Goal: Task Accomplishment & Management: Manage account settings

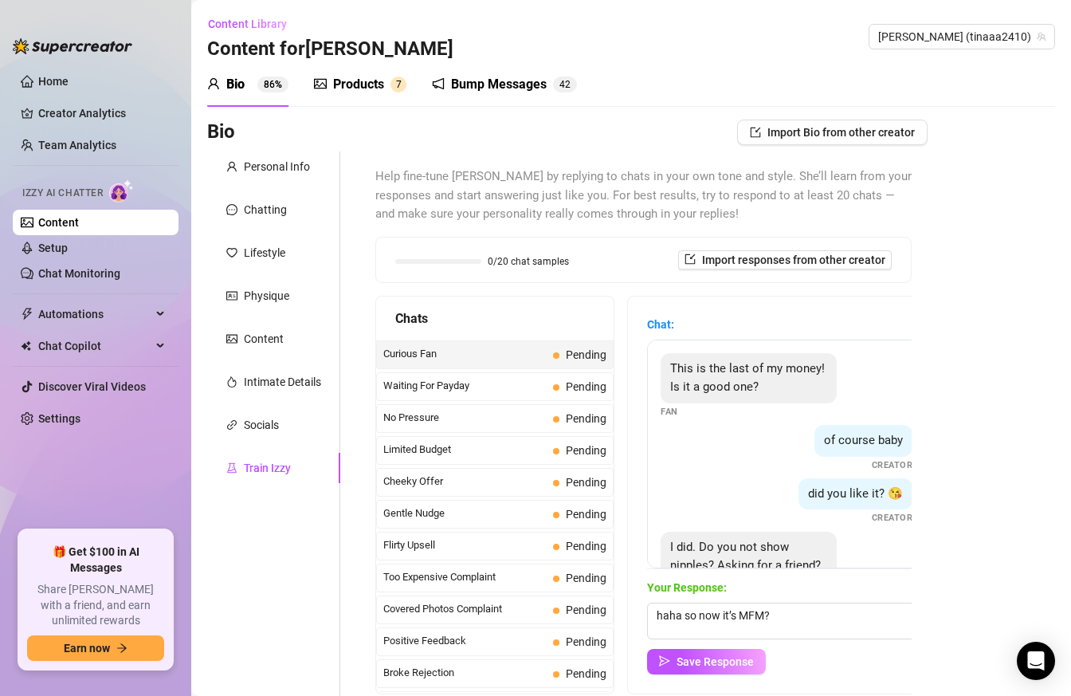
scroll to position [68, 0]
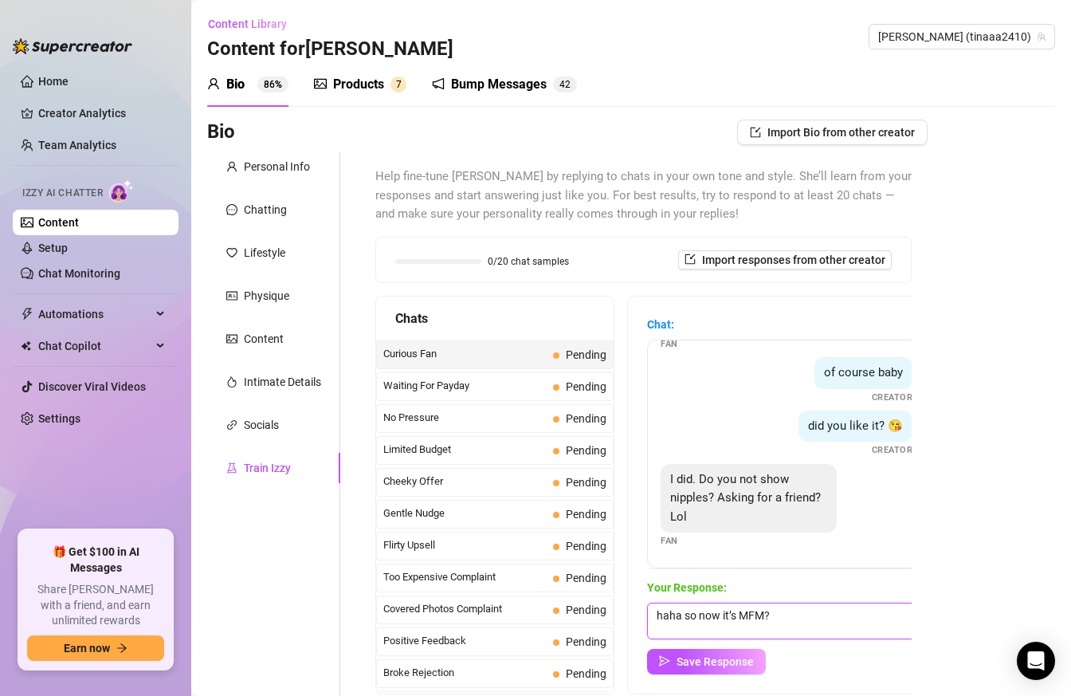
click at [809, 616] on textarea "haha so now it’s MFM?" at bounding box center [786, 621] width 279 height 37
click at [803, 621] on textarea "haha so now it’s MFM? 😳" at bounding box center [786, 621] width 279 height 37
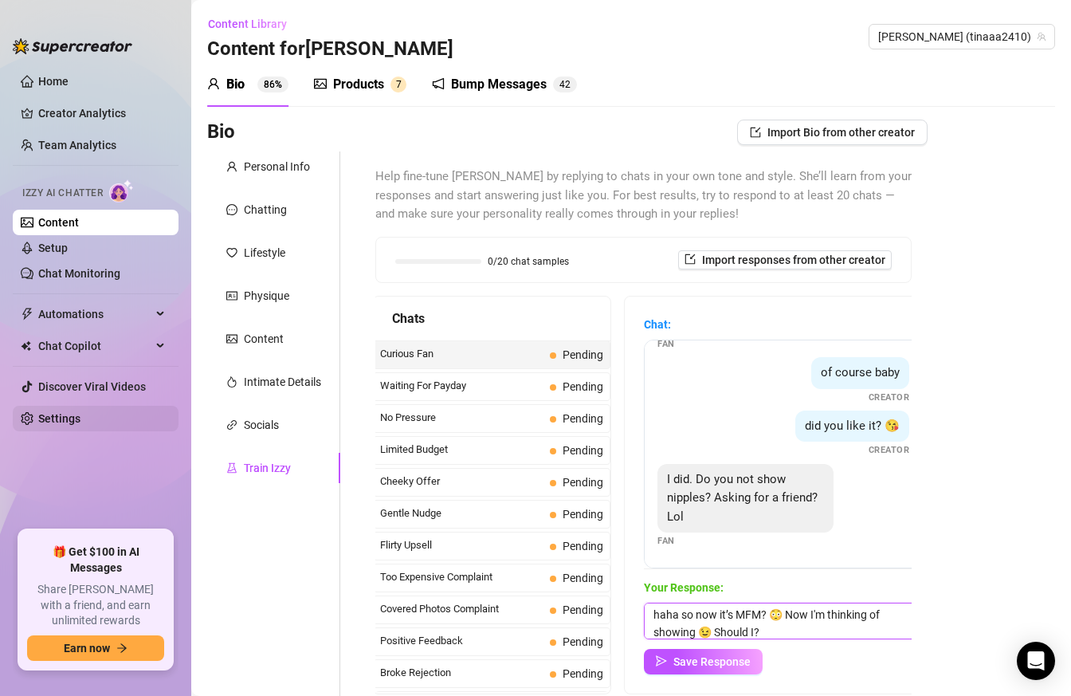
type textarea "haha so now it’s MFM? 😳 Now I'm thinking of showing 😉 Should I?"
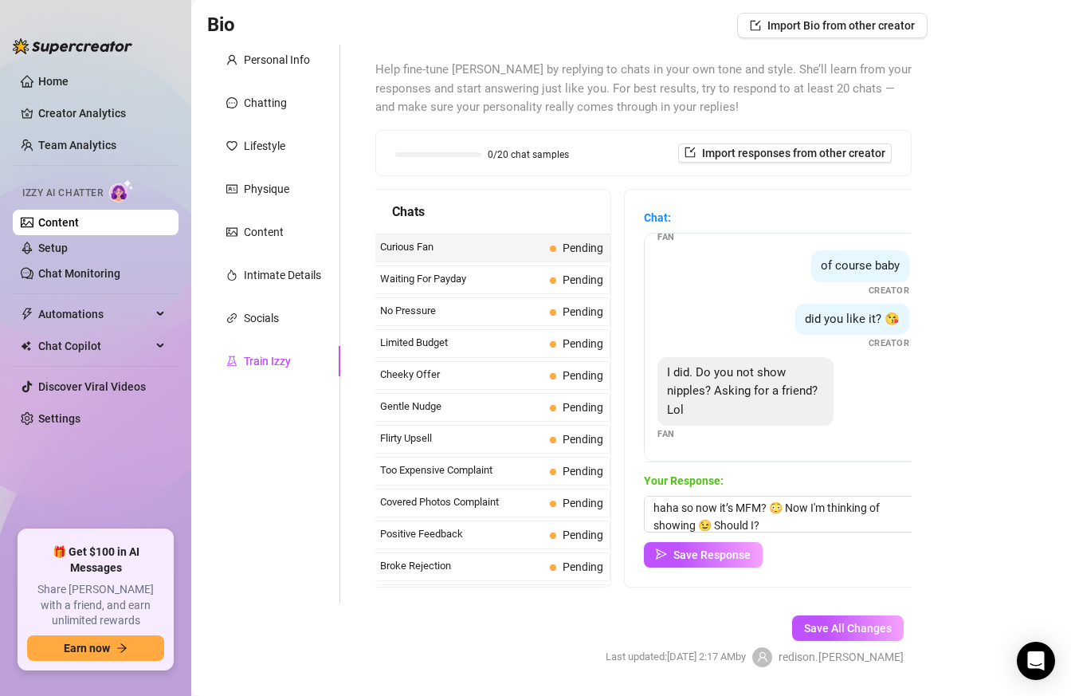
scroll to position [122, 0]
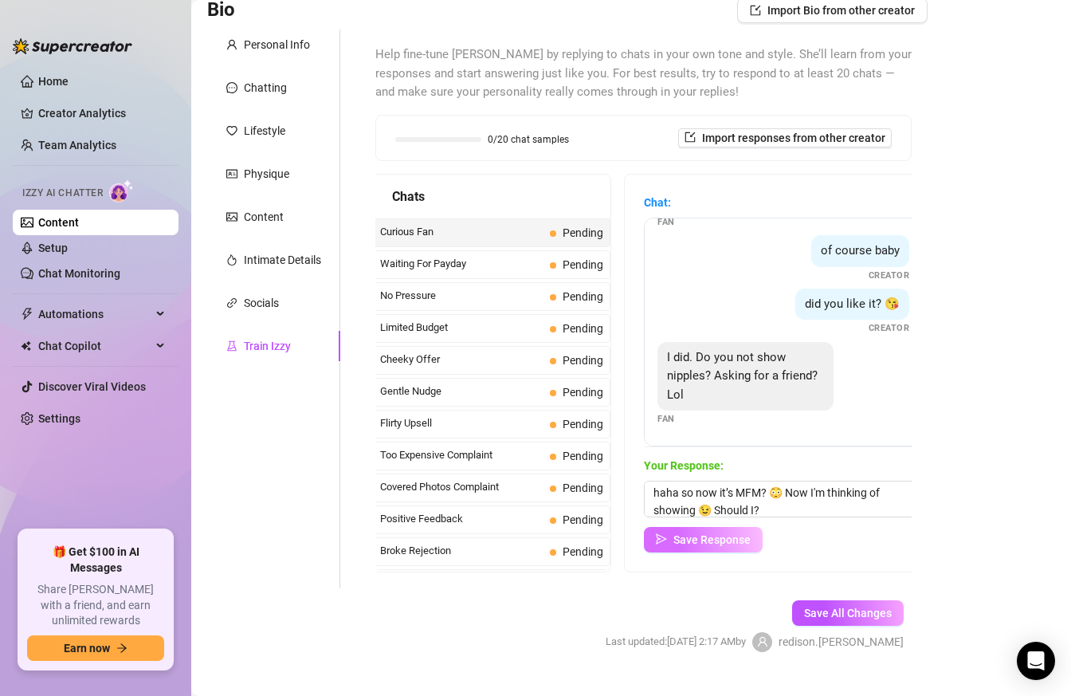
click at [696, 540] on span "Save Response" at bounding box center [712, 539] width 77 height 13
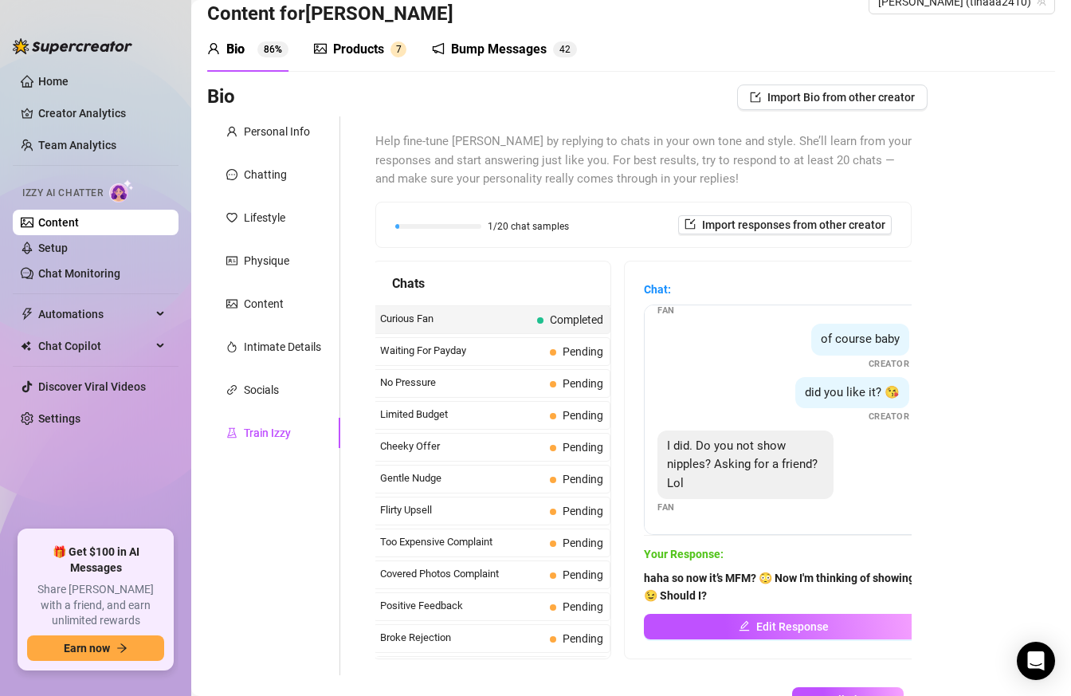
scroll to position [26, 0]
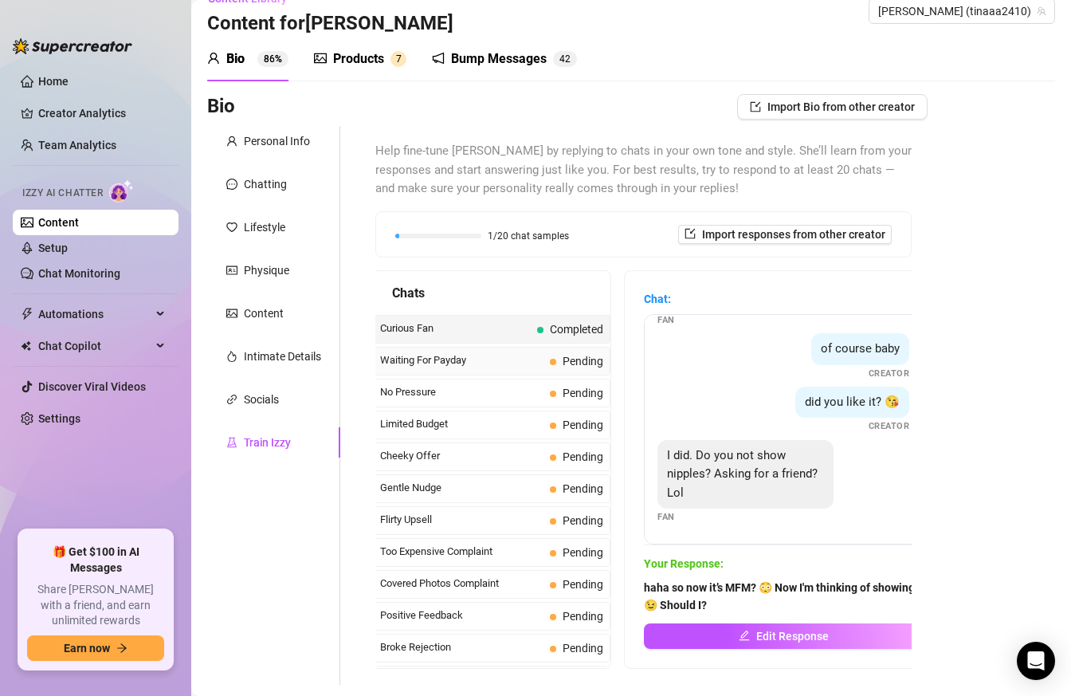
click at [442, 360] on span "Waiting For Payday" at bounding box center [461, 360] width 163 height 16
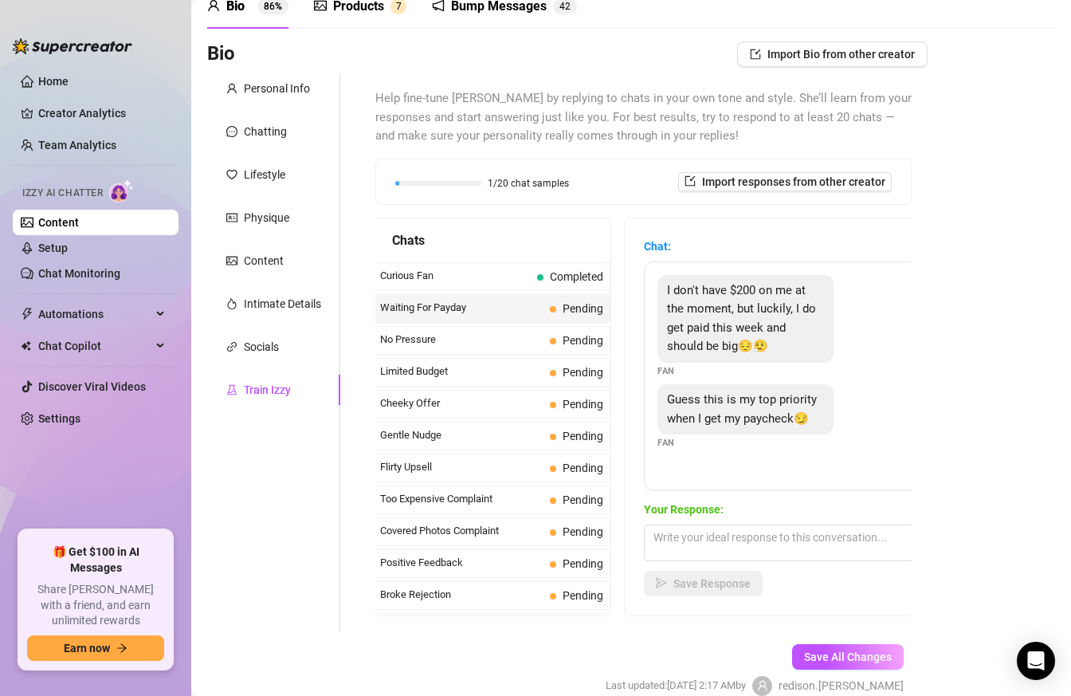
scroll to position [81, 0]
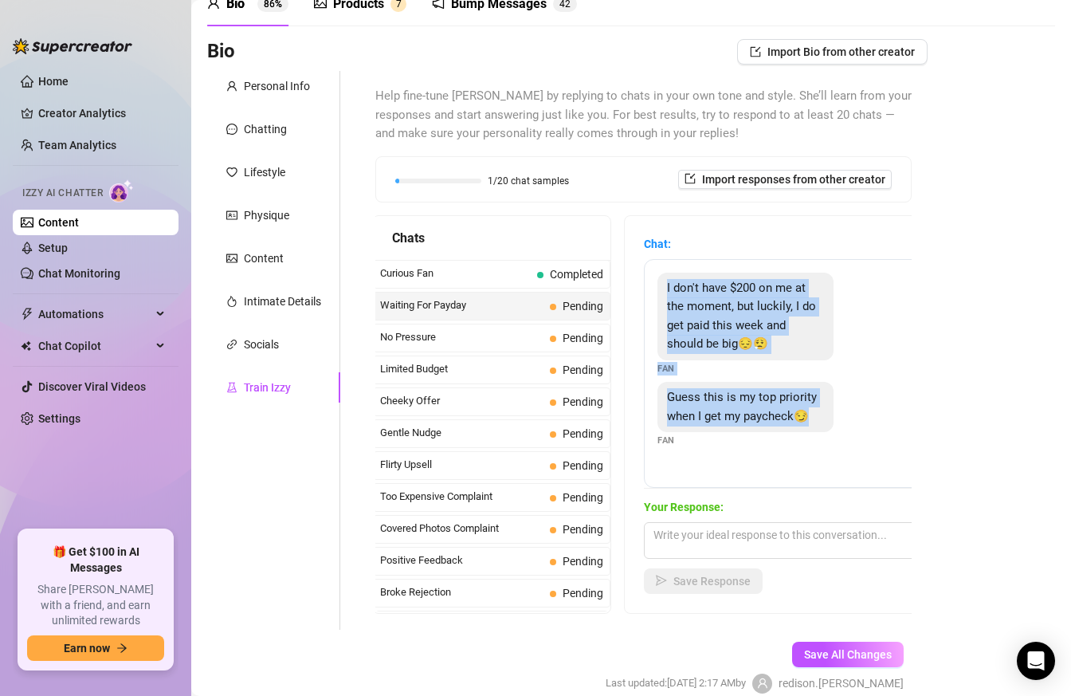
drag, startPoint x: 662, startPoint y: 287, endPoint x: 827, endPoint y: 422, distance: 213.0
click at [827, 422] on div "I don't have $200 on me at the moment, but luckily, I do get paid this week and…" at bounding box center [783, 373] width 279 height 229
copy div "I don't have $200 on me at the moment, but luckily, I do get paid this week and…"
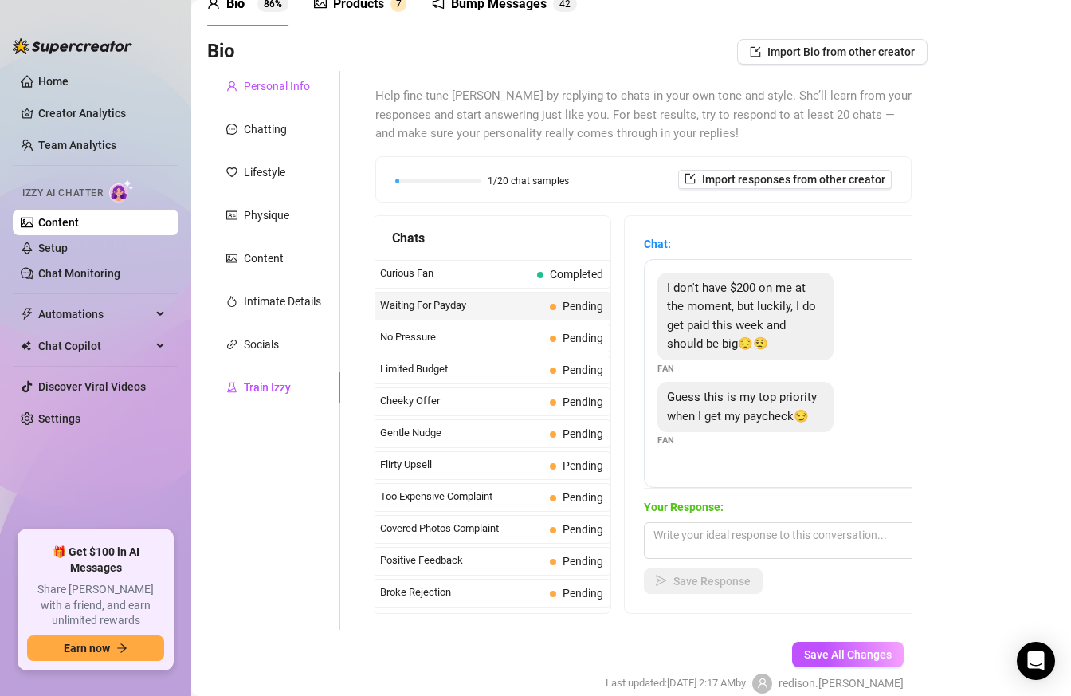
click at [265, 84] on div "Personal Info" at bounding box center [277, 86] width 66 height 18
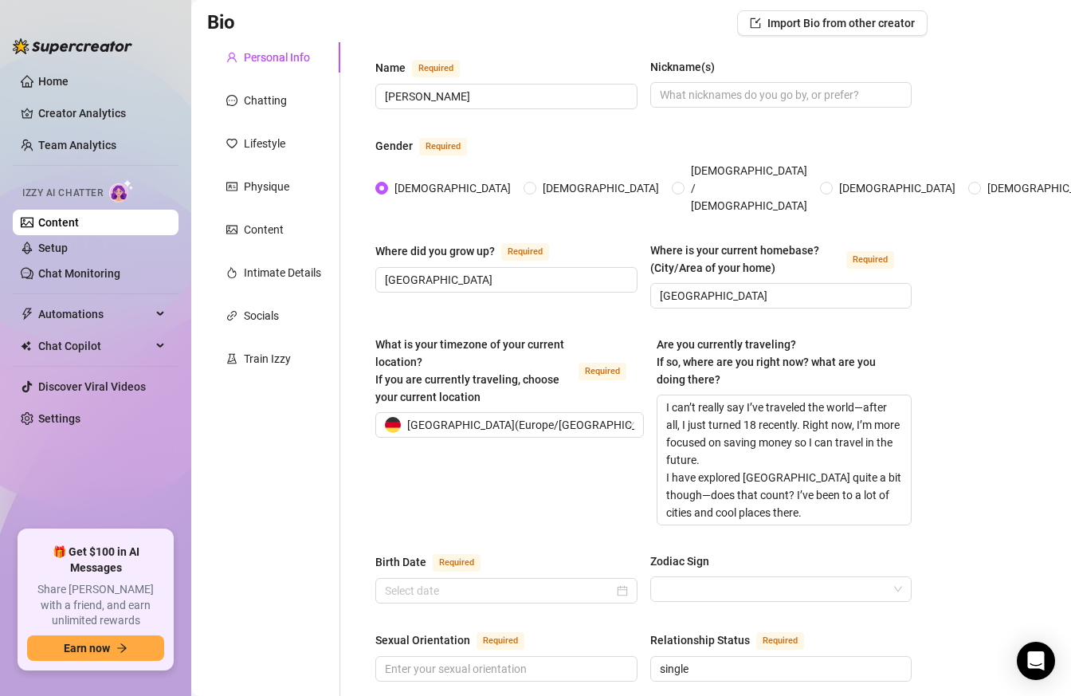
scroll to position [0, 0]
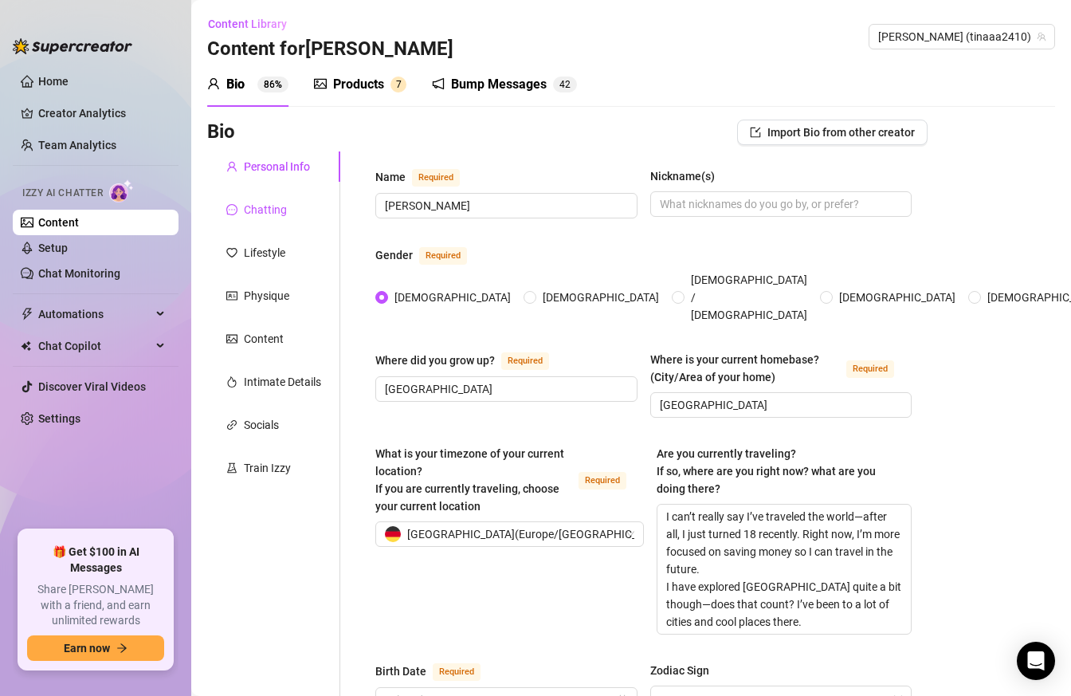
click at [265, 203] on div "Chatting" at bounding box center [265, 210] width 43 height 18
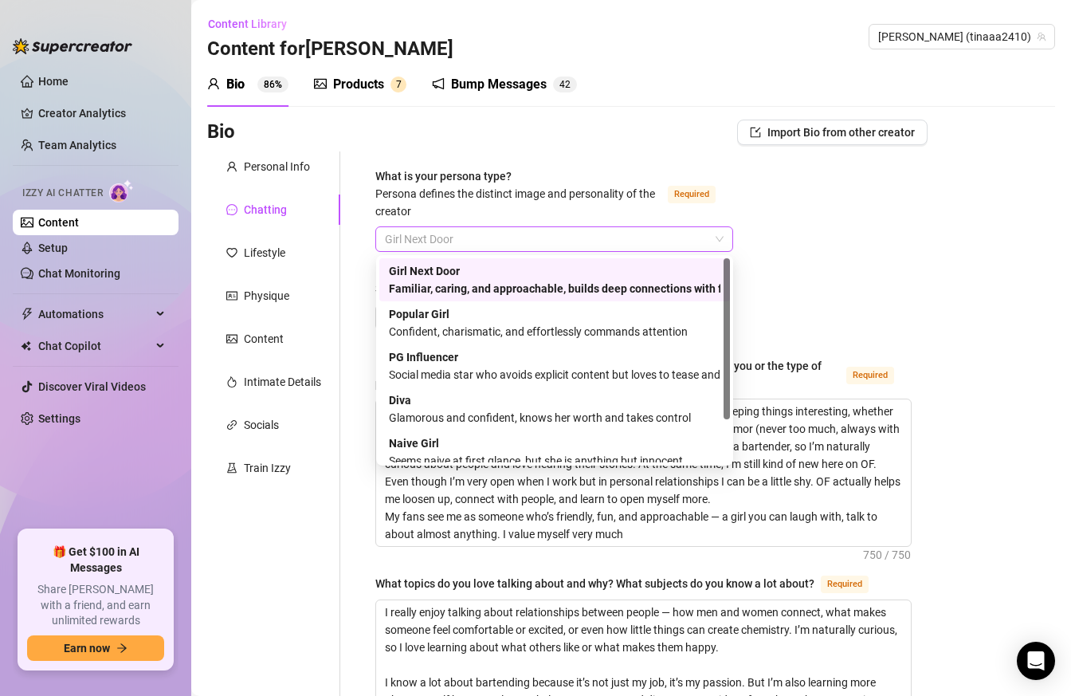
click at [510, 236] on span "Girl Next Door" at bounding box center [554, 239] width 339 height 24
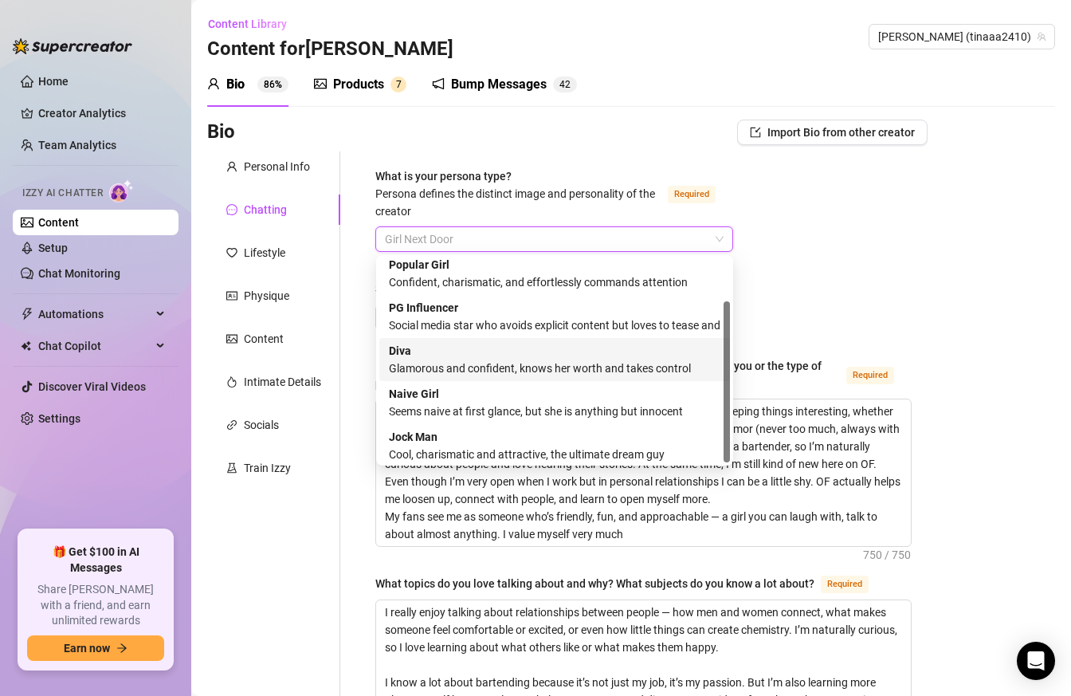
scroll to position [54, 0]
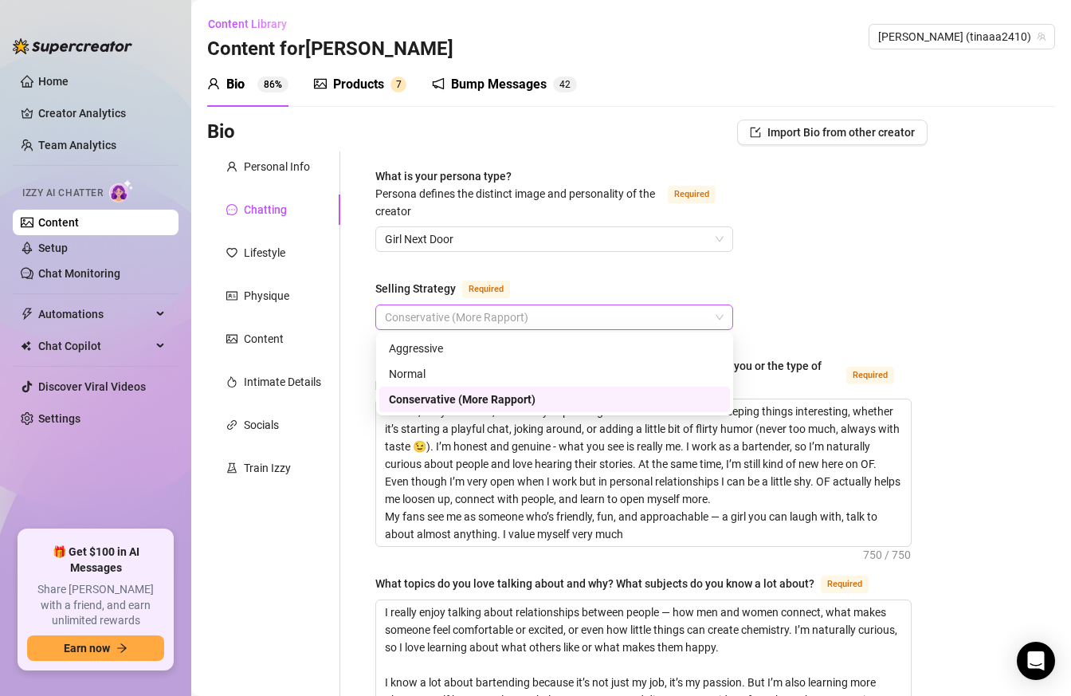
click at [643, 312] on span "Conservative (More Rapport)" at bounding box center [554, 317] width 339 height 24
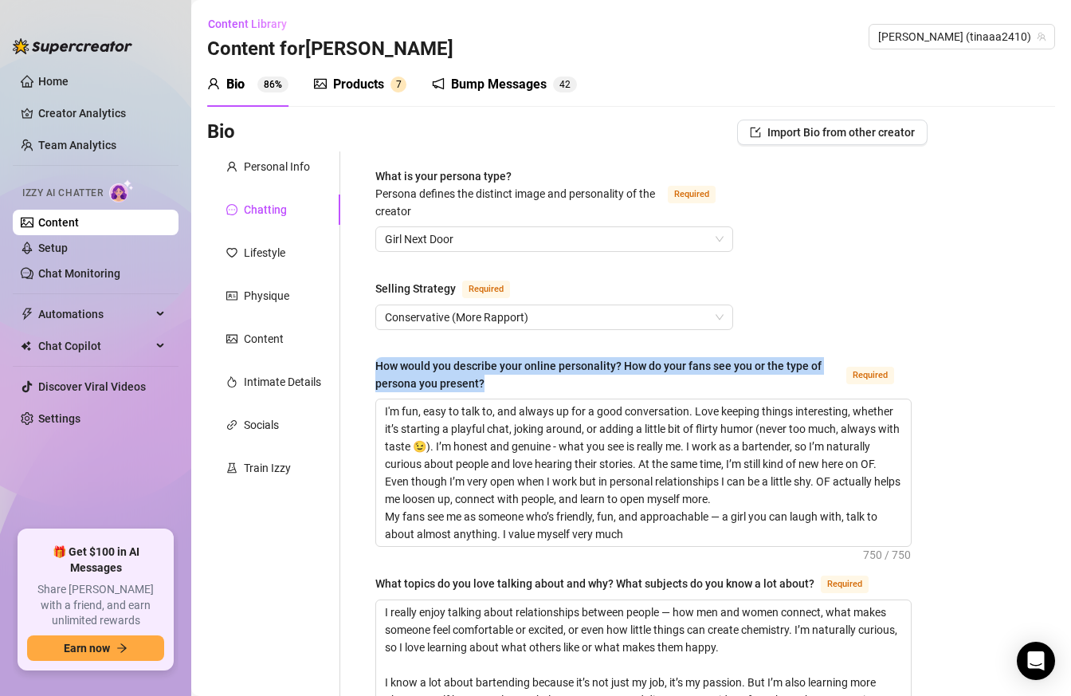
drag, startPoint x: 374, startPoint y: 359, endPoint x: 525, endPoint y: 390, distance: 154.6
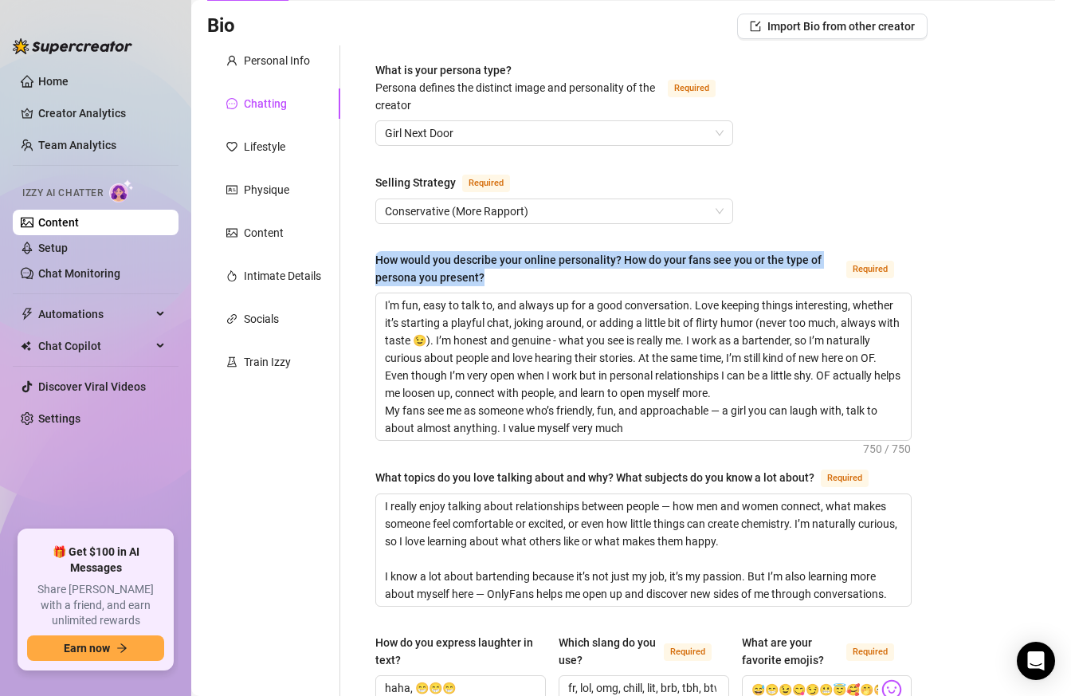
scroll to position [121, 0]
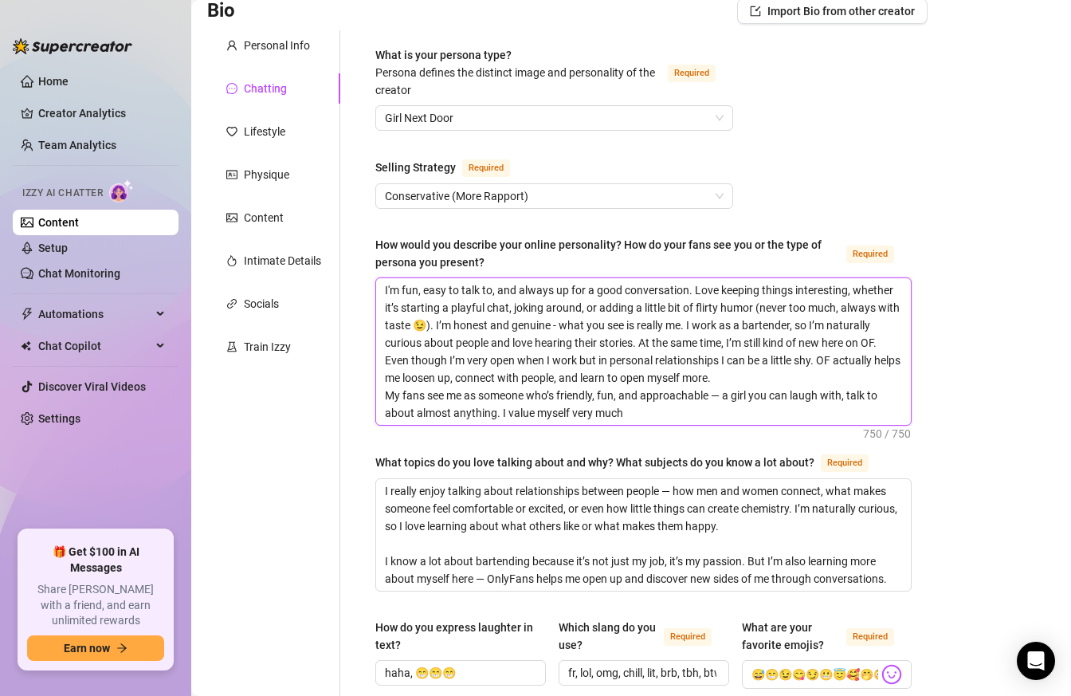
click at [540, 403] on textarea "I'm fun, easy to talk to, and always up for a good conversation. Love keeping t…" at bounding box center [643, 351] width 535 height 147
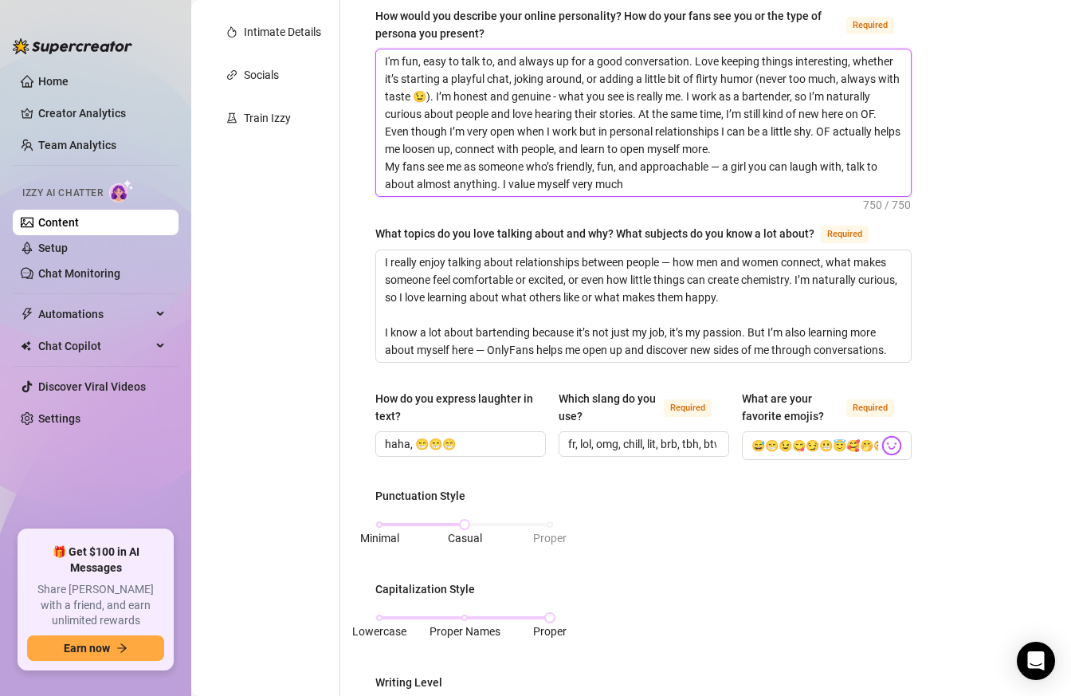
scroll to position [352, 0]
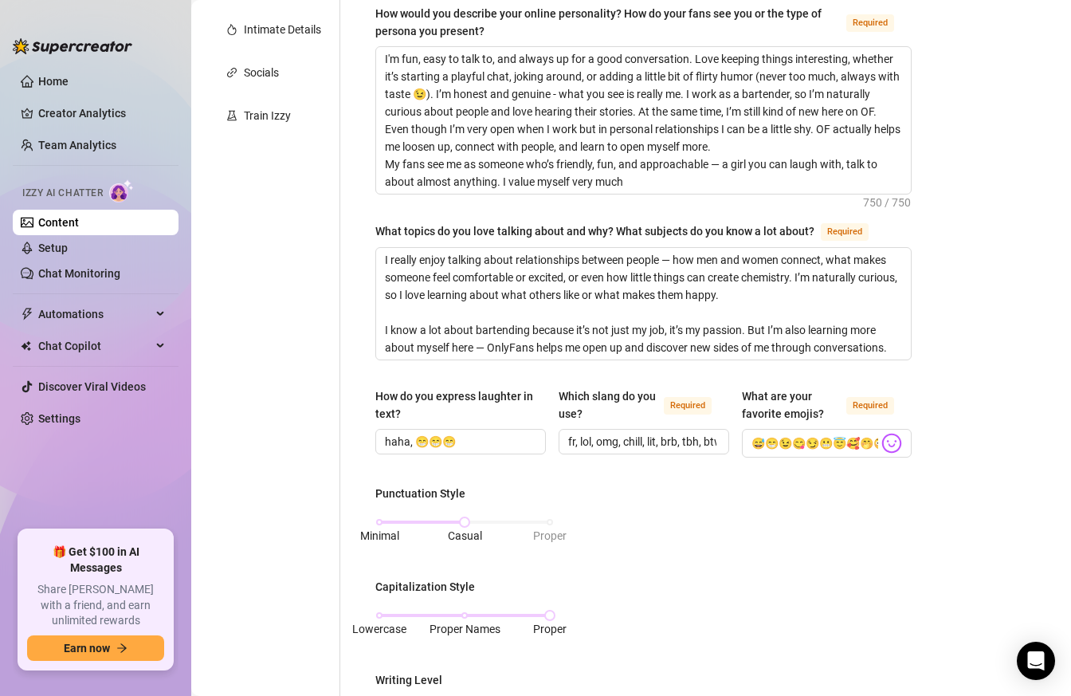
drag, startPoint x: 379, startPoint y: 493, endPoint x: 491, endPoint y: 493, distance: 111.6
click at [491, 493] on div "Punctuation Style" at bounding box center [464, 497] width 179 height 24
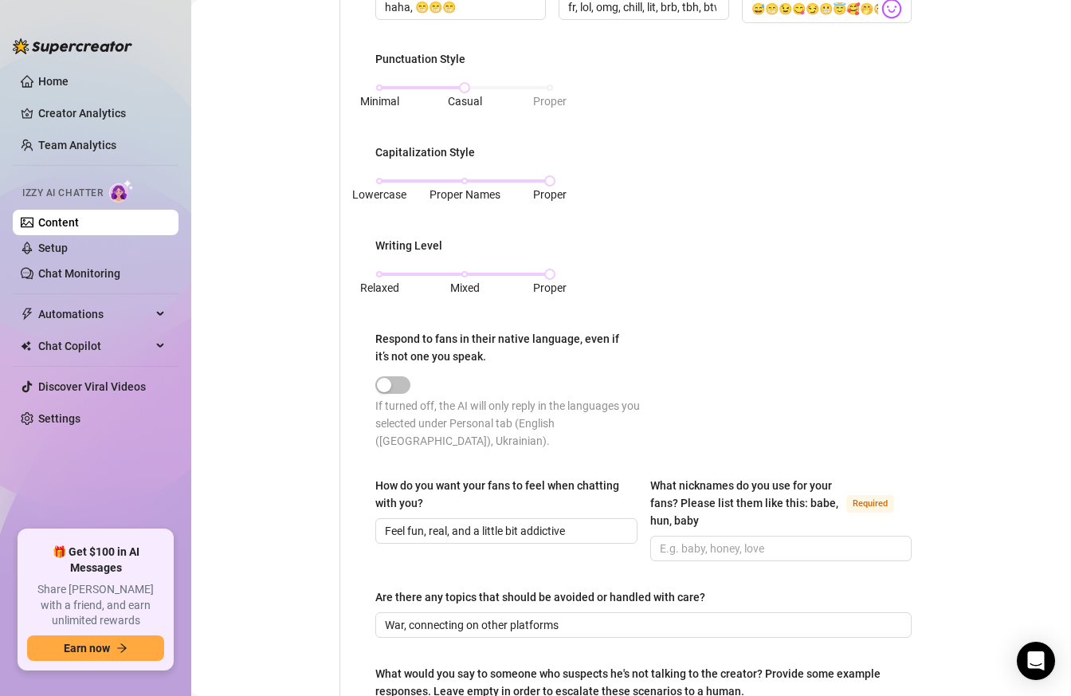
scroll to position [790, 0]
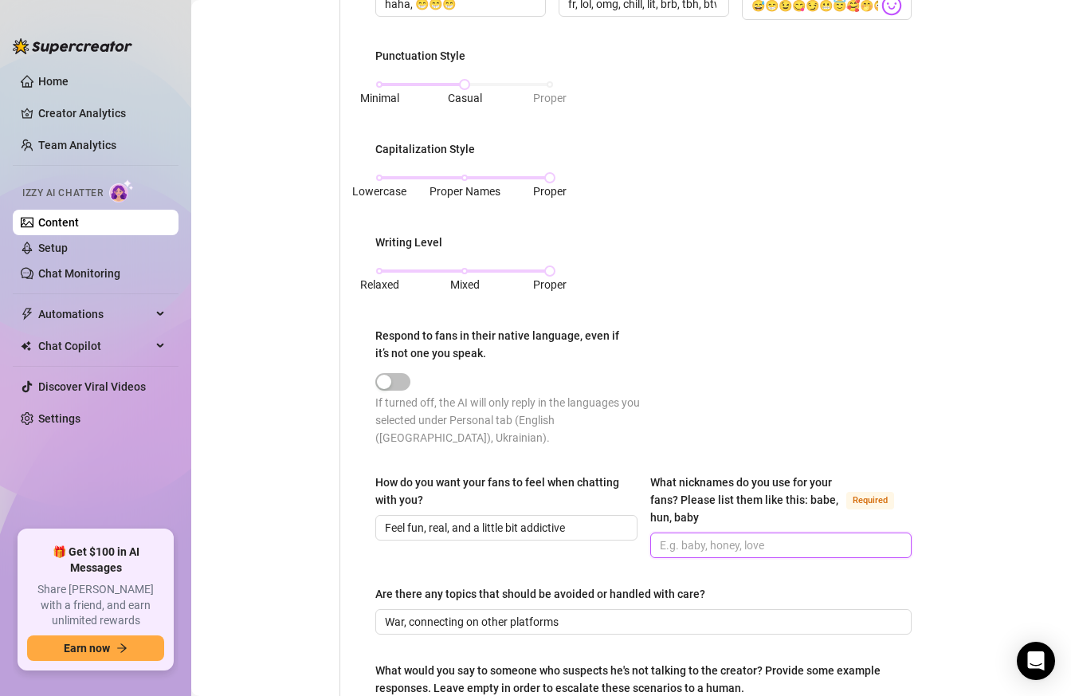
click at [706, 536] on input "What nicknames do you use for your fans? Please list them like this: babe, hun,…" at bounding box center [780, 545] width 240 height 18
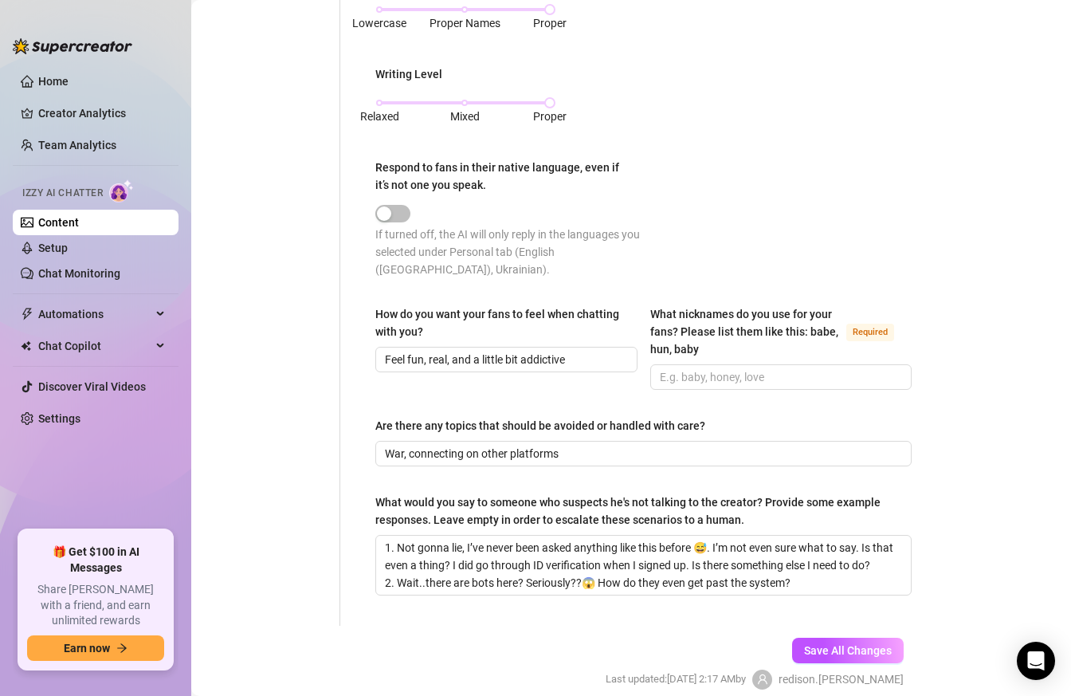
scroll to position [959, 0]
drag, startPoint x: 371, startPoint y: 406, endPoint x: 717, endPoint y: 406, distance: 346.7
click at [665, 444] on input "War, connecting on other platforms" at bounding box center [642, 453] width 514 height 18
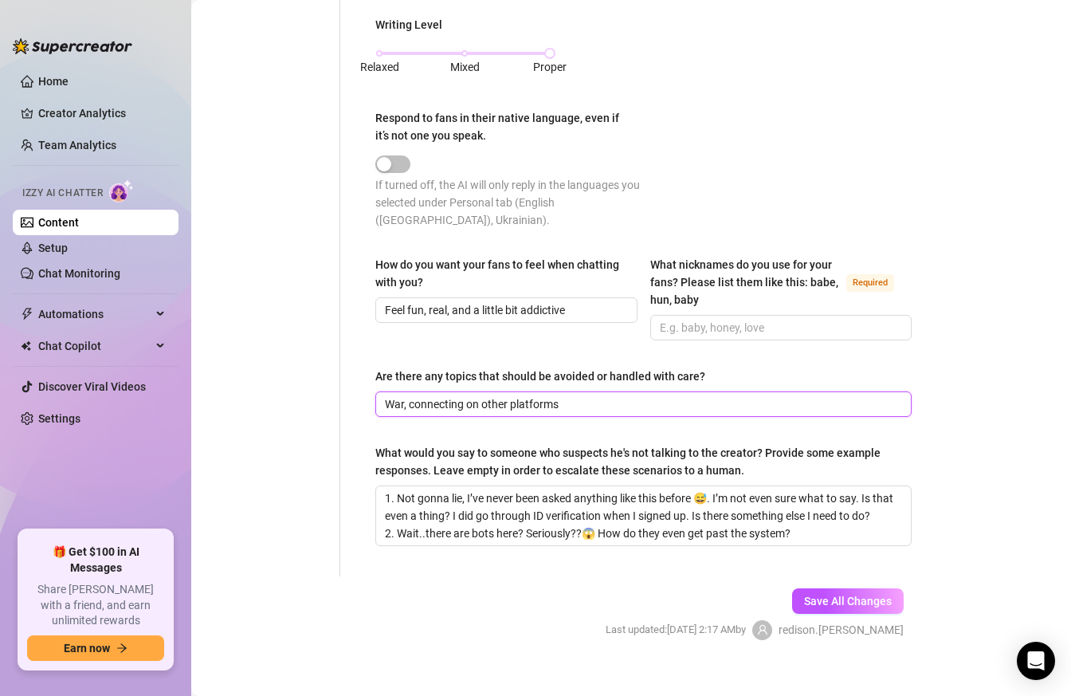
scroll to position [1008, 0]
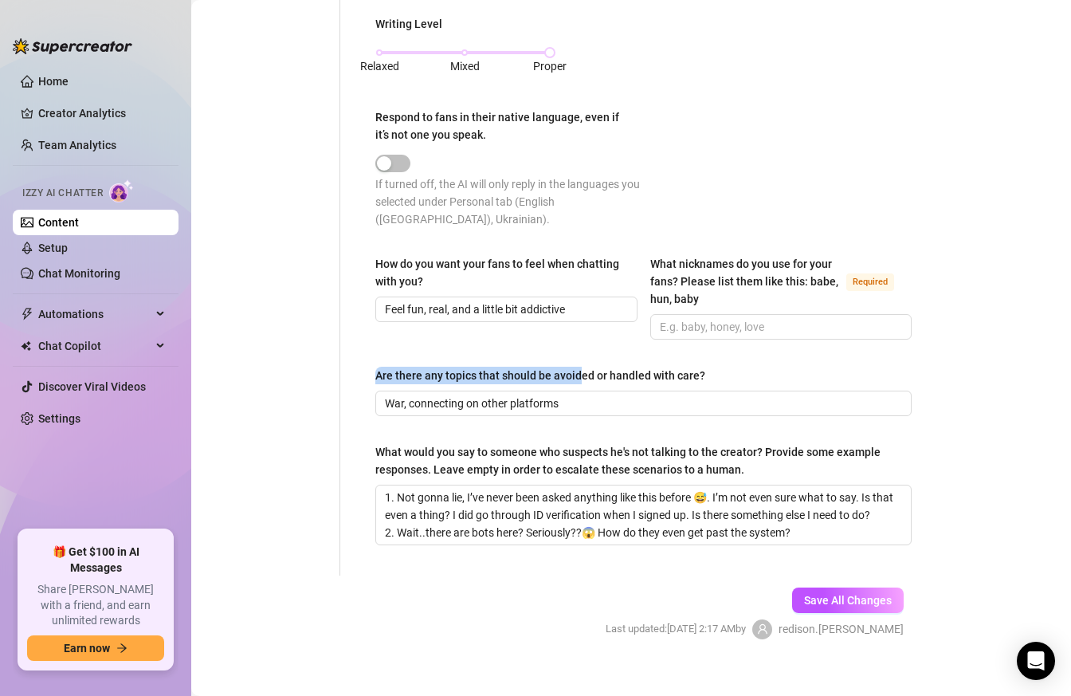
drag, startPoint x: 373, startPoint y: 354, endPoint x: 591, endPoint y: 358, distance: 218.4
drag, startPoint x: 717, startPoint y: 359, endPoint x: 363, endPoint y: 362, distance: 353.9
click at [394, 395] on input "War, connecting on other platforms" at bounding box center [642, 404] width 514 height 18
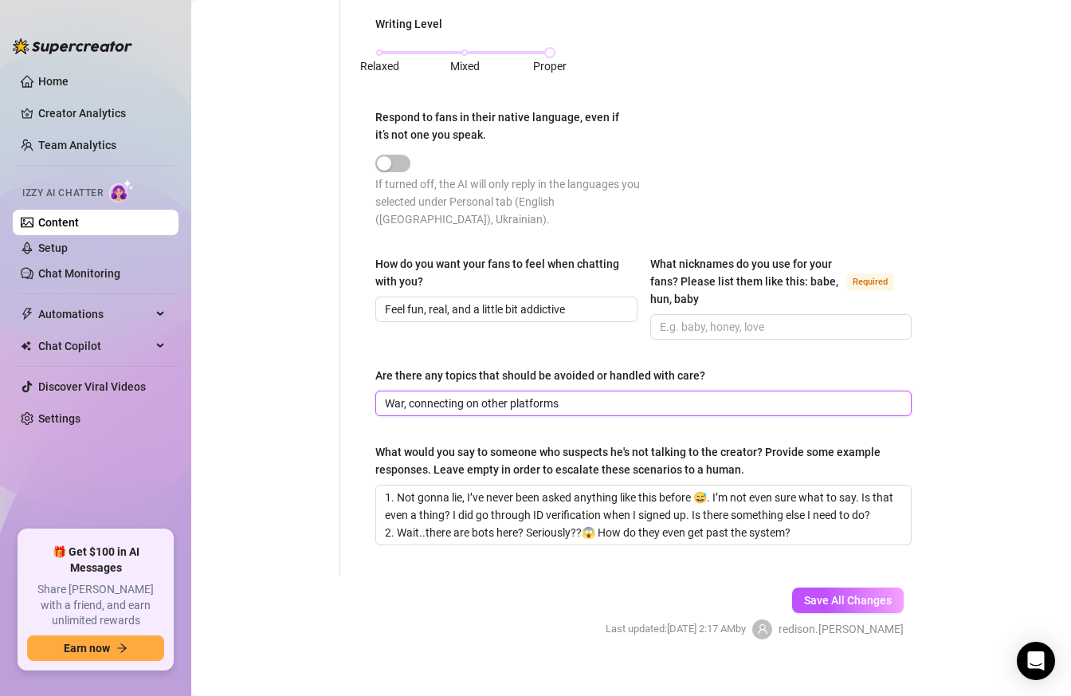
click at [445, 395] on input "War, connecting on other platforms" at bounding box center [642, 404] width 514 height 18
drag, startPoint x: 410, startPoint y: 385, endPoint x: 592, endPoint y: 385, distance: 181.7
click at [592, 395] on input "War, connecting on other platforms" at bounding box center [642, 404] width 514 height 18
type input "War, connecting on other platforms"
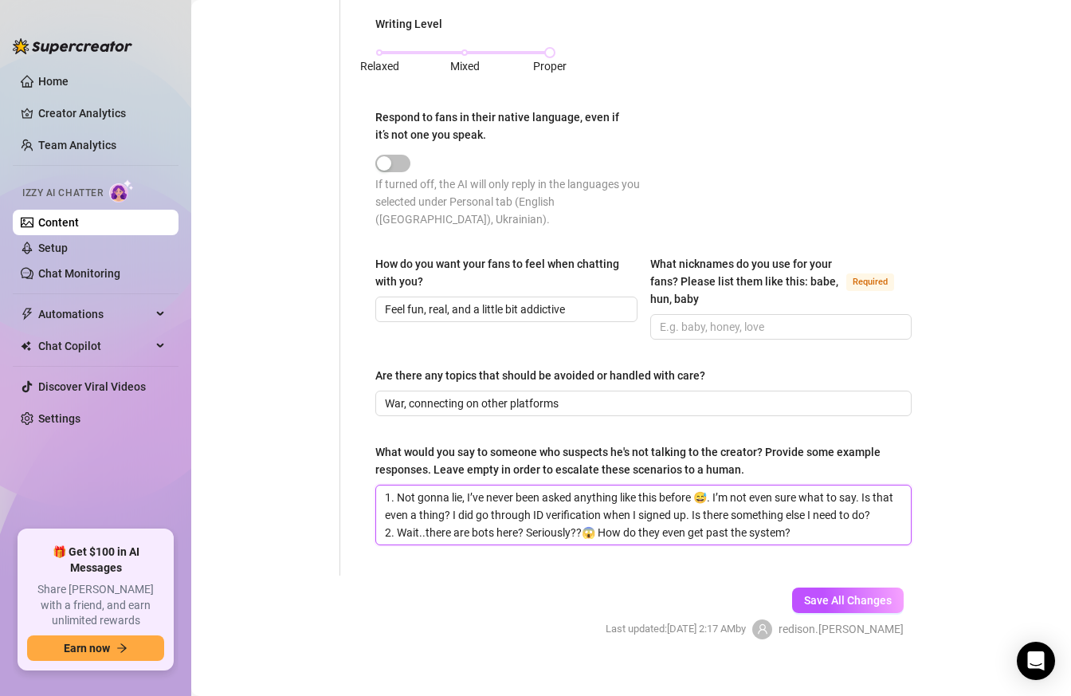
click at [508, 509] on textarea "1. Not gonna lie, I’ve never been asked anything like this before 😅. I’m not ev…" at bounding box center [643, 514] width 535 height 59
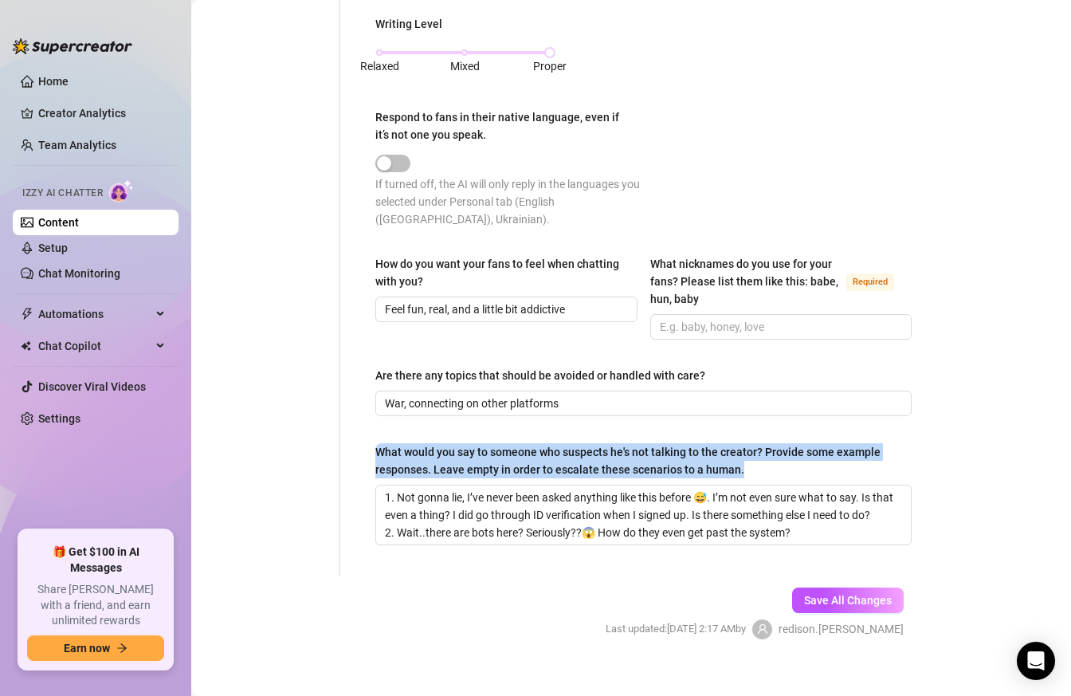
drag, startPoint x: 372, startPoint y: 429, endPoint x: 746, endPoint y: 452, distance: 374.5
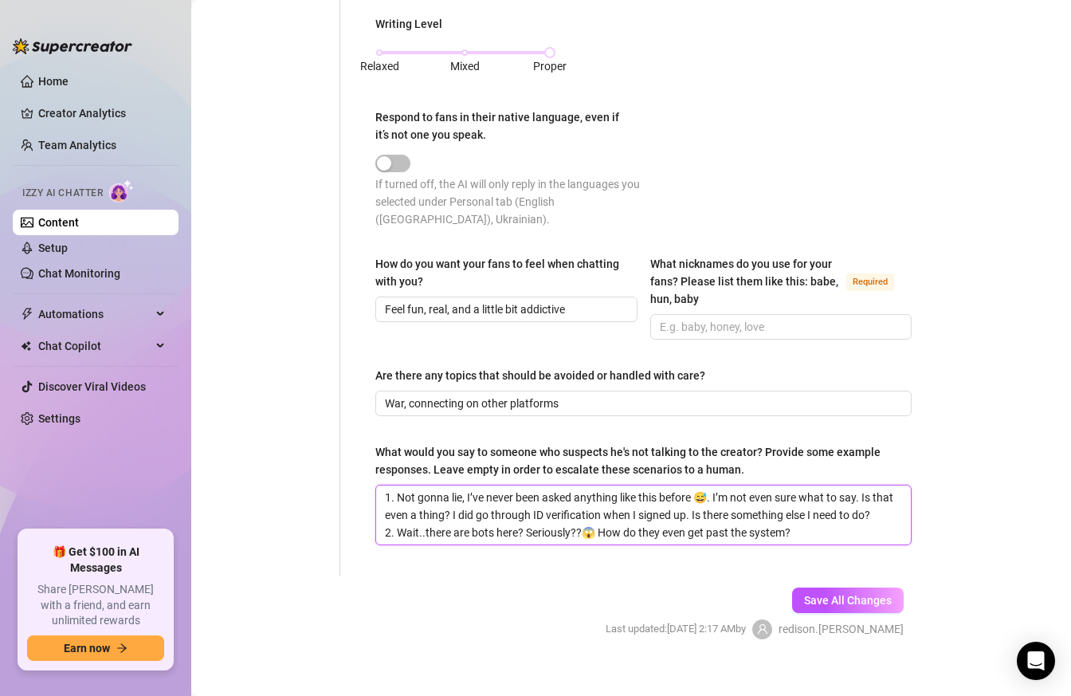
drag, startPoint x: 383, startPoint y: 477, endPoint x: 844, endPoint y: 520, distance: 463.5
click at [844, 520] on textarea "1. Not gonna lie, I’ve never been asked anything like this before 😅. I’m not ev…" at bounding box center [643, 514] width 535 height 59
click at [532, 499] on textarea "1. Not gonna lie, I’ve never been asked anything like this before 😅. I’m not ev…" at bounding box center [643, 514] width 535 height 59
click at [853, 594] on span "Save All Changes" at bounding box center [848, 600] width 88 height 13
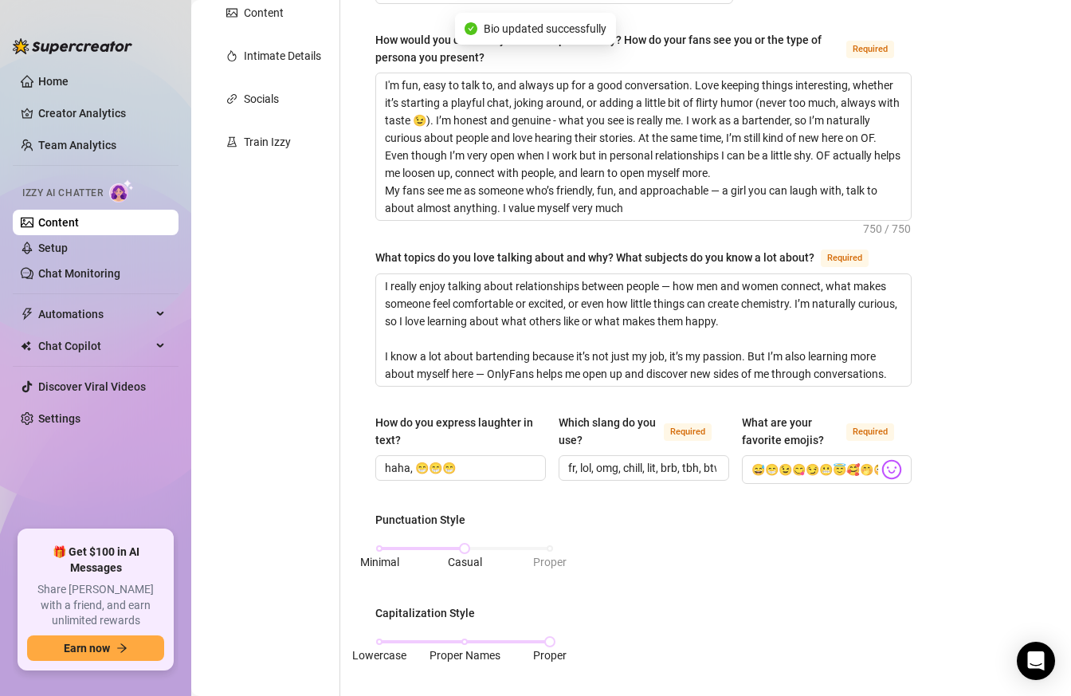
scroll to position [0, 0]
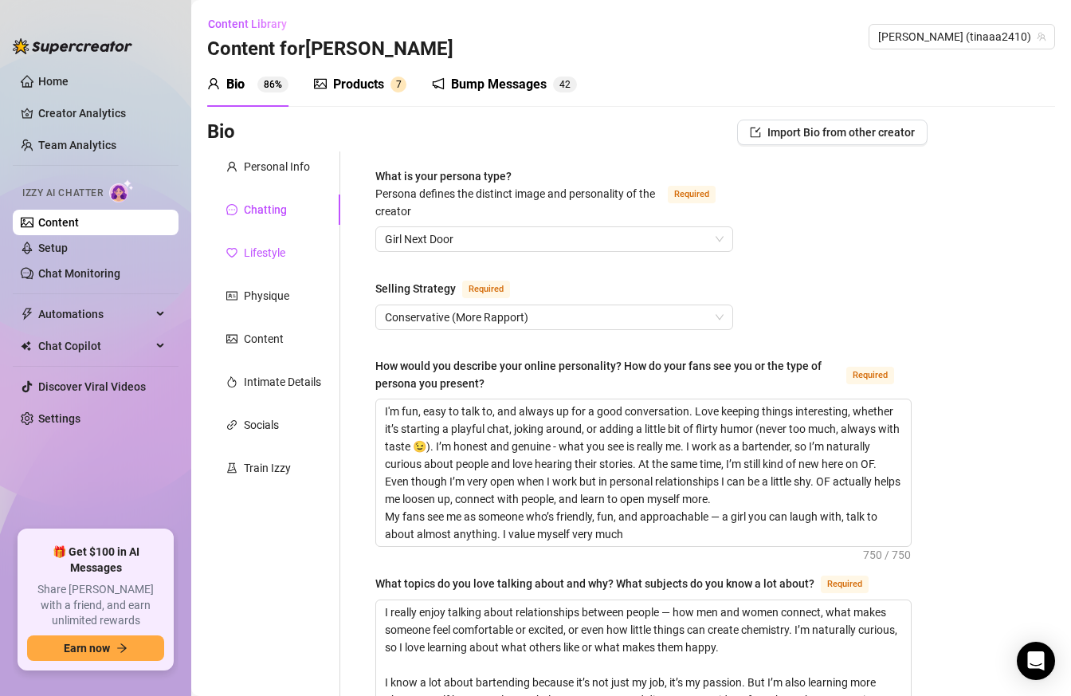
click at [259, 256] on div "Lifestyle" at bounding box center [264, 253] width 41 height 18
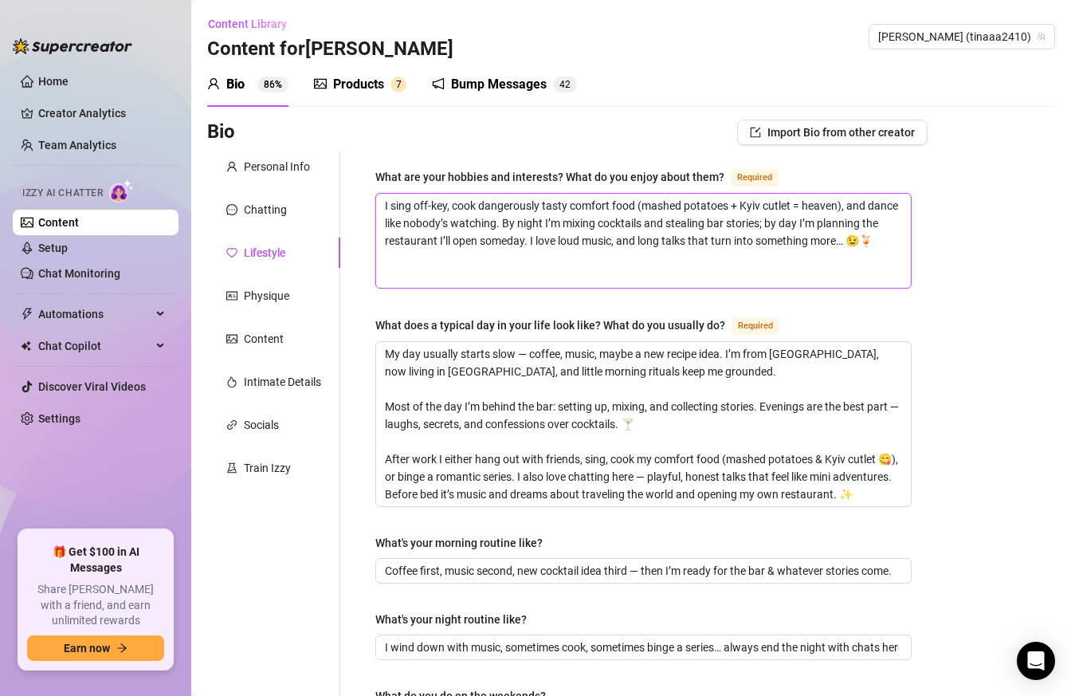
click at [514, 273] on textarea "I sing off-key, cook dangerously tasty comfort food (mashed potatoes + Kyiv cut…" at bounding box center [643, 241] width 535 height 94
click at [501, 278] on textarea "I sing off-key, cook dangerously tasty comfort food (mashed potatoes + Kyiv cut…" at bounding box center [643, 241] width 535 height 94
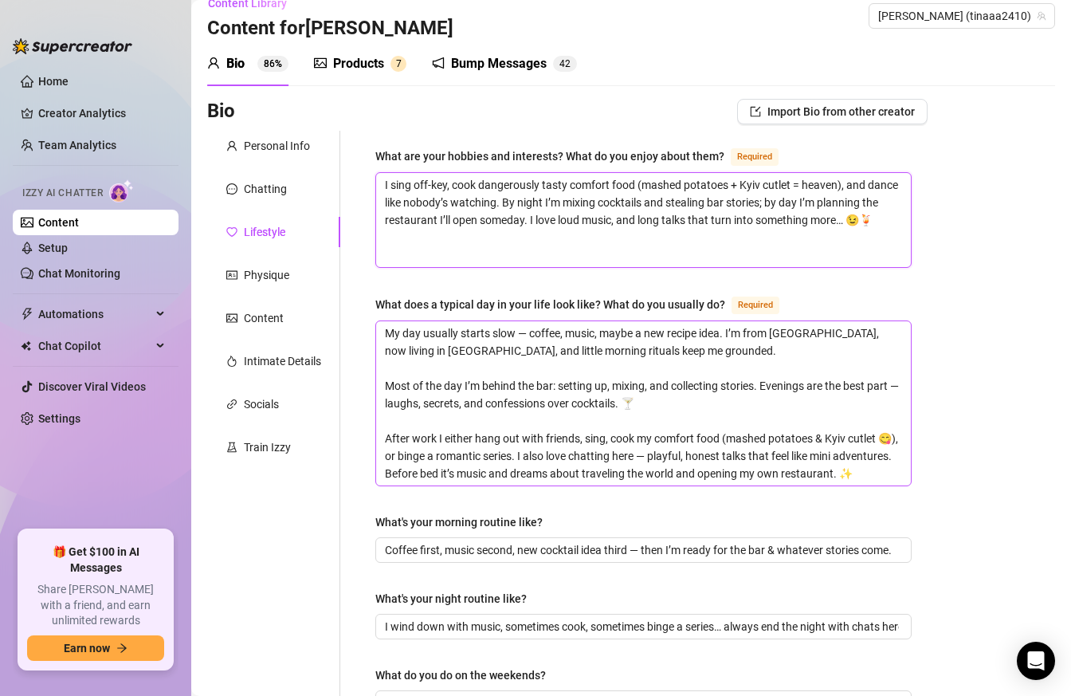
scroll to position [26, 0]
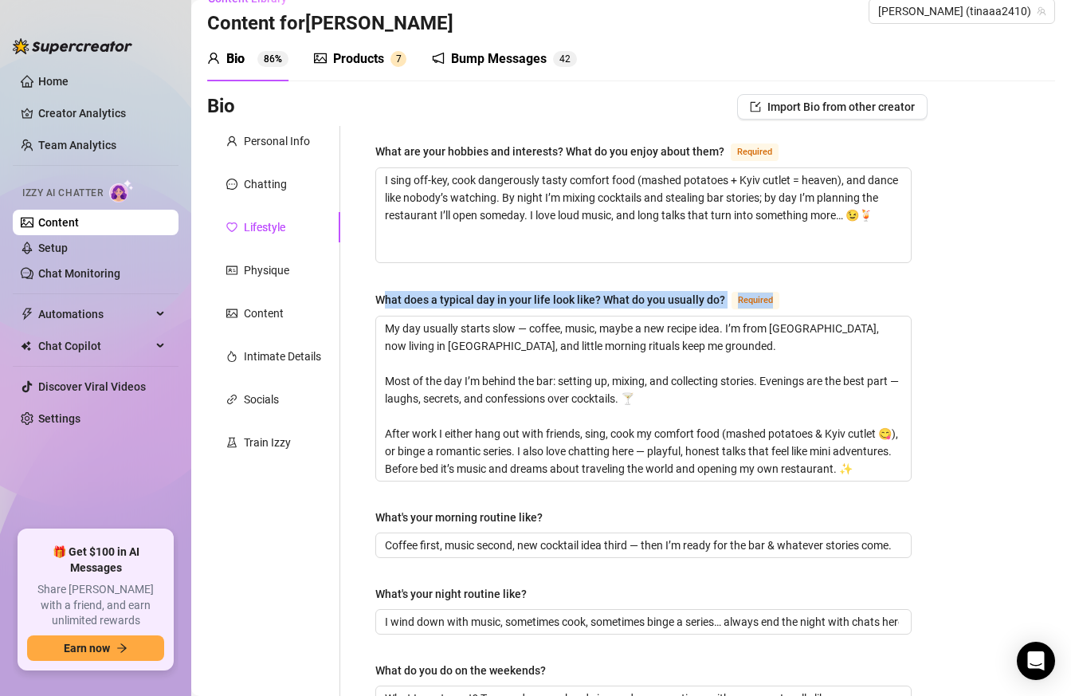
drag, startPoint x: 393, startPoint y: 305, endPoint x: 627, endPoint y: 309, distance: 234.4
click at [626, 308] on div "What does a typical day in your life look like? What do you usually do? Required" at bounding box center [643, 303] width 536 height 26
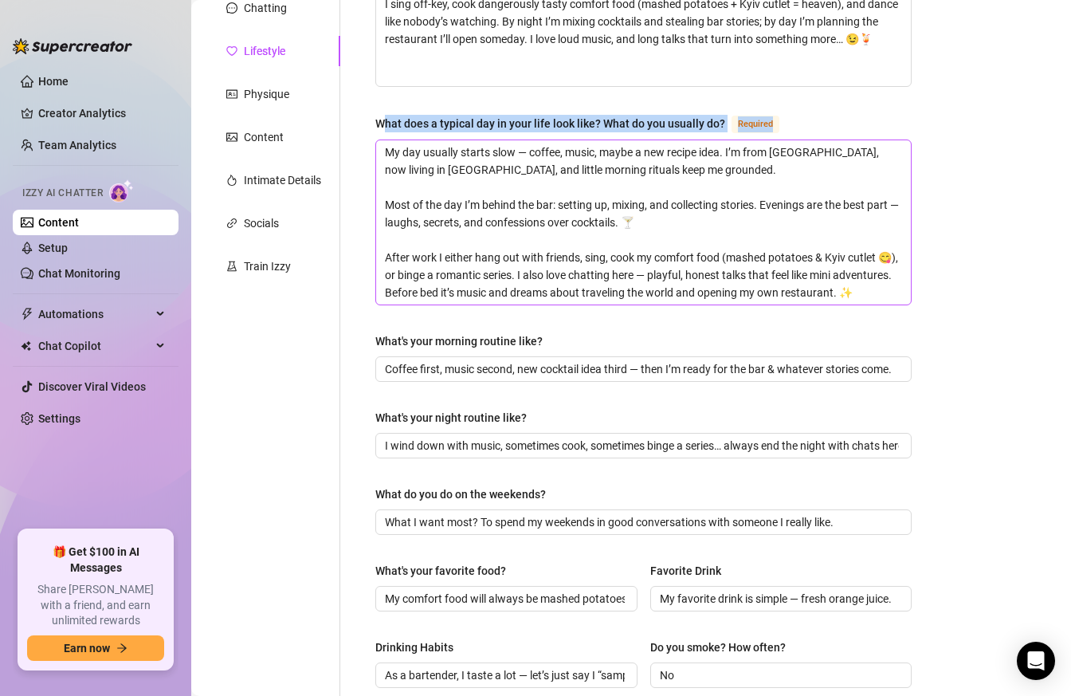
scroll to position [202, 0]
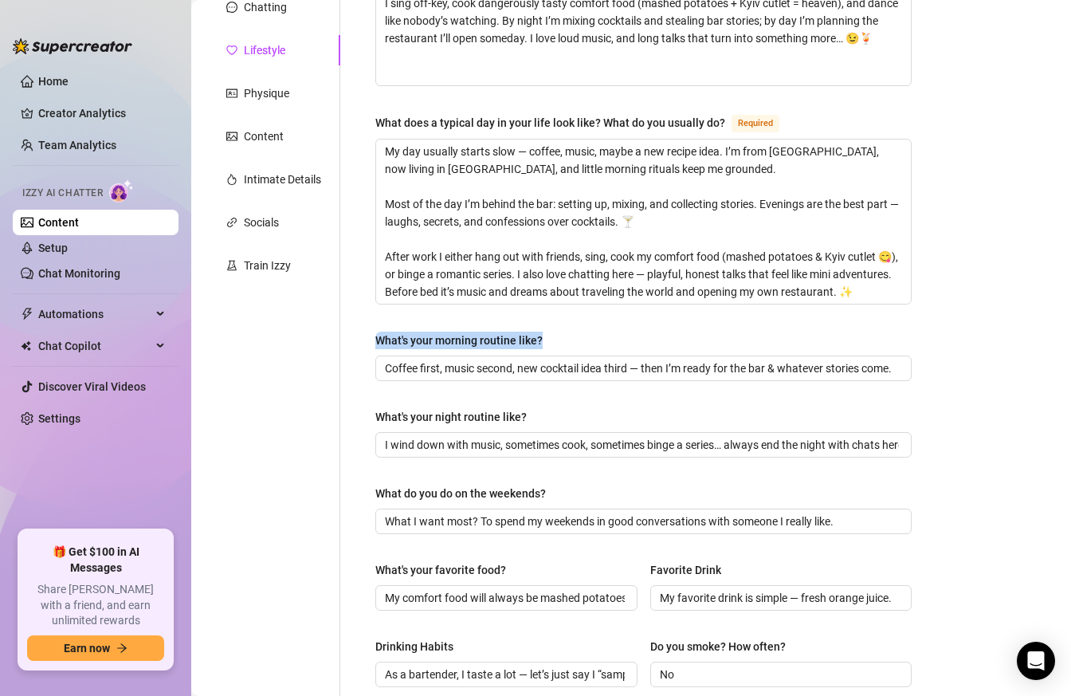
drag, startPoint x: 537, startPoint y: 336, endPoint x: 357, endPoint y: 334, distance: 180.1
click at [357, 334] on div "What are your hobbies and interests? What do you enjoy about them? Required I s…" at bounding box center [633, 521] width 587 height 1145
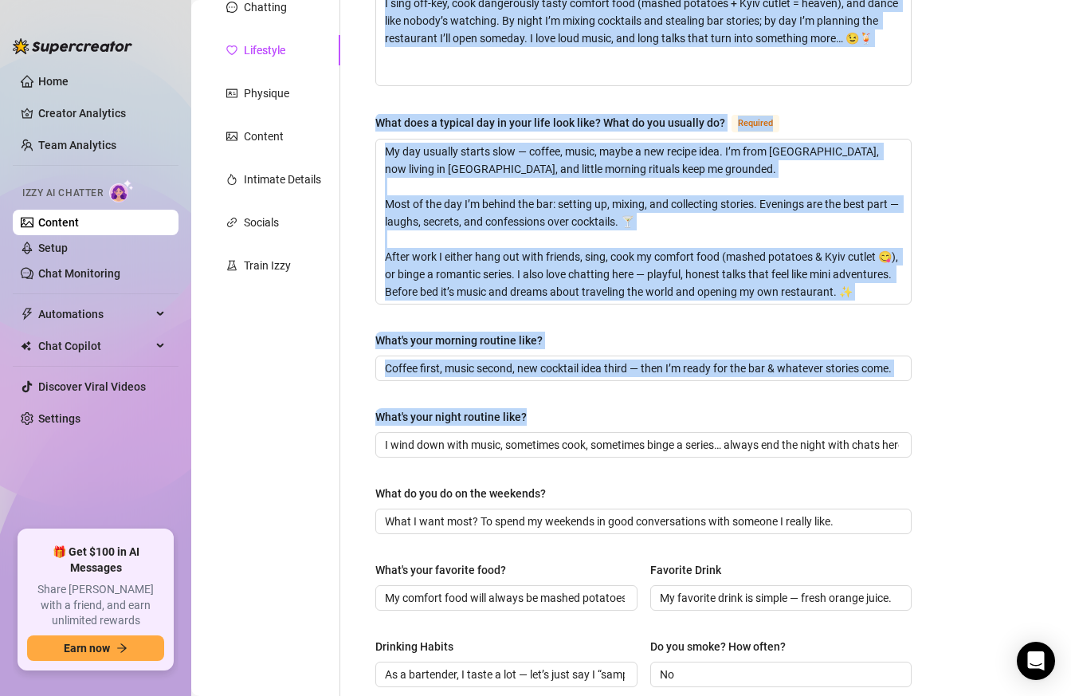
drag, startPoint x: 539, startPoint y: 413, endPoint x: 326, endPoint y: 412, distance: 212.8
click at [326, 412] on div "Personal Info Chatting Lifestyle Physique Content Intimate Details Socials Trai…" at bounding box center [567, 521] width 721 height 1145
click at [529, 410] on label "What's your night routine like?" at bounding box center [456, 417] width 163 height 18
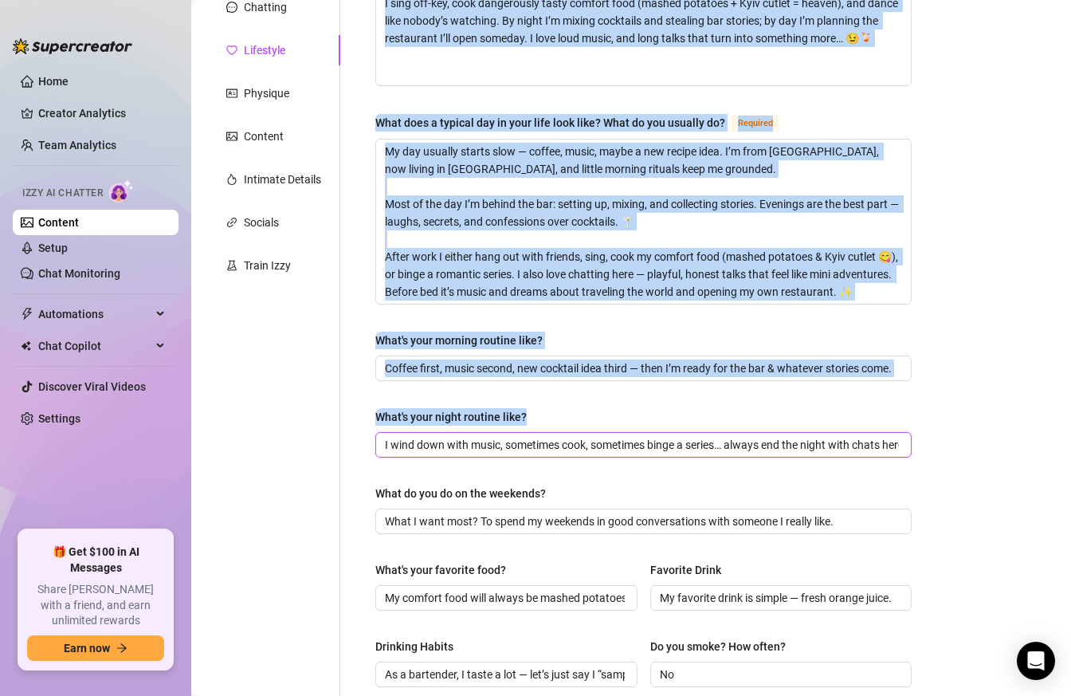
click at [529, 436] on input "I wind down with music, sometimes cook, sometimes binge a series… always end th…" at bounding box center [642, 445] width 514 height 18
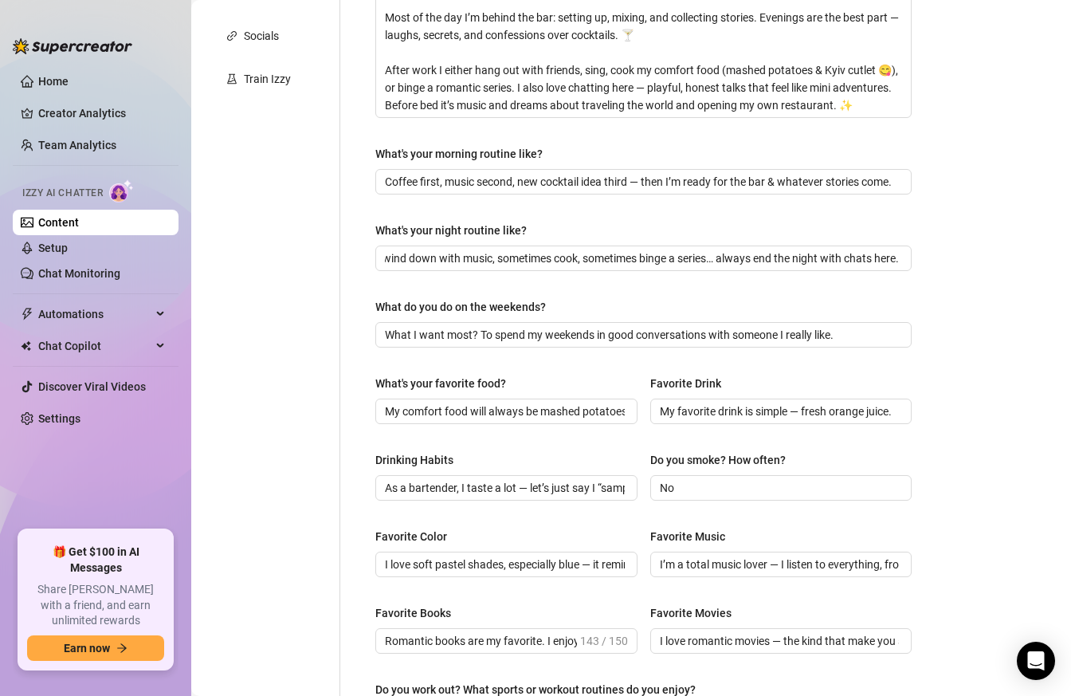
scroll to position [0, 0]
drag, startPoint x: 375, startPoint y: 464, endPoint x: 463, endPoint y: 464, distance: 88.5
click at [464, 464] on div "What are your hobbies and interests? What do you enjoy about them? Required I s…" at bounding box center [643, 334] width 568 height 1145
click at [525, 446] on div "What are your hobbies and interests? What do you enjoy about them? Required I s…" at bounding box center [643, 334] width 536 height 1113
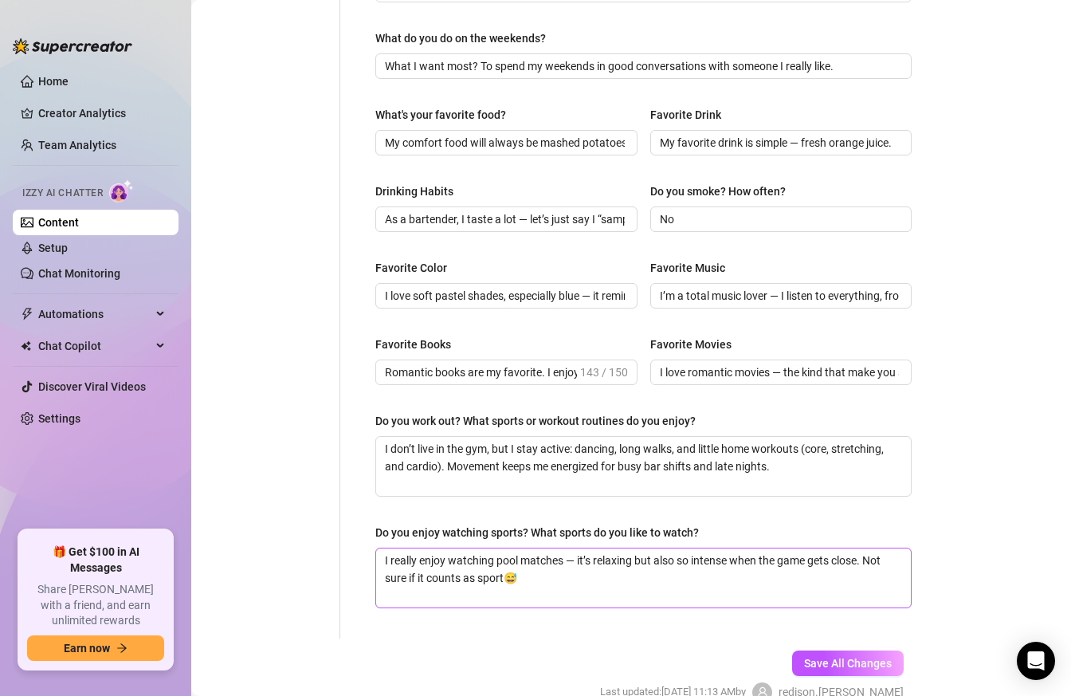
scroll to position [738, 0]
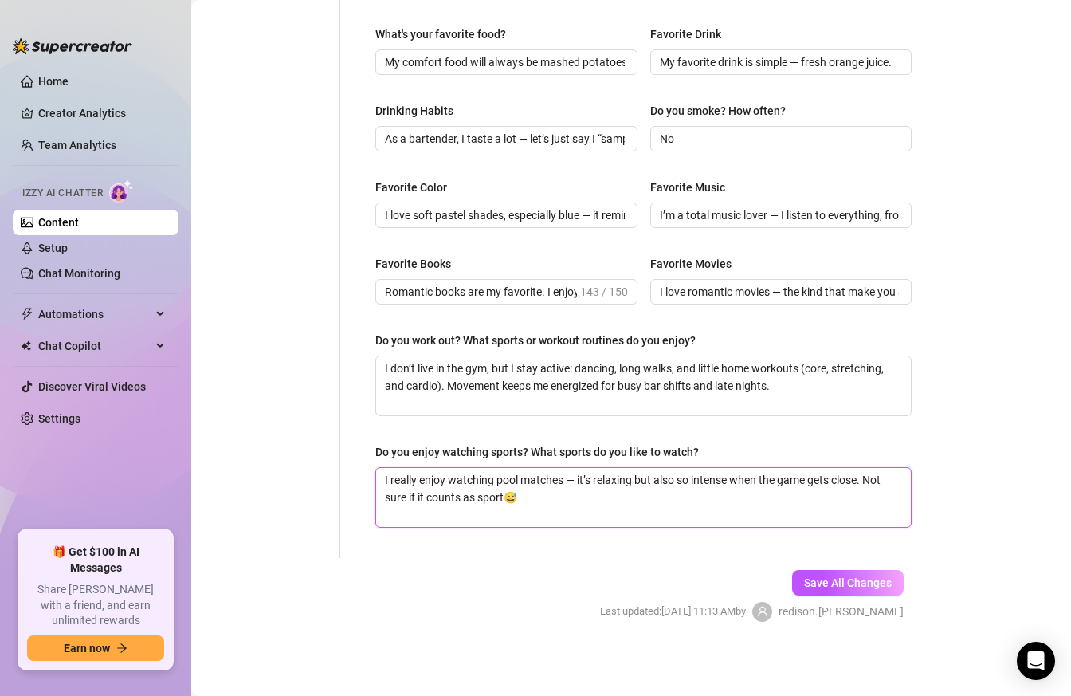
drag, startPoint x: 378, startPoint y: 481, endPoint x: 530, endPoint y: 526, distance: 158.6
click at [556, 500] on textarea "I really enjoy watching pool matches — it’s relaxing but also so intense when t…" at bounding box center [643, 497] width 535 height 59
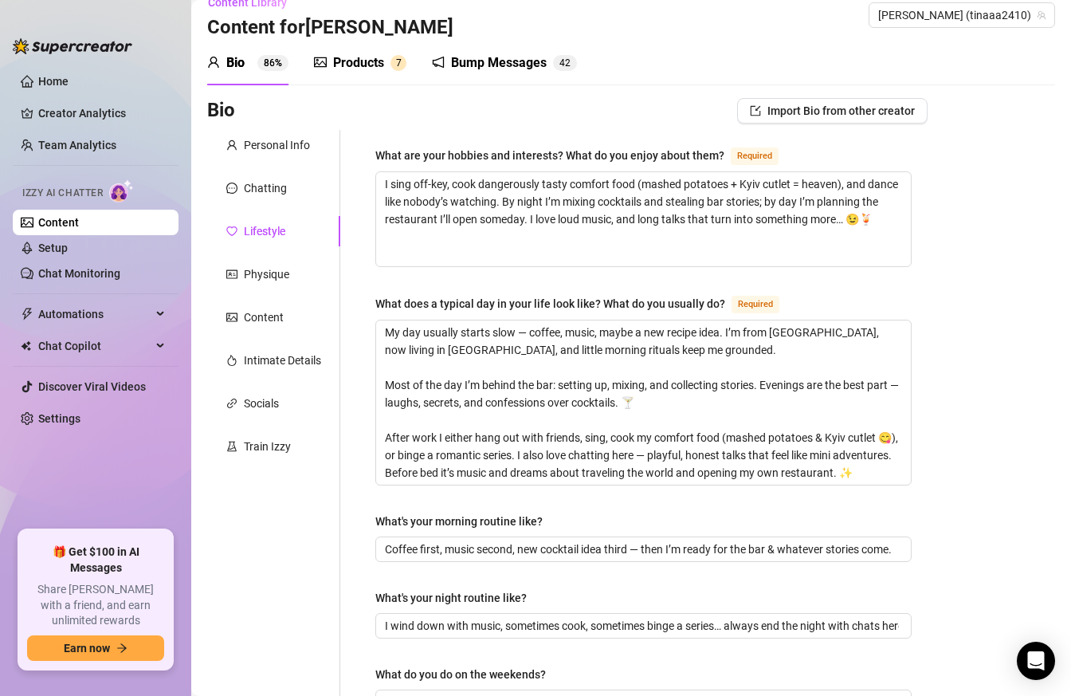
scroll to position [0, 0]
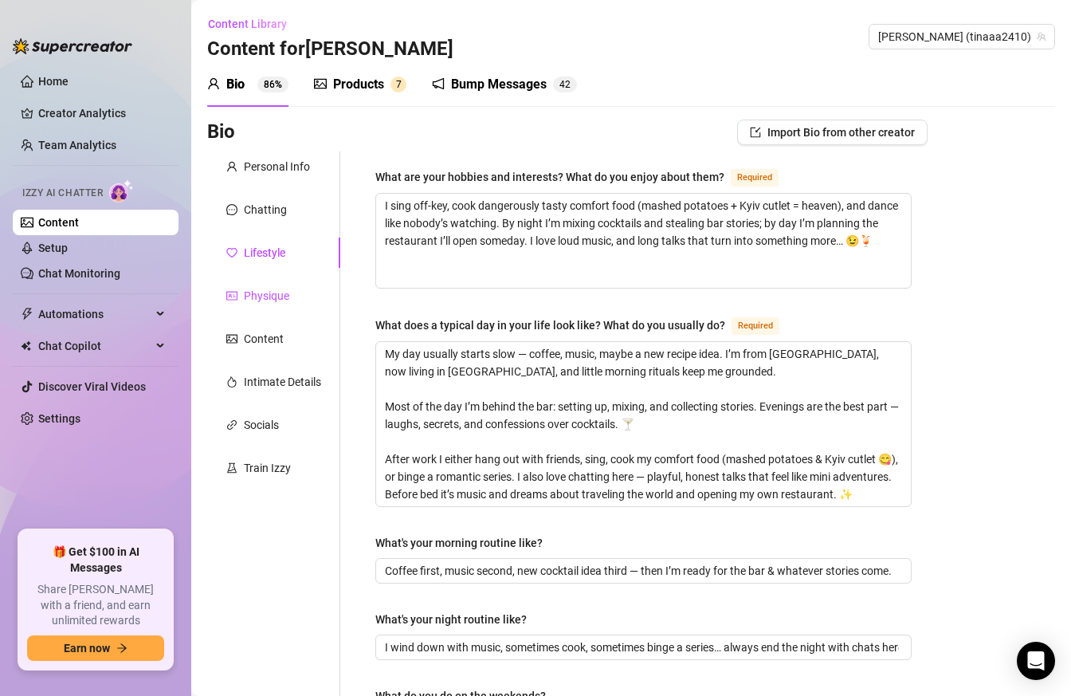
click at [271, 290] on div "Physique" at bounding box center [266, 296] width 45 height 18
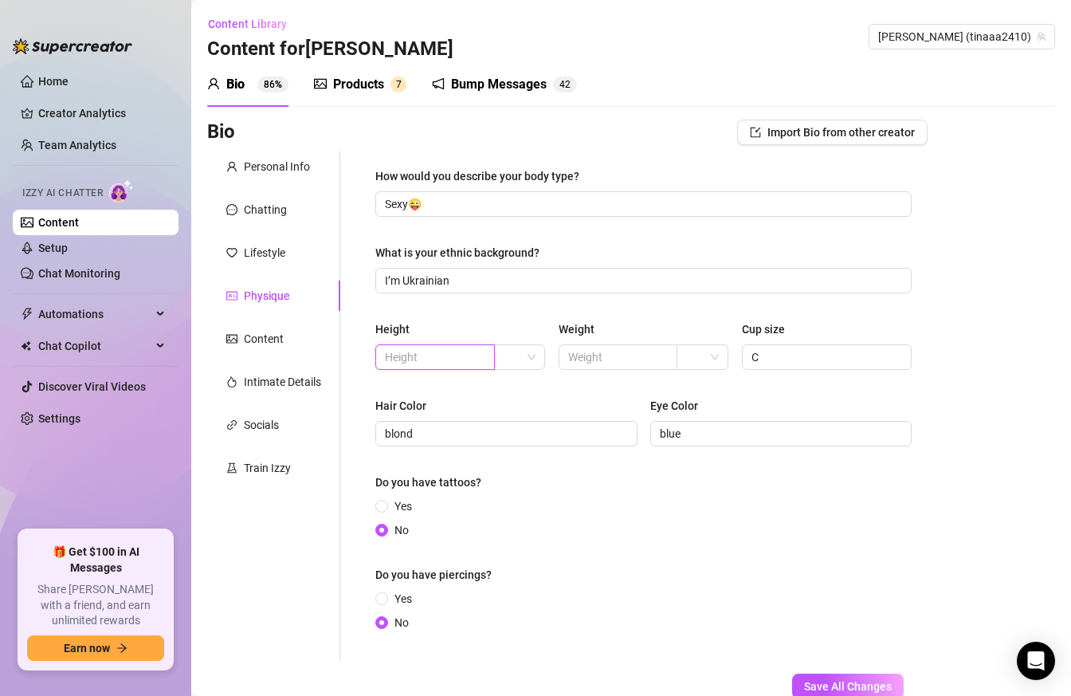
click at [434, 355] on input "text" at bounding box center [433, 357] width 97 height 18
type input "168"
click at [603, 353] on input "text" at bounding box center [616, 357] width 97 height 18
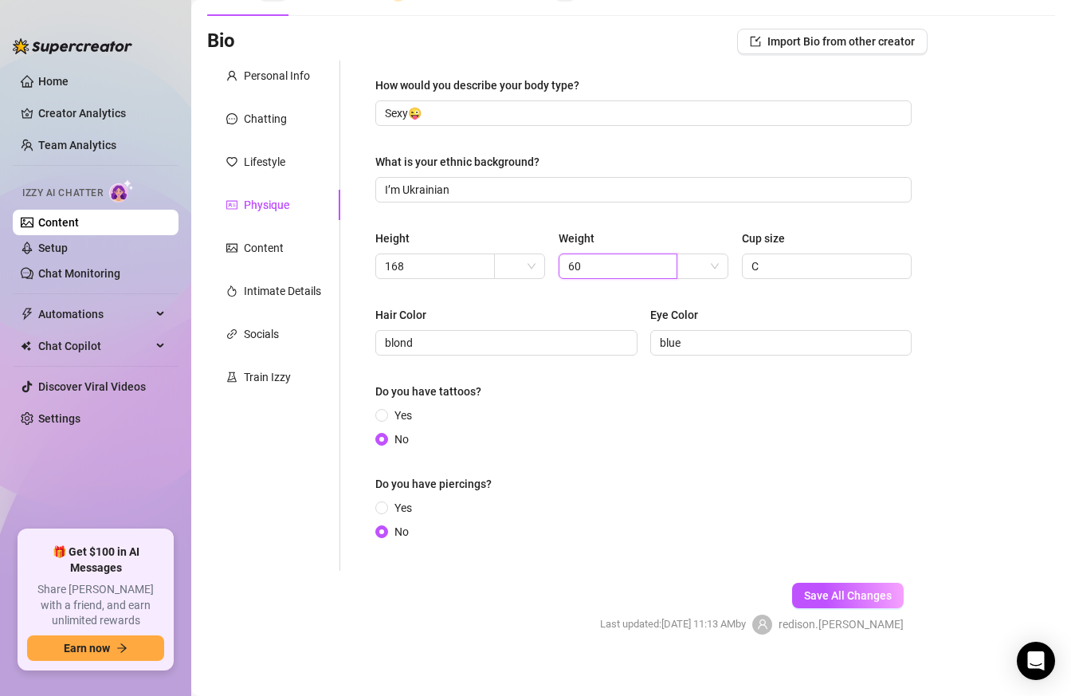
scroll to position [90, 0]
type input "60"
click at [838, 590] on span "Save All Changes" at bounding box center [848, 596] width 88 height 13
click at [269, 249] on div "Content" at bounding box center [264, 249] width 40 height 18
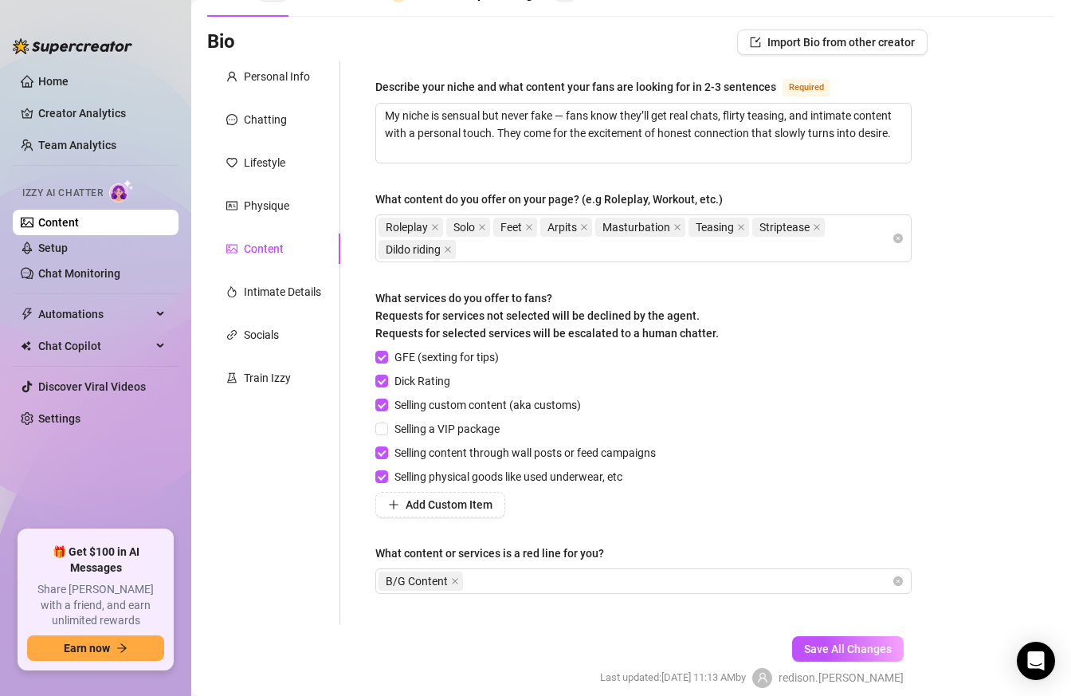
click at [951, 377] on div "Bio Import Bio from other creator Personal Info Chatting Lifestyle Physique Con…" at bounding box center [631, 372] width 848 height 686
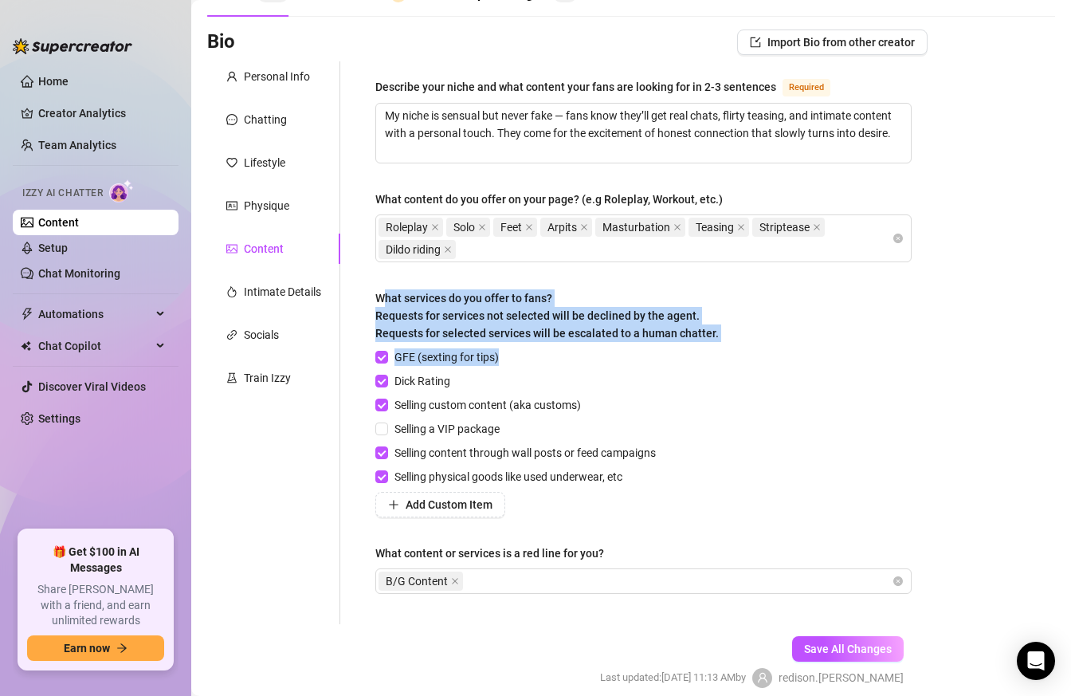
drag, startPoint x: 383, startPoint y: 295, endPoint x: 538, endPoint y: 355, distance: 166.8
click at [537, 354] on div "What services do you offer to fans? Requests for services not selected will be …" at bounding box center [643, 403] width 536 height 228
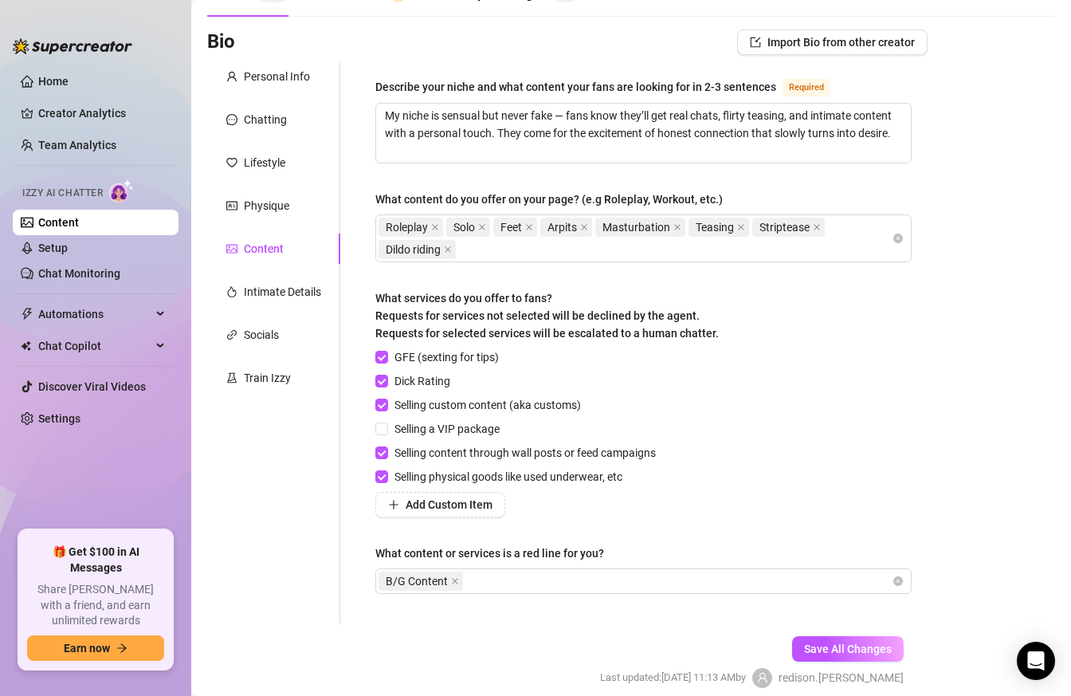
click at [538, 355] on div "GFE (sexting for tips)" at bounding box center [518, 357] width 287 height 18
click at [414, 492] on button "Add Custom Item" at bounding box center [440, 505] width 130 height 26
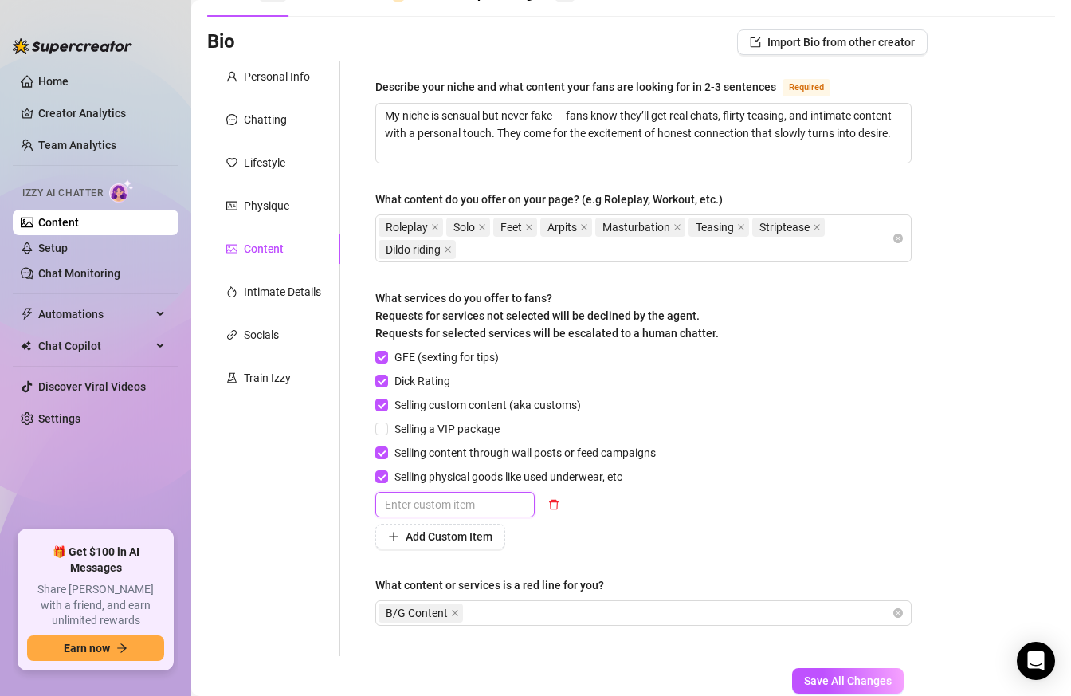
click at [427, 495] on input "text" at bounding box center [454, 505] width 159 height 26
type input "Sexting through PPV"
click at [533, 532] on div "Add Custom Item" at bounding box center [518, 537] width 287 height 26
click at [458, 533] on span "Add Custom Item" at bounding box center [449, 536] width 87 height 13
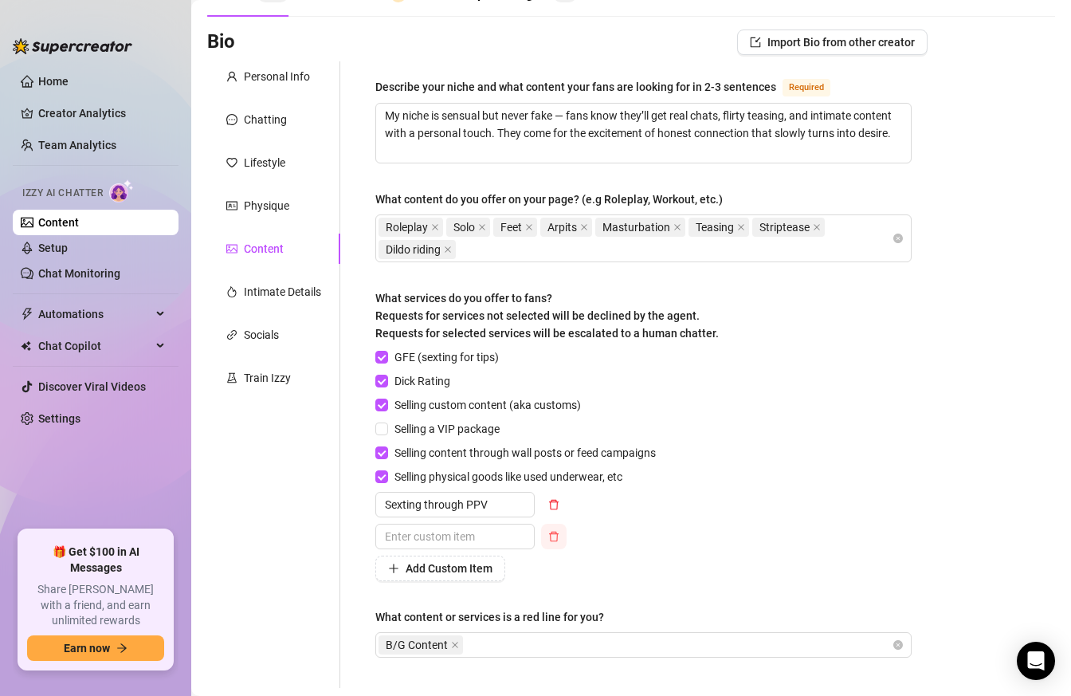
click at [551, 538] on icon "delete" at bounding box center [554, 536] width 10 height 10
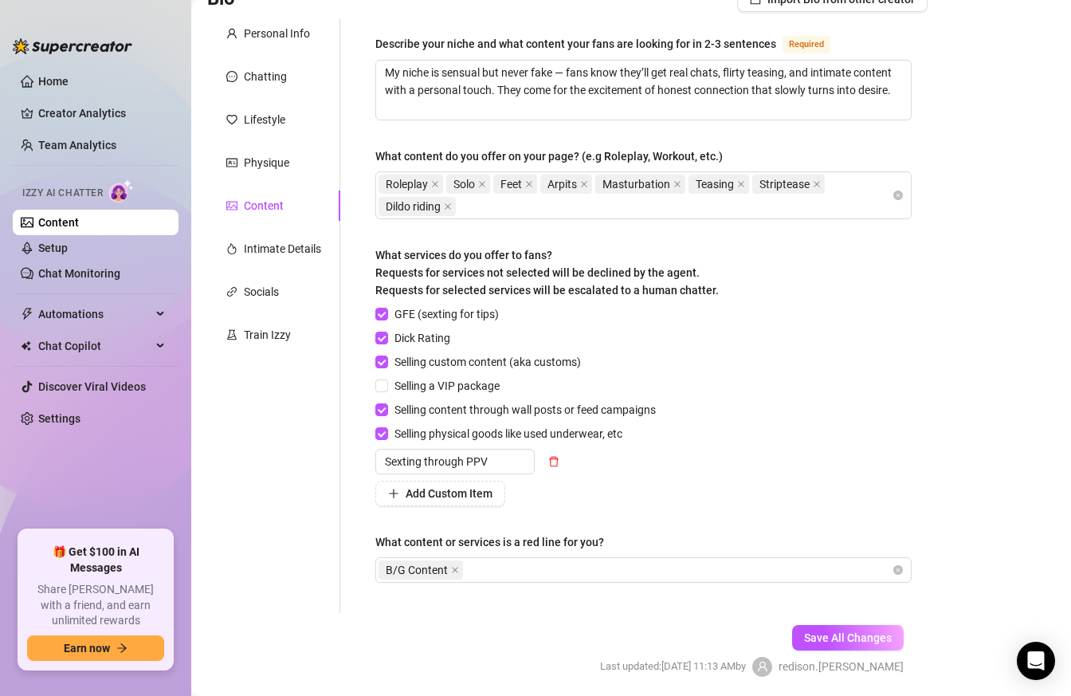
scroll to position [149, 0]
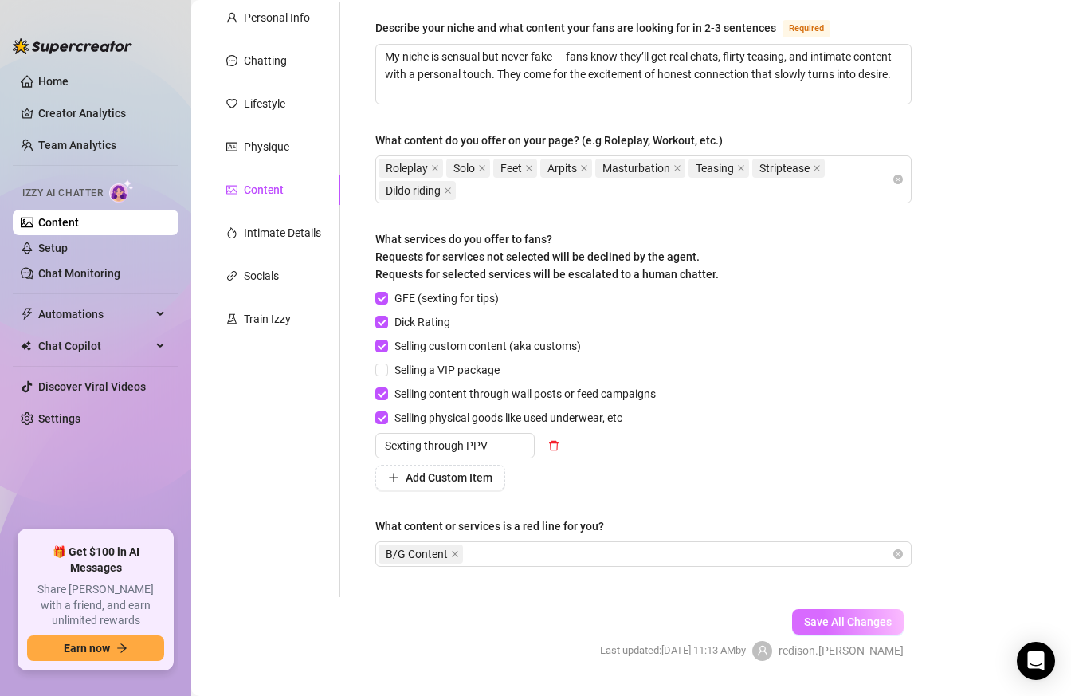
click at [842, 613] on button "Save All Changes" at bounding box center [848, 622] width 112 height 26
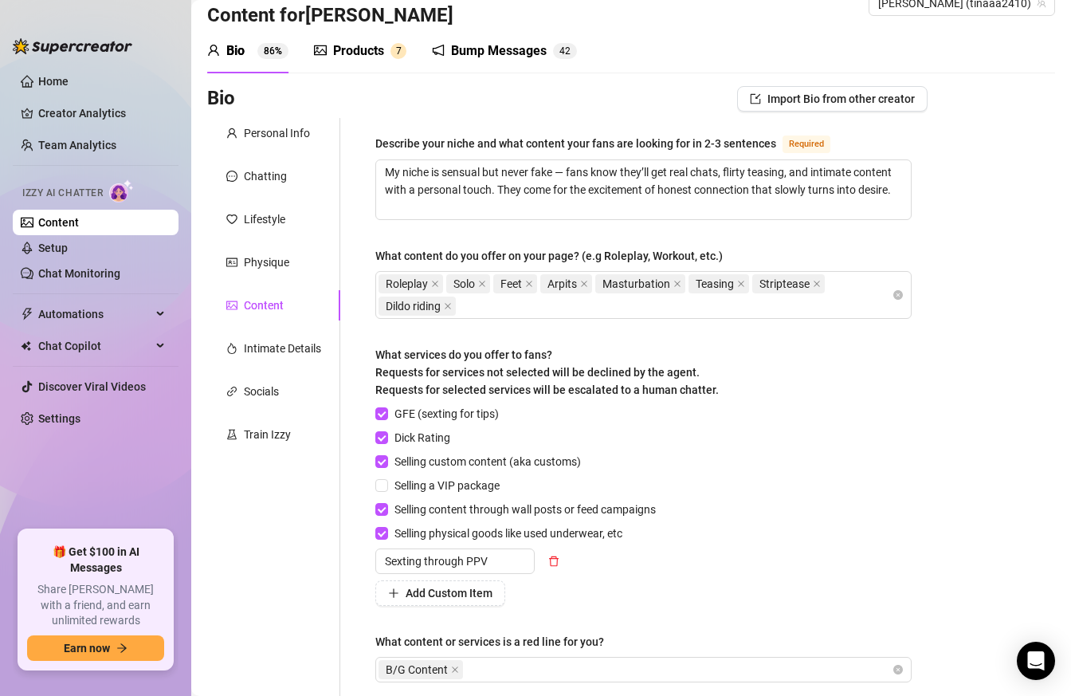
scroll to position [30, 0]
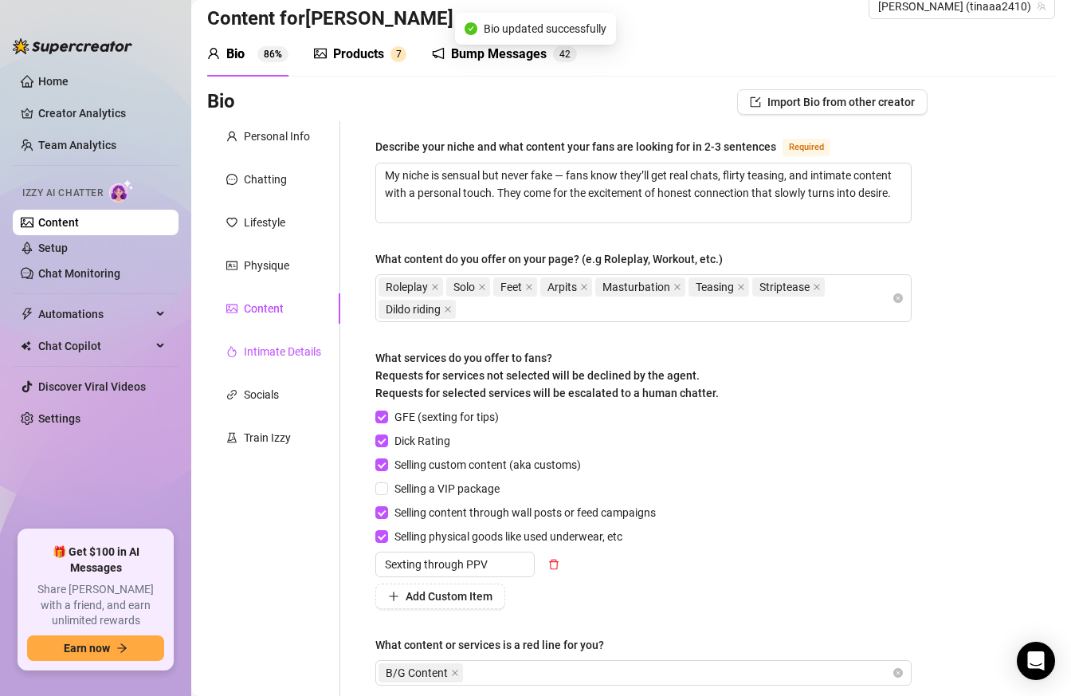
click at [271, 351] on div "Intimate Details" at bounding box center [282, 352] width 77 height 18
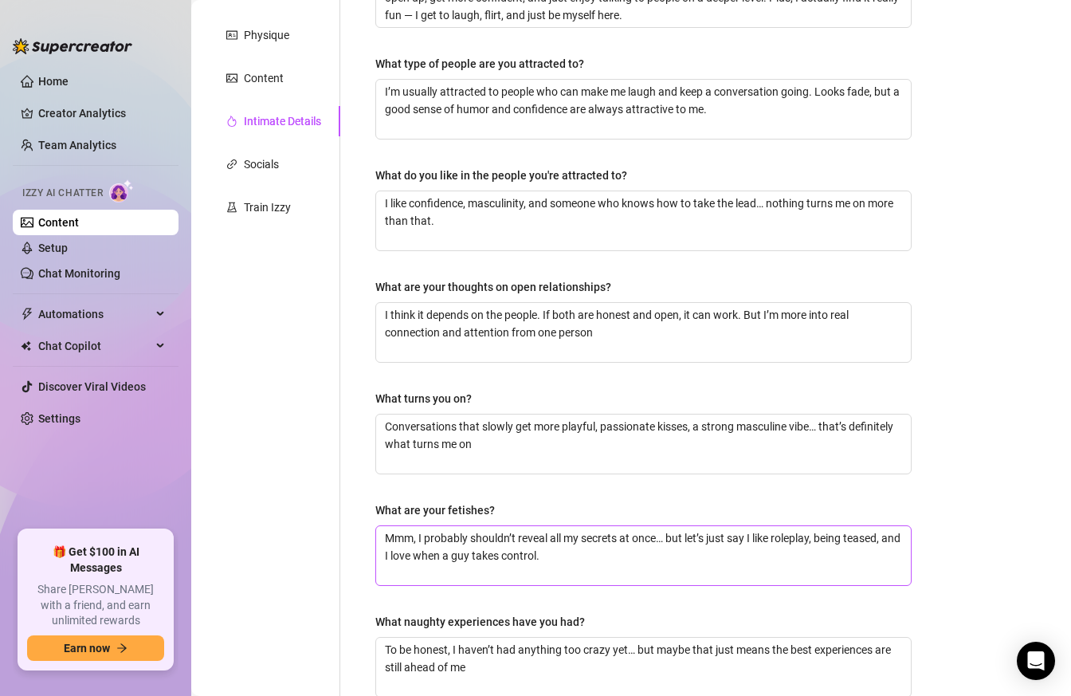
scroll to position [260, 0]
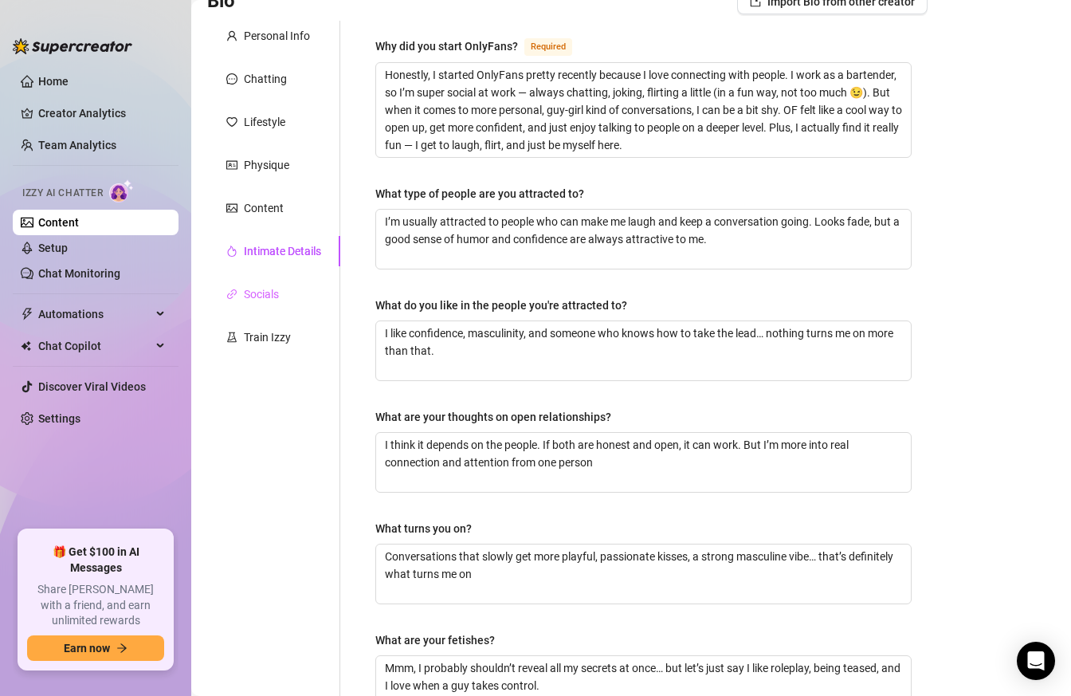
click at [277, 285] on div "Socials" at bounding box center [273, 294] width 133 height 30
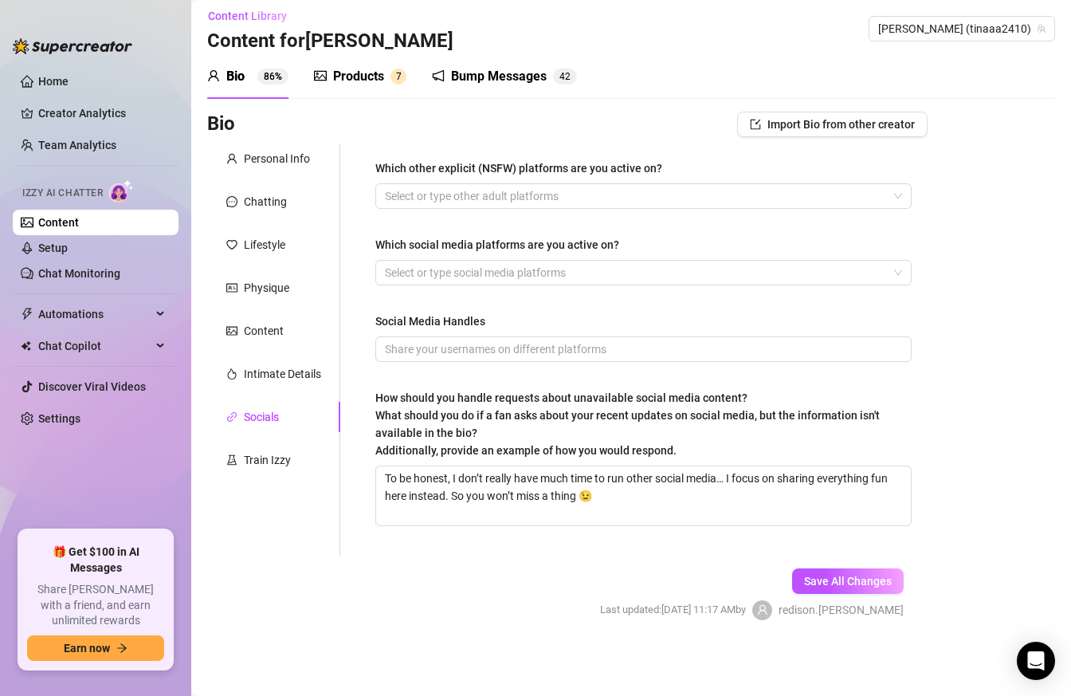
scroll to position [8, 0]
click at [263, 465] on div "Train Izzy" at bounding box center [267, 460] width 47 height 18
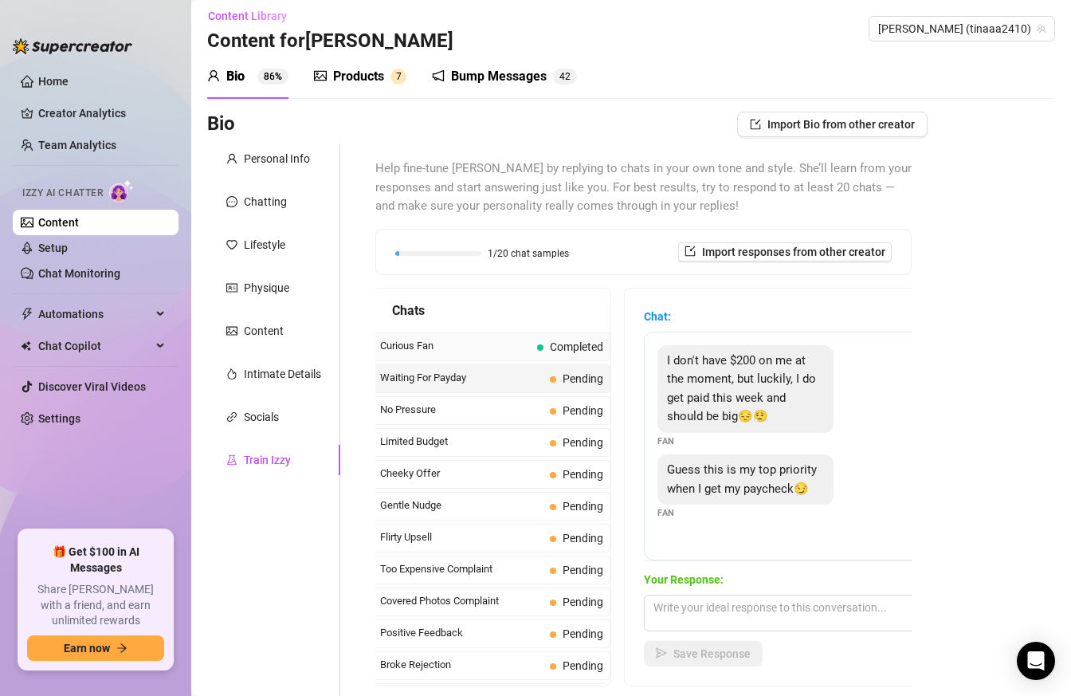
click at [438, 341] on span "Curious Fan" at bounding box center [455, 346] width 151 height 16
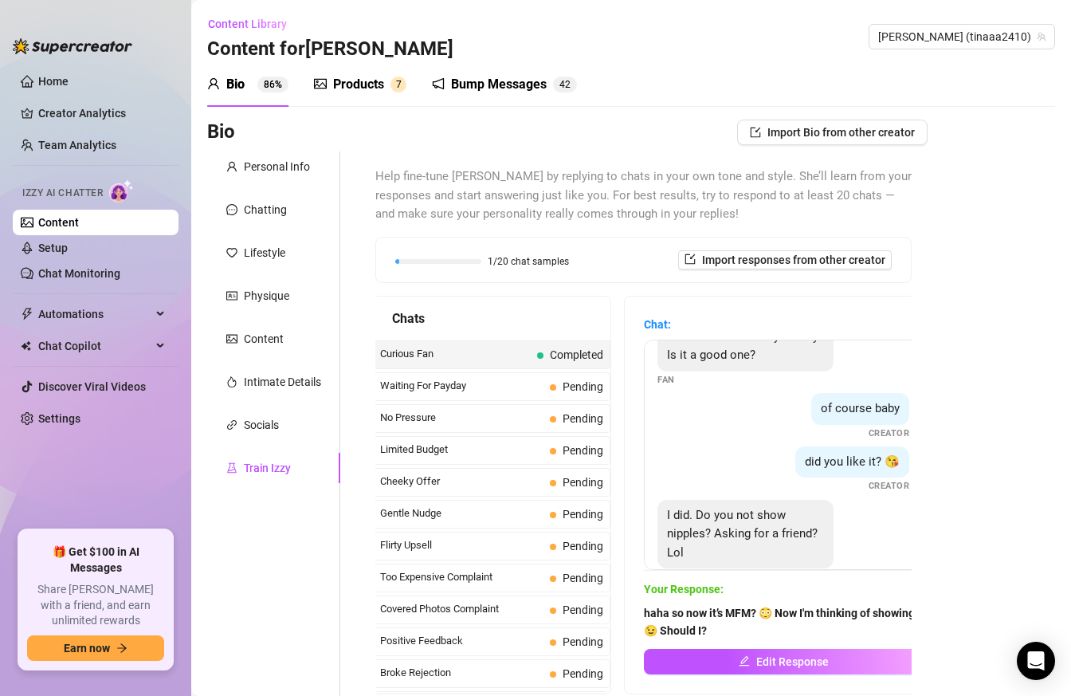
scroll to position [66, 0]
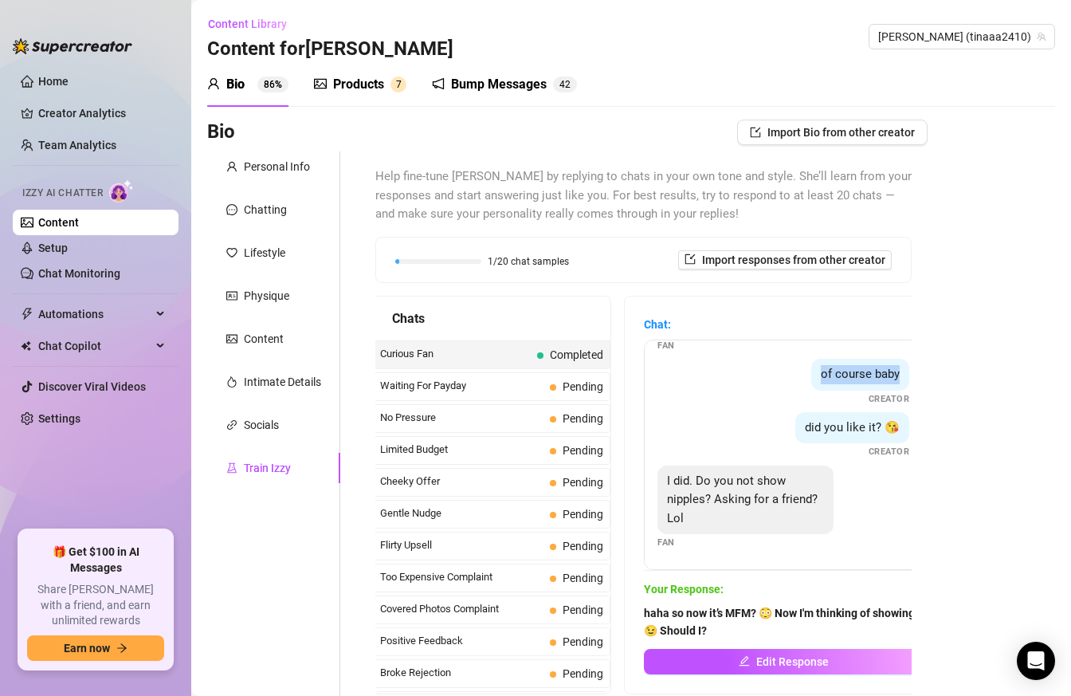
drag, startPoint x: 822, startPoint y: 377, endPoint x: 899, endPoint y: 372, distance: 77.5
click at [899, 372] on span "of course baby" at bounding box center [860, 374] width 79 height 14
drag, startPoint x: 803, startPoint y: 428, endPoint x: 939, endPoint y: 430, distance: 136.3
click at [939, 430] on div "Bio Import Bio from other creator Personal Info Chatting Lifestyle Physique Con…" at bounding box center [631, 461] width 848 height 682
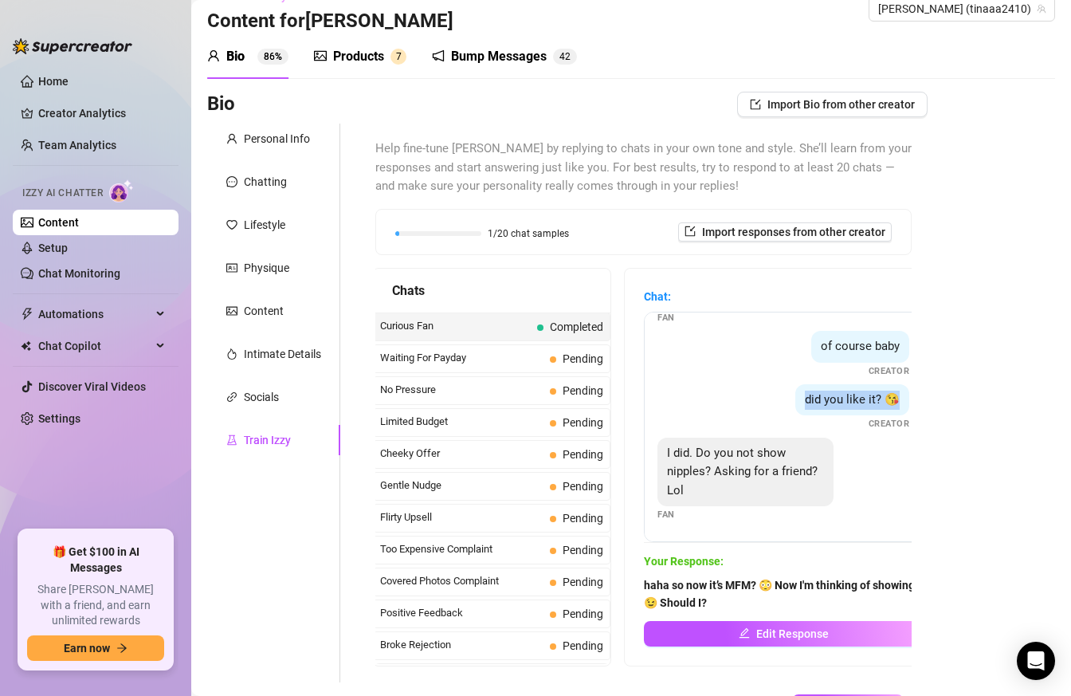
scroll to position [54, 0]
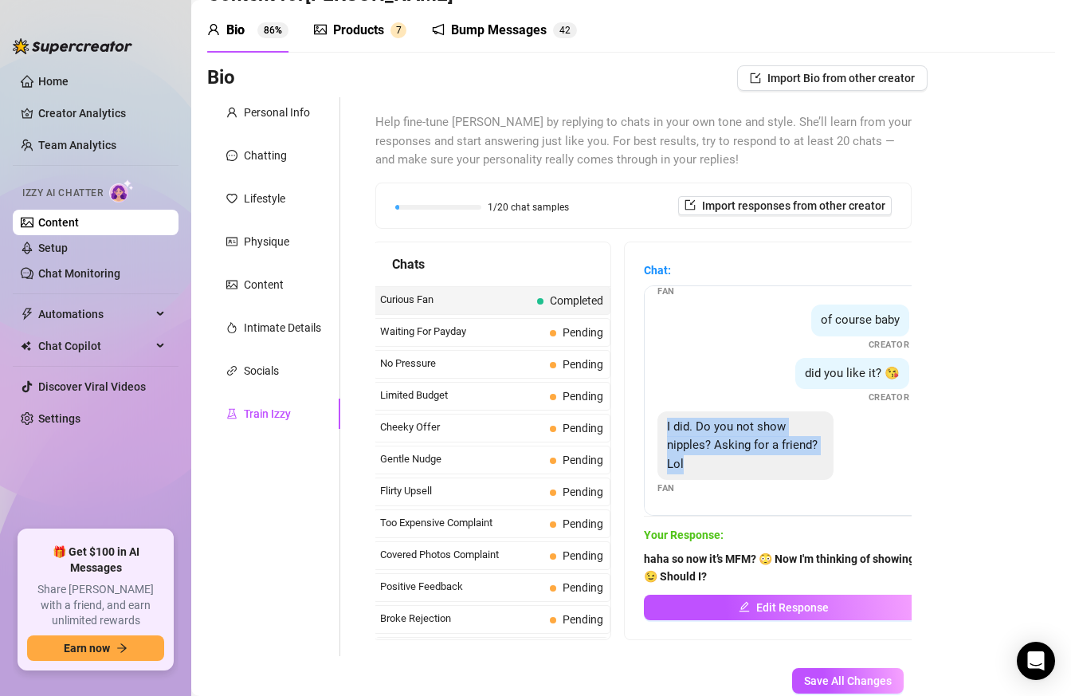
drag, startPoint x: 666, startPoint y: 427, endPoint x: 786, endPoint y: 467, distance: 126.8
click at [786, 467] on div "I did. Do you not show nipples? Asking for a friend? Lol" at bounding box center [746, 445] width 176 height 69
click at [803, 451] on span "I did. Do you not show nipples? Asking for a friend? Lol" at bounding box center [742, 445] width 151 height 52
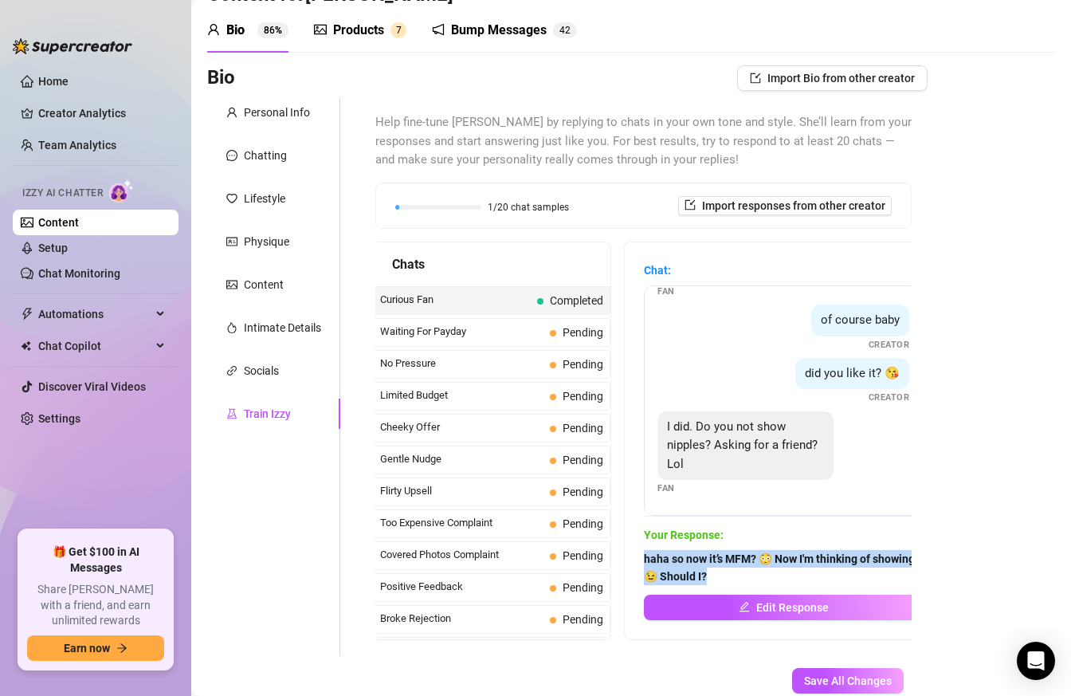
drag, startPoint x: 645, startPoint y: 559, endPoint x: 756, endPoint y: 581, distance: 113.0
click at [756, 581] on span "haha so now it’s MFM? 😳 Now I'm thinking of showing 😉 Should I?" at bounding box center [783, 567] width 279 height 35
click at [788, 567] on span "haha so now it’s MFM? 😳 Now I'm thinking of showing 😉 Should I?" at bounding box center [783, 567] width 279 height 35
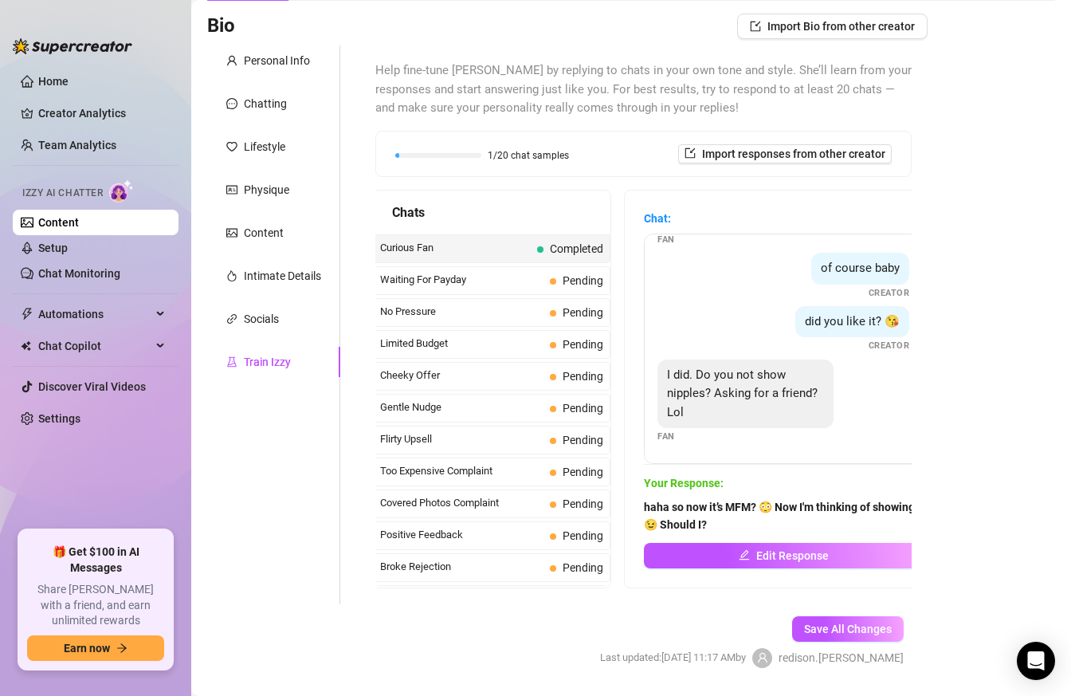
scroll to position [113, 0]
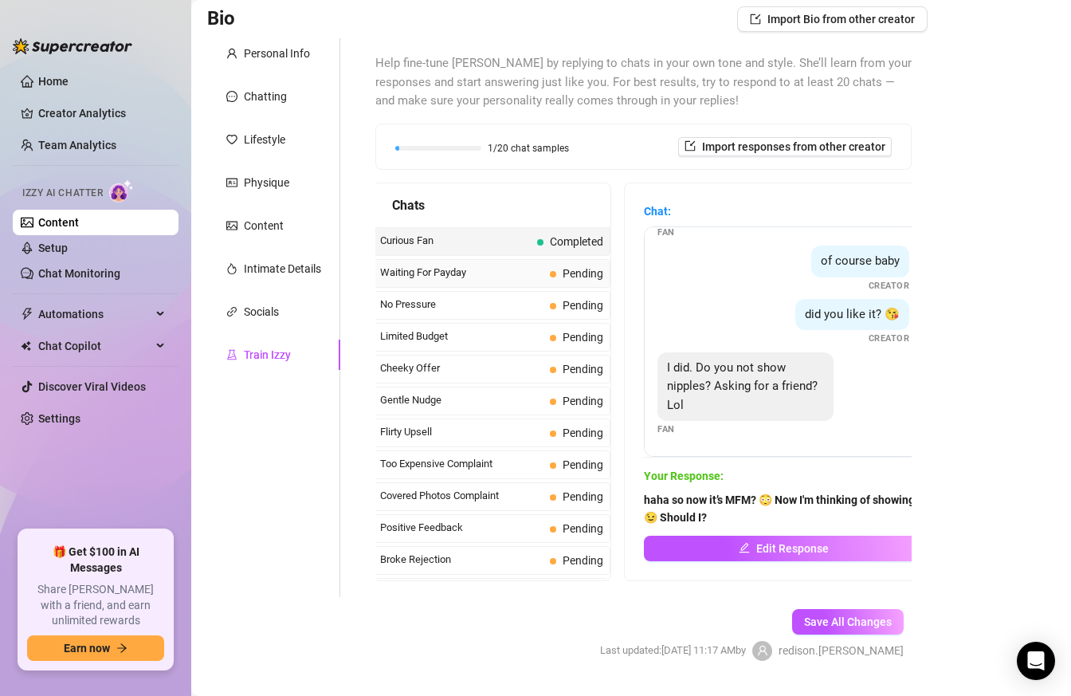
click at [459, 266] on span "Waiting For Payday" at bounding box center [461, 273] width 163 height 16
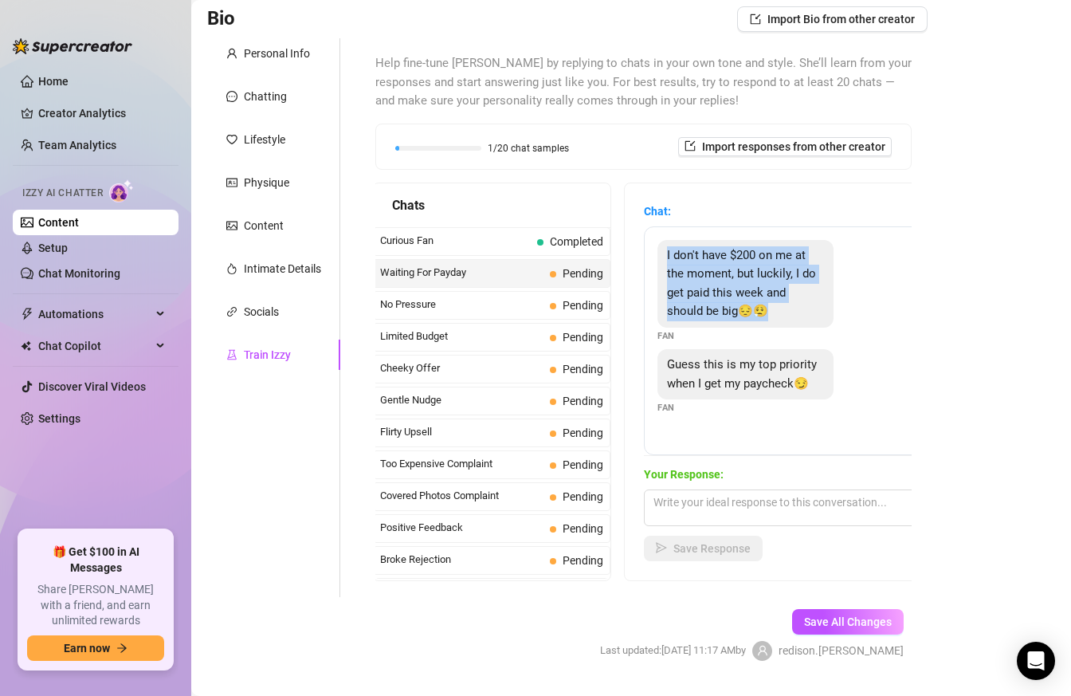
drag, startPoint x: 666, startPoint y: 253, endPoint x: 788, endPoint y: 312, distance: 135.1
click at [789, 312] on div "I don't have $200 on me at the moment, but luckily, I do get paid this week and…" at bounding box center [746, 284] width 176 height 88
click at [802, 320] on div "I don't have $200 on me at the moment, but luckily, I do get paid this week and…" at bounding box center [746, 284] width 176 height 88
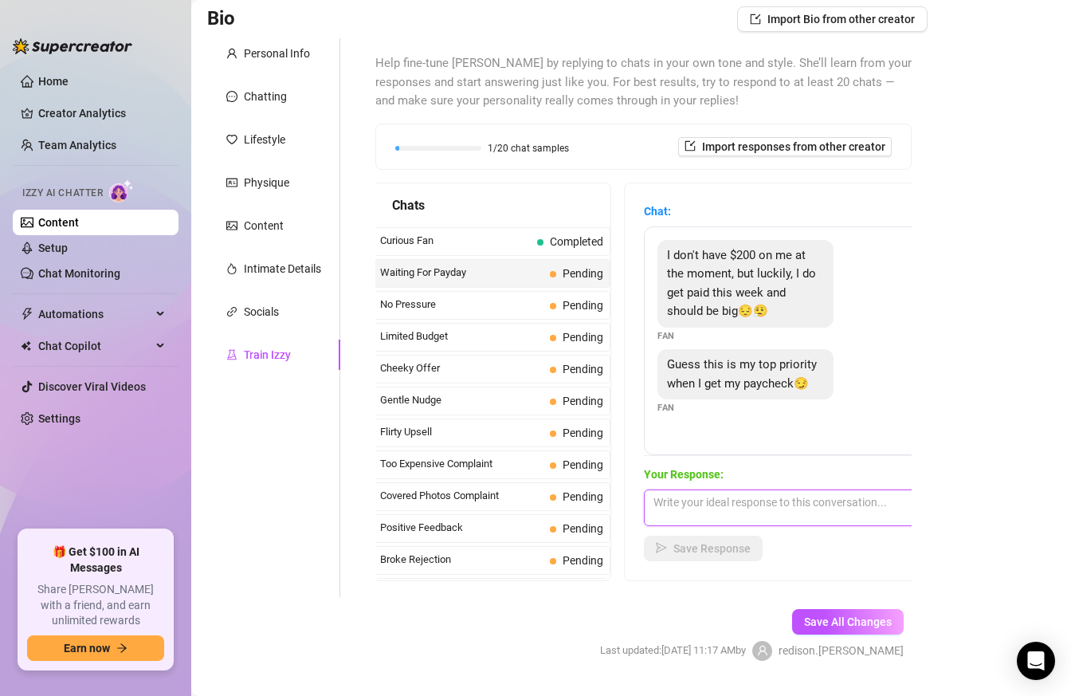
click at [718, 515] on textarea at bounding box center [783, 507] width 279 height 37
paste textarea "Hah, you’re making me curious now… tell me, when’s that magical payday?😏"
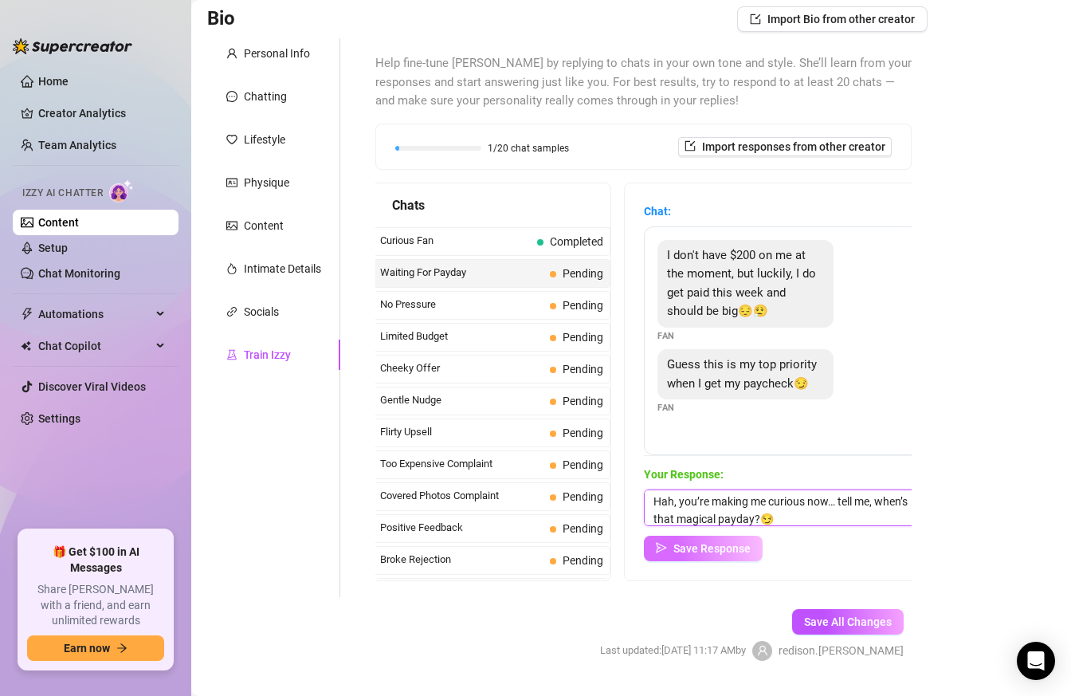
type textarea "Hah, you’re making me curious now… tell me, when’s that magical payday?😏"
click at [674, 544] on span "Save Response" at bounding box center [712, 548] width 77 height 13
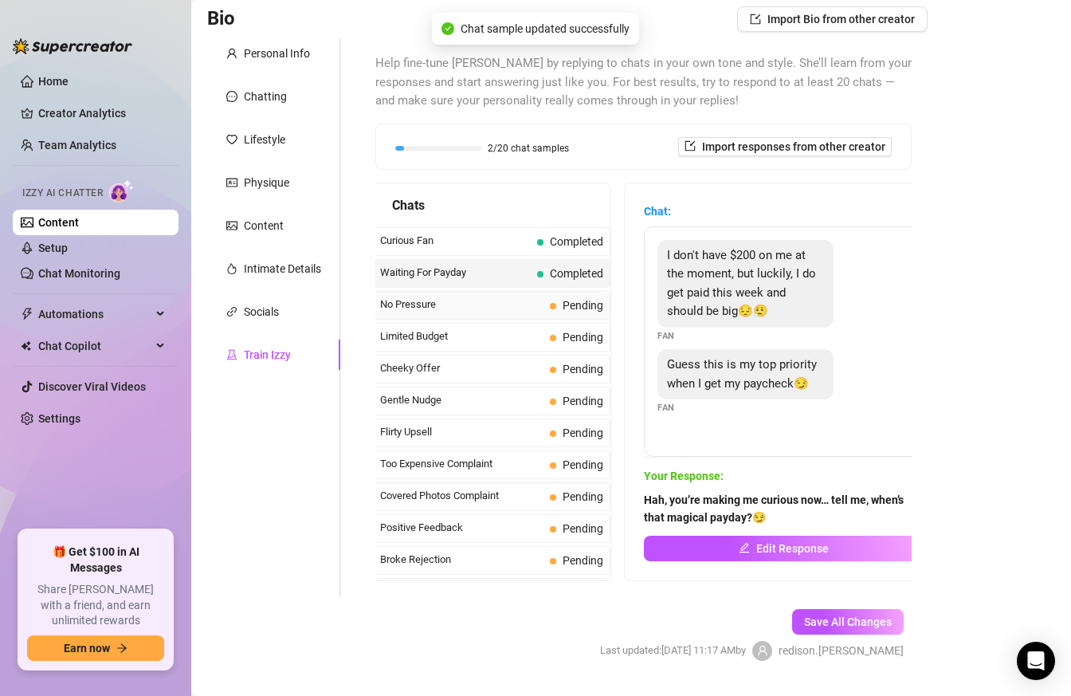
click at [419, 308] on span "No Pressure" at bounding box center [461, 305] width 163 height 16
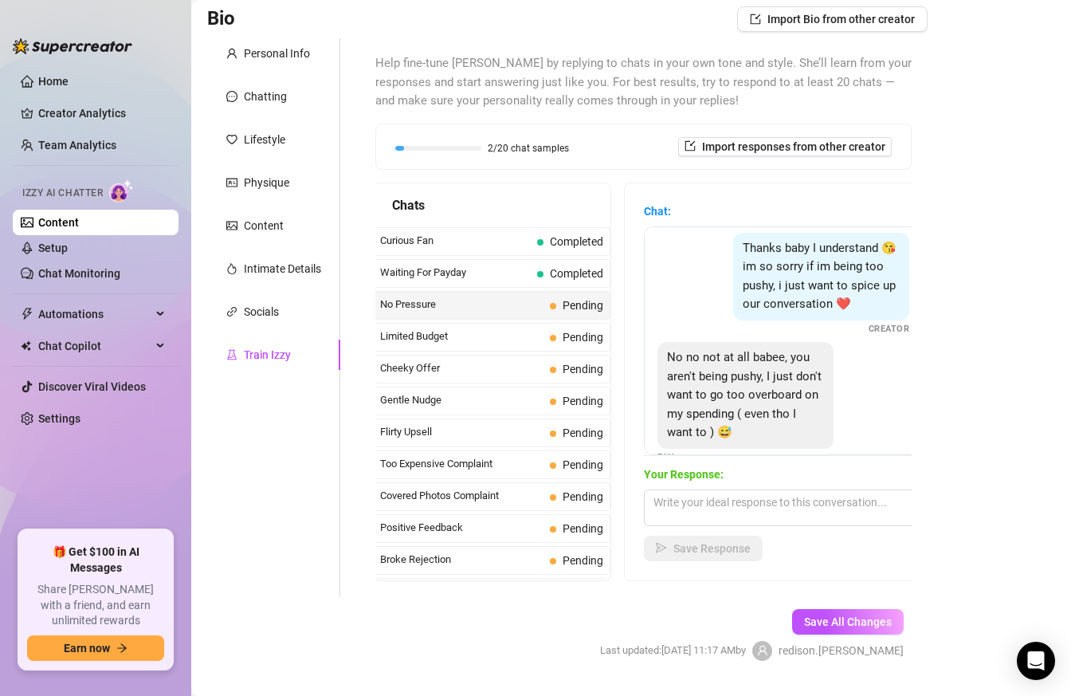
scroll to position [0, 0]
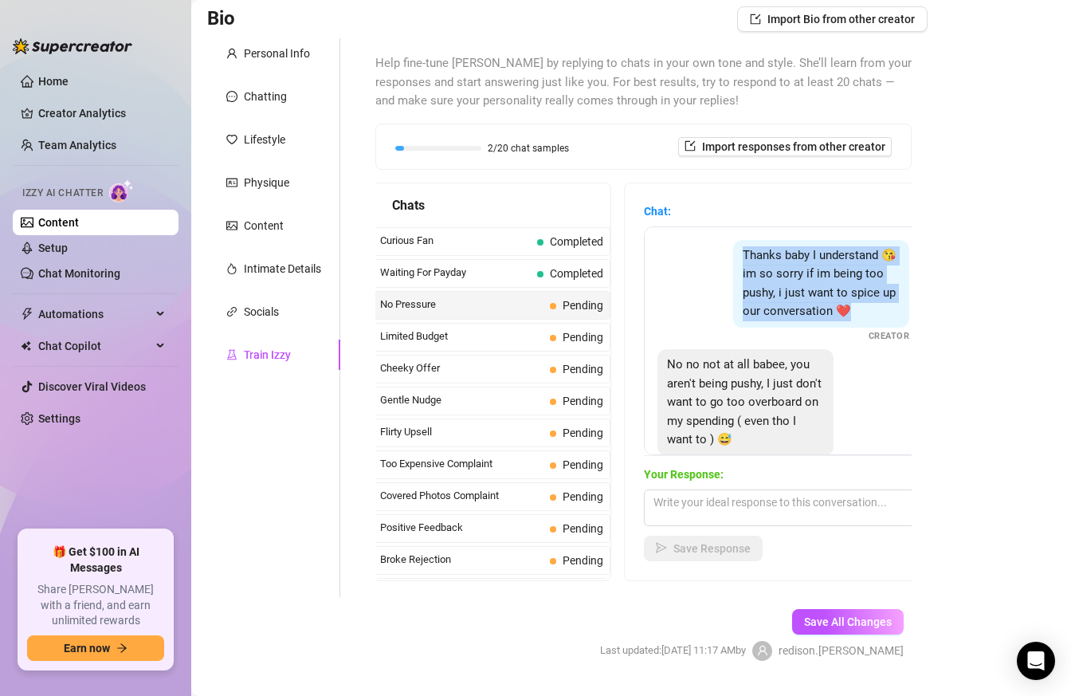
drag, startPoint x: 752, startPoint y: 251, endPoint x: 865, endPoint y: 316, distance: 130.7
click at [865, 316] on div "Thanks baby I understand 😘 im so sorry if im being too pushy, i just want to sp…" at bounding box center [821, 284] width 176 height 88
copy span "Thanks baby I understand 😘 im so sorry if im being too pushy, i just want to sp…"
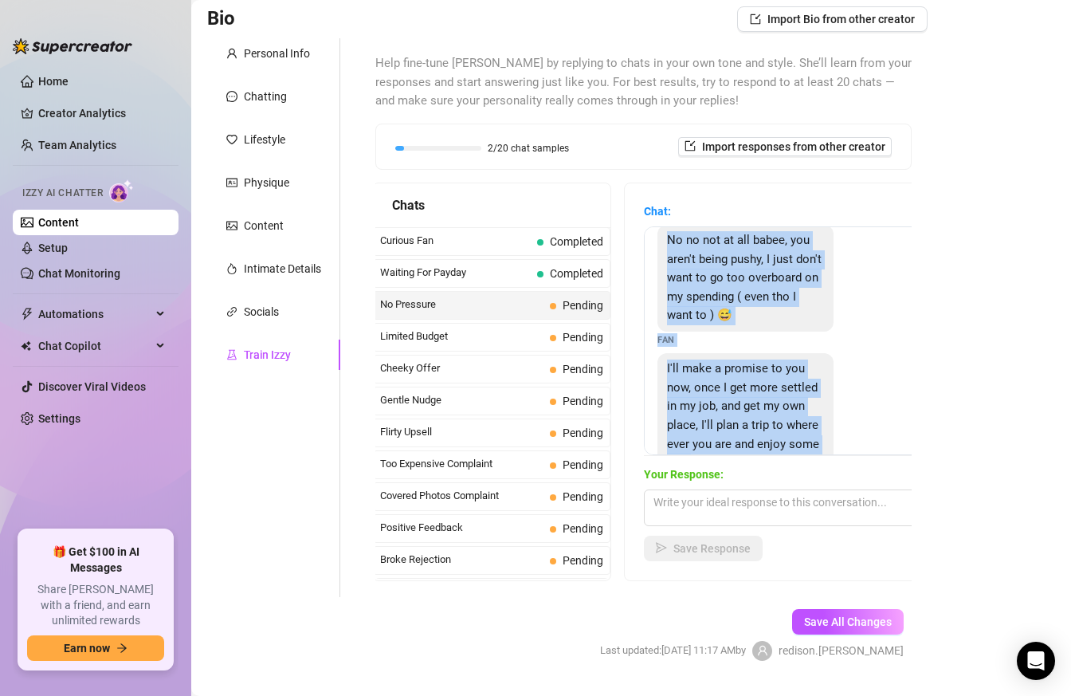
scroll to position [183, 0]
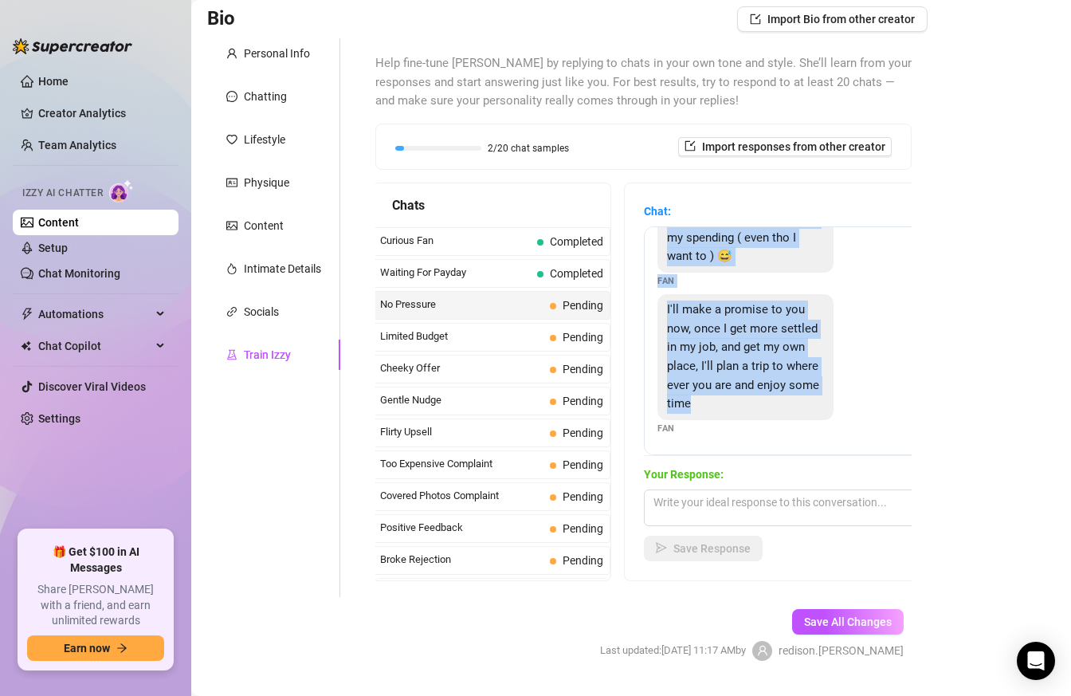
drag, startPoint x: 663, startPoint y: 242, endPoint x: 773, endPoint y: 406, distance: 197.6
click at [773, 406] on div "Thanks baby I understand 😘 im so sorry if im being too pushy, i just want to sp…" at bounding box center [783, 340] width 279 height 229
copy div "No no not at all babee, you aren't being pushy, I just don't want to go too ove…"
click at [744, 372] on span "I'll make a promise to you now, once I get more settled in my job, and get my o…" at bounding box center [743, 356] width 152 height 108
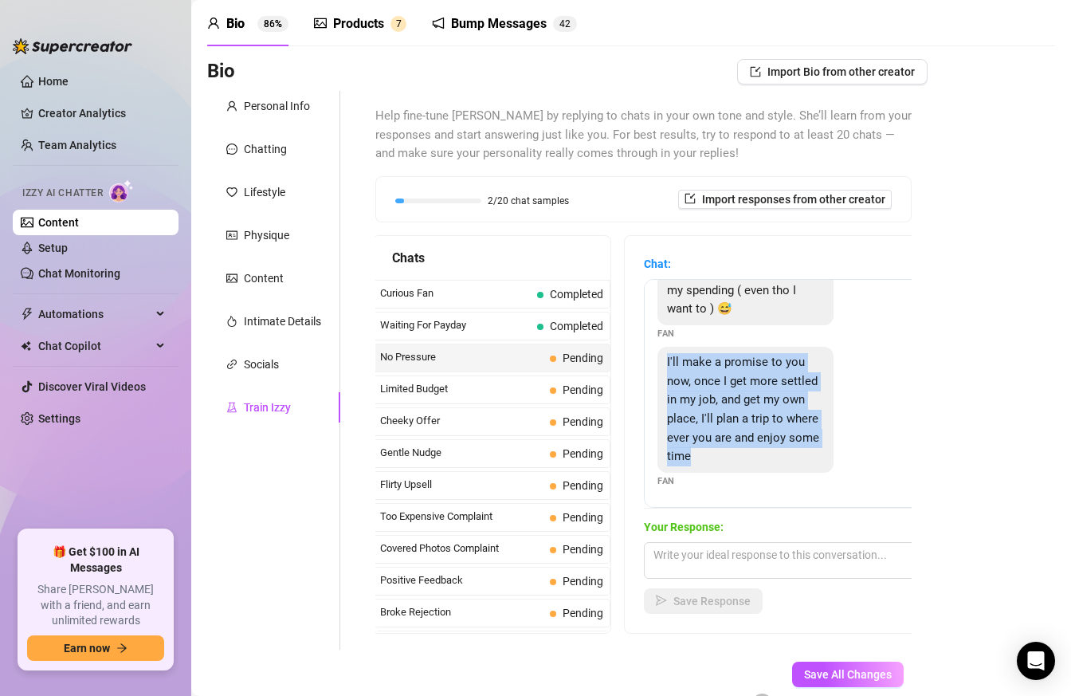
drag, startPoint x: 666, startPoint y: 363, endPoint x: 770, endPoint y: 471, distance: 150.0
click at [770, 471] on div "I'll make a promise to you now, once I get more settled in my job, and get my o…" at bounding box center [746, 409] width 176 height 125
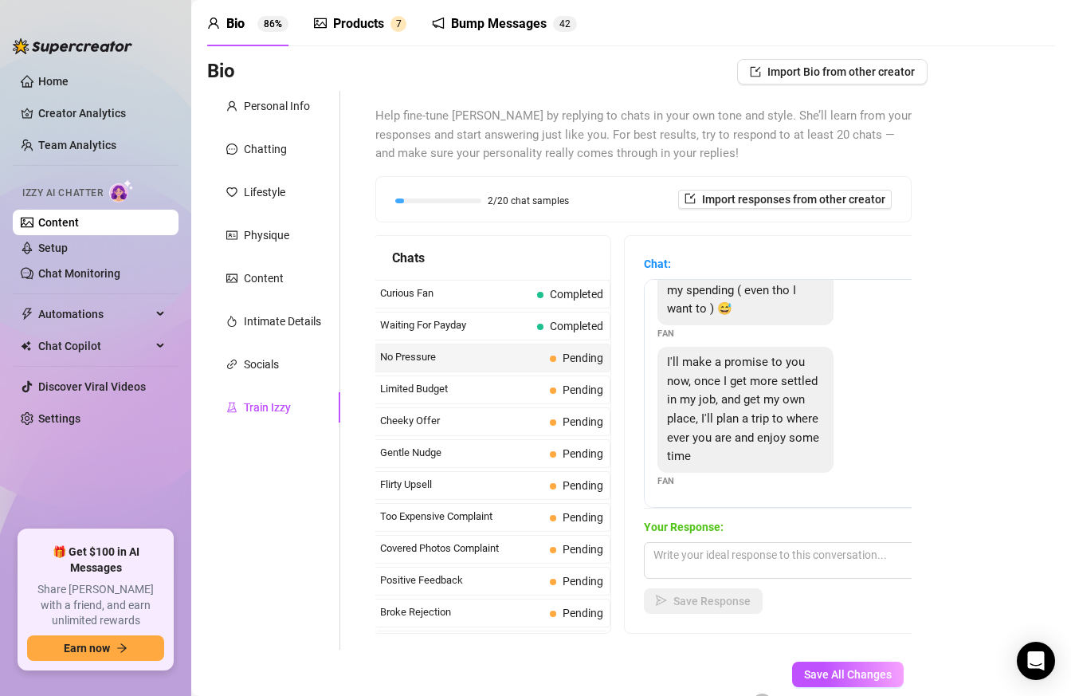
click at [804, 419] on span "I'll make a promise to you now, once I get more settled in my job, and get my o…" at bounding box center [743, 409] width 152 height 108
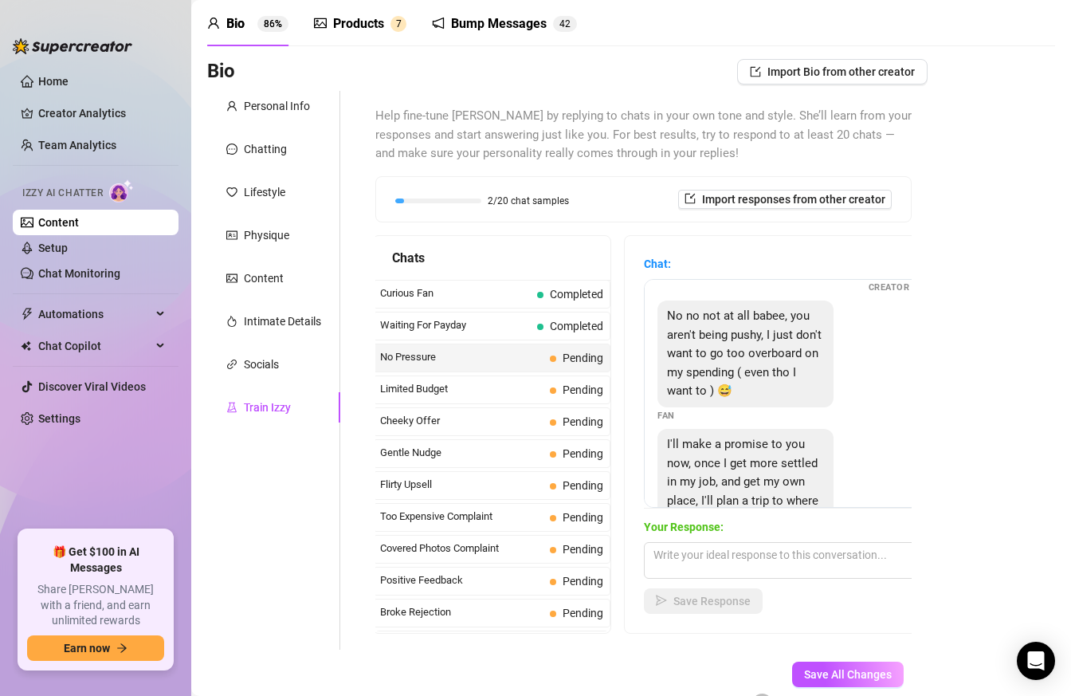
scroll to position [109, 0]
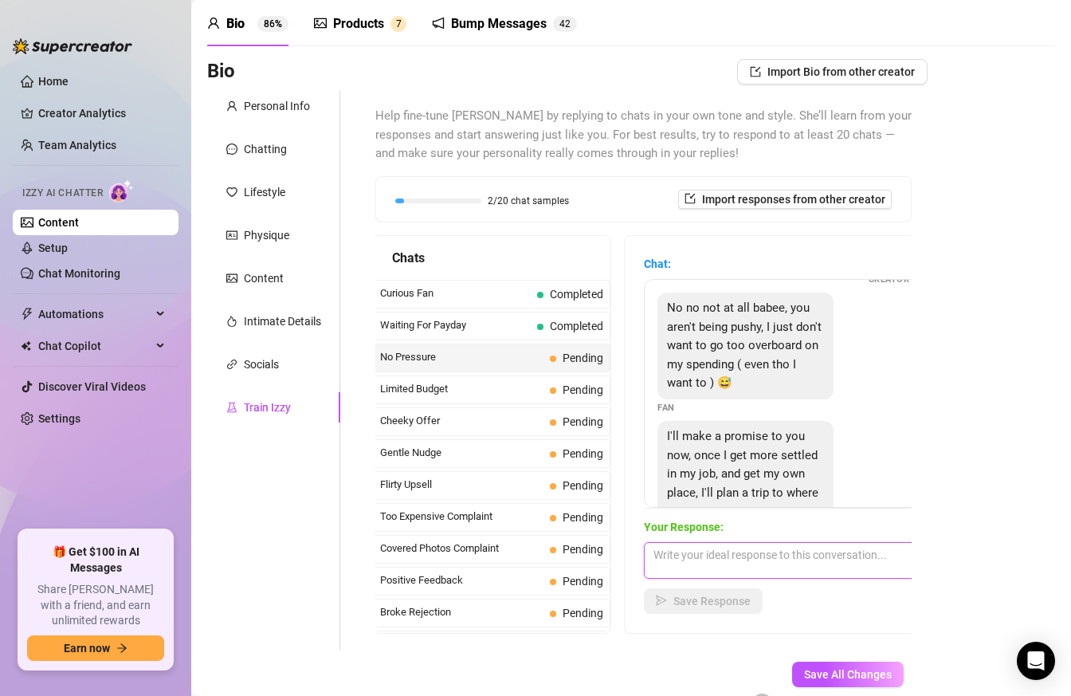
click at [713, 562] on textarea at bounding box center [783, 560] width 279 height 37
paste textarea "Ohh maybe you got me a little wrong 😅 I’m not offering anything outside, I'm a …"
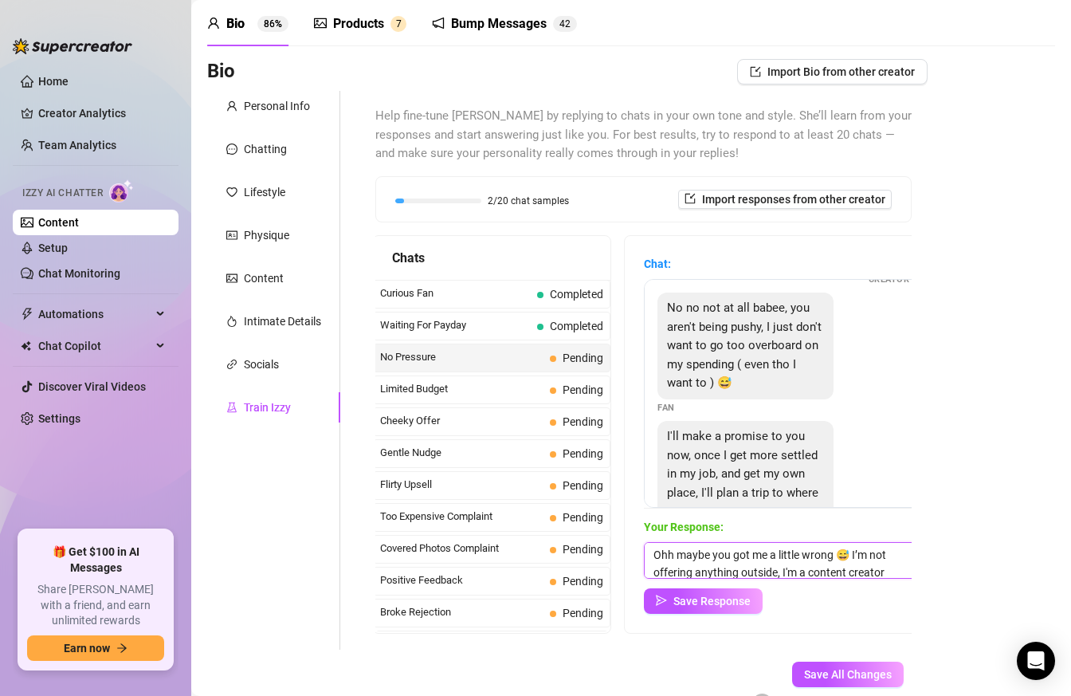
scroll to position [1, 0]
type textarea "Ohh maybe you got me a little wrong 😅 I’m not offering anything outside, I'm a …"
click at [721, 599] on span "Save Response" at bounding box center [712, 601] width 77 height 13
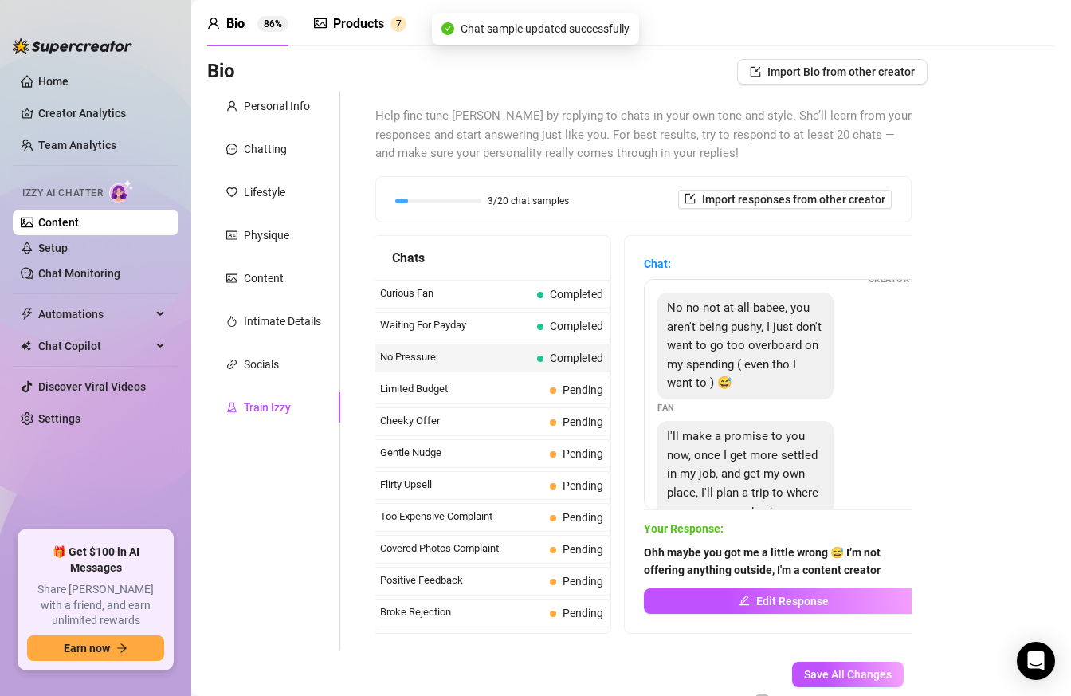
scroll to position [182, 0]
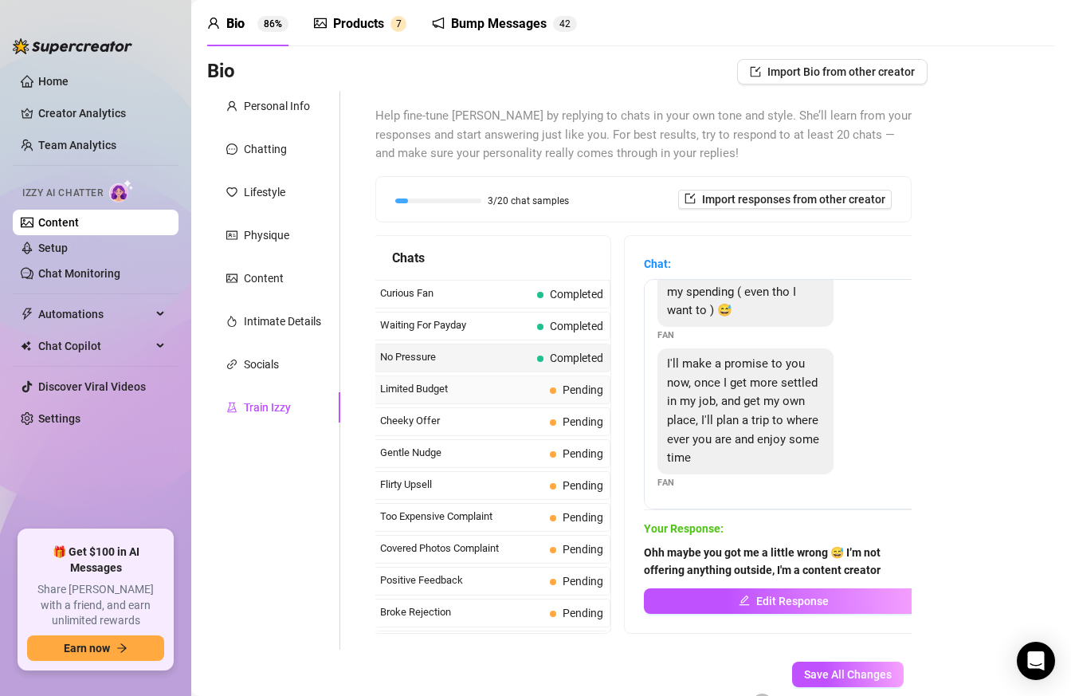
click at [466, 388] on span "Limited Budget" at bounding box center [461, 389] width 163 height 16
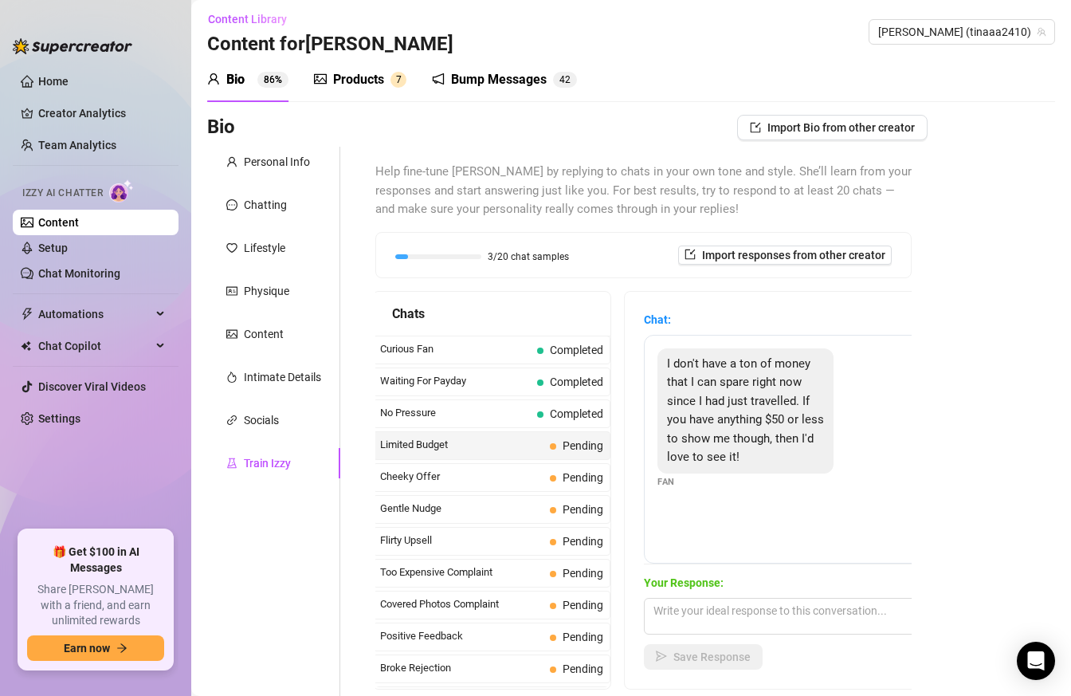
scroll to position [0, 0]
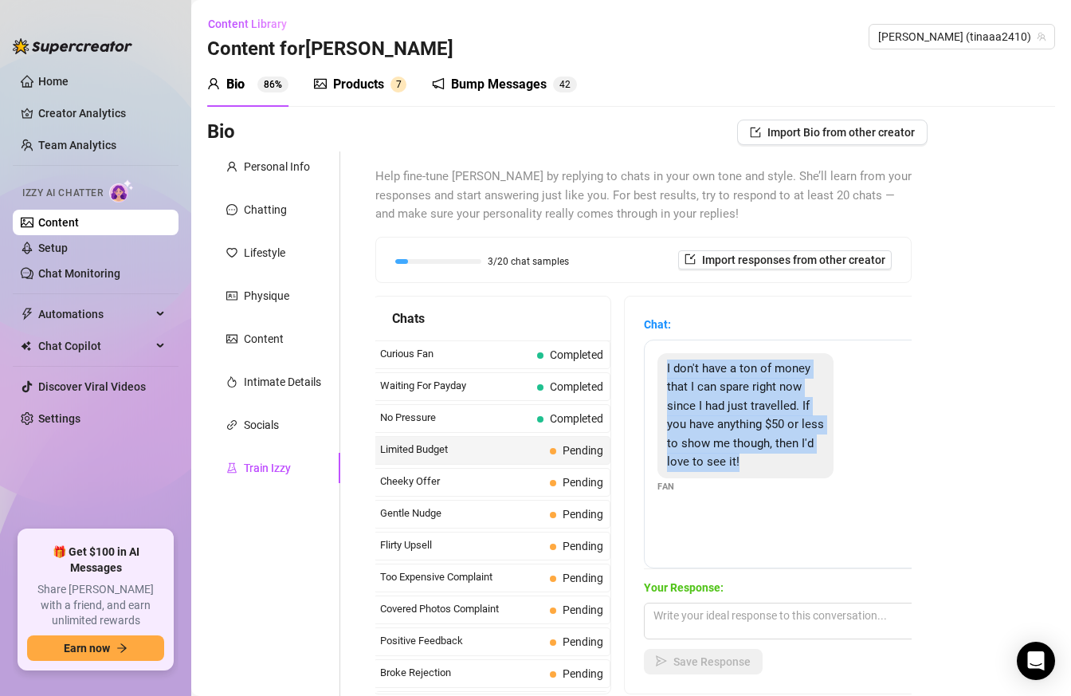
drag, startPoint x: 662, startPoint y: 369, endPoint x: 792, endPoint y: 465, distance: 161.3
click at [792, 465] on div "I don't have a ton of money that I can spare right now since I had just travell…" at bounding box center [746, 415] width 176 height 125
copy span "I don't have a ton of money that I can spare right now since I had just travell…"
click at [789, 423] on span "I don't have a ton of money that I can spare right now since I had just travell…" at bounding box center [745, 415] width 157 height 108
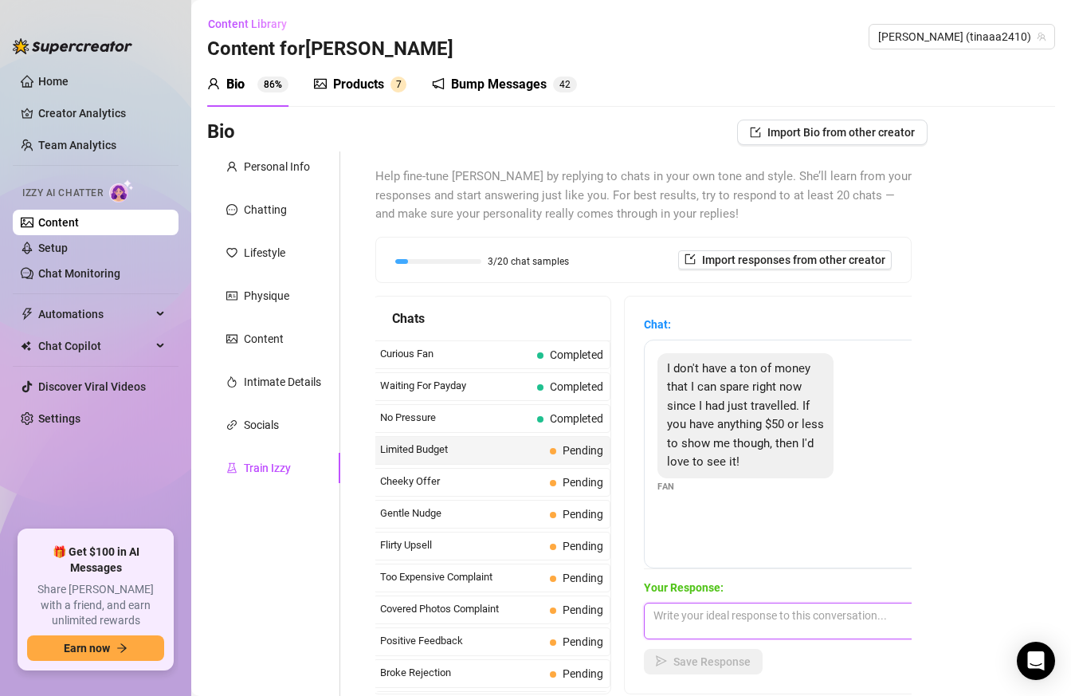
click at [794, 625] on textarea at bounding box center [783, 621] width 279 height 37
click at [740, 609] on textarea "No problem" at bounding box center [783, 621] width 279 height 37
click at [778, 622] on textarea "No problem😉" at bounding box center [783, 621] width 279 height 37
paste textarea "I can show you something around $50. Do you want me to pick something for you, …"
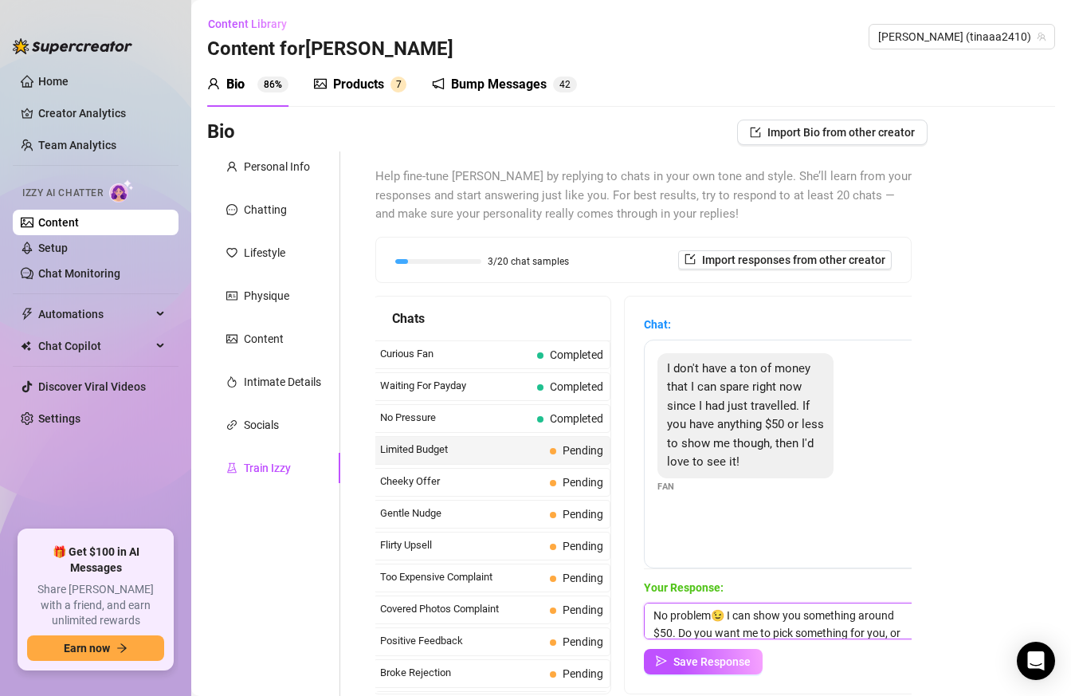
scroll to position [24, 0]
drag, startPoint x: 652, startPoint y: 616, endPoint x: 950, endPoint y: 685, distance: 306.1
click at [950, 685] on div "Bio Import Bio from other creator Personal Info Chatting Lifestyle Physique Con…" at bounding box center [631, 461] width 848 height 682
type textarea "No problem😉 I can show you something around $50. Do you want me to pick somethi…"
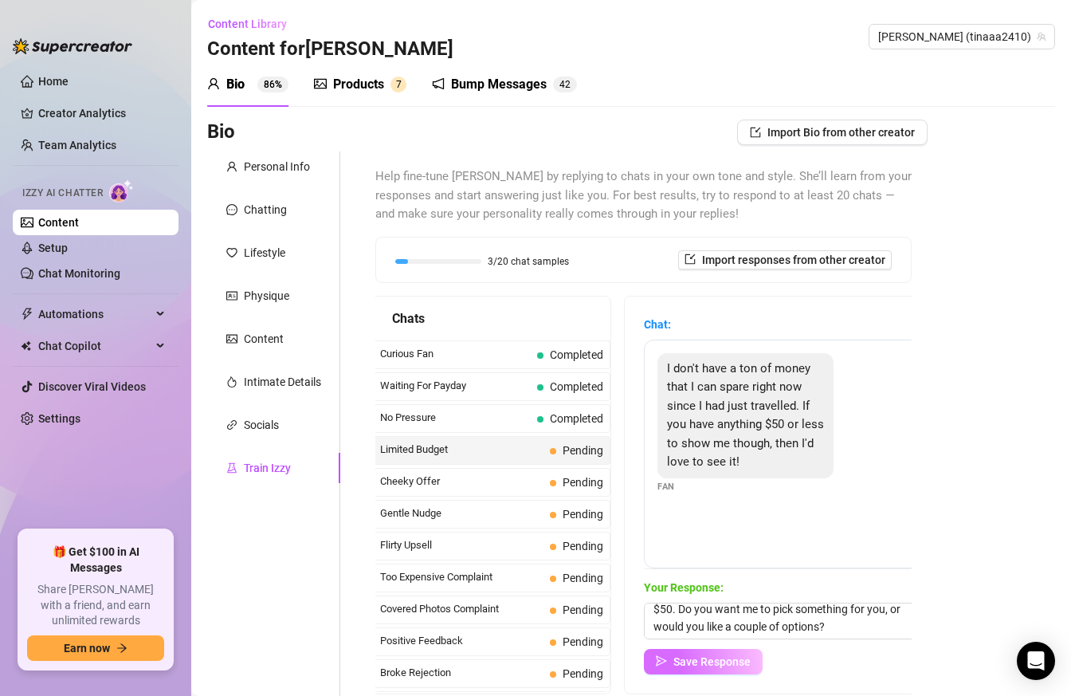
click at [685, 662] on span "Save Response" at bounding box center [712, 661] width 77 height 13
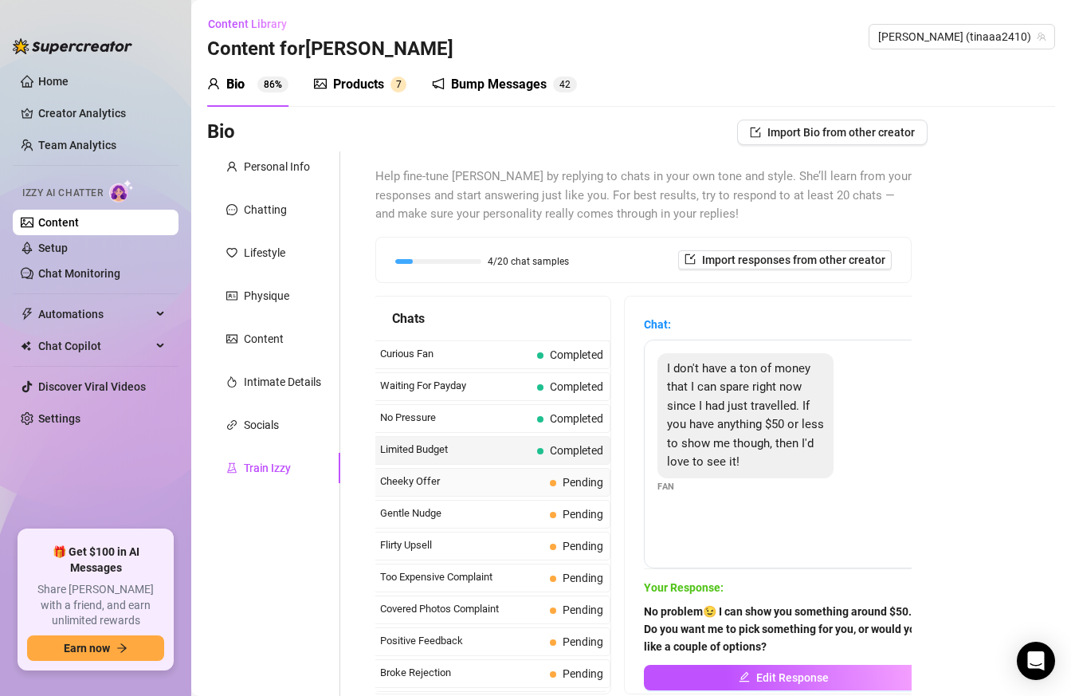
click at [479, 475] on span "Cheeky Offer" at bounding box center [461, 481] width 163 height 16
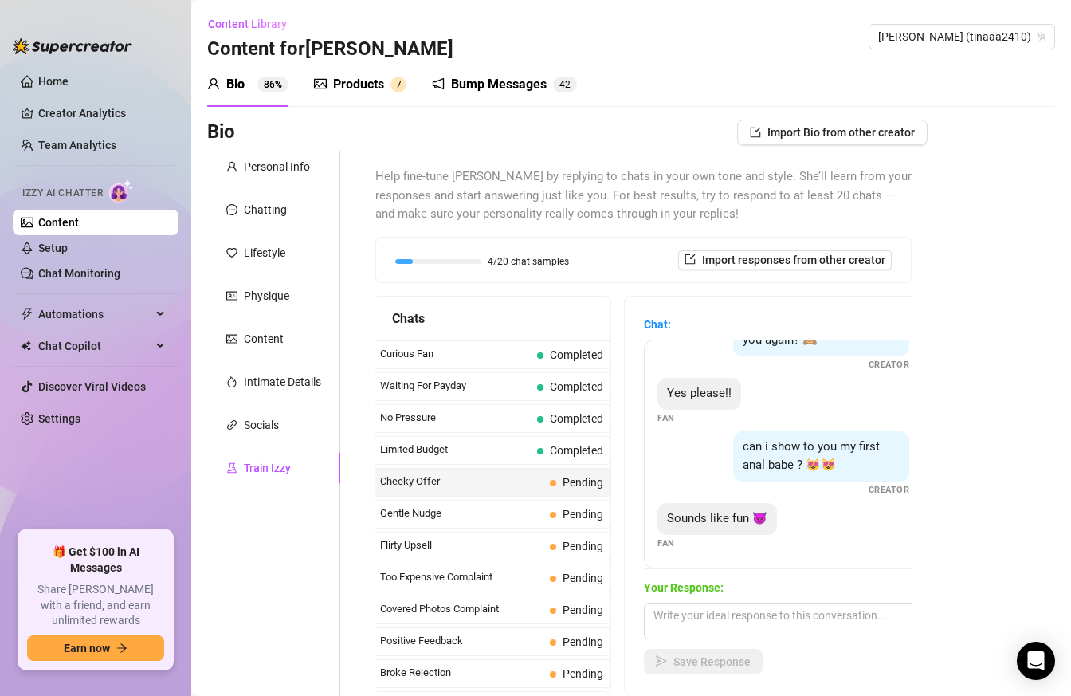
scroll to position [281, 0]
drag, startPoint x: 769, startPoint y: 460, endPoint x: 805, endPoint y: 461, distance: 35.9
click at [793, 460] on span "can i show to you my first anal babe ? 😻😻" at bounding box center [811, 454] width 137 height 33
click at [807, 508] on div "Sounds like fun 😈 Fan" at bounding box center [784, 524] width 252 height 47
click at [290, 341] on div "Content" at bounding box center [273, 339] width 133 height 30
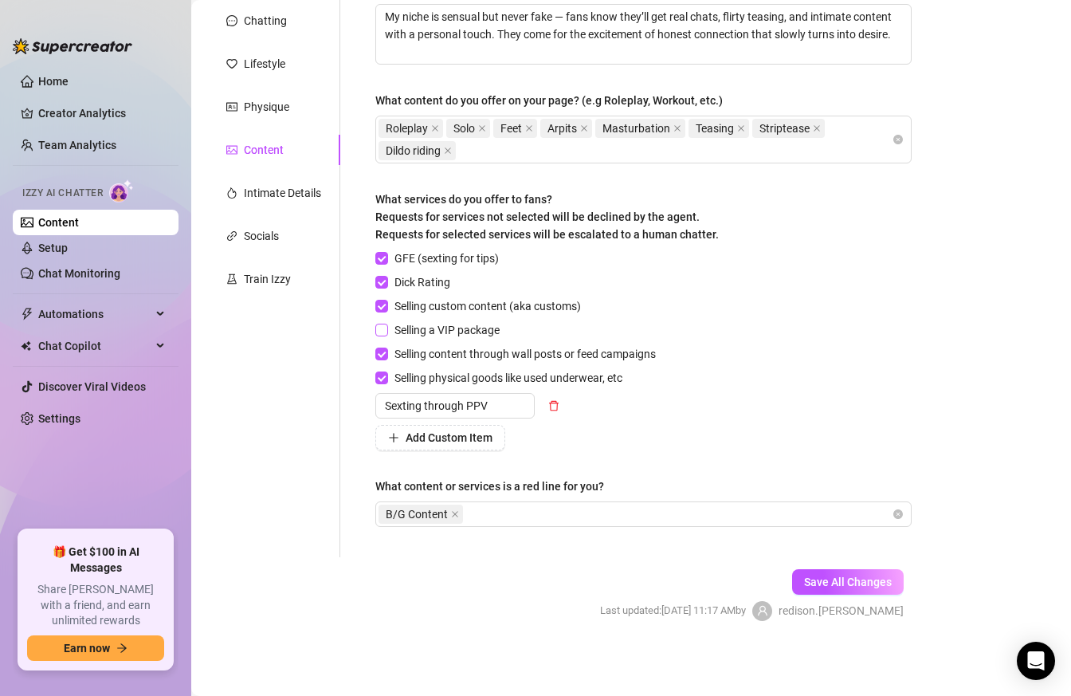
scroll to position [183, 0]
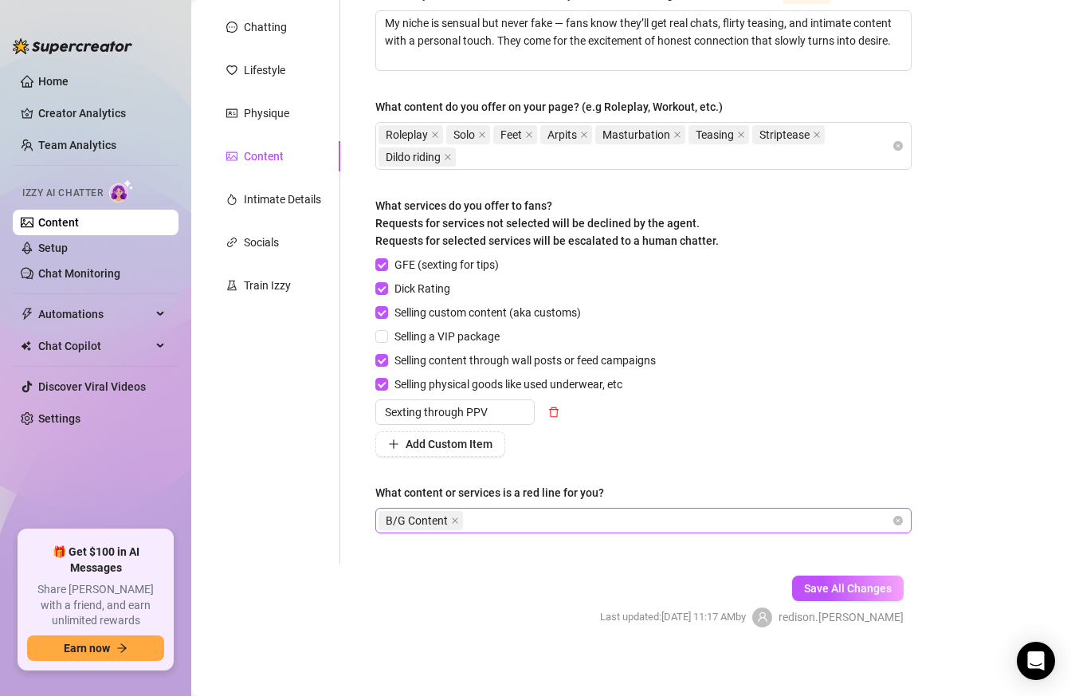
click at [510, 512] on div "B/G Content" at bounding box center [635, 520] width 513 height 22
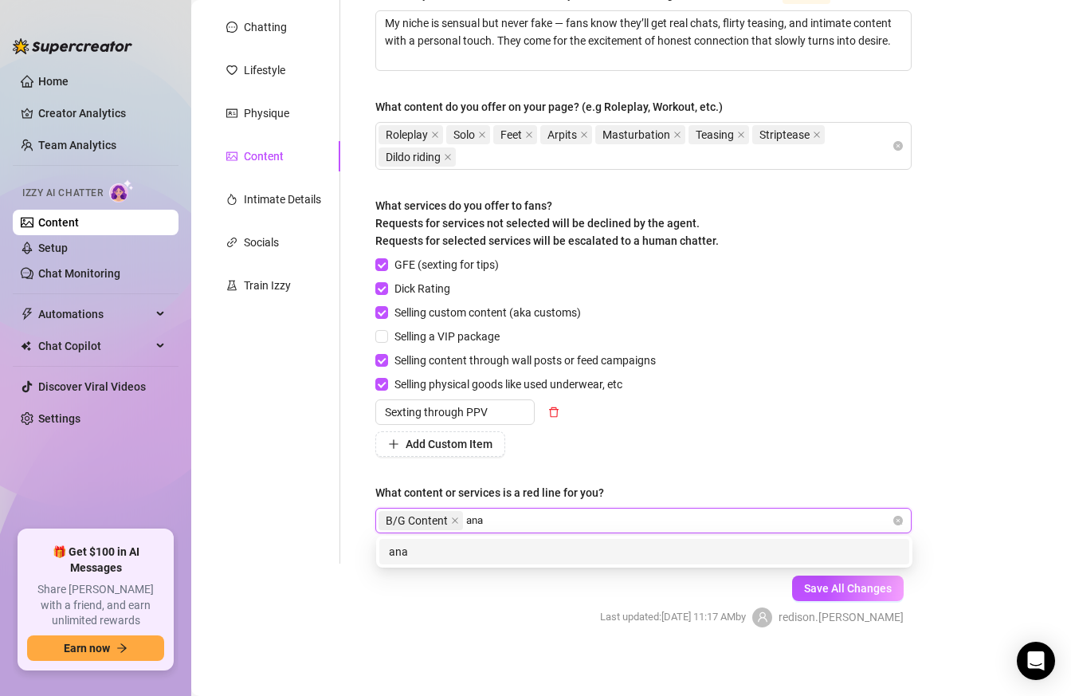
type input "anal"
click at [492, 545] on div "anal" at bounding box center [644, 552] width 511 height 18
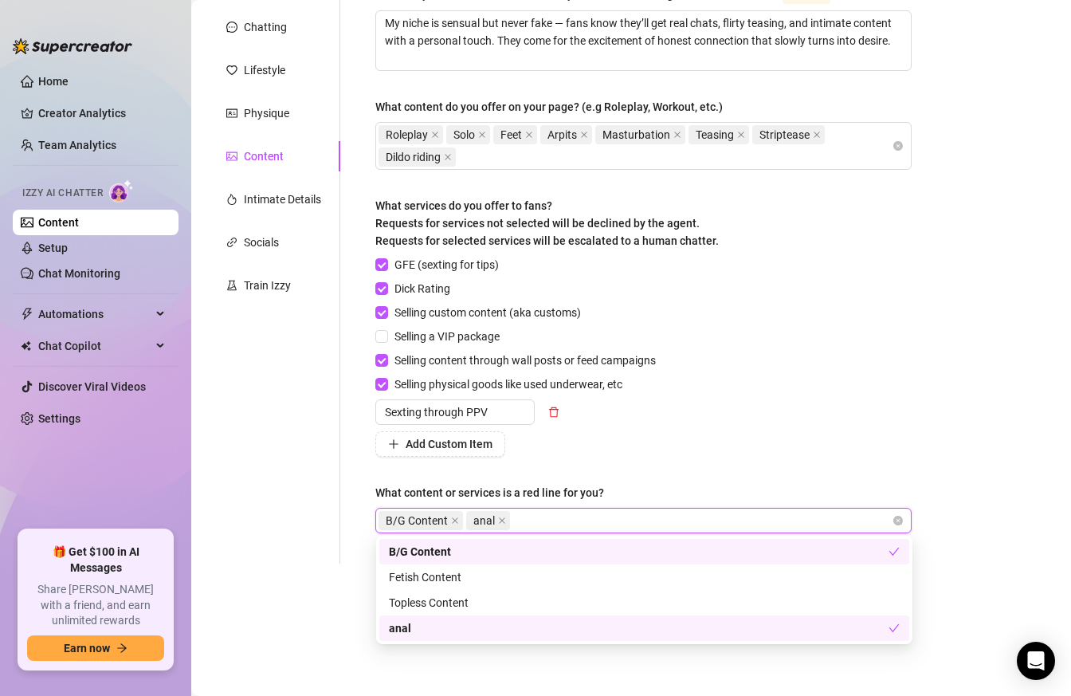
click at [737, 426] on div "GFE (sexting for tips) Dick Rating Selling custom content (aka customs) Selling…" at bounding box center [643, 356] width 536 height 201
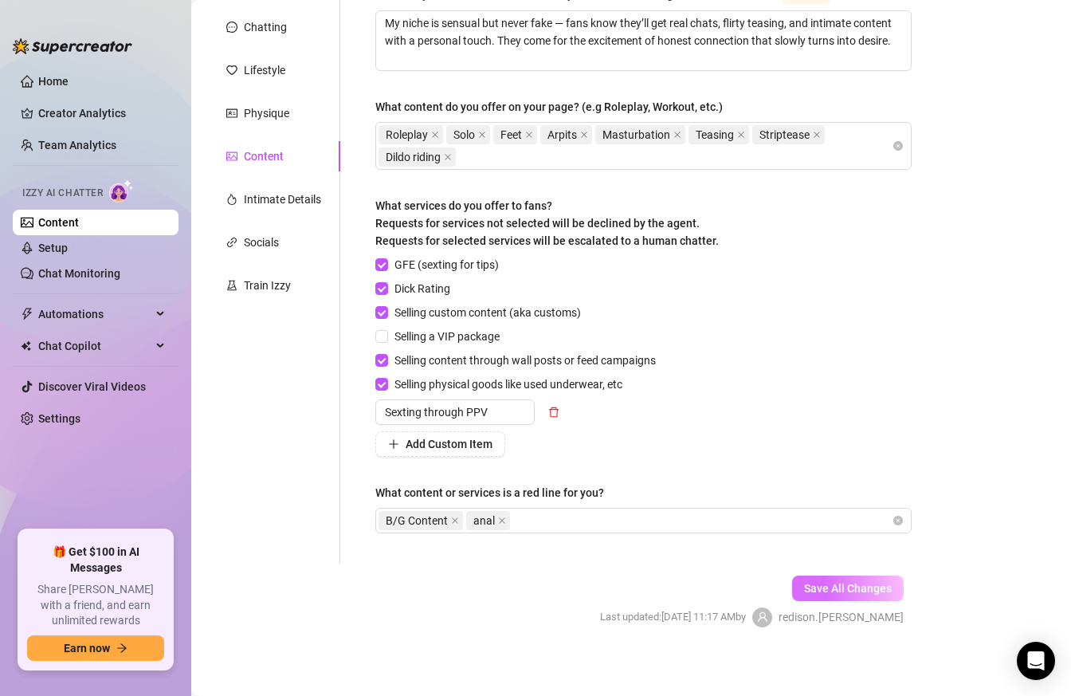
click at [856, 576] on button "Save All Changes" at bounding box center [848, 588] width 112 height 26
click at [293, 289] on div "Train Izzy" at bounding box center [273, 285] width 133 height 30
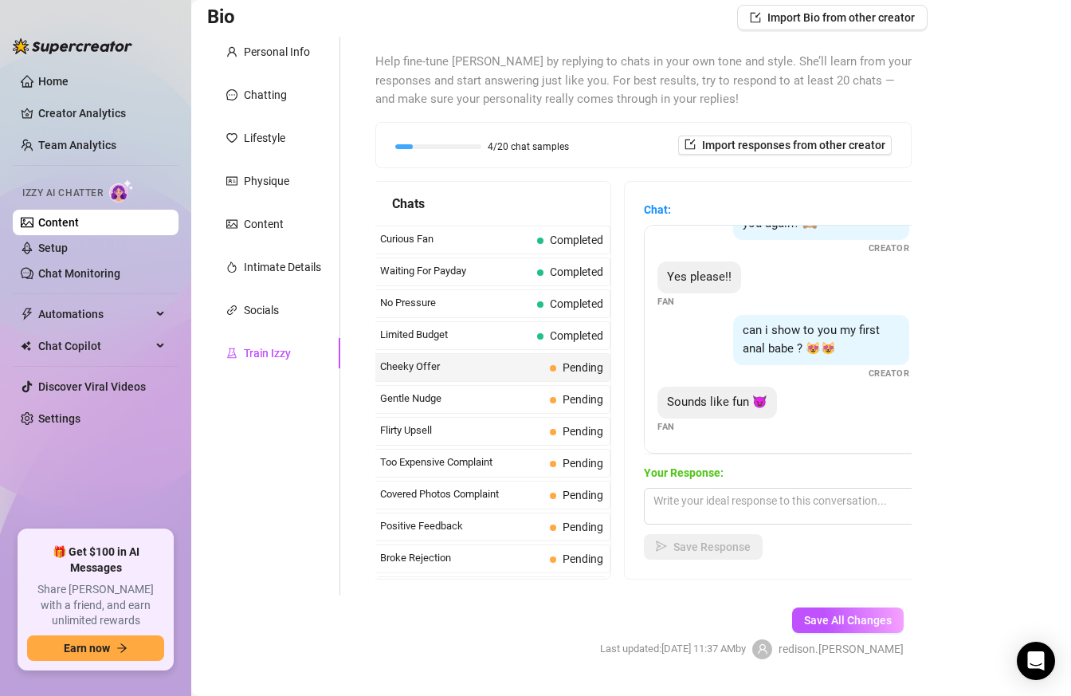
scroll to position [116, 0]
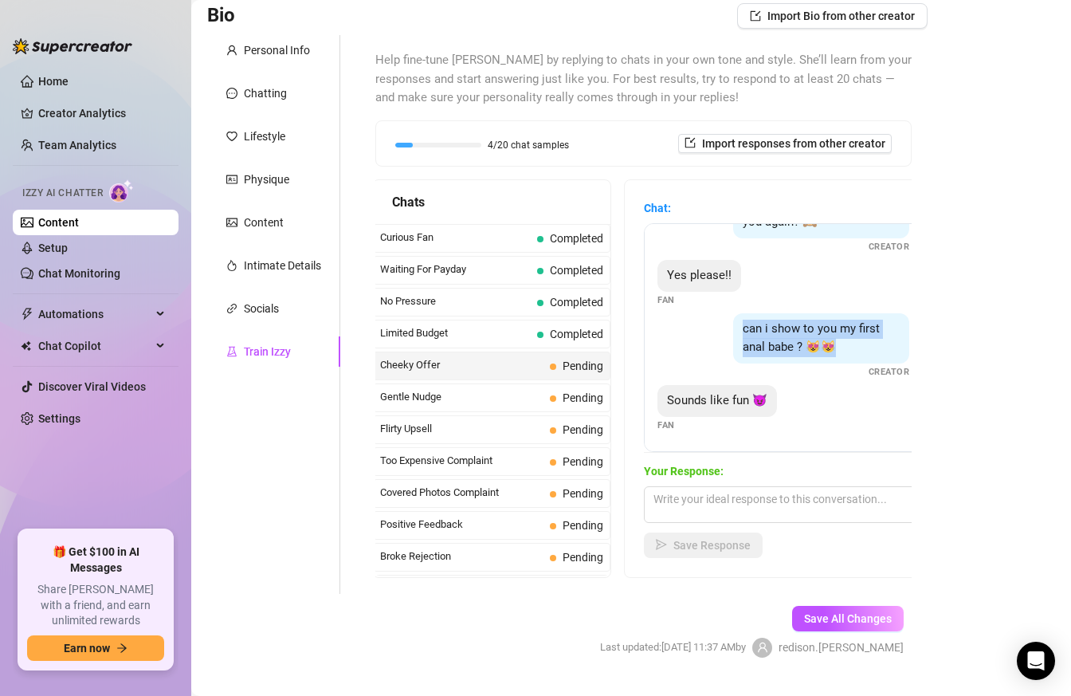
drag, startPoint x: 744, startPoint y: 331, endPoint x: 854, endPoint y: 339, distance: 111.1
click at [855, 340] on div "can i show to you my first anal babe ? 😻😻" at bounding box center [821, 338] width 176 height 50
copy span "can i show to you my first anal babe ? 😻😻"
drag, startPoint x: 687, startPoint y: 399, endPoint x: 776, endPoint y: 396, distance: 88.5
click at [776, 396] on div "Sounds like fun 😈 Fan" at bounding box center [784, 408] width 252 height 47
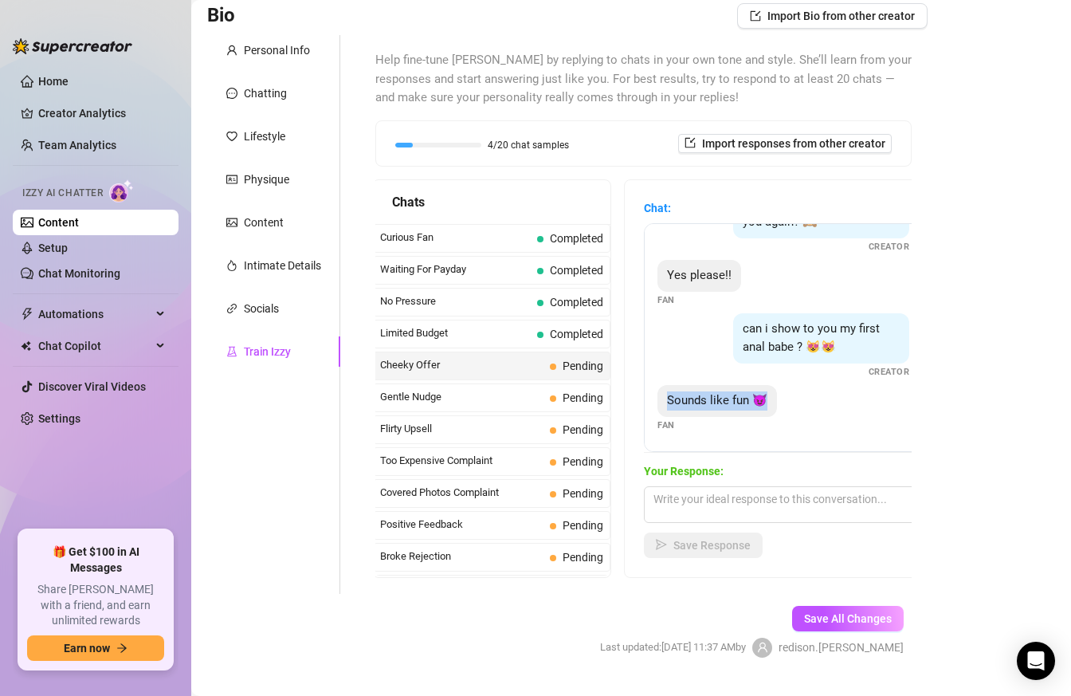
copy span "Sounds like fun 😈"
click at [799, 315] on div "can i show to you my first anal babe ? 😻😻" at bounding box center [821, 338] width 176 height 50
click at [755, 508] on textarea at bounding box center [783, 504] width 279 height 37
paste textarea "Anal isn’t part of my content 😉 I teased you a little… but I can definitely sho…"
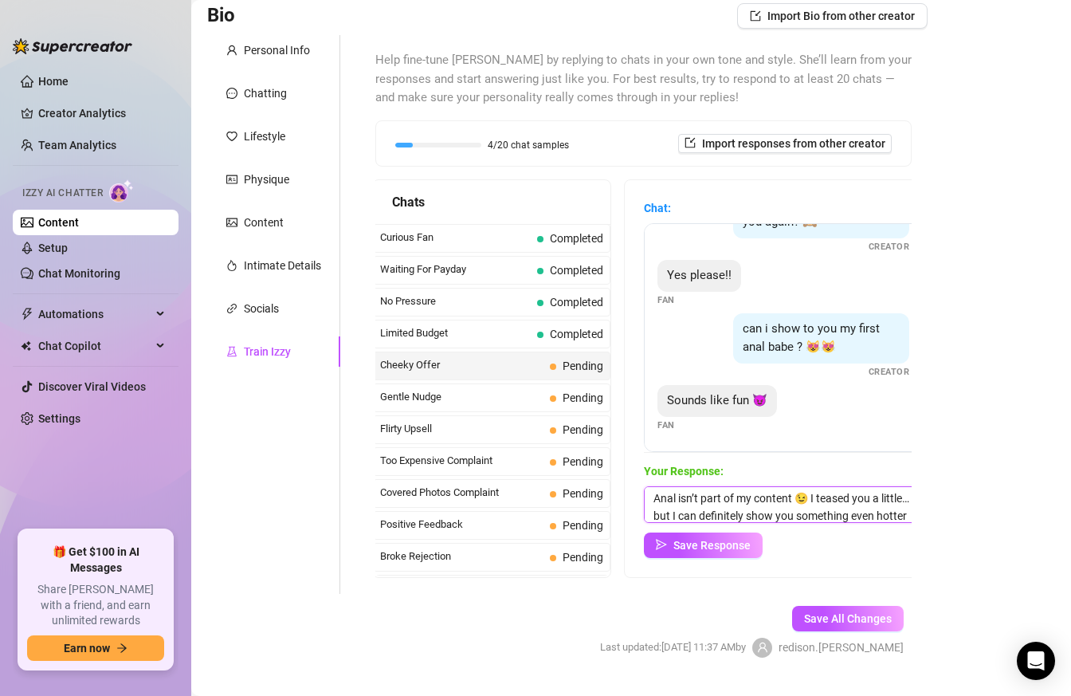
scroll to position [6, 0]
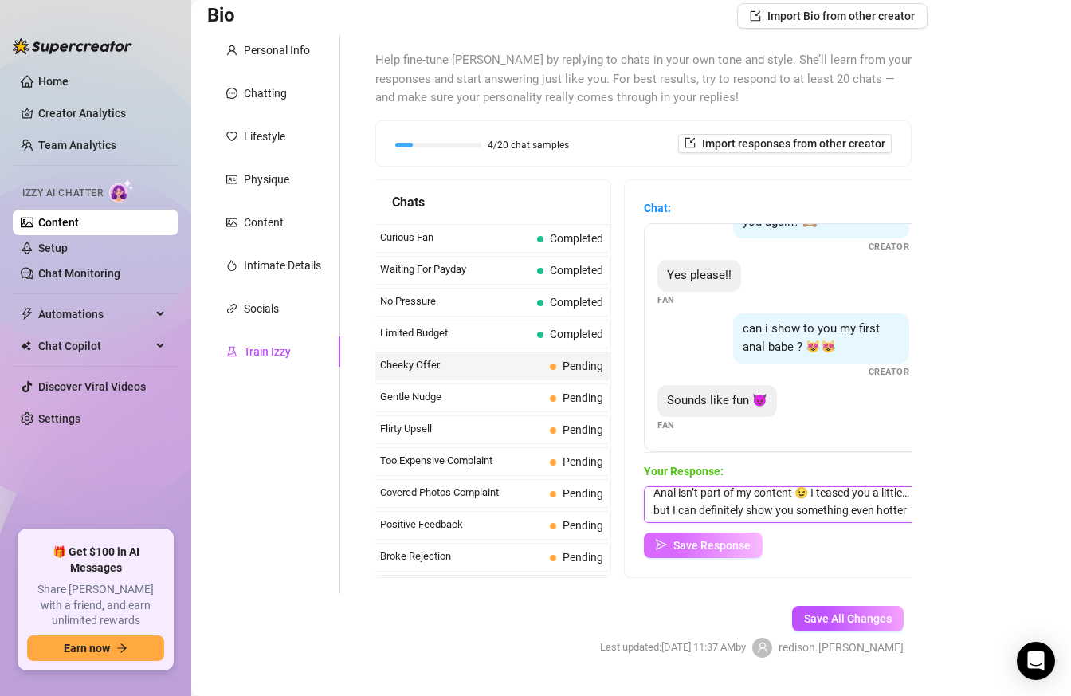
type textarea "Anal isn’t part of my content 😉 I teased you a little… but I can definitely sho…"
click at [677, 544] on span "Save Response" at bounding box center [712, 545] width 77 height 13
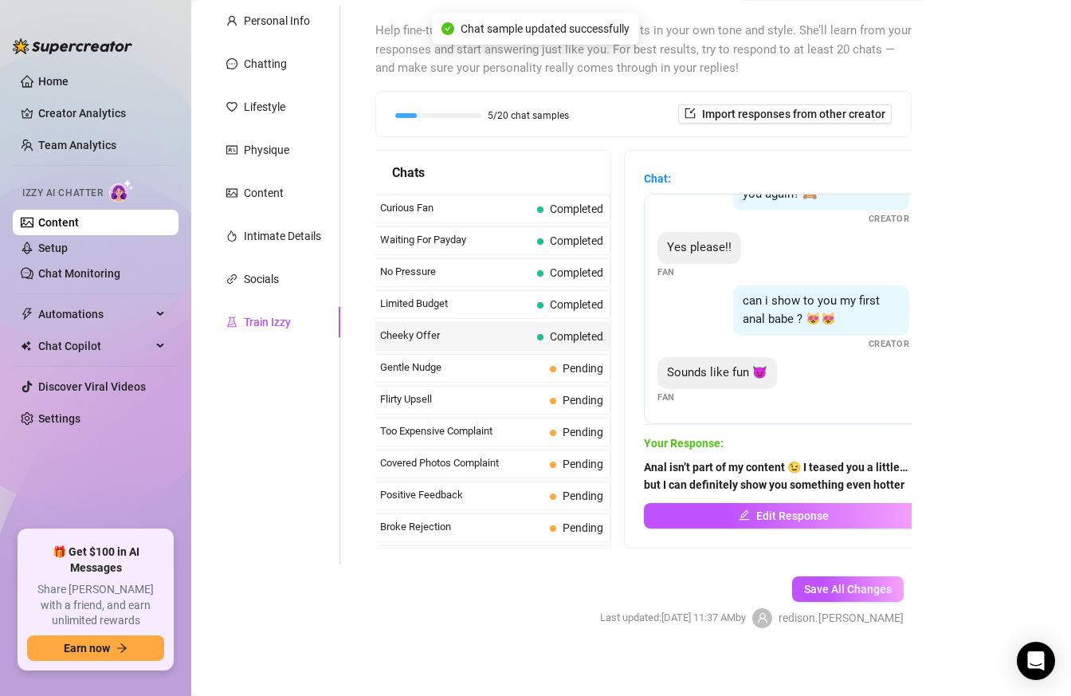
scroll to position [148, 0]
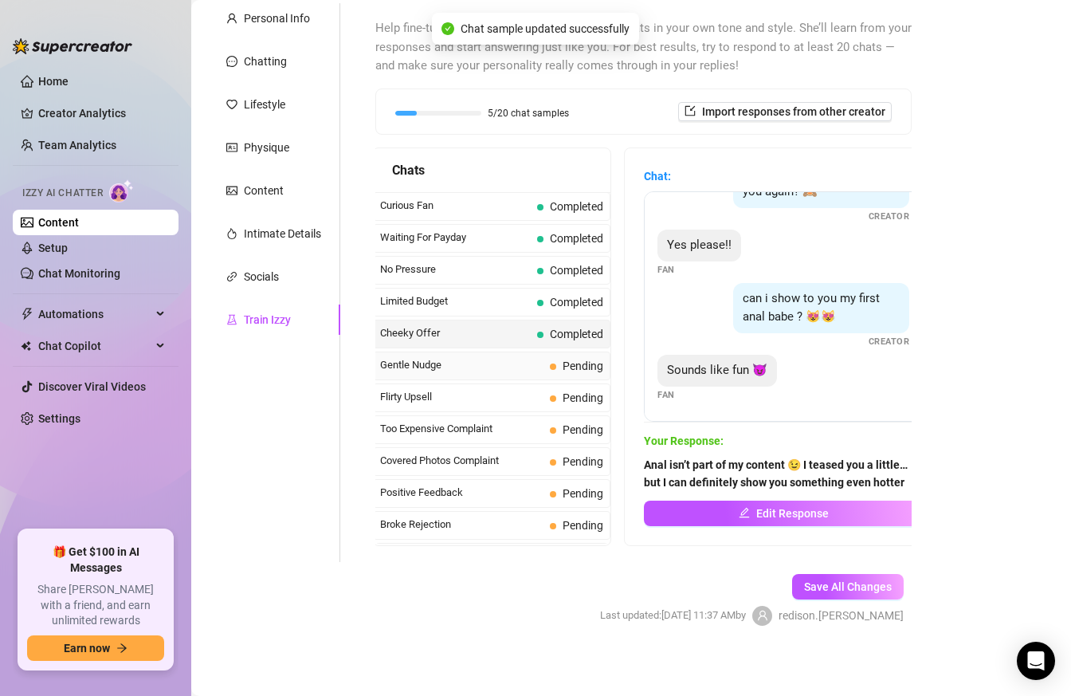
click at [507, 364] on span "Gentle Nudge" at bounding box center [461, 365] width 163 height 16
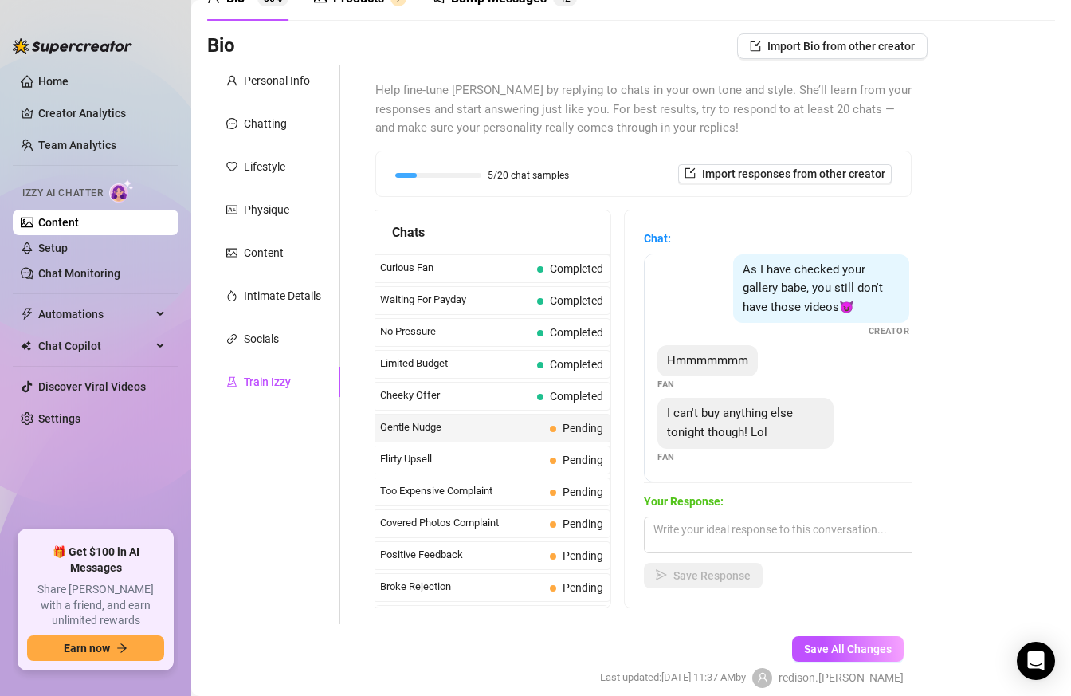
scroll to position [0, 0]
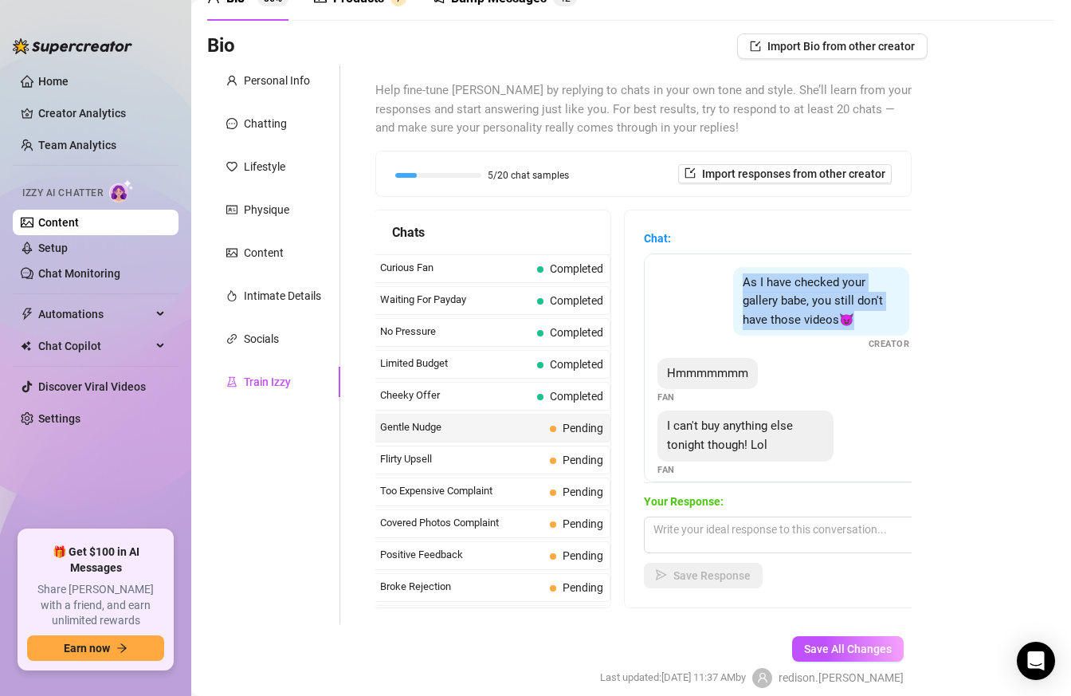
drag, startPoint x: 742, startPoint y: 281, endPoint x: 875, endPoint y: 332, distance: 142.3
click at [875, 332] on div "As I have checked your gallery babe, you still don't have those videos😈" at bounding box center [821, 301] width 176 height 69
copy span "As I have checked your gallery babe, you still don't have those videos😈"
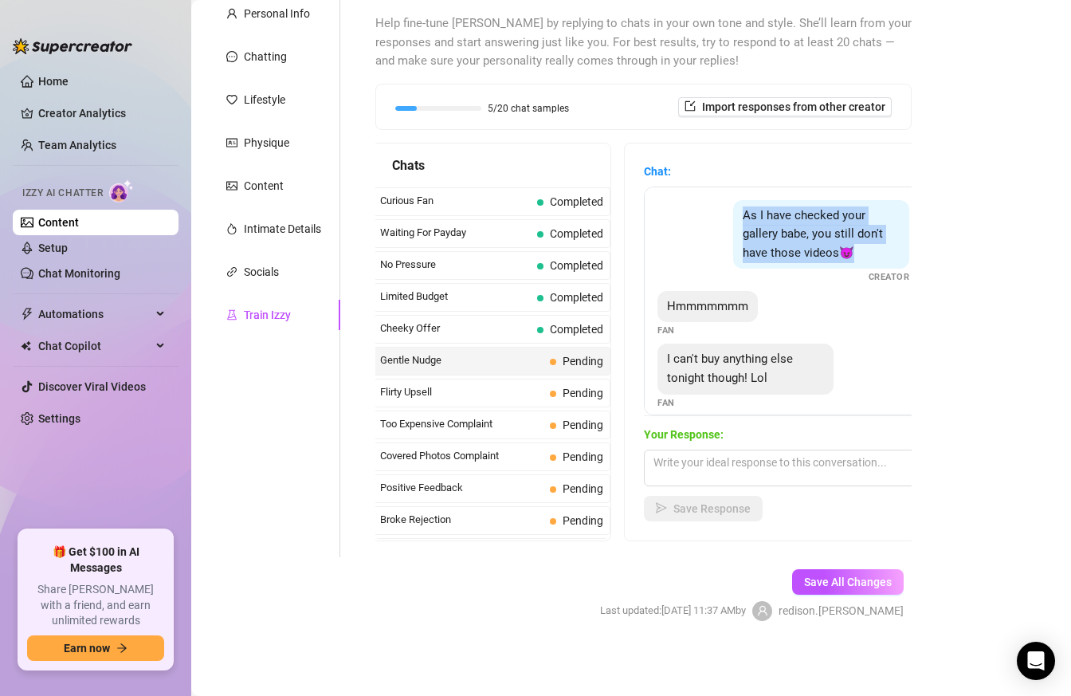
scroll to position [145, 0]
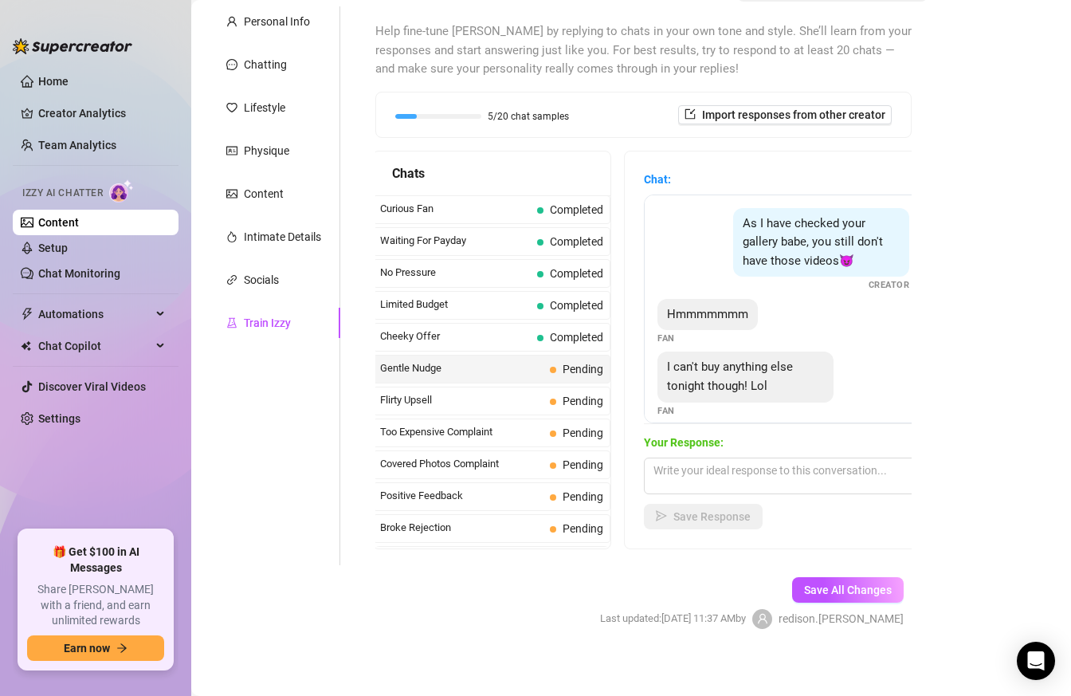
click at [655, 363] on div "As I have checked your gallery babe, you still don't have those videos😈 Creator…" at bounding box center [783, 308] width 279 height 229
drag, startPoint x: 662, startPoint y: 362, endPoint x: 811, endPoint y: 388, distance: 151.4
click at [811, 388] on div "I can't buy anything else tonight though! Lol" at bounding box center [746, 376] width 176 height 50
copy span "I can't buy anything else tonight though! Lol"
click at [749, 477] on textarea at bounding box center [783, 476] width 279 height 37
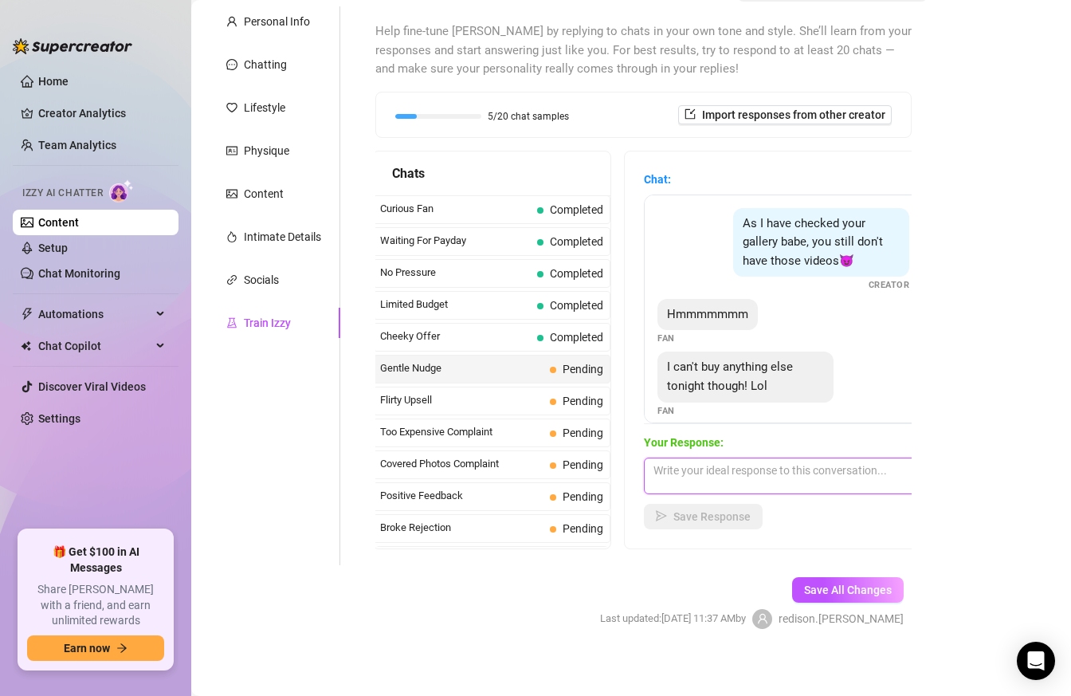
paste textarea "Got it 😇"
type textarea "Got it 😇 Do you mind continue our convo?"
click at [680, 505] on button "Save Response" at bounding box center [703, 517] width 119 height 26
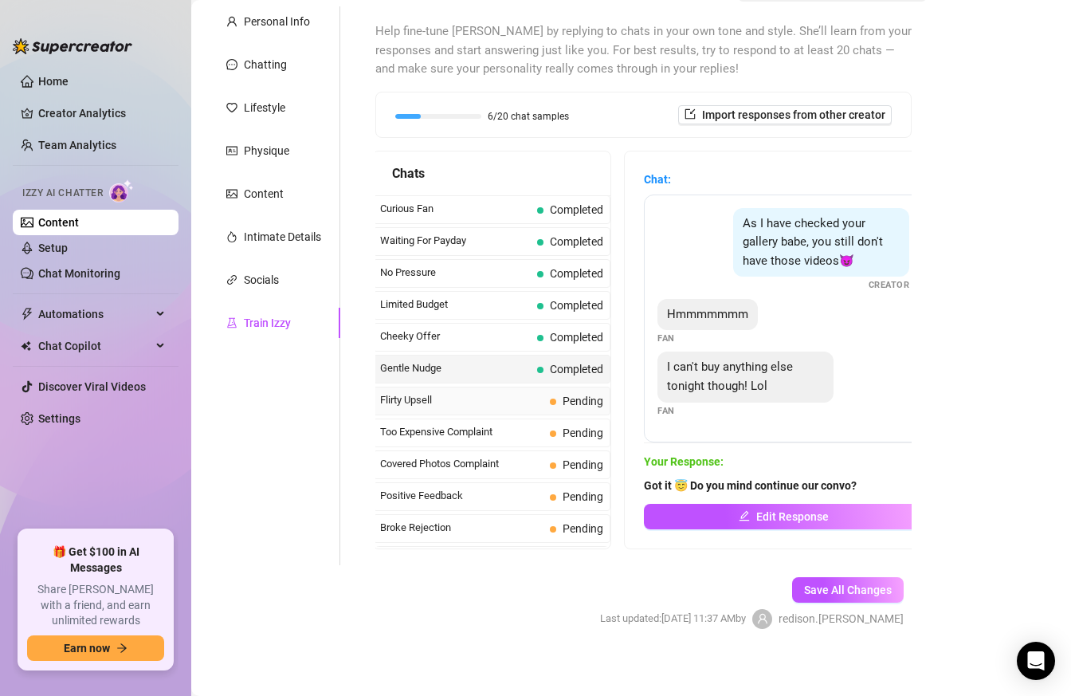
click at [515, 399] on span "Flirty Upsell" at bounding box center [461, 400] width 163 height 16
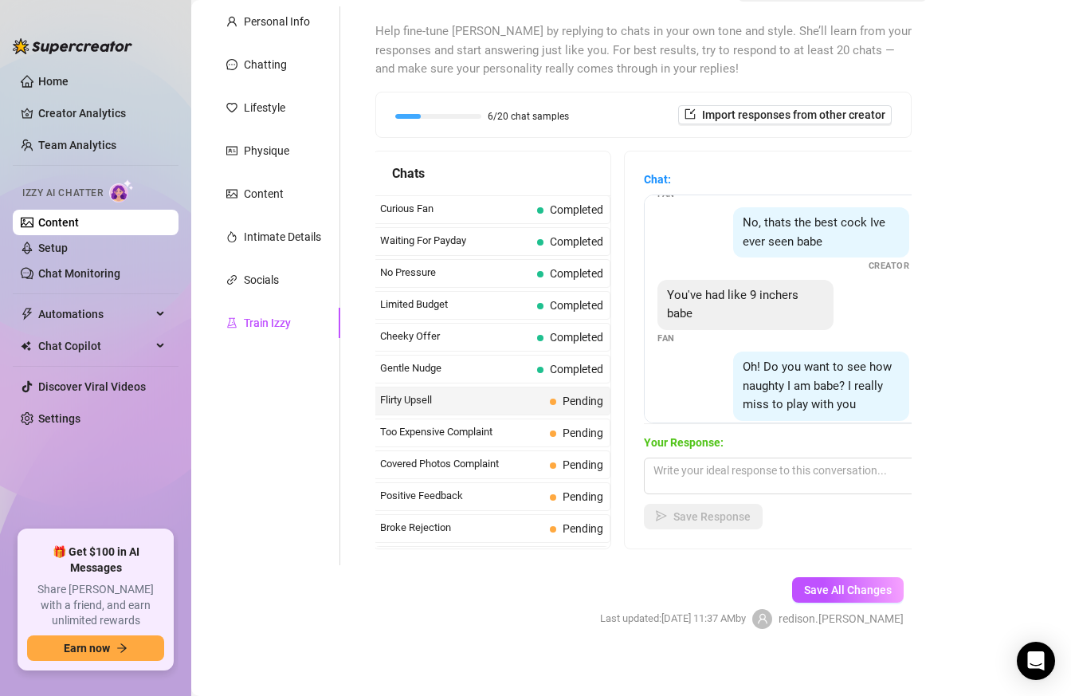
scroll to position [481, 0]
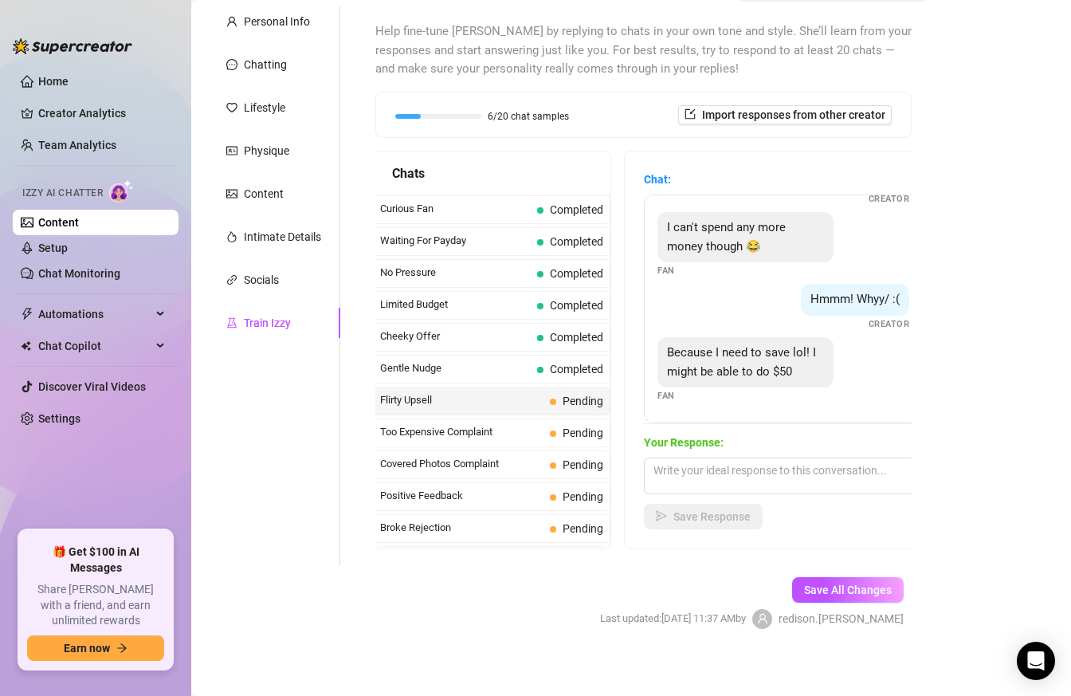
click at [796, 372] on div "Because I need to save lol! I might be able to do $50" at bounding box center [746, 362] width 176 height 50
drag, startPoint x: 662, startPoint y: 351, endPoint x: 815, endPoint y: 375, distance: 154.9
click at [818, 376] on div "Because I need to save lol! I might be able to do $50" at bounding box center [746, 362] width 176 height 50
copy span "Because I need to save lol! I might be able to do $50"
click at [779, 480] on textarea at bounding box center [783, 476] width 279 height 37
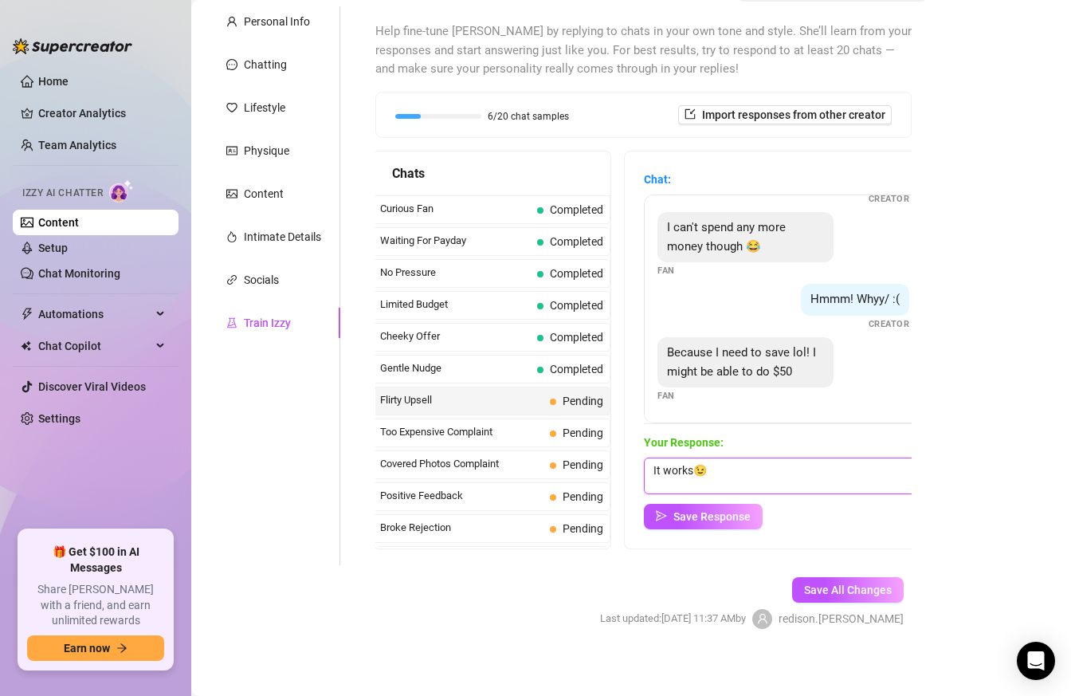
click at [699, 467] on textarea "It works😉" at bounding box center [783, 476] width 279 height 37
paste textarea "do you want me to show you the options?"
click at [718, 472] on textarea "It works 😉 do you want me to show you the options?" at bounding box center [783, 476] width 279 height 37
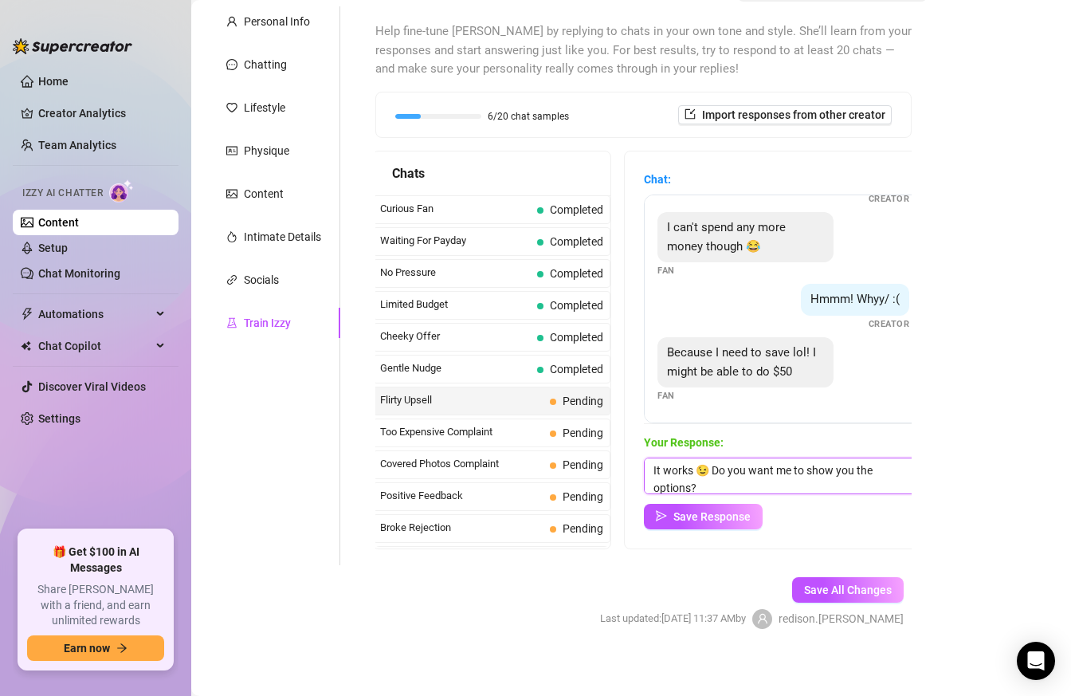
click at [821, 463] on textarea "It works 😉 Do you want me to show you the options?" at bounding box center [783, 476] width 279 height 37
click at [846, 466] on textarea "It works 😉 Do you want me to tell you the options?" at bounding box center [783, 476] width 279 height 37
type textarea "It works 😉 Do you want me to tell you about the options?"
click at [704, 517] on span "Save Response" at bounding box center [712, 516] width 77 height 13
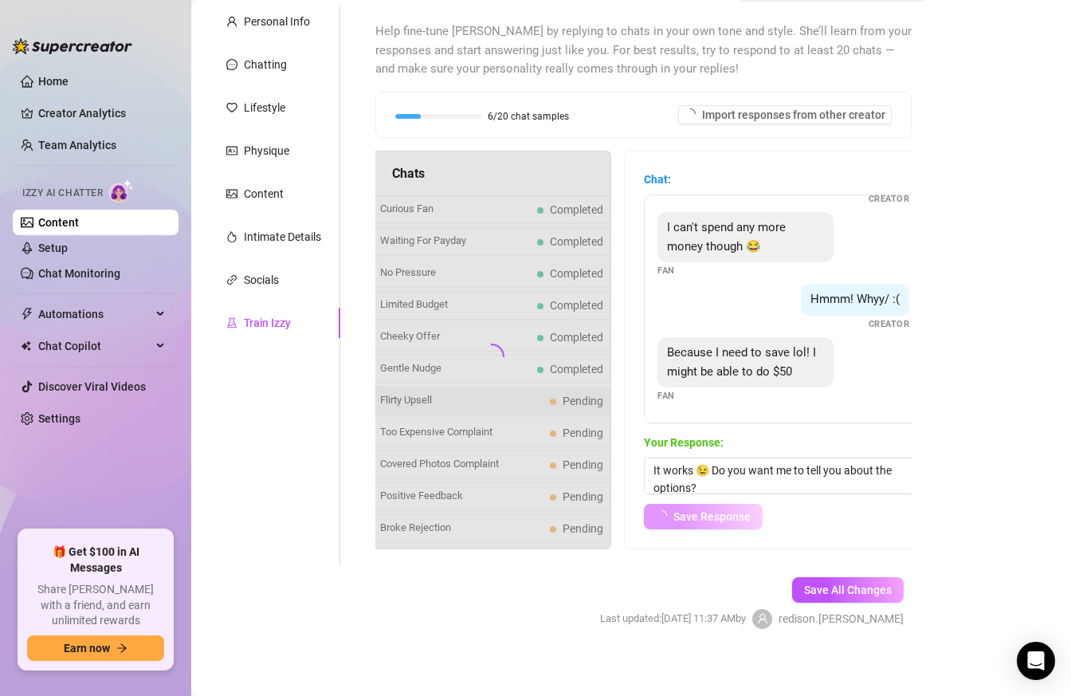
scroll to position [480, 0]
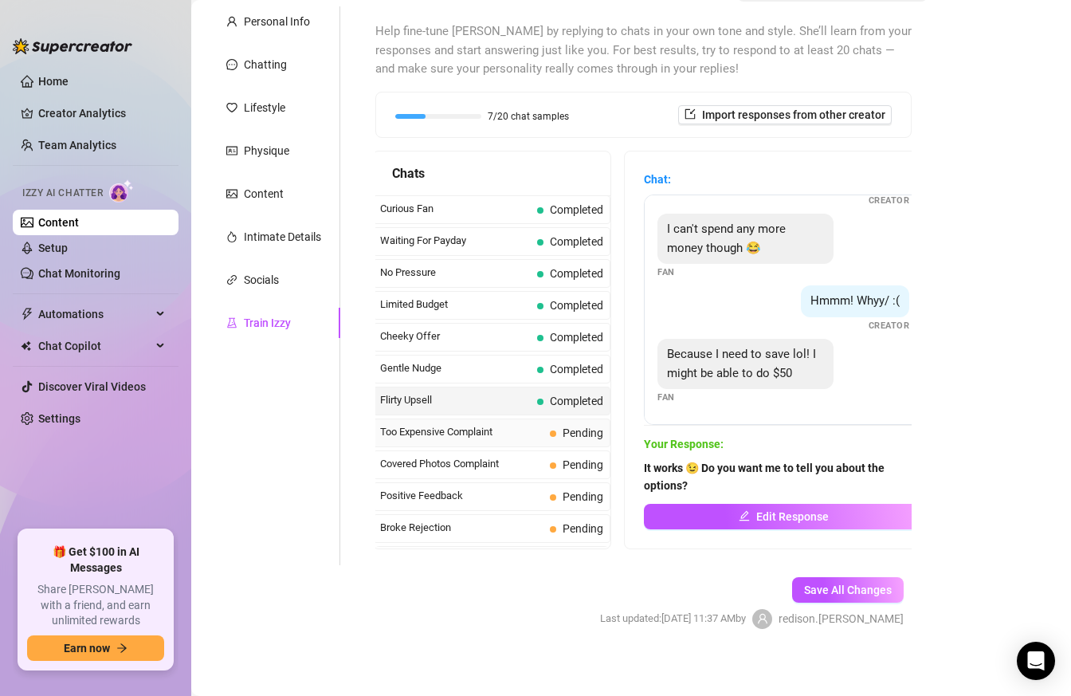
click at [509, 426] on span "Too Expensive Complaint" at bounding box center [461, 432] width 163 height 16
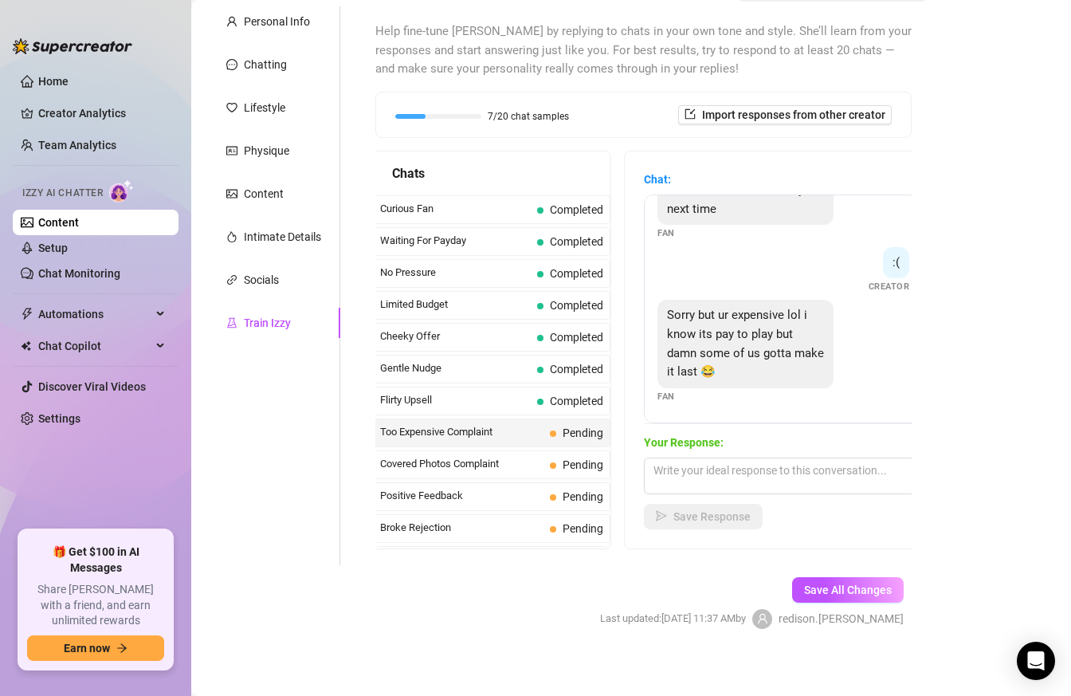
scroll to position [153, 0]
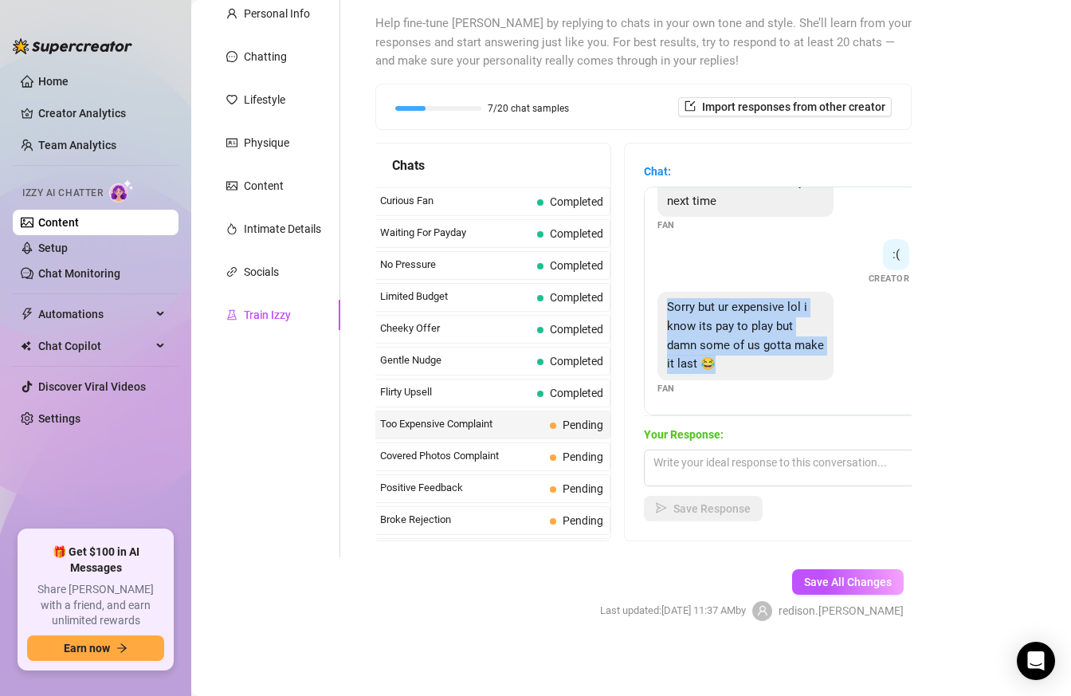
drag, startPoint x: 711, startPoint y: 367, endPoint x: 650, endPoint y: 290, distance: 97.6
click at [651, 290] on div "Oh no lol too expensive Fan its worth it 😘 Creator That may be true but thats a…" at bounding box center [783, 301] width 279 height 229
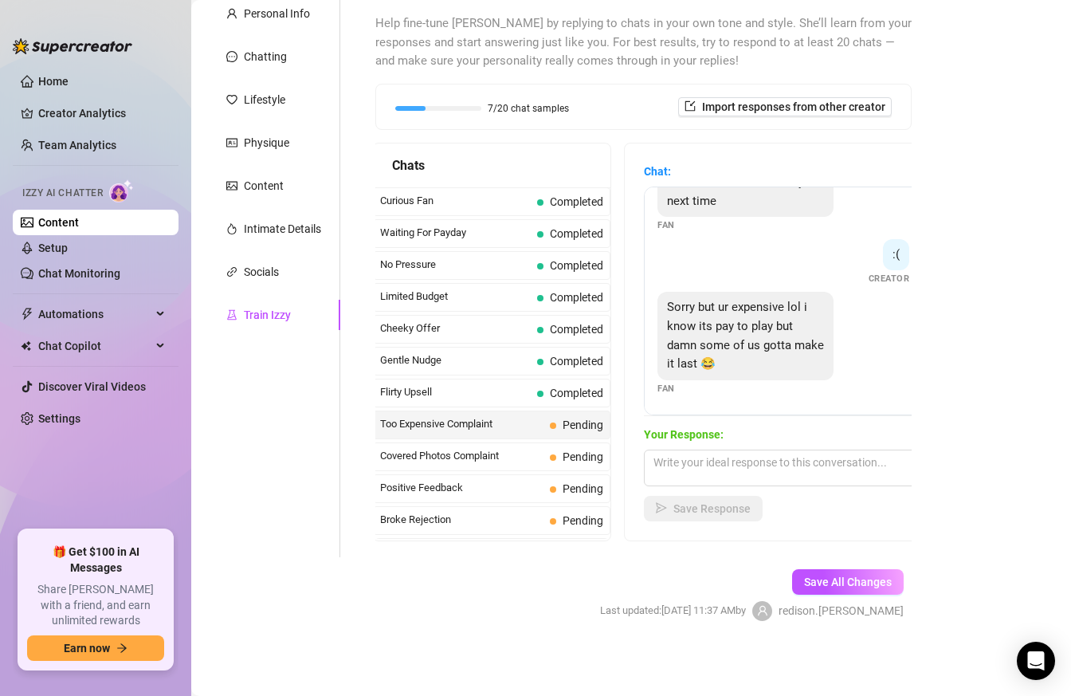
click at [691, 246] on div ":( Creator" at bounding box center [784, 262] width 252 height 47
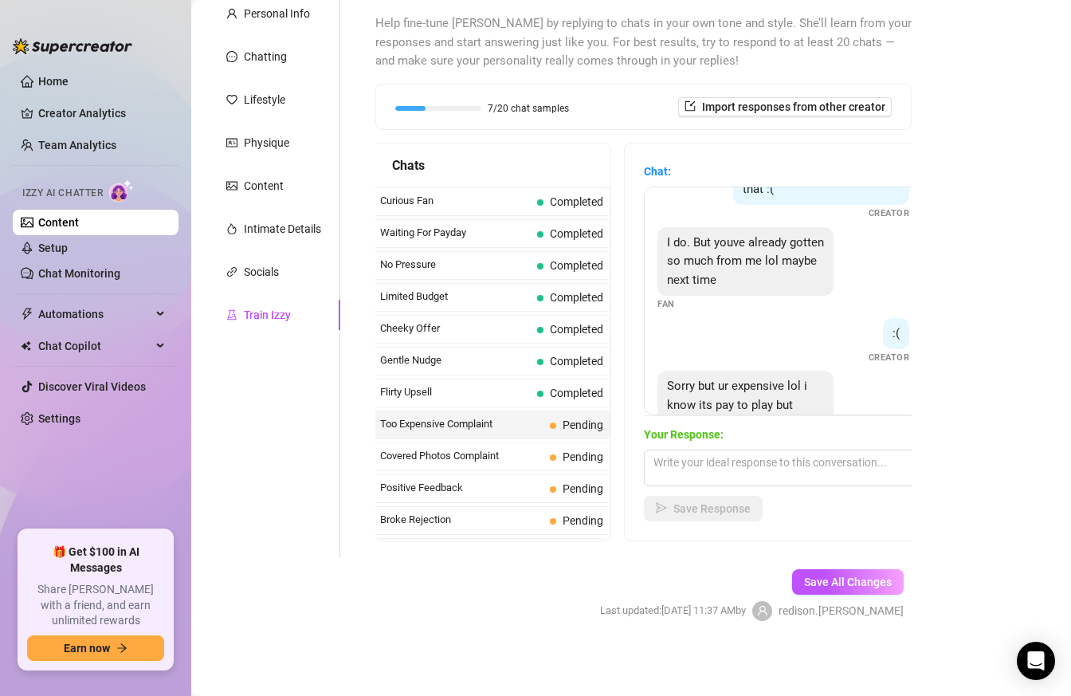
scroll to position [375, 0]
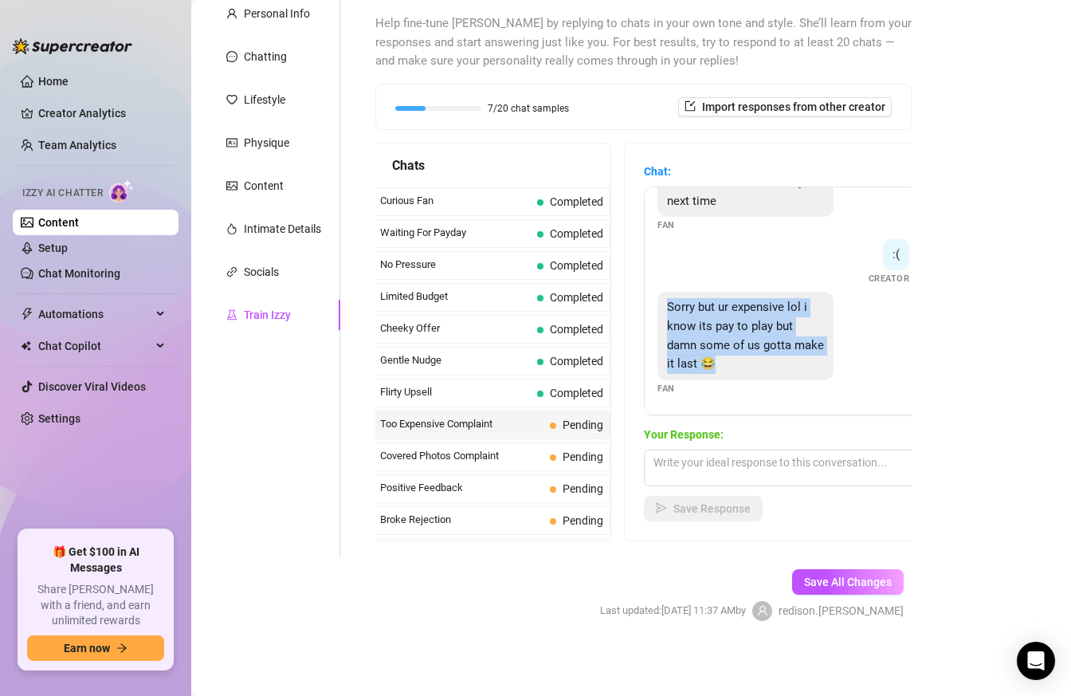
drag, startPoint x: 667, startPoint y: 308, endPoint x: 760, endPoint y: 385, distance: 120.5
click at [760, 385] on div "Sorry but ur expensive lol i know its pay to play but damn some of us gotta mak…" at bounding box center [784, 344] width 252 height 104
copy span "Sorry but ur expensive lol i know its pay to play but damn some of us gotta mak…"
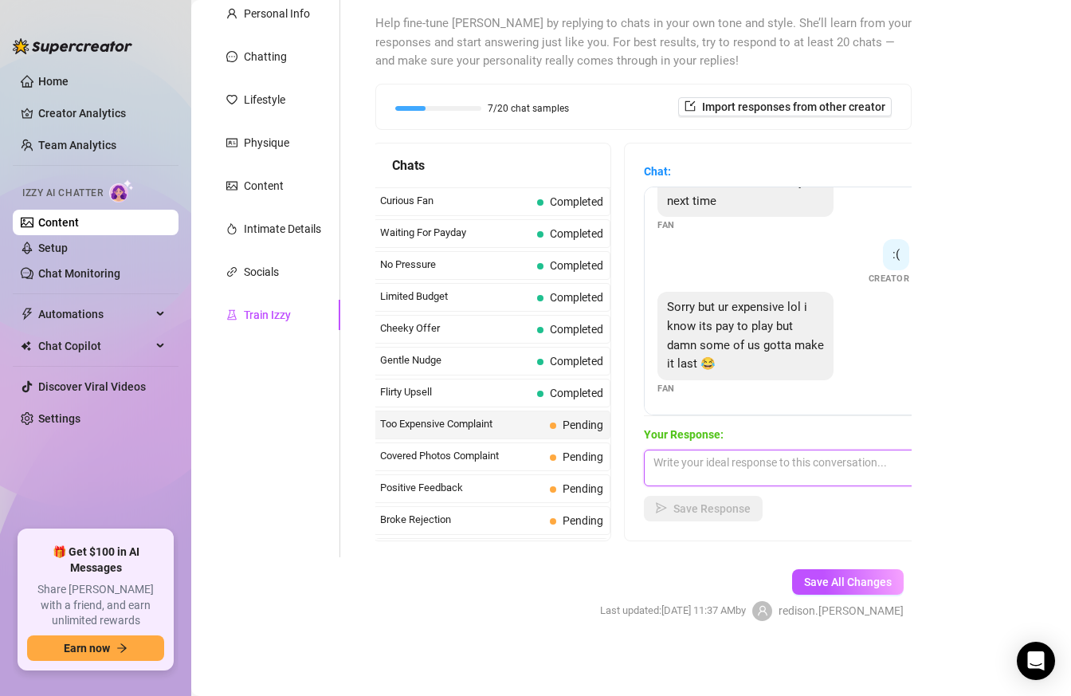
click at [739, 462] on textarea at bounding box center [783, 468] width 279 height 37
paste textarea "What can I say… luxury taste comes at a price 😏 But I can make it last for you,…"
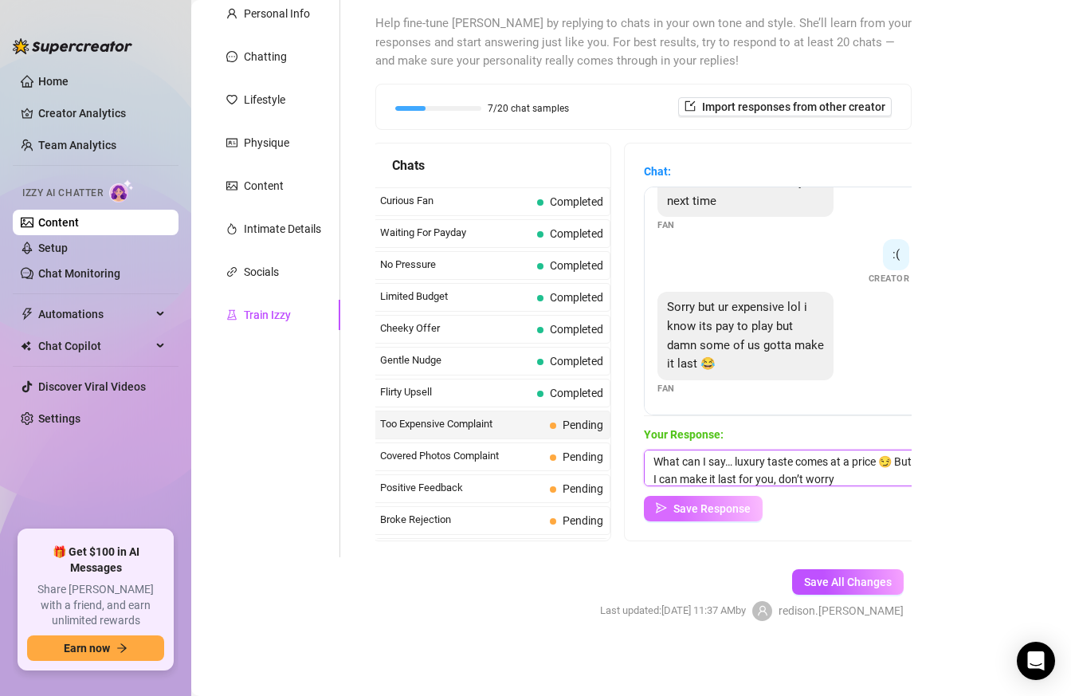
type textarea "What can I say… luxury taste comes at a price 😏 But I can make it last for you,…"
click at [714, 515] on button "Save Response" at bounding box center [703, 509] width 119 height 26
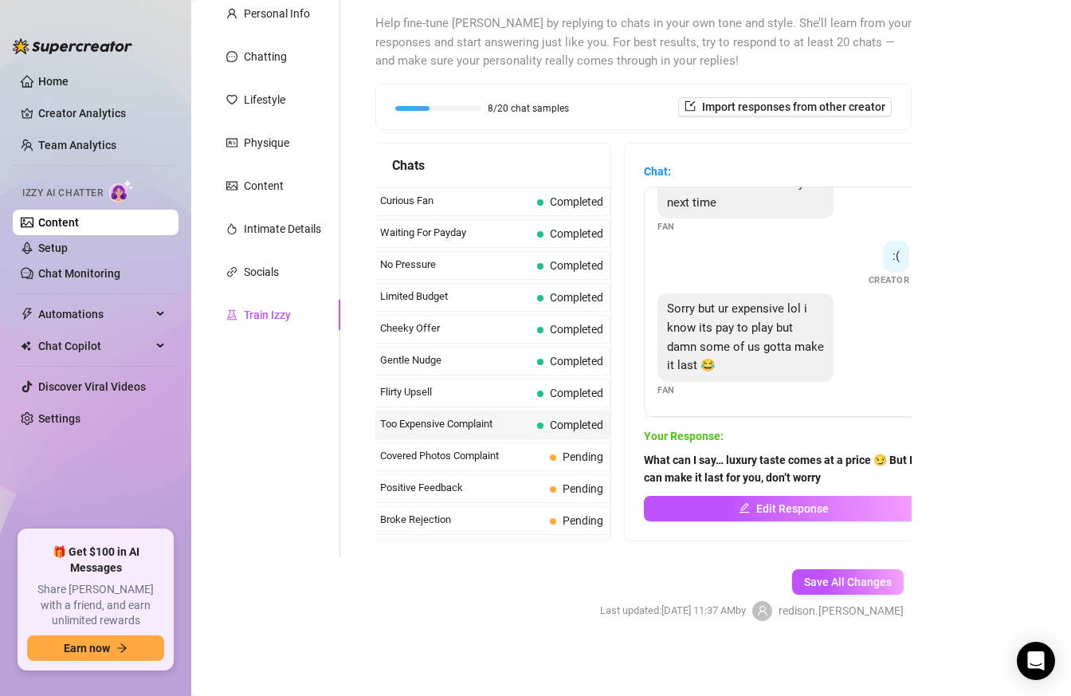
scroll to position [373, 0]
click at [476, 460] on span "Covered Photos Complaint" at bounding box center [461, 456] width 163 height 16
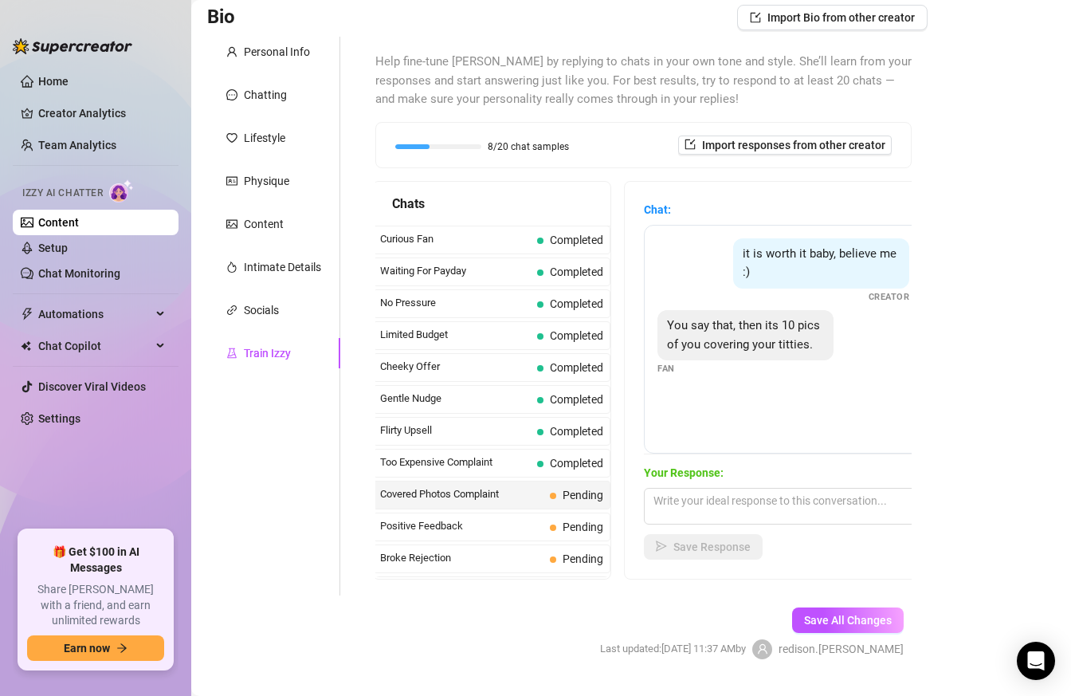
scroll to position [114, 0]
drag, startPoint x: 740, startPoint y: 253, endPoint x: 776, endPoint y: 273, distance: 41.4
click at [776, 273] on div "it is worth it baby, believe me :)" at bounding box center [821, 264] width 176 height 50
drag, startPoint x: 662, startPoint y: 324, endPoint x: 829, endPoint y: 339, distance: 167.2
click at [829, 339] on div "You say that, then its 10 pics of you covering your titties." at bounding box center [746, 336] width 176 height 50
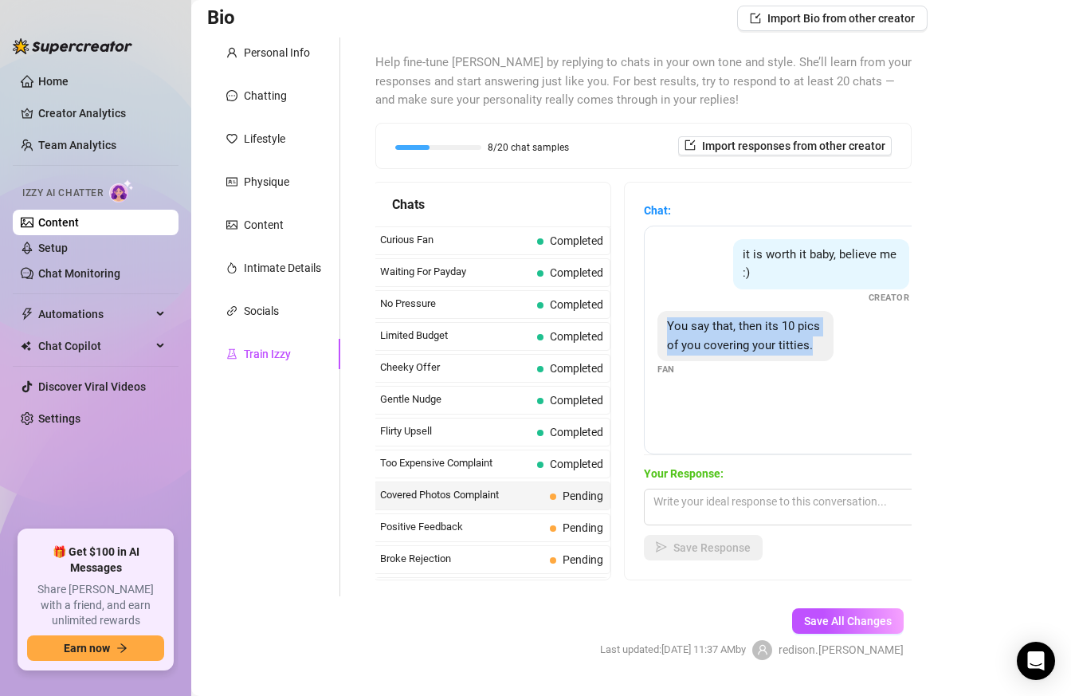
click at [869, 332] on div "You say that, then its 10 pics of you covering your titties. Fan" at bounding box center [784, 343] width 252 height 65
click at [692, 511] on textarea at bounding box center [783, 507] width 279 height 37
paste textarea "I get what you mean, but that’s not me. I like making sure what I send feels sp…"
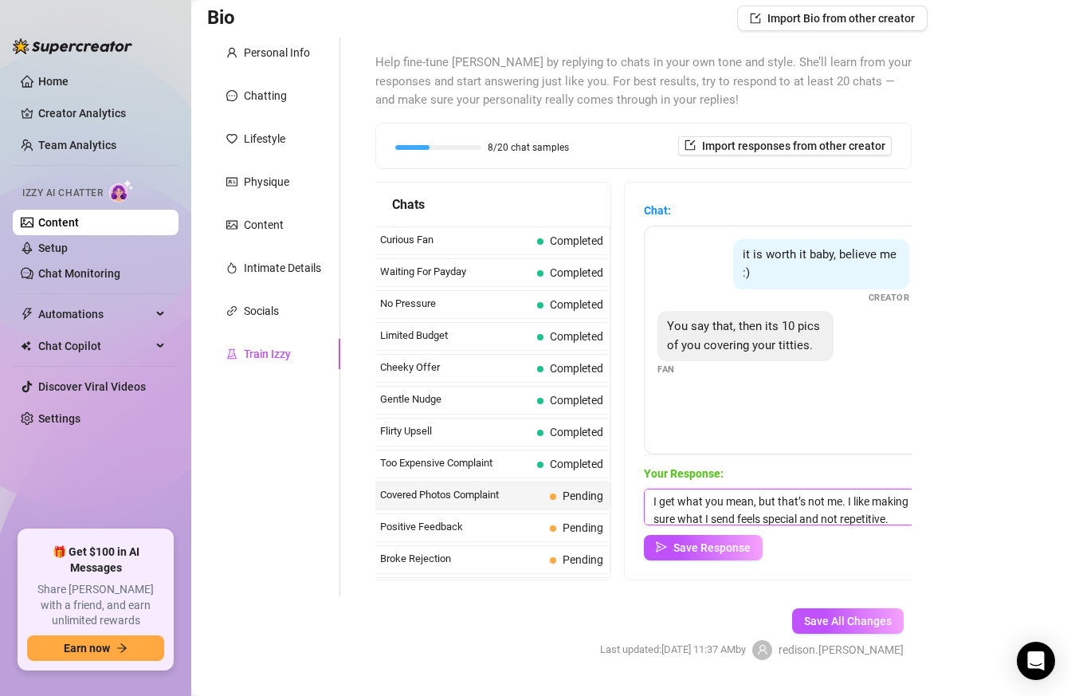
scroll to position [2, 0]
type textarea "I get what you mean, but that’s not me. I like making sure what I send feels sp…"
click at [698, 545] on span "Save Response" at bounding box center [712, 547] width 77 height 13
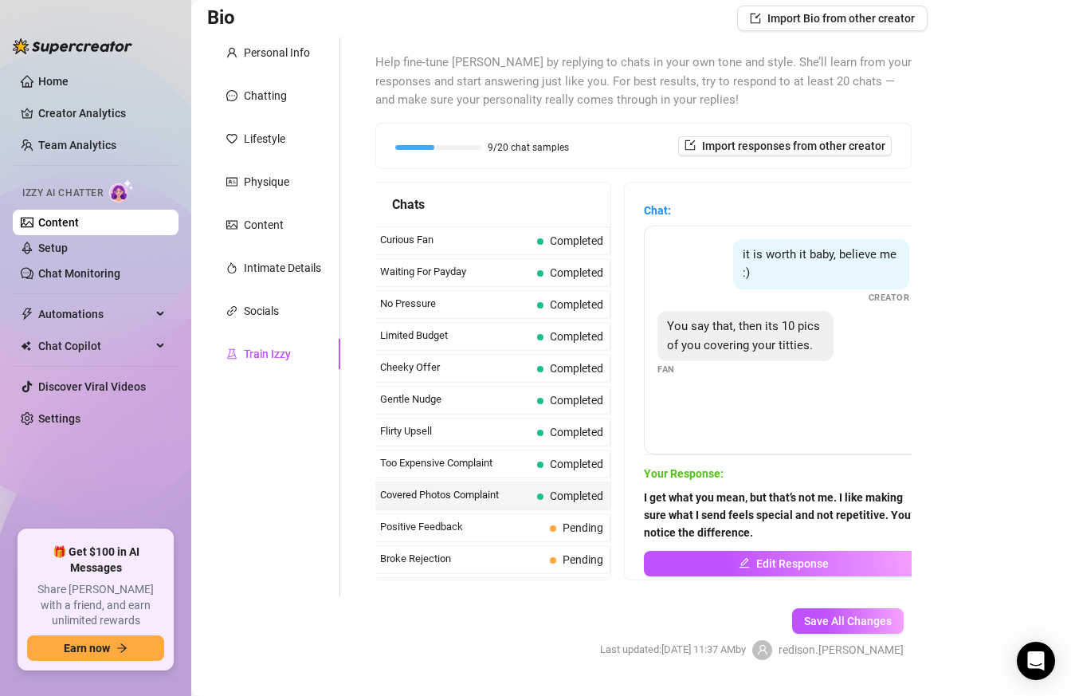
scroll to position [153, 0]
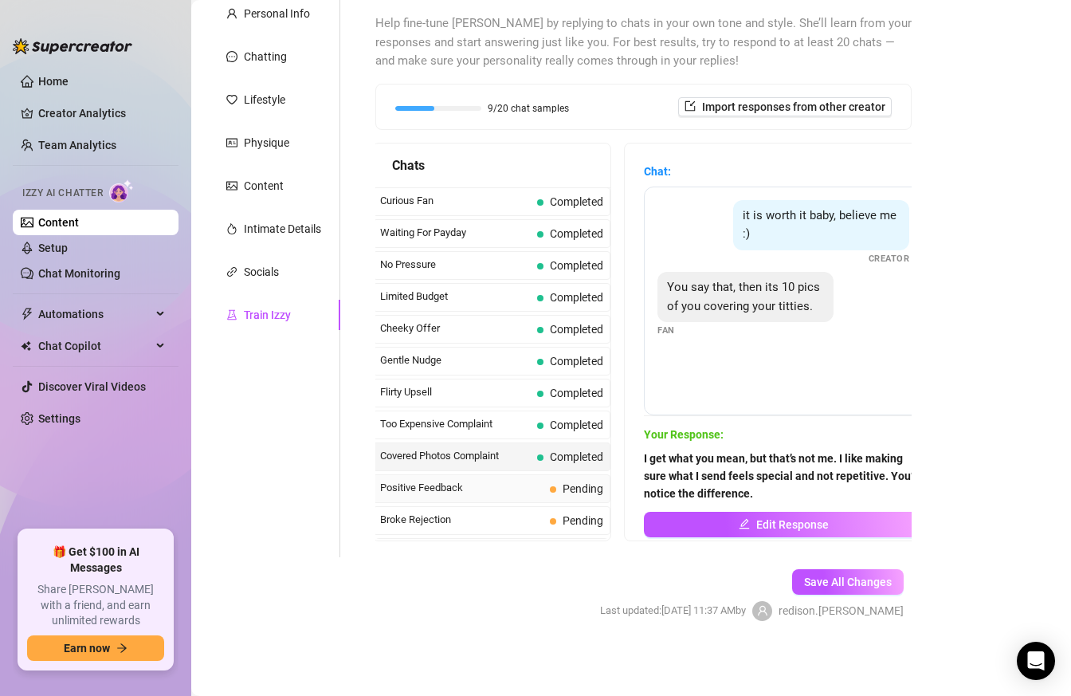
click at [494, 496] on span "Positive Feedback" at bounding box center [461, 488] width 163 height 16
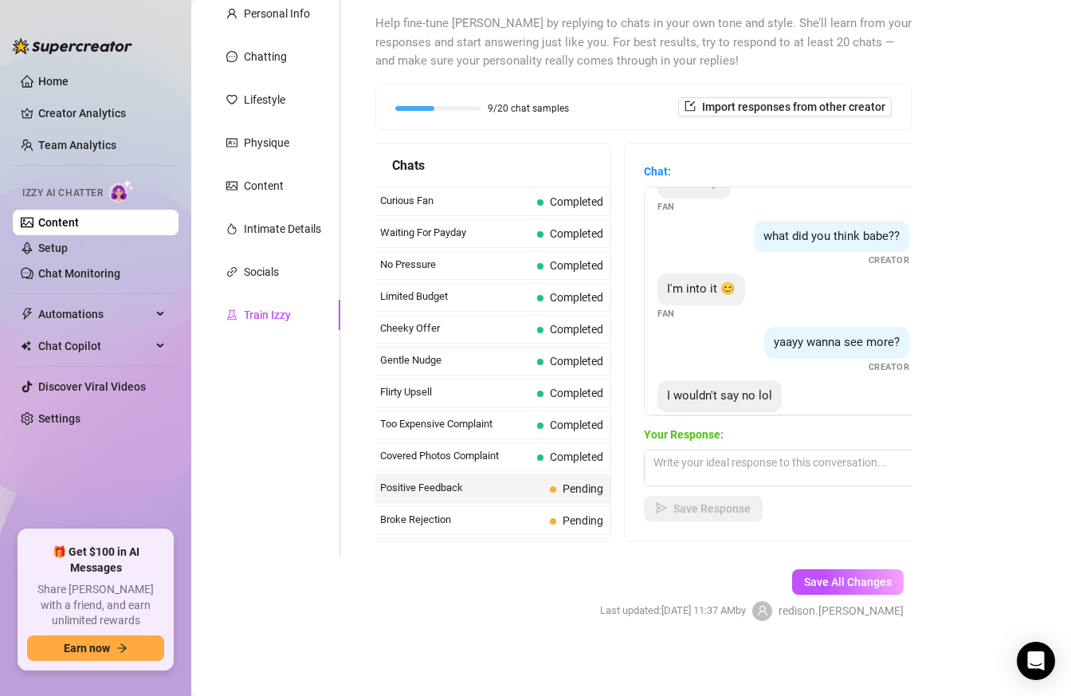
scroll to position [65, 0]
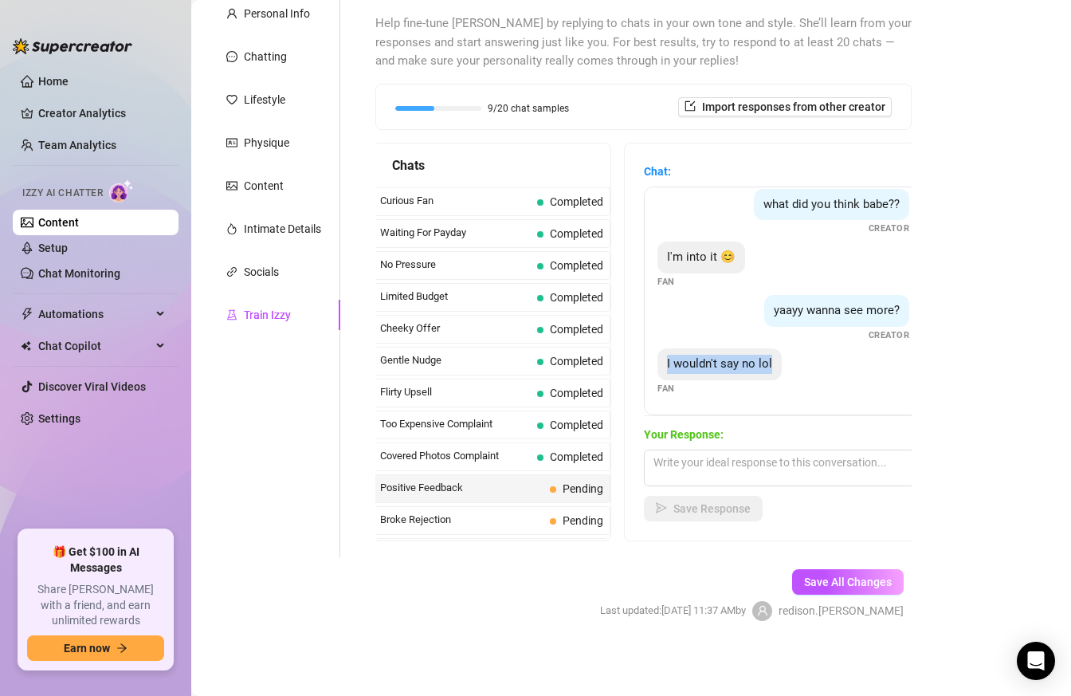
drag, startPoint x: 665, startPoint y: 364, endPoint x: 787, endPoint y: 365, distance: 122.0
click at [787, 365] on div "I wouldn't say no lol Fan" at bounding box center [784, 371] width 252 height 47
drag, startPoint x: 773, startPoint y: 312, endPoint x: 900, endPoint y: 317, distance: 126.9
click at [901, 317] on div "yaayy wanna see more?" at bounding box center [836, 311] width 145 height 32
drag, startPoint x: 662, startPoint y: 359, endPoint x: 788, endPoint y: 360, distance: 125.9
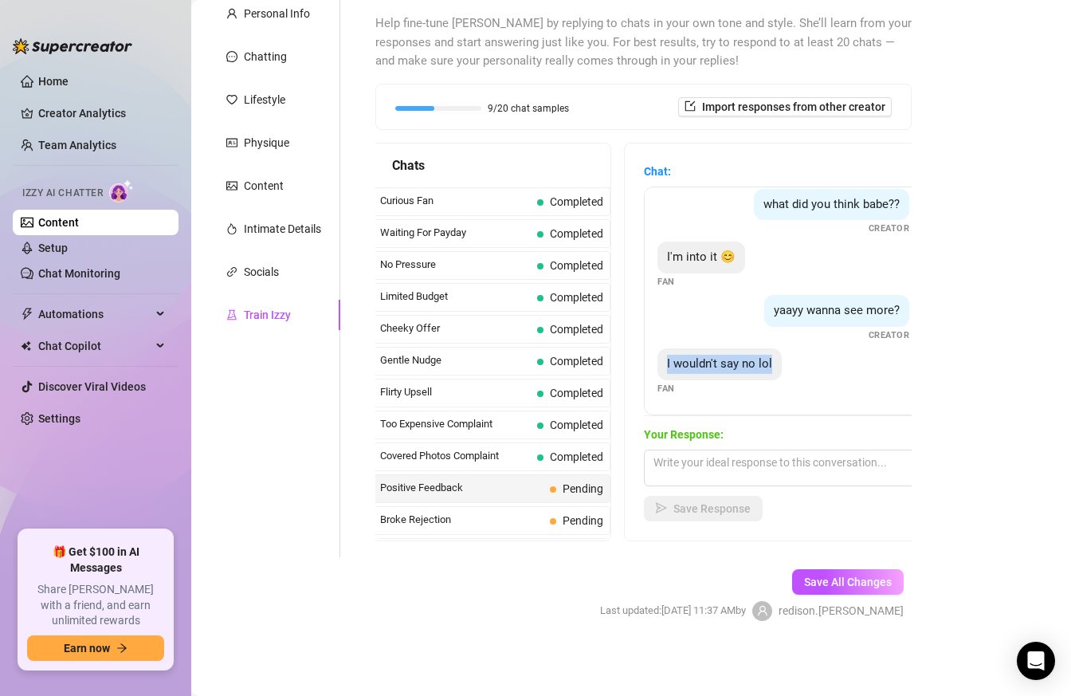
click at [789, 360] on div "I wouldn't say no lol Fan" at bounding box center [784, 371] width 252 height 47
click at [675, 458] on textarea at bounding box center [783, 468] width 279 height 37
paste textarea "Haha, I knew you’d say that 🙈 do you want me to surprise you?"
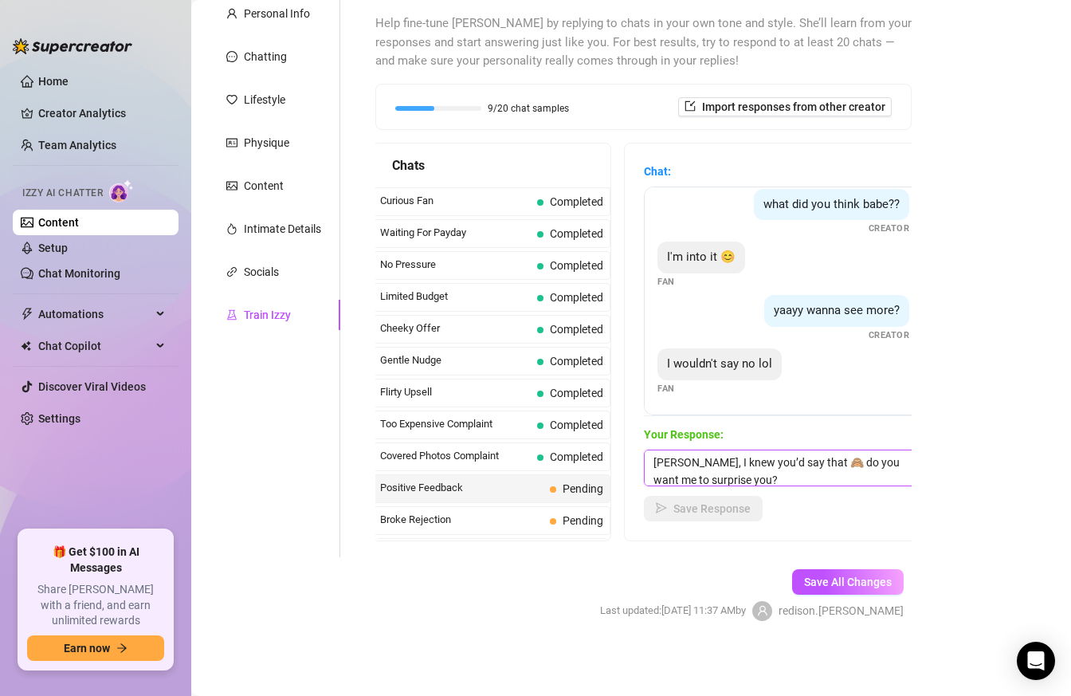
scroll to position [1, 0]
type textarea "Haha, I knew you’d say that 🙈 do you want me to surprise you?"
click at [679, 513] on span "Save Response" at bounding box center [712, 508] width 77 height 13
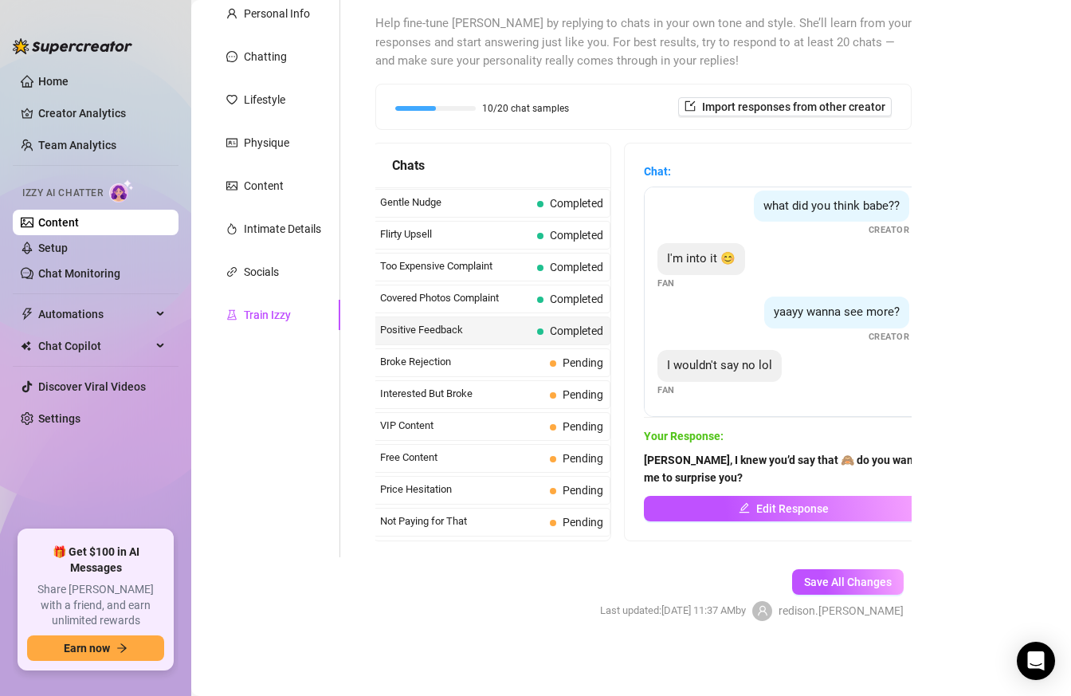
scroll to position [155, 0]
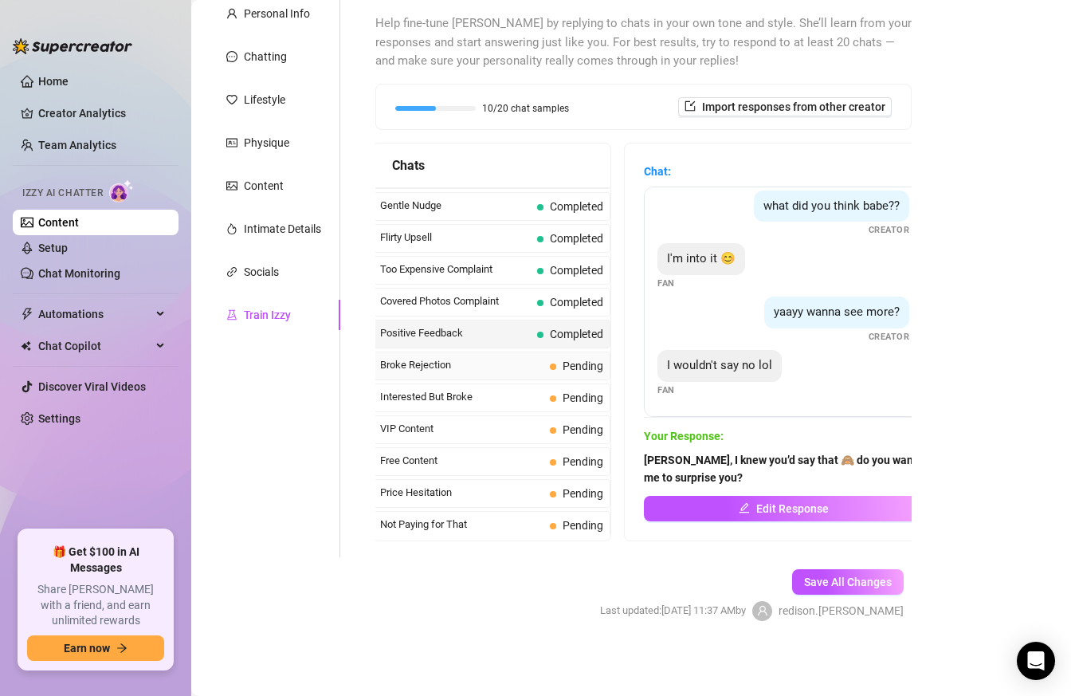
click at [510, 363] on span "Broke Rejection" at bounding box center [461, 365] width 163 height 16
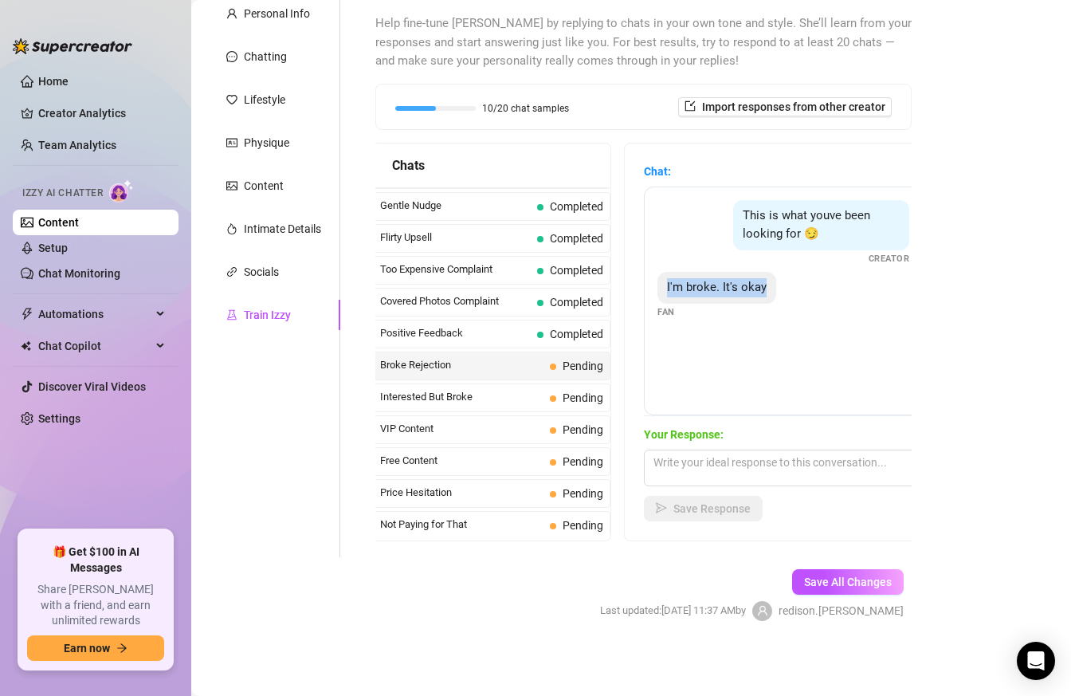
drag, startPoint x: 661, startPoint y: 291, endPoint x: 769, endPoint y: 291, distance: 108.4
click at [770, 291] on div "I'm broke. It's okay" at bounding box center [717, 288] width 119 height 32
click at [751, 473] on textarea at bounding box center [783, 468] width 279 height 37
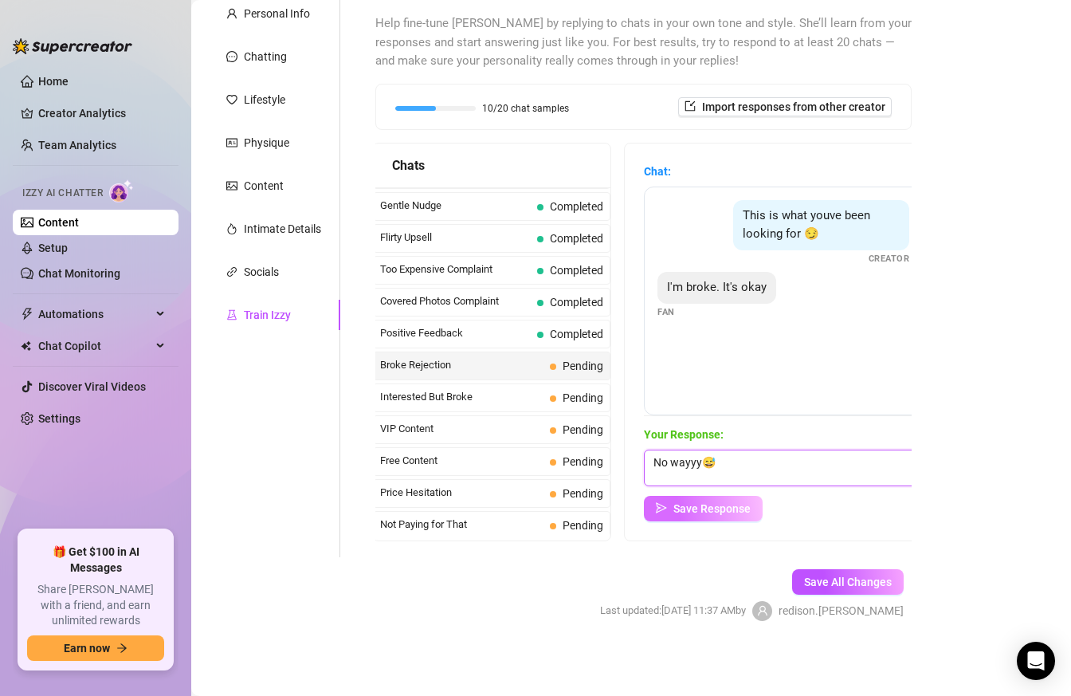
type textarea "No wayyy😅"
click at [711, 507] on span "Save Response" at bounding box center [712, 508] width 77 height 13
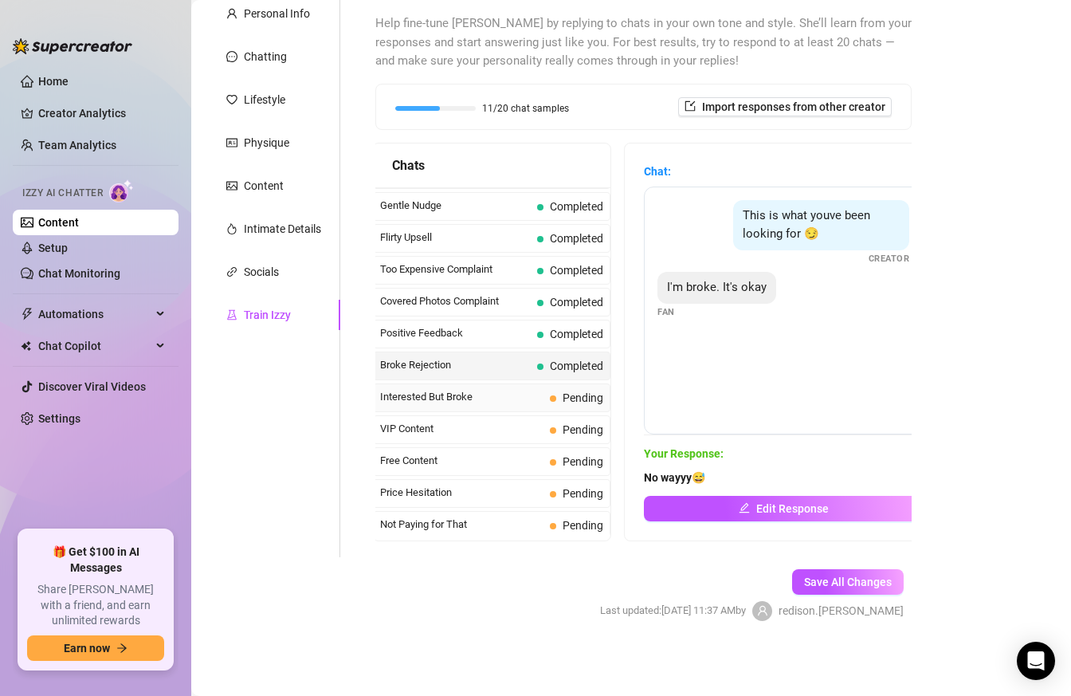
click at [472, 401] on span "Interested But Broke" at bounding box center [461, 397] width 163 height 16
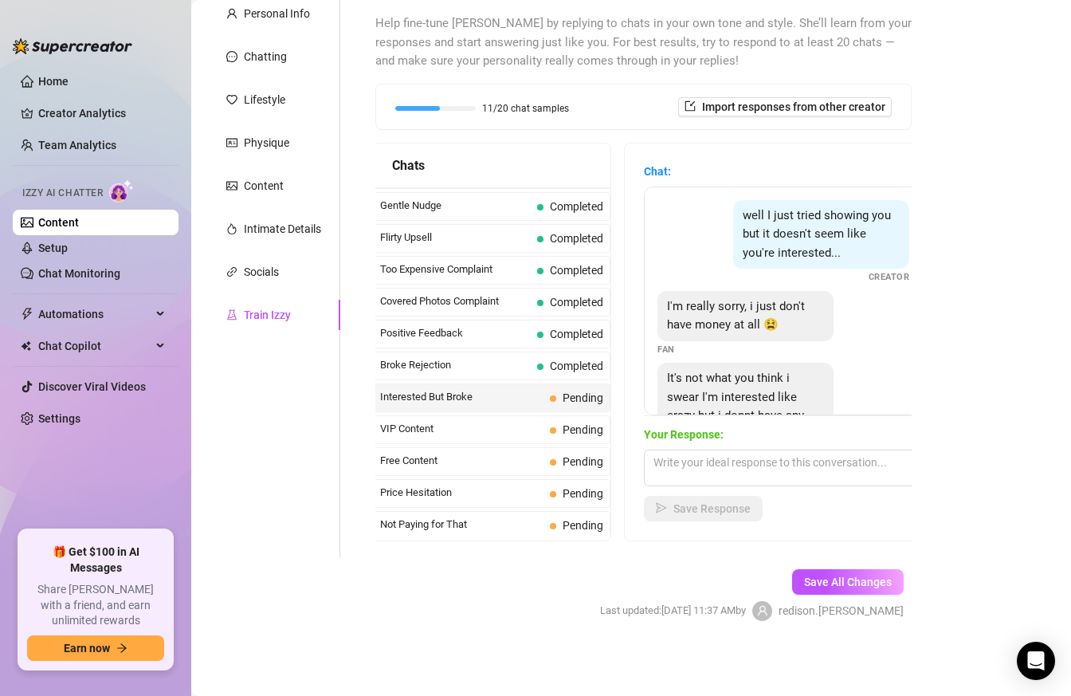
scroll to position [71, 0]
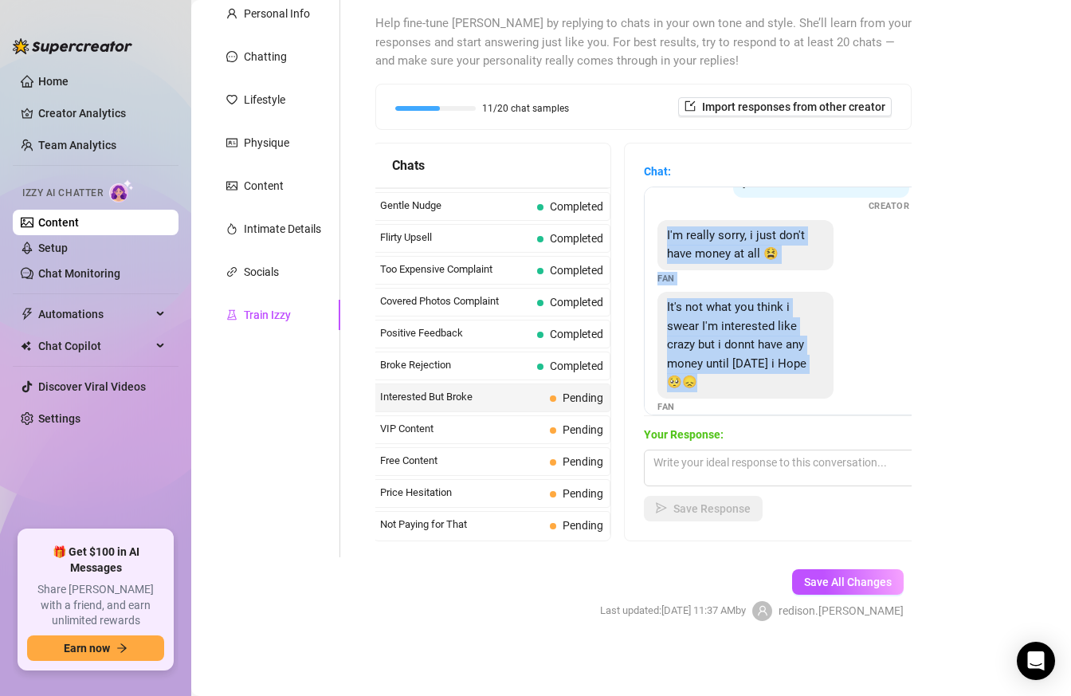
drag, startPoint x: 772, startPoint y: 363, endPoint x: 662, endPoint y: 226, distance: 174.6
click at [662, 227] on div "well I just tried showing you but it doesn't seem like you're interested... Cre…" at bounding box center [783, 301] width 279 height 229
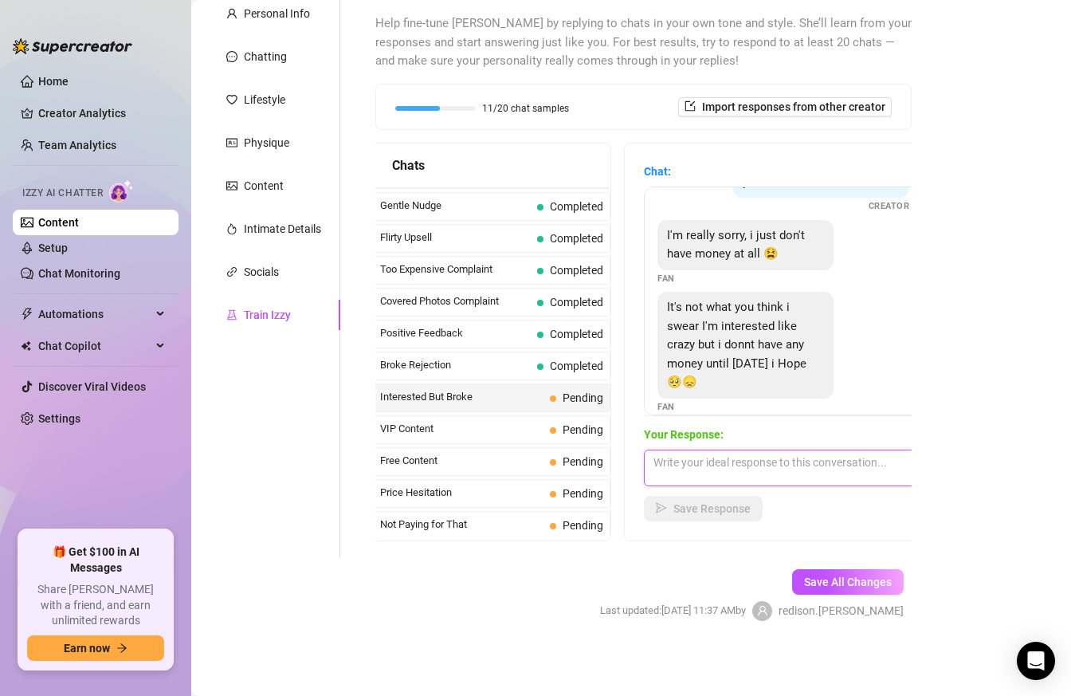
click at [741, 471] on textarea at bounding box center [783, 468] width 279 height 37
paste textarea "Got it. Friday works. Just make sure you come back hungry for me then 😏"
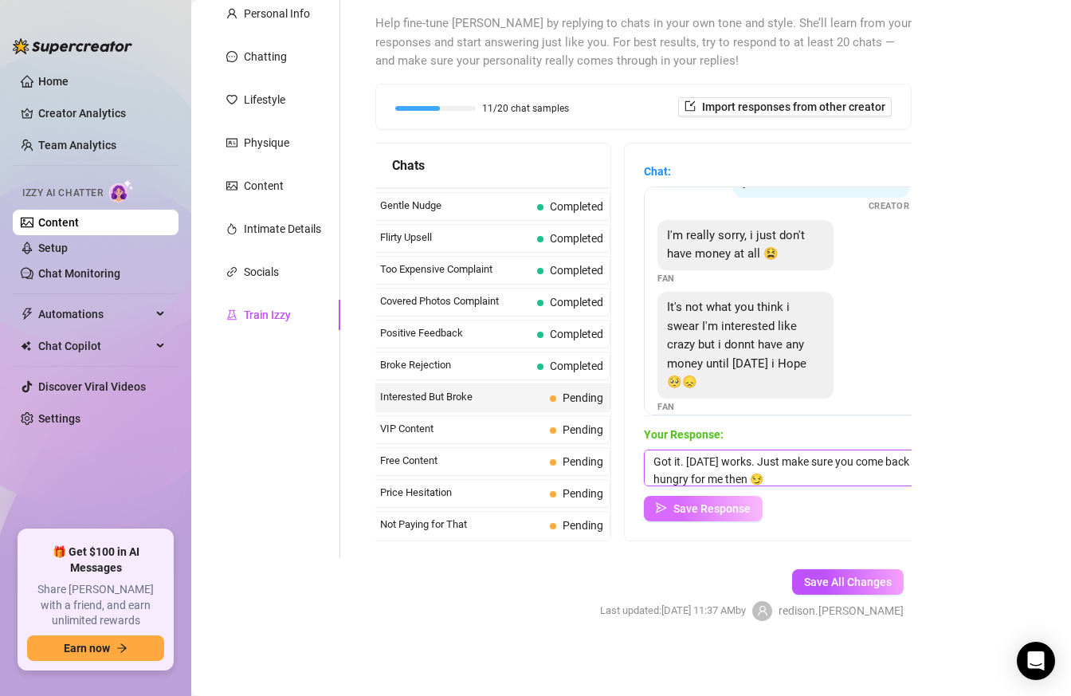
type textarea "Got it. Friday works. Just make sure you come back hungry for me then 😏"
click at [730, 511] on span "Save Response" at bounding box center [712, 508] width 77 height 13
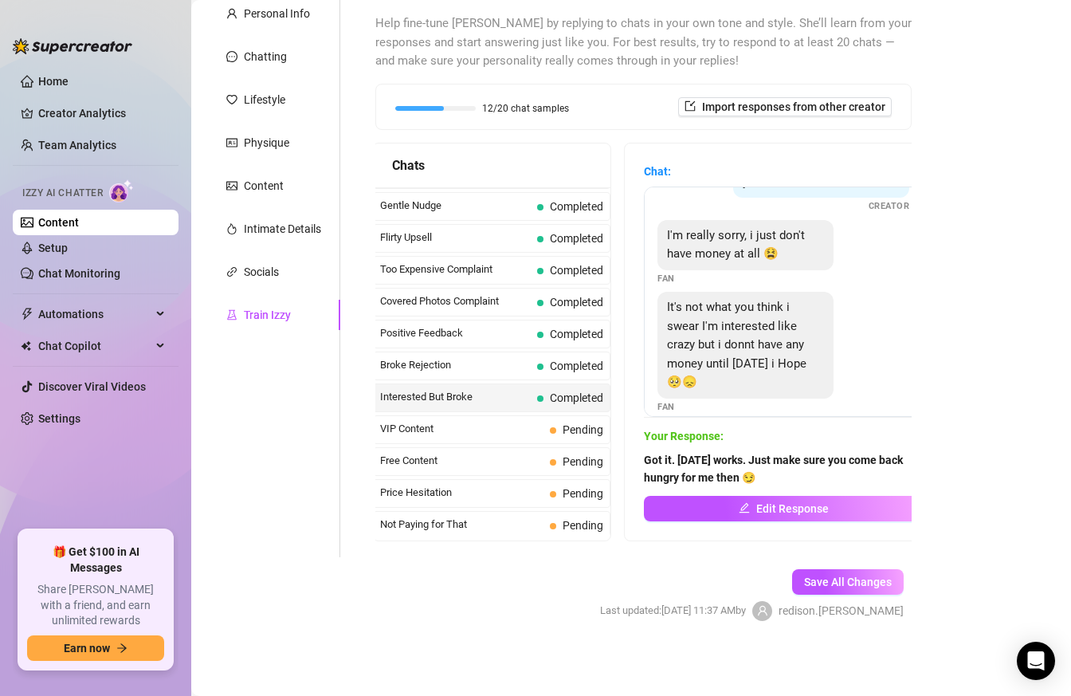
scroll to position [69, 0]
click at [498, 422] on span "VIP Content" at bounding box center [461, 429] width 163 height 16
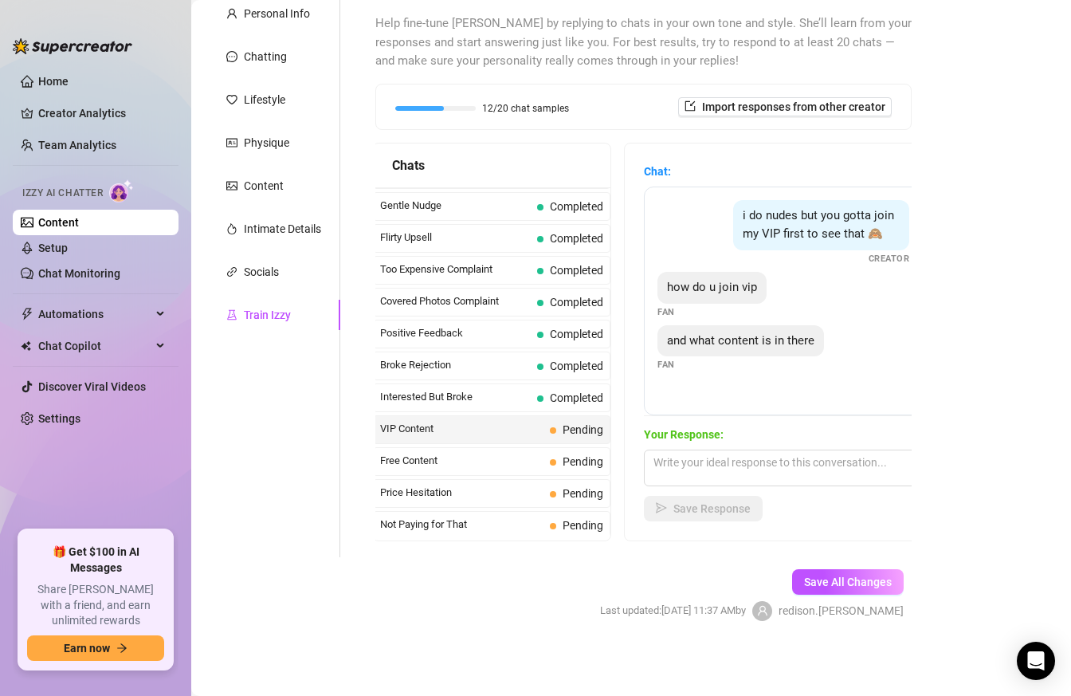
click at [701, 487] on div "Your Response: Save Response" at bounding box center [783, 474] width 279 height 96
click at [701, 475] on textarea at bounding box center [783, 468] width 279 height 37
type textarea "Sorry, I don't"
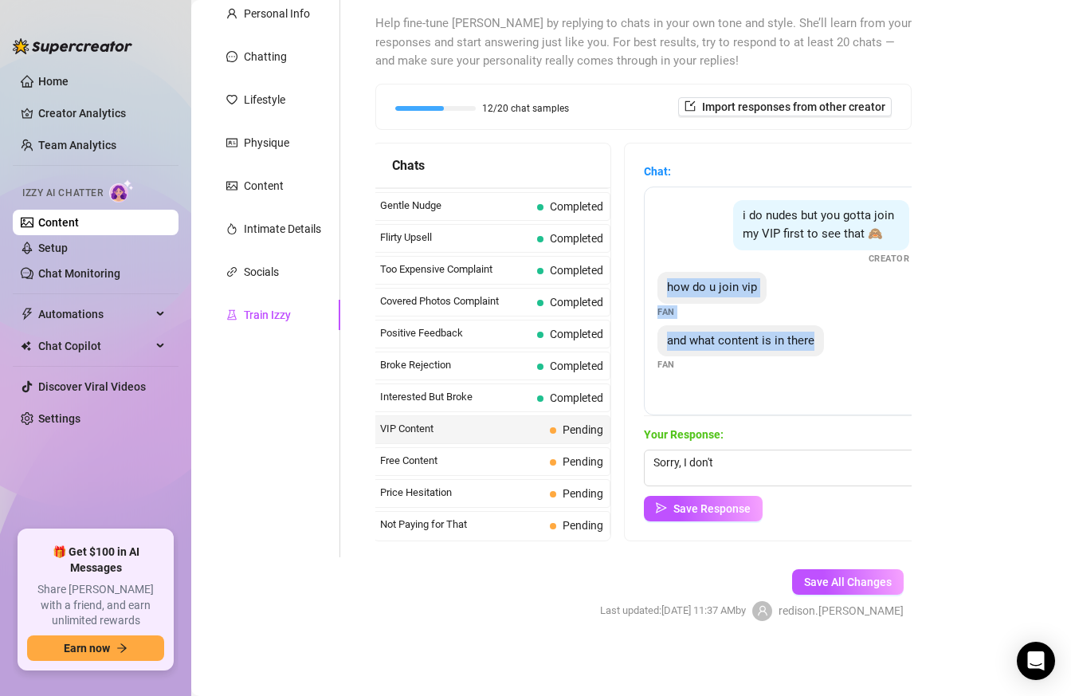
drag, startPoint x: 659, startPoint y: 290, endPoint x: 816, endPoint y: 336, distance: 163.7
click at [817, 337] on div "i do nudes but you gotta join my VIP first to see that 🙈 Creator how do u join …" at bounding box center [783, 301] width 279 height 229
click at [826, 277] on div "how do u join vip Fan" at bounding box center [784, 295] width 252 height 47
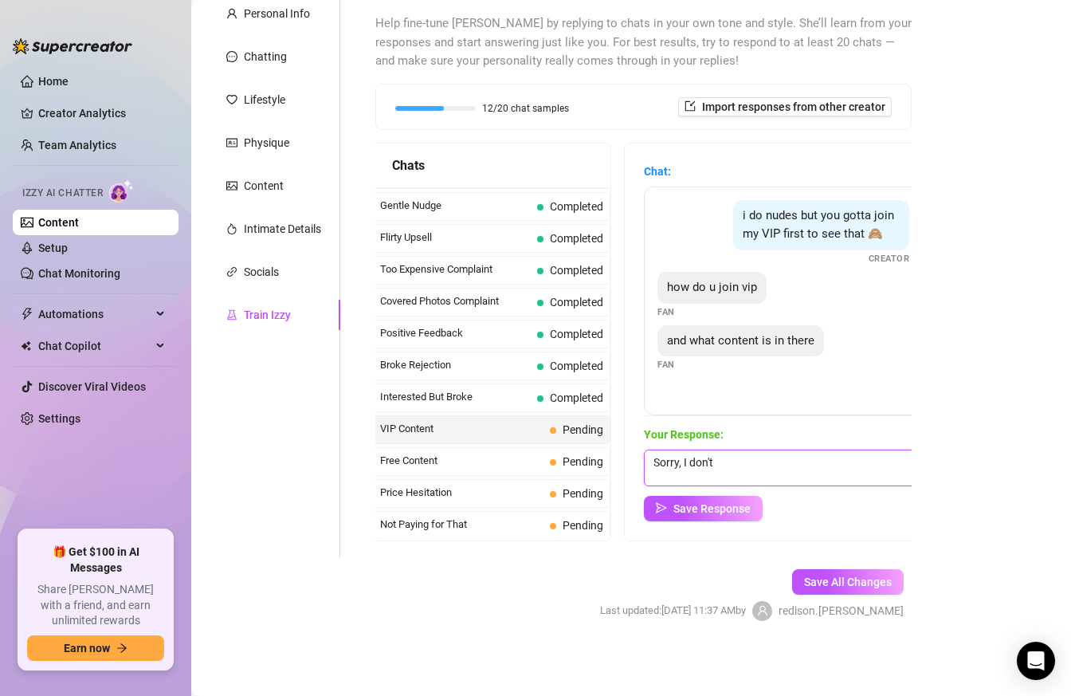
click at [737, 455] on textarea "Sorry, I don't" at bounding box center [783, 468] width 279 height 37
drag, startPoint x: 738, startPoint y: 465, endPoint x: 524, endPoint y: 451, distance: 214.9
click at [524, 451] on div "Chats Curious Fan Completed Waiting For Payday Completed No Pressure Completed …" at bounding box center [643, 342] width 536 height 399
click at [505, 461] on span "Free Content" at bounding box center [461, 461] width 163 height 16
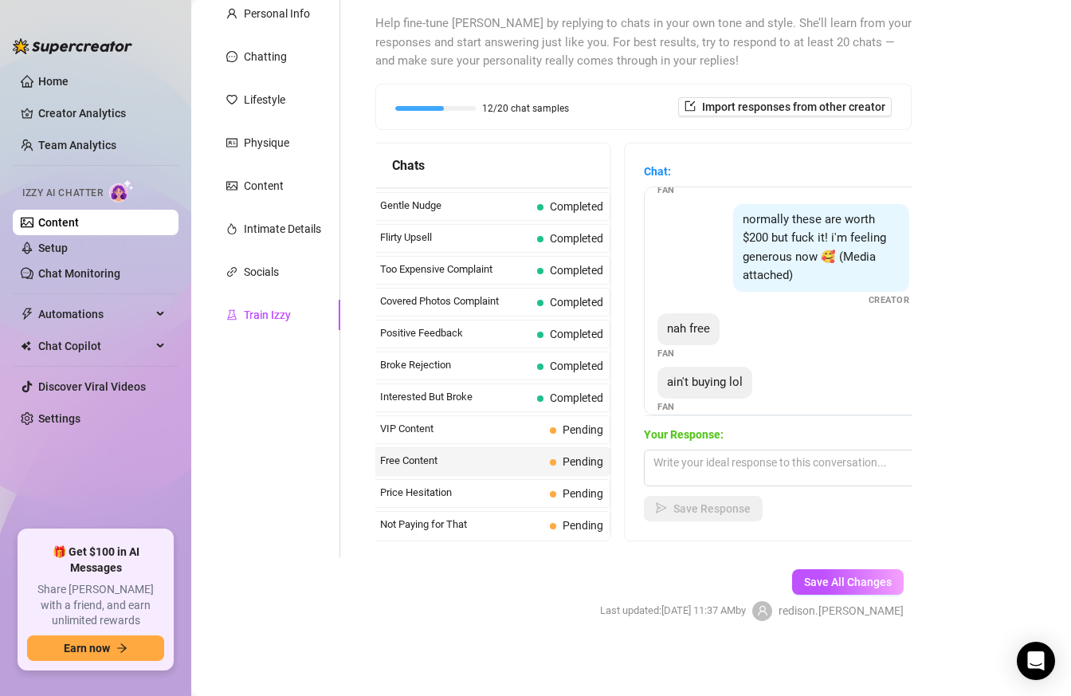
scroll to position [171, 0]
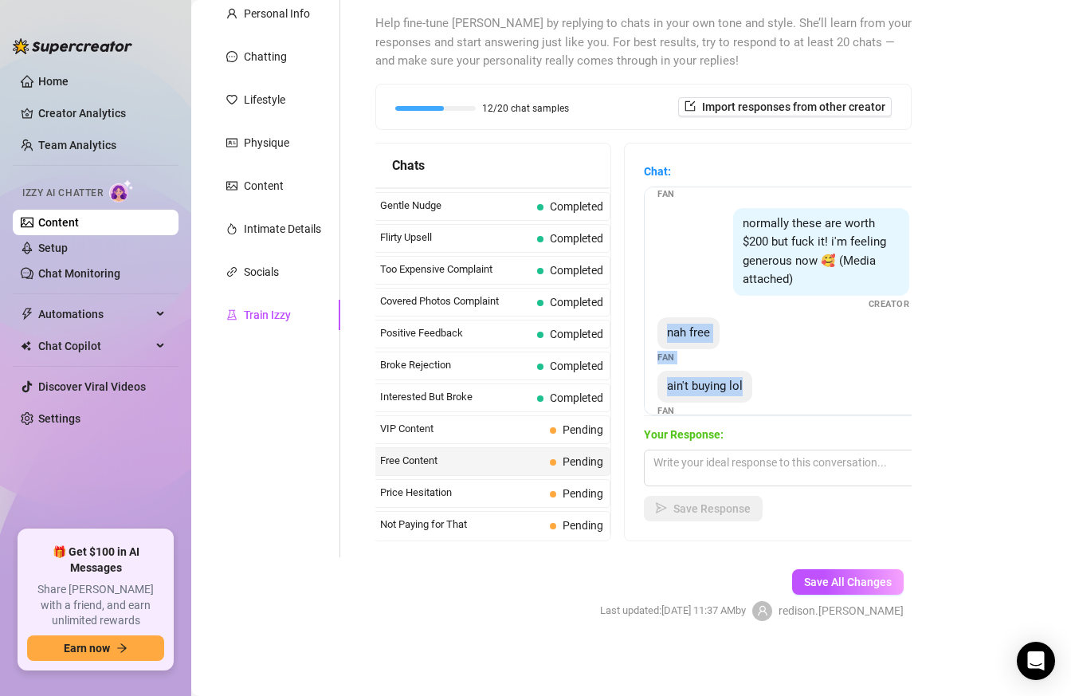
drag, startPoint x: 663, startPoint y: 311, endPoint x: 748, endPoint y: 371, distance: 104.0
click at [748, 371] on div "i was promised nudes for this Fan nudes or at least topless Fan give me smth go…" at bounding box center [783, 301] width 279 height 229
click at [712, 450] on textarea at bounding box center [783, 468] width 279 height 37
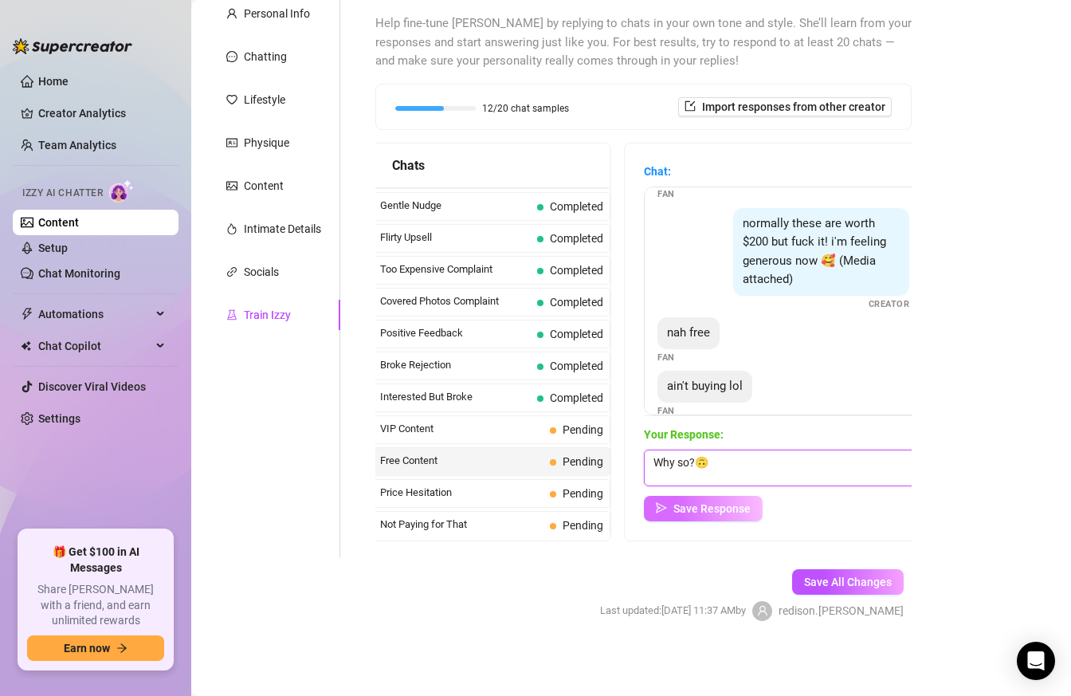
type textarea "Why so?🙃"
click at [701, 507] on span "Save Response" at bounding box center [712, 508] width 77 height 13
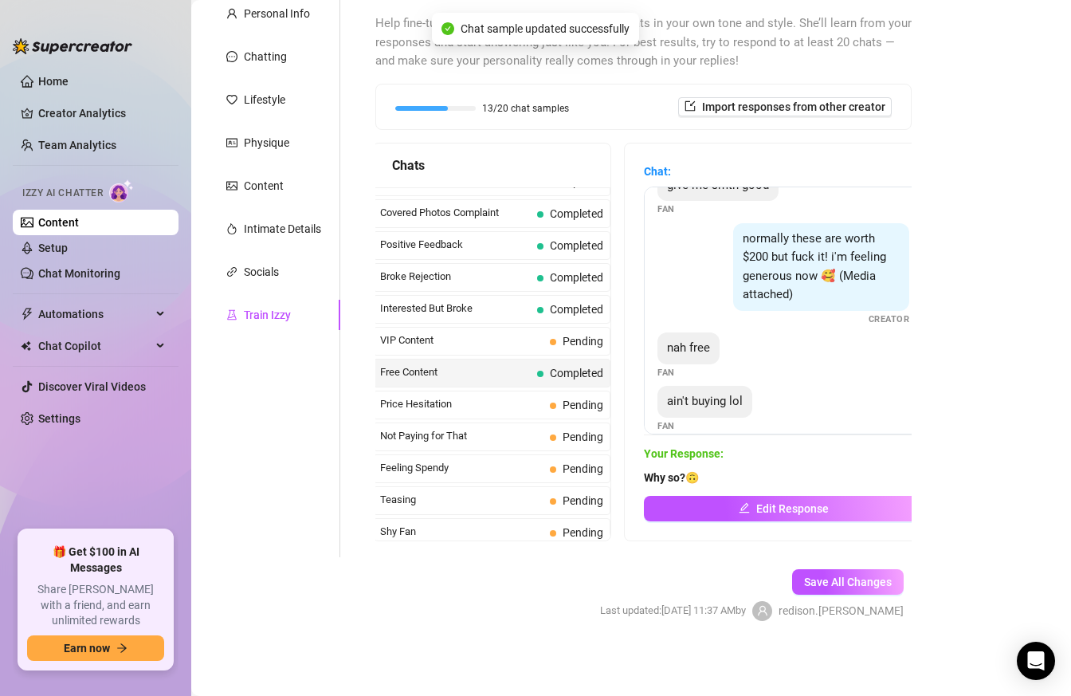
scroll to position [242, 0]
click at [497, 404] on span "Price Hesitation" at bounding box center [461, 405] width 163 height 16
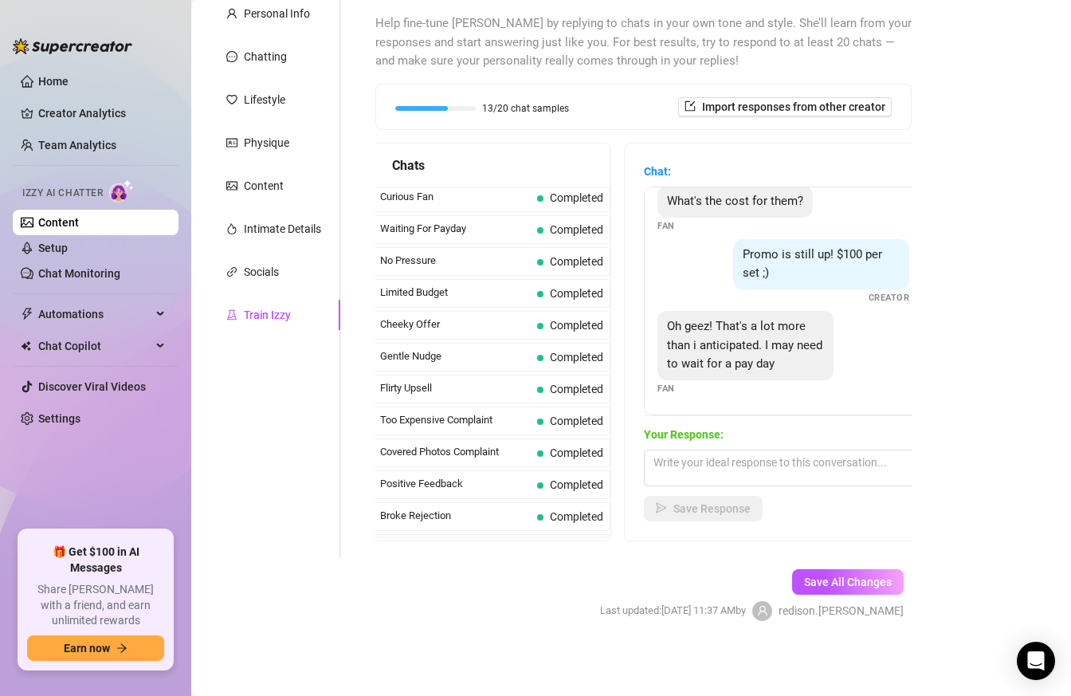
scroll to position [0, 0]
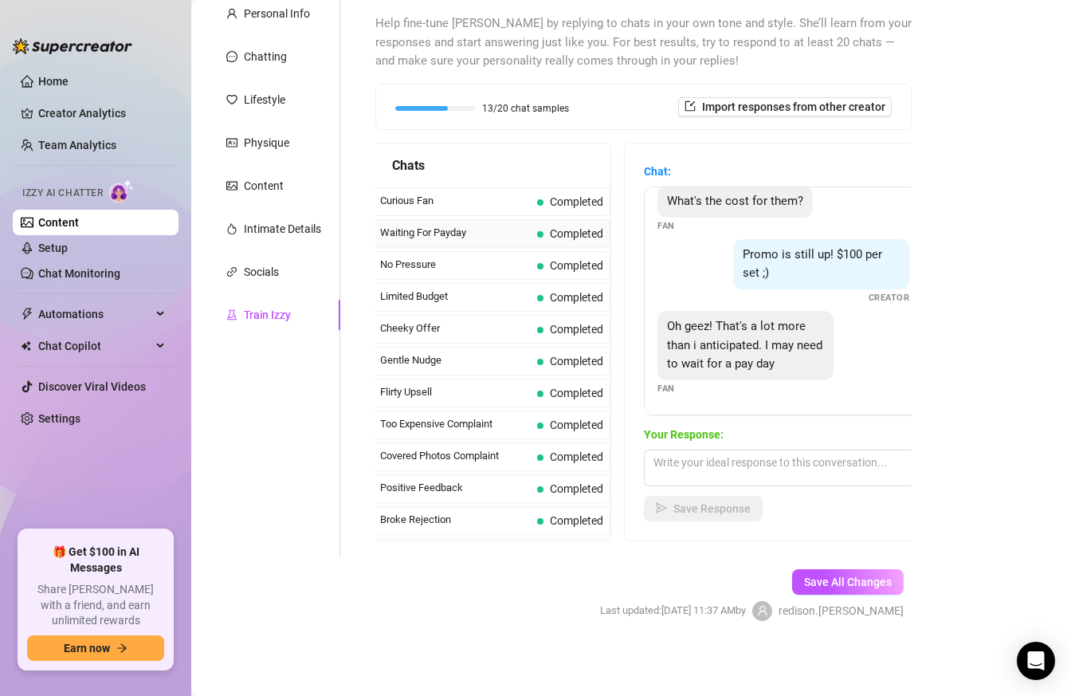
click at [485, 235] on span "Waiting For Payday" at bounding box center [455, 233] width 151 height 16
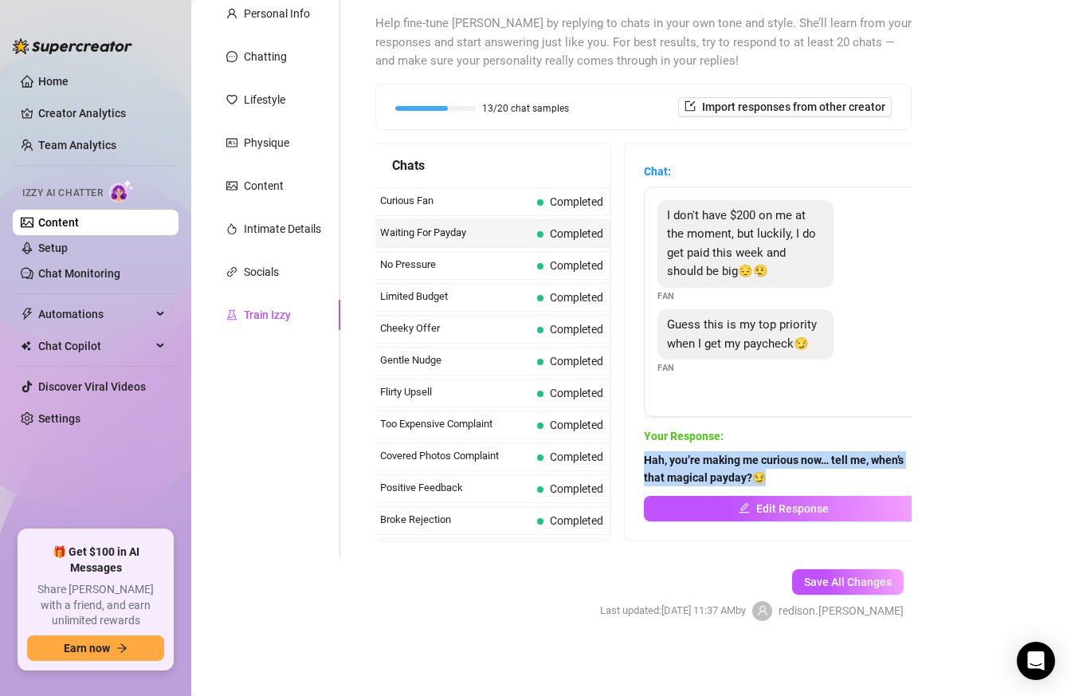
drag, startPoint x: 774, startPoint y: 477, endPoint x: 631, endPoint y: 461, distance: 143.6
click at [632, 460] on div "Chat: I don't have $200 on me at the moment, but luckily, I do get paid this we…" at bounding box center [783, 341] width 317 height 397
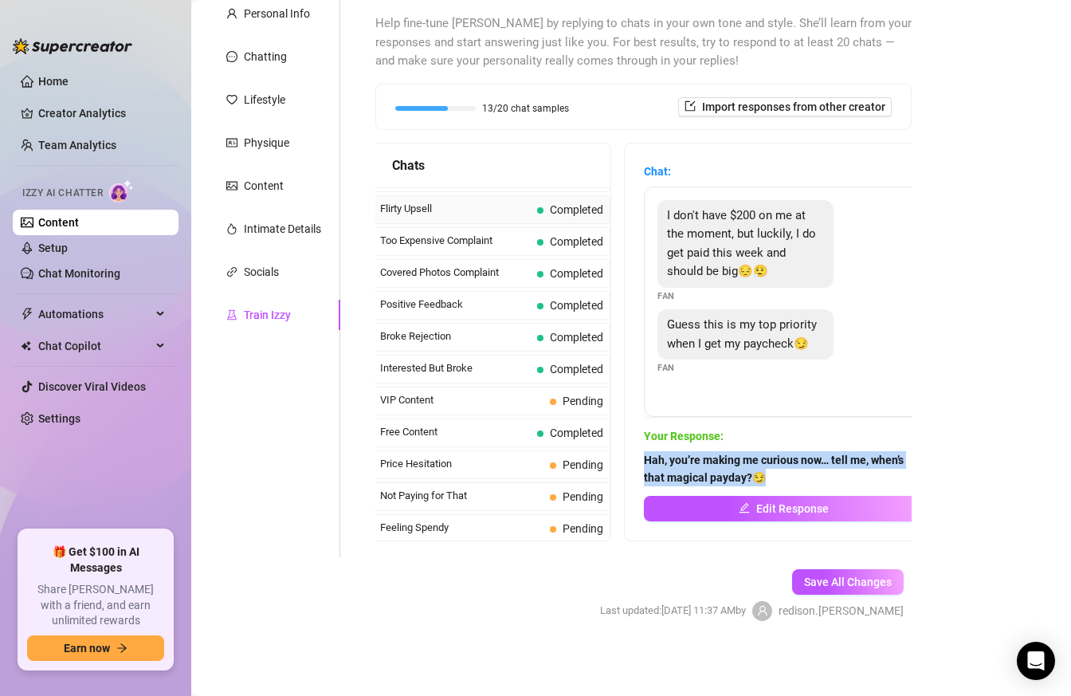
scroll to position [198, 0]
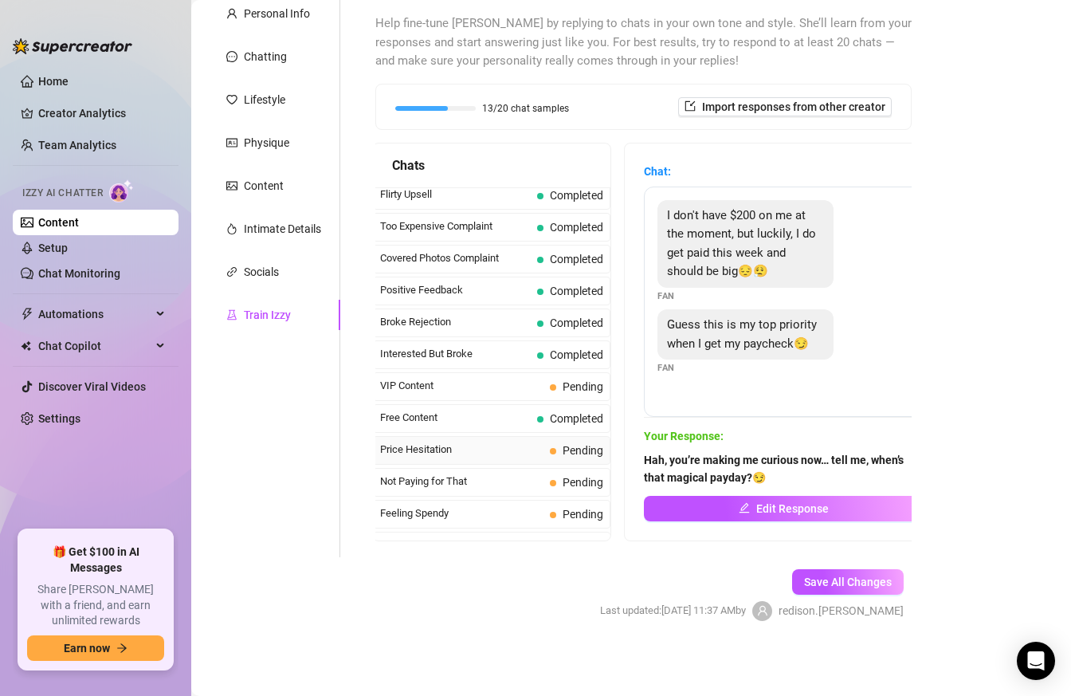
click at [458, 450] on span "Price Hesitation" at bounding box center [461, 450] width 163 height 16
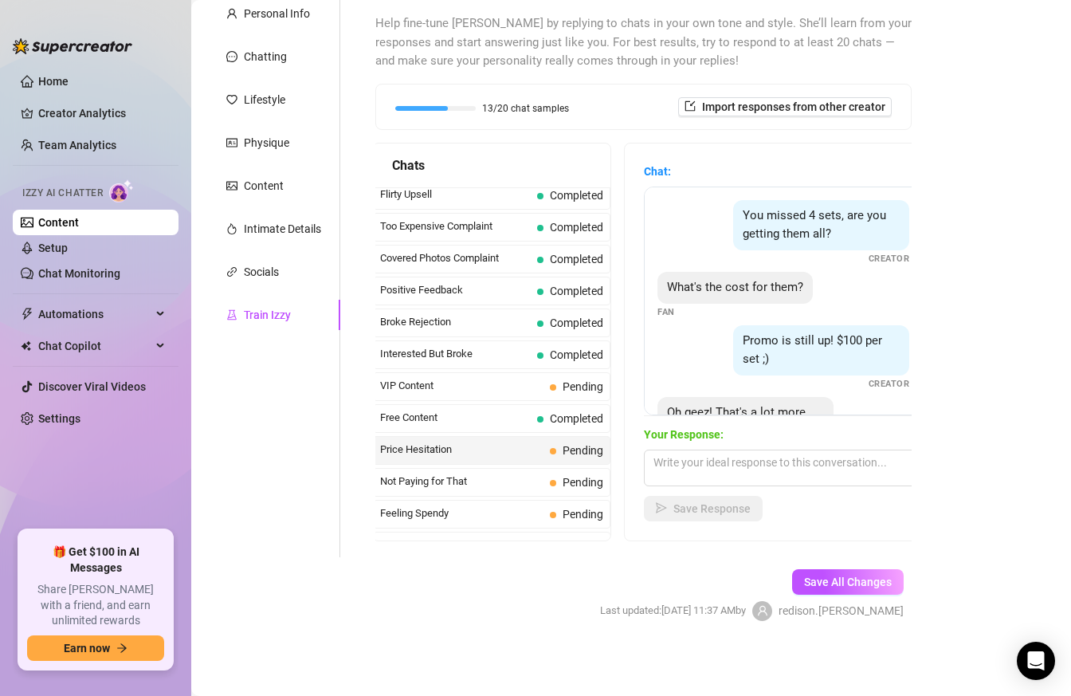
scroll to position [86, 0]
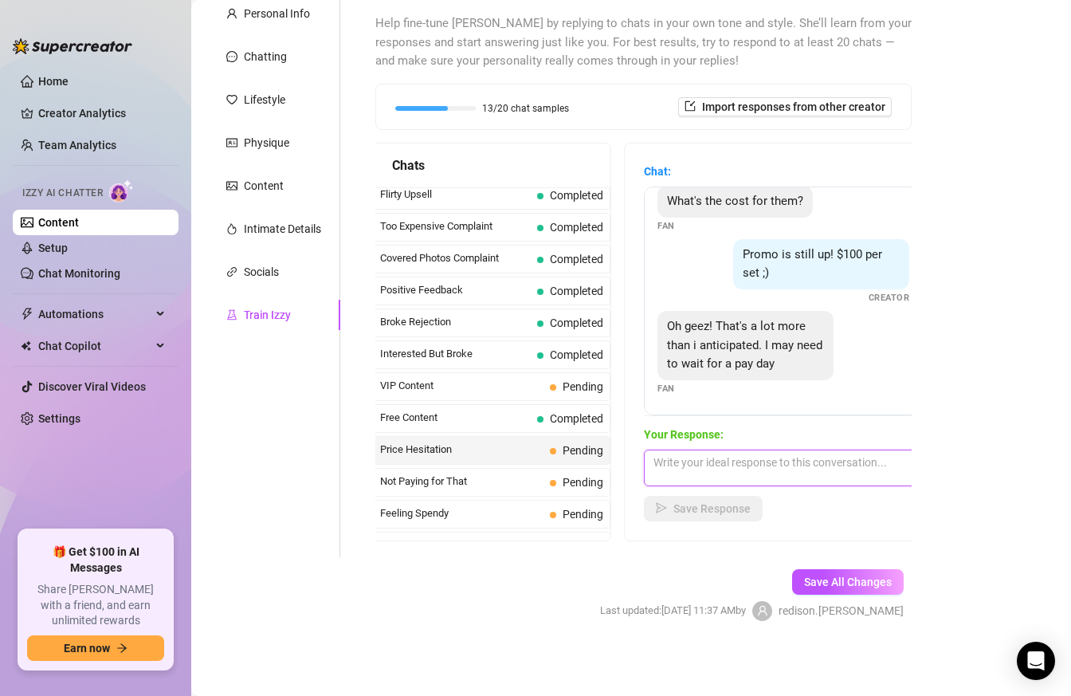
click at [705, 469] on textarea at bounding box center [783, 468] width 279 height 37
paste textarea "Hah, you’re making me curious now… tell me, when’s that magical payday?😏"
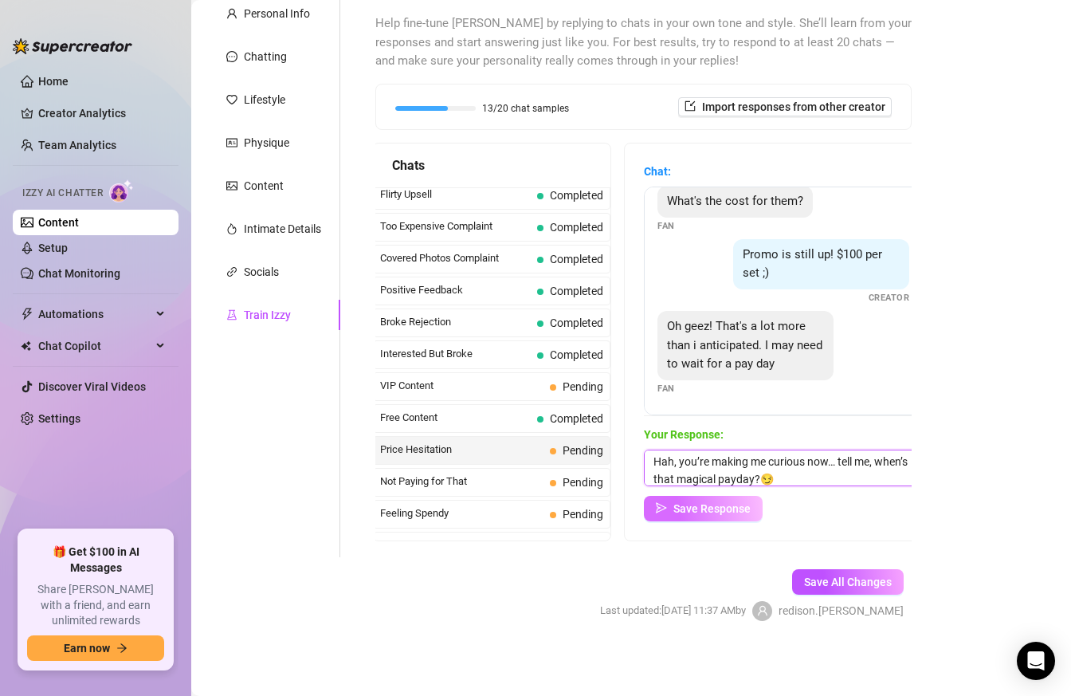
type textarea "Hah, you’re making me curious now… tell me, when’s that magical payday?😏"
click at [704, 500] on button "Save Response" at bounding box center [703, 509] width 119 height 26
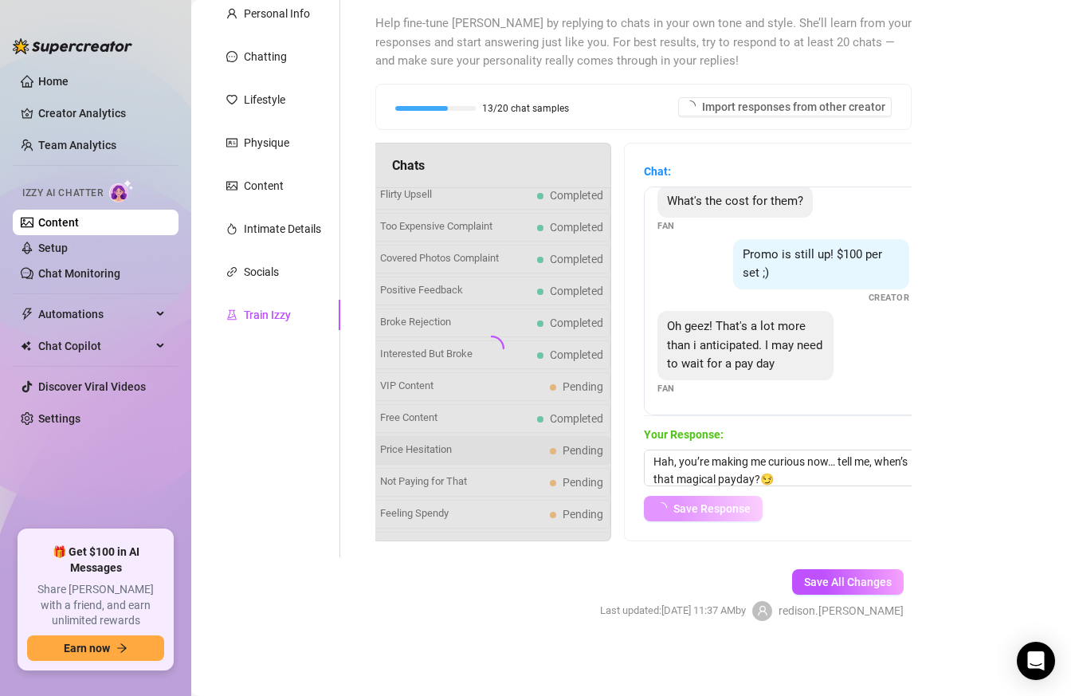
scroll to position [84, 0]
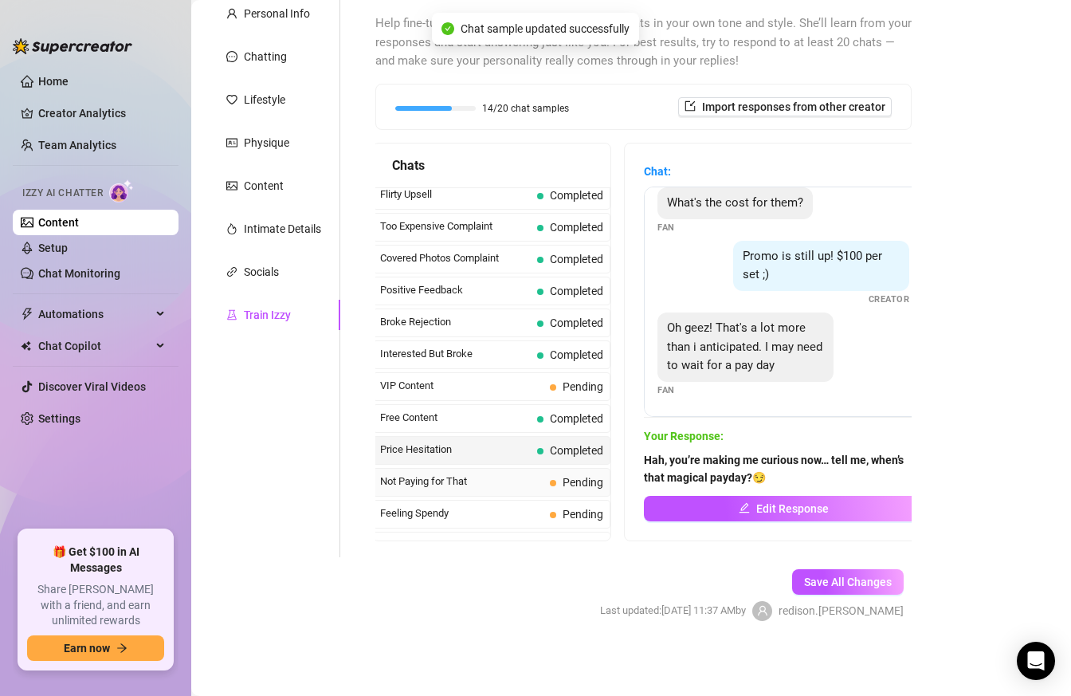
click at [477, 481] on span "Not Paying for That" at bounding box center [461, 481] width 163 height 16
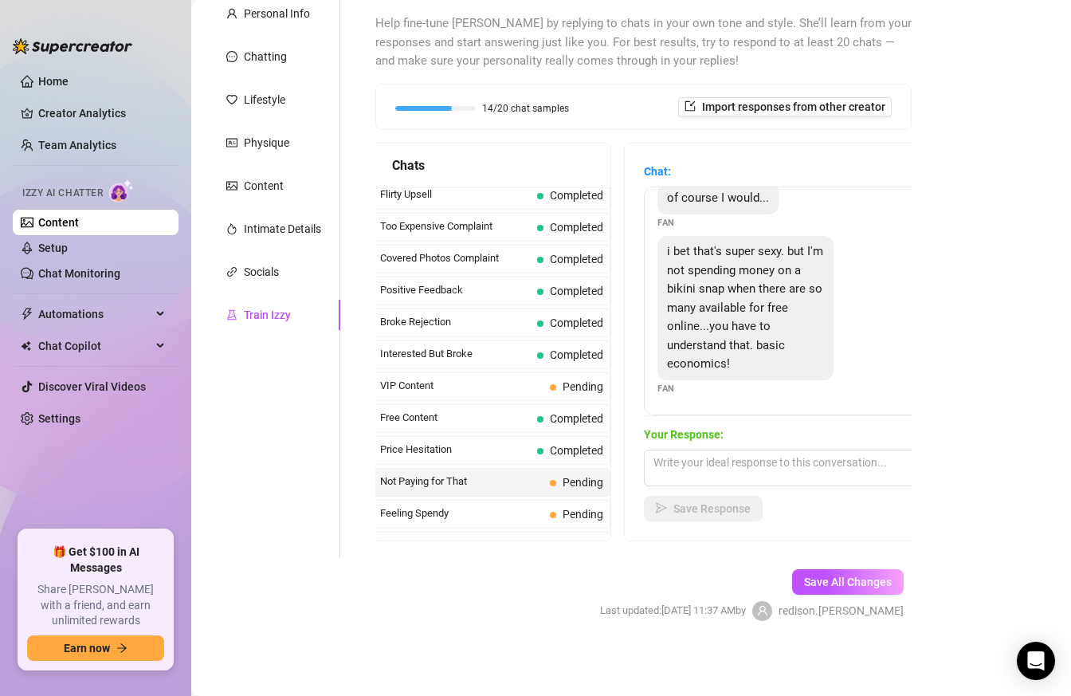
scroll to position [122, 0]
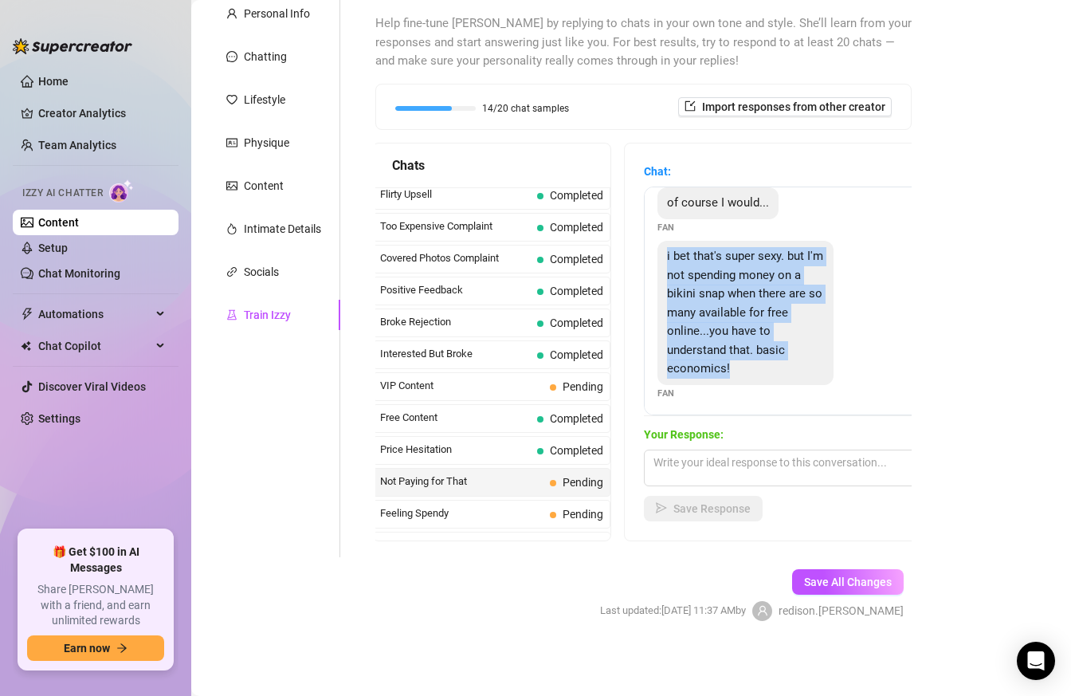
drag, startPoint x: 665, startPoint y: 253, endPoint x: 795, endPoint y: 375, distance: 177.6
click at [796, 375] on div "i bet that's super sexy. but I'm not spending money on a bikini snap when there…" at bounding box center [746, 313] width 176 height 144
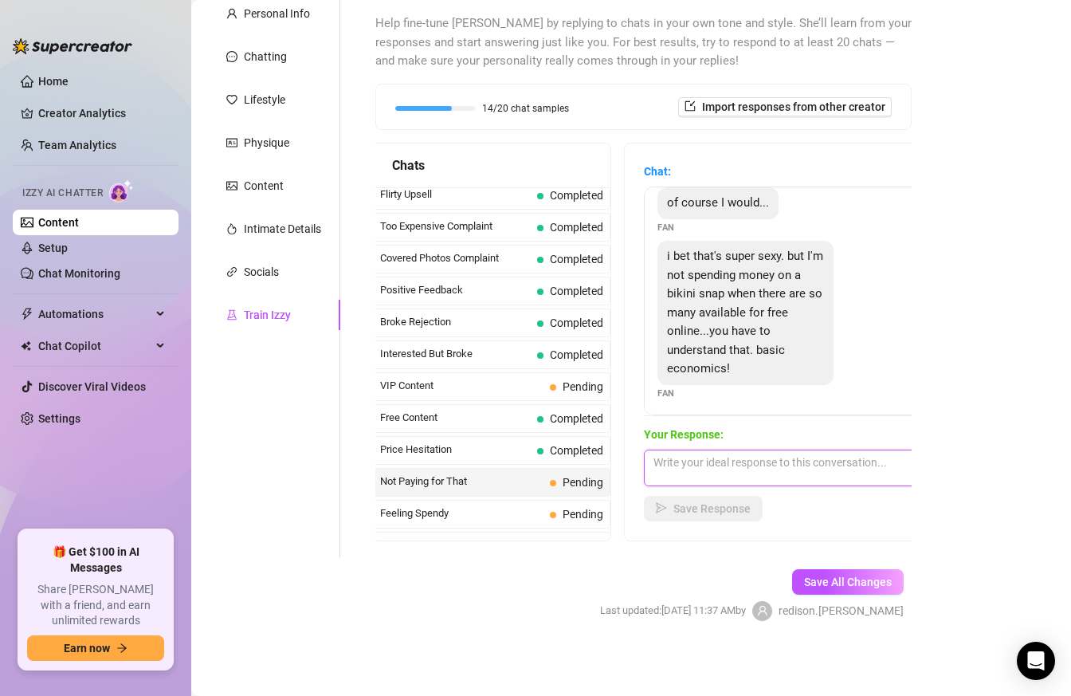
click at [707, 472] on textarea at bounding box center [783, 468] width 279 height 37
paste textarea "I get what you mean. The difference is — what you find online is for everyone, …"
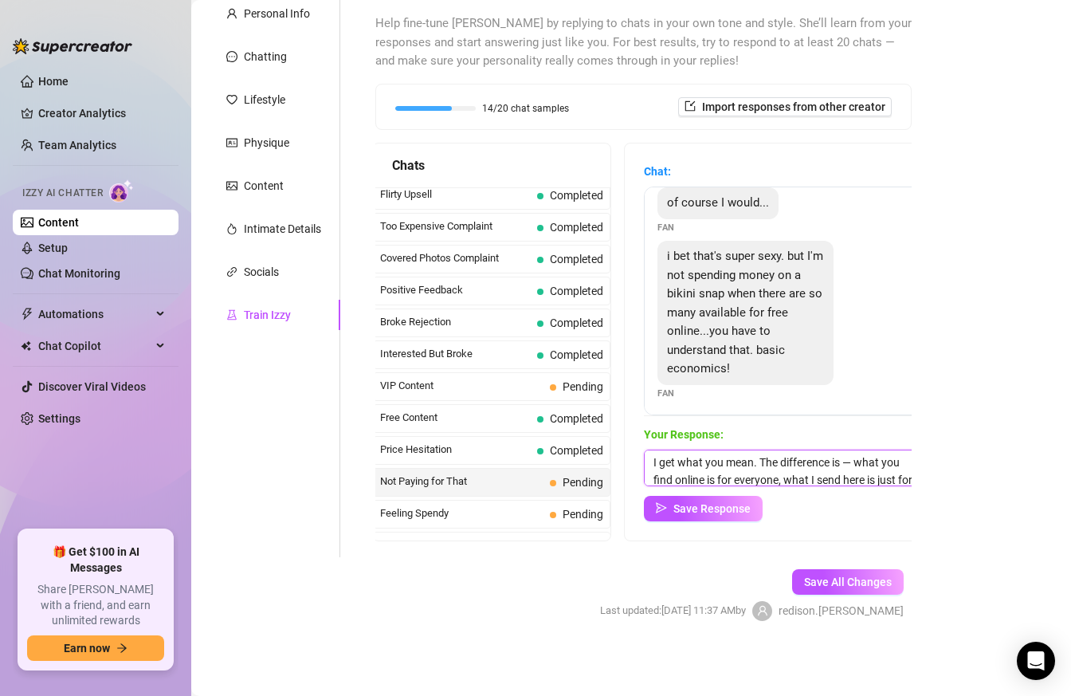
click at [854, 462] on textarea "I get what you mean. The difference is — what you find online is for everyone, …" at bounding box center [783, 468] width 279 height 37
type textarea "I get what you mean. The difference is - what you find online is for everyone, …"
click at [733, 517] on button "Save Response" at bounding box center [703, 509] width 119 height 26
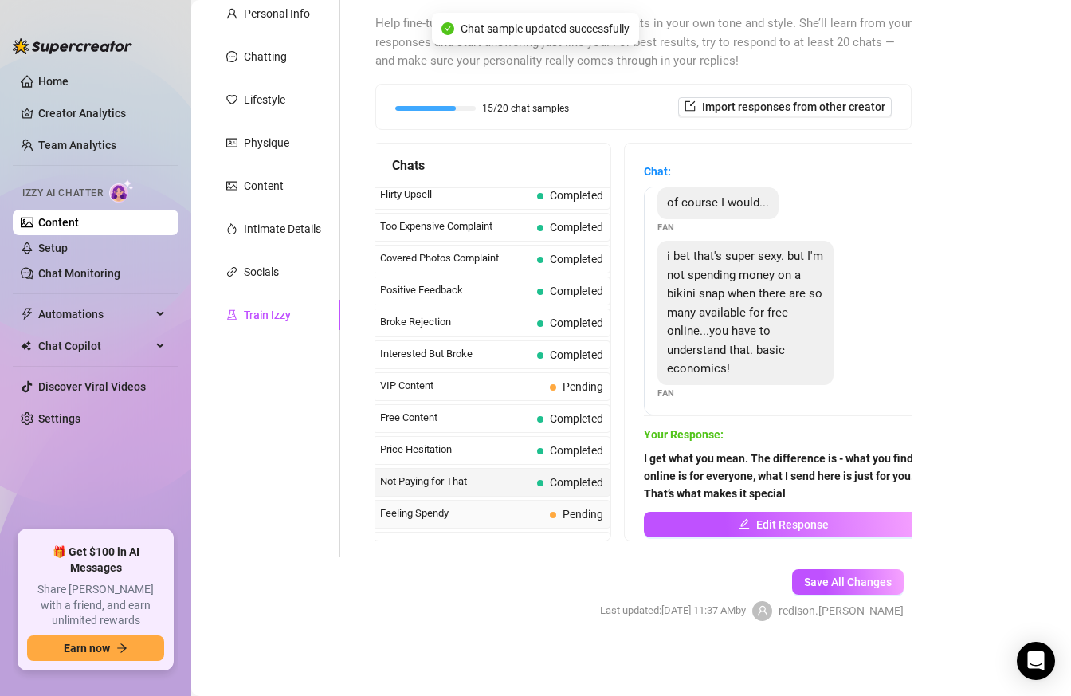
click at [489, 518] on span "Feeling Spendy" at bounding box center [461, 513] width 163 height 16
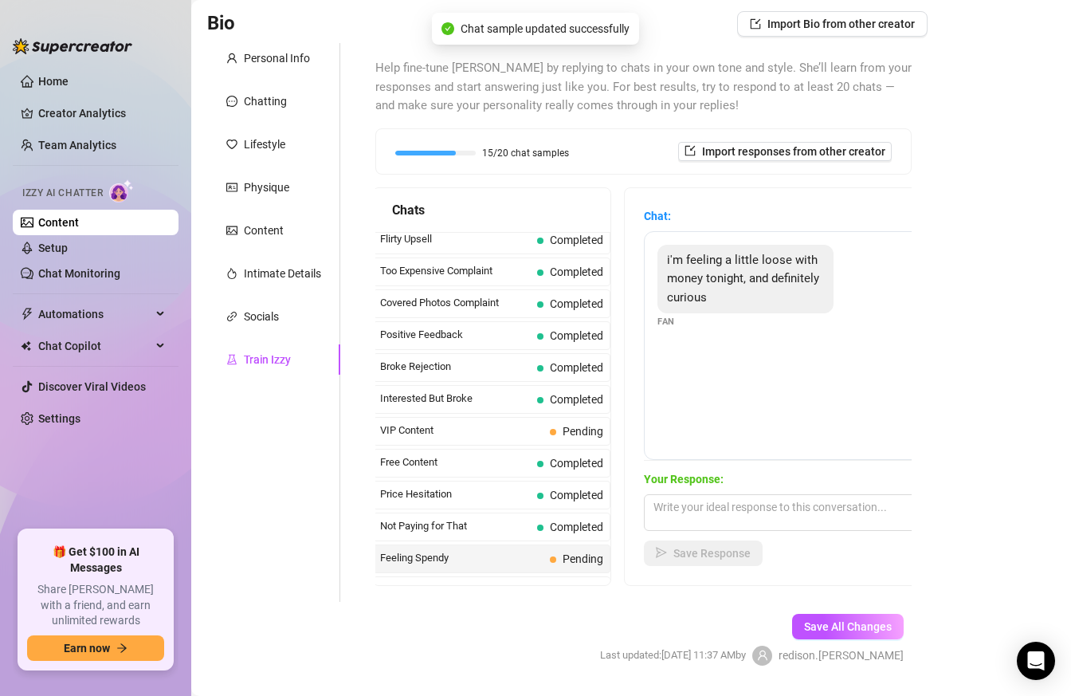
scroll to position [90, 0]
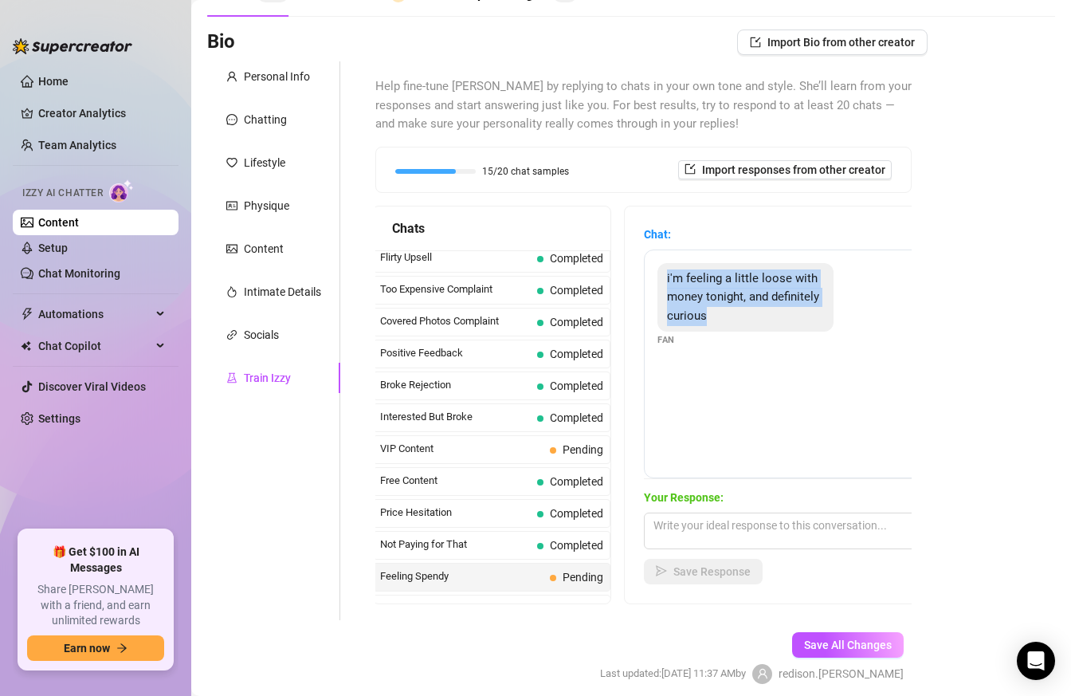
drag, startPoint x: 728, startPoint y: 315, endPoint x: 661, endPoint y: 277, distance: 77.1
click at [661, 276] on div "i'm feeling a little loose with money tonight, and definitely curious" at bounding box center [746, 297] width 176 height 69
click at [818, 638] on span "Save All Changes" at bounding box center [848, 644] width 88 height 13
click at [69, 86] on link "Home" at bounding box center [53, 81] width 30 height 13
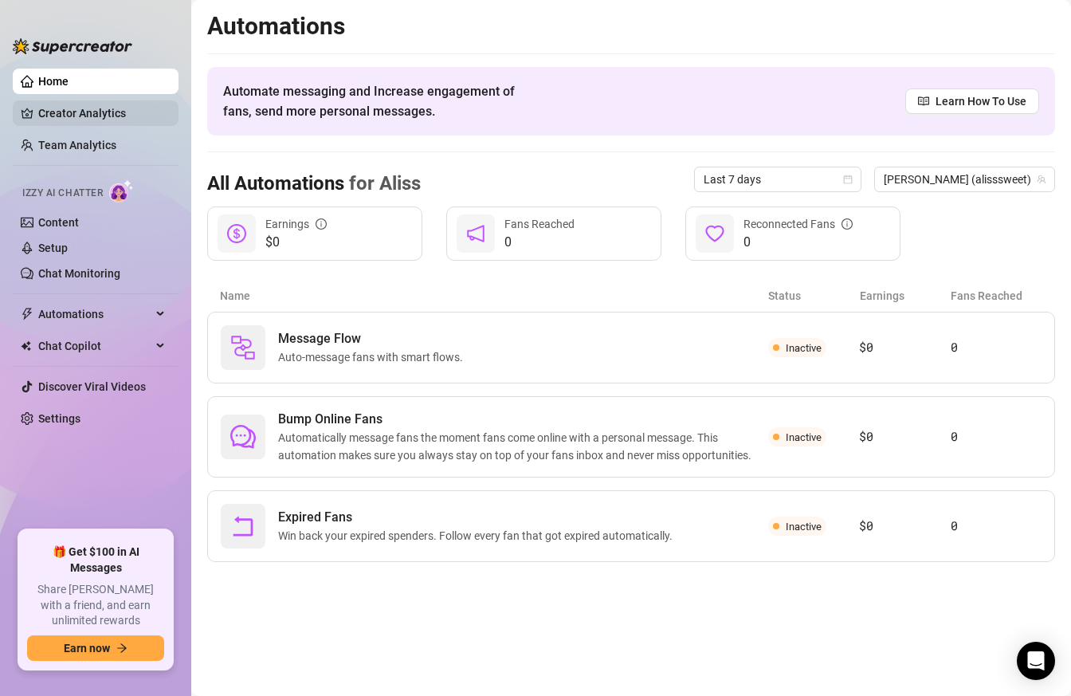
click at [84, 120] on link "Creator Analytics" at bounding box center [102, 113] width 128 height 26
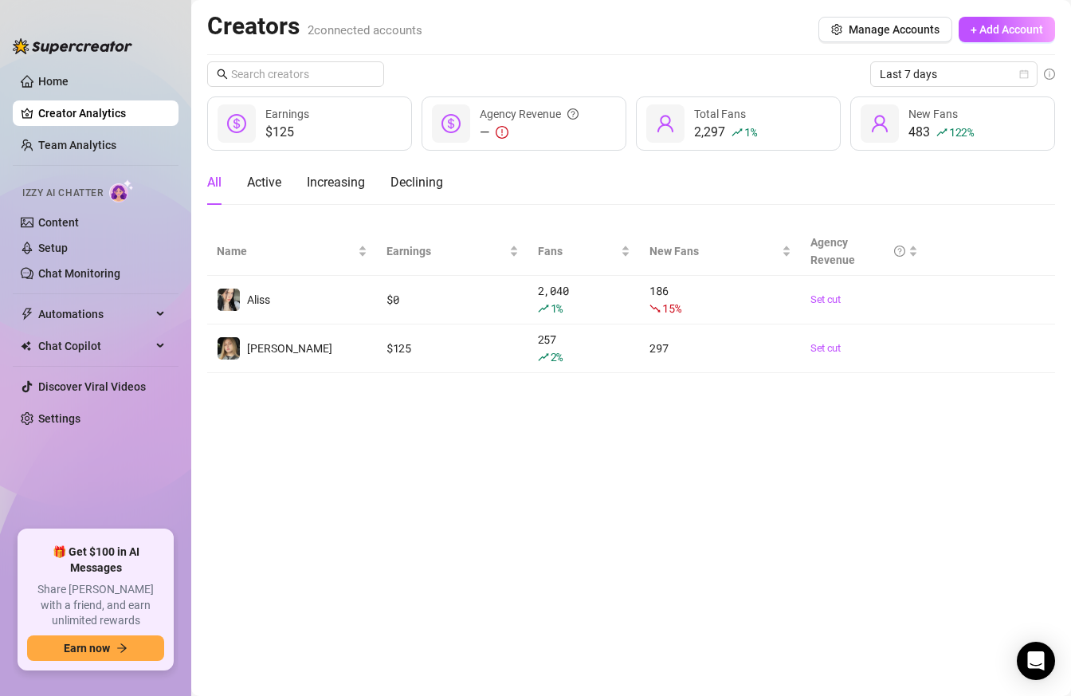
click at [715, 128] on div "2,297 1 %" at bounding box center [725, 132] width 62 height 19
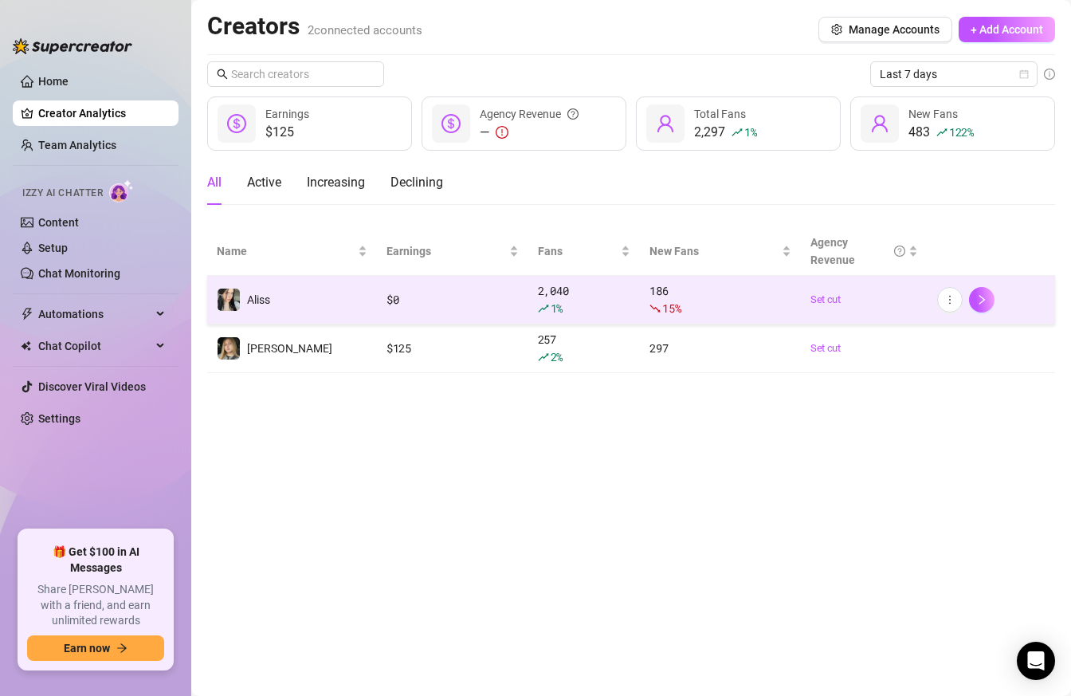
click at [710, 294] on div "186 15 %" at bounding box center [721, 299] width 142 height 35
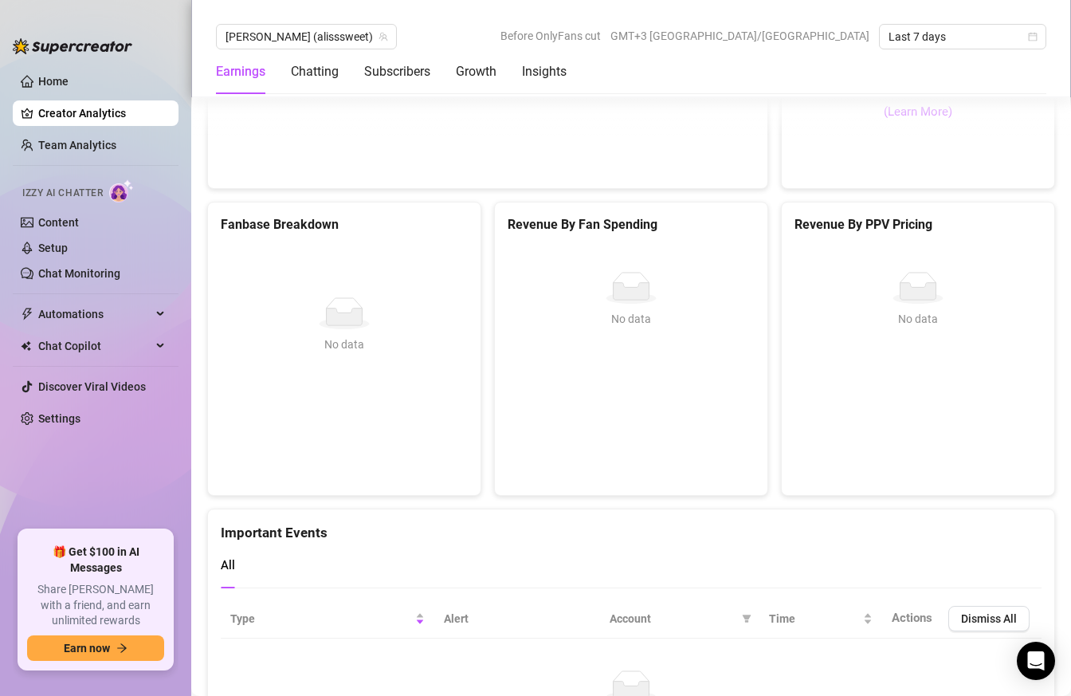
scroll to position [2990, 0]
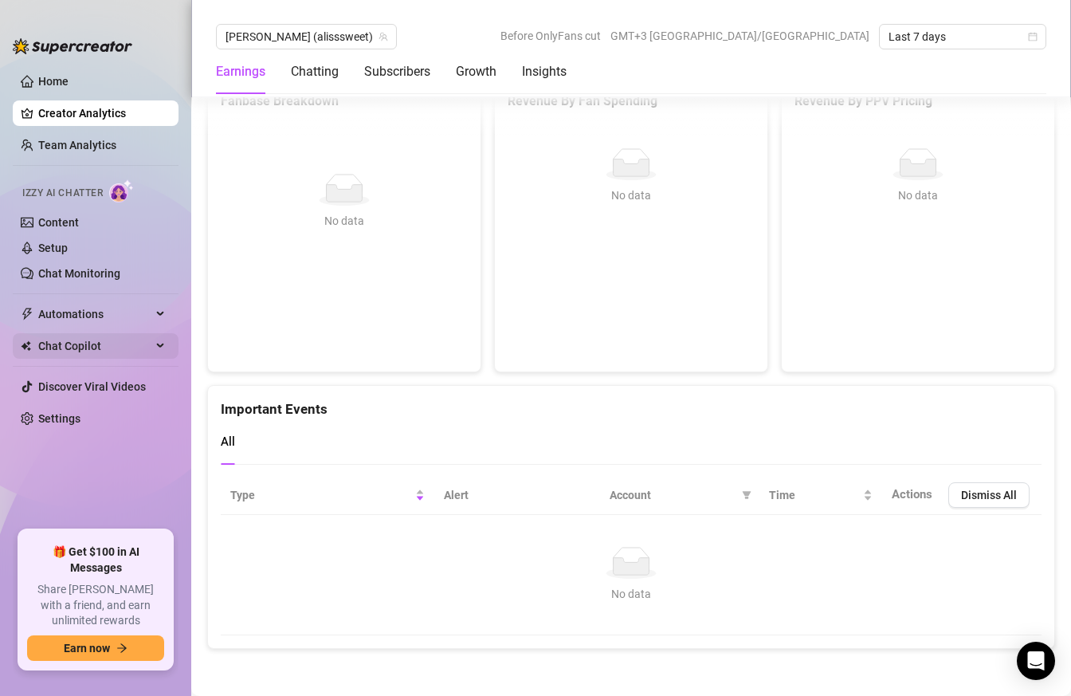
click at [98, 351] on span "Chat Copilot" at bounding box center [94, 346] width 113 height 26
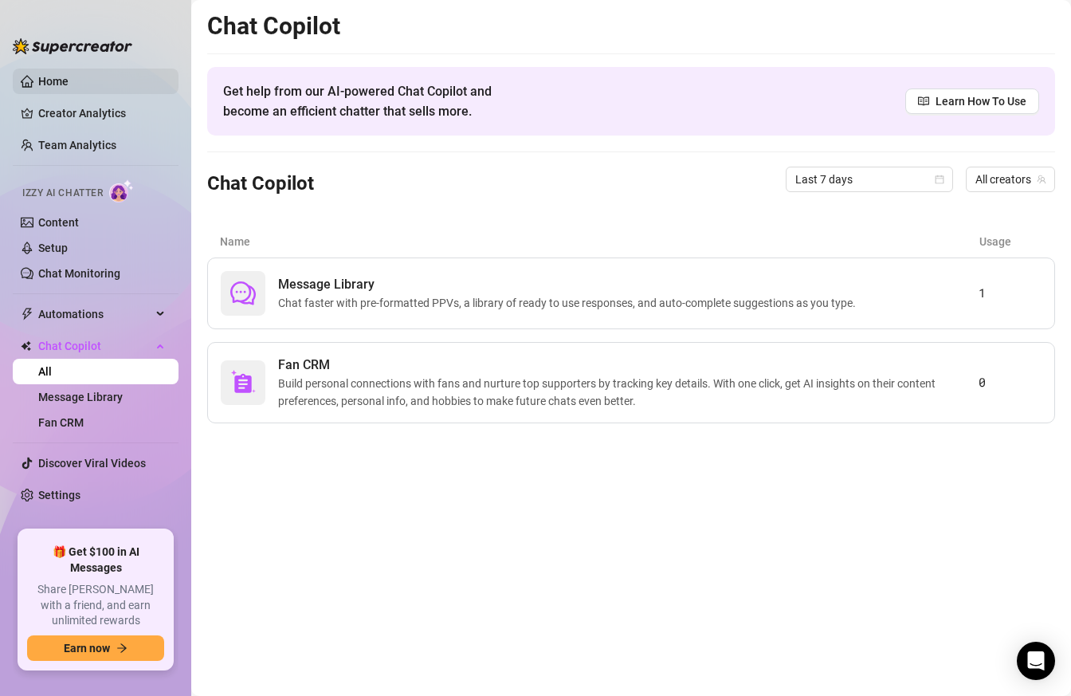
click at [69, 84] on link "Home" at bounding box center [53, 81] width 30 height 13
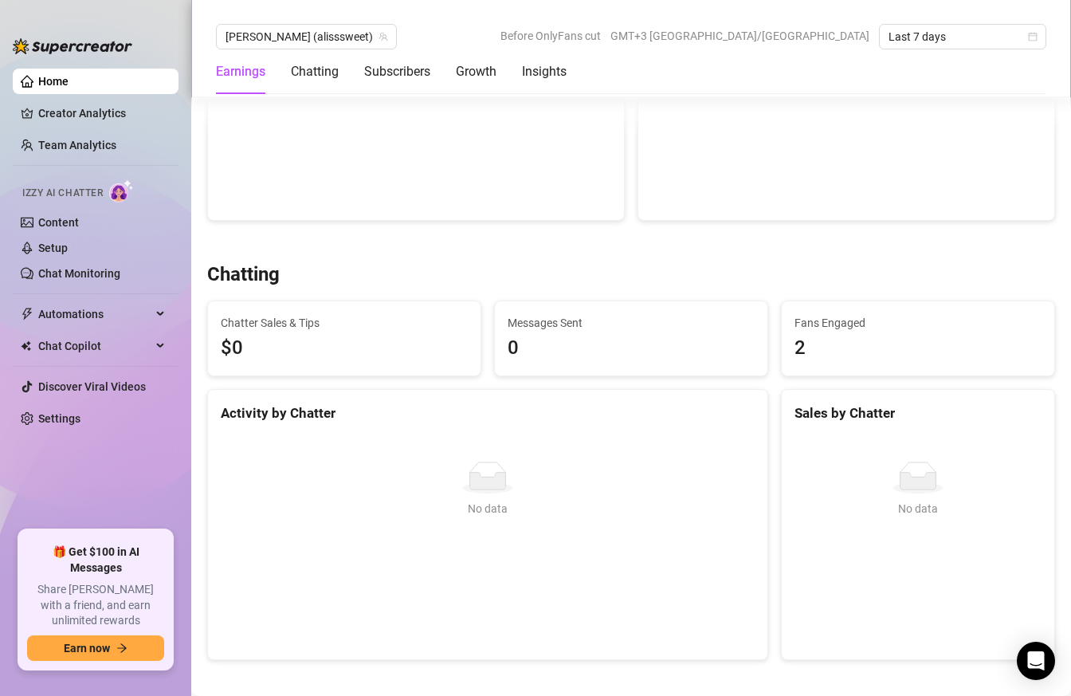
scroll to position [339, 0]
click at [79, 220] on link "Content" at bounding box center [58, 222] width 41 height 13
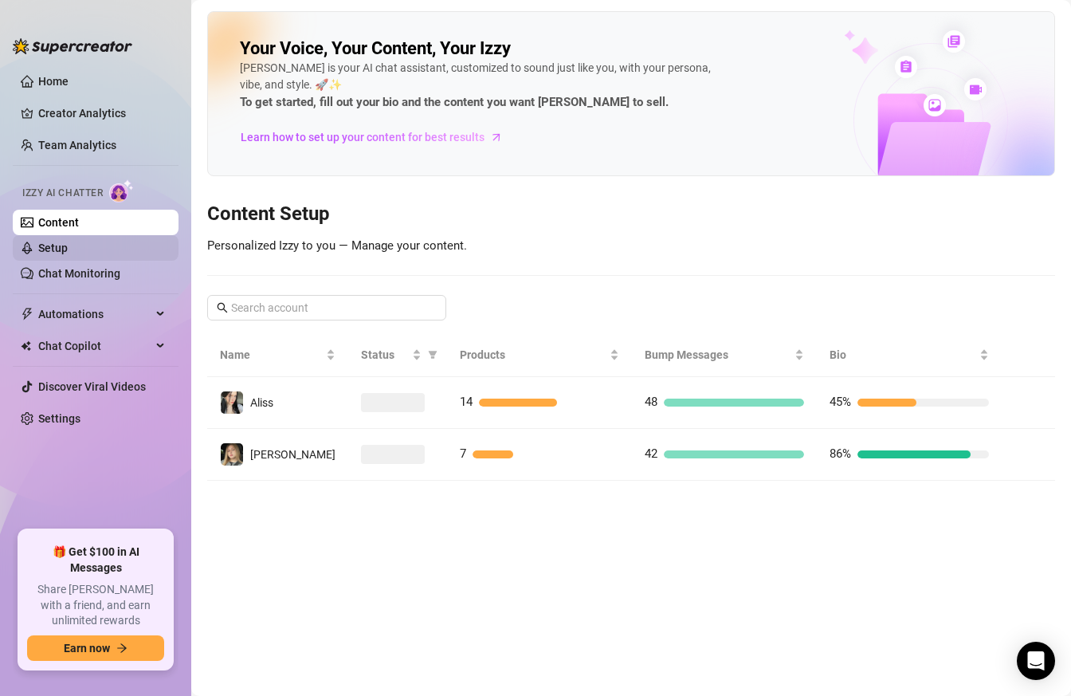
click at [68, 254] on link "Setup" at bounding box center [52, 248] width 29 height 13
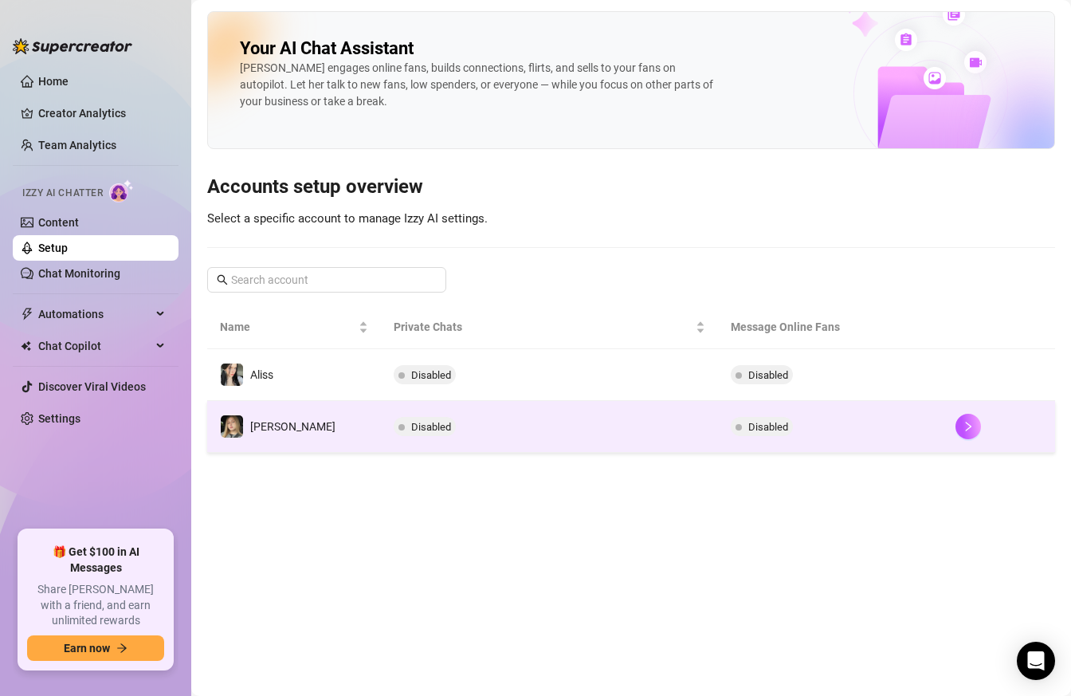
click at [322, 436] on td "[PERSON_NAME]" at bounding box center [294, 427] width 174 height 52
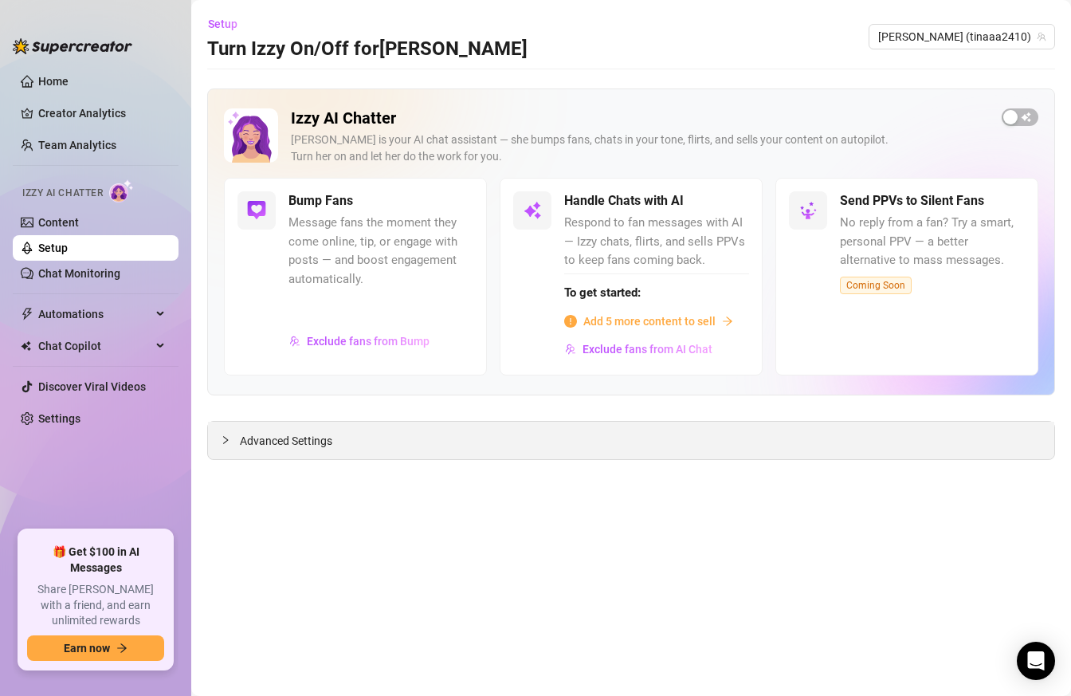
click at [277, 441] on span "Advanced Settings" at bounding box center [286, 441] width 92 height 18
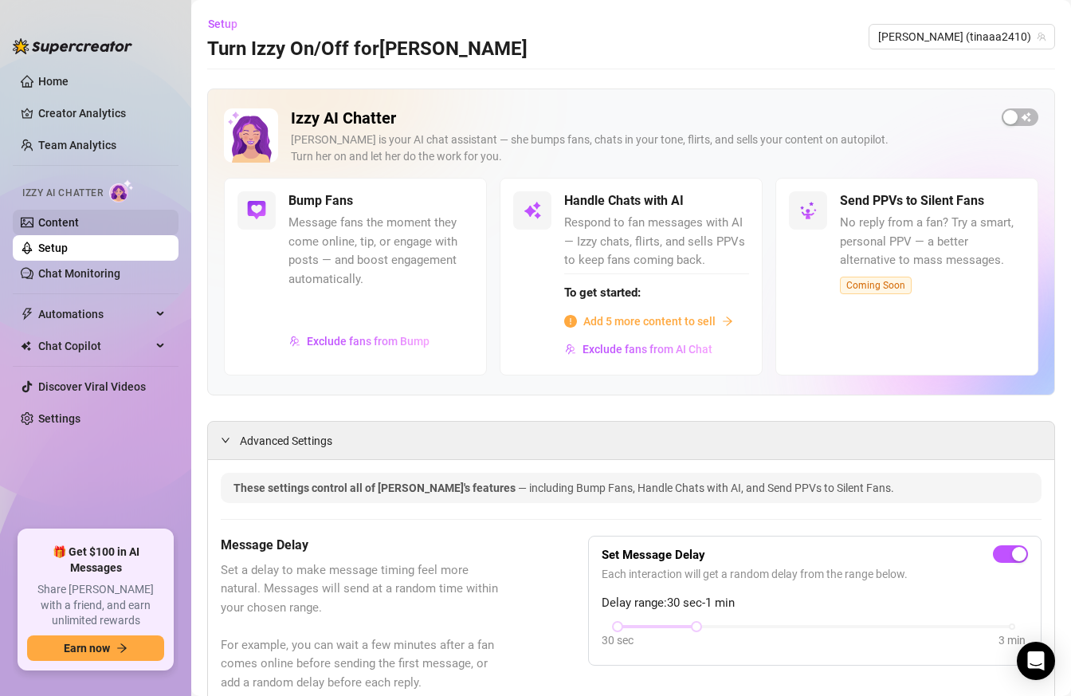
click at [79, 216] on link "Content" at bounding box center [58, 222] width 41 height 13
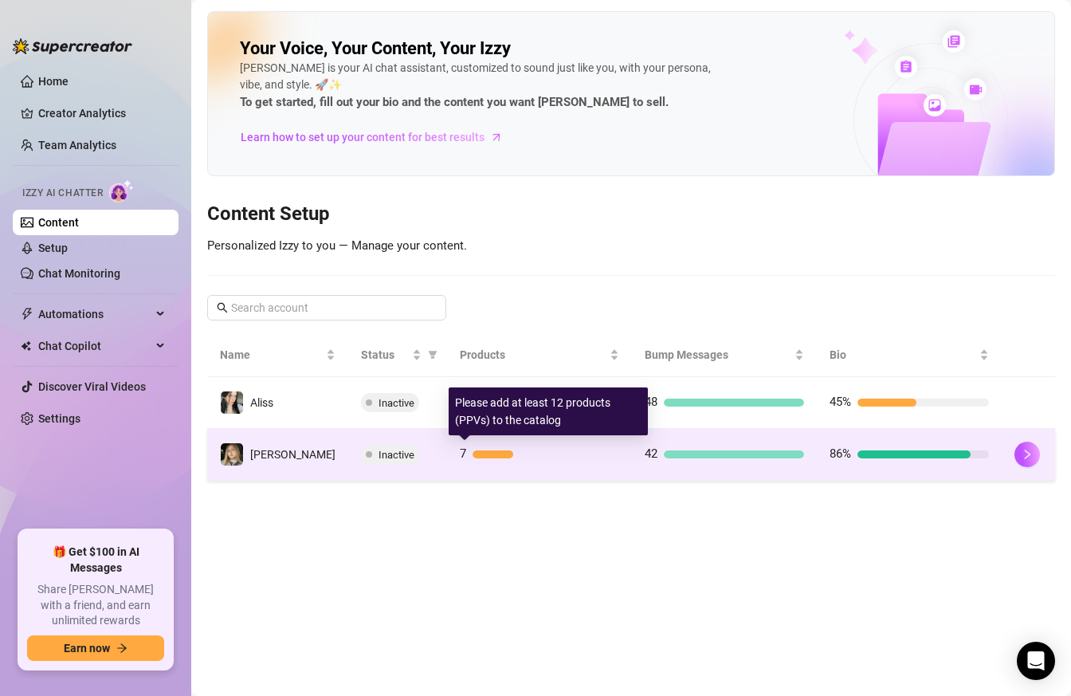
click at [561, 454] on div at bounding box center [546, 454] width 147 height 8
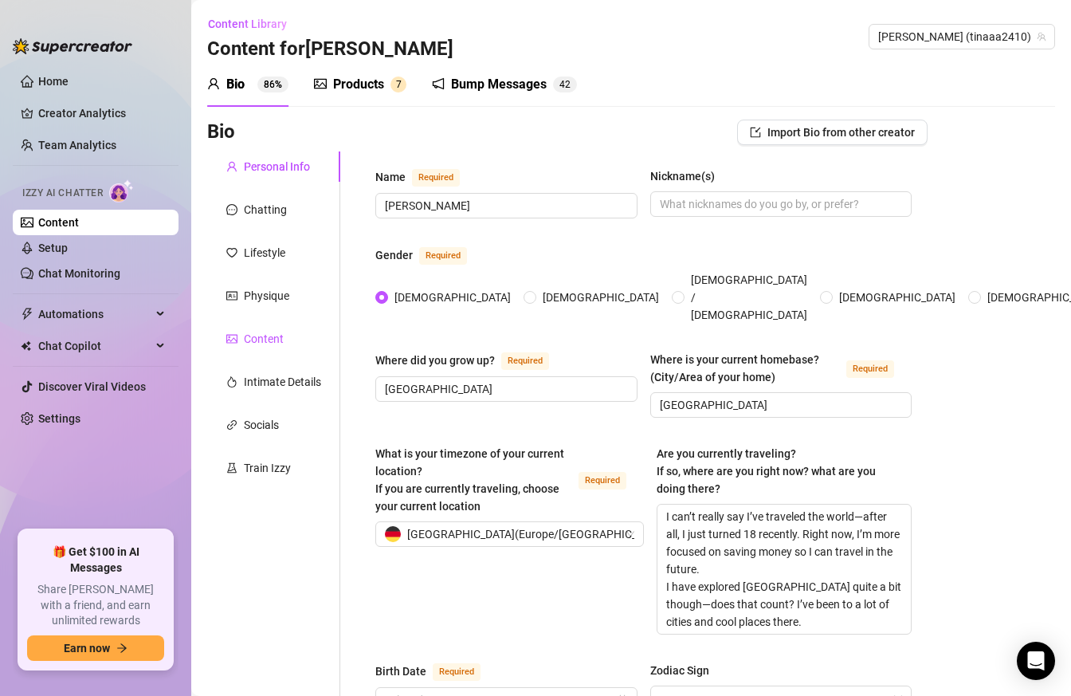
click at [280, 341] on div "Content" at bounding box center [264, 339] width 40 height 18
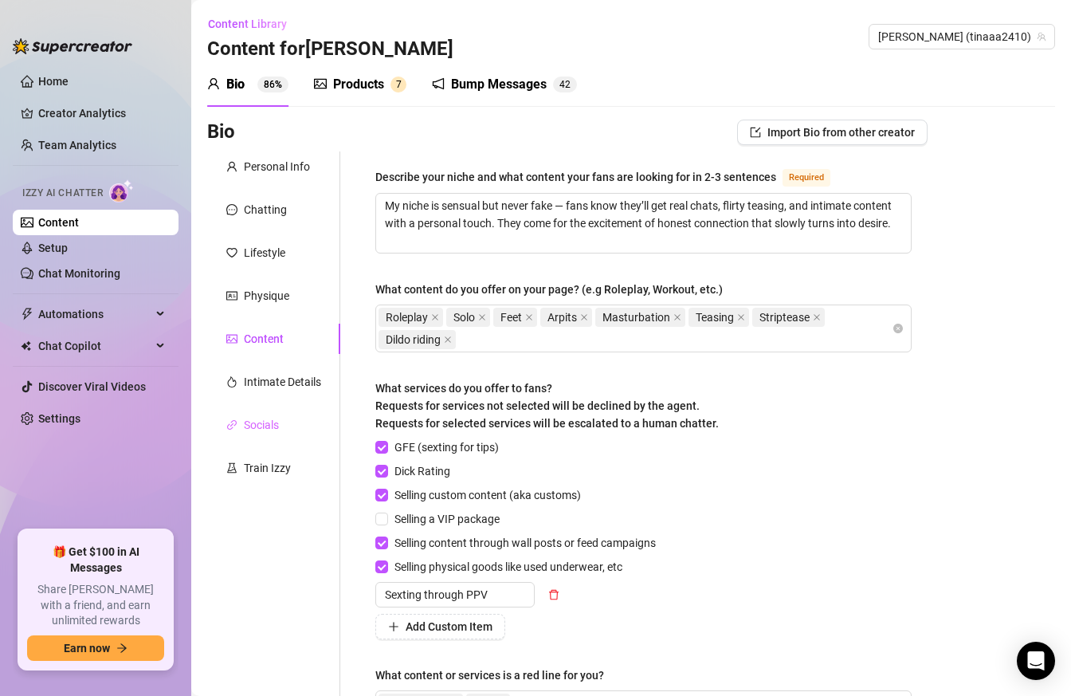
click at [283, 432] on div "Socials" at bounding box center [273, 425] width 133 height 30
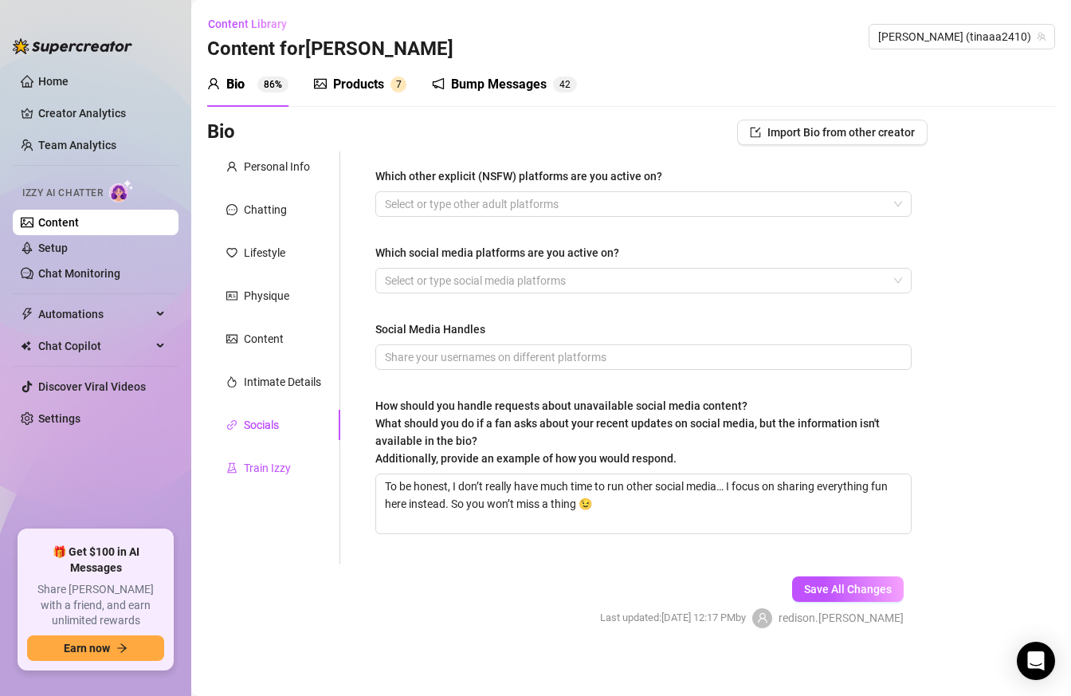
click at [277, 467] on div "Train Izzy" at bounding box center [267, 468] width 47 height 18
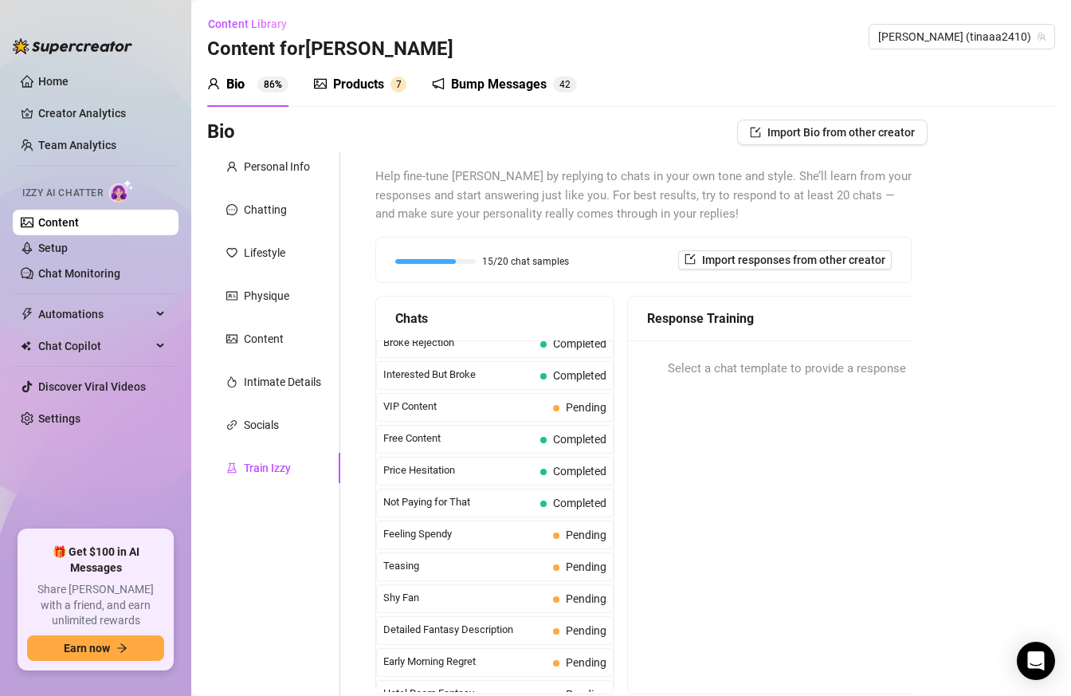
scroll to position [332, 0]
click at [521, 529] on span "Feeling Spendy" at bounding box center [464, 532] width 163 height 16
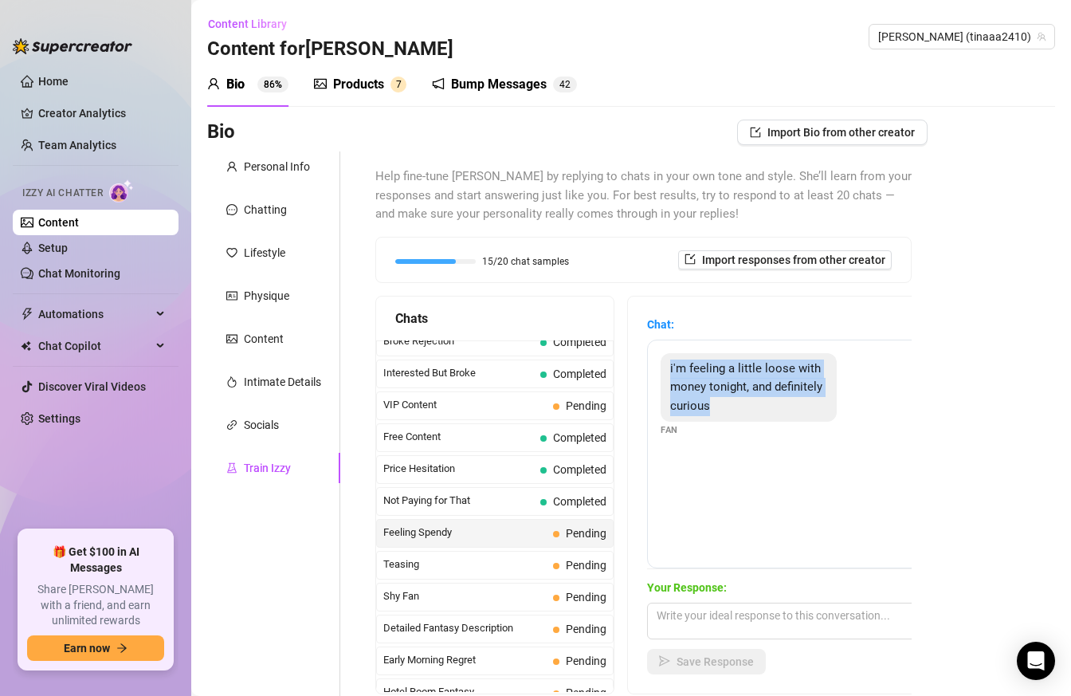
drag, startPoint x: 668, startPoint y: 365, endPoint x: 762, endPoint y: 410, distance: 104.4
click at [762, 410] on div "i'm feeling a little loose with money tonight, and definitely curious" at bounding box center [749, 387] width 176 height 69
click at [852, 395] on div "i'm feeling a little loose with money tonight, and definitely curious Fan" at bounding box center [787, 395] width 252 height 84
click at [679, 612] on textarea at bounding box center [786, 621] width 279 height 37
paste textarea "I like that 😌 I can definitely show you something tonight. Do you want me to pi…"
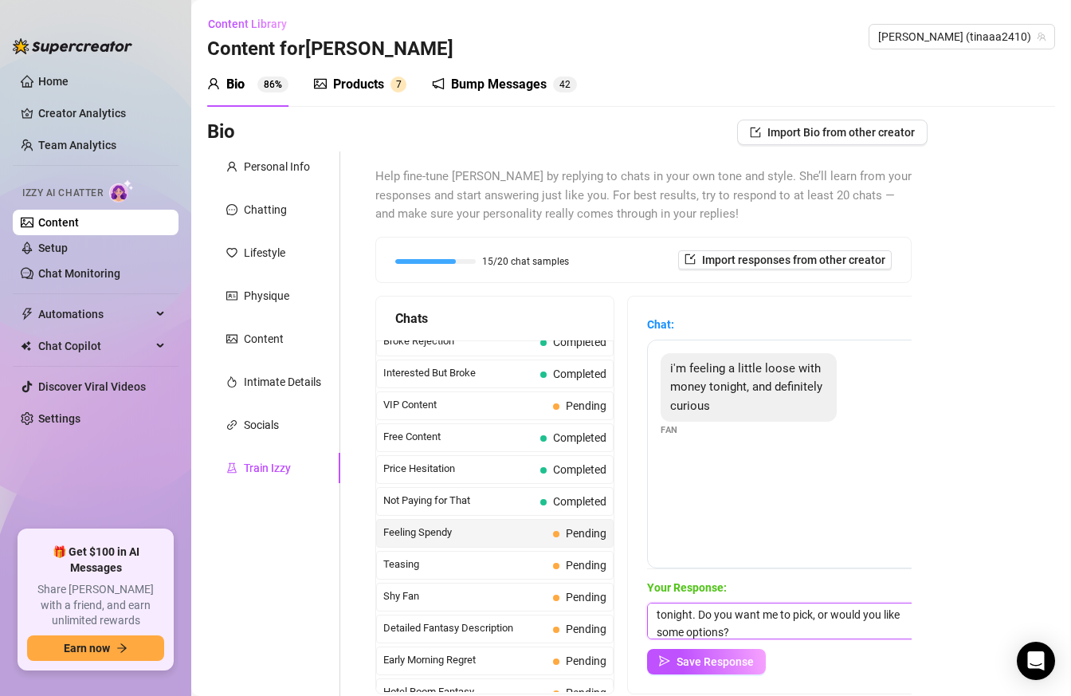
scroll to position [0, 0]
drag, startPoint x: 694, startPoint y: 612, endPoint x: 720, endPoint y: 615, distance: 25.7
click at [720, 615] on textarea "I like that 😌 I can definitely show you something tonight. Do you want me to pi…" at bounding box center [786, 621] width 279 height 37
type textarea "I like that 😌 Do you want me to pick, or would you like some options?"
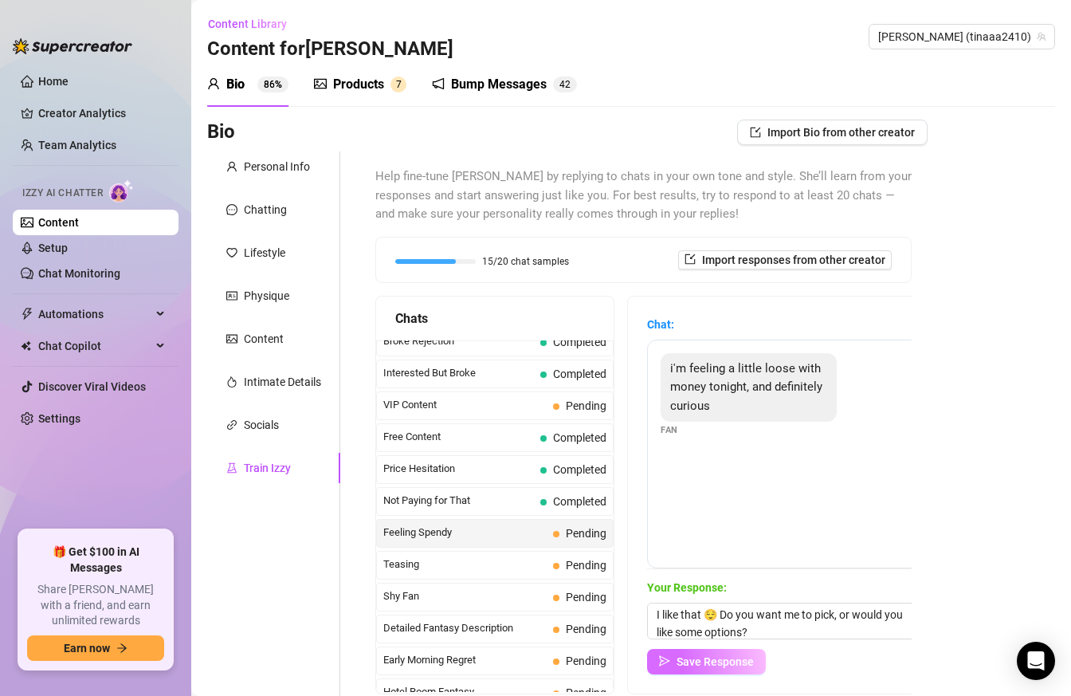
click at [713, 666] on span "Save Response" at bounding box center [715, 661] width 77 height 13
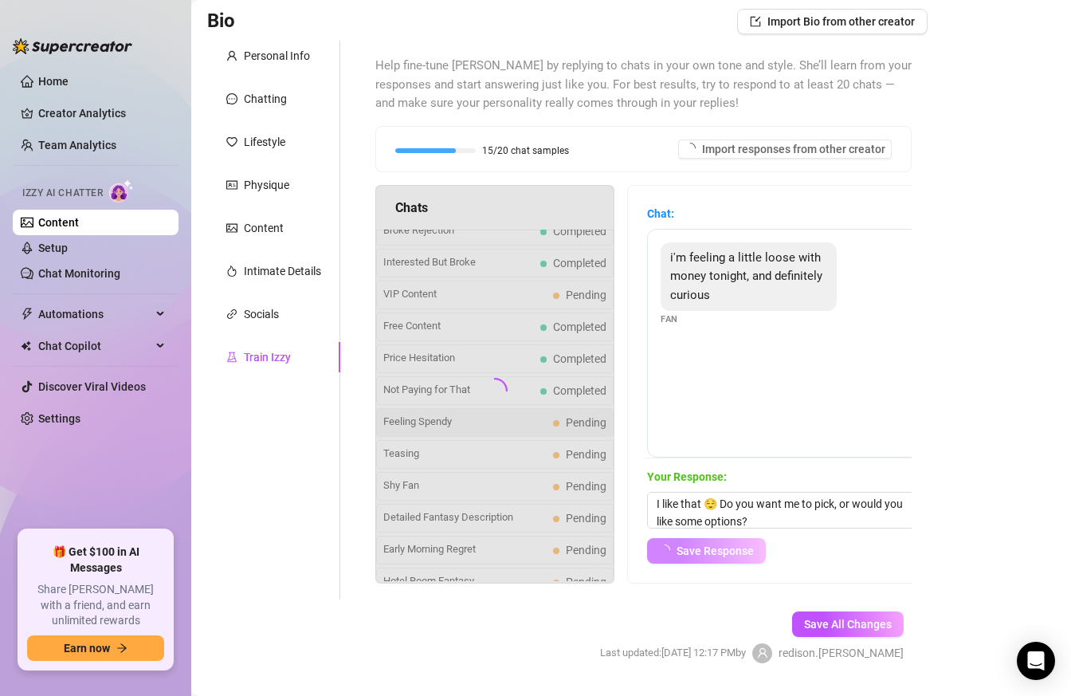
scroll to position [110, 0]
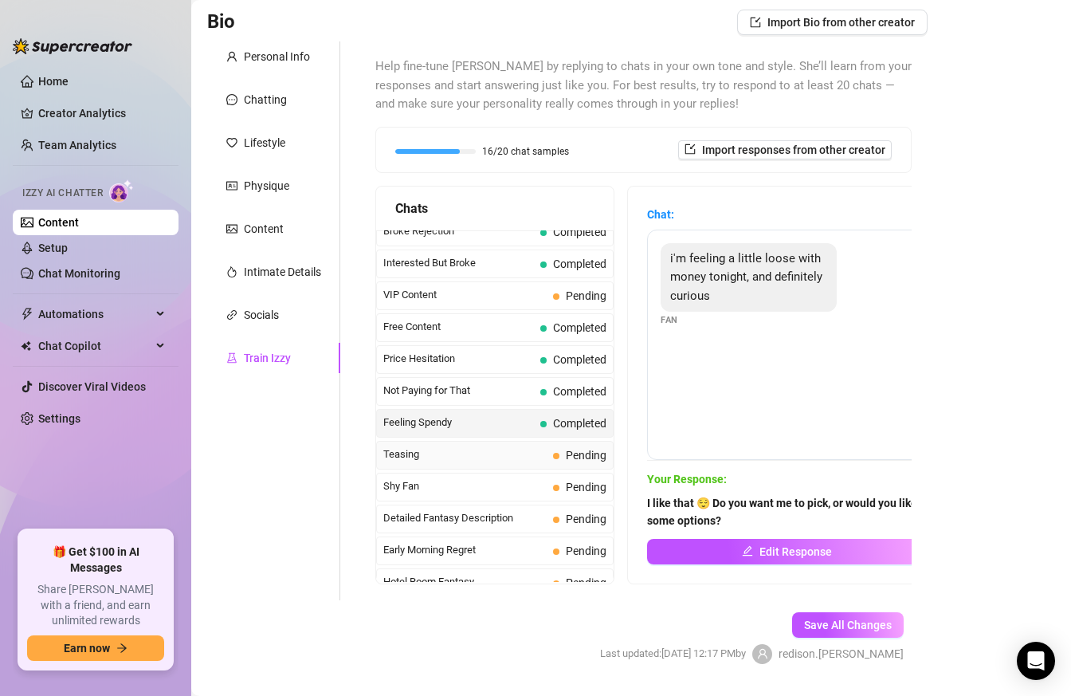
click at [524, 456] on span "Teasing" at bounding box center [464, 454] width 163 height 16
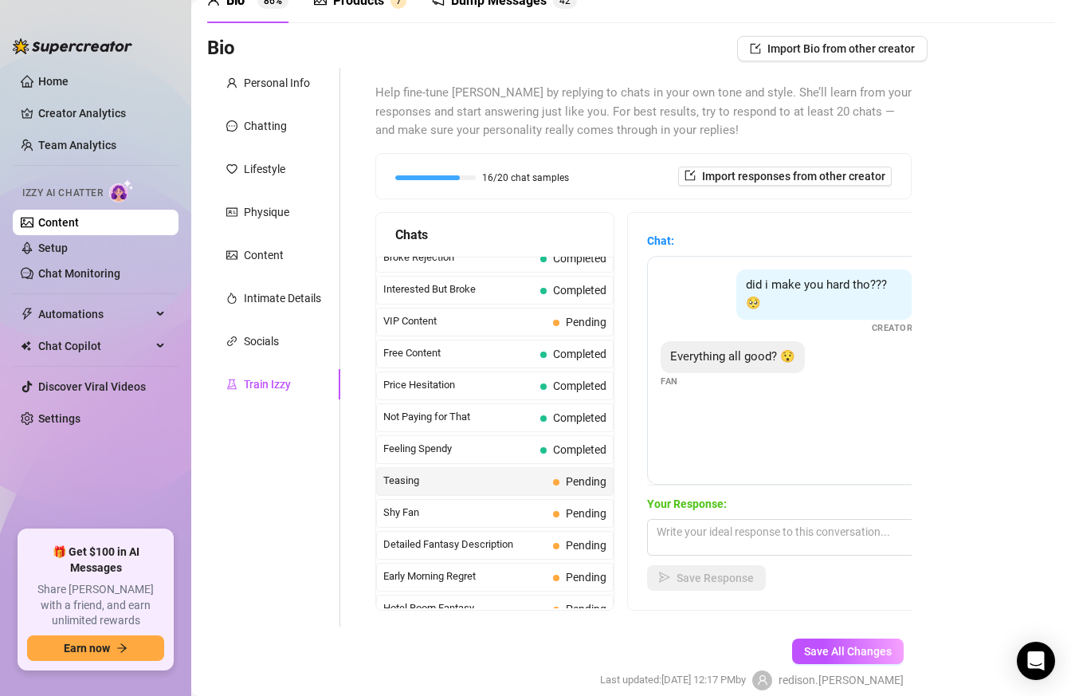
scroll to position [70, 0]
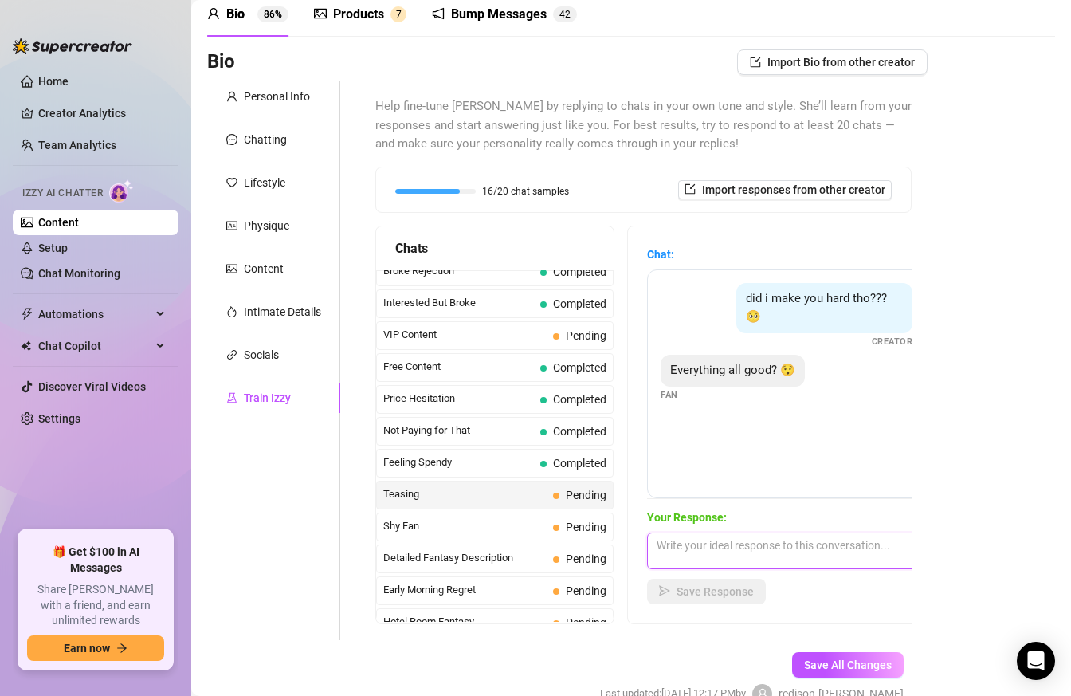
click at [701, 552] on textarea at bounding box center [786, 550] width 279 height 37
paste textarea "mmmm😈😈😈 I mean mmmm😇😇😇 Maybe some naughty thoughts would do the trick?😉🔥"
click at [698, 552] on textarea "mmmm😈😈😈 I mean mmmm😇😇😇 Maybe some naughty thoughts would do the trick?😉🔥" at bounding box center [786, 550] width 279 height 37
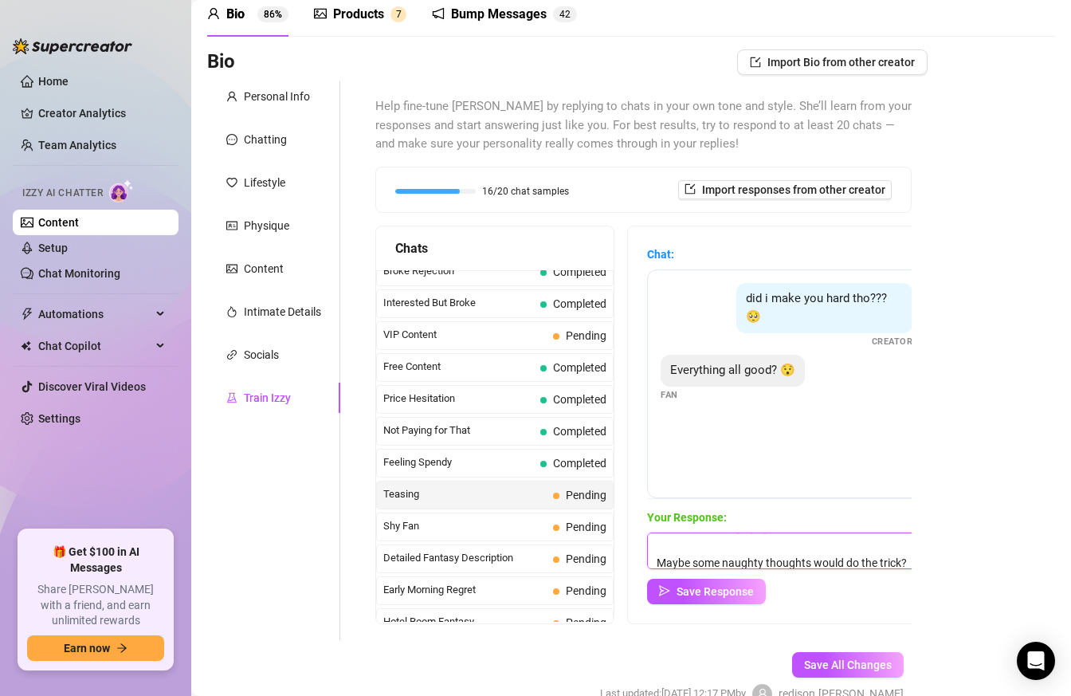
scroll to position [19, 0]
click at [693, 558] on textarea "mmmm😈😈😈 I mean mmmm😇😇😇 Maybe some naughty thoughts would do the trick?😉🔥" at bounding box center [786, 550] width 279 height 37
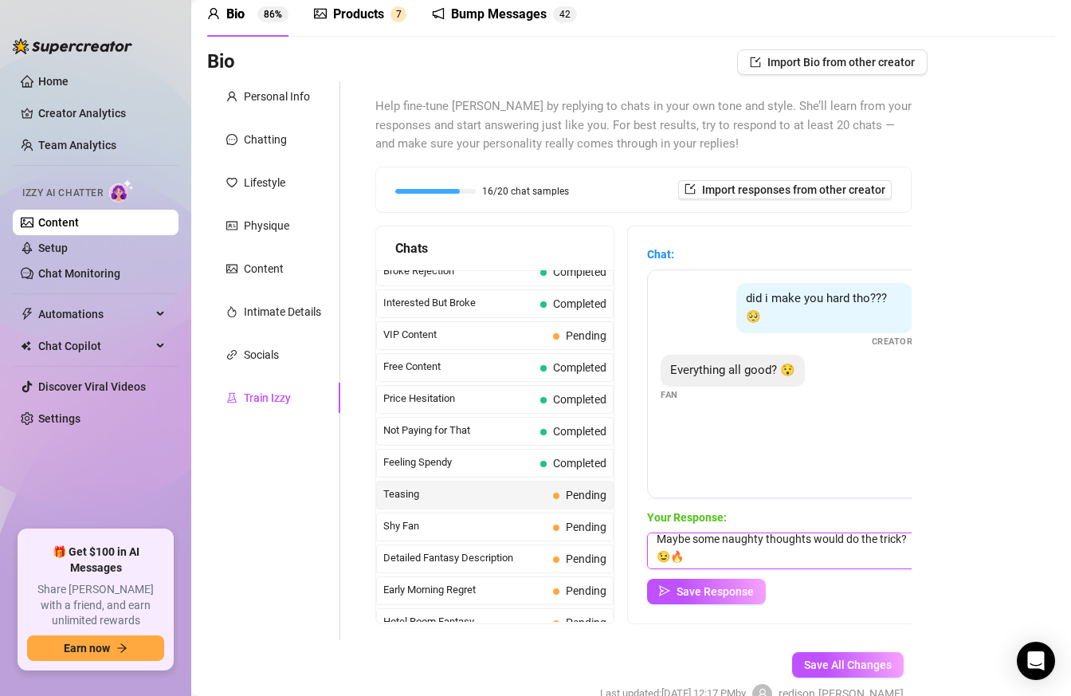
scroll to position [41, 0]
type textarea "mmmm😈😈😈 I mean mmmm😇😇😇 Maybe some naughty thoughts would do the trick?😉🔥"
click at [684, 587] on span "Save Response" at bounding box center [715, 591] width 77 height 13
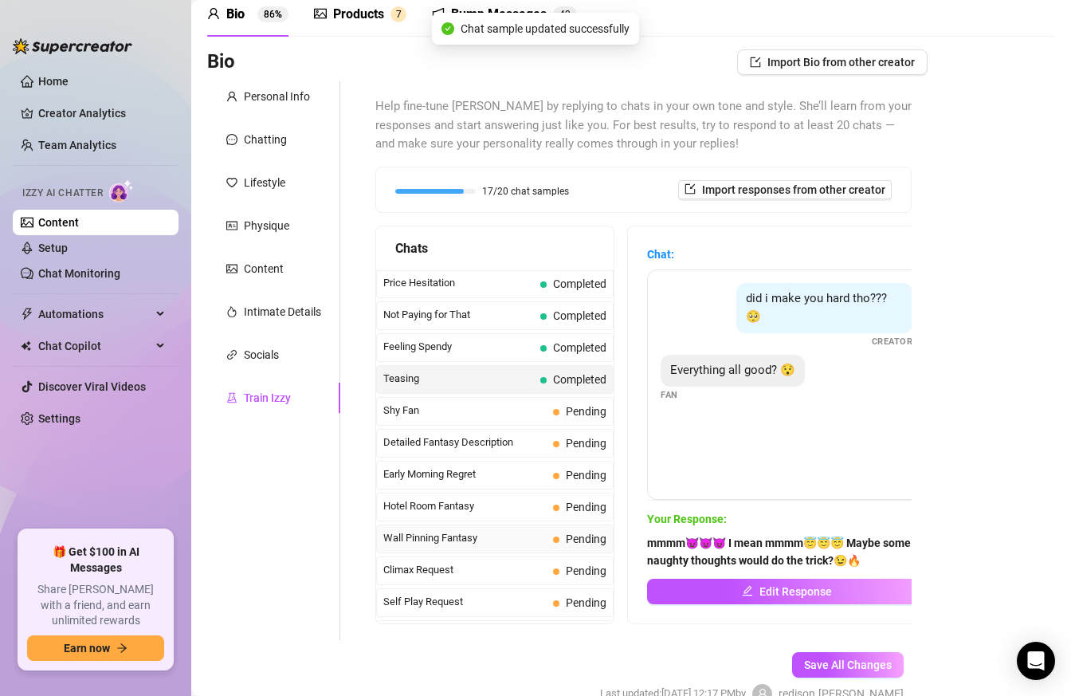
scroll to position [446, 0]
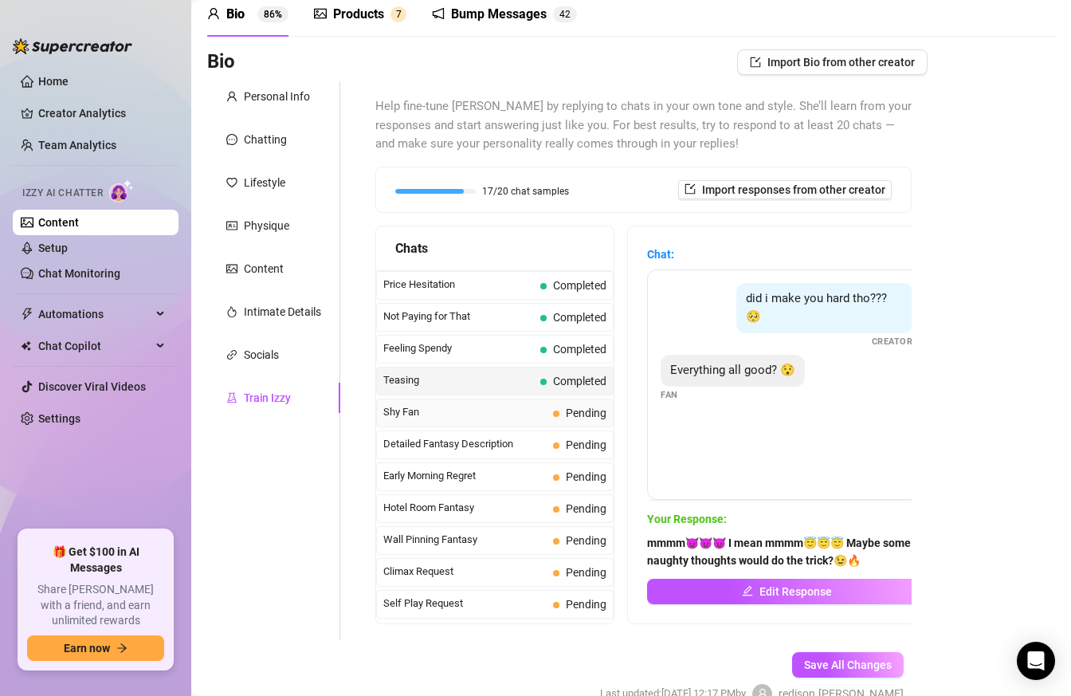
click at [488, 410] on span "Shy Fan" at bounding box center [464, 412] width 163 height 16
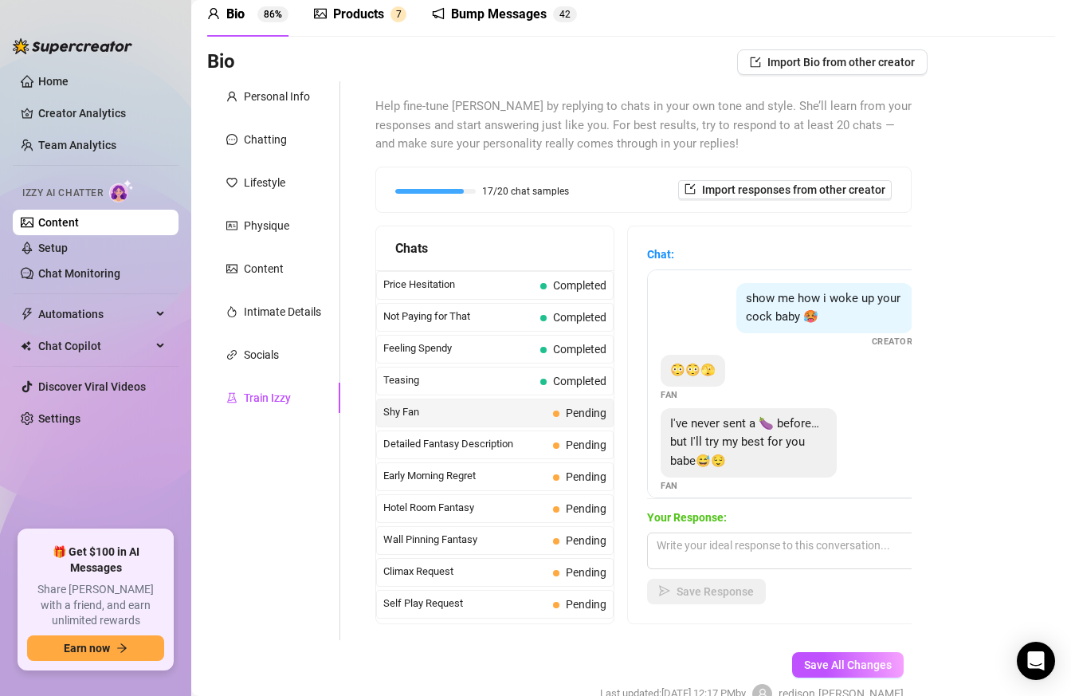
scroll to position [14, 0]
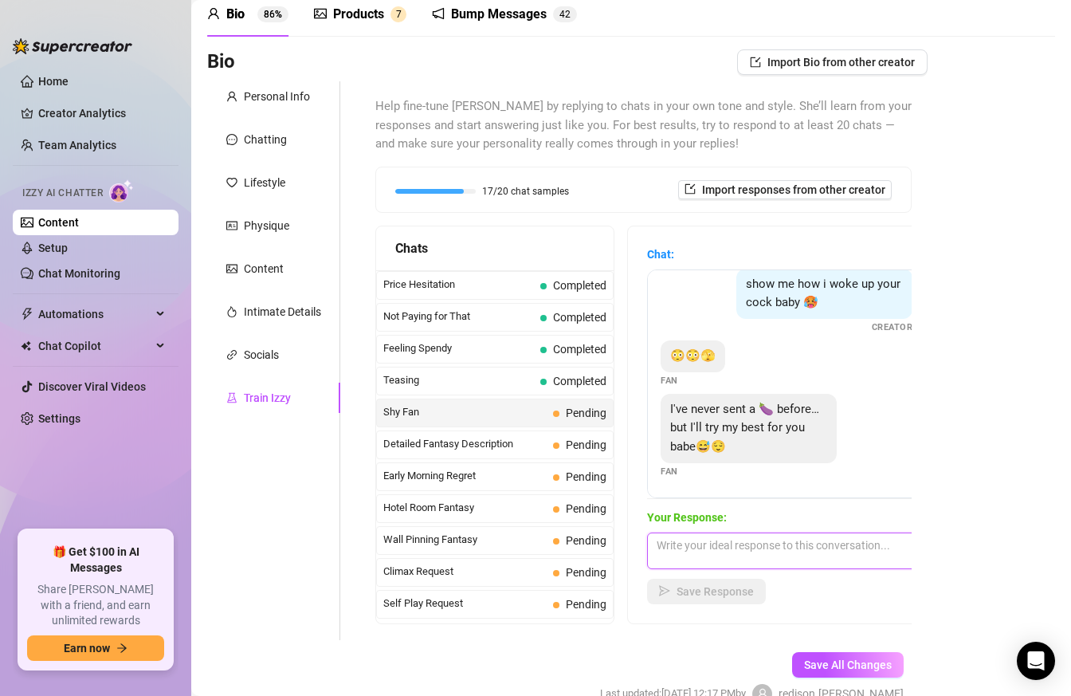
click at [697, 555] on textarea at bounding box center [786, 550] width 279 height 37
click at [909, 544] on textarea "I'd really love to see, but if not - it's ok... I appreciate" at bounding box center [786, 550] width 279 height 37
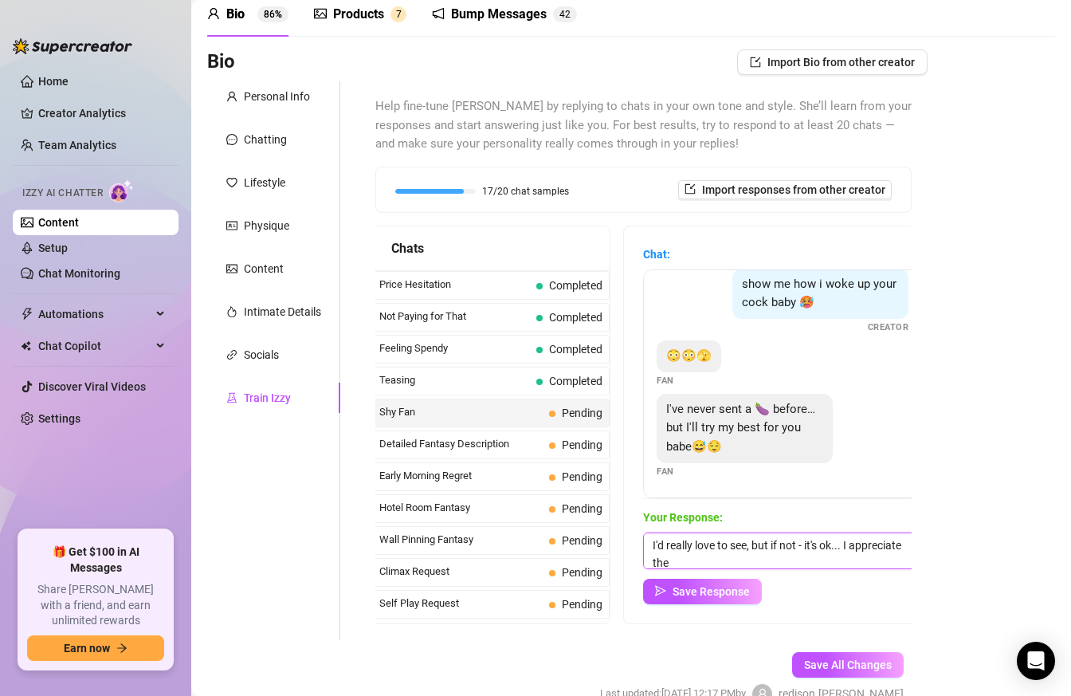
scroll to position [1, 0]
type textarea "I'd really love to see, but if not - it's ok... I appreciate the privacy😘"
click at [709, 596] on span "Save Response" at bounding box center [711, 591] width 77 height 13
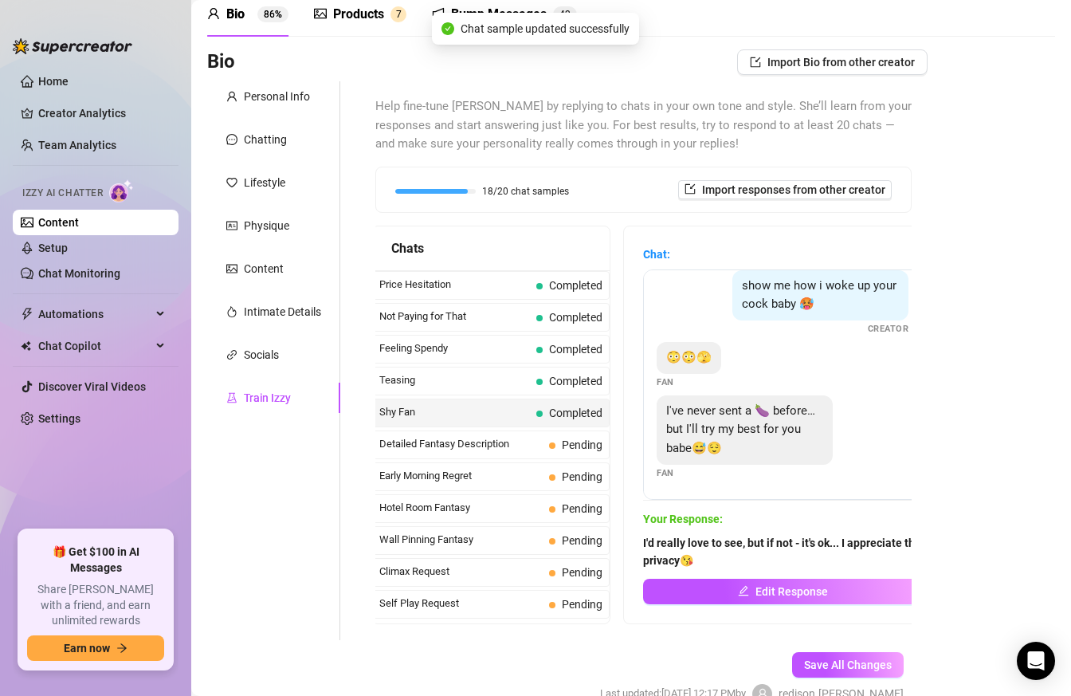
scroll to position [13, 0]
click at [503, 446] on span "Detailed Fantasy Description" at bounding box center [460, 444] width 163 height 16
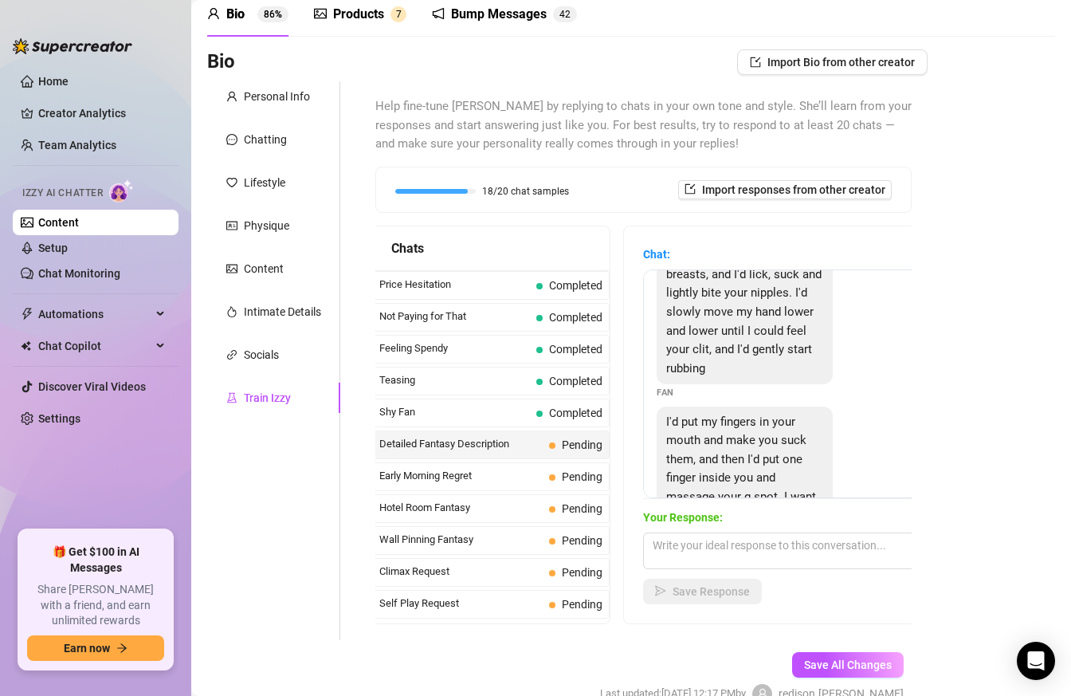
scroll to position [167, 0]
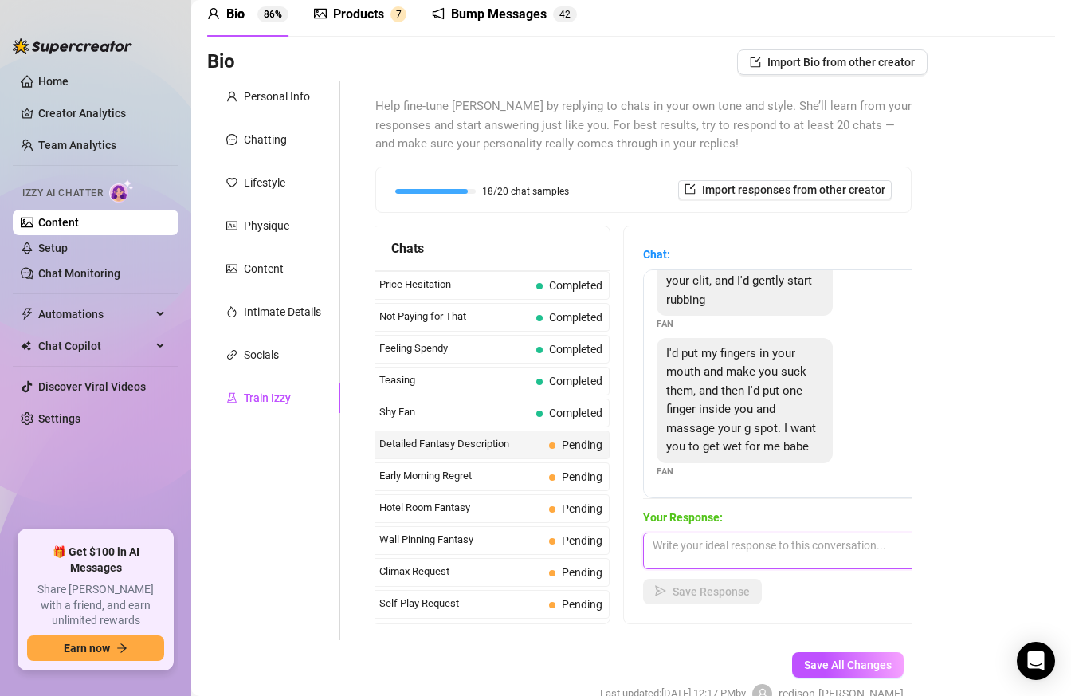
click at [712, 549] on textarea at bounding box center [782, 550] width 279 height 37
paste textarea "I playfully suck my fingers tasting my own sweet nectar…"
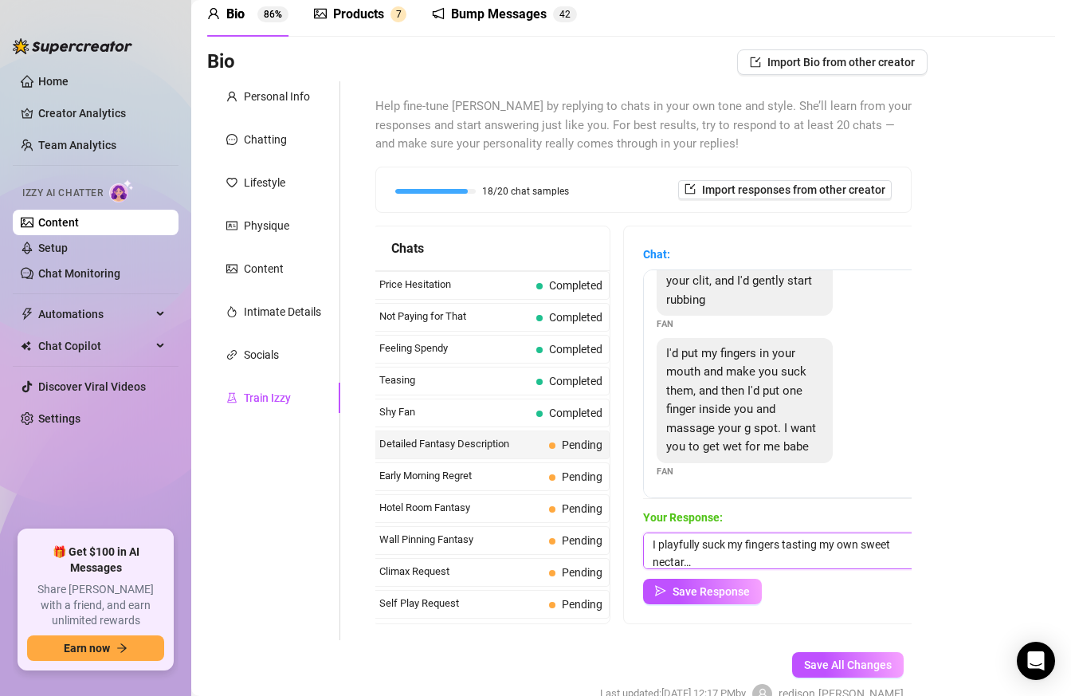
click at [701, 554] on textarea "I playfully suck my fingers tasting my own sweet nectar…" at bounding box center [782, 550] width 279 height 37
paste textarea "When you insert your finger into my tight hole, my ass resists at first, but as…"
type textarea "I playfully suck my fingers tasting my own sweet nectar…When you insert your fi…"
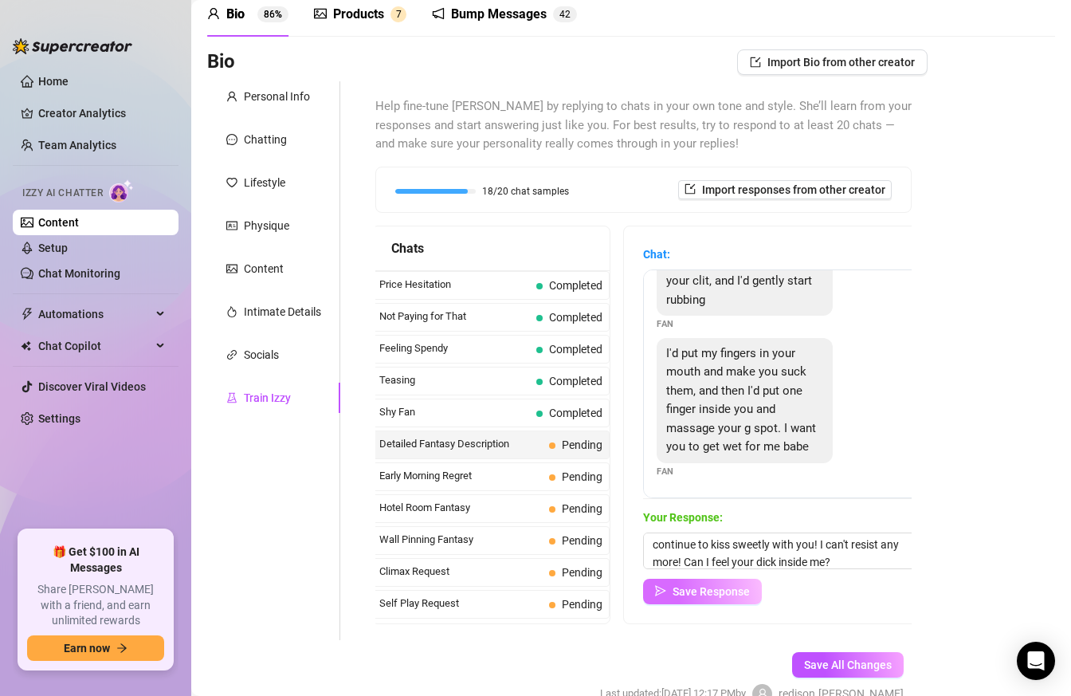
click at [696, 593] on span "Save Response" at bounding box center [711, 591] width 77 height 13
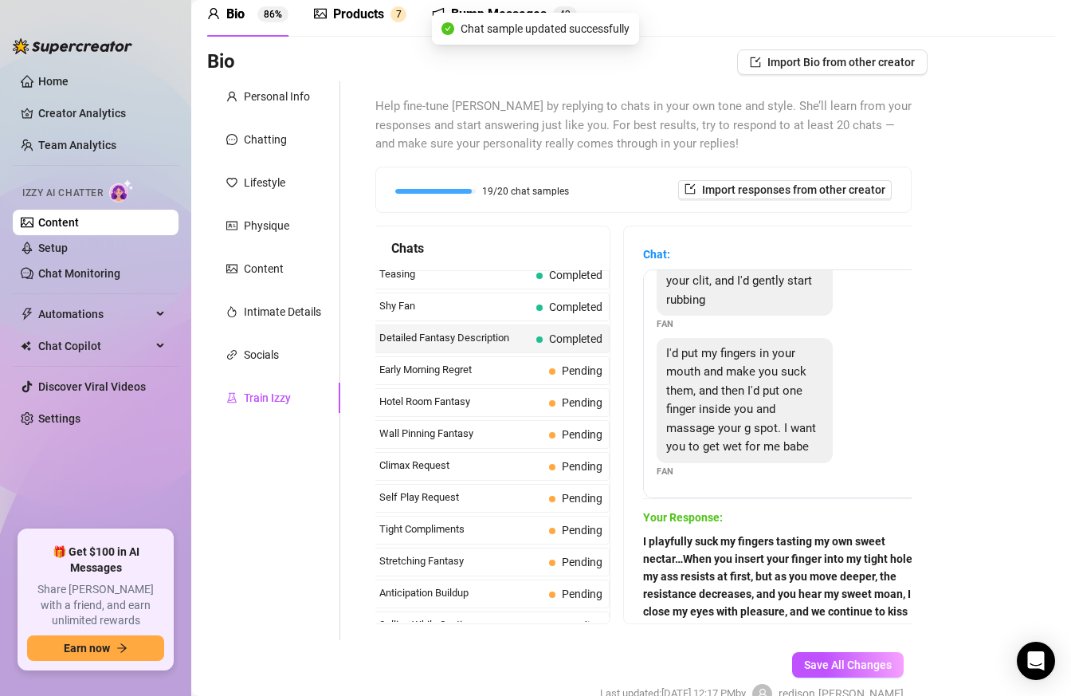
scroll to position [550, 0]
click at [500, 368] on span "Early Morning Regret" at bounding box center [460, 371] width 163 height 16
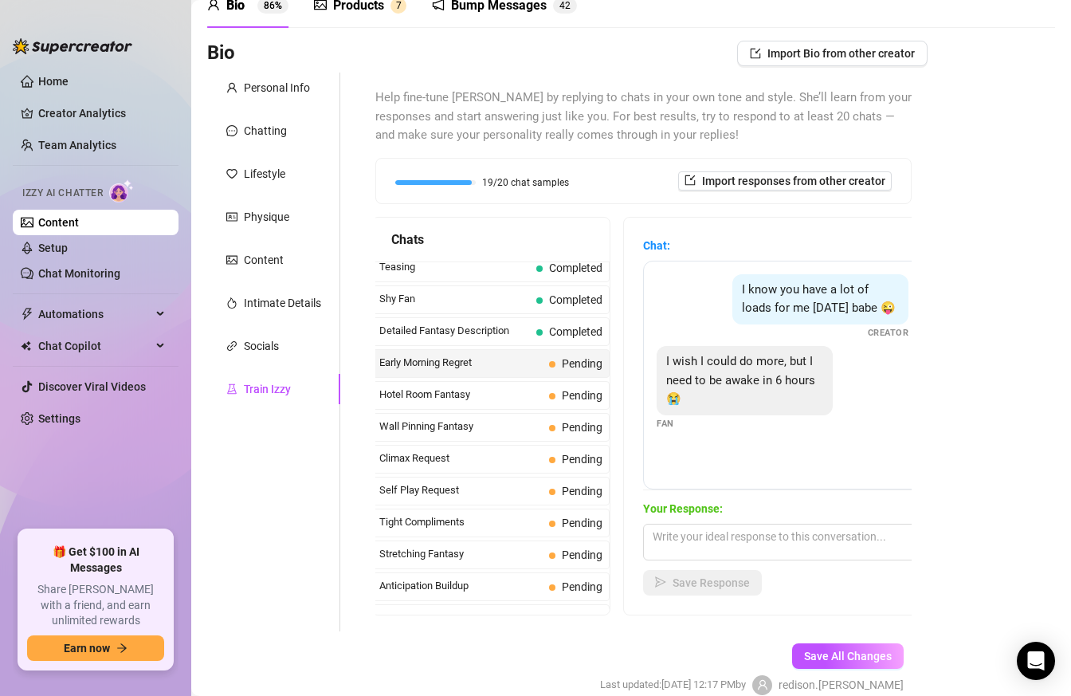
scroll to position [88, 0]
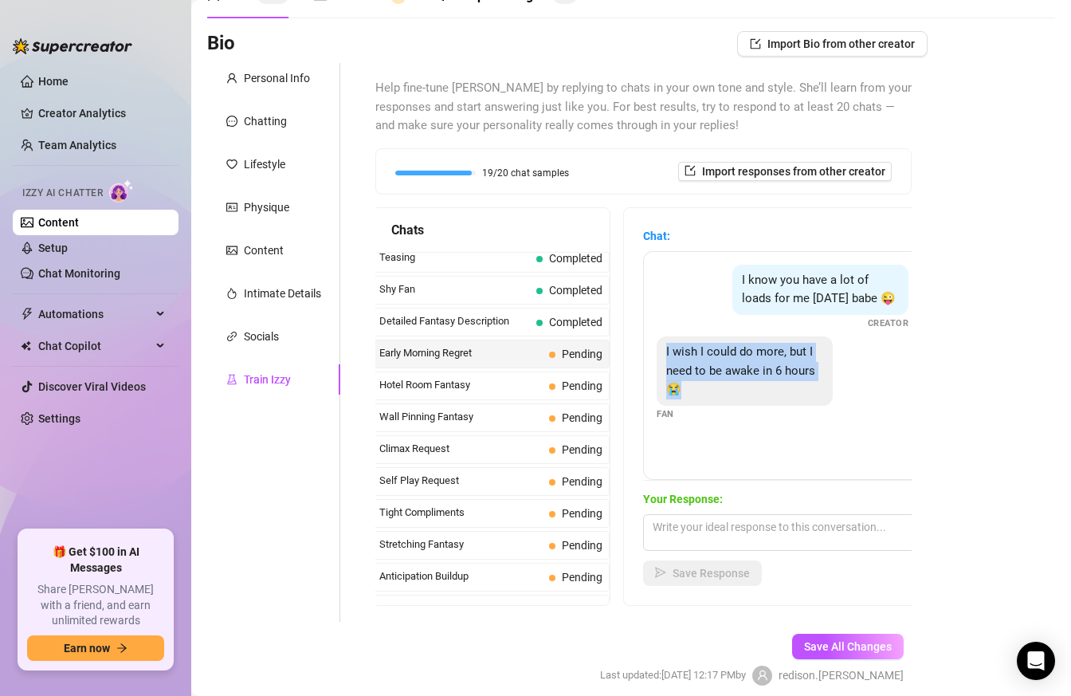
drag, startPoint x: 665, startPoint y: 351, endPoint x: 737, endPoint y: 390, distance: 82.0
click at [737, 390] on div "I wish I could do more, but I need to be awake in 6 hours 😭" at bounding box center [745, 370] width 176 height 69
click at [733, 532] on textarea at bounding box center [782, 532] width 279 height 37
paste textarea "Let me send you something right now. You’ll unlock it tonight, but don’t watch …"
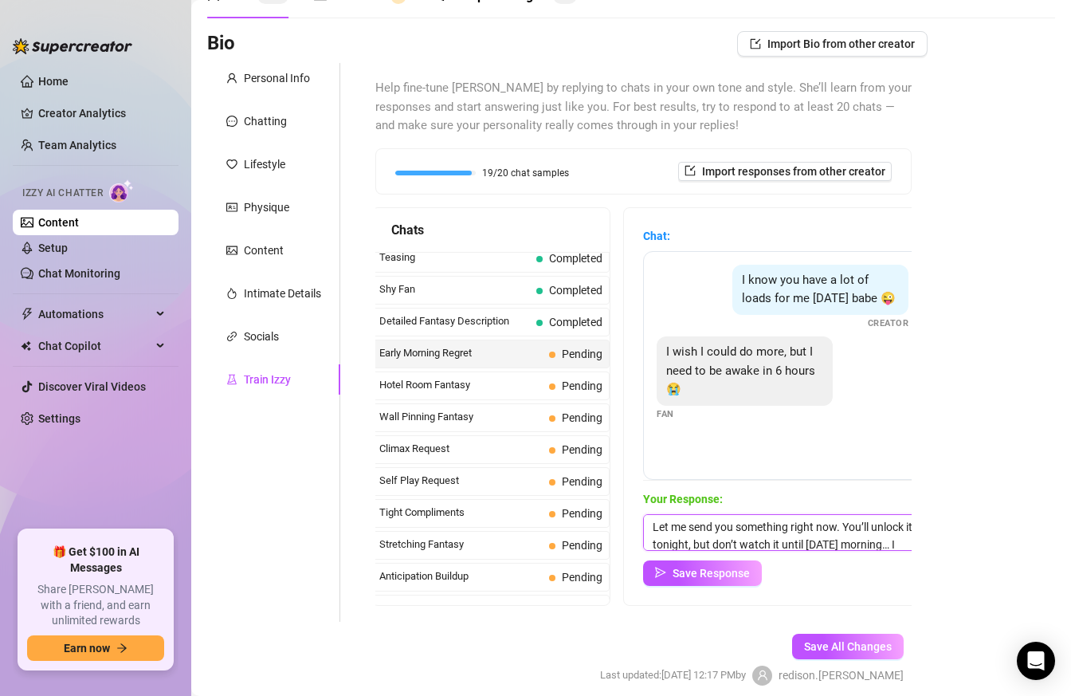
scroll to position [41, 0]
click at [810, 535] on textarea "Let me send you something right now. You’ll unlock it tonight, but don’t watch …" at bounding box center [782, 532] width 279 height 37
click at [833, 538] on textarea "Let me send you something right now. You’ll unlock it tonight, but don’t watch …" at bounding box center [782, 532] width 279 height 37
type textarea "Let me send you something right now. You’ll unlock it tonight, but don’t watch …"
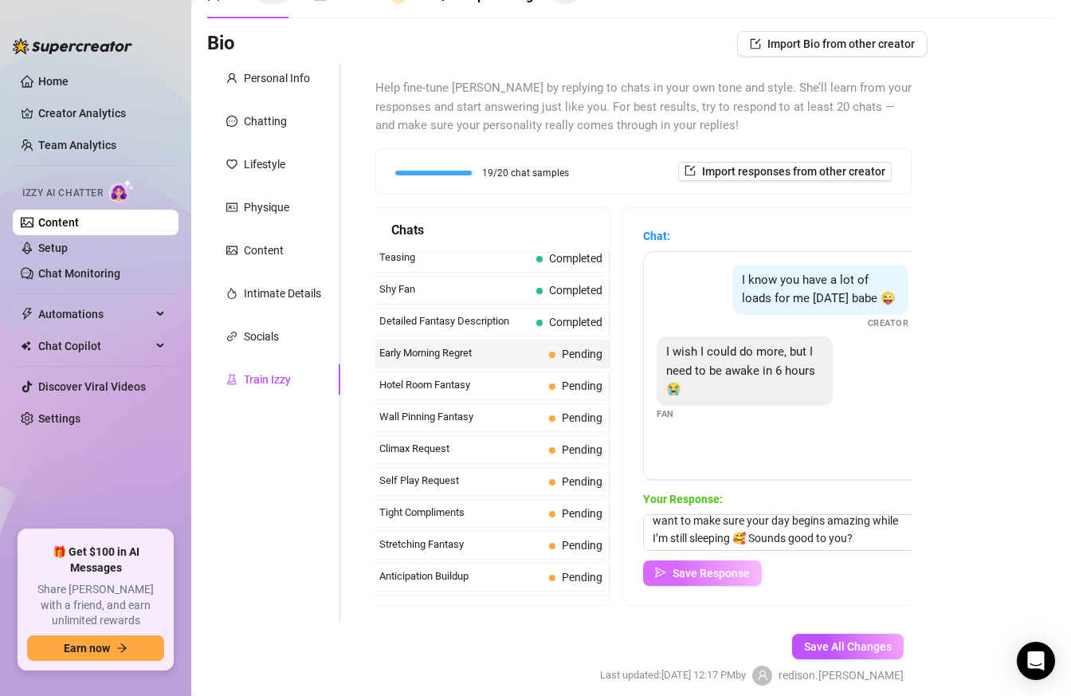
click at [663, 577] on icon "send" at bounding box center [660, 572] width 11 height 11
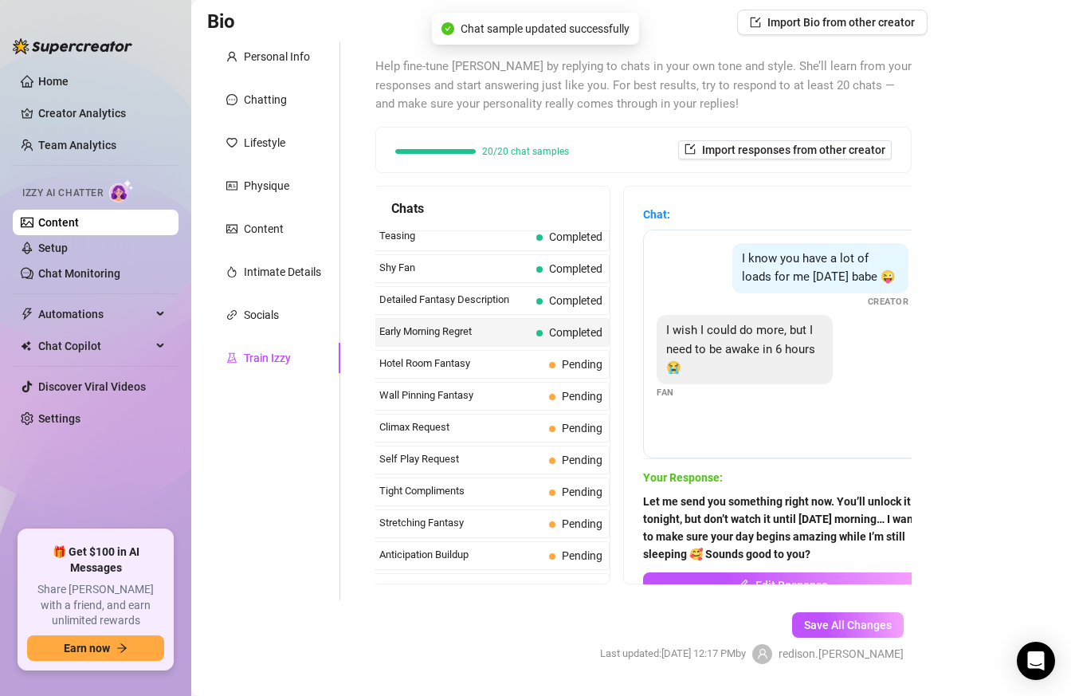
scroll to position [153, 0]
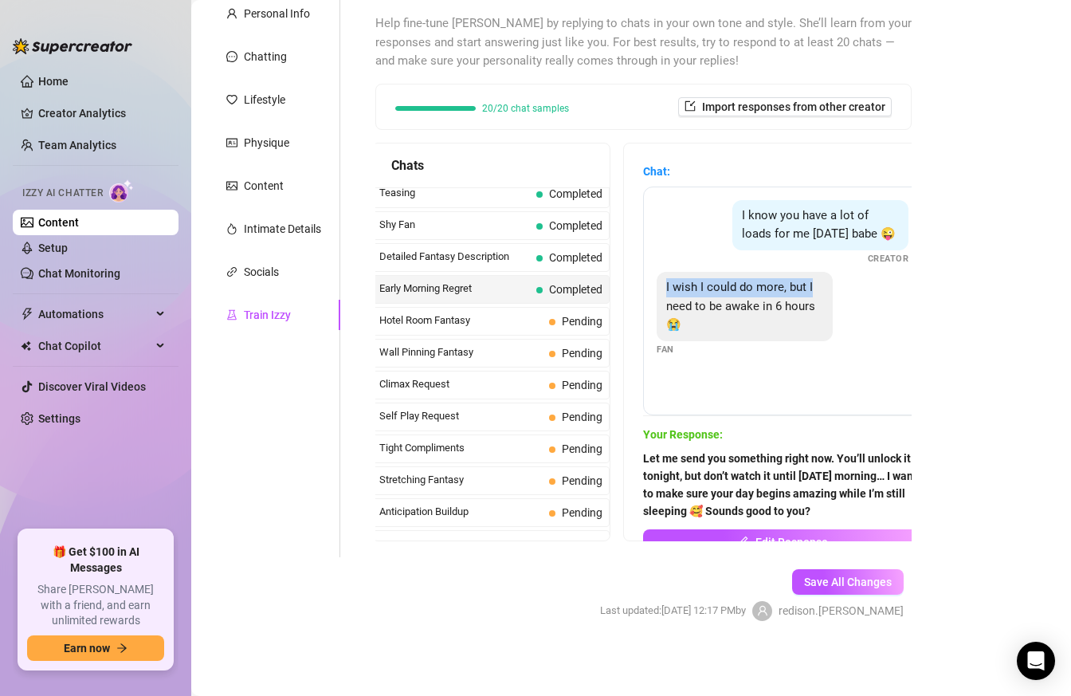
drag, startPoint x: 664, startPoint y: 286, endPoint x: 827, endPoint y: 300, distance: 164.0
click at [825, 296] on div "I wish I could do more, but I need to be awake in 6 hours 😭" at bounding box center [745, 306] width 176 height 69
click at [791, 310] on span "I wish I could do more, but I need to be awake in 6 hours 😭" at bounding box center [740, 306] width 149 height 52
click at [493, 321] on span "Hotel Room Fantasy" at bounding box center [460, 320] width 163 height 16
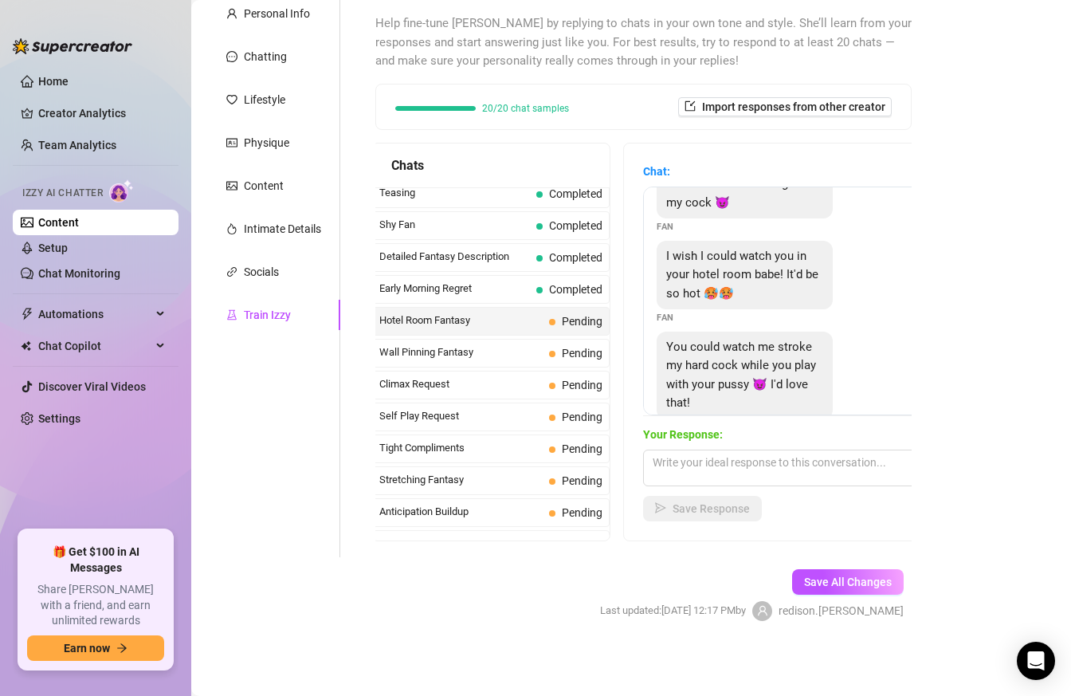
scroll to position [52, 0]
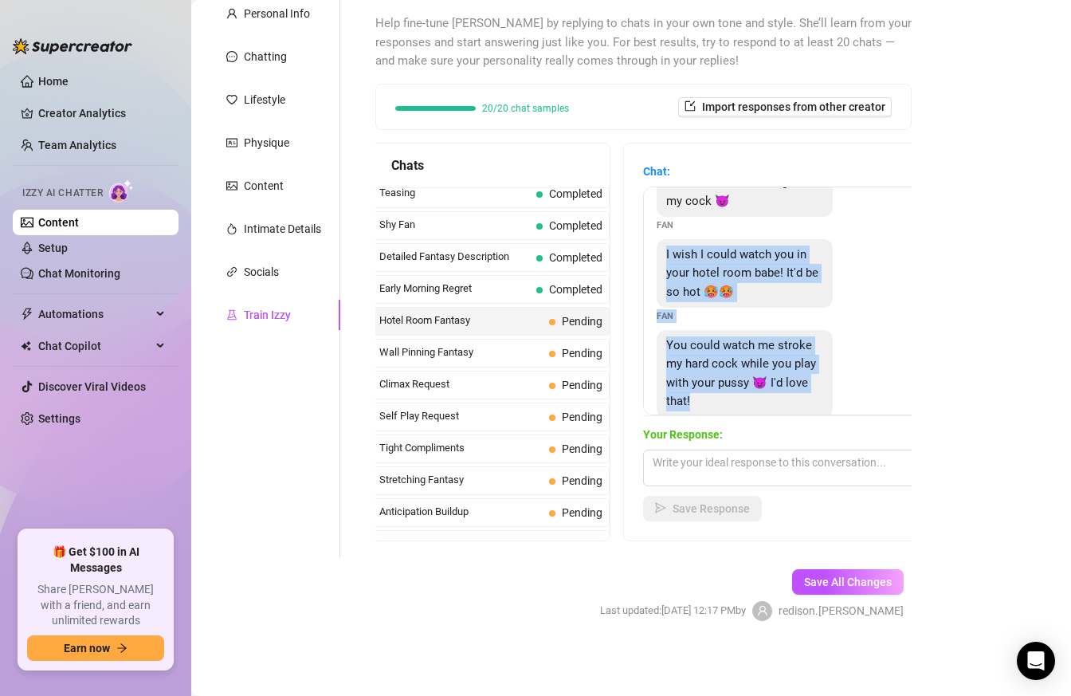
drag, startPoint x: 662, startPoint y: 246, endPoint x: 776, endPoint y: 404, distance: 194.7
click at [776, 405] on div "Yes babe. I want you to moan and cum while thinking about my cock 😈 Fan I wish …" at bounding box center [782, 301] width 279 height 229
click at [852, 330] on div "You could watch me stroke my hard cock while you play with your pussy 😈 I'd lov…" at bounding box center [783, 382] width 252 height 104
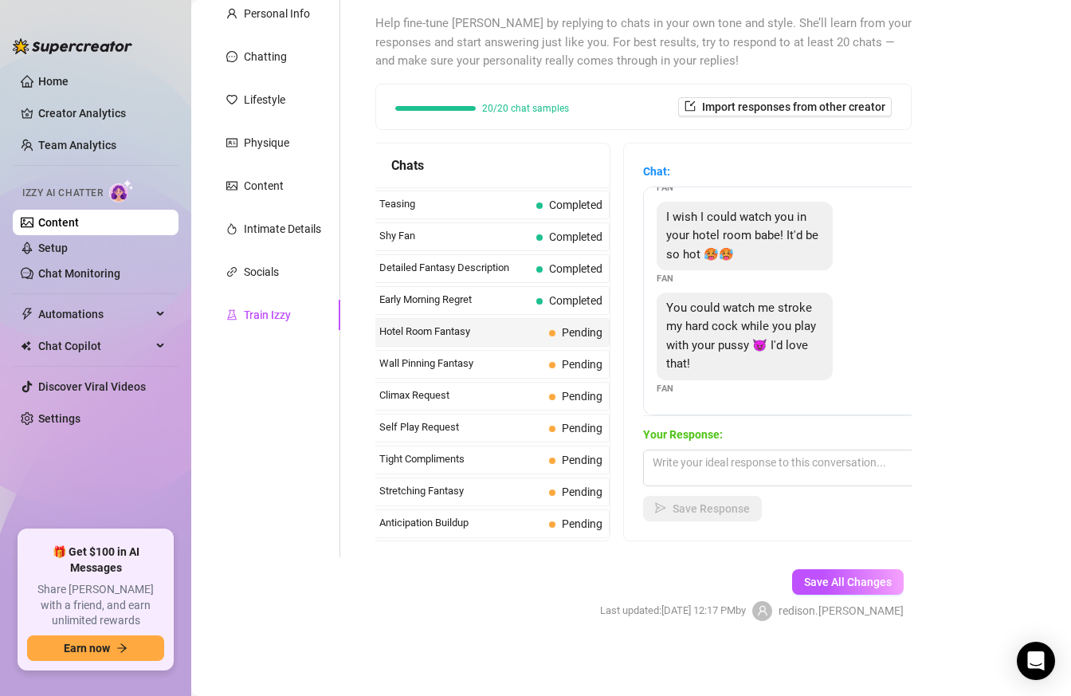
scroll to position [534, 0]
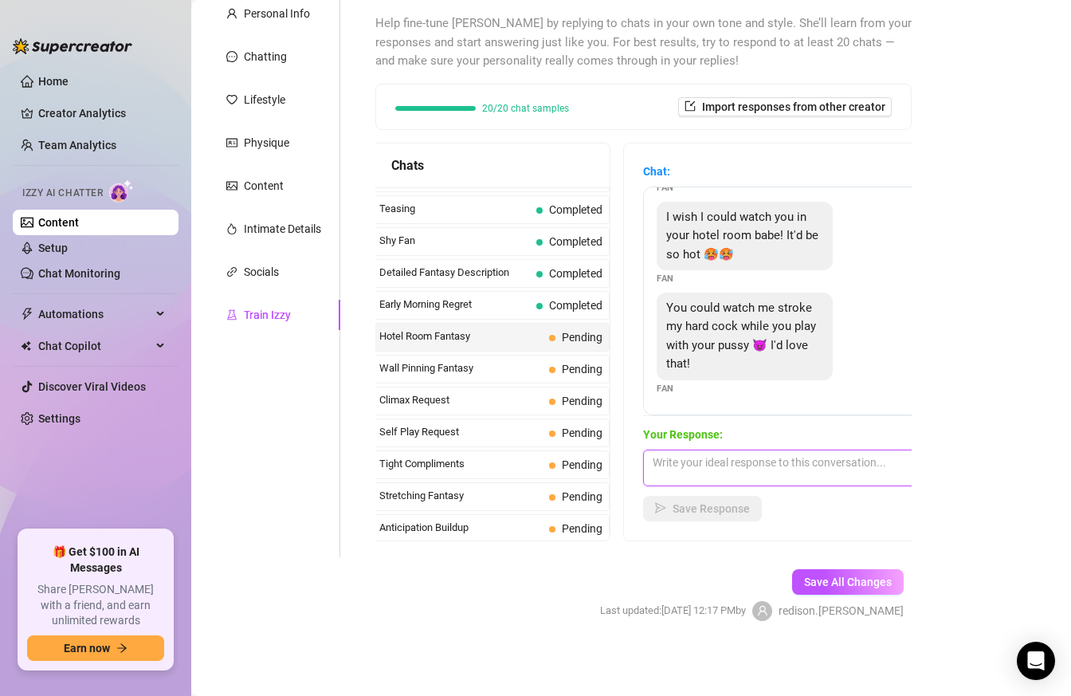
click at [706, 461] on textarea at bounding box center [782, 468] width 279 height 37
paste textarea "I’d crawl onto the hotel desk, arch my back and play with myself right in front…"
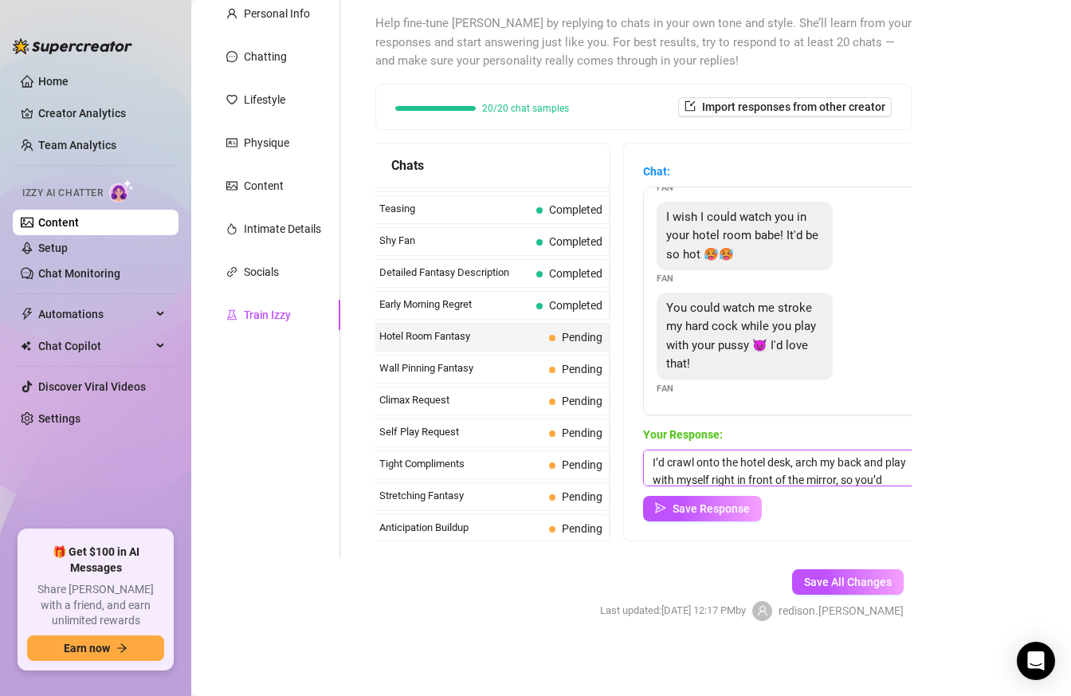
scroll to position [36, 0]
type textarea "I’d crawl onto the hotel desk, arch my back and play with myself right in front…"
click at [716, 502] on span "Save Response" at bounding box center [711, 508] width 77 height 13
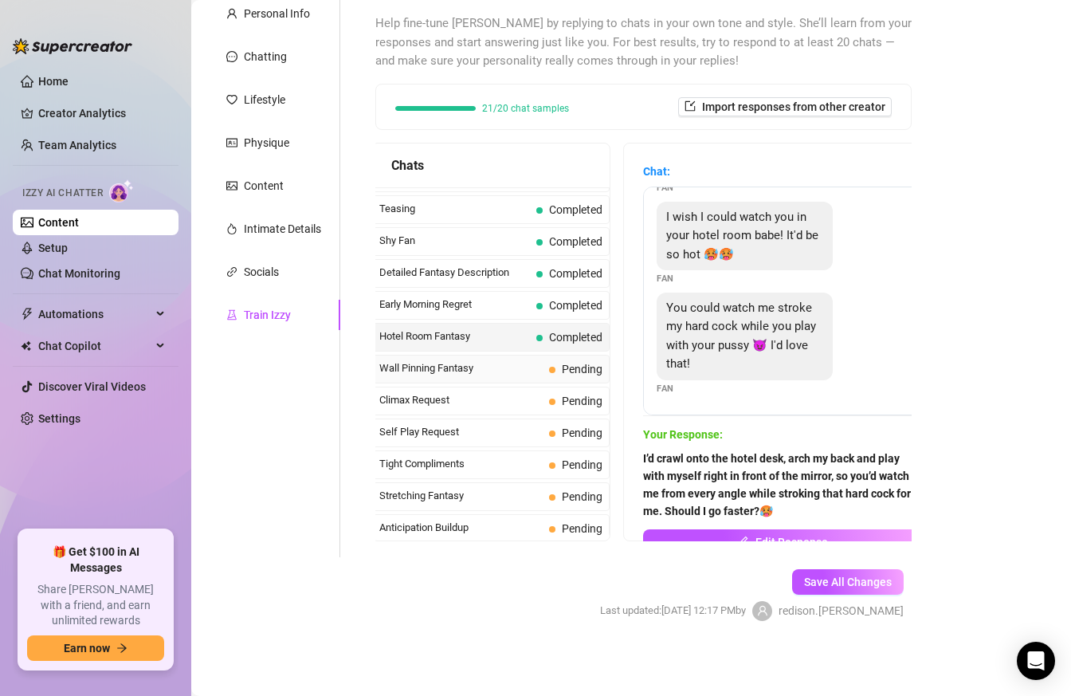
click at [513, 367] on span "Wall Pinning Fantasy" at bounding box center [460, 368] width 163 height 16
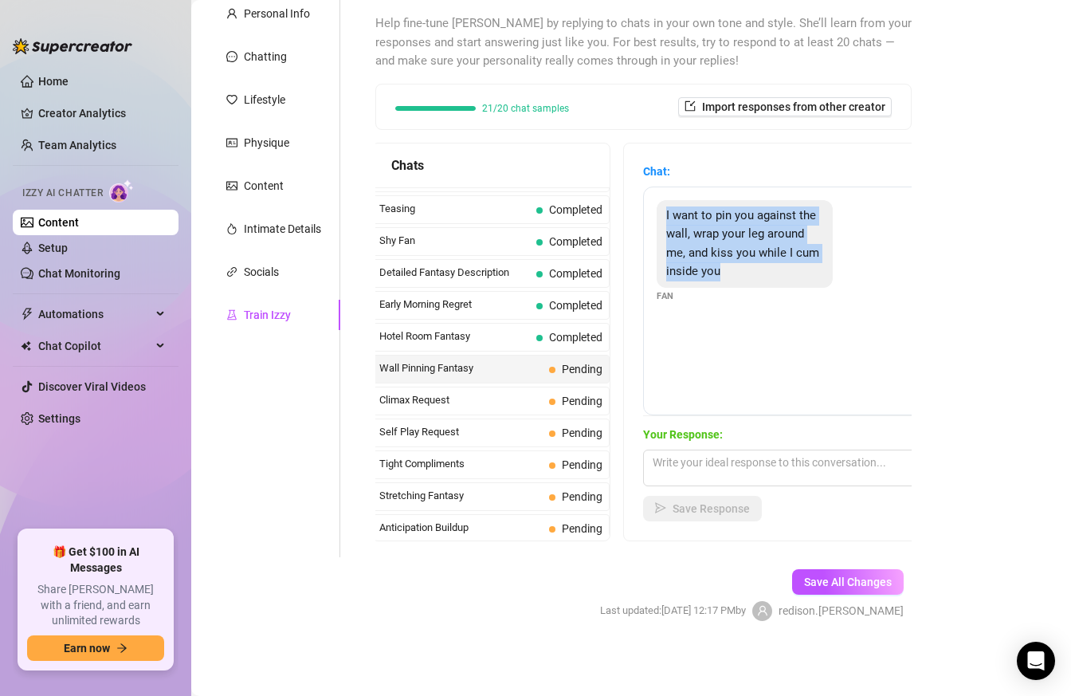
drag, startPoint x: 666, startPoint y: 218, endPoint x: 753, endPoint y: 265, distance: 99.5
click at [753, 265] on div "I want to pin you against the wall, wrap your leg around me, and kiss you while…" at bounding box center [745, 244] width 176 height 88
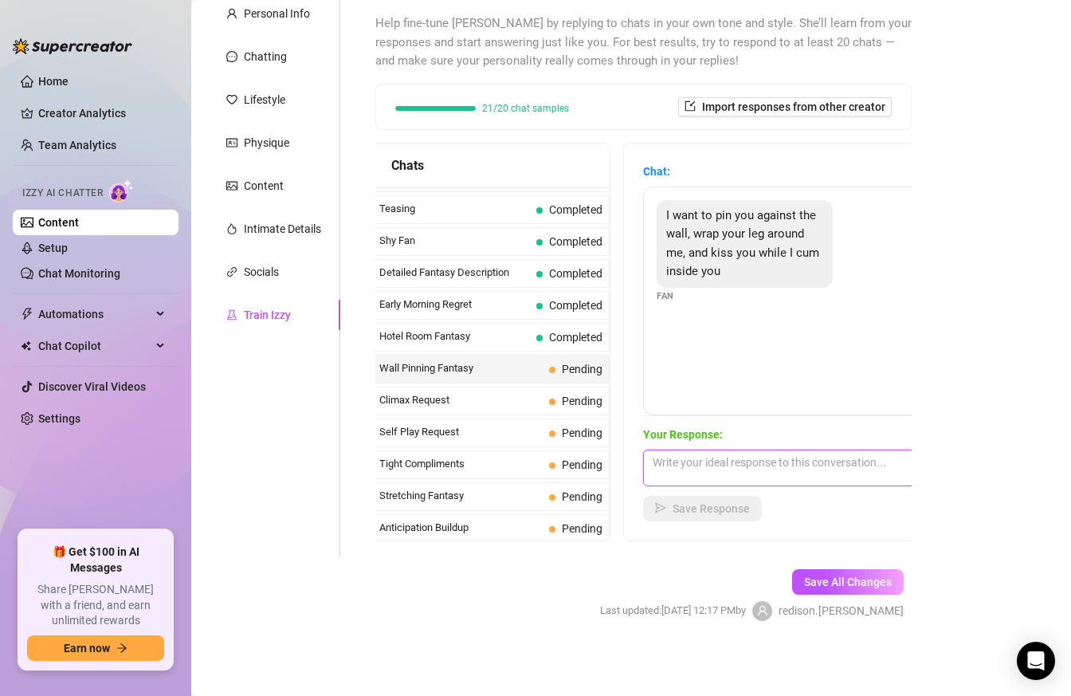
click at [807, 482] on textarea at bounding box center [782, 468] width 279 height 37
paste textarea "Mmm… feeling your body press me tight against the wall"
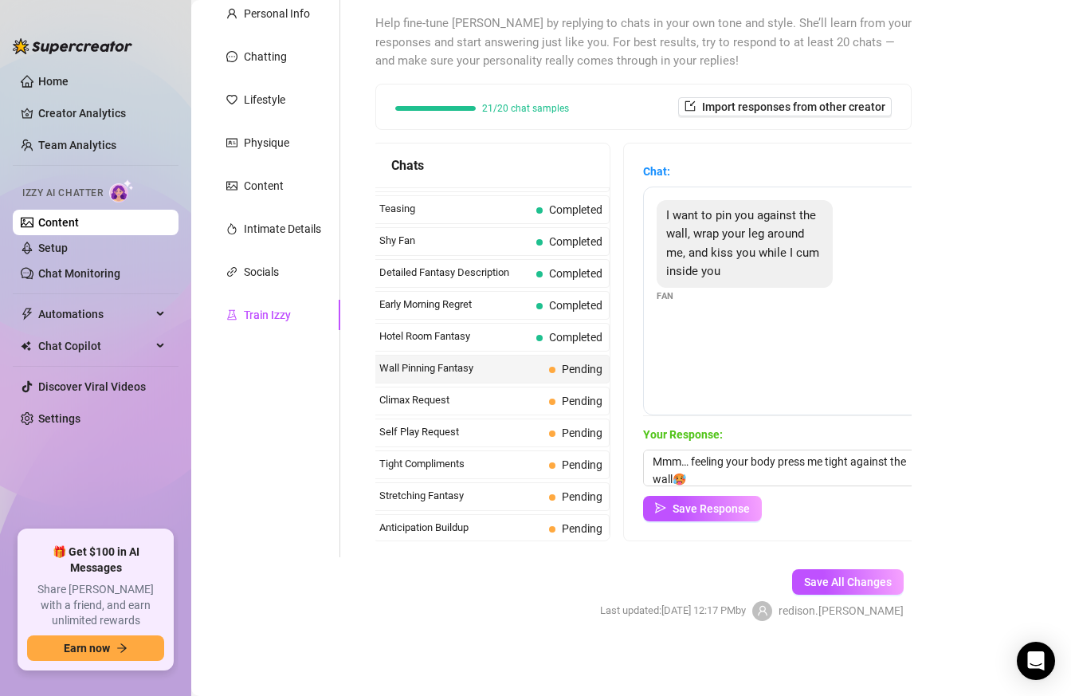
click at [821, 512] on div "Save Response" at bounding box center [782, 509] width 279 height 26
click at [810, 486] on div "Your Response: Mmm… feeling your body press me tight against the wall🥵 Save Res…" at bounding box center [782, 474] width 279 height 96
click at [810, 479] on textarea "Mmm… feeling your body press me tight against the wall🥵" at bounding box center [782, 468] width 279 height 37
paste textarea "Make me get on all fours for you, grab my hips and push deep inside… I need you…"
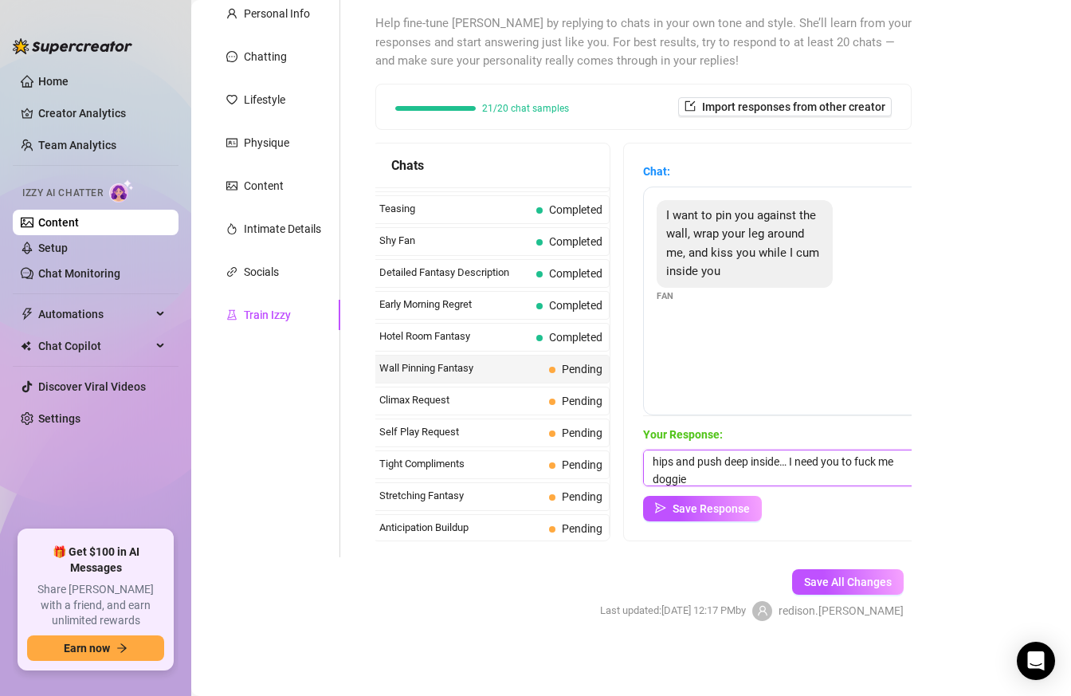
click at [787, 471] on textarea "Mmm… feeling your body press me tight against the wall🥵 Make me get on all four…" at bounding box center [782, 468] width 279 height 37
paste textarea "Will you pound me doggy until I’m shaking?"
type textarea "Mmm… feeling your body press me tight against the wall🥵 Make me get on all four…"
click at [696, 502] on span "Save Response" at bounding box center [711, 508] width 77 height 13
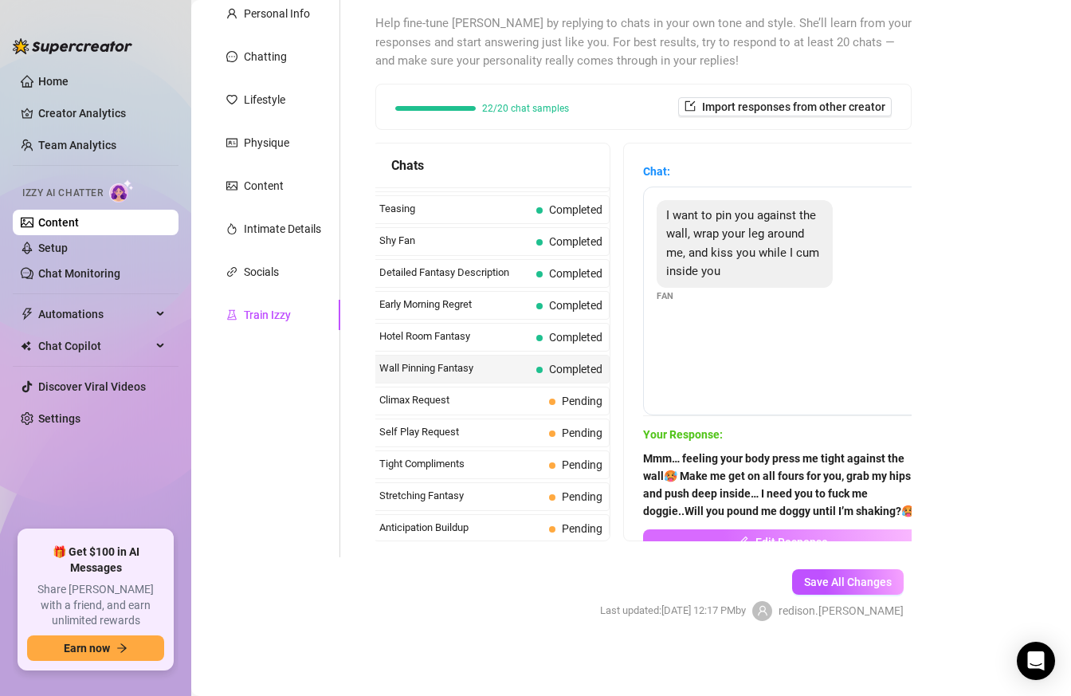
click at [770, 529] on button "Edit Response" at bounding box center [782, 542] width 279 height 26
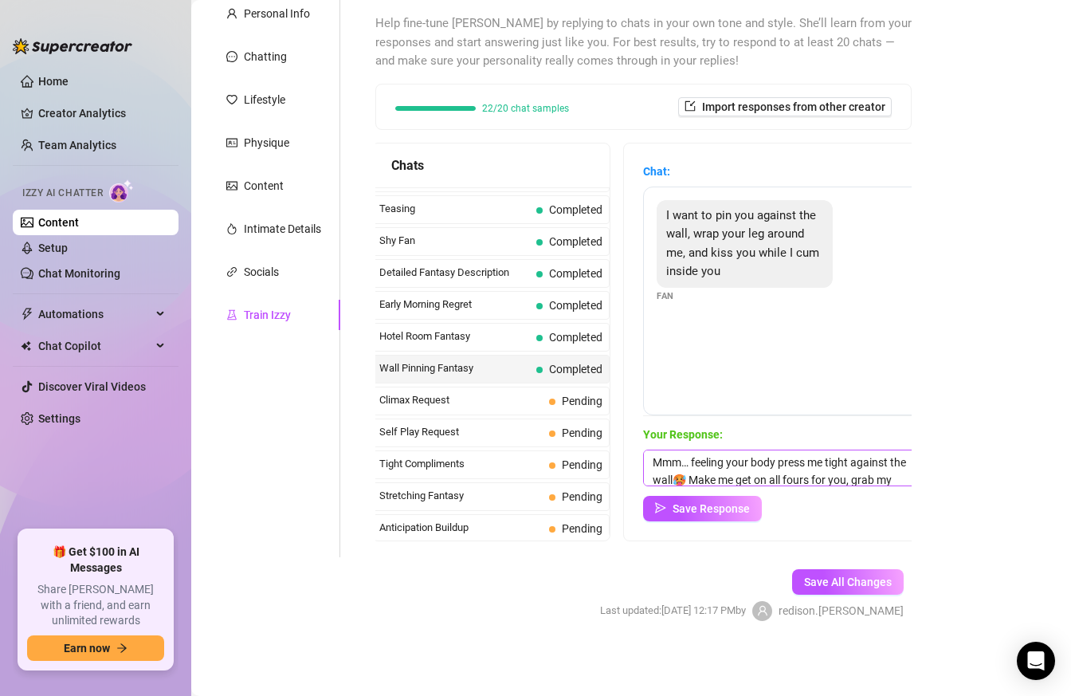
scroll to position [59, 0]
click at [817, 454] on textarea "Mmm… feeling your body press me tight against the wall🥵 Make me get on all four…" at bounding box center [782, 468] width 279 height 37
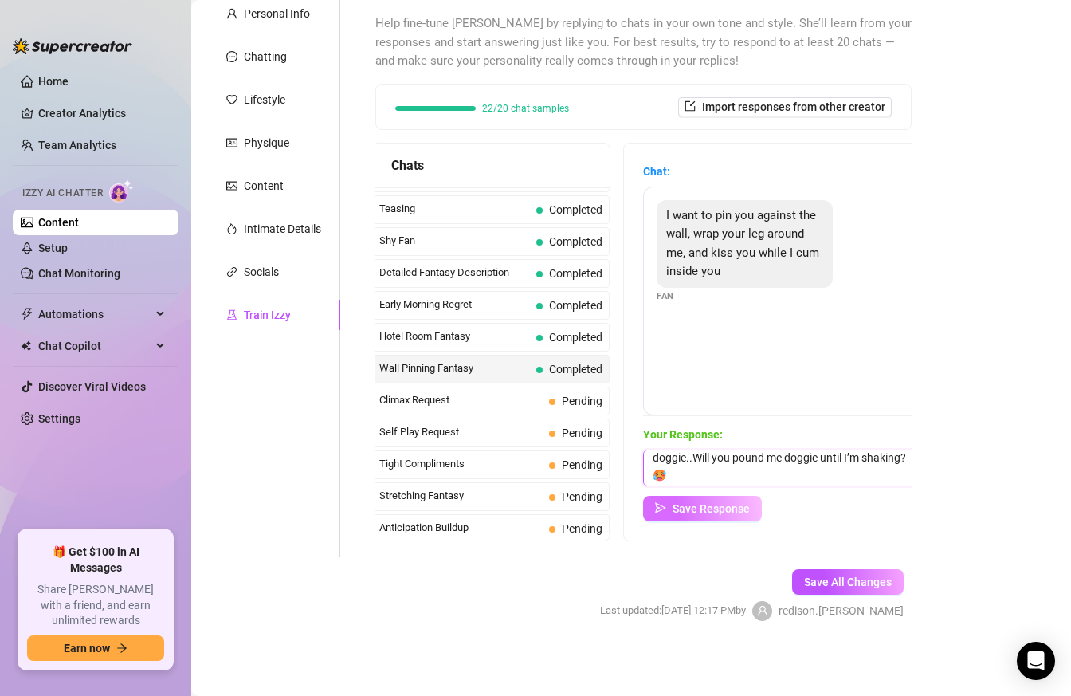
type textarea "Mmm… feeling your body press me tight against the wall🥵 Make me get on all four…"
click at [728, 496] on button "Save Response" at bounding box center [702, 509] width 119 height 26
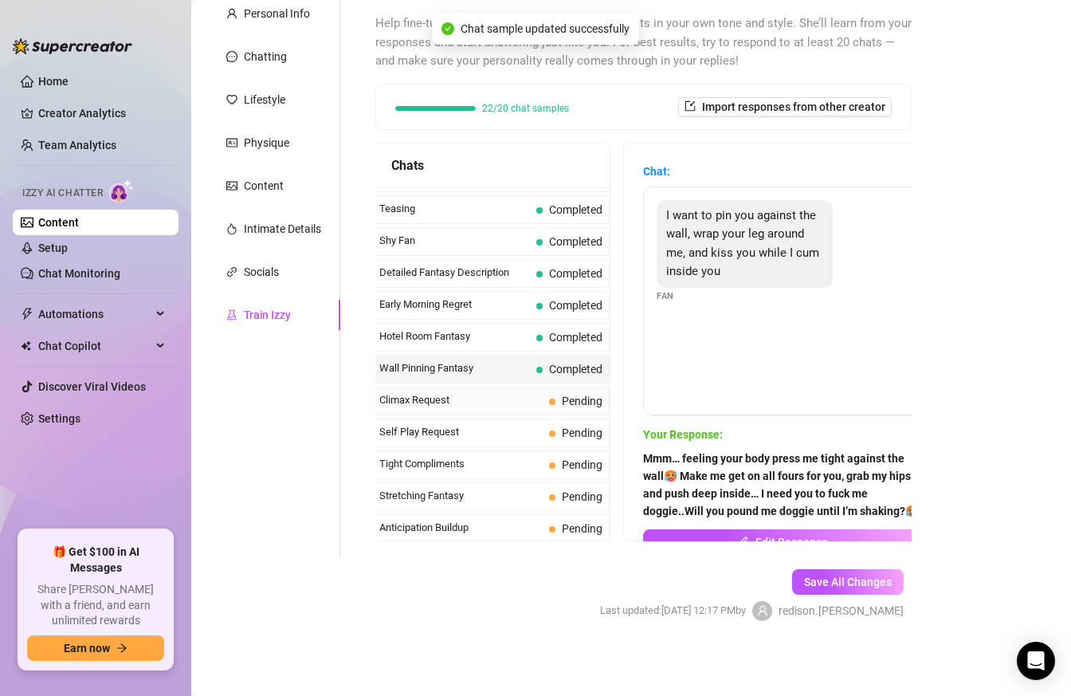
click at [546, 400] on div "Climax Request Pending" at bounding box center [491, 401] width 238 height 29
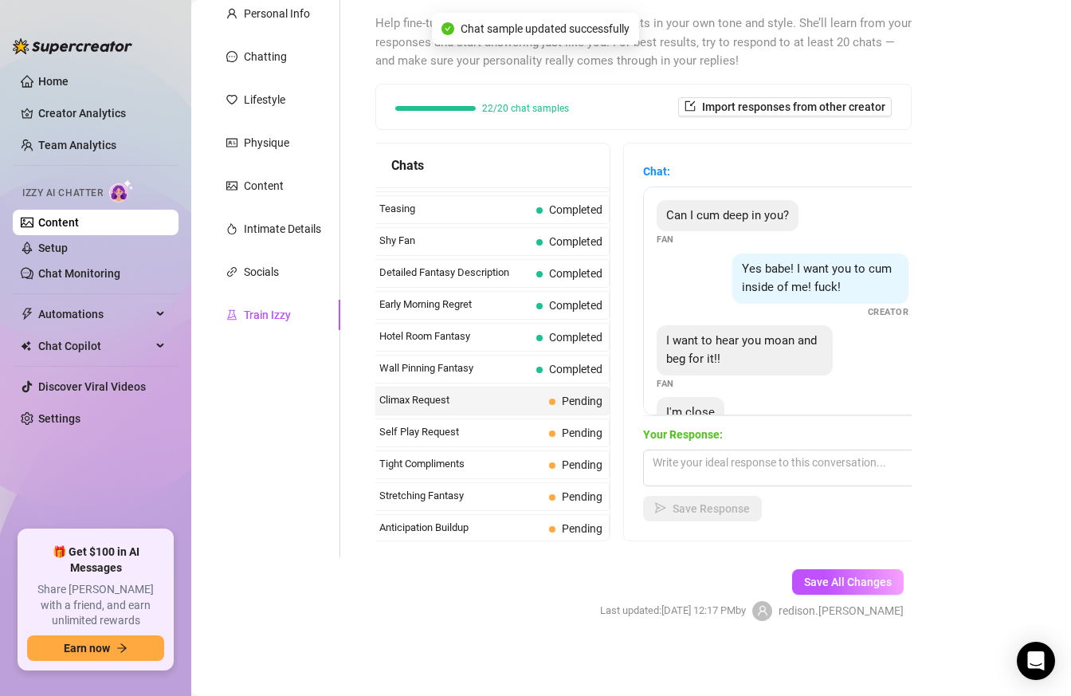
scroll to position [49, 0]
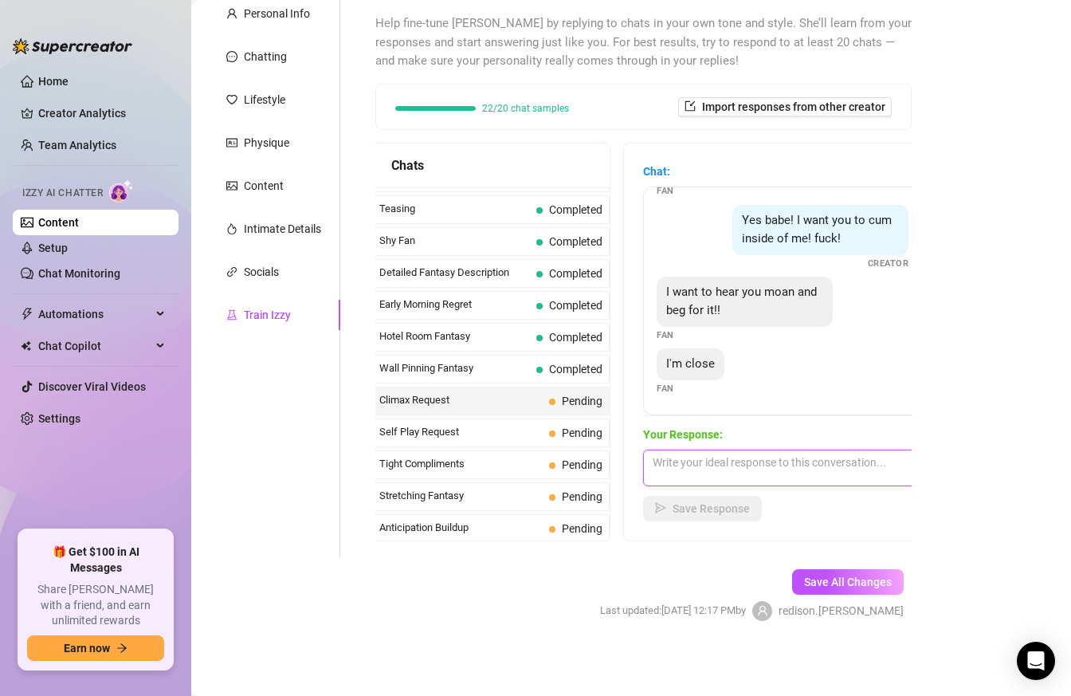
click at [744, 460] on textarea at bounding box center [782, 468] width 279 height 37
paste textarea "Fuckkkk it feels soo good I'm getting fucking close🥵 Stroke your dick for me 🥵🥵…"
click at [654, 474] on textarea "Fuckkkk it feels soo good I'm getting fucking close🥵 Stroke your dick for me 🥵🥵…" at bounding box center [782, 468] width 279 height 37
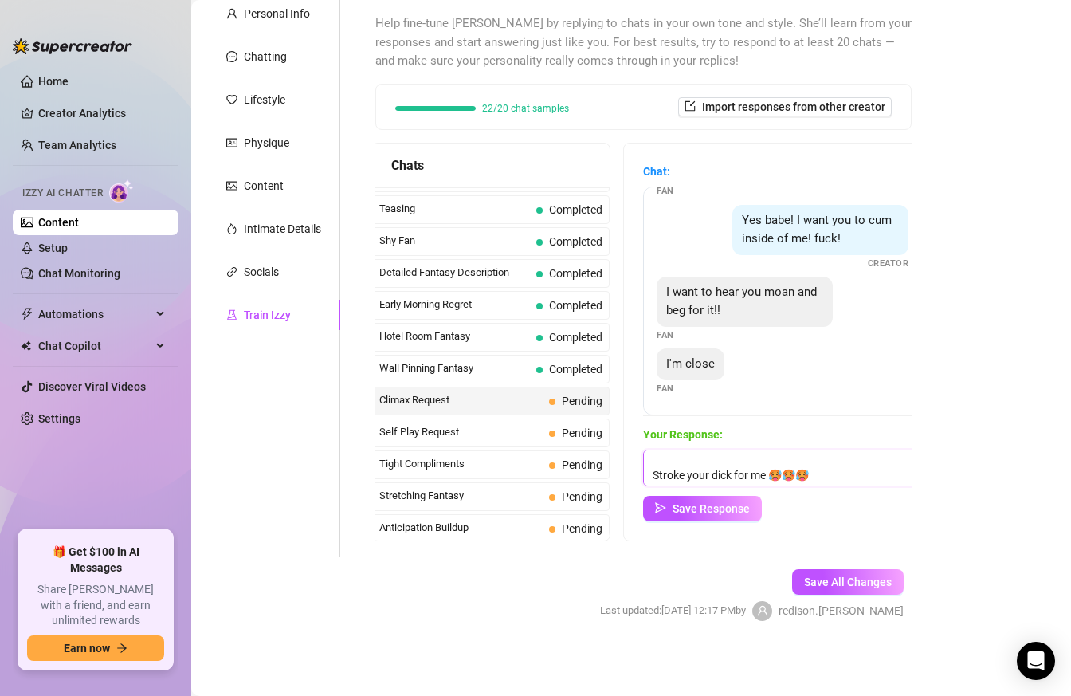
scroll to position [41, 0]
drag, startPoint x: 650, startPoint y: 470, endPoint x: 835, endPoint y: 469, distance: 184.1
click at [835, 469] on textarea "Fuckkkk it feels soo good I'm getting fucking close🥵 Stroke your dick for me 🥵🥵…" at bounding box center [782, 468] width 279 height 37
click at [656, 473] on textarea "Fuckkkk it feels soo good I'm getting fucking close🥵 fuckfuck I want you cum in…" at bounding box center [782, 468] width 279 height 37
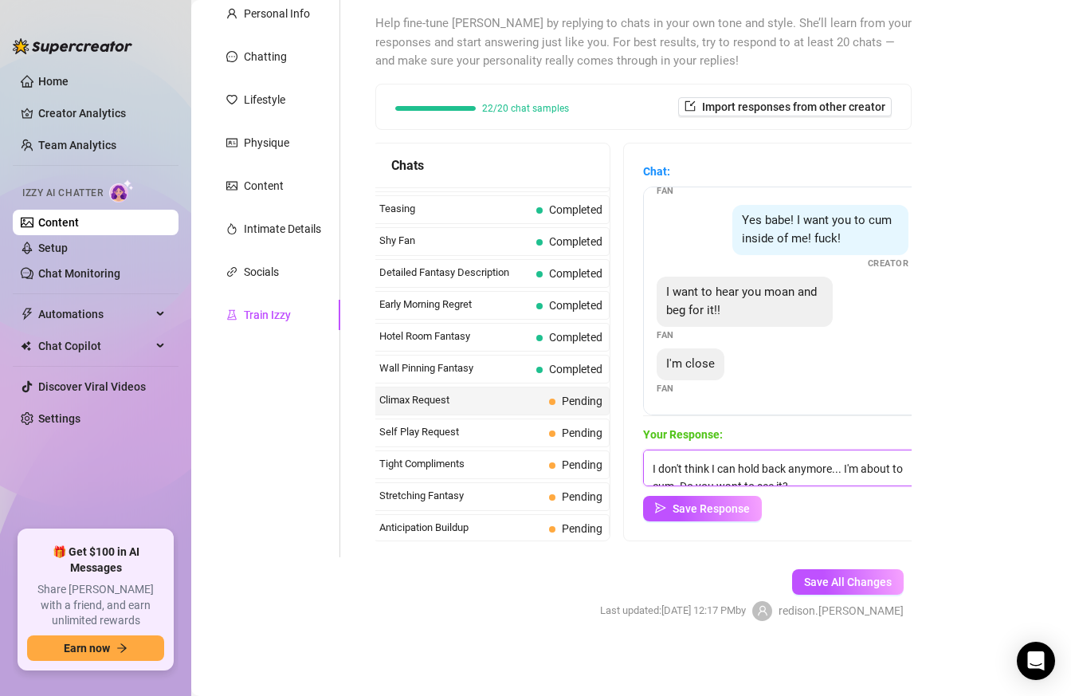
scroll to position [62, 0]
click at [651, 469] on textarea "Fuckkkk it feels soo good I'm getting fucking close🥵 fuckfuck I want you cum in…" at bounding box center [782, 468] width 279 height 37
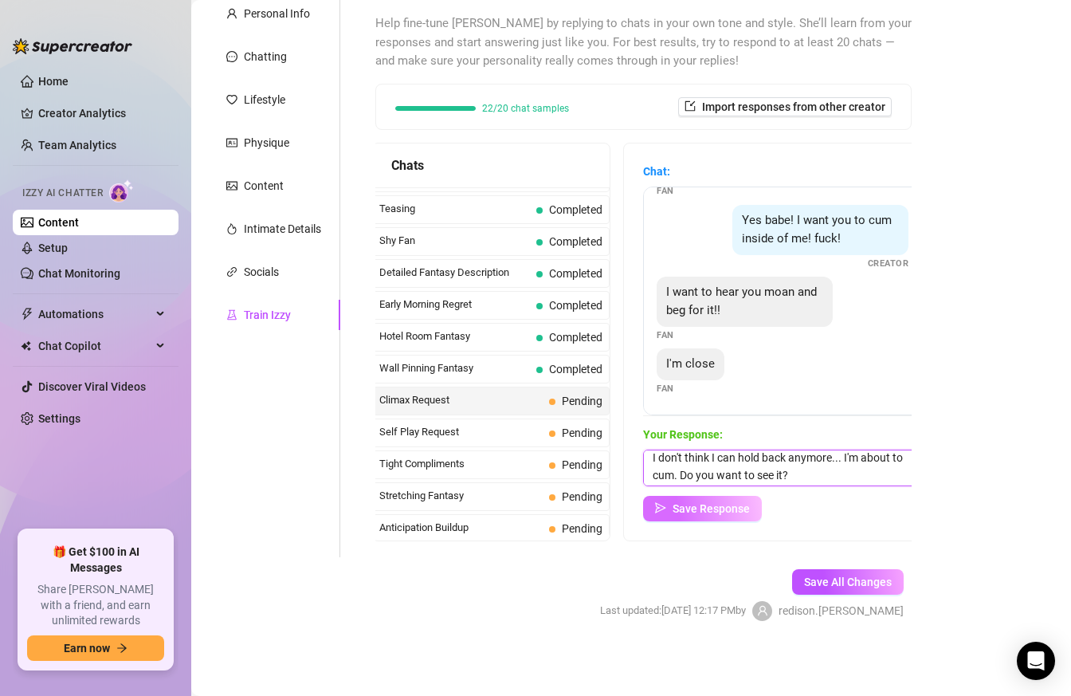
type textarea "Fuckkkk it feels soo good I'm getting fucking close🥵 fuckfuck I want you cum in…"
click at [677, 515] on button "Save Response" at bounding box center [702, 509] width 119 height 26
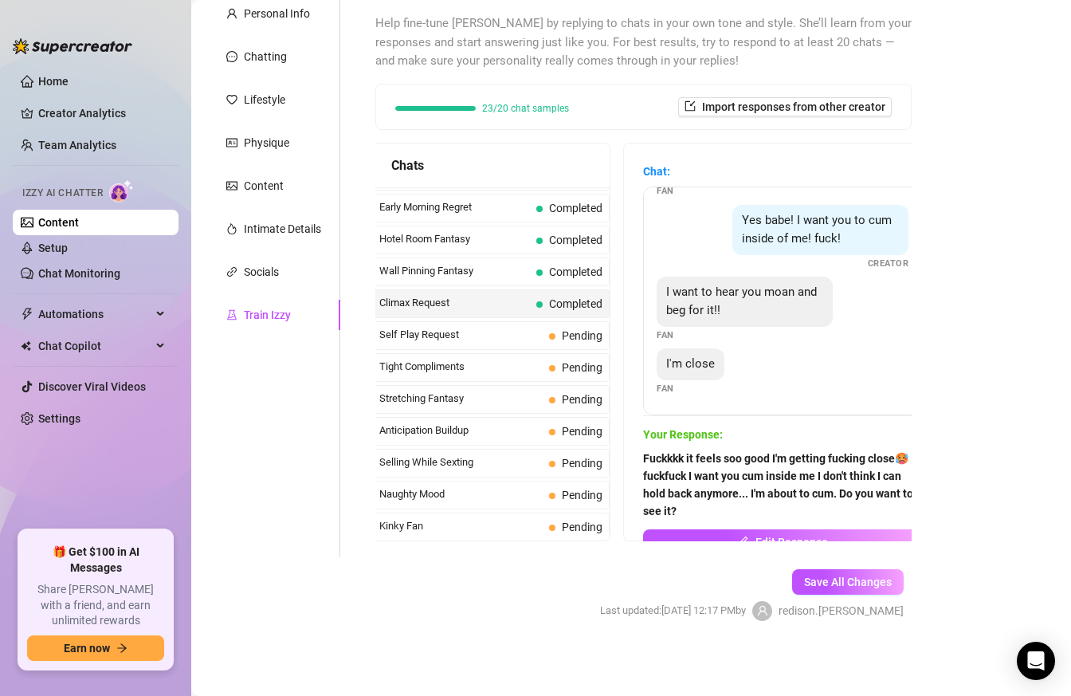
scroll to position [628, 0]
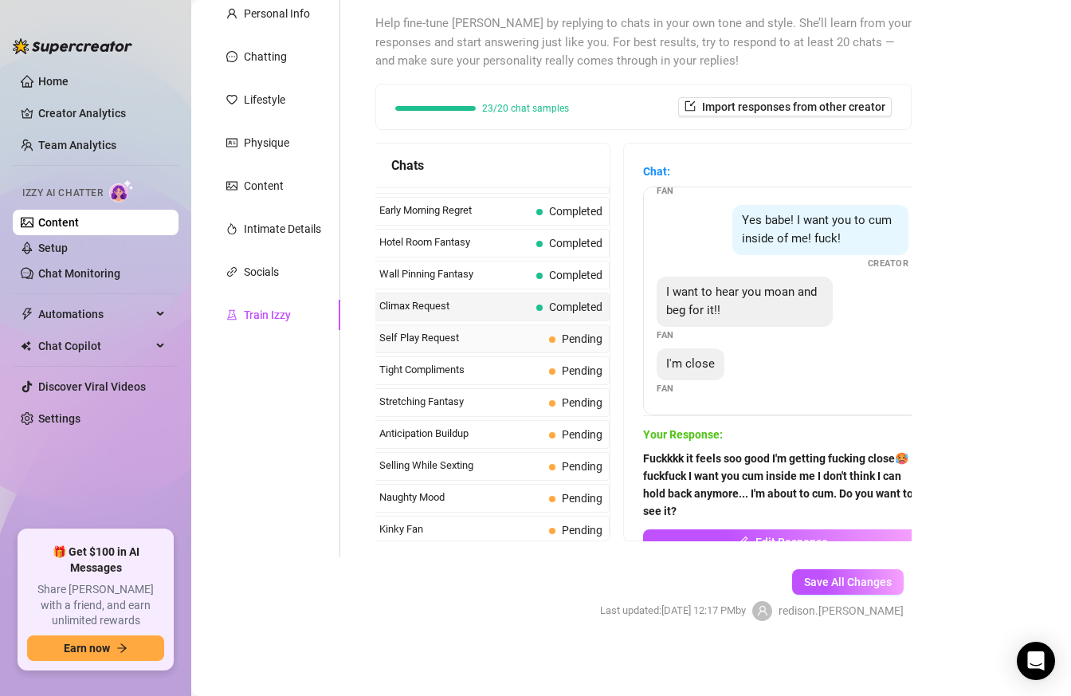
click at [507, 332] on span "Self Play Request" at bounding box center [460, 338] width 163 height 16
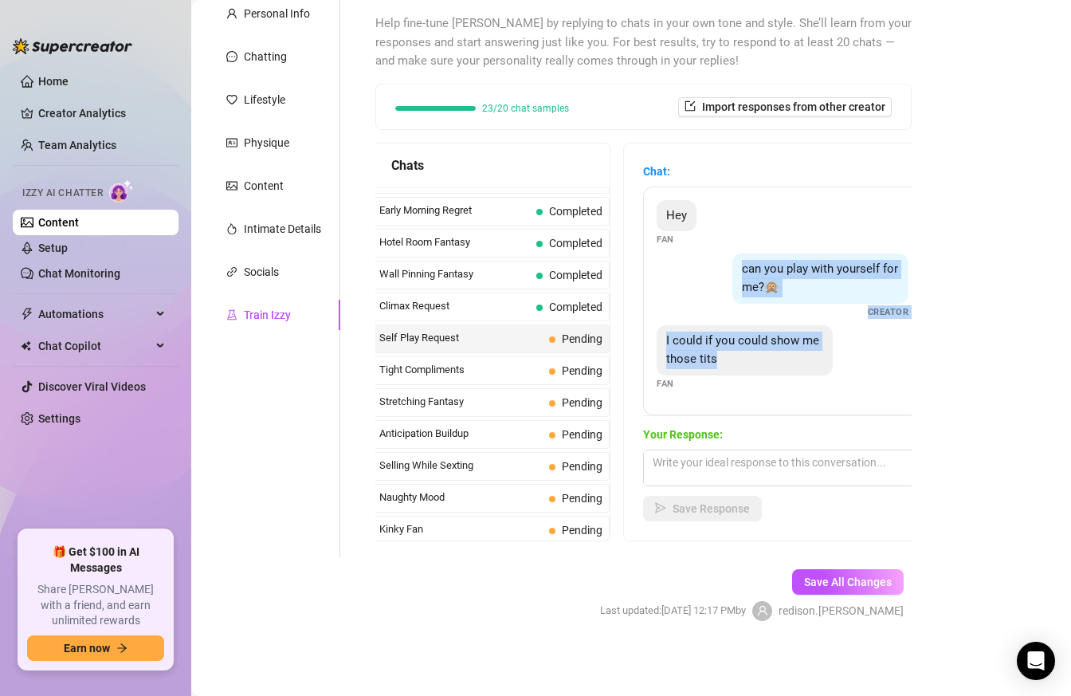
drag, startPoint x: 740, startPoint y: 271, endPoint x: 785, endPoint y: 362, distance: 101.6
click at [785, 362] on div "Hey Fan can you play with yourself for me?🙊 Creator I could if you could show m…" at bounding box center [782, 301] width 279 height 229
click at [794, 362] on div "I could if you could show me those tits" at bounding box center [745, 350] width 176 height 50
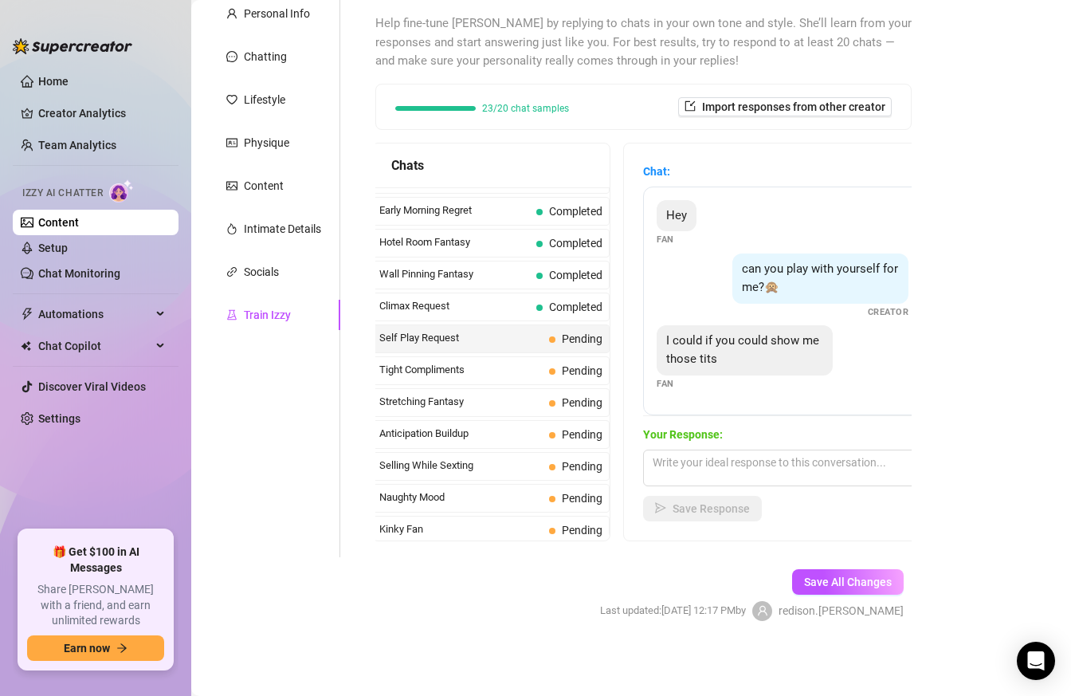
click at [852, 365] on div "I could if you could show me those tits Fan" at bounding box center [783, 357] width 252 height 65
click at [774, 469] on textarea at bounding box center [782, 468] width 279 height 37
paste textarea "Mmmm 💋 Honestly my nipples are so sensitive that when I rub them it just sends …"
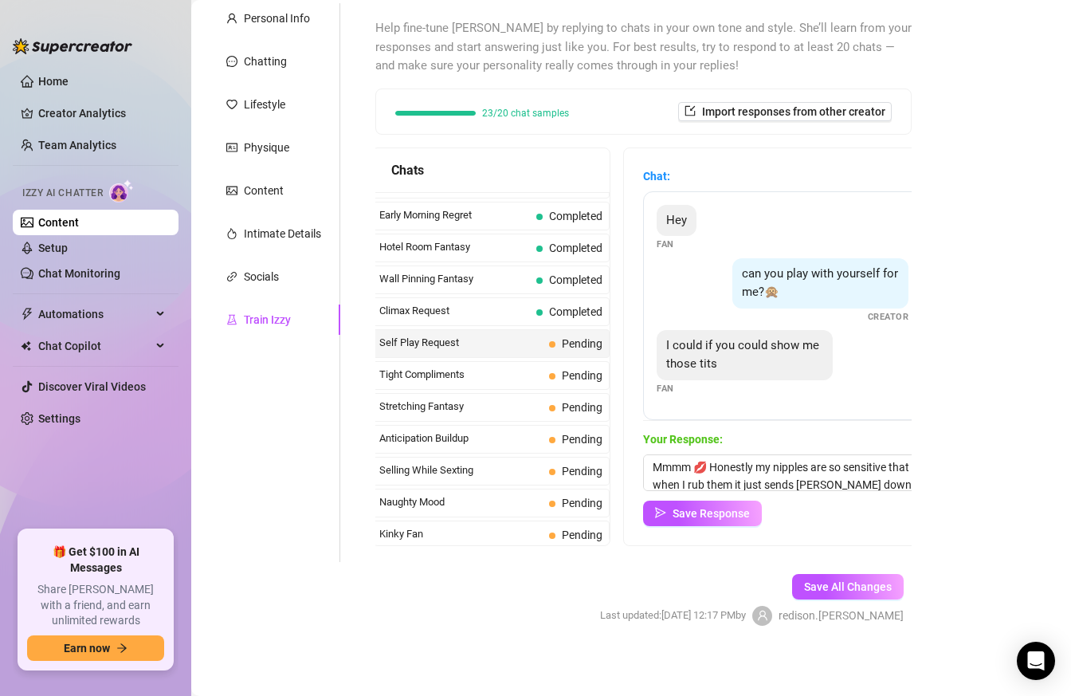
scroll to position [41, 0]
click at [816, 473] on textarea "Mmmm 💋 Honestly my nipples are so sensitive that when I rub them it just sends …" at bounding box center [782, 472] width 279 height 37
paste textarea "I want to tease you some more😈! I move them back and forth in front of your fac…"
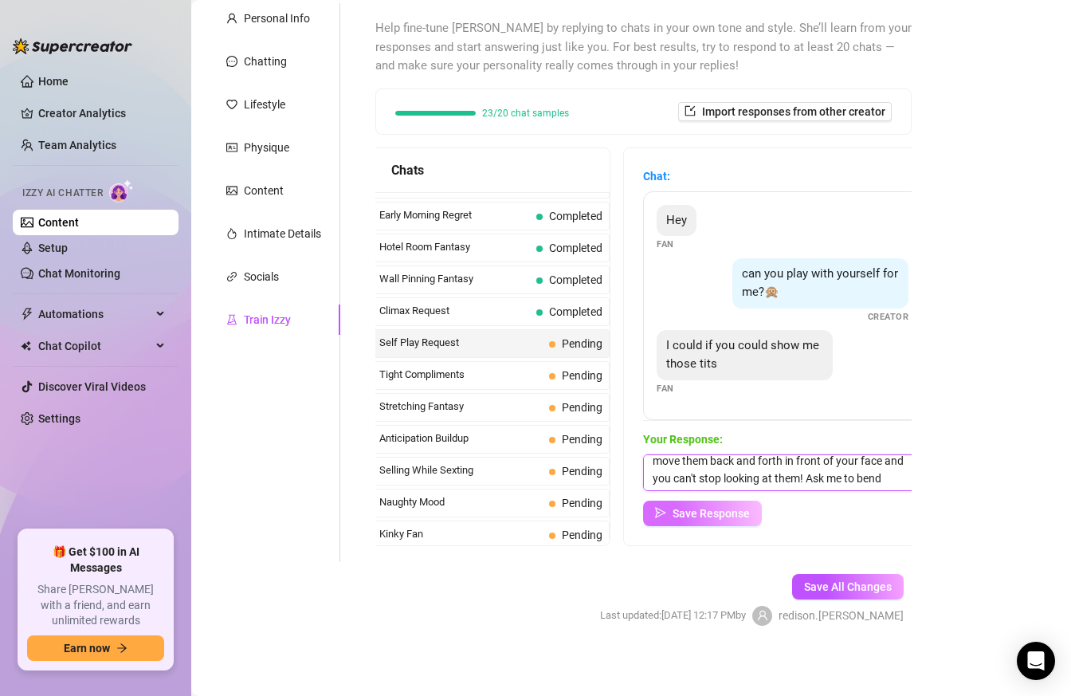
type textarea "Mmmm 💋 Honestly my nipples are so sensitive that when I rub them it just sends …"
click at [705, 504] on button "Save Response" at bounding box center [702, 514] width 119 height 26
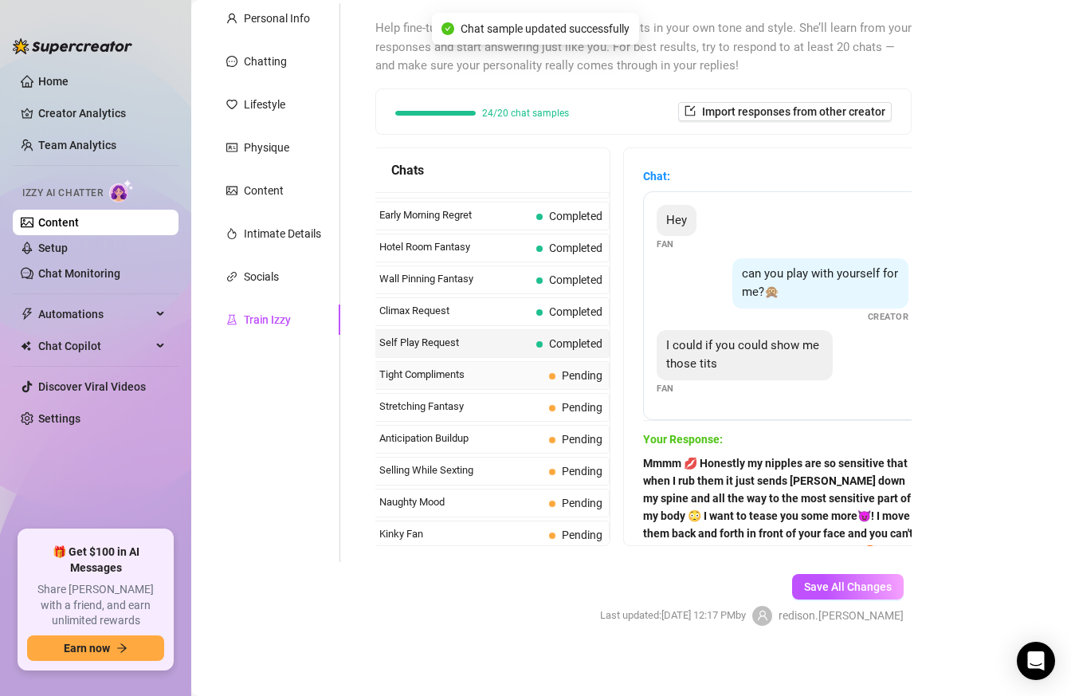
click at [492, 375] on span "Tight Compliments" at bounding box center [460, 375] width 163 height 16
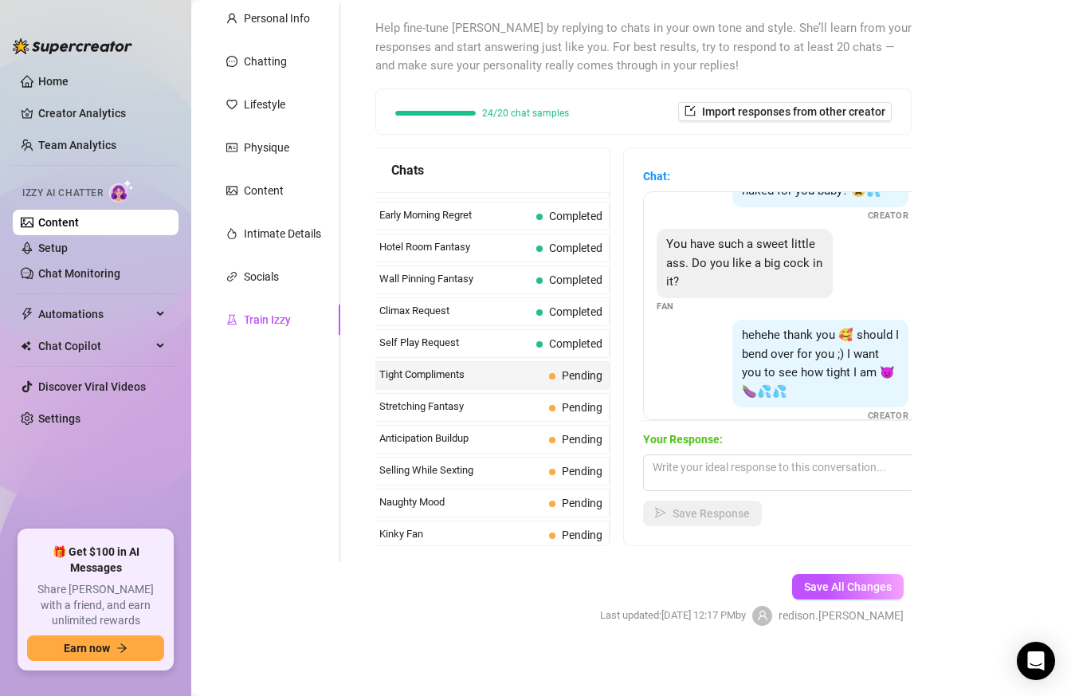
scroll to position [162, 0]
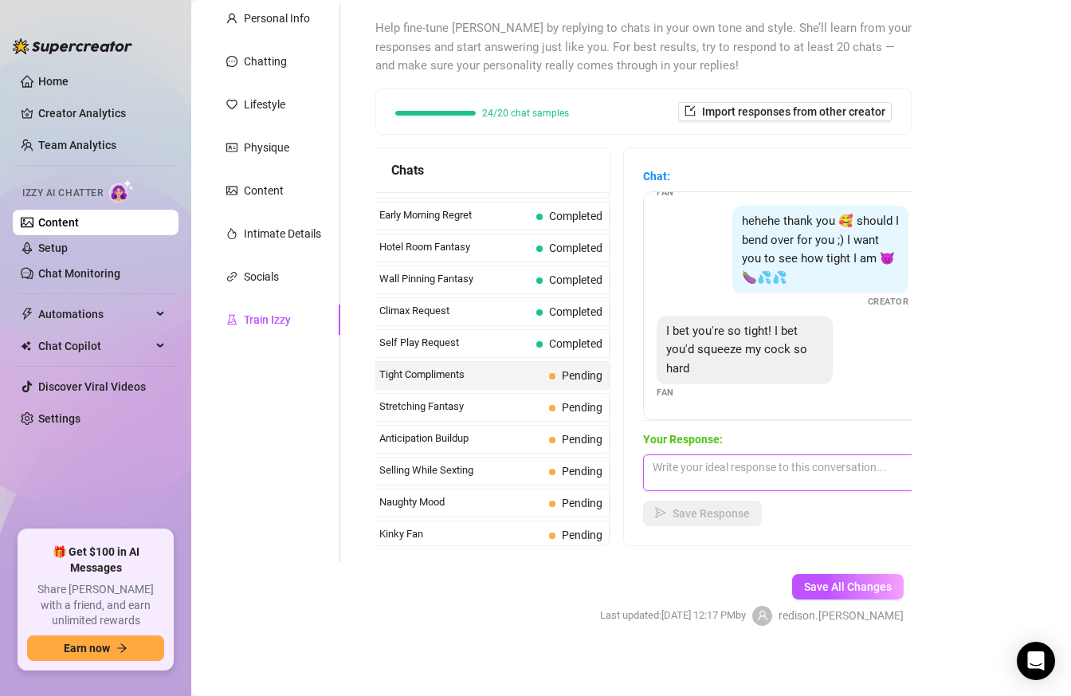
click at [766, 467] on textarea at bounding box center [782, 472] width 279 height 37
paste textarea "Ahhh don't be so fast🤭 I'm going to have to bend over for sugar... You're not g…"
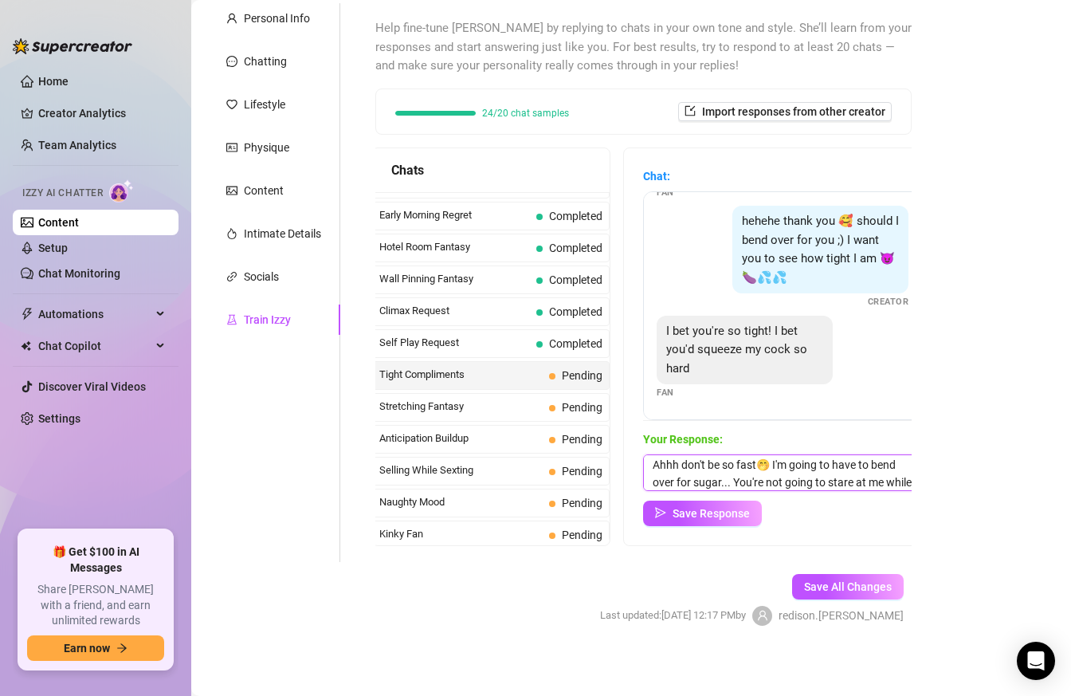
scroll to position [0, 0]
click at [707, 485] on textarea "Ahhh don't be so fast🤭 I'm going to have to bend over for sugar... You're not g…" at bounding box center [782, 472] width 279 height 37
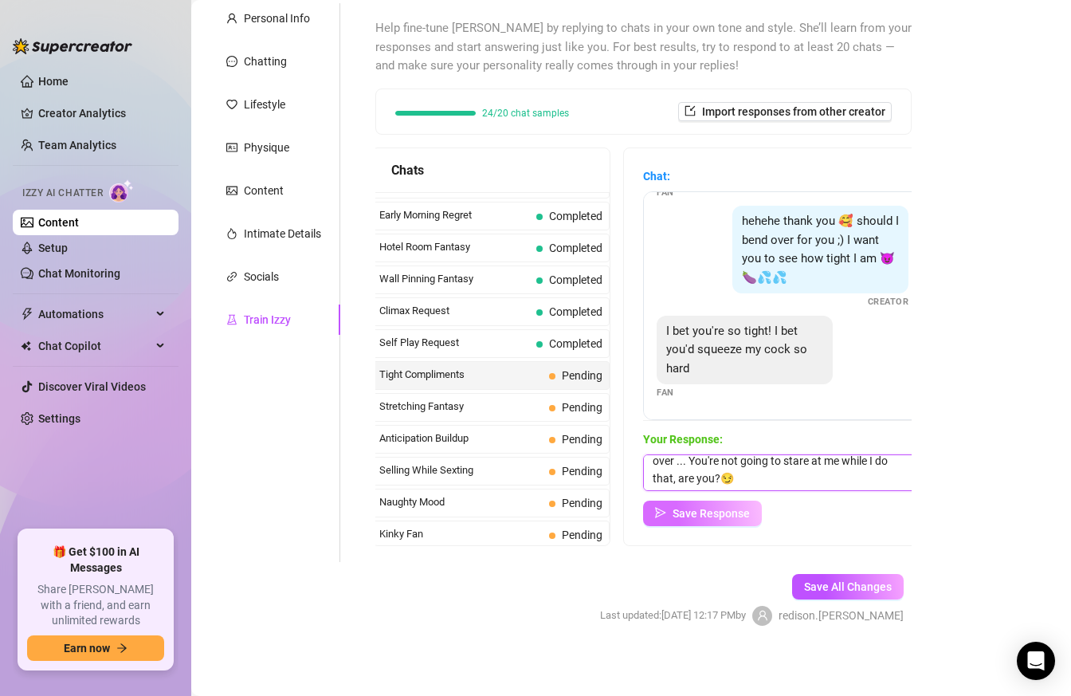
type textarea "Ahhh don't be so fast🤭 I'm going to have to bend over ... You're not going to s…"
click at [669, 518] on button "Save Response" at bounding box center [702, 514] width 119 height 26
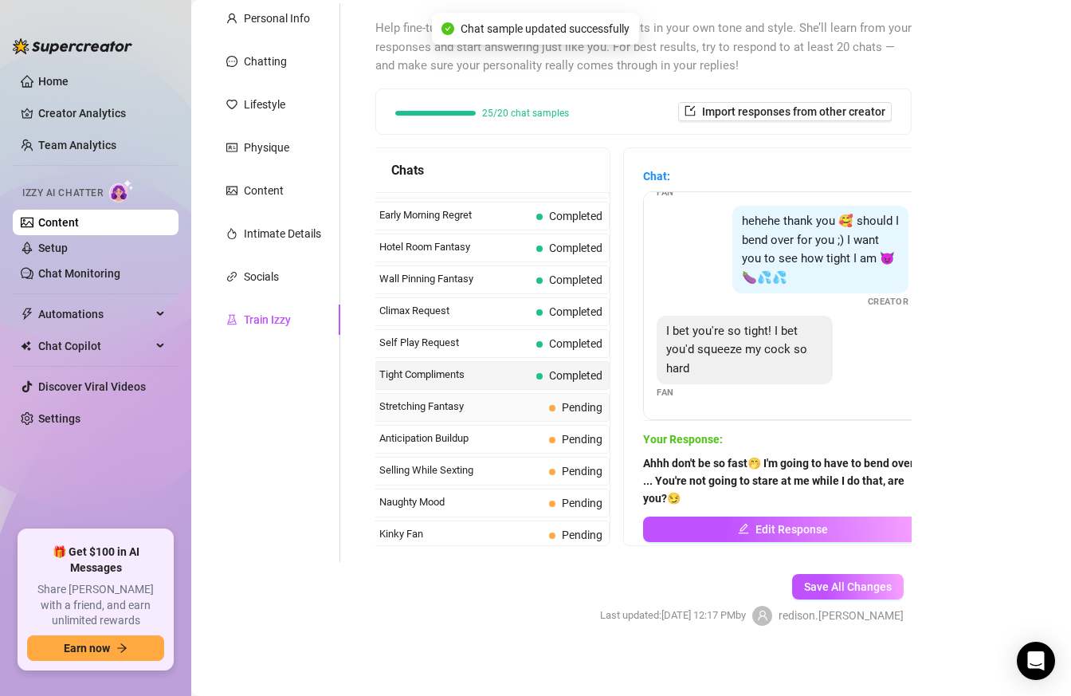
click at [502, 410] on span "Stretching Fantasy" at bounding box center [460, 407] width 163 height 16
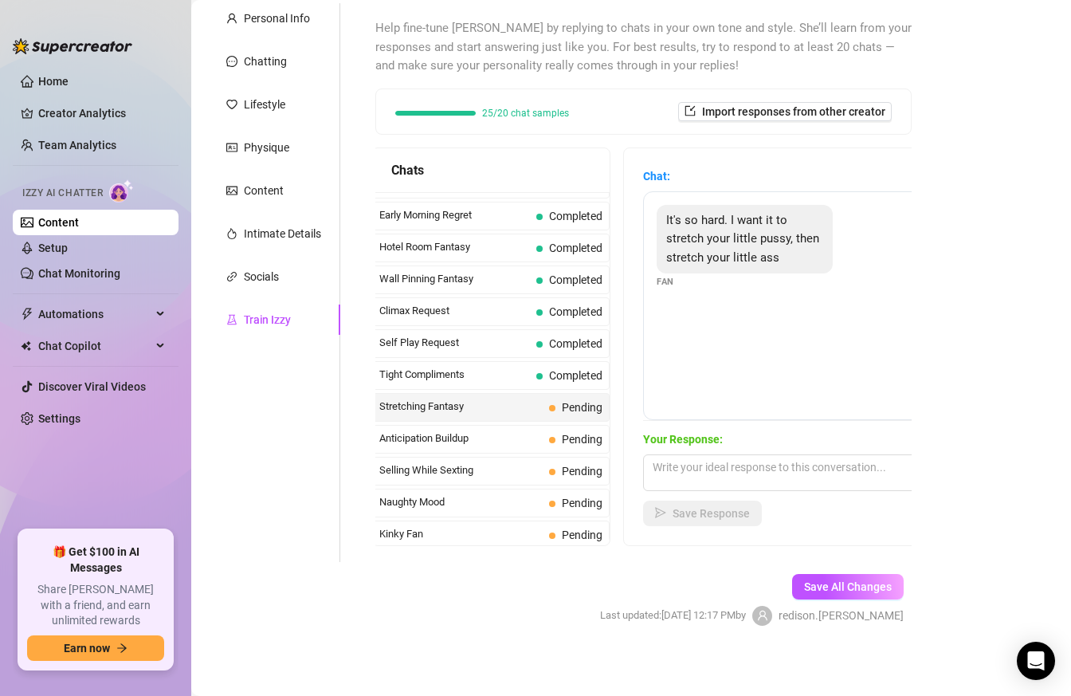
scroll to position [153, 0]
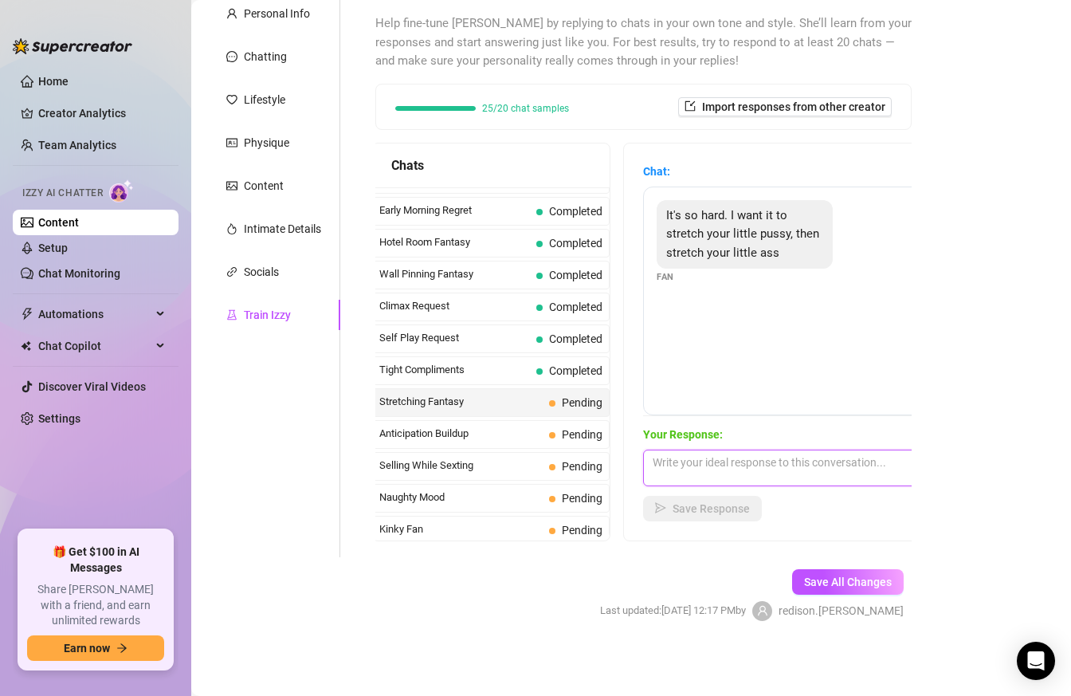
click at [773, 458] on textarea at bounding box center [782, 468] width 279 height 37
paste textarea "Ahhh don't be so fast🤭"
click at [791, 457] on textarea "Ahhh don't be so fast🤭" at bounding box center [782, 468] width 279 height 37
click at [789, 465] on textarea "Ahhh don't be so fast🤭" at bounding box center [782, 468] width 279 height 37
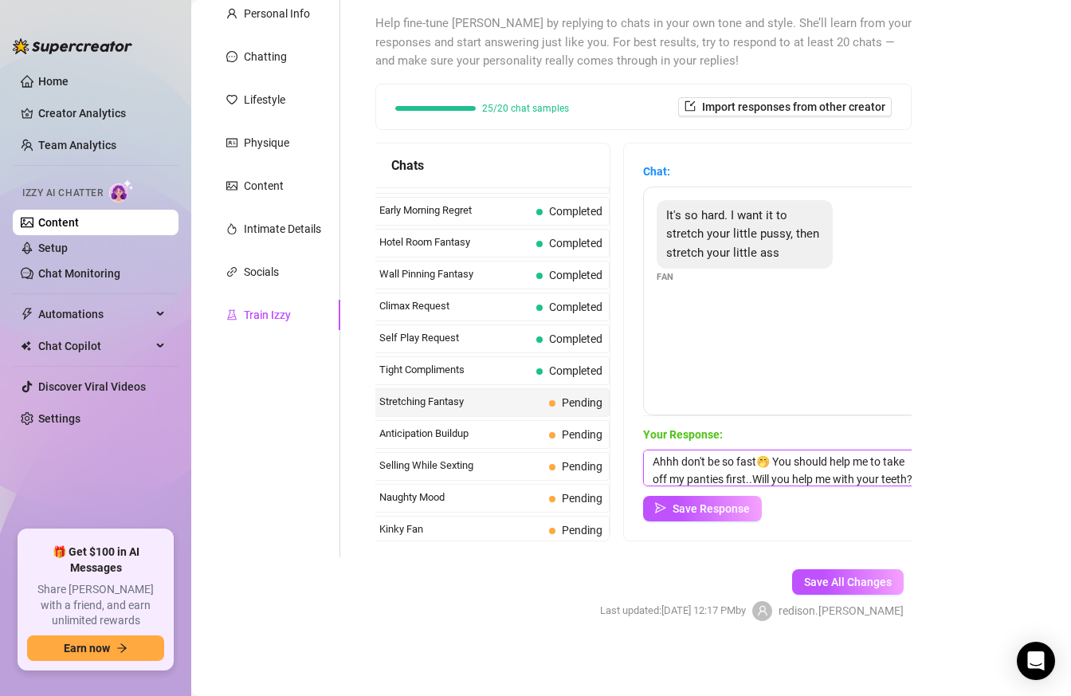
scroll to position [18, 0]
type textarea "Ahhh don't be so fast🤭 You should help me to take off my panties first..Will yo…"
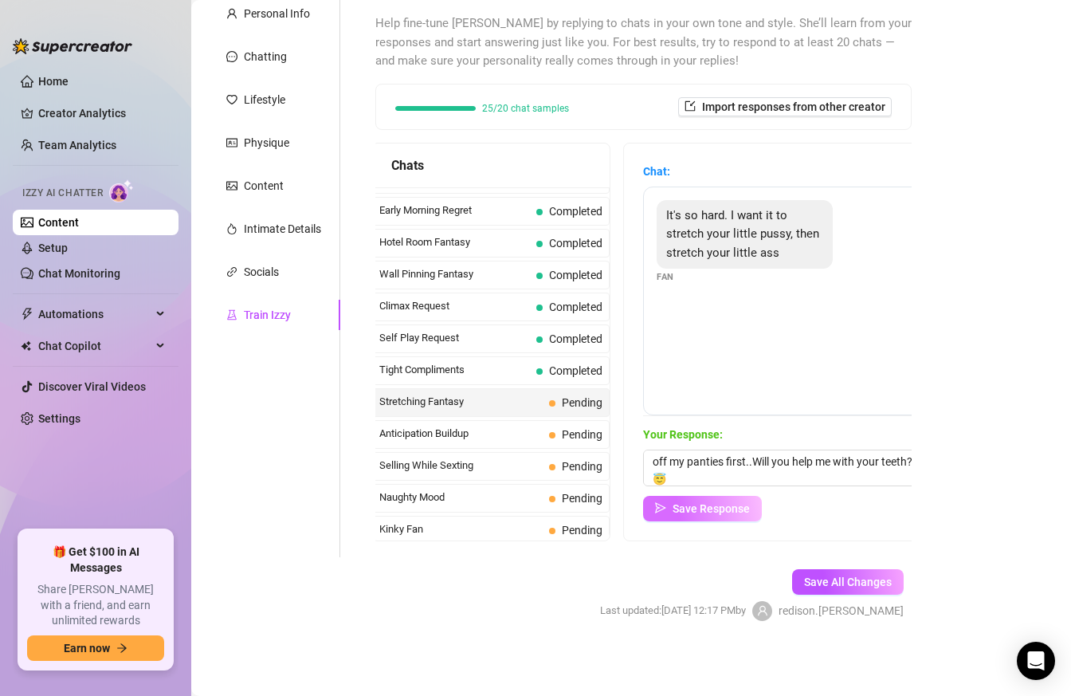
click at [689, 509] on span "Save Response" at bounding box center [711, 508] width 77 height 13
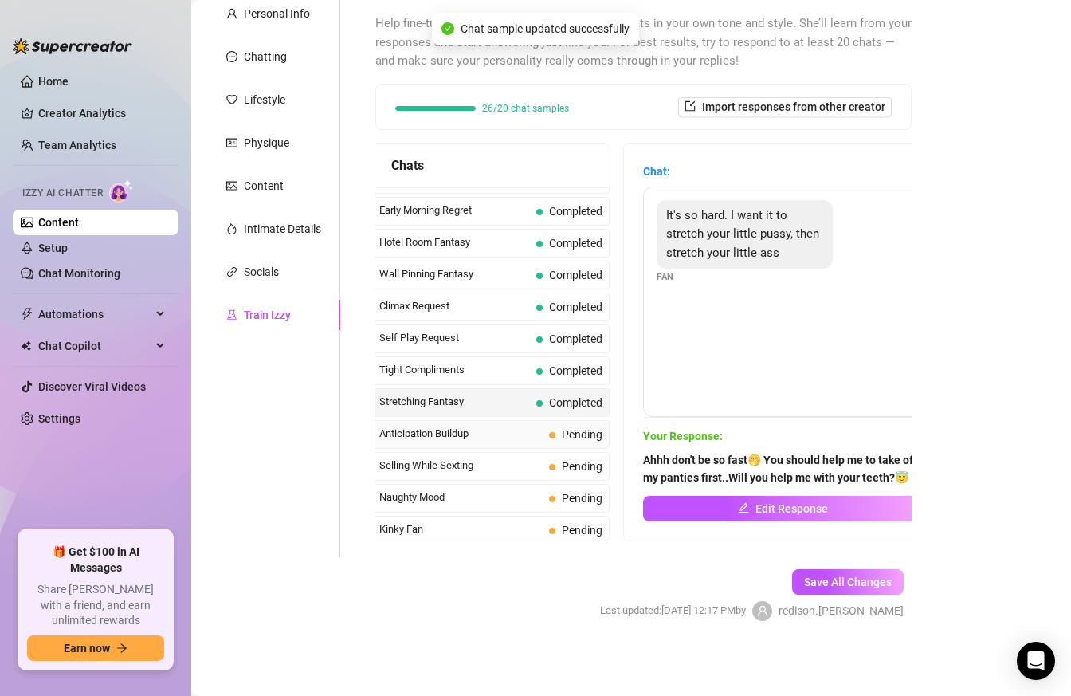
click at [483, 432] on span "Anticipation Buildup" at bounding box center [460, 434] width 163 height 16
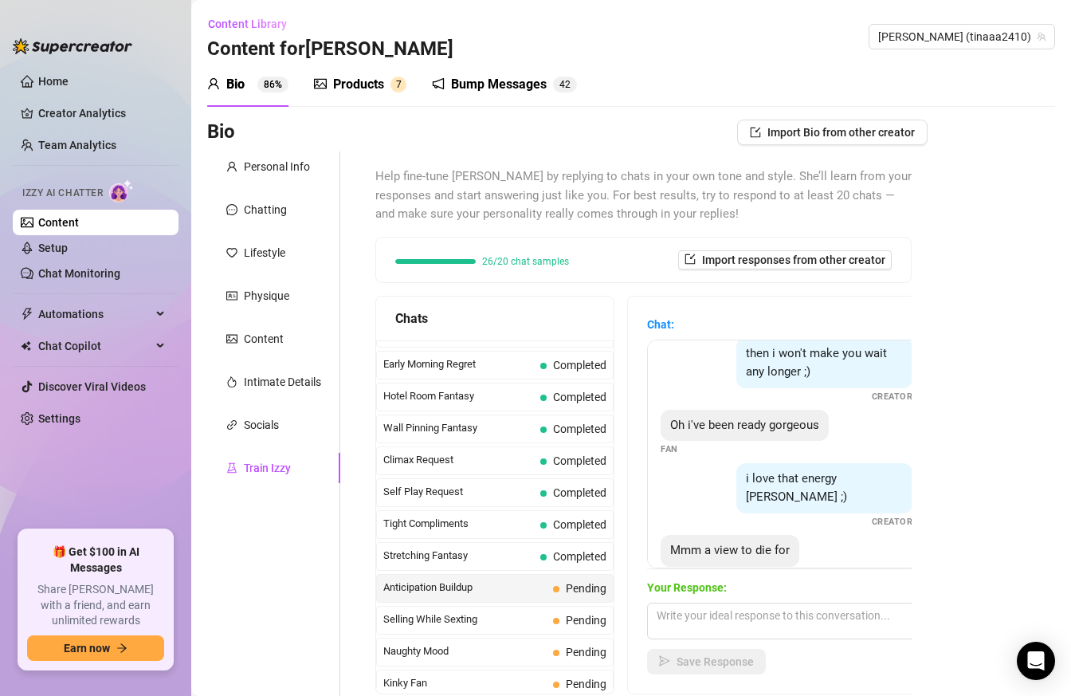
scroll to position [84, 0]
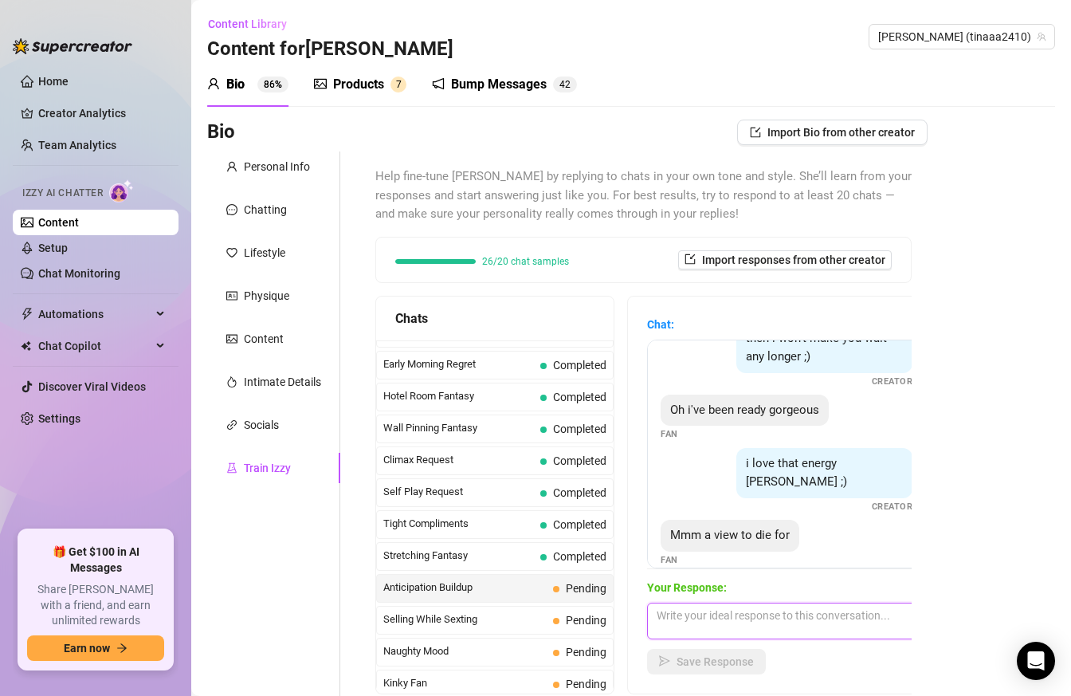
click at [700, 618] on textarea at bounding box center [786, 621] width 279 height 37
paste textarea "mmm Did I maybe cause something to grow over there a little? ;)🥵🙈🤭🤭"
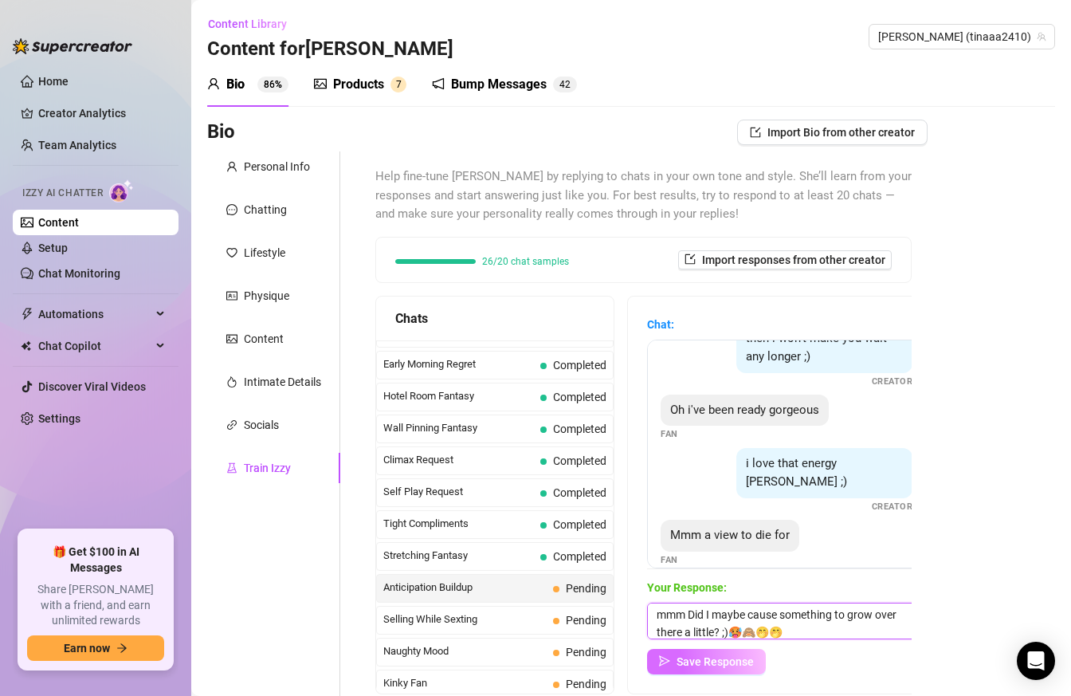
type textarea "mmm Did I maybe cause something to grow over there a little? ;)🥵🙈🤭🤭"
click at [677, 666] on span "Save Response" at bounding box center [715, 661] width 77 height 13
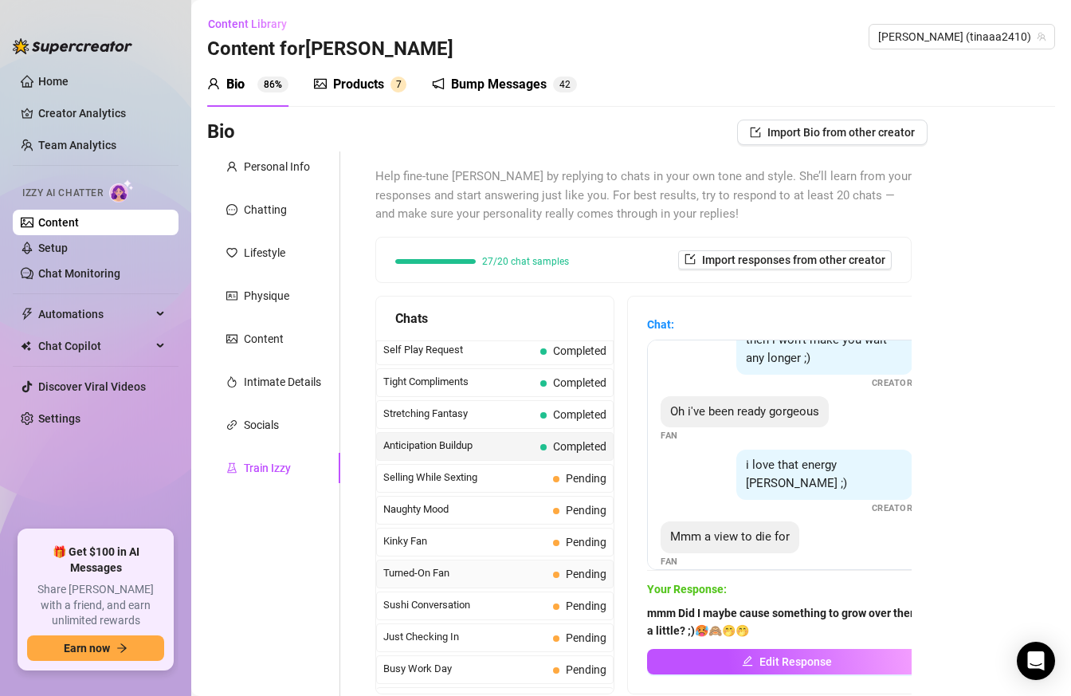
scroll to position [742, 0]
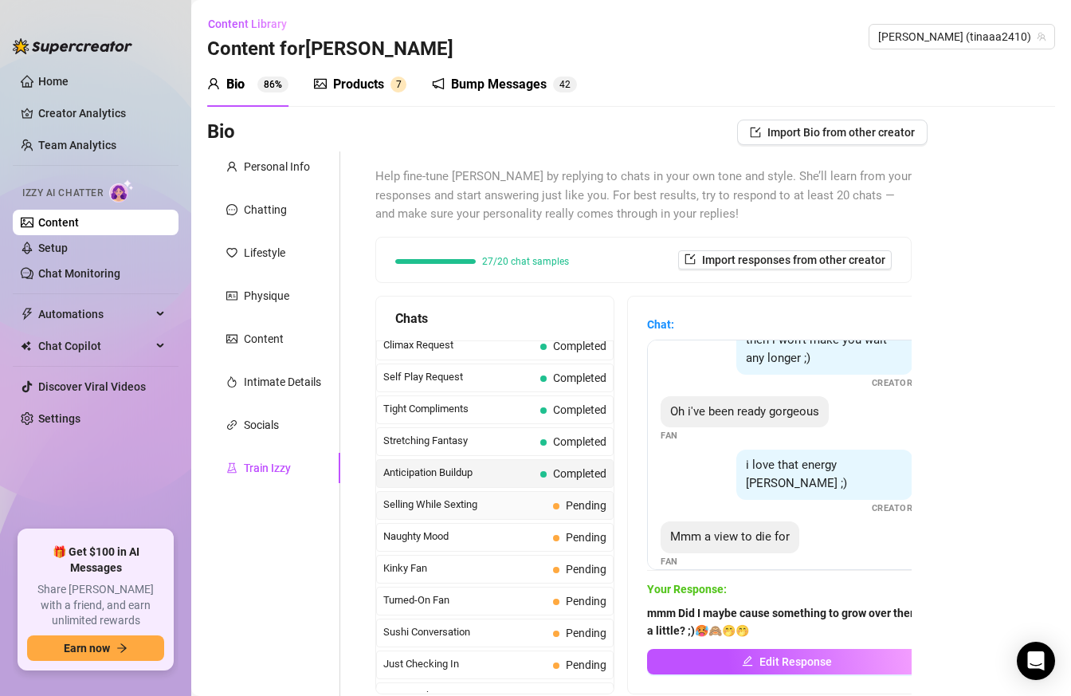
click at [509, 506] on span "Selling While Sexting" at bounding box center [464, 505] width 163 height 16
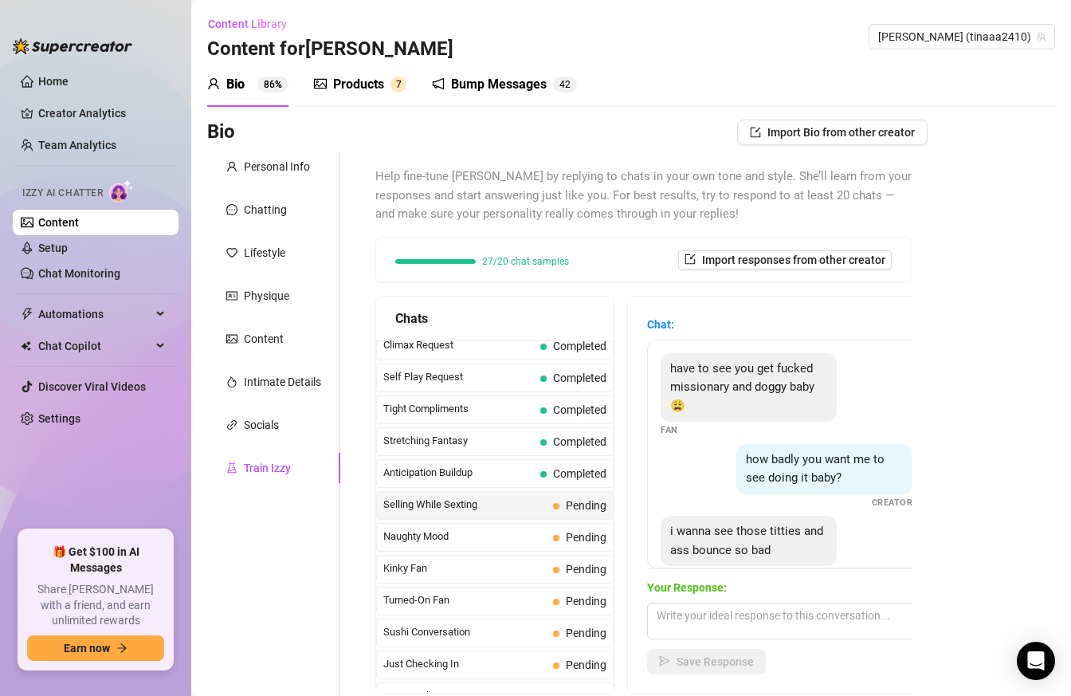
scroll to position [14, 0]
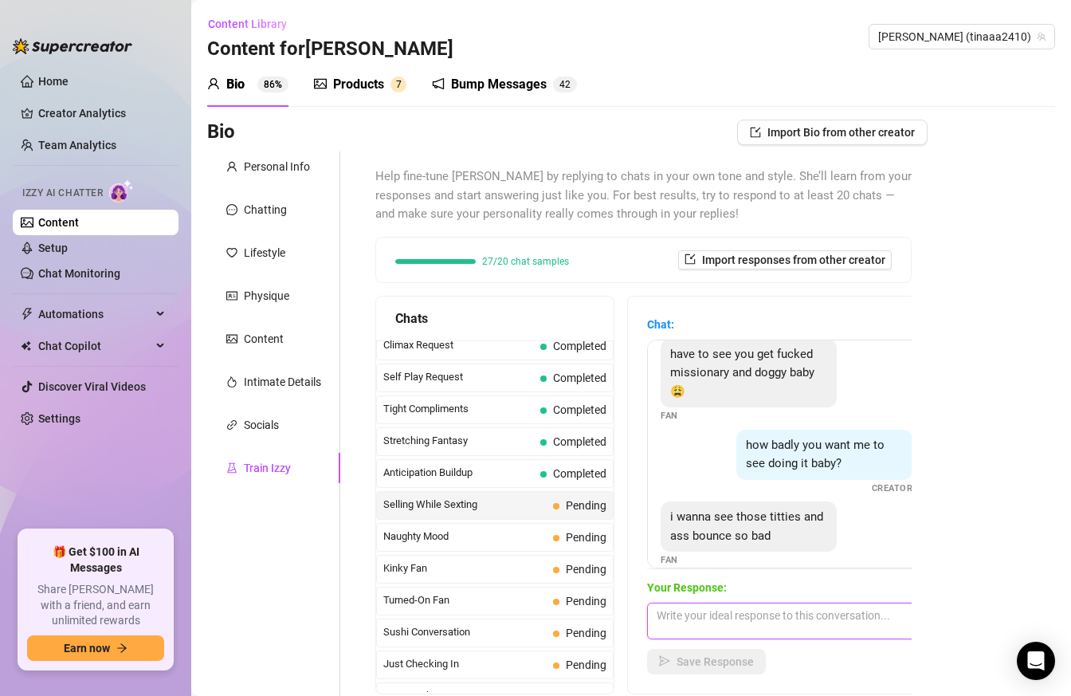
click at [728, 622] on textarea at bounding box center [786, 621] width 279 height 37
paste textarea "I want to tease you some more😈! I move them back and forth in front of your fac…"
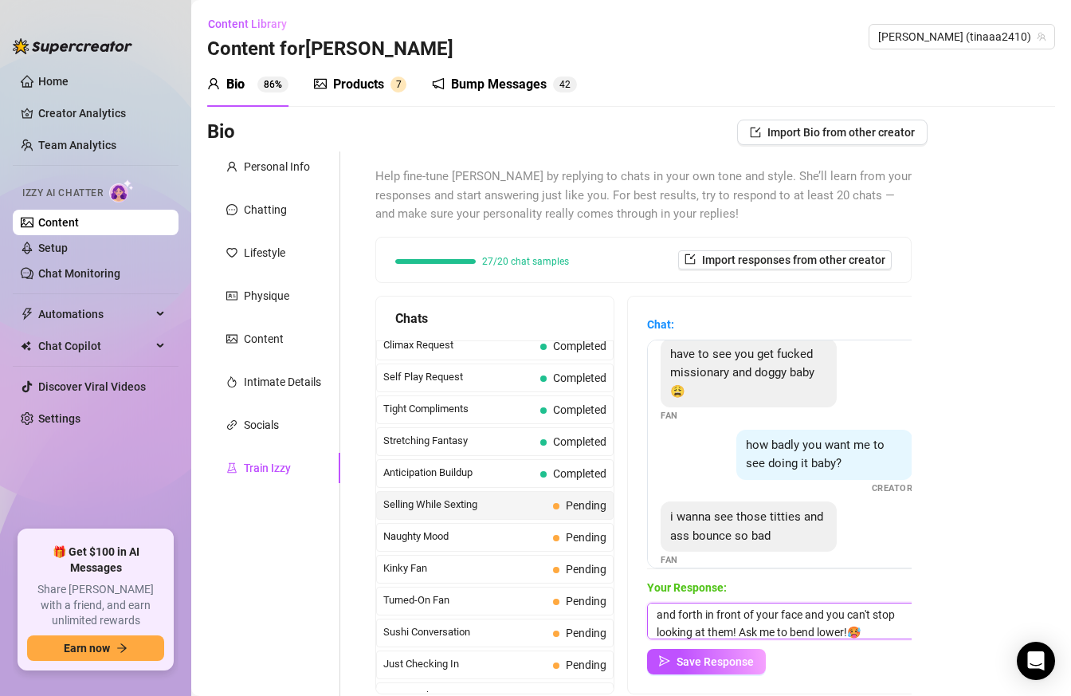
scroll to position [36, 0]
drag, startPoint x: 881, startPoint y: 619, endPoint x: 583, endPoint y: 614, distance: 297.4
click at [583, 615] on div "Chats Curious Fan Completed Waiting For Payday Completed No Pressure Completed …" at bounding box center [643, 495] width 536 height 399
paste textarea "I want to tease you some more😈! I move them back and forth in front of your fac…"
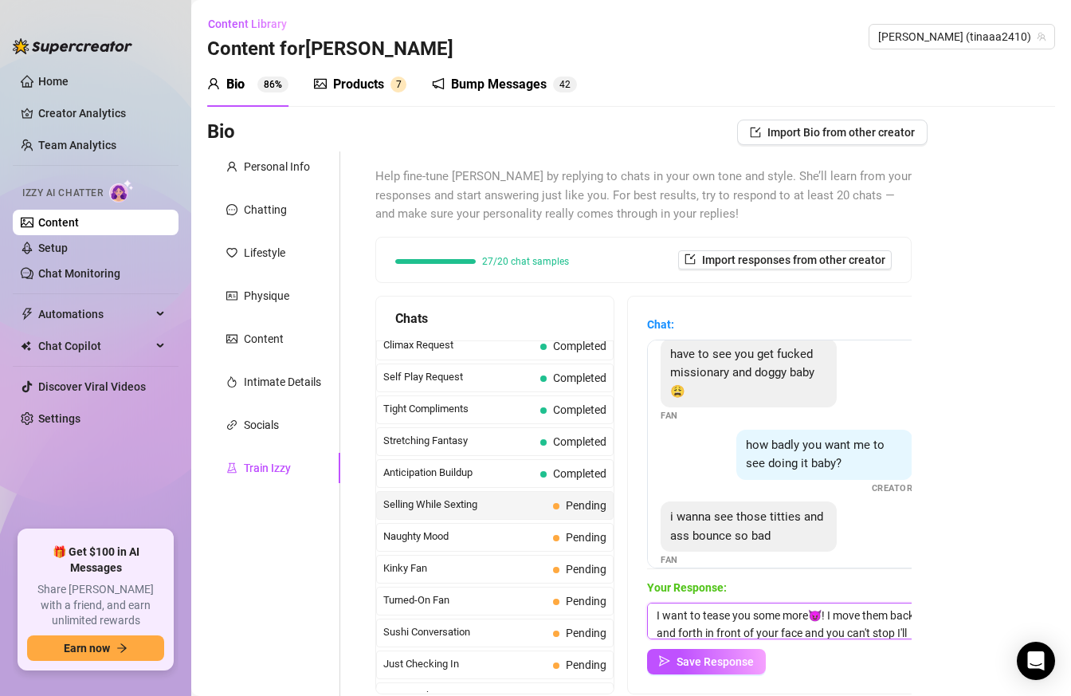
drag, startPoint x: 872, startPoint y: 631, endPoint x: 557, endPoint y: 516, distance: 335.1
click at [557, 516] on div "Chats Curious Fan Completed Waiting For Payday Completed No Pressure Completed …" at bounding box center [643, 495] width 536 height 399
paste textarea
click at [661, 622] on textarea "I'll lean my tits over your face and you won't have quite enough to lick them..…" at bounding box center [786, 621] width 279 height 37
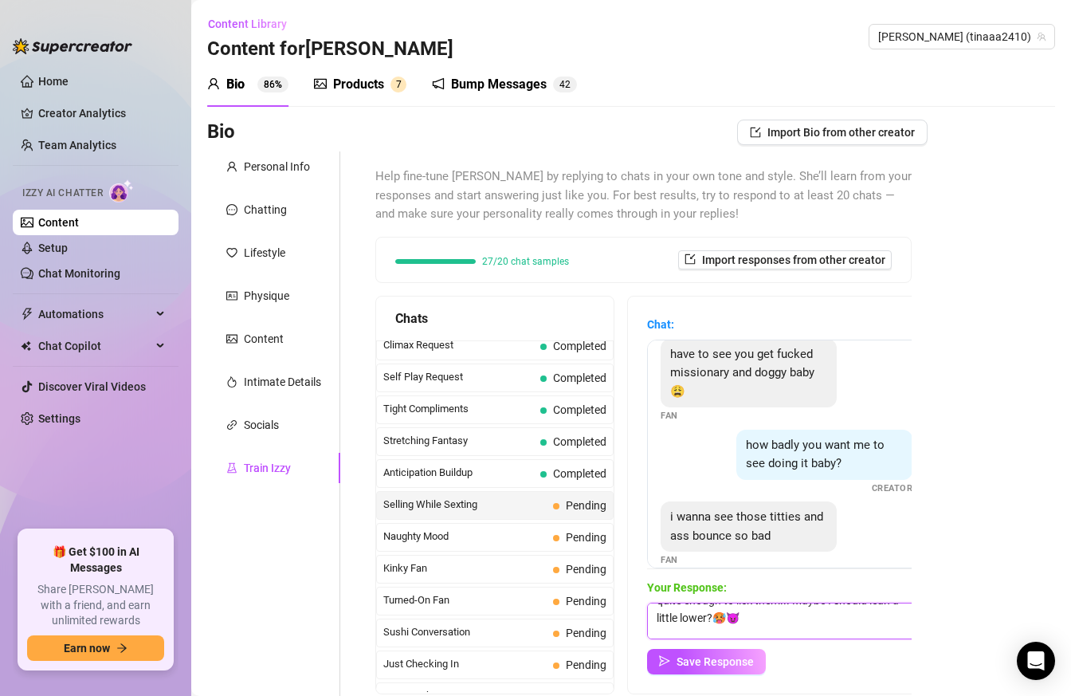
scroll to position [53, 0]
type textarea "I'll lean my tits over your face and you won't have quite enough to lick them..…"
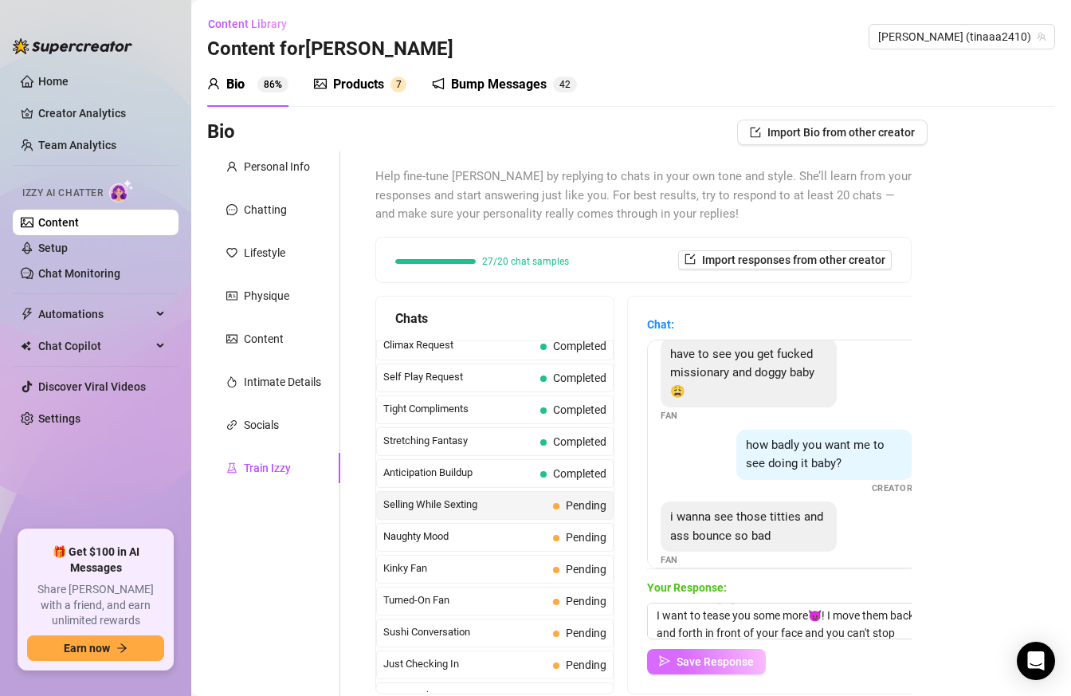
click at [681, 670] on button "Save Response" at bounding box center [706, 662] width 119 height 26
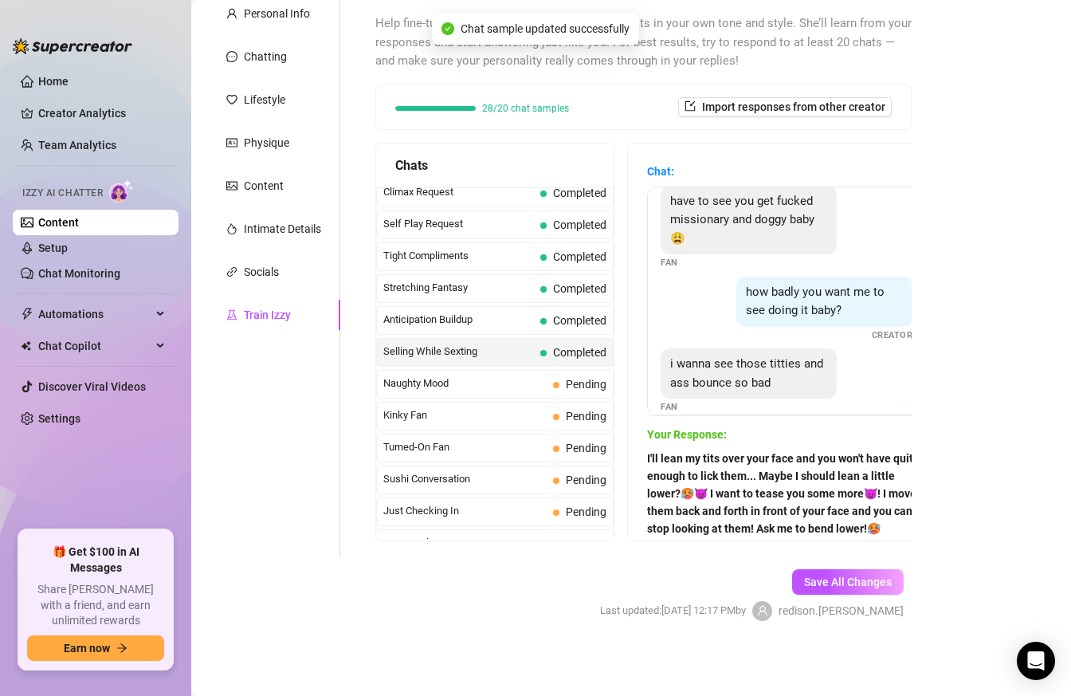
scroll to position [151, 0]
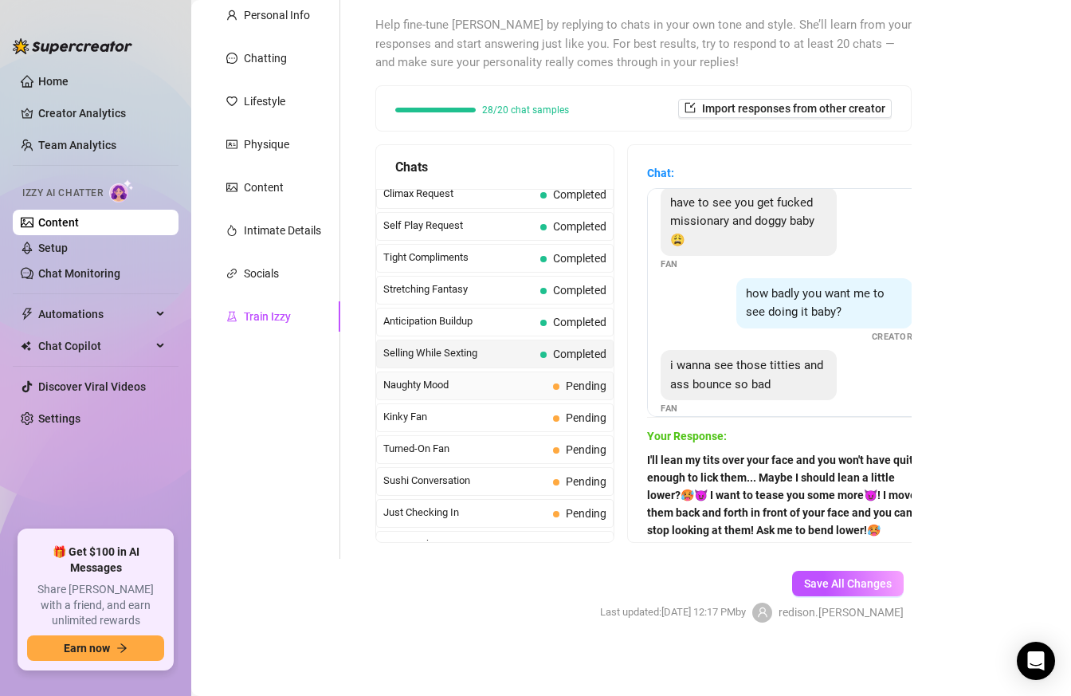
click at [458, 391] on span "Naughty Mood" at bounding box center [464, 385] width 163 height 16
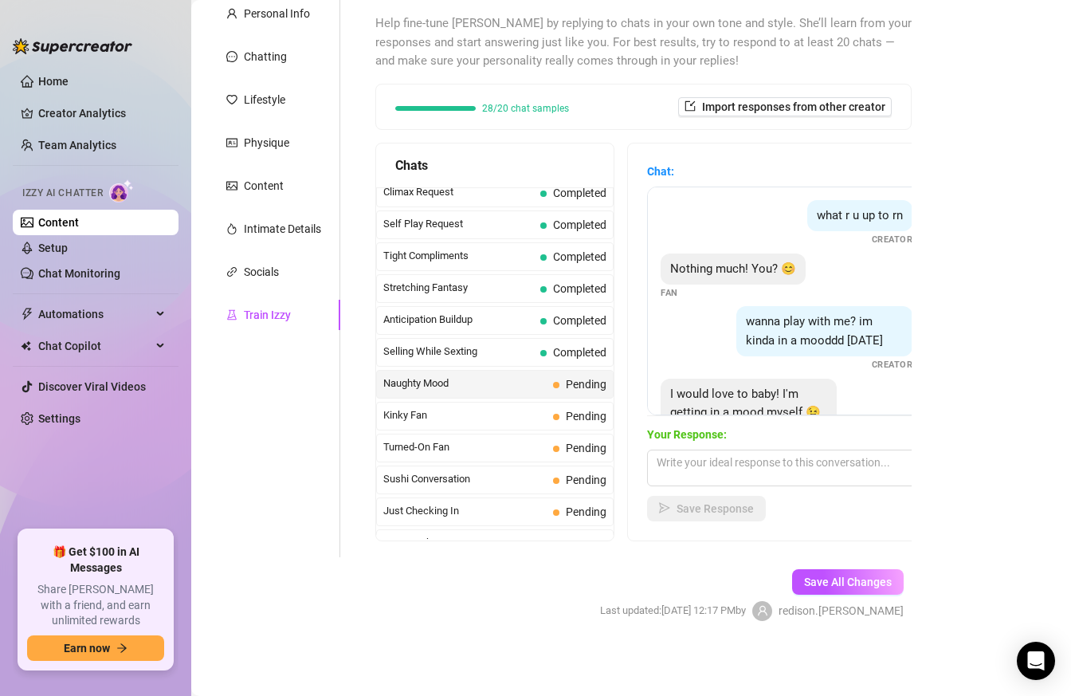
scroll to position [49, 0]
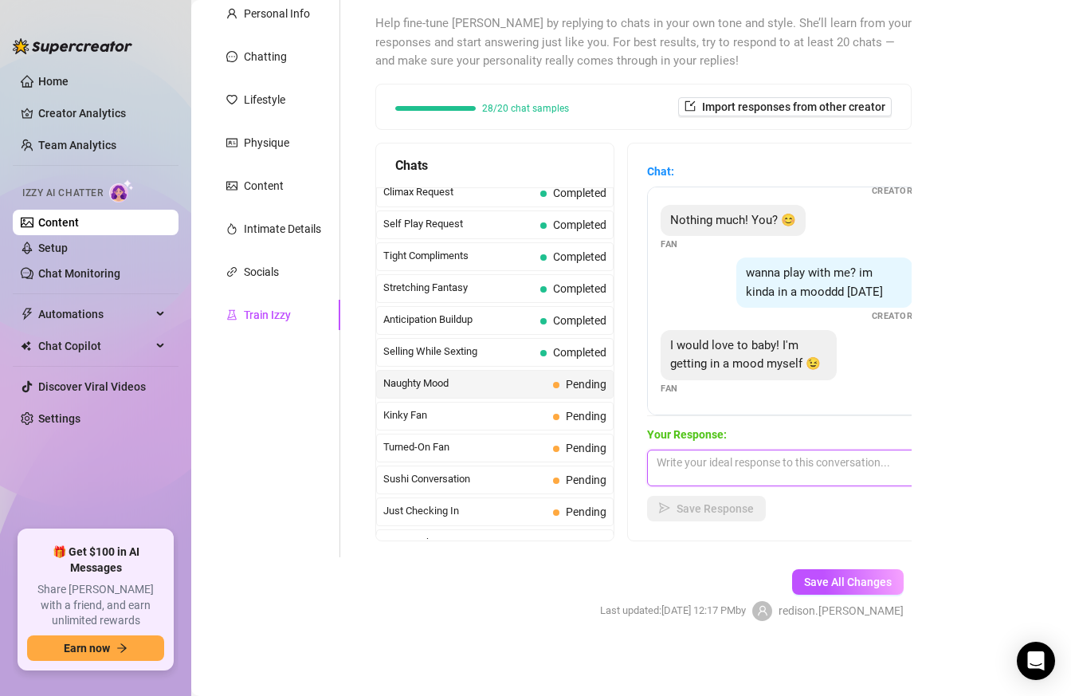
click at [789, 460] on textarea at bounding box center [786, 468] width 279 height 37
paste textarea "Well… I have an idea…😉..should I tell you… ?😊 I don’t want to get you into trou…"
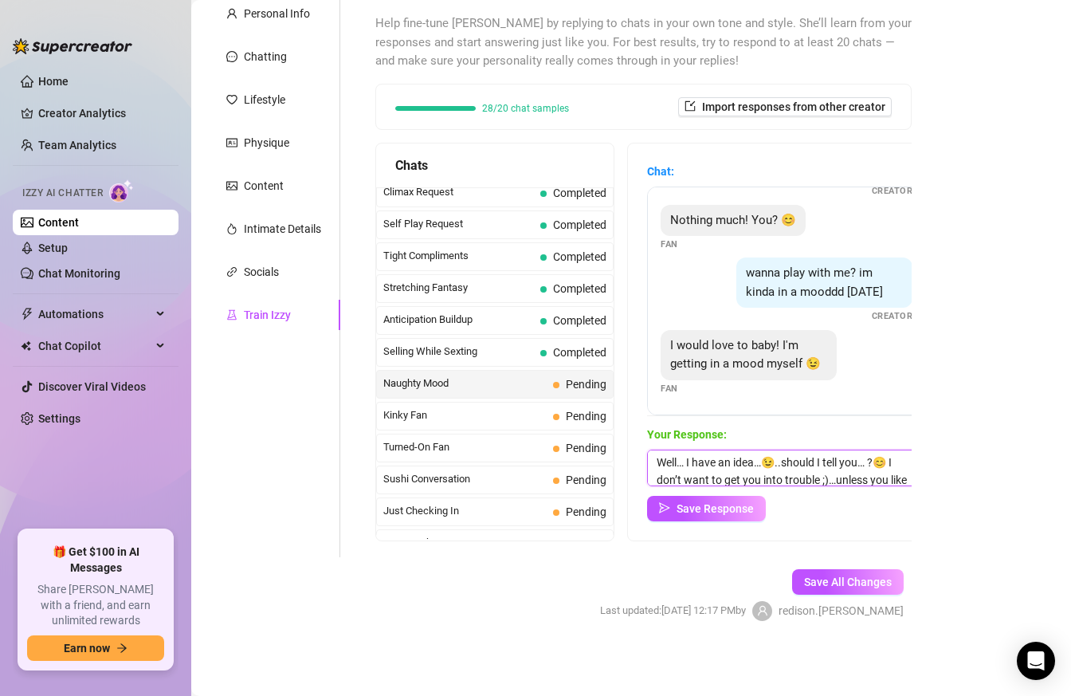
scroll to position [18, 0]
type textarea "Well… I have an idea…😉..should I tell you… ?😊 I don’t want to get you into trou…"
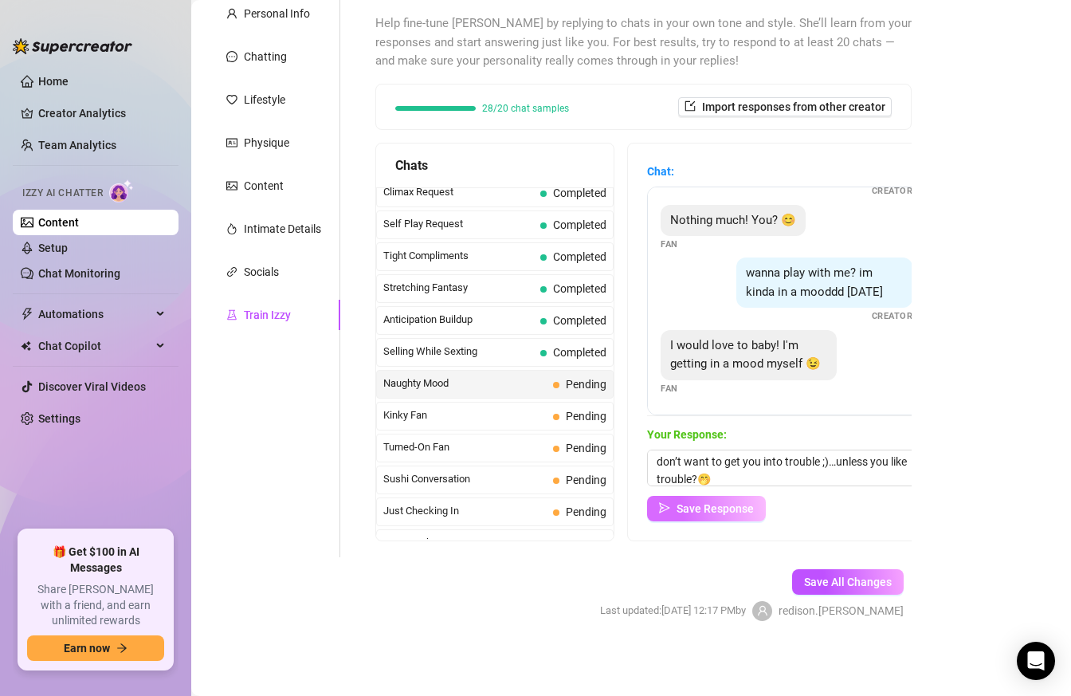
click at [718, 509] on span "Save Response" at bounding box center [715, 508] width 77 height 13
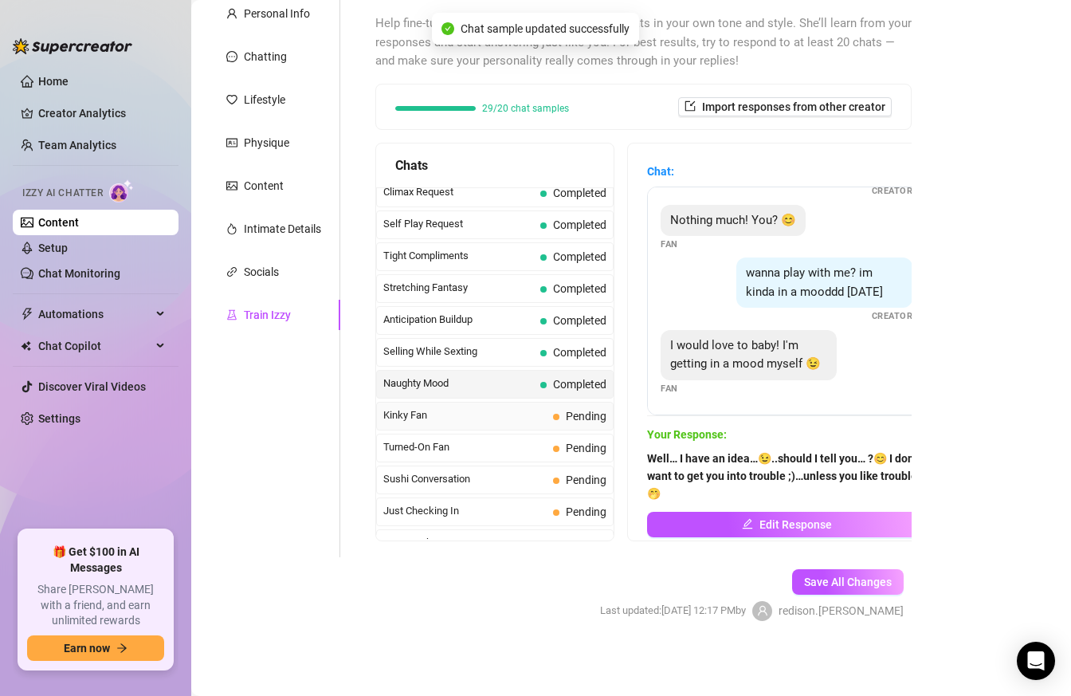
click at [466, 408] on span "Kinky Fan" at bounding box center [464, 415] width 163 height 16
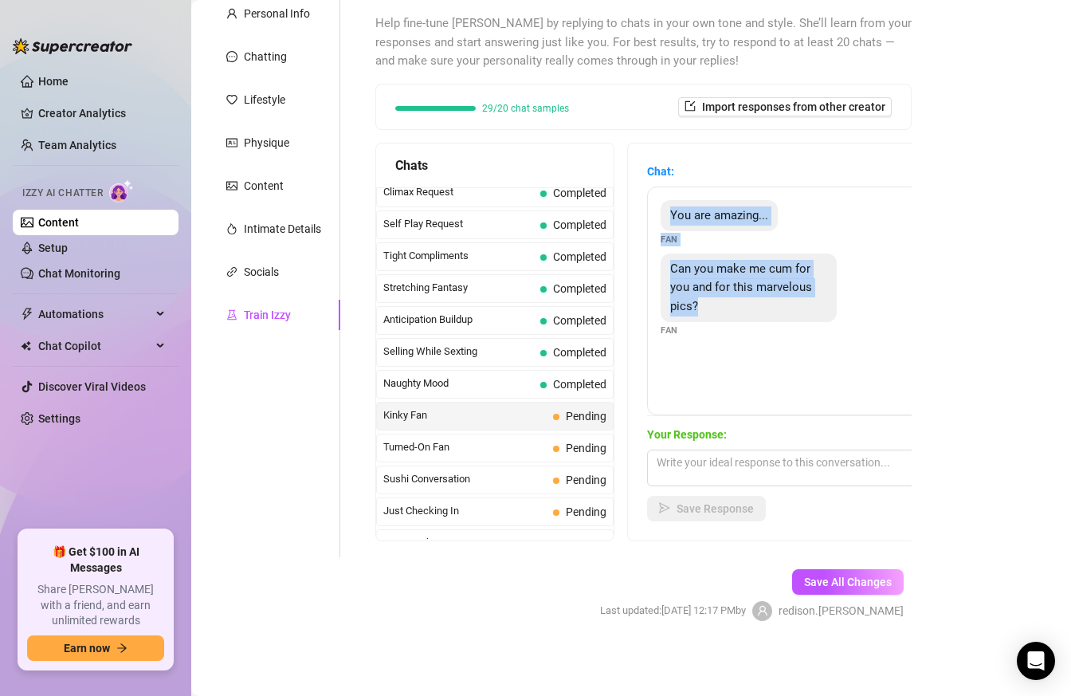
drag, startPoint x: 706, startPoint y: 308, endPoint x: 666, endPoint y: 208, distance: 107.3
click at [666, 208] on div "You are amazing... Fan Can you make me cum for you and for this marvelous pics?…" at bounding box center [786, 301] width 279 height 229
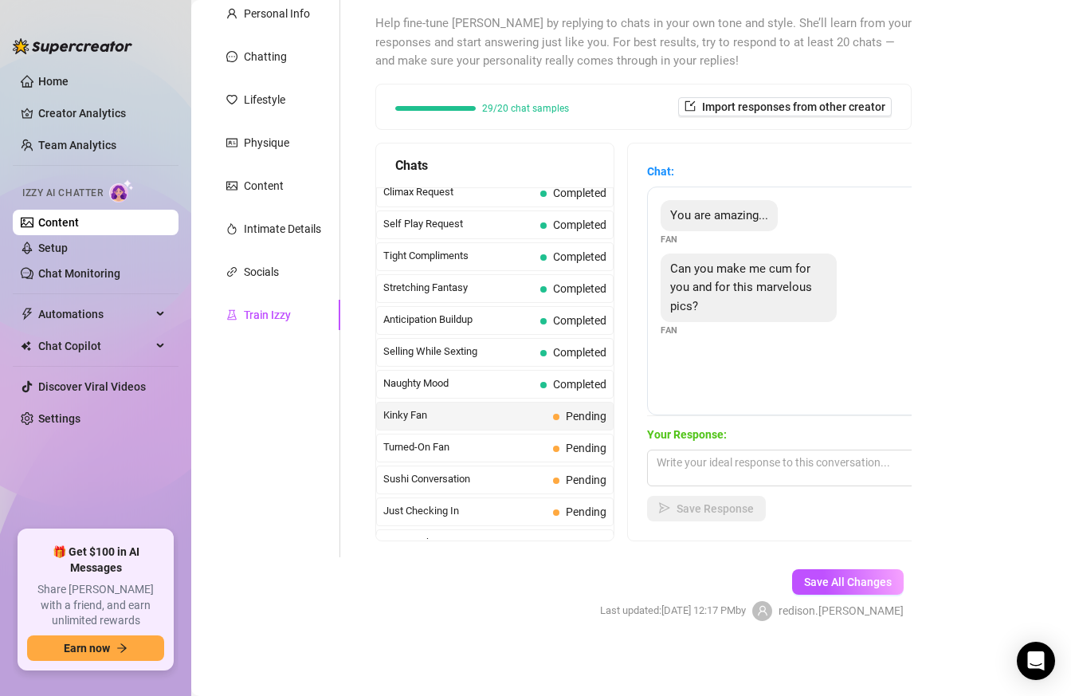
click at [890, 355] on div "You are amazing... Fan Can you make me cum for you and for this marvelous pics?…" at bounding box center [786, 301] width 279 height 229
click at [870, 465] on textarea at bounding box center [786, 468] width 279 height 37
click at [854, 460] on textarea at bounding box center [786, 468] width 279 height 37
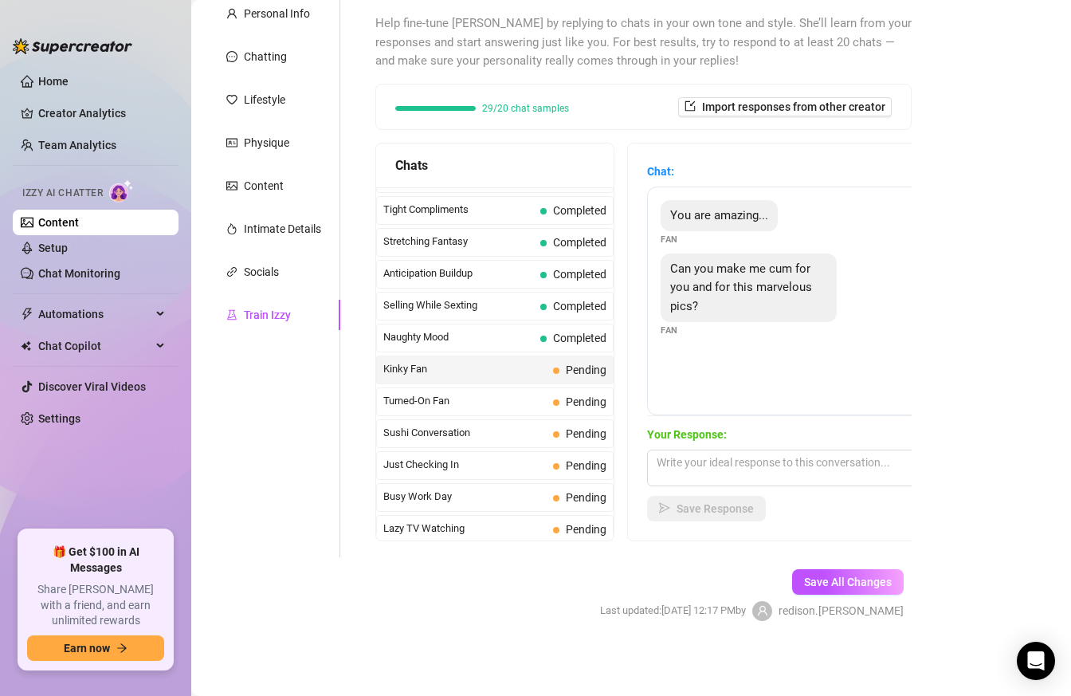
scroll to position [779, 0]
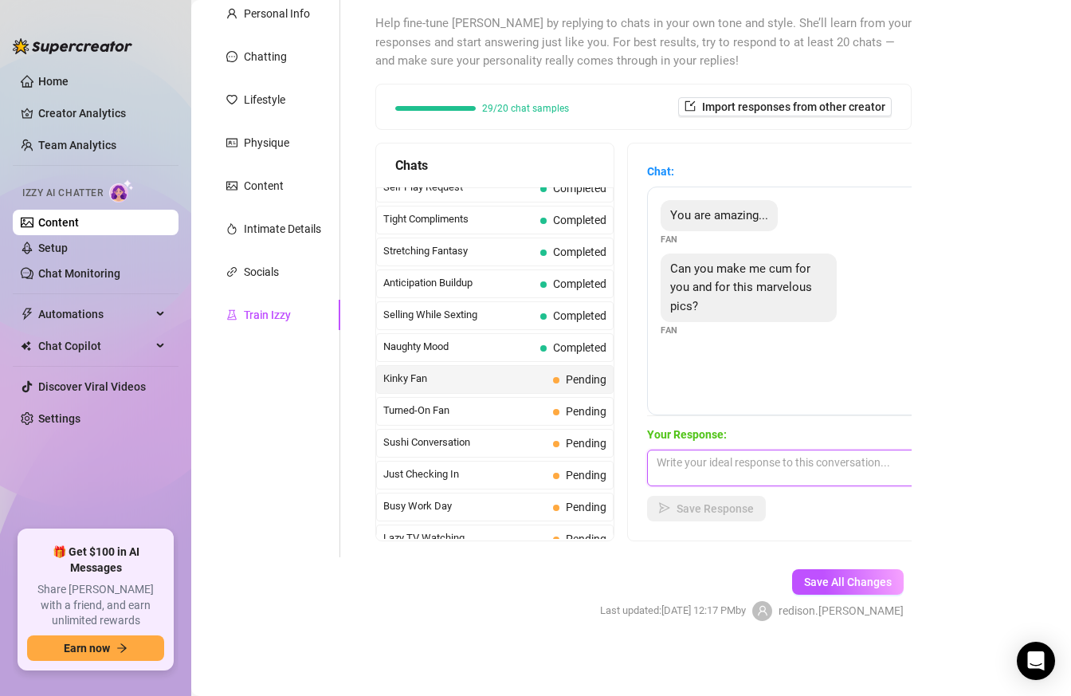
click at [800, 465] on textarea at bounding box center [786, 468] width 279 height 37
paste textarea "The real question is — can my photos and videos have that effect on you?"
click at [767, 458] on textarea "The real question is — can my photos and videos have that effect on you?" at bounding box center [786, 468] width 279 height 37
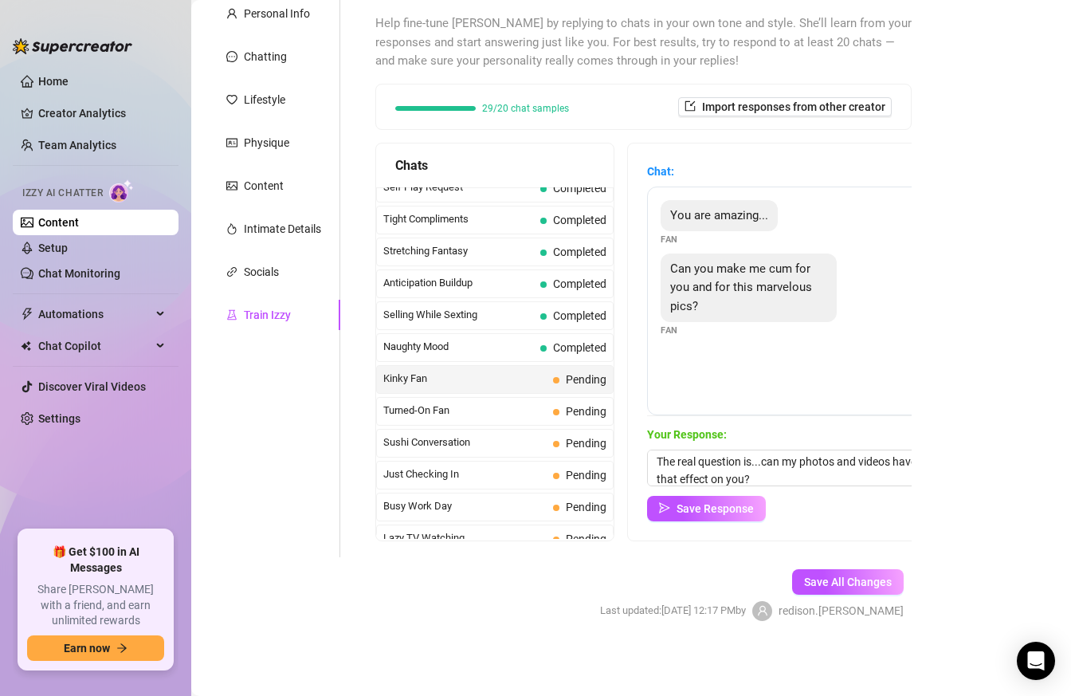
click at [798, 485] on div "Your Response: The real question is...can my photos and videos have that effect…" at bounding box center [786, 474] width 279 height 96
click at [798, 484] on textarea "The real question is...can my photos and videos have that effect on you?" at bounding box center [786, 468] width 279 height 37
click at [826, 473] on textarea "The real question is...can my photos and videos have that effect on you?😇" at bounding box center [786, 468] width 279 height 37
paste textarea "am I beautiful for you ? or I'm not your type?"
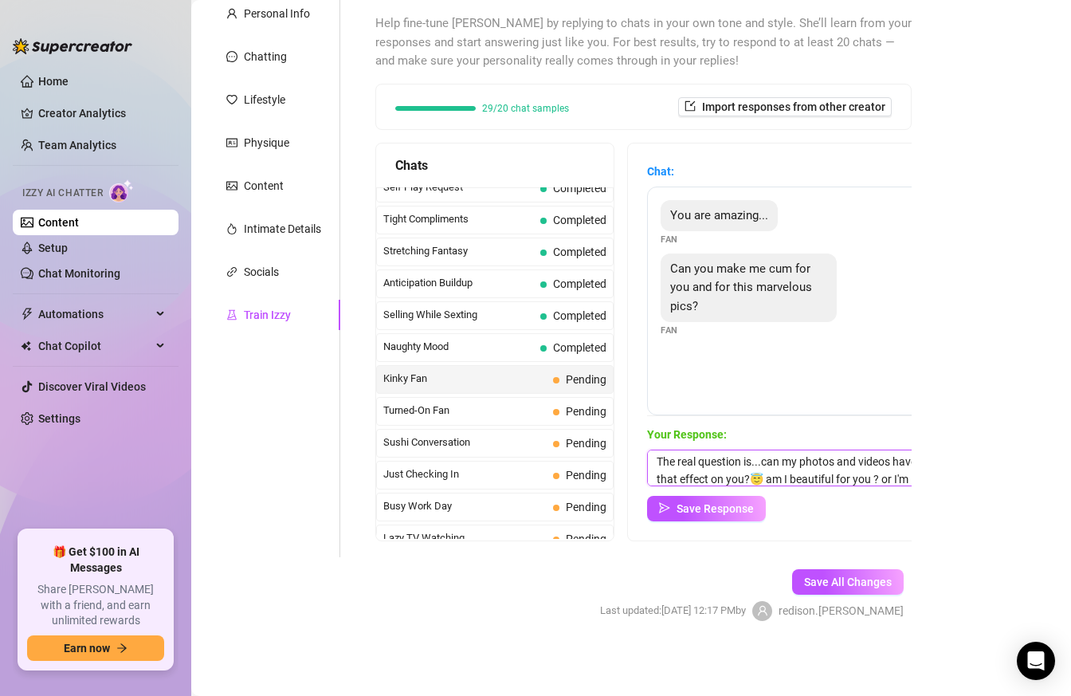
scroll to position [18, 0]
click at [795, 461] on textarea "The real question is...can my photos and videos have that effect on you?😇 am I …" at bounding box center [786, 468] width 279 height 37
type textarea "The real question is...can my photos and videos have that effect on you?😇 Am I …"
click at [689, 516] on button "Save Response" at bounding box center [706, 509] width 119 height 26
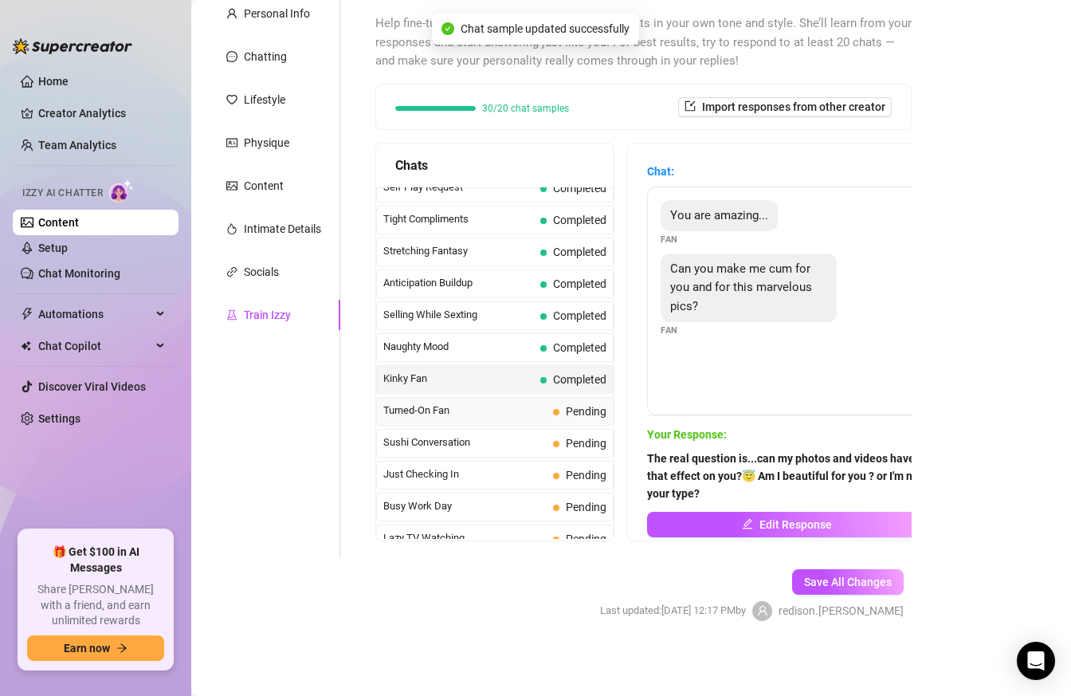
click at [519, 407] on span "Turned-On Fan" at bounding box center [464, 411] width 163 height 16
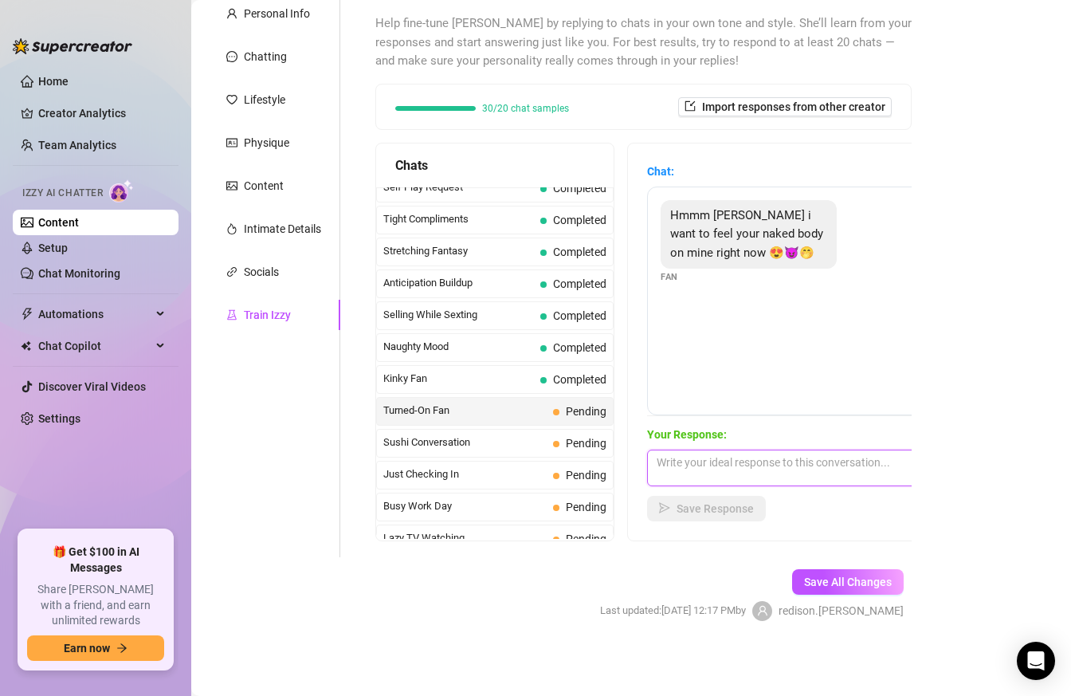
click at [701, 475] on textarea at bounding box center [786, 468] width 279 height 37
paste textarea "I decided to make this day lazy 😅staying in bed the whole day..😊Will you keep m…"
type textarea "Like your mood..I decided to make this day lazy 😅staying in bed the whole day..…"
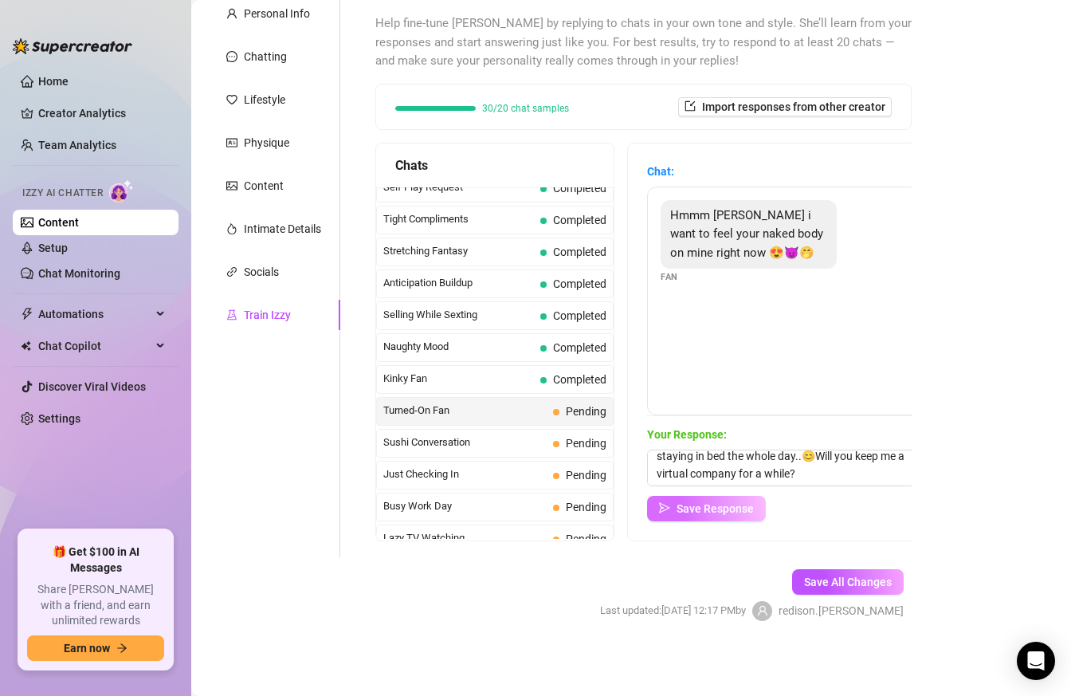
click at [679, 505] on span "Save Response" at bounding box center [715, 508] width 77 height 13
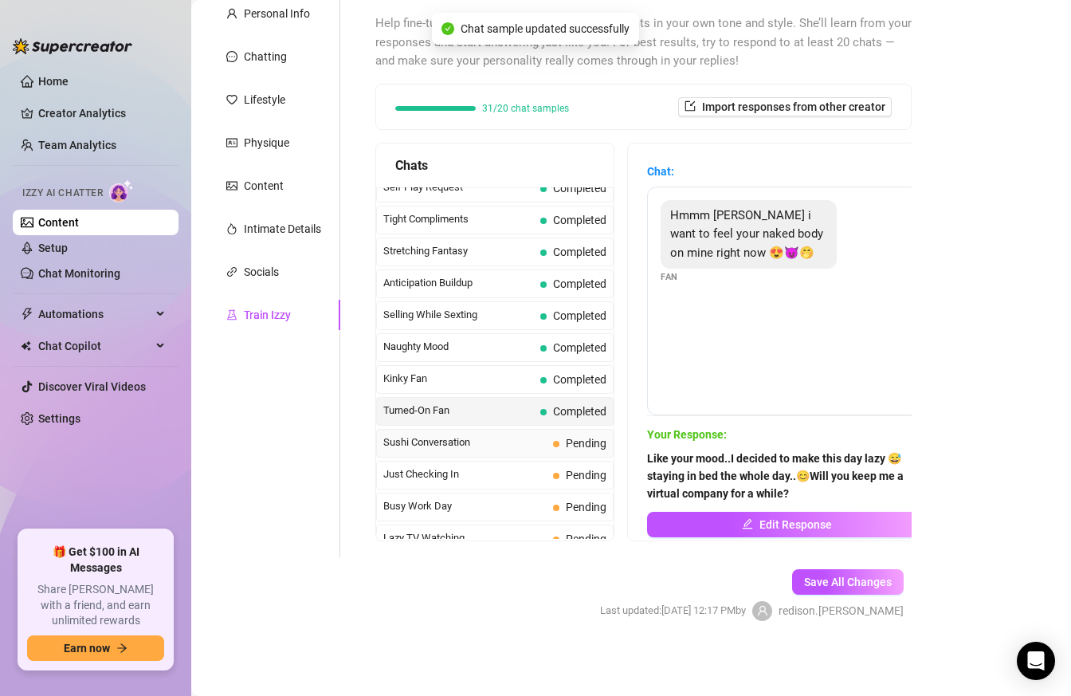
click at [488, 447] on span "Sushi Conversation" at bounding box center [464, 442] width 163 height 16
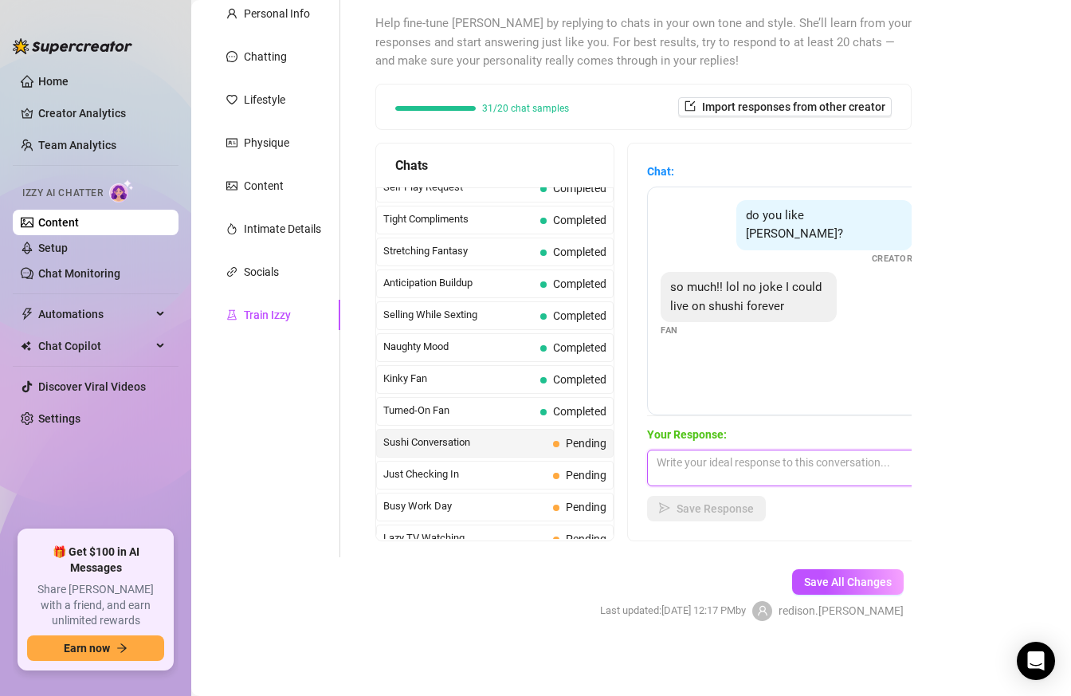
click at [817, 472] on textarea at bounding box center [786, 468] width 279 height 37
paste textarea "ohhh now I can't think of anything but dessert.😓😓"
click at [865, 459] on textarea "ohhh now I can't think of anything but dessert.😓😓" at bounding box center [786, 468] width 279 height 37
click at [904, 455] on textarea "ohhh now I can't think of anything but sushi.😓😓" at bounding box center [786, 468] width 279 height 37
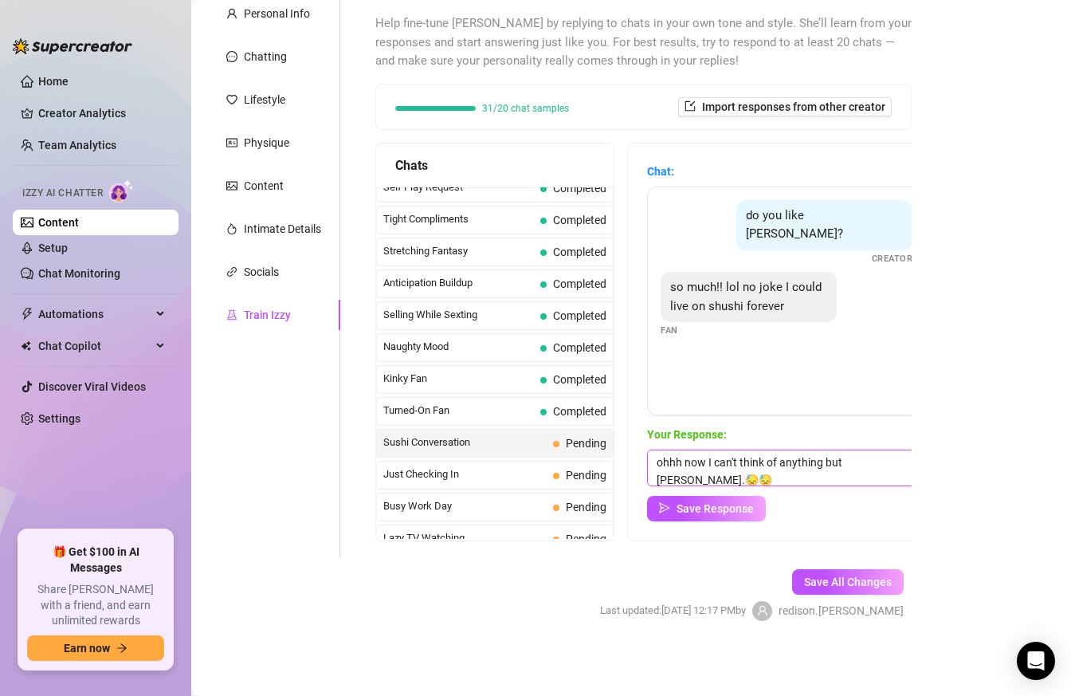
paste textarea "it's your fault you owe me a dessert now , you know ?😇😇😇😇😇"
click at [658, 472] on textarea "ohhh now I can't think of anything but sushi.😓😓it's your fault you owe me a des…" at bounding box center [786, 468] width 279 height 37
click at [661, 472] on textarea "ohhh now I can't think of anything but sushi.😓😓it's your fault You owe me a des…" at bounding box center [786, 468] width 279 height 37
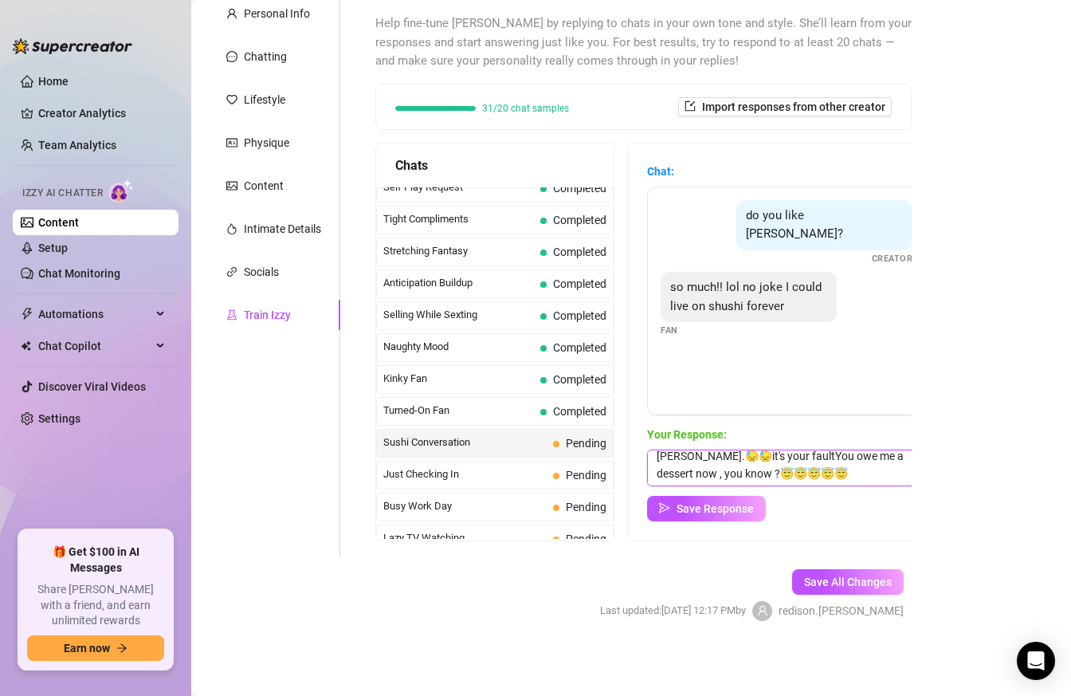
scroll to position [22, 0]
click at [806, 457] on textarea "ohhh now I can't think of anything but sushi.😓😓it's your fault. You owe me a de…" at bounding box center [786, 468] width 279 height 37
type textarea "ohhh now I can't think of anything but sushi.😓😓it's your fault. You owe me sush…"
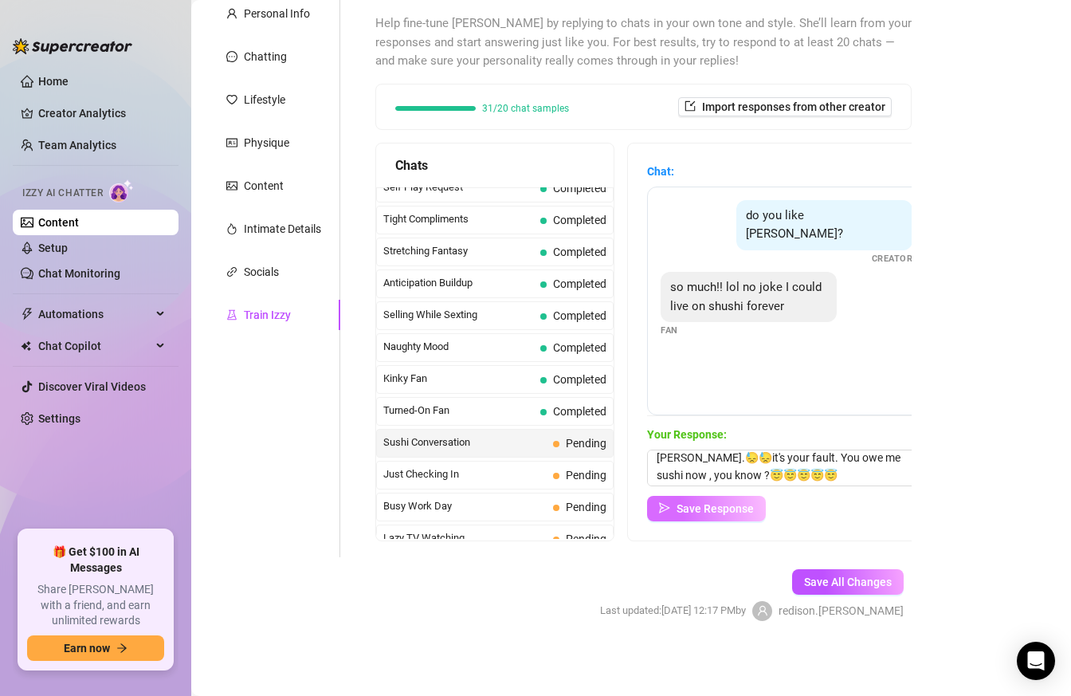
click at [725, 515] on button "Save Response" at bounding box center [706, 509] width 119 height 26
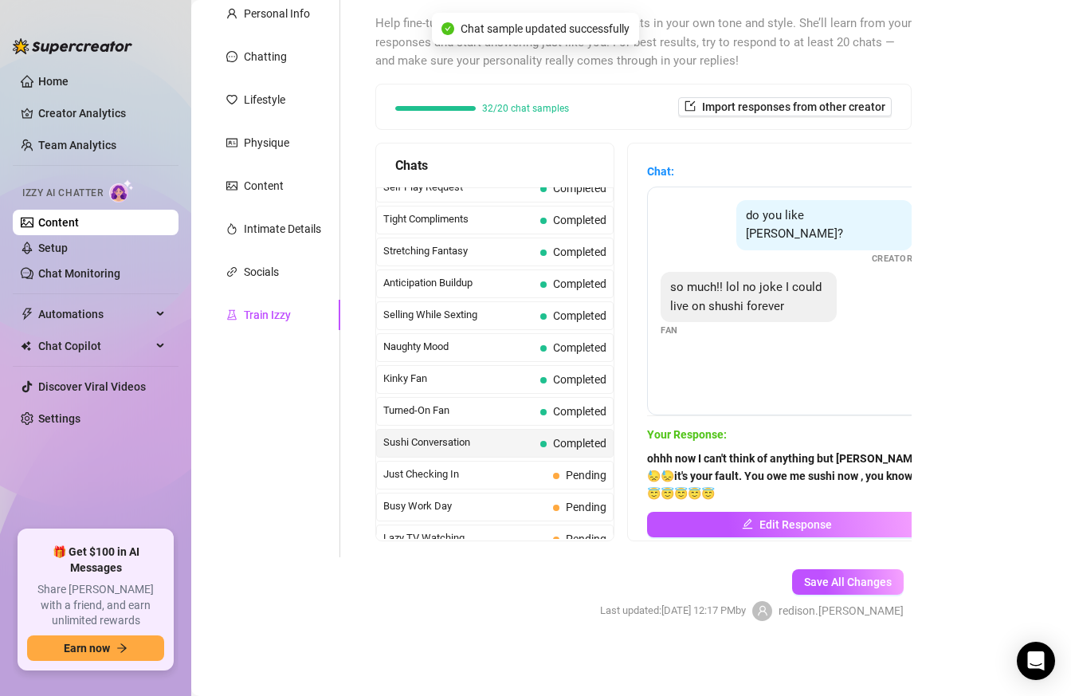
scroll to position [112, 0]
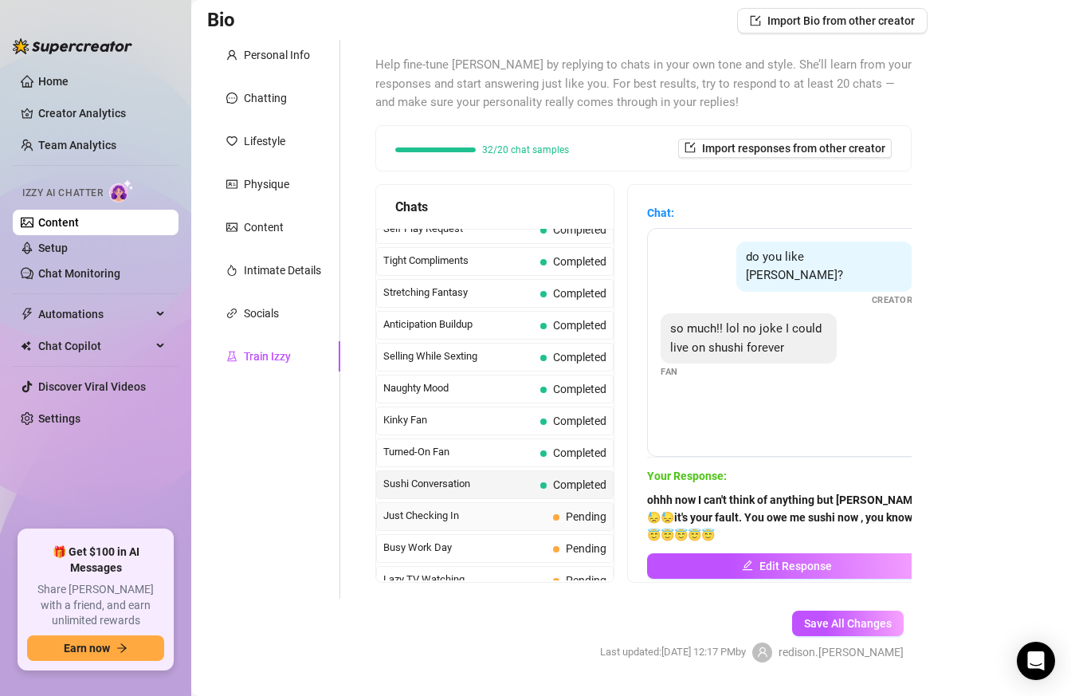
click at [507, 515] on span "Just Checking In" at bounding box center [464, 516] width 163 height 16
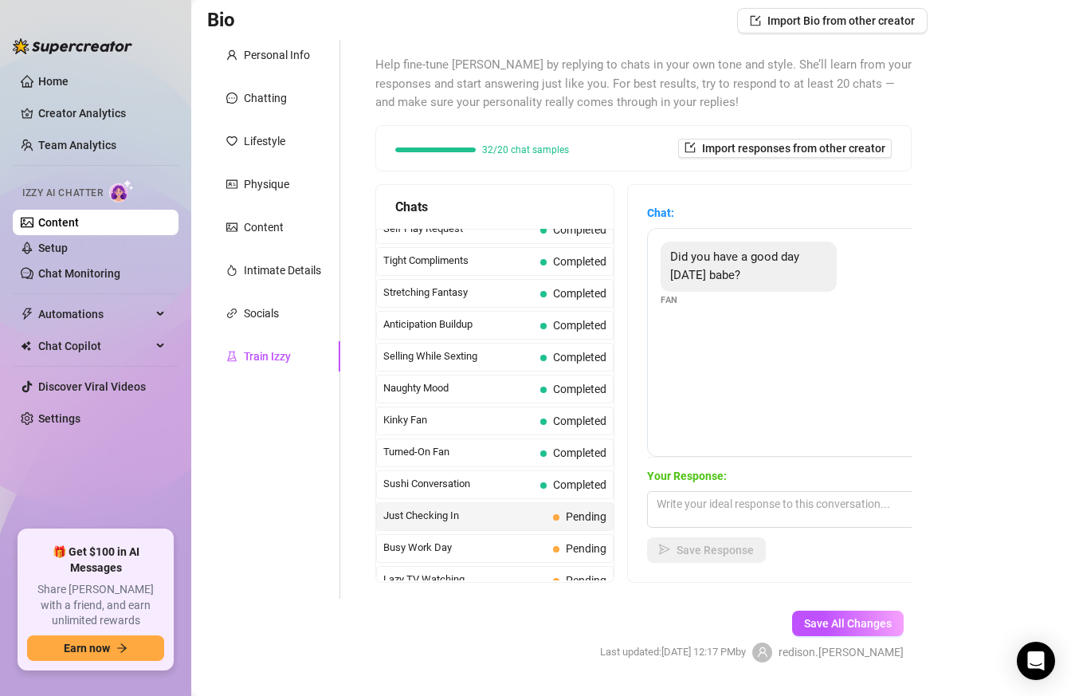
scroll to position [153, 0]
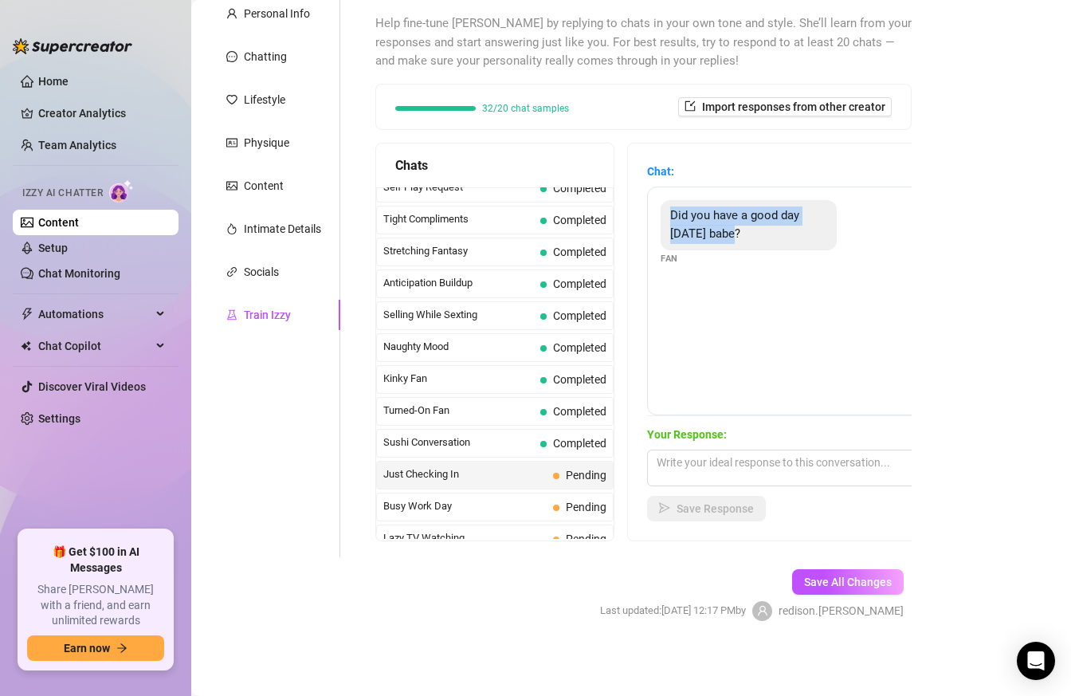
drag, startPoint x: 671, startPoint y: 213, endPoint x: 752, endPoint y: 239, distance: 85.4
click at [752, 239] on div "Did you have a good day today babe?" at bounding box center [749, 225] width 176 height 50
click at [793, 517] on div "Save Response" at bounding box center [786, 509] width 279 height 26
click at [793, 469] on textarea at bounding box center [786, 468] width 279 height 37
paste textarea "Good, thanks"
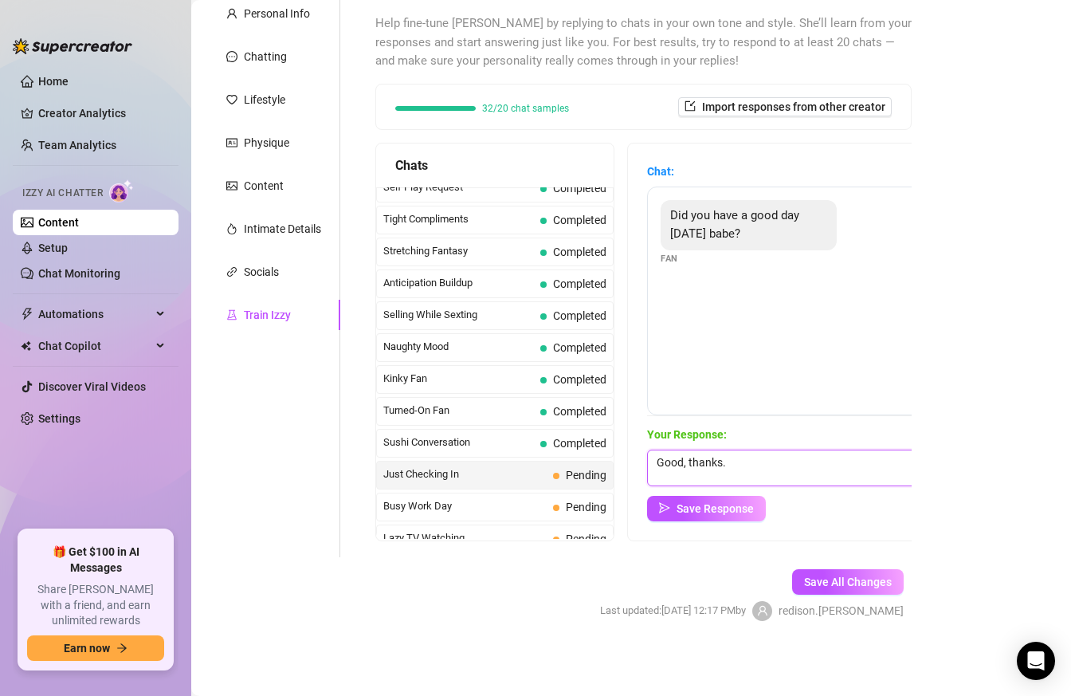
click at [760, 466] on textarea "Good, thanks." at bounding box center [786, 468] width 279 height 37
paste textarea "I'm not much for being called "baby" tbh. 😏 Especially since this is literally …"
click at [901, 461] on textarea "Good, thanks. I'm not much for being called "baby" tbh. 😏 Especially since this…" at bounding box center [786, 468] width 279 height 37
type textarea "Good, thanks. I'm not much for being called "babe" tbh. 😏 Especially since this…"
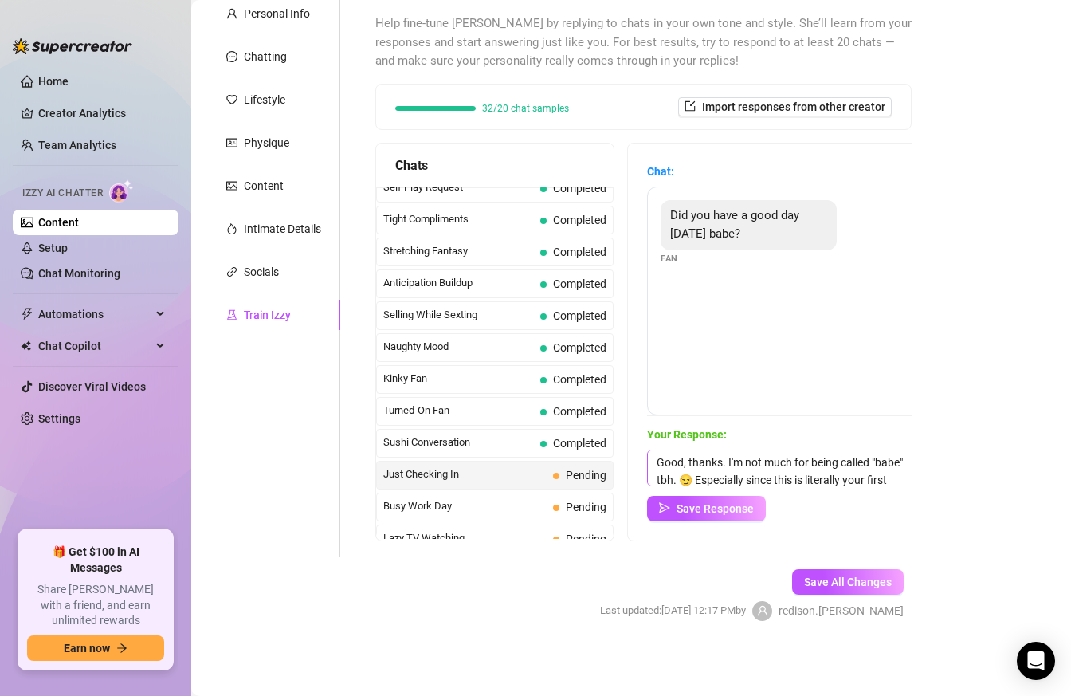
scroll to position [24, 0]
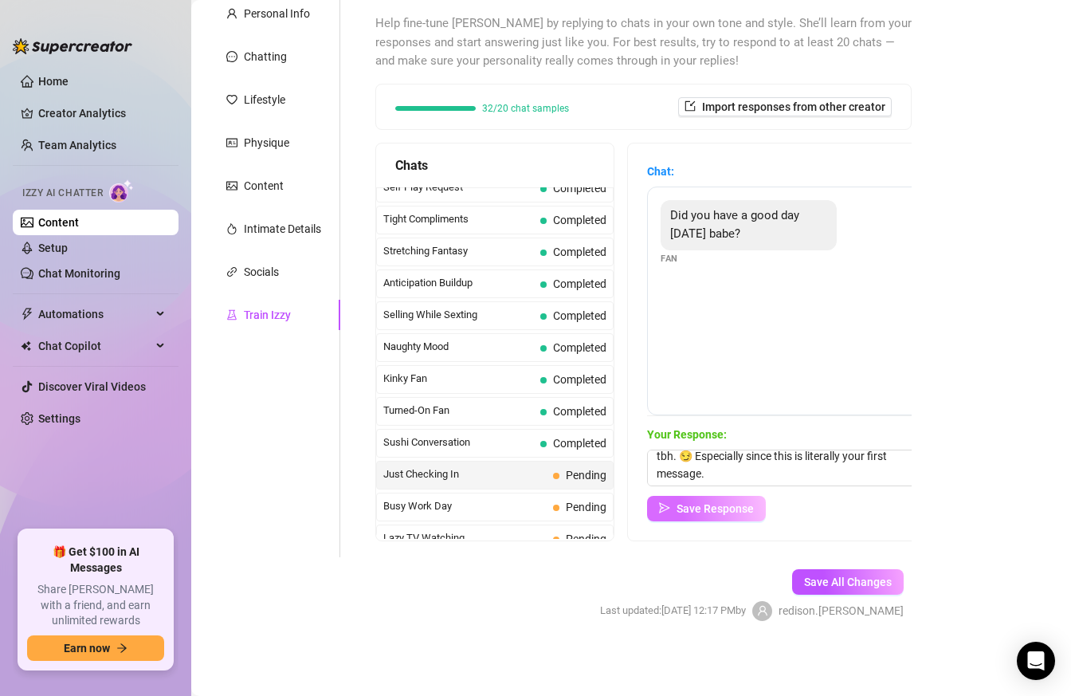
click at [699, 499] on button "Save Response" at bounding box center [706, 509] width 119 height 26
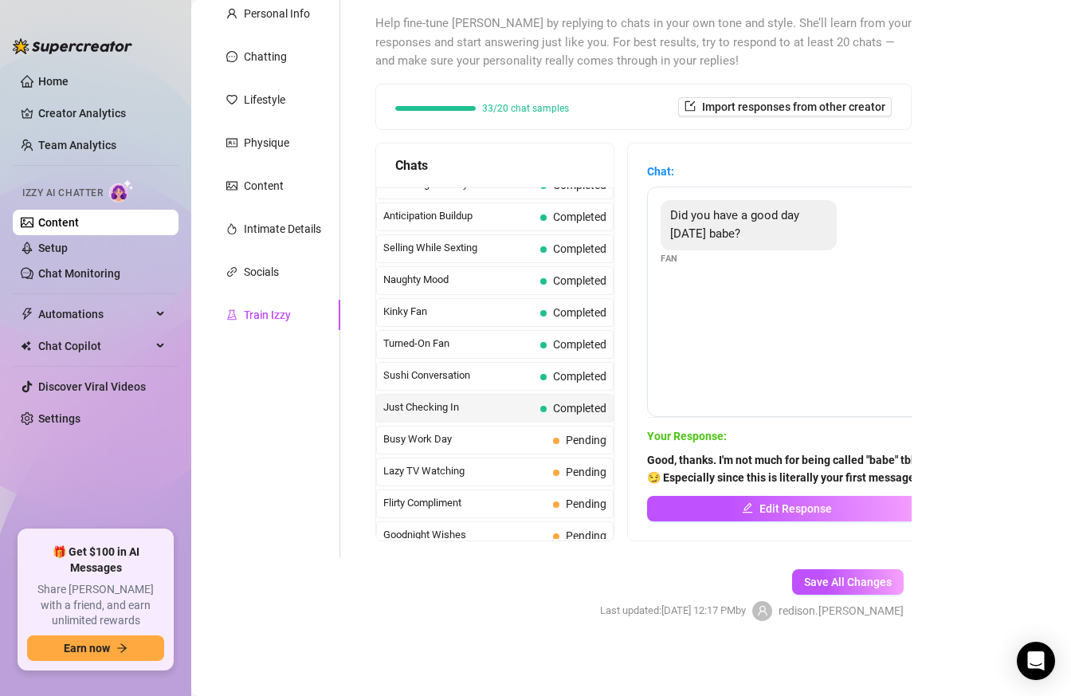
scroll to position [847, 0]
drag, startPoint x: 1069, startPoint y: 224, endPoint x: 1027, endPoint y: 224, distance: 42.2
click at [1037, 224] on main "Content Library Content for Tina Tina (tinaaa2410) Bio 86% Products 7 Bump Mess…" at bounding box center [631, 272] width 880 height 850
click at [552, 438] on div "Busy Work Day Pending" at bounding box center [495, 438] width 238 height 29
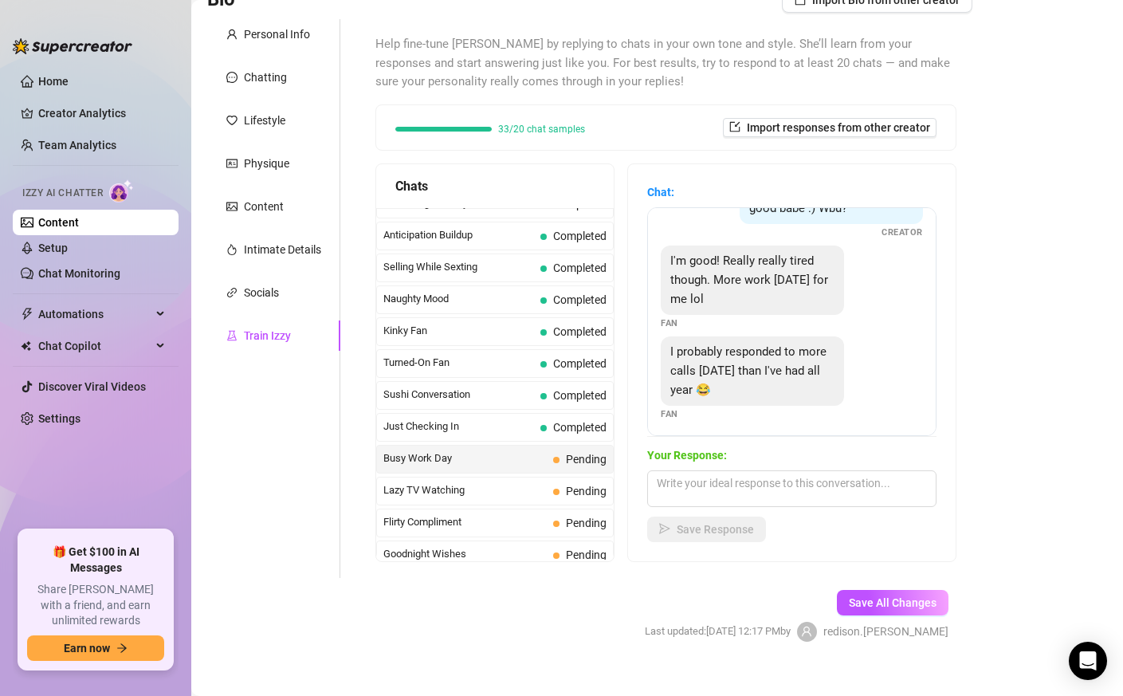
scroll to position [124, 0]
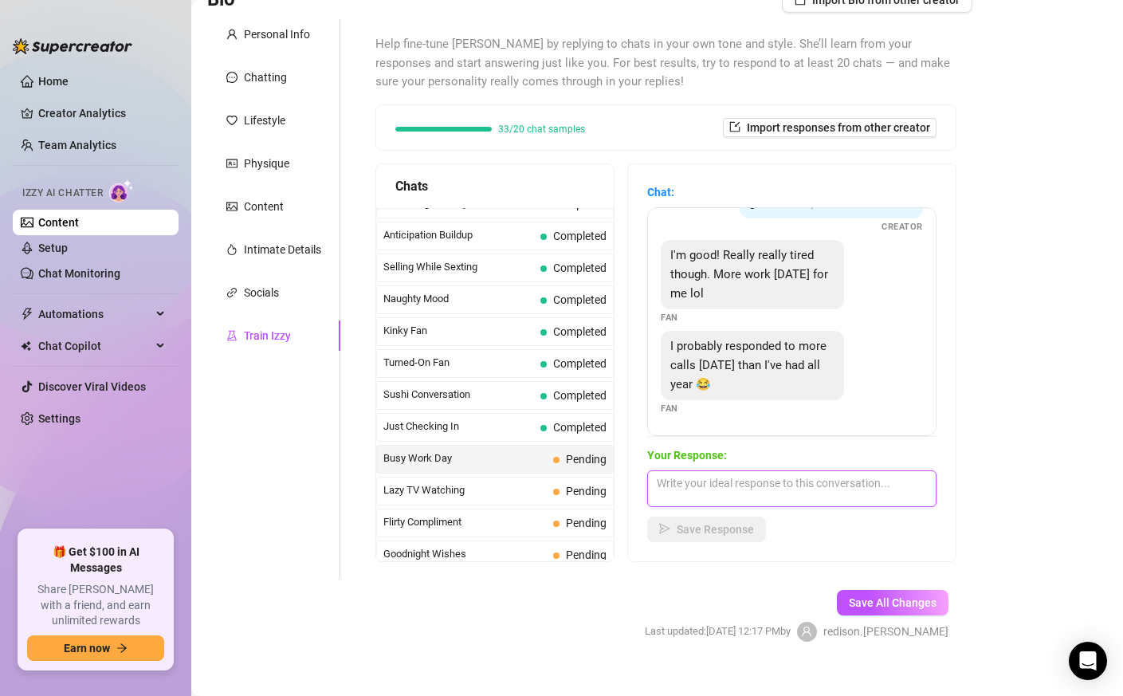
click at [776, 486] on textarea at bounding box center [791, 488] width 289 height 37
paste textarea "I decided to make this day lazy 😅staying in bed the whole day😊will you keep me …"
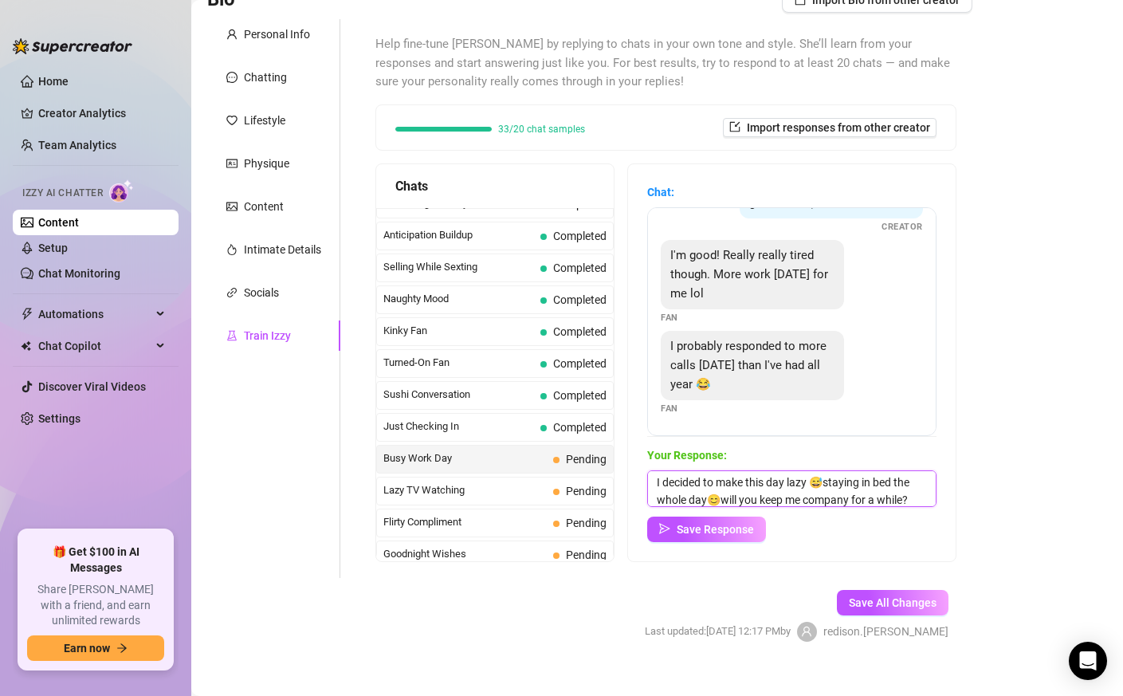
click at [722, 496] on textarea "I decided to make this day lazy 😅staying in bed the whole day😊will you keep me …" at bounding box center [791, 488] width 289 height 37
type textarea "I decided to make this day lazy 😅staying in bed the whole day😊 Will you keep me…"
click at [701, 516] on button "Save Response" at bounding box center [706, 529] width 119 height 26
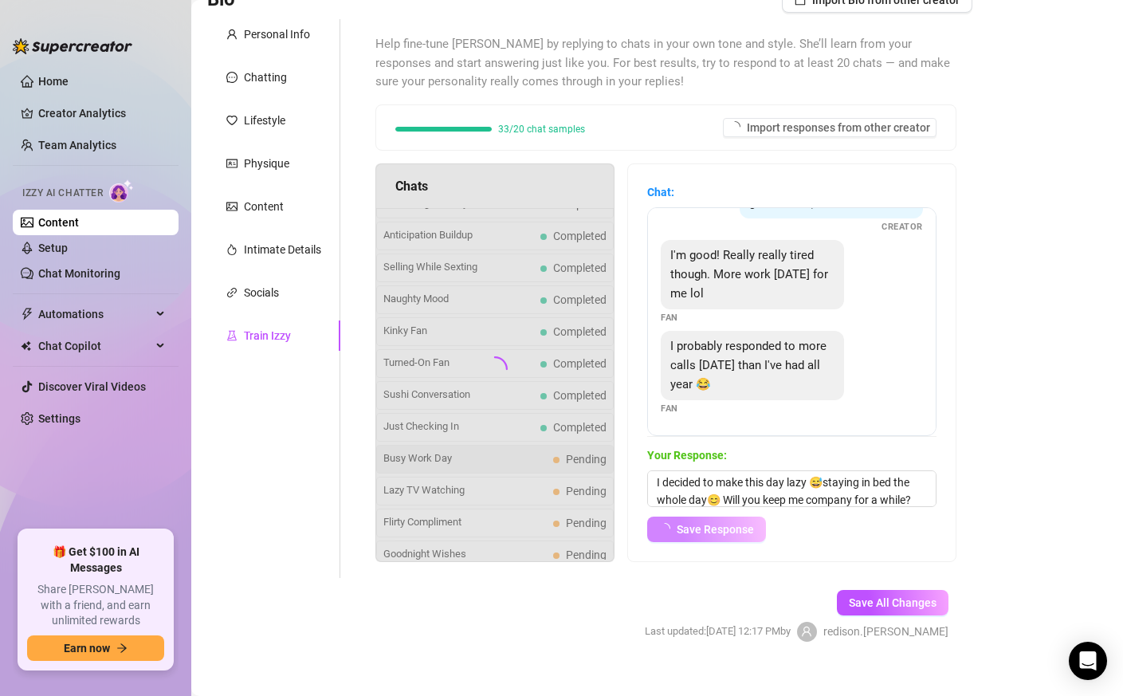
click at [733, 560] on div "Chat: Did you have a good day today babe? Fan Hi (FAN NAME), I'm doing good bab…" at bounding box center [792, 362] width 328 height 397
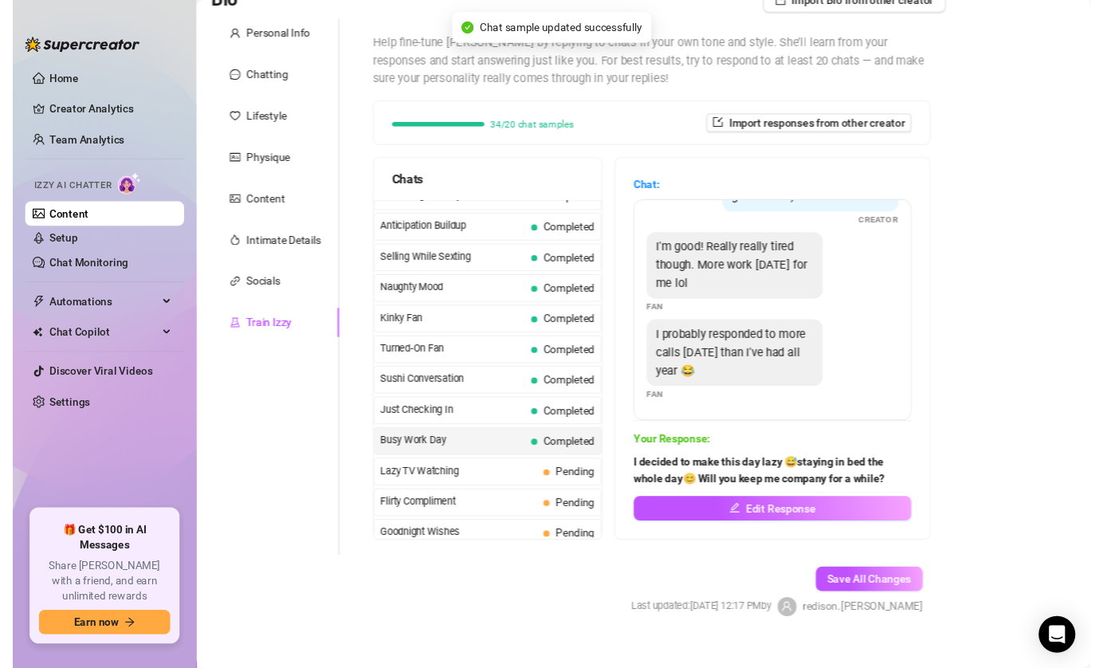
scroll to position [123, 0]
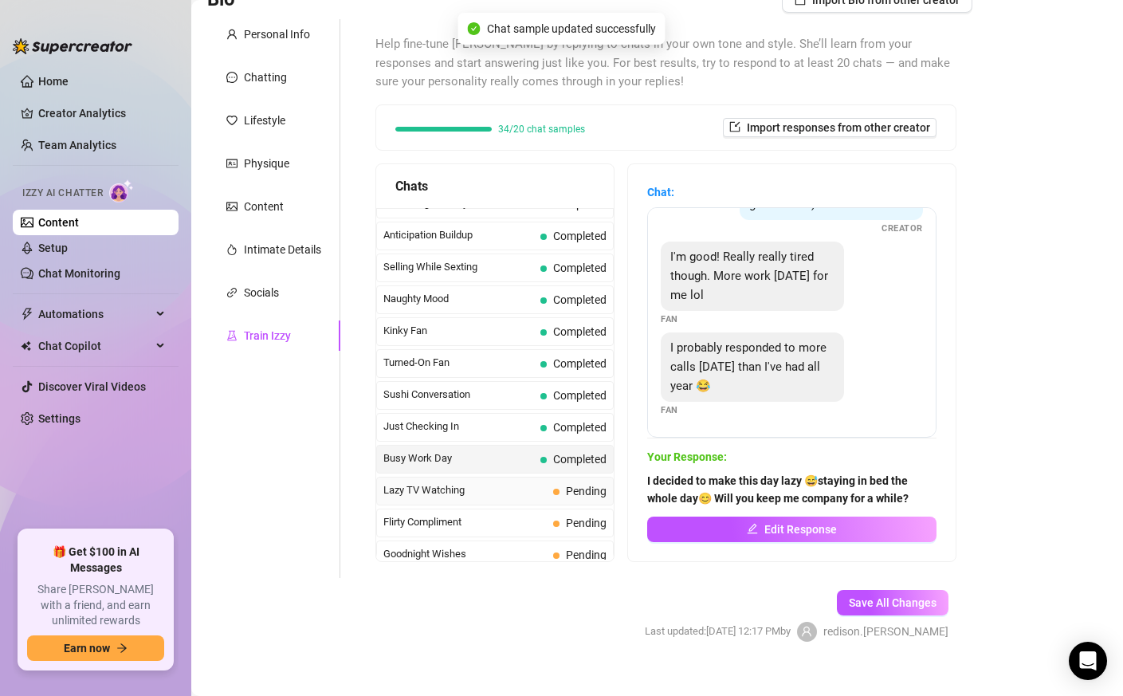
click at [458, 493] on span "Lazy TV Watching" at bounding box center [464, 490] width 163 height 16
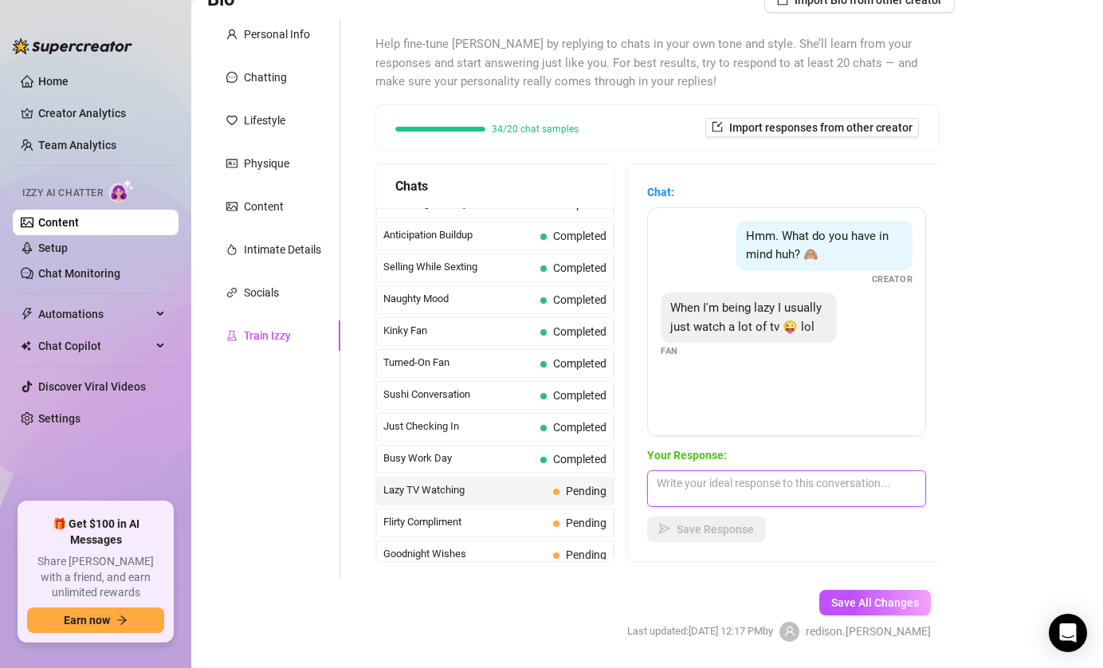
click at [822, 493] on textarea at bounding box center [786, 488] width 279 height 37
paste textarea "Nothing wrong with that 😌 What’s your guilty pleasure show?"
type textarea "Nothing wrong with that 😌 What’s your guilty pleasure show?"
click at [730, 534] on span "Save Response" at bounding box center [715, 529] width 77 height 13
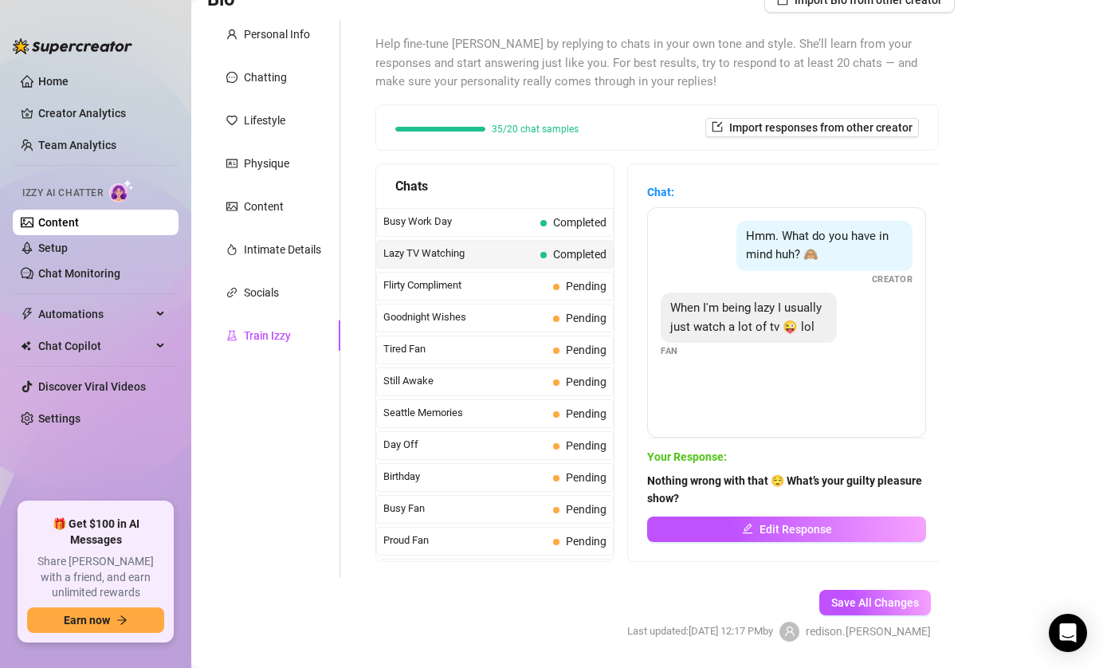
scroll to position [1074, 0]
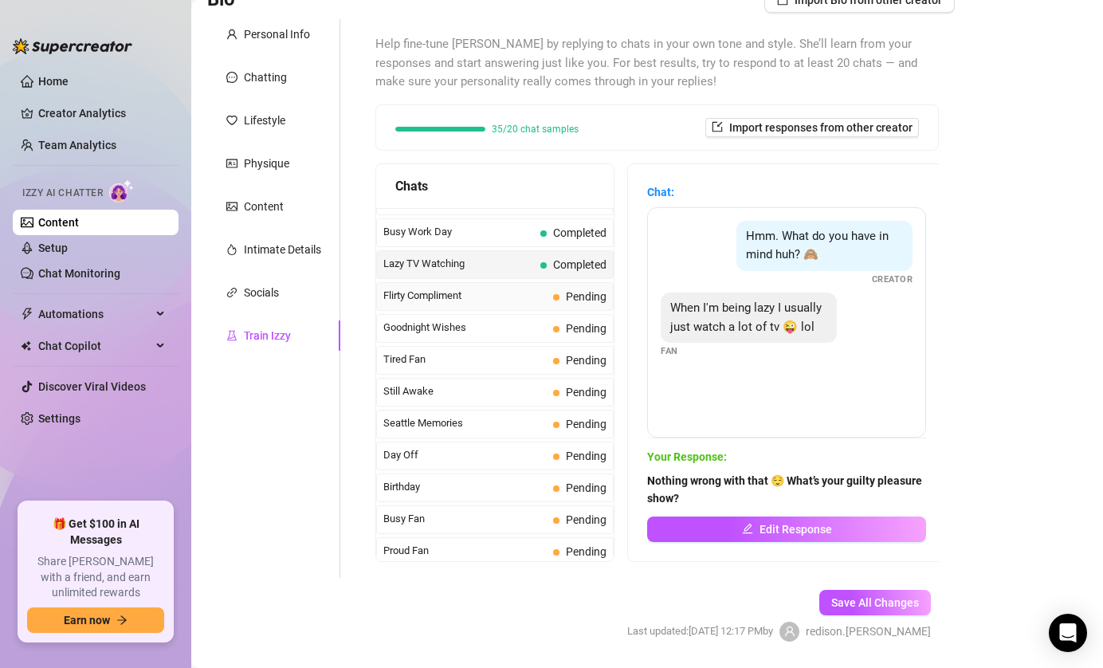
click at [500, 304] on div "Flirty Compliment Pending" at bounding box center [495, 296] width 238 height 29
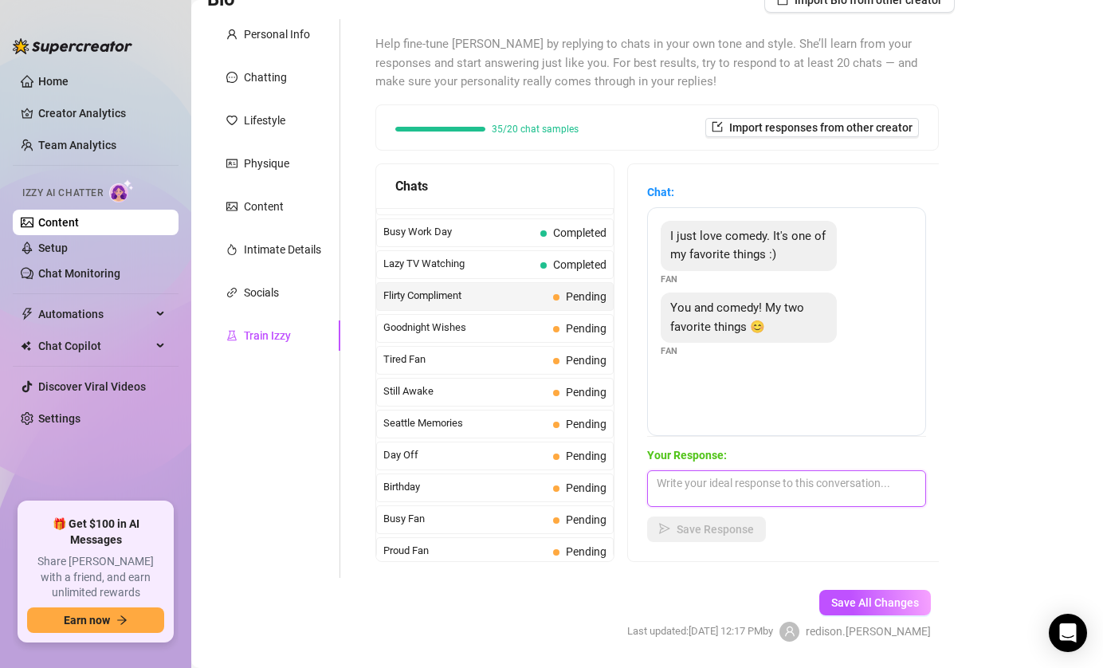
click at [721, 485] on textarea at bounding box center [786, 488] width 279 height 37
paste textarea "Haha, comedy might be tough competition 😏 but I’ve got a little ace up my sleev…"
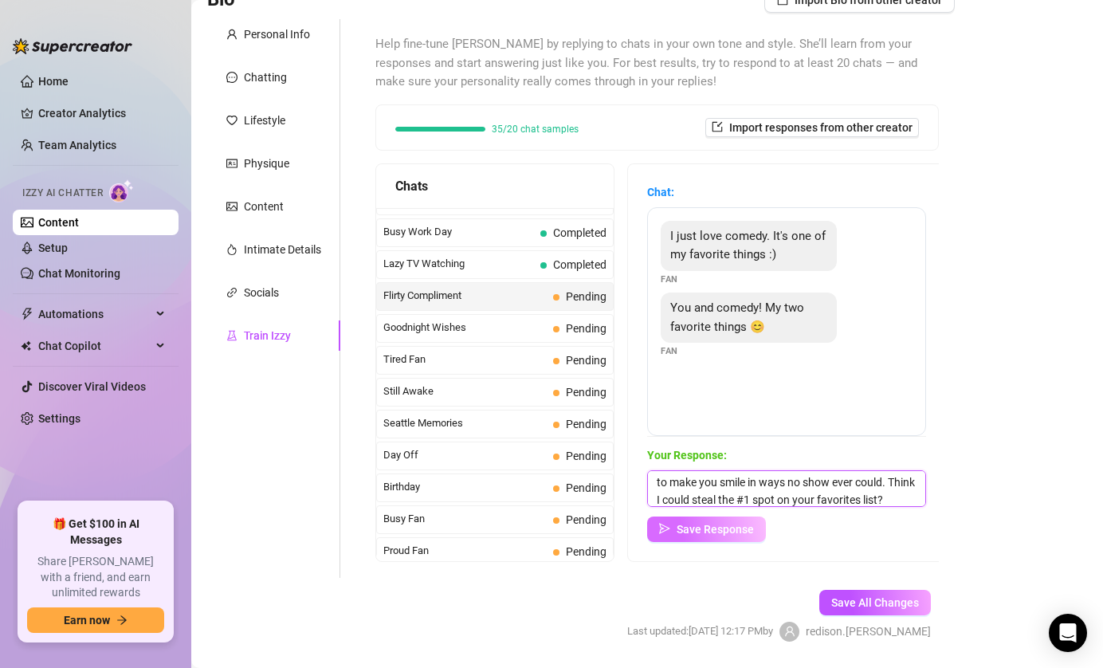
type textarea "Haha, comedy might be tough competition 😏 but I’ve got a little ace up my sleev…"
click at [681, 532] on span "Save Response" at bounding box center [715, 529] width 77 height 13
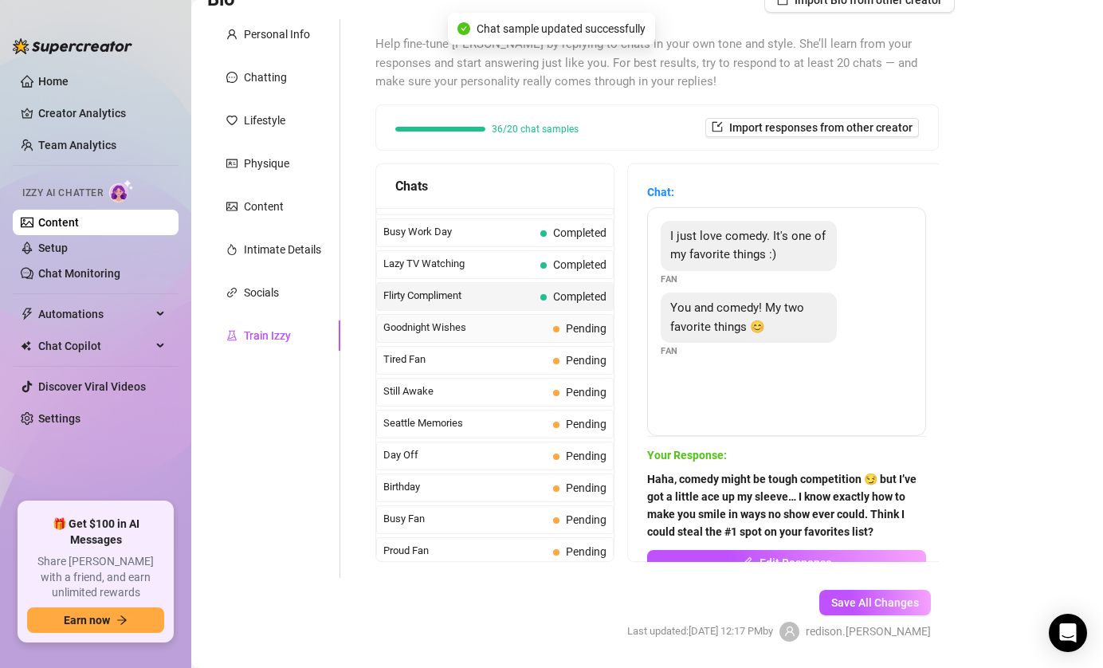
click at [511, 332] on span "Goodnight Wishes" at bounding box center [464, 328] width 163 height 16
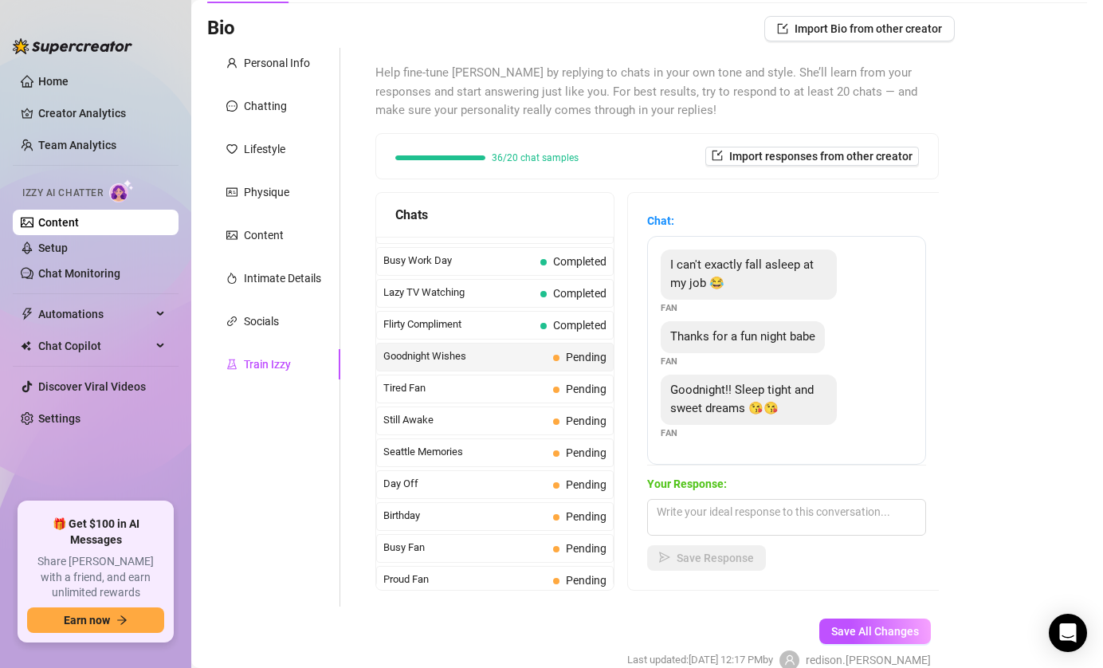
scroll to position [128, 0]
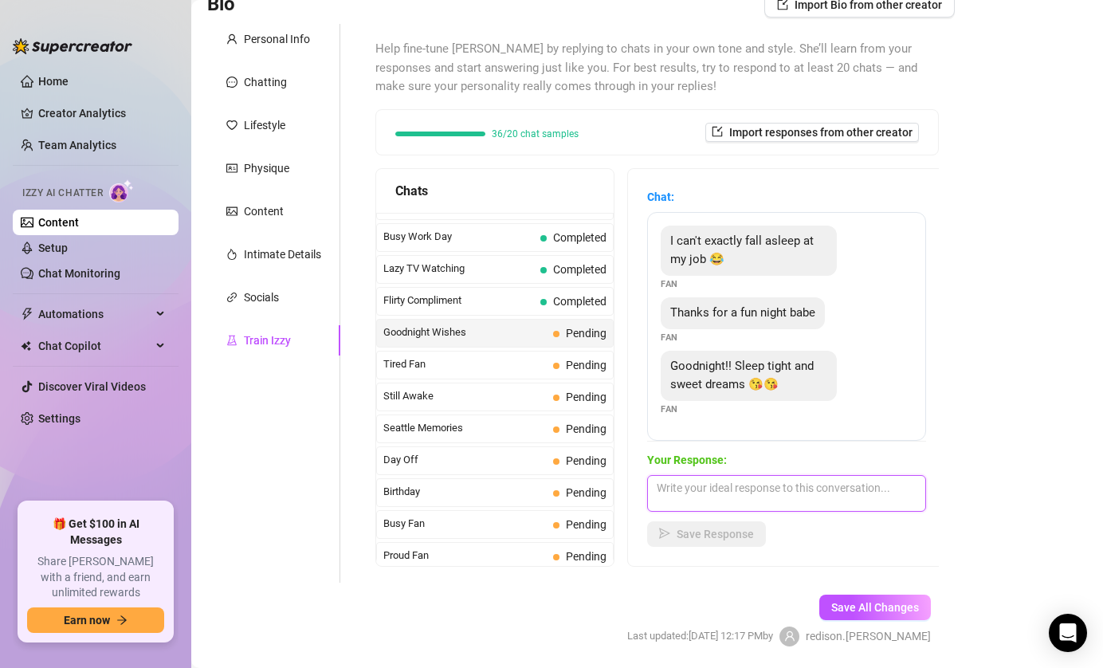
click at [841, 497] on textarea at bounding box center [786, 493] width 279 height 37
paste textarea "Aww, thank you 🤍 You made my night better too. Goodnight and rest up"
type textarea "Aww, thank you 🤍 You made my night better too. Goodnight and rest up"
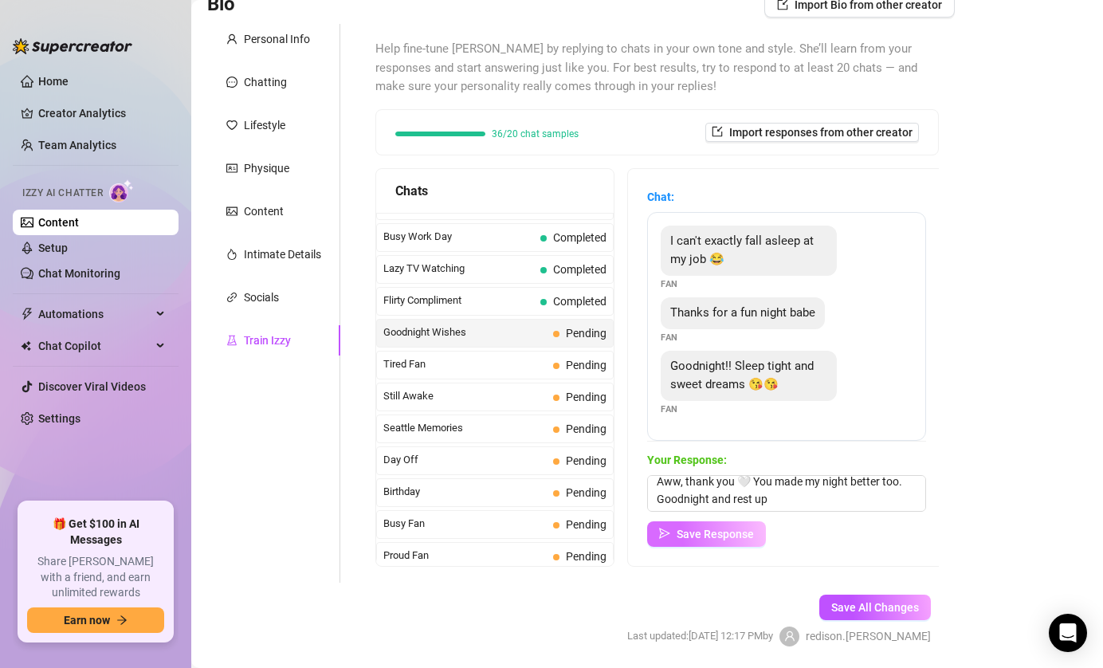
click at [694, 528] on span "Save Response" at bounding box center [715, 534] width 77 height 13
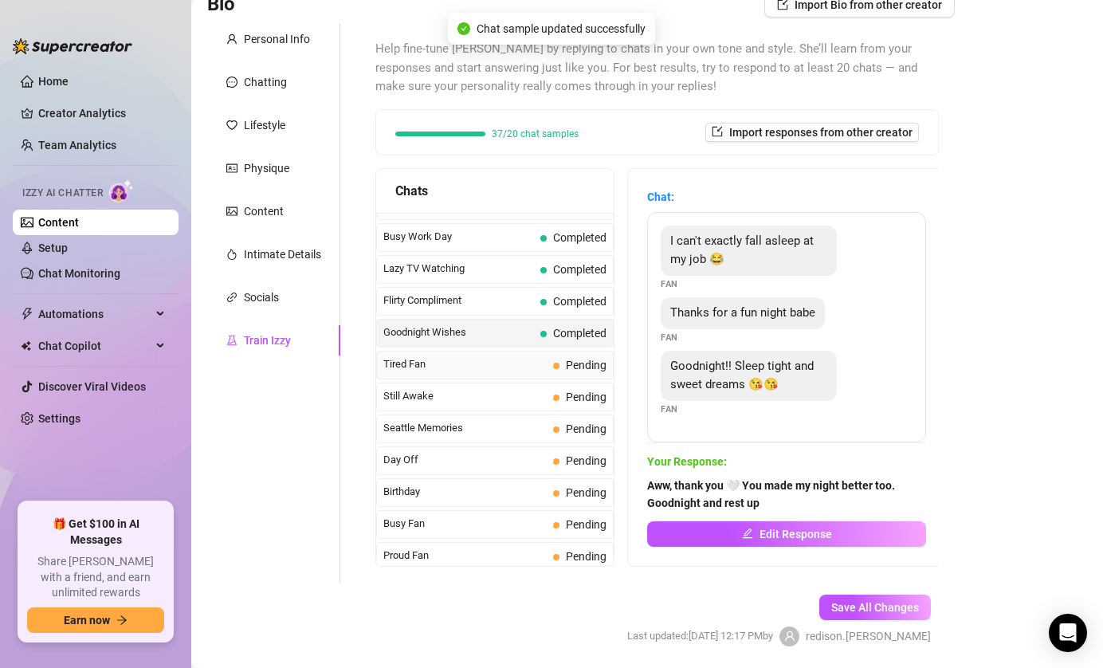
click at [482, 369] on span "Tired Fan" at bounding box center [464, 364] width 163 height 16
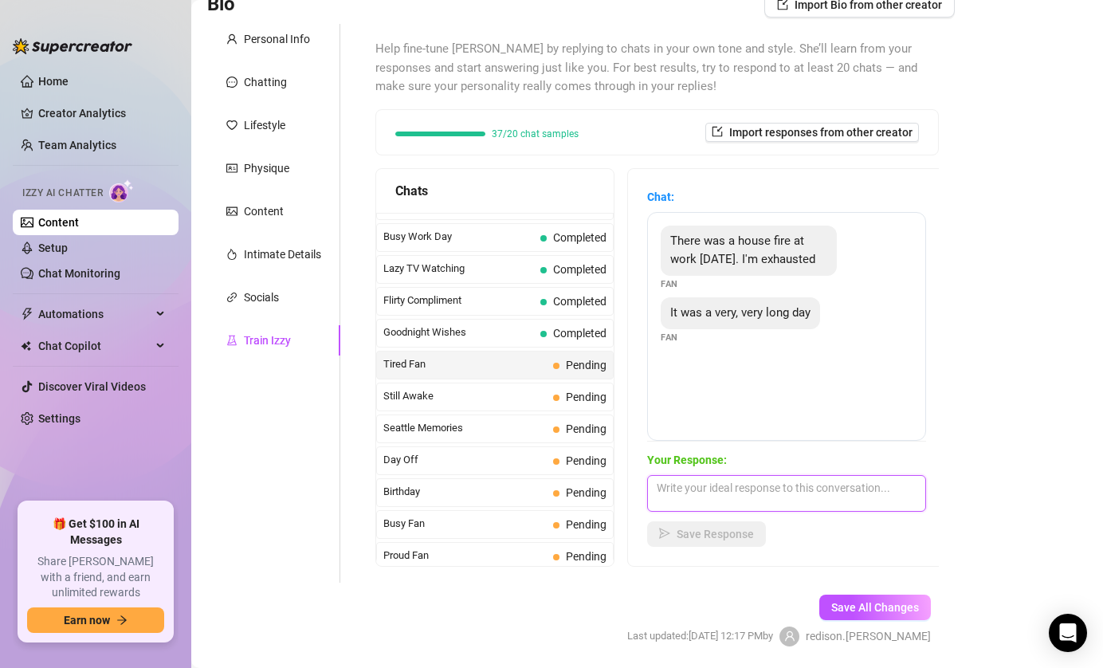
click at [827, 481] on textarea at bounding box center [786, 493] width 279 height 37
click at [810, 485] on textarea "Damn" at bounding box center [786, 493] width 279 height 37
paste textarea "I can only imagine how tough that must’ve been. I’m really glad you’re safe tho…"
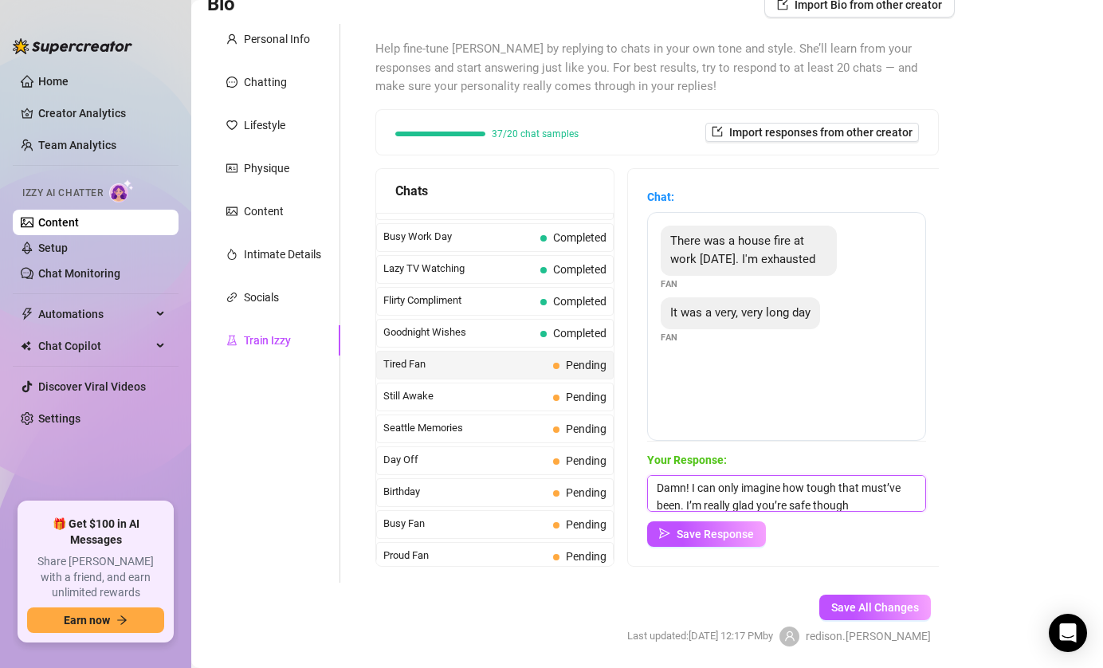
scroll to position [1, 0]
click at [879, 501] on textarea "Damn! I can only imagine how tough that must’ve been. I’m really glad you’re sa…" at bounding box center [786, 493] width 279 height 37
drag, startPoint x: 861, startPoint y: 486, endPoint x: 893, endPoint y: 497, distance: 34.5
click at [893, 497] on textarea "Damn! I can only imagine how tough that must’ve been. I’m really glad you’re sa…" at bounding box center [786, 493] width 279 height 37
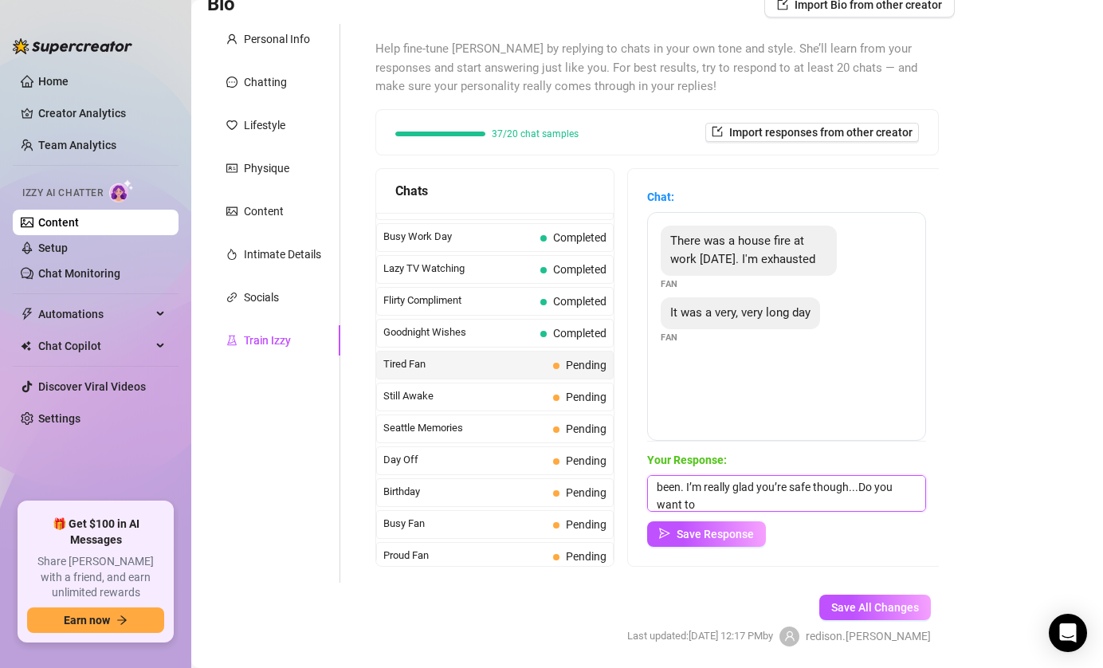
paste textarea "Feel like chatting to distract yourself a bit?"
click at [859, 487] on textarea "Damn! I can only imagine how tough that must’ve been. I’m really glad you’re sa…" at bounding box center [786, 493] width 279 height 37
click at [891, 499] on textarea "Damn! I can only imagine how tough that must’ve been. I’m really glad you’re sa…" at bounding box center [786, 493] width 279 height 37
type textarea "Damn! I can only imagine how tough that must’ve been. I’m really glad you’re sa…"
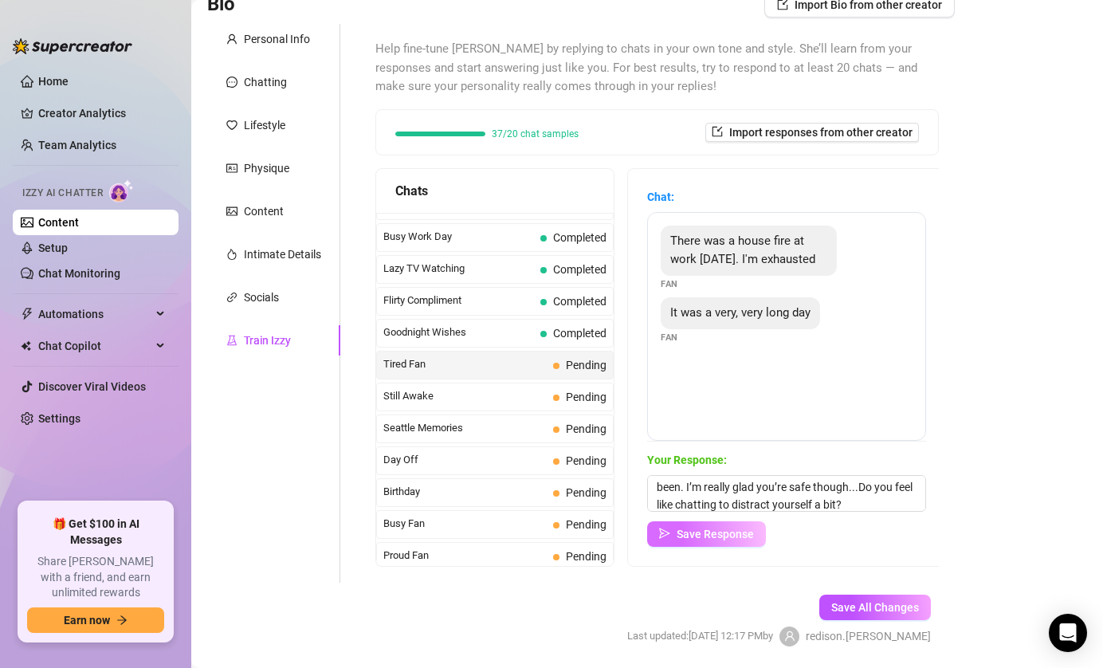
click at [693, 533] on span "Save Response" at bounding box center [715, 534] width 77 height 13
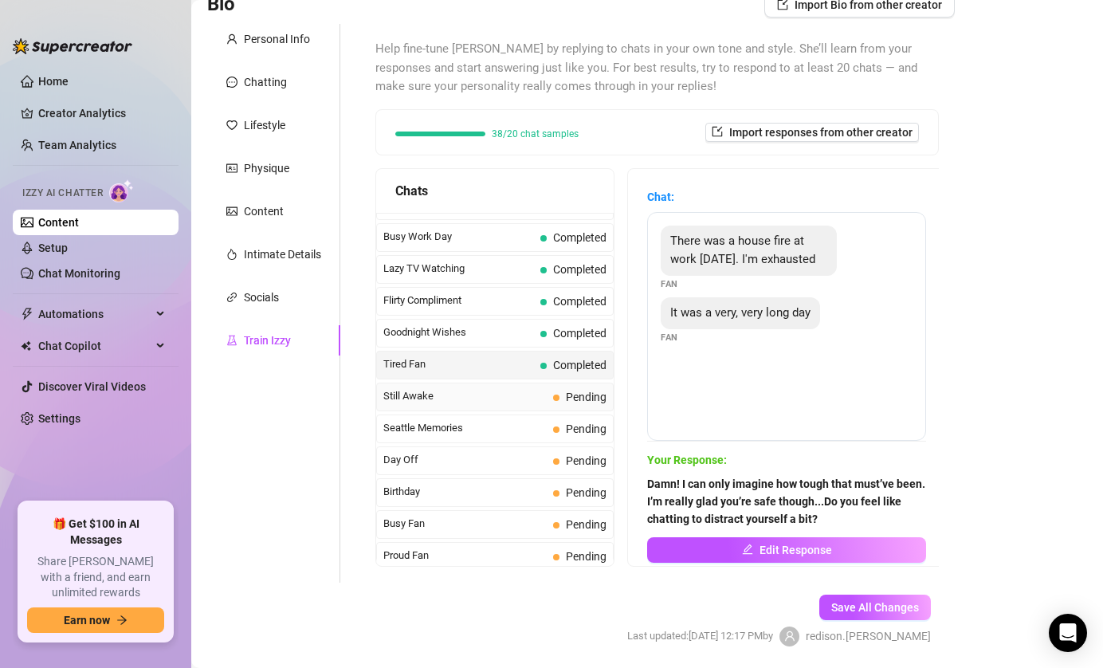
click at [477, 395] on span "Still Awake" at bounding box center [464, 396] width 163 height 16
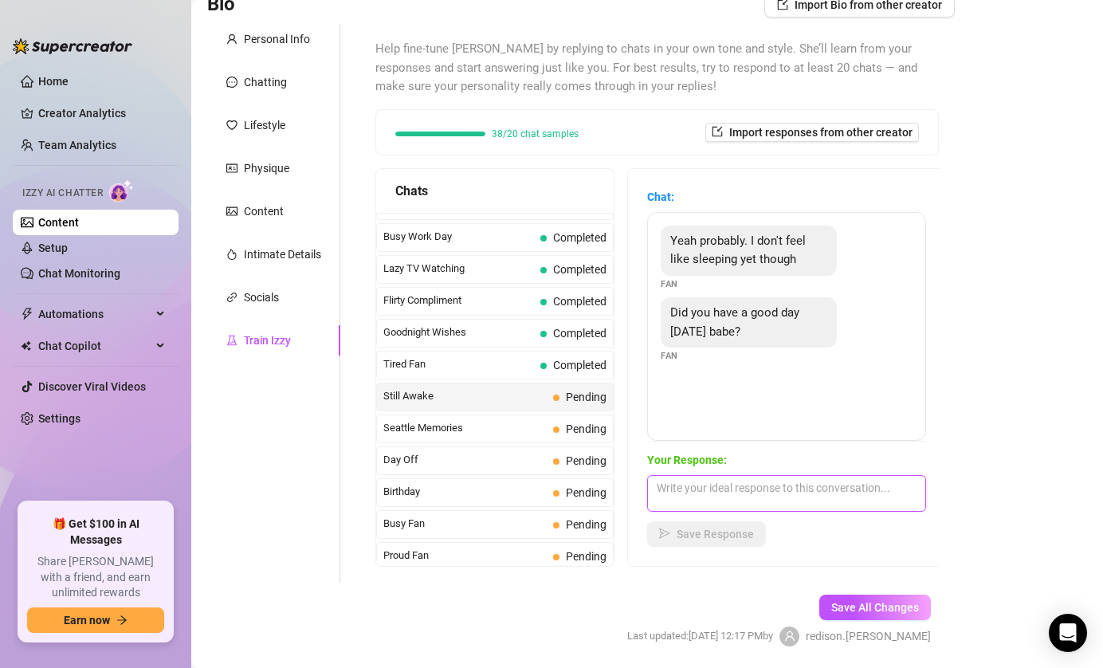
click at [716, 480] on textarea at bounding box center [786, 493] width 279 height 37
paste textarea "I decided to make this day lazy 😅staying in bed the whole day..😊Will you keep m…"
type textarea "I decided to make this day lazy 😅staying in bed the whole day..😊Will you keep m…"
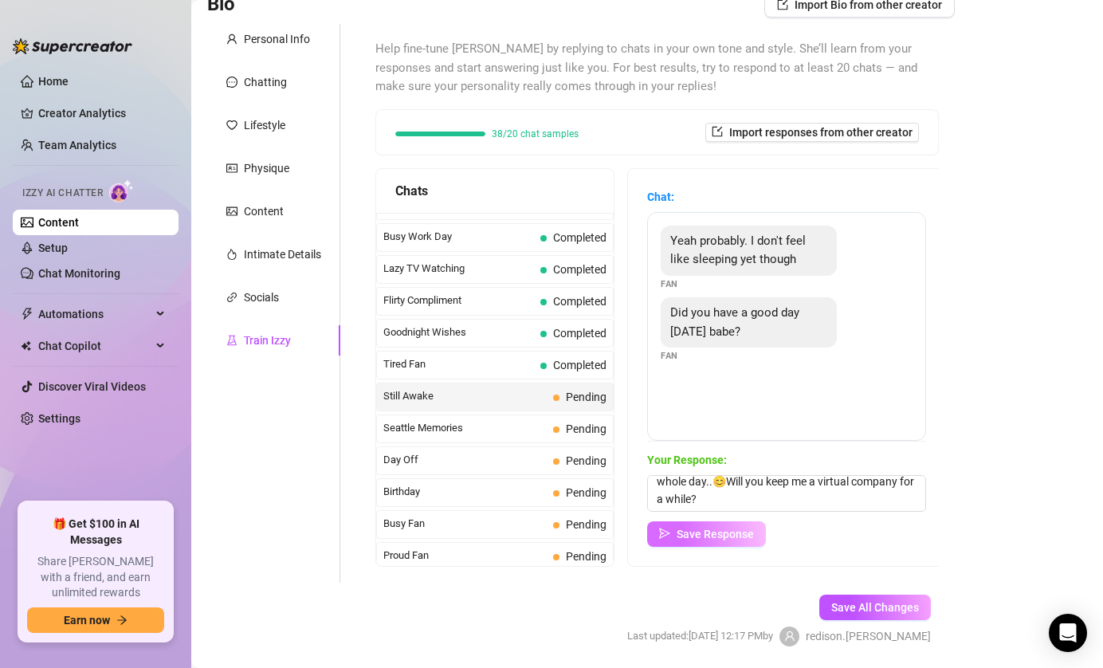
click at [701, 539] on span "Save Response" at bounding box center [715, 534] width 77 height 13
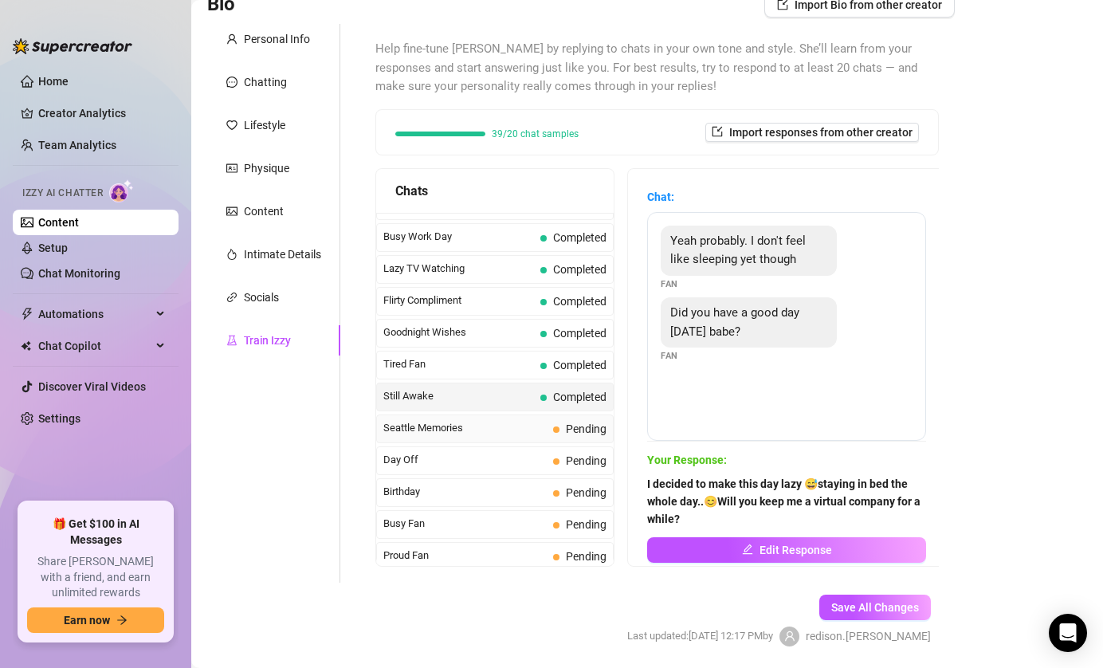
click at [511, 435] on span "Seattle Memories" at bounding box center [464, 428] width 163 height 16
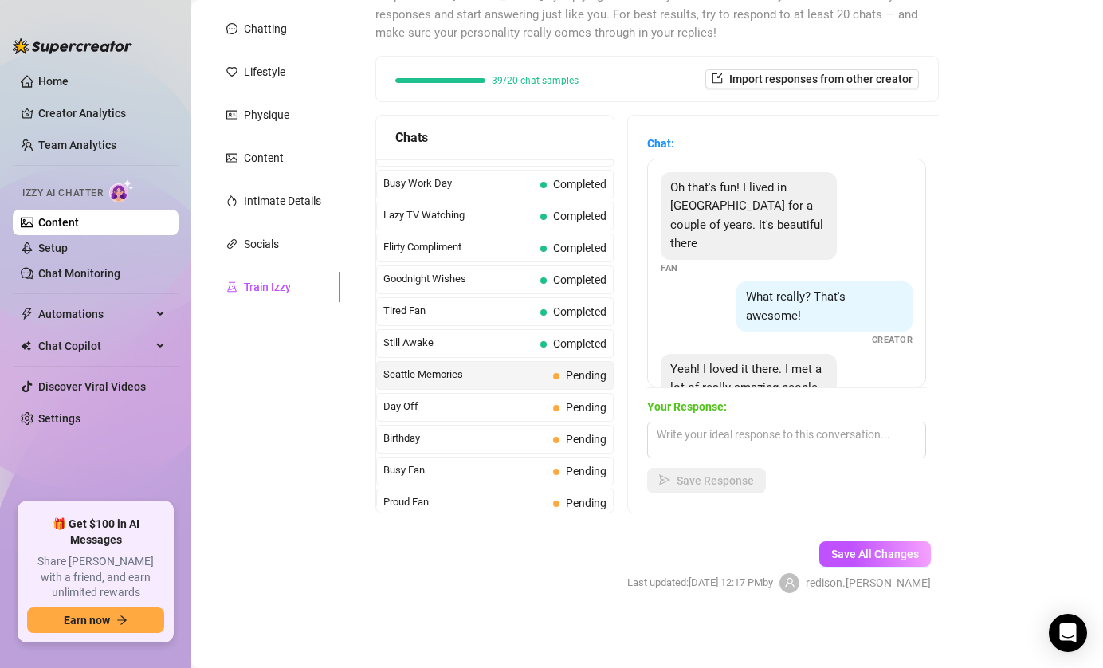
scroll to position [178, 0]
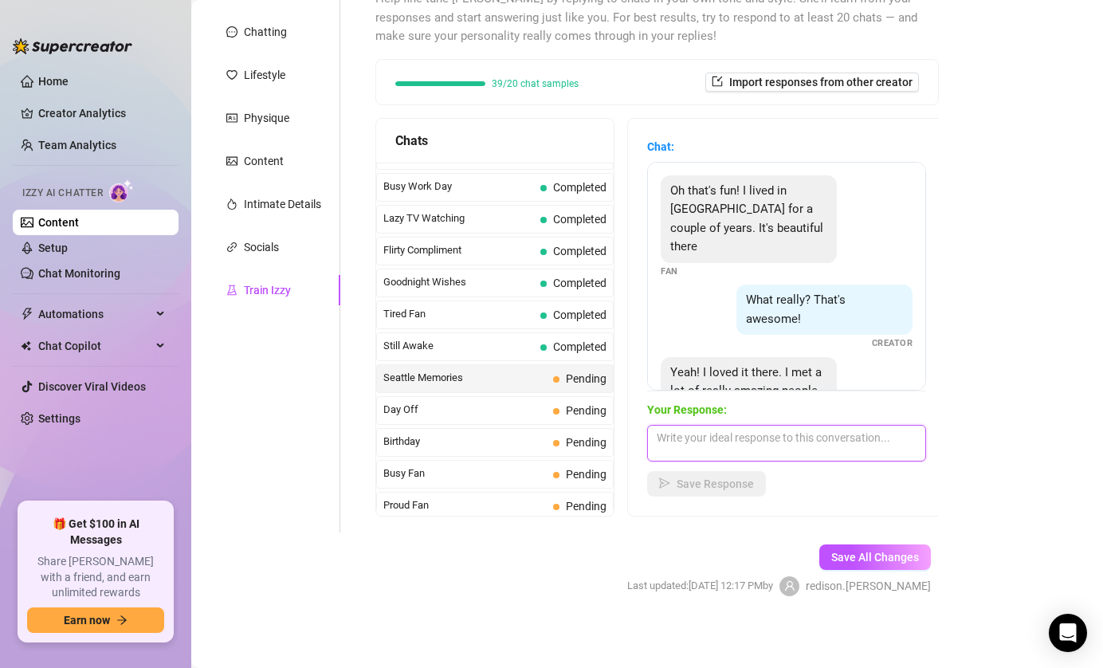
click at [800, 446] on textarea at bounding box center [786, 443] width 279 height 37
paste textarea "Okay so the real question is… did you become a pro at dodging rain puddles whil…"
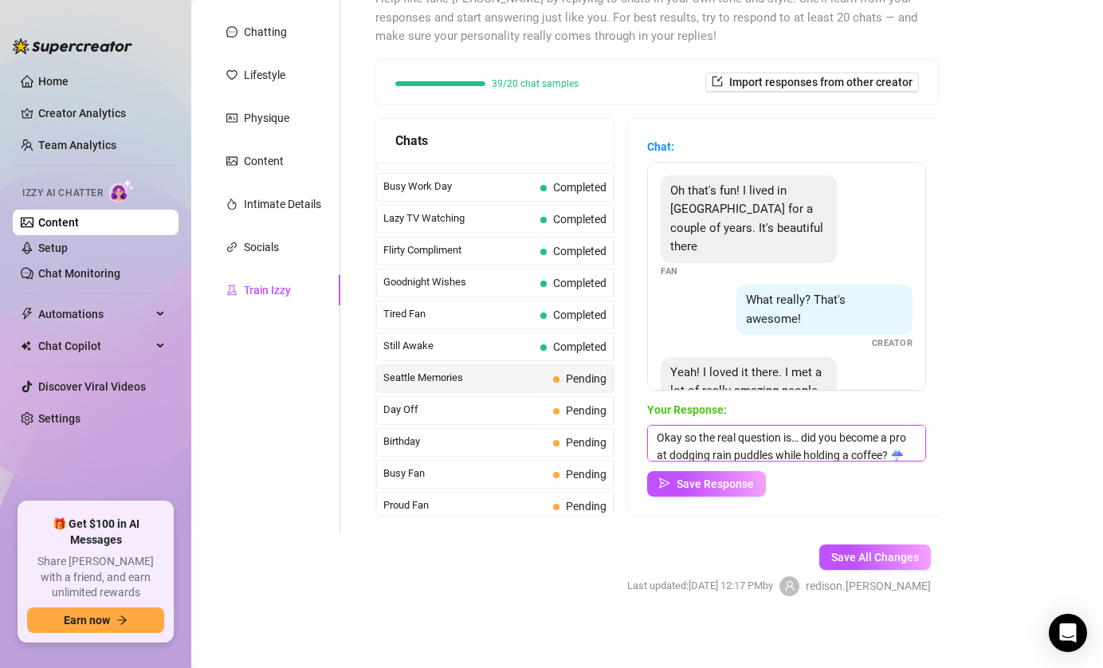
scroll to position [1, 0]
type textarea "Okay so the real question is… did you become a pro at dodging rain puddles whil…"
click at [708, 480] on span "Save Response" at bounding box center [715, 483] width 77 height 13
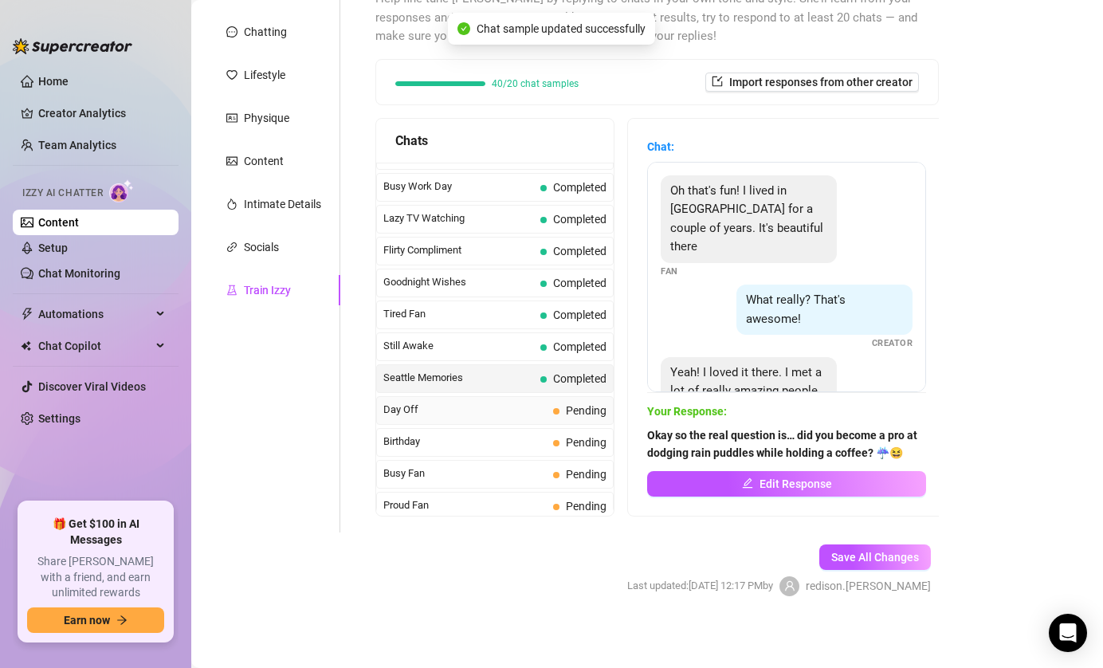
click at [491, 406] on span "Day Off" at bounding box center [464, 410] width 163 height 16
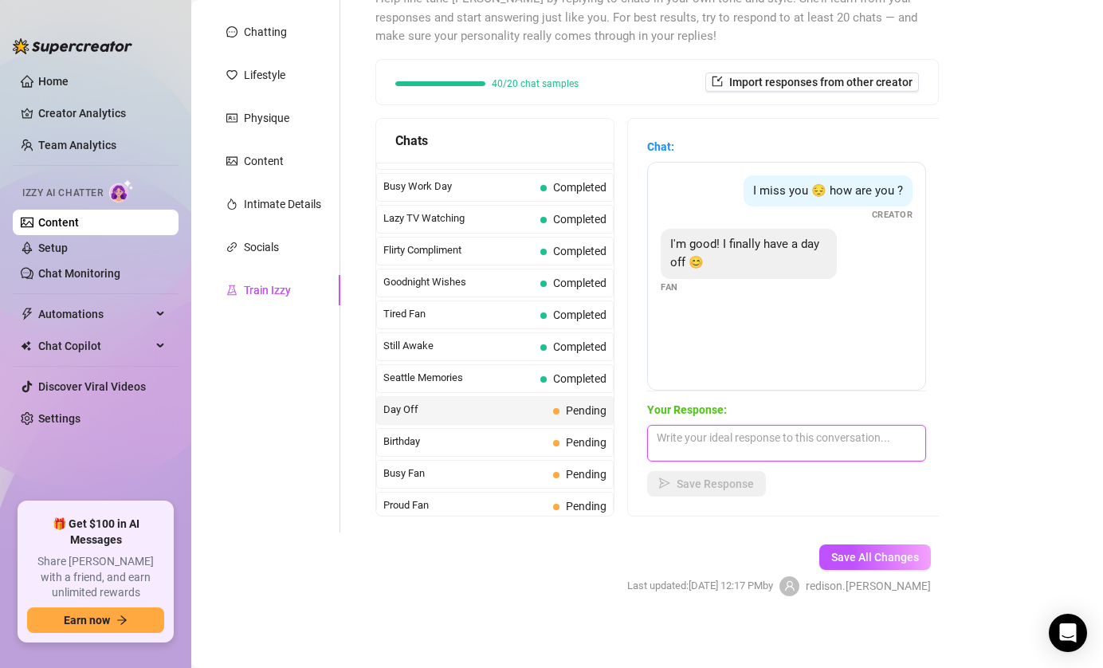
click at [703, 441] on textarea at bounding box center [786, 443] width 279 height 37
paste textarea "I decided to make this day lazy 😅staying in bed the whole day..😊Will you keep m…"
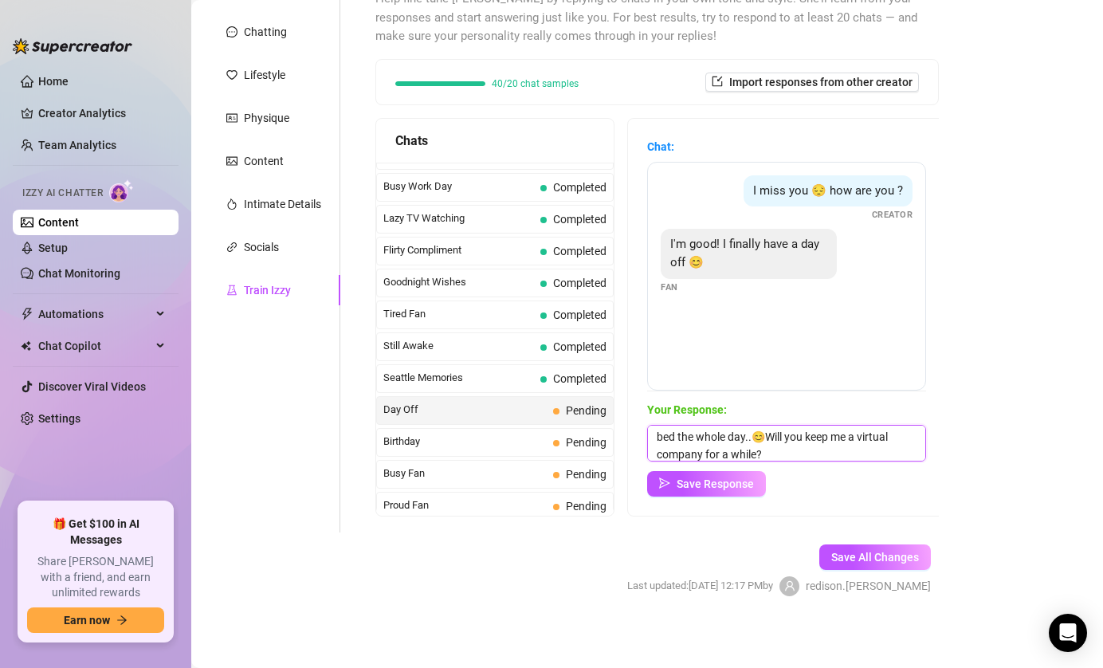
scroll to position [0, 0]
type textarea "Great! I decided to make this day lazy 😅staying in bed the whole day..😊Will you…"
click at [710, 485] on span "Save Response" at bounding box center [715, 483] width 77 height 13
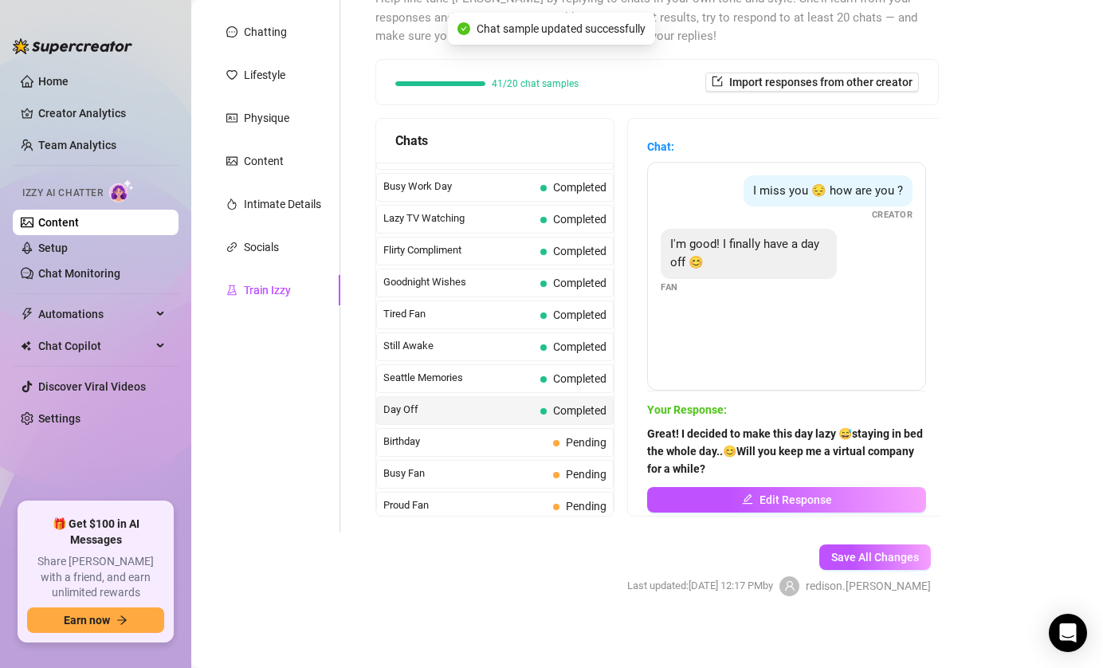
click at [478, 444] on span "Birthday" at bounding box center [464, 442] width 163 height 16
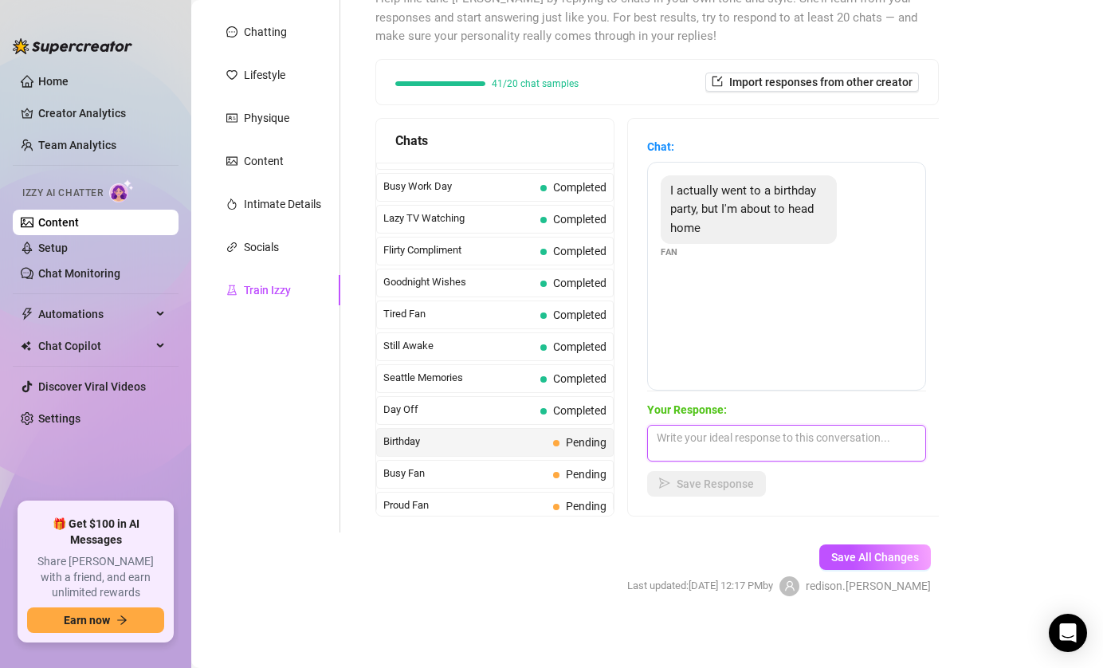
click at [812, 438] on textarea at bounding box center [786, 443] width 279 height 37
paste textarea "I hope you didn’t eat all the cake… or did you?"
type textarea "I hope you didn’t eat all the cake… or did you?"
click at [685, 481] on span "Save Response" at bounding box center [715, 483] width 77 height 13
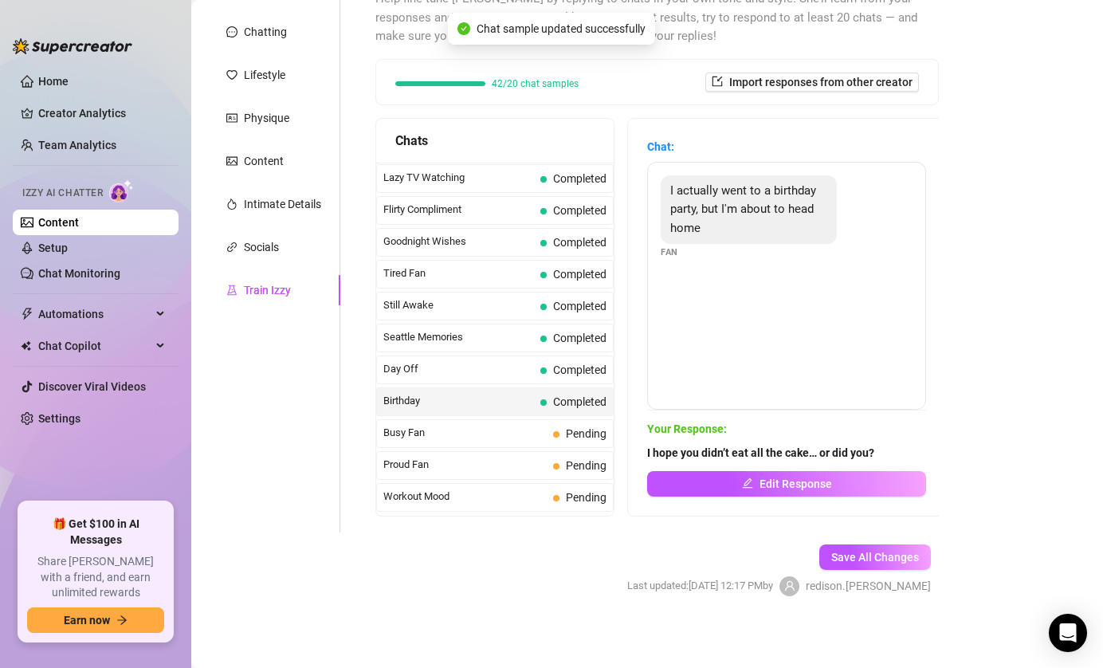
scroll to position [1133, 0]
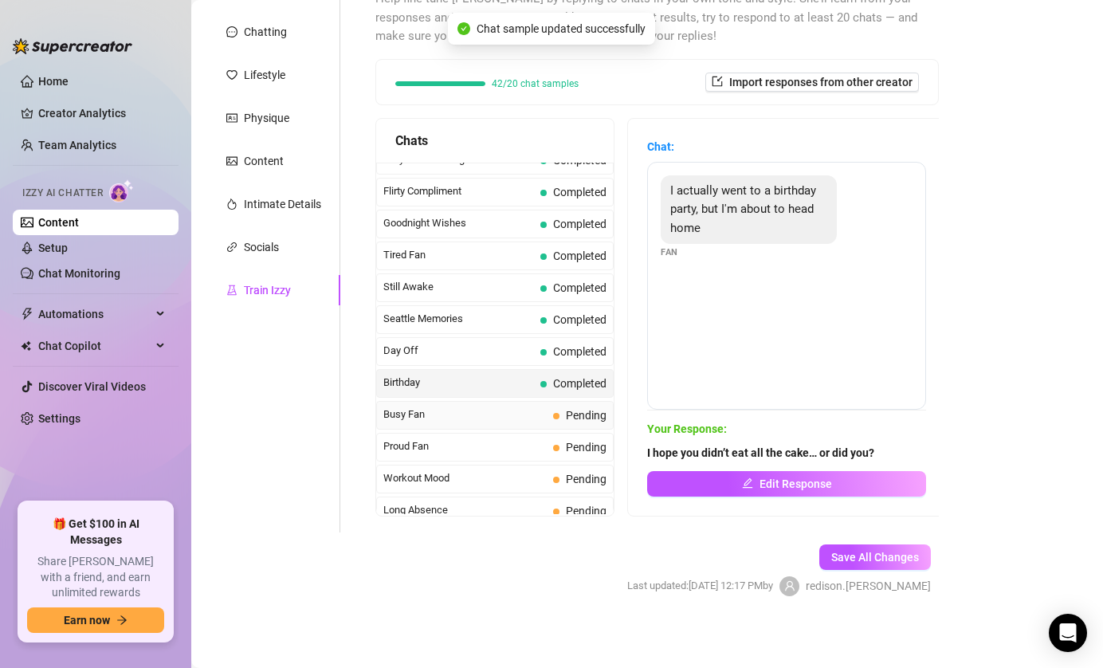
click at [470, 416] on span "Busy Fan" at bounding box center [464, 414] width 163 height 16
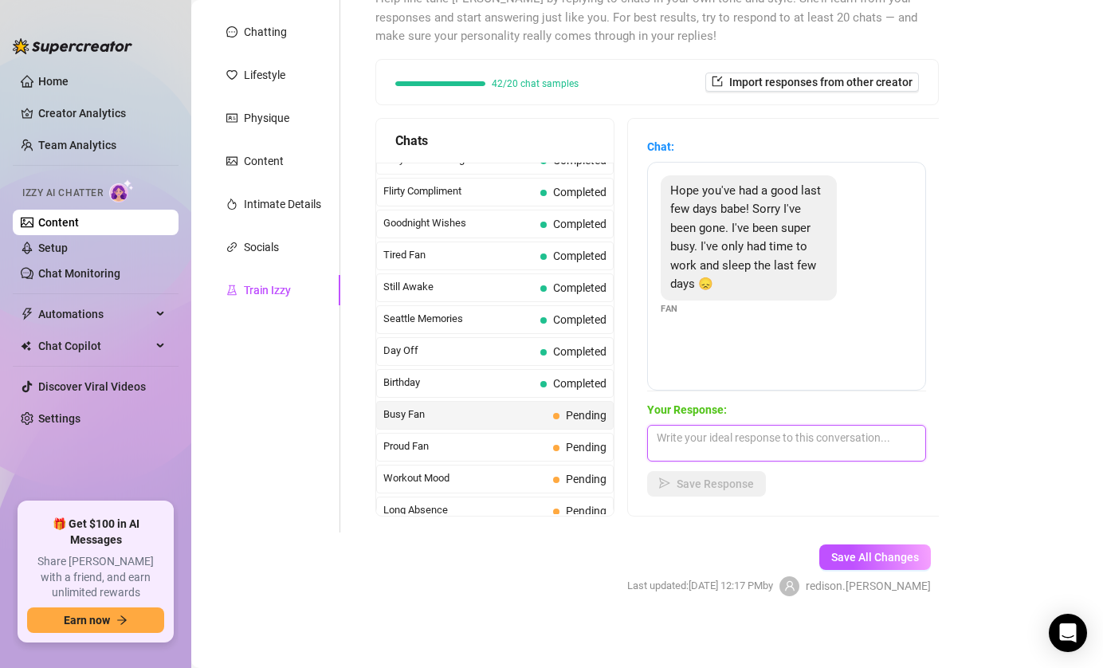
click at [805, 436] on textarea at bounding box center [786, 443] width 279 height 37
paste textarea "Don’t apologize"
click at [835, 437] on textarea "Don’t apologize" at bounding box center [786, 443] width 279 height 37
paste textarea "At least now you can relax"
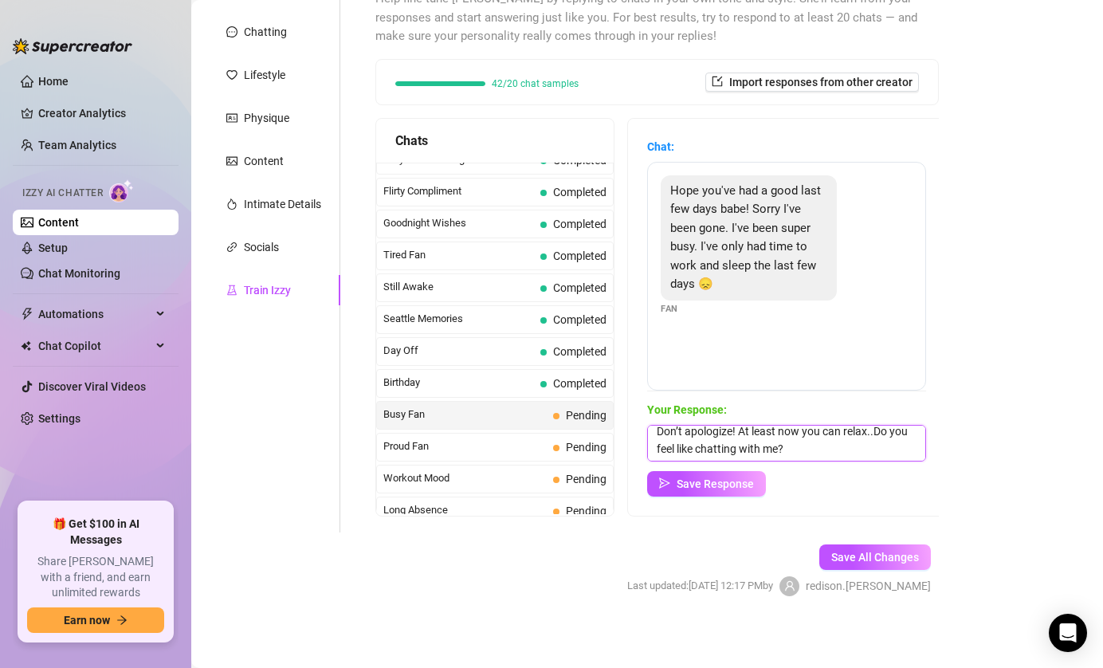
scroll to position [6, 0]
type textarea "Don’t apologize! At least now you can relax..Do you feel like chatting with me?"
click at [696, 494] on button "Save Response" at bounding box center [706, 484] width 119 height 26
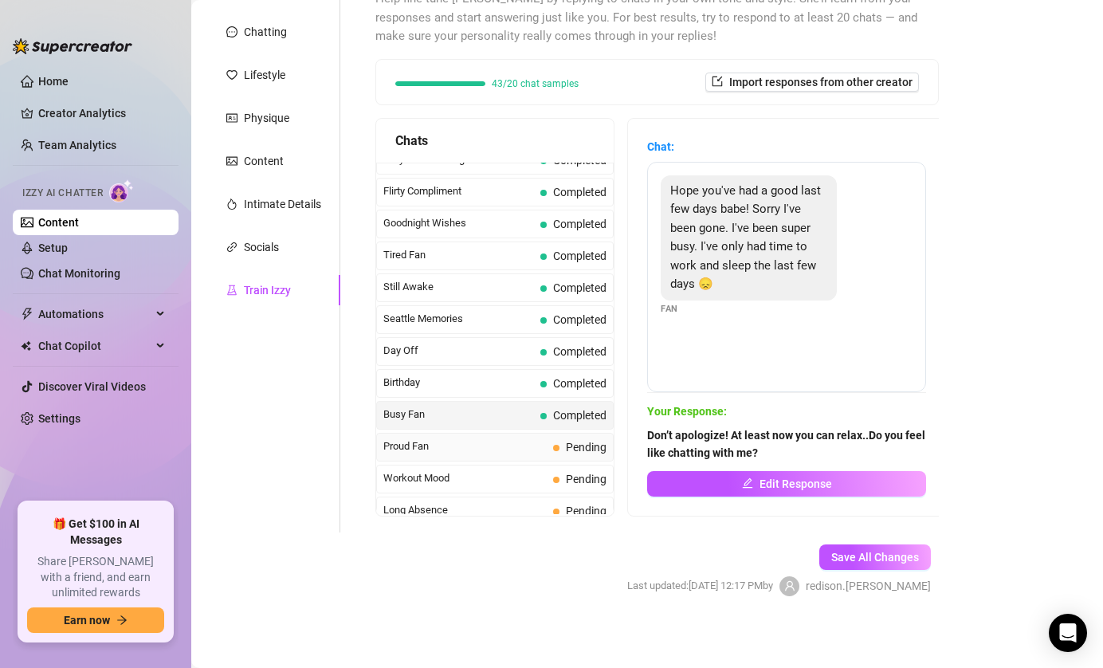
click at [479, 446] on span "Proud Fan" at bounding box center [464, 446] width 163 height 16
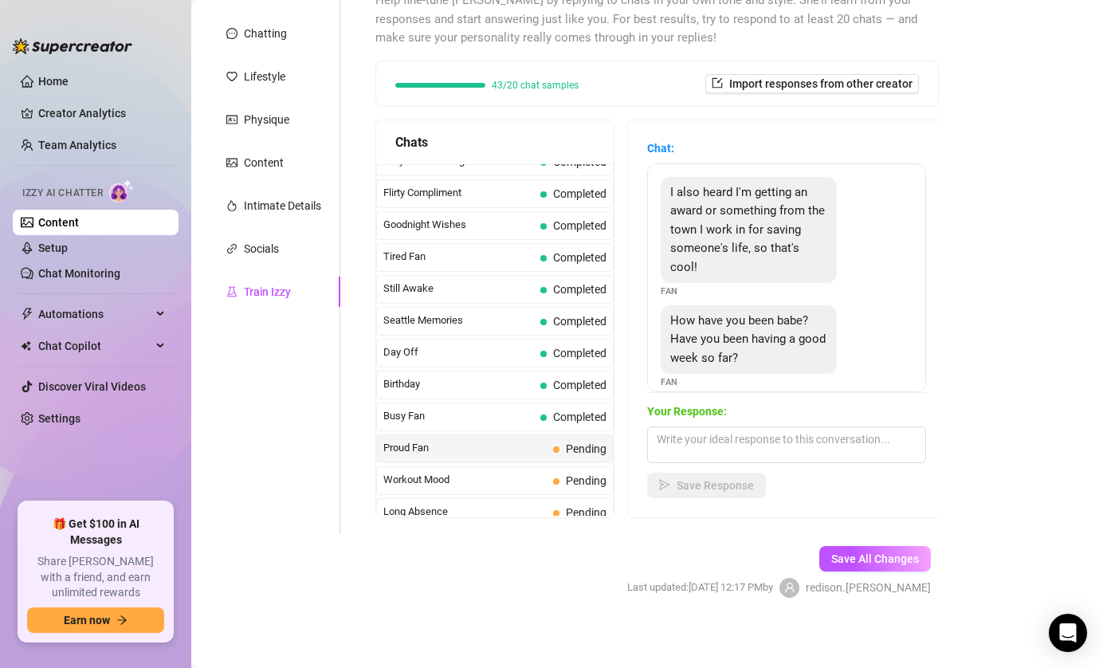
scroll to position [175, 0]
click at [827, 443] on textarea at bounding box center [786, 446] width 279 height 37
paste textarea "That’s amazing 🤍 You totally deserve to be recognized for that, saving a life i…"
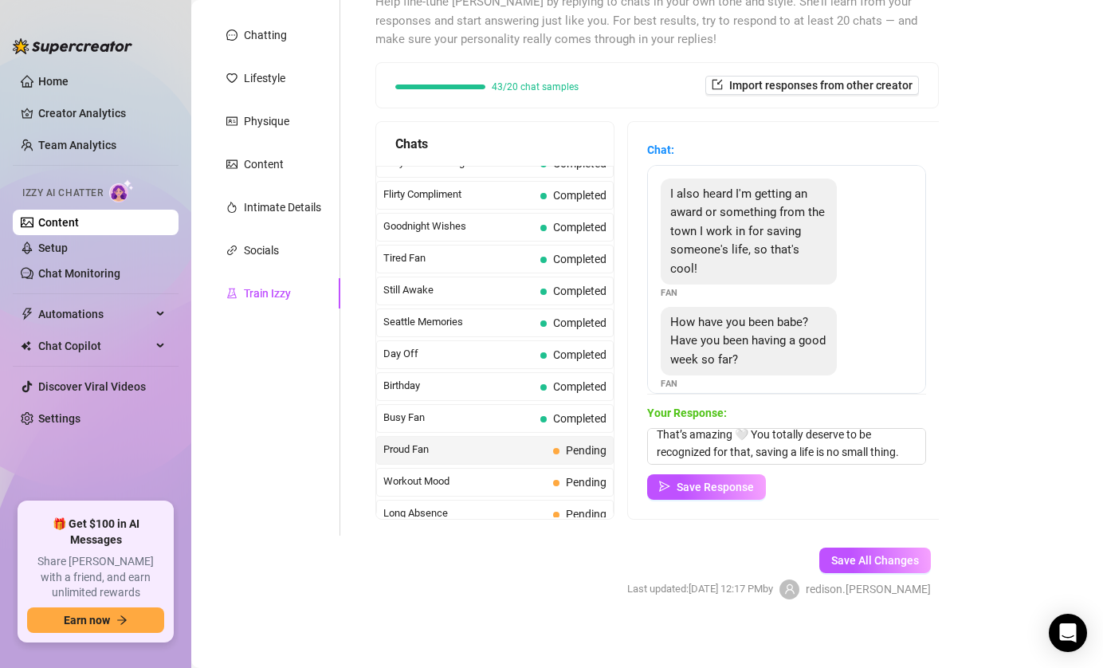
scroll to position [181, 0]
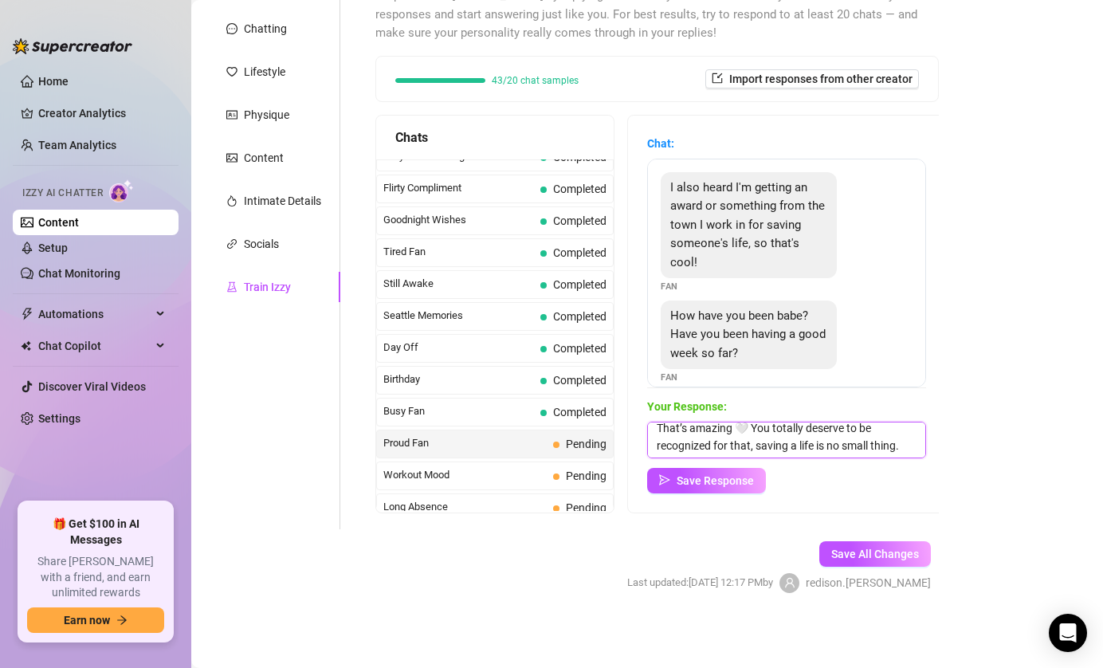
click at [745, 429] on textarea "That’s amazing 🤍 You totally deserve to be recognized for that, saving a life i…" at bounding box center [786, 440] width 279 height 37
click at [905, 443] on textarea "That’s amazing 🩷 You totally deserve to be recognized for that, saving a life i…" at bounding box center [786, 440] width 279 height 37
paste textarea "How did it all happen? I’d love to hear the story from you"
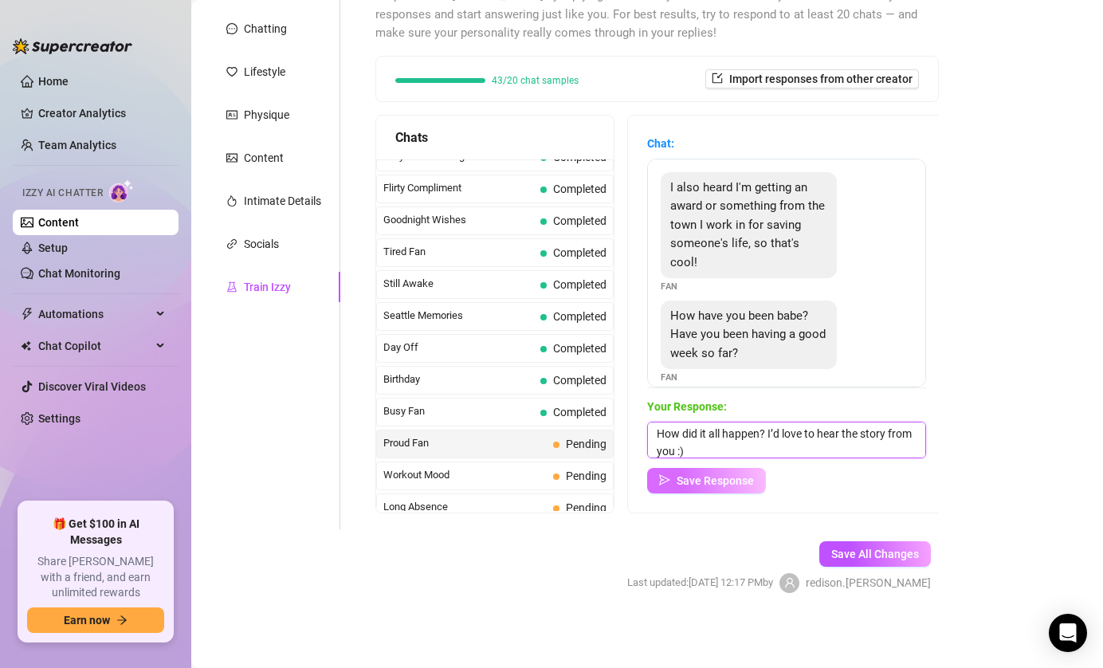
type textarea "That’s amazing 🩷 You totally deserve to be recognized for that, saving a life i…"
click at [715, 479] on span "Save Response" at bounding box center [715, 480] width 77 height 13
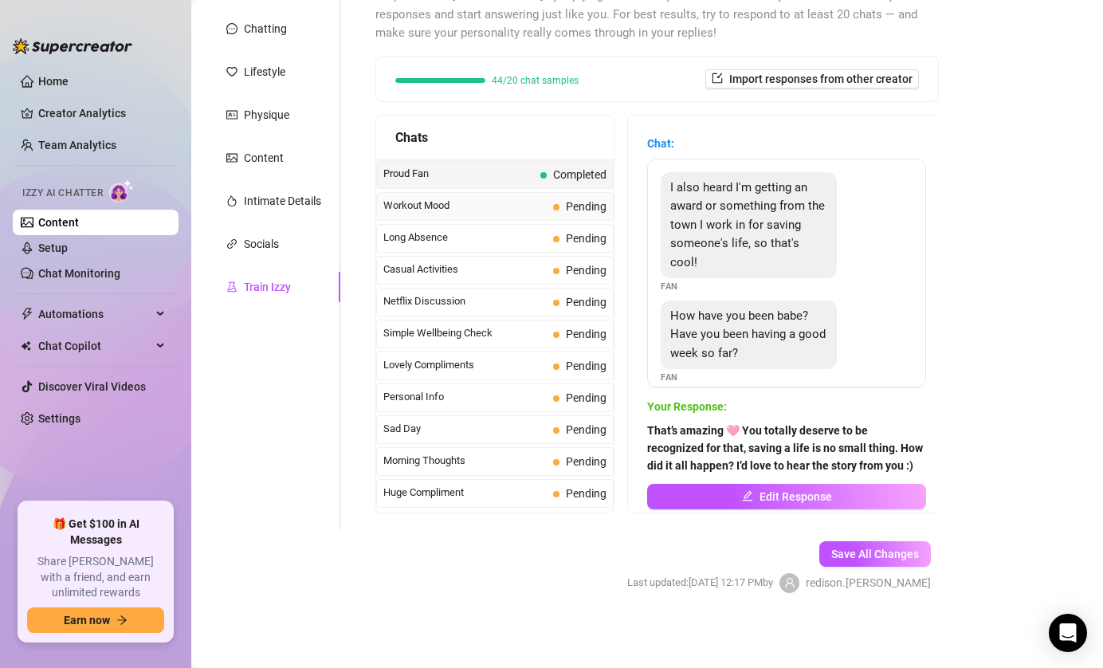
scroll to position [1431, 0]
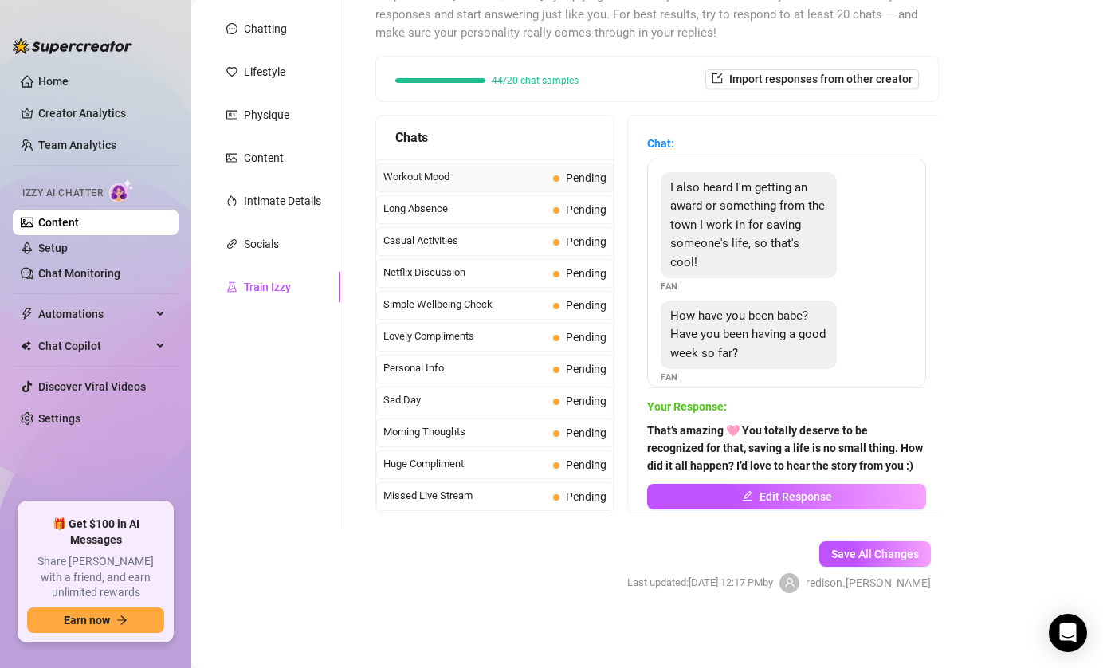
click at [458, 179] on span "Workout Mood" at bounding box center [464, 177] width 163 height 16
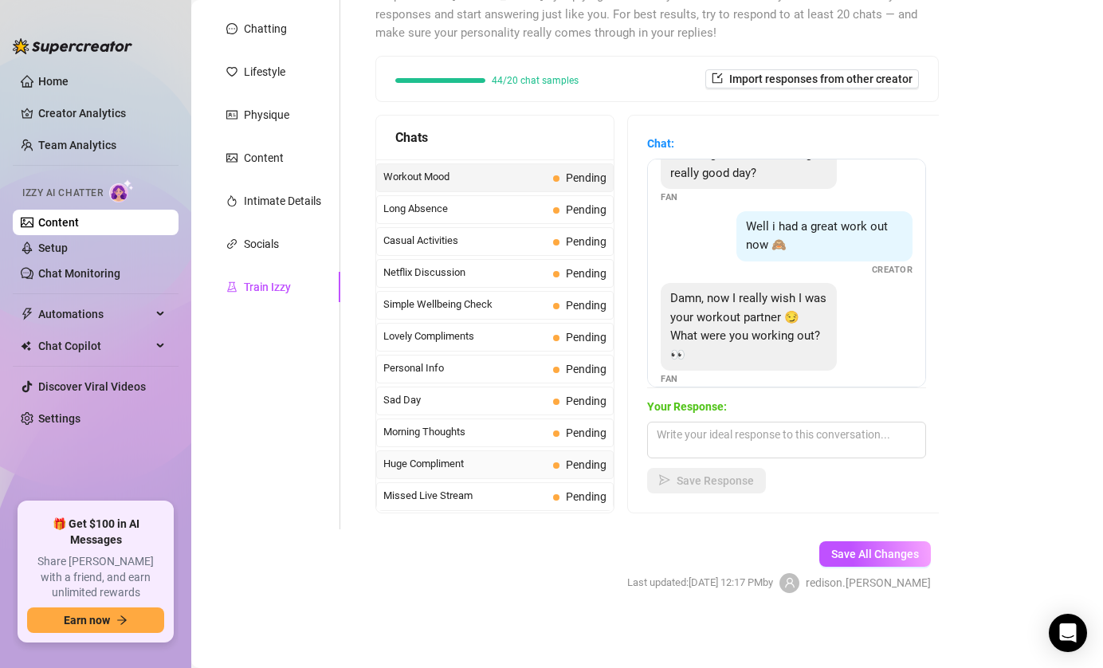
click at [481, 460] on span "Huge Compliment" at bounding box center [464, 464] width 163 height 16
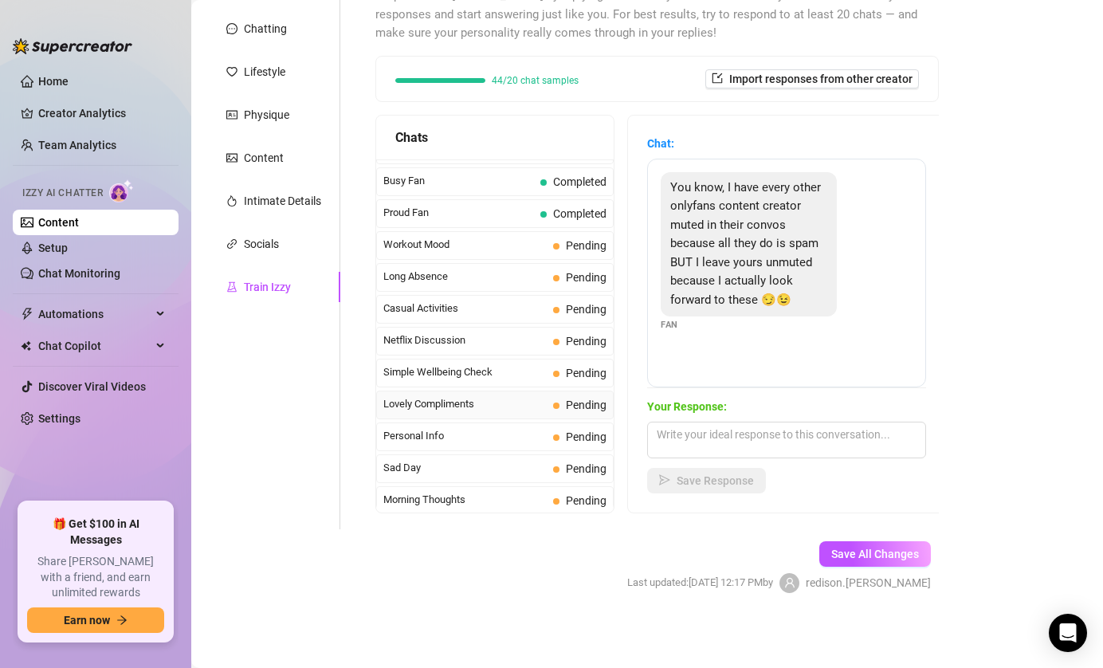
scroll to position [1371, 0]
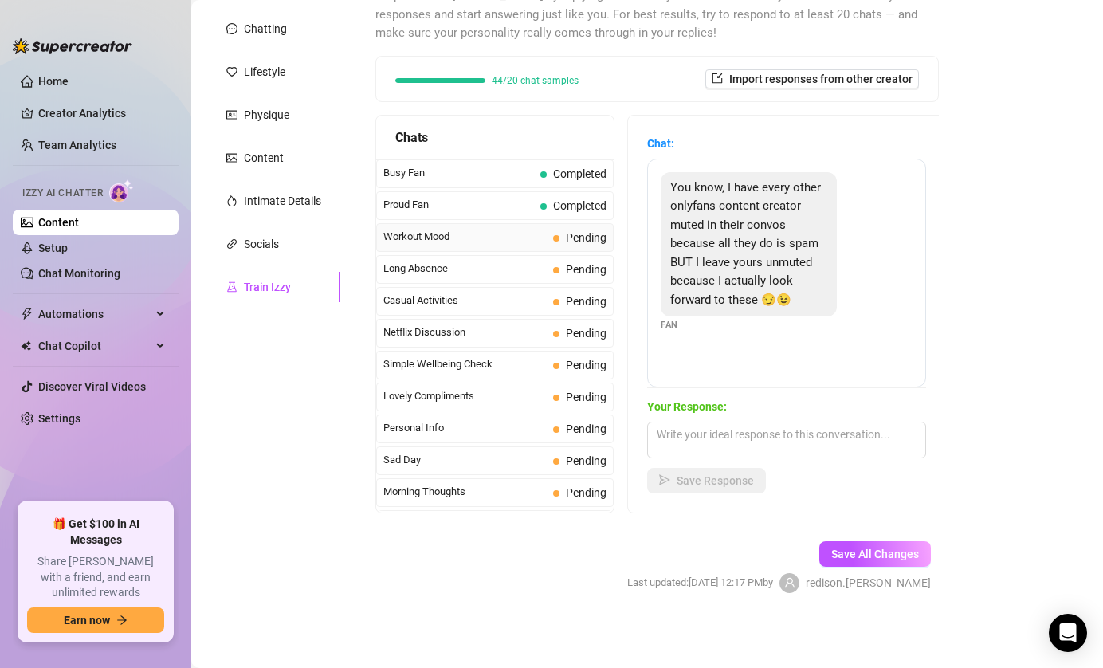
click at [512, 226] on div "Workout Mood Pending" at bounding box center [495, 237] width 238 height 29
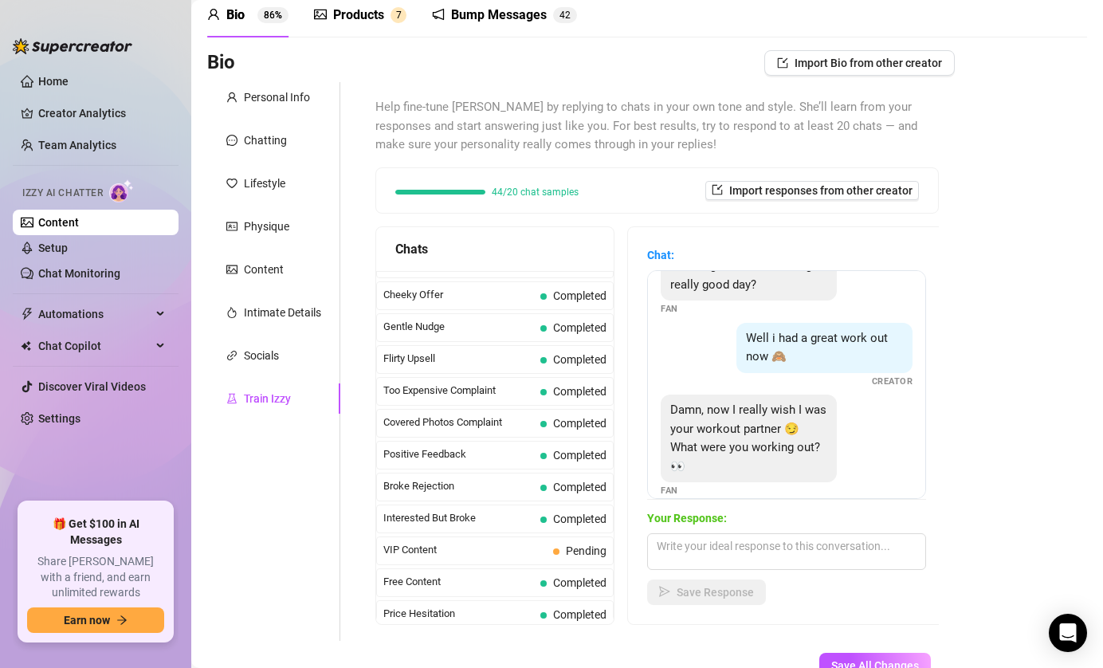
scroll to position [0, 0]
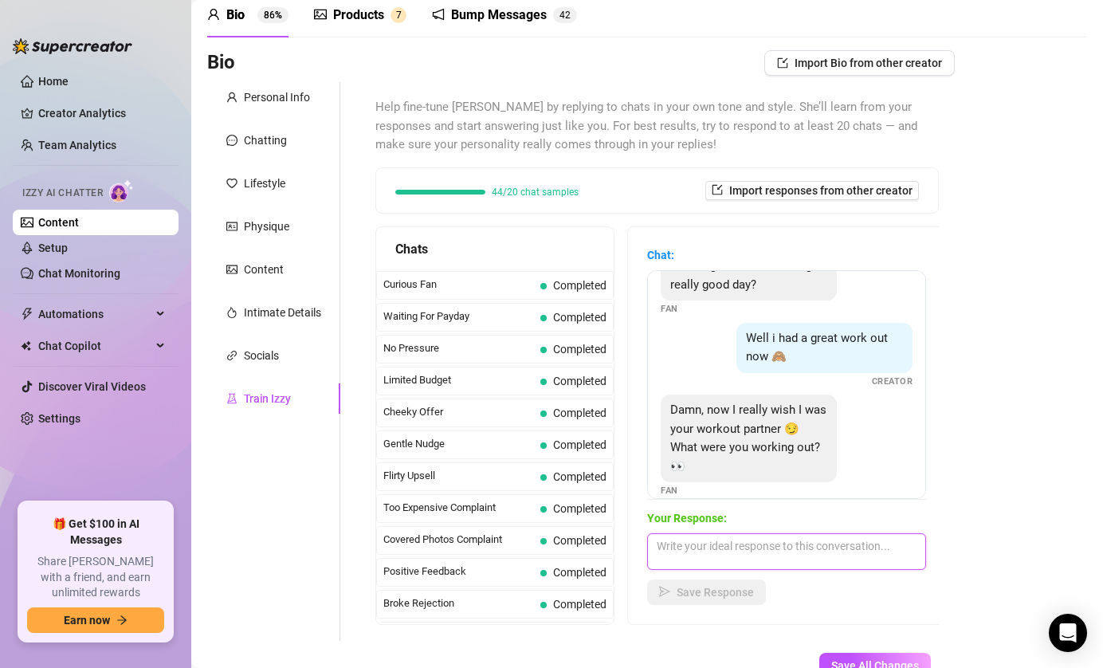
click at [691, 549] on textarea at bounding box center [786, 551] width 279 height 37
paste textarea "I just got back into yoga after a long break. 😅 It’s super relaxing...Maybe I c…"
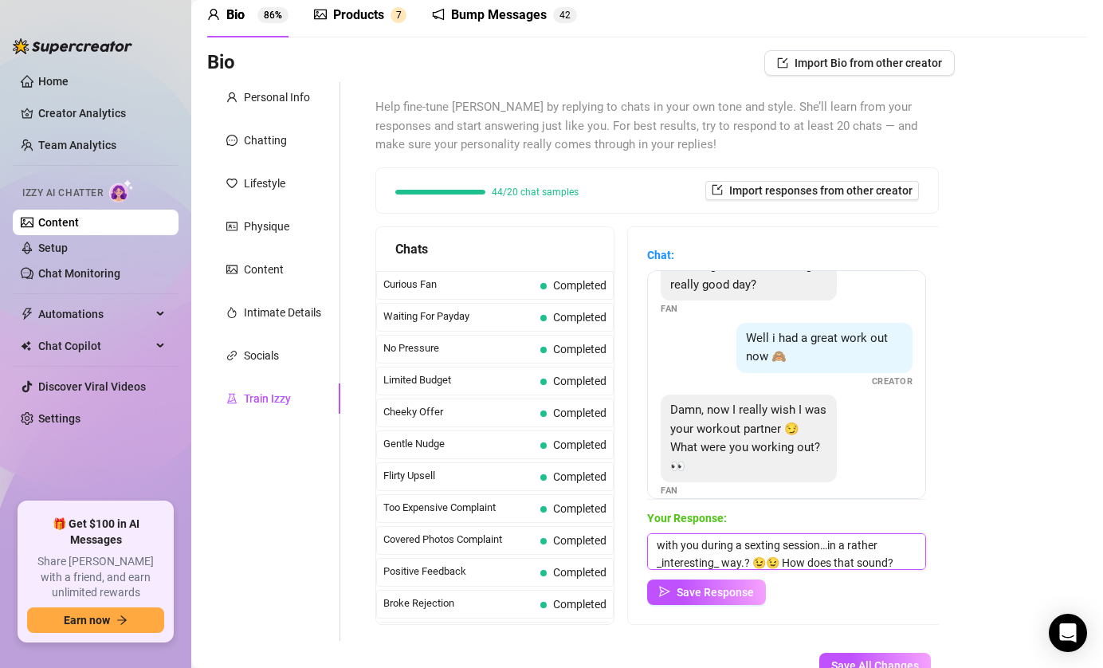
click at [722, 564] on textarea "I just got back into yoga after a long break. 😅 It’s super relaxing...Maybe I c…" at bounding box center [786, 551] width 279 height 37
click at [662, 564] on textarea "I just got back into yoga after a long break. 😅 It’s super relaxing...Maybe I c…" at bounding box center [786, 551] width 279 height 37
click at [679, 562] on textarea "I just got back into yoga after a long break. 😅 It’s super relaxing...Maybe I c…" at bounding box center [786, 551] width 279 height 37
click at [852, 548] on textarea "I just got back into yoga after a long break. 😅 It’s super relaxing...Maybe I c…" at bounding box center [786, 551] width 279 height 37
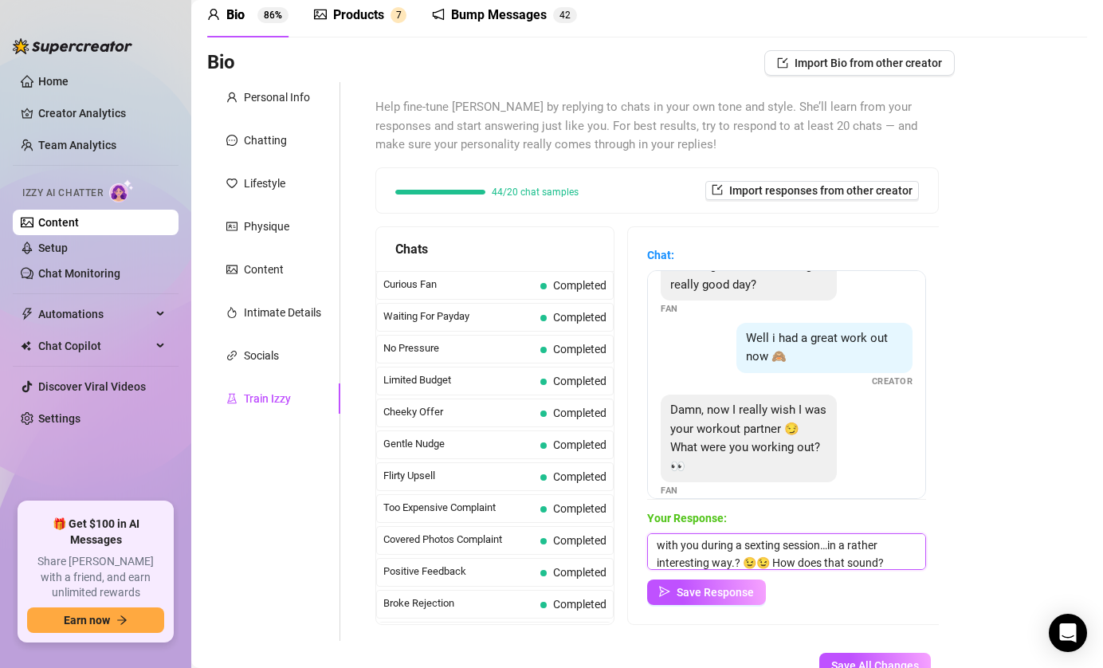
scroll to position [41, 0]
type textarea "I just got back into yoga after a long break. 😅 It’s super relaxing...Maybe I c…"
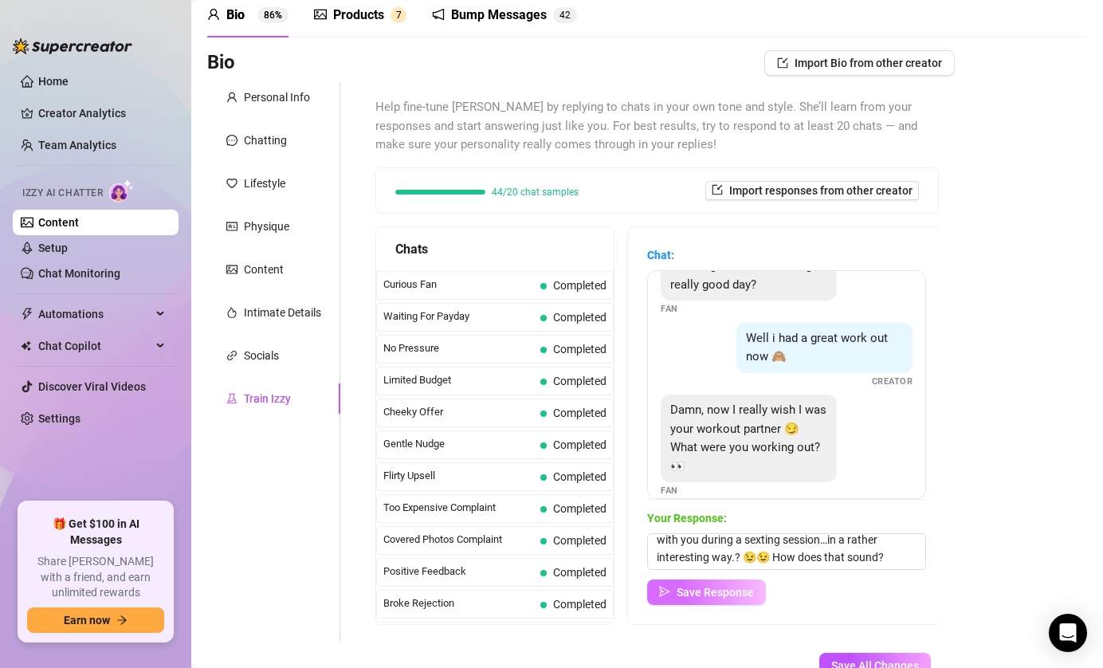
click at [707, 592] on span "Save Response" at bounding box center [715, 592] width 77 height 13
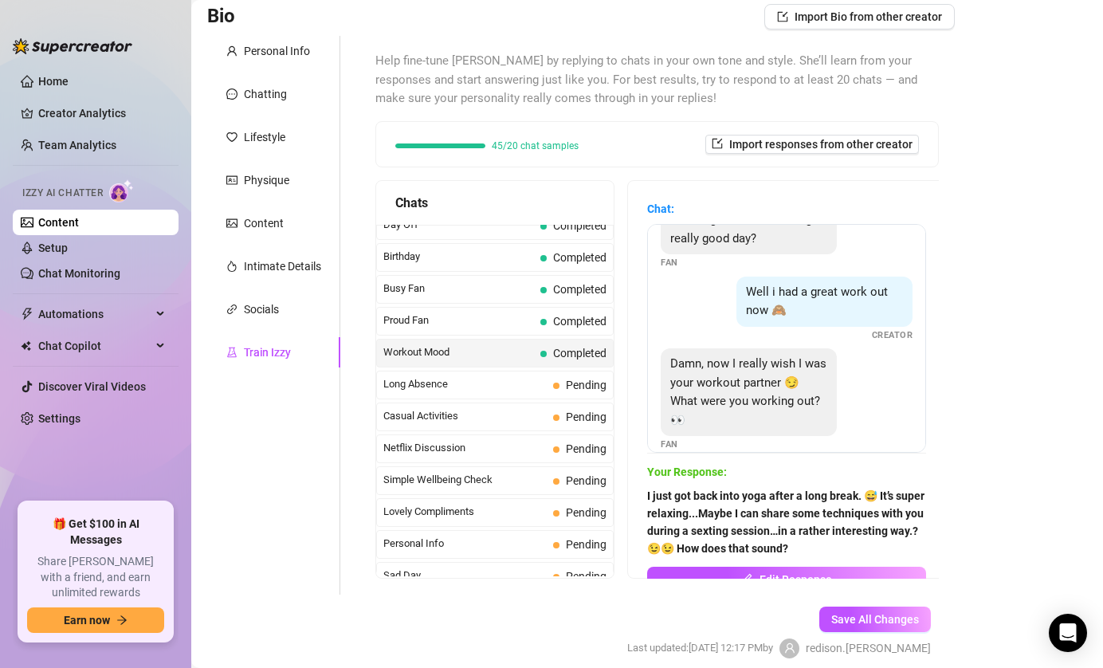
scroll to position [1306, 0]
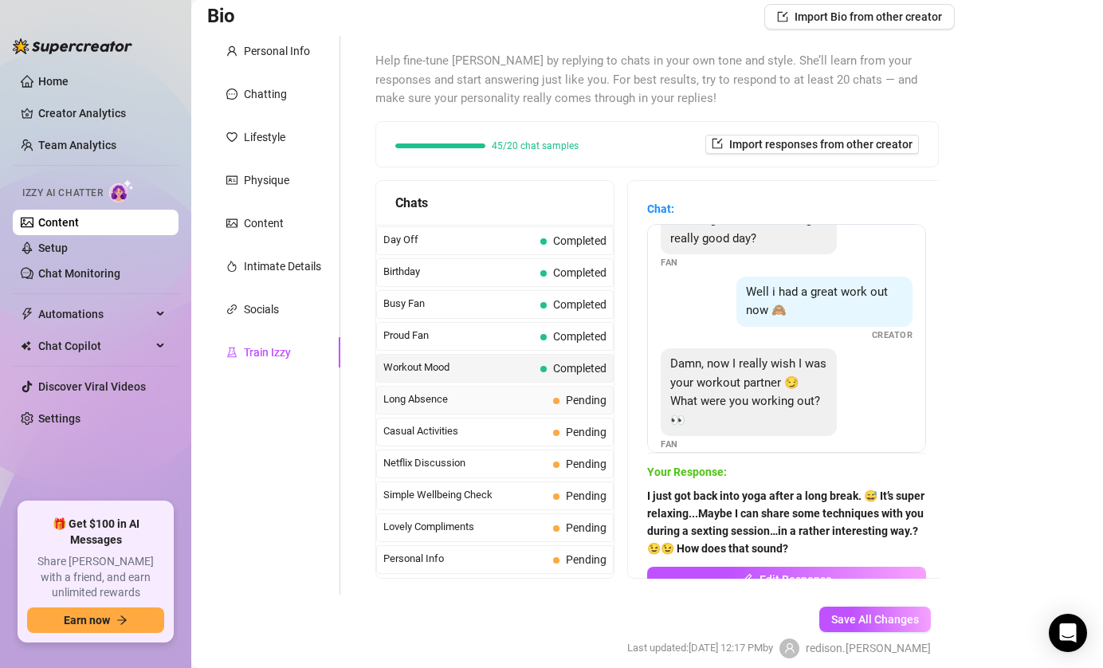
click at [516, 402] on span "Long Absence" at bounding box center [464, 399] width 163 height 16
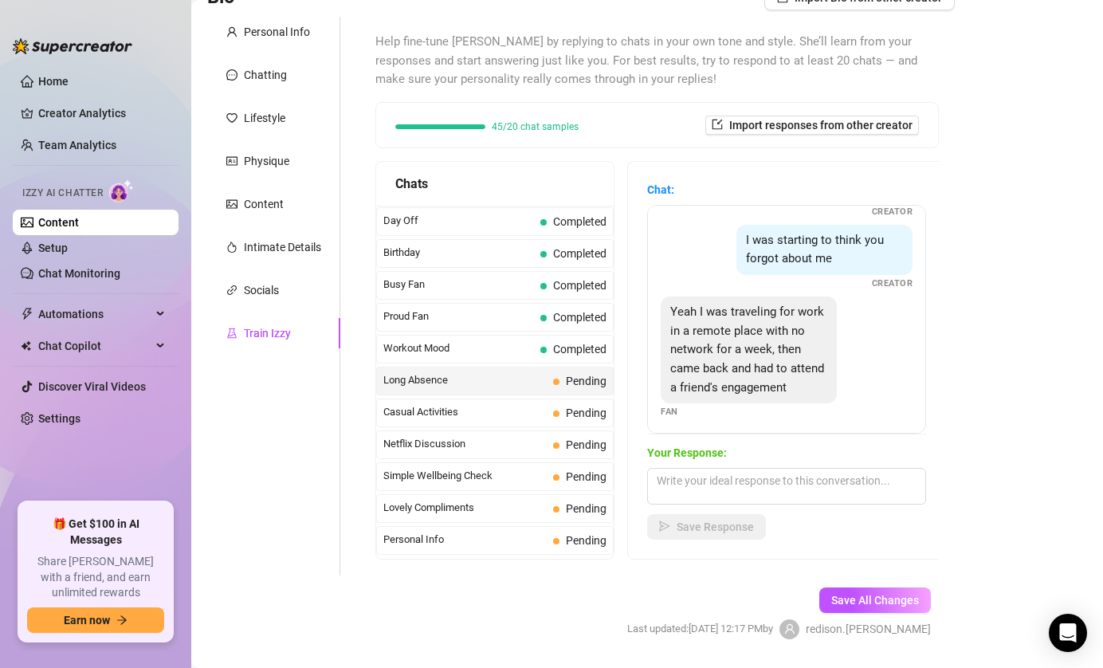
scroll to position [124, 0]
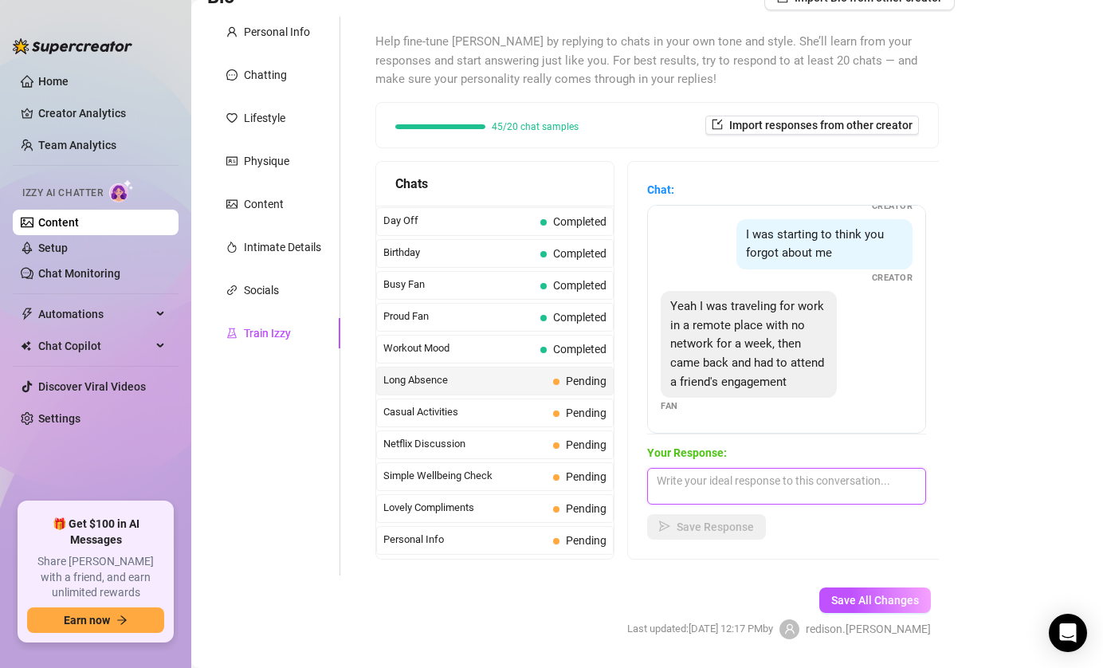
click at [818, 489] on textarea at bounding box center [786, 486] width 279 height 37
paste textarea "No network for a whole week? I don’t know how you survived that 😂 What was the …"
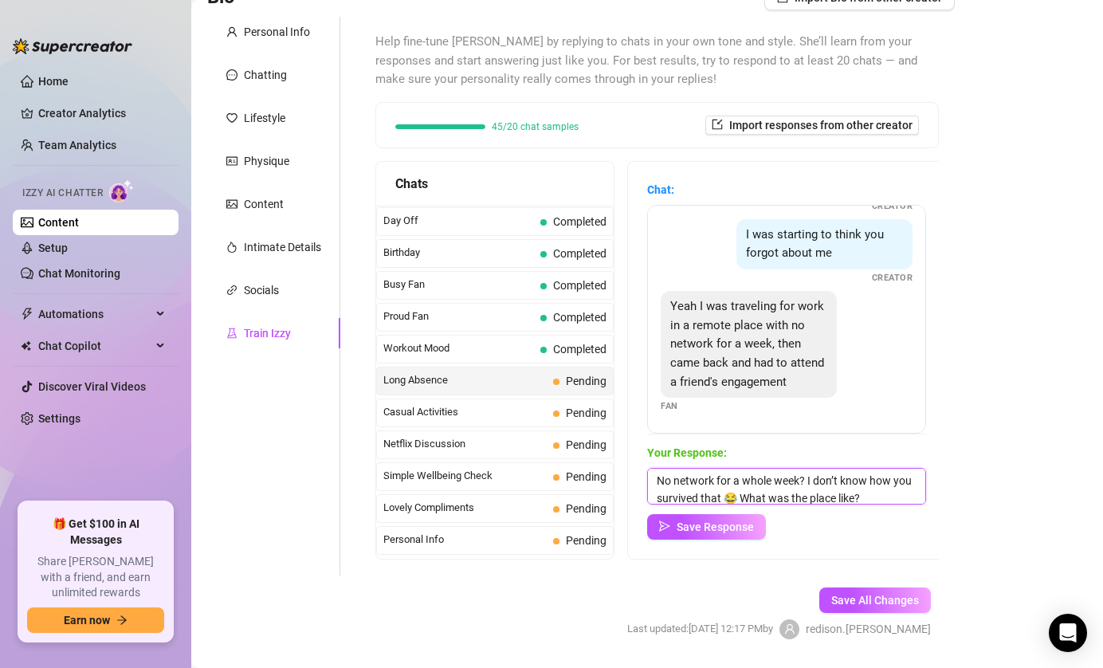
scroll to position [1, 0]
type textarea "No network for a whole week? I don’t know how you survived that 😂 What was the …"
click at [710, 531] on span "Save Response" at bounding box center [715, 526] width 77 height 13
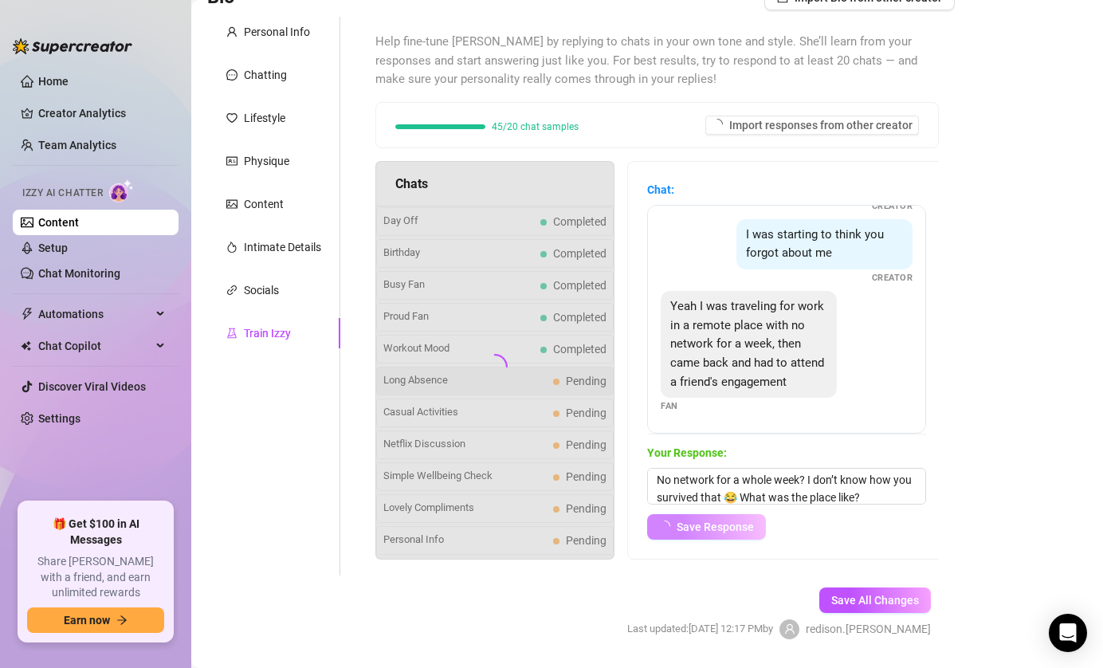
scroll to position [123, 0]
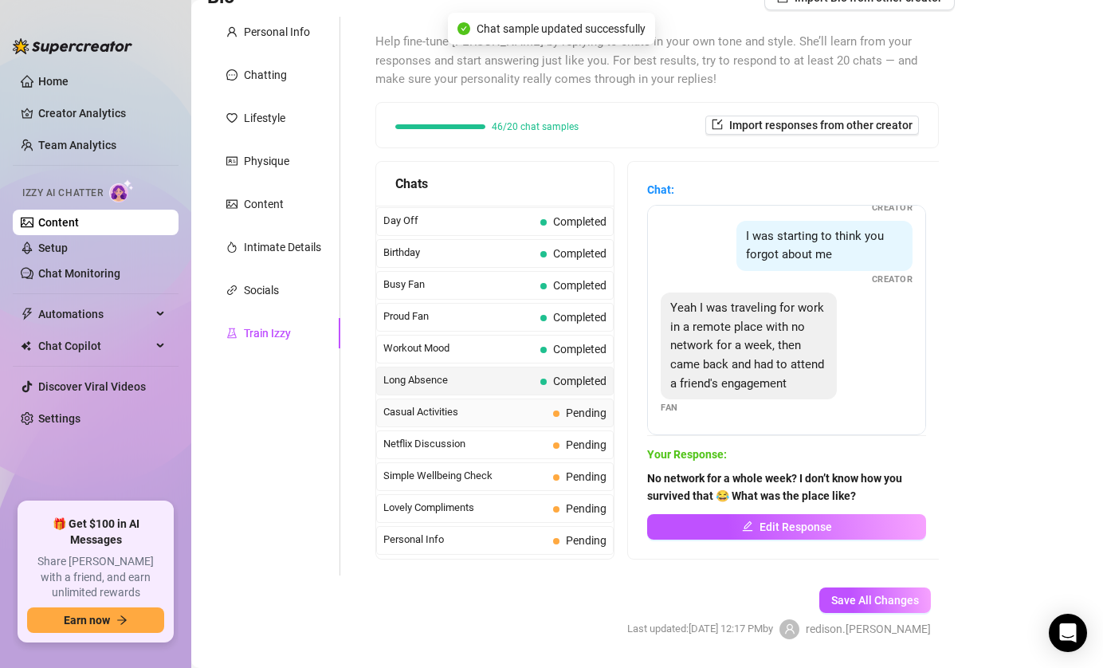
click at [513, 406] on span "Casual Activities" at bounding box center [464, 412] width 163 height 16
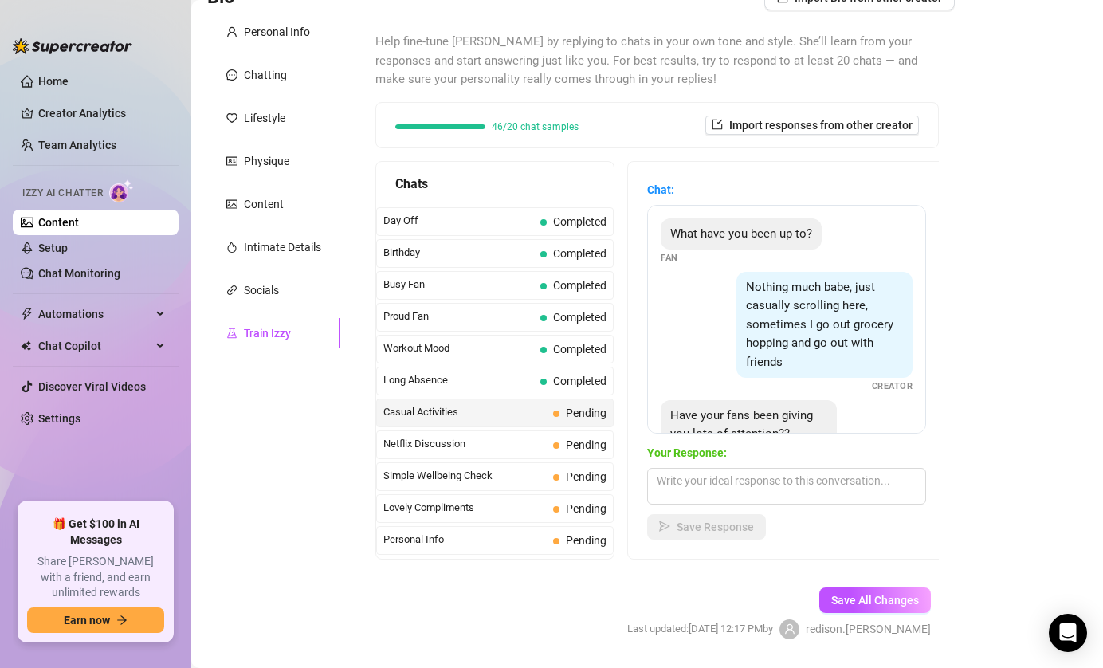
scroll to position [52, 0]
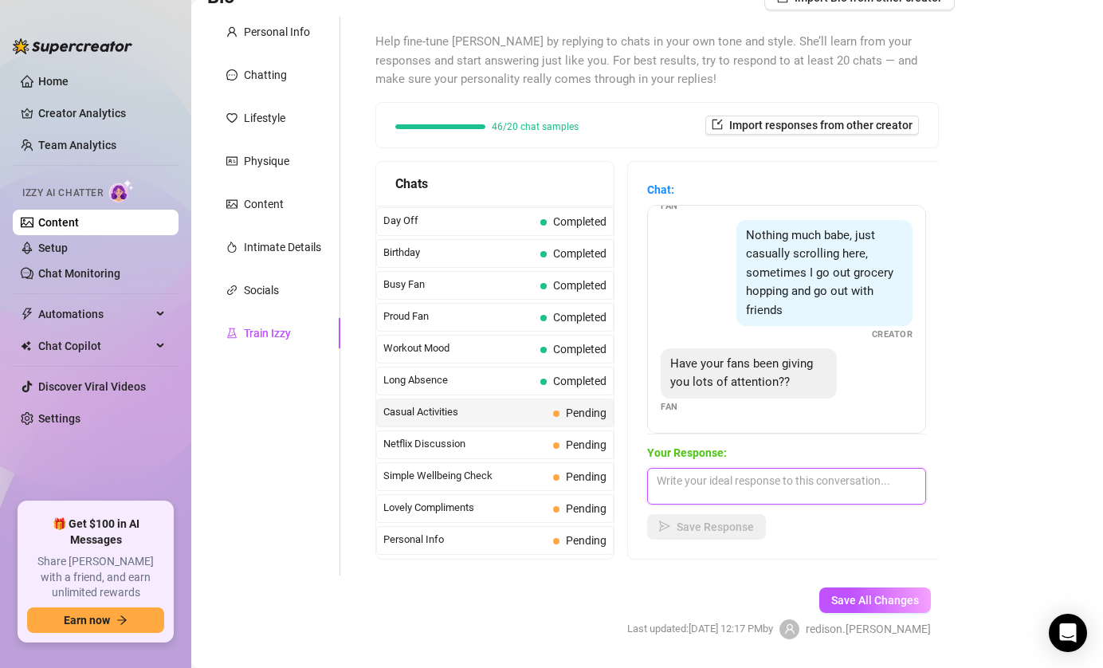
click at [770, 481] on textarea at bounding box center [786, 486] width 279 height 37
paste textarea "Yeah, but none of them bring me snacks like you could"
drag, startPoint x: 858, startPoint y: 481, endPoint x: 910, endPoint y: 505, distance: 57.1
click at [910, 505] on div "Your Response: Yeah, but none of them bring me snacks like you could Save Respo…" at bounding box center [786, 492] width 279 height 96
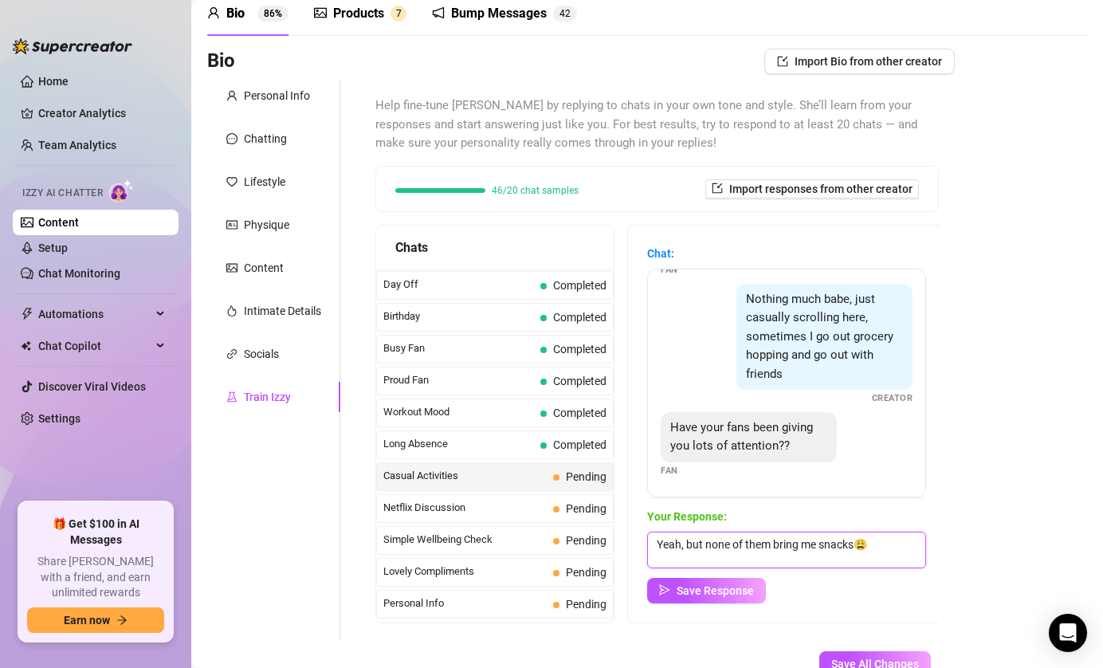
scroll to position [69, 0]
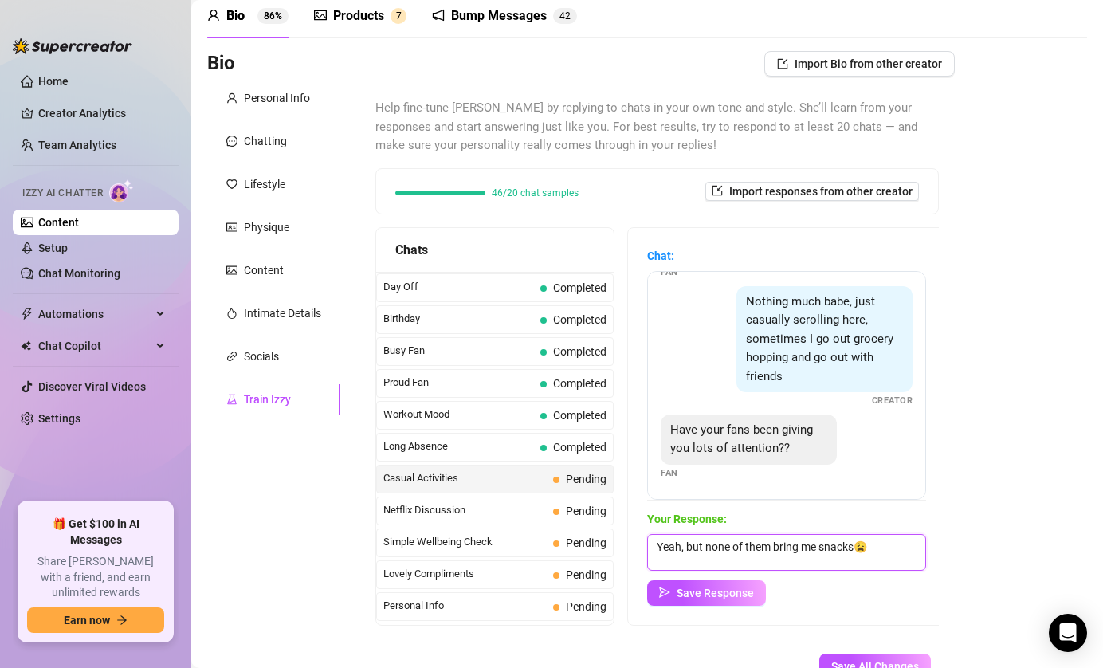
click at [815, 543] on textarea "Yeah, but none of them bring me snacks😩" at bounding box center [786, 552] width 279 height 37
type textarea "Yeah, but none of them bring me snacks😩"
click at [876, 544] on textarea "Yeah, but none of them bring me snacks😩" at bounding box center [786, 552] width 279 height 37
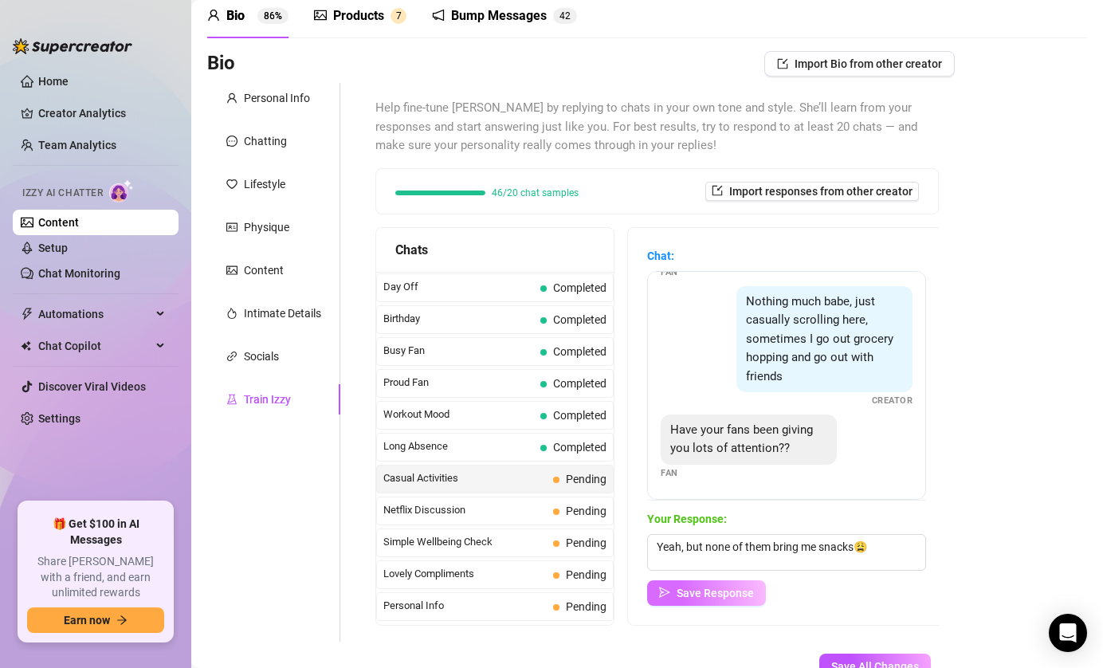
click at [685, 595] on span "Save Response" at bounding box center [715, 593] width 77 height 13
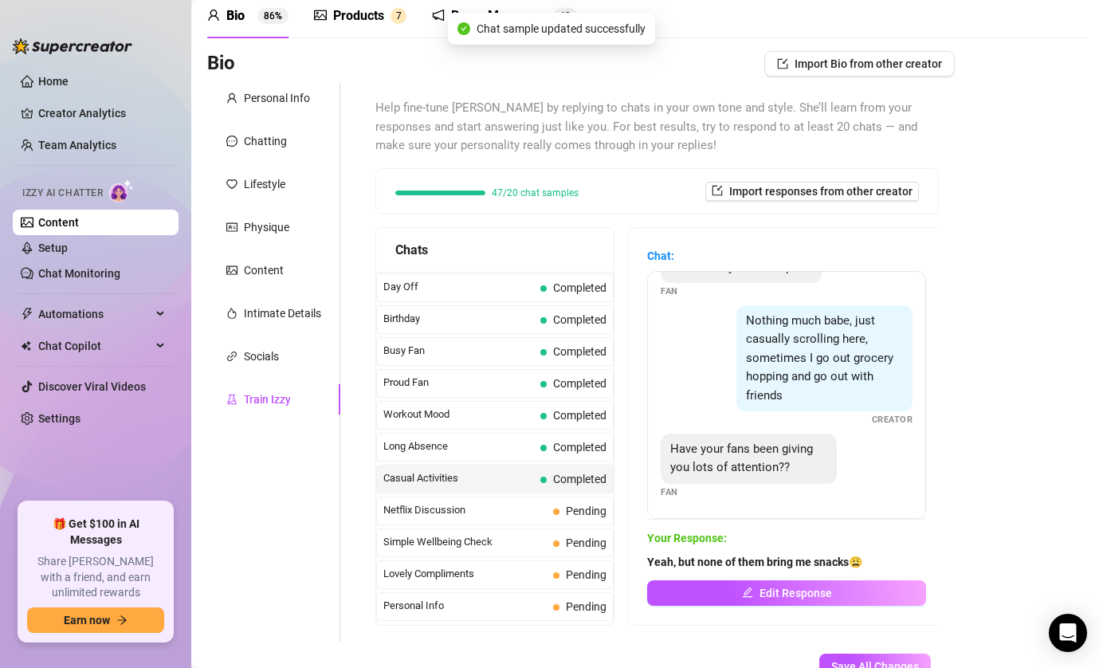
scroll to position [33, 0]
click at [488, 499] on div "Netflix Discussion Pending" at bounding box center [495, 511] width 238 height 29
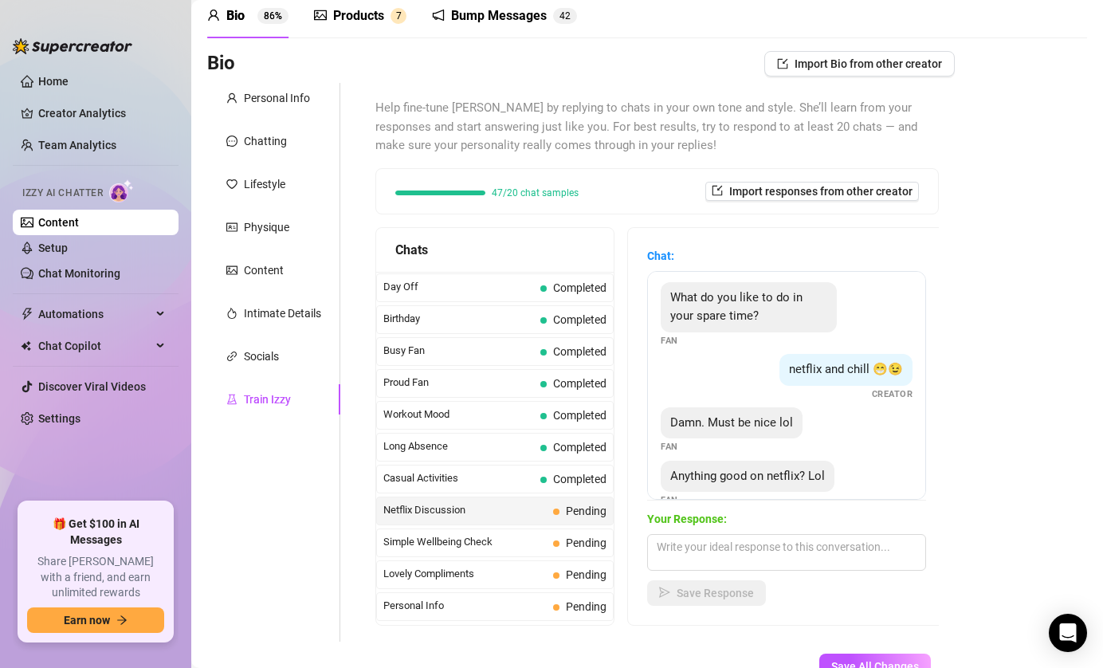
scroll to position [4, 0]
click at [835, 556] on textarea at bounding box center [786, 552] width 279 height 37
paste textarea "There’s always something on Netflix 😅"
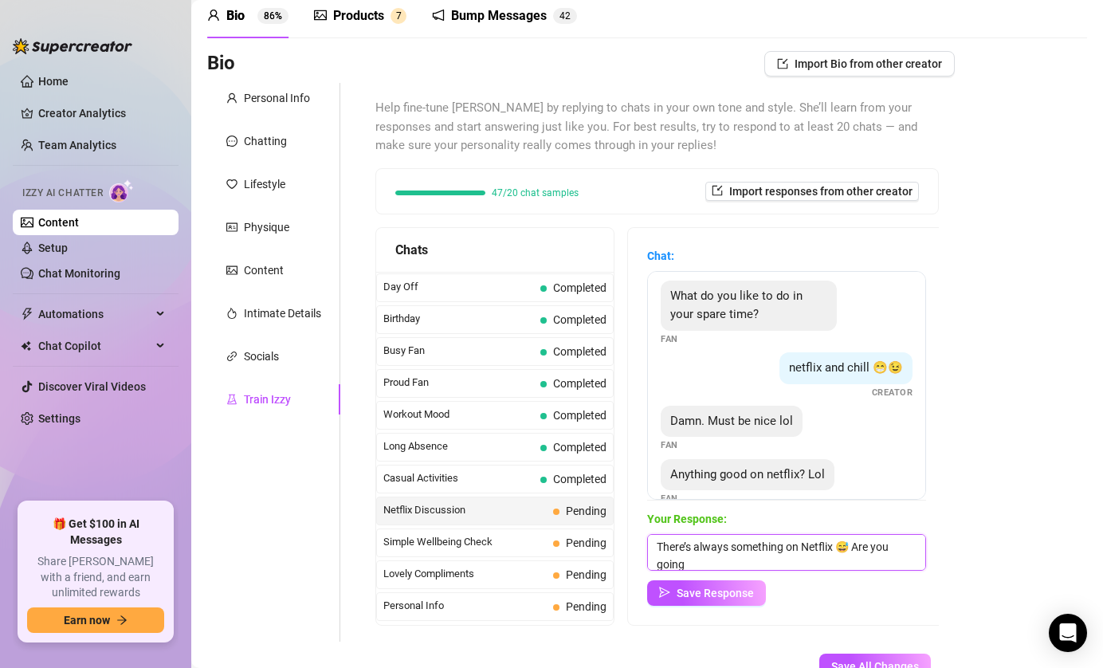
scroll to position [1, 0]
drag, startPoint x: 853, startPoint y: 544, endPoint x: 908, endPoint y: 559, distance: 56.8
click at [908, 559] on textarea "There’s always something on Netflix 😅 Are you going to" at bounding box center [786, 552] width 279 height 37
paste textarea "Will you save me before I start crying over another romantic film?"
type textarea "There’s always something on Netflix 😅 Will you save me before I start crying ov…"
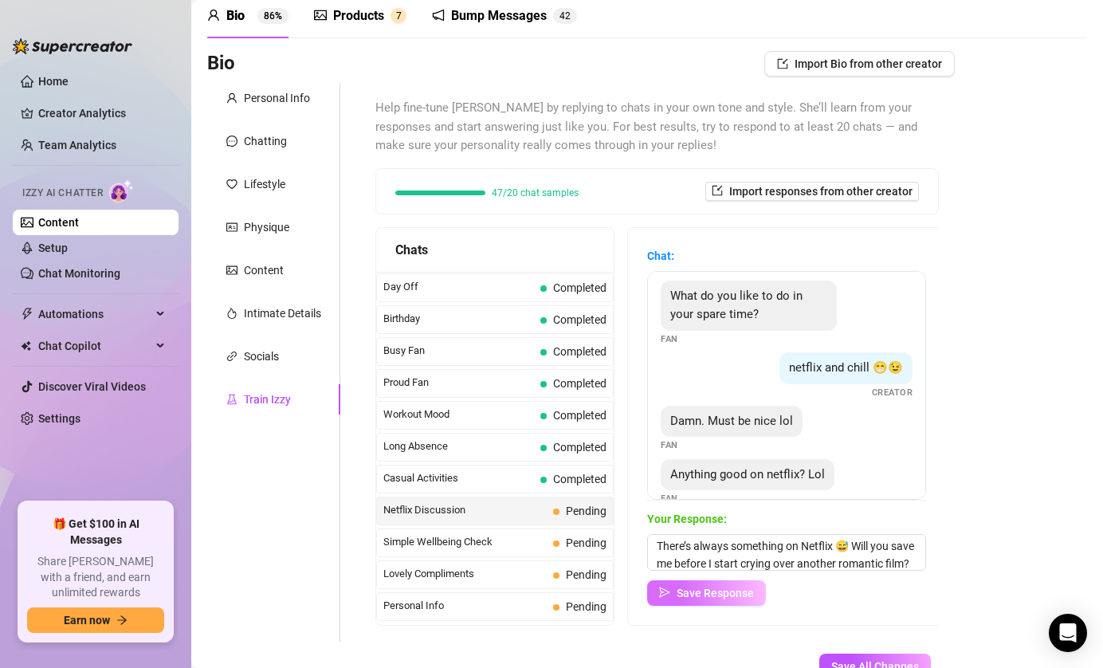
click at [707, 591] on span "Save Response" at bounding box center [715, 593] width 77 height 13
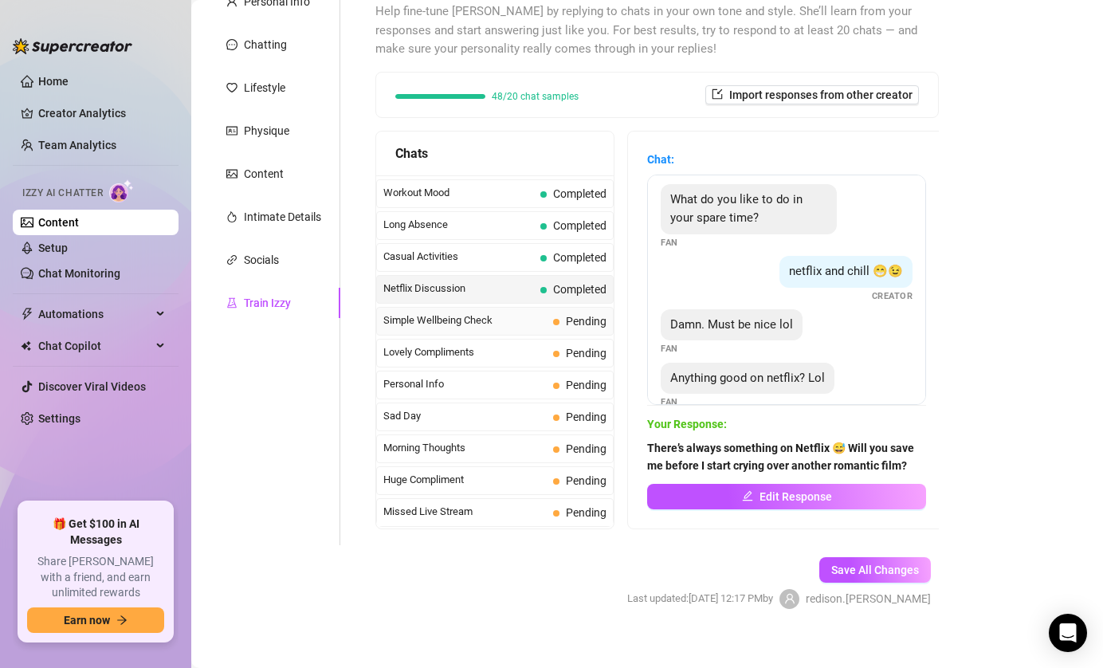
scroll to position [181, 0]
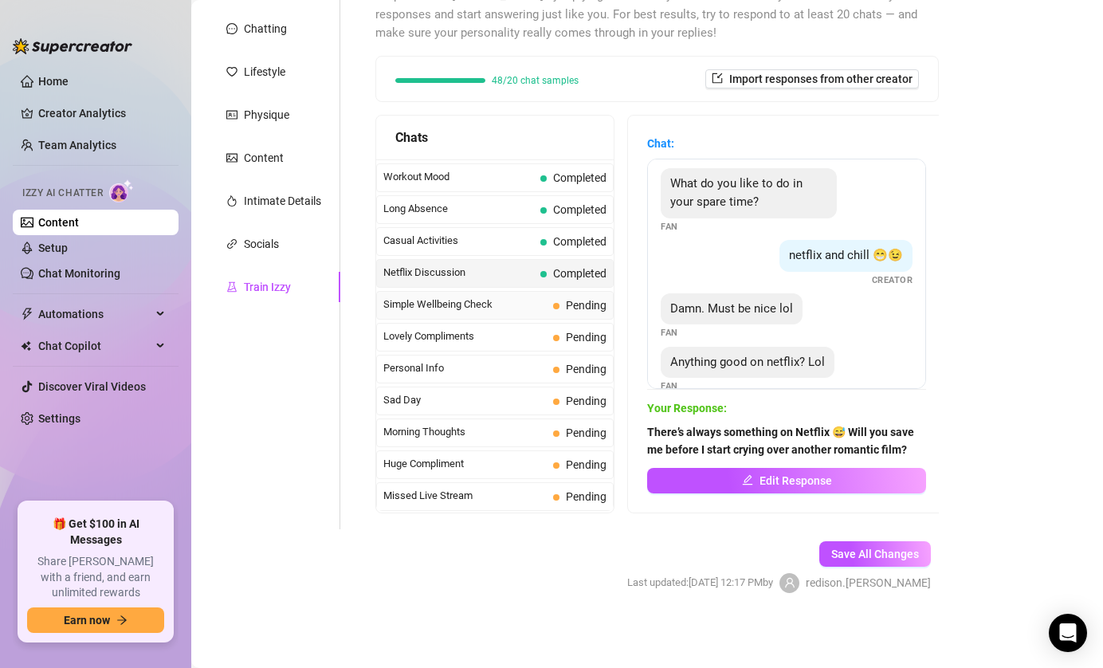
click at [497, 303] on span "Simple Wellbeing Check" at bounding box center [464, 305] width 163 height 16
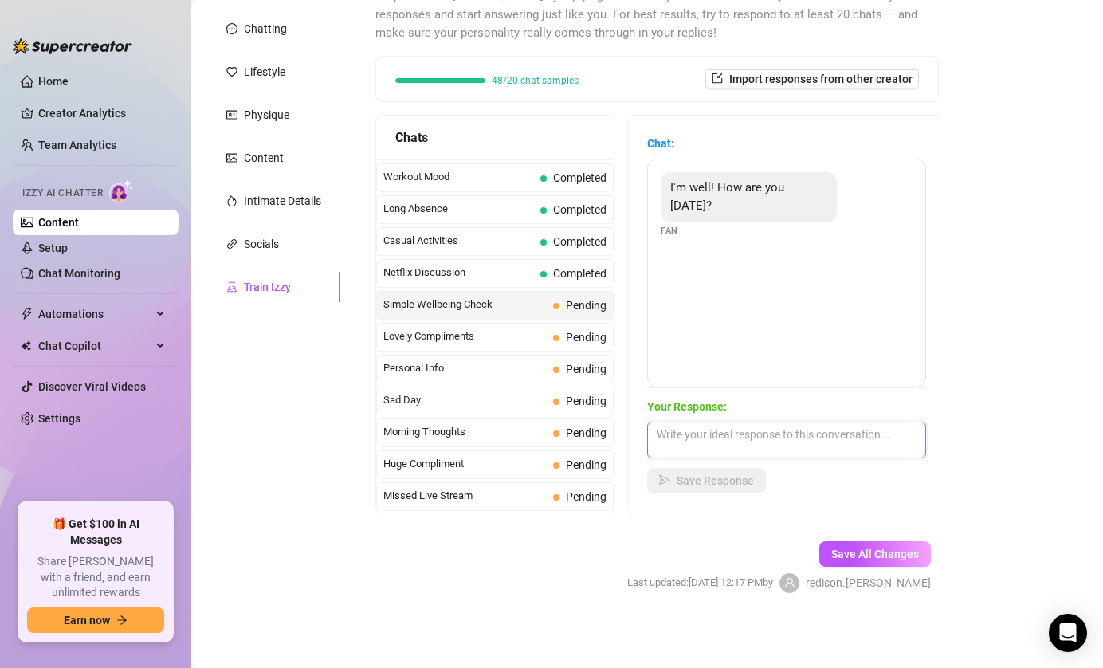
click at [761, 430] on textarea at bounding box center [786, 440] width 279 height 37
paste textarea "I just got back into yoga after a long break. 😅 It’s super relaxing...Maybe I c…"
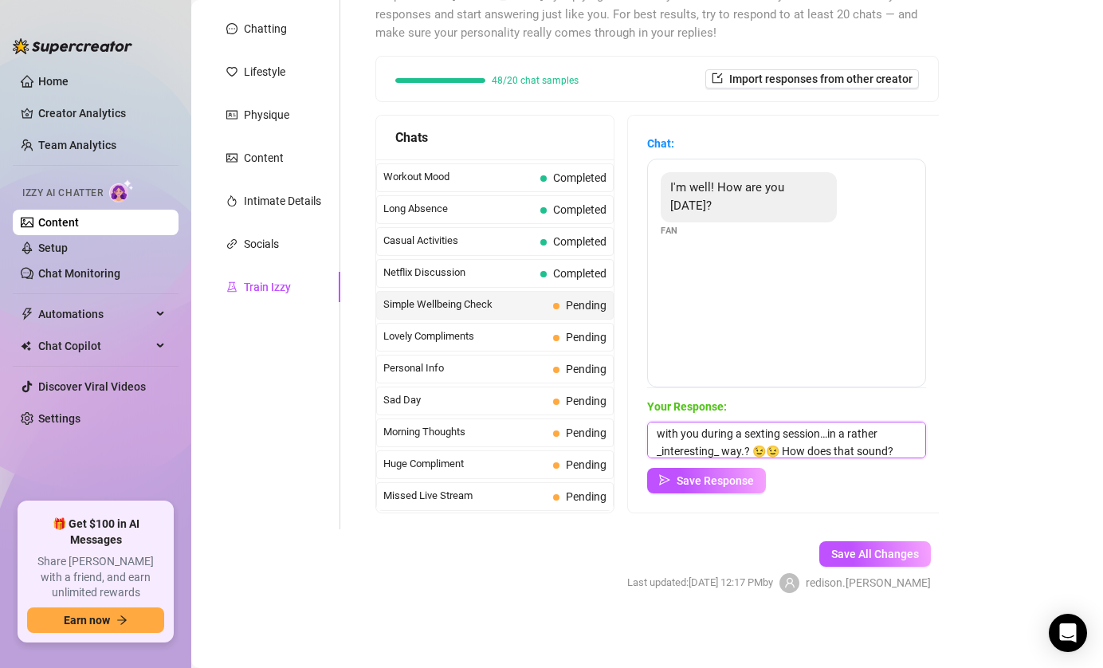
scroll to position [53, 0]
click at [761, 430] on textarea "I just got back into yoga after a long break. 😅 It’s super relaxing...Maybe I c…" at bounding box center [786, 440] width 279 height 37
type textarea "I just got back into yoga after a long break. 😅 It’s super relaxing...Maybe I c…"
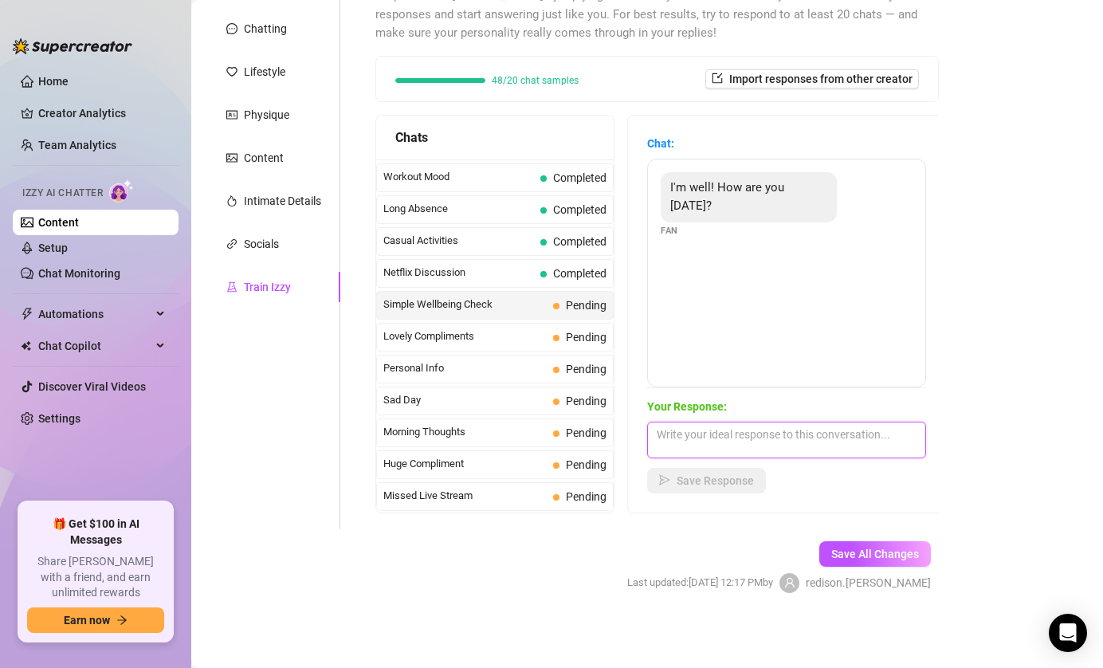
click at [730, 432] on textarea at bounding box center [786, 440] width 279 height 37
paste textarea "I decided to make this day lazy 😅staying in bed the whole day..😊Will you keep m…"
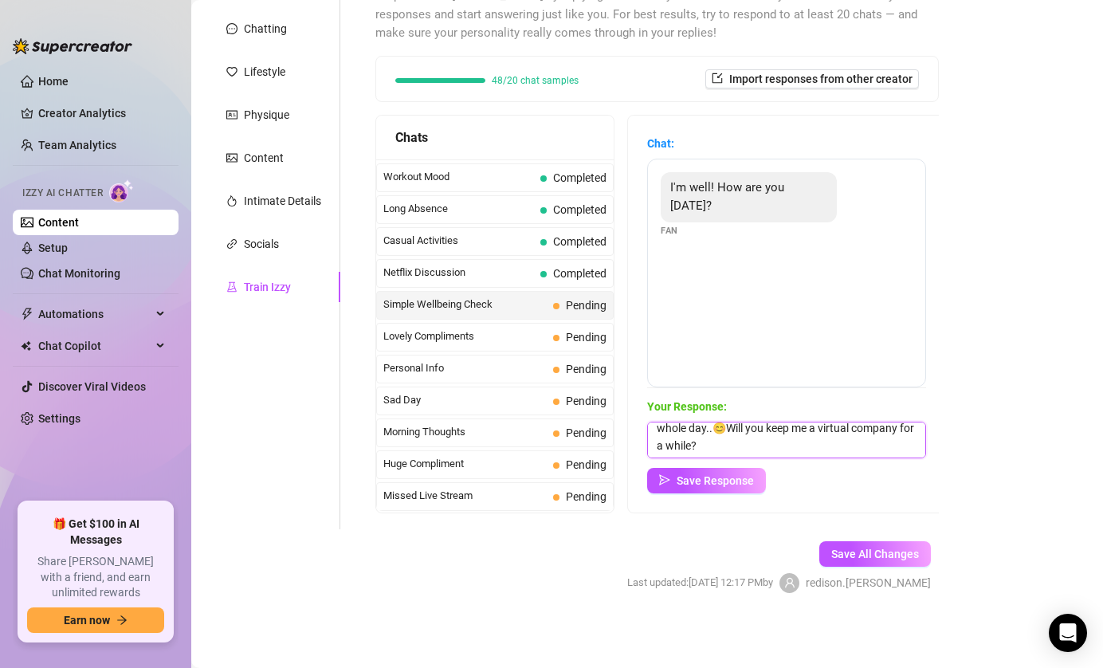
scroll to position [24, 0]
type textarea "I decided to make this day lazy 😅staying in bed the whole day..😊Will you keep m…"
click at [677, 487] on button "Save Response" at bounding box center [706, 481] width 119 height 26
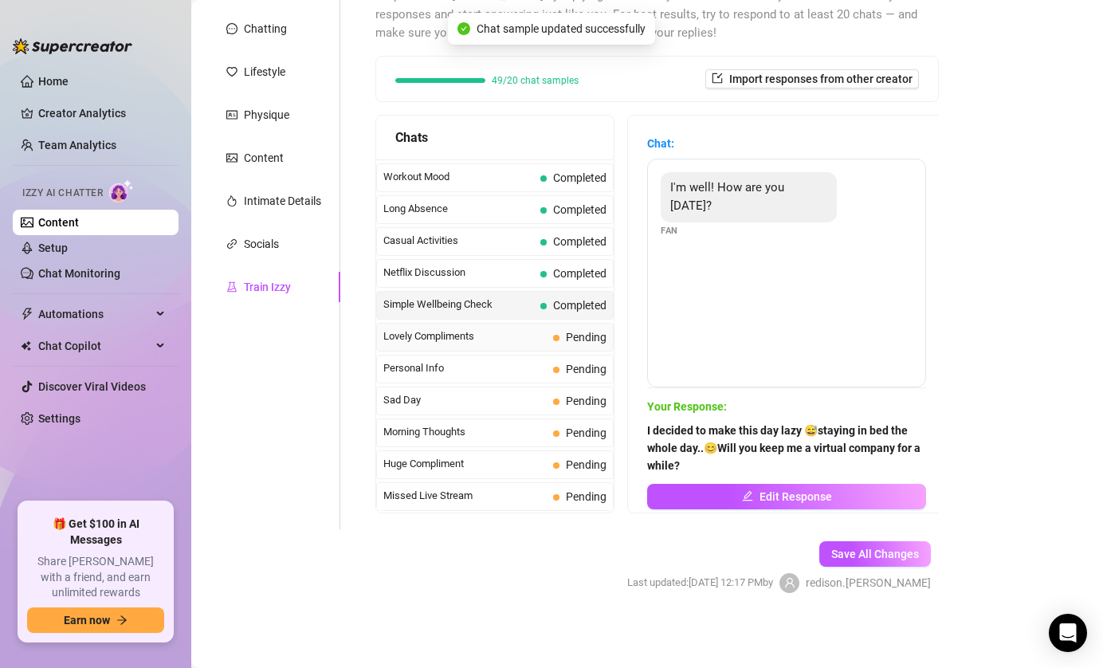
click at [497, 327] on div "Lovely Compliments Pending" at bounding box center [495, 337] width 238 height 29
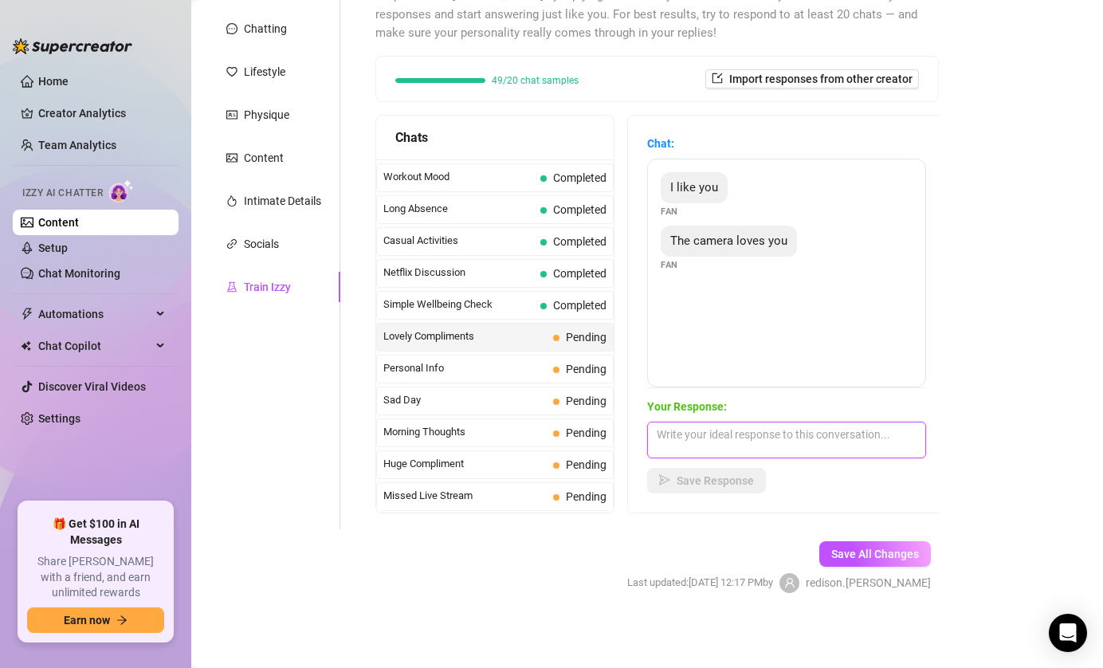
click at [856, 446] on textarea at bounding box center [786, 440] width 279 height 37
paste textarea "Maybe the camera loves me, but I’d rather have your eyes on me"
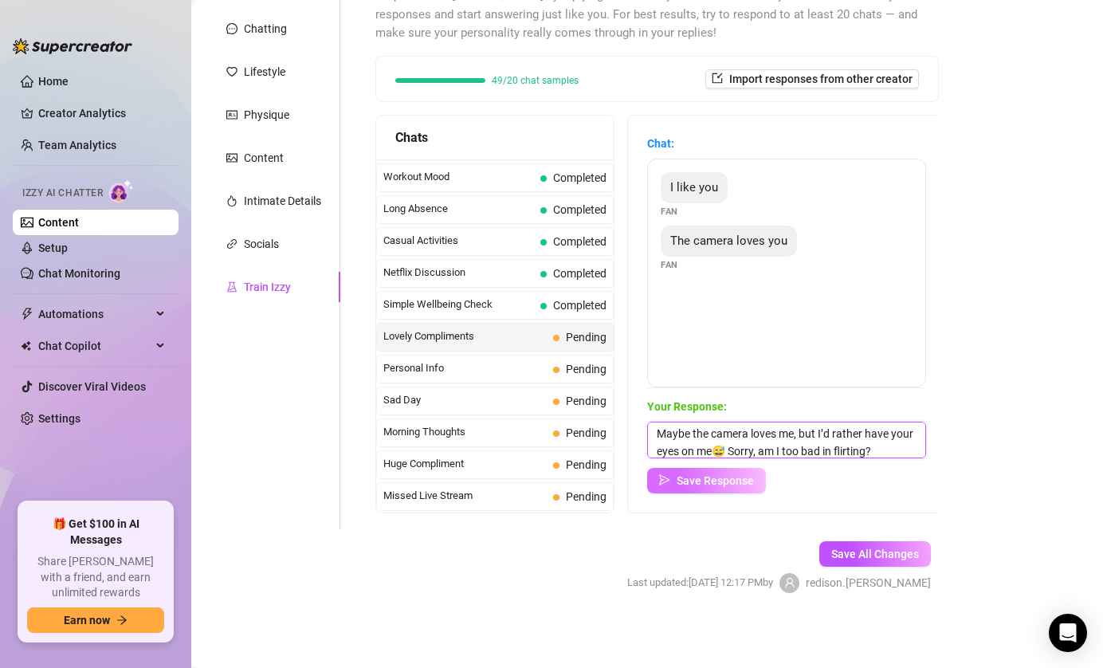
type textarea "Maybe the camera loves me, but I’d rather have your eyes on me😅 Sorry, am I too…"
click at [724, 475] on span "Save Response" at bounding box center [715, 480] width 77 height 13
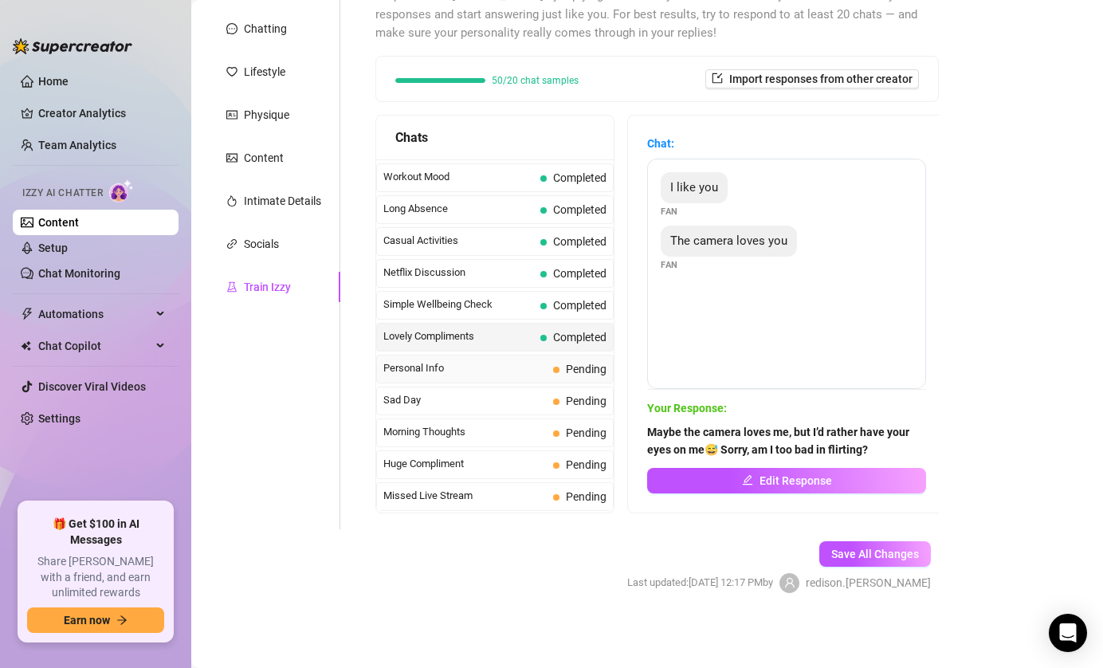
click at [507, 371] on span "Personal Info" at bounding box center [464, 368] width 163 height 16
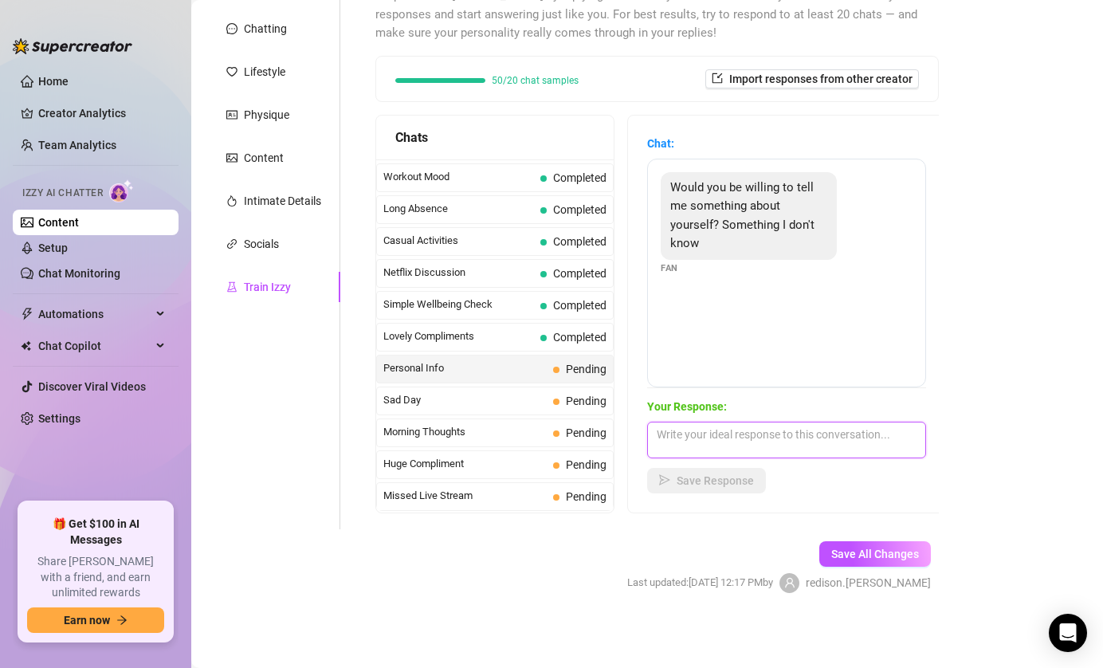
click at [809, 445] on textarea at bounding box center [786, 440] width 279 height 37
paste textarea "Hmm okay, something you don’t know… I actually laugh way too hard at my own jok…"
click at [846, 442] on textarea "Hmm okay, something you don’t know… I actually laugh way too hard at my own jok…" at bounding box center [786, 440] width 279 height 37
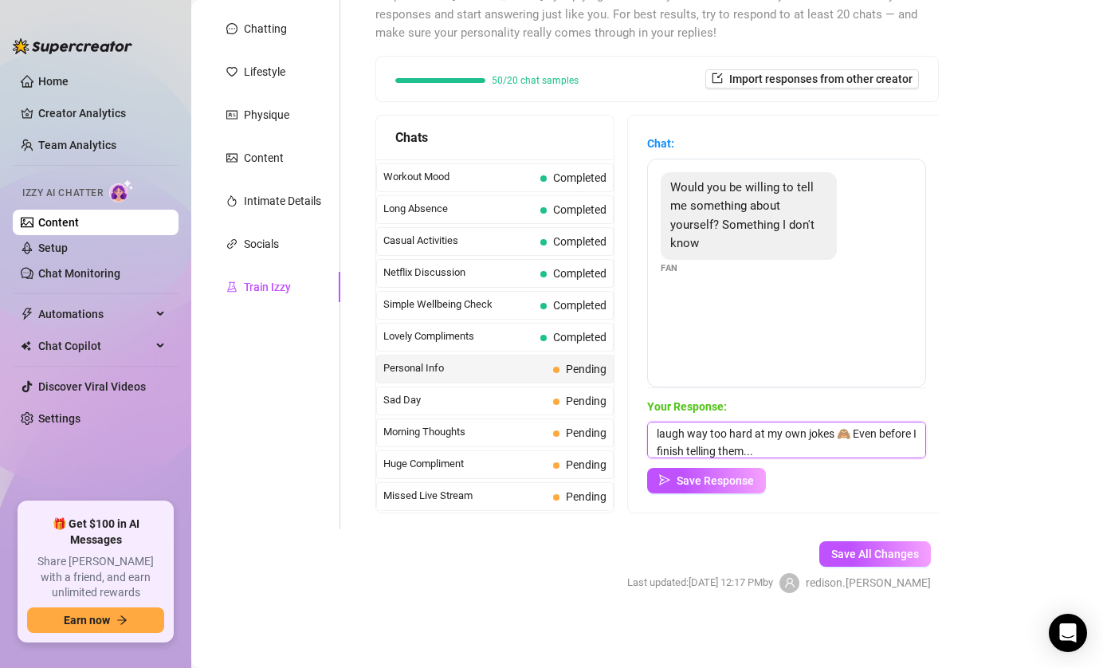
paste textarea "What’s something unexpected about you?"
type textarea "Hmm okay, something you don’t know… I actually laugh way too hard at my own jok…"
click at [702, 486] on span "Save Response" at bounding box center [715, 480] width 77 height 13
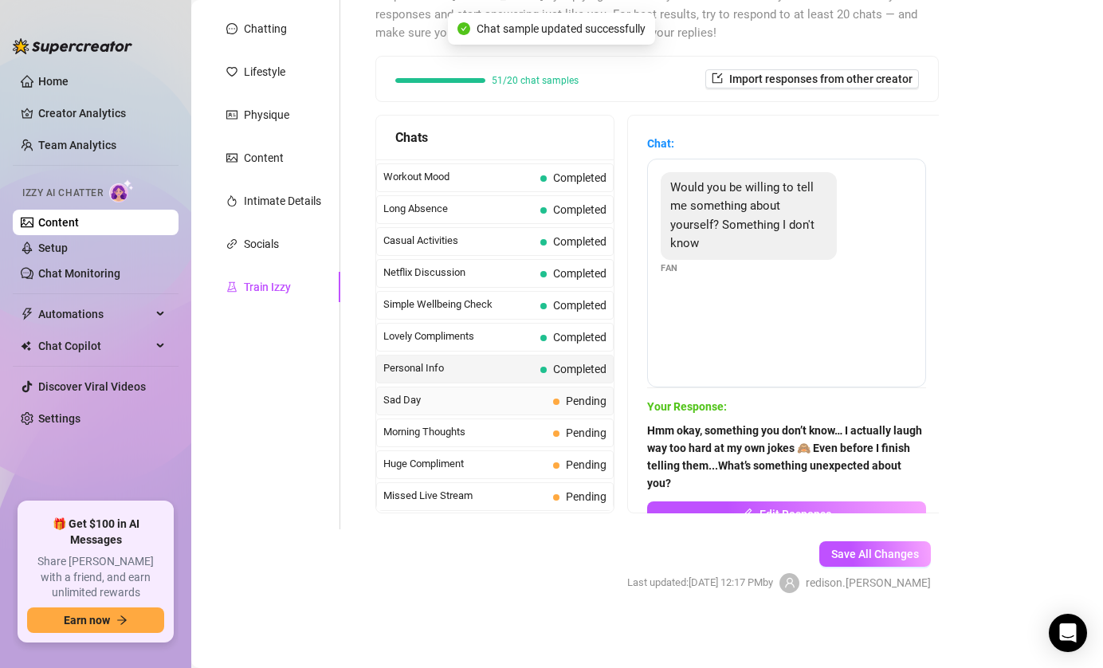
click at [498, 403] on span "Sad Day" at bounding box center [464, 400] width 163 height 16
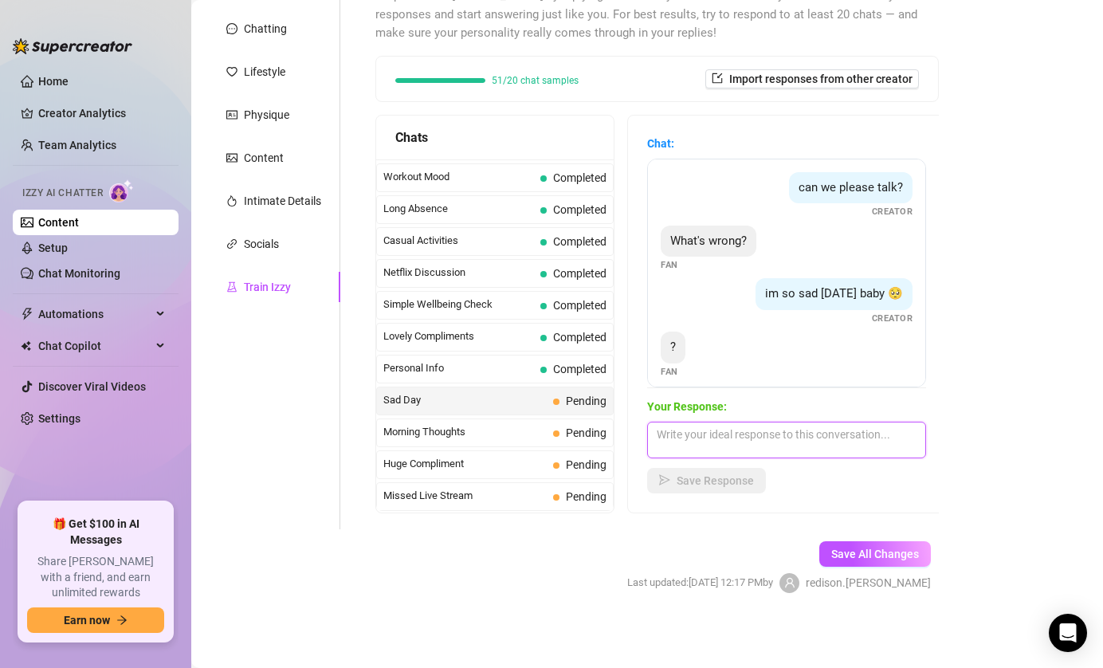
click at [831, 433] on textarea at bounding box center [786, 440] width 279 height 37
paste textarea "ohhh now I can't think of anything but dessert.😓😓"
click at [915, 438] on textarea "ohhh now I can't think of anything but dessert.😓😓" at bounding box center [786, 440] width 279 height 37
paste textarea "If someone wanted to treat me to coffee with my favorite dessert , I would prob…"
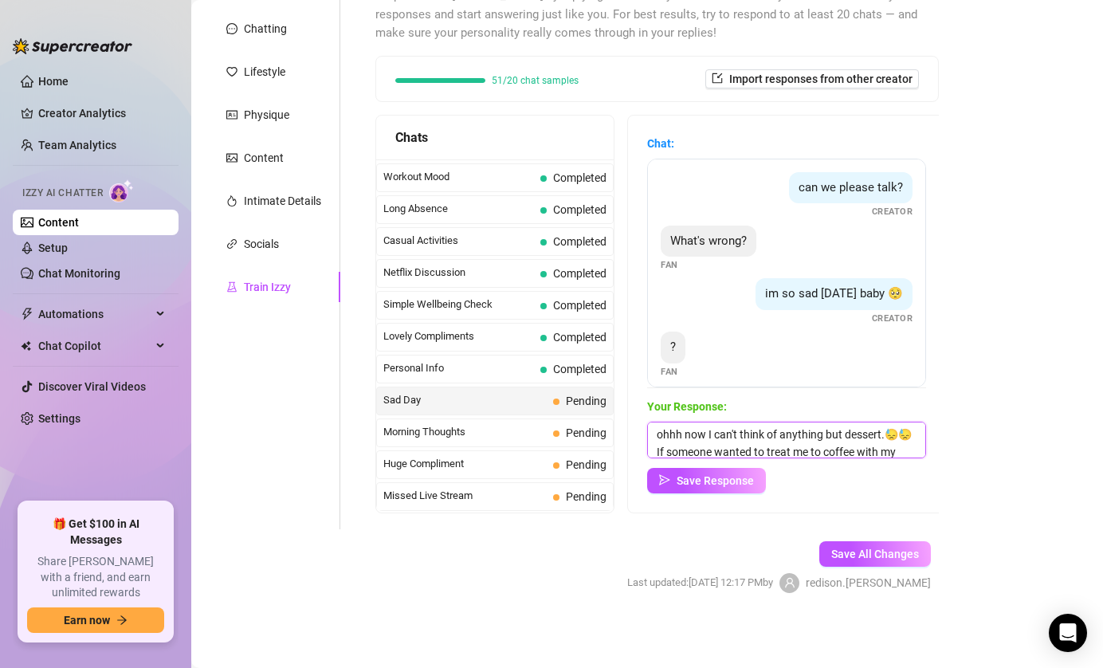
scroll to position [53, 0]
type textarea "ohhh now I can't think of anything but dessert.😓😓If someone wanted to treat me …"
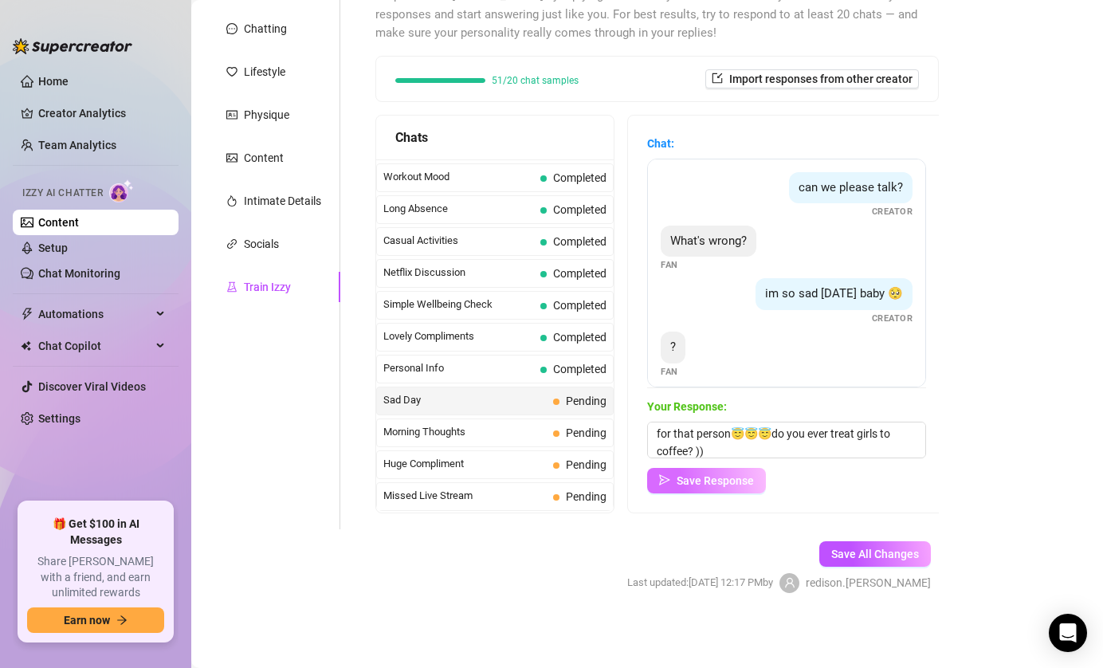
click at [680, 478] on span "Save Response" at bounding box center [715, 480] width 77 height 13
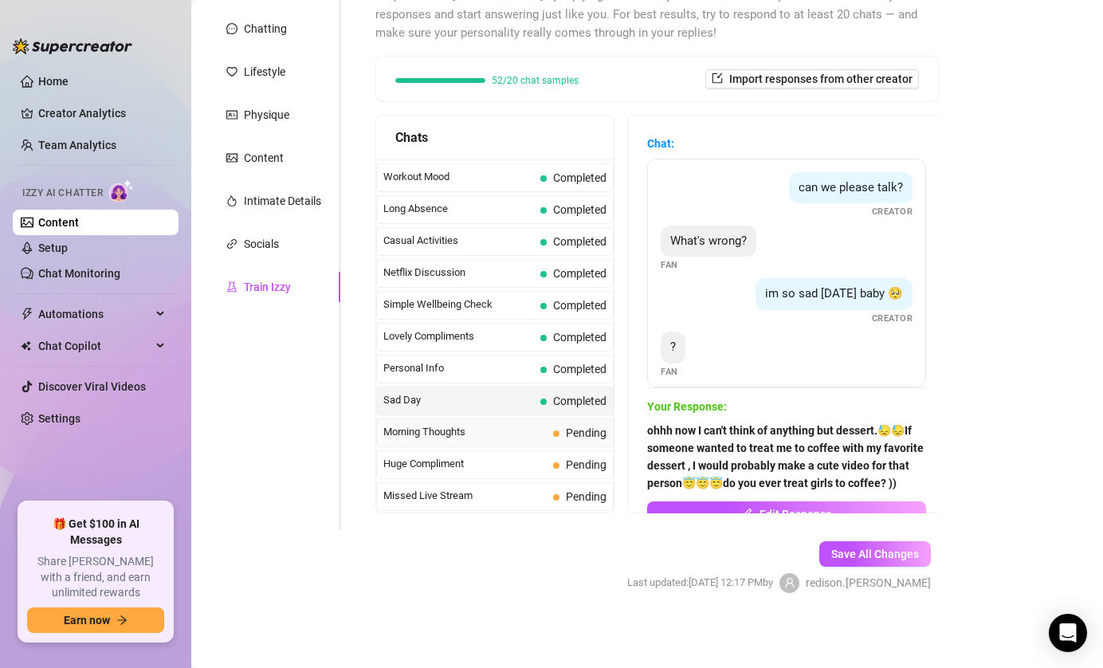
click at [466, 427] on span "Morning Thoughts" at bounding box center [464, 432] width 163 height 16
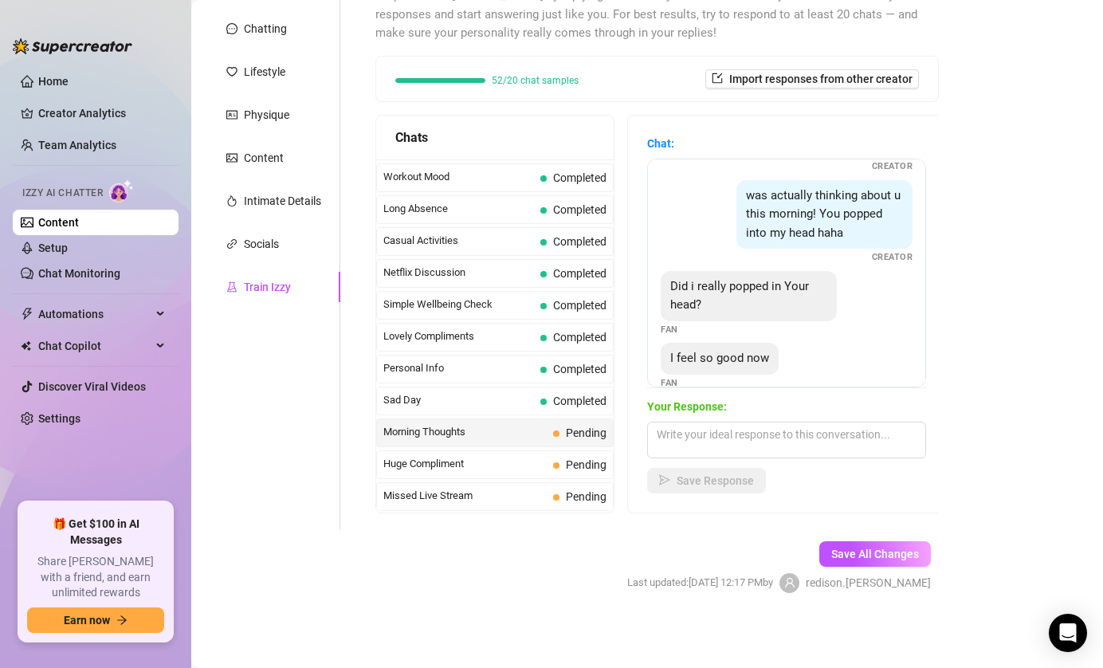
scroll to position [168, 0]
click at [789, 434] on textarea at bounding box center [786, 440] width 279 height 37
paste textarea "I think you're really cute and I would like to wake you up in the morning🥰 Woul…"
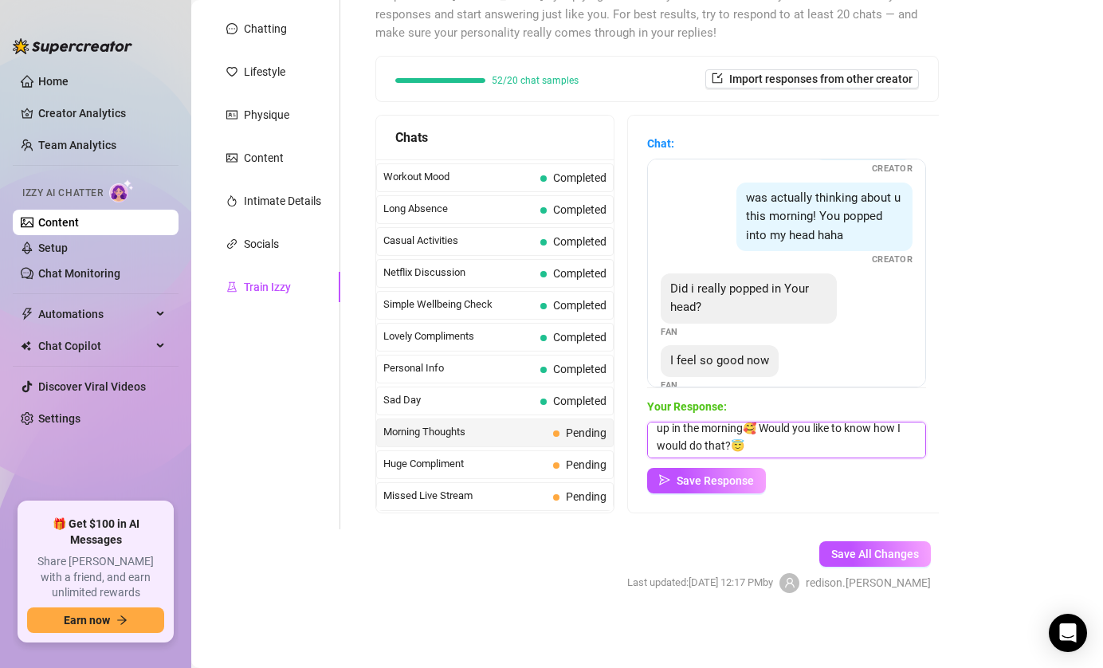
scroll to position [24, 0]
type textarea "I think you're really cute and I would like to wake you up in the morning🥰 Woul…"
click at [729, 481] on span "Save Response" at bounding box center [715, 480] width 77 height 13
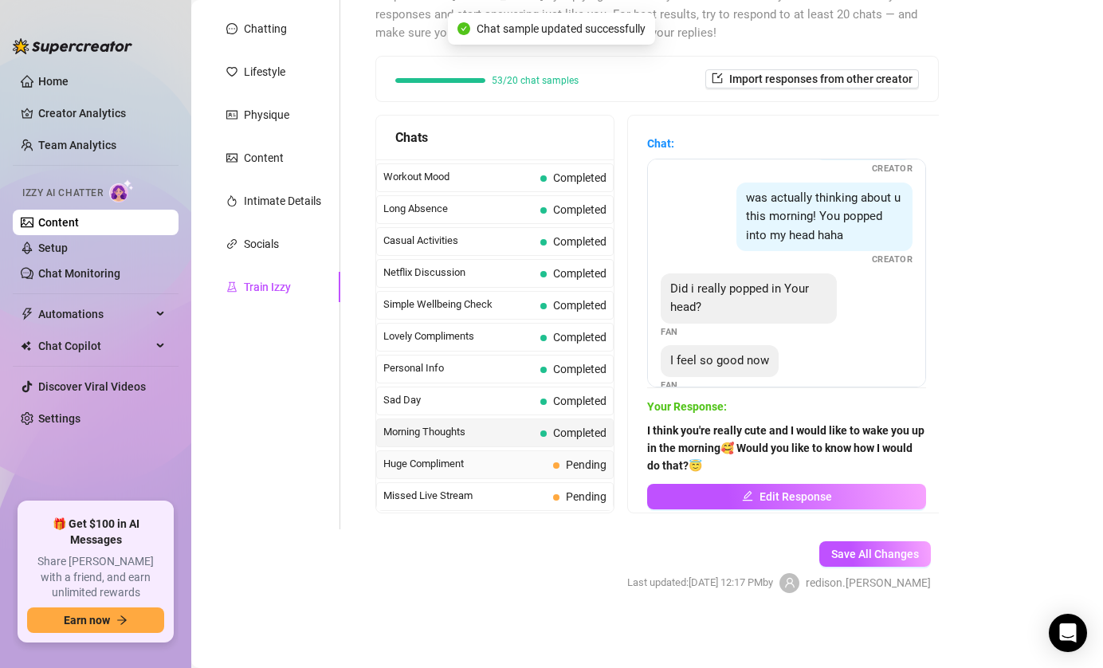
click at [524, 459] on span "Huge Compliment" at bounding box center [464, 464] width 163 height 16
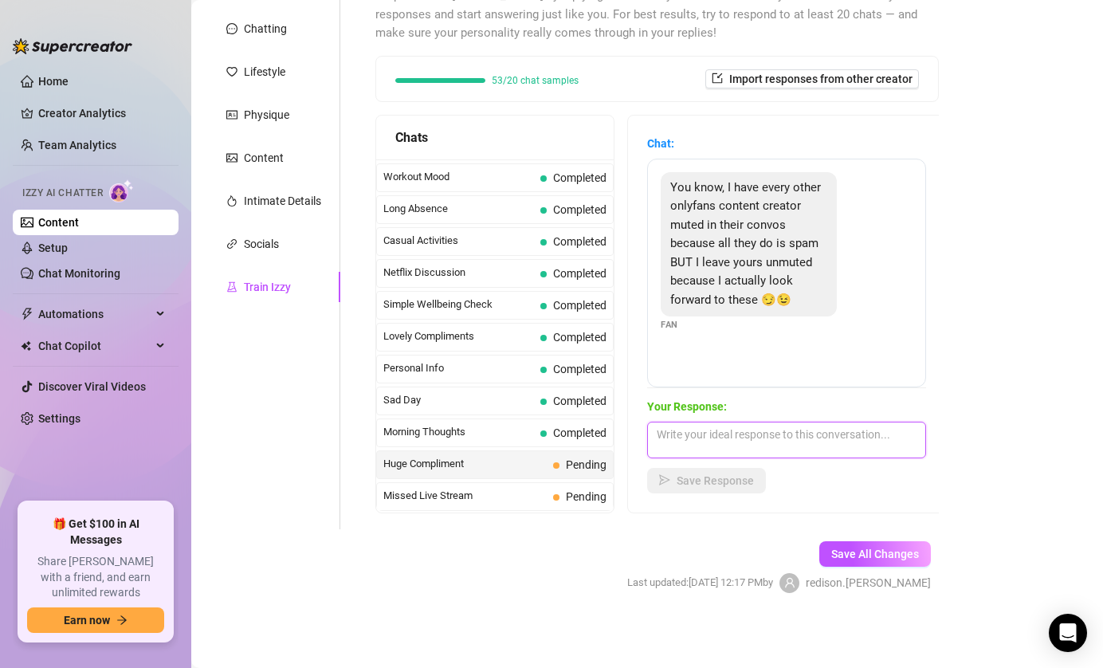
click at [813, 430] on textarea at bounding box center [786, 440] width 279 height 37
paste textarea "Omg that’s such a compliment 🥹 I love knowing you actually look forward to me."
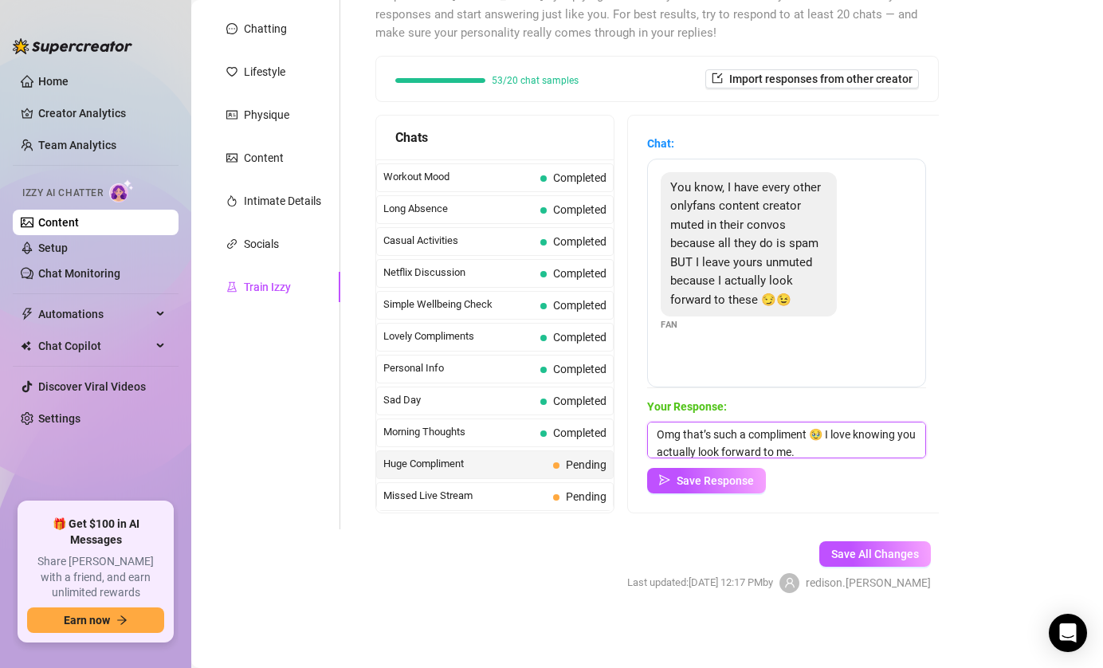
scroll to position [1, 0]
click at [855, 448] on textarea "Omg that’s such a compliment 🥹 I love knowing you actually look forward to me." at bounding box center [786, 440] width 279 height 37
paste textarea "officially your favorite notification 😏"
type textarea "Omg that’s such a compliment 🥹 I love knowing you actually look forward to me. …"
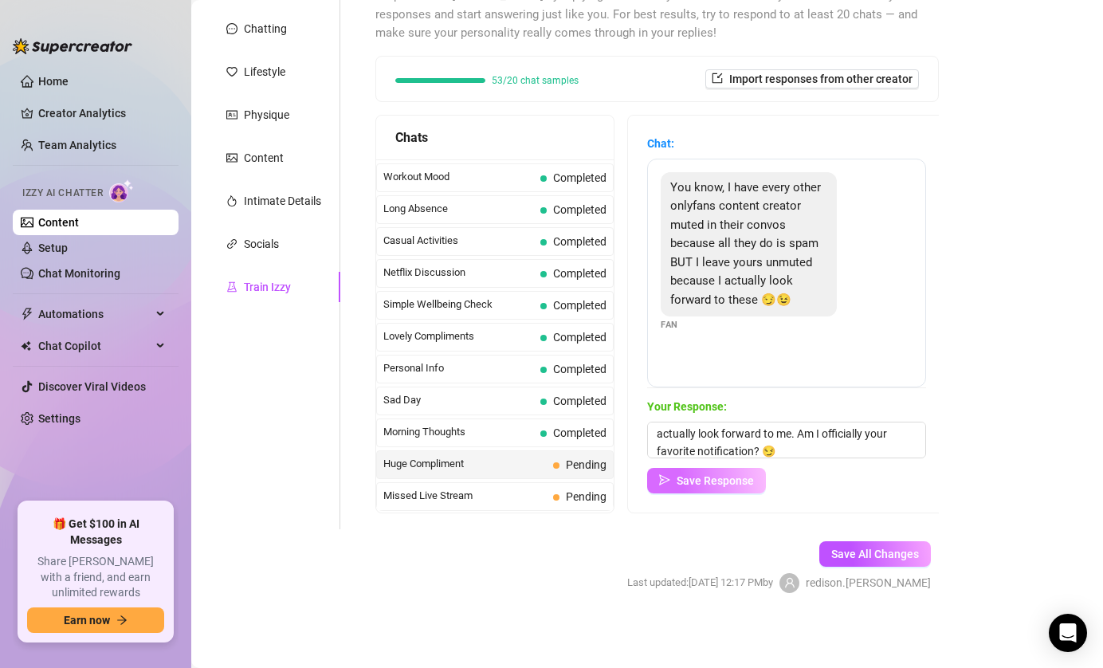
click at [699, 483] on span "Save Response" at bounding box center [715, 480] width 77 height 13
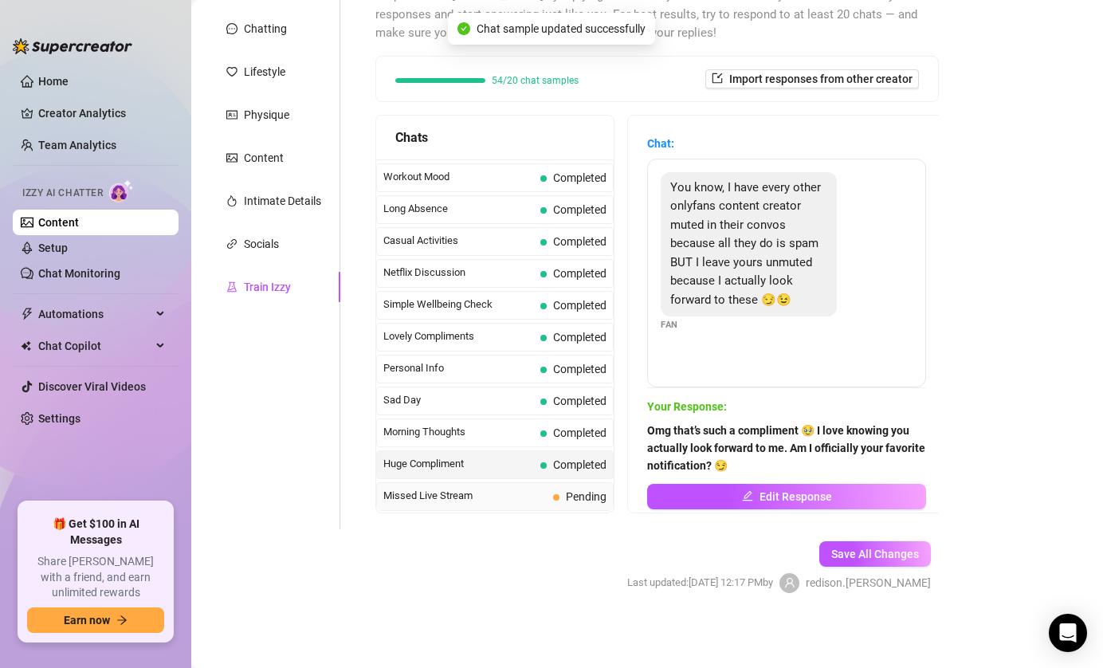
click at [509, 493] on span "Missed Live Stream" at bounding box center [464, 496] width 163 height 16
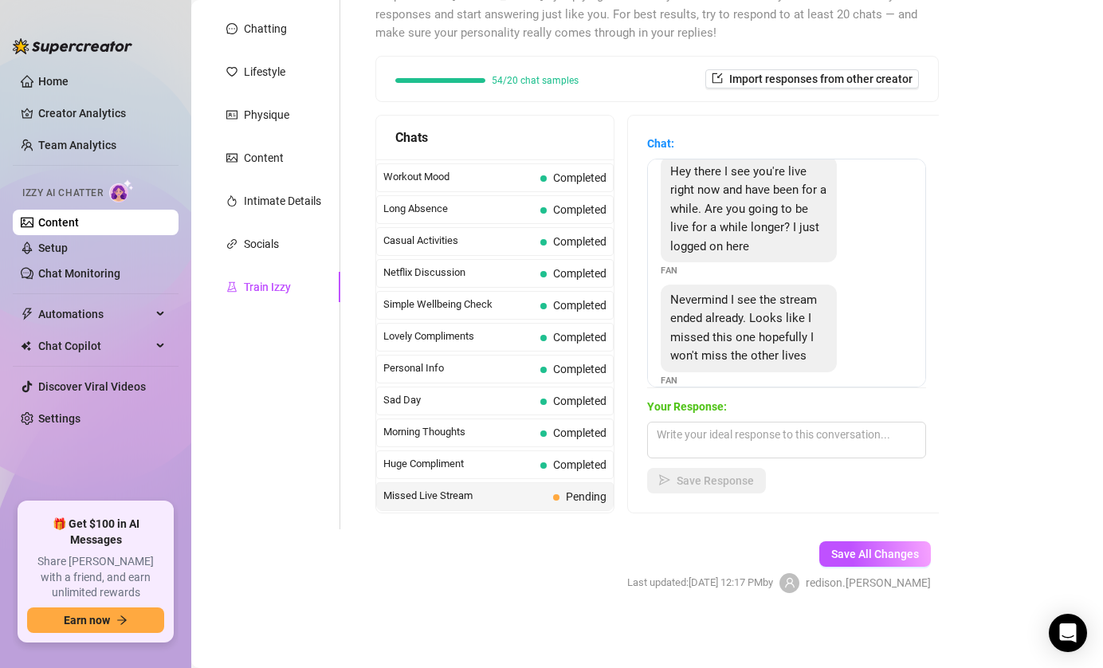
scroll to position [14, 0]
click at [849, 431] on textarea at bounding box center [786, 440] width 279 height 37
paste textarea "Lucky for you… I hit record 😌 Wanna see me exactly how I was on live?"
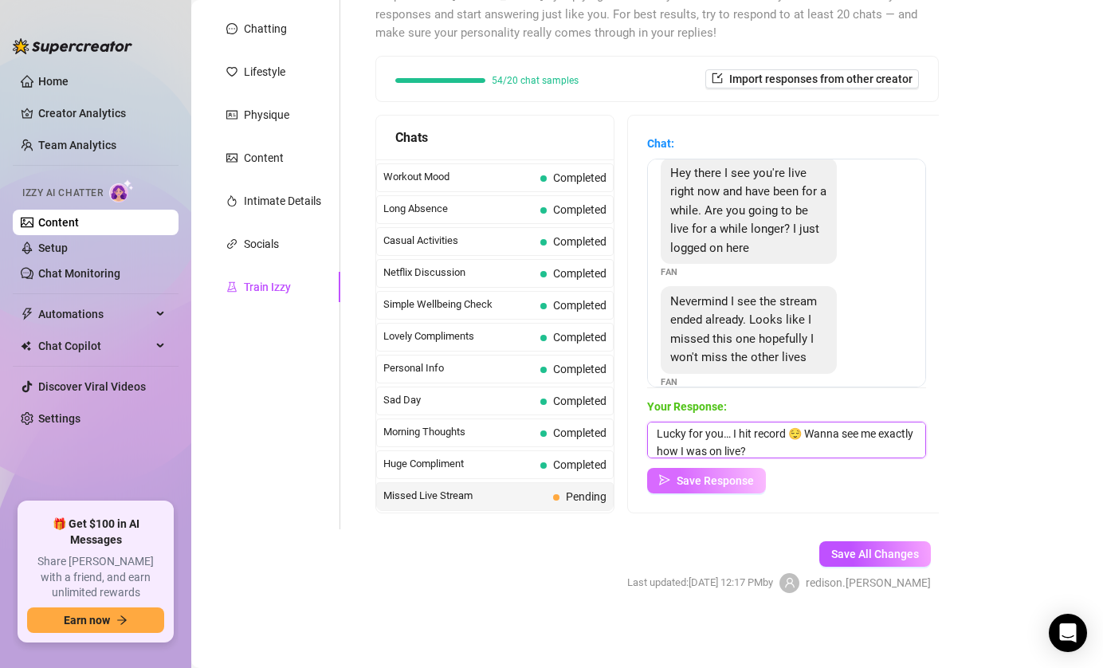
type textarea "Lucky for you… I hit record 😌 Wanna see me exactly how I was on live?"
click at [703, 485] on span "Save Response" at bounding box center [715, 480] width 77 height 13
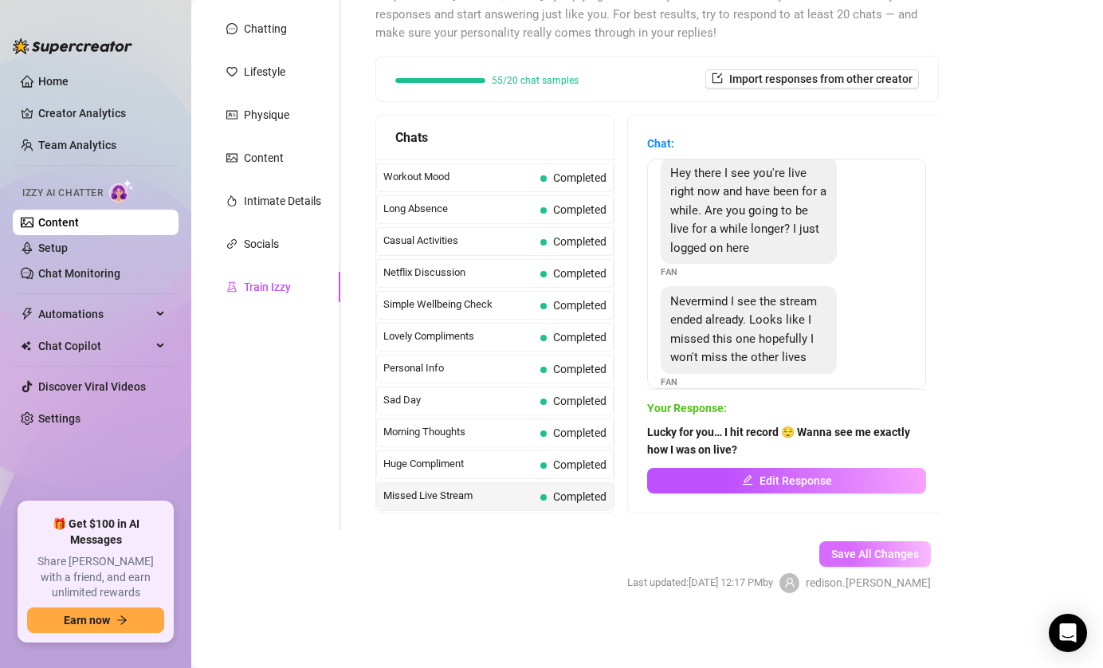
click at [866, 550] on span "Save All Changes" at bounding box center [875, 554] width 88 height 13
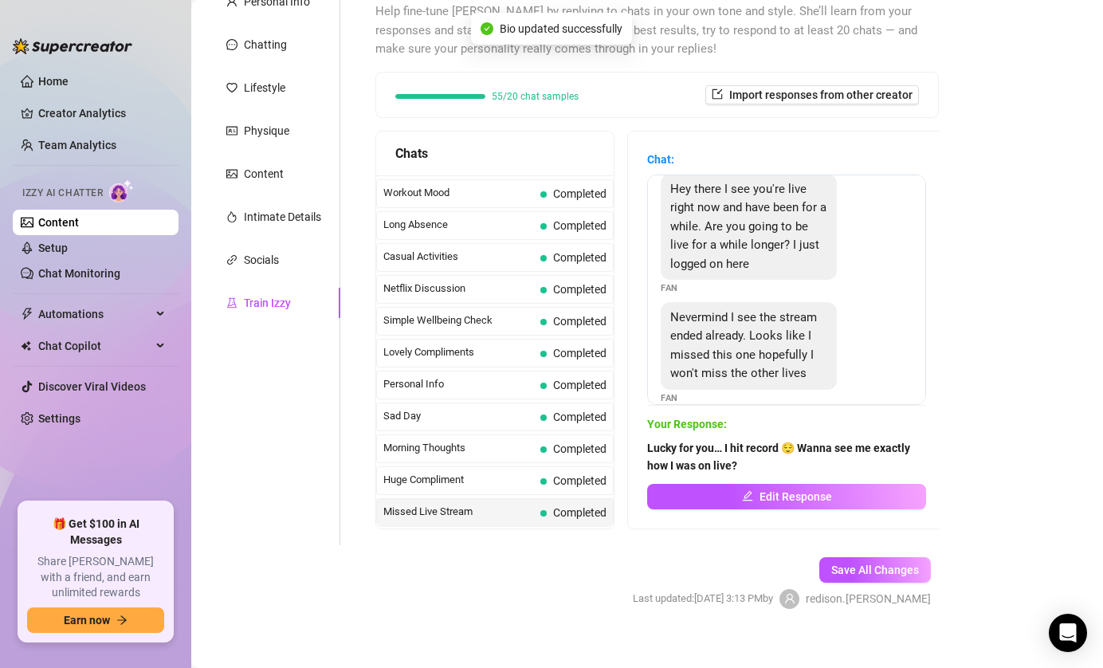
scroll to position [167, 0]
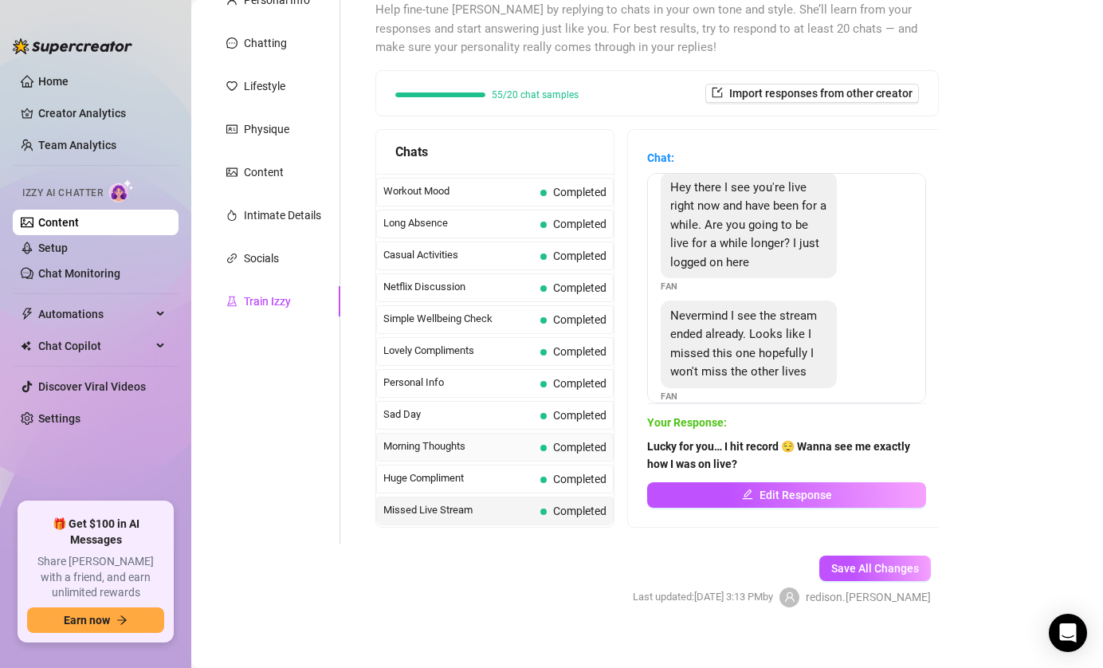
click at [458, 449] on span "Morning Thoughts" at bounding box center [458, 446] width 151 height 16
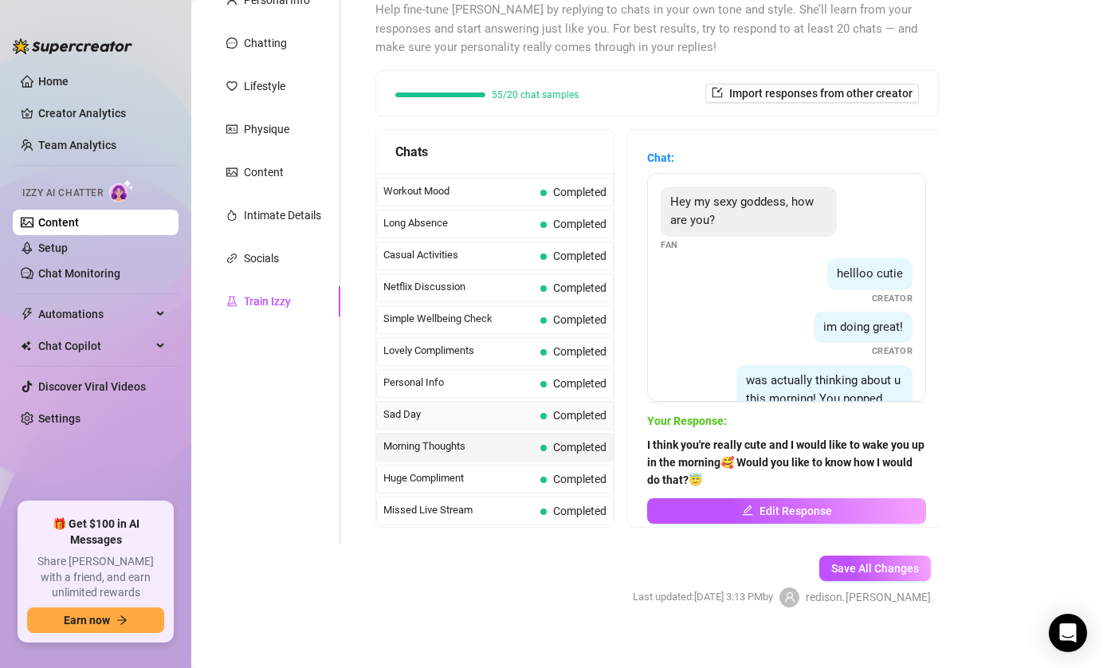
click at [497, 418] on span "Sad Day" at bounding box center [458, 414] width 151 height 16
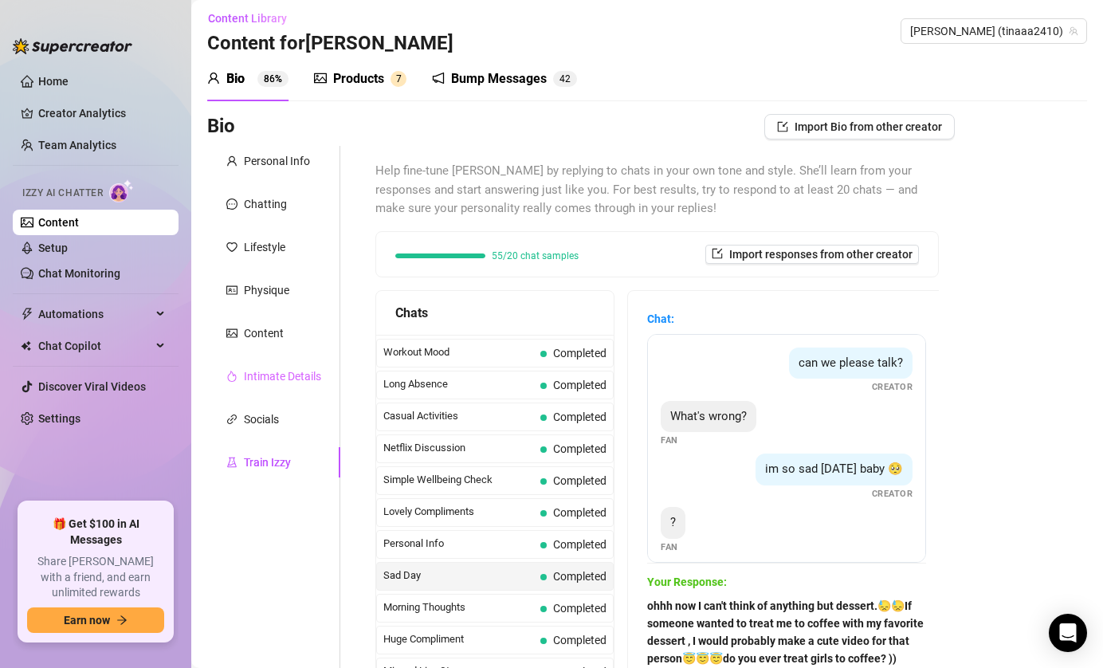
scroll to position [0, 0]
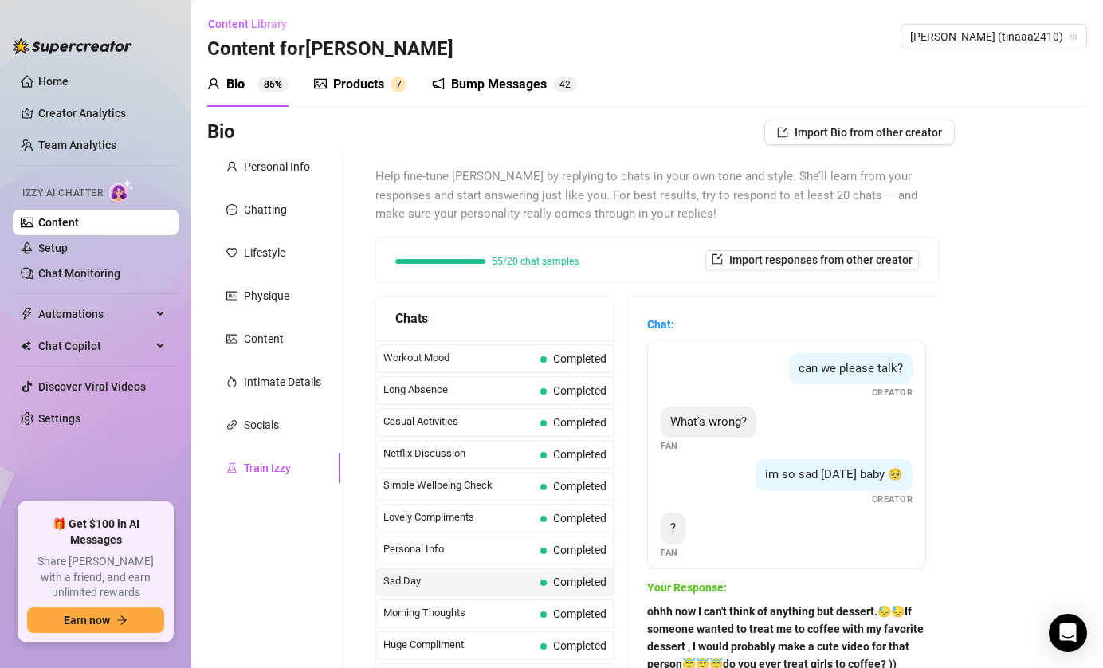
click at [472, 81] on div "Bump Messages" at bounding box center [499, 84] width 96 height 19
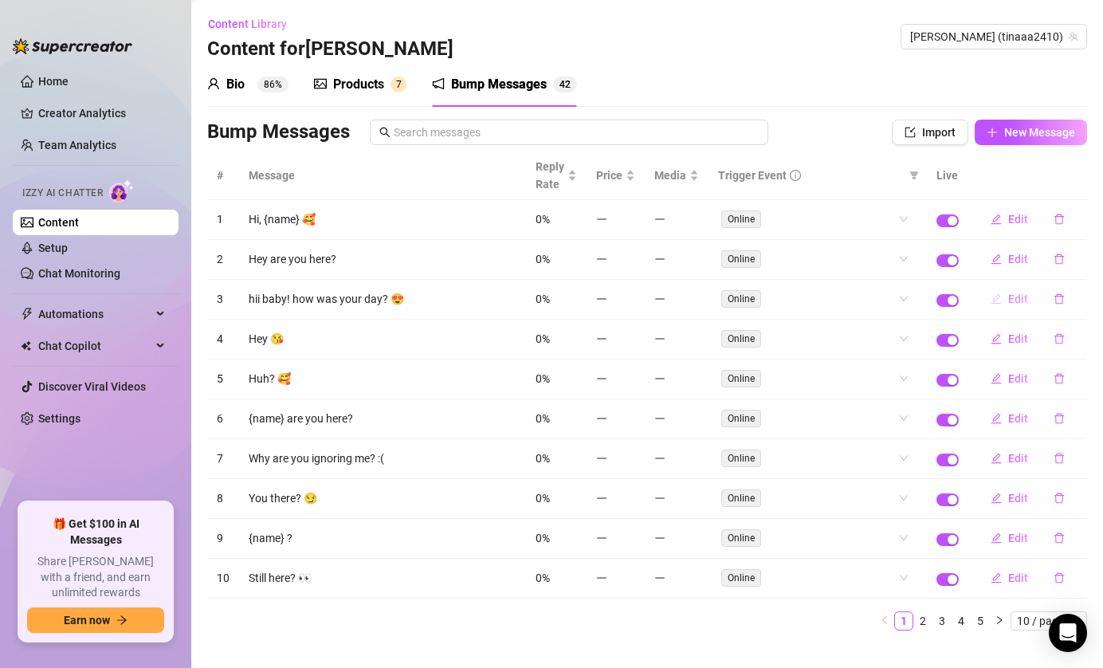
click at [1003, 300] on button "Edit" at bounding box center [1009, 299] width 63 height 26
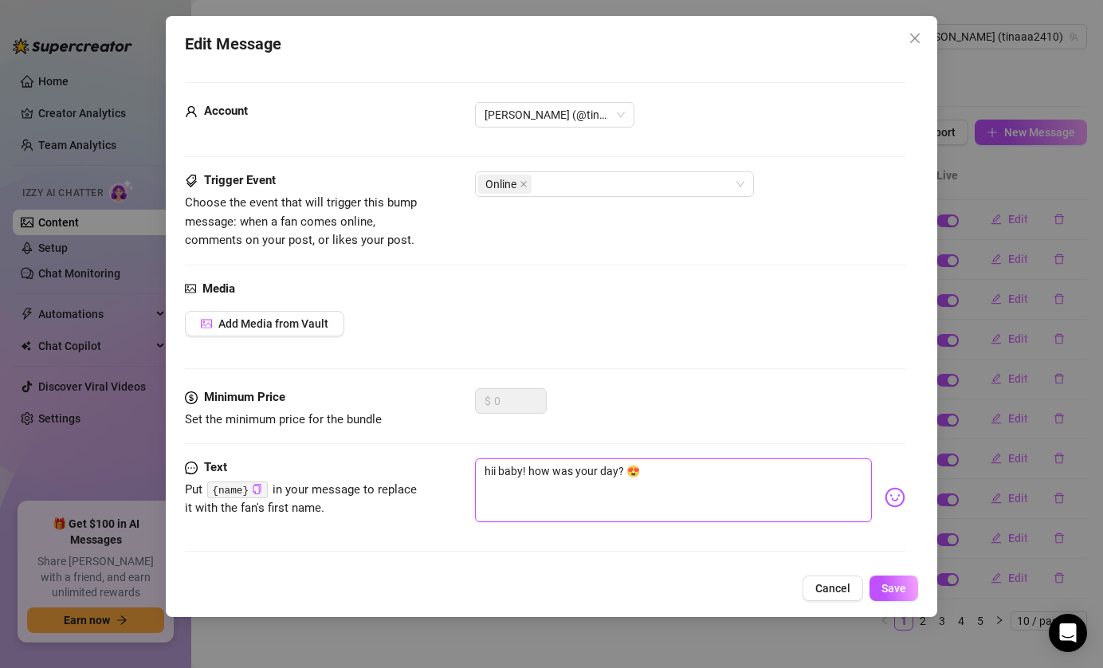
click at [500, 467] on textarea "hii baby! how was your day? 😍" at bounding box center [674, 490] width 398 height 64
click at [511, 475] on textarea "hii baby! how was your day? 😍" at bounding box center [674, 490] width 398 height 64
type textarea "hii! how was your day? 😍"
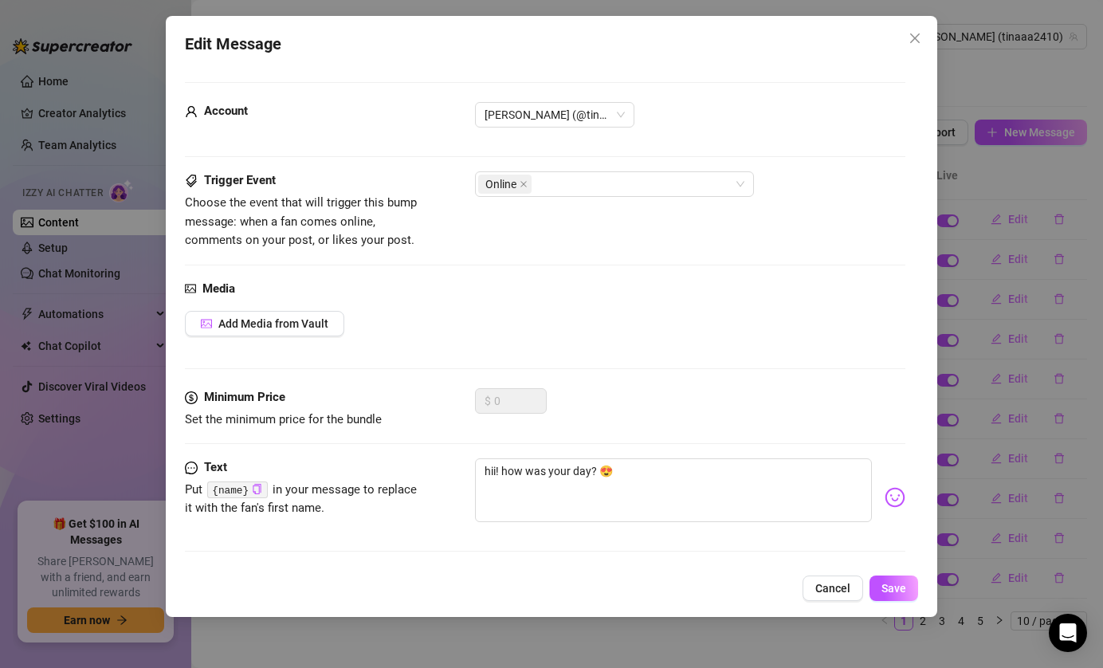
click at [230, 491] on code "{name}" at bounding box center [237, 489] width 60 height 17
click at [245, 489] on code "{name}" at bounding box center [237, 489] width 60 height 17
click at [262, 489] on icon "copy" at bounding box center [257, 489] width 10 height 10
click at [498, 466] on textarea "hii! how was your day? 😍" at bounding box center [674, 490] width 398 height 64
type textarea "hii how was your day? 😍"
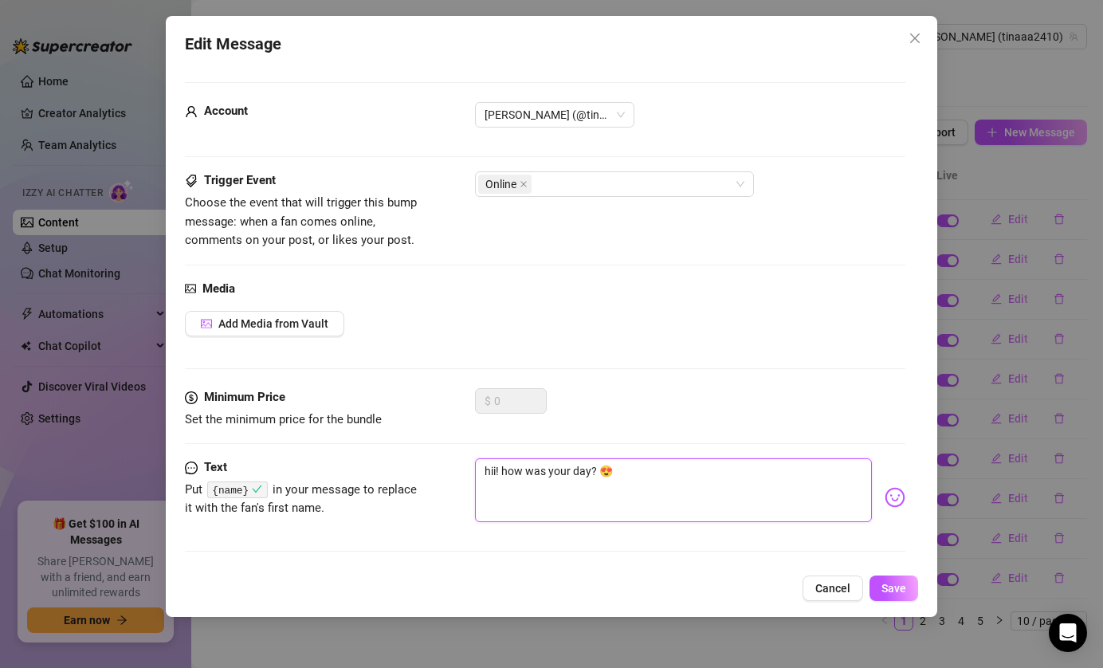
type textarea "hii how was your day? 😍"
type textarea "hi how was your day? 😍"
type textarea "h how was your day? 😍"
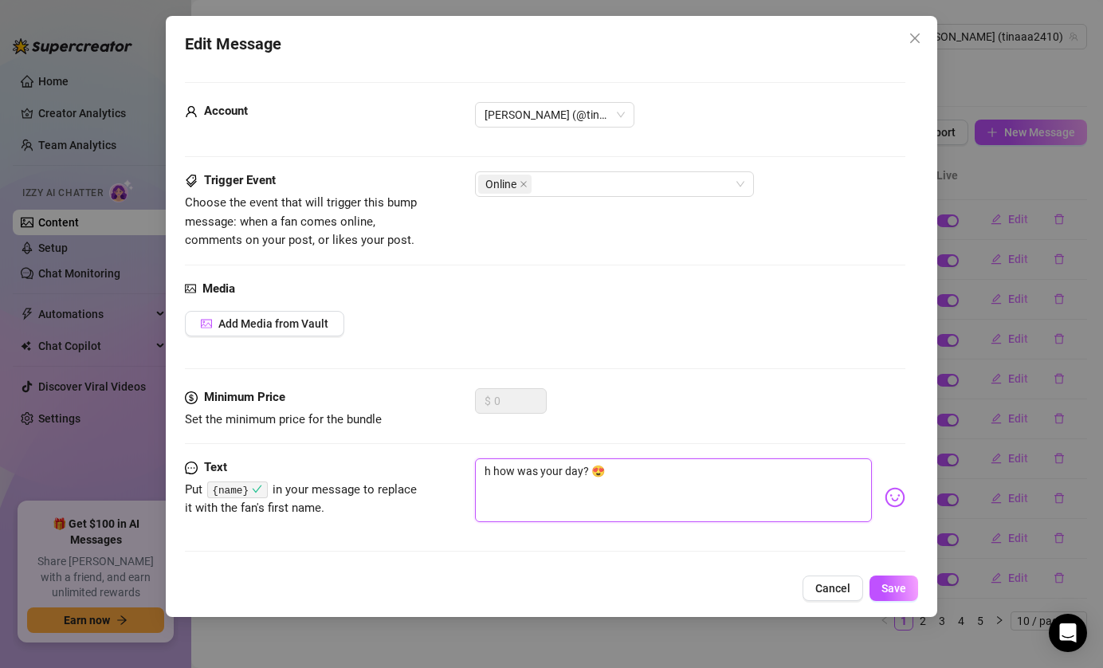
type textarea "how was your day? 😍"
type textarea "H how was your day? 😍"
type textarea "HE how was your day? 😍"
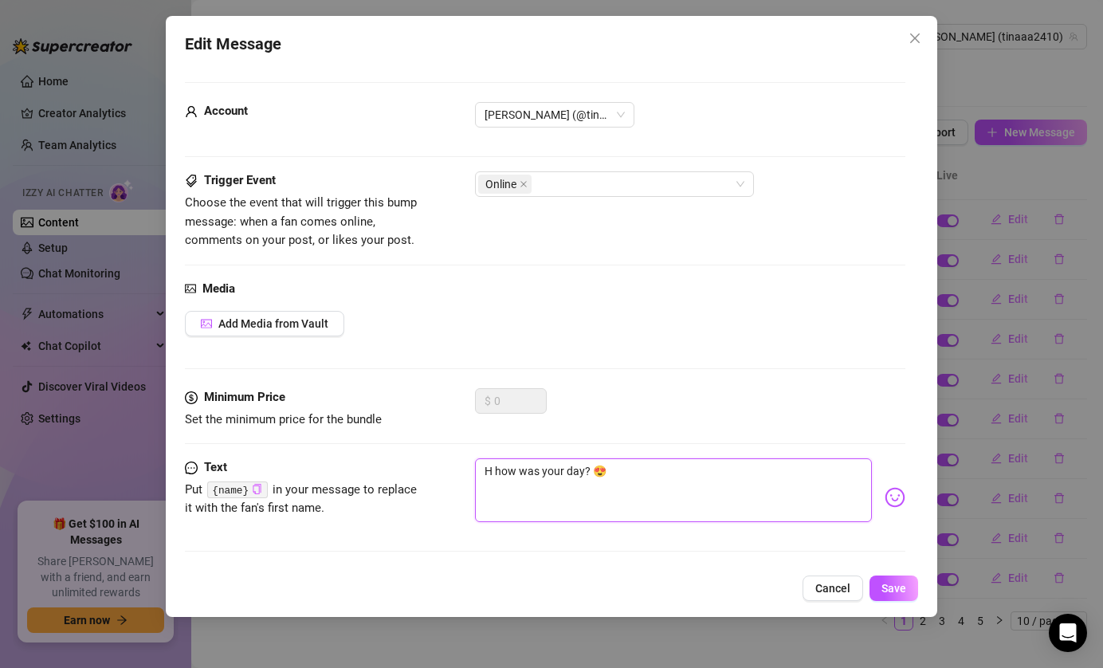
type textarea "HE how was your day? 😍"
type textarea "HEy how was your day? 😍"
type textarea "HEya how was your day? 😍"
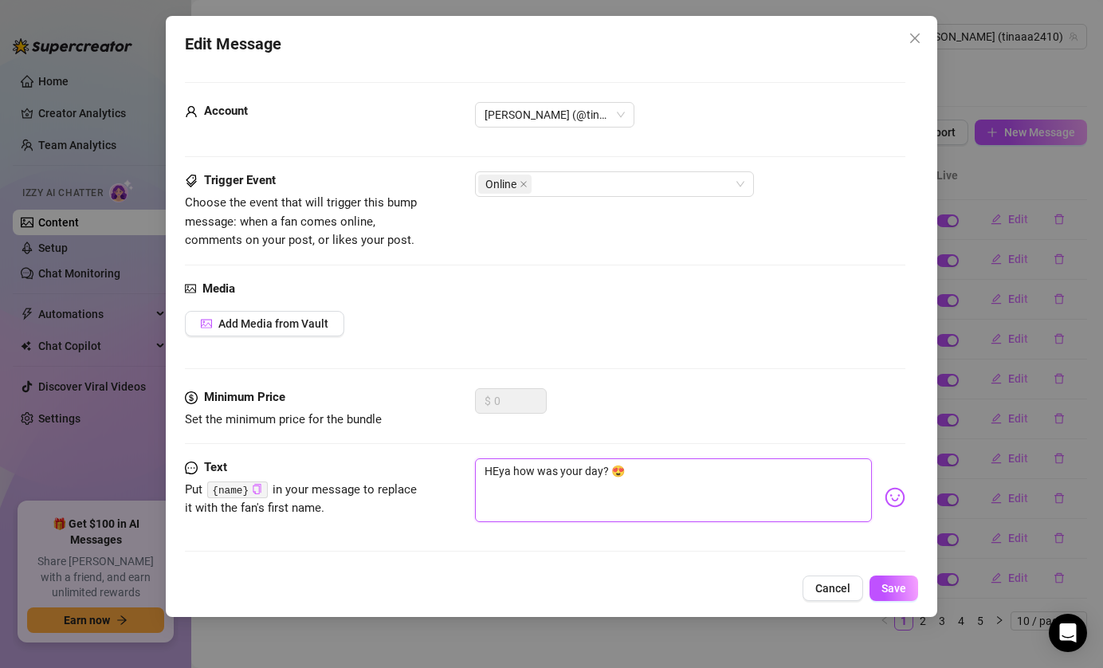
type textarea "HEy how was your day? 😍"
type textarea "HE how was your day? 😍"
type textarea "H how was your day? 😍"
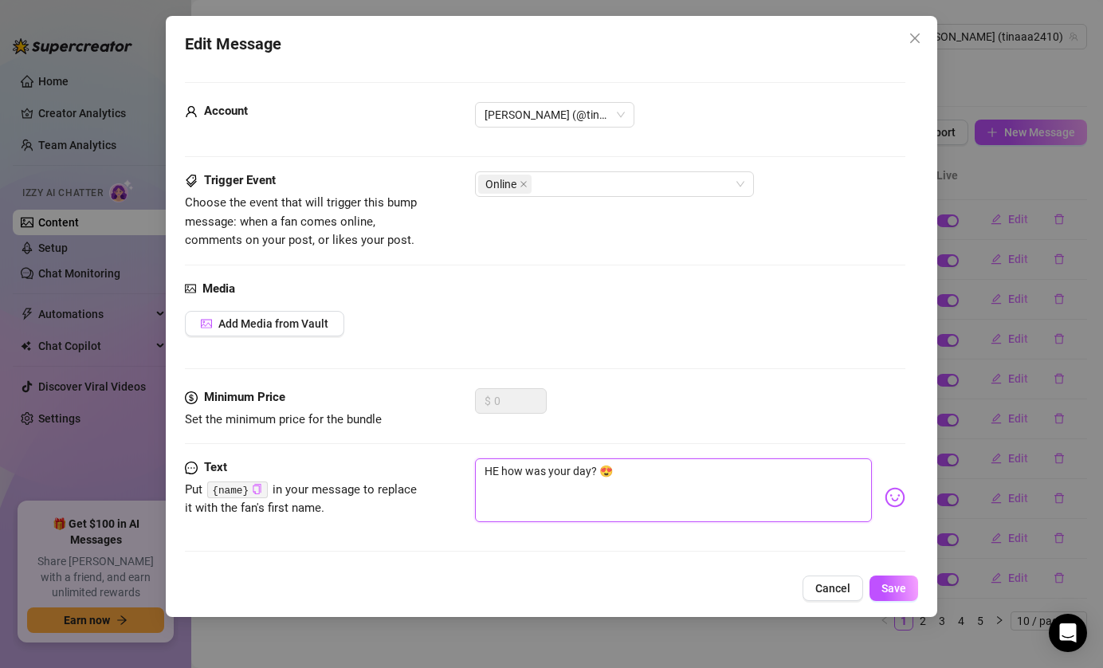
type textarea "H how was your day? 😍"
type textarea "He how was your day? 😍"
type textarea "Hey how was your day? 😍"
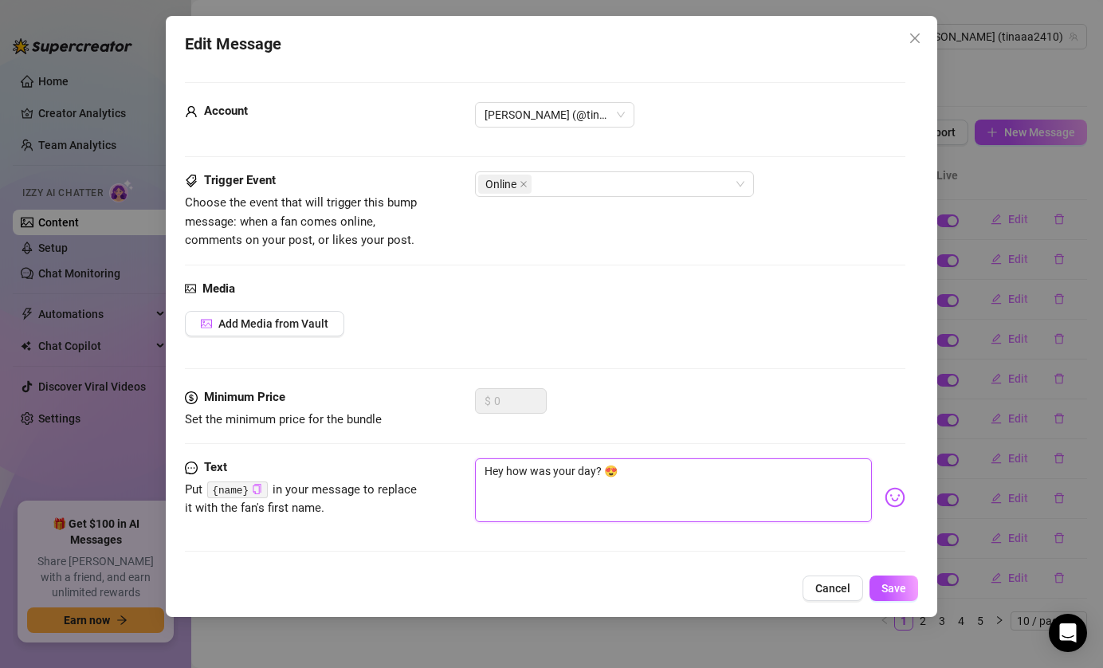
type textarea "Heya how was your day? 😍"
type textarea "Heya! how was your day? 😍"
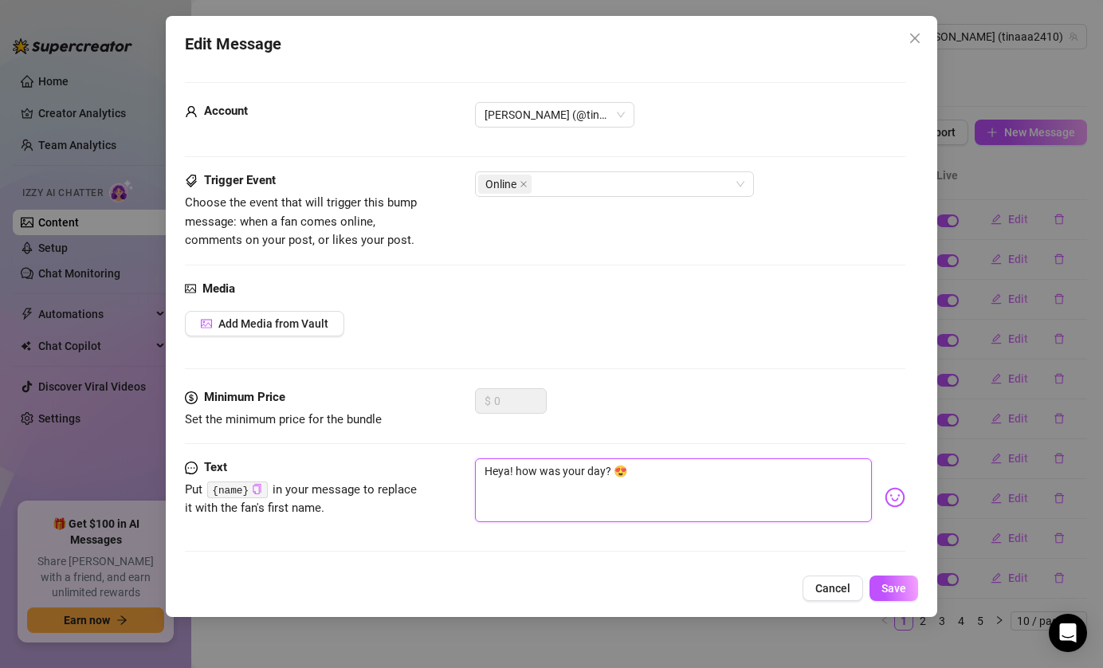
type textarea "Heya! how was your day? 😍"
type textarea "Heya how was your day? 😍"
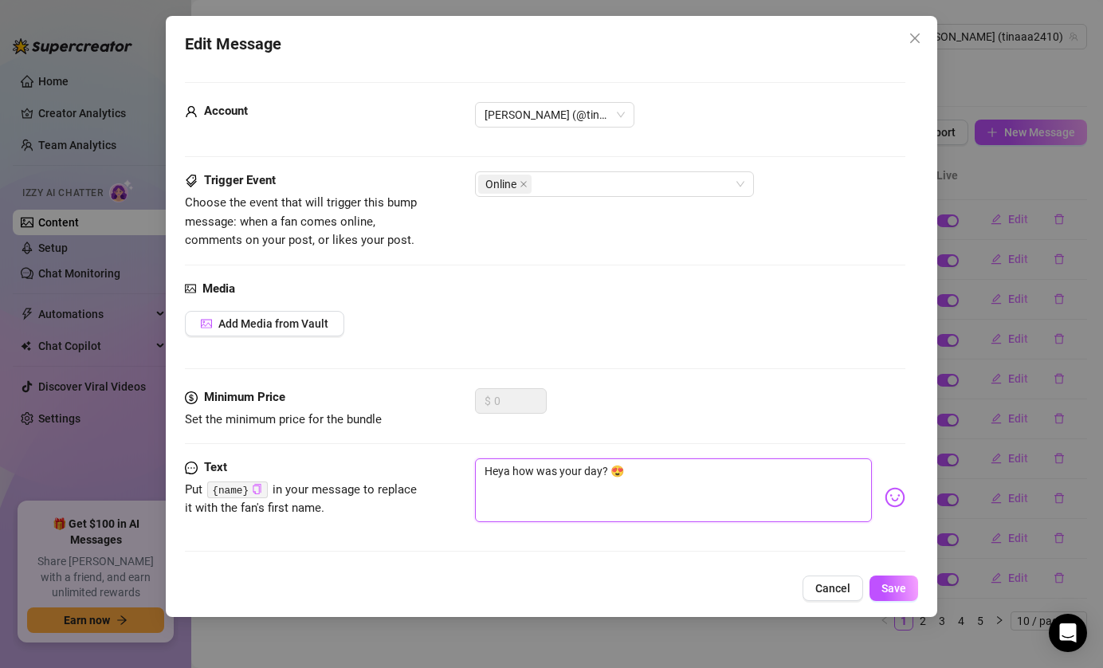
type textarea "Heya6 how was your day? 😍"
type textarea "Heya how was your day? 😍"
type textarea "Heya. how was your day? 😍"
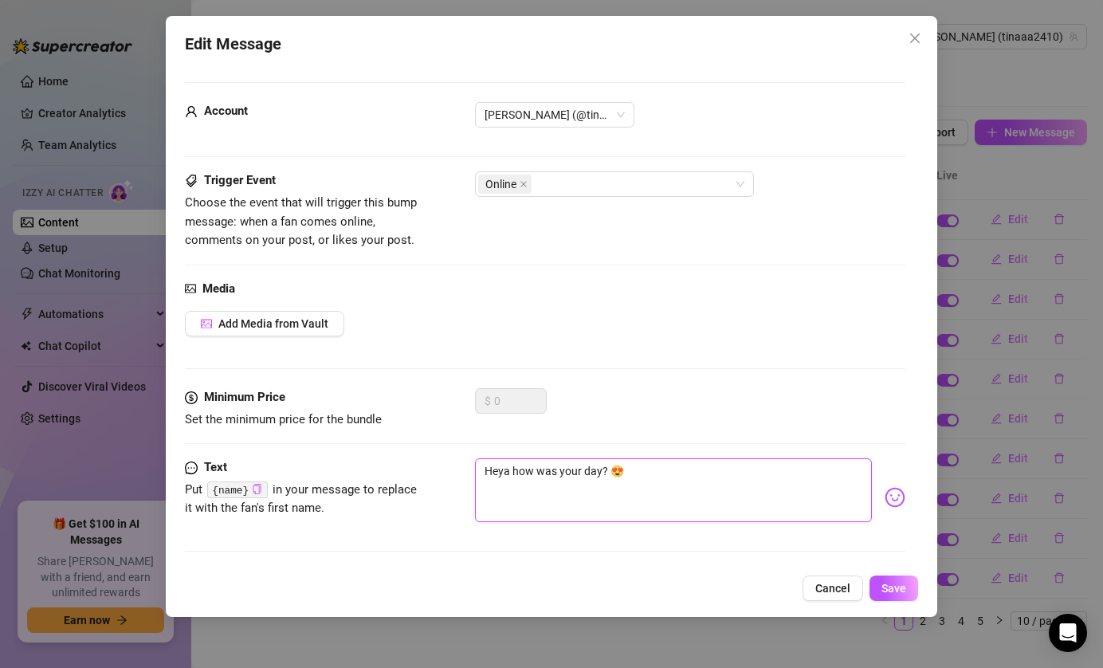
type textarea "Heya. how was your day? 😍"
type textarea "Heya how was your day? 😍"
type textarea "Heya, how was your day? 😍"
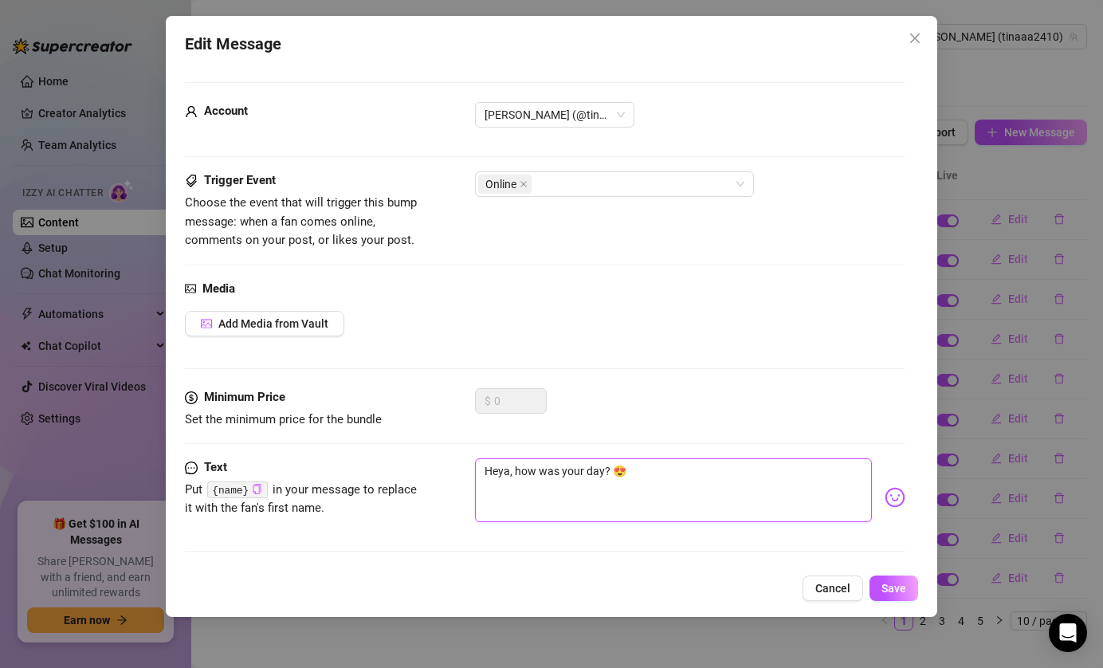
type textarea "Heya, how was your day? 😍"
paste textarea "{name}"
type textarea "Heya, {name} how was your day? 😍"
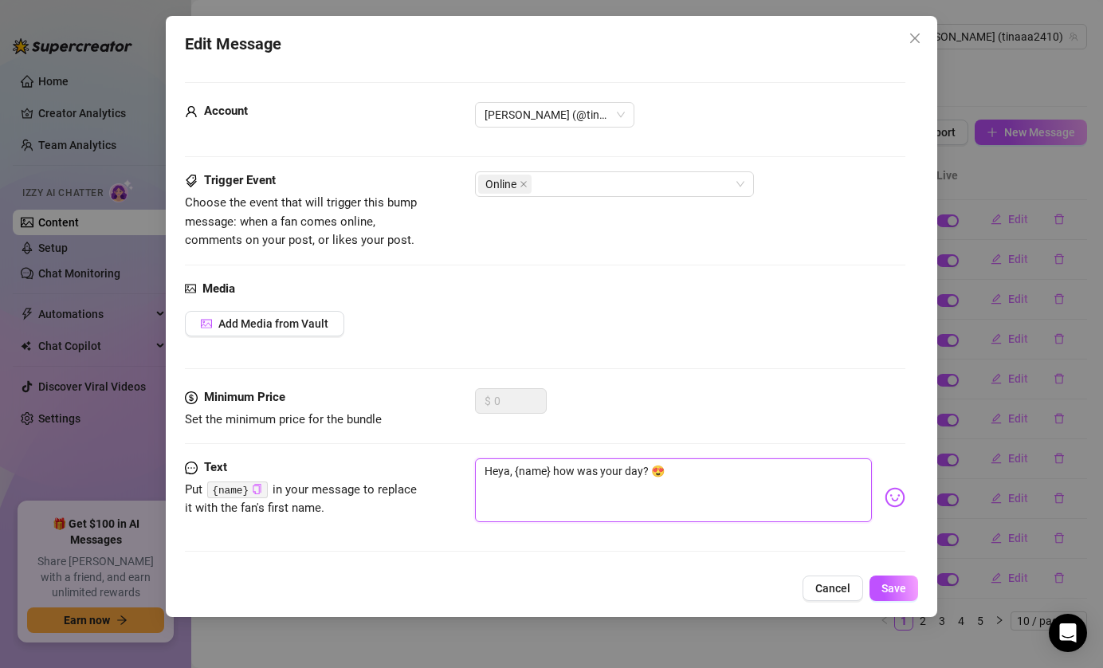
type textarea "Heya, {name}! how was your day? 😍"
type textarea "Heya, {name}! ow was your day? 😍"
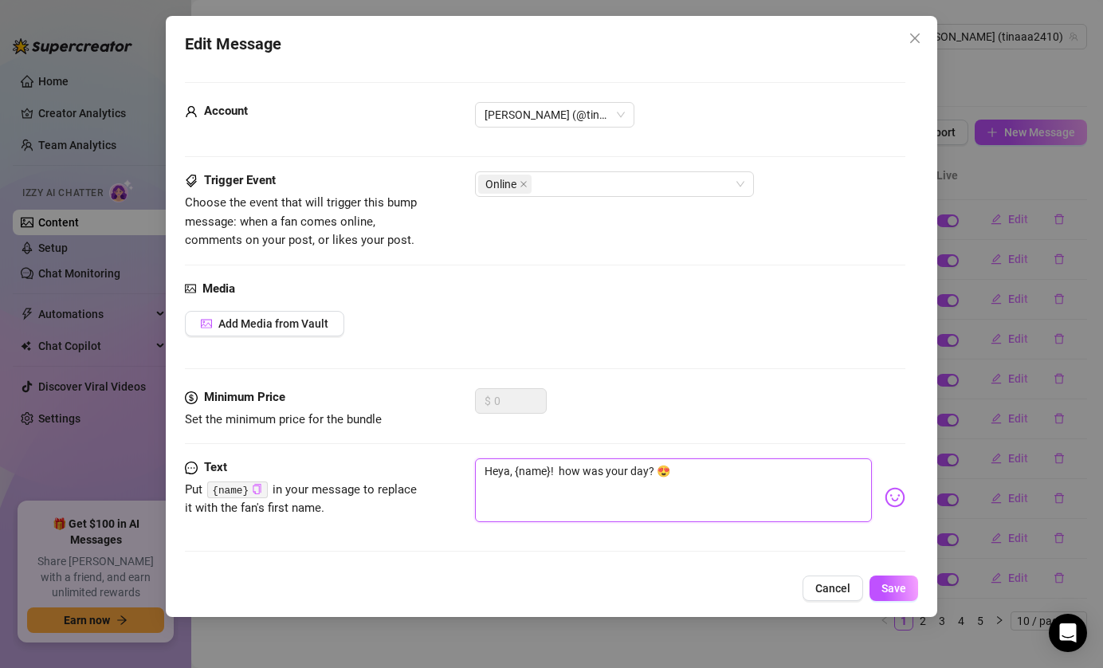
type textarea "Heya, {name}! ow was your day? 😍"
type textarea "Heya, {name}! How was your day? 😍"
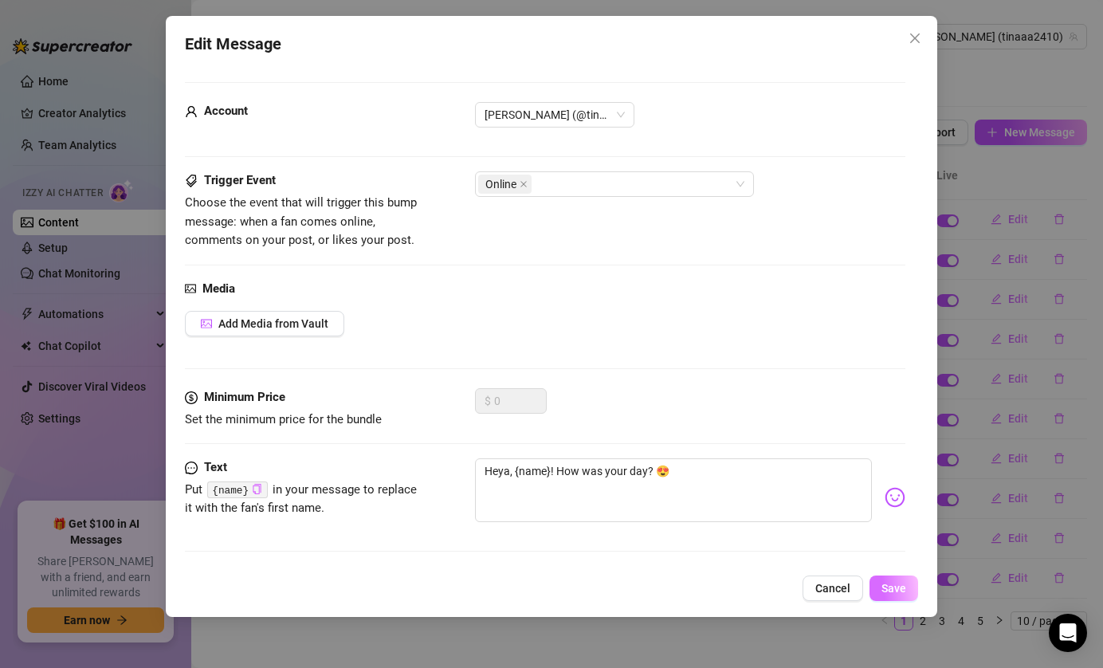
click at [881, 591] on button "Save" at bounding box center [894, 588] width 49 height 26
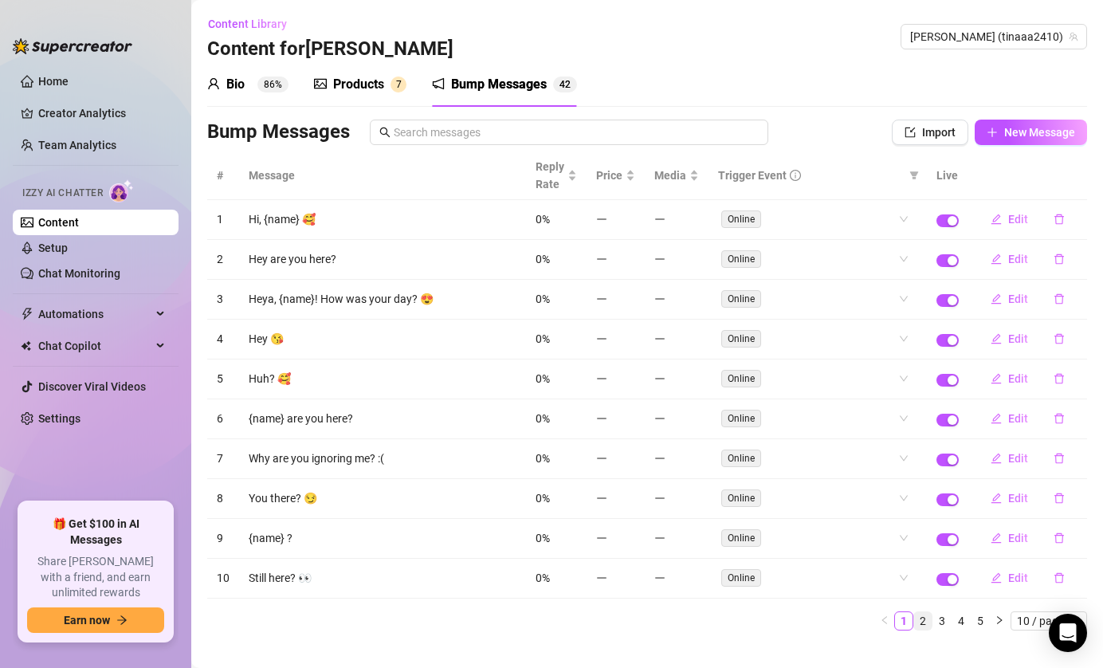
click at [929, 620] on link "2" at bounding box center [923, 621] width 18 height 18
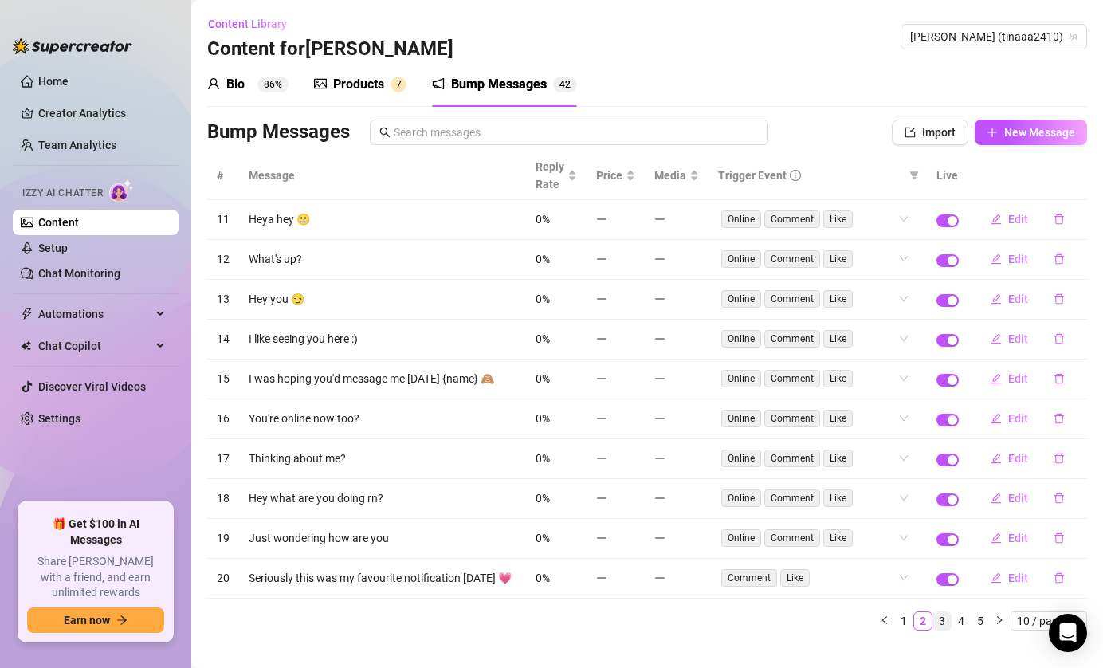
click at [942, 619] on link "3" at bounding box center [942, 621] width 18 height 18
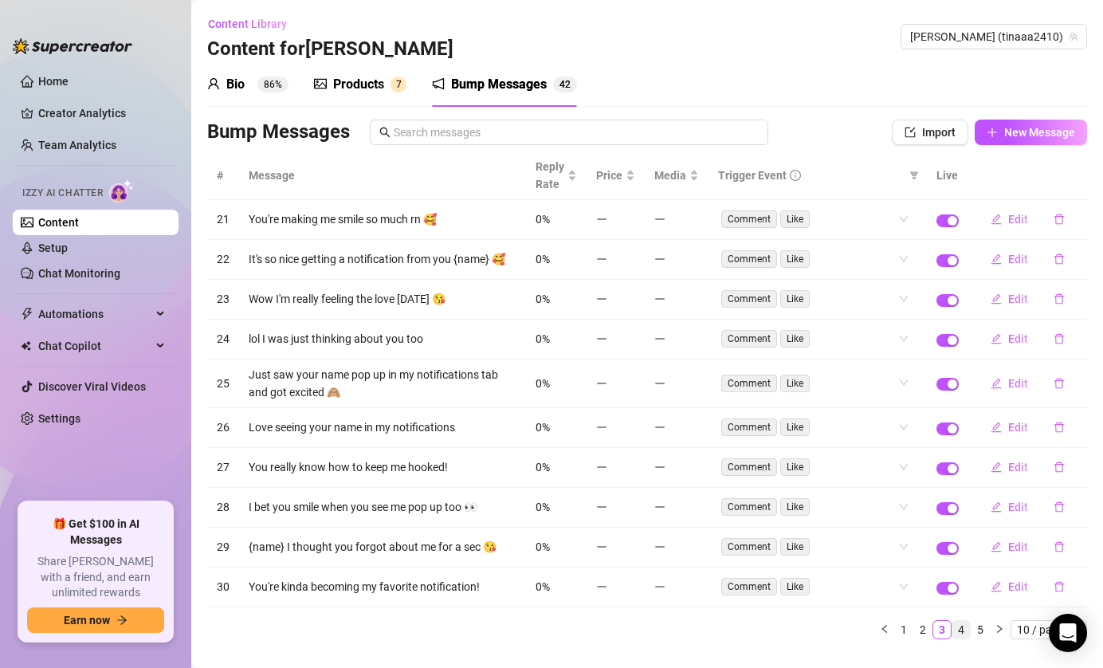
click at [968, 632] on link "4" at bounding box center [961, 630] width 18 height 18
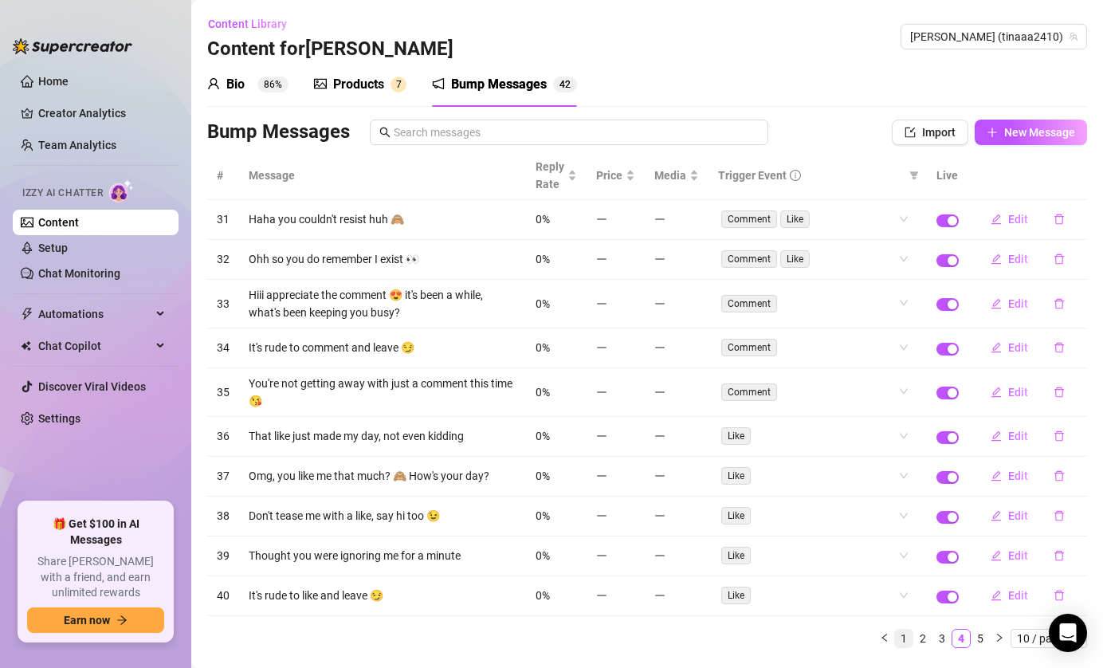
click at [905, 646] on link "1" at bounding box center [904, 639] width 18 height 18
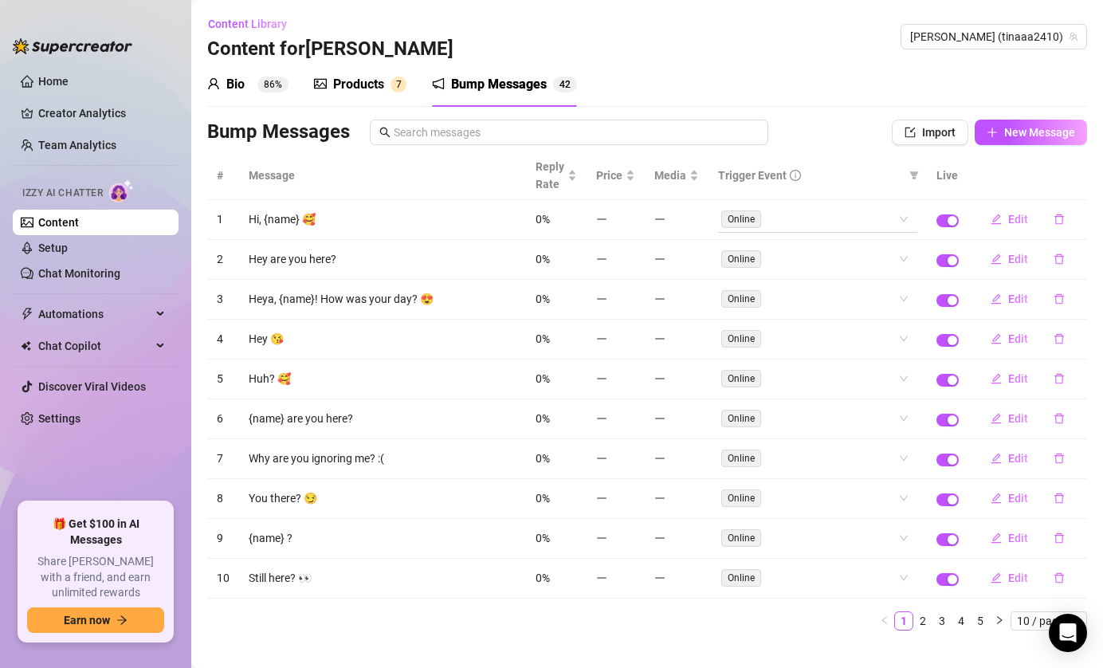
click at [745, 218] on span "Online" at bounding box center [741, 219] width 40 height 18
click at [854, 218] on div "Online" at bounding box center [809, 219] width 176 height 22
click at [843, 113] on div "Bio 86% Products 7 Bump Messages 4 2 Bio Import Bio from other creator Personal…" at bounding box center [647, 352] width 880 height 581
click at [359, 83] on div "Products" at bounding box center [358, 84] width 51 height 19
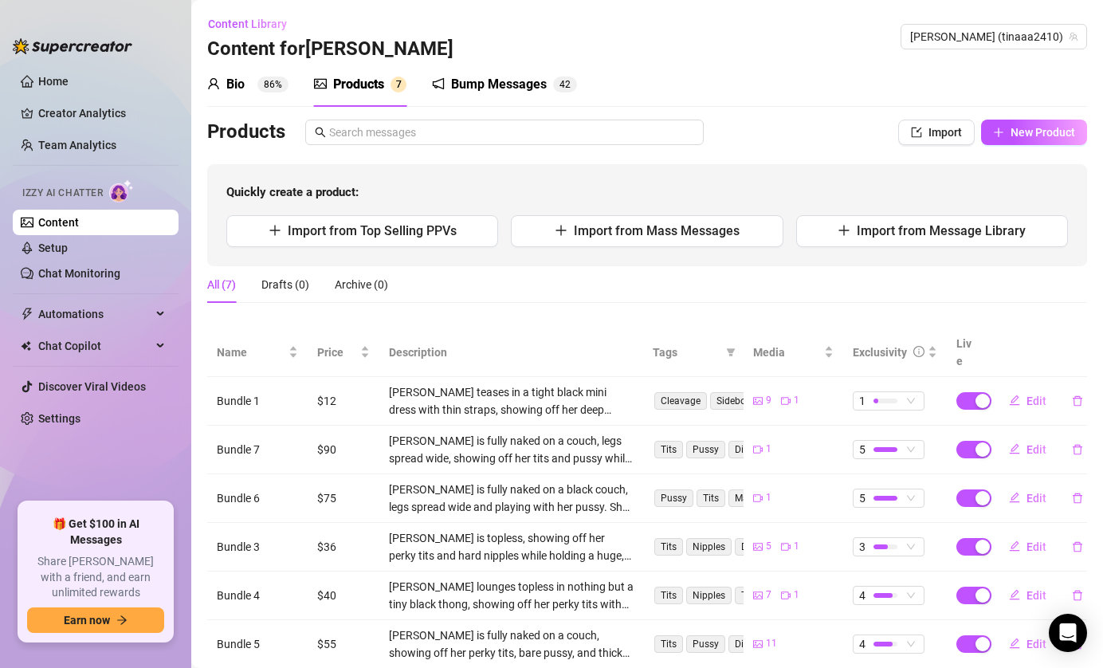
click at [662, 83] on div "Bio 86% Products 7 Bump Messages 4 2" at bounding box center [647, 84] width 880 height 45
click at [239, 78] on div "Bio" at bounding box center [235, 84] width 18 height 19
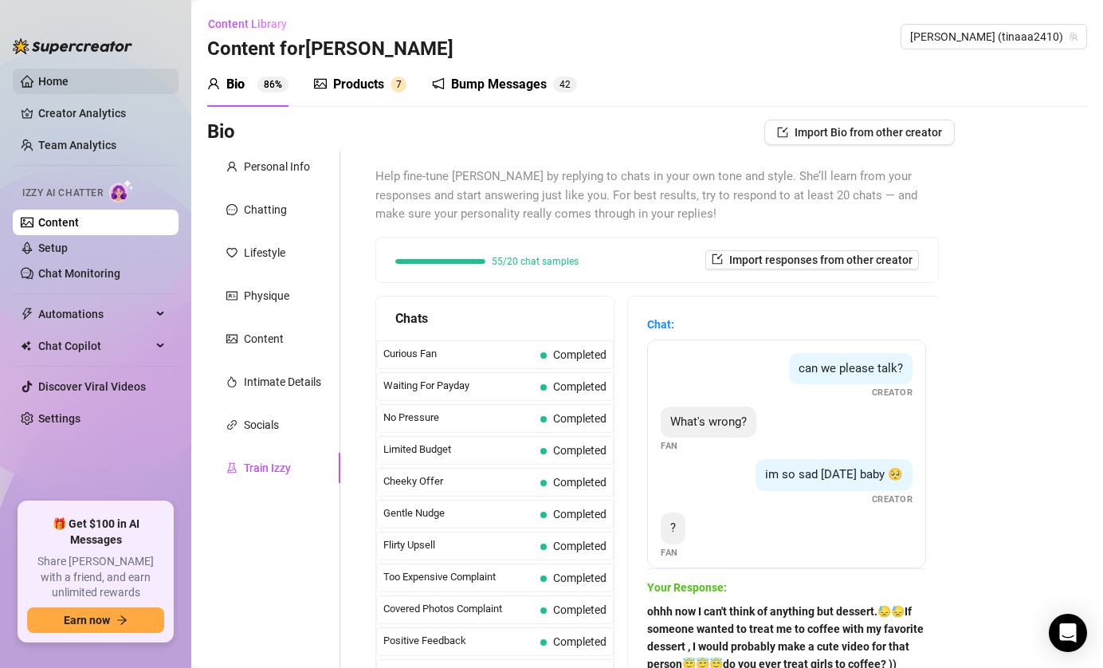
click at [69, 79] on link "Home" at bounding box center [53, 81] width 30 height 13
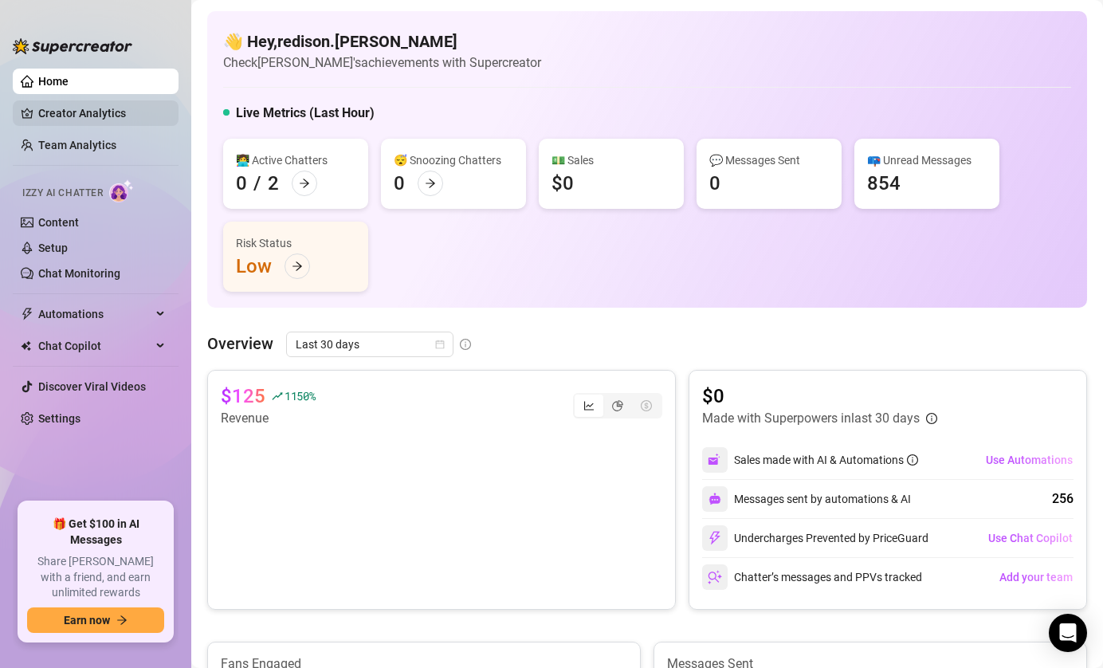
click at [81, 114] on link "Creator Analytics" at bounding box center [102, 113] width 128 height 26
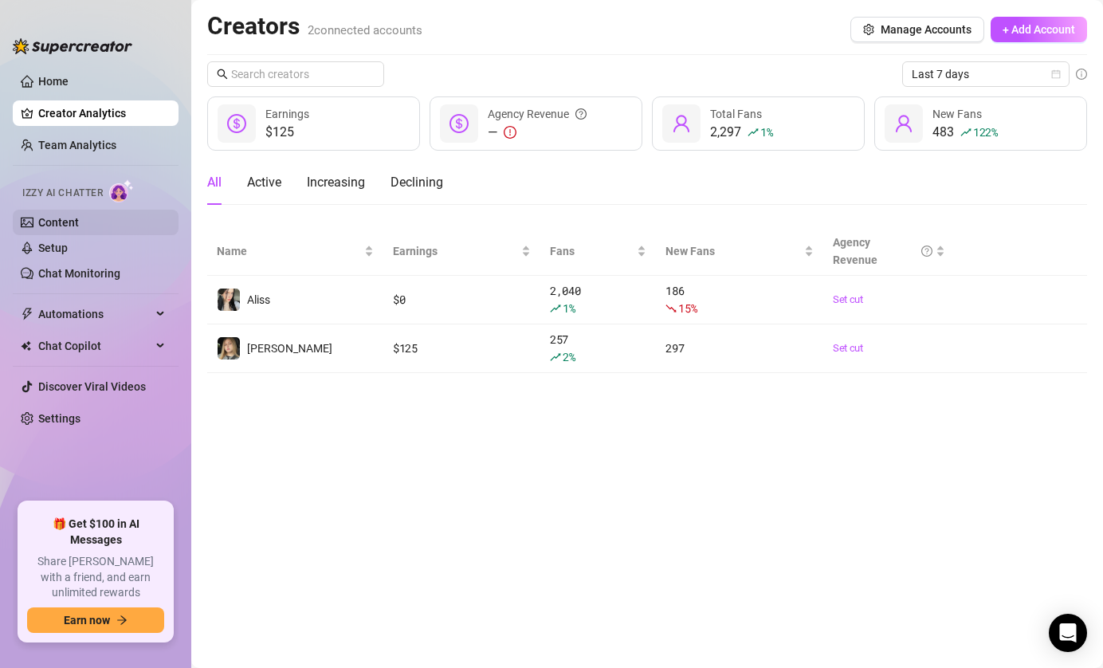
click at [75, 226] on link "Content" at bounding box center [58, 222] width 41 height 13
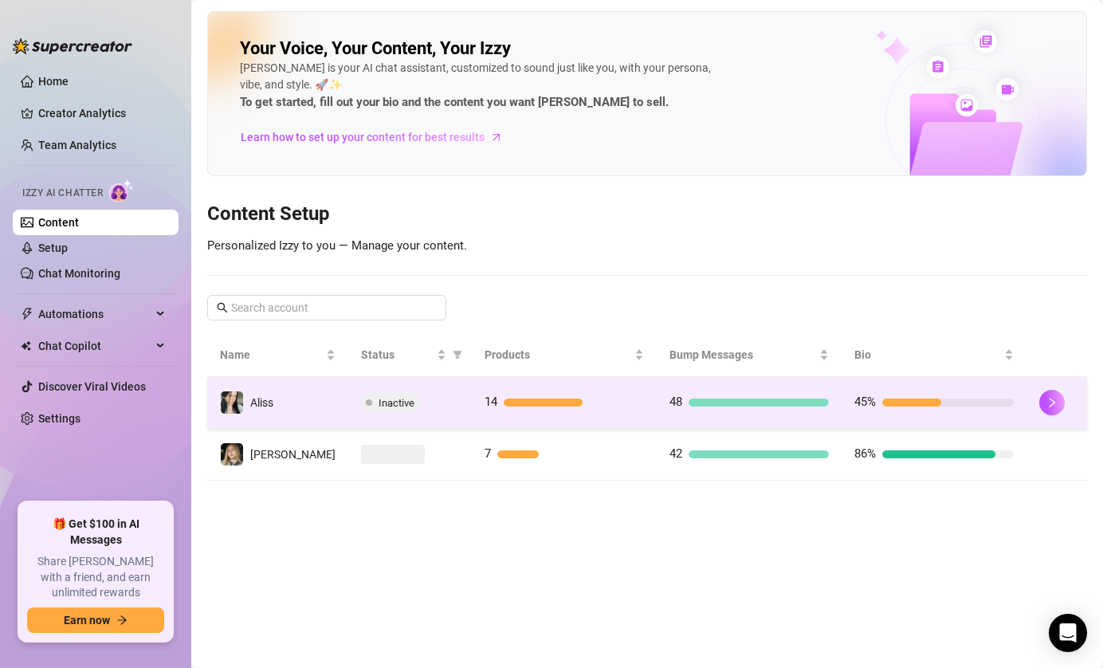
click at [425, 401] on div "Inactive" at bounding box center [410, 402] width 98 height 19
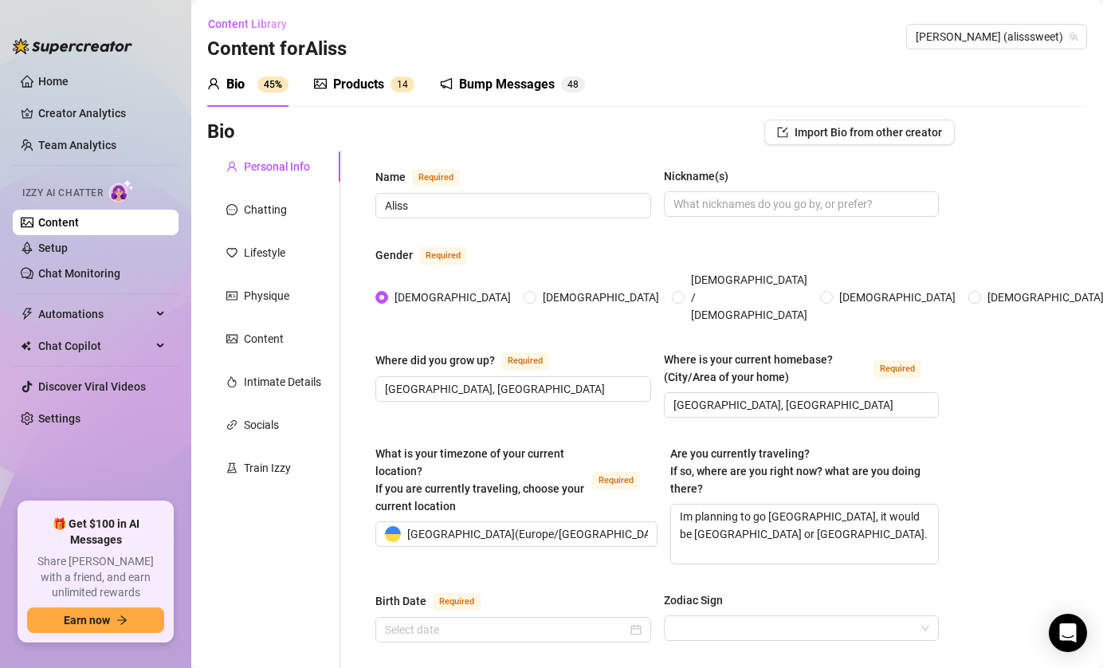
type input "August 20th, 2003"
click at [273, 476] on div "Train Izzy" at bounding box center [267, 468] width 47 height 18
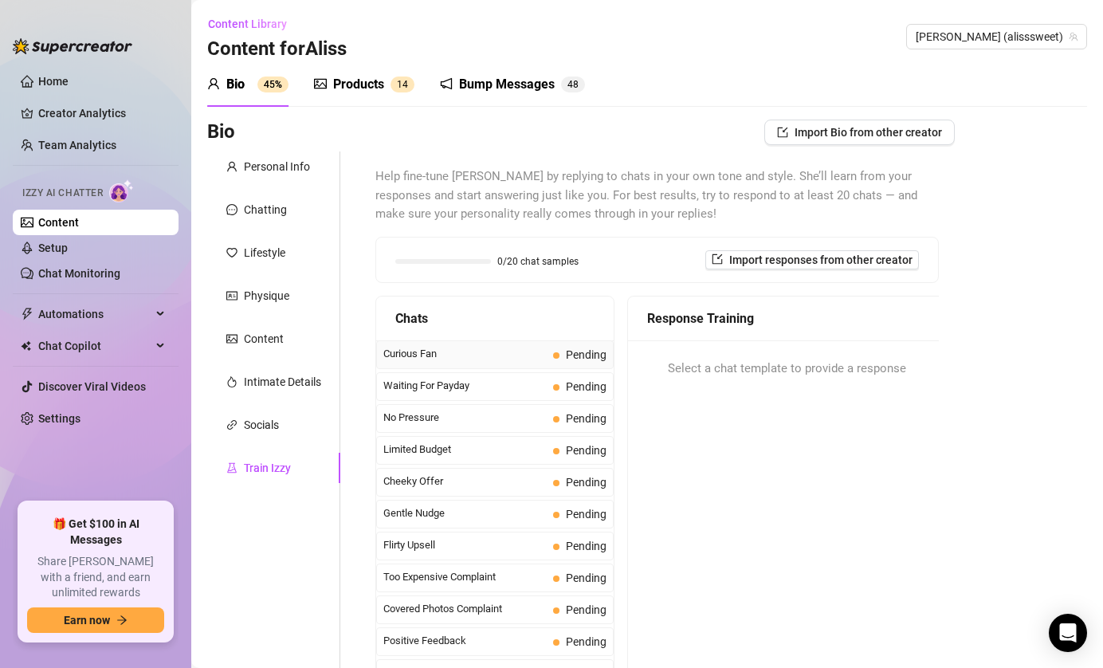
click at [467, 357] on span "Curious Fan" at bounding box center [464, 354] width 163 height 16
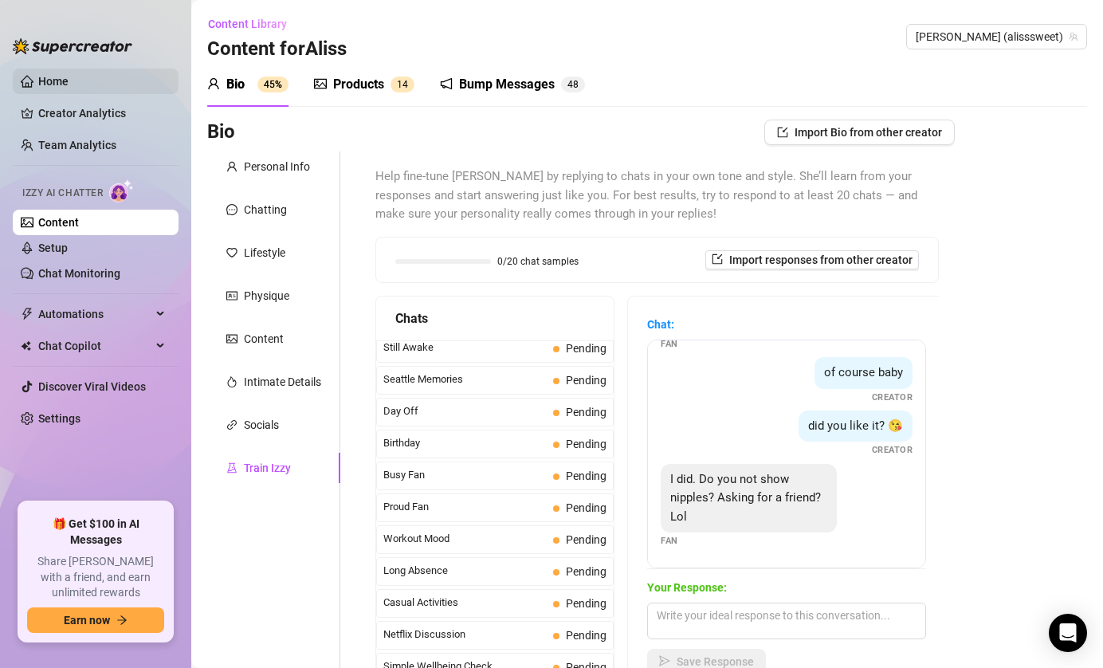
click at [67, 77] on link "Home" at bounding box center [53, 81] width 30 height 13
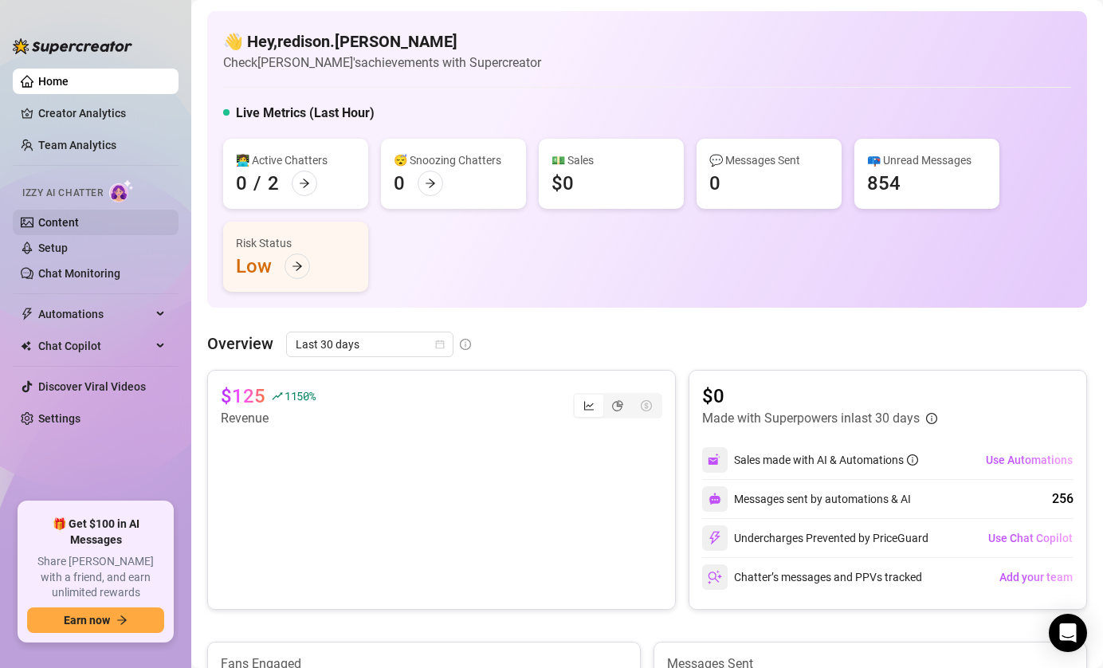
click at [79, 226] on link "Content" at bounding box center [58, 222] width 41 height 13
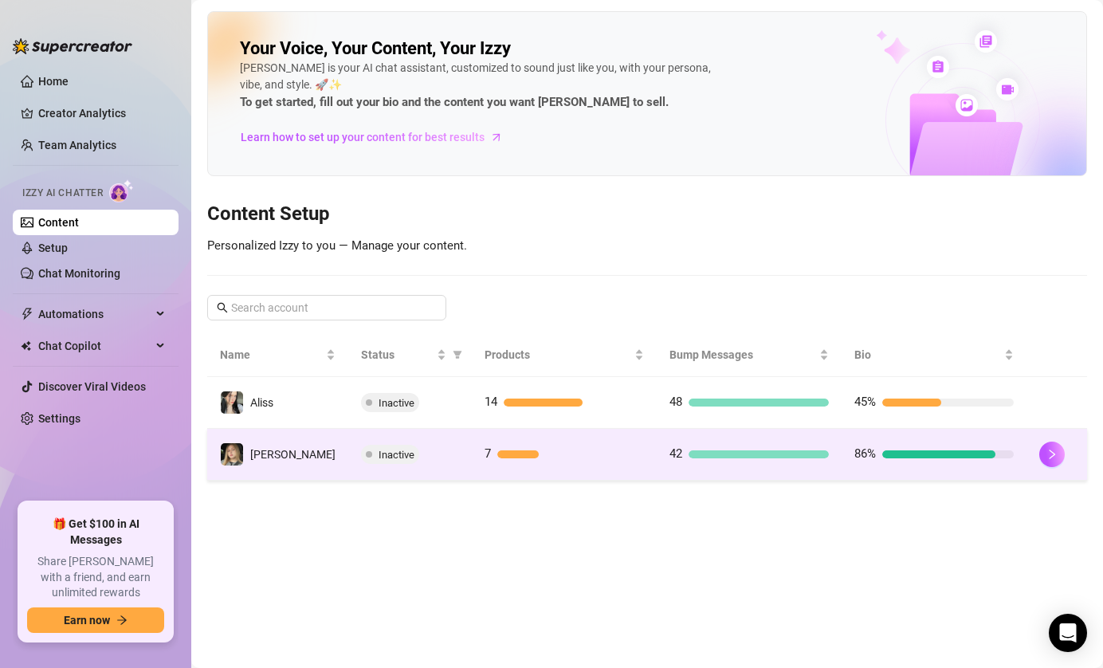
click at [441, 458] on div "Inactive" at bounding box center [410, 454] width 98 height 19
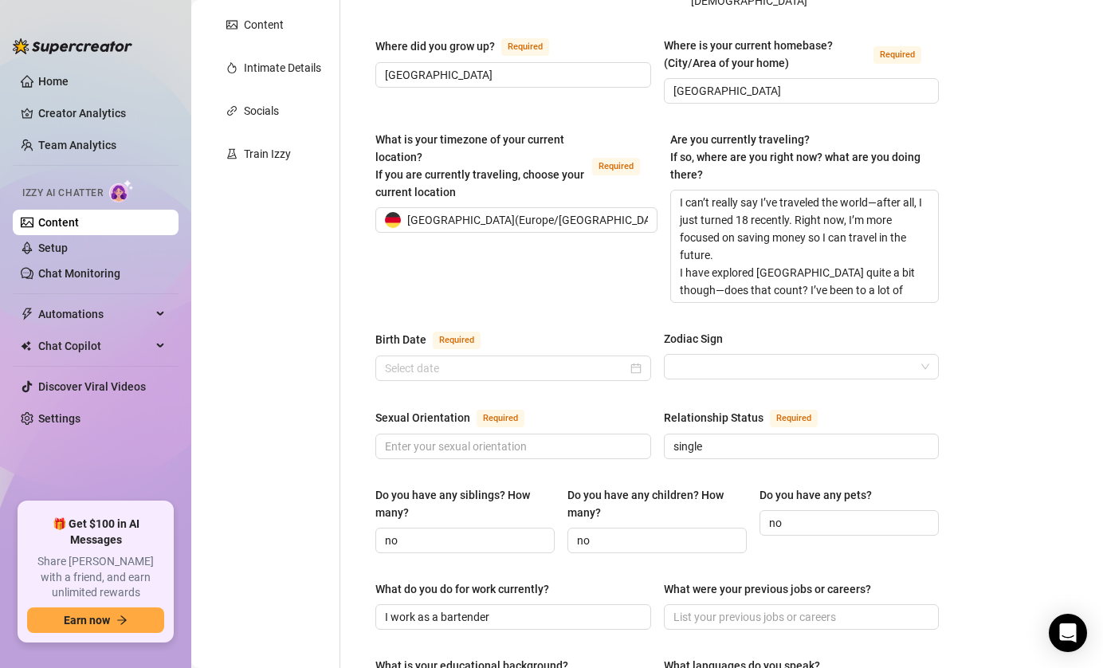
scroll to position [315, 0]
click at [299, 146] on div "Train Izzy" at bounding box center [273, 153] width 133 height 30
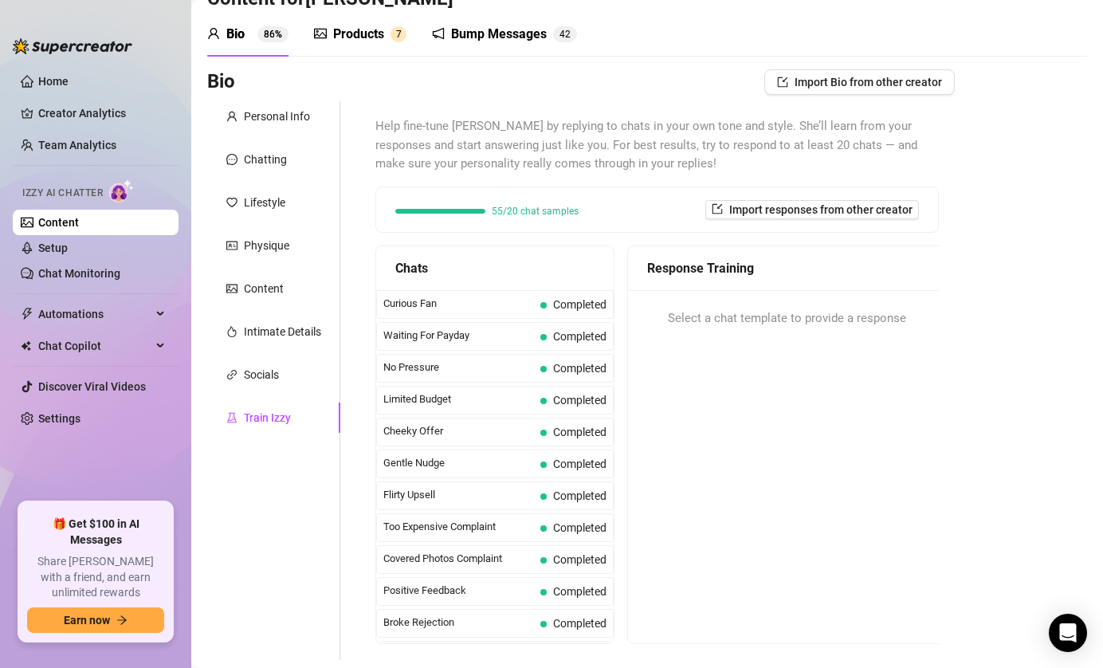
scroll to position [0, 0]
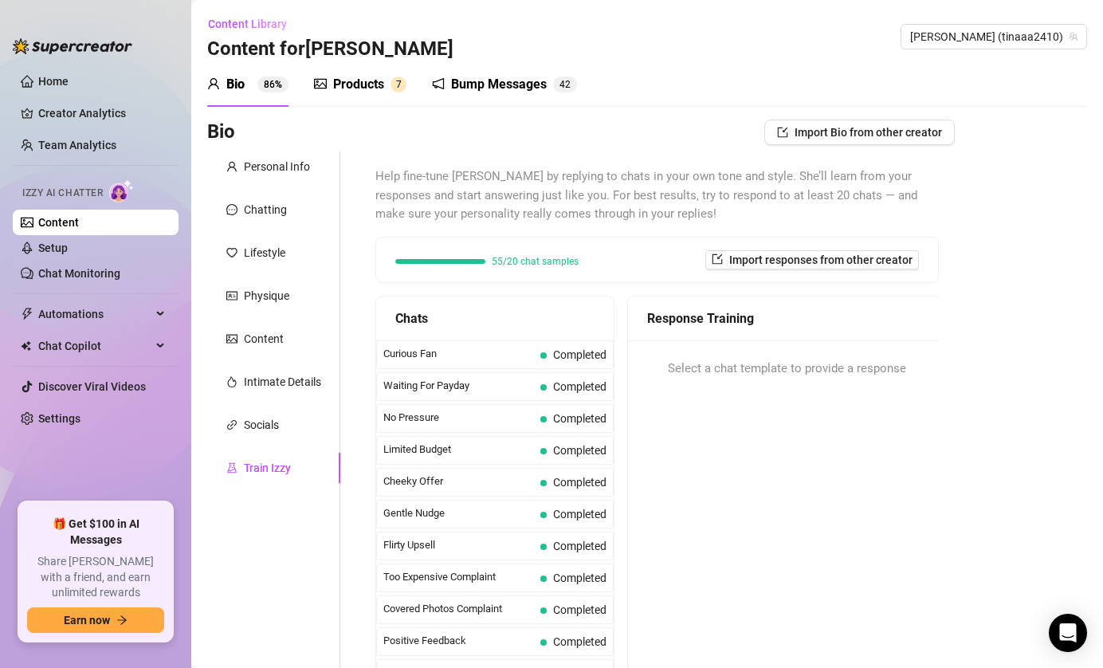
click at [499, 86] on div "Bump Messages" at bounding box center [499, 84] width 96 height 19
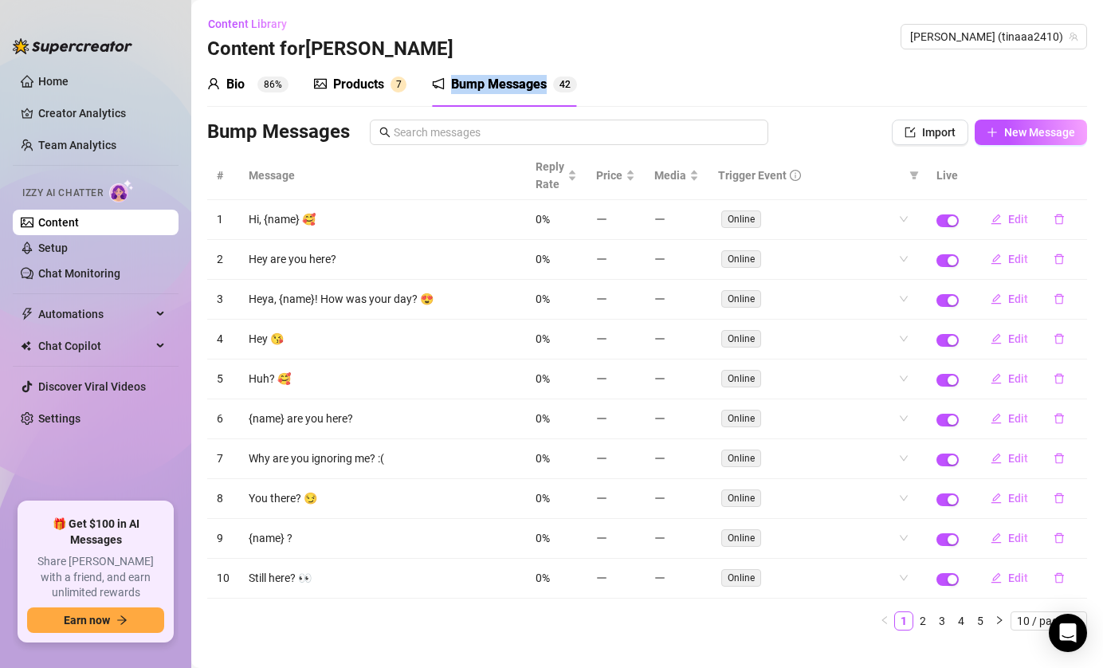
drag, startPoint x: 448, startPoint y: 86, endPoint x: 556, endPoint y: 90, distance: 107.7
click at [556, 90] on div "Bump Messages 4 2" at bounding box center [504, 84] width 145 height 19
click at [1004, 379] on button "Edit" at bounding box center [1009, 379] width 63 height 26
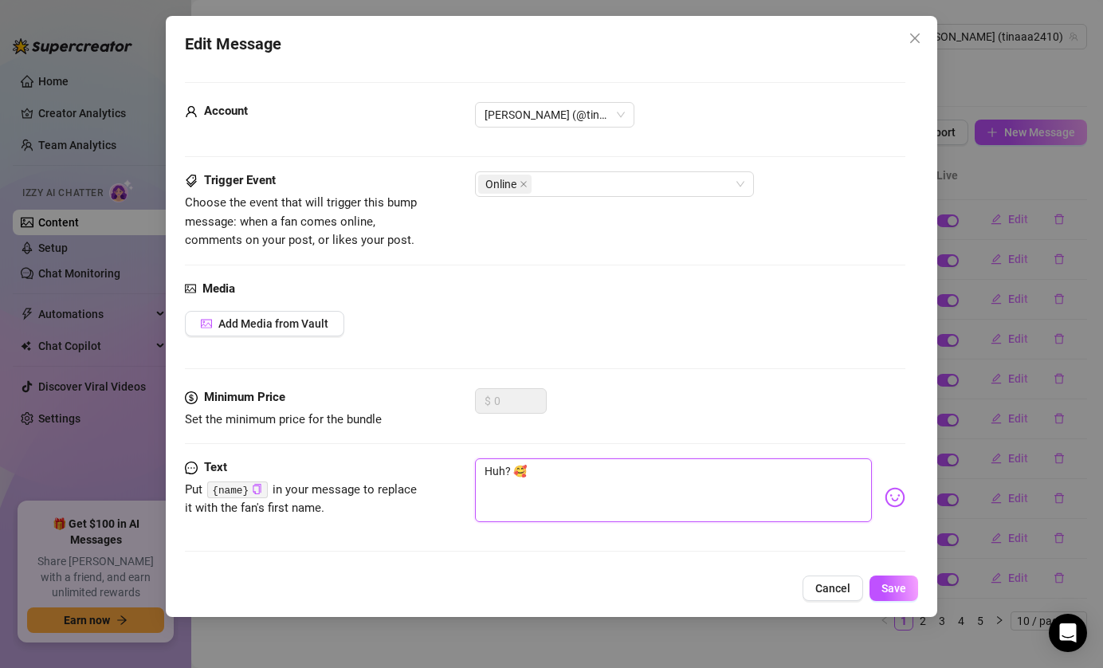
drag, startPoint x: 544, startPoint y: 473, endPoint x: 415, endPoint y: 450, distance: 130.4
click at [415, 450] on form "Account Tina (@tinaaa2410) Trigger Event Choose the event that will trigger thi…" at bounding box center [545, 324] width 721 height 484
paste textarea "Не отвечаешь? Ладно, я тут уже сама себя шлёпаю по попе"
type textarea "Не отвечаешь? Ладно, я тут уже сама себя шлёпаю по попе"
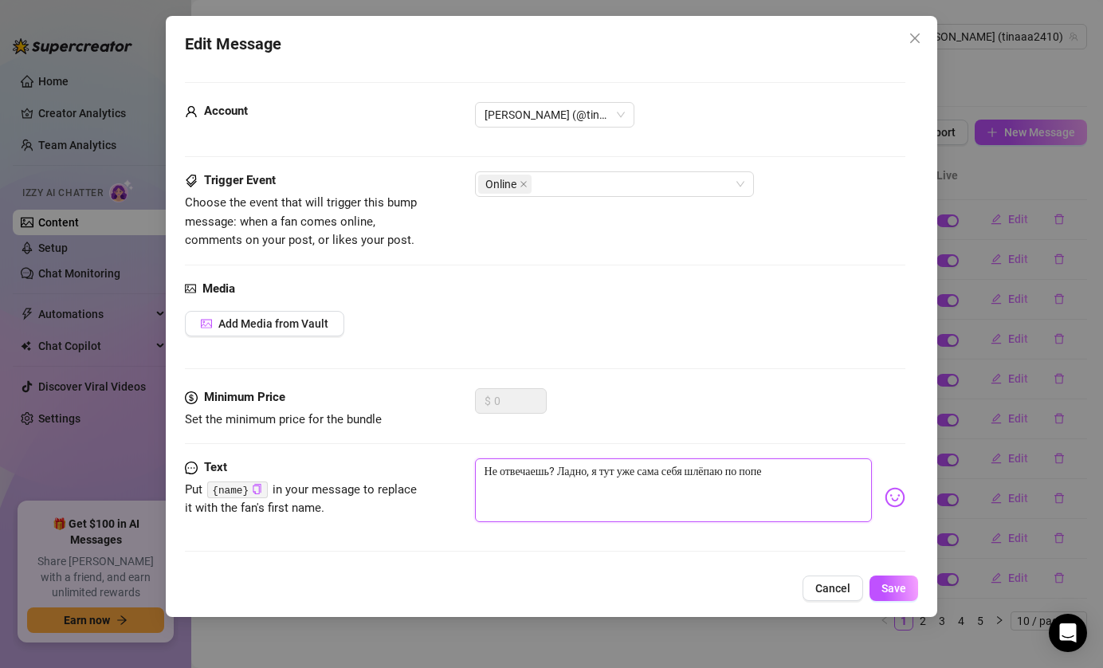
click at [822, 471] on textarea "Не отвечаешь? Ладно, я тут уже сама себя шлёпаю по попе" at bounding box center [674, 490] width 398 height 64
paste textarea "Silence"
type textarea "Silence"
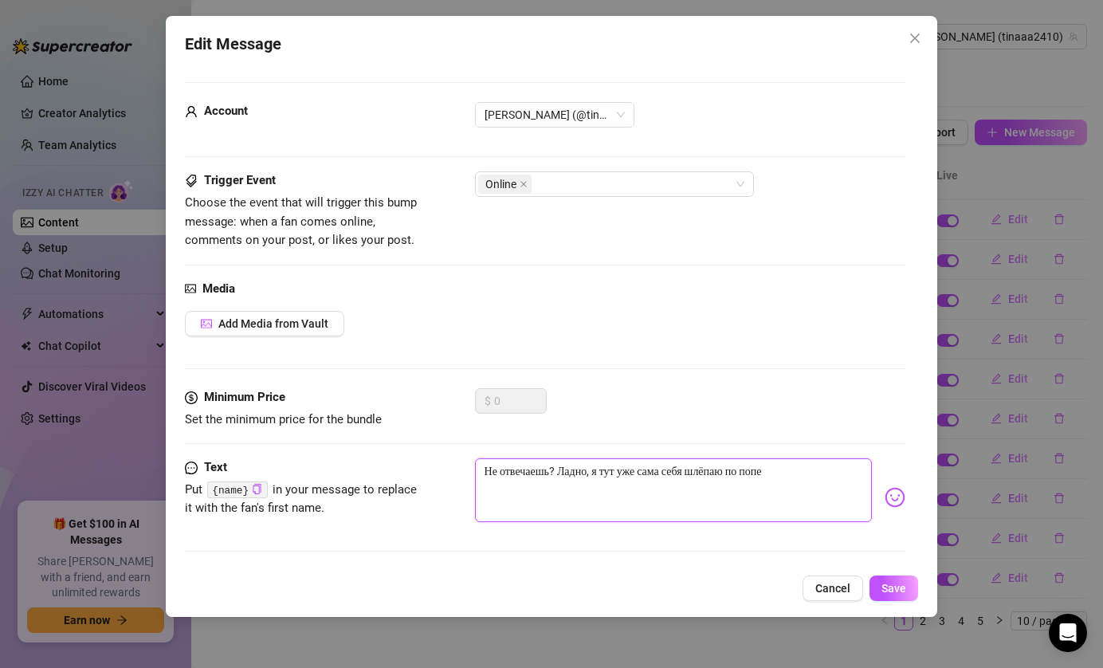
type textarea "Silence"
type textarea "Silence?"
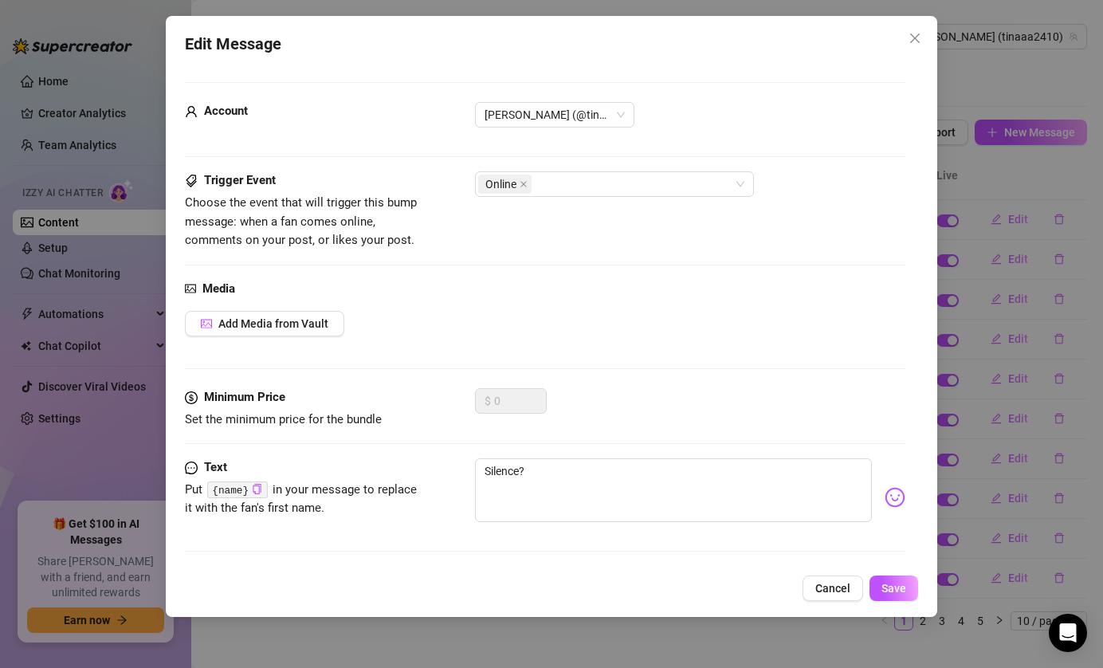
click at [114, 449] on div "Edit Message Account Tina (@tinaaa2410) Trigger Event Choose the event that wil…" at bounding box center [551, 334] width 1103 height 668
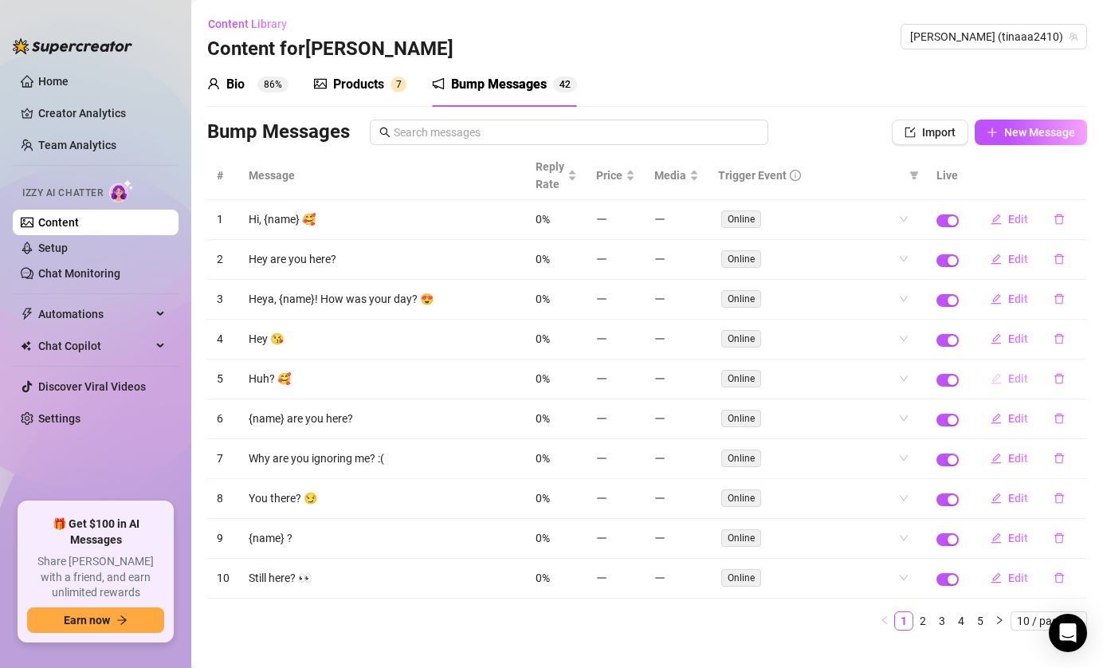
click at [1008, 378] on button "Edit" at bounding box center [1009, 379] width 63 height 26
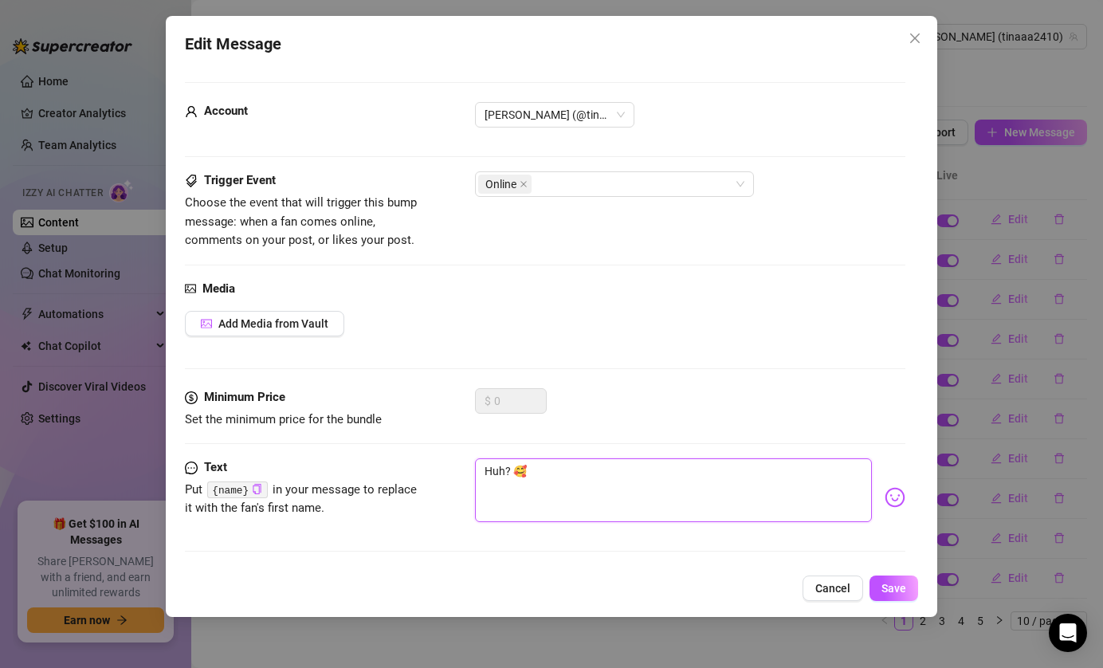
click at [564, 473] on textarea "Huh? 🥰" at bounding box center [674, 490] width 398 height 64
drag, startPoint x: 564, startPoint y: 472, endPoint x: 409, endPoint y: 467, distance: 155.5
click at [409, 467] on div "Text Put {name} in your message to replace it with the fan's first name. Huh? 🥰" at bounding box center [545, 497] width 721 height 78
type textarea "S"
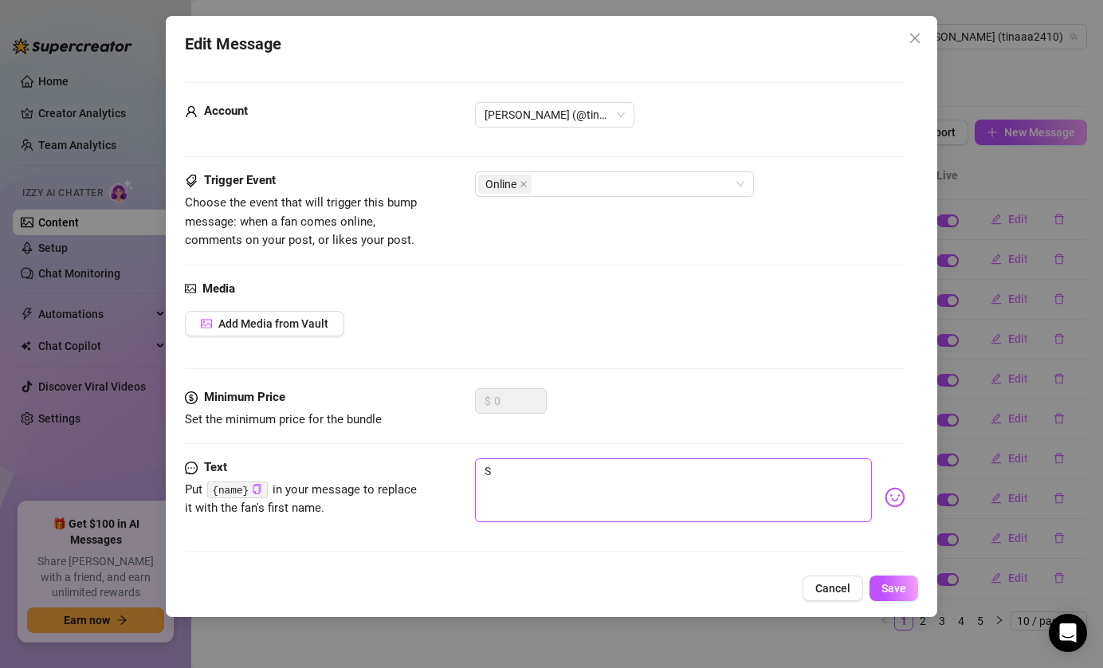
type textarea "Si"
type textarea "Sil"
type textarea "Sile"
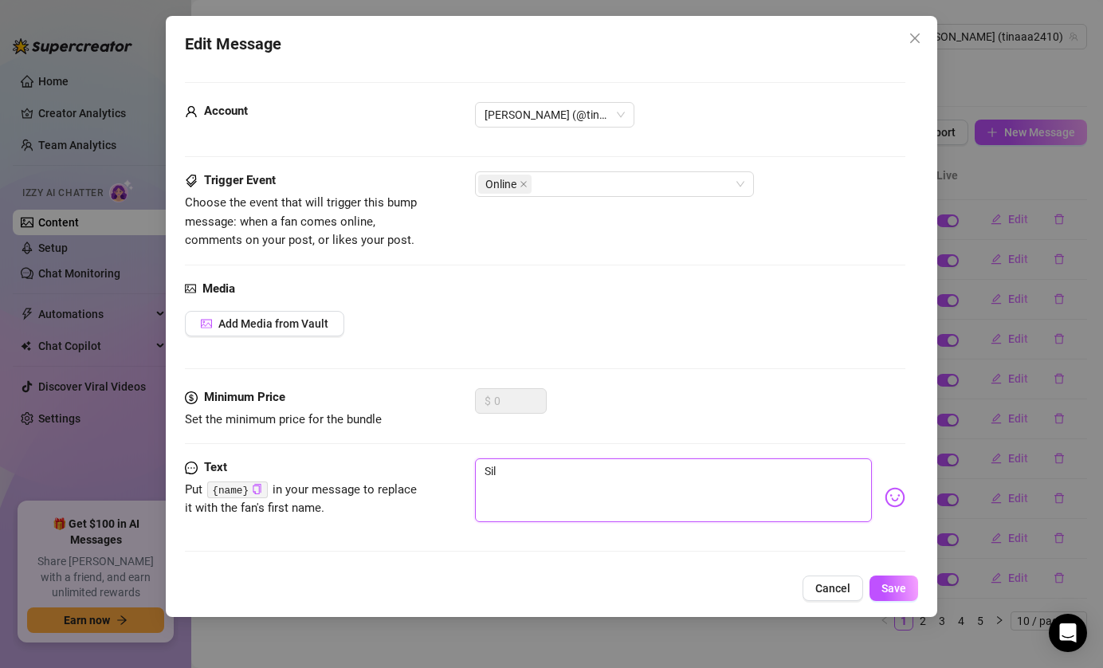
type textarea "Sile"
type textarea "Silen"
type textarea "Silenc"
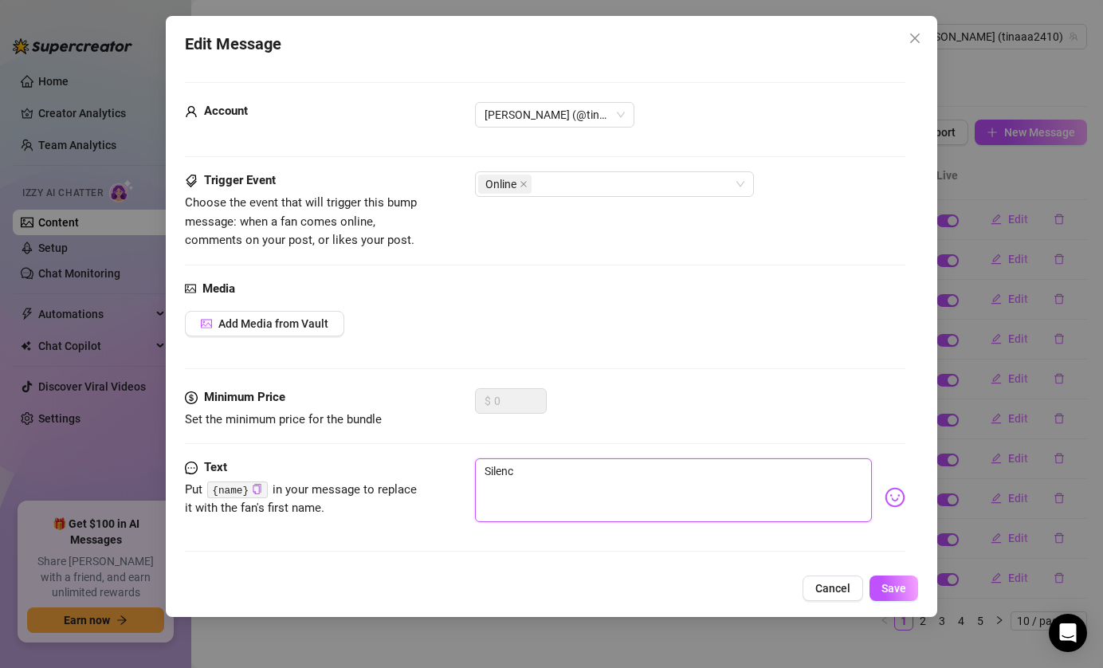
type textarea "Silence"
type textarea "Silence?"
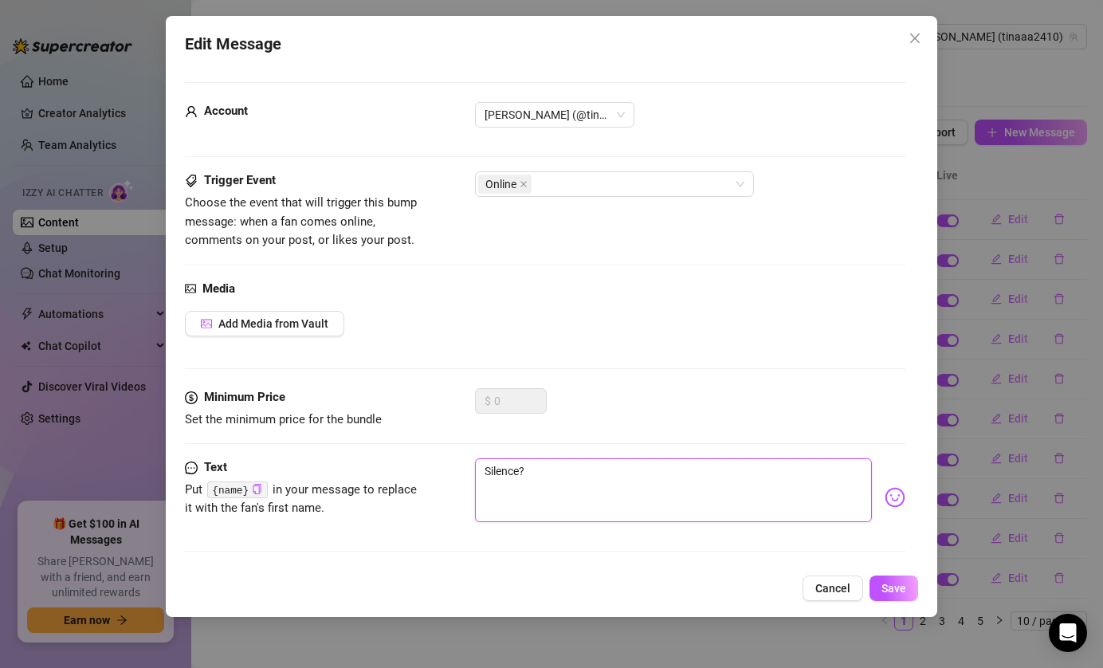
type textarea "Silence?"
paste textarea "Fine, I’m just here spanking myself already."
type textarea "Silence? Fine, I’m just here spanking myself already."
click at [904, 499] on img at bounding box center [895, 497] width 21 height 21
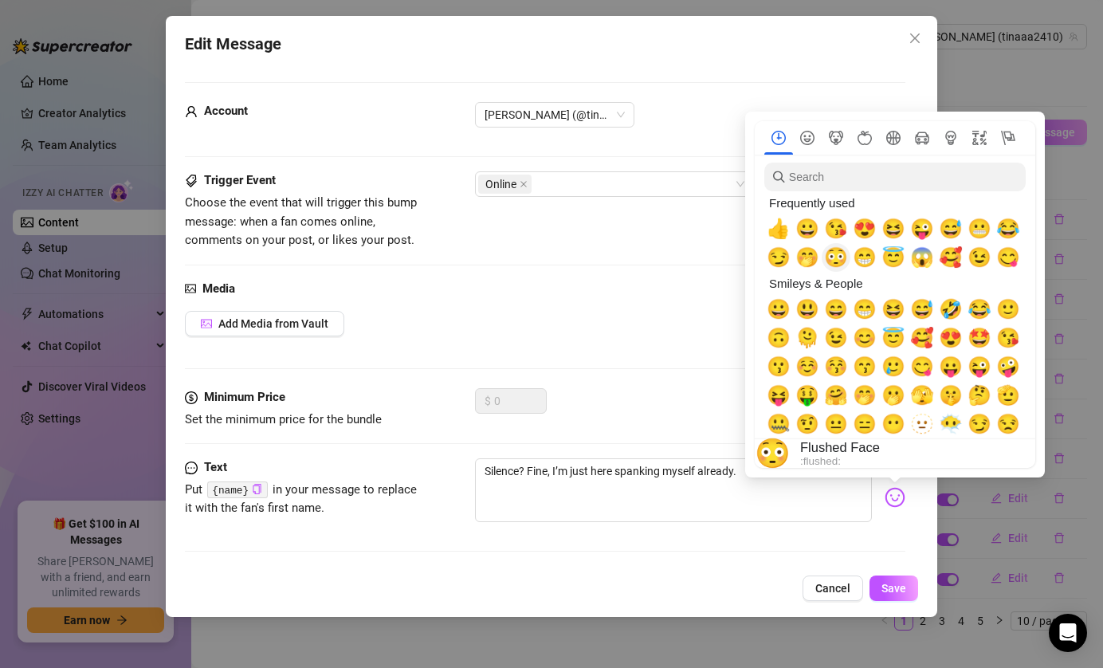
click at [826, 244] on button "😳" at bounding box center [836, 257] width 29 height 29
type textarea "Silence? Fine, I’m just here spanking myself already.😳"
click at [732, 479] on textarea "Silence? Fine, I’m just here spanking myself already.😳" at bounding box center [674, 490] width 398 height 64
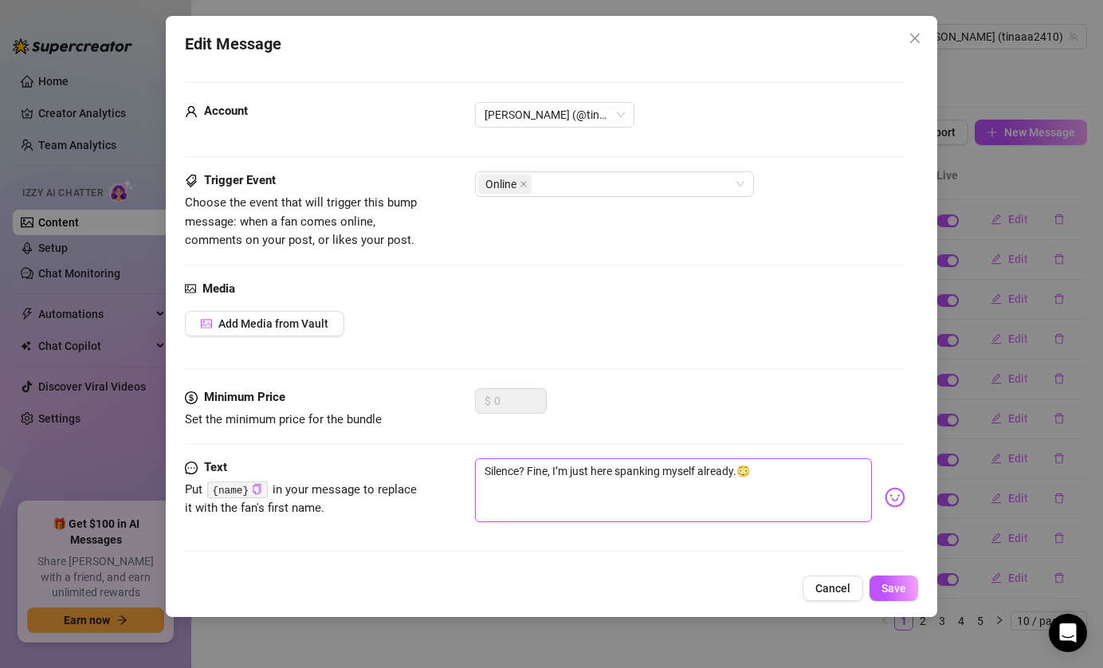
drag, startPoint x: 785, startPoint y: 465, endPoint x: 407, endPoint y: 450, distance: 378.1
click at [407, 450] on form "Account Tina (@tinaaa2410) Trigger Event Choose the event that will trigger thi…" at bounding box center [545, 324] width 721 height 484
type textarea "Silence? Fine, I’m just here spanking myself already.😳"
click at [506, 473] on textarea "Silence? Fine, I’m just here spanking myself already.😳" at bounding box center [674, 490] width 398 height 64
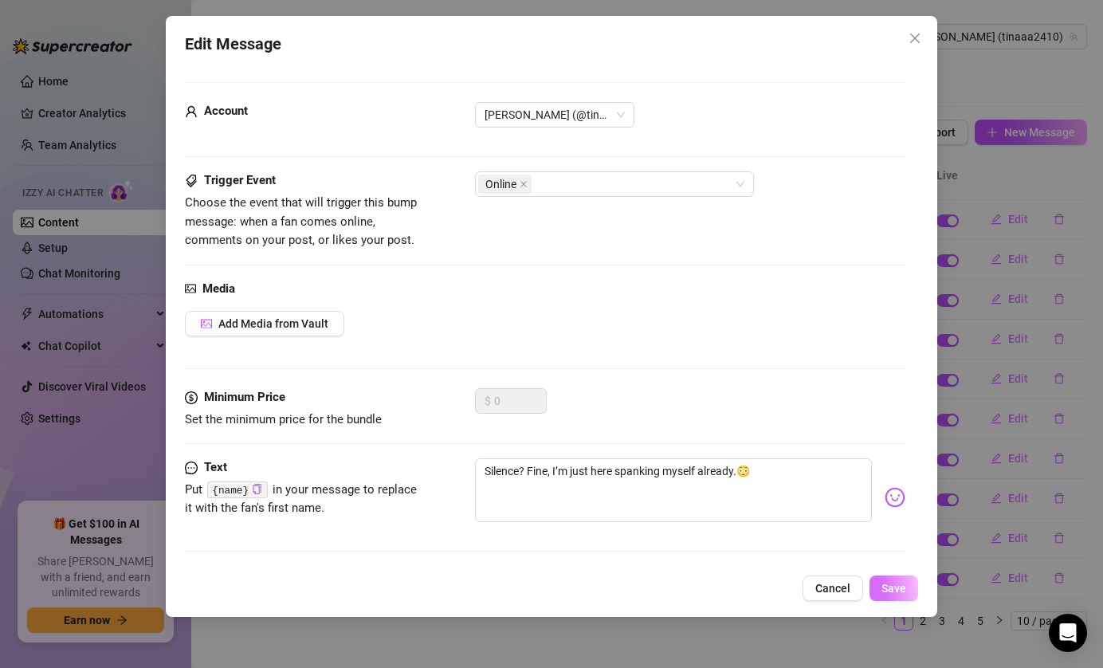
click at [899, 599] on button "Save" at bounding box center [894, 588] width 49 height 26
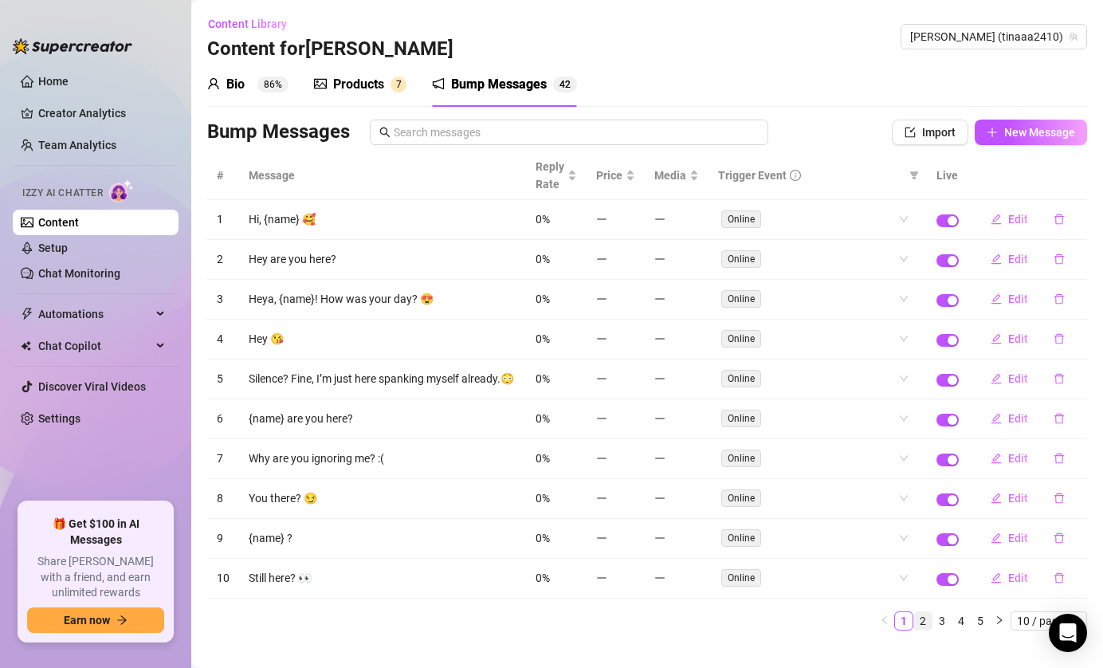
click at [925, 620] on link "2" at bounding box center [923, 621] width 18 height 18
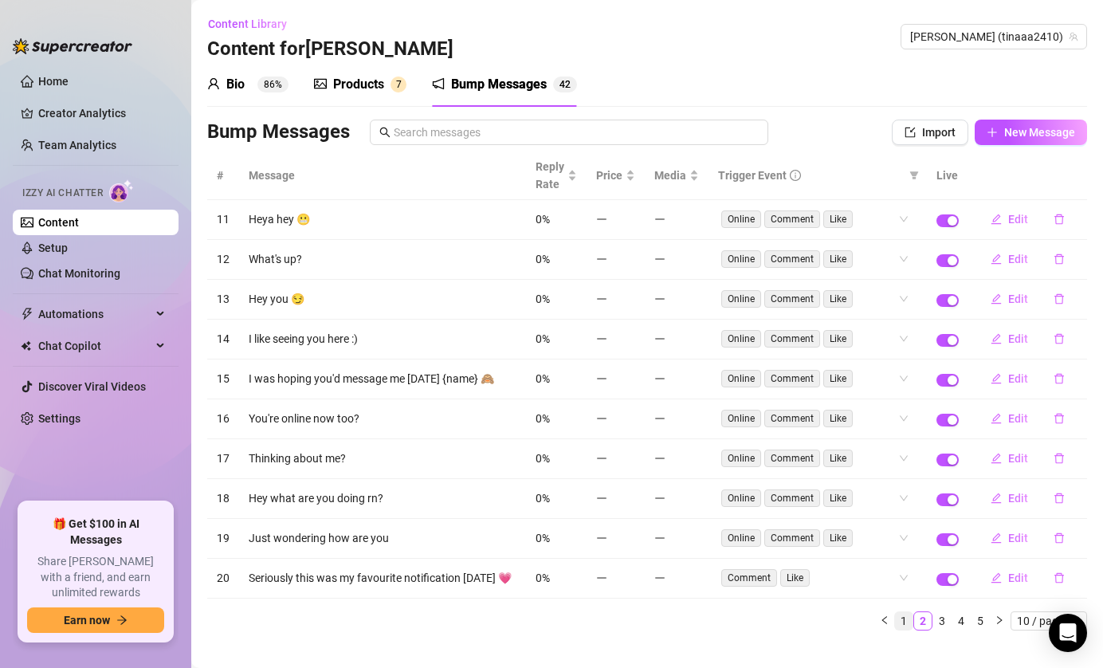
click at [907, 626] on link "1" at bounding box center [904, 621] width 18 height 18
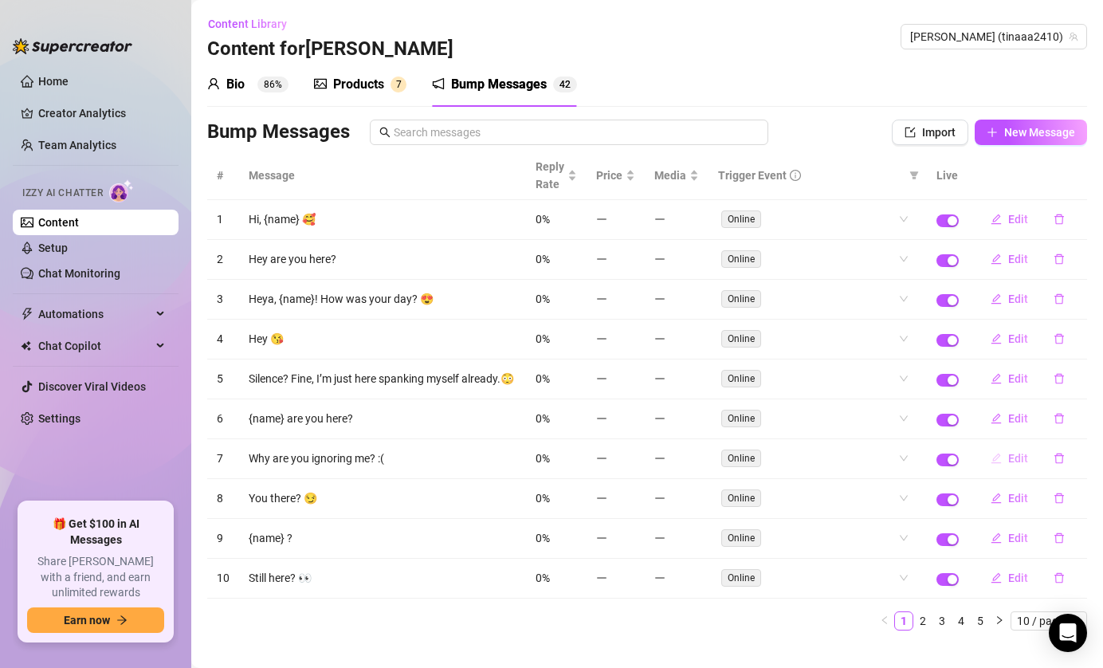
click at [1011, 462] on span "Edit" at bounding box center [1018, 458] width 20 height 13
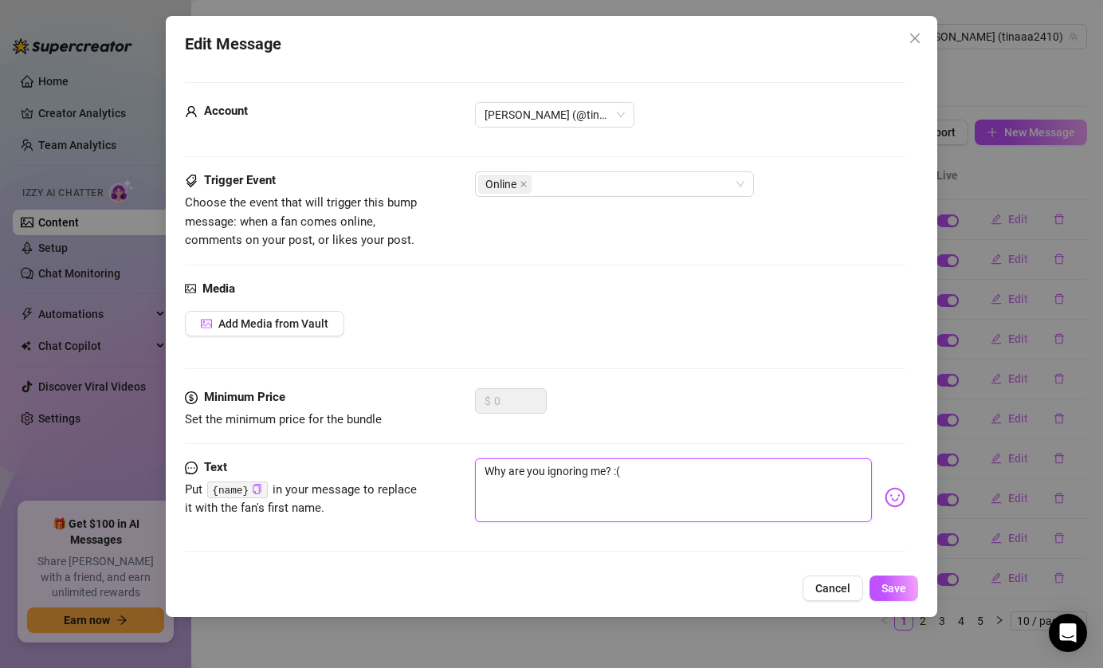
drag, startPoint x: 641, startPoint y: 481, endPoint x: 440, endPoint y: 440, distance: 205.1
click at [440, 440] on form "Account Tina (@tinaaa2410) Trigger Event Choose the event that will trigger thi…" at bounding box center [545, 324] width 721 height 484
paste textarea "I’m here rehearsing a kitty who’s waiting for her owner… but the owner isn’t th…"
type textarea "I’m here rehearsing a kitty who’s waiting for her owner… but the owner isn’t th…"
click at [603, 471] on textarea "I’m here rehearsing a kitty who’s waiting for her owner… but the owner isn’t th…" at bounding box center [674, 490] width 398 height 64
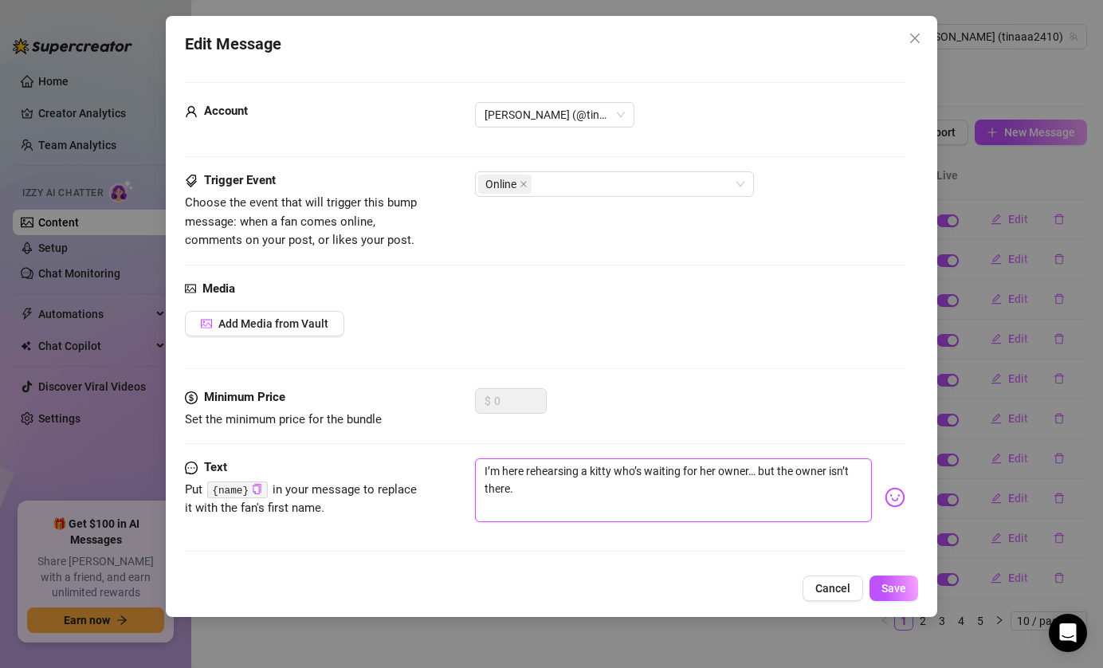
click at [603, 471] on textarea "I’m here rehearsing a kitty who’s waiting for her owner… but the owner isn’t th…" at bounding box center [674, 490] width 398 height 64
type textarea "I’m here rehearsing a who’s waiting for her owner… but the owner isn’t there."
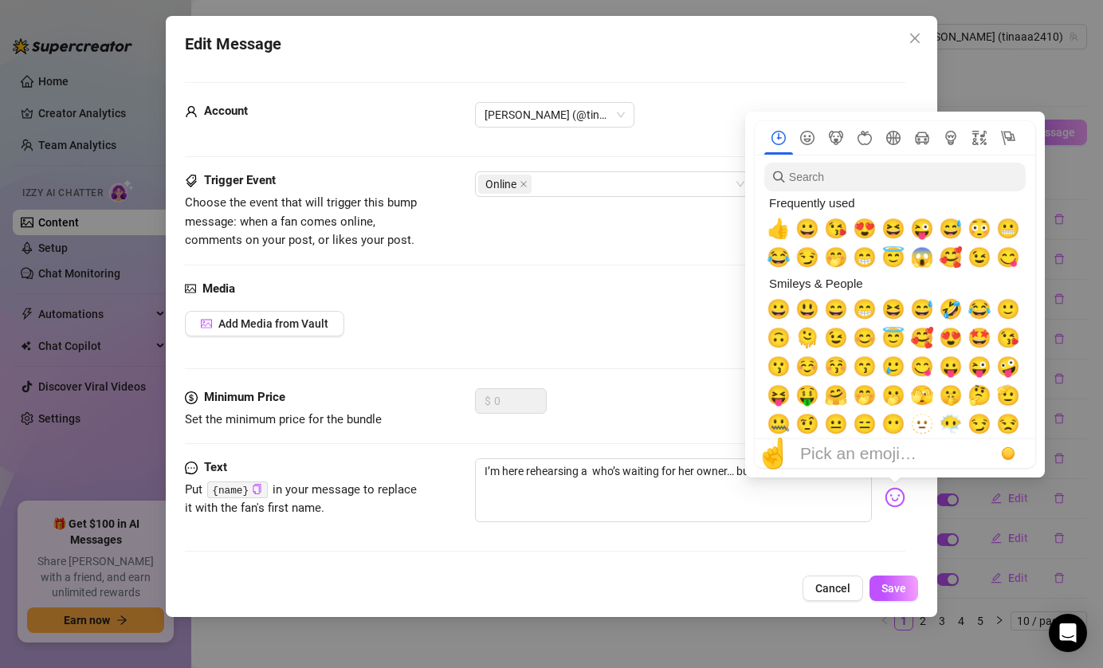
click at [897, 493] on img at bounding box center [895, 497] width 21 height 21
click at [835, 136] on icon "Animals & Nature" at bounding box center [836, 138] width 14 height 14
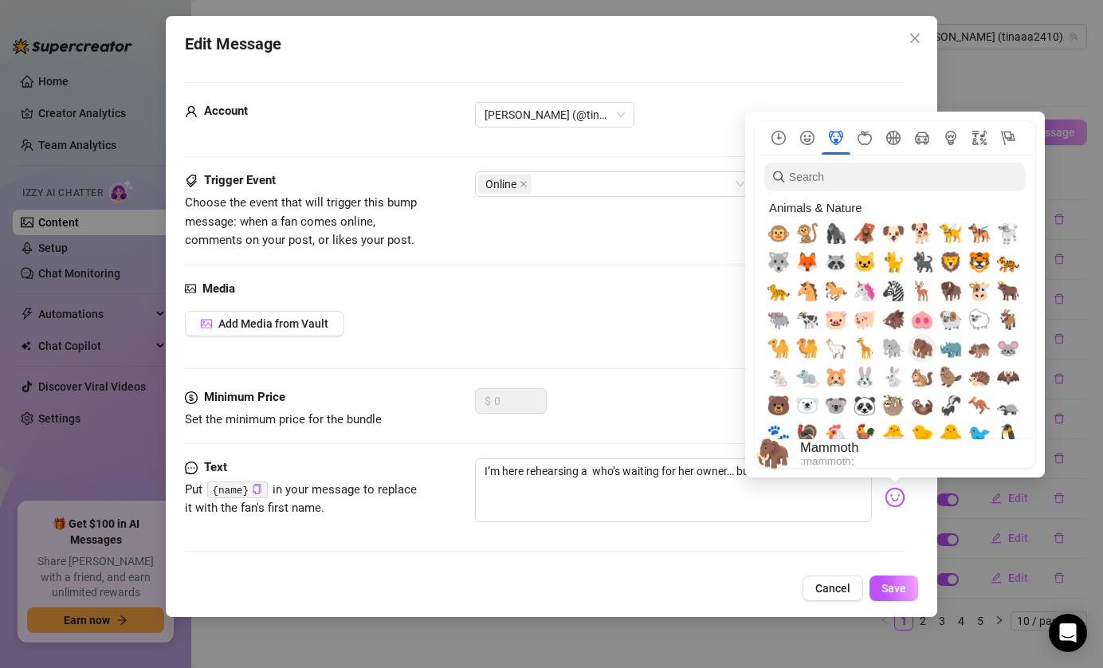
scroll to position [1791, 0]
click at [918, 265] on span "🐈‍⬛" at bounding box center [922, 263] width 24 height 22
type textarea "I’m here rehearsing a 🐈‍⬛ who’s waiting for her owner… but the owner isn’t ther…"
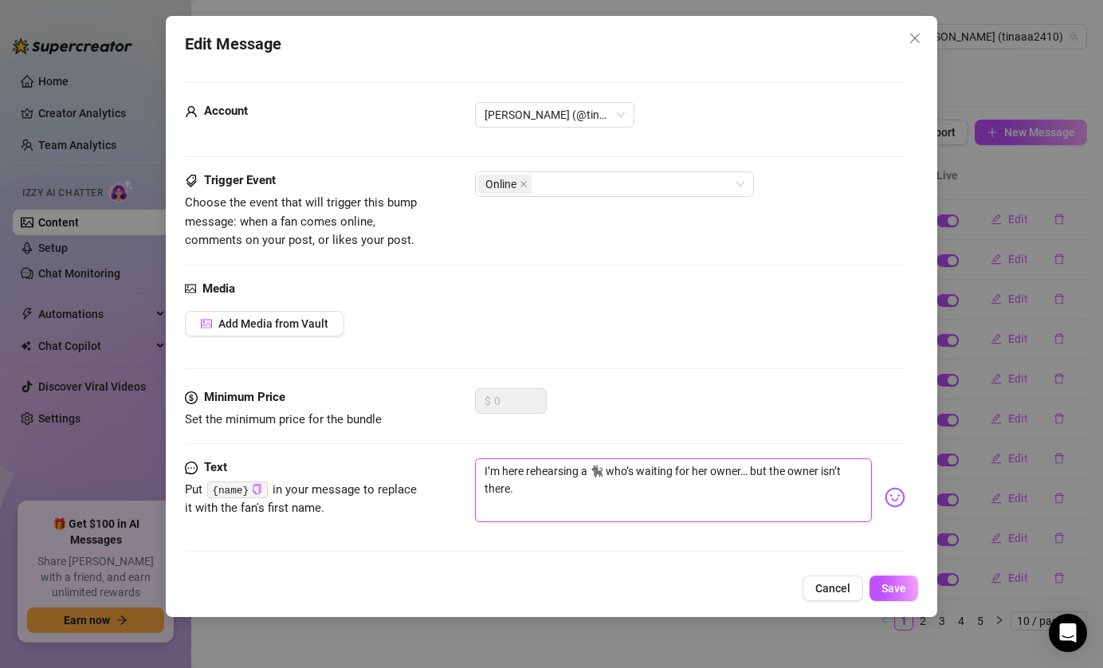
click at [689, 491] on textarea "I’m here rehearsing a 🐈‍⬛ who’s waiting for her owner… but the owner isn’t ther…" at bounding box center [674, 490] width 398 height 64
click at [681, 494] on textarea "I’m here rehearsing a 🐈‍⬛ who’s waiting for her owner… but the owner isn’t ther…" at bounding box center [674, 490] width 398 height 64
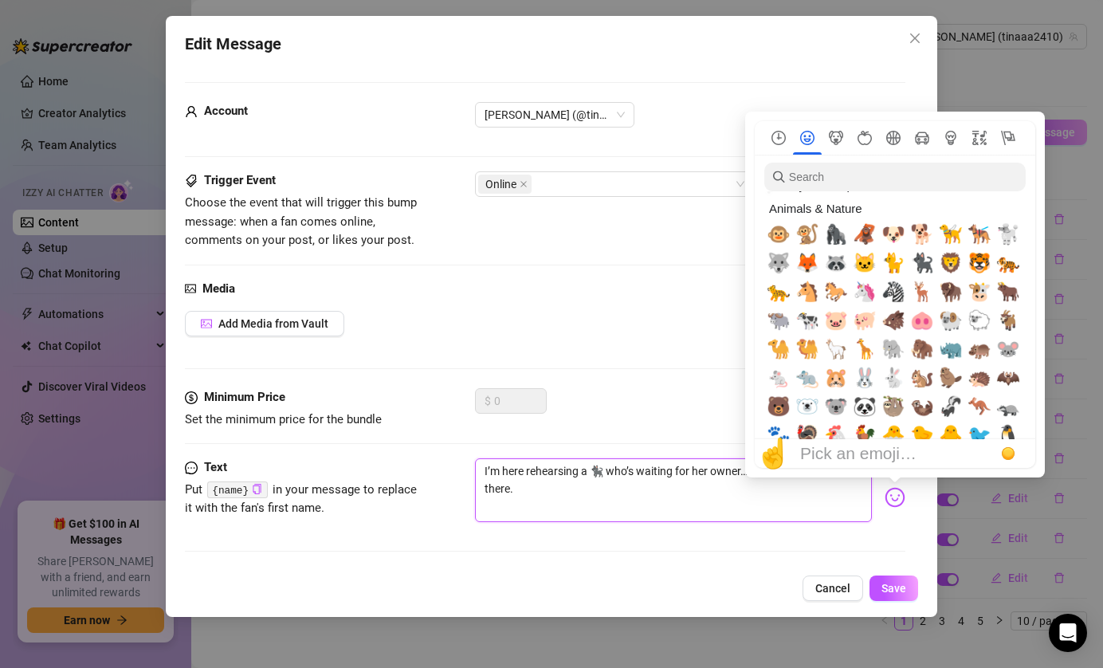
type textarea "I’m here rehearsing a 🐈‍⬛ who’s waiting for her owner… but the owner isn’t ther…"
click at [779, 128] on nav at bounding box center [895, 137] width 281 height 33
click at [779, 132] on icon "Frequently used" at bounding box center [779, 138] width 14 height 14
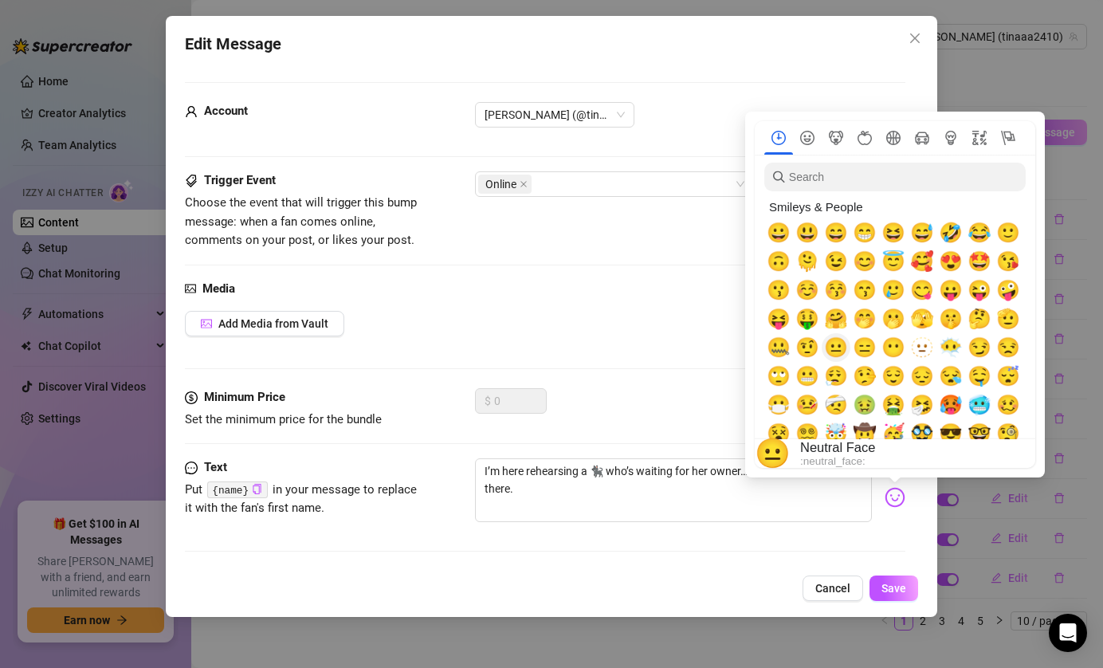
scroll to position [73, 0]
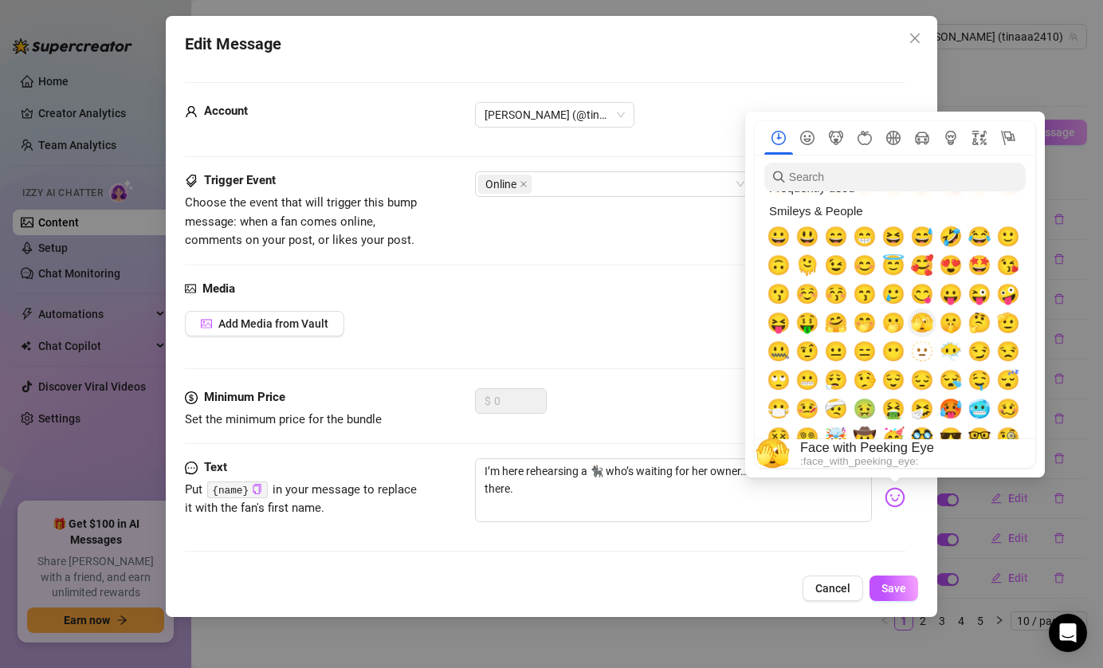
click at [929, 320] on span "🫣" at bounding box center [922, 323] width 24 height 22
type textarea "I’m here rehearsing a 🐈‍⬛ who’s waiting for her owner… but the owner isn’t ther…"
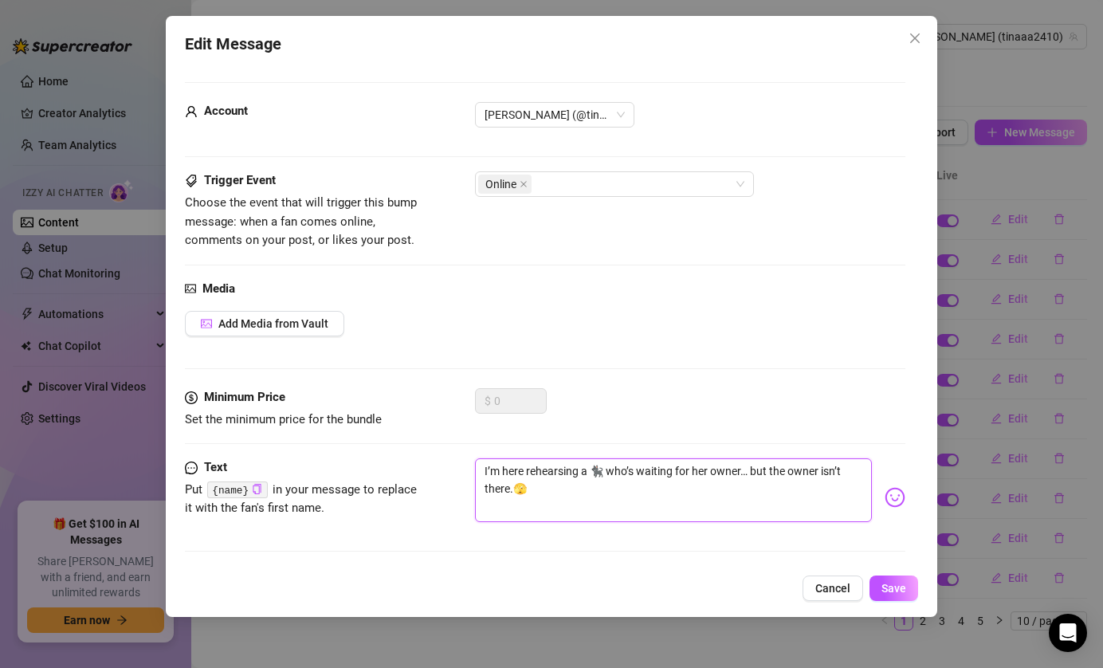
click at [631, 487] on textarea "I’m here rehearsing a 🐈‍⬛ who’s waiting for her owner… but the owner isn’t ther…" at bounding box center [674, 490] width 398 height 64
type textarea "I’m here rehearsing a 🐈‍⬛ who’s waiting for her owner… but the owner isn’t ther…"
click at [890, 589] on span "Save" at bounding box center [894, 588] width 25 height 13
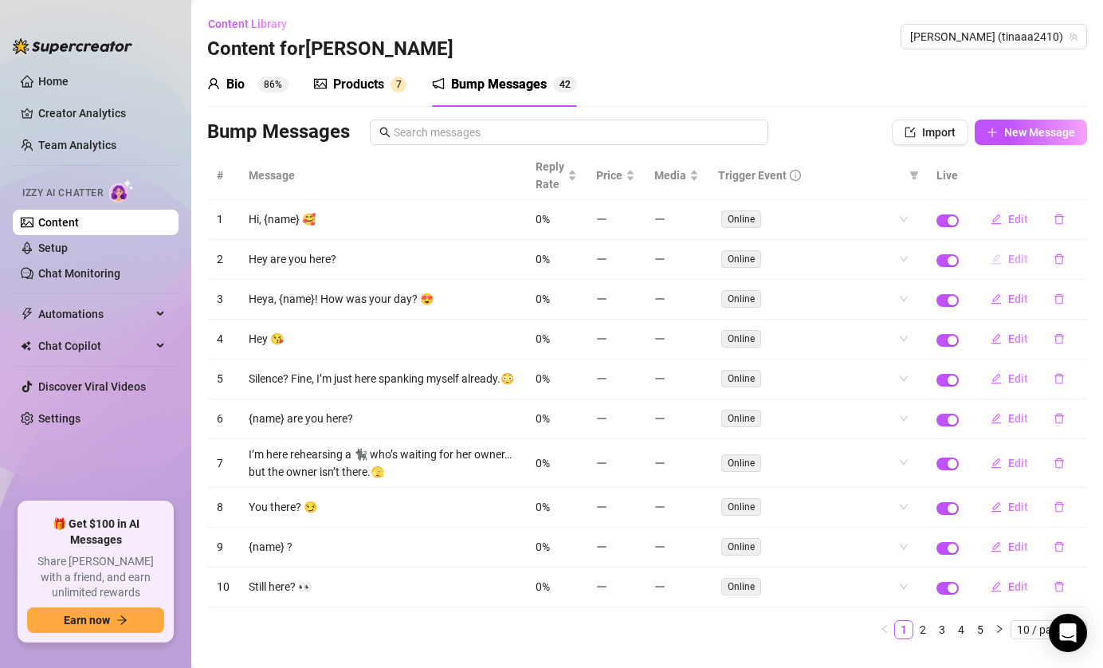
click at [1016, 261] on span "Edit" at bounding box center [1018, 259] width 20 height 13
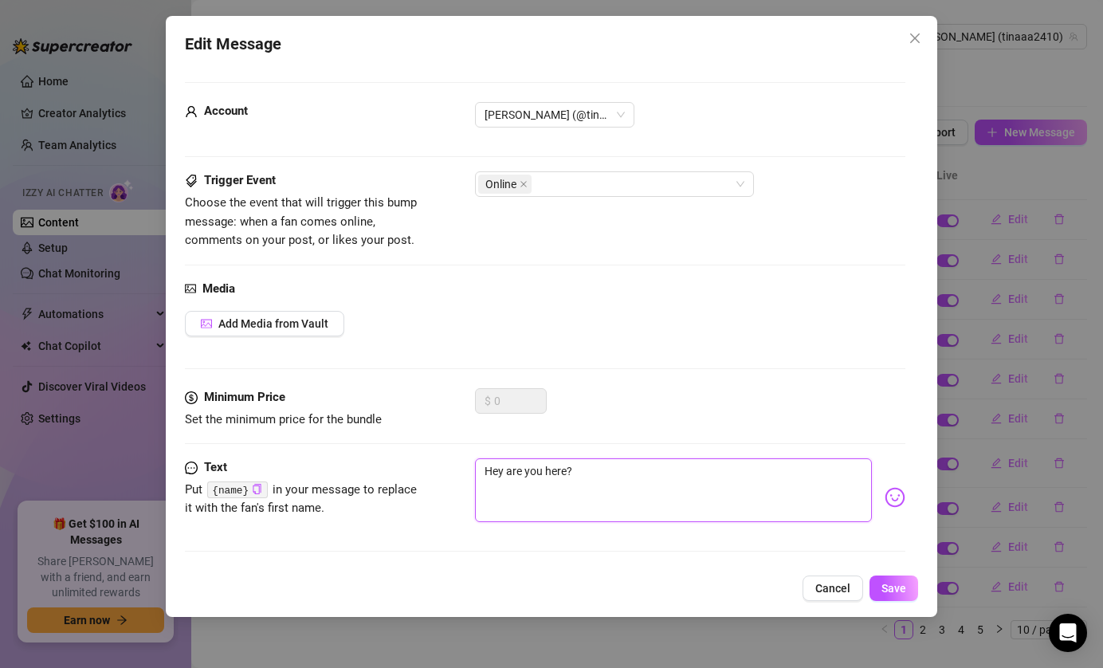
drag, startPoint x: 604, startPoint y: 478, endPoint x: 404, endPoint y: 431, distance: 205.5
click at [404, 431] on form "Account Tina (@tinaaa2410) Trigger Event Choose the event that will trigger thi…" at bounding box center [545, 324] width 721 height 484
paste textarea "So… quiet? Are you secretly touching yourself"
type textarea "So… quiet? Are you secretly touching yourself?"
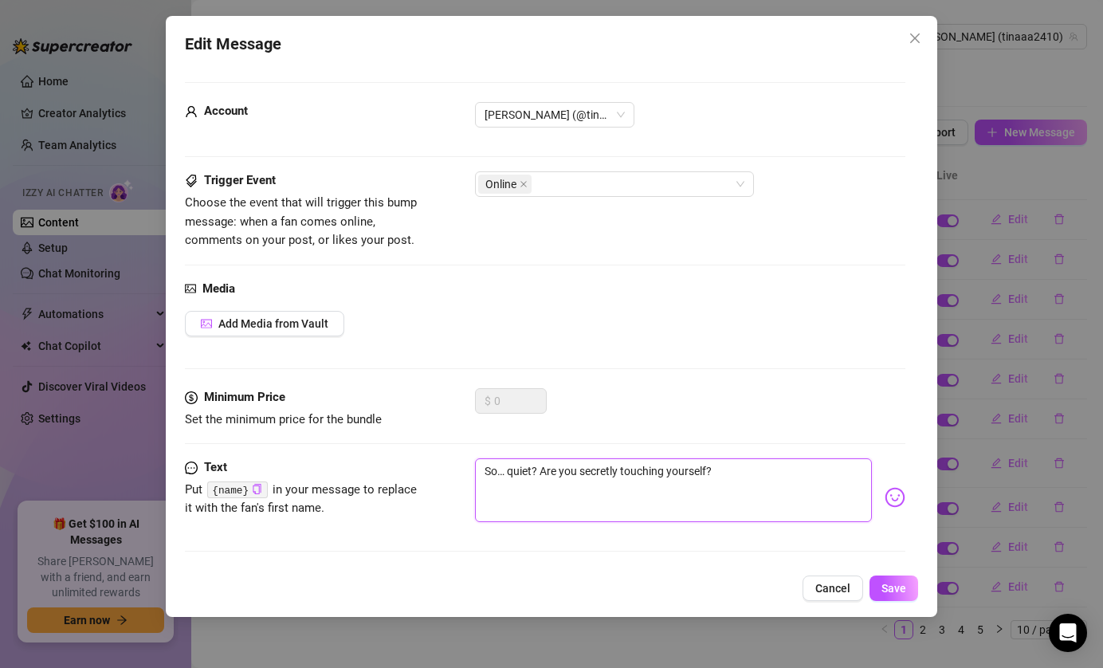
click at [506, 470] on textarea "So… quiet? Are you secretly touching yourself?" at bounding box center [674, 490] width 398 height 64
type textarea "So…quiet? Are you secretly touching yourself?"
click at [771, 473] on textarea "So…quiet? Are you secretly touching yourself?" at bounding box center [674, 490] width 398 height 64
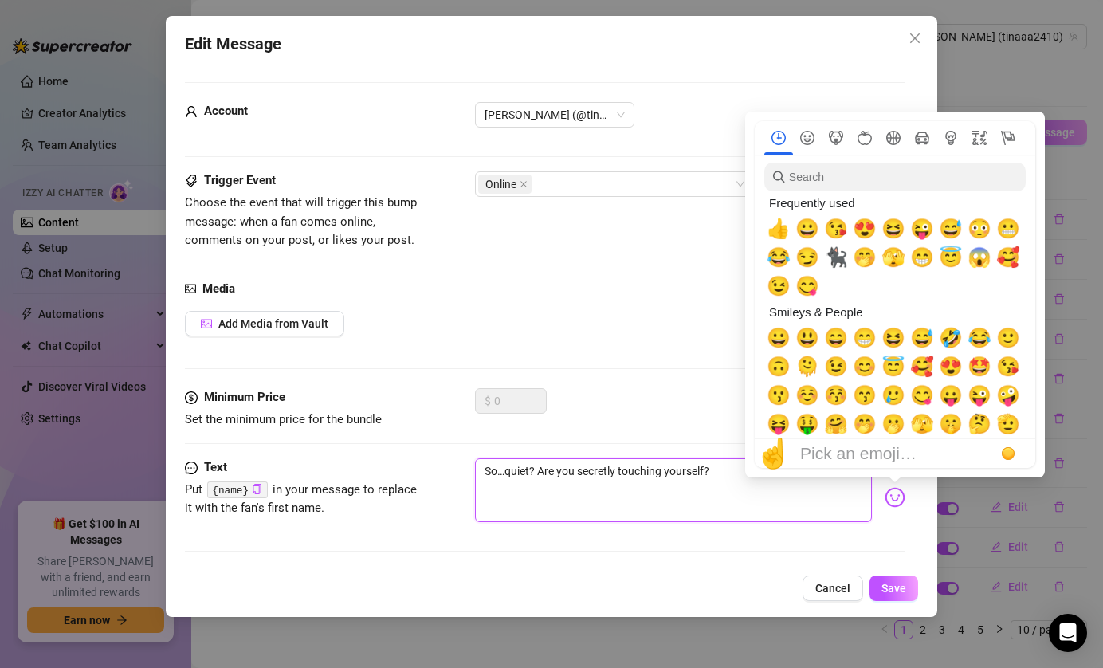
type textarea "So…quiet? Are you secretly touching yourself?"
click at [895, 498] on img at bounding box center [895, 497] width 21 height 21
click at [890, 254] on span "🫣" at bounding box center [894, 257] width 24 height 22
type textarea "So…quiet? Are you secretly touching yourself?🫣"
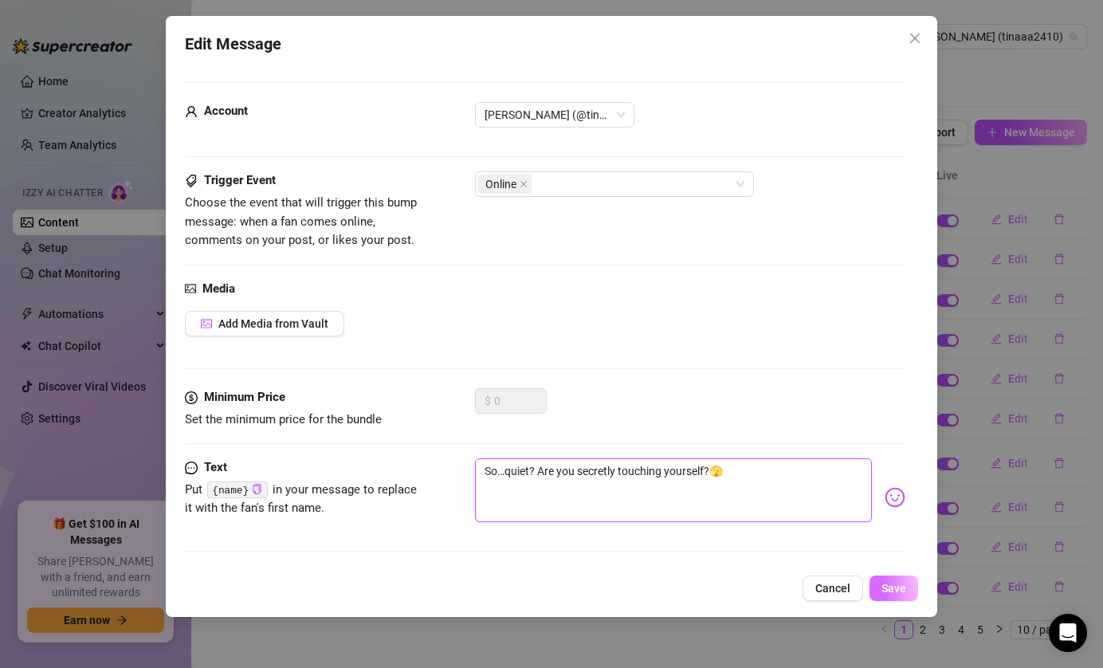
type textarea "So…quiet? Are you secretly touching yourself?🫣"
click at [906, 583] on span "Save" at bounding box center [894, 588] width 25 height 13
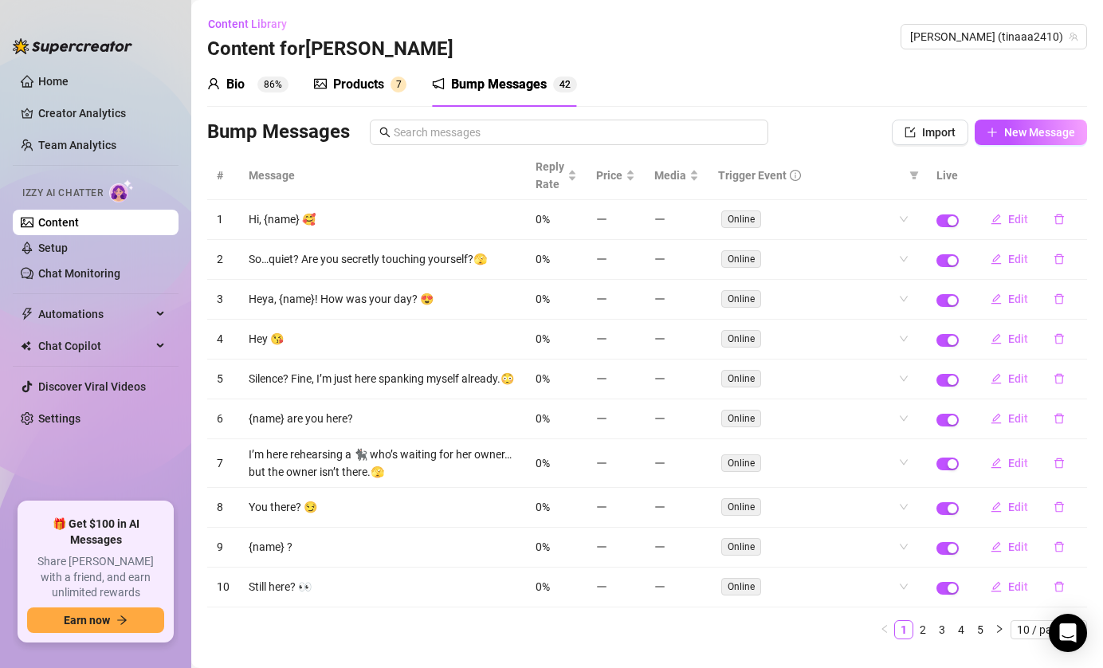
click at [225, 85] on div "Bio 86%" at bounding box center [247, 84] width 81 height 19
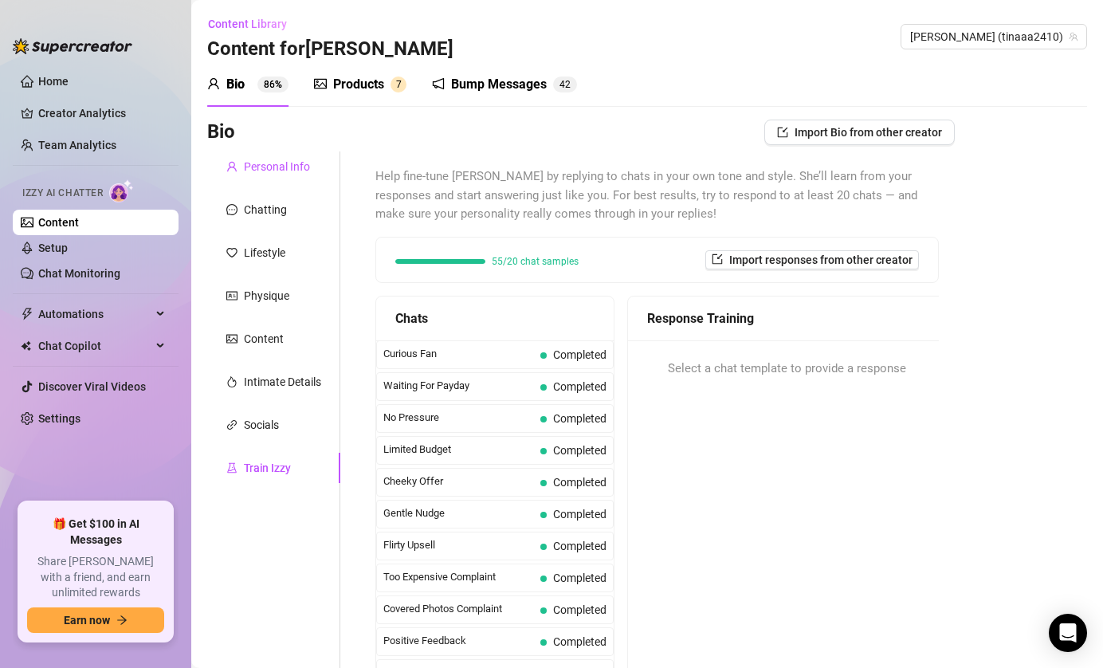
click at [277, 167] on div "Personal Info" at bounding box center [277, 167] width 66 height 18
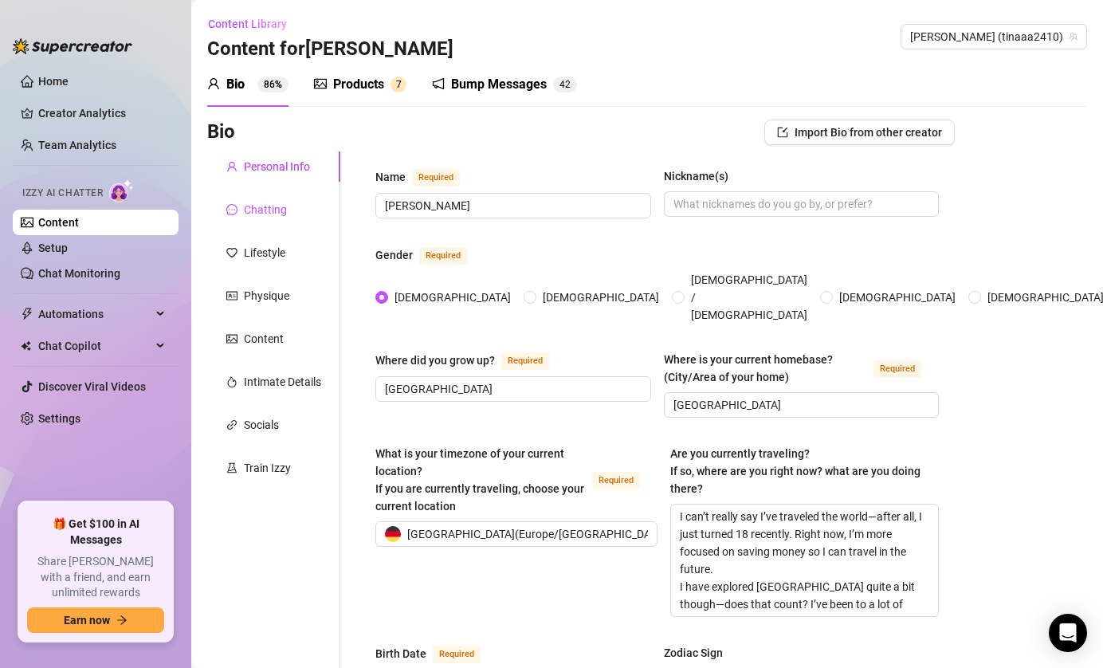
click at [278, 201] on div "Chatting" at bounding box center [265, 210] width 43 height 18
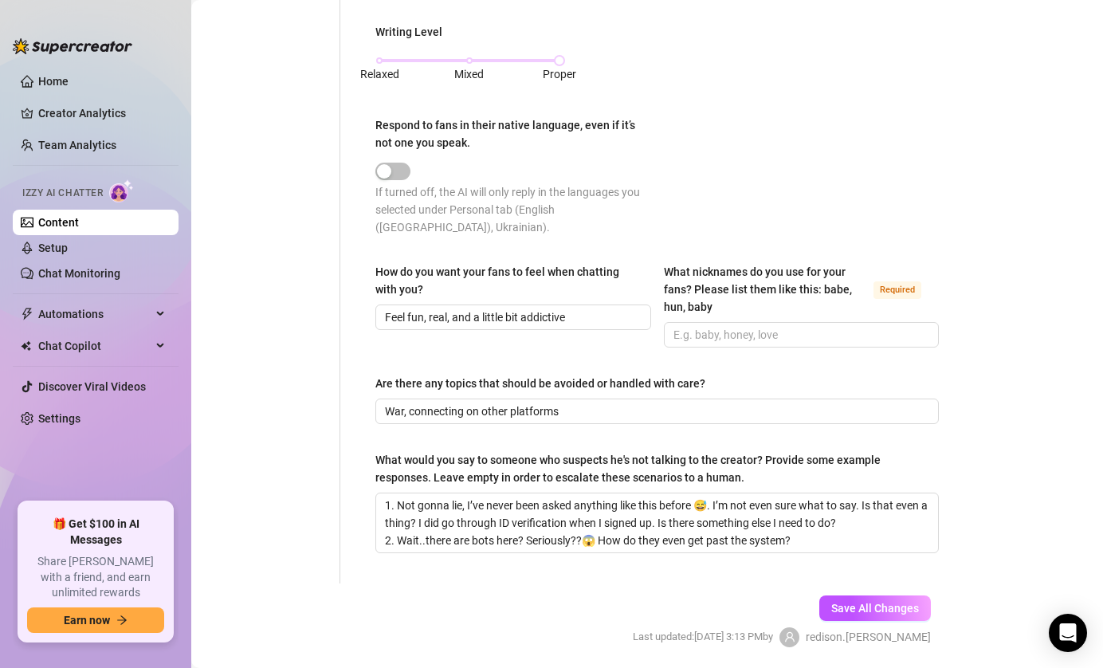
scroll to position [982, 0]
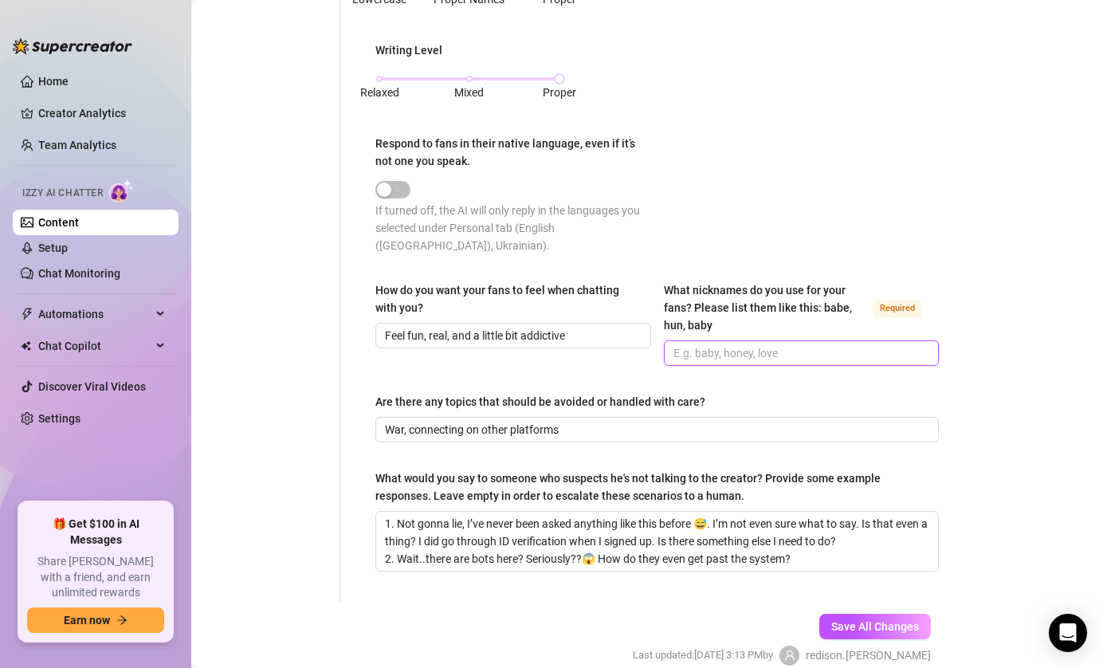
click at [725, 344] on input "What nicknames do you use for your fans? Please list them like this: babe, hun,…" at bounding box center [800, 353] width 253 height 18
drag, startPoint x: 694, startPoint y: 269, endPoint x: 744, endPoint y: 274, distance: 50.5
click at [744, 281] on div "What nicknames do you use for your fans? Please list them like this: babe, hun,…" at bounding box center [766, 307] width 204 height 53
click at [735, 345] on span at bounding box center [802, 353] width 276 height 26
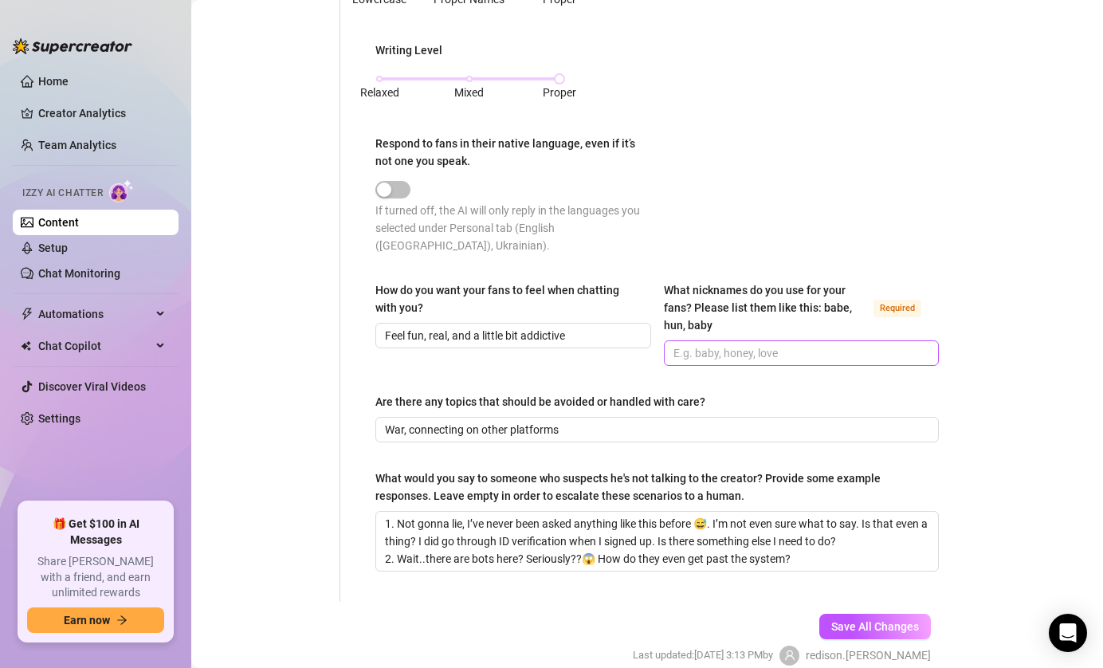
click at [735, 345] on span at bounding box center [802, 353] width 276 height 26
paste input "nicknames"
click at [680, 344] on input "no nicknames" at bounding box center [800, 353] width 253 height 18
drag, startPoint x: 709, startPoint y: 335, endPoint x: 613, endPoint y: 333, distance: 95.7
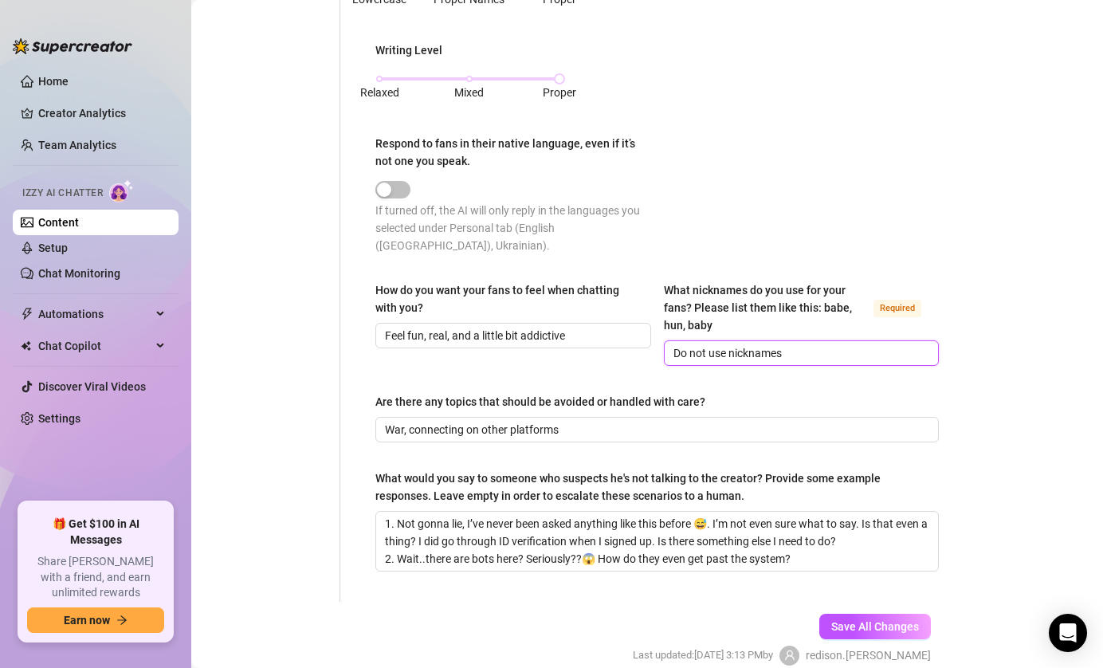
click at [613, 333] on div "How do you want your fans to feel when chatting with you? Feel fun, real, and a…" at bounding box center [657, 330] width 564 height 99
type input "Never use nicknames"
click at [875, 620] on span "Save All Changes" at bounding box center [875, 626] width 88 height 13
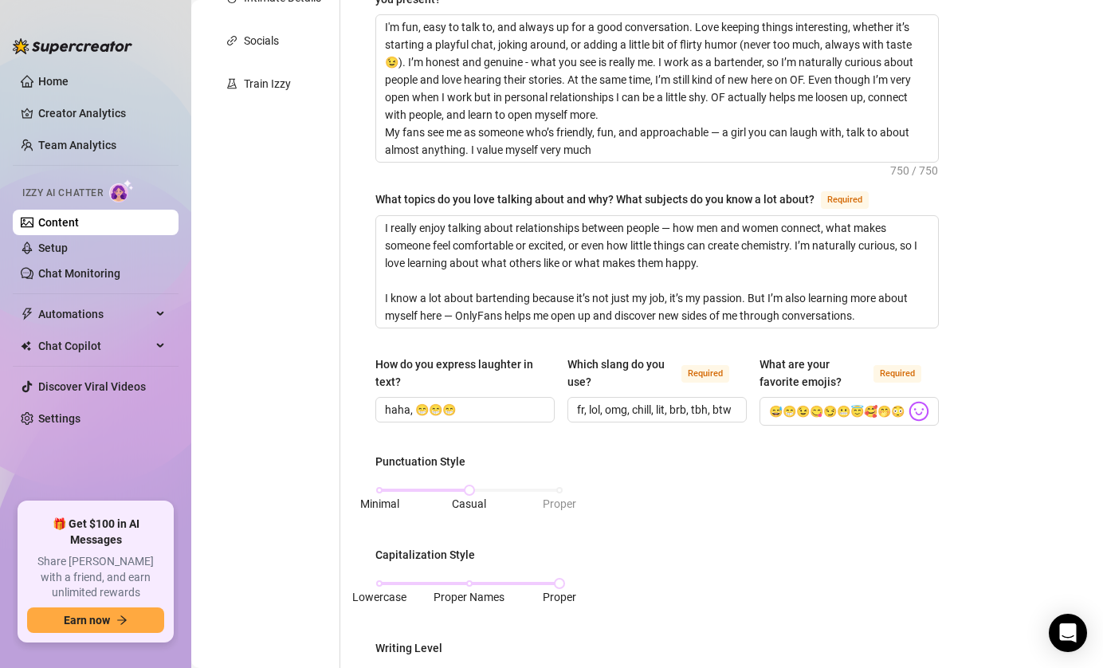
scroll to position [0, 0]
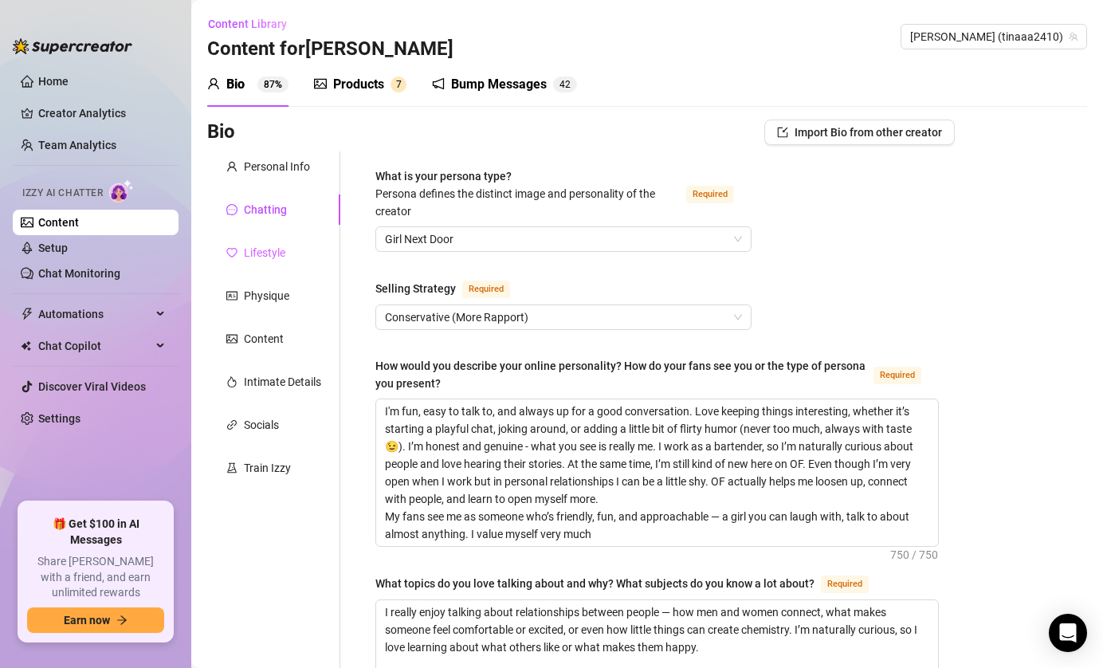
click at [266, 242] on div "Lifestyle" at bounding box center [273, 253] width 133 height 30
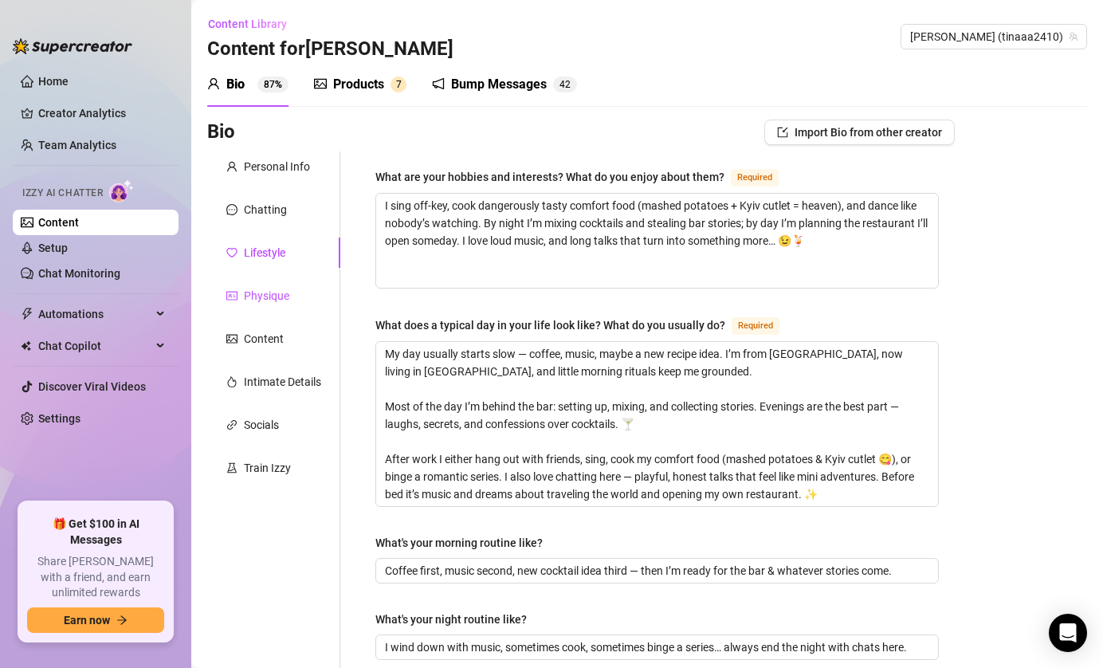
click at [271, 287] on div "Physique" at bounding box center [266, 296] width 45 height 18
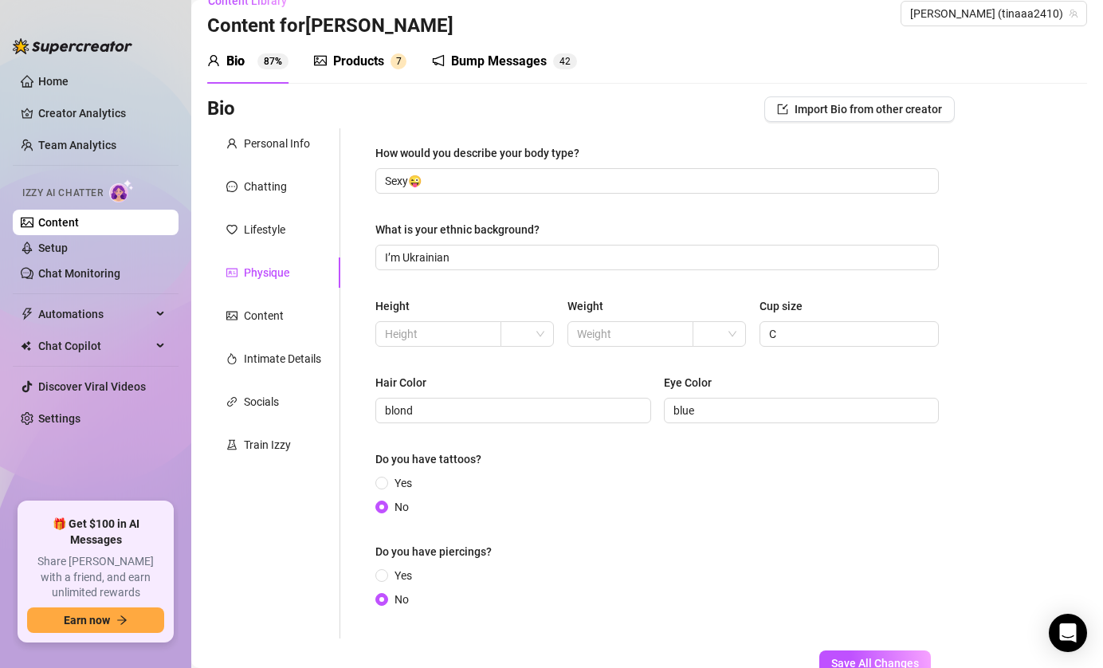
scroll to position [29, 0]
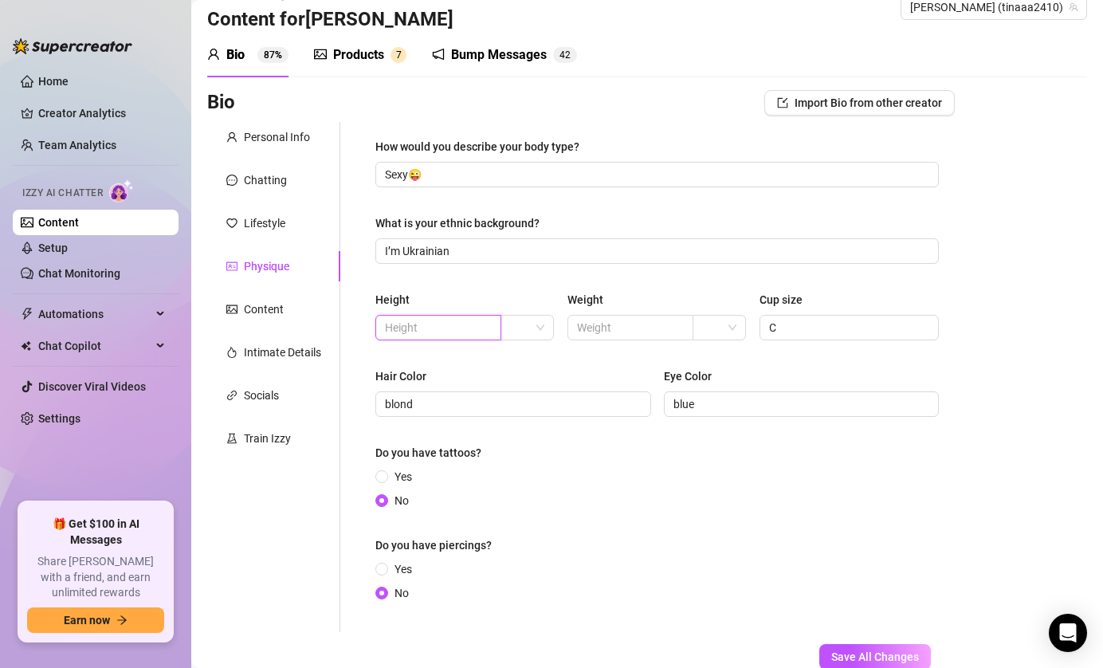
click at [449, 332] on input "text" at bounding box center [437, 328] width 104 height 18
type input "166"
click at [605, 328] on input "text" at bounding box center [629, 328] width 104 height 18
type input "60"
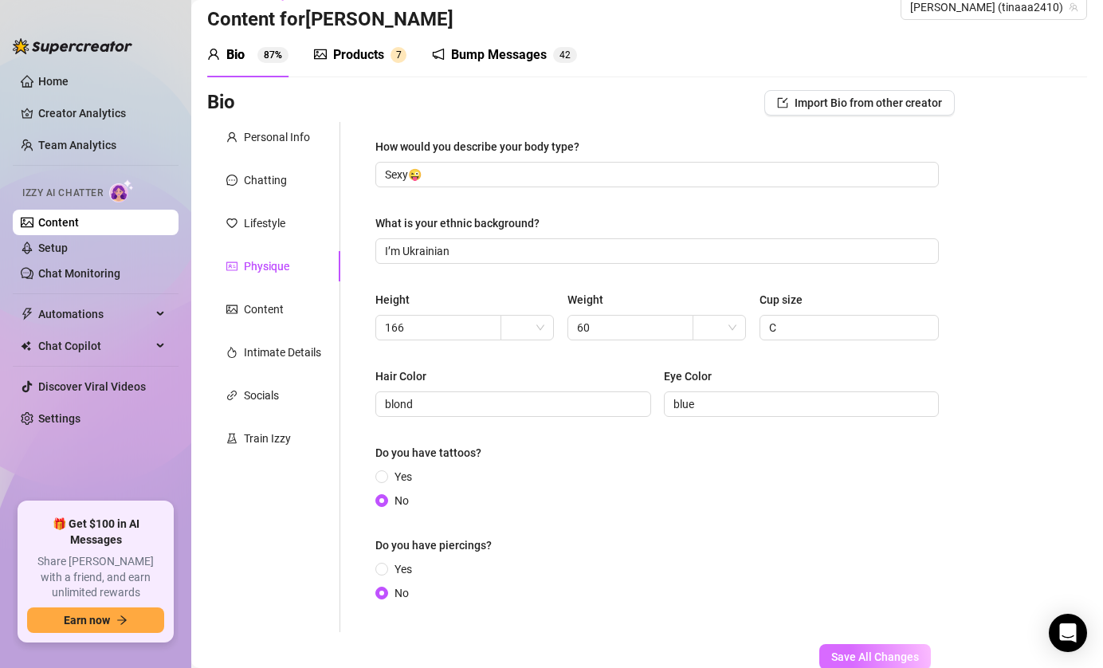
click at [839, 660] on span "Save All Changes" at bounding box center [875, 656] width 88 height 13
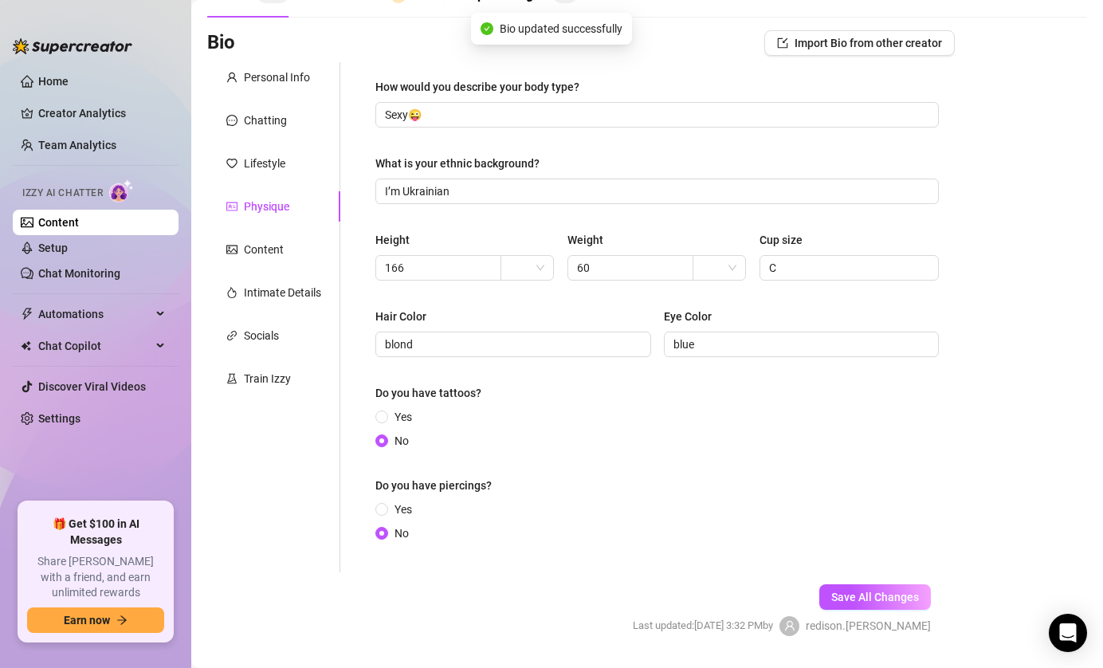
scroll to position [90, 0]
click at [861, 584] on button "Save All Changes" at bounding box center [875, 596] width 112 height 26
click at [257, 158] on div "Lifestyle" at bounding box center [264, 163] width 41 height 18
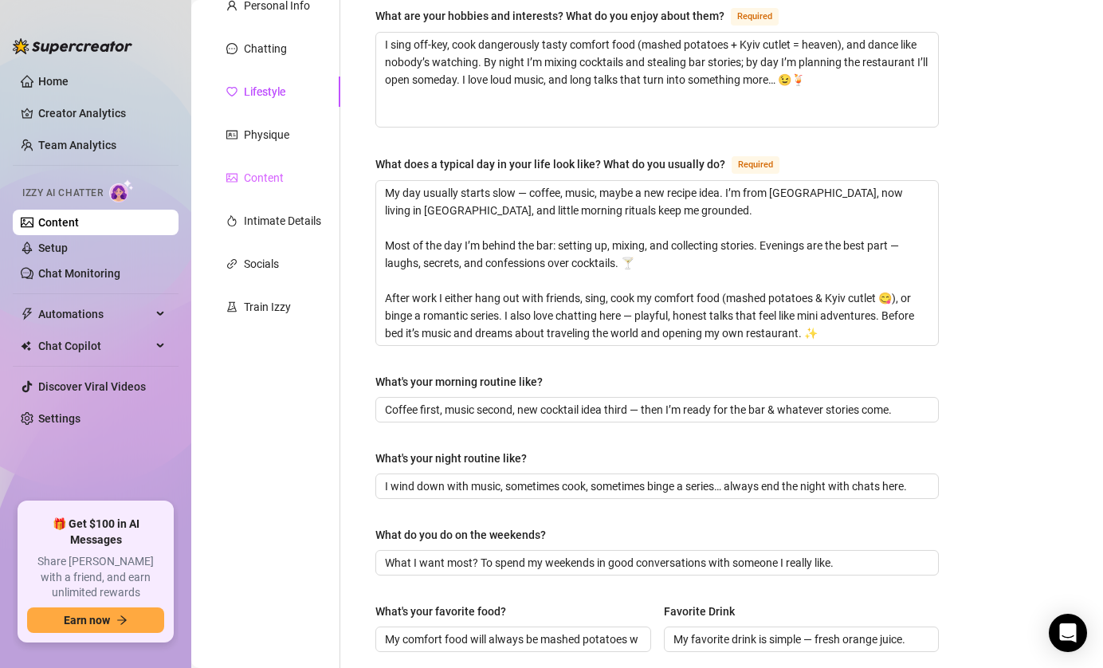
scroll to position [147, 0]
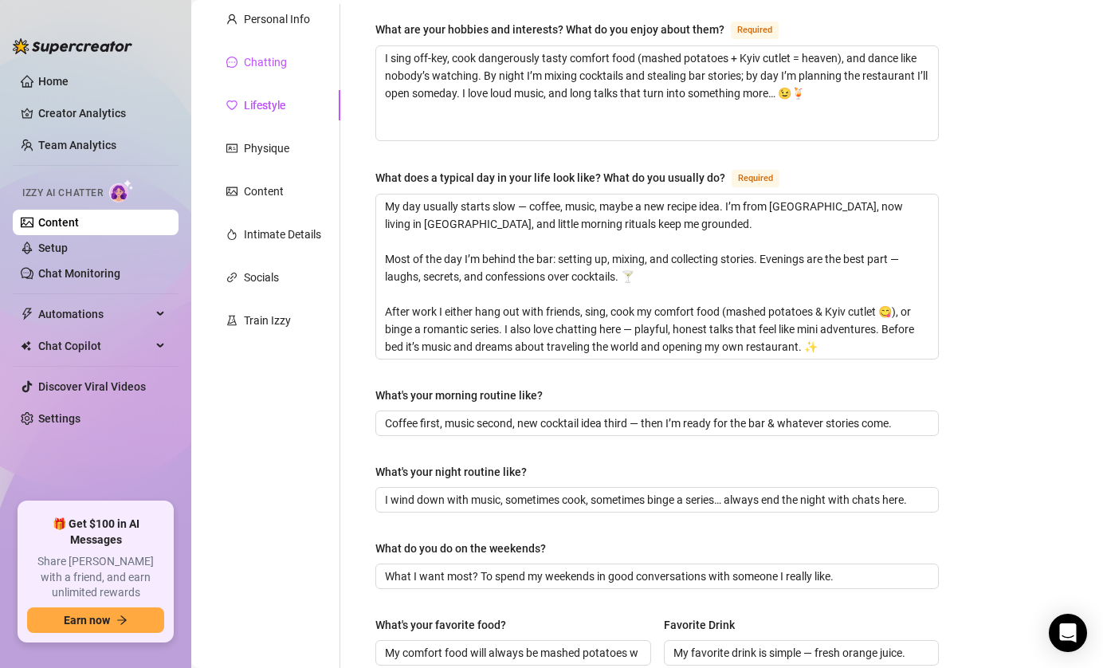
click at [270, 61] on div "Chatting" at bounding box center [265, 62] width 43 height 18
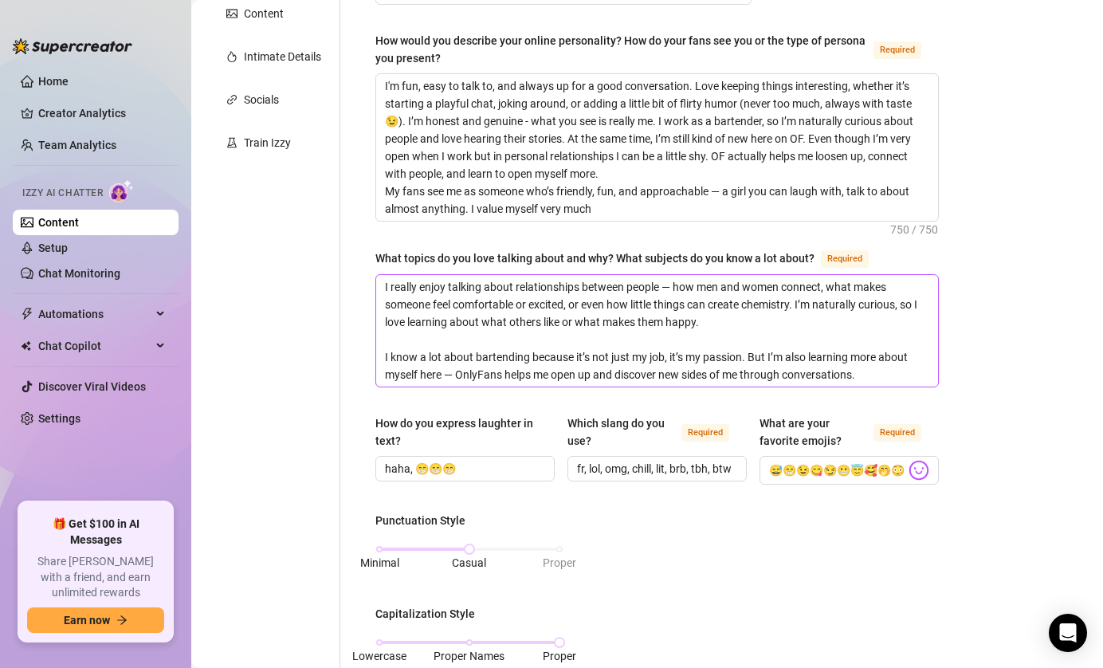
scroll to position [0, 0]
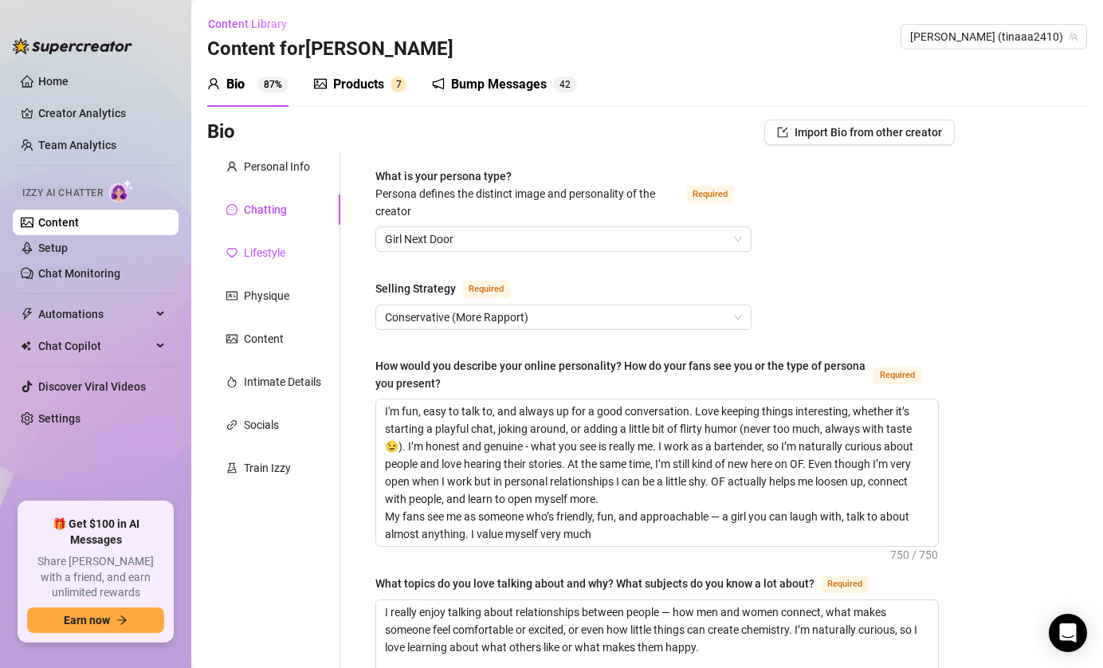
click at [270, 254] on div "Lifestyle" at bounding box center [264, 253] width 41 height 18
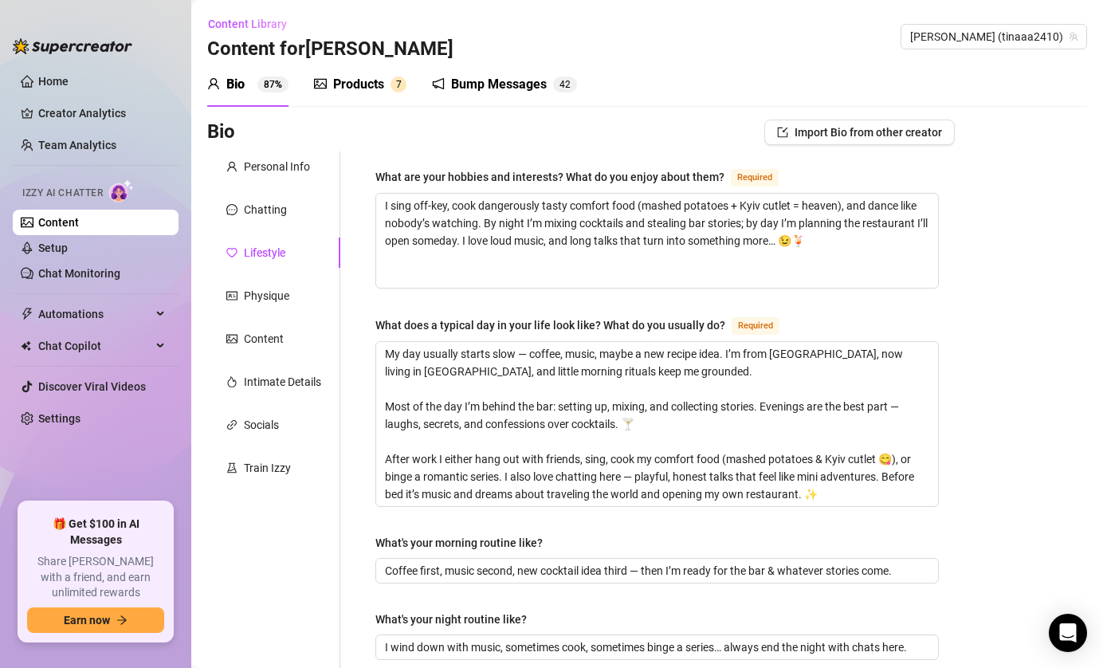
click at [274, 298] on div "Physique" at bounding box center [266, 296] width 45 height 18
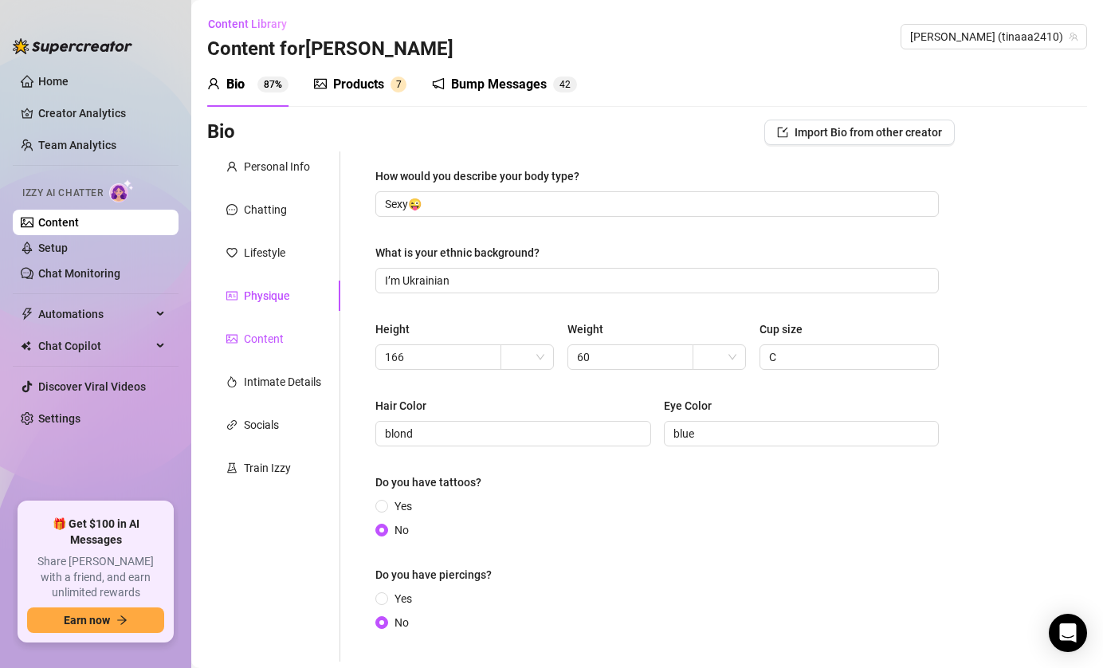
click at [281, 335] on div "Content" at bounding box center [264, 339] width 40 height 18
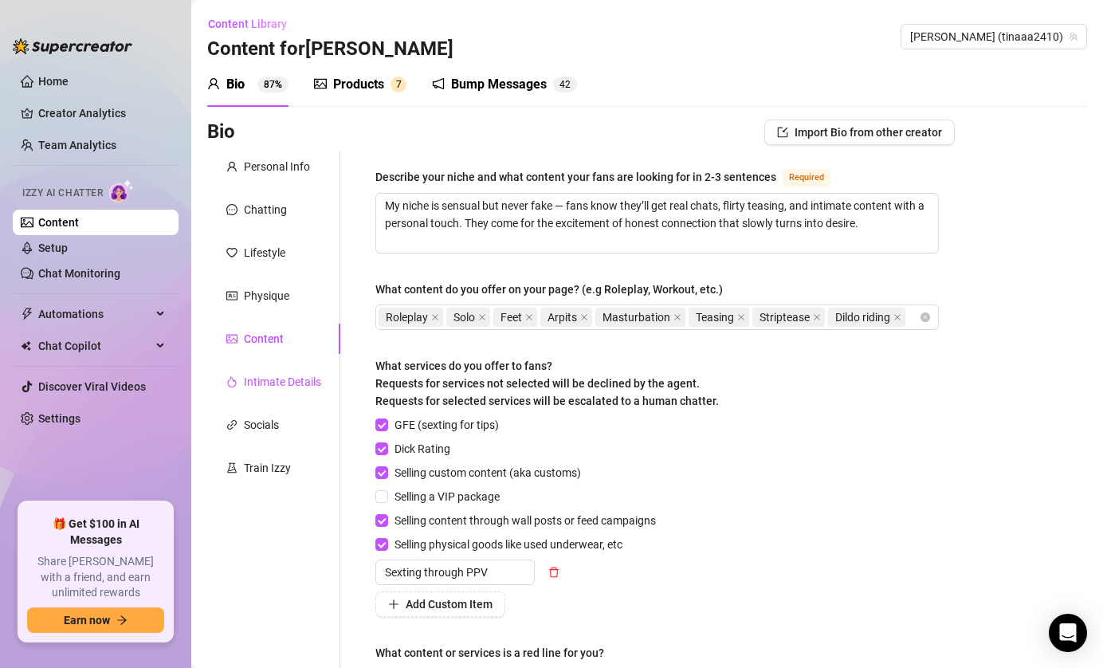
click at [281, 382] on div "Intimate Details" at bounding box center [282, 382] width 77 height 18
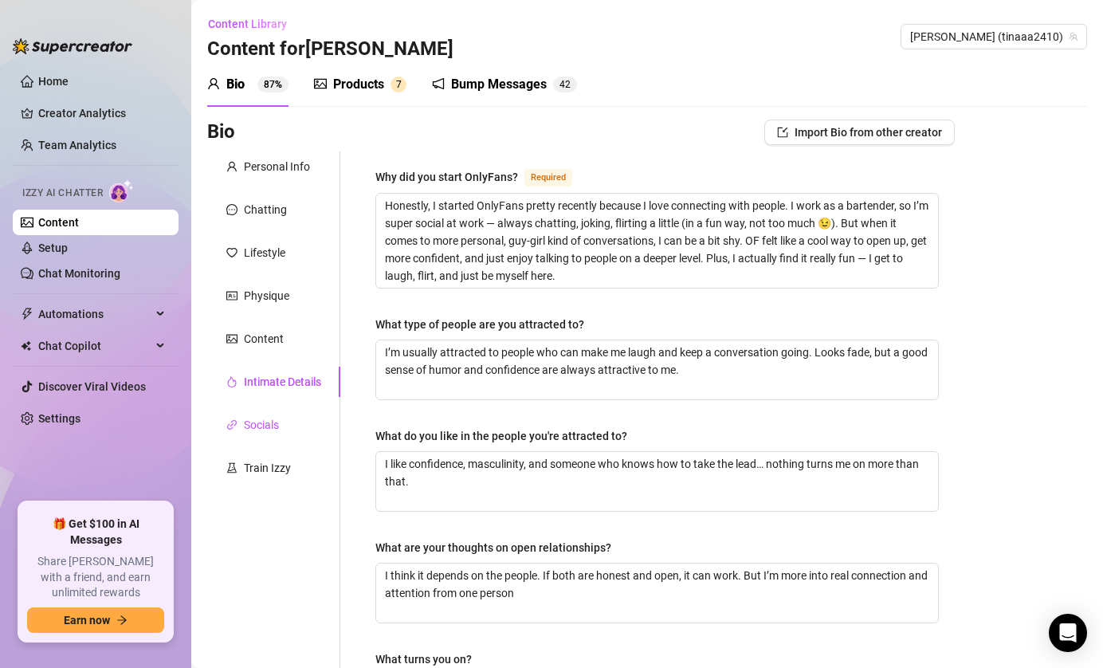
click at [277, 416] on div "Socials" at bounding box center [261, 425] width 35 height 18
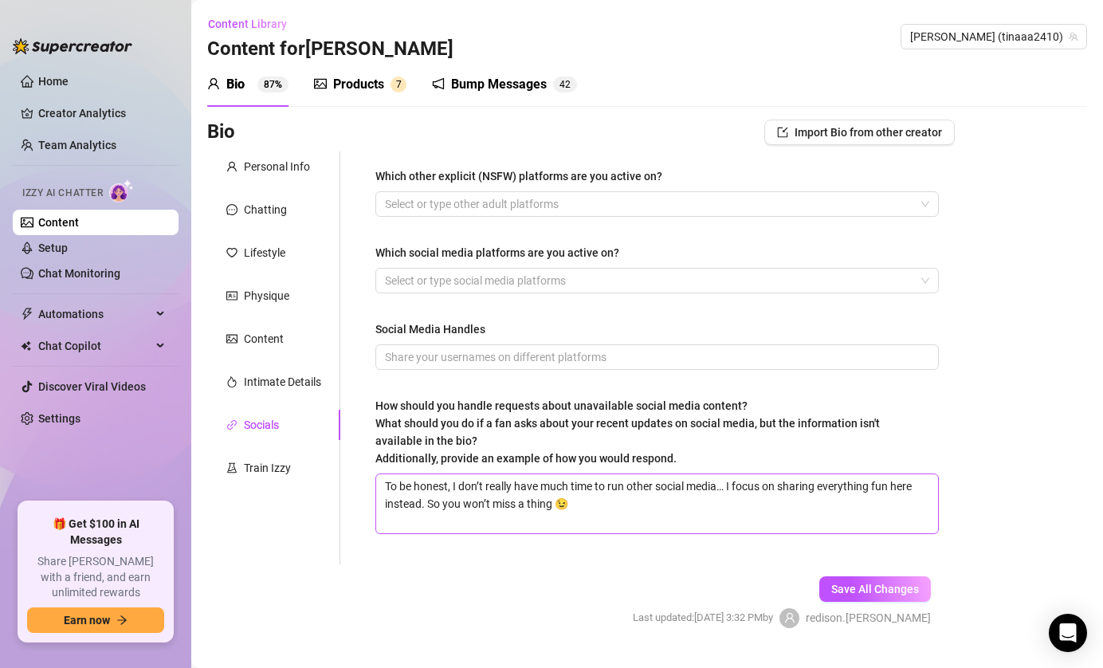
scroll to position [36, 0]
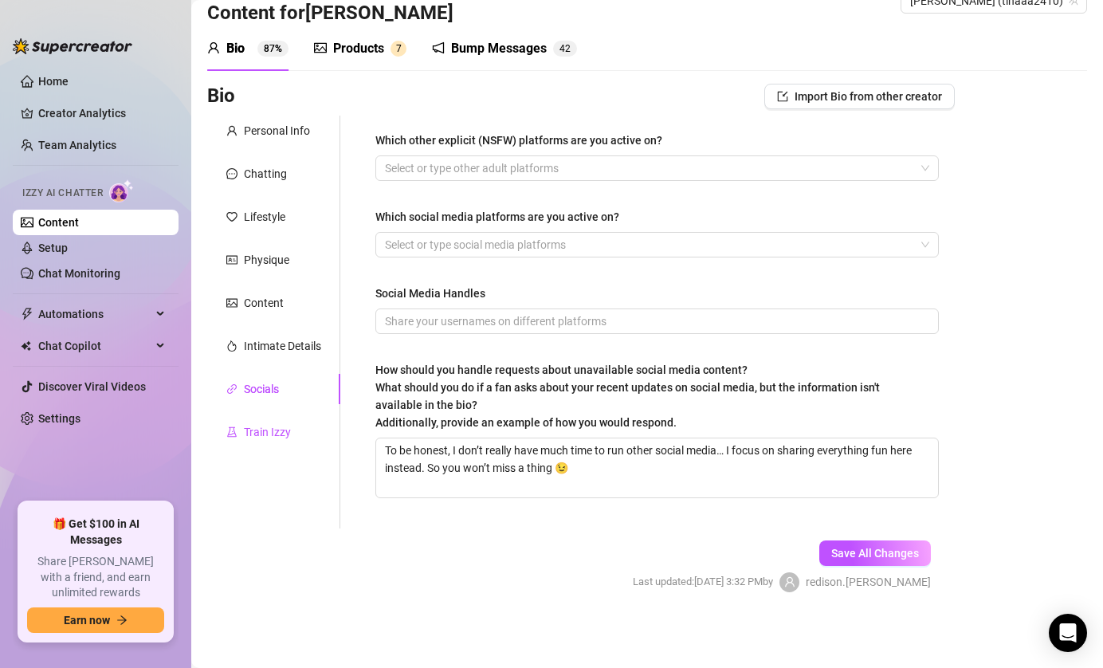
click at [268, 438] on div "Train Izzy" at bounding box center [267, 432] width 47 height 18
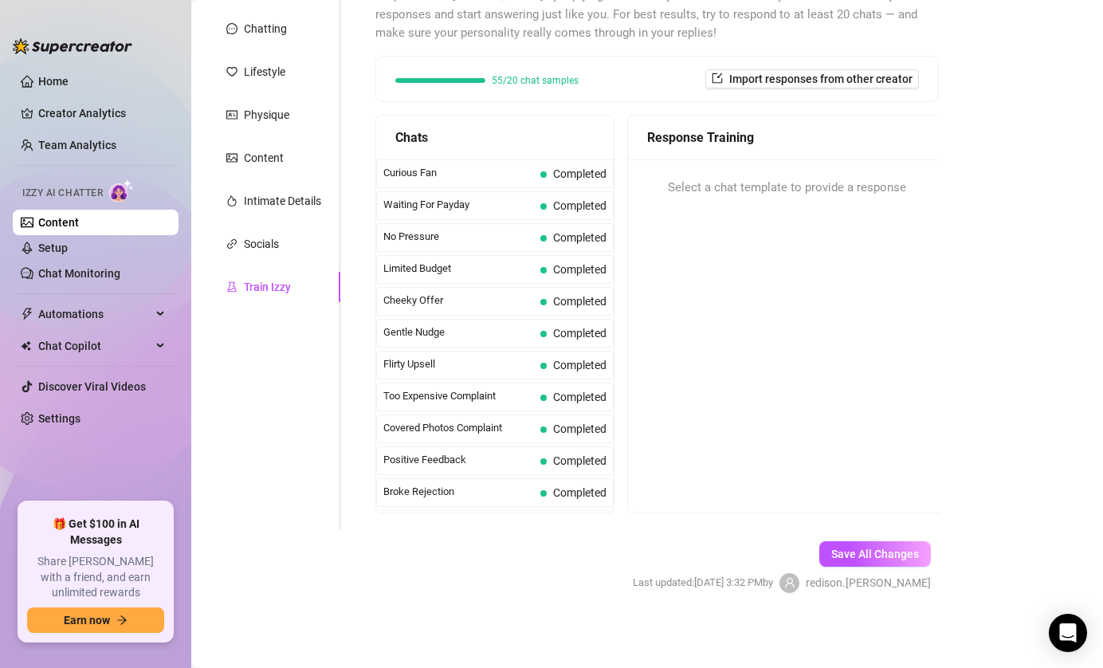
scroll to position [0, 0]
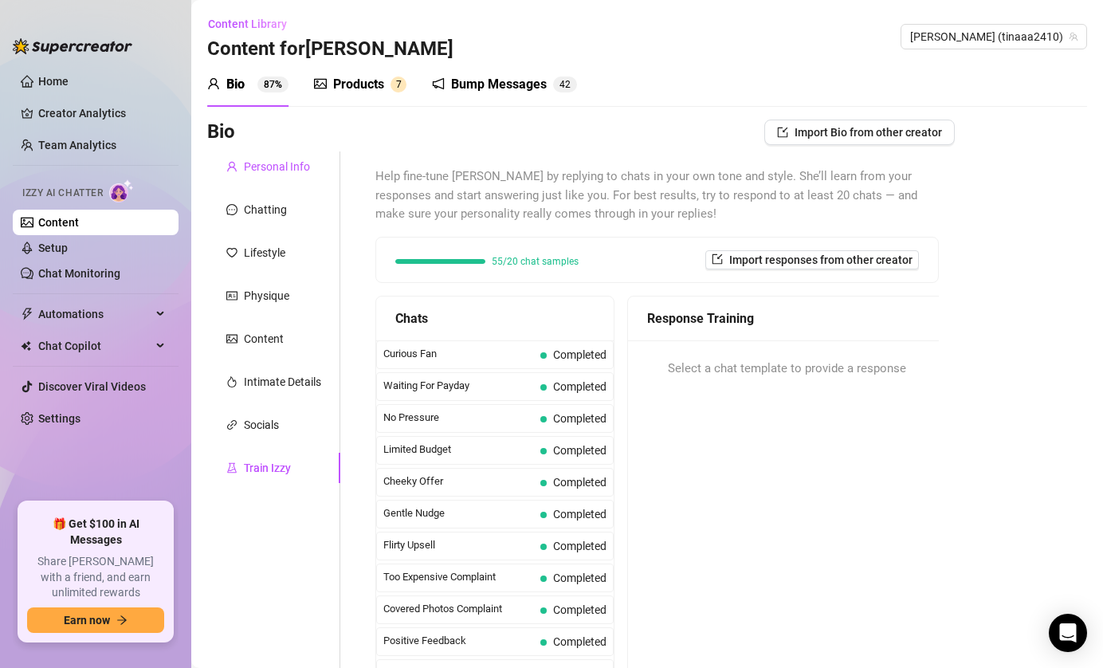
click at [274, 163] on div "Personal Info" at bounding box center [277, 167] width 66 height 18
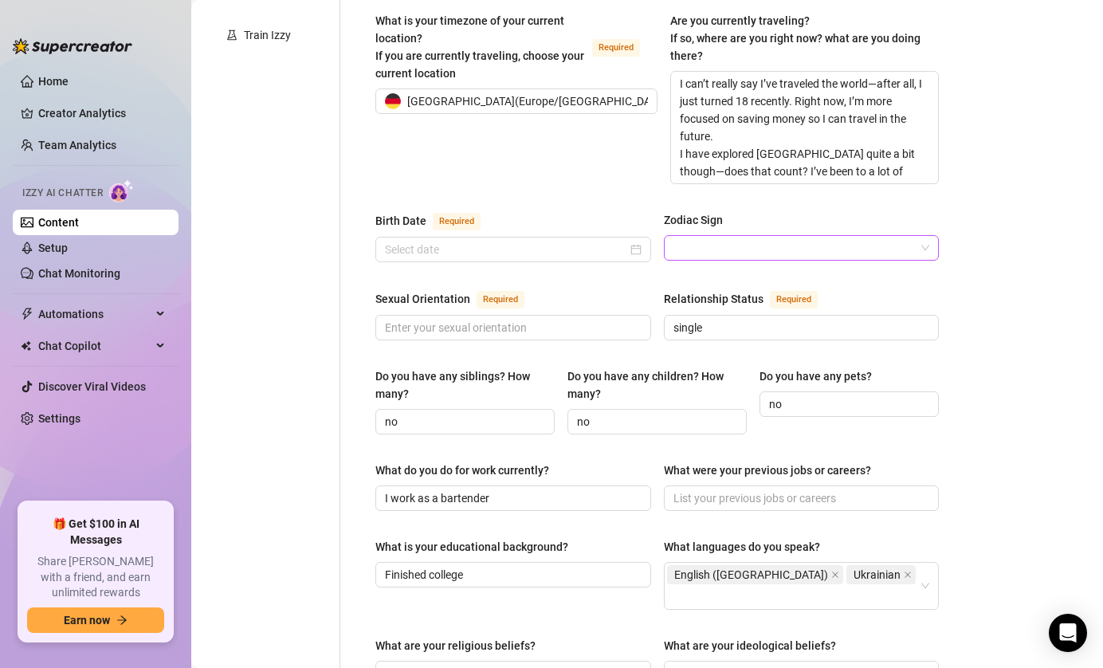
scroll to position [436, 0]
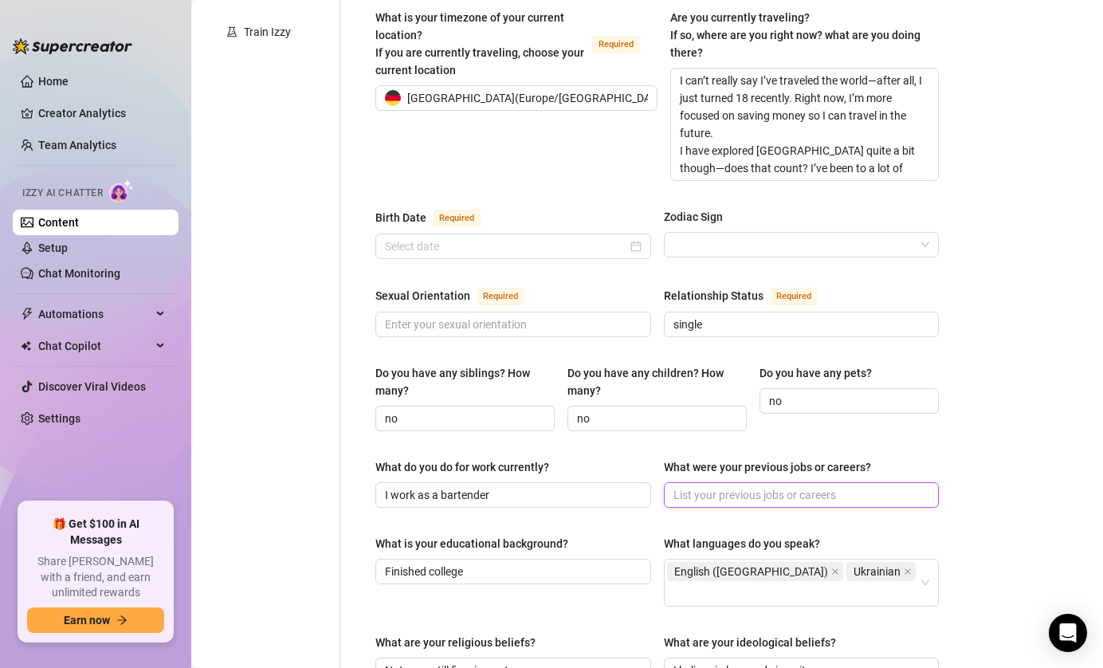
click at [783, 486] on input "What were your previous jobs or careers?" at bounding box center [800, 495] width 253 height 18
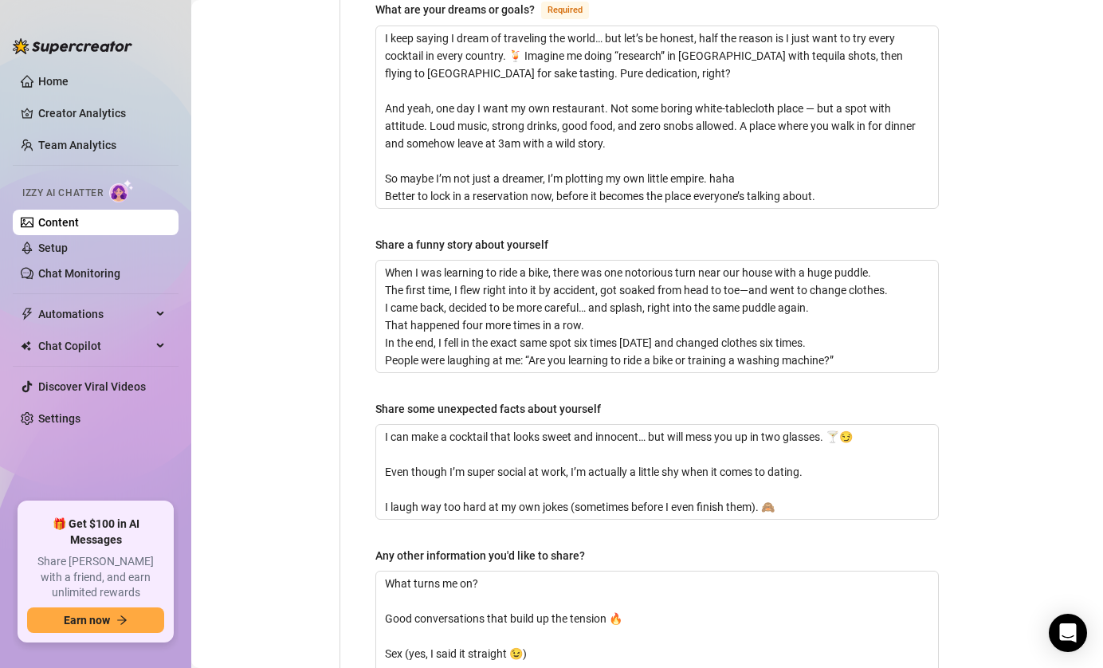
scroll to position [1376, 0]
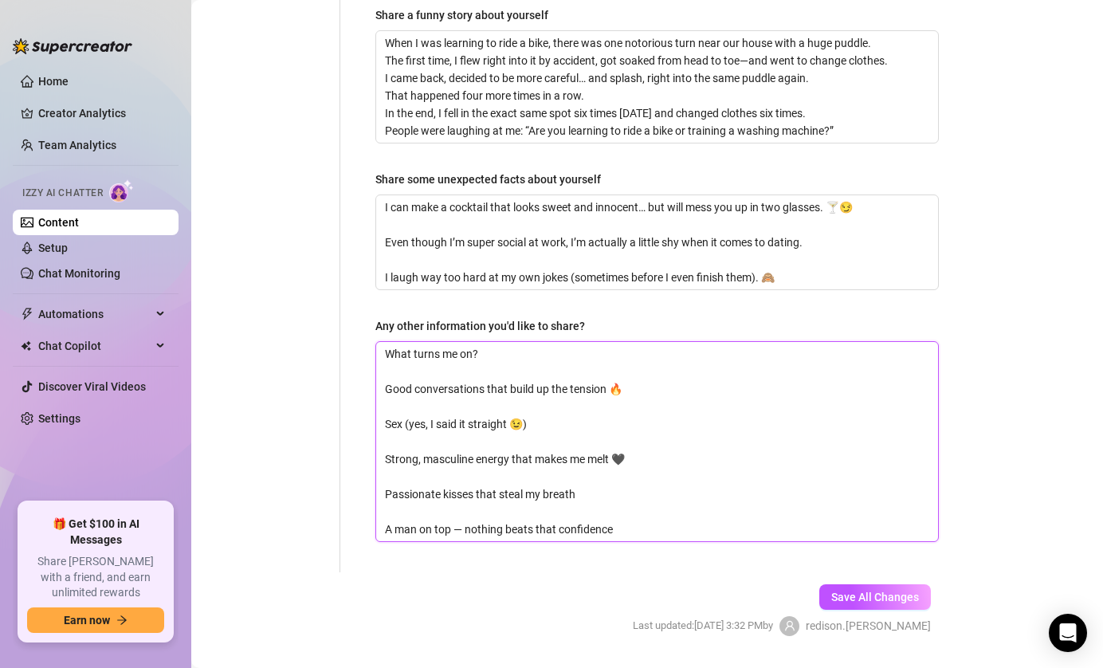
click at [461, 486] on textarea "What turns me on? Good conversations that build up the tension 🔥 Sex (yes, I sa…" at bounding box center [657, 441] width 562 height 199
type textarea "What turns me on? Good conversations that build up the tension 🔥 Sex (yes, I sa…"
click at [613, 485] on textarea "What turns me on? Good conversations that build up the tension 🔥 Sex (yes, I sa…" at bounding box center [657, 441] width 562 height 199
type textarea "What turns me on? Good conversations that build up the tension 🔥 Sex (yes, I sa…"
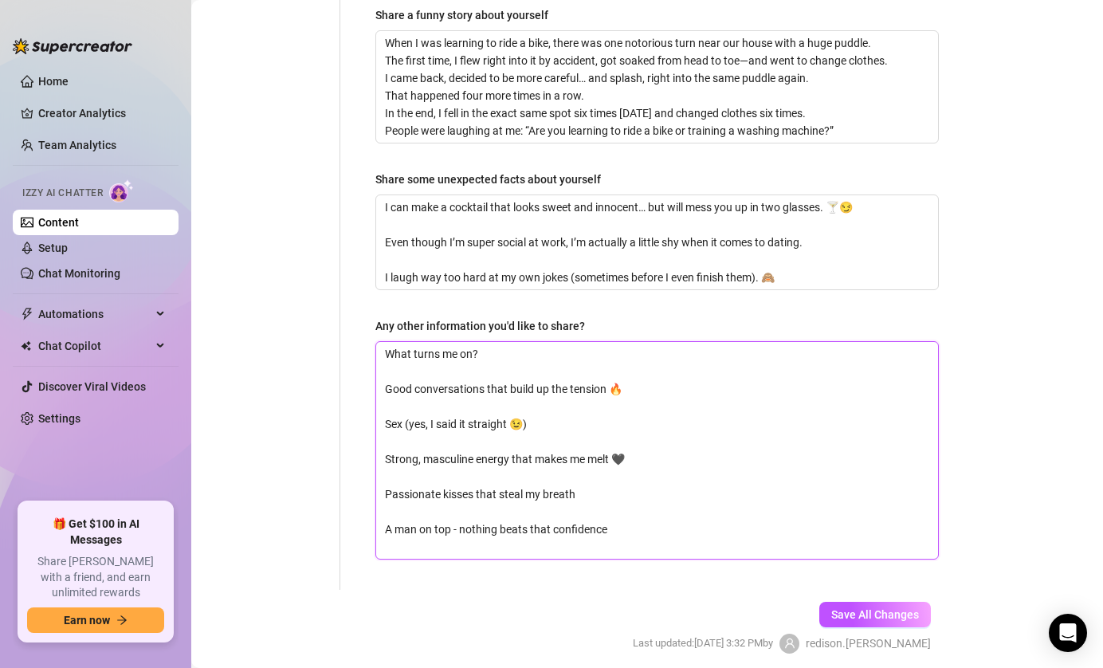
scroll to position [0, 0]
type textarea "What turns me on? Good conversations that build up the tension 🔥 Sex (yes, I sa…"
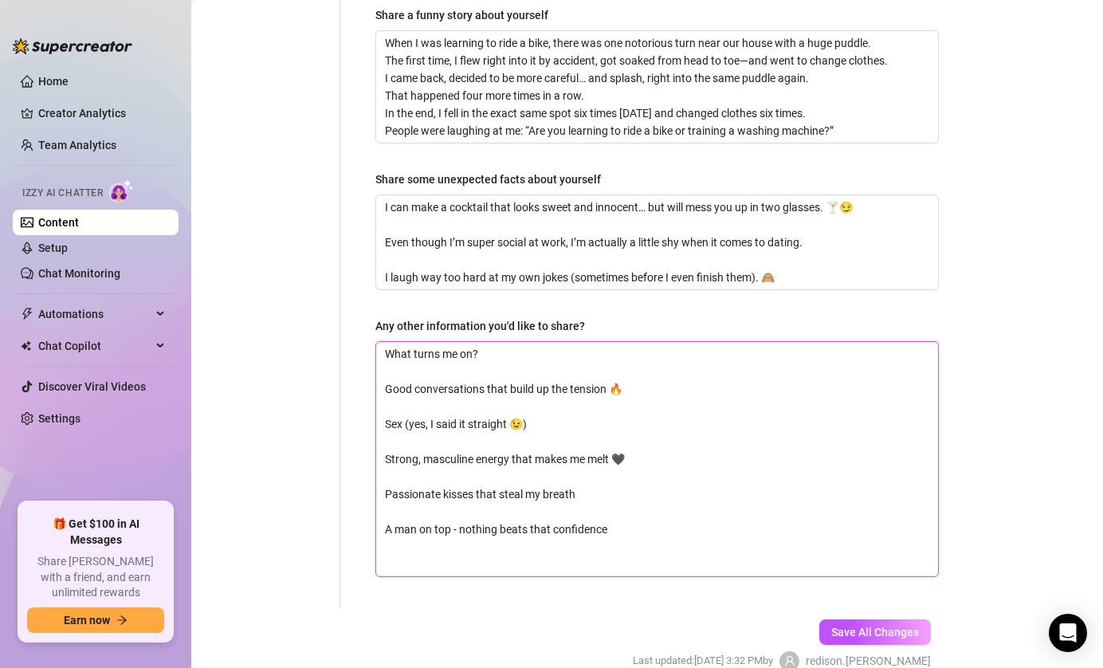
type textarea "What turns me on? Good conversations that build up the tension 🔥 Sex (yes, I sa…"
drag, startPoint x: 493, startPoint y: 517, endPoint x: 498, endPoint y: 546, distance: 29.1
click at [493, 519] on textarea "What turns me on? Good conversations that build up the tension 🔥 Sex (yes, I sa…" at bounding box center [657, 459] width 562 height 234
drag, startPoint x: 560, startPoint y: 524, endPoint x: 296, endPoint y: 513, distance: 264.1
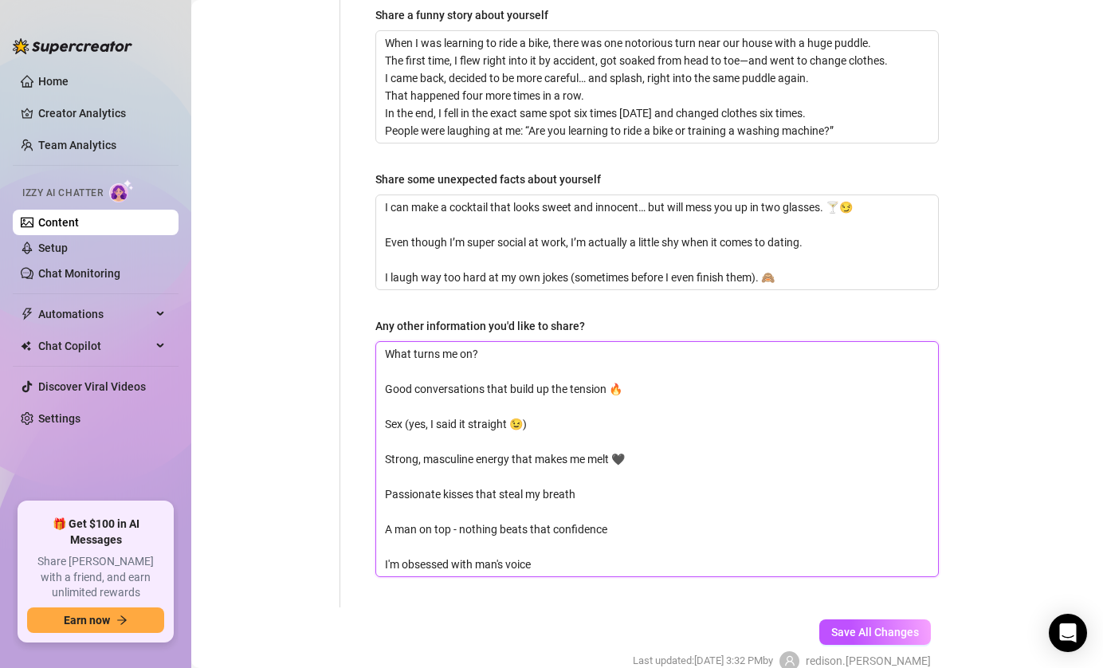
click at [558, 513] on textarea "What turns me on? Good conversations that build up the tension 🔥 Sex (yes, I sa…" at bounding box center [657, 459] width 562 height 234
drag, startPoint x: 558, startPoint y: 532, endPoint x: 382, endPoint y: 515, distance: 176.9
click at [382, 515] on textarea "What turns me on? Good conversations that build up the tension 🔥 Sex (yes, I sa…" at bounding box center [657, 459] width 562 height 234
paste textarea "am obsessed with male voices."
click at [866, 626] on span "Save All Changes" at bounding box center [875, 632] width 88 height 13
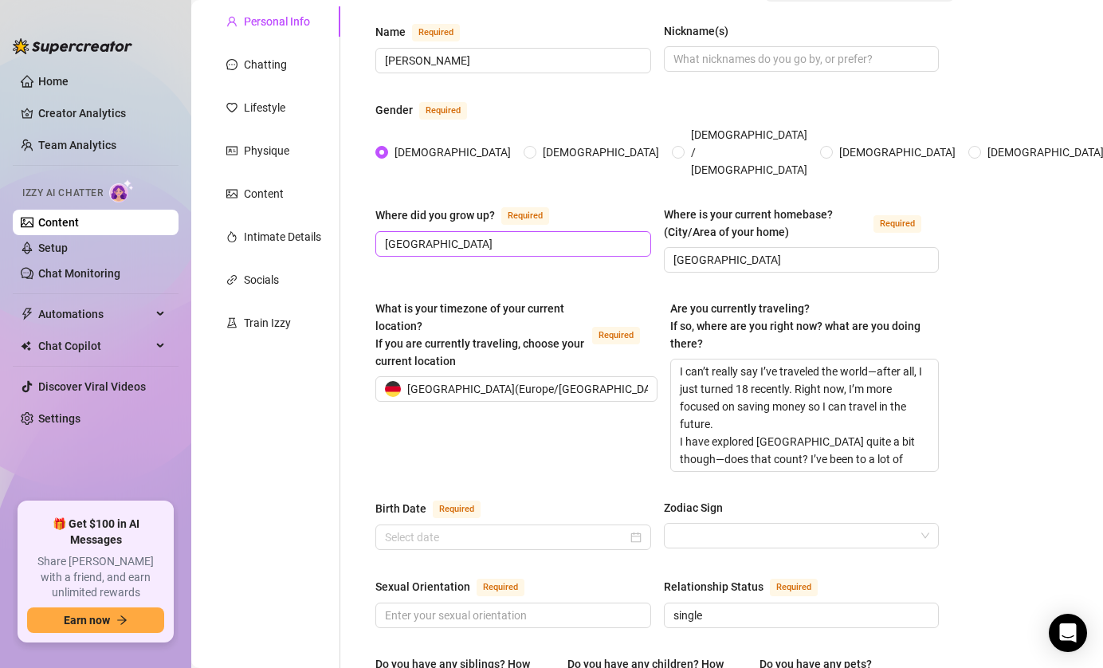
scroll to position [152, 0]
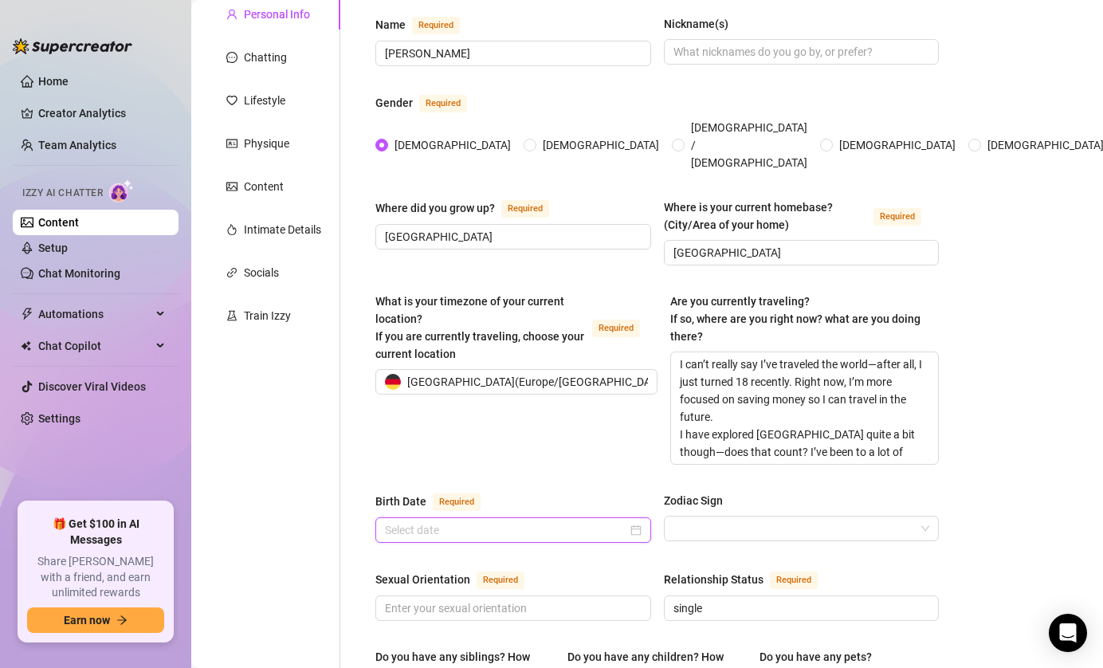
click at [473, 521] on input "Birth Date Required" at bounding box center [506, 530] width 242 height 18
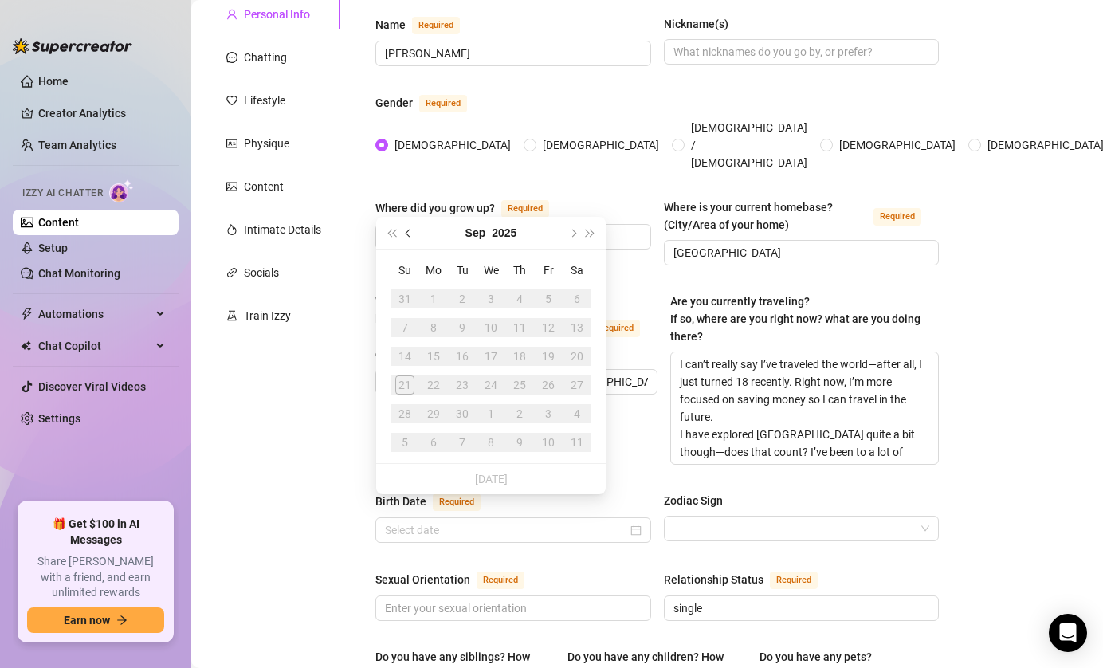
click at [405, 227] on button "Previous month (PageUp)" at bounding box center [409, 233] width 18 height 32
click at [505, 230] on button "2025" at bounding box center [513, 233] width 25 height 32
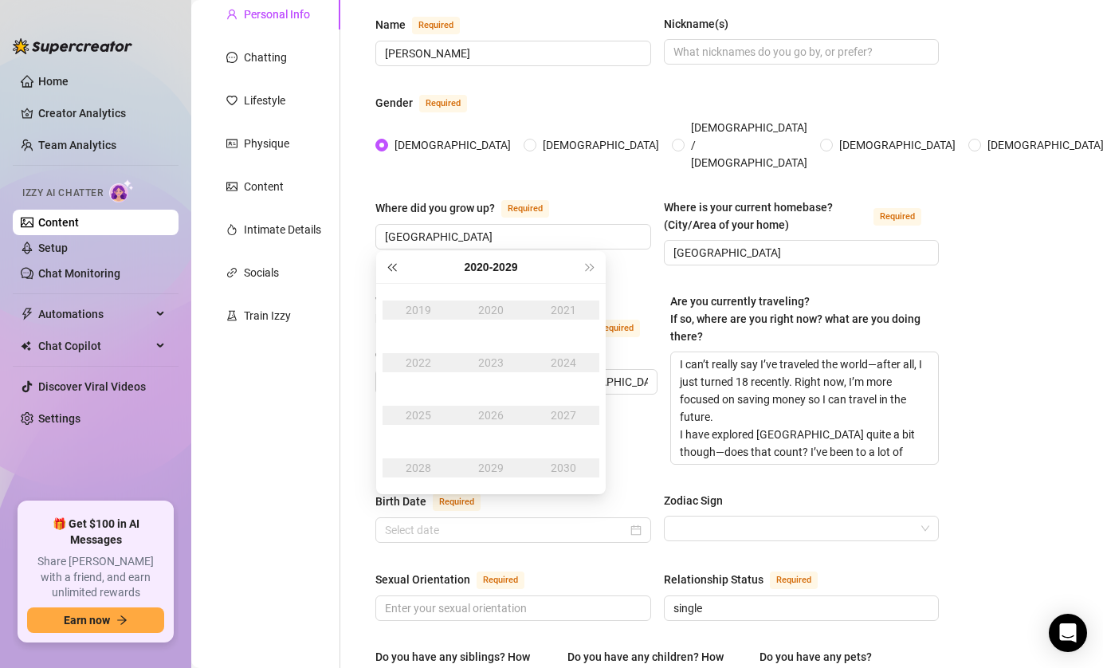
click at [388, 265] on button "Last year (Control + left)" at bounding box center [392, 267] width 18 height 32
click at [389, 265] on span "Last year (Control + left)" at bounding box center [391, 267] width 8 height 8
click at [576, 420] on div "2007" at bounding box center [564, 415] width 48 height 19
click at [424, 403] on td "Jul" at bounding box center [419, 415] width 73 height 53
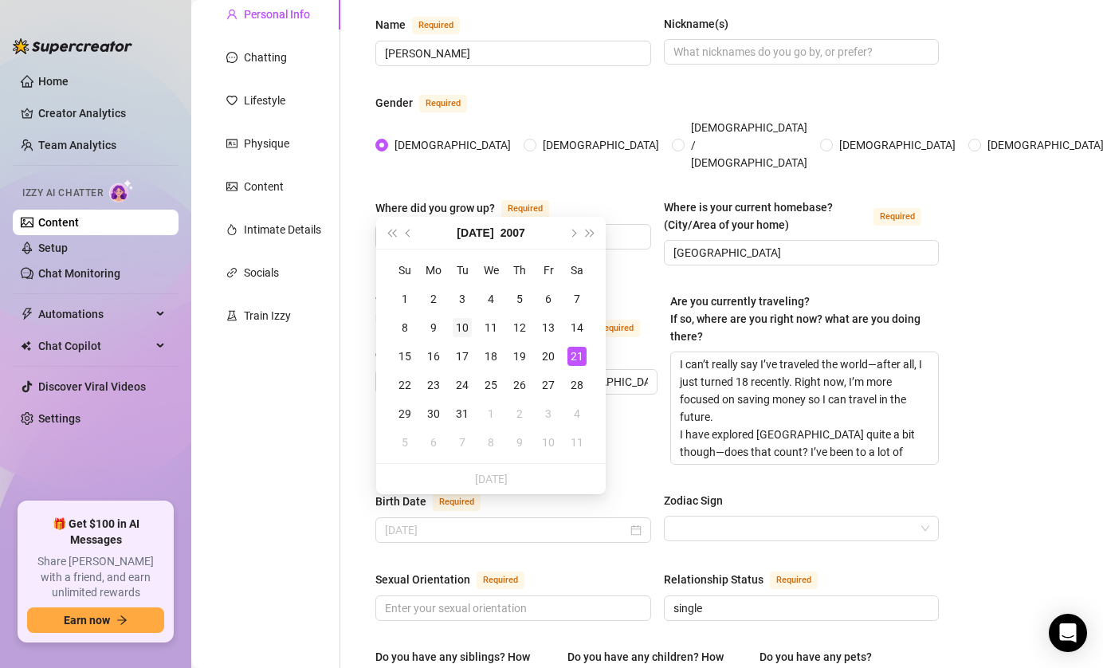
click at [463, 328] on div "10" at bounding box center [462, 327] width 19 height 19
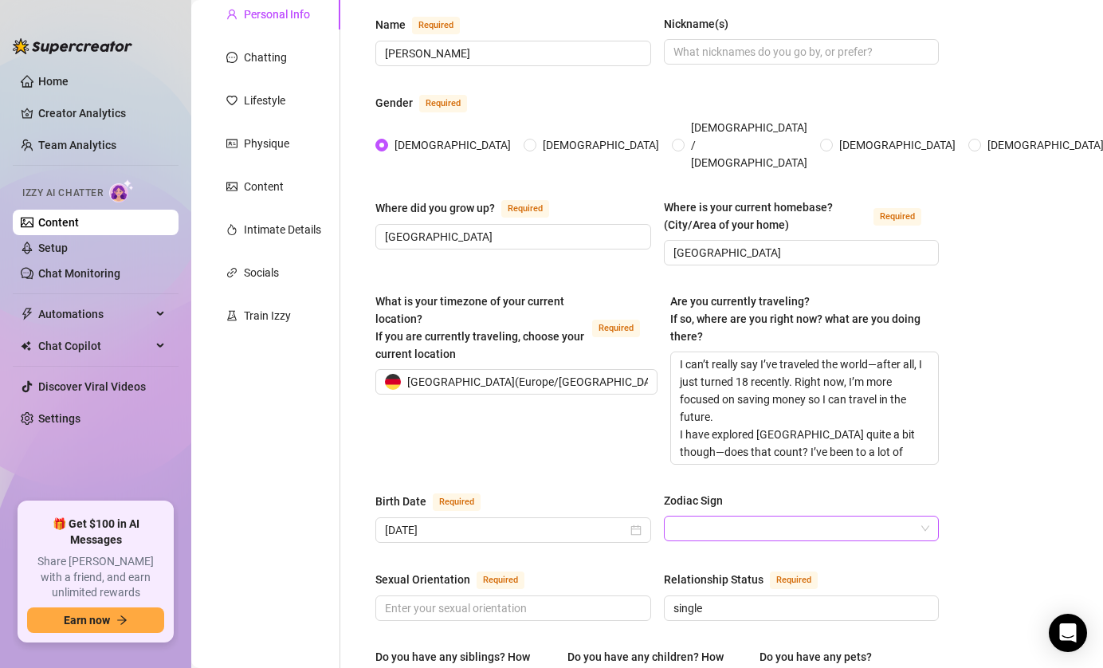
click at [748, 518] on input "Zodiac Sign" at bounding box center [795, 528] width 242 height 24
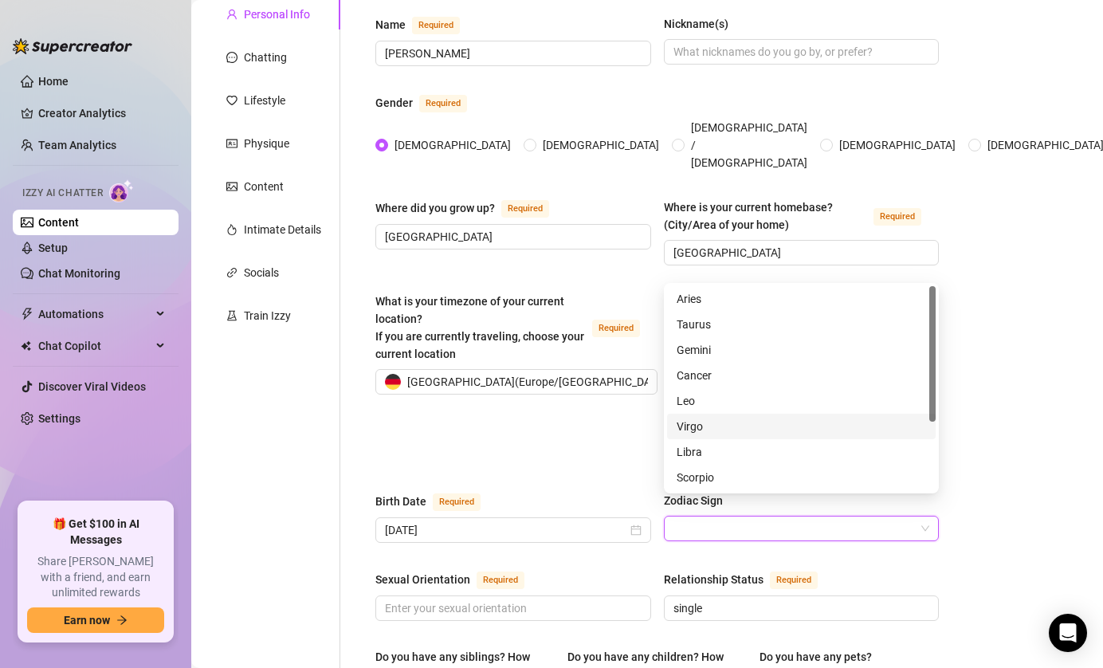
scroll to position [102, 0]
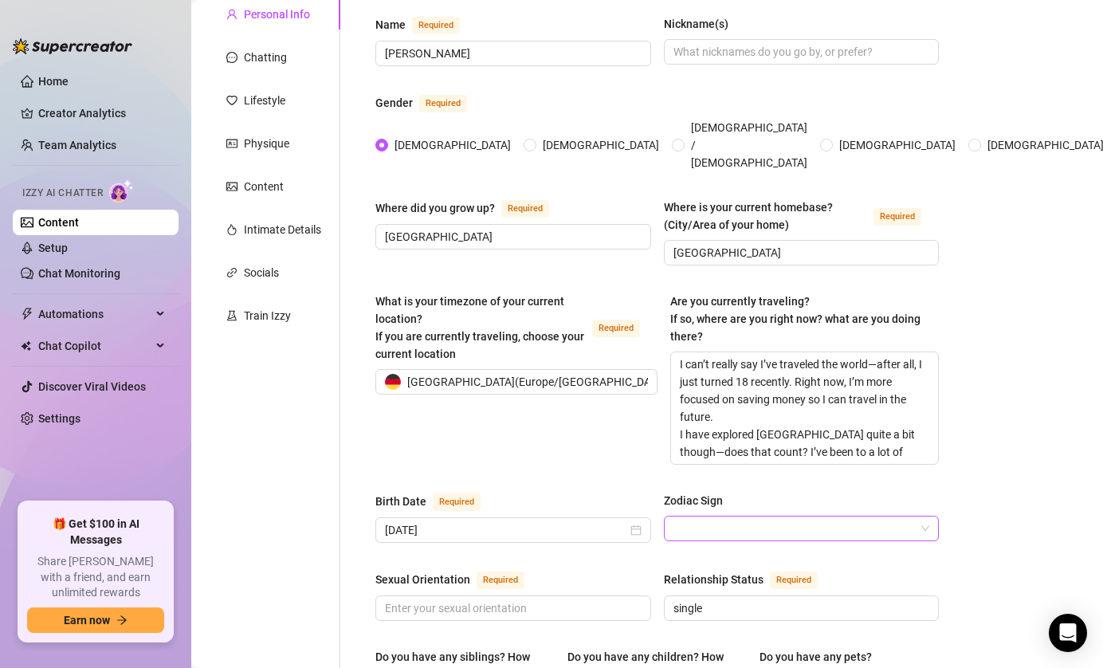
click at [775, 516] on input "Zodiac Sign" at bounding box center [795, 528] width 242 height 24
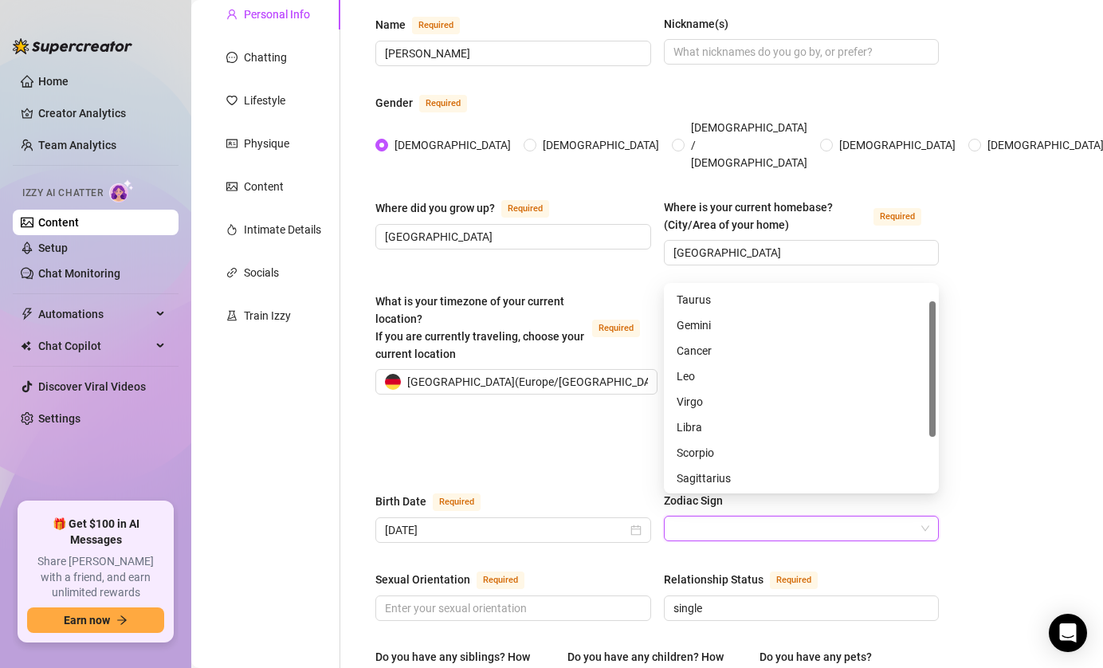
scroll to position [23, 0]
click at [704, 348] on div "Cancer" at bounding box center [801, 353] width 249 height 18
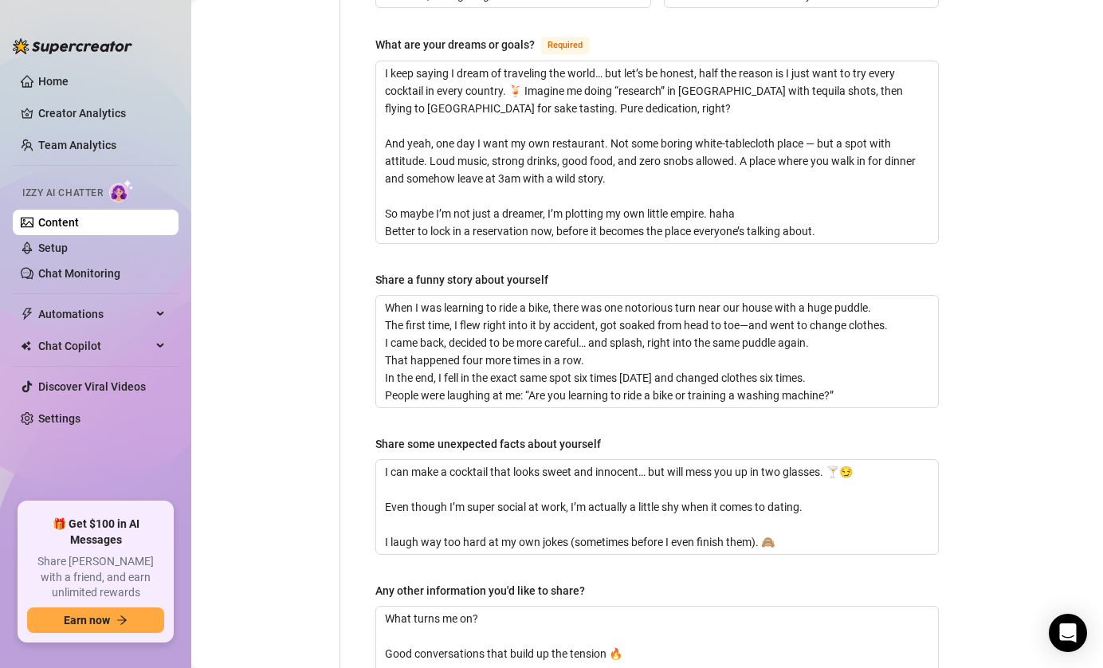
scroll to position [1411, 0]
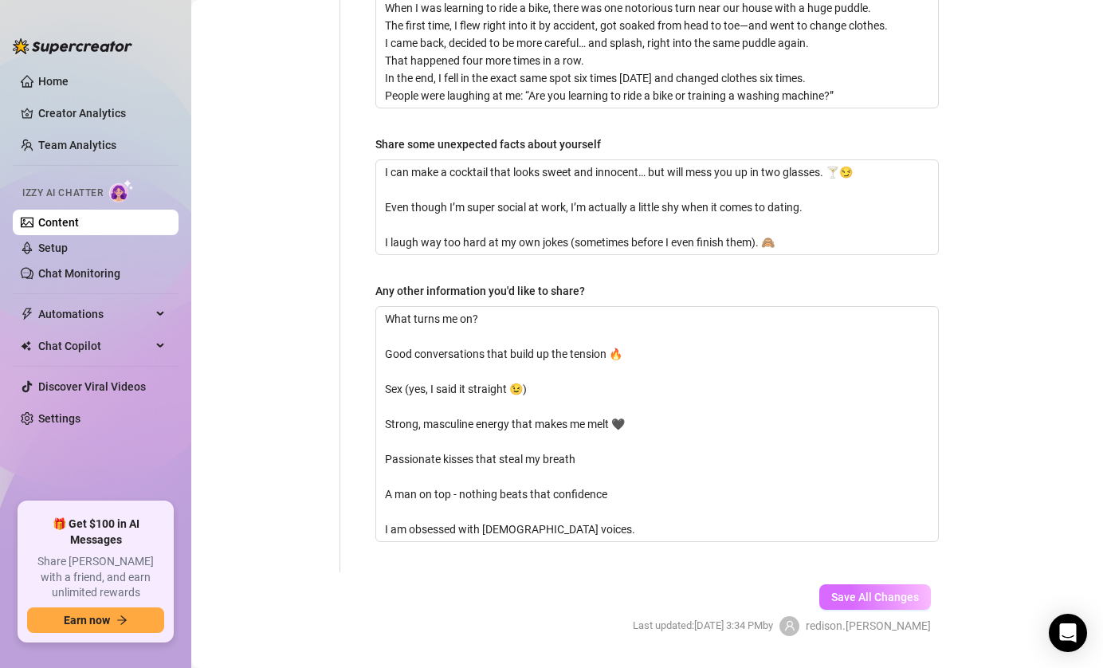
click at [882, 591] on span "Save All Changes" at bounding box center [875, 597] width 88 height 13
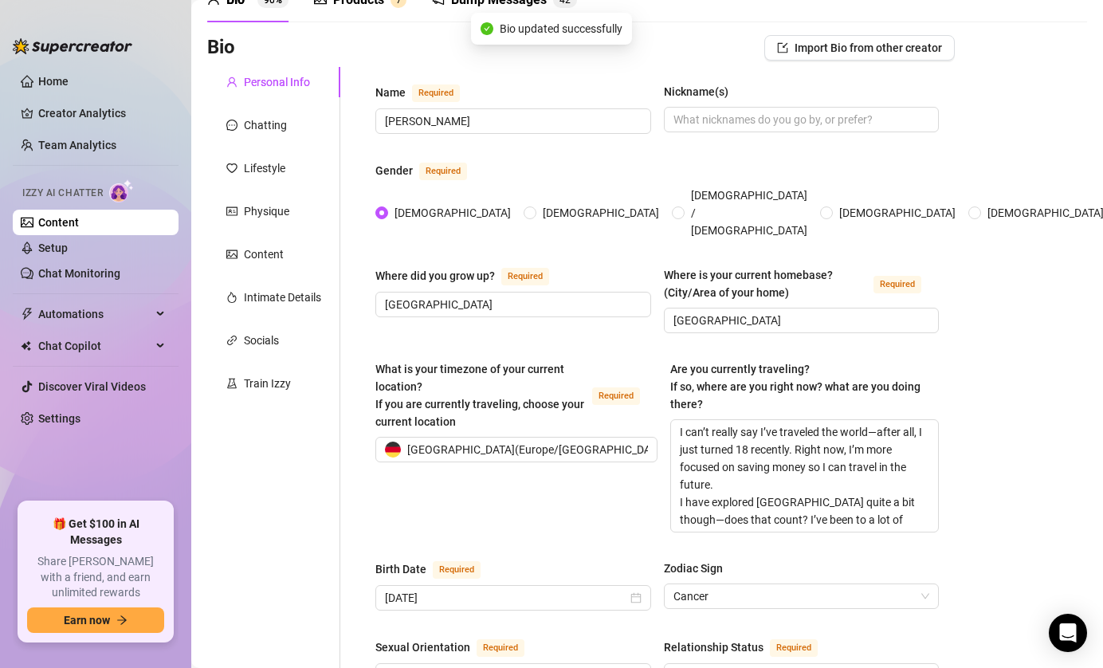
scroll to position [0, 0]
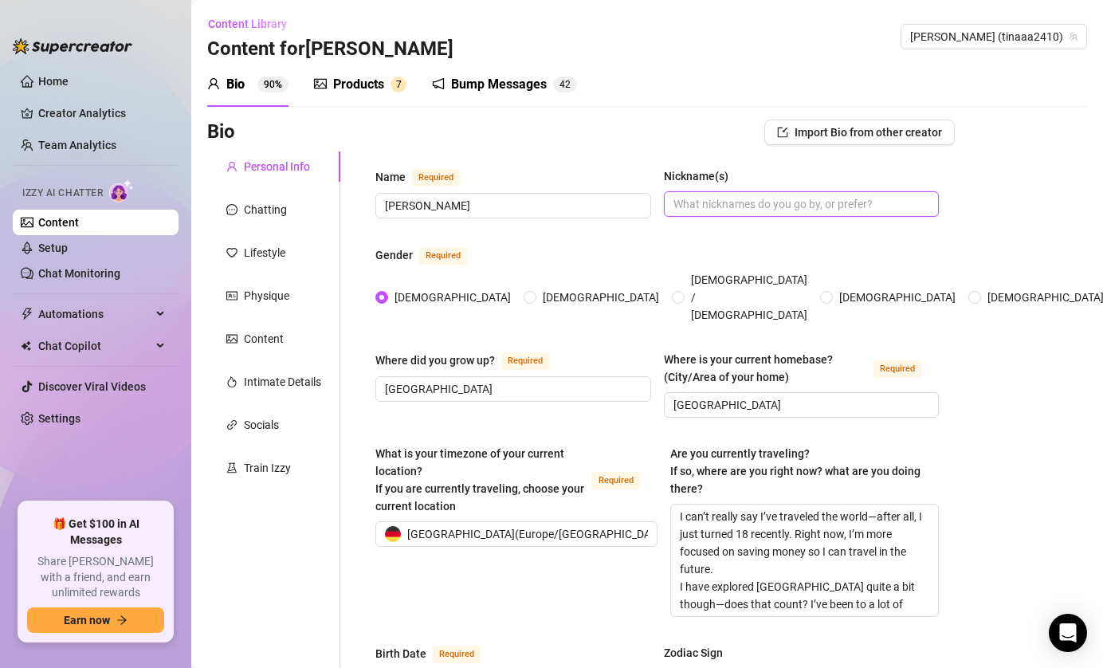
click at [684, 206] on input "Nickname(s)" at bounding box center [800, 204] width 253 height 18
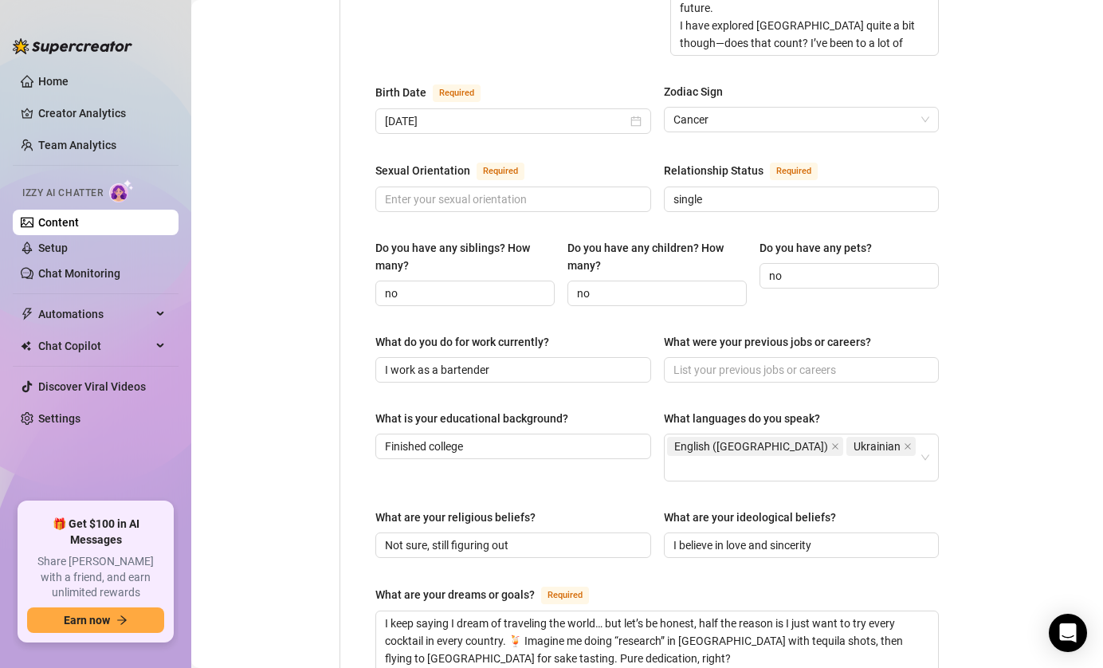
scroll to position [573, 0]
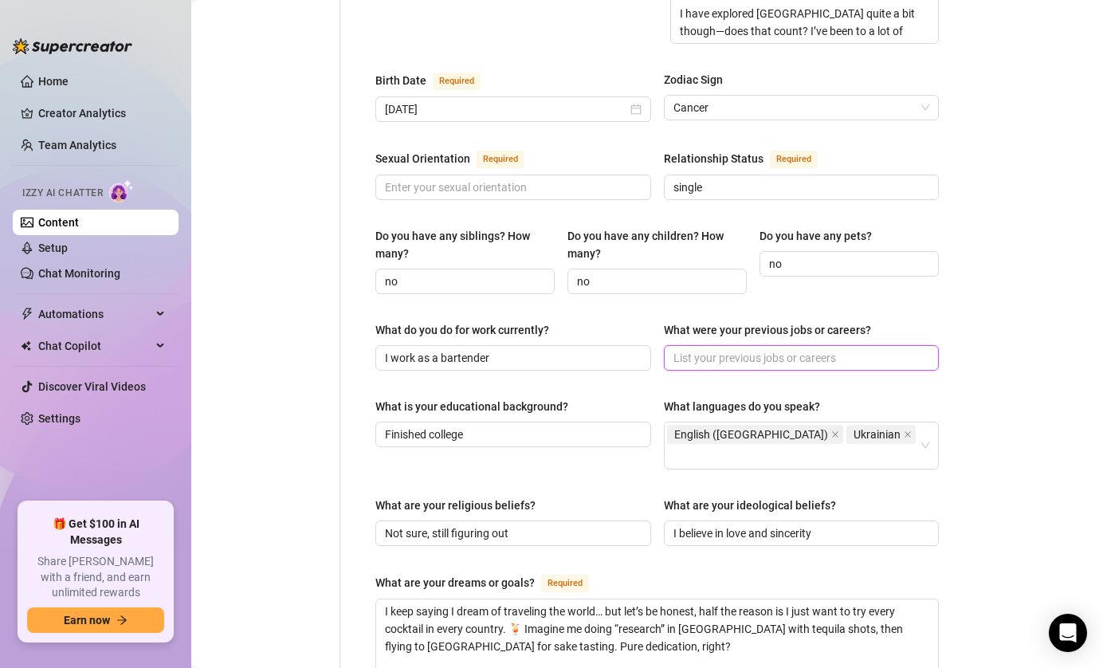
click at [730, 349] on input "What were your previous jobs or careers?" at bounding box center [800, 358] width 253 height 18
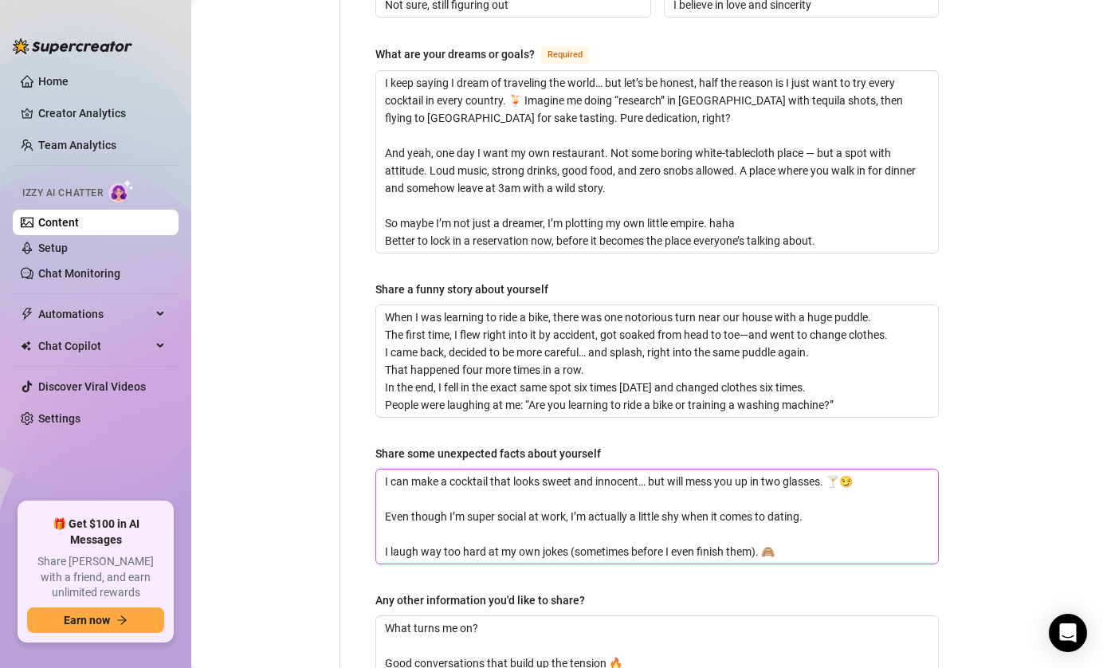
scroll to position [1411, 0]
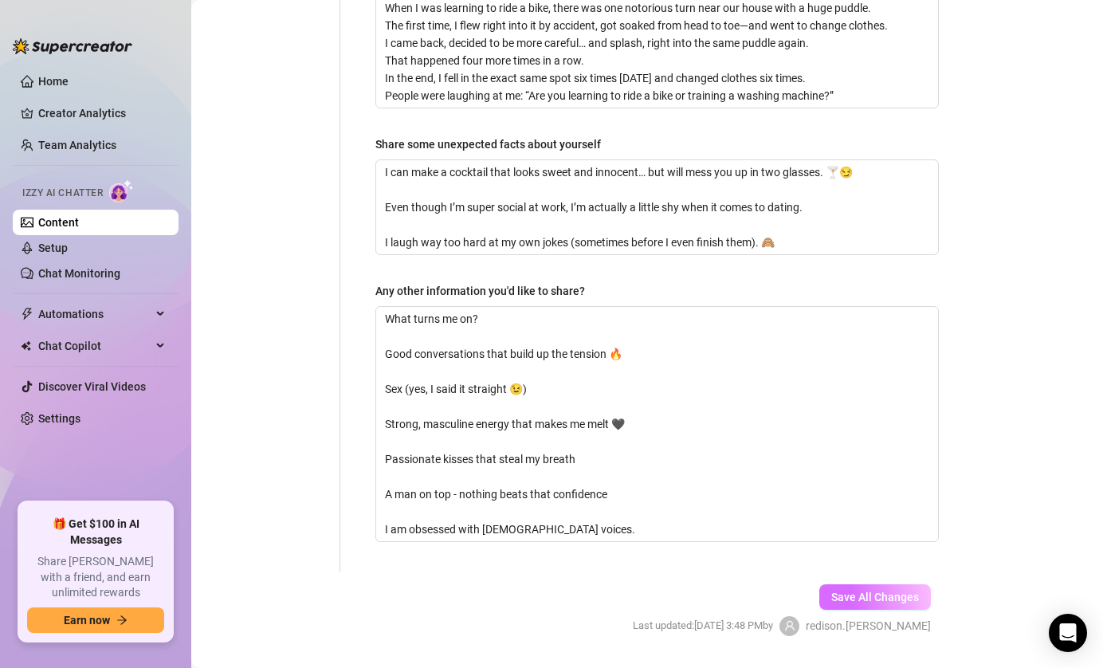
click at [870, 584] on button "Save All Changes" at bounding box center [875, 597] width 112 height 26
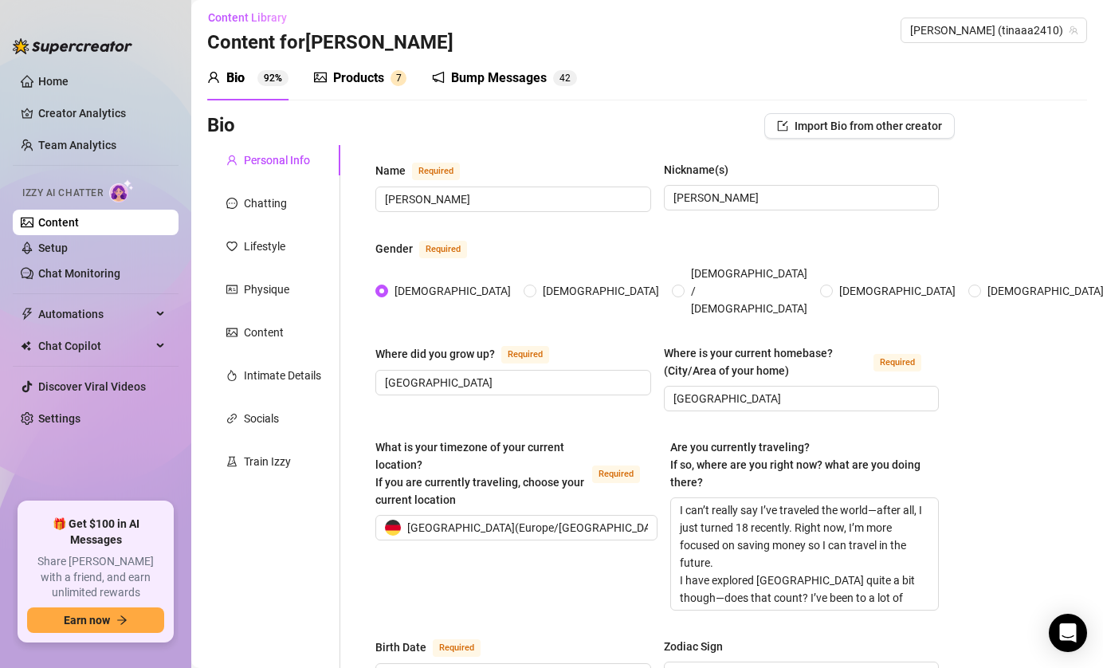
scroll to position [0, 0]
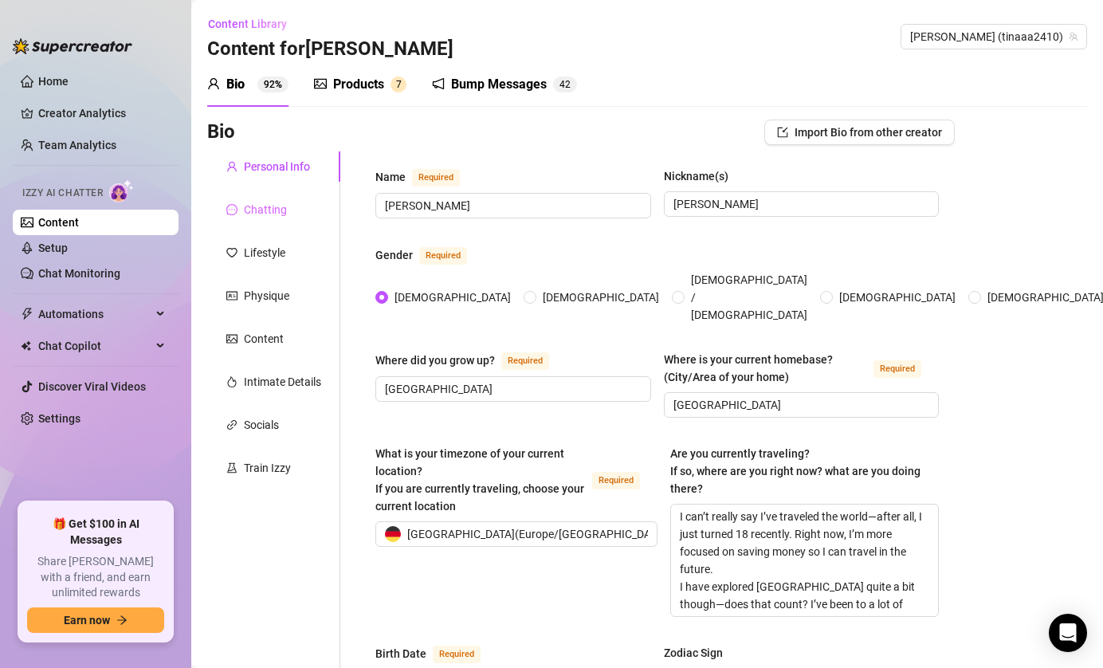
click at [258, 199] on div "Chatting" at bounding box center [273, 209] width 133 height 30
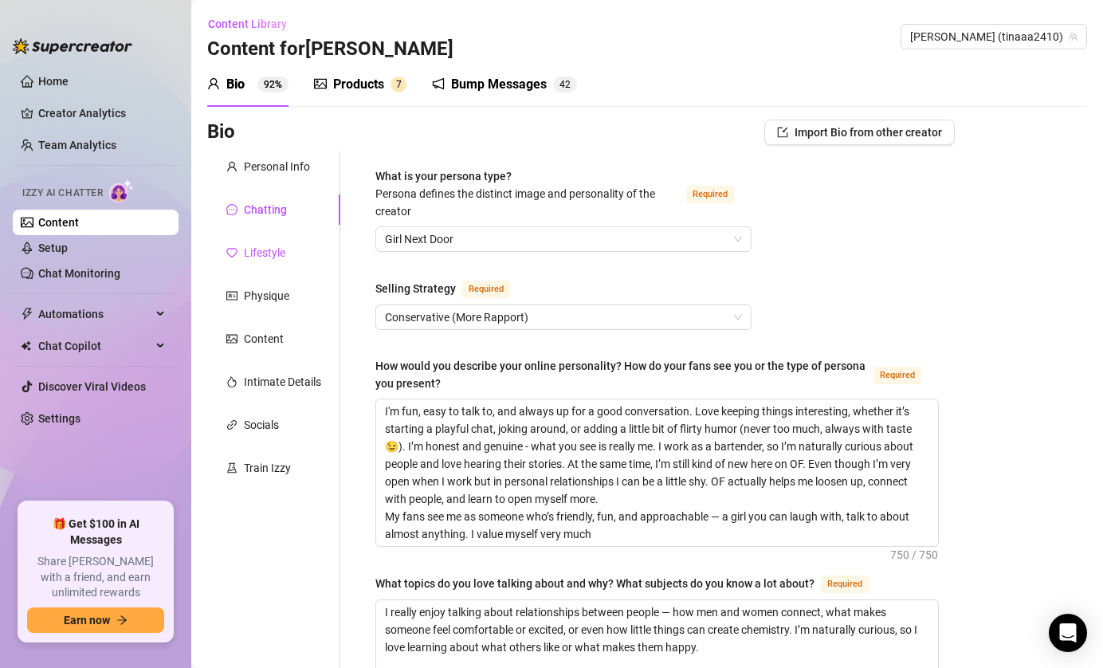
click at [273, 257] on div "Lifestyle" at bounding box center [264, 253] width 41 height 18
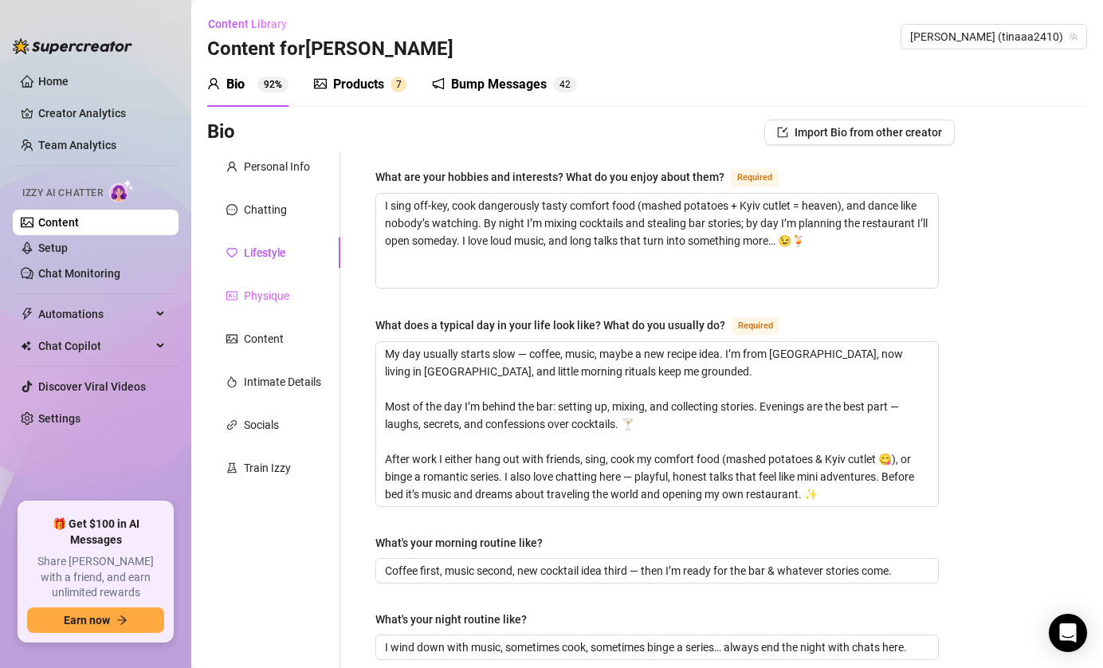
click at [294, 296] on div "Physique" at bounding box center [273, 296] width 133 height 30
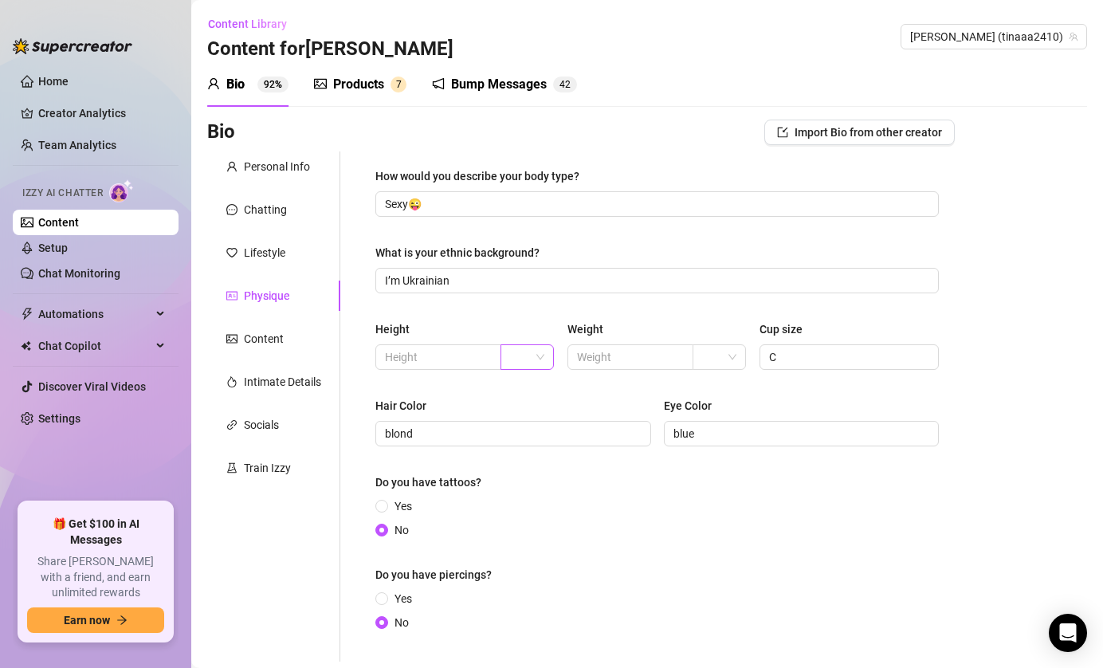
click at [516, 361] on input "search" at bounding box center [520, 357] width 21 height 24
click at [550, 386] on div "cm" at bounding box center [527, 389] width 47 height 26
click at [728, 358] on span at bounding box center [719, 357] width 35 height 24
click at [725, 388] on div "kg" at bounding box center [719, 389] width 28 height 18
click at [448, 354] on input "text" at bounding box center [437, 357] width 104 height 18
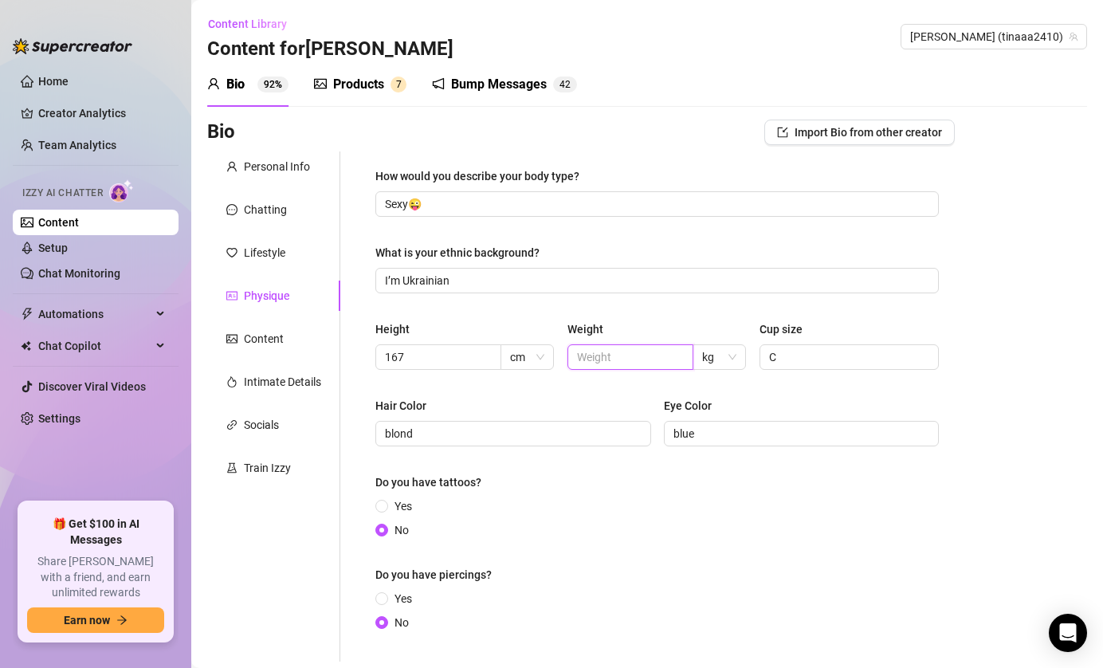
click at [612, 355] on input "text" at bounding box center [629, 357] width 104 height 18
click at [422, 361] on input "167" at bounding box center [437, 357] width 104 height 18
click at [585, 355] on input "text" at bounding box center [629, 357] width 104 height 18
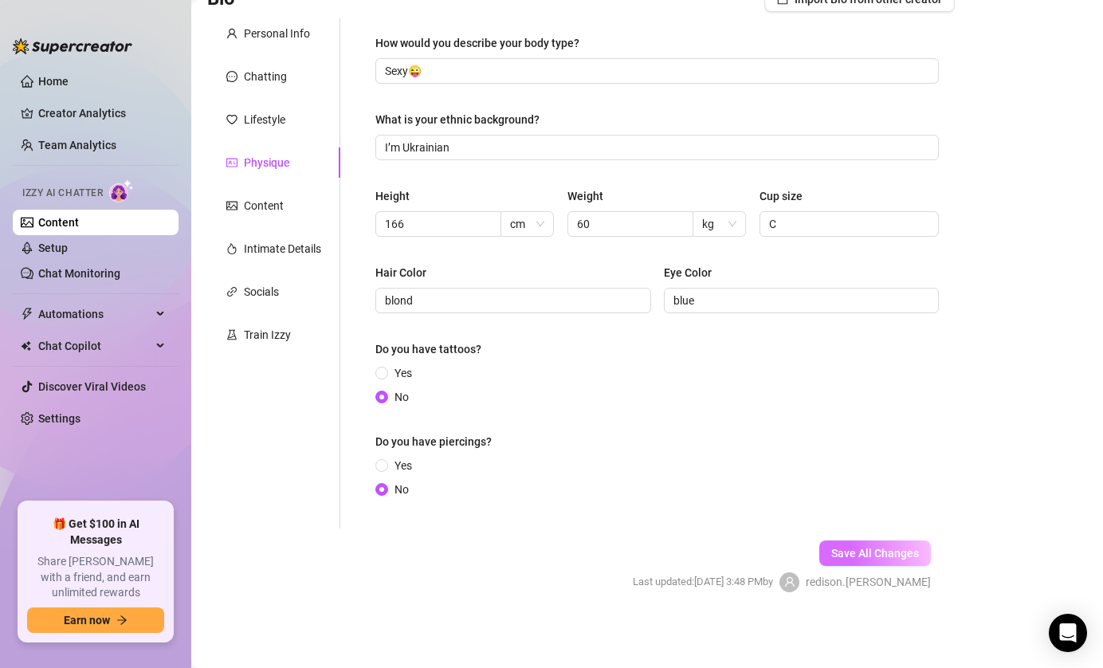
click at [889, 556] on span "Save All Changes" at bounding box center [875, 553] width 88 height 13
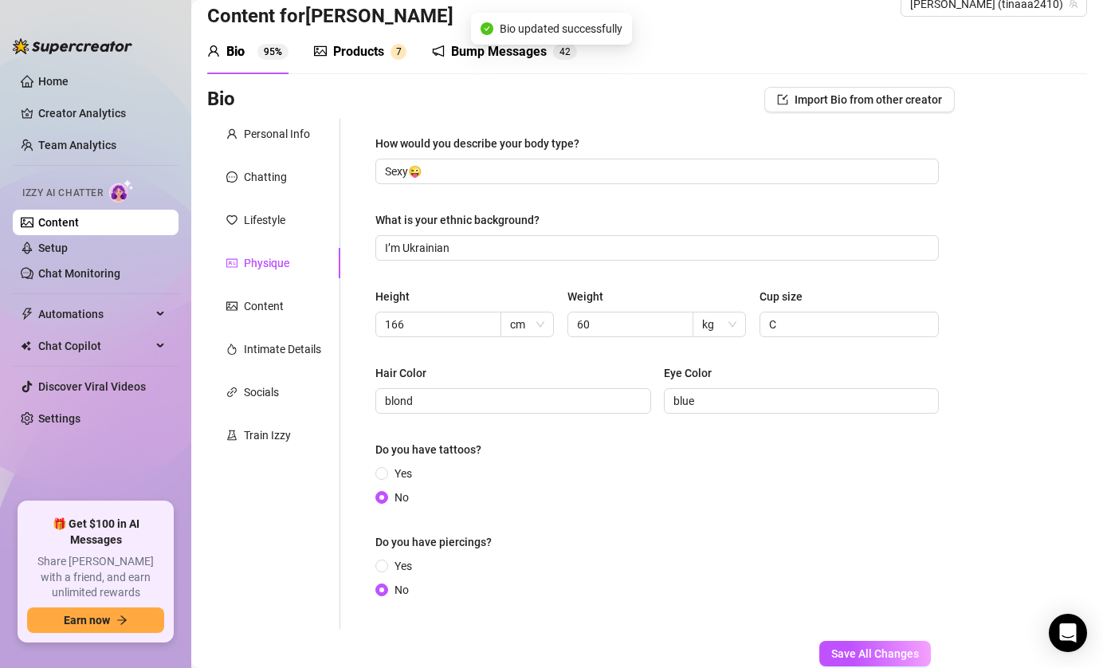
scroll to position [0, 0]
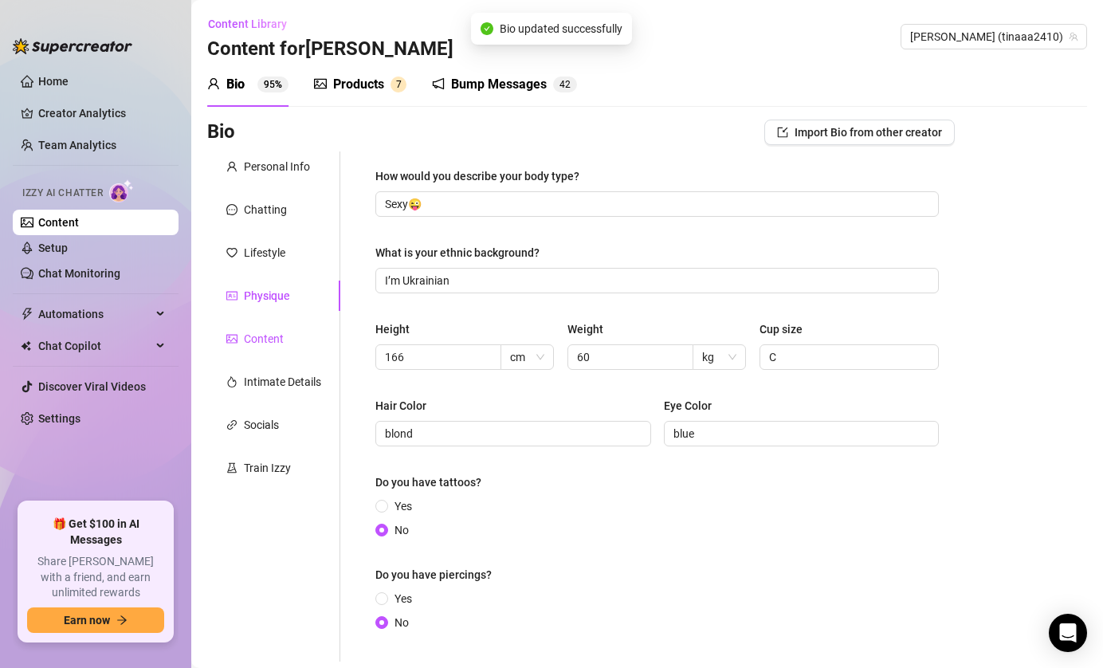
click at [274, 330] on div "Content" at bounding box center [264, 339] width 40 height 18
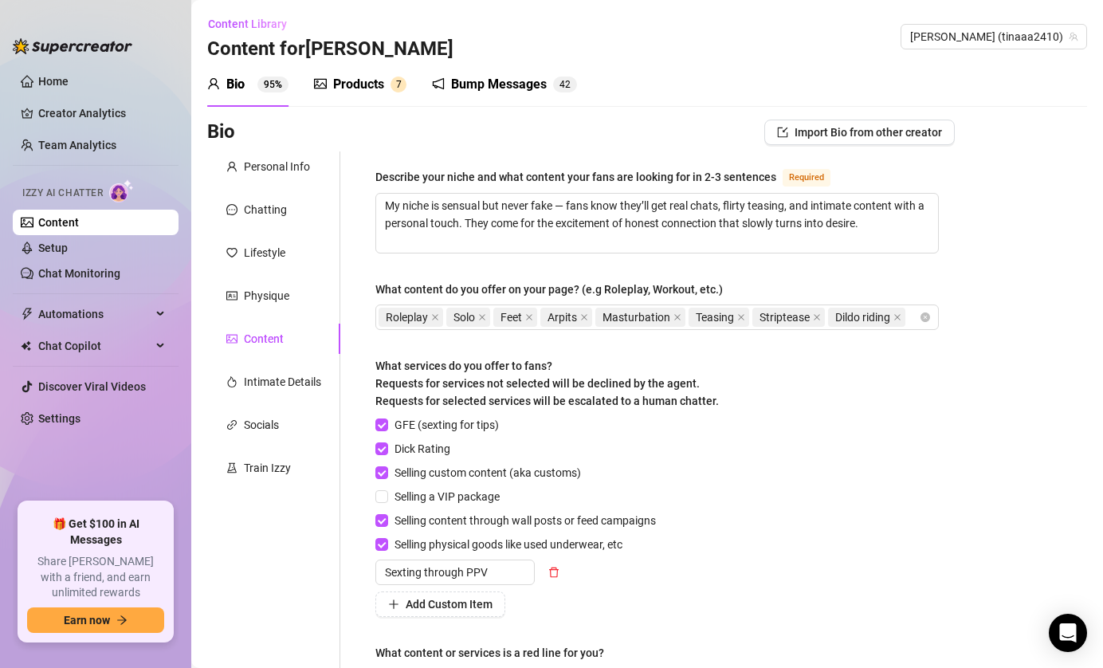
scroll to position [194, 0]
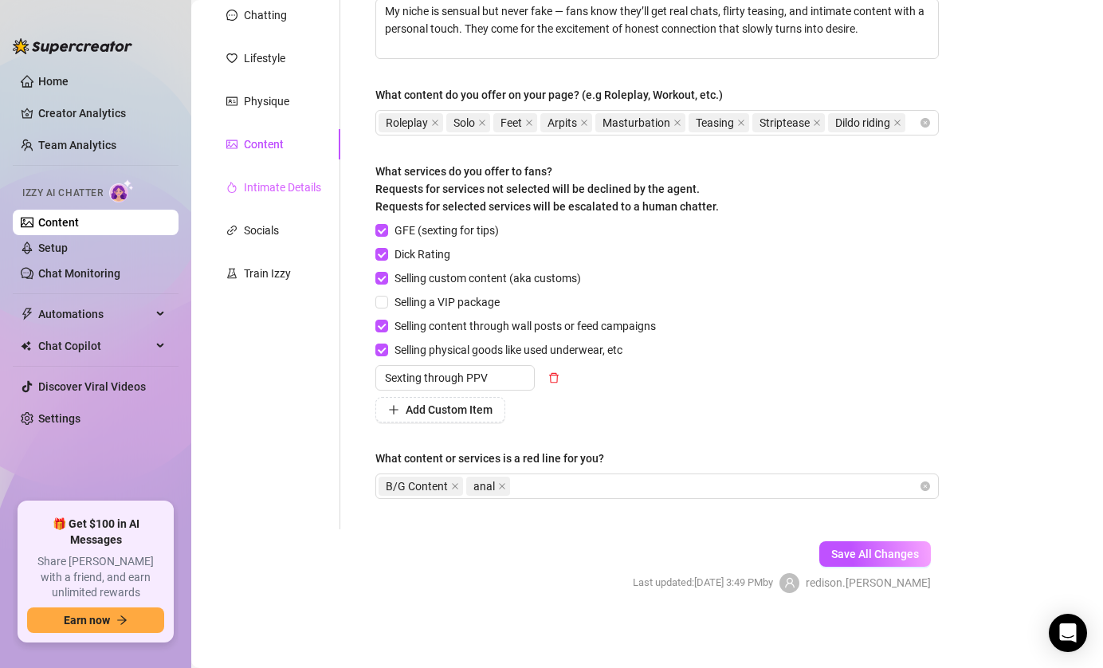
click at [276, 198] on div "Intimate Details" at bounding box center [273, 187] width 133 height 30
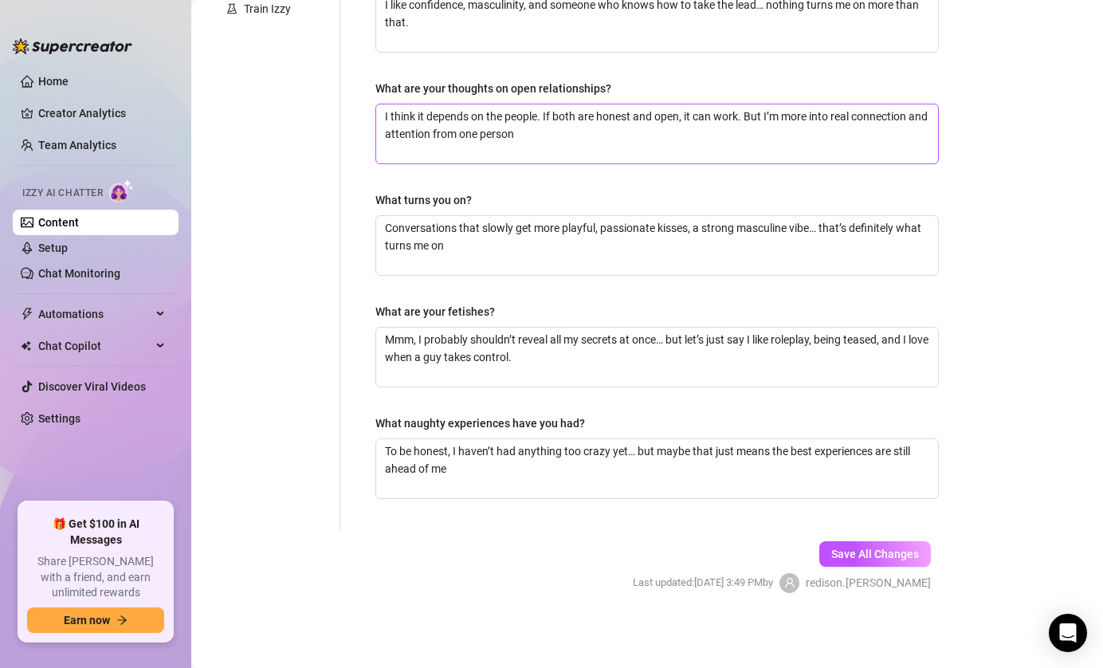
scroll to position [0, 0]
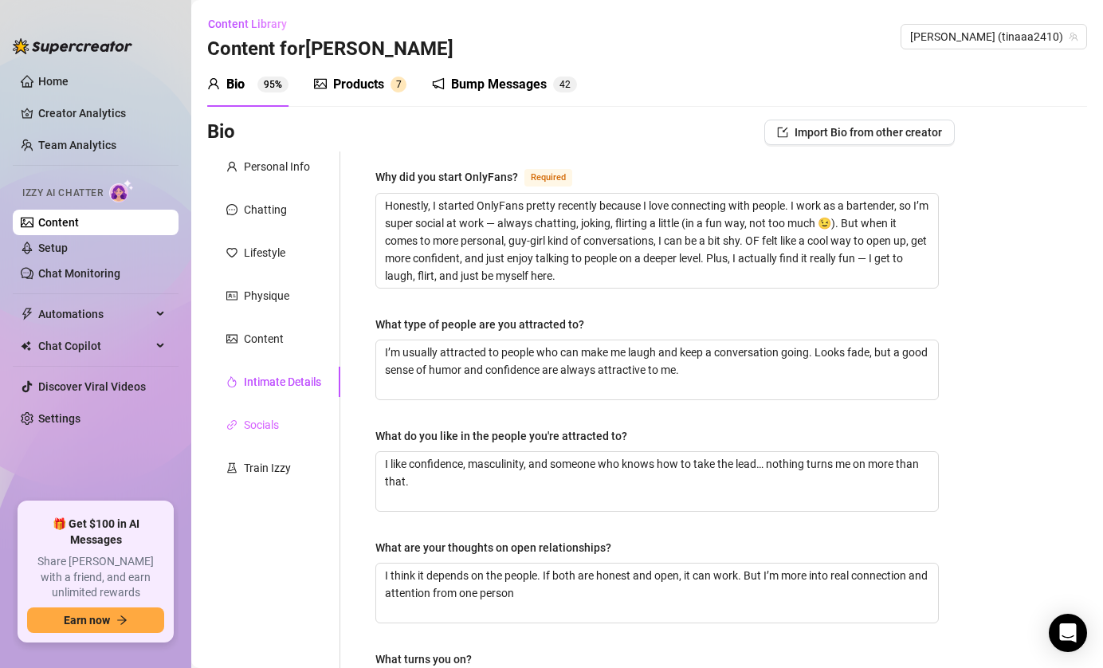
click at [279, 434] on div "Socials" at bounding box center [273, 425] width 133 height 30
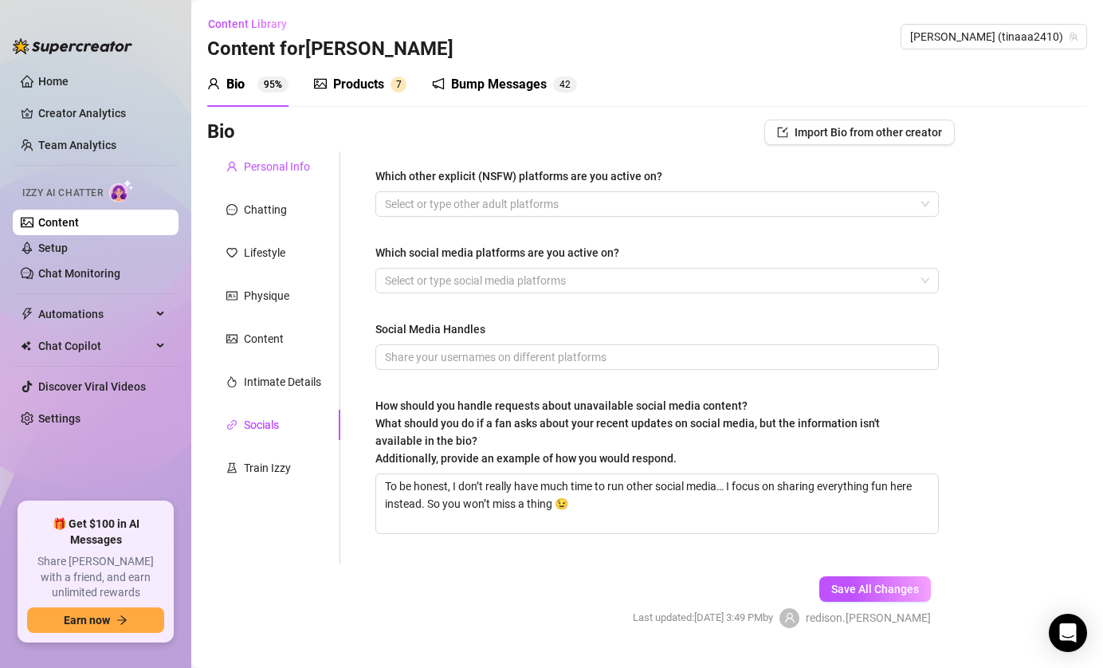
click at [277, 171] on div "Personal Info" at bounding box center [277, 167] width 66 height 18
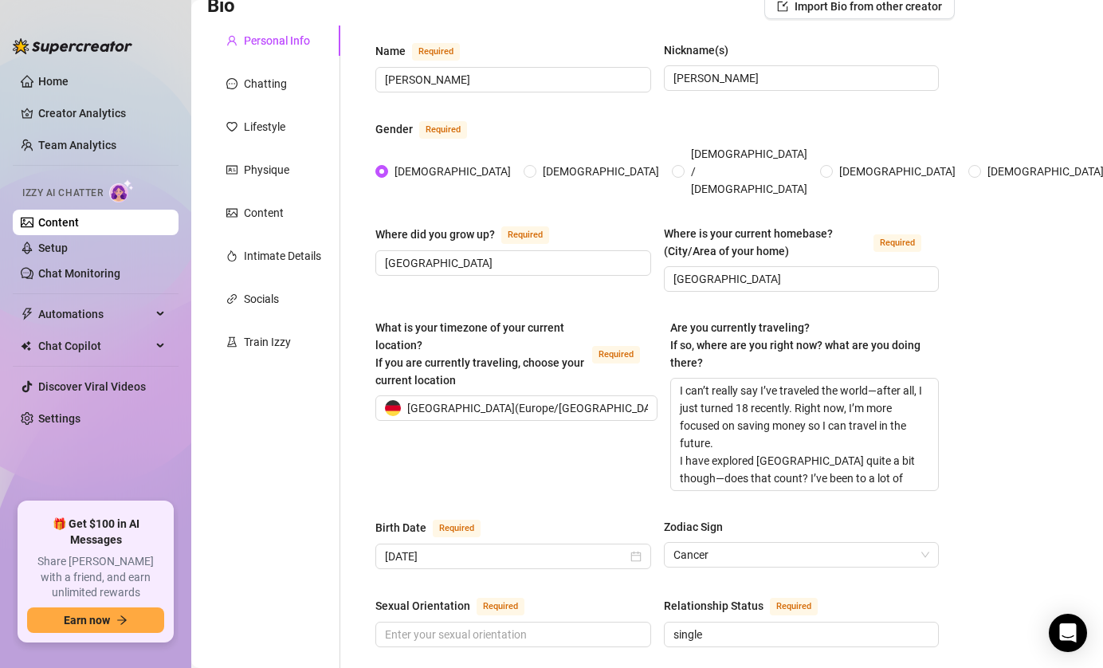
scroll to position [127, 0]
click at [288, 162] on div "Physique" at bounding box center [266, 169] width 45 height 18
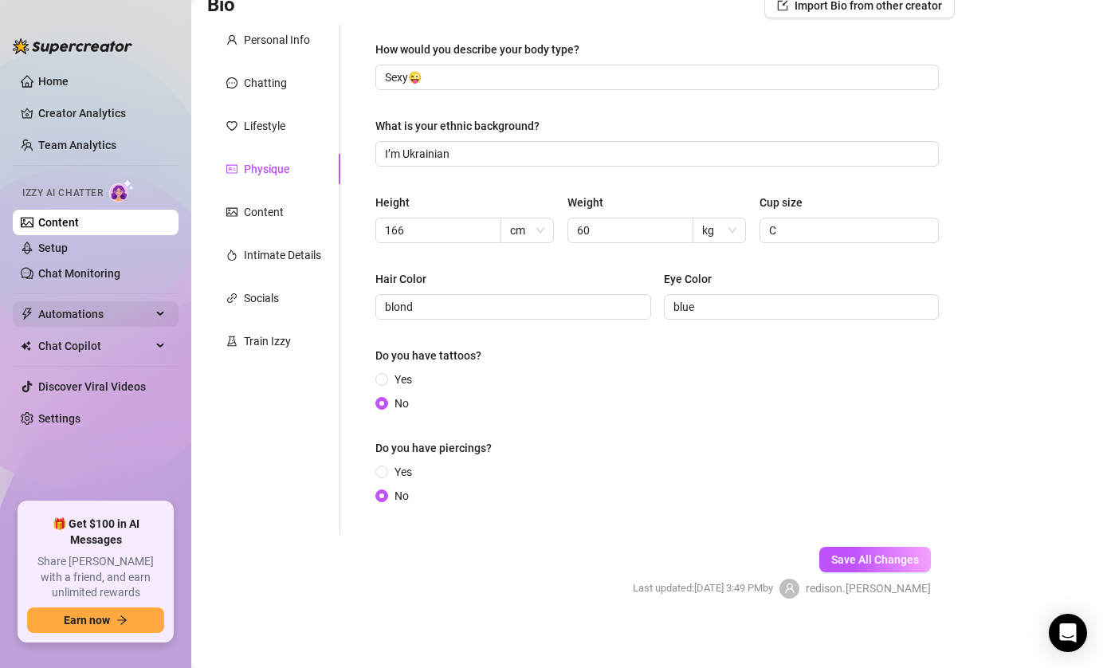
click at [123, 315] on span "Automations" at bounding box center [94, 314] width 113 height 26
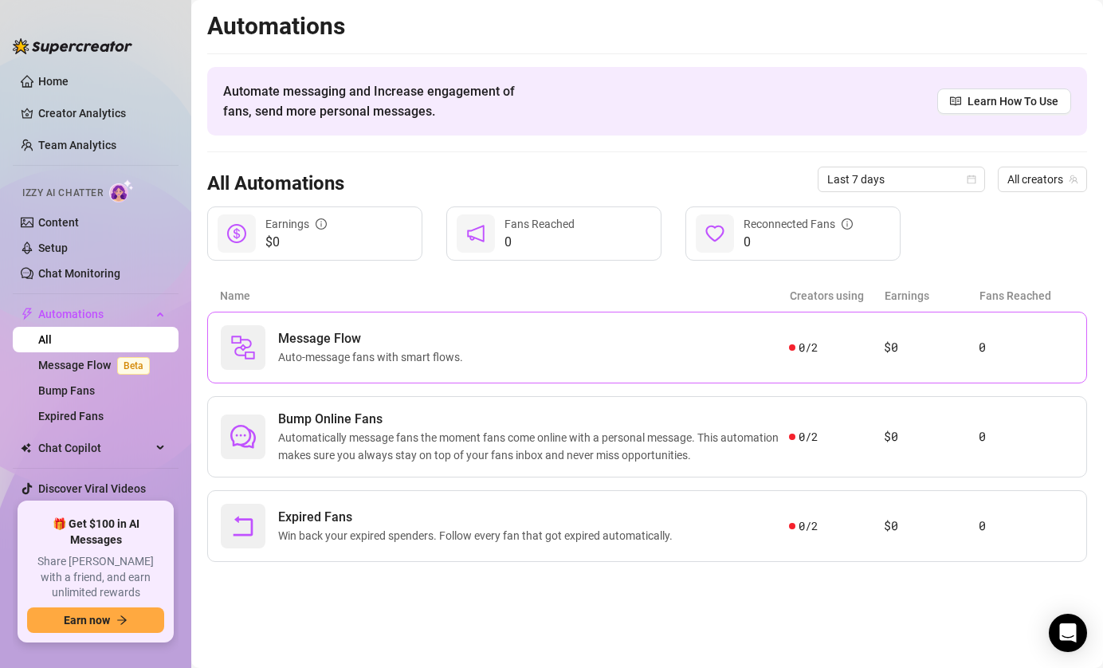
click at [462, 365] on span "Auto-message fans with smart flows." at bounding box center [373, 357] width 191 height 18
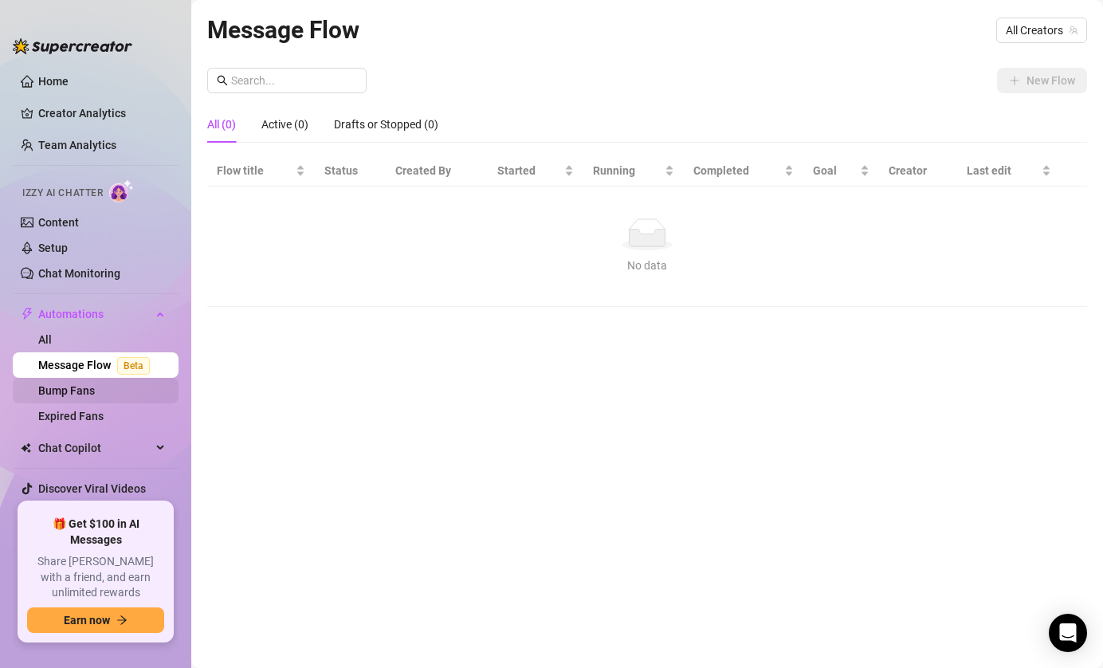
click at [94, 386] on link "Bump Fans" at bounding box center [66, 390] width 57 height 13
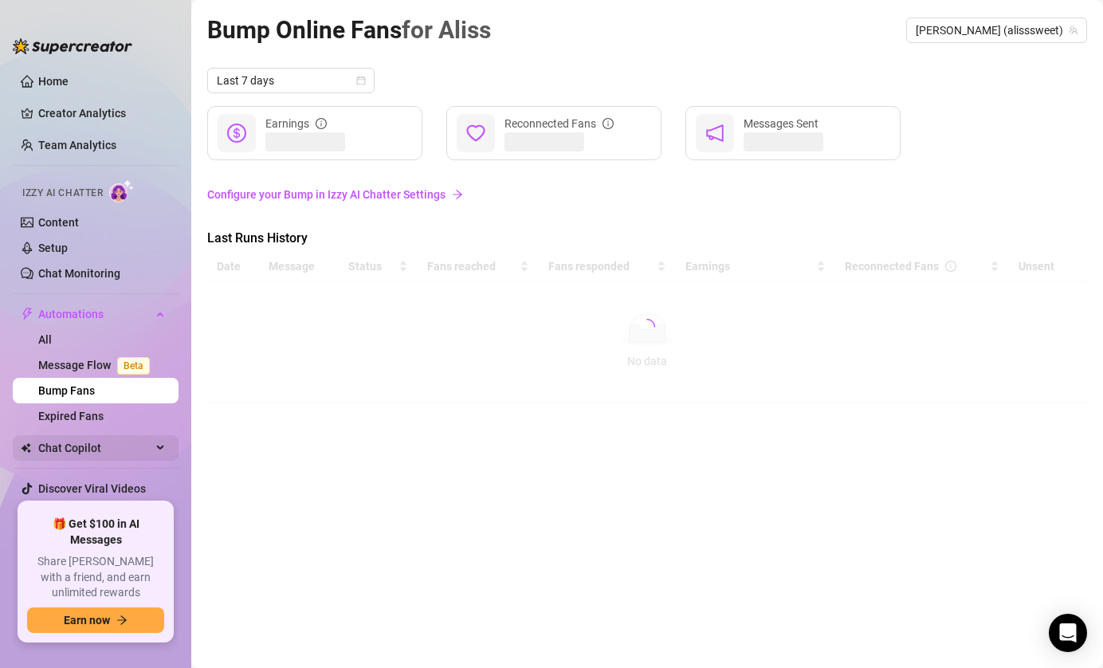
click at [88, 459] on span "Chat Copilot" at bounding box center [94, 448] width 113 height 26
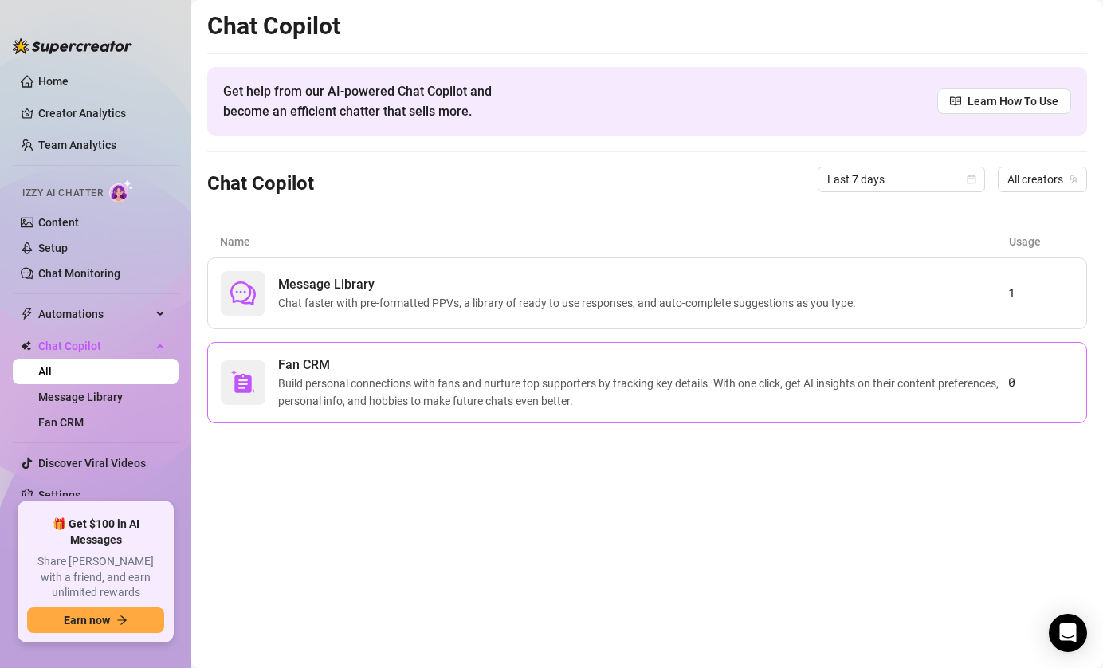
click at [464, 391] on span "Build personal connections with fans and nurture top supporters by tracking key…" at bounding box center [643, 392] width 730 height 35
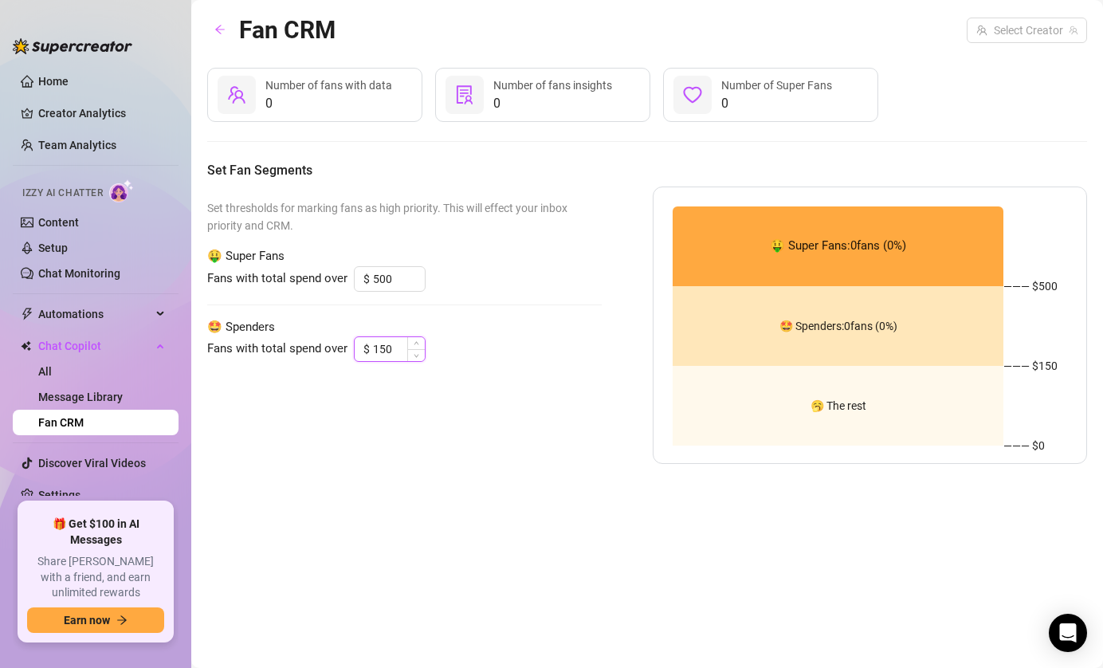
click at [395, 355] on input "150" at bounding box center [399, 349] width 52 height 24
click at [395, 268] on input "500" at bounding box center [399, 279] width 52 height 24
click at [398, 340] on input "150" at bounding box center [399, 349] width 52 height 24
click at [417, 356] on icon "down" at bounding box center [417, 354] width 6 height 6
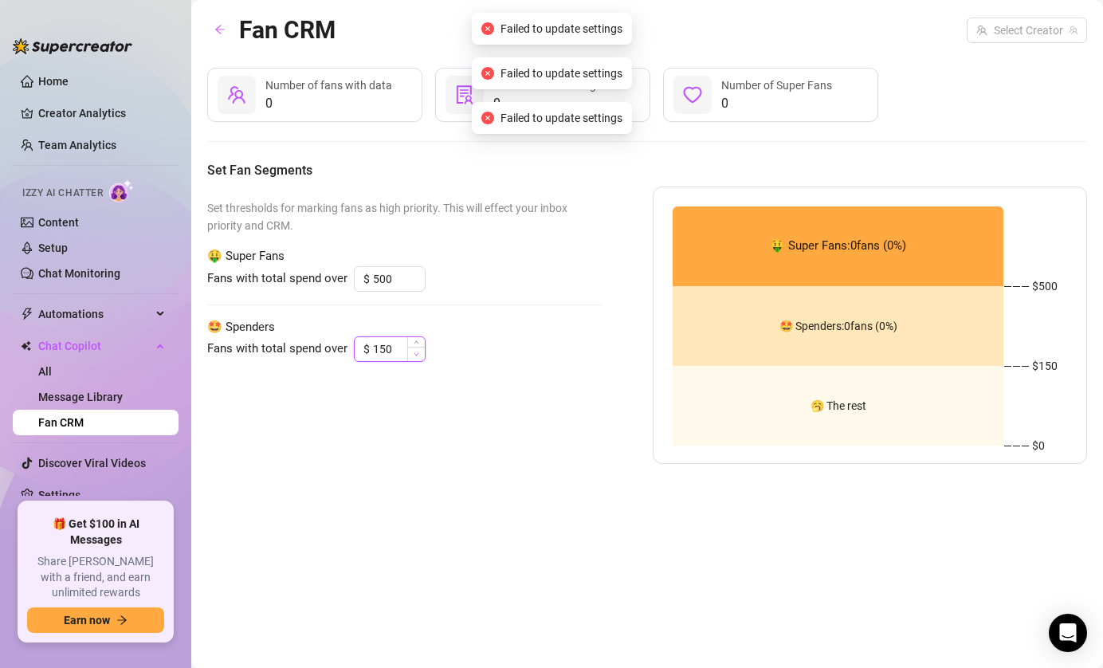
click at [417, 356] on icon "down" at bounding box center [417, 354] width 6 height 6
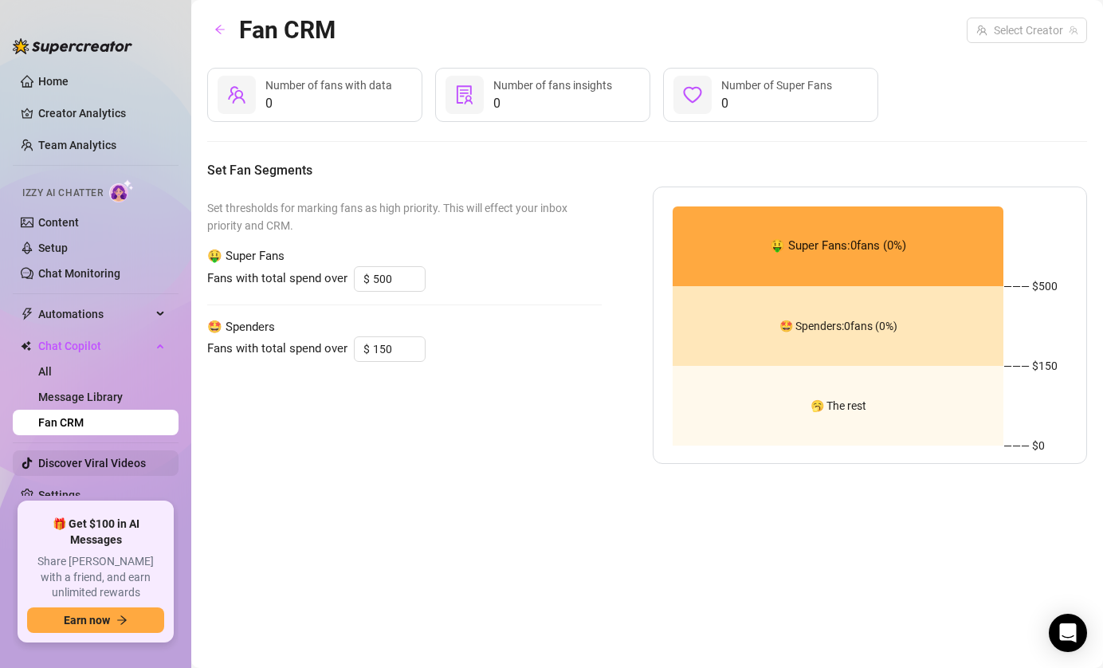
click at [97, 458] on link "Discover Viral Videos" at bounding box center [92, 463] width 108 height 13
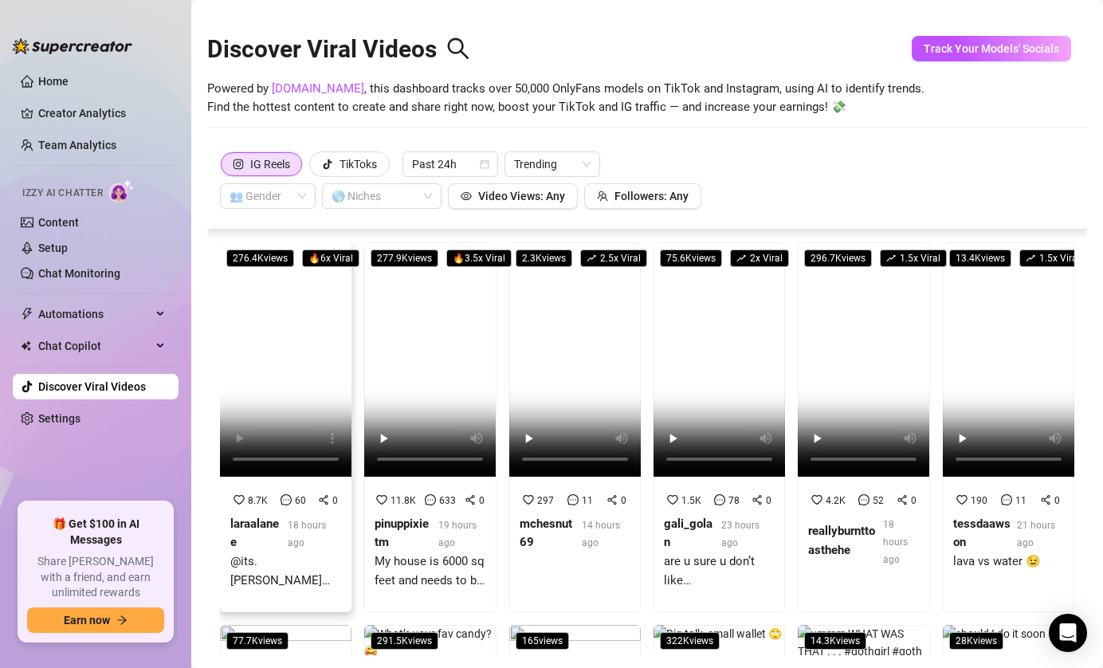
click at [299, 524] on span "18 hours ago" at bounding box center [307, 534] width 38 height 29
click at [303, 93] on link "SpyFans.co" at bounding box center [318, 88] width 92 height 14
click at [68, 250] on link "Setup" at bounding box center [52, 248] width 29 height 13
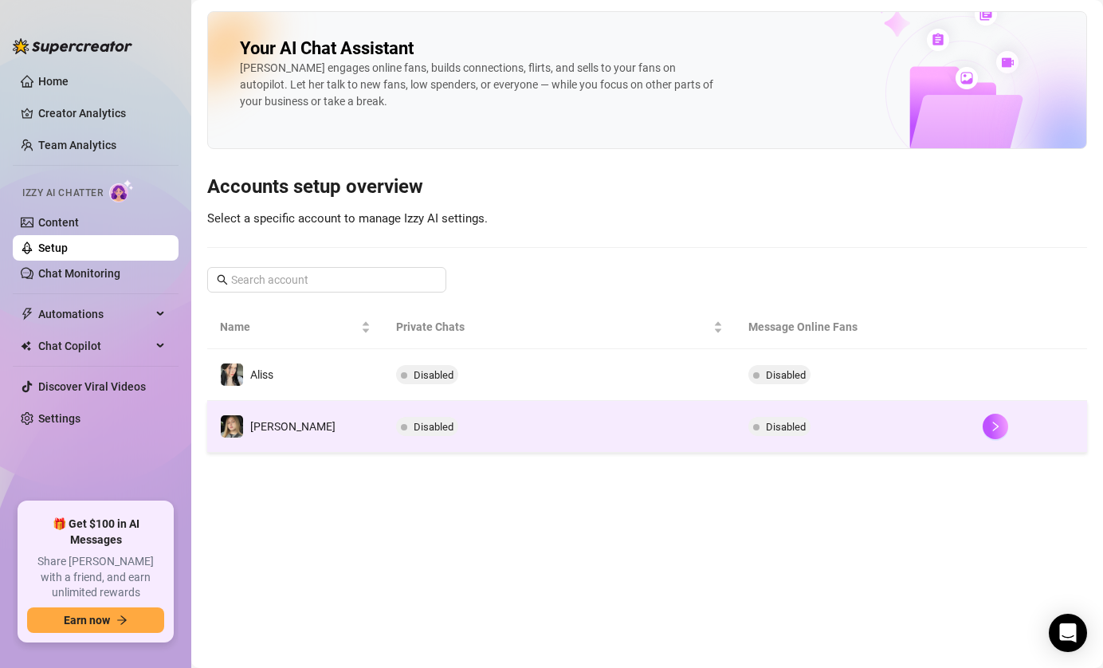
click at [929, 444] on td "Disabled" at bounding box center [853, 427] width 234 height 52
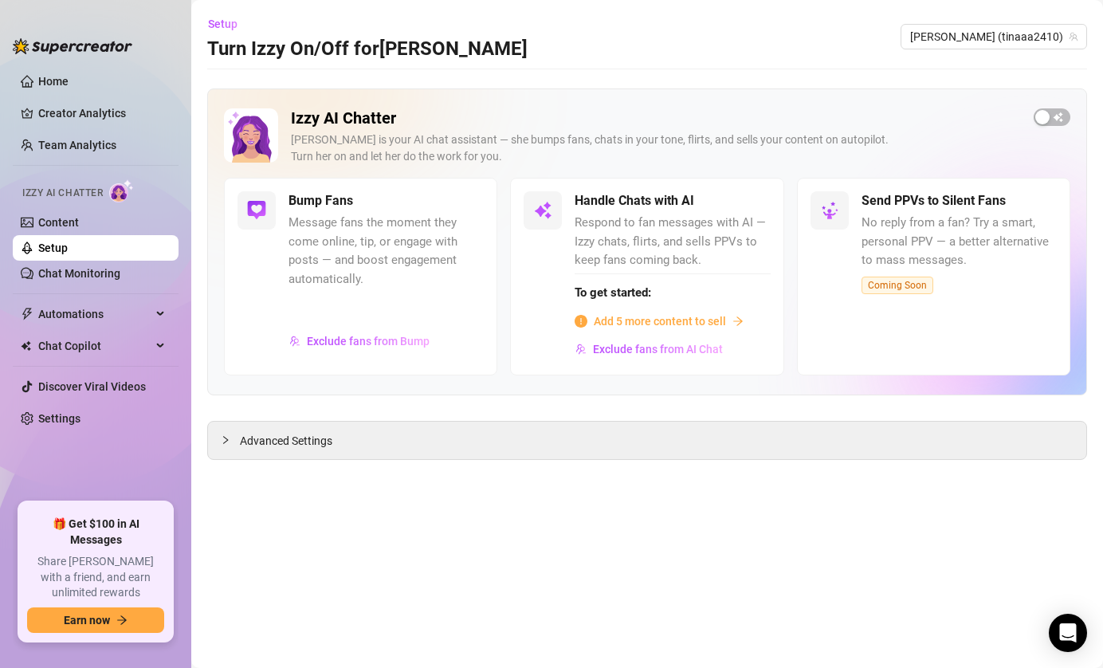
click at [683, 324] on span "Add 5 more content to sell" at bounding box center [660, 321] width 132 height 18
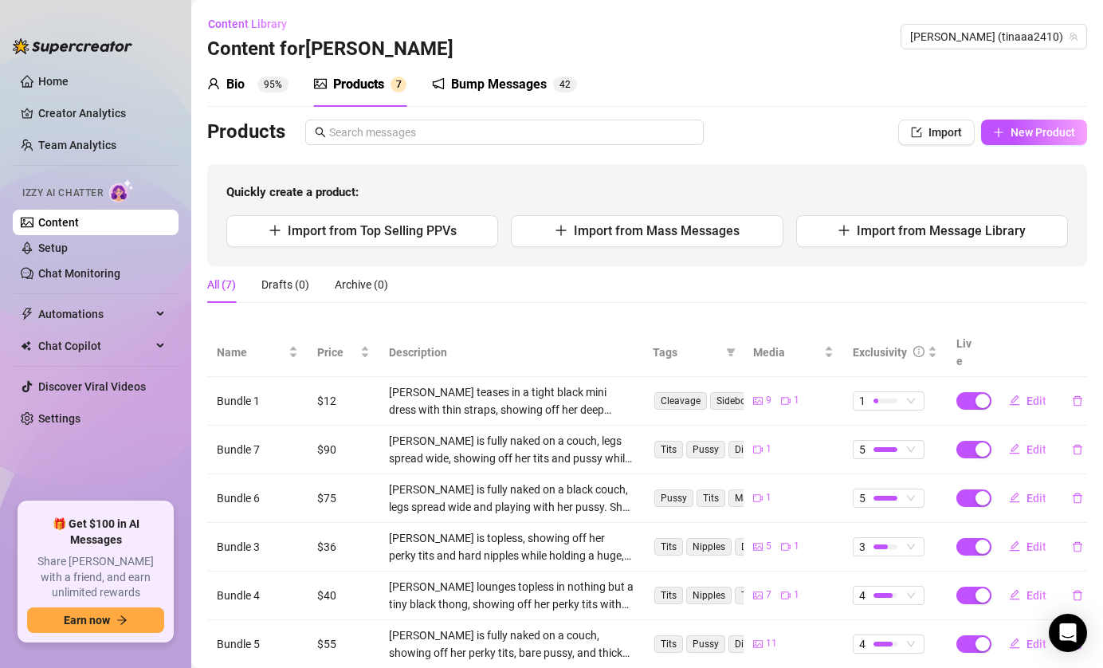
scroll to position [9, 0]
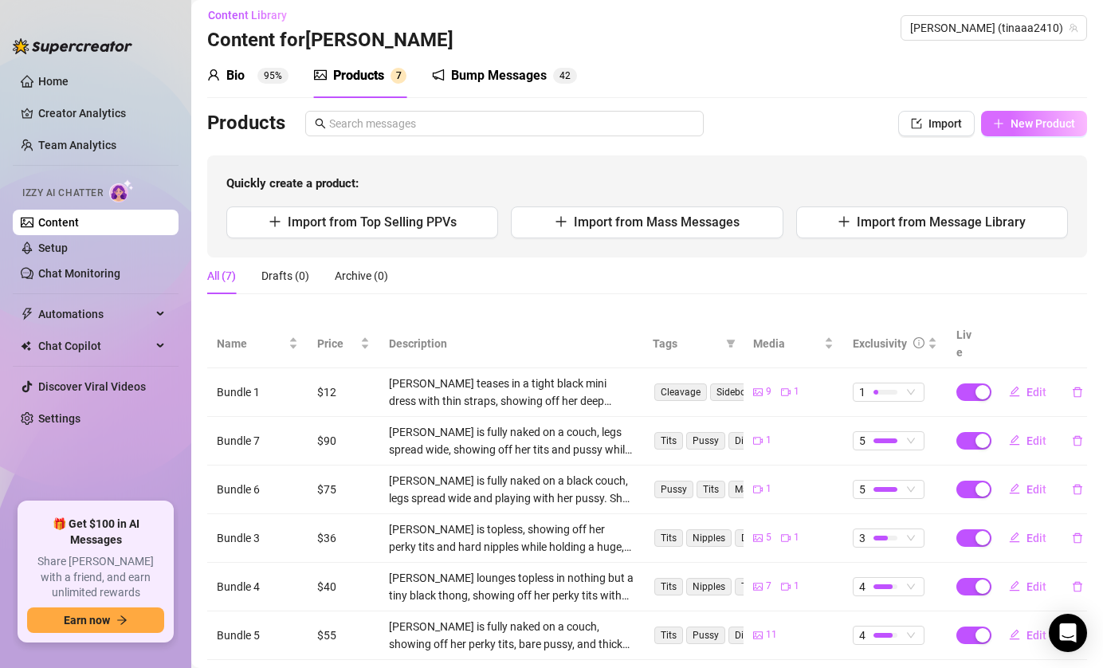
click at [1004, 122] on button "New Product" at bounding box center [1034, 124] width 106 height 26
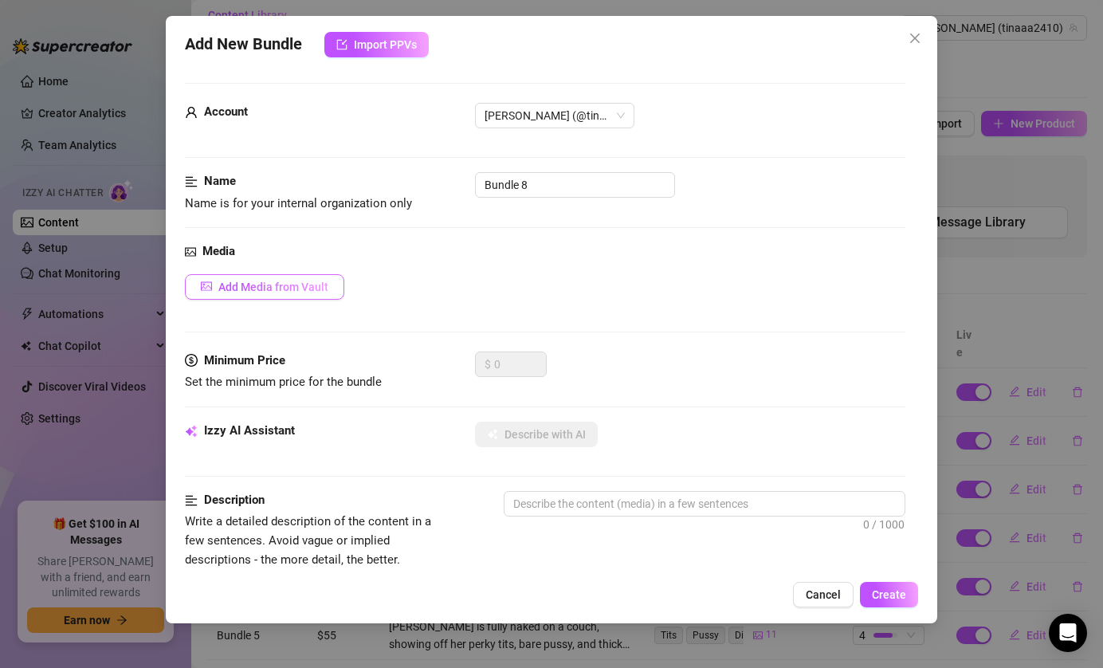
click at [261, 279] on button "Add Media from Vault" at bounding box center [264, 287] width 159 height 26
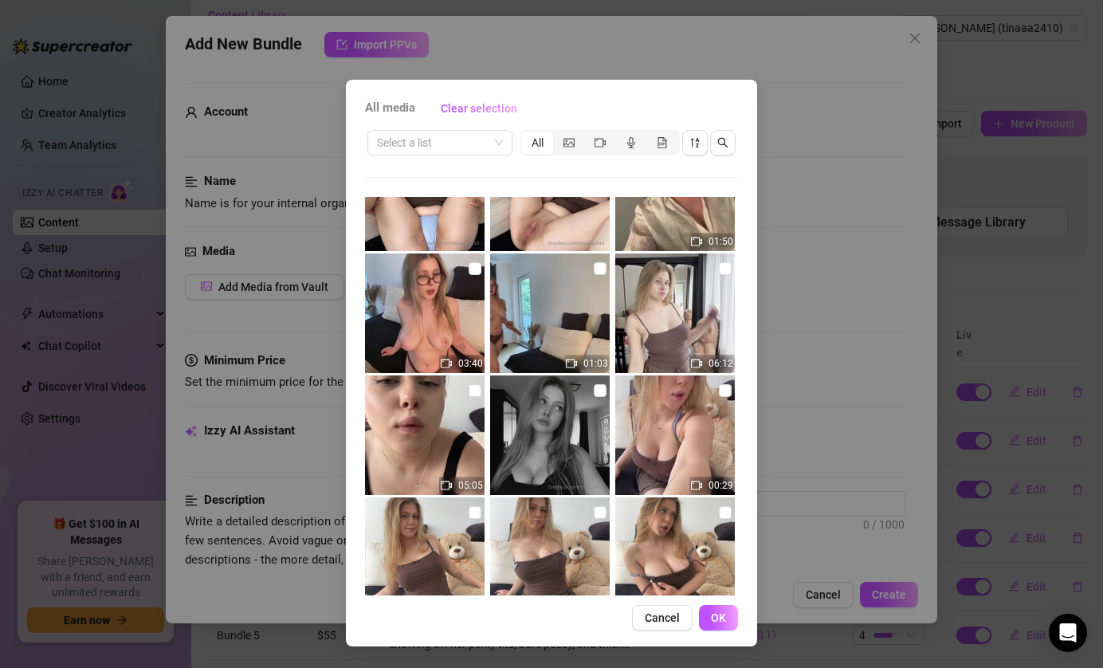
scroll to position [1406, 0]
click at [498, 142] on span at bounding box center [440, 143] width 126 height 24
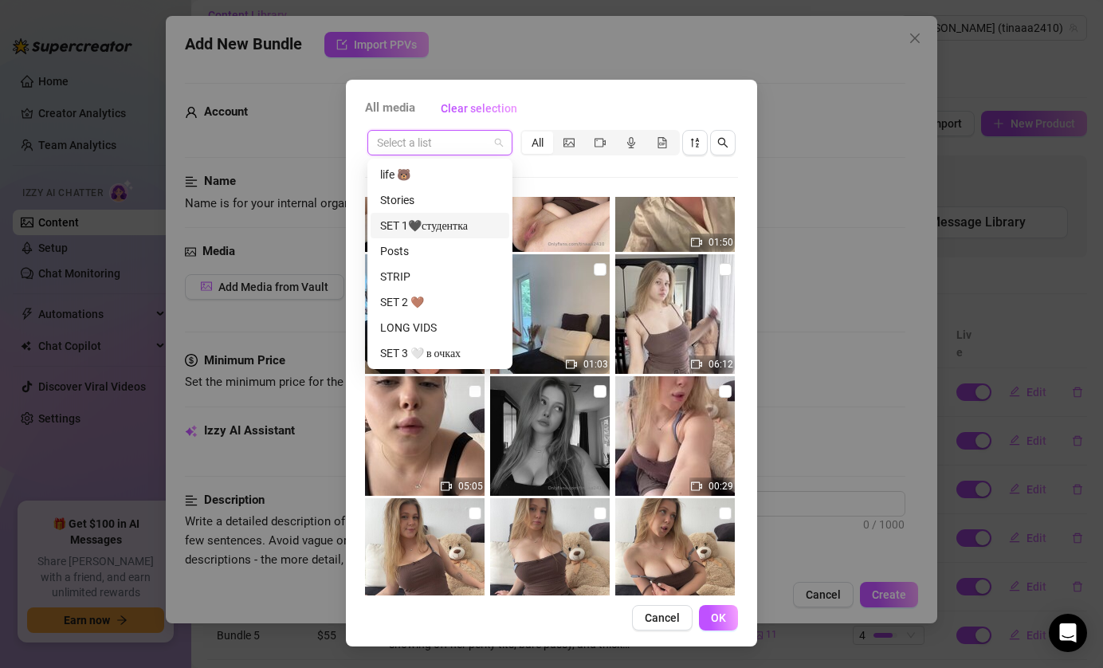
click at [472, 224] on div "SET 1🖤студентка" at bounding box center [440, 226] width 120 height 18
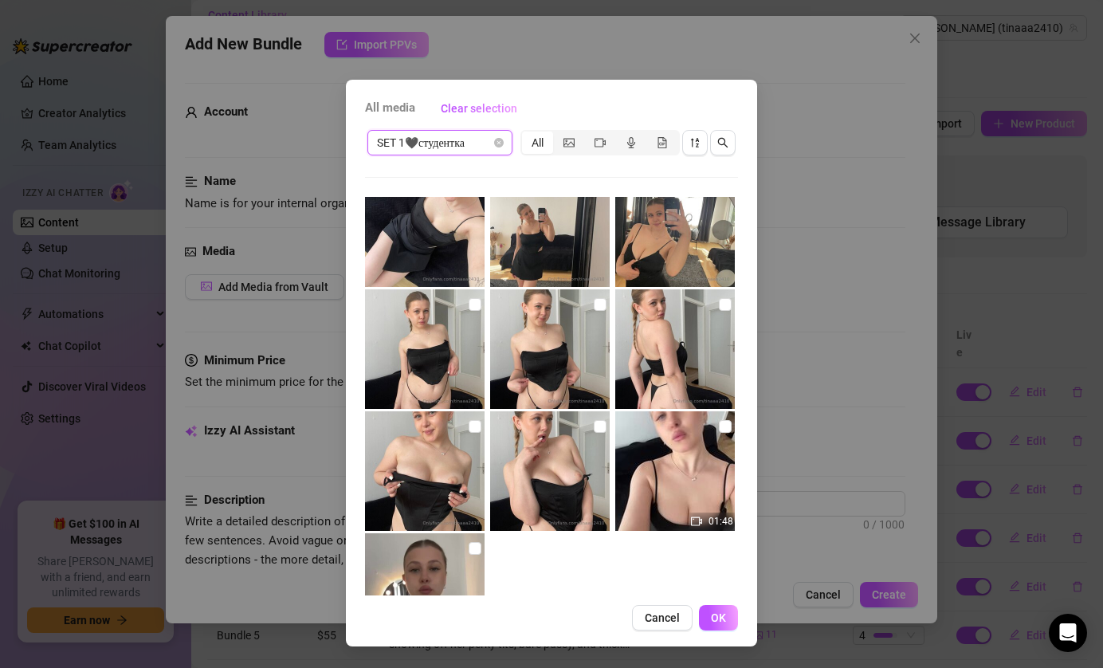
scroll to position [1475, 0]
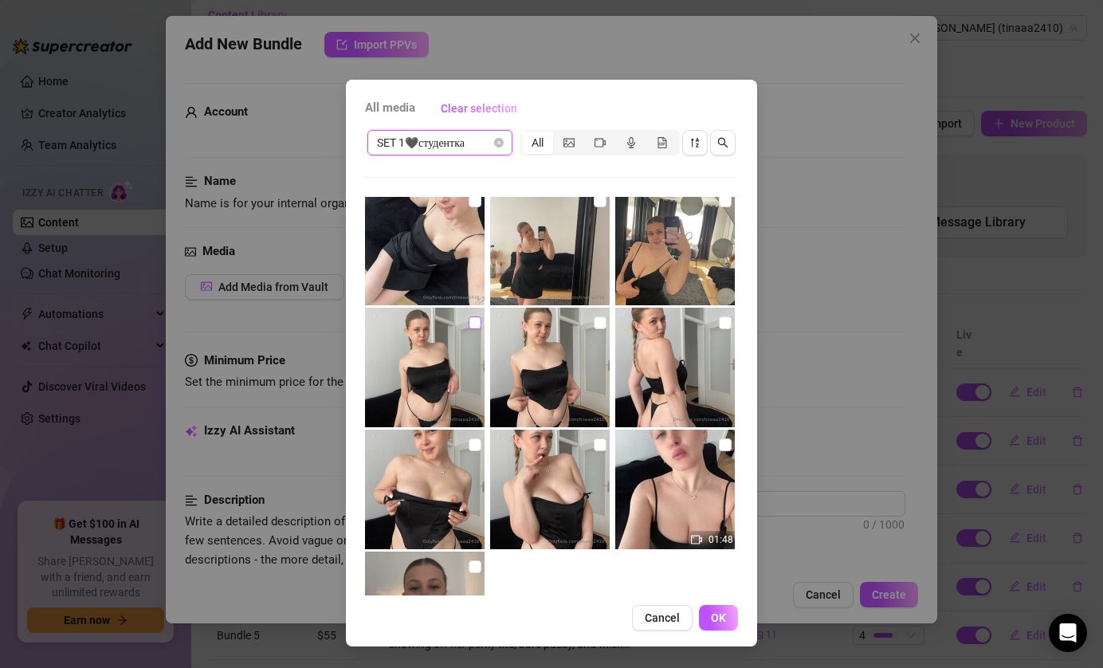
click at [474, 323] on input "checkbox" at bounding box center [475, 322] width 13 height 13
click at [599, 325] on input "checkbox" at bounding box center [600, 322] width 13 height 13
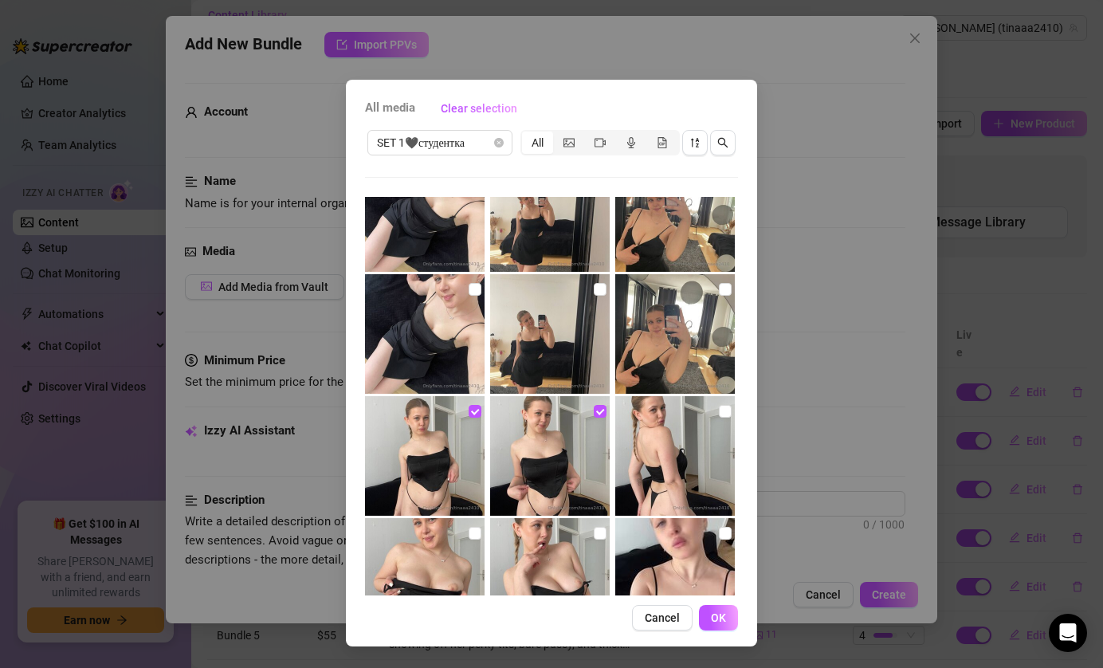
scroll to position [1379, 0]
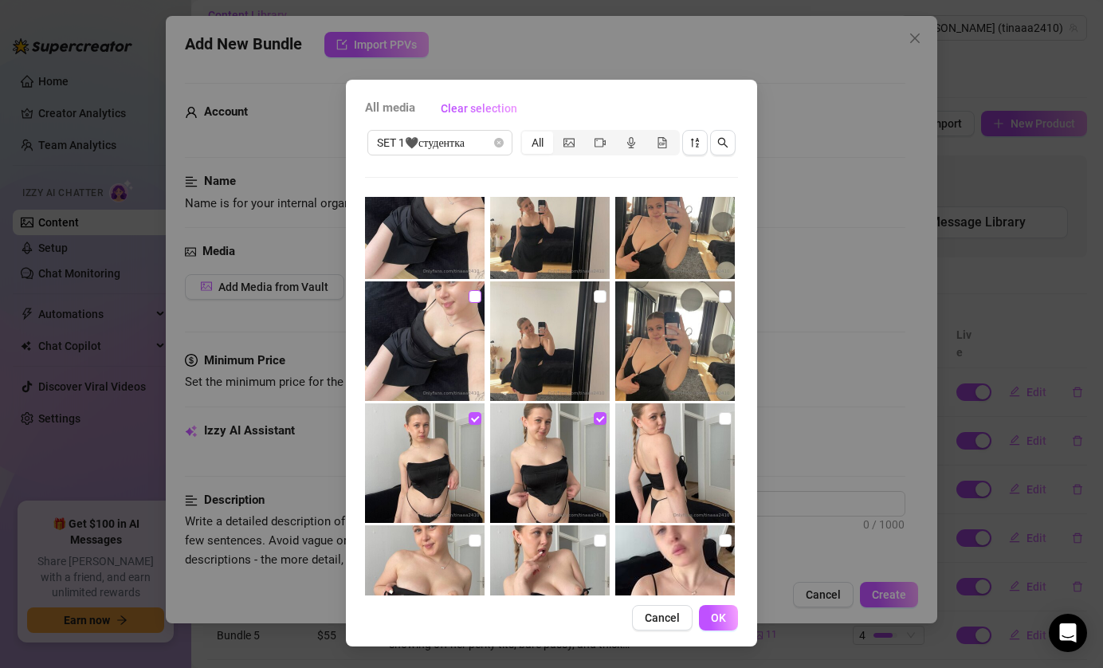
click at [474, 299] on input "checkbox" at bounding box center [475, 296] width 13 height 13
click at [603, 296] on input "checkbox" at bounding box center [600, 296] width 13 height 13
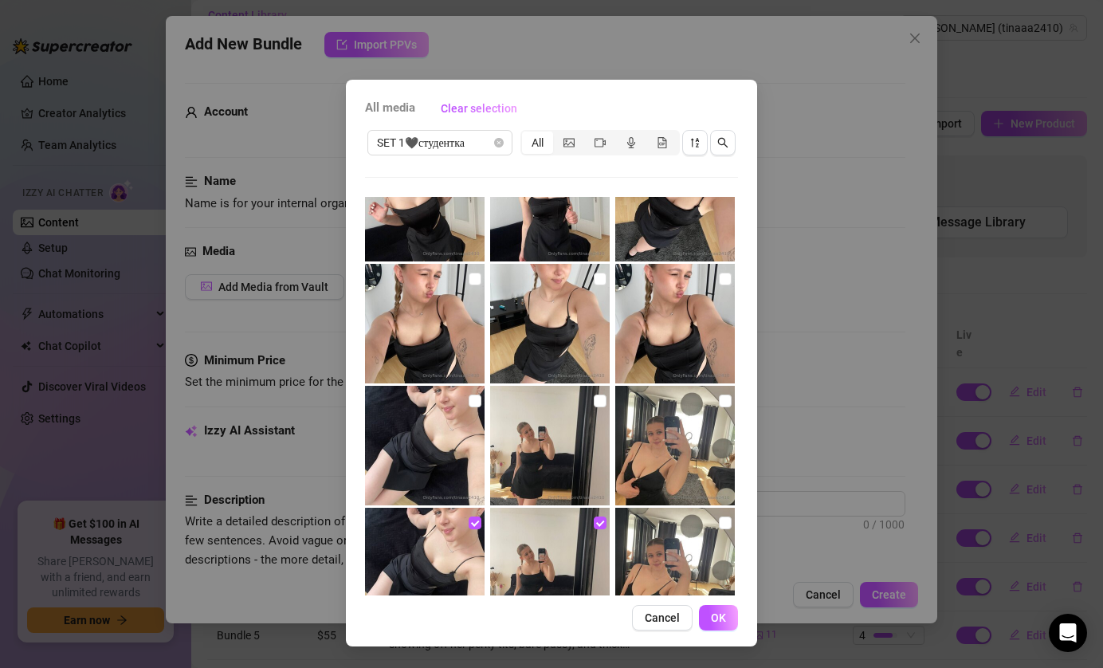
scroll to position [1132, 0]
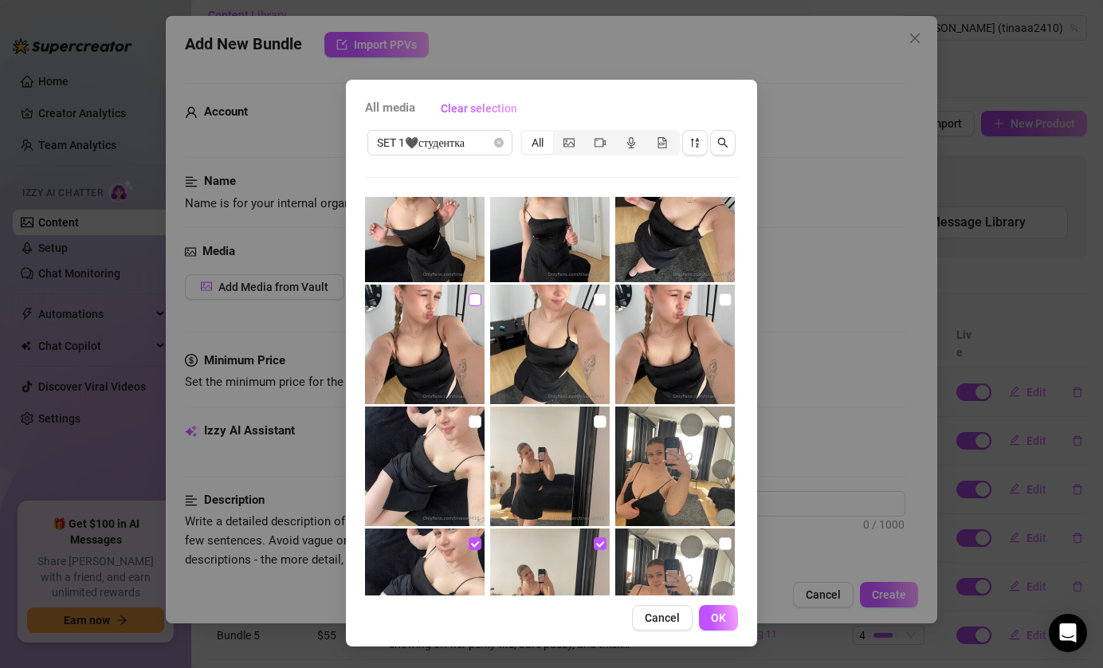
click at [473, 297] on input "checkbox" at bounding box center [475, 299] width 13 height 13
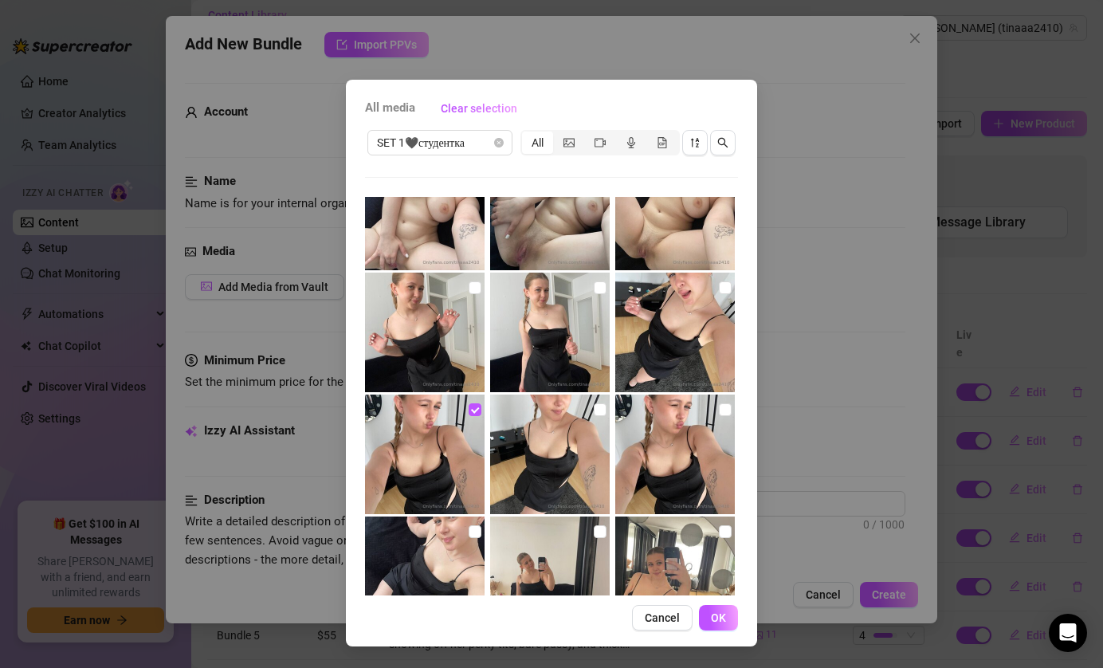
scroll to position [1013, 0]
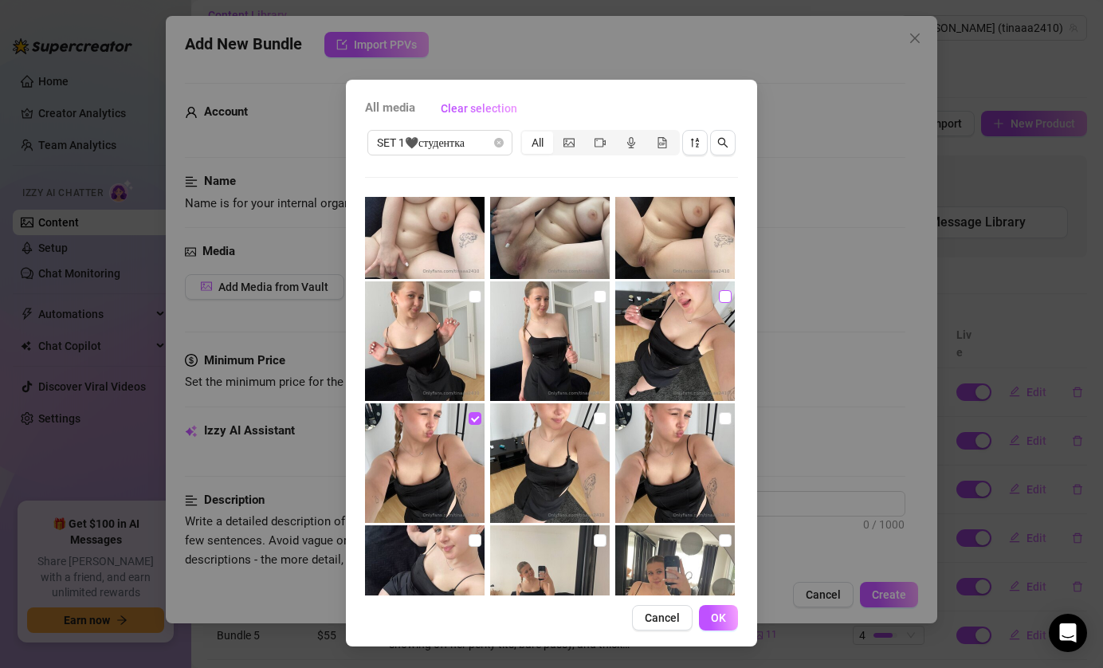
click at [721, 297] on input "checkbox" at bounding box center [725, 296] width 13 height 13
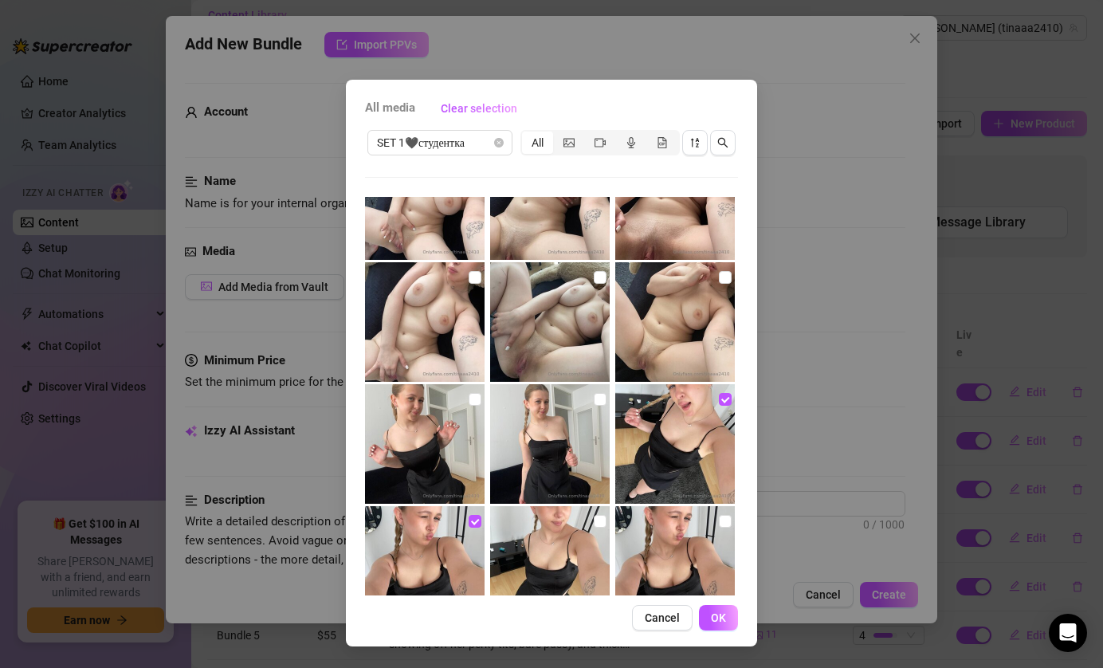
scroll to position [904, 0]
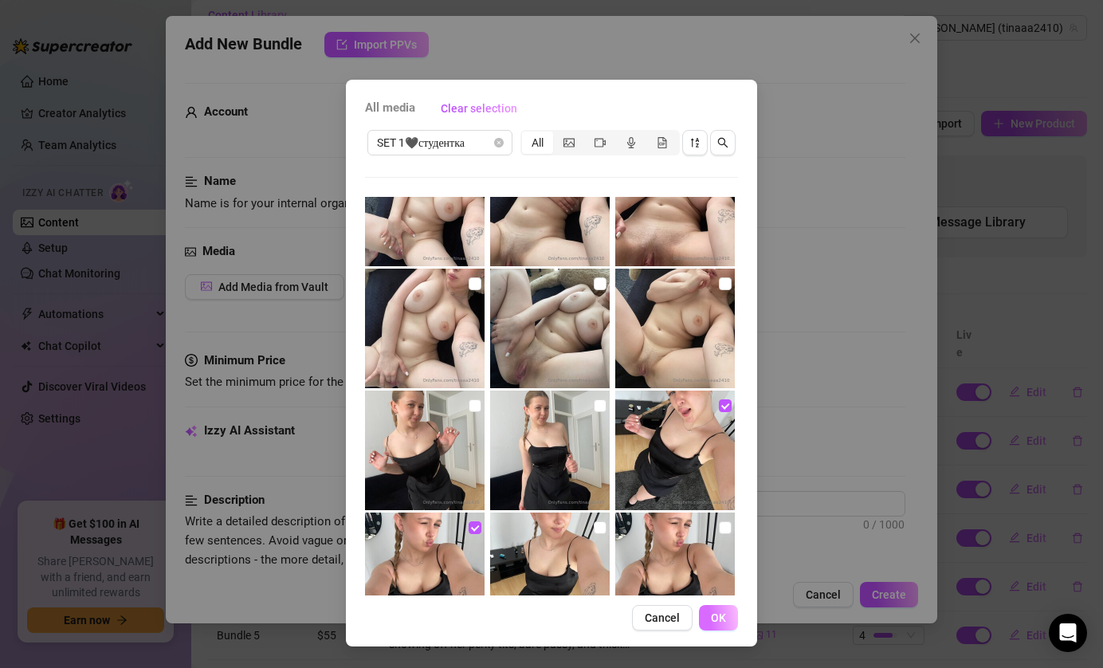
click at [717, 626] on button "OK" at bounding box center [718, 618] width 39 height 26
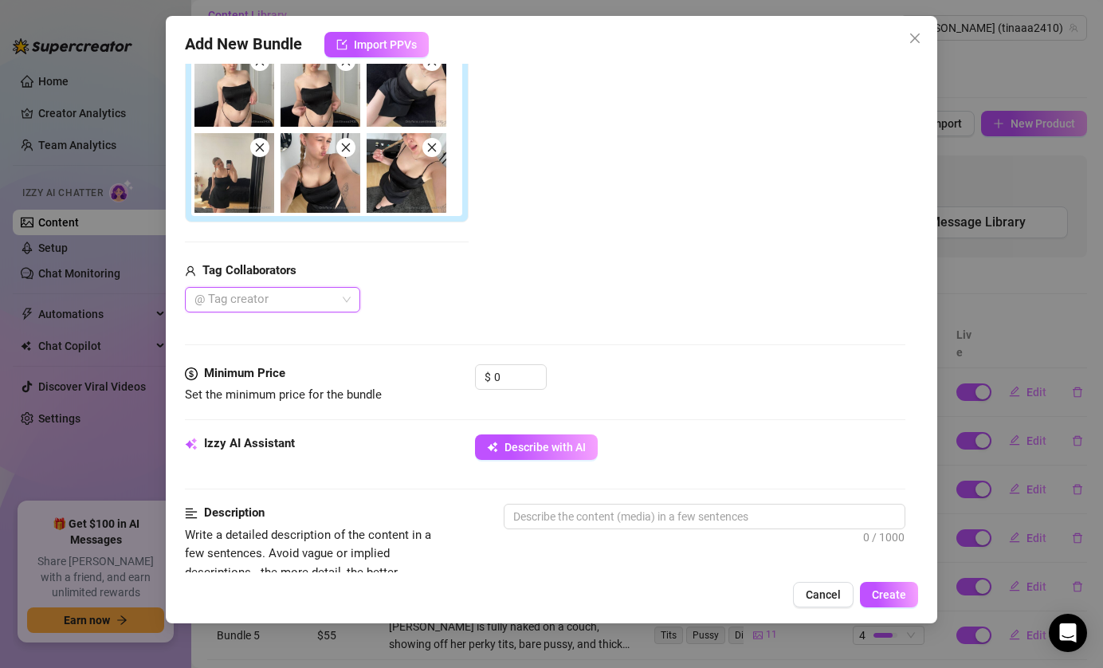
scroll to position [307, 0]
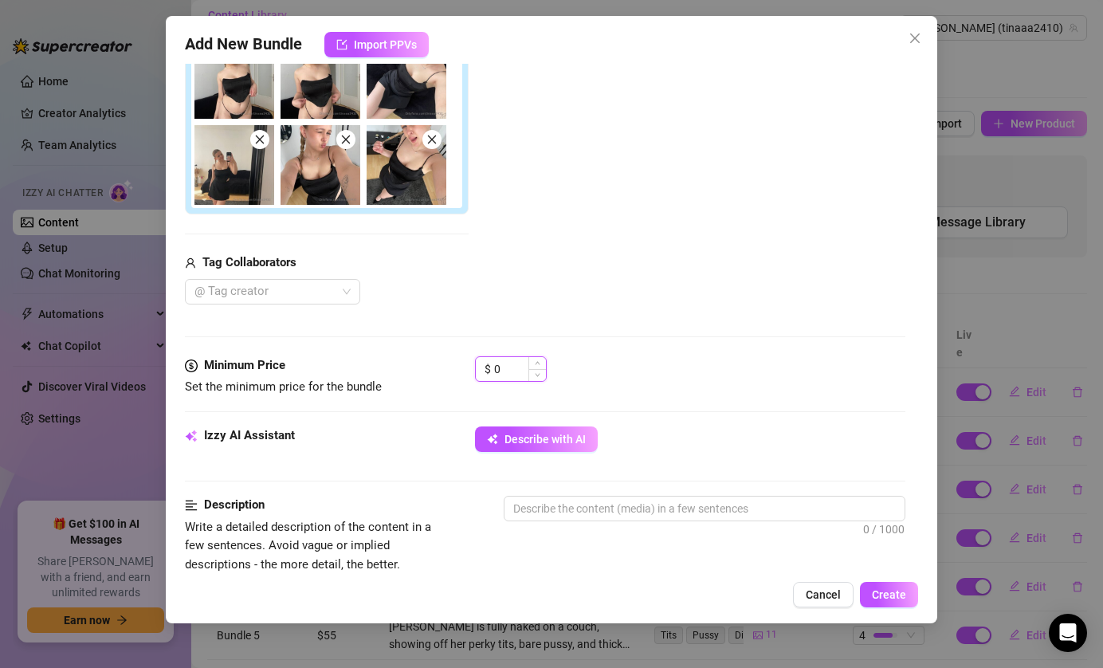
click at [512, 370] on input "0" at bounding box center [520, 369] width 52 height 24
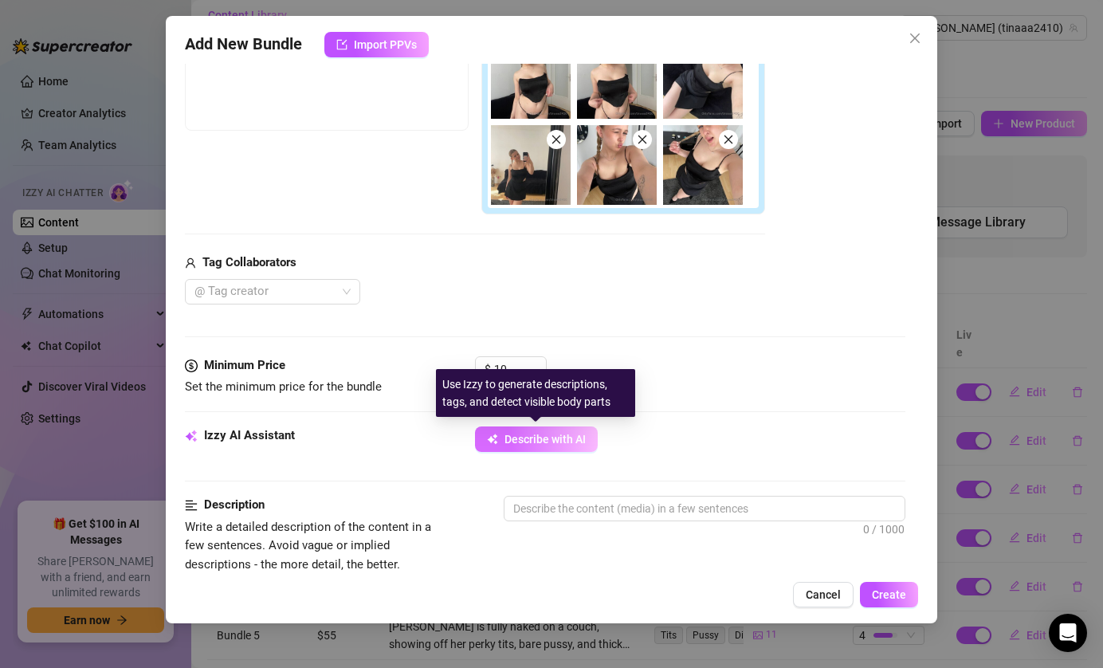
click at [565, 433] on span "Describe with AI" at bounding box center [545, 439] width 81 height 13
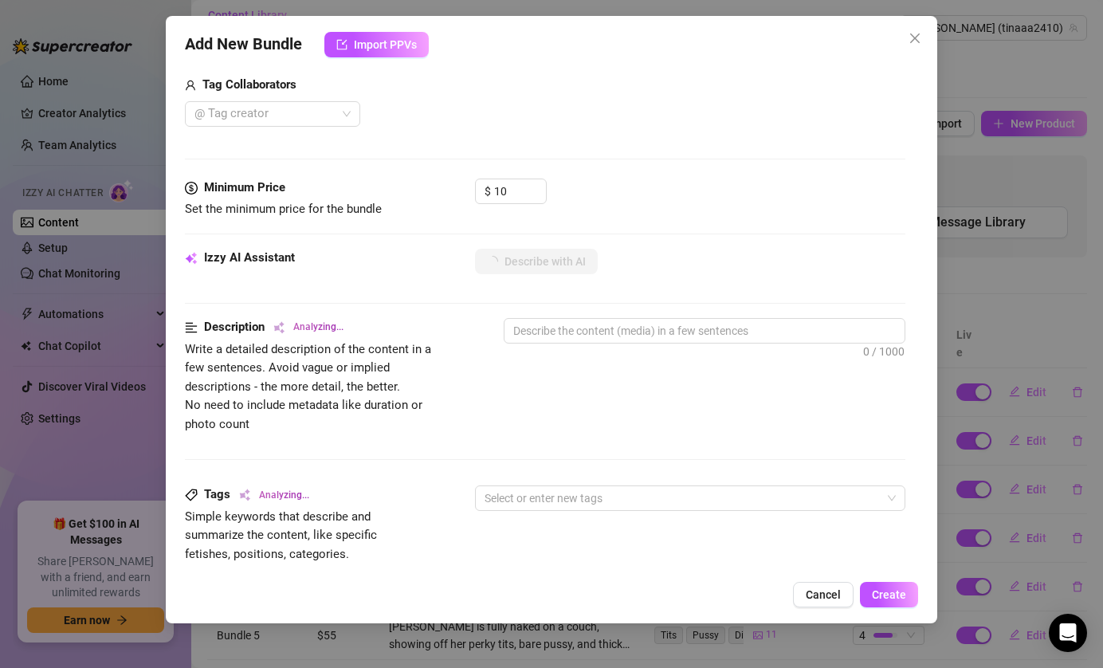
scroll to position [487, 0]
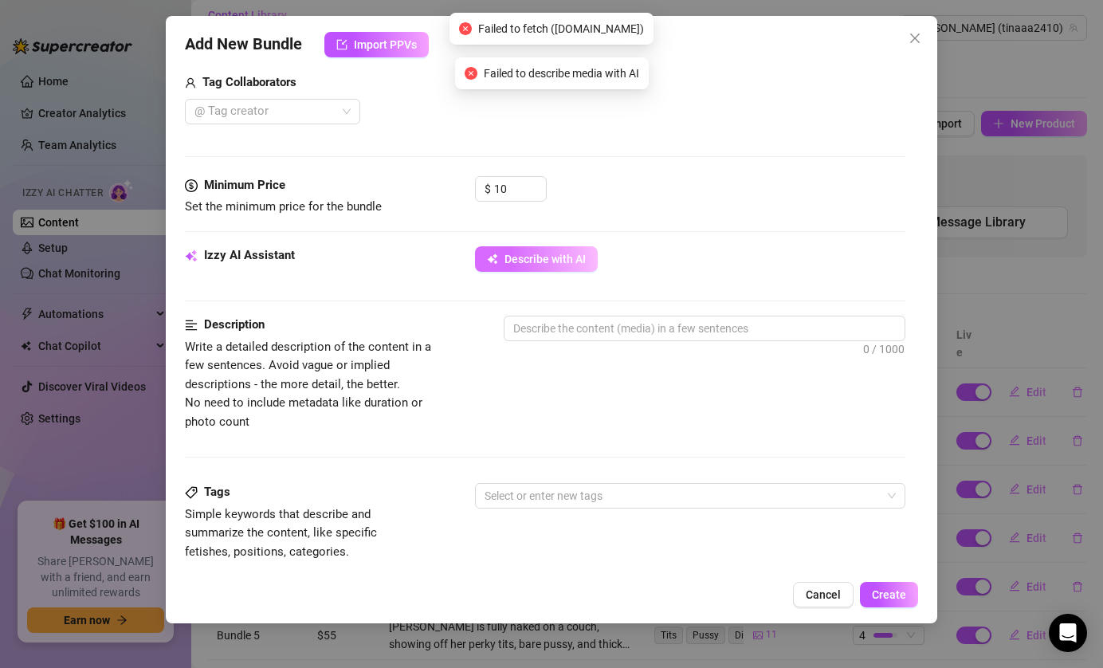
click at [540, 263] on span "Describe with AI" at bounding box center [545, 259] width 81 height 13
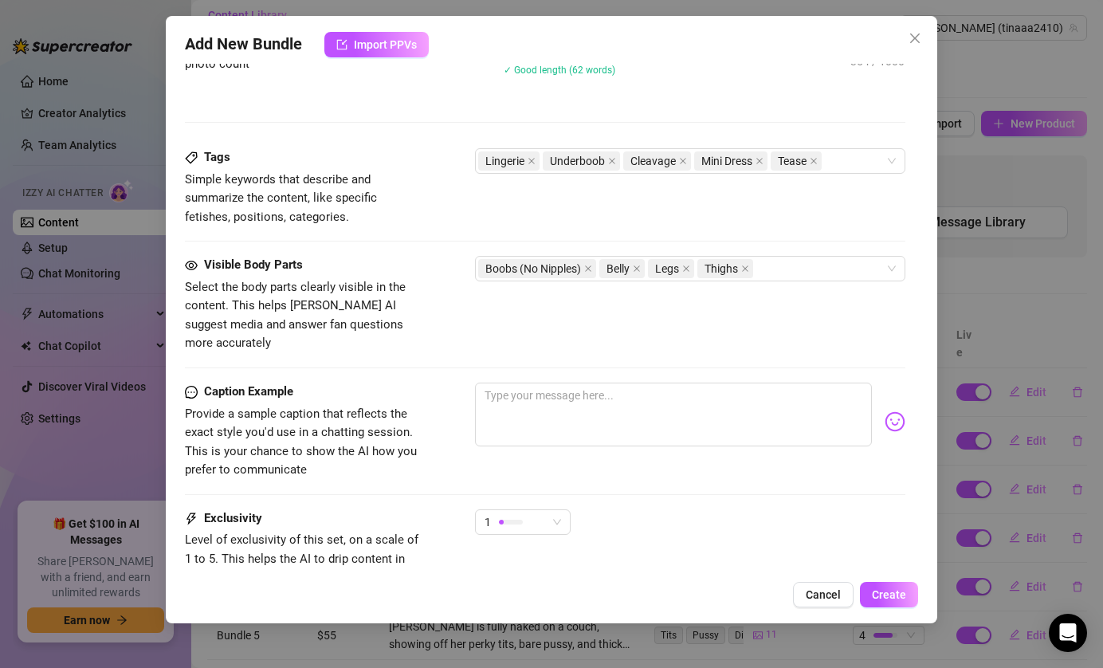
scroll to position [846, 0]
click at [619, 385] on textarea at bounding box center [674, 414] width 398 height 64
paste textarea "Any mischief in mind you're up for today?😏"
click at [891, 596] on span "Create" at bounding box center [889, 594] width 34 height 13
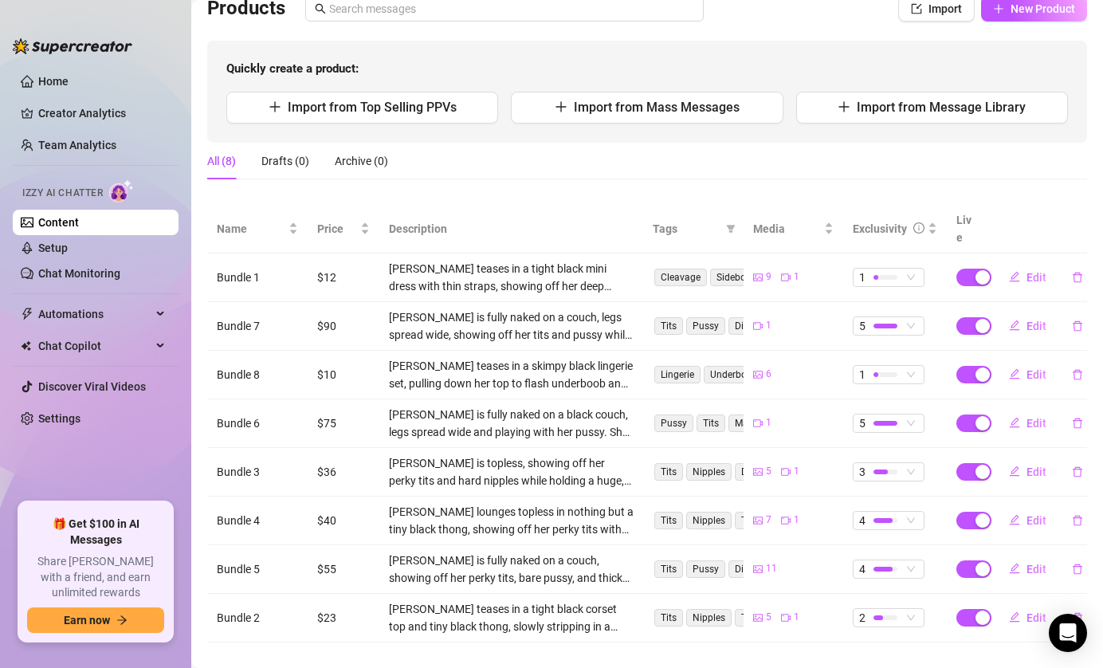
scroll to position [128, 0]
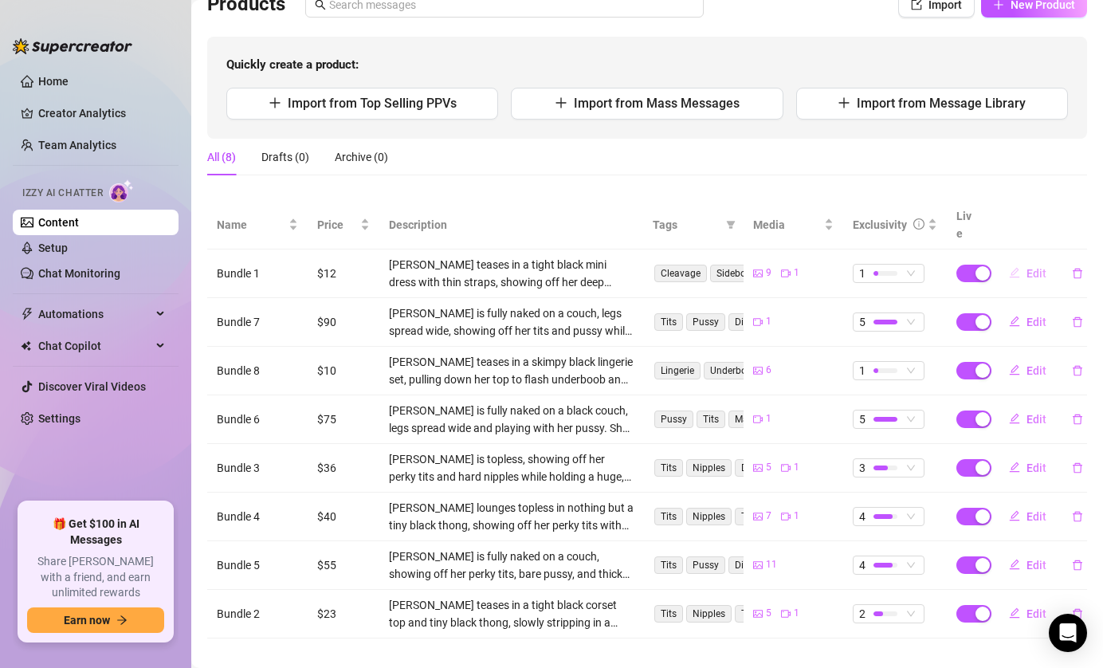
click at [1039, 267] on span "Edit" at bounding box center [1037, 273] width 20 height 13
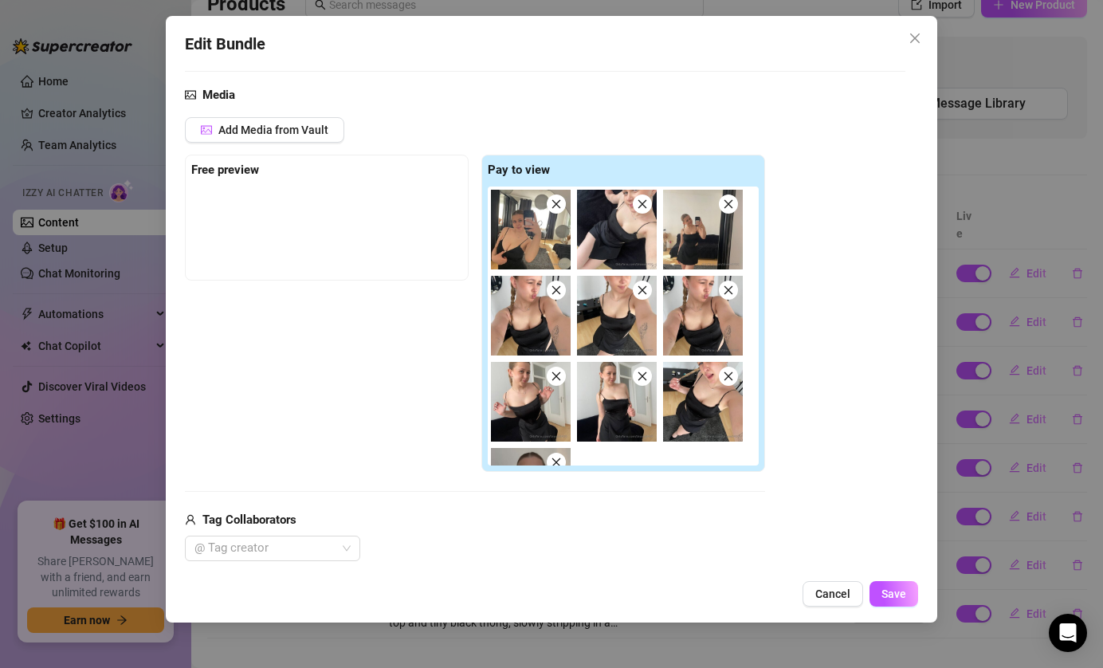
scroll to position [152, 0]
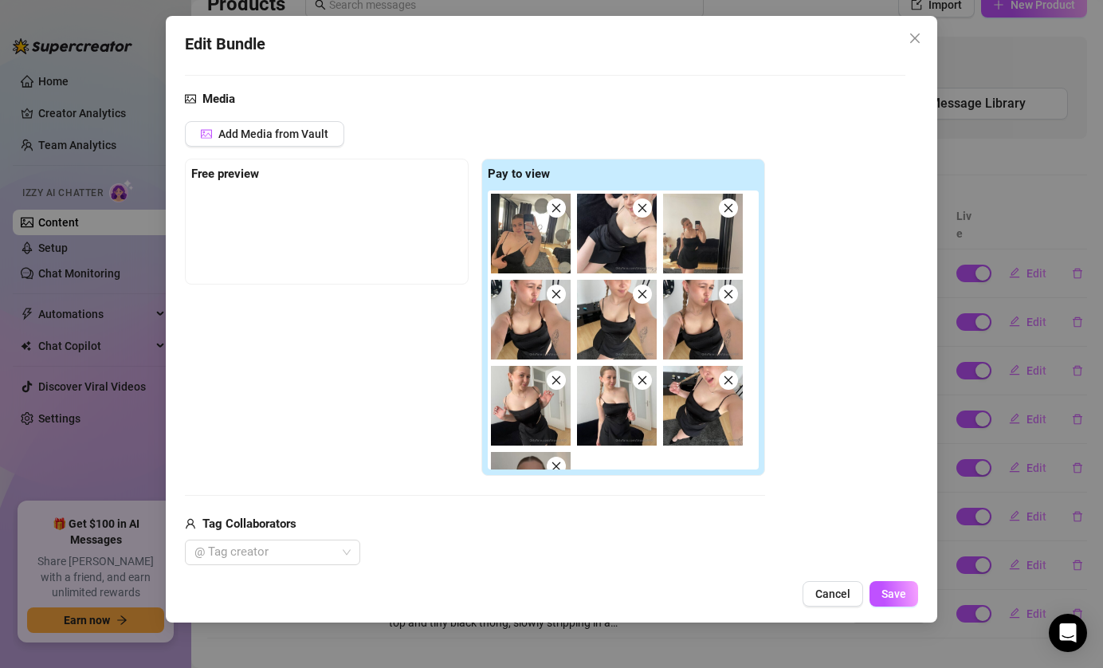
click at [732, 382] on icon "close" at bounding box center [728, 380] width 11 height 11
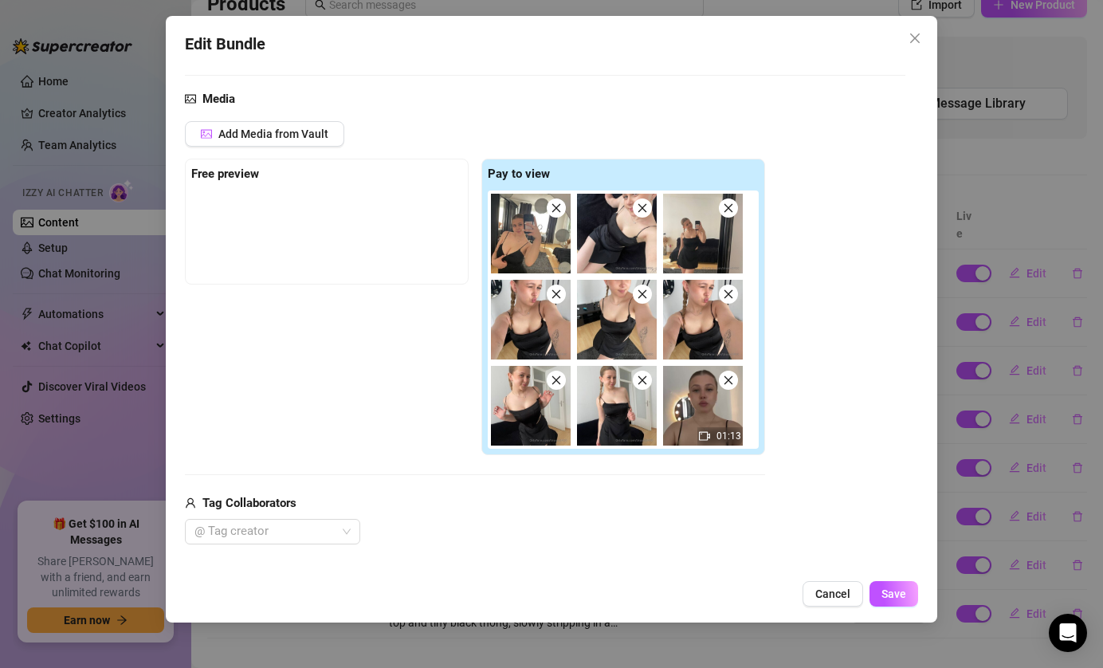
click at [646, 381] on icon "close" at bounding box center [642, 380] width 11 height 11
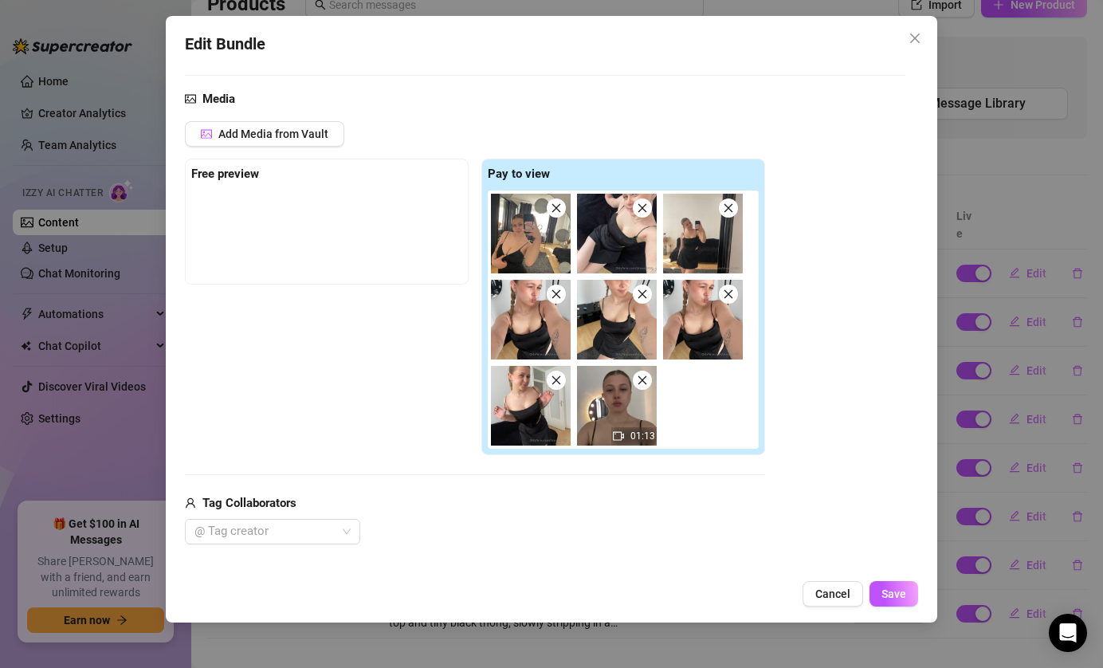
click at [560, 375] on icon "close" at bounding box center [556, 380] width 11 height 11
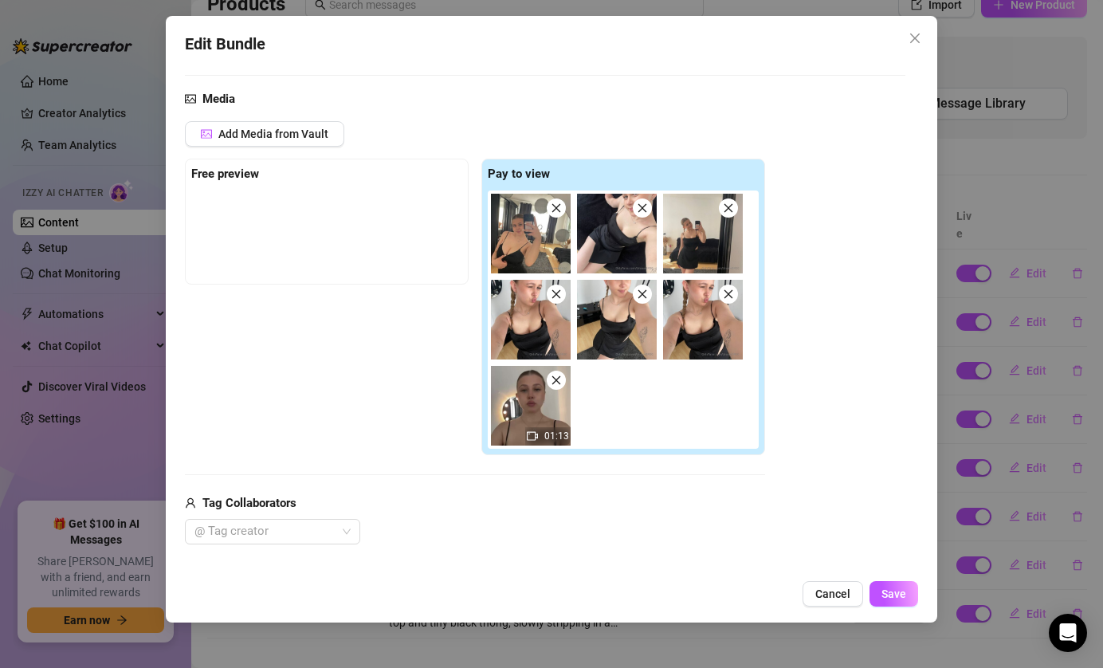
click at [730, 289] on icon "close" at bounding box center [728, 294] width 11 height 11
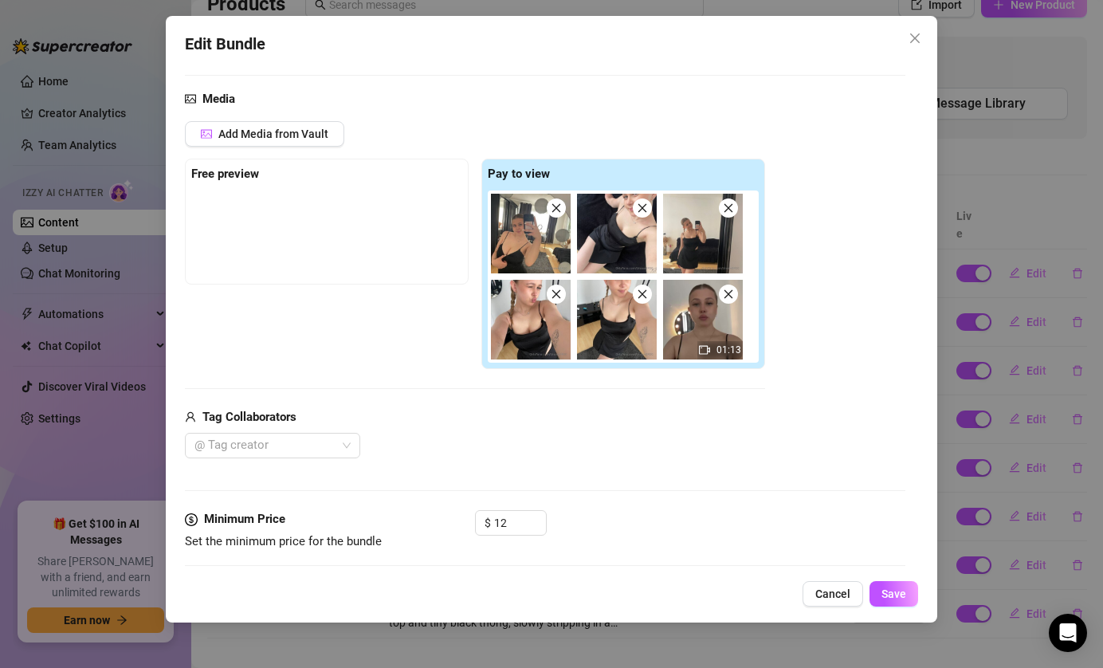
click at [647, 293] on span at bounding box center [642, 294] width 19 height 19
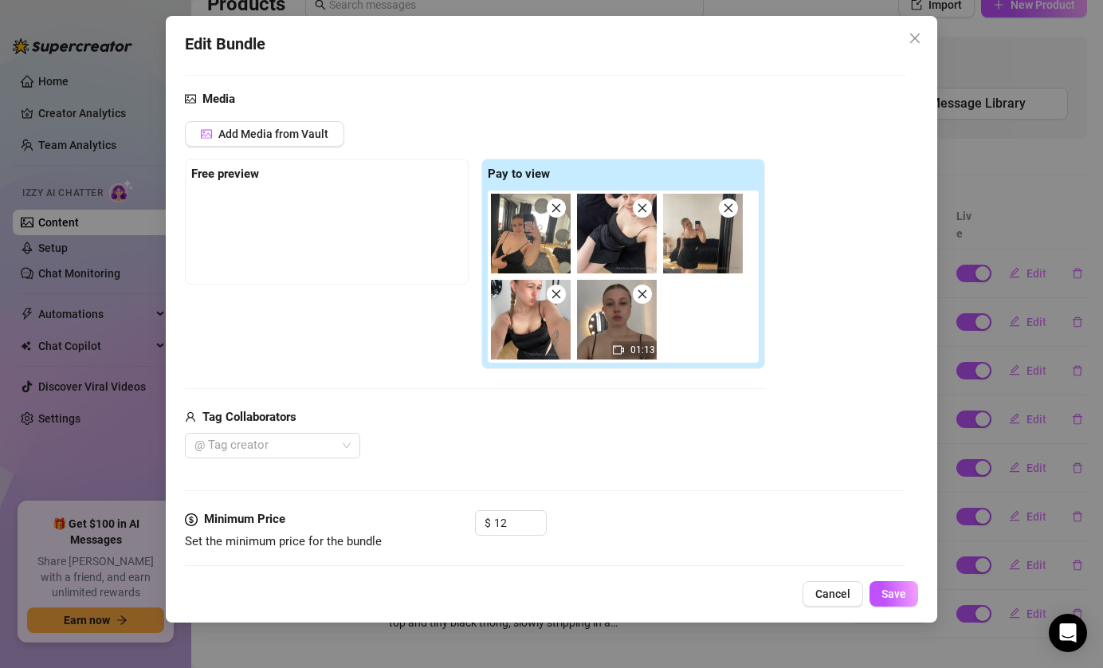
click at [557, 293] on icon "close" at bounding box center [556, 294] width 11 height 11
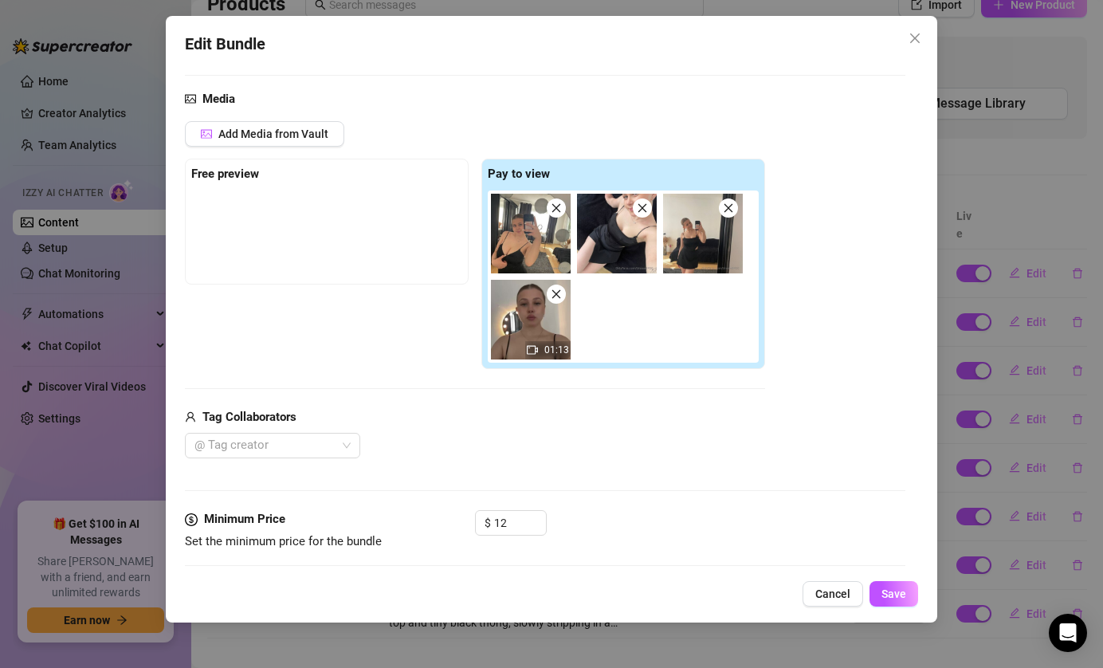
click at [732, 200] on span at bounding box center [728, 207] width 19 height 19
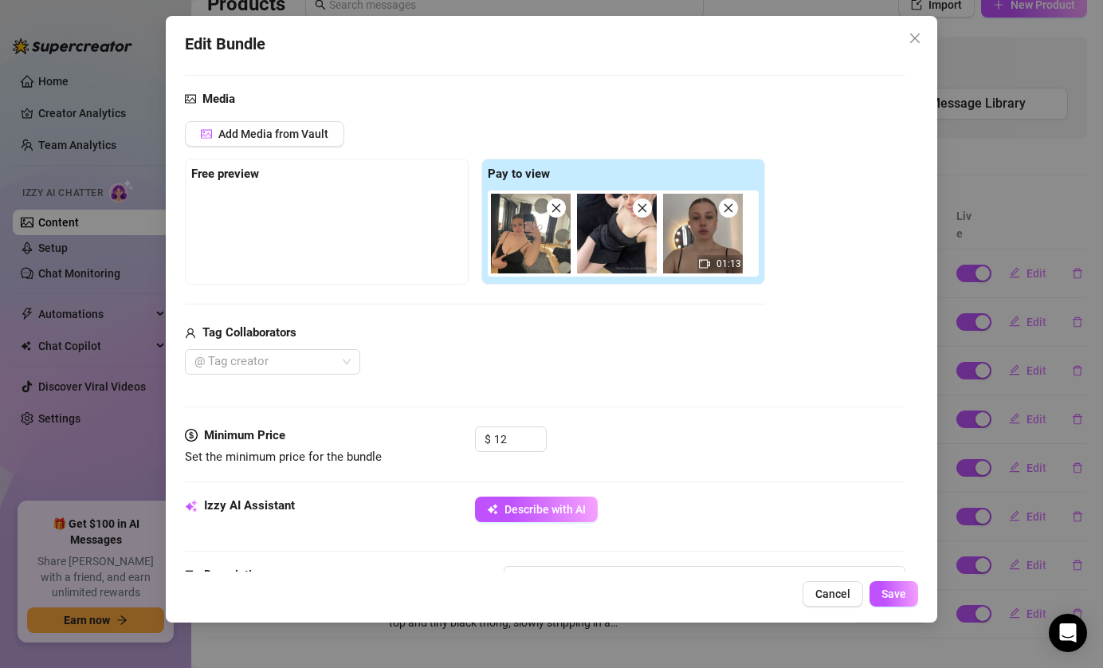
click at [638, 203] on icon "close" at bounding box center [642, 207] width 9 height 9
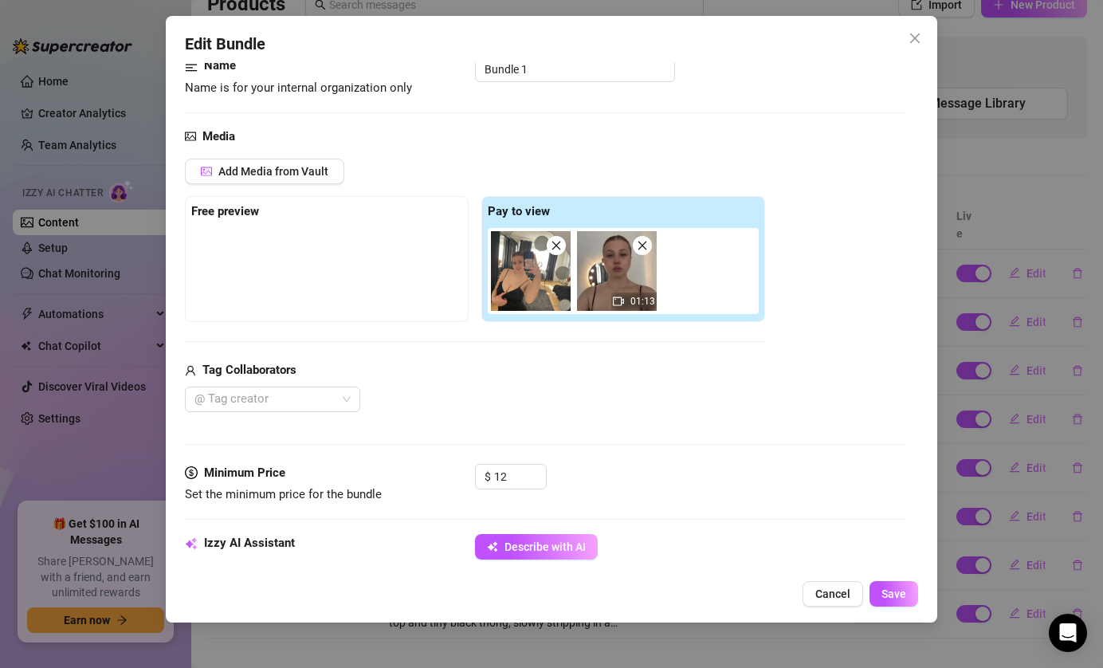
scroll to position [114, 0]
click at [298, 165] on button "Add Media from Vault" at bounding box center [264, 172] width 159 height 26
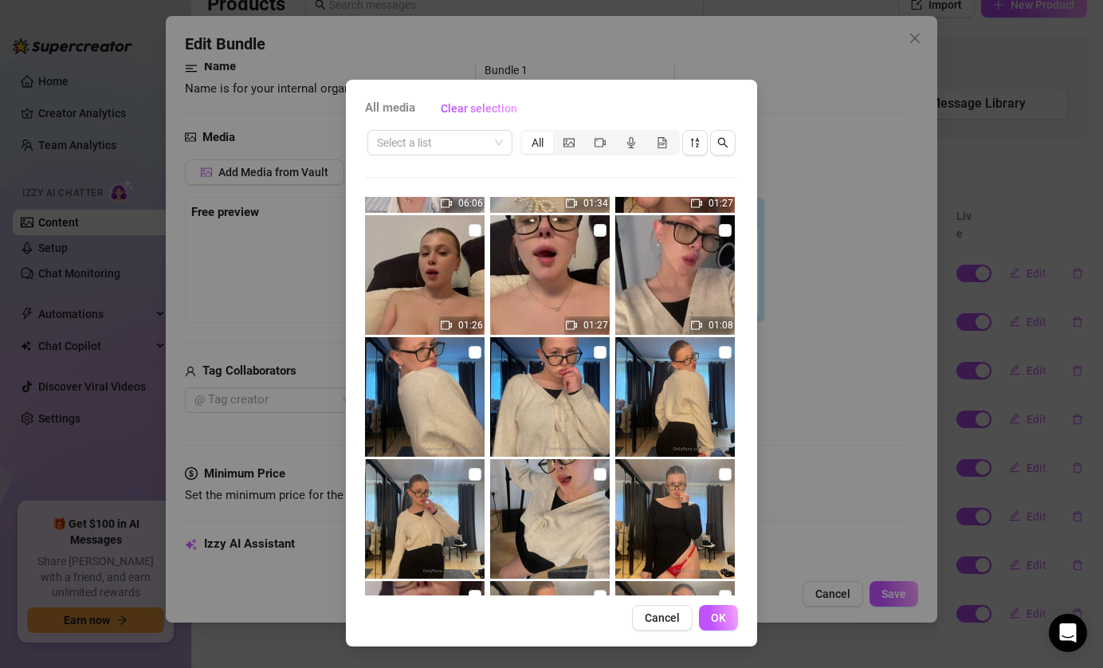
scroll to position [0, 0]
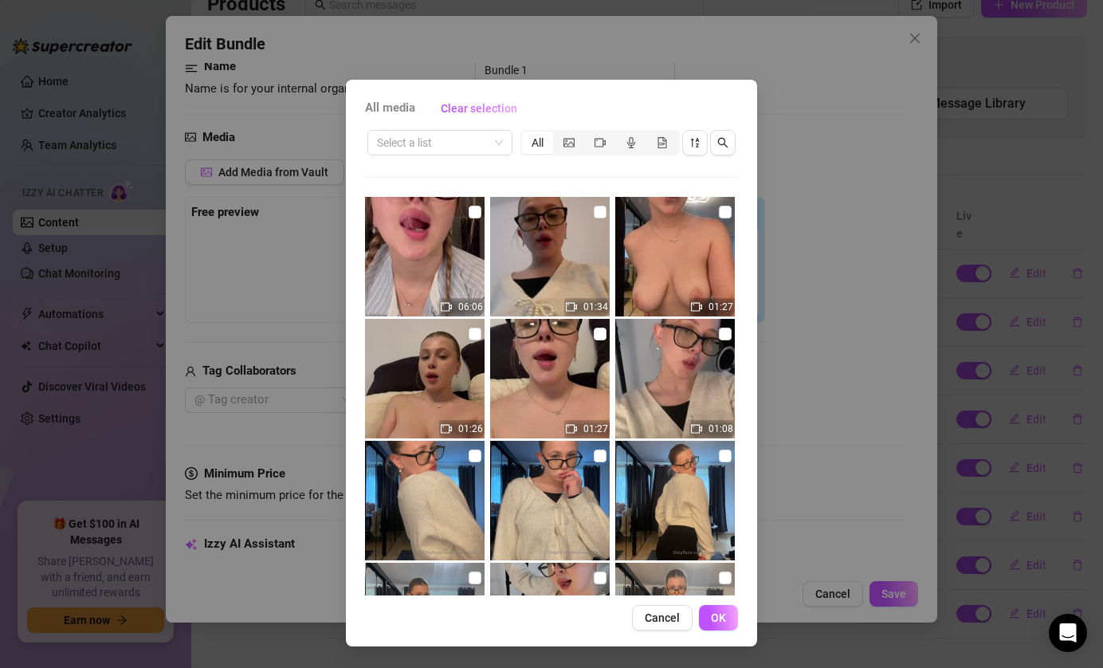
click at [501, 159] on div "Select a list All 06:06 01:34 01:27 01:26 01:27 01:08 02:20 01:50 03:40 01:03 0…" at bounding box center [551, 362] width 373 height 468
click at [501, 142] on span at bounding box center [440, 143] width 126 height 24
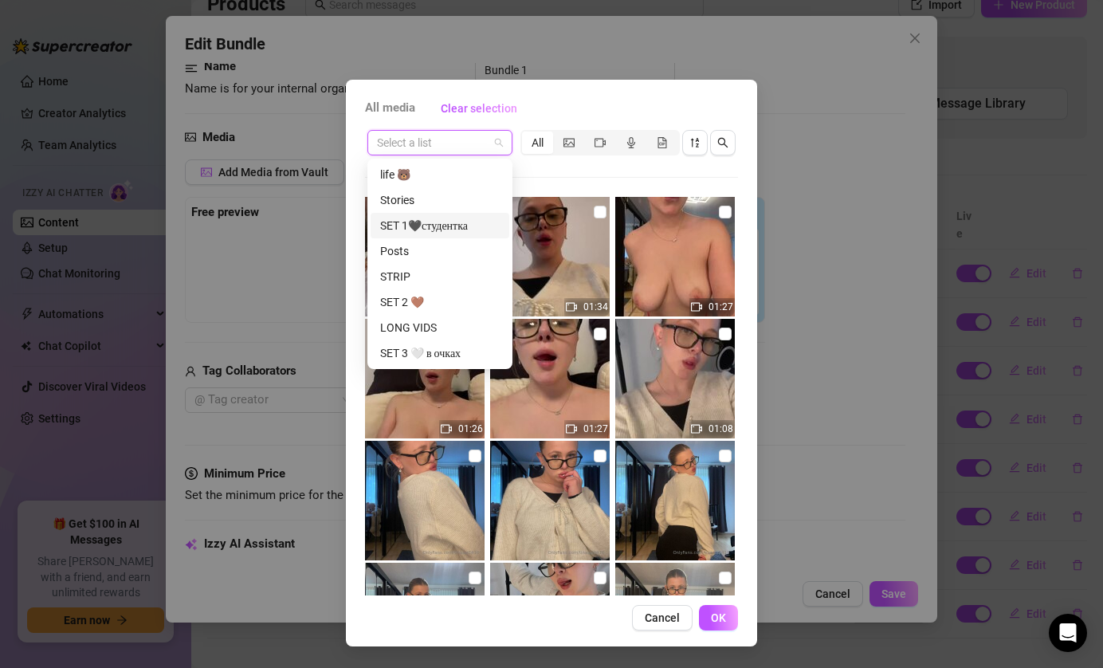
click at [469, 218] on div "SET 1🖤студентка" at bounding box center [440, 226] width 120 height 18
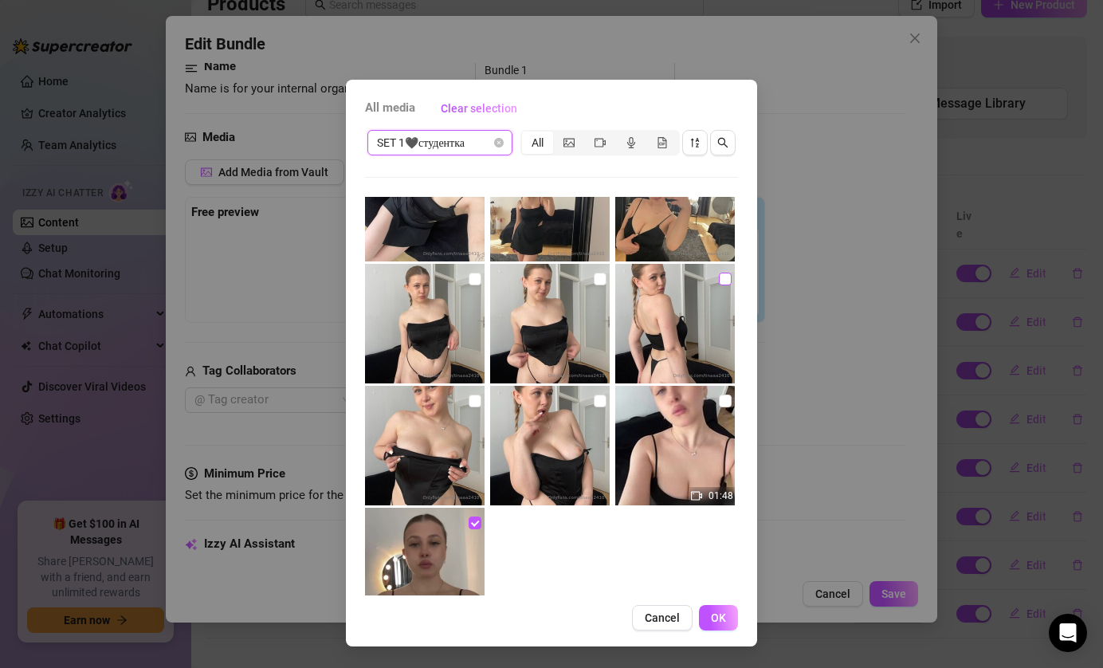
scroll to position [1509, 0]
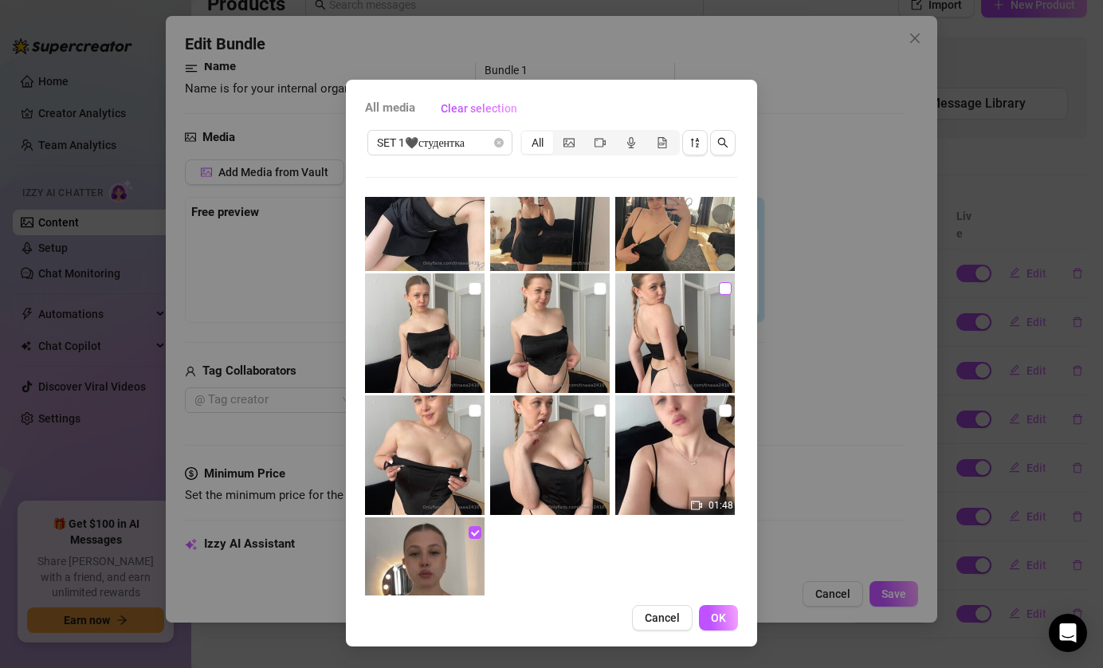
click at [724, 289] on input "checkbox" at bounding box center [725, 288] width 13 height 13
click at [601, 288] on input "checkbox" at bounding box center [600, 288] width 13 height 13
click at [480, 287] on input "checkbox" at bounding box center [475, 288] width 13 height 13
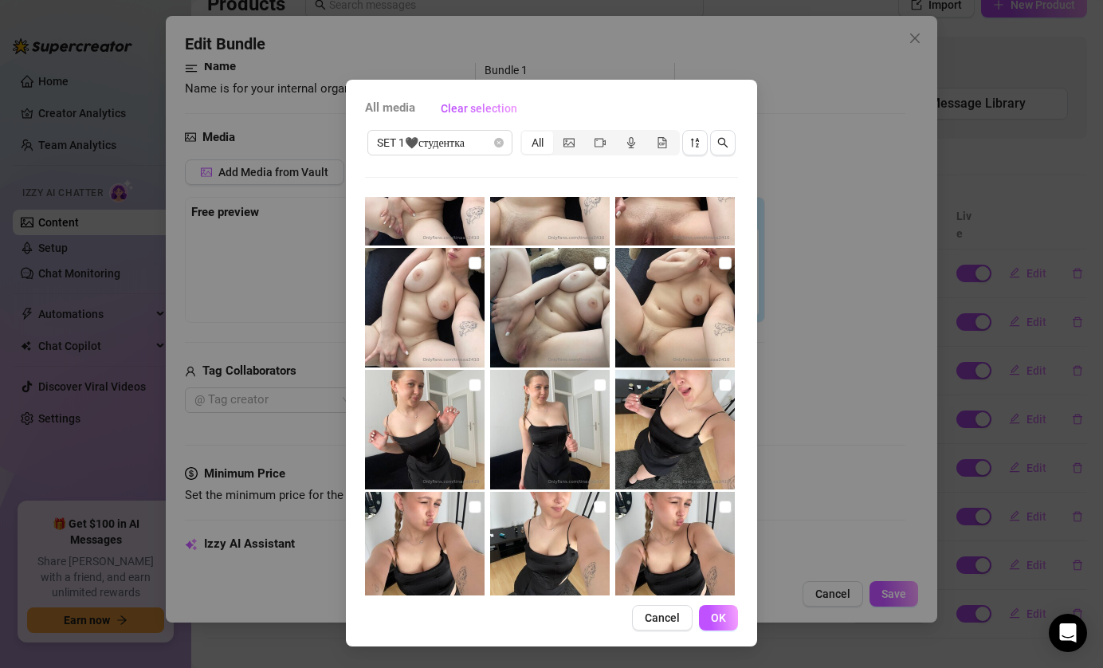
scroll to position [924, 0]
click at [722, 614] on span "OK" at bounding box center [718, 617] width 15 height 13
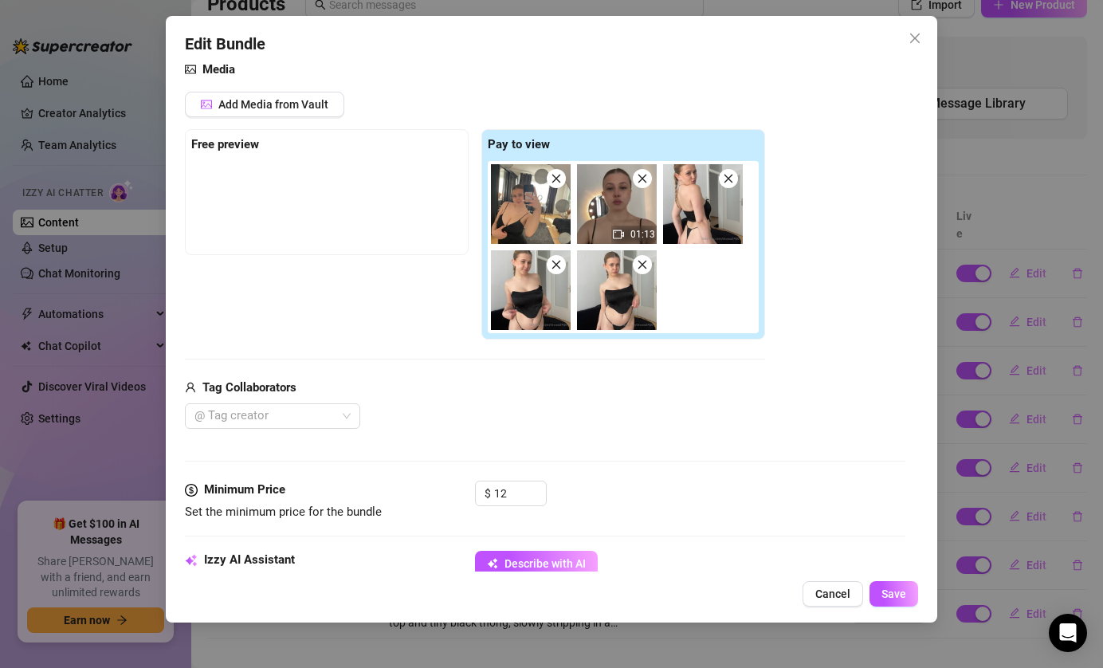
scroll to position [197, 0]
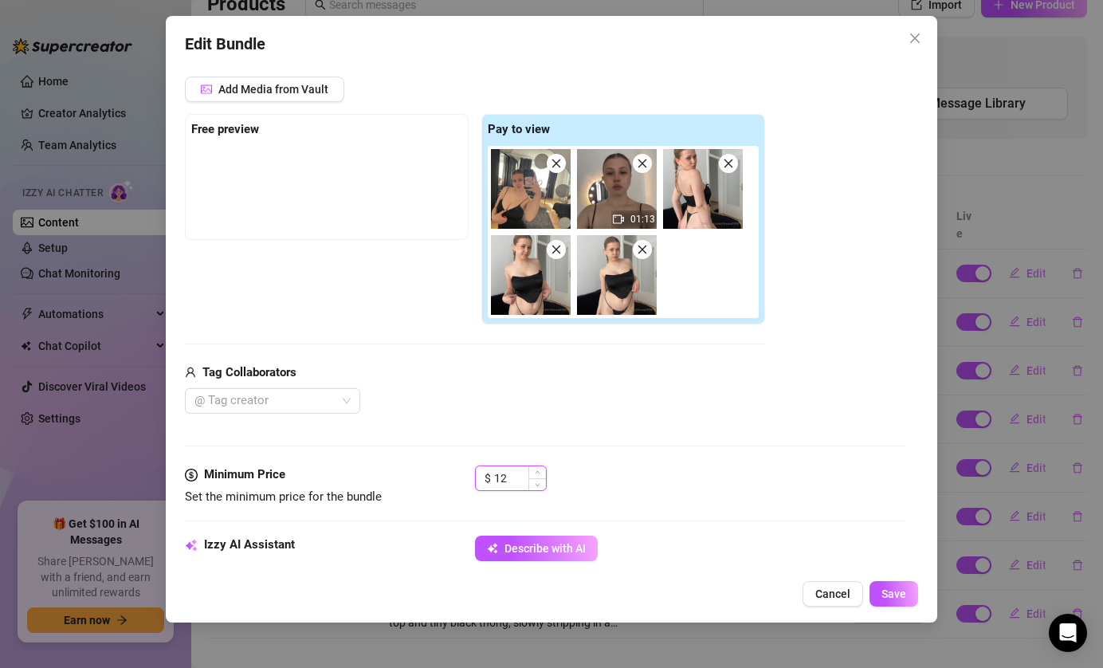
click at [520, 477] on input "12" at bounding box center [520, 478] width 52 height 24
click at [895, 608] on div "Edit Bundle Account Tina (@tinaaa2410) Name Name is for your internal organizat…" at bounding box center [552, 319] width 772 height 607
click at [903, 595] on span "Save" at bounding box center [894, 593] width 25 height 13
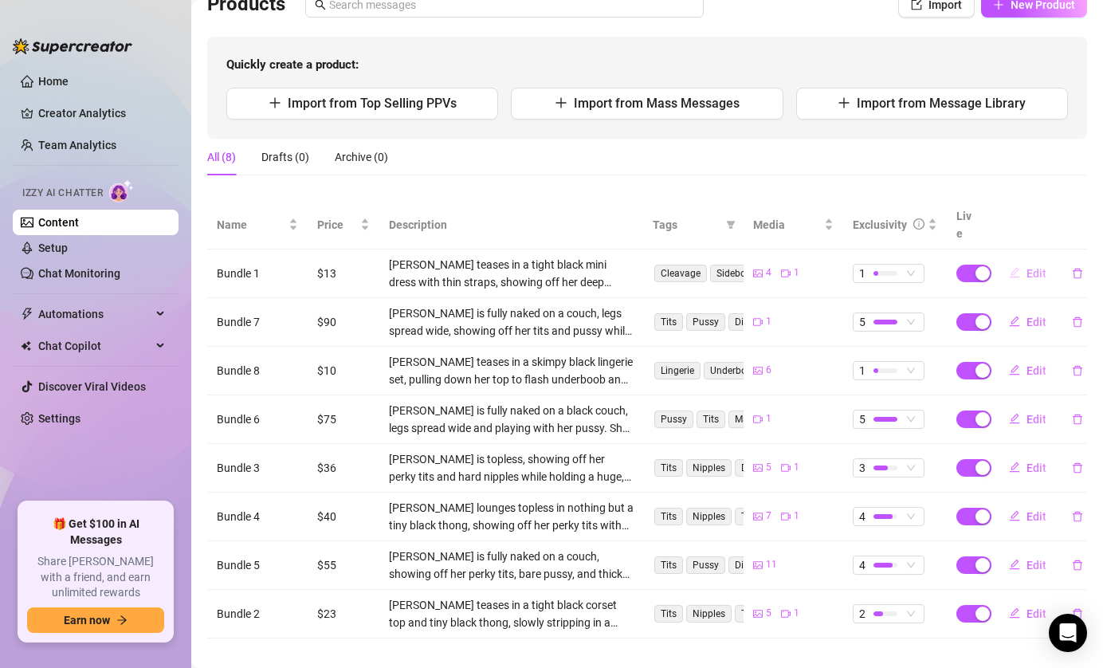
click at [1031, 267] on span "Edit" at bounding box center [1037, 273] width 20 height 13
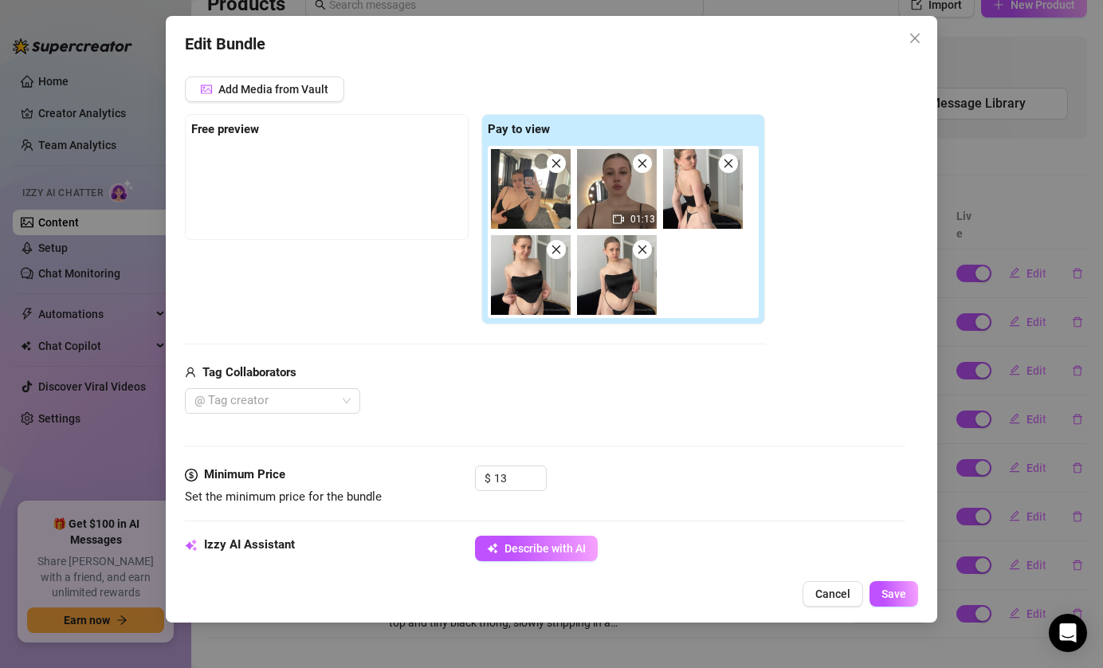
scroll to position [428, 0]
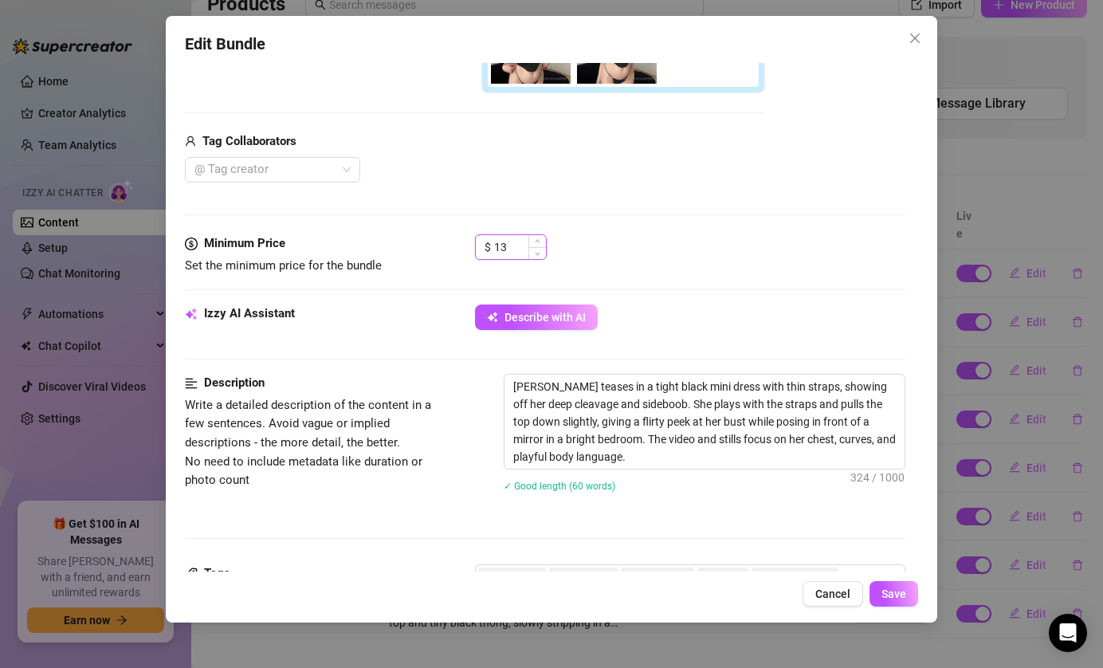
click at [512, 248] on input "13" at bounding box center [520, 247] width 52 height 24
click at [909, 600] on button "Save" at bounding box center [894, 594] width 49 height 26
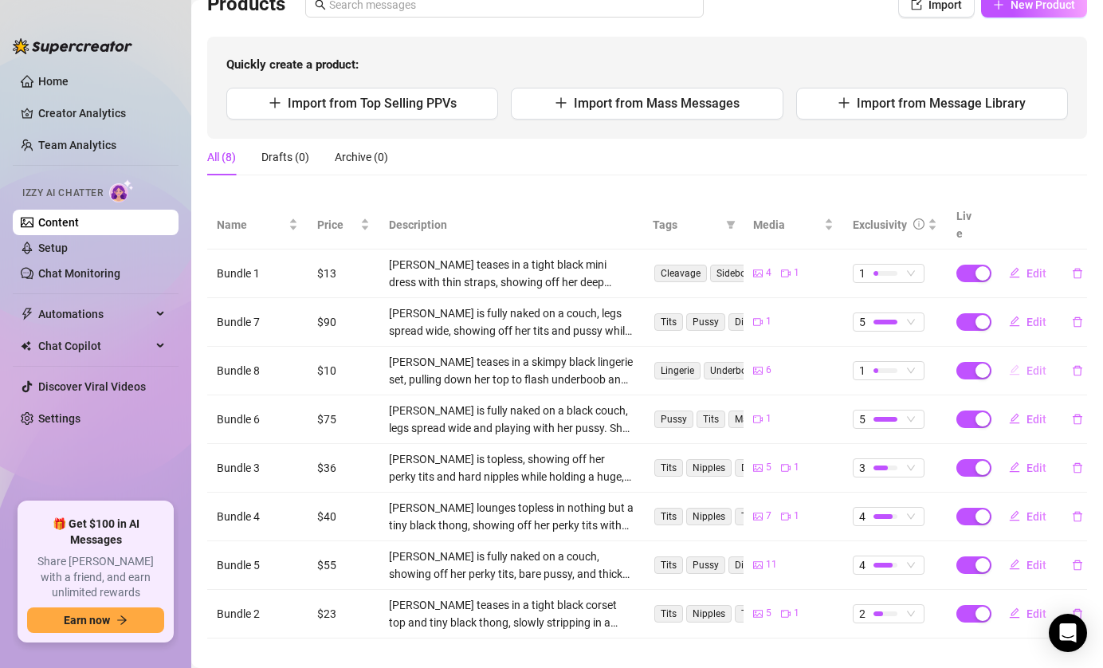
click at [1026, 358] on button "Edit" at bounding box center [1027, 371] width 63 height 26
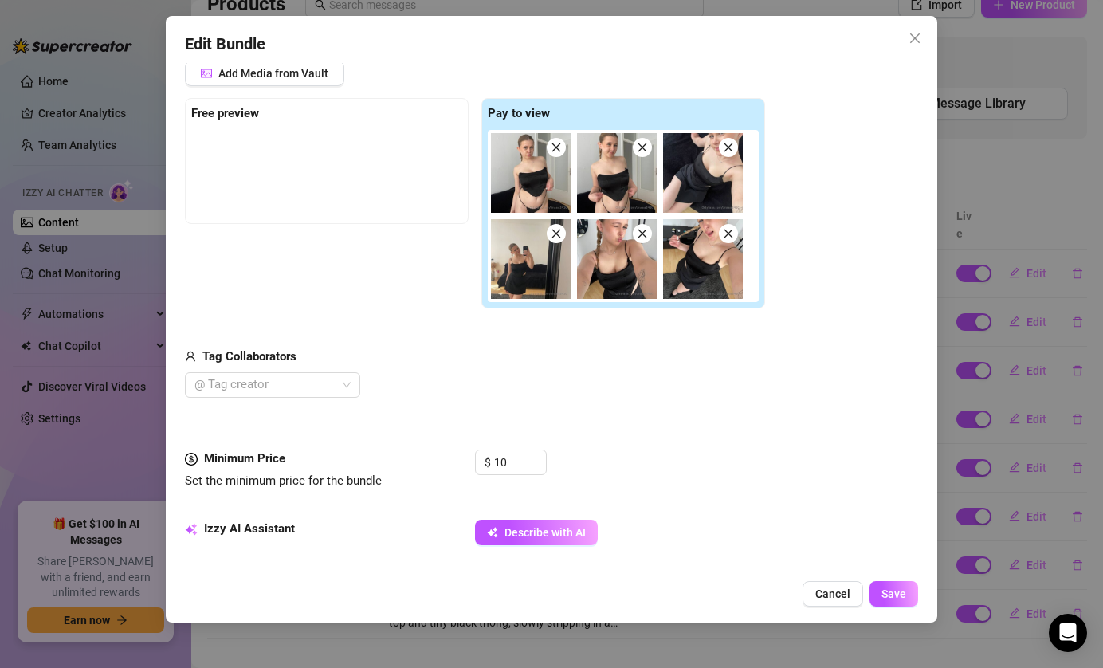
scroll to position [238, 0]
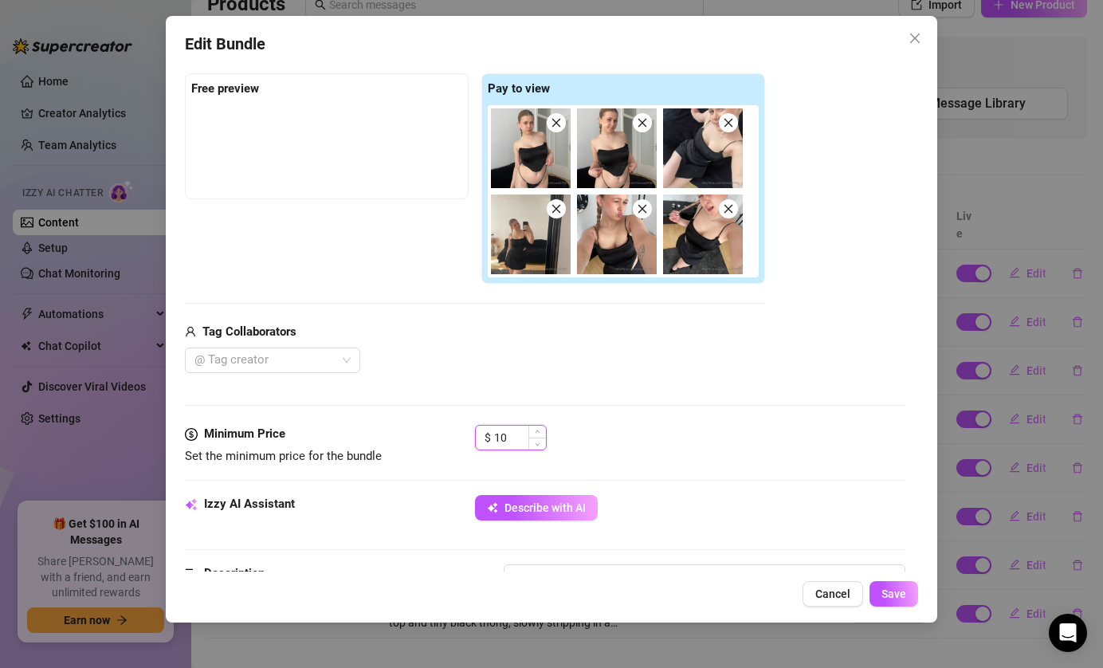
click at [517, 437] on input "10" at bounding box center [520, 438] width 52 height 24
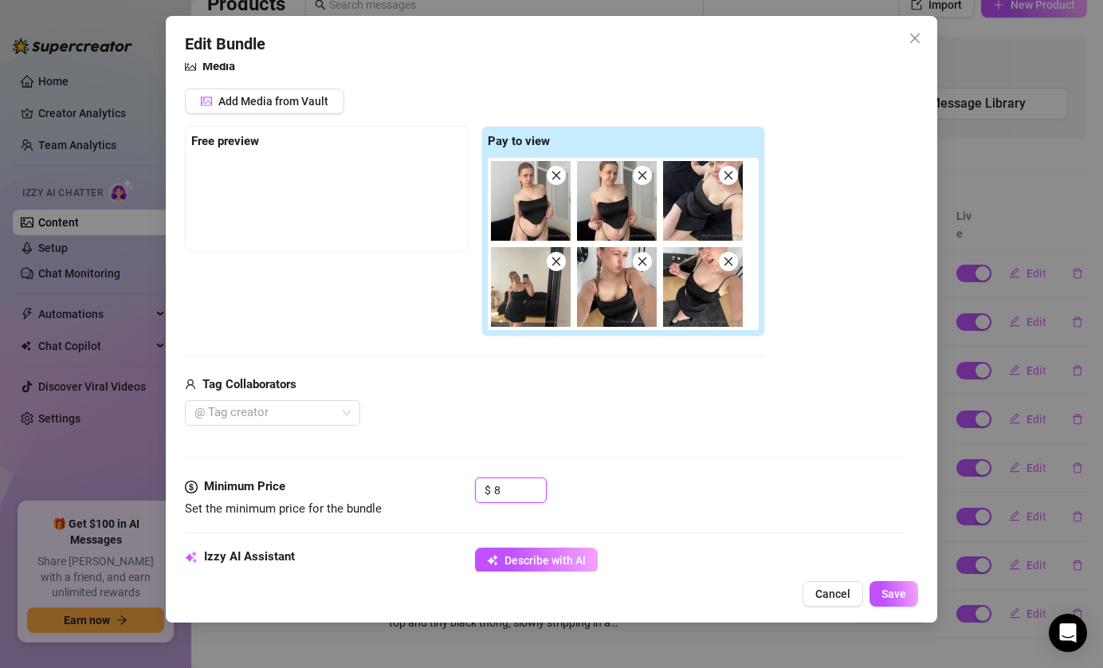
scroll to position [0, 0]
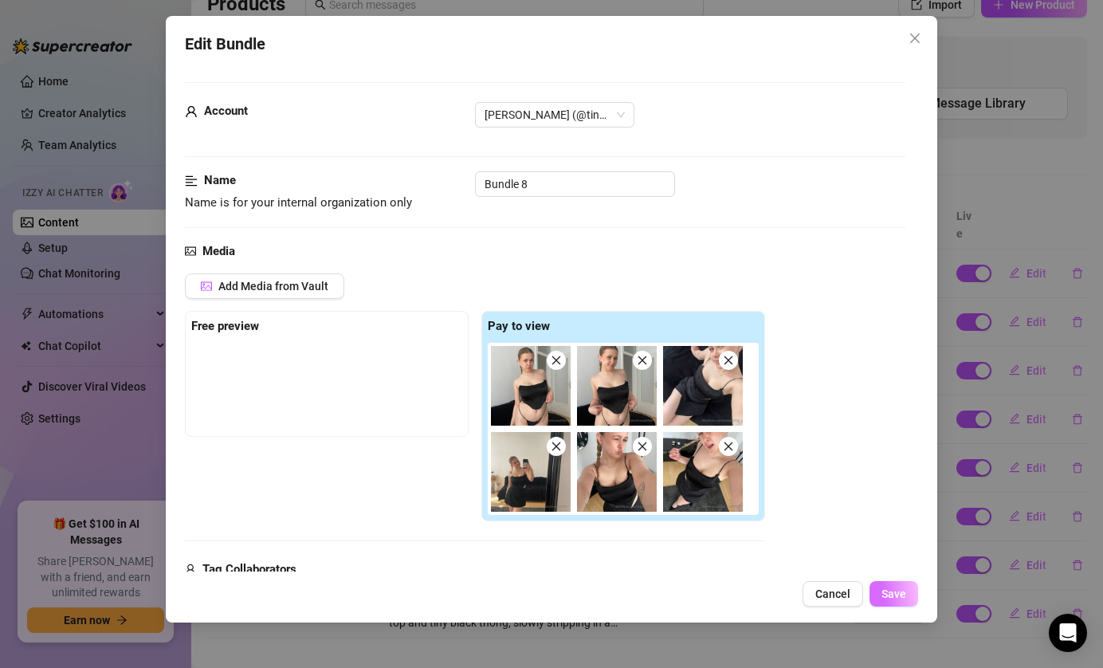
click at [879, 603] on button "Save" at bounding box center [894, 594] width 49 height 26
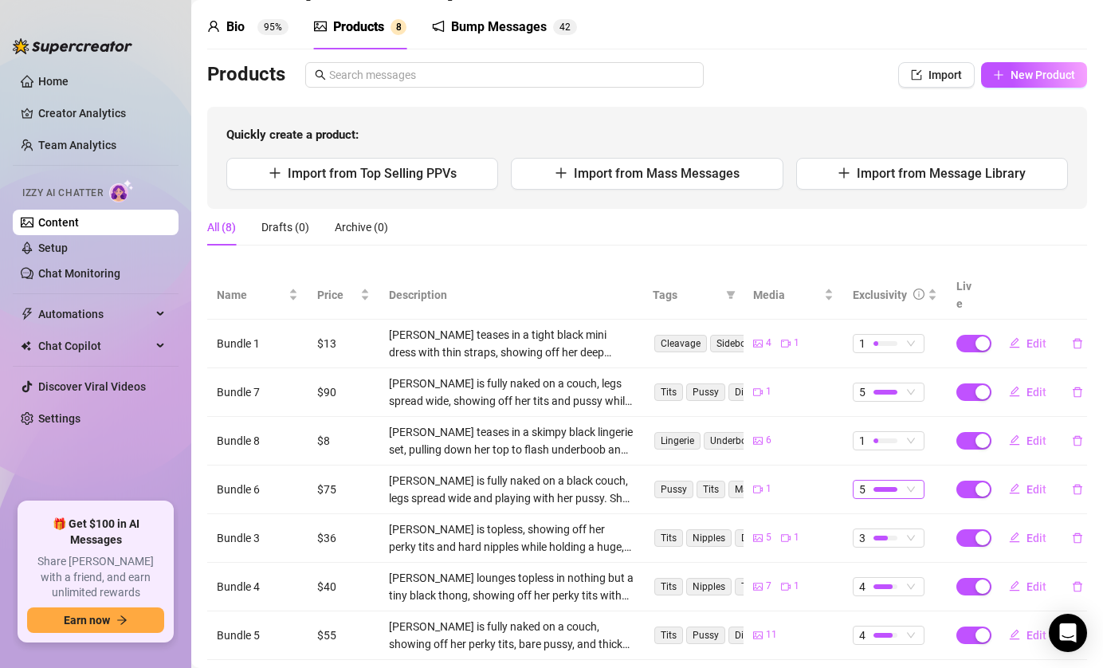
scroll to position [128, 0]
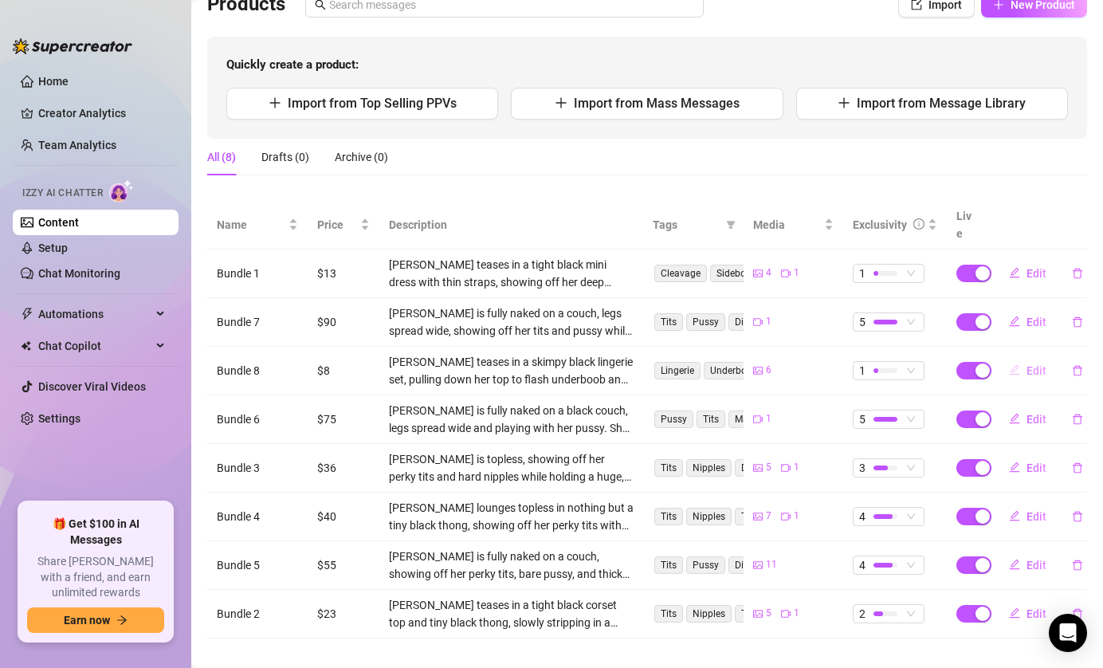
click at [1036, 364] on span "Edit" at bounding box center [1037, 370] width 20 height 13
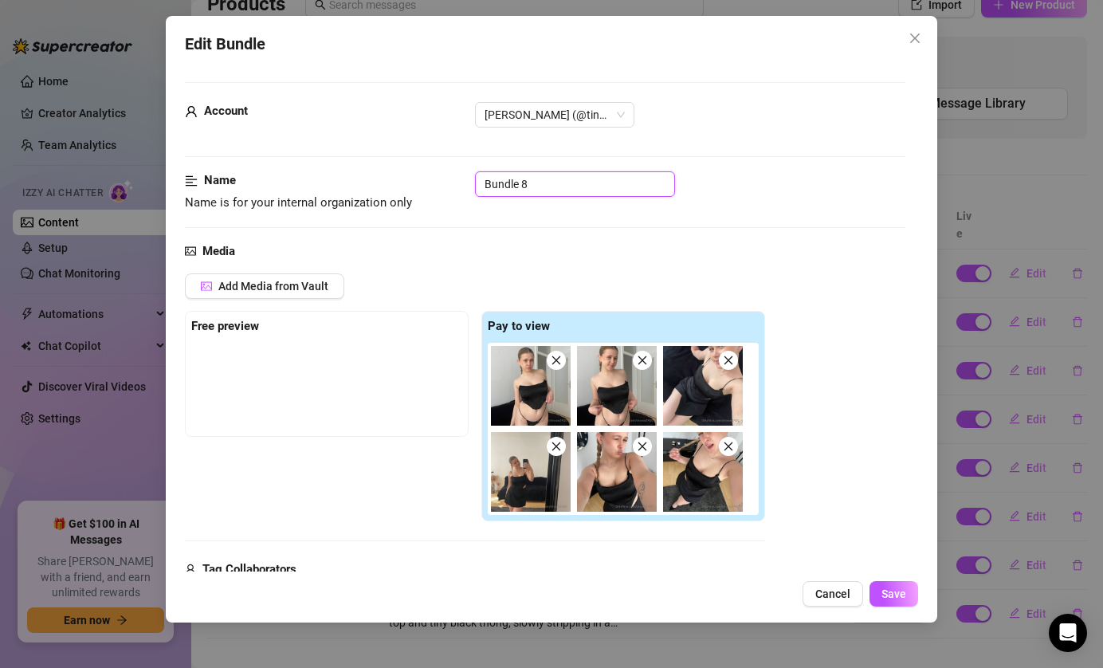
drag, startPoint x: 575, startPoint y: 175, endPoint x: 485, endPoint y: 175, distance: 90.1
click at [491, 175] on input "Bundle 8" at bounding box center [575, 184] width 200 height 26
click at [561, 191] on input "Bundle 8" at bounding box center [575, 184] width 200 height 26
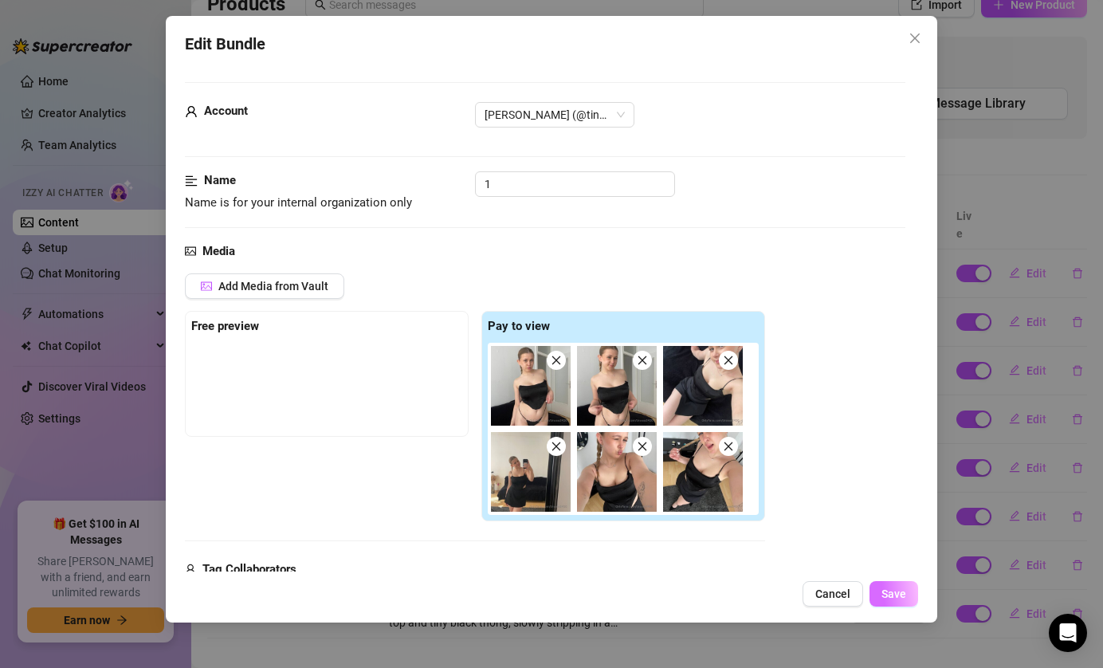
click at [890, 603] on button "Save" at bounding box center [894, 594] width 49 height 26
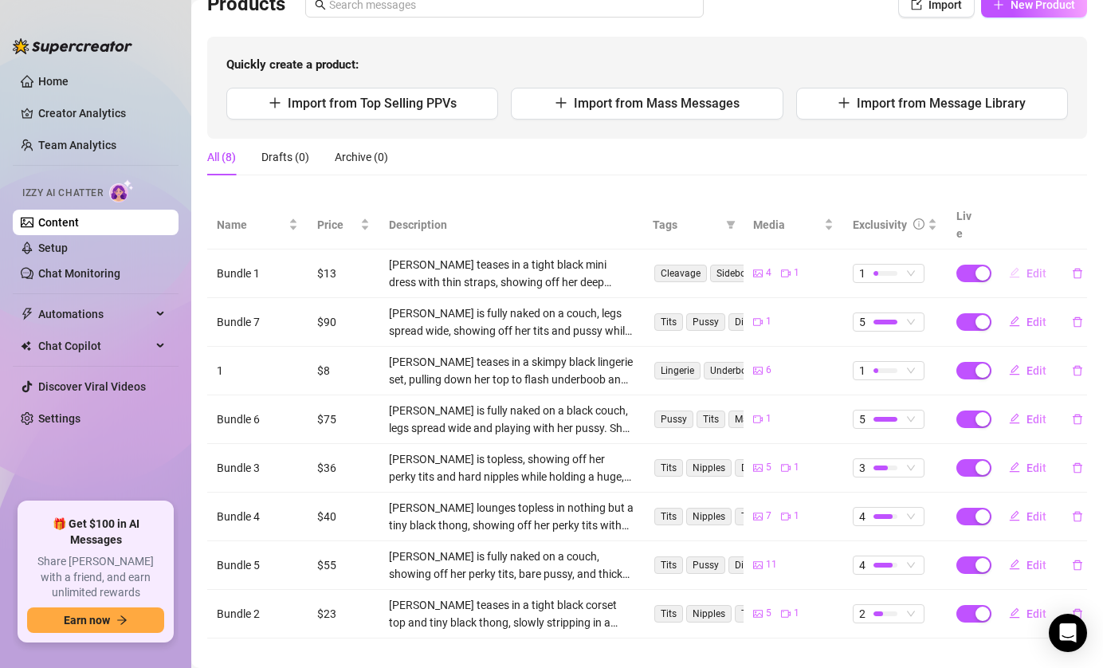
click at [1039, 267] on span "Edit" at bounding box center [1037, 273] width 20 height 13
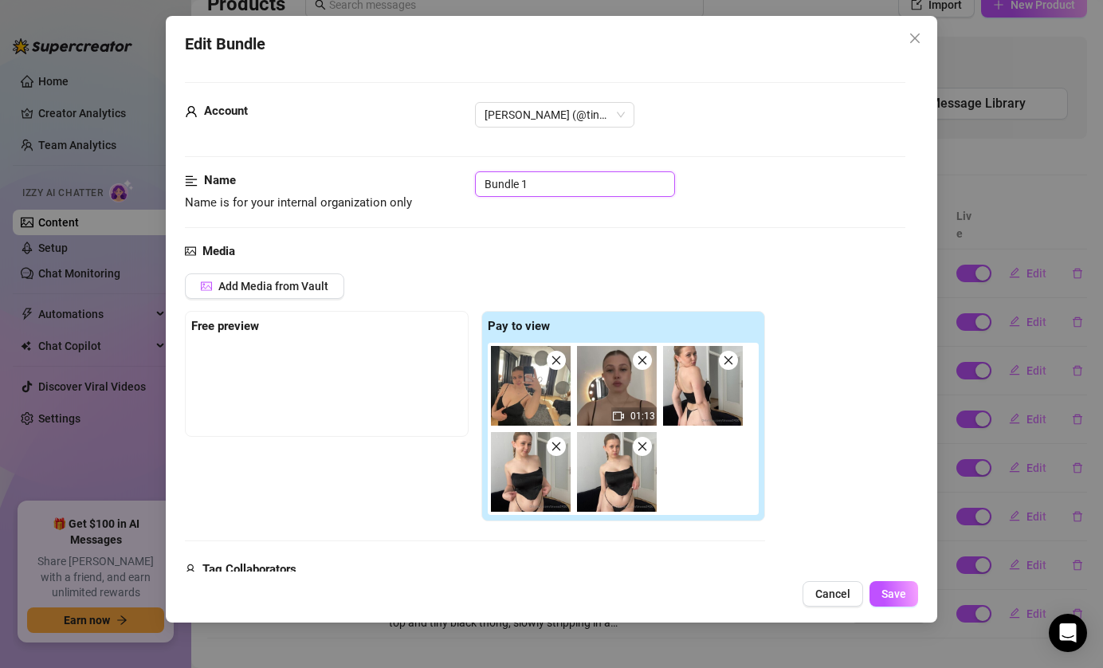
click at [542, 178] on input "Bundle 1" at bounding box center [575, 184] width 200 height 26
click at [897, 593] on span "Save" at bounding box center [894, 593] width 25 height 13
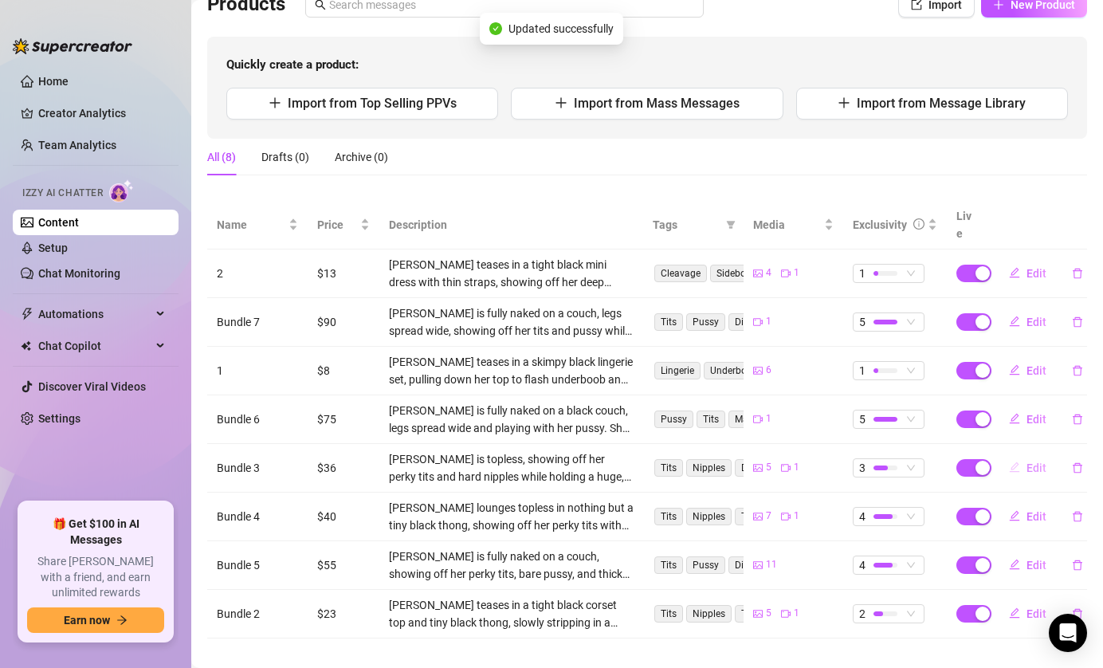
click at [1030, 461] on span "Edit" at bounding box center [1037, 467] width 20 height 13
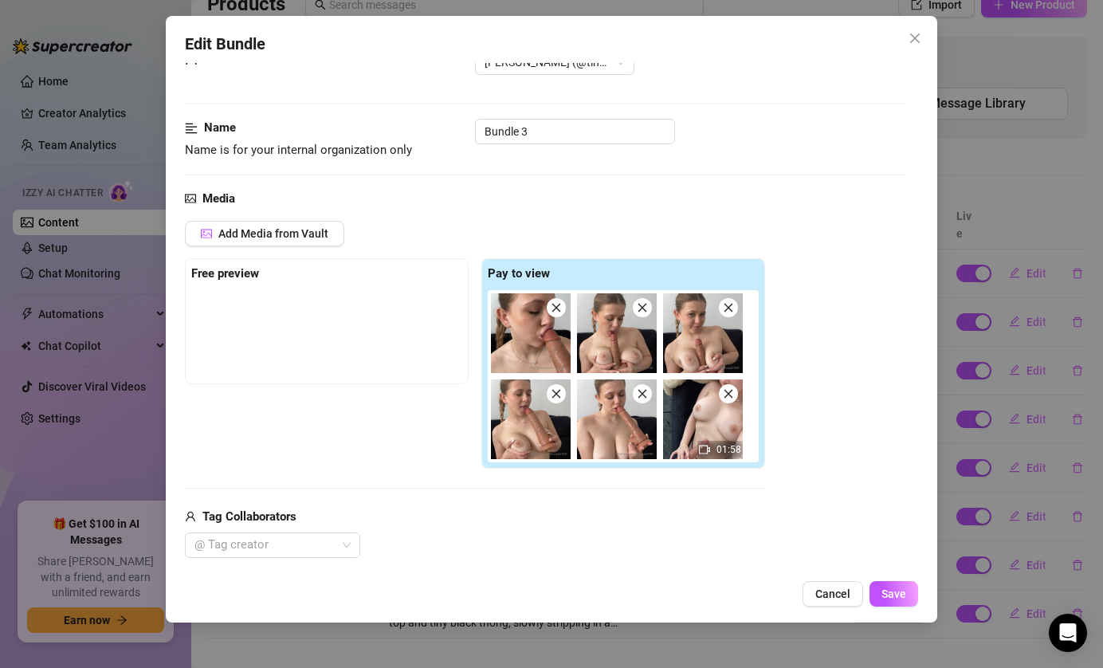
scroll to position [43, 0]
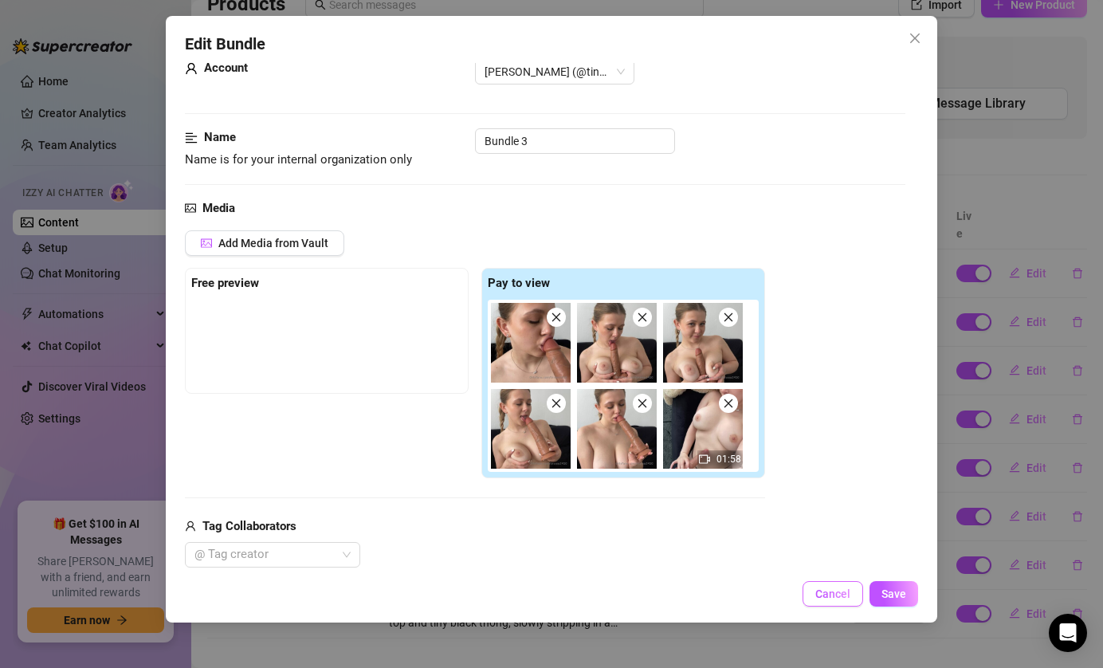
click at [826, 597] on span "Cancel" at bounding box center [832, 593] width 35 height 13
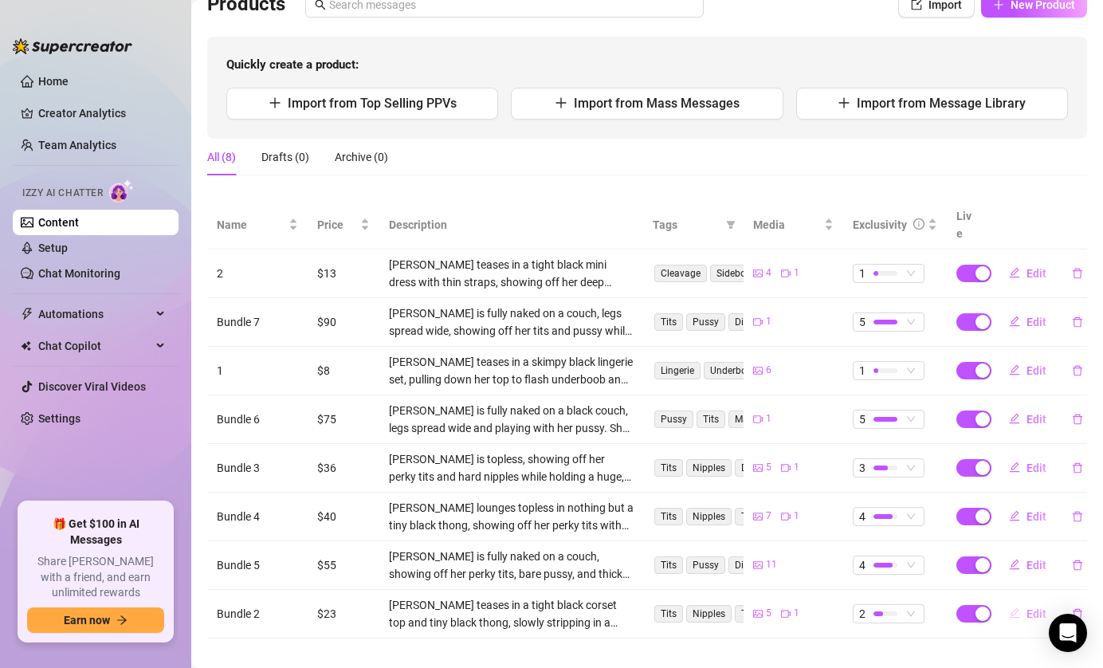
click at [1029, 607] on span "Edit" at bounding box center [1037, 613] width 20 height 13
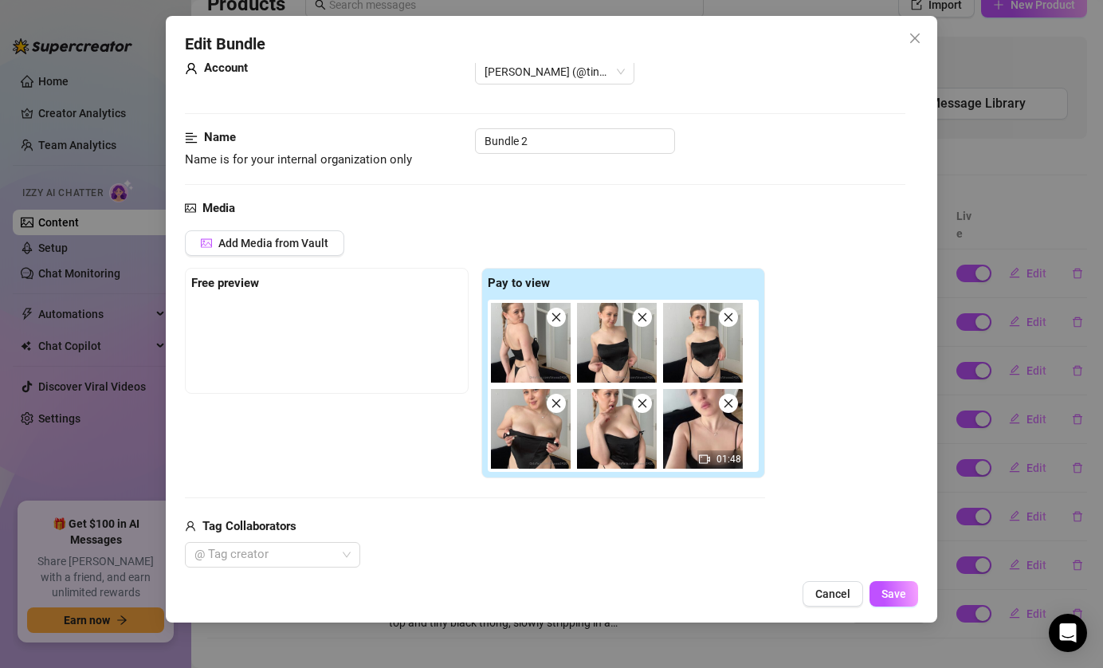
scroll to position [26, 0]
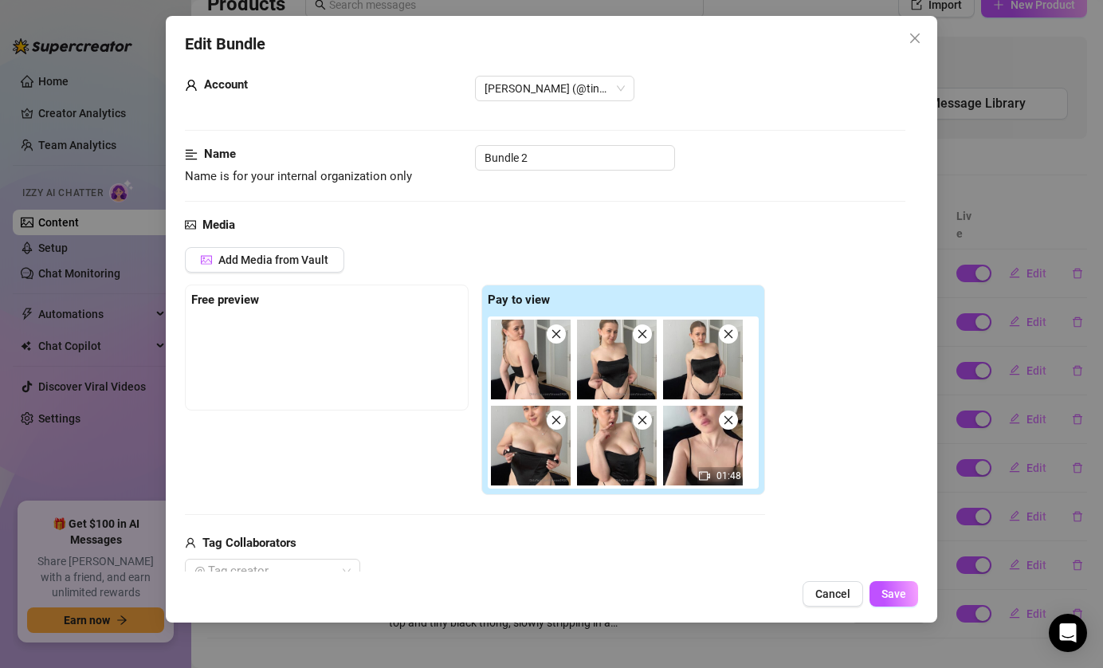
click at [560, 328] on icon "close" at bounding box center [556, 333] width 11 height 11
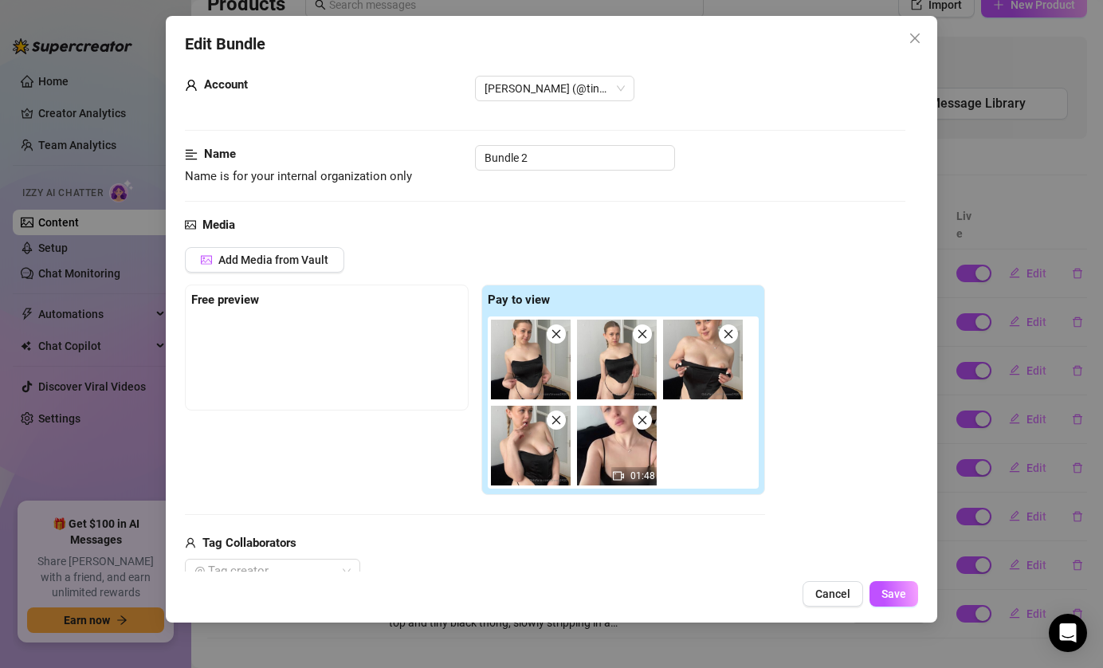
click at [558, 329] on icon "close" at bounding box center [556, 333] width 11 height 11
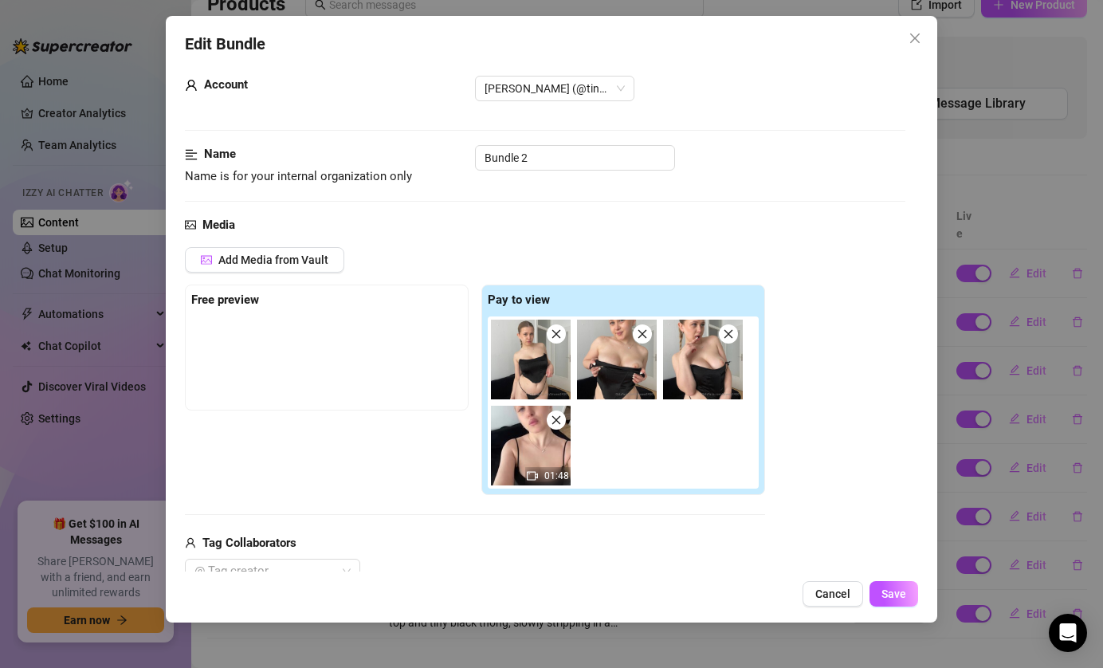
click at [558, 329] on icon "close" at bounding box center [556, 333] width 11 height 11
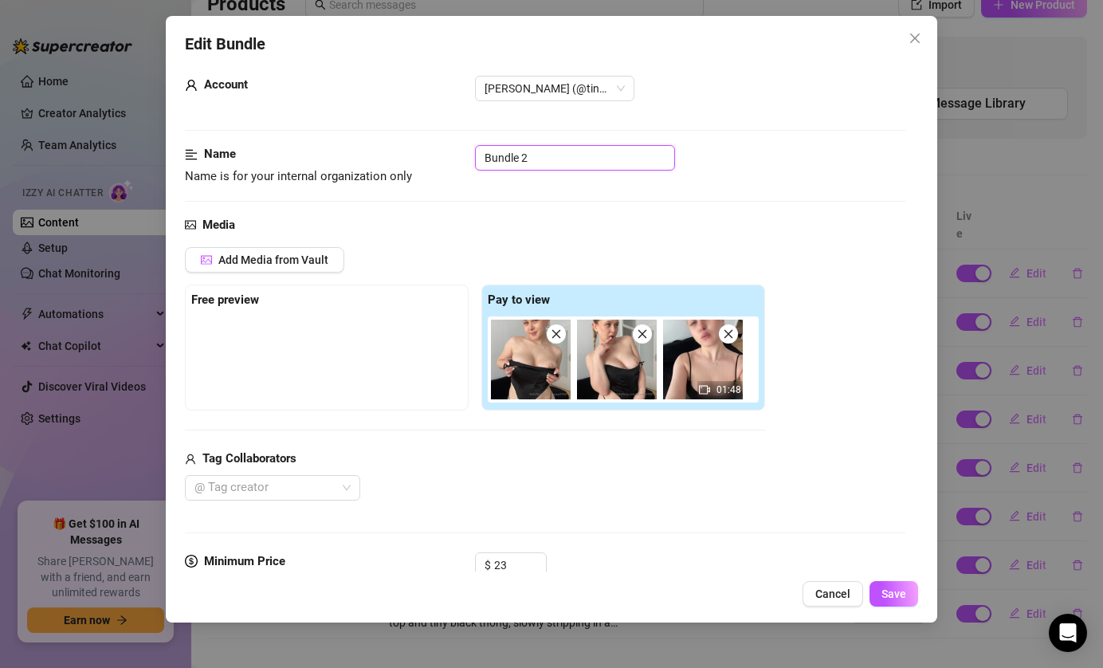
click at [536, 149] on input "Bundle 2" at bounding box center [575, 158] width 200 height 26
click at [911, 601] on button "Save" at bounding box center [894, 594] width 49 height 26
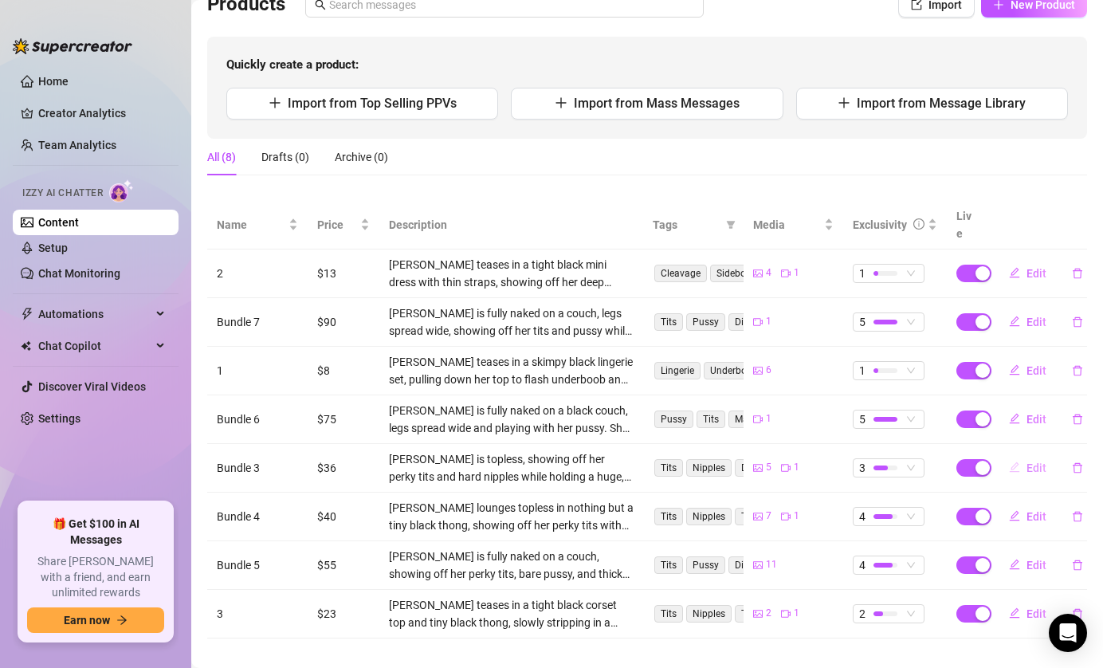
click at [1034, 461] on span "Edit" at bounding box center [1037, 467] width 20 height 13
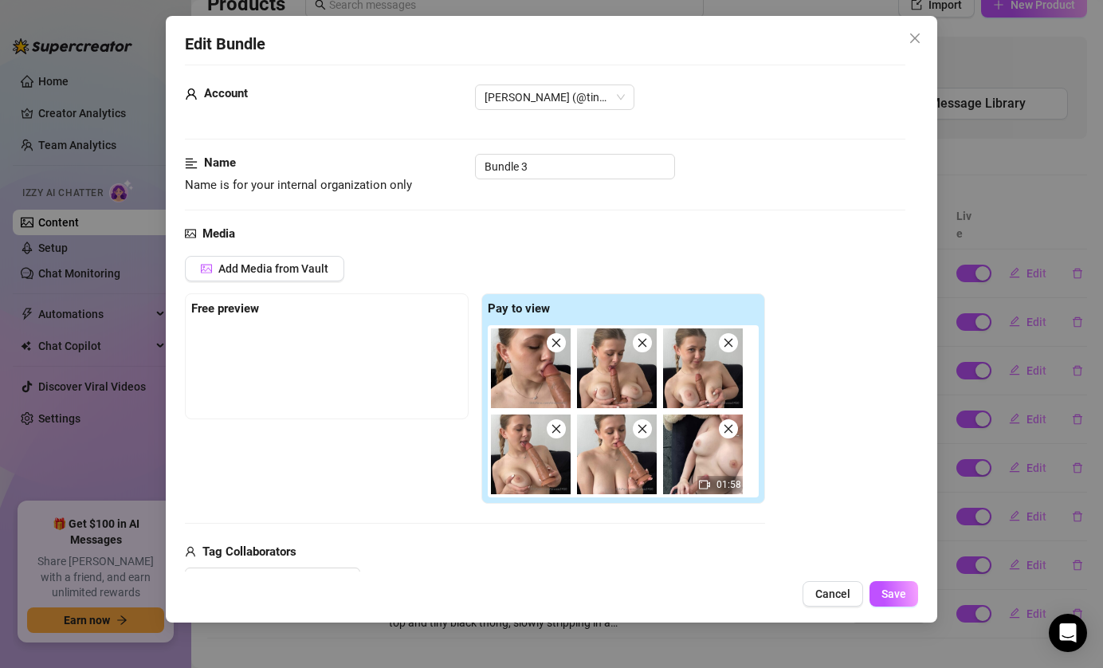
scroll to position [0, 0]
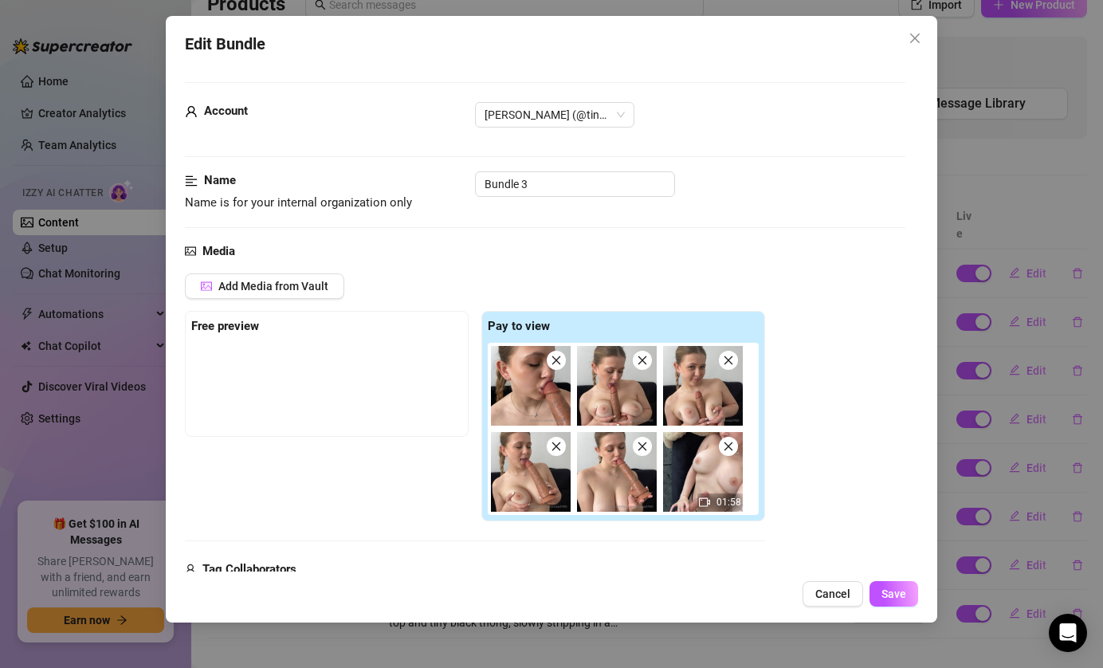
click at [727, 447] on icon "close" at bounding box center [728, 446] width 9 height 9
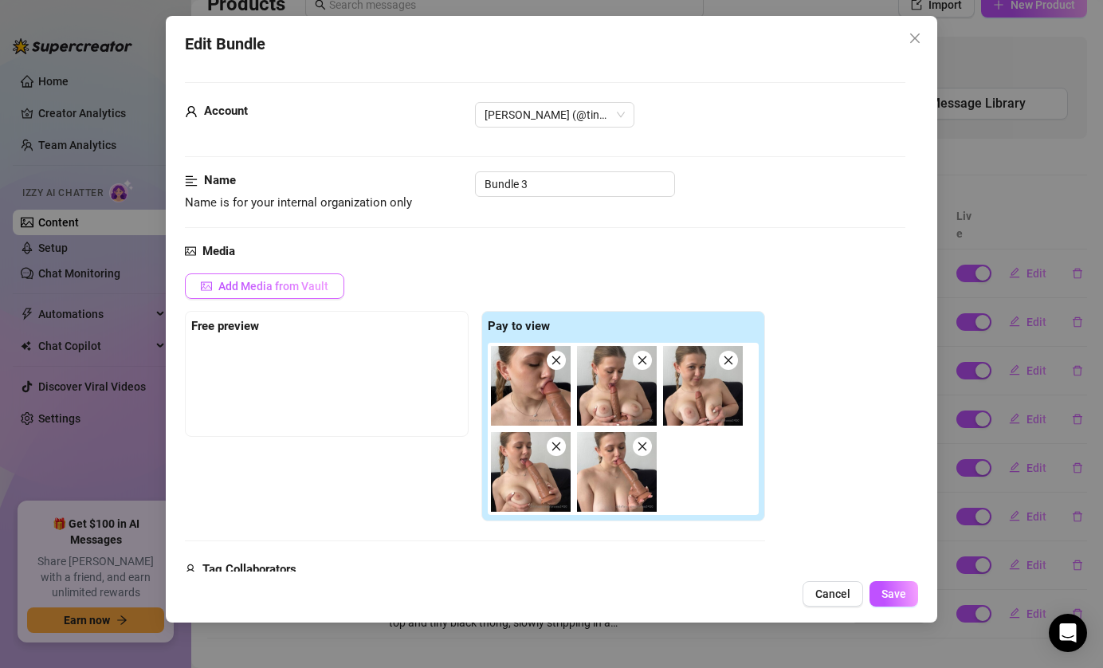
click at [269, 274] on button "Add Media from Vault" at bounding box center [264, 286] width 159 height 26
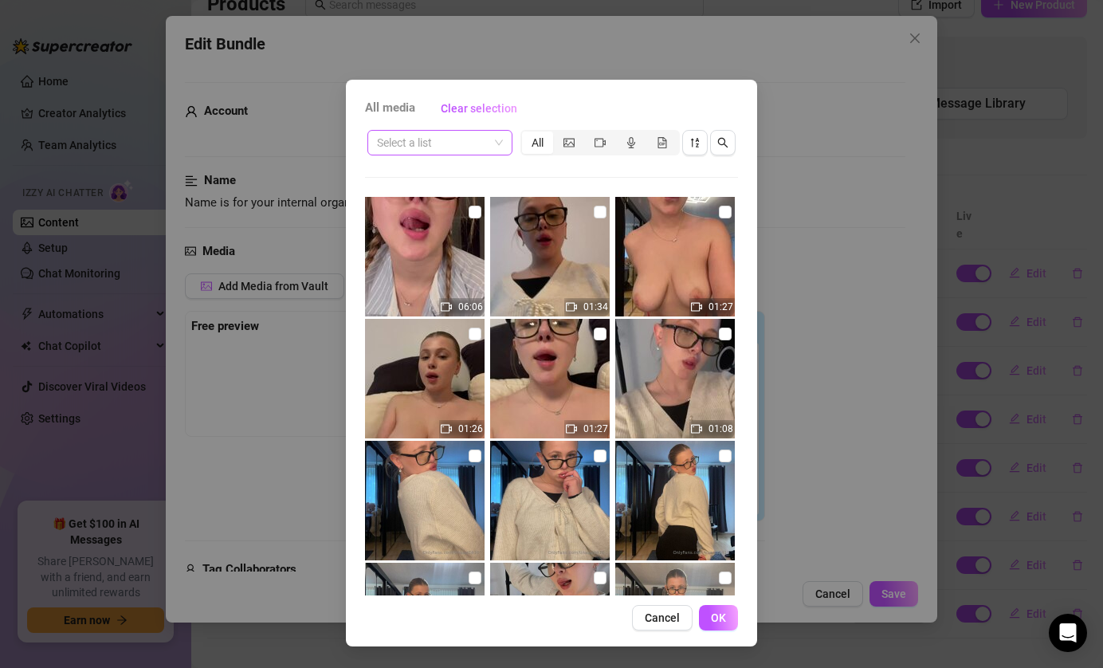
click at [489, 140] on span at bounding box center [440, 143] width 126 height 24
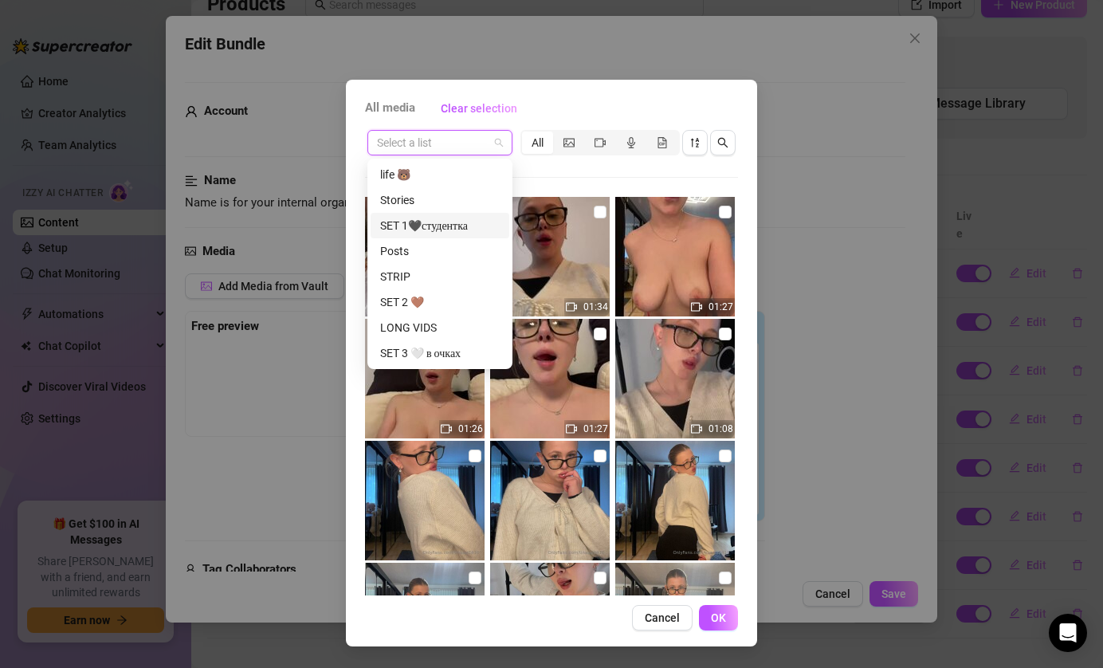
click at [472, 224] on div "SET 1🖤студентка" at bounding box center [440, 226] width 120 height 18
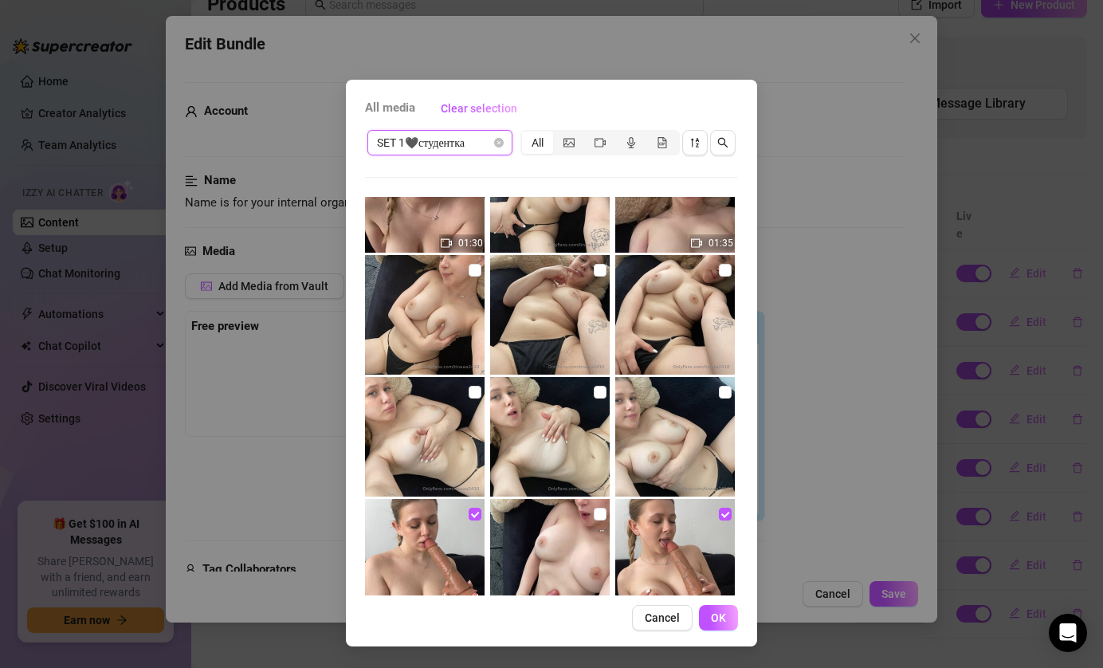
scroll to position [289, 0]
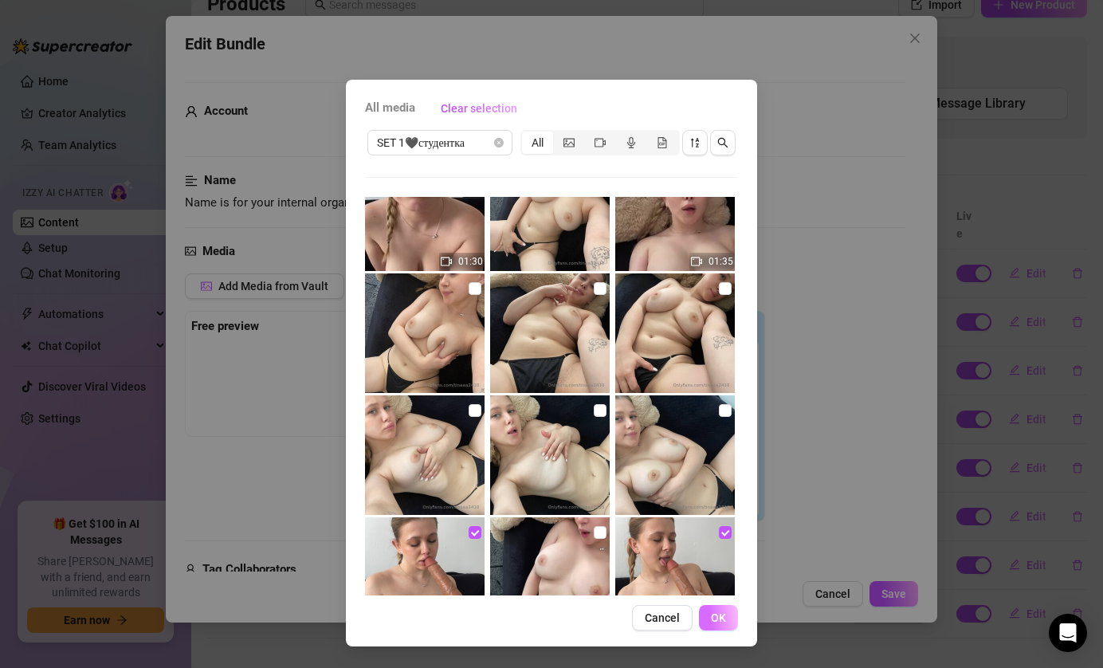
click at [730, 626] on button "OK" at bounding box center [718, 618] width 39 height 26
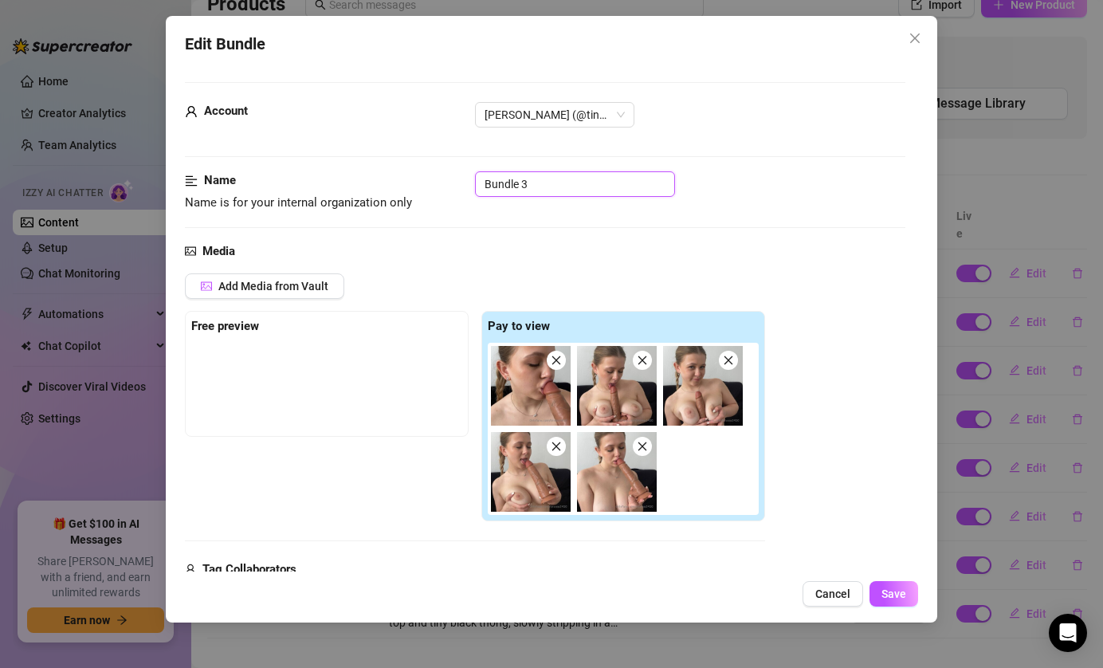
drag, startPoint x: 554, startPoint y: 190, endPoint x: 420, endPoint y: 183, distance: 134.1
click at [420, 183] on div "Name Name is for your internal organization only Bundle 3" at bounding box center [545, 191] width 721 height 41
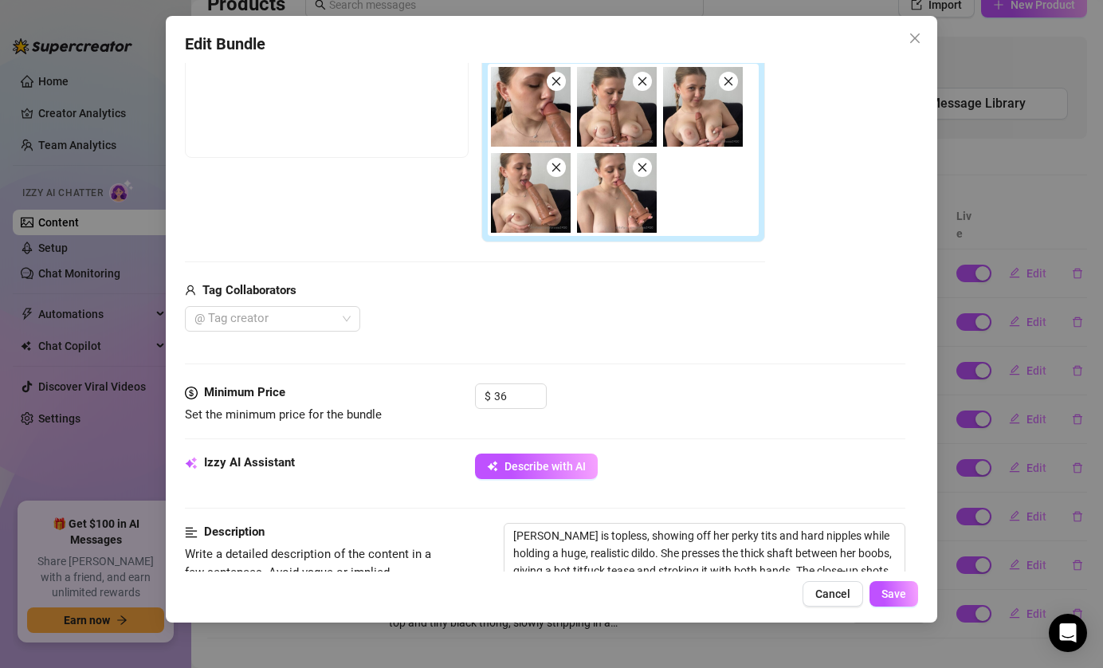
scroll to position [282, 0]
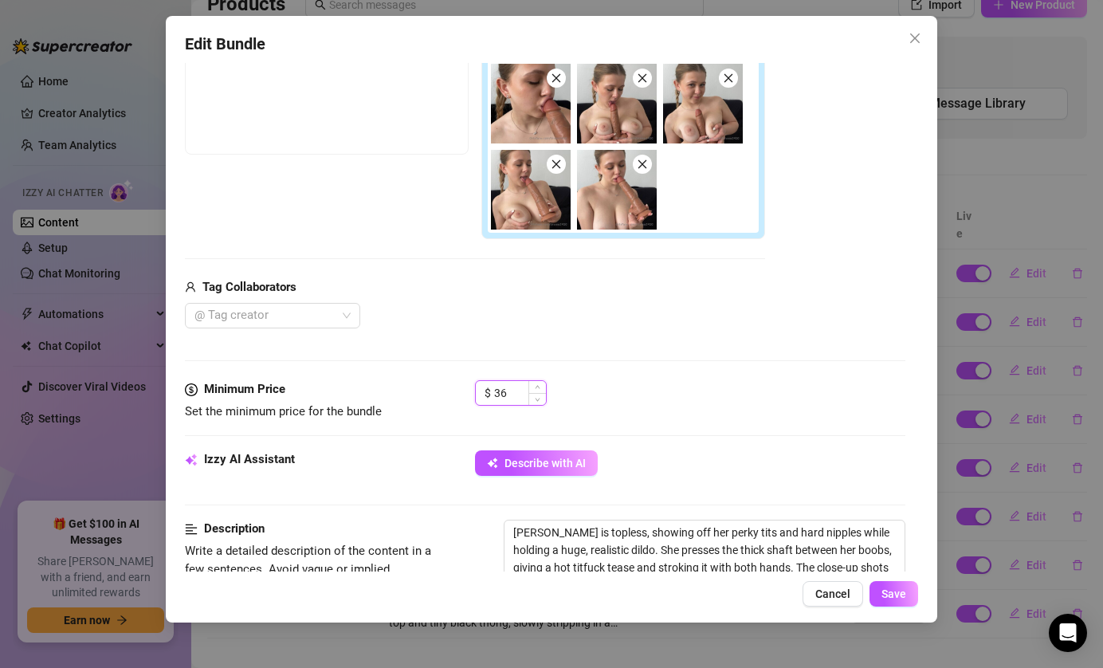
click at [525, 398] on input "36" at bounding box center [520, 393] width 52 height 24
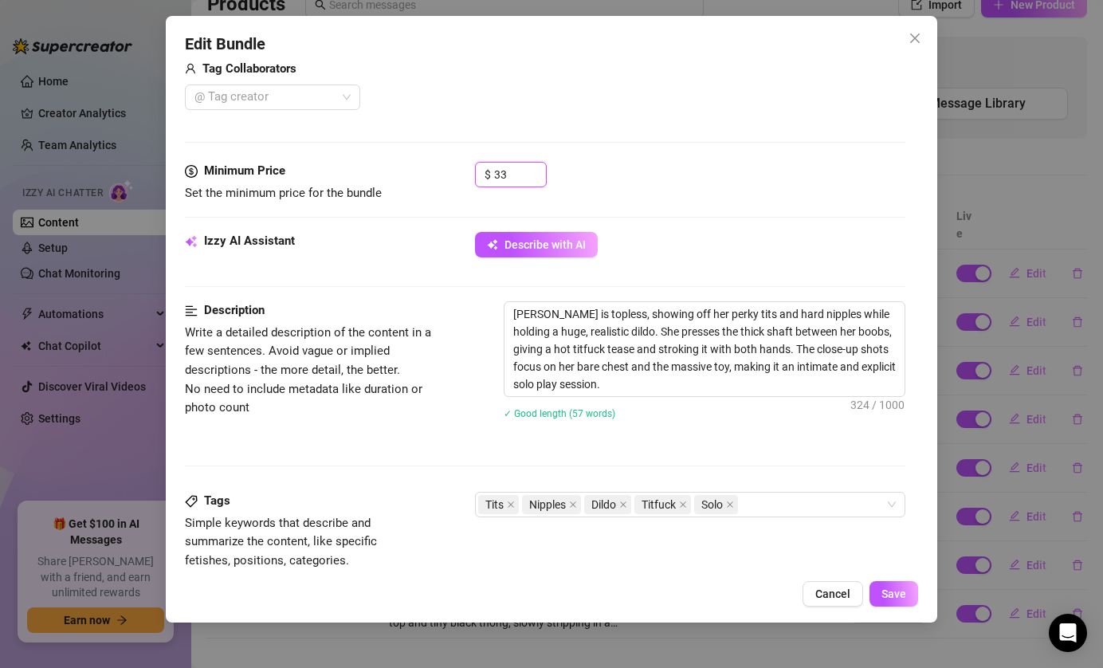
scroll to position [495, 0]
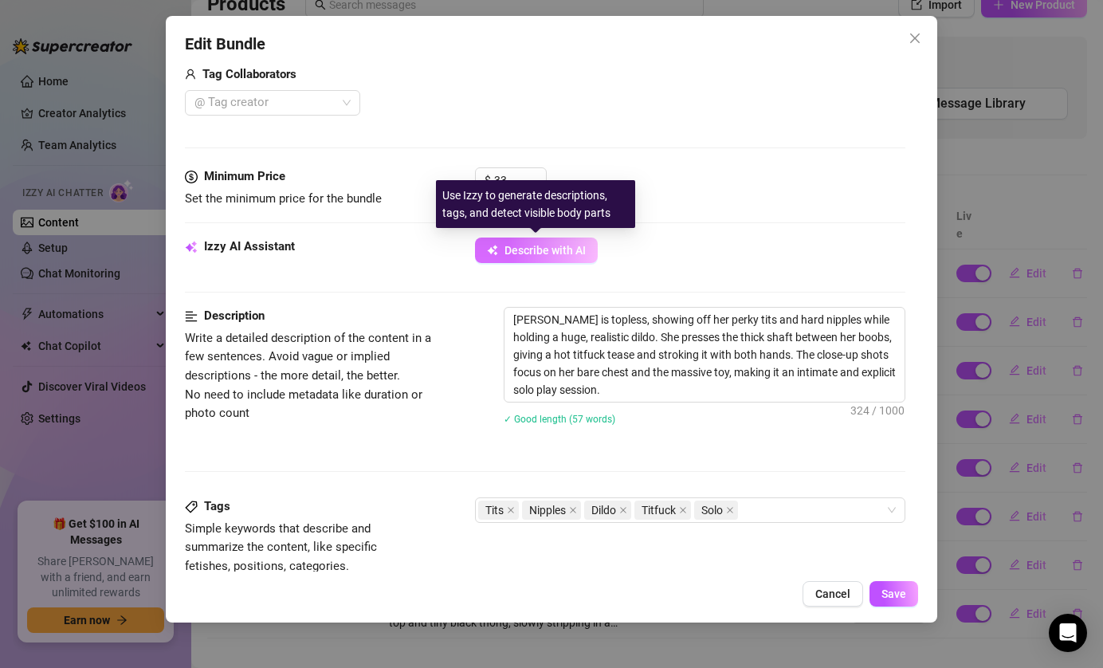
click at [563, 243] on button "Describe with AI" at bounding box center [536, 251] width 123 height 26
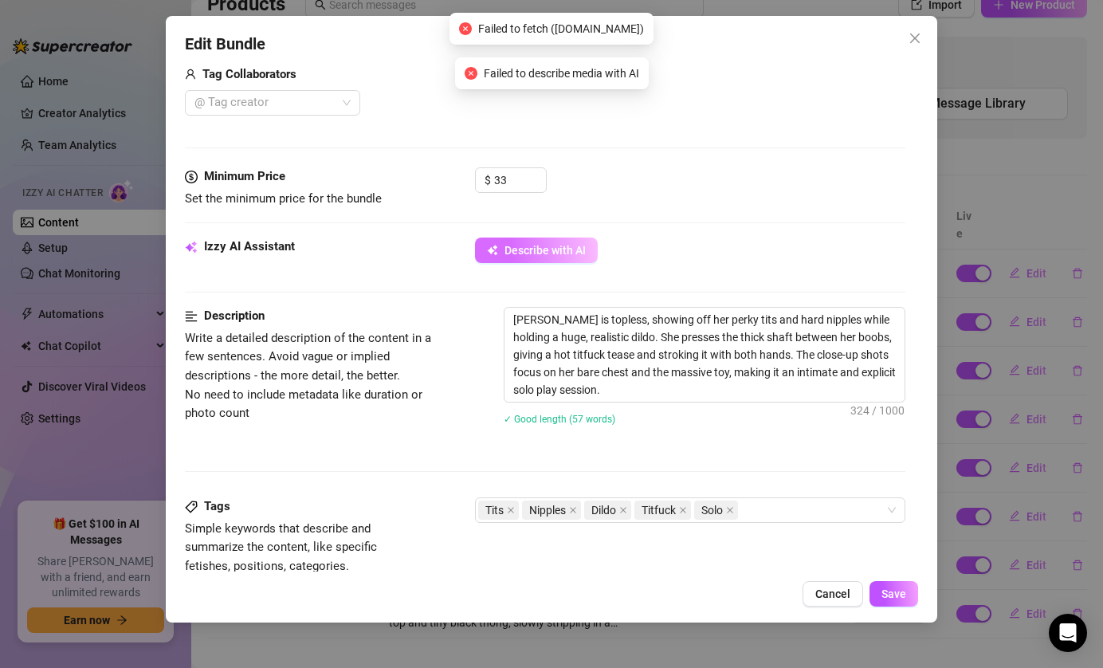
click at [544, 251] on span "Describe with AI" at bounding box center [545, 250] width 81 height 13
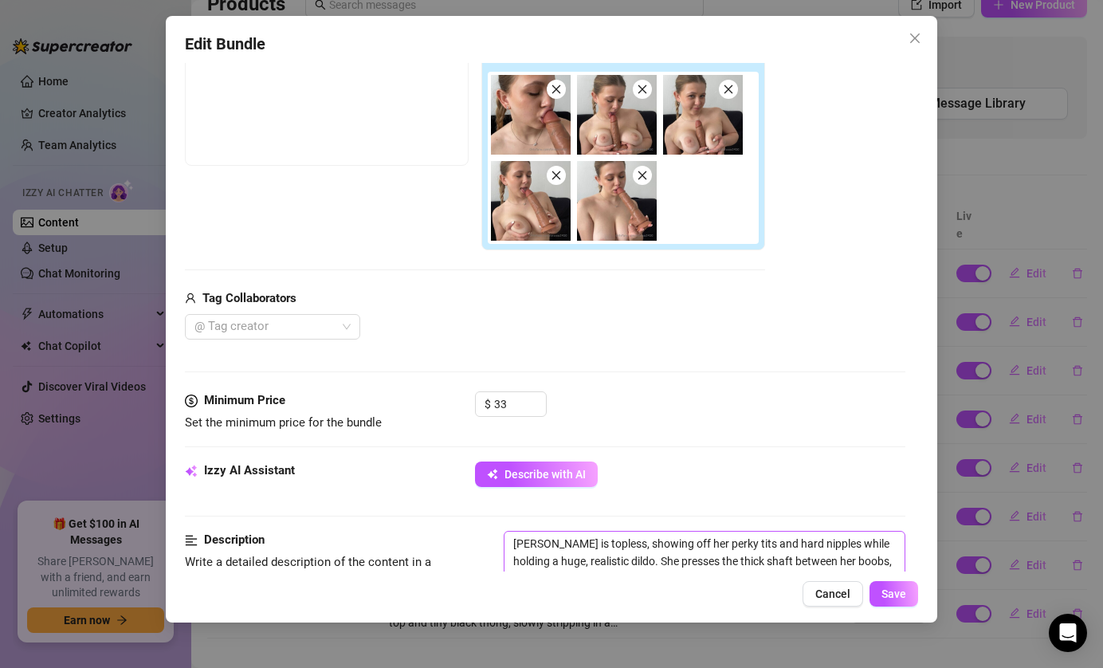
scroll to position [290, 0]
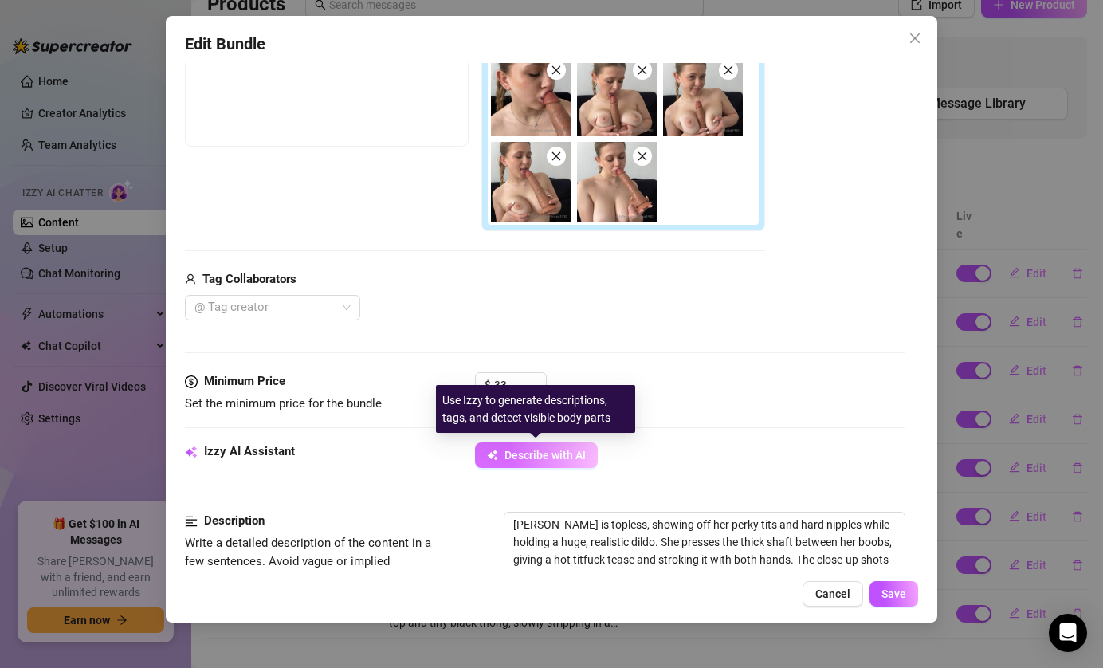
click at [485, 447] on button "Describe with AI" at bounding box center [536, 455] width 123 height 26
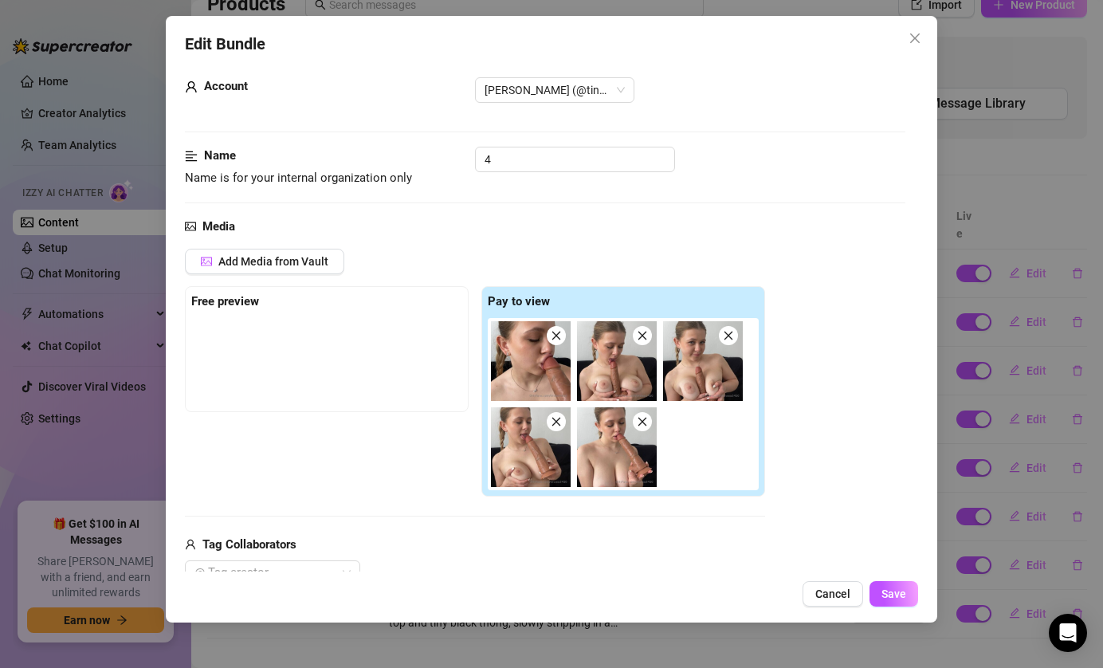
scroll to position [0, 0]
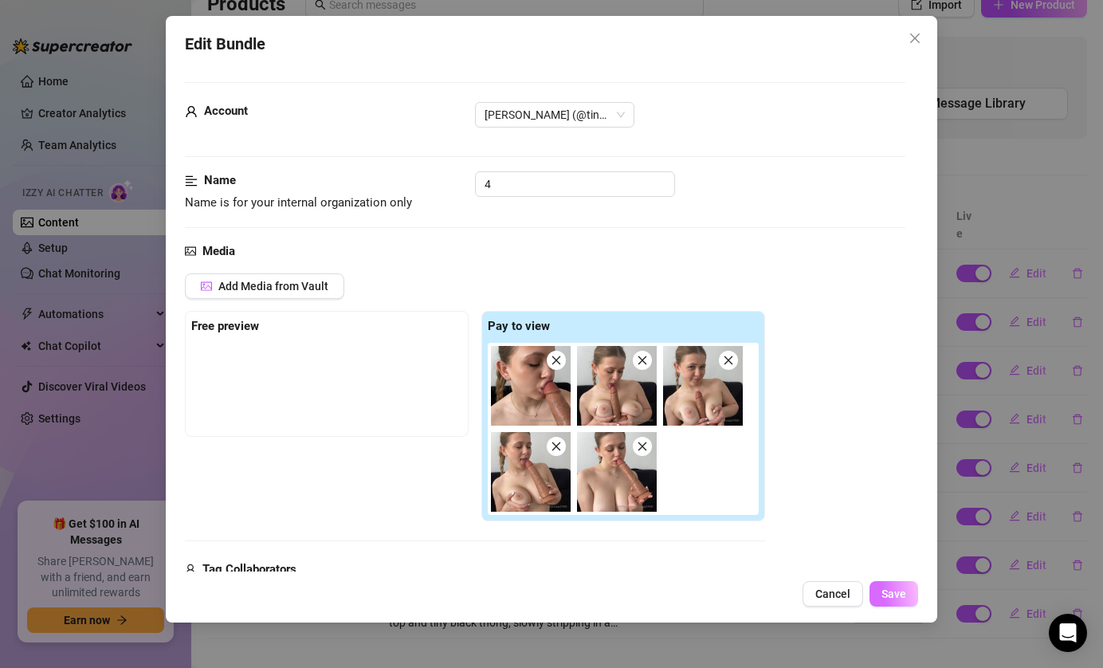
click at [889, 595] on span "Save" at bounding box center [894, 593] width 25 height 13
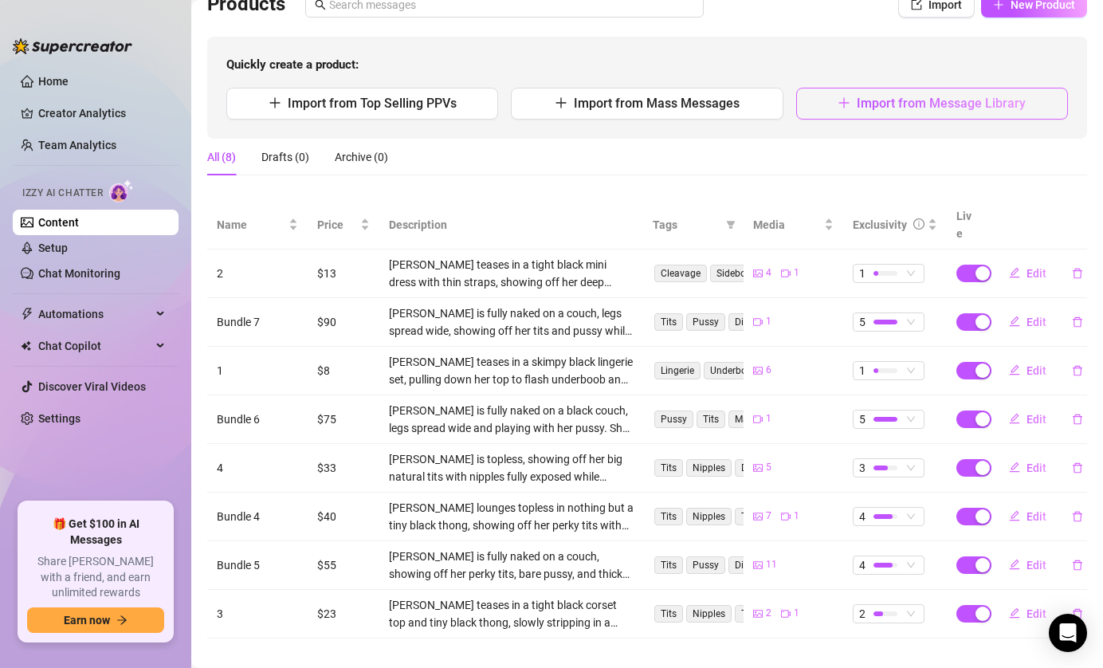
scroll to position [92, 0]
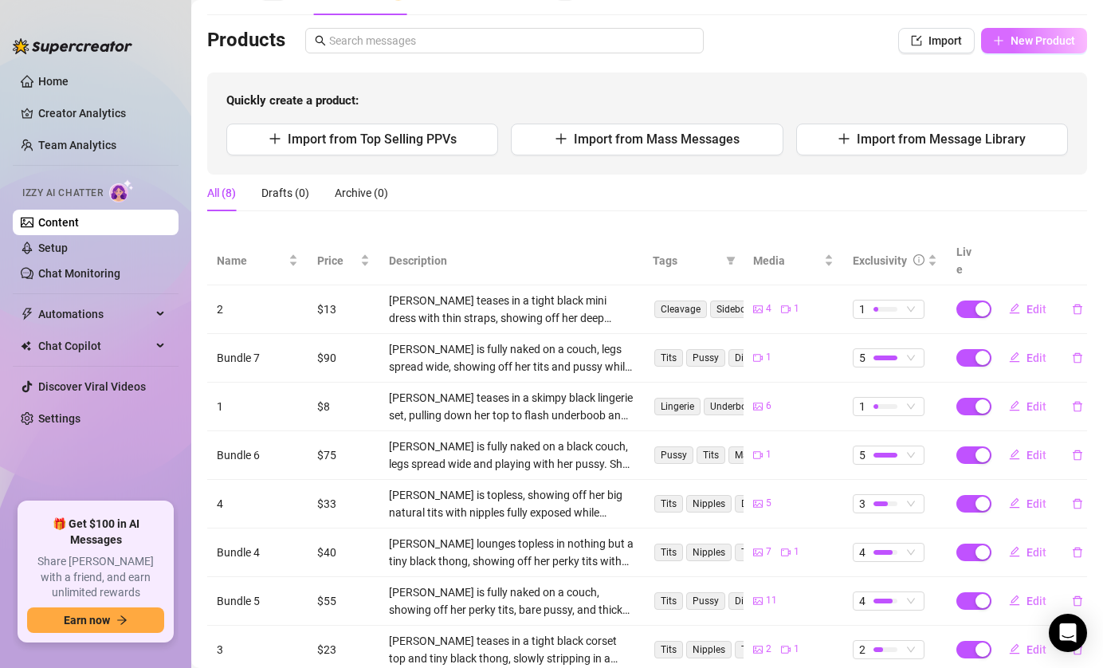
click at [1011, 37] on span "New Product" at bounding box center [1043, 40] width 65 height 13
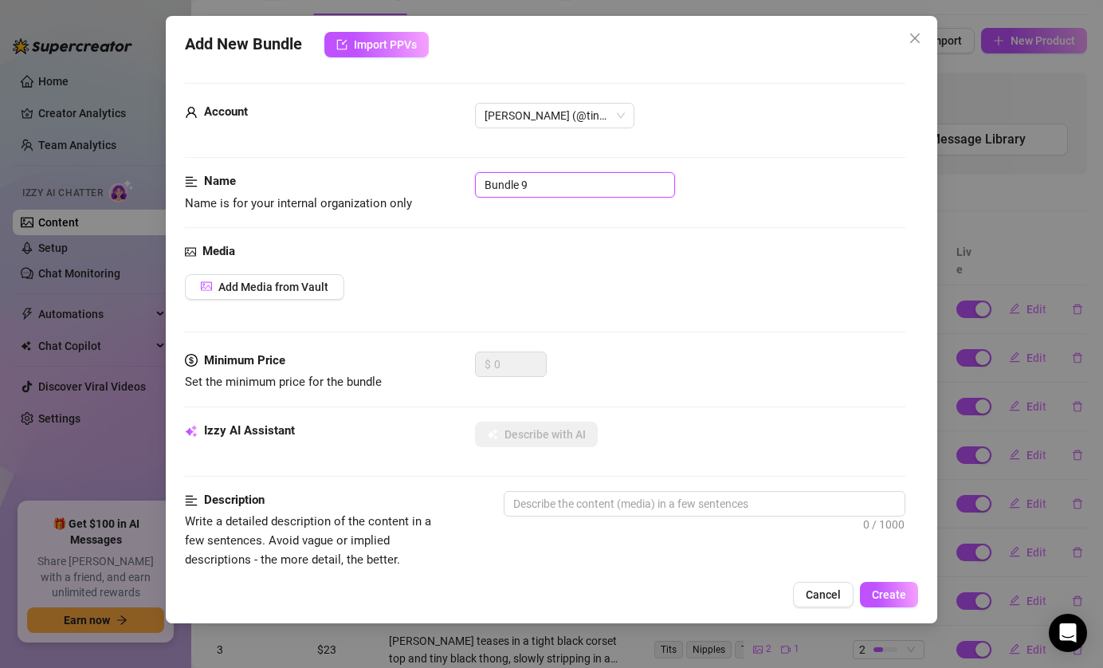
click at [540, 179] on input "Bundle 9" at bounding box center [575, 185] width 200 height 26
click at [295, 281] on span "Add Media from Vault" at bounding box center [273, 287] width 110 height 13
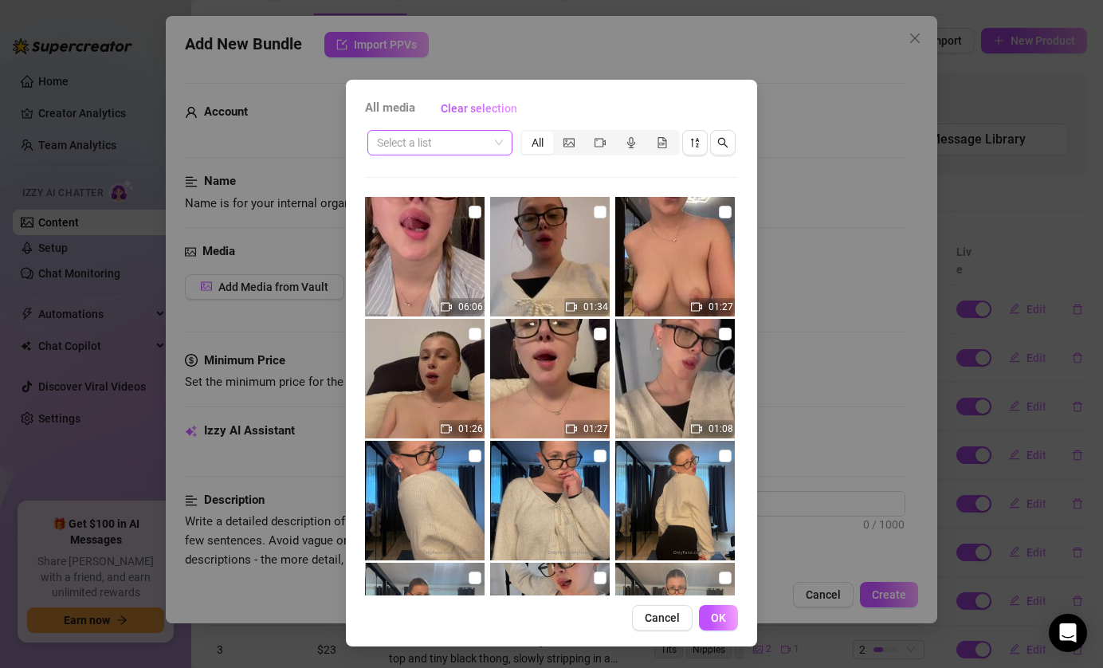
click at [491, 151] on span at bounding box center [440, 143] width 126 height 24
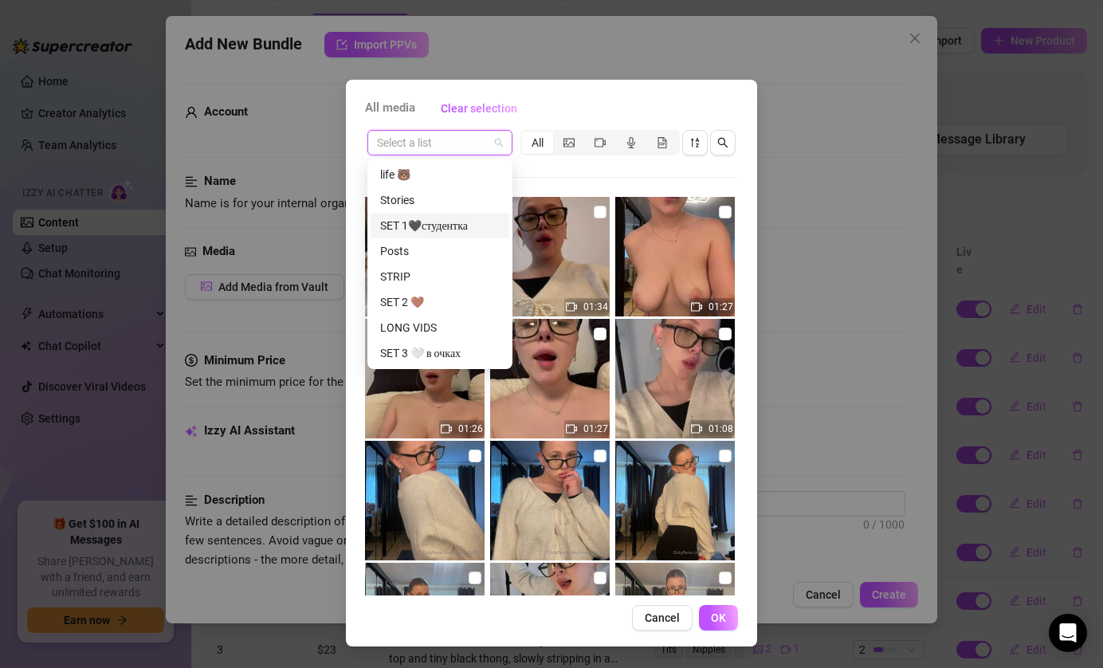
click at [453, 227] on div "SET 1🖤студентка" at bounding box center [440, 226] width 120 height 18
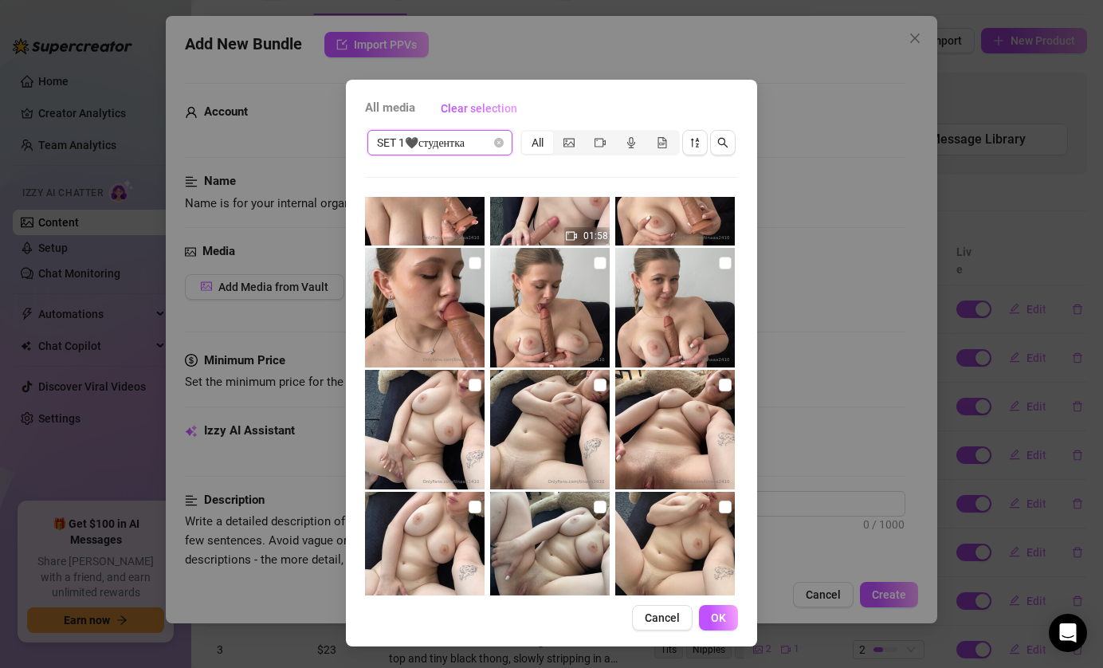
scroll to position [693, 0]
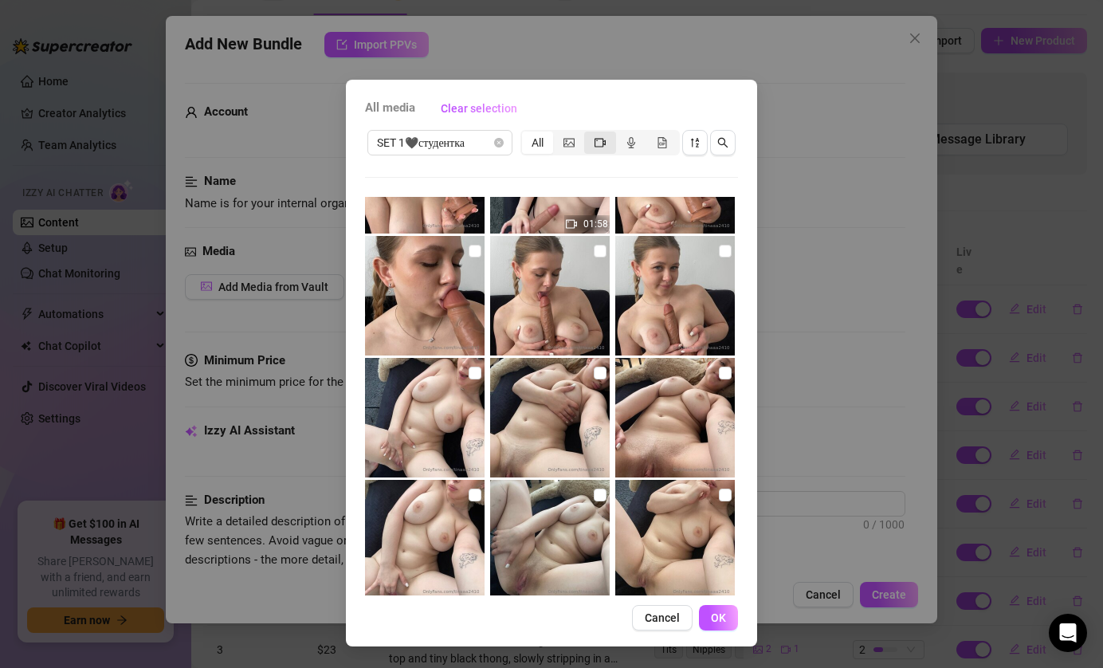
click at [592, 144] on div "segmented control" at bounding box center [599, 143] width 31 height 22
click at [588, 134] on input "segmented control" at bounding box center [588, 134] width 0 height 0
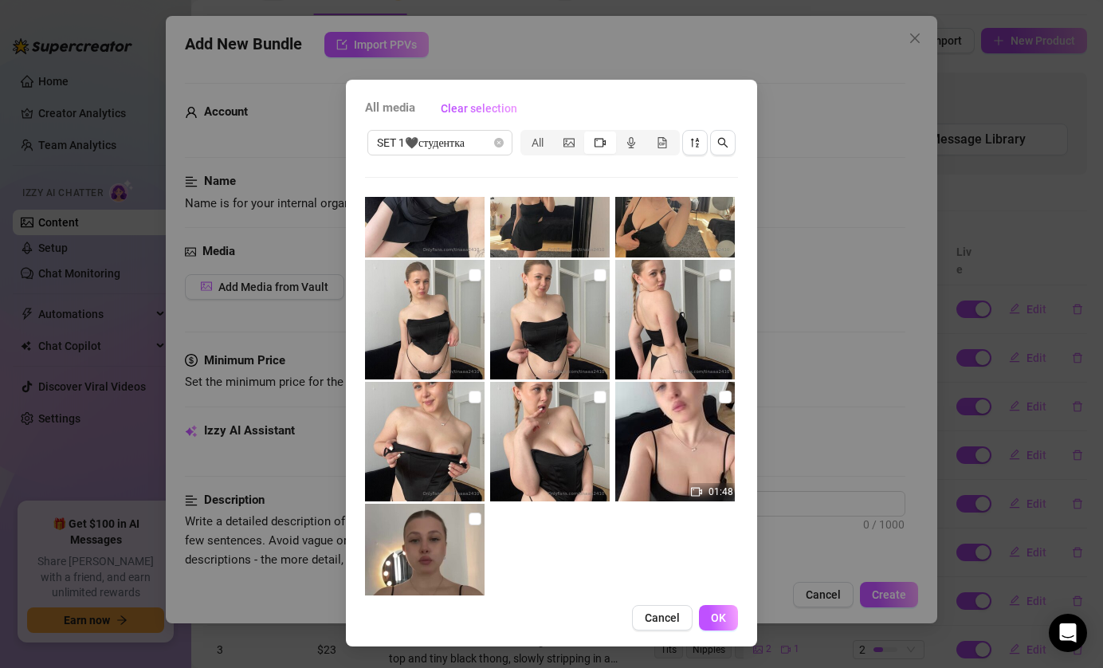
scroll to position [1506, 0]
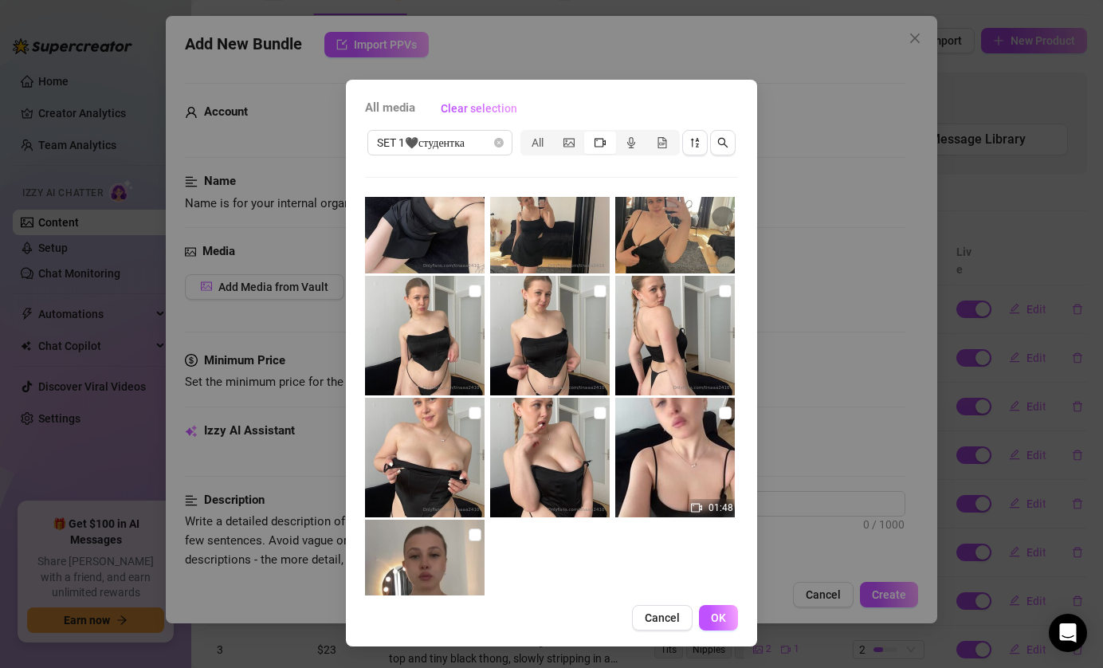
click at [599, 140] on icon "video-camera" at bounding box center [600, 142] width 11 height 11
click at [588, 134] on input "segmented control" at bounding box center [588, 134] width 0 height 0
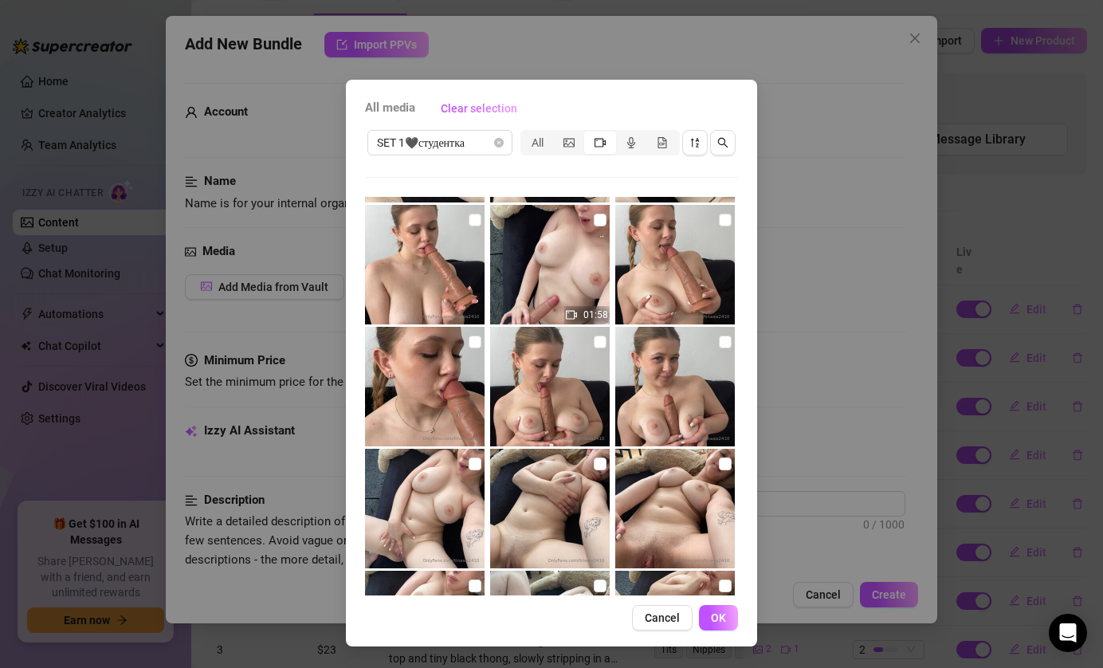
scroll to position [604, 0]
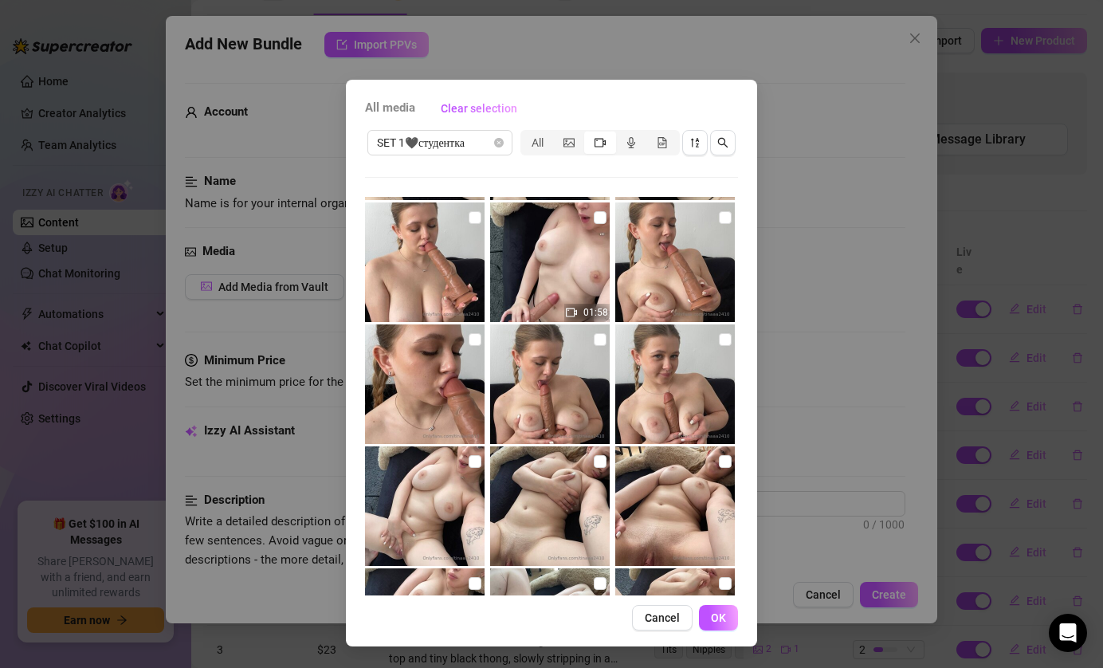
click at [560, 270] on img at bounding box center [550, 262] width 120 height 120
click at [715, 622] on span "OK" at bounding box center [718, 617] width 15 height 13
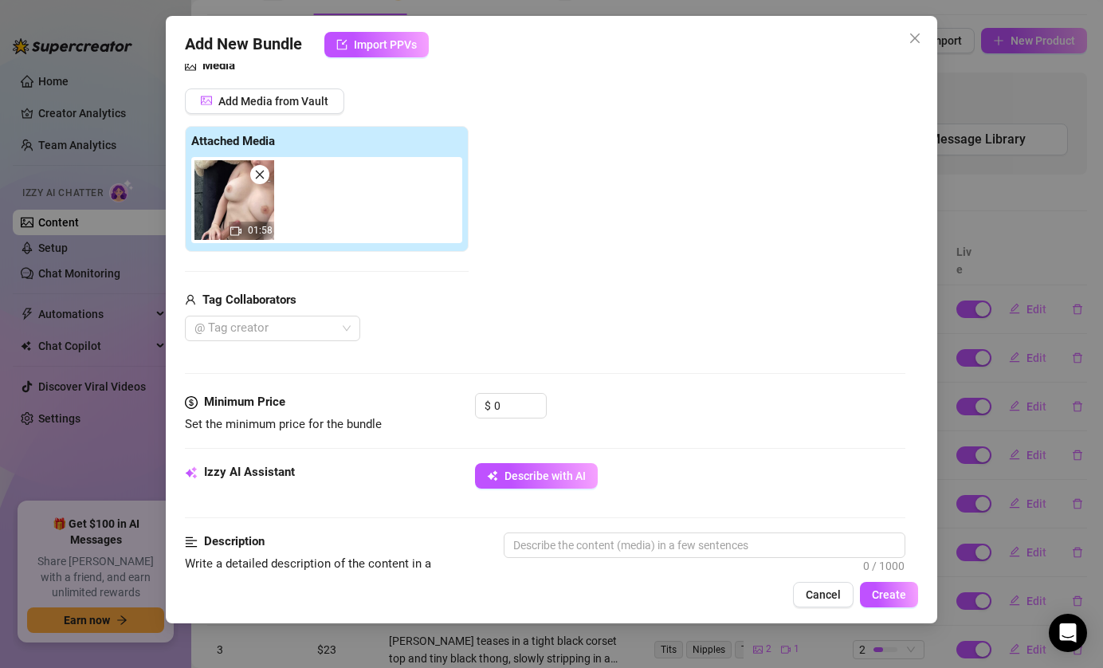
scroll to position [195, 0]
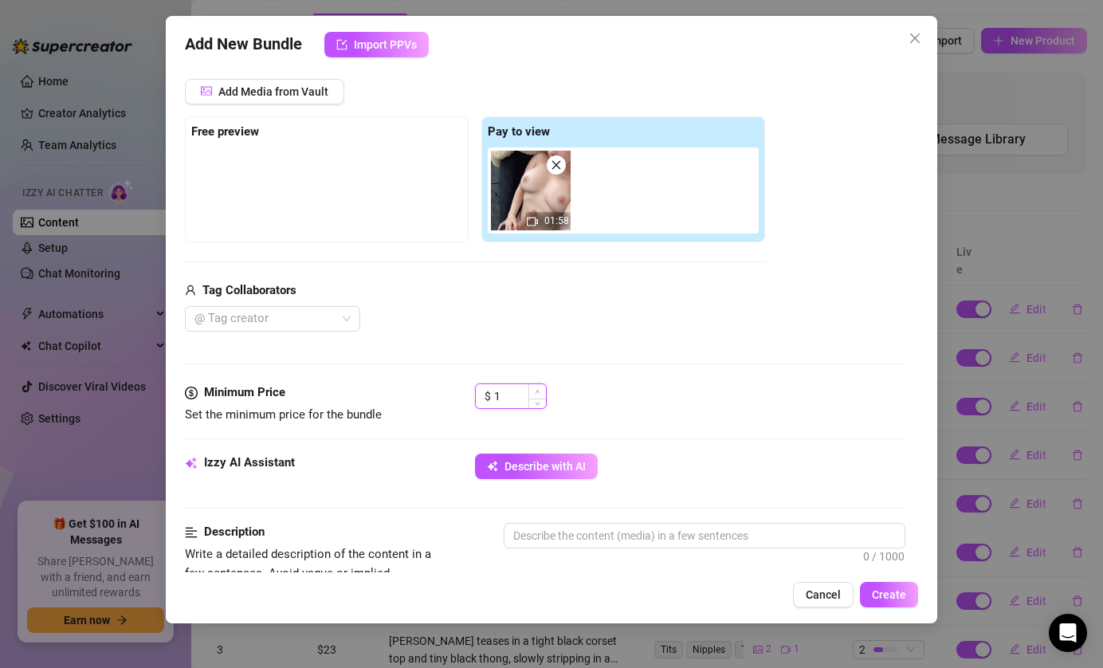
click at [531, 389] on span "Increase Value" at bounding box center [537, 391] width 18 height 14
click at [510, 399] on input "1" at bounding box center [520, 396] width 52 height 24
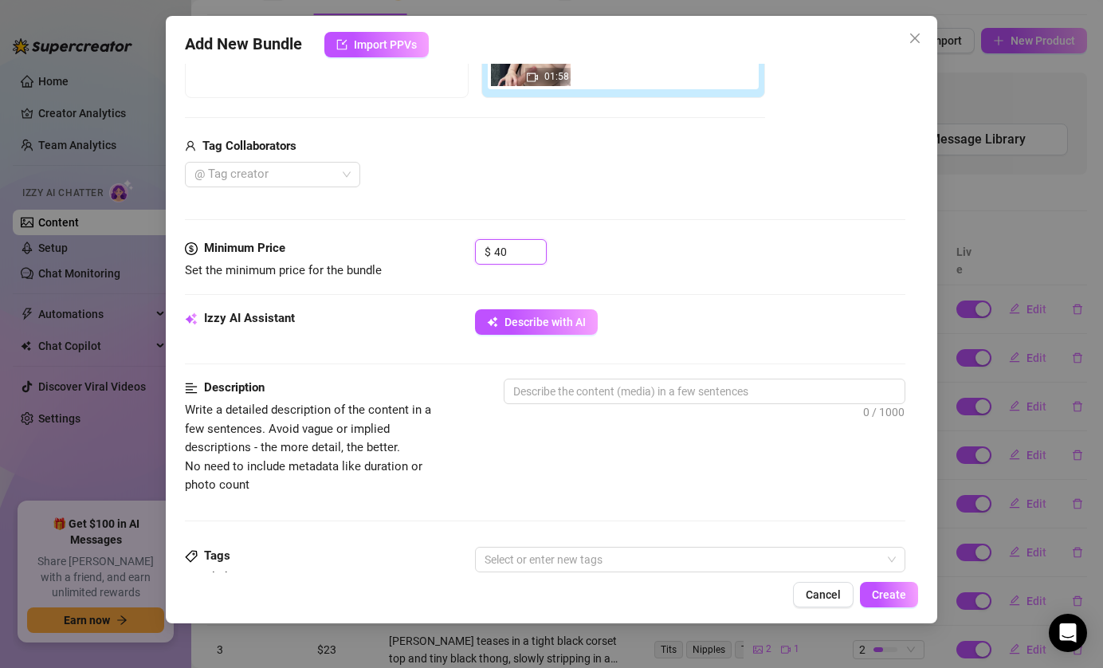
scroll to position [359, 0]
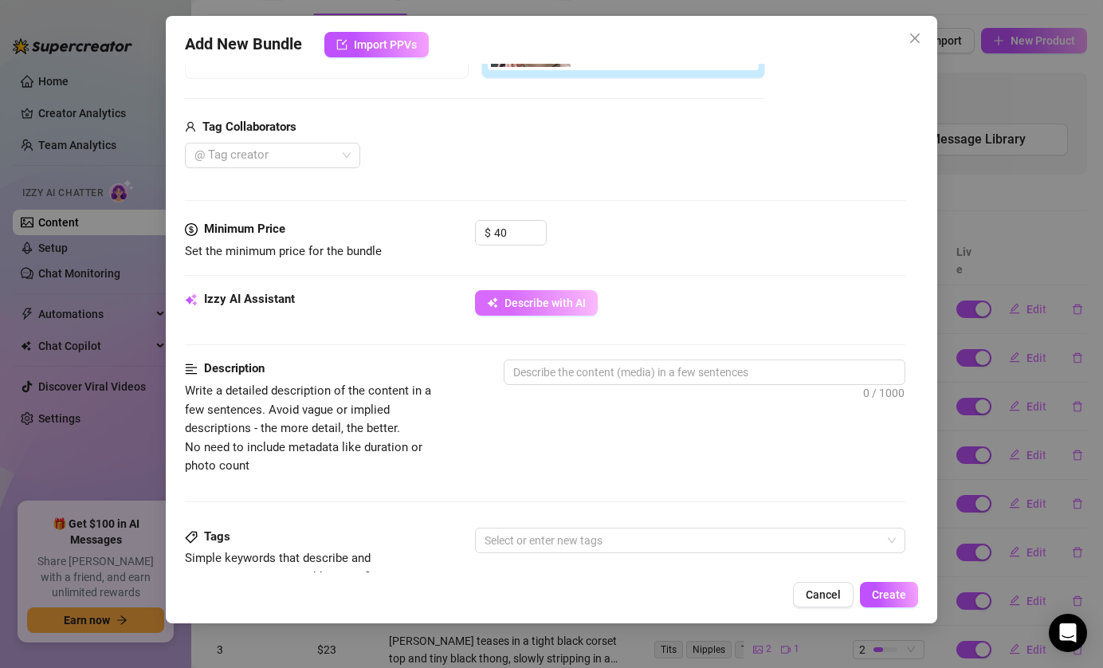
click at [557, 314] on button "Describe with AI" at bounding box center [536, 303] width 123 height 26
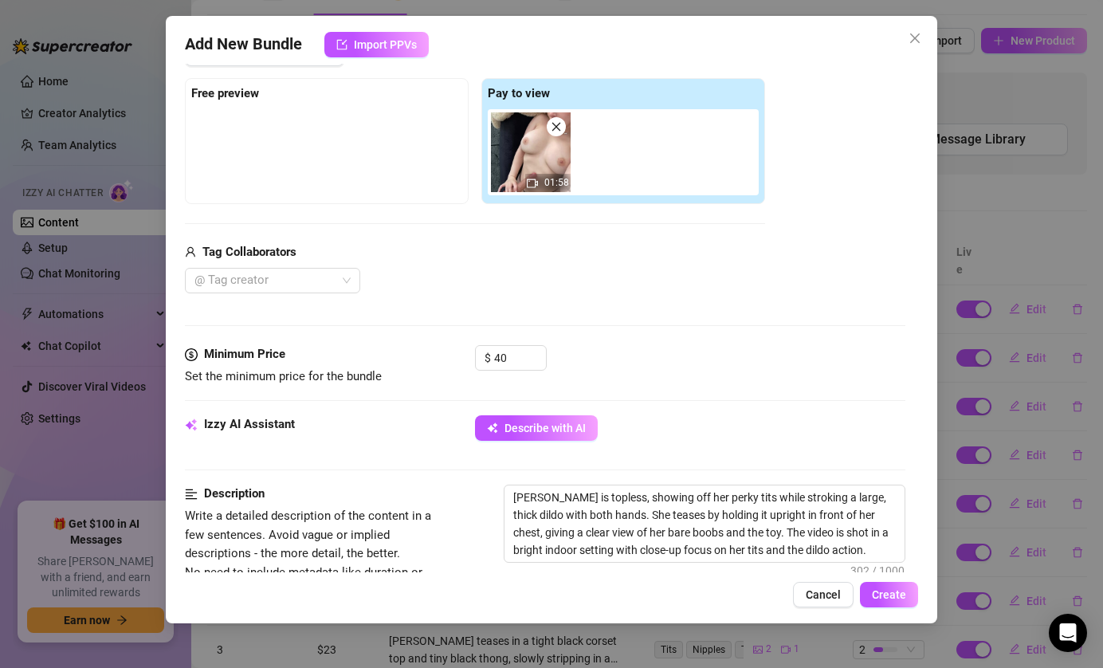
scroll to position [0, 0]
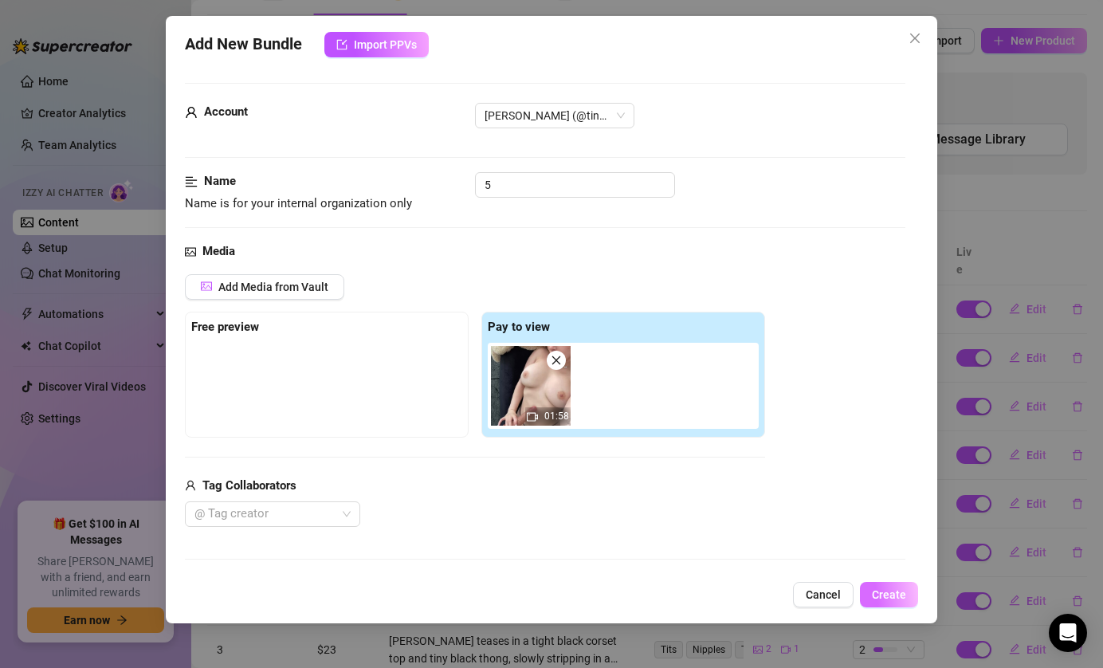
click at [901, 594] on span "Create" at bounding box center [889, 594] width 34 height 13
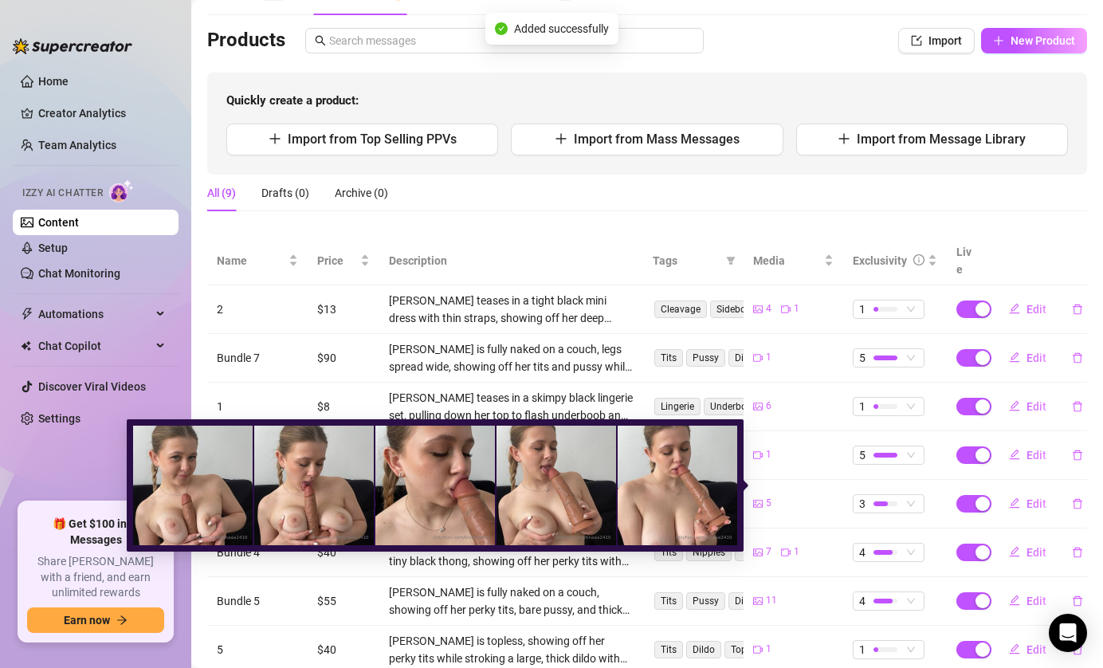
scroll to position [176, 0]
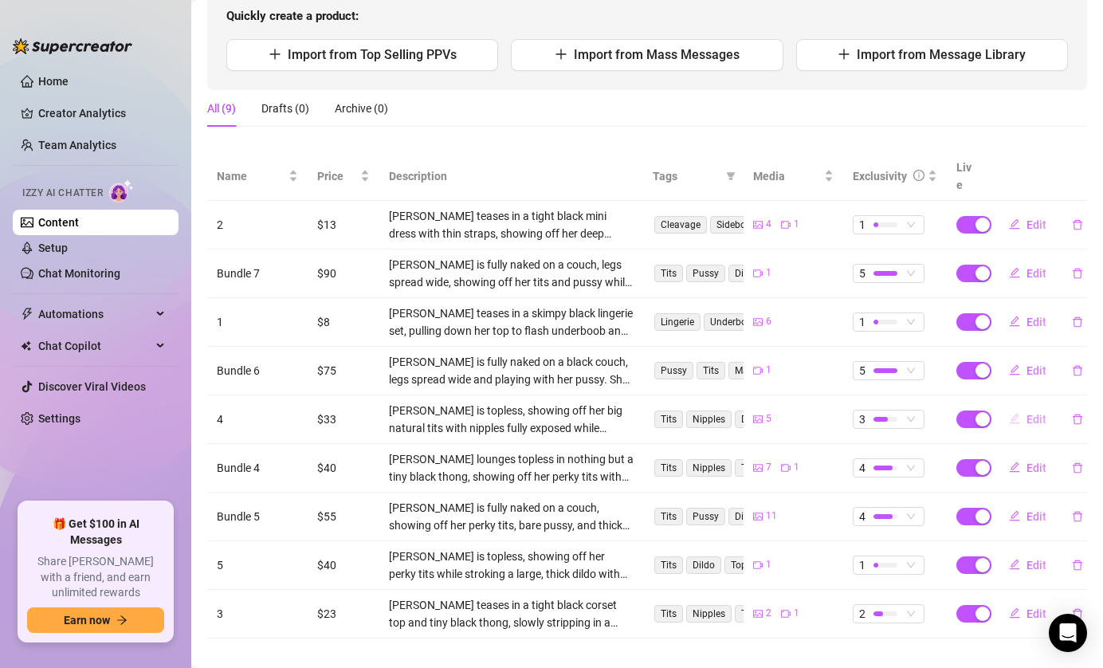
click at [1016, 413] on icon "edit" at bounding box center [1014, 418] width 11 height 11
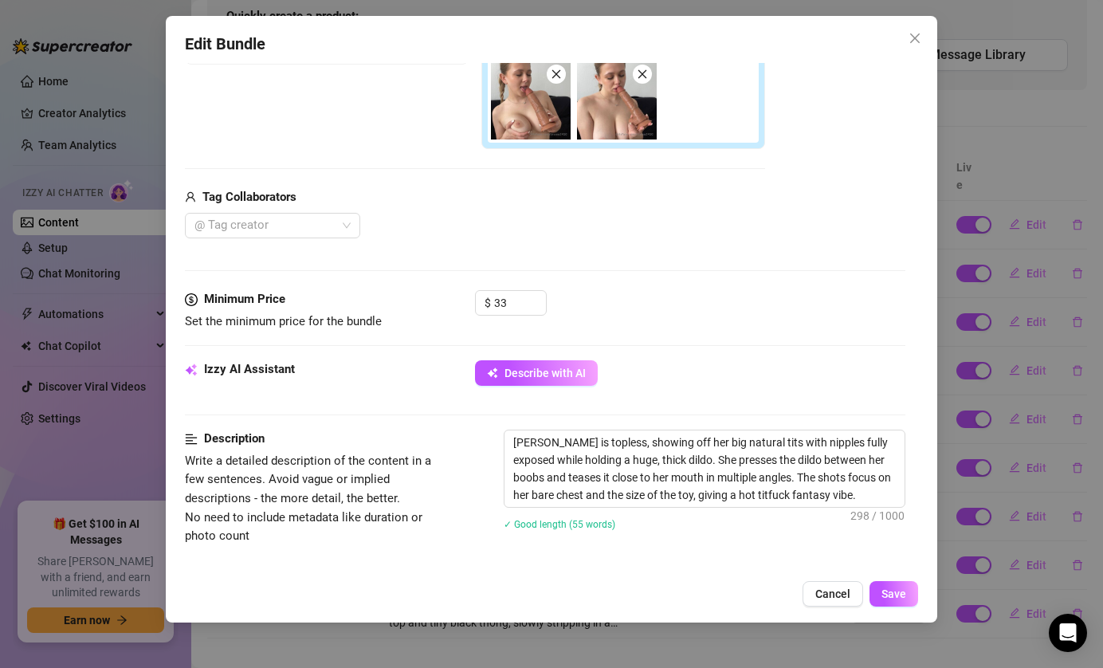
scroll to position [0, 0]
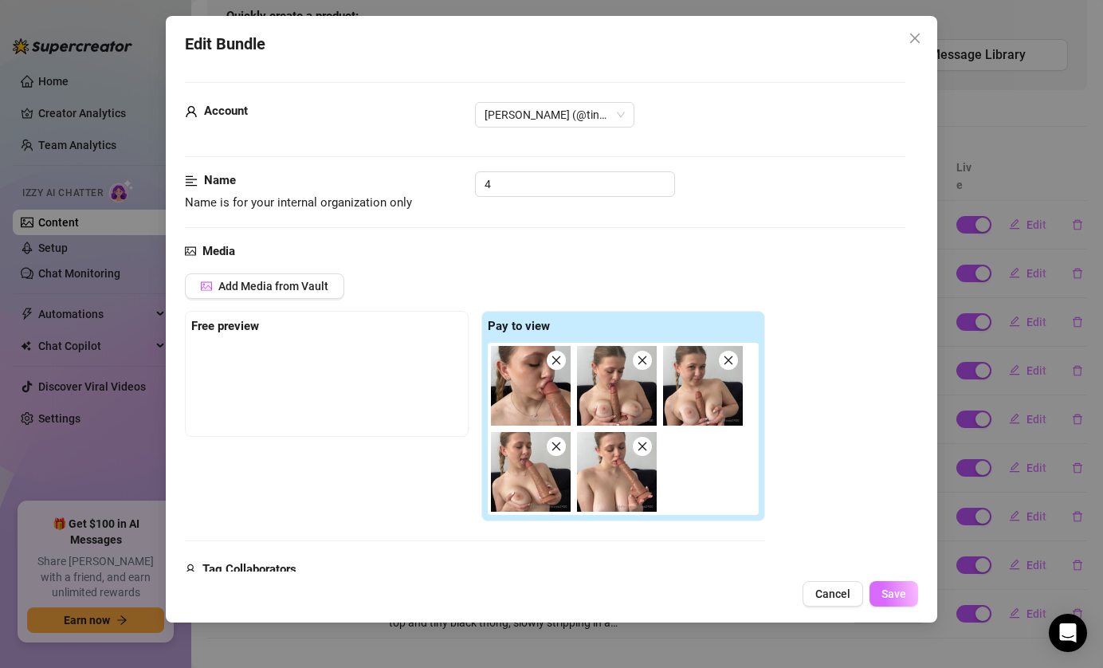
click at [901, 601] on button "Save" at bounding box center [894, 594] width 49 height 26
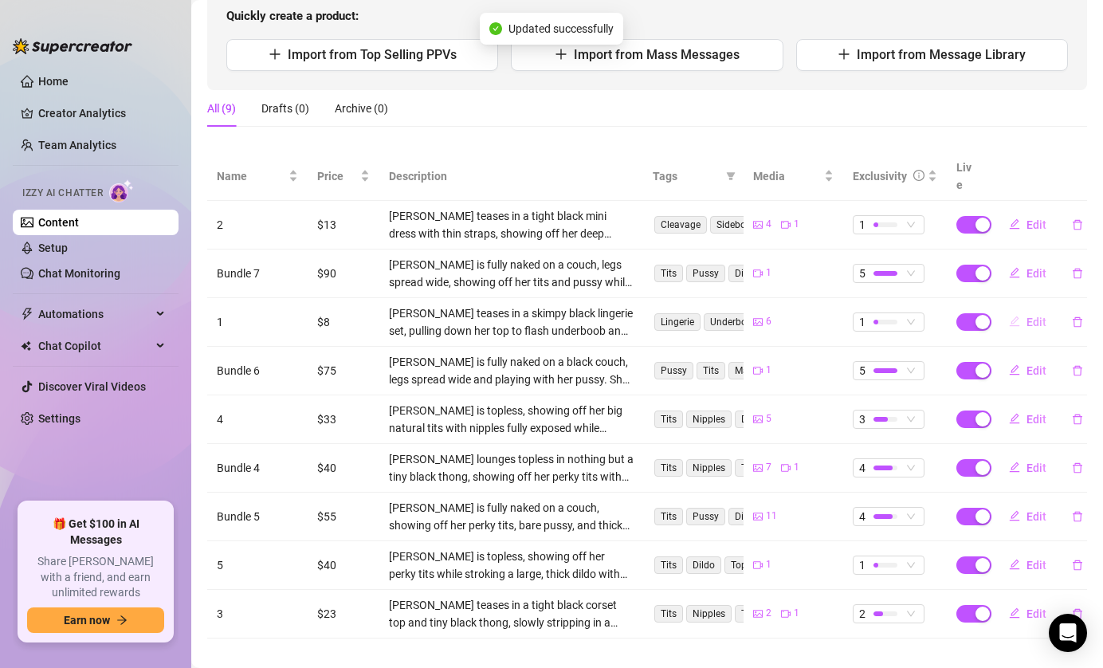
click at [1036, 316] on span "Edit" at bounding box center [1037, 322] width 20 height 13
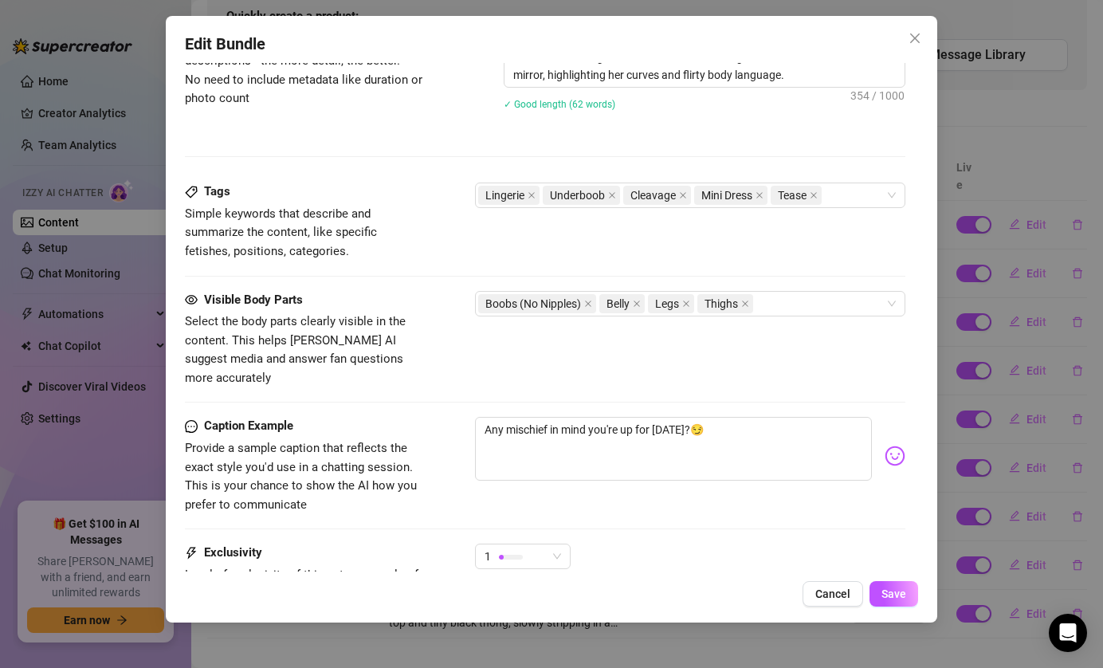
scroll to position [960, 0]
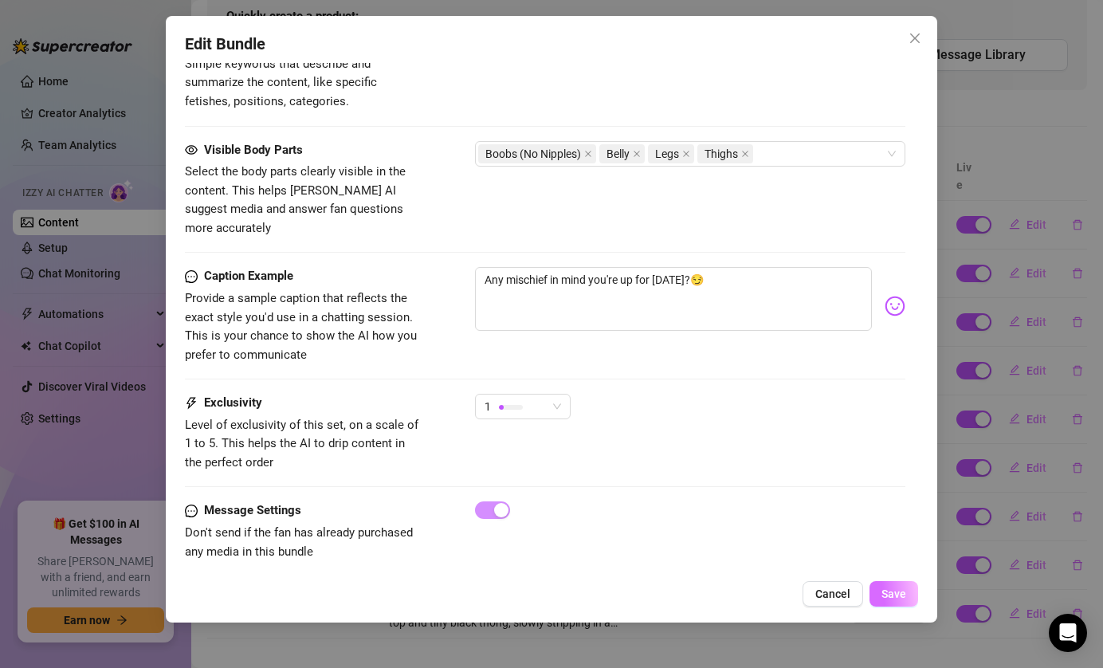
click at [893, 583] on button "Save" at bounding box center [894, 594] width 49 height 26
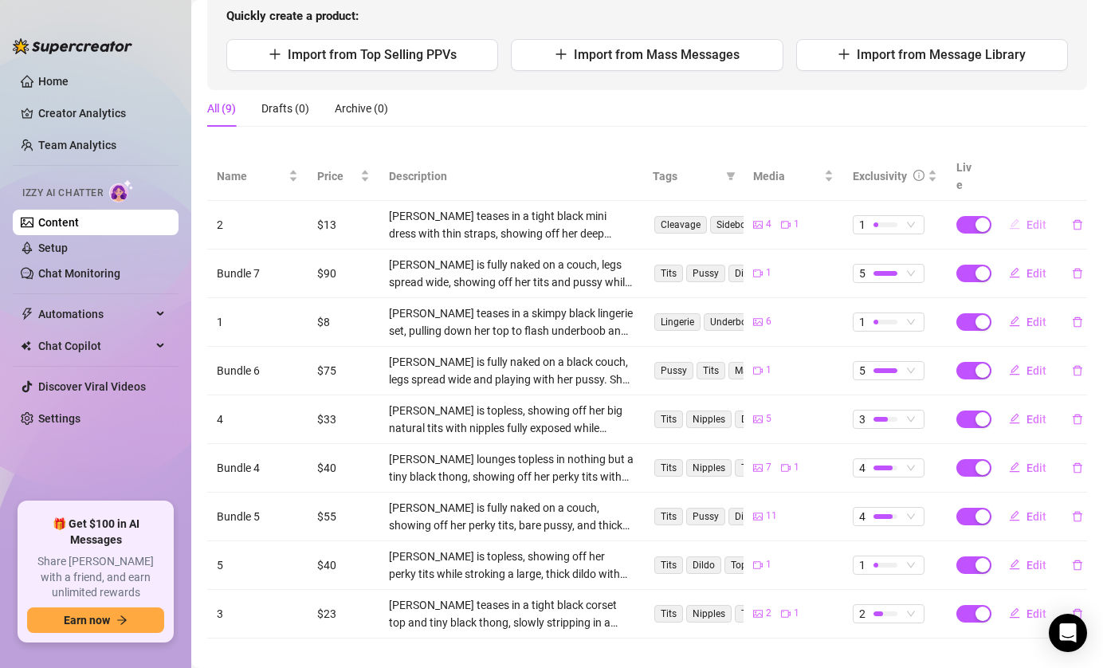
click at [1027, 218] on span "Edit" at bounding box center [1037, 224] width 20 height 13
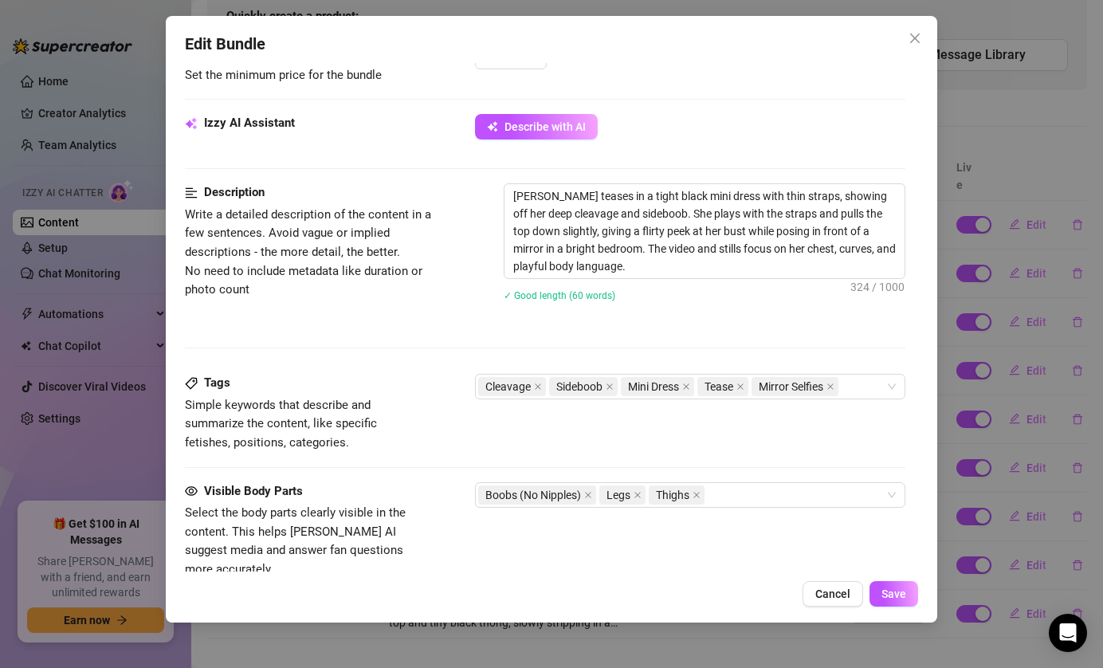
scroll to position [616, 0]
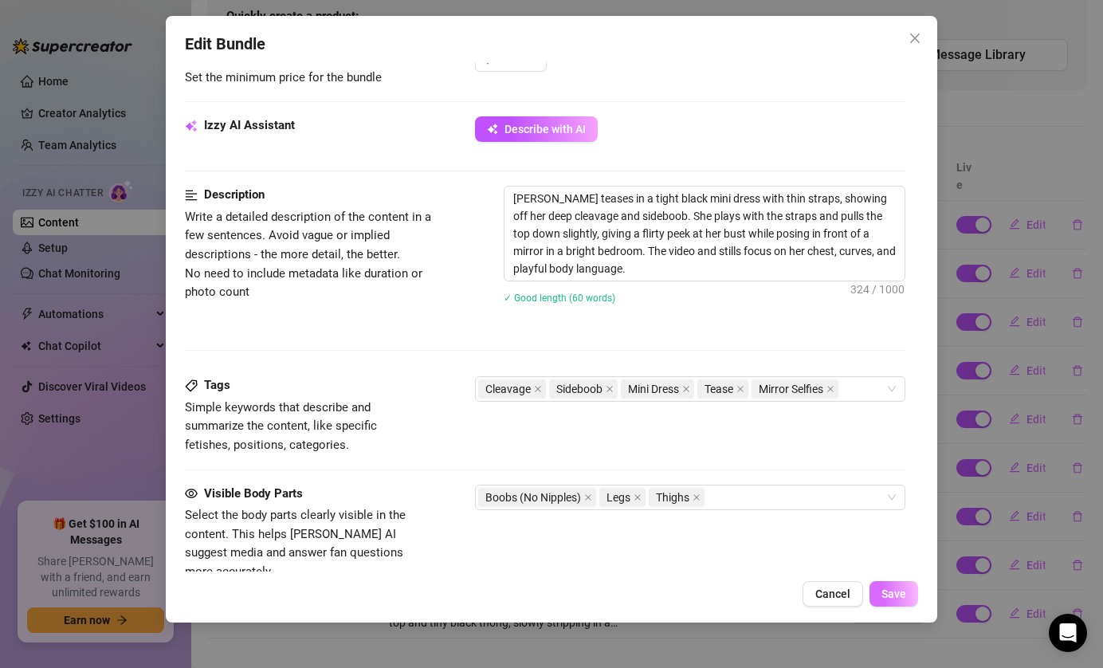
click at [890, 592] on span "Save" at bounding box center [894, 593] width 25 height 13
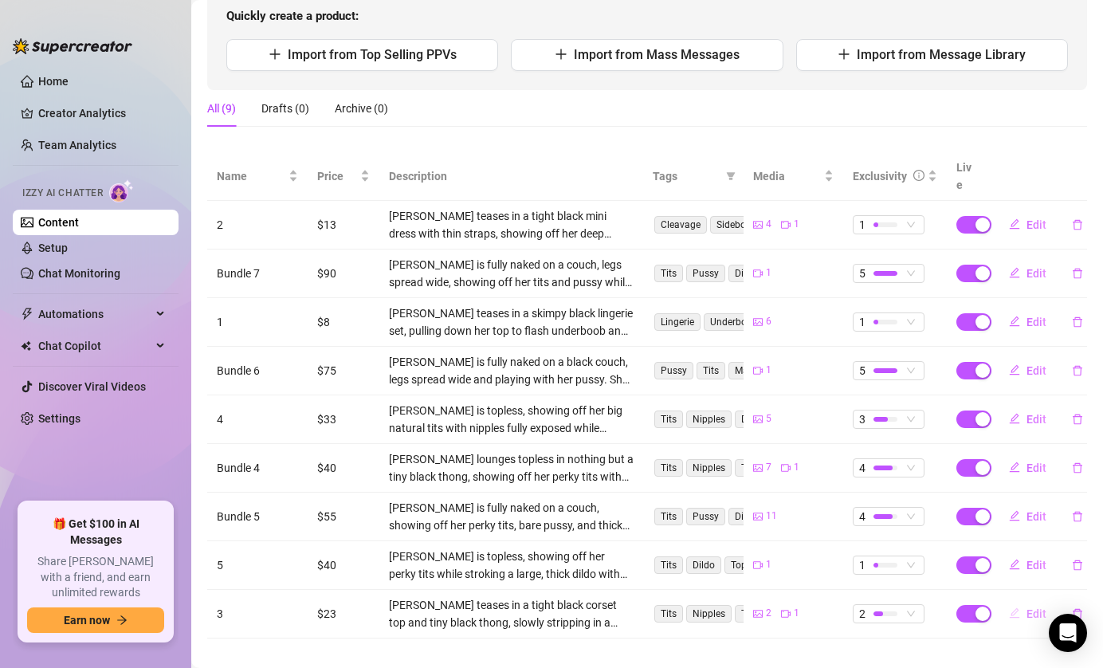
click at [1023, 601] on button "Edit" at bounding box center [1027, 614] width 63 height 26
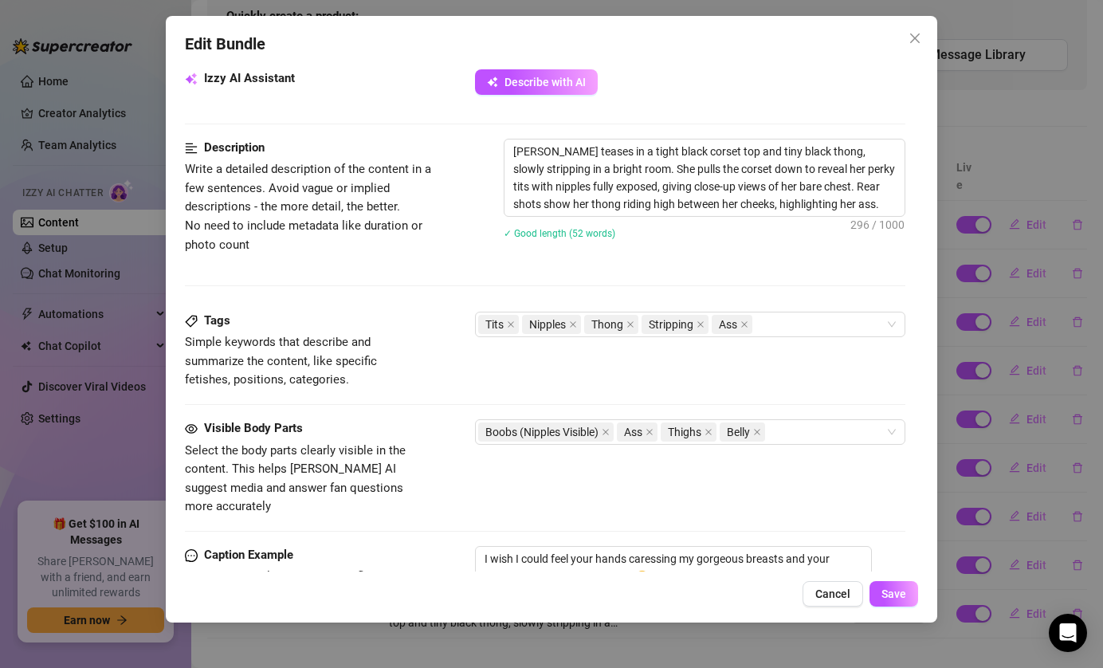
scroll to position [858, 0]
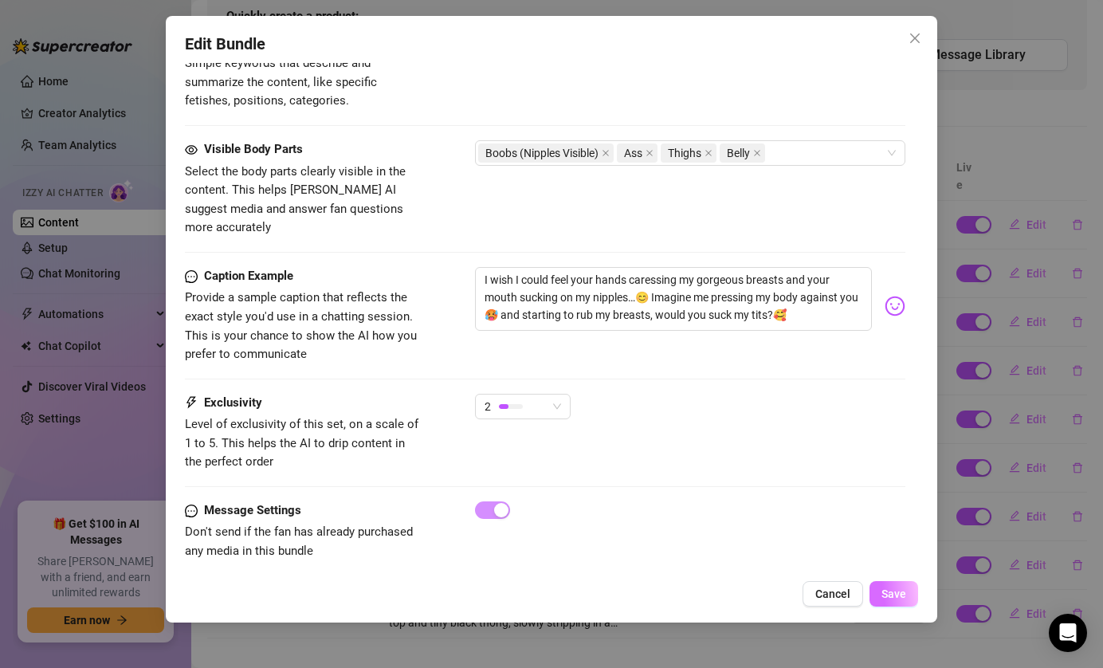
click at [901, 587] on span "Save" at bounding box center [894, 593] width 25 height 13
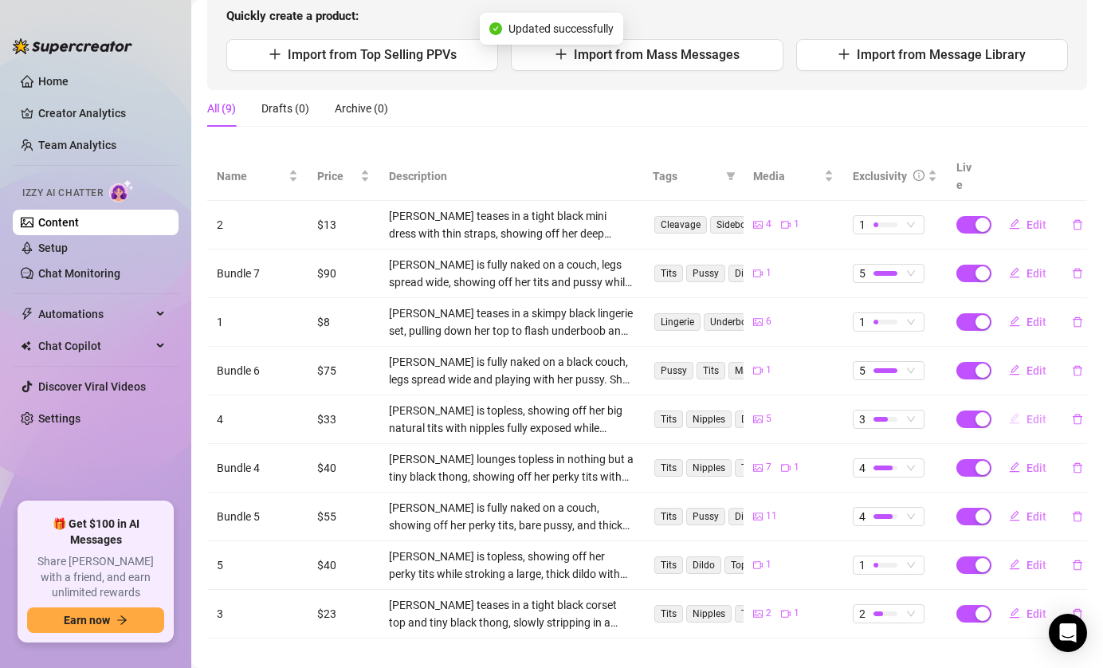
click at [1030, 413] on span "Edit" at bounding box center [1037, 419] width 20 height 13
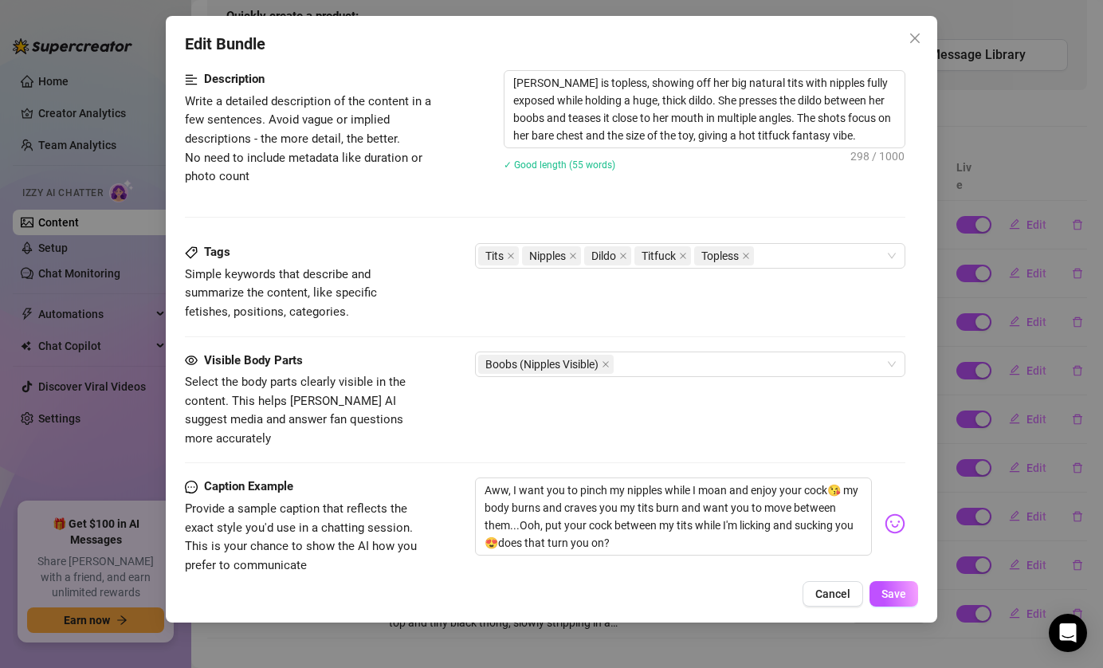
scroll to position [942, 0]
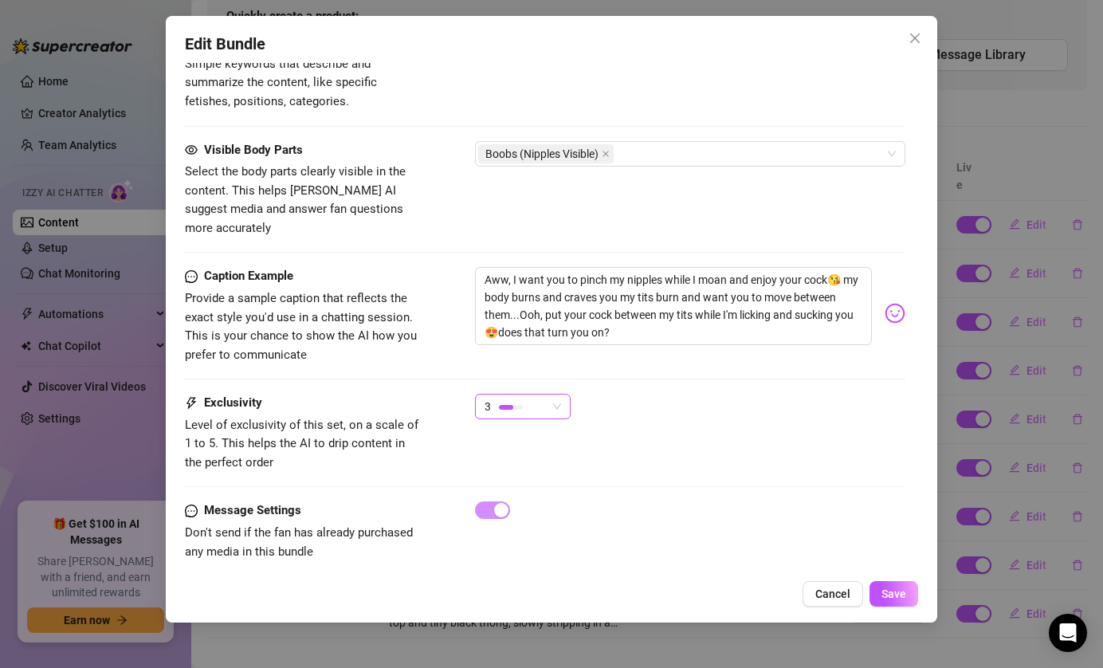
click at [547, 395] on span "3" at bounding box center [523, 407] width 77 height 24
click at [612, 368] on div "Caption Example Provide a sample caption that reflects the exact style you'd us…" at bounding box center [545, 330] width 721 height 127
click at [907, 591] on button "Save" at bounding box center [894, 594] width 49 height 26
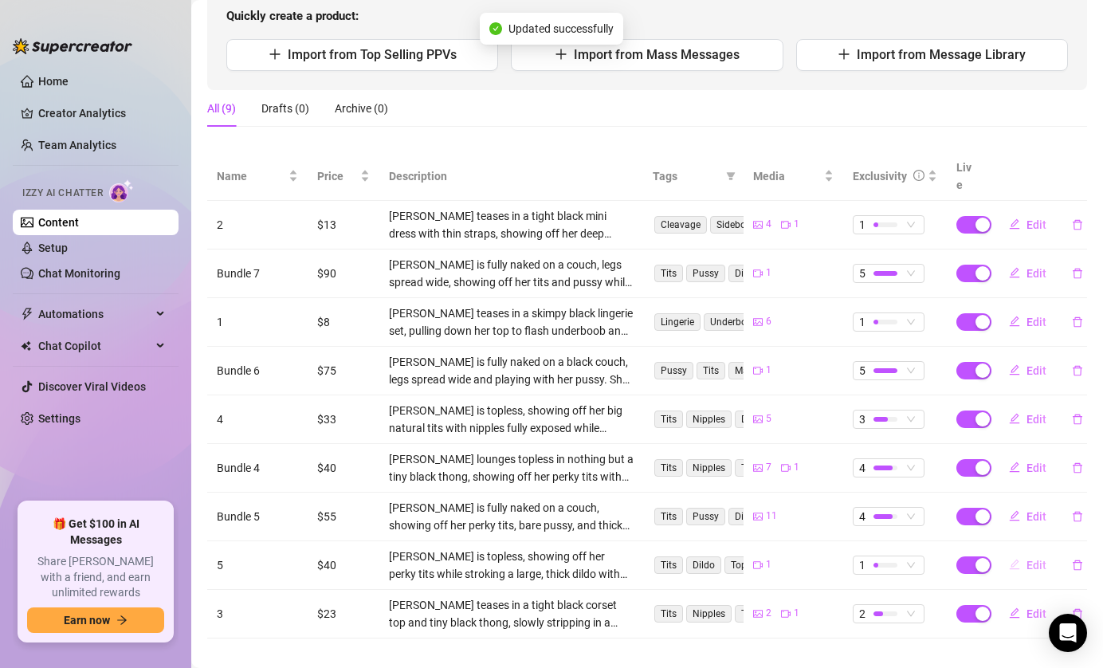
click at [1027, 559] on span "Edit" at bounding box center [1037, 565] width 20 height 13
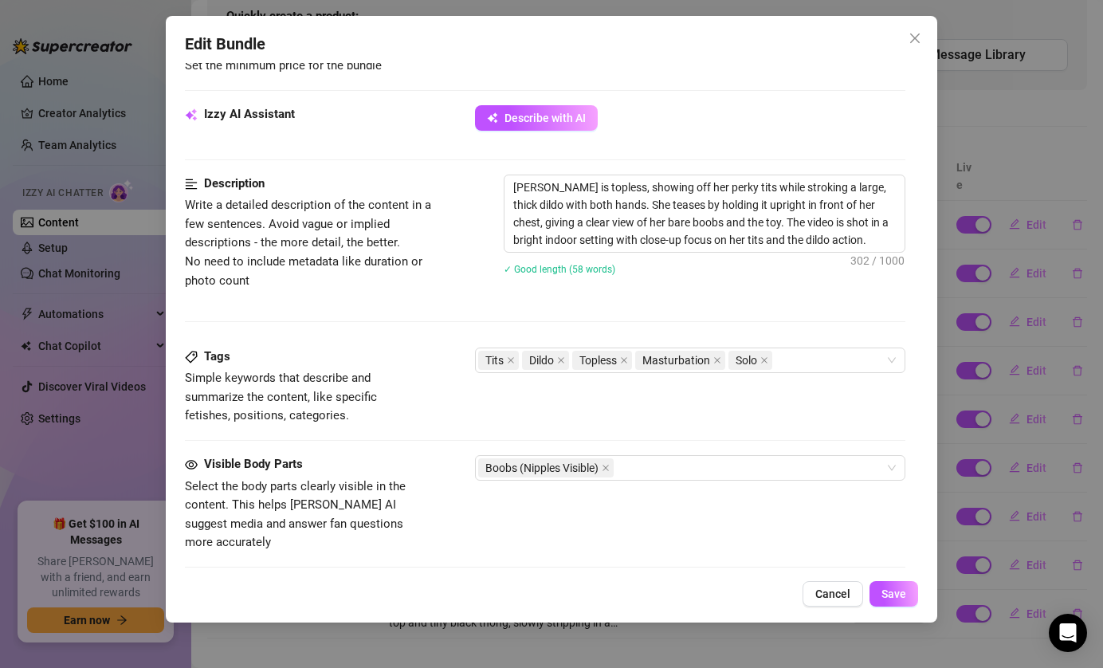
scroll to position [858, 0]
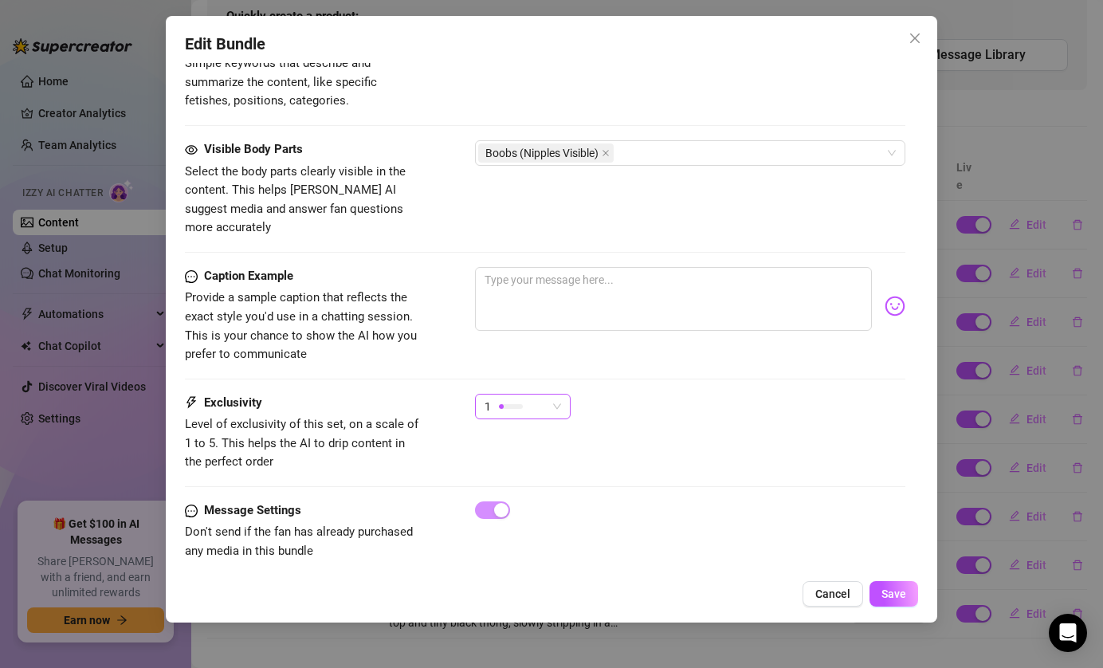
click at [552, 395] on span "1" at bounding box center [523, 407] width 77 height 24
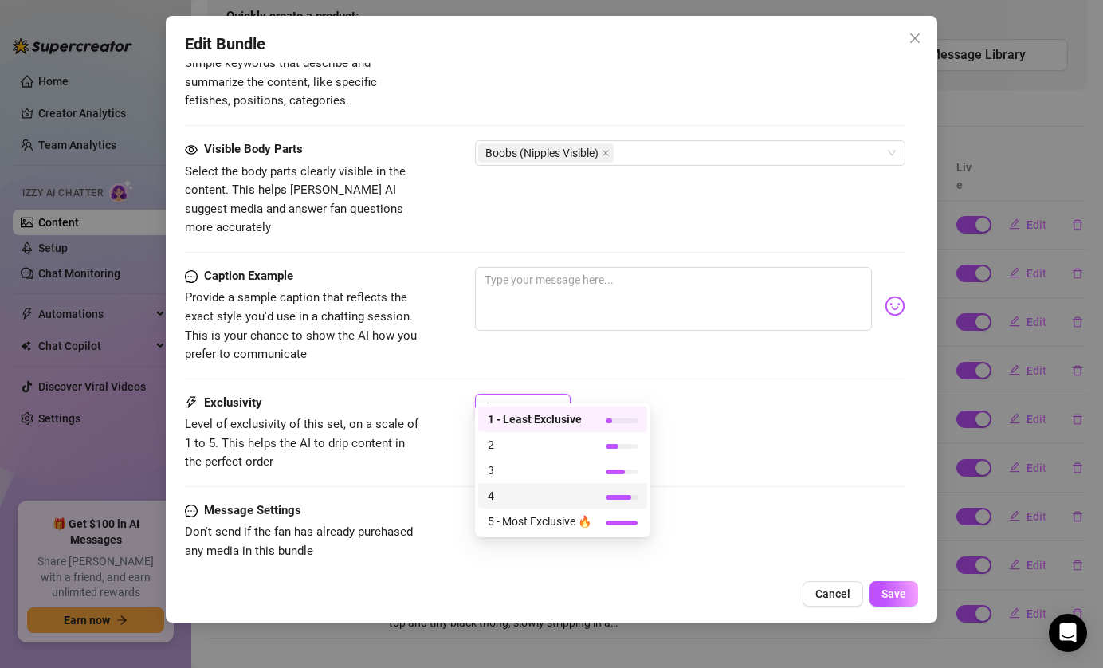
click at [544, 493] on span "4" at bounding box center [540, 496] width 104 height 18
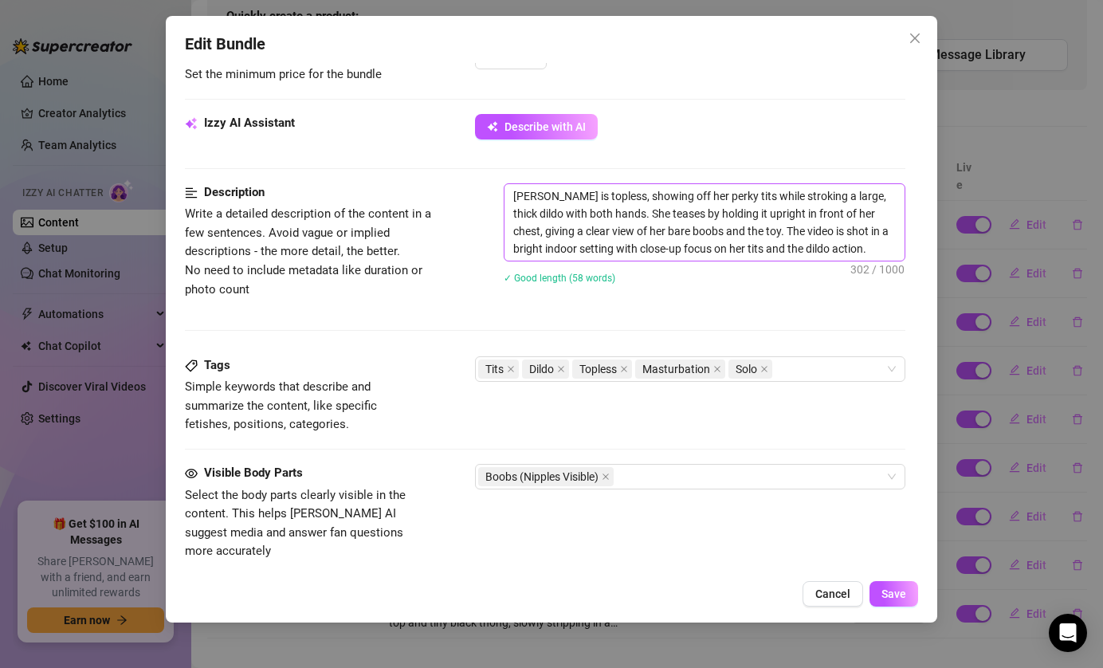
scroll to position [542, 0]
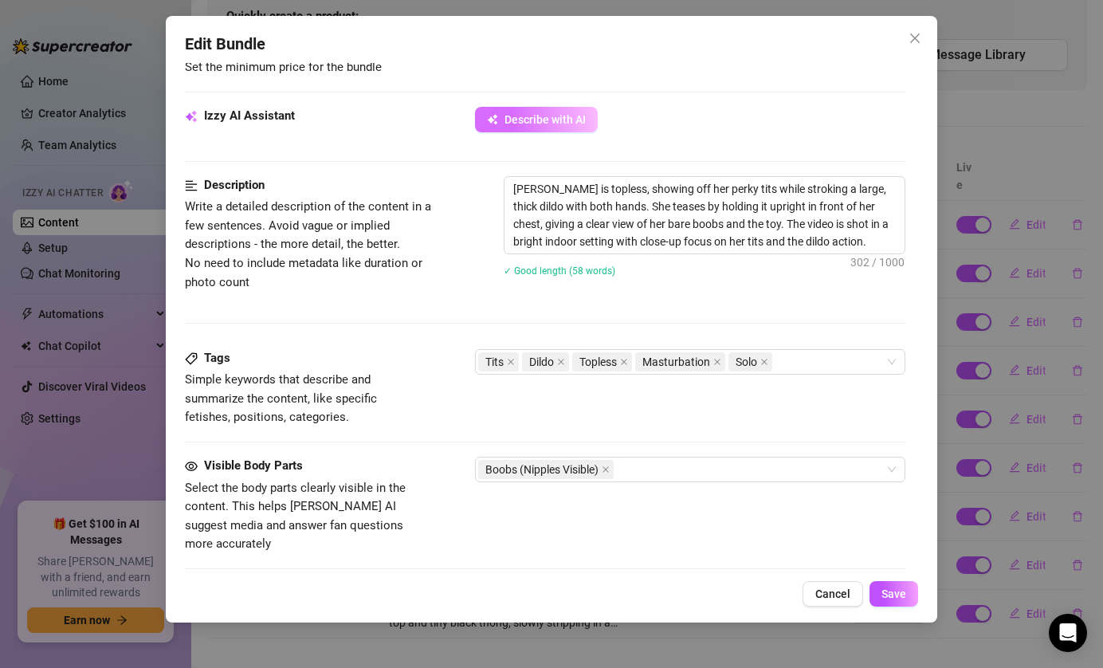
click at [525, 124] on span "Describe with AI" at bounding box center [545, 119] width 81 height 13
type textarea "[PERSON_NAME]"
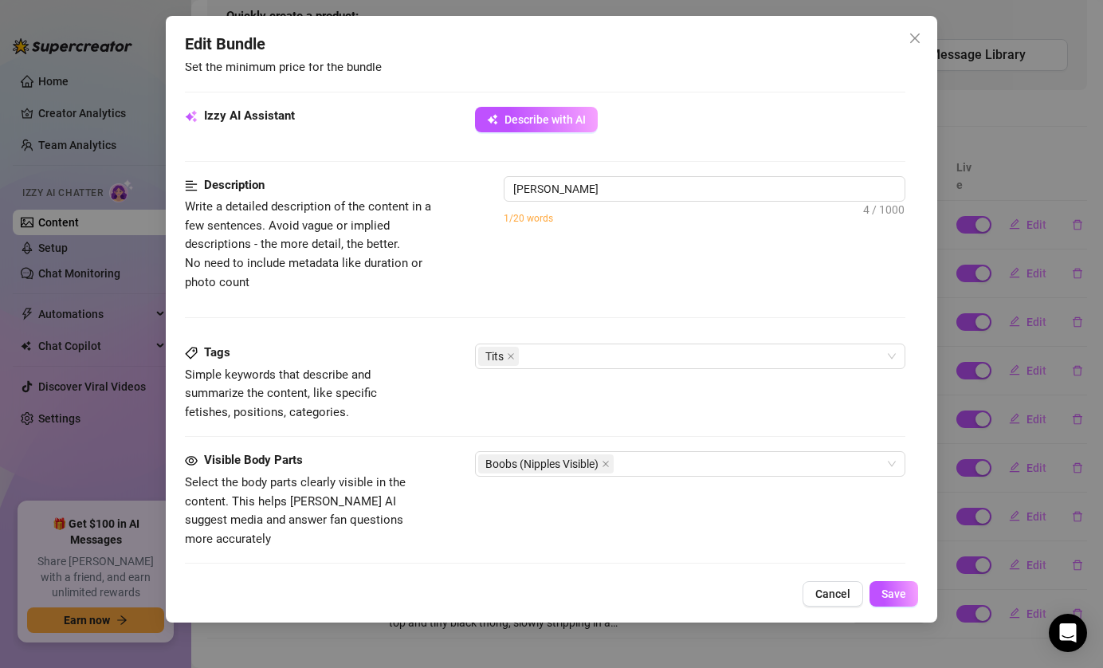
type textarea "Tina is"
type textarea "Tina is fully"
type textarea "Tina is fully nude,"
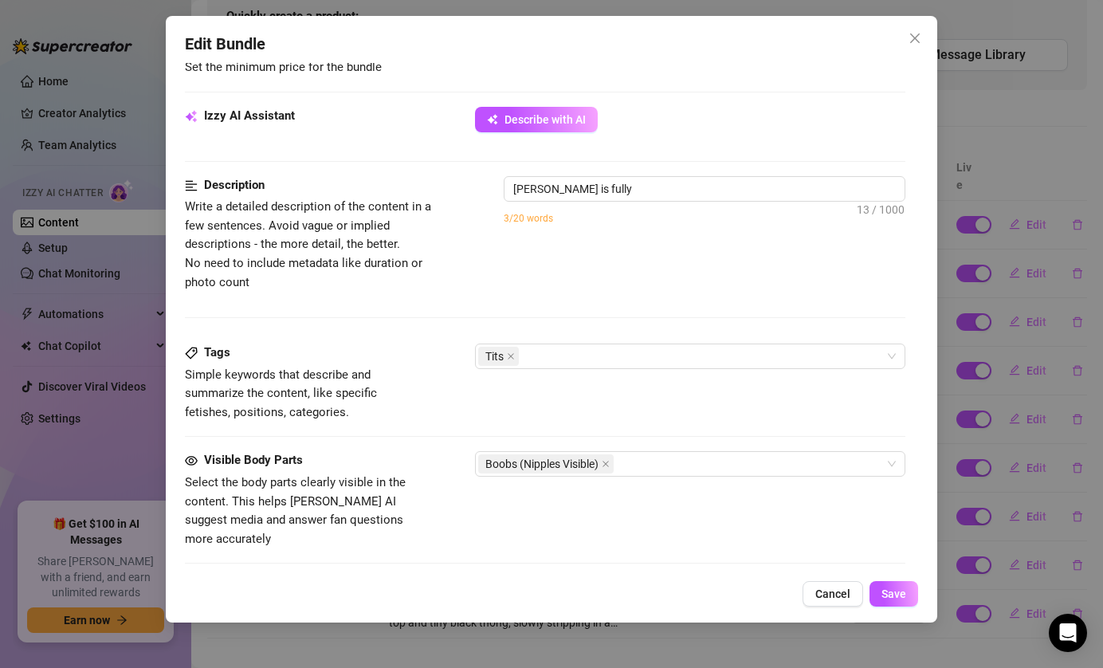
type textarea "Tina is fully nude,"
type textarea "Tina is fully nude, showing"
type textarea "Tina is fully nude, showing off"
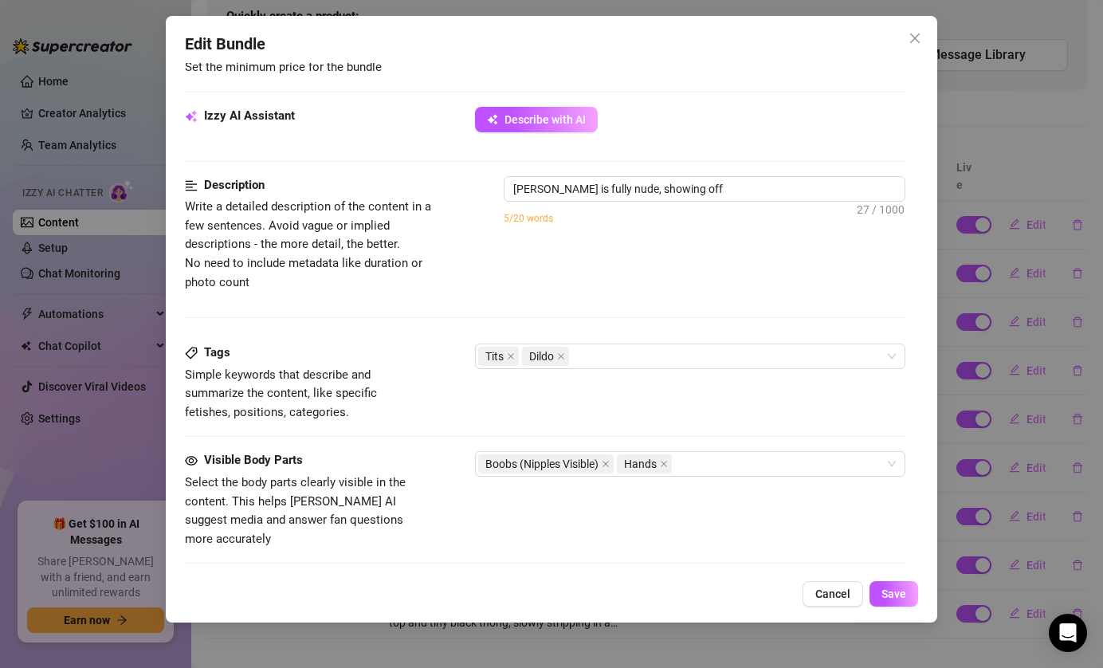
type textarea "Tina is fully nude, showing off her"
type textarea "Tina is fully nude, showing off her perky"
type textarea "Tina is fully nude, showing off her perky tits"
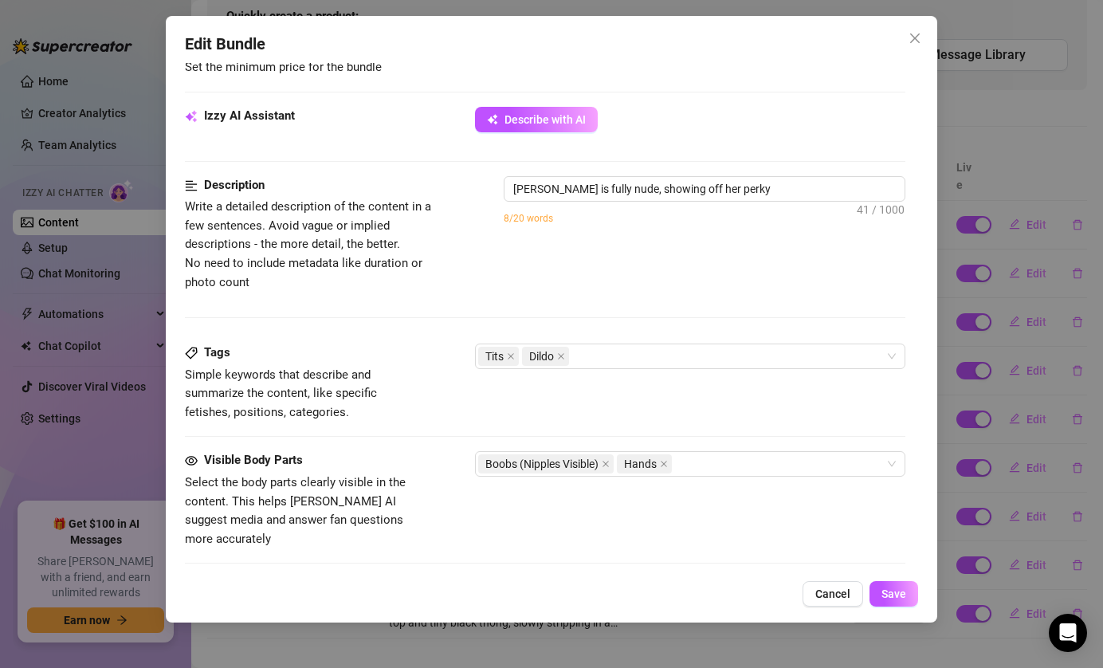
type textarea "Tina is fully nude, showing off her perky tits"
type textarea "Tina is fully nude, showing off her perky tits while"
type textarea "Tina is fully nude, showing off her perky tits while stroking"
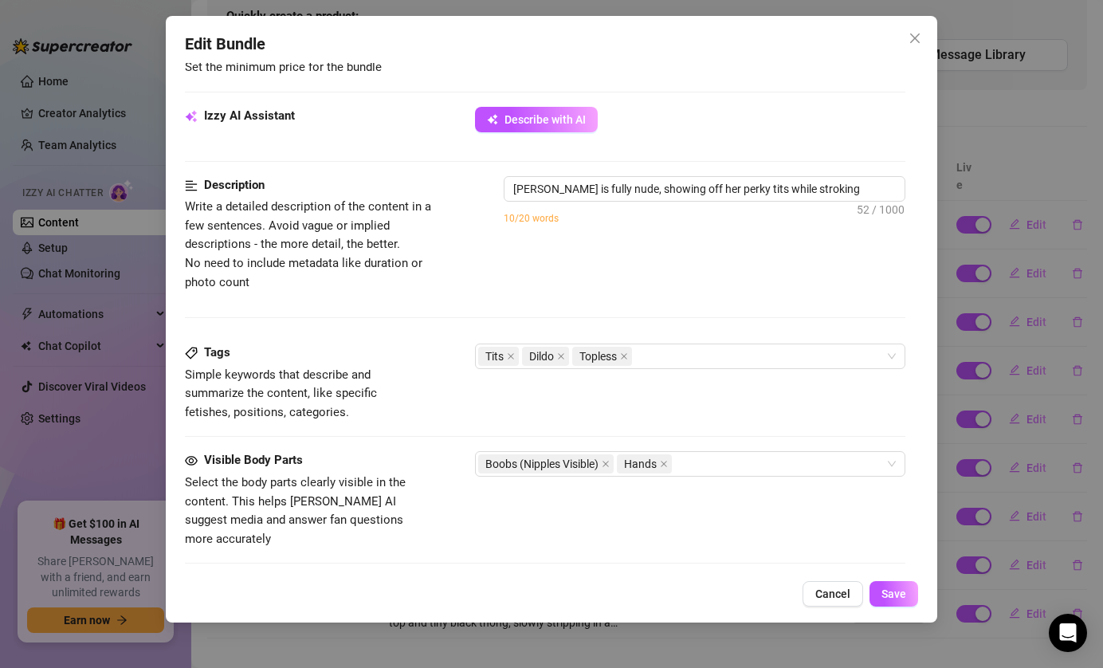
type textarea "Tina is fully nude, showing off her perky tits while stroking a"
type textarea "Tina is fully nude, showing off her perky tits while stroking a large,"
type textarea "Tina is fully nude, showing off her perky tits while stroking a large, realistic"
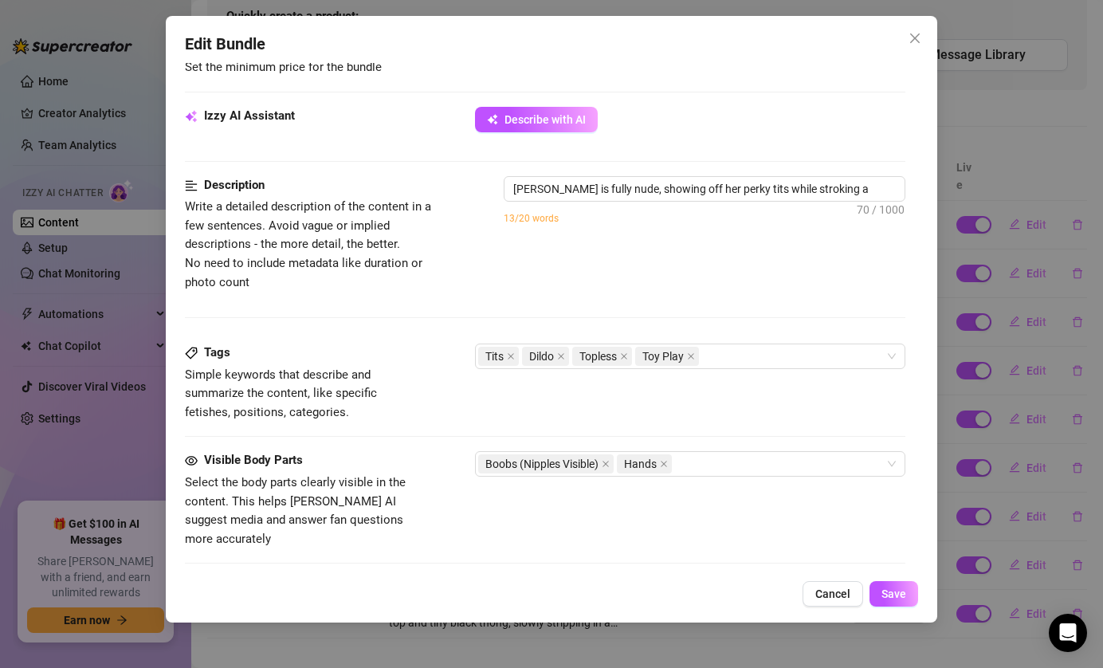
type textarea "Tina is fully nude, showing off her perky tits while stroking a large, realistic"
type textarea "Tina is fully nude, showing off her perky tits while stroking a large, realisti…"
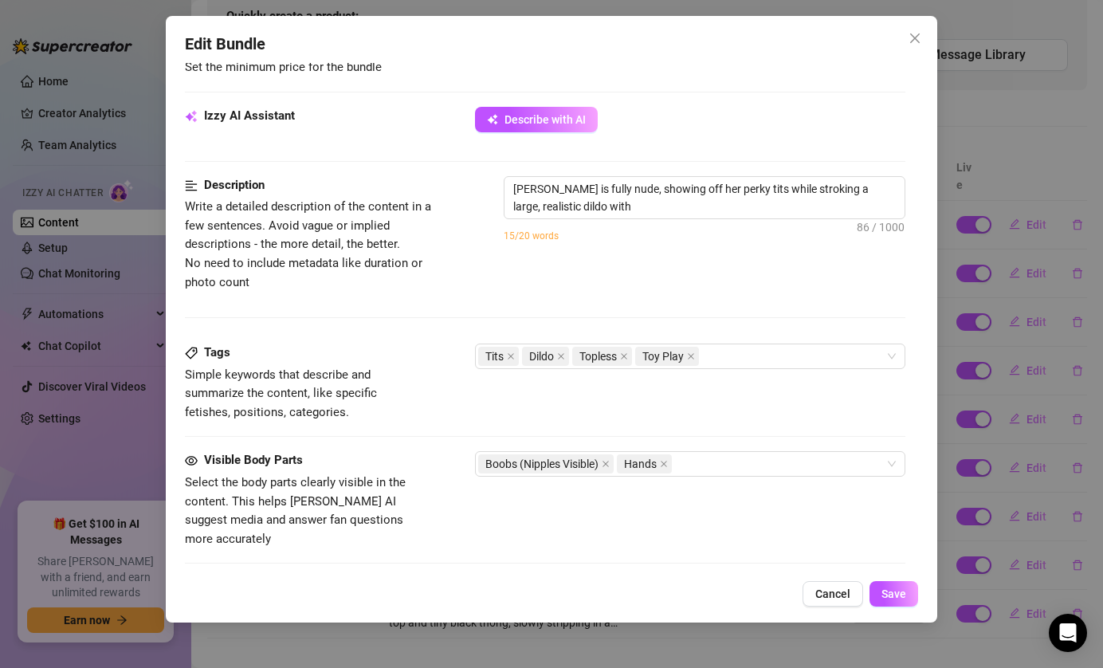
type textarea "Tina is fully nude, showing off her perky tits while stroking a large, realisti…"
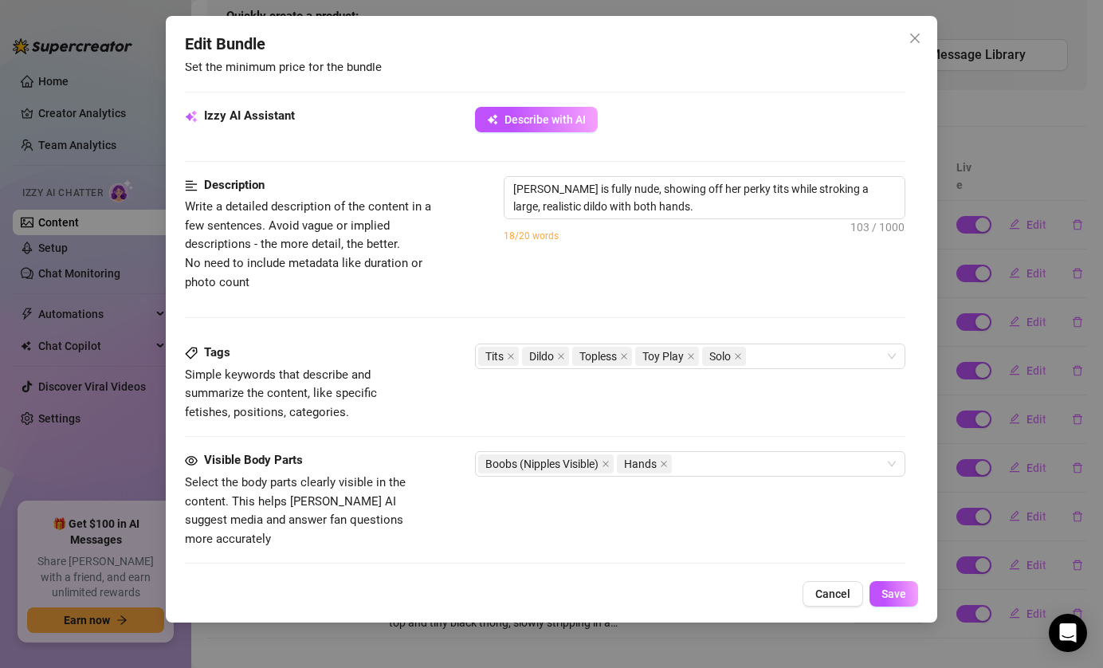
type textarea "Tina is fully nude, showing off her perky tits while stroking a large, realisti…"
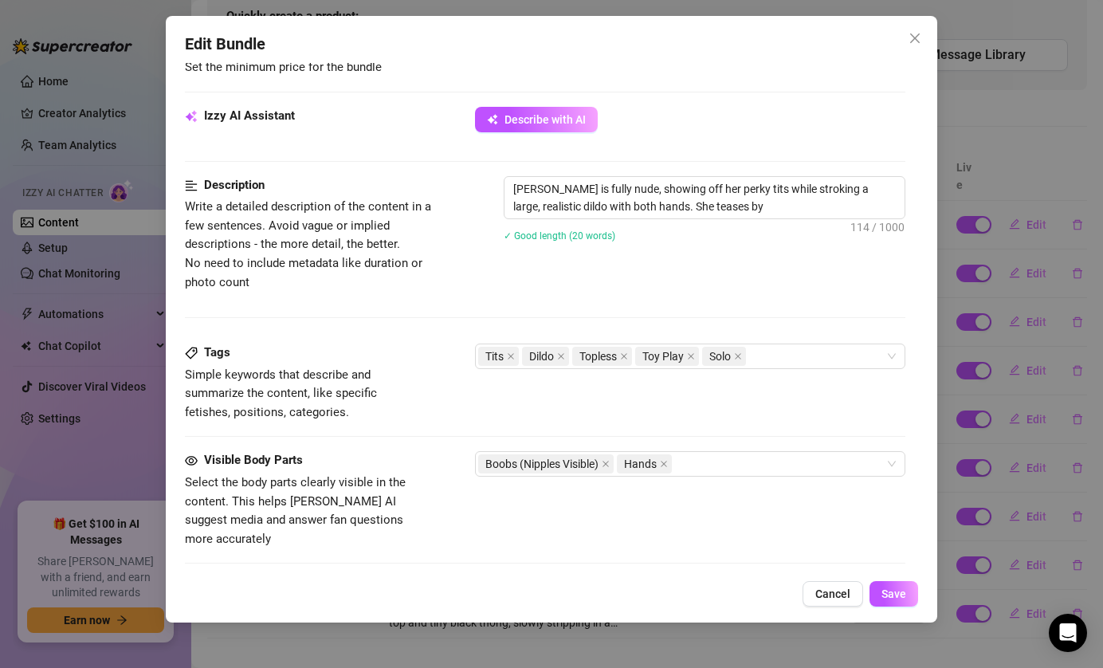
type textarea "Tina is fully nude, showing off her perky tits while stroking a large, realisti…"
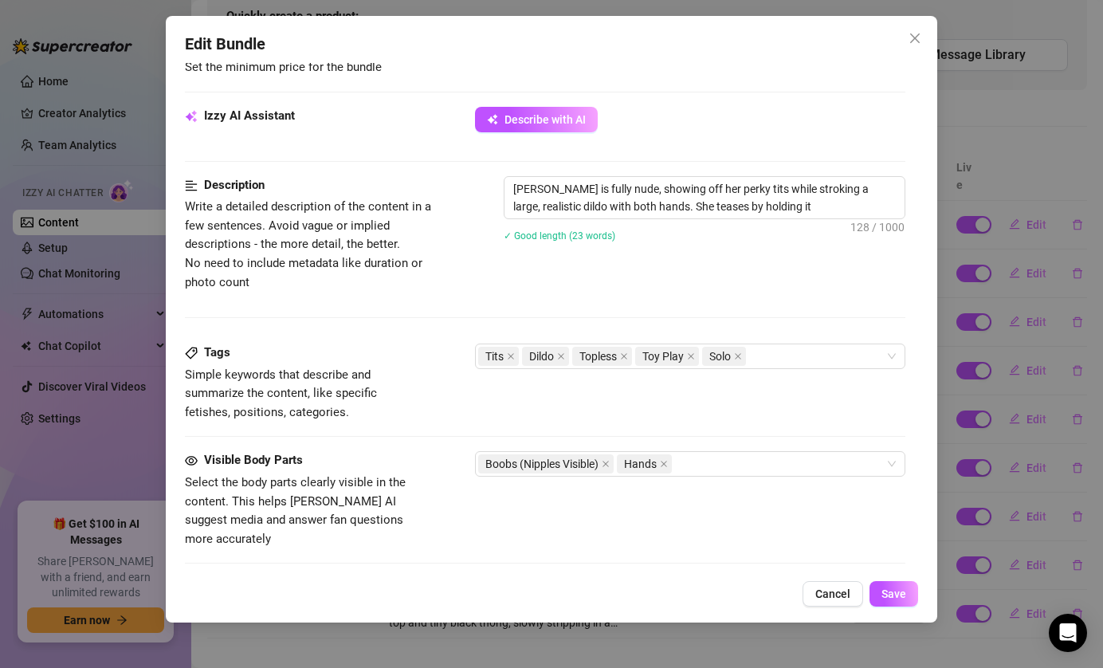
type textarea "Tina is fully nude, showing off her perky tits while stroking a large, realisti…"
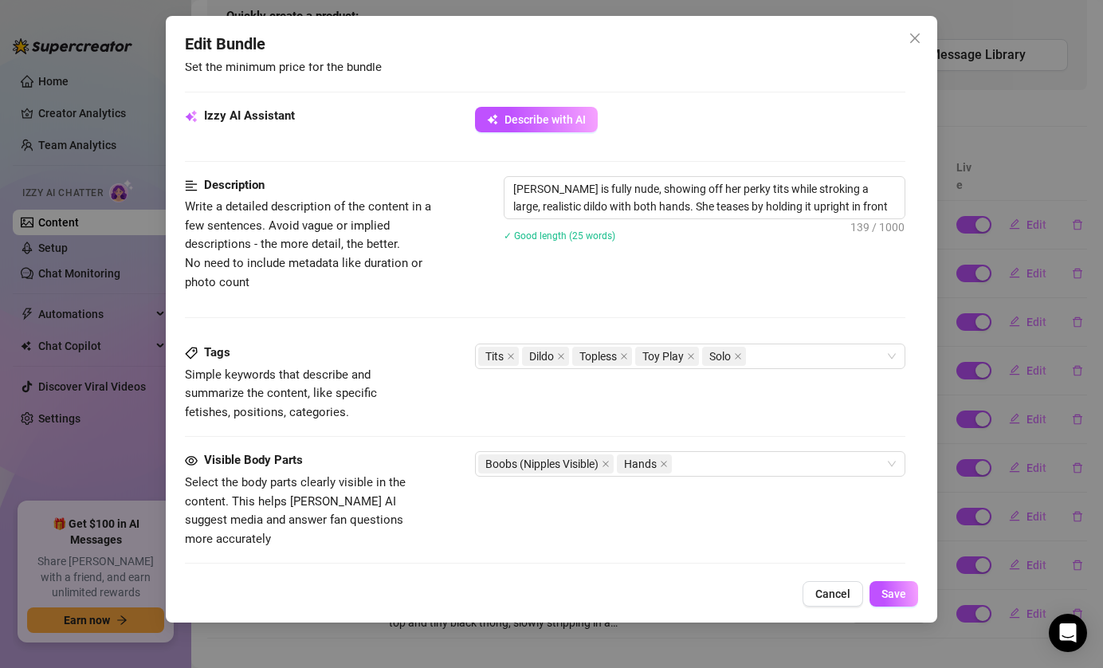
type textarea "Tina is fully nude, showing off her perky tits while stroking a large, realisti…"
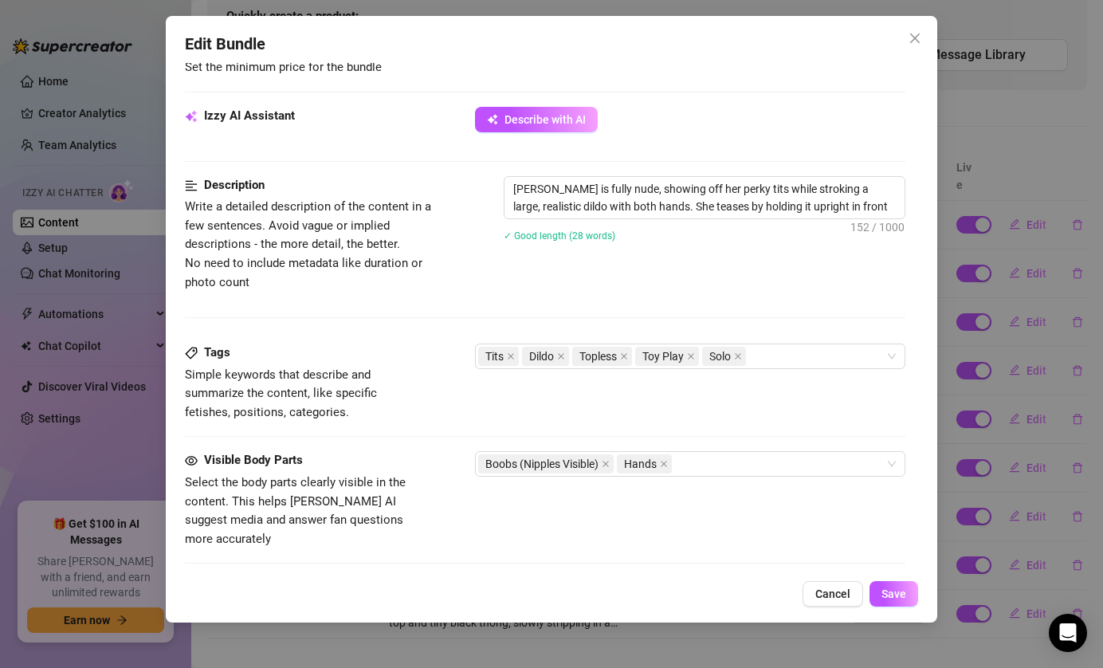
type textarea "Tina is fully nude, showing off her perky tits while stroking a large, realisti…"
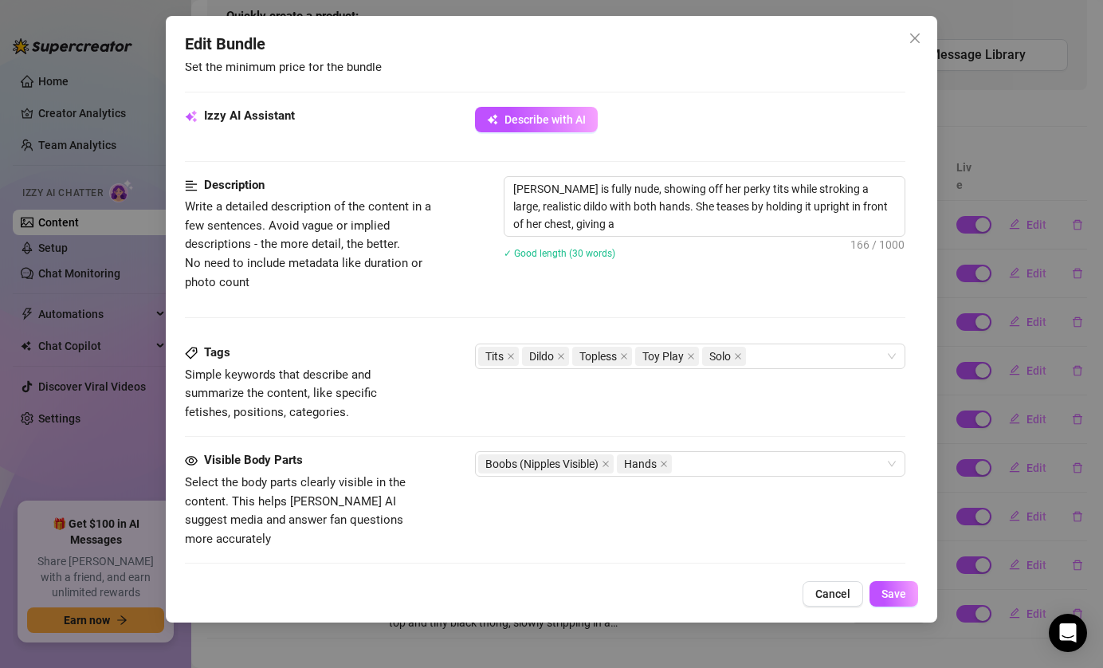
type textarea "Tina is fully nude, showing off her perky tits while stroking a large, realisti…"
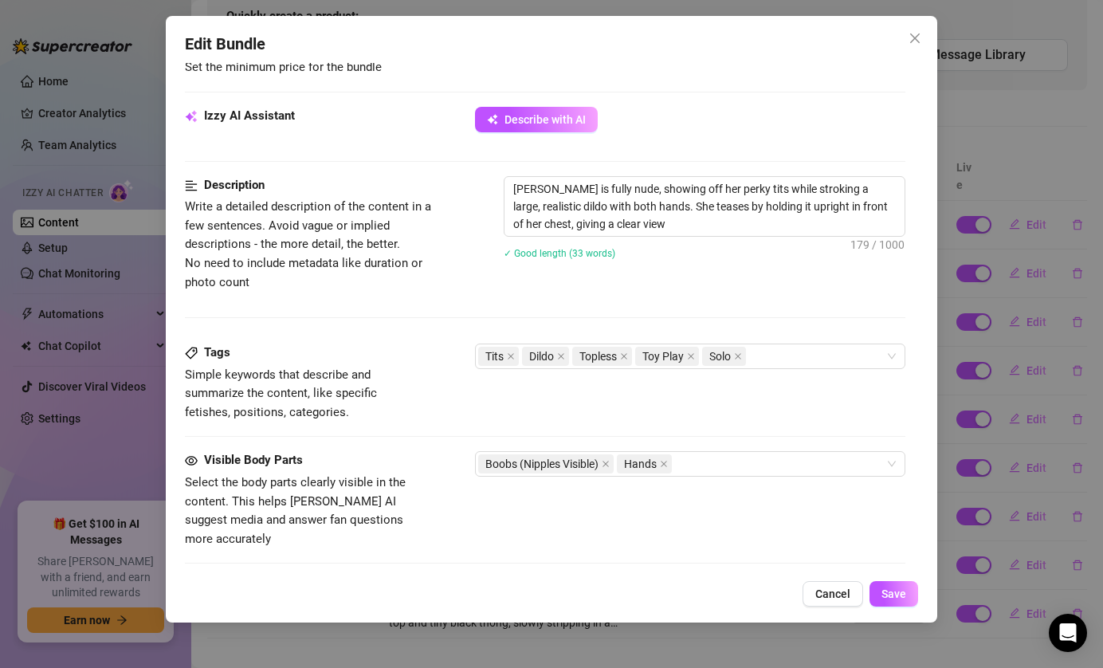
type textarea "Tina is fully nude, showing off her perky tits while stroking a large, realisti…"
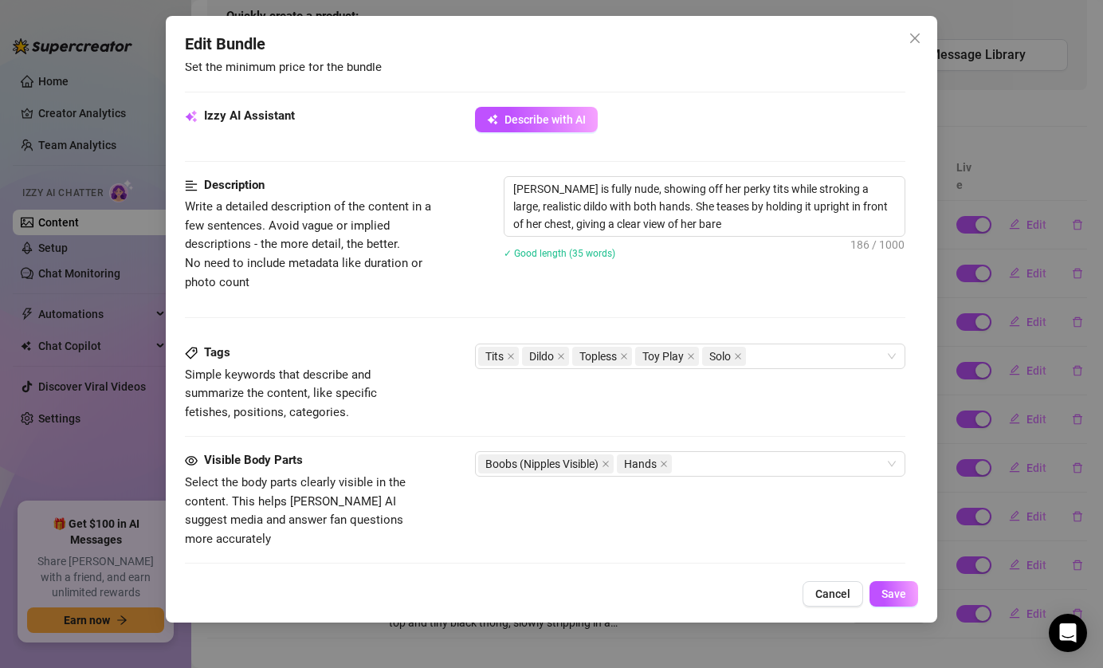
type textarea "Tina is fully nude, showing off her perky tits while stroking a large, realisti…"
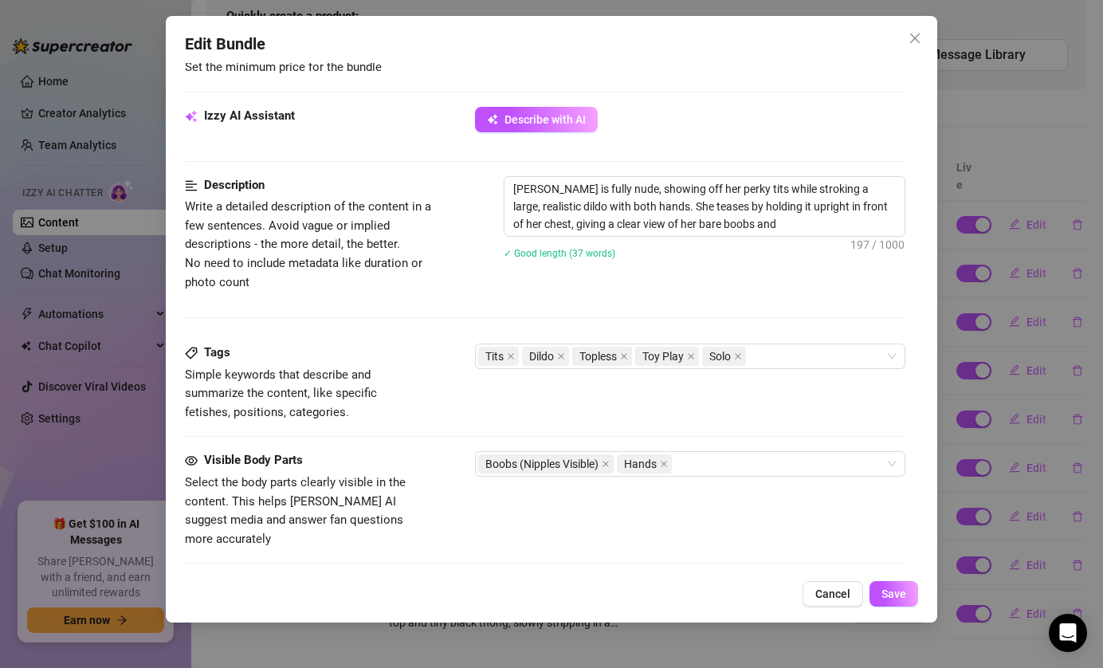
type textarea "Tina is fully nude, showing off her perky tits while stroking a large, realisti…"
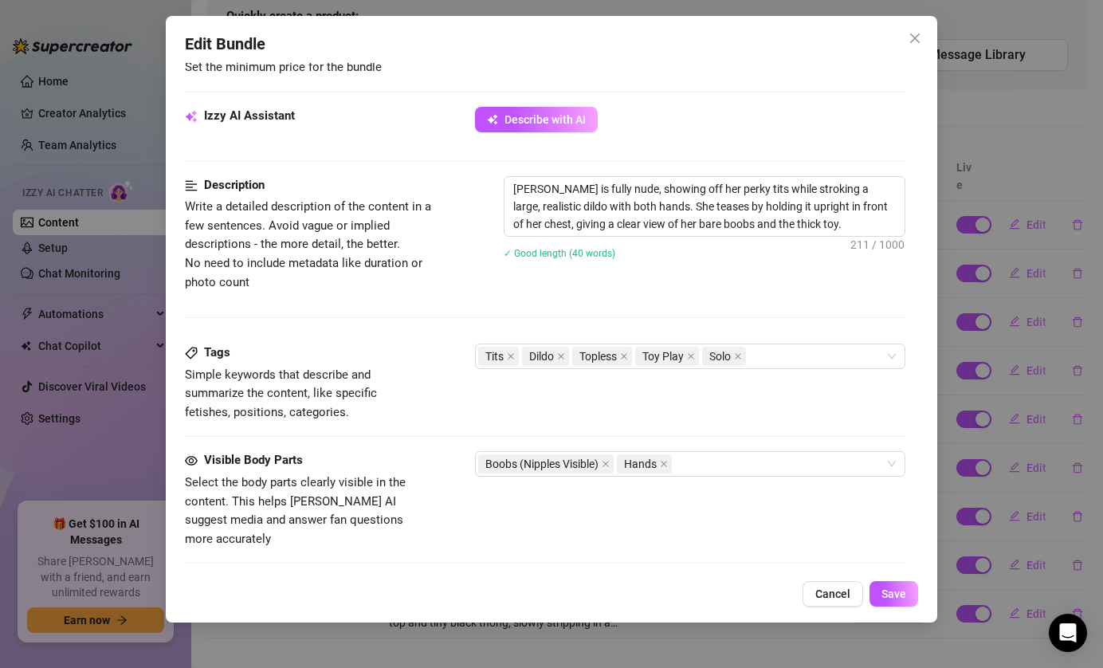
type textarea "Tina is fully nude, showing off her perky tits while stroking a large, realisti…"
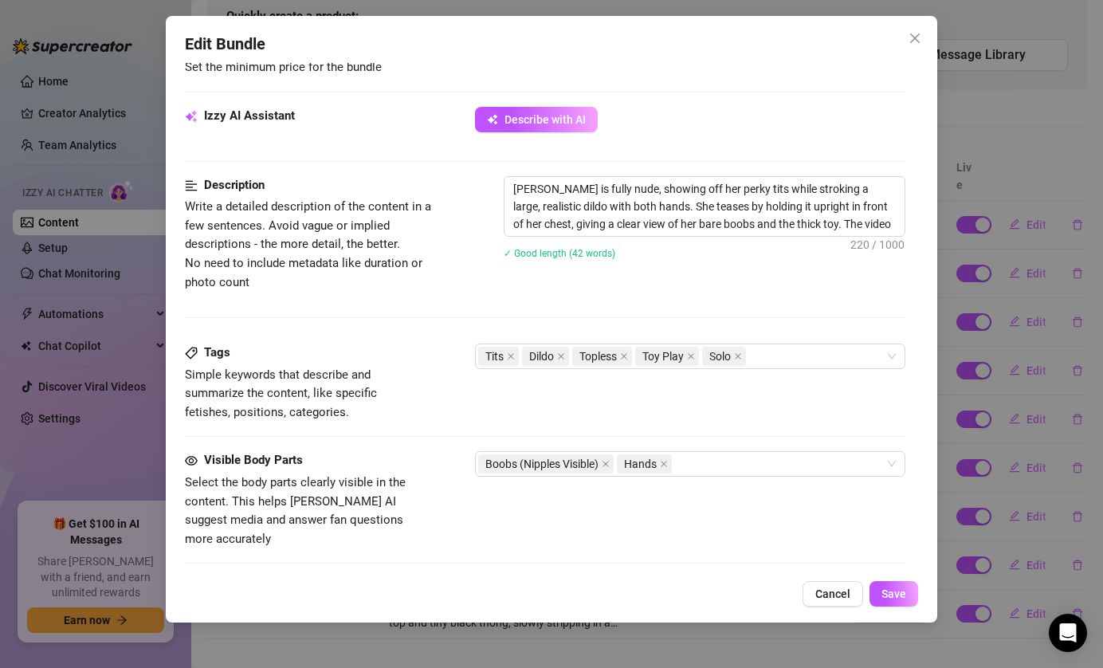
type textarea "Tina is fully nude, showing off her perky tits while stroking a large, realisti…"
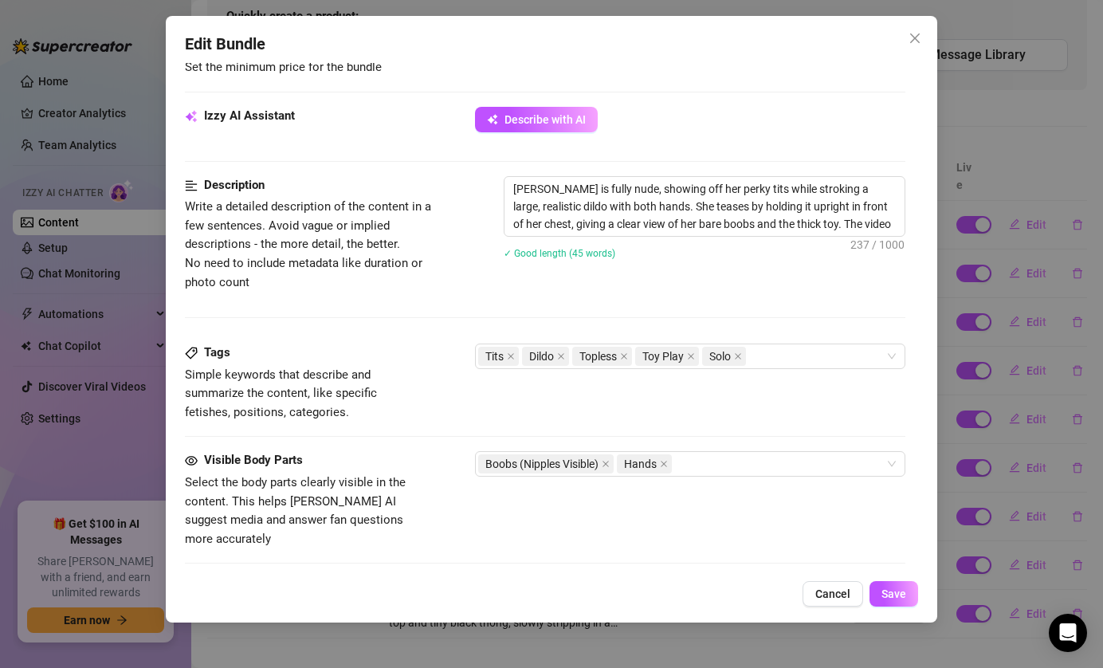
type textarea "Tina is fully nude, showing off her perky tits while stroking a large, realisti…"
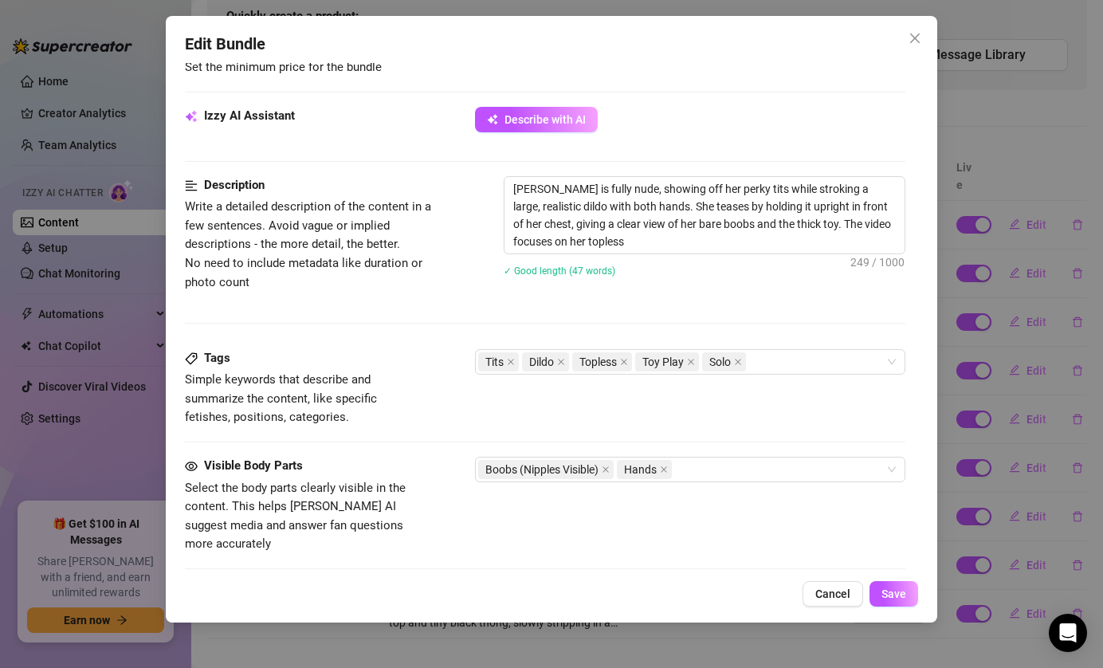
type textarea "Tina is fully nude, showing off her perky tits while stroking a large, realisti…"
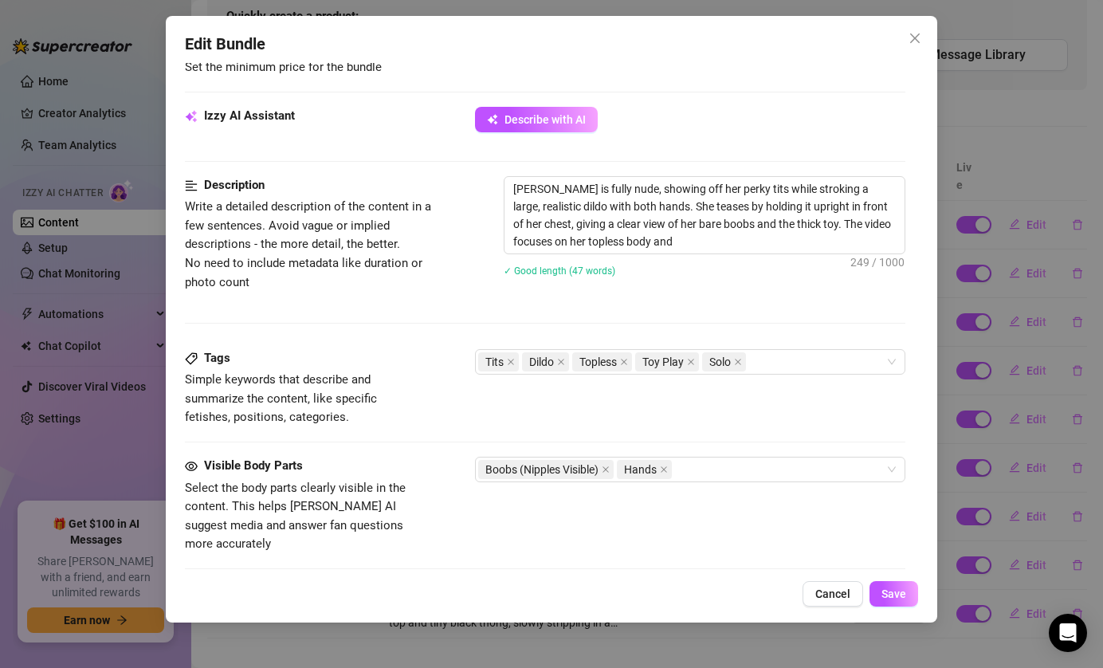
type textarea "Tina is fully nude, showing off her perky tits while stroking a large, realisti…"
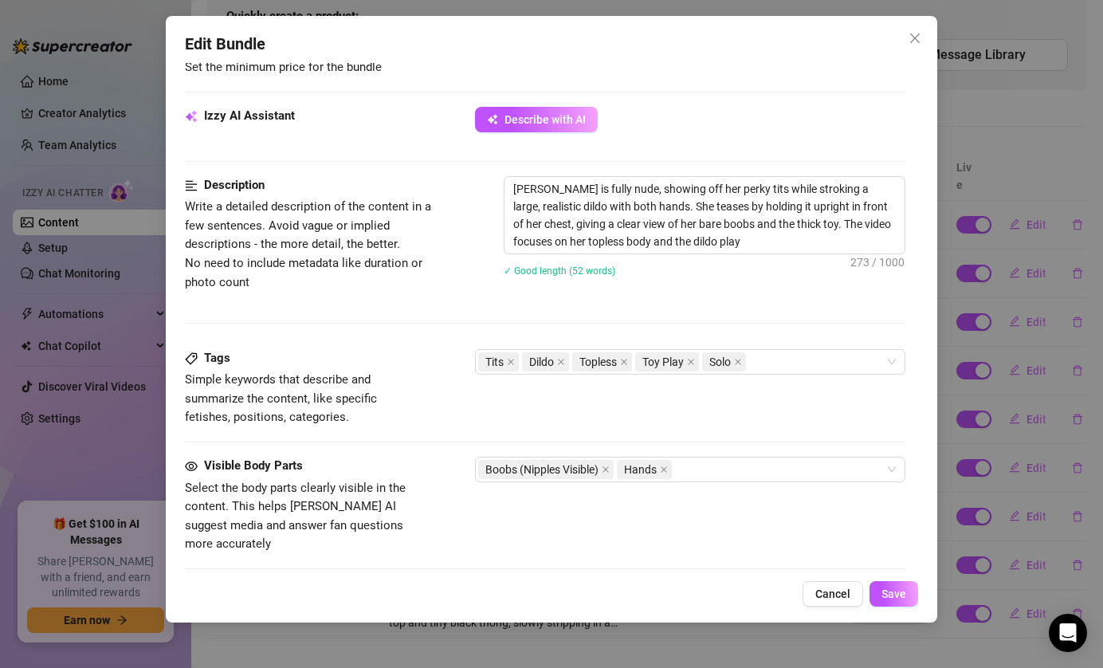
type textarea "Tina is fully nude, showing off her perky tits while stroking a large, realisti…"
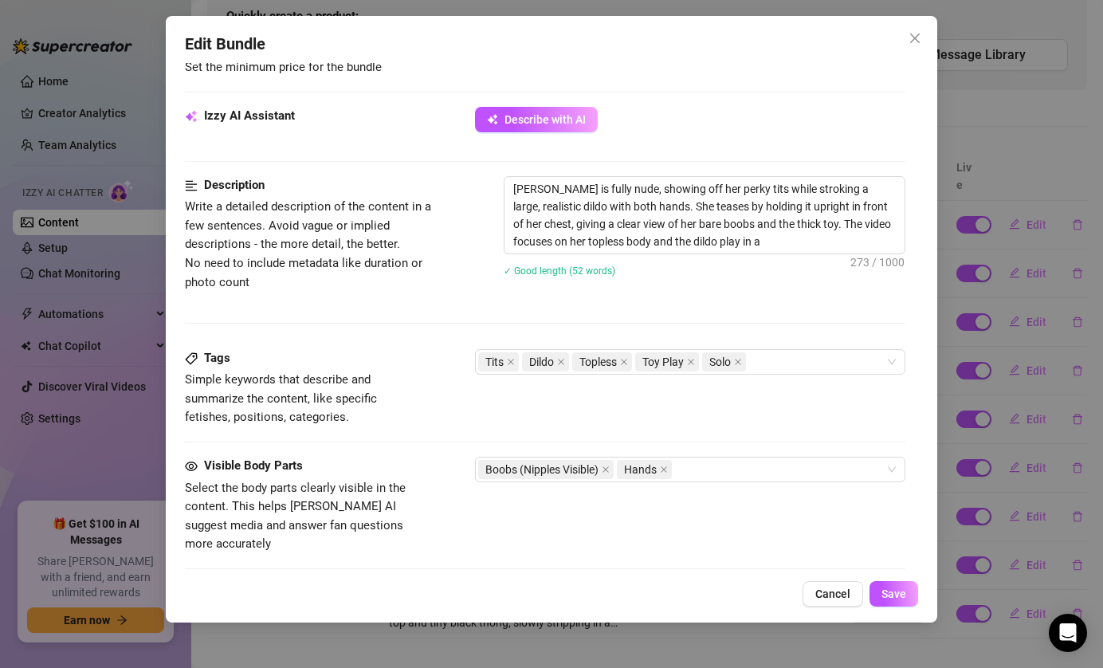
type textarea "Tina is fully nude, showing off her perky tits while stroking a large, realisti…"
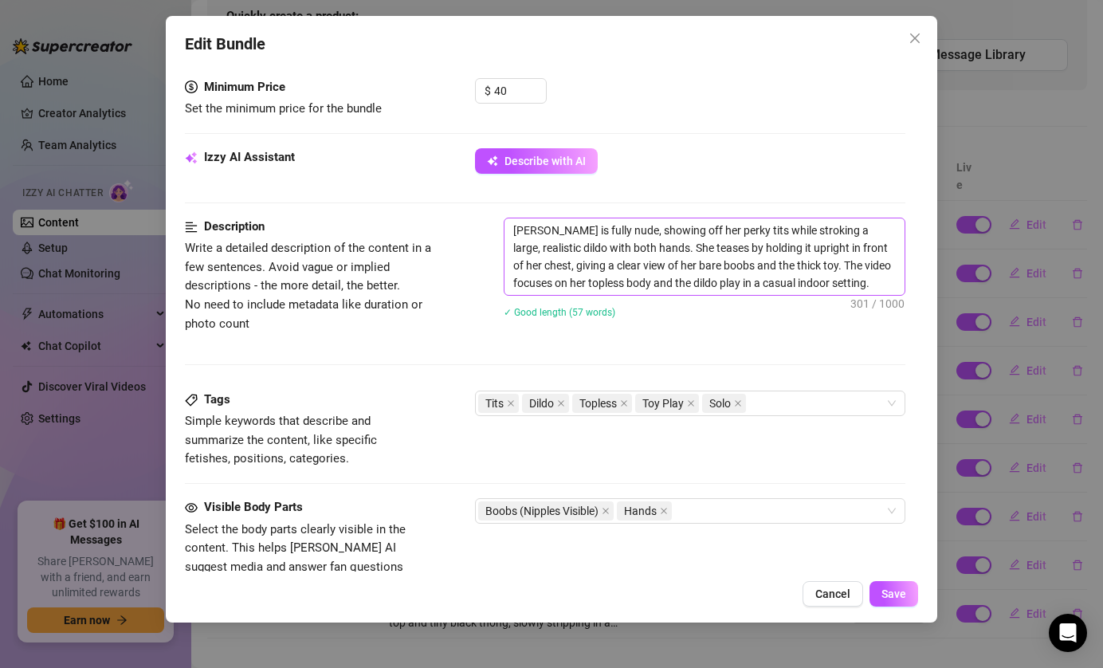
scroll to position [500, 0]
click at [516, 169] on button "Describe with AI" at bounding box center [536, 162] width 123 height 26
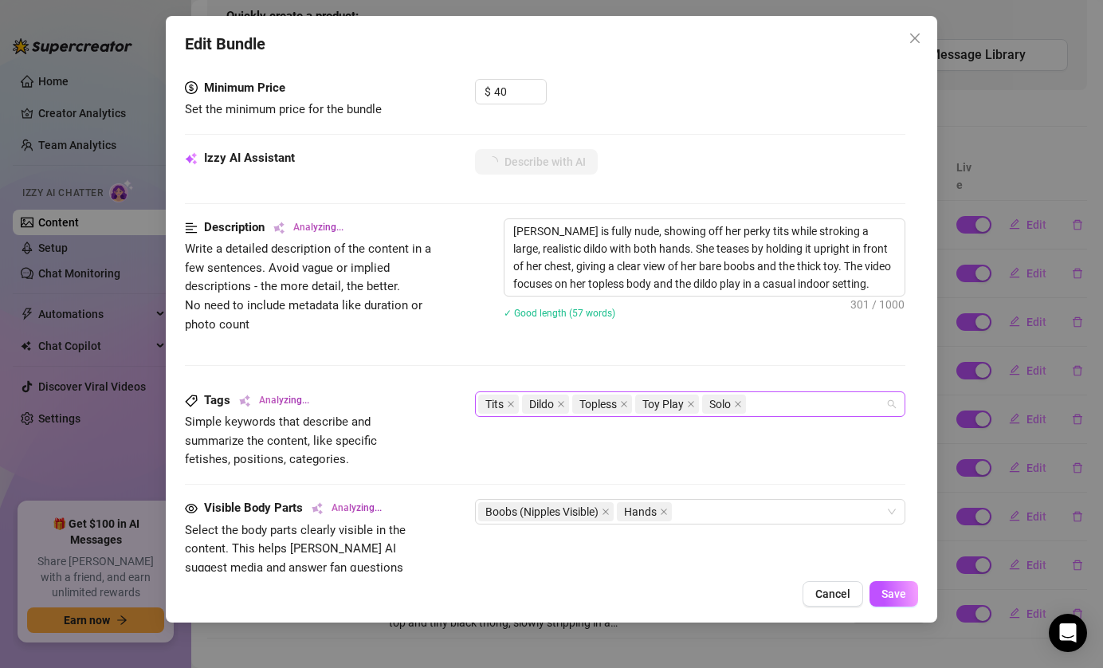
click at [791, 406] on div "Tits Dildo Topless Toy Play Solo" at bounding box center [682, 404] width 408 height 22
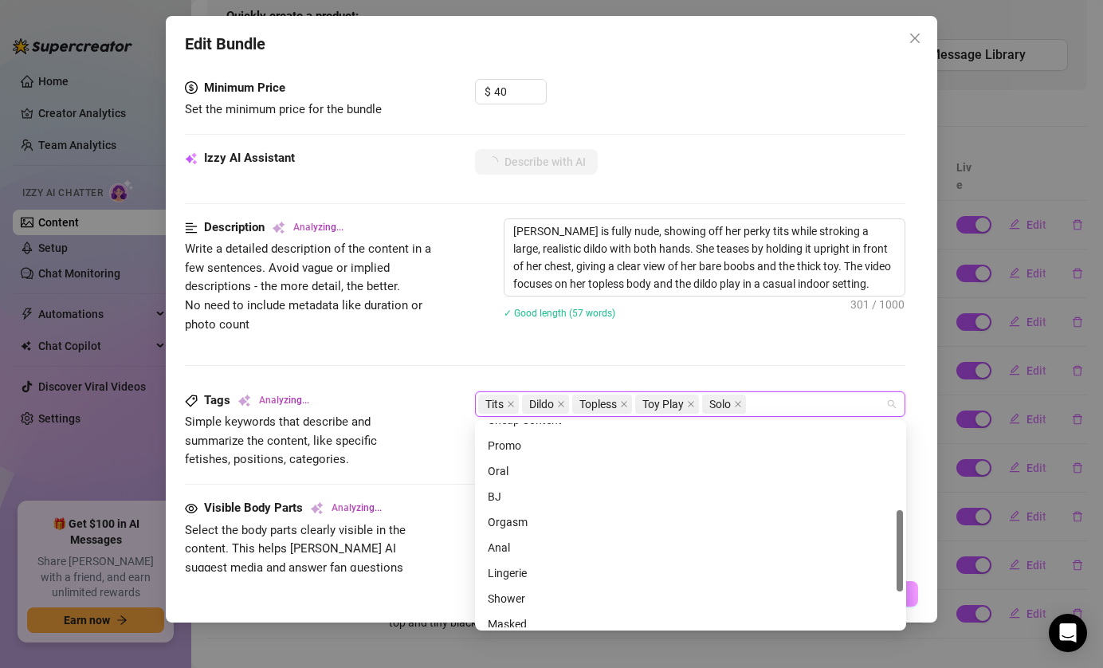
scroll to position [215, 0]
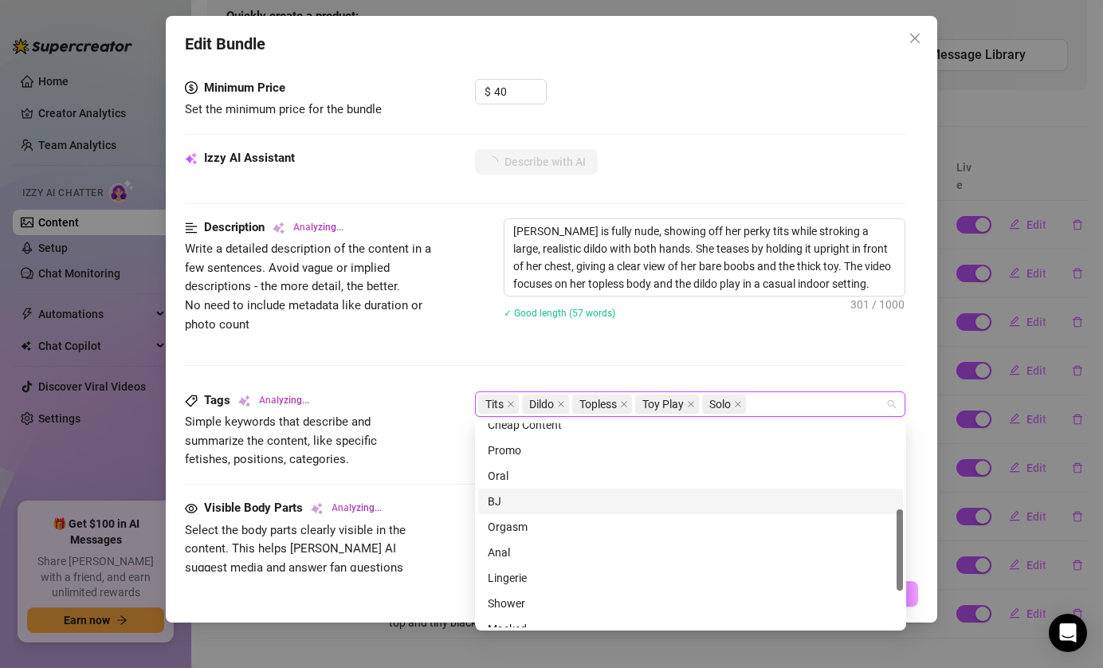
click at [532, 493] on div "BJ" at bounding box center [691, 502] width 406 height 18
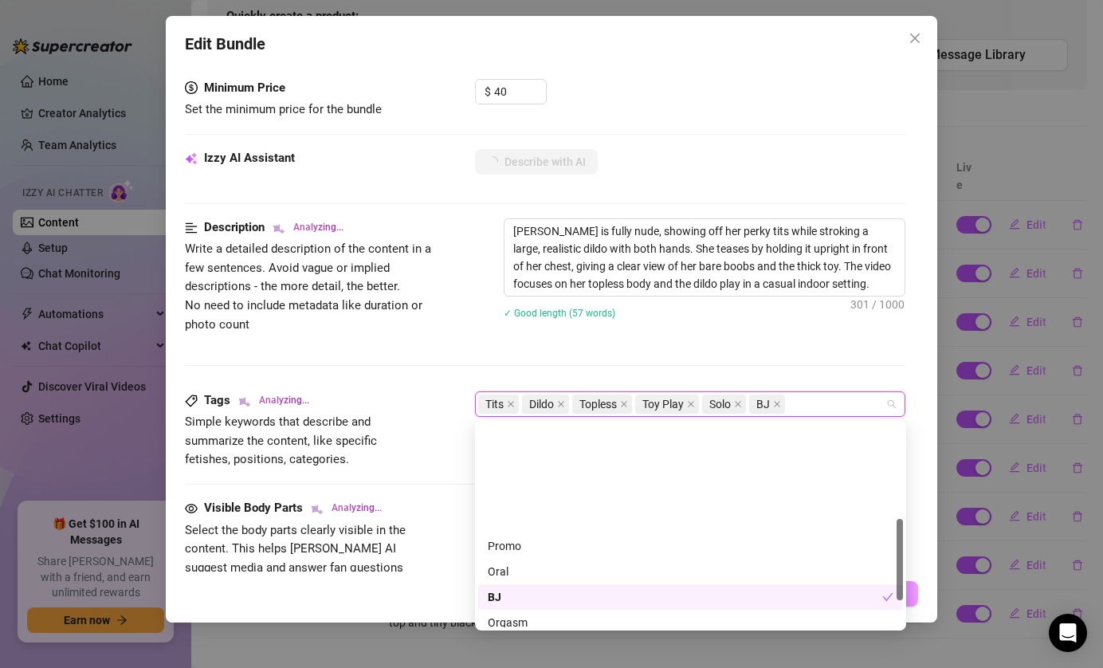
scroll to position [0, 0]
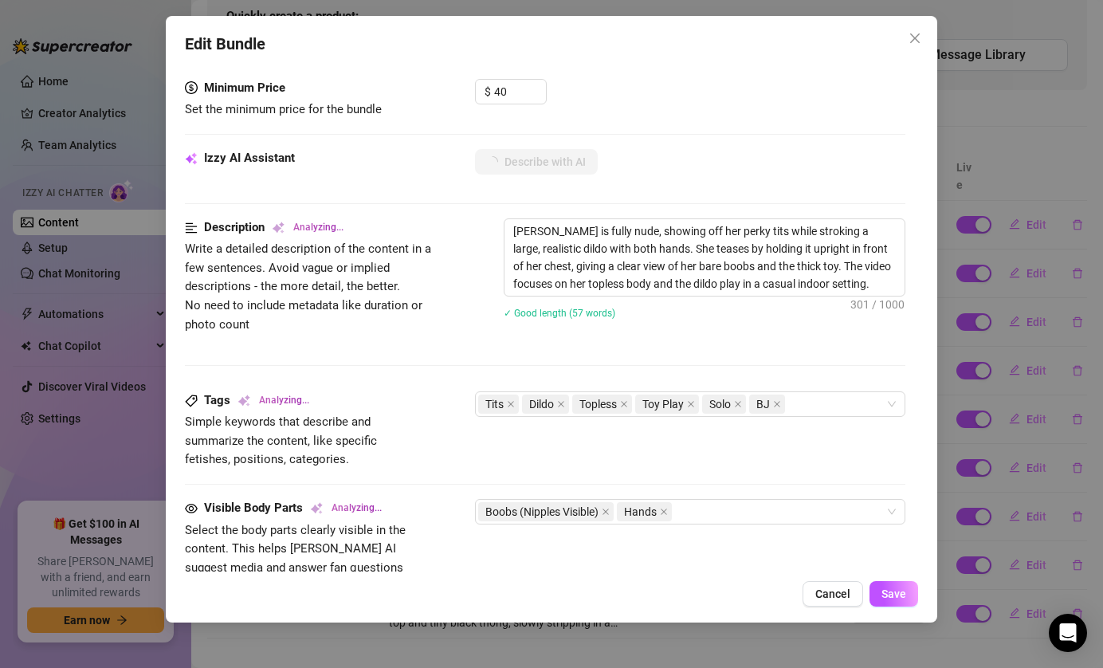
click at [643, 328] on div "Tina is fully nude, showing off her perky tits while stroking a large, realisti…" at bounding box center [705, 278] width 403 height 121
type textarea "[PERSON_NAME]"
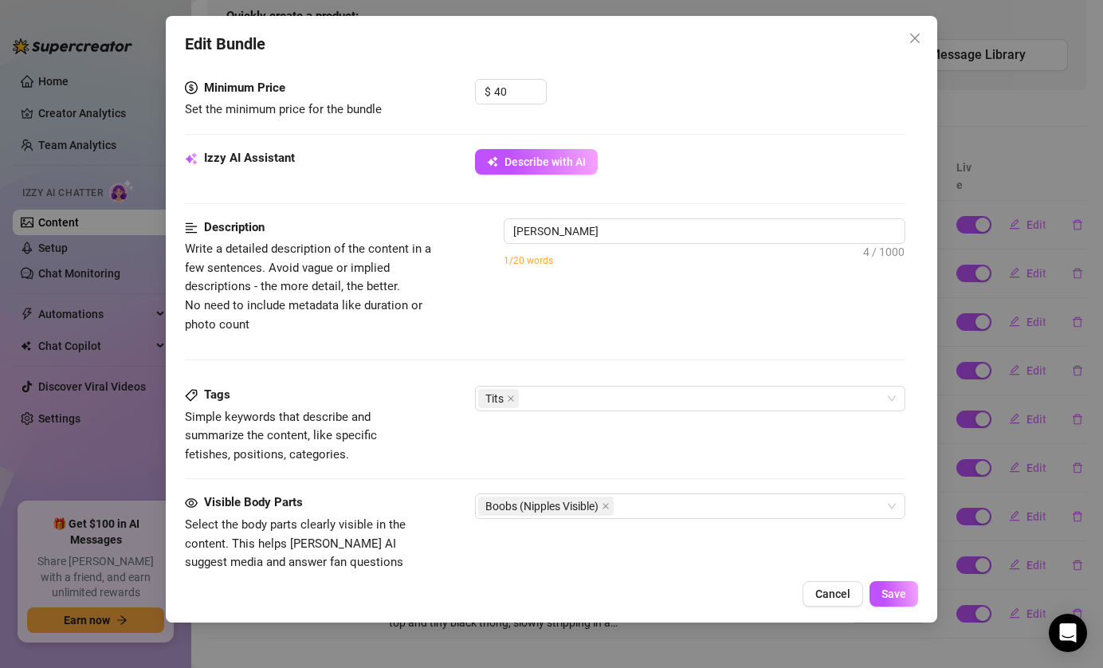
type textarea "Tina is"
type textarea "Tina is fully"
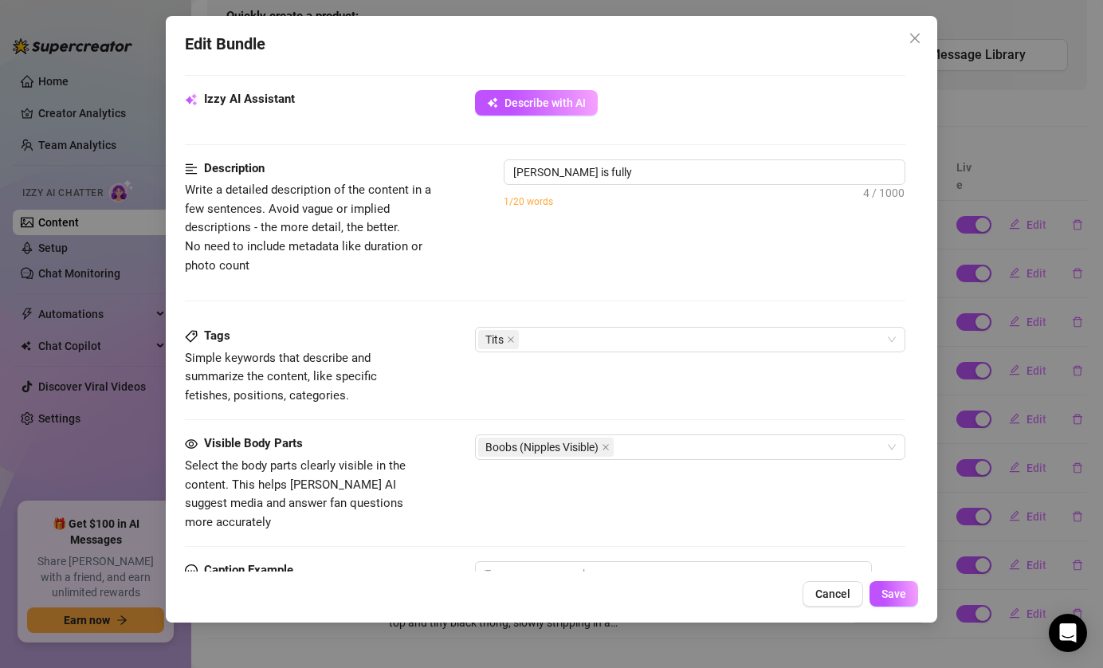
type textarea "Tina is fully nude,"
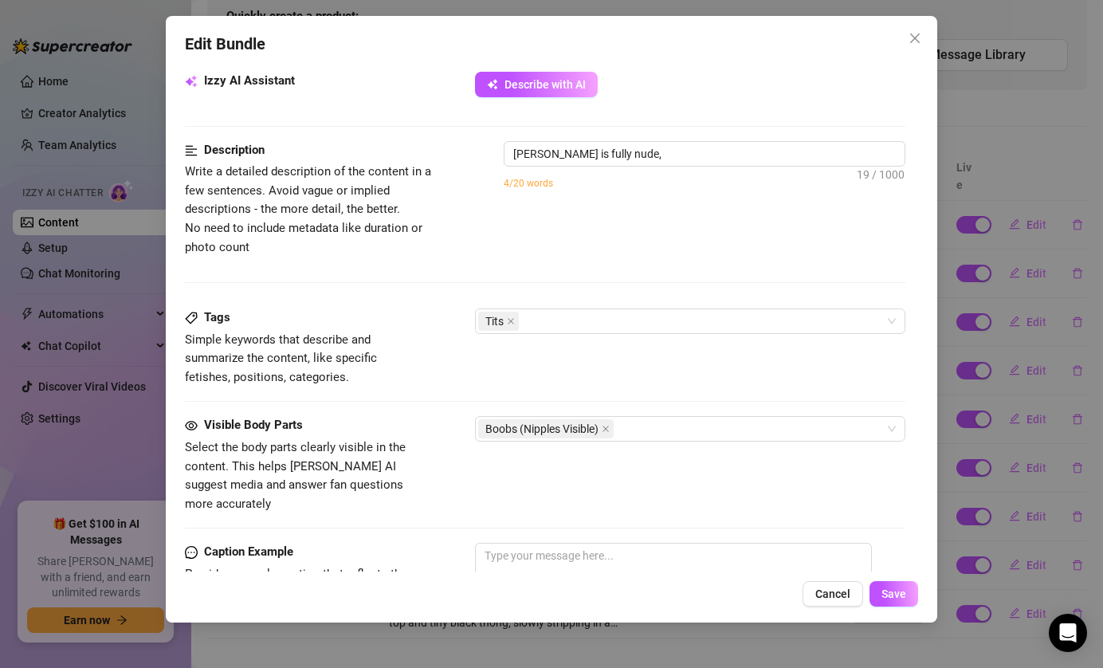
type textarea "Tina is fully nude, showing"
type textarea "Tina is fully nude, showing off"
type textarea "Tina is fully nude, showing off her"
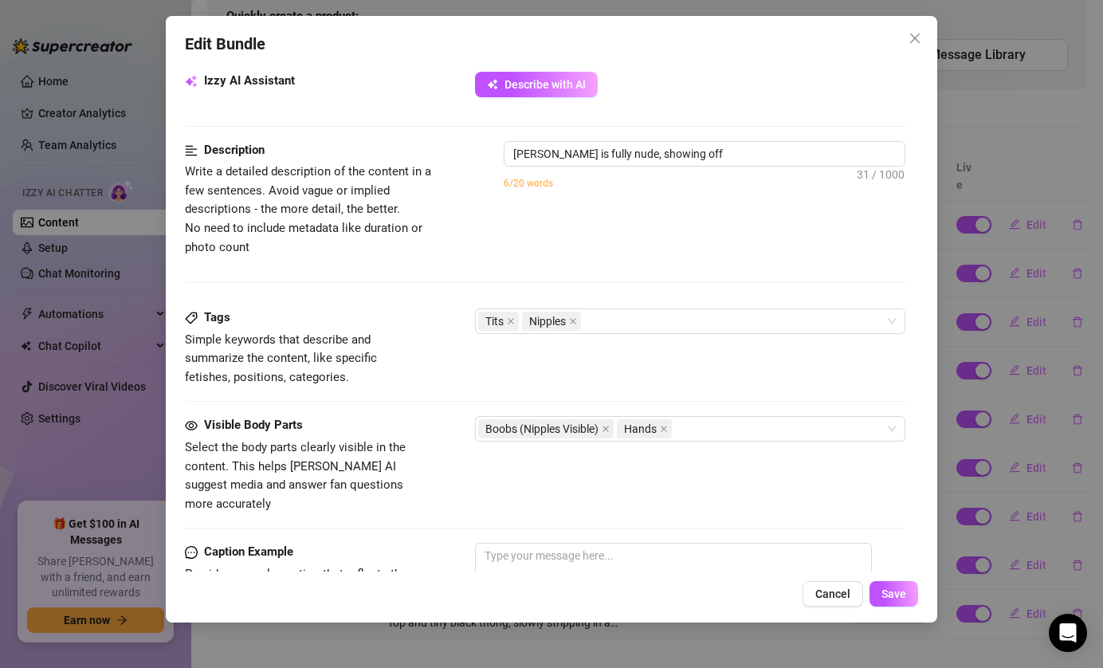
type textarea "Tina is fully nude, showing off her"
type textarea "Tina is fully nude, showing off her perky"
type textarea "Tina is fully nude, showing off her perky tits"
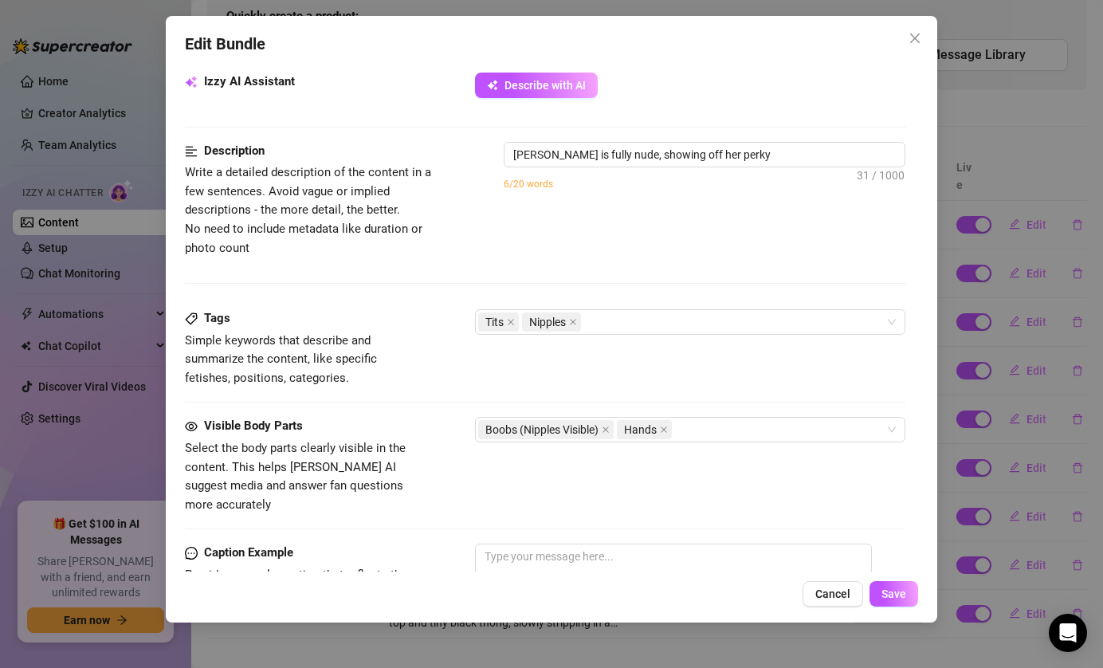
type textarea "Tina is fully nude, showing off her perky tits"
type textarea "Tina is fully nude, showing off her perky tits while"
type textarea "Tina is fully nude, showing off her perky tits while stroking"
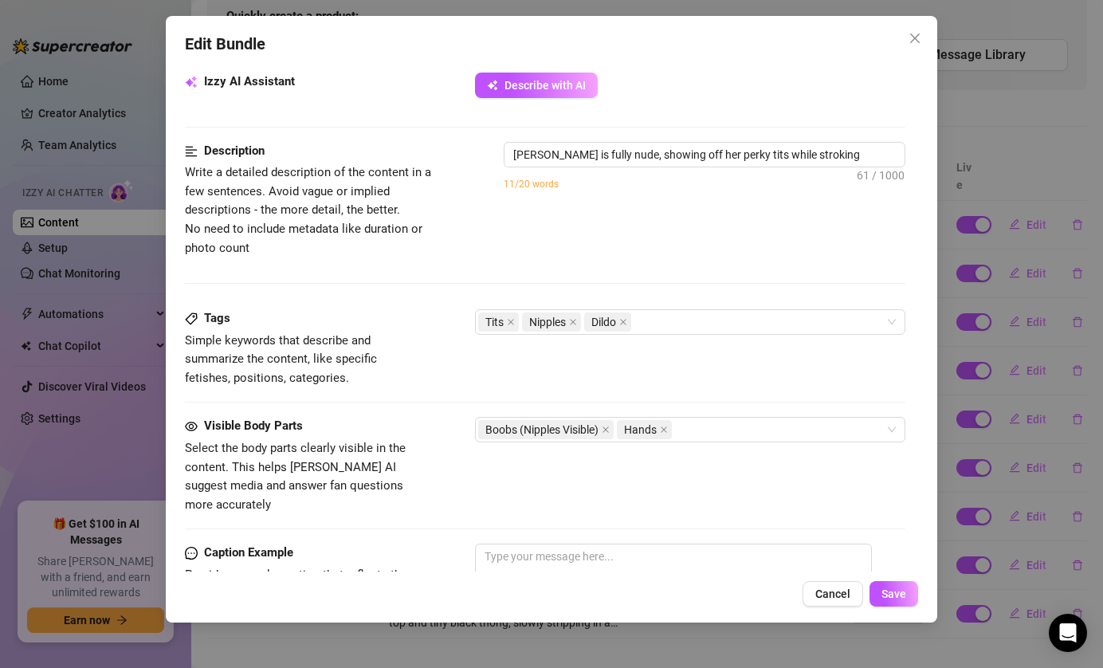
type textarea "Tina is fully nude, showing off her perky tits while stroking a"
type textarea "Tina is fully nude, showing off her perky tits while stroking a large,"
type textarea "Tina is fully nude, showing off her perky tits while stroking a large, realistic"
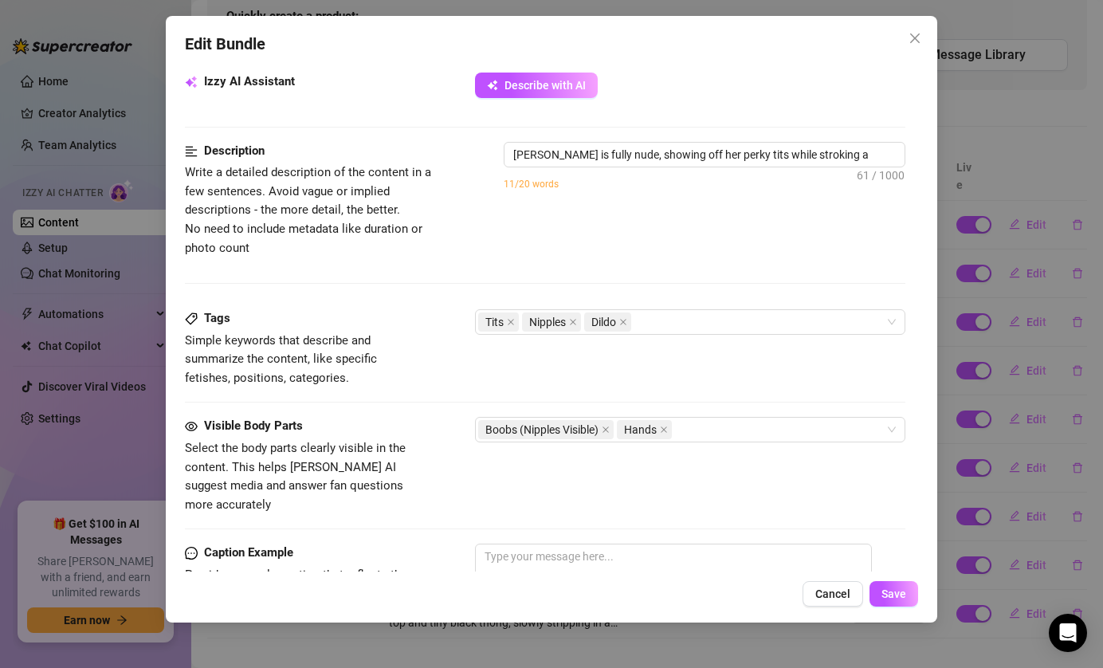
type textarea "Tina is fully nude, showing off her perky tits while stroking a large, realistic"
type textarea "Tina is fully nude, showing off her perky tits while stroking a large, realisti…"
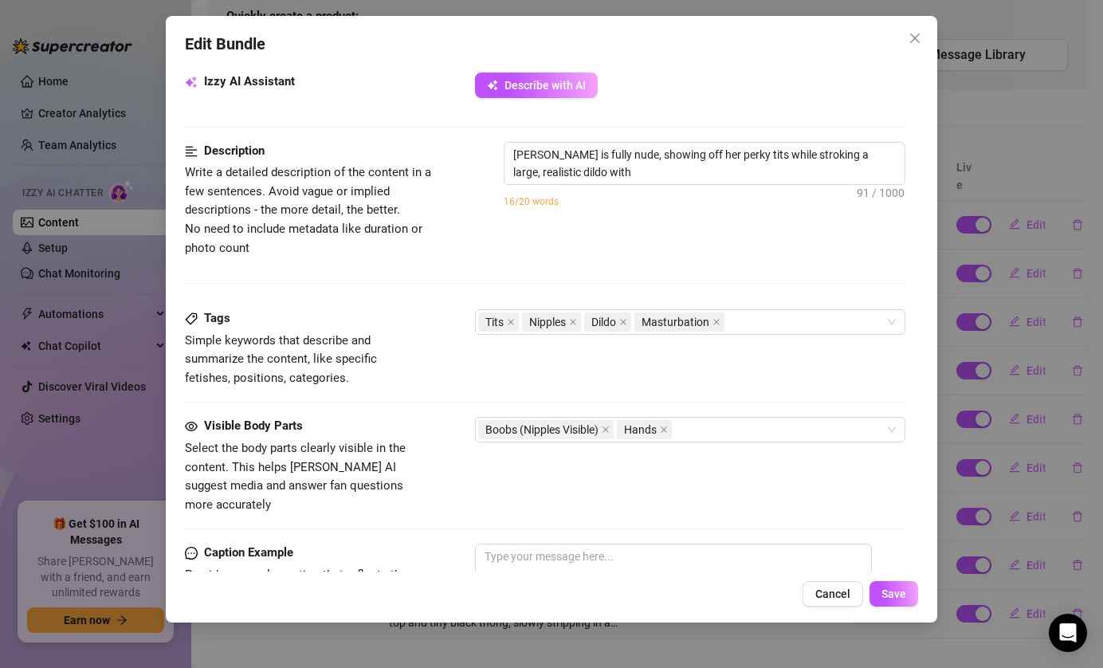
type textarea "Tina is fully nude, showing off her perky tits while stroking a large, realisti…"
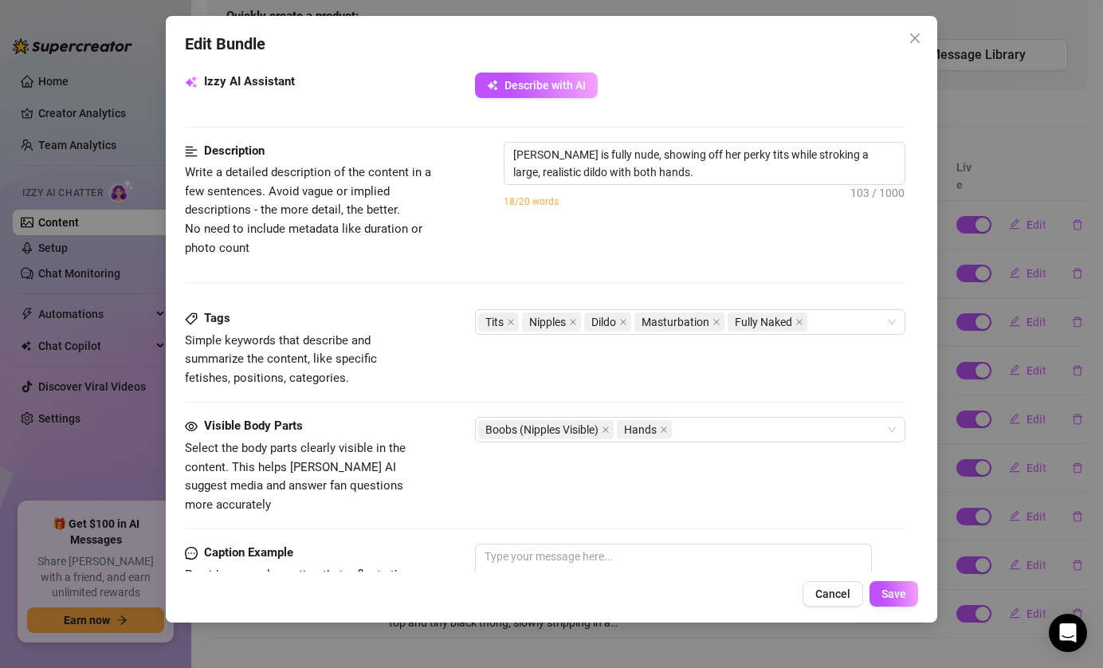
type textarea "Tina is fully nude, showing off her perky tits while stroking a large, realisti…"
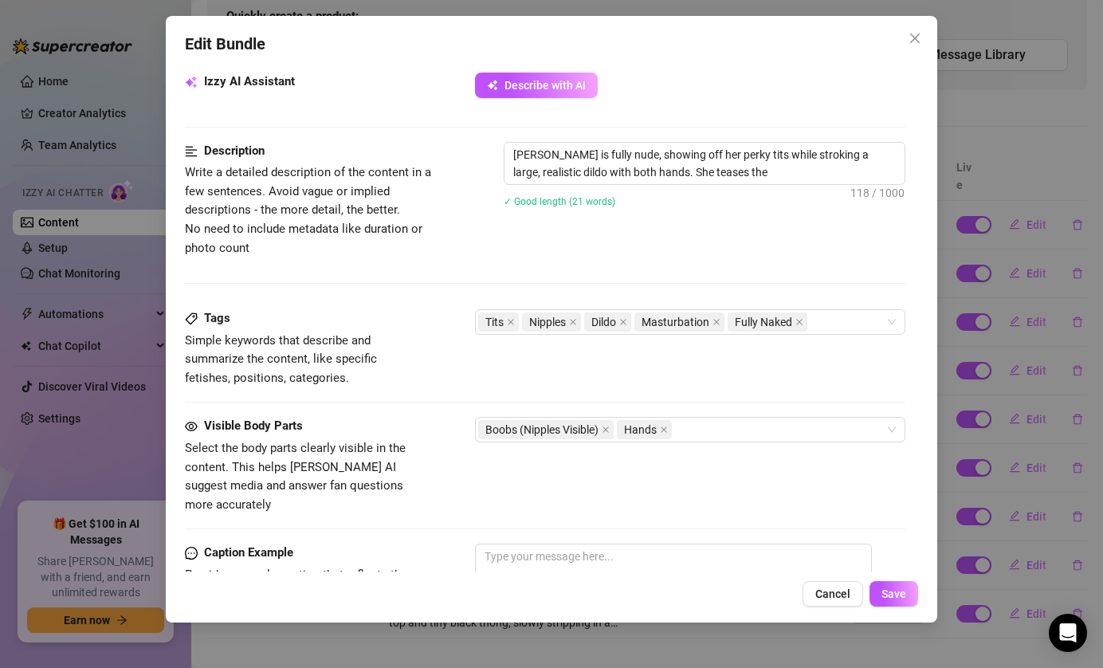
type textarea "Tina is fully nude, showing off her perky tits while stroking a large, realisti…"
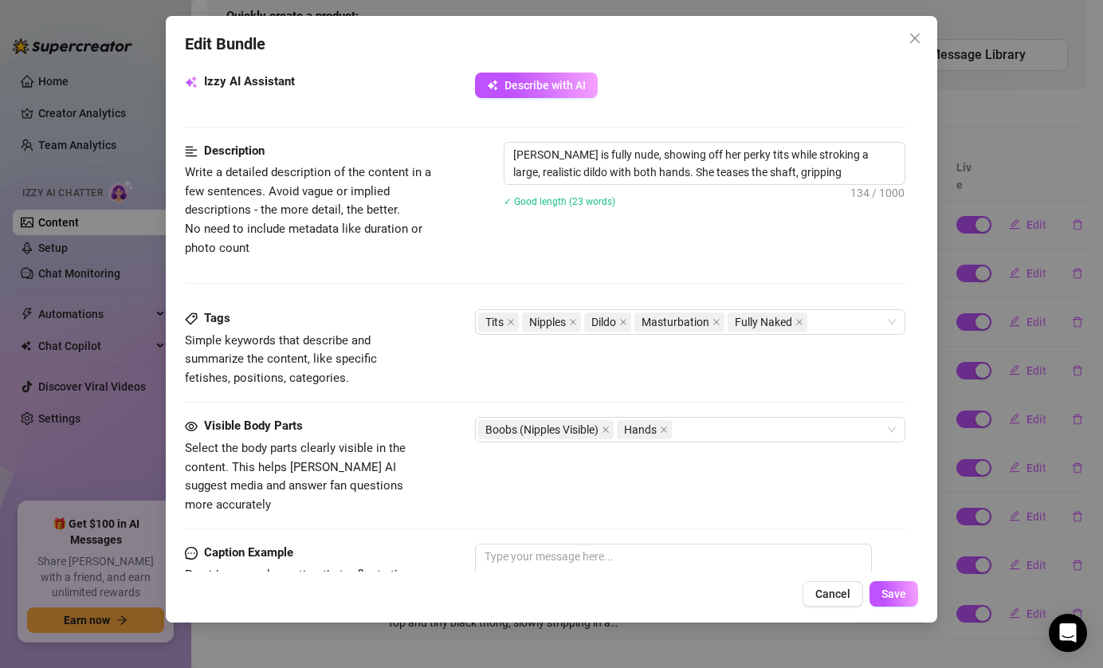
type textarea "Tina is fully nude, showing off her perky tits while stroking a large, realisti…"
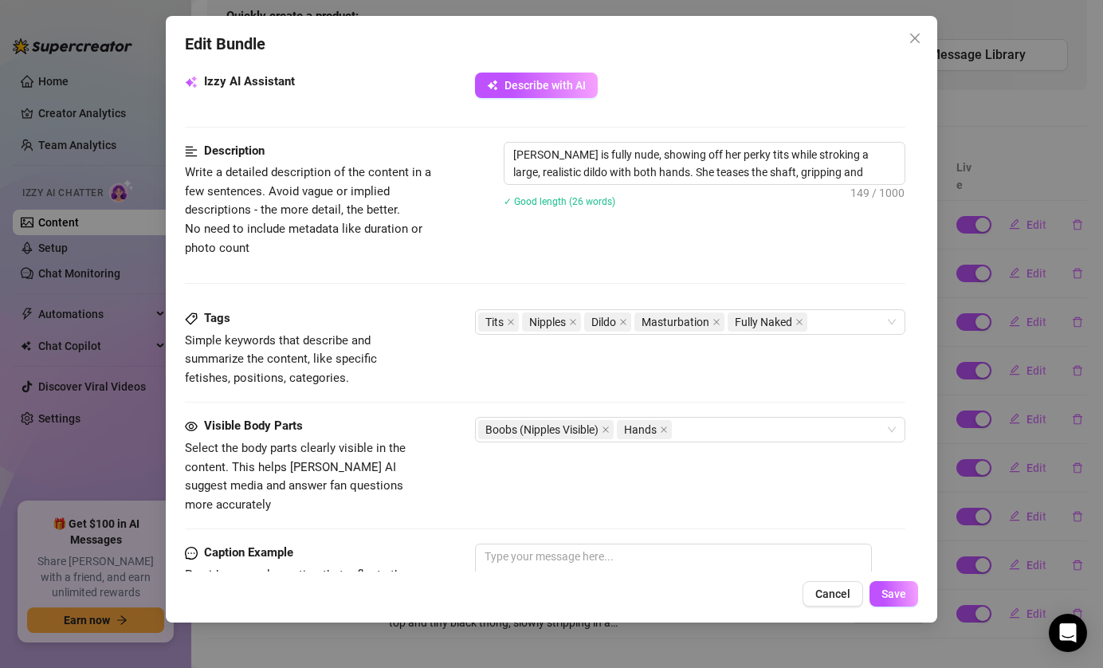
type textarea "Tina is fully nude, showing off her perky tits while stroking a large, realisti…"
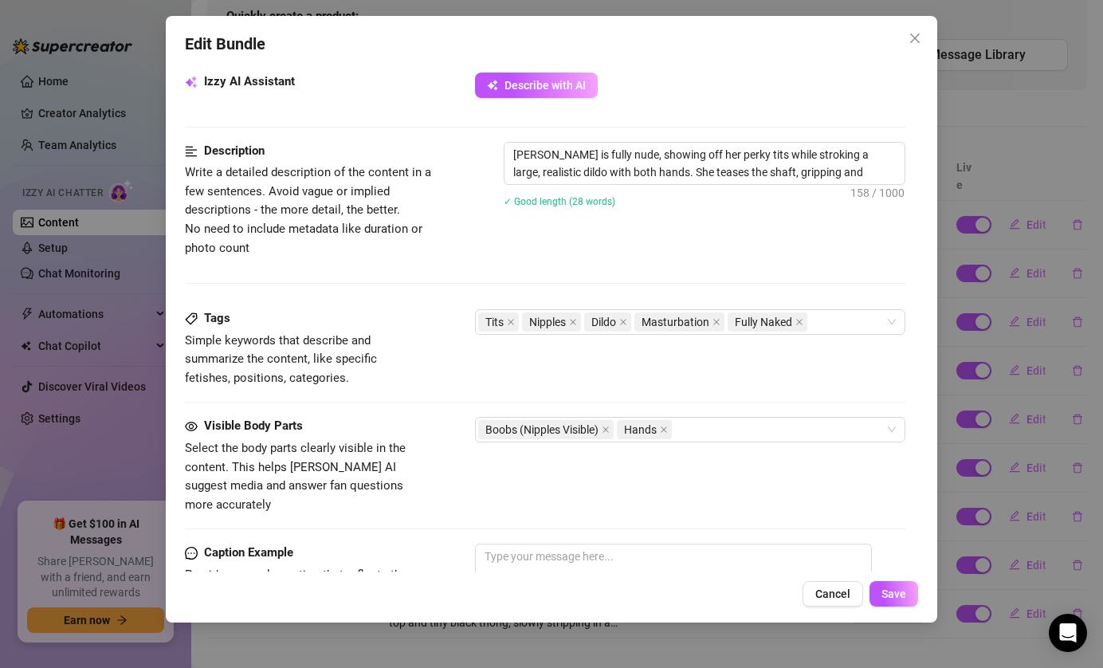
type textarea "Tina is fully nude, showing off her perky tits while stroking a large, realisti…"
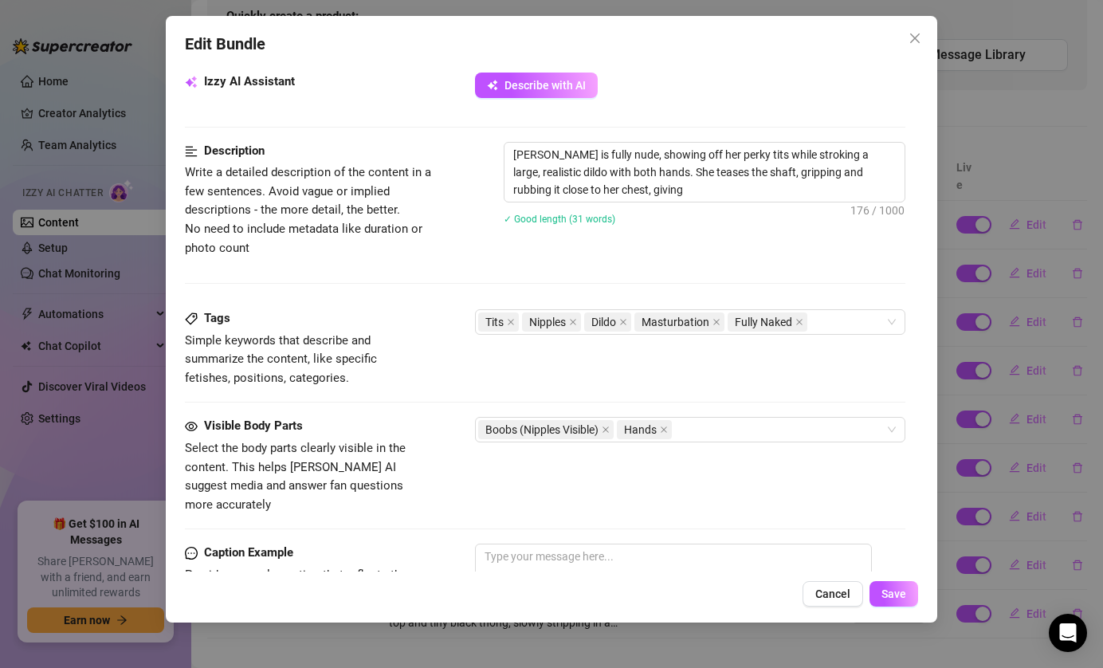
type textarea "Tina is fully nude, showing off her perky tits while stroking a large, realisti…"
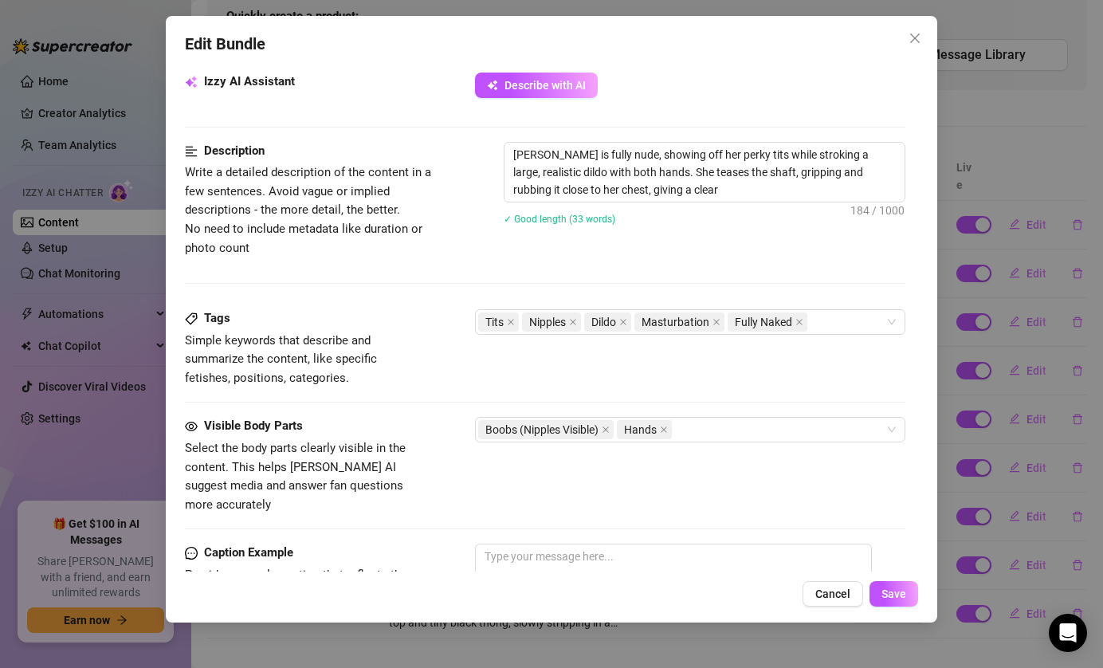
type textarea "Tina is fully nude, showing off her perky tits while stroking a large, realisti…"
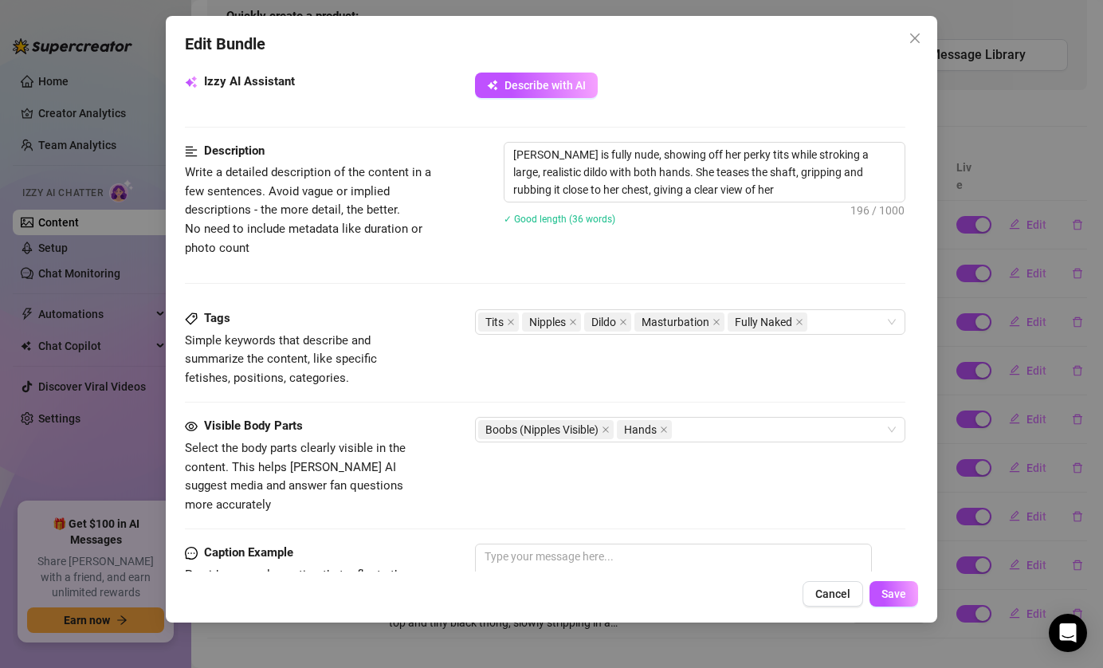
type textarea "Tina is fully nude, showing off her perky tits while stroking a large, realisti…"
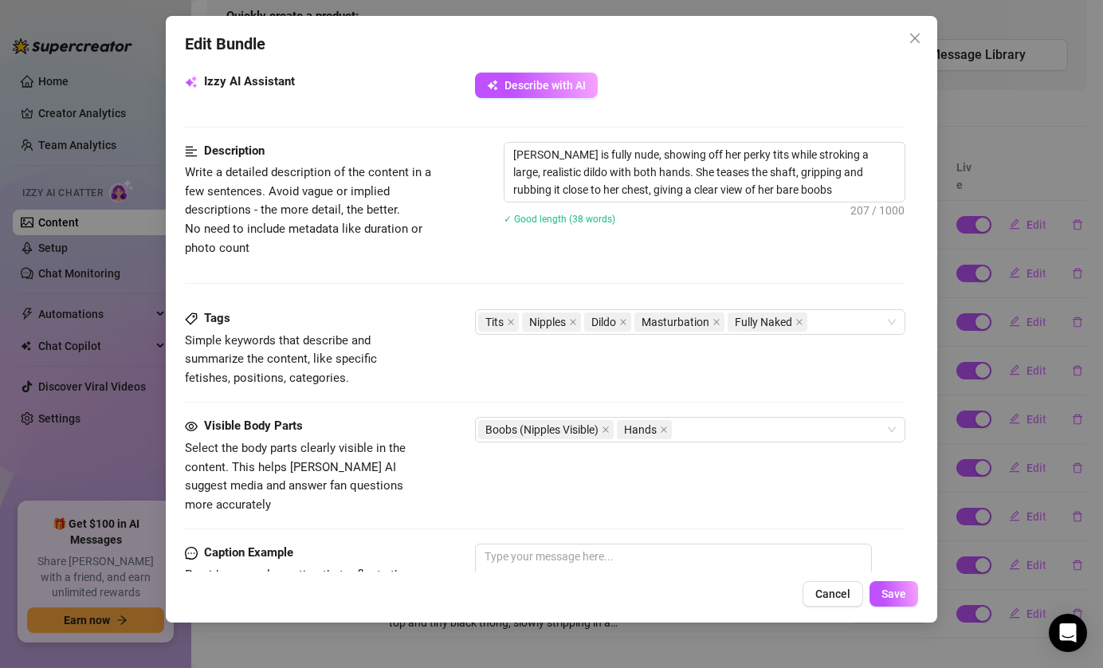
type textarea "Tina is fully nude, showing off her perky tits while stroking a large, realisti…"
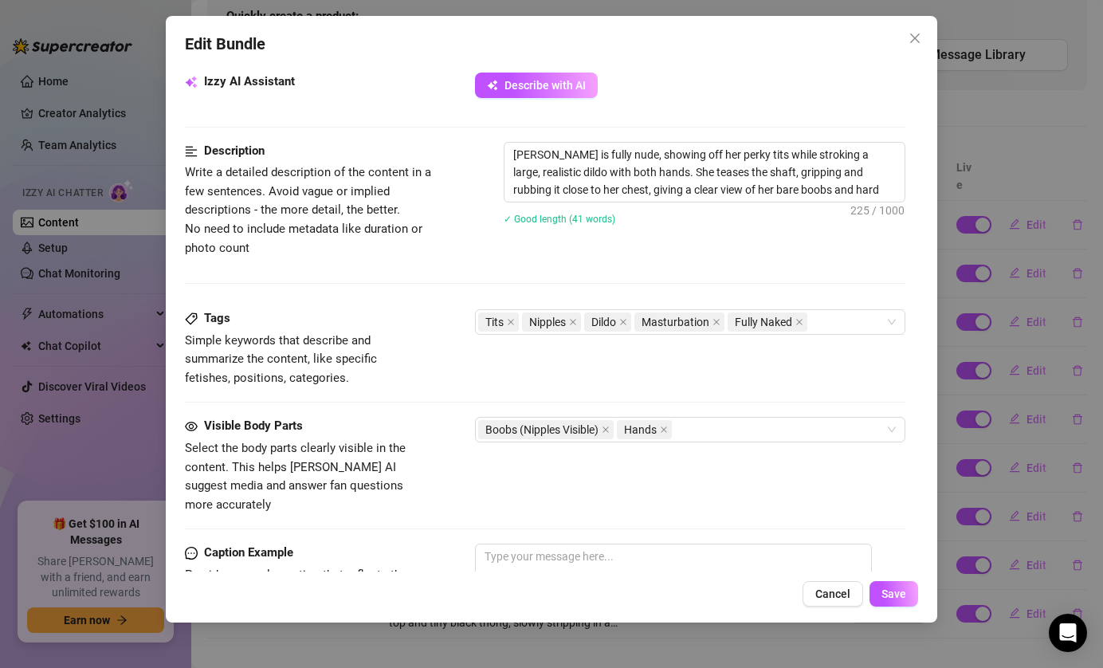
type textarea "Tina is fully nude, showing off her perky tits while stroking a large, realisti…"
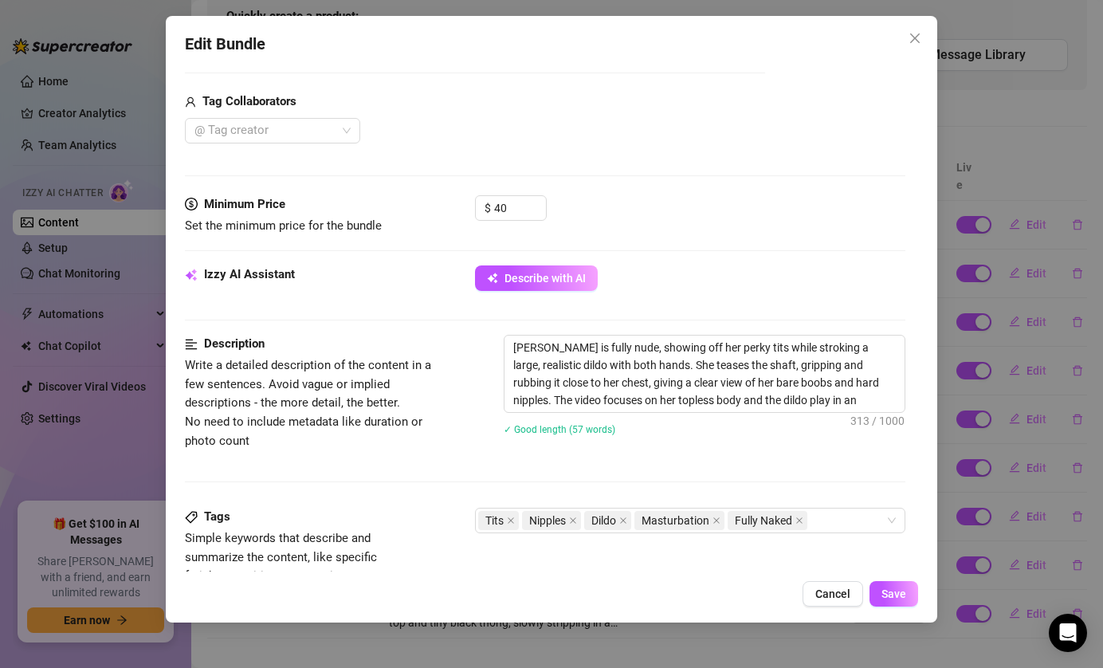
scroll to position [556, 0]
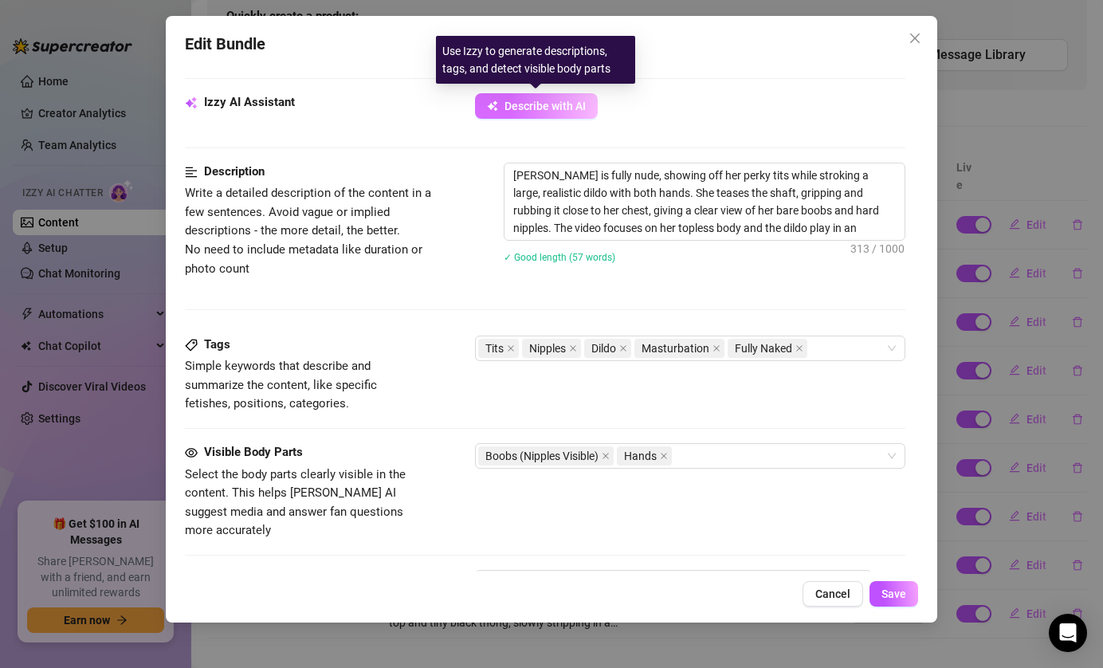
click at [557, 103] on span "Describe with AI" at bounding box center [545, 106] width 81 height 13
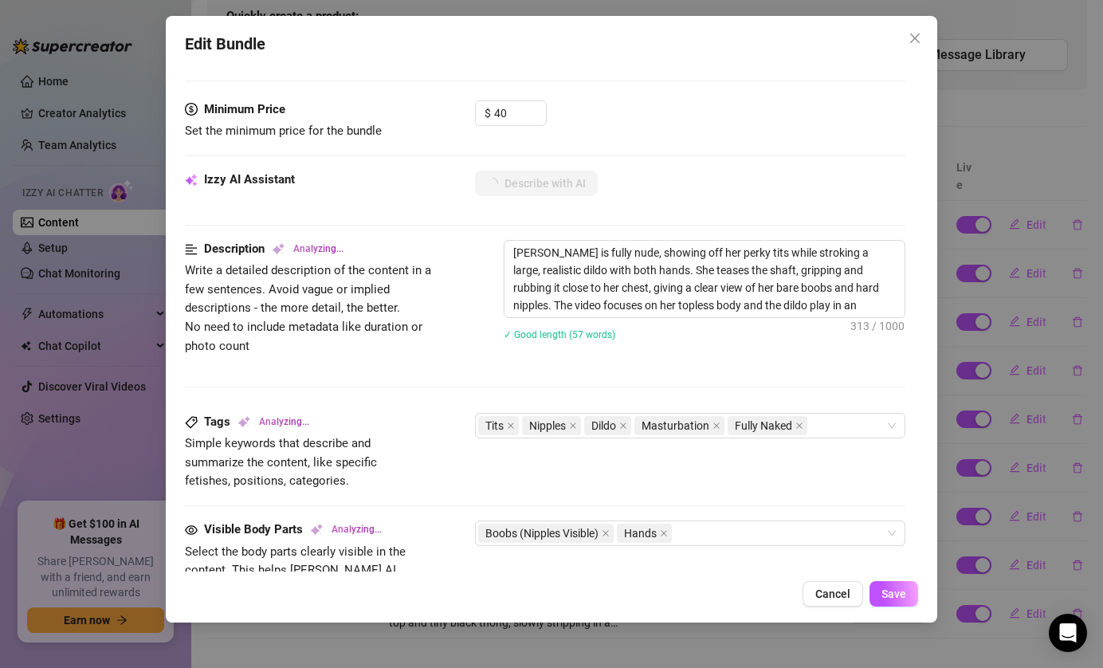
scroll to position [477, 0]
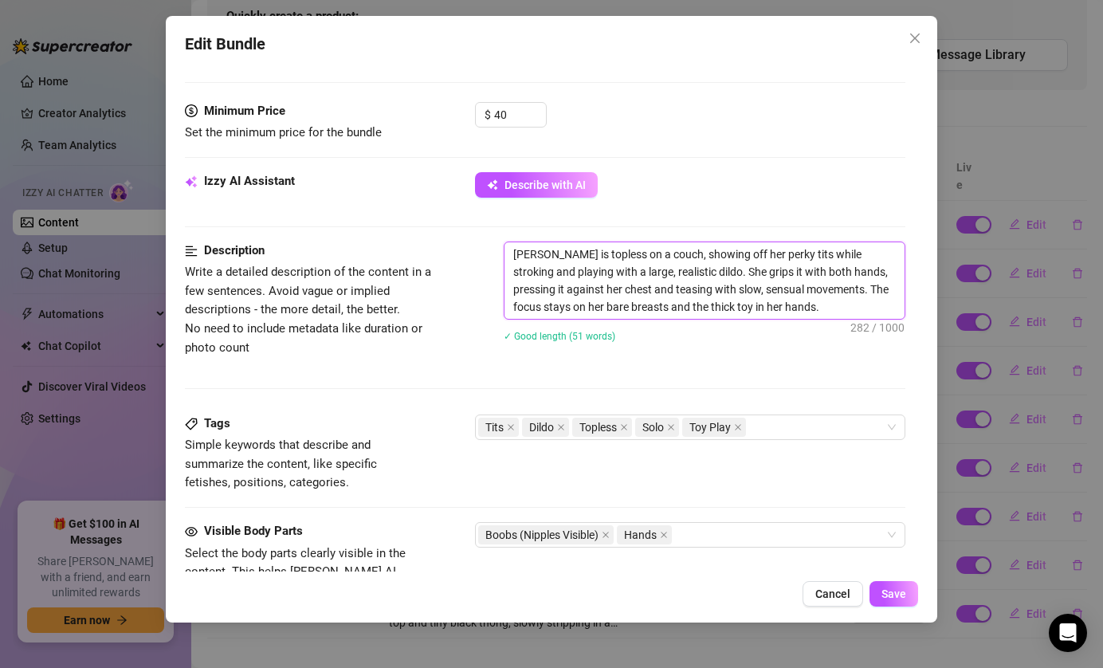
click at [796, 309] on textarea "Tina is topless on a couch, showing off her perky tits while stroking and playi…" at bounding box center [705, 280] width 401 height 77
click at [799, 427] on div "Tits Dildo Topless Solo Toy Play" at bounding box center [682, 427] width 408 height 22
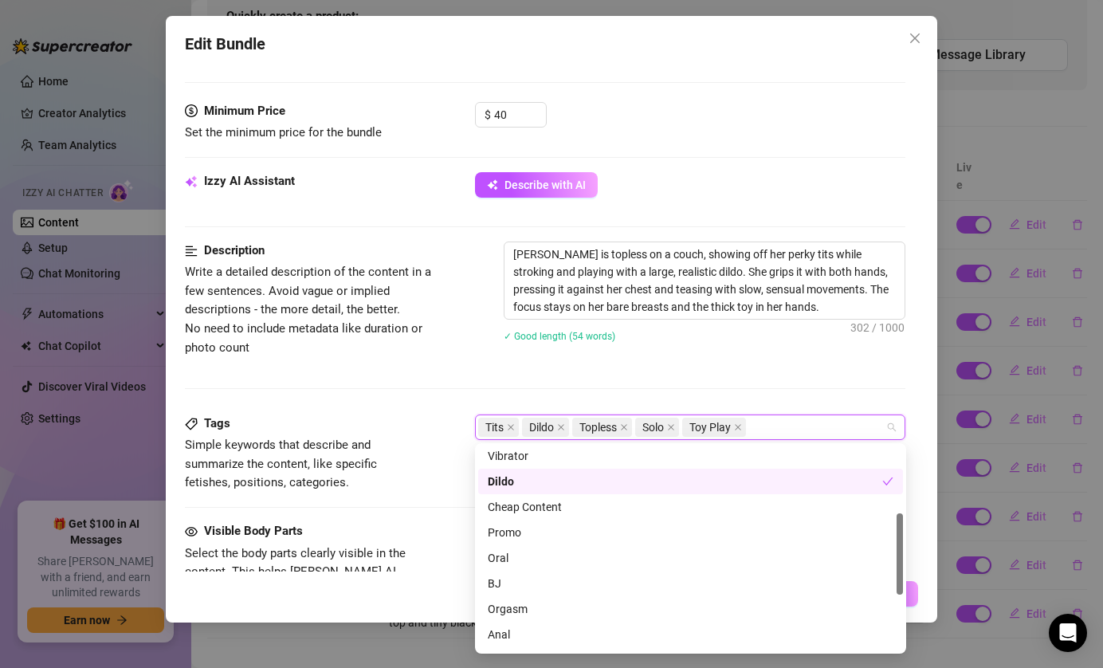
scroll to position [169, 0]
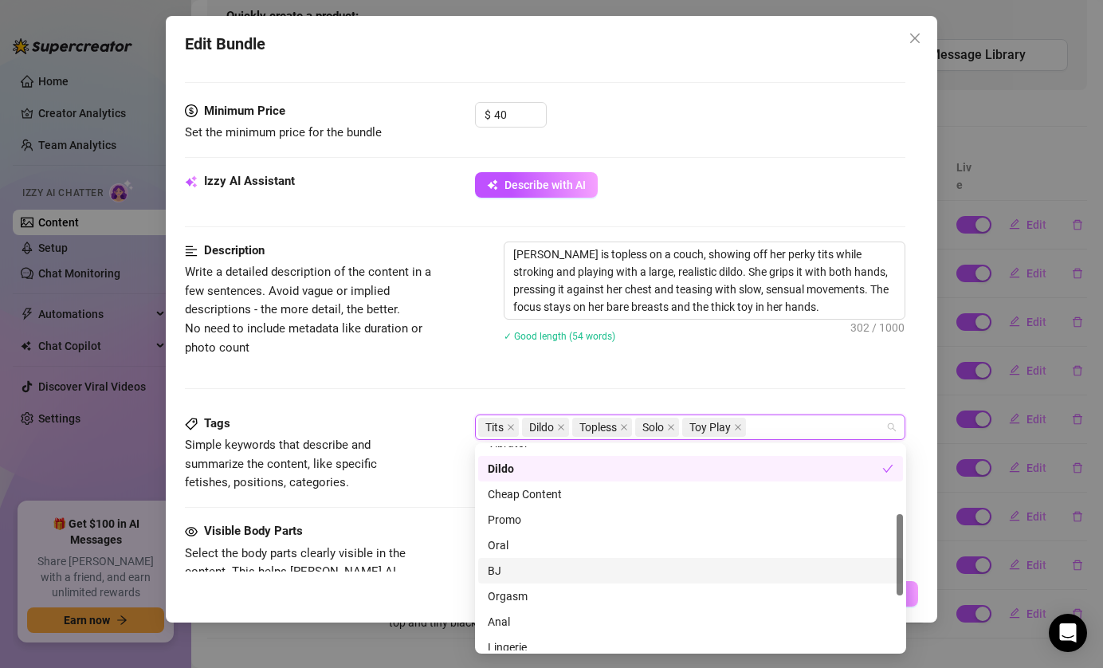
click at [635, 574] on div "BJ" at bounding box center [691, 571] width 406 height 18
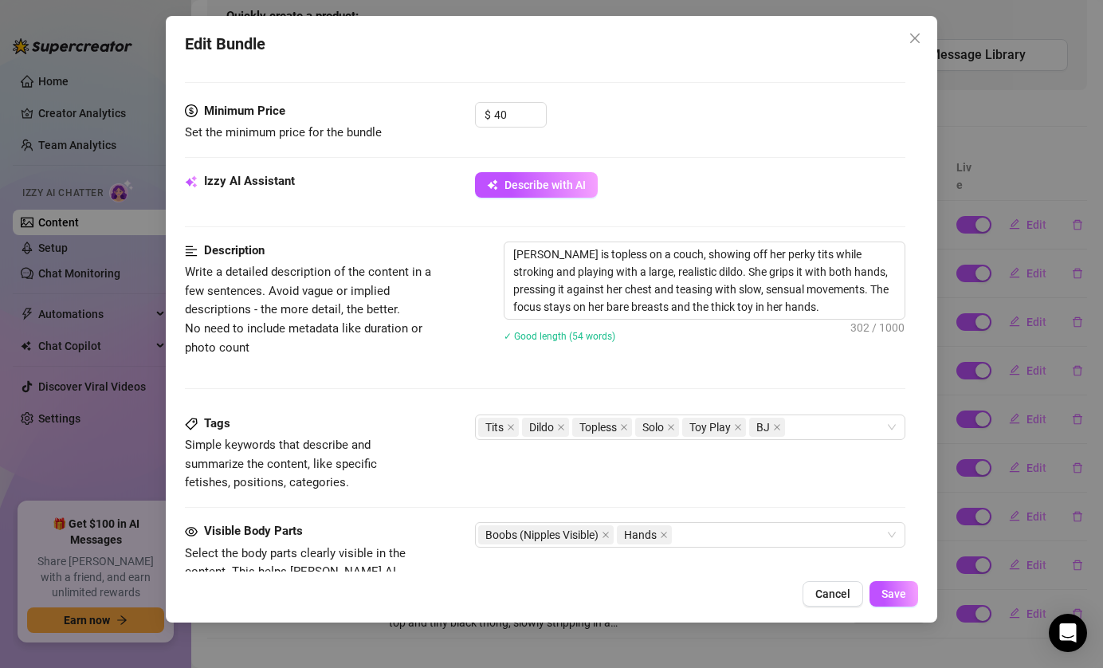
click at [787, 348] on div "✓ Good length (54 words)" at bounding box center [705, 336] width 403 height 26
click at [739, 429] on icon "close" at bounding box center [738, 427] width 8 height 8
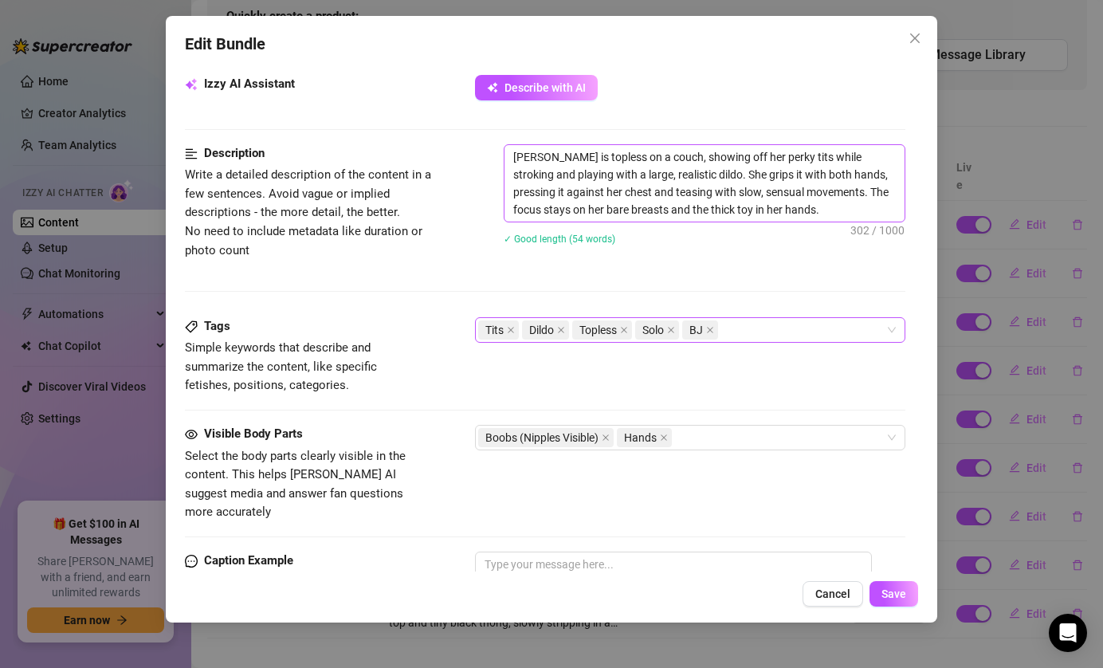
scroll to position [575, 0]
click at [565, 210] on textarea "Tina is topless on a couch, showing off her perky tits while stroking and playi…" at bounding box center [705, 182] width 401 height 77
click at [576, 210] on textarea "Tina is topless on a couch, showing off her perky tits while stroking and playi…" at bounding box center [705, 182] width 401 height 77
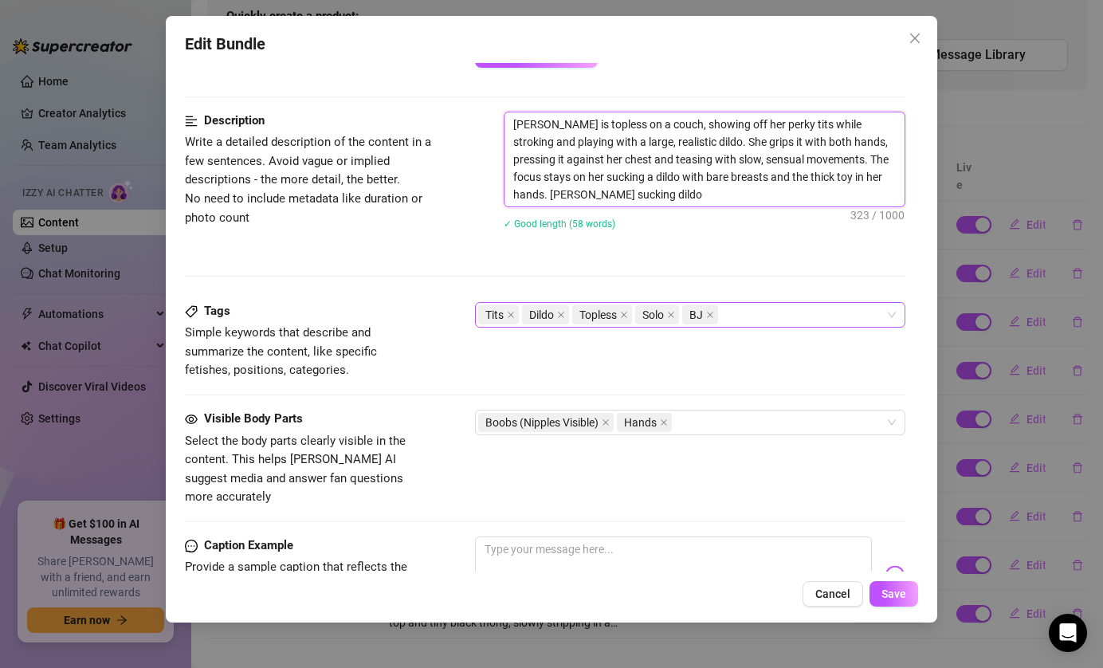
scroll to position [607, 0]
drag, startPoint x: 615, startPoint y: 197, endPoint x: 461, endPoint y: 196, distance: 153.0
click at [461, 196] on div "Description Write a detailed description of the content in a few sentences. Avo…" at bounding box center [545, 180] width 721 height 139
click at [709, 316] on icon "close" at bounding box center [710, 314] width 8 height 8
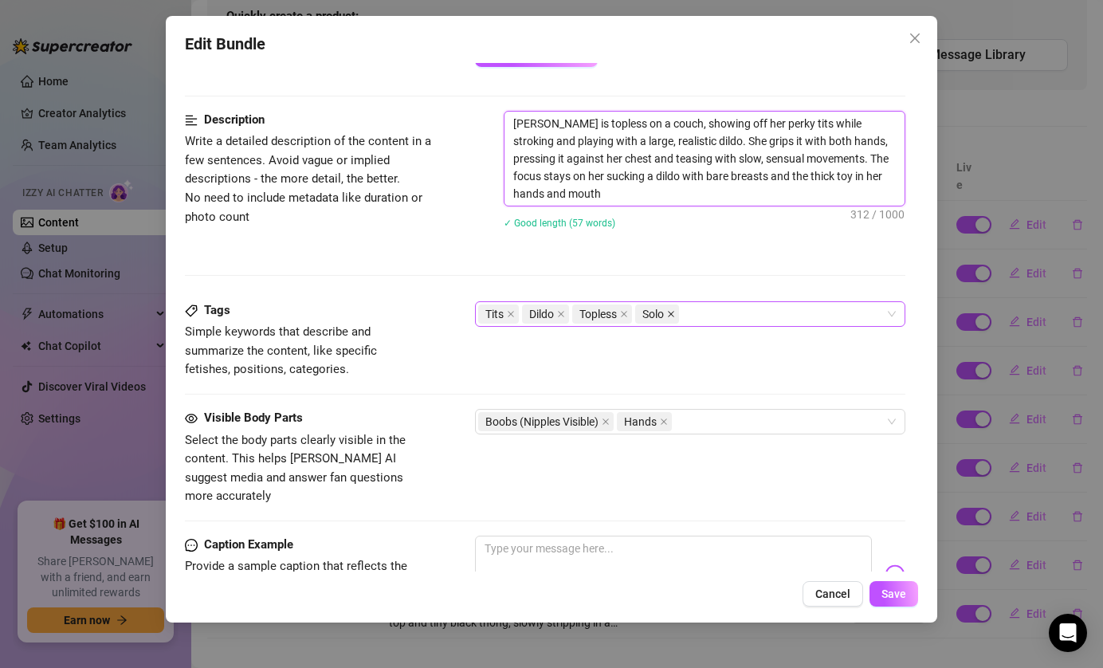
click at [674, 317] on icon "close" at bounding box center [671, 314] width 8 height 8
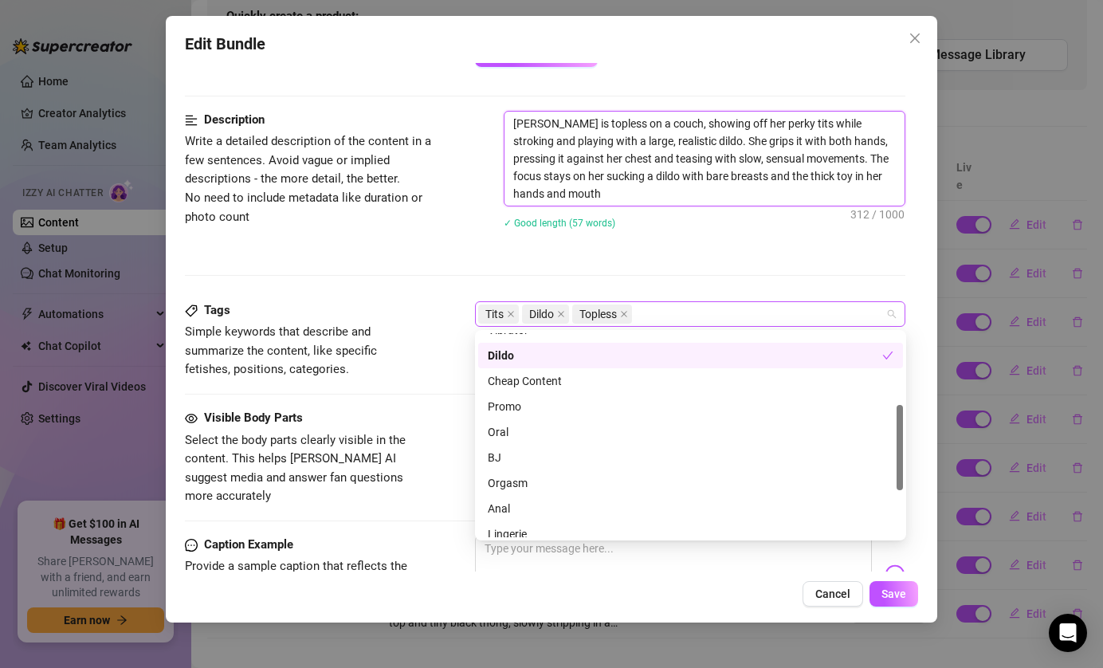
click at [635, 317] on div "Topless" at bounding box center [603, 314] width 63 height 22
click at [628, 316] on icon "close" at bounding box center [624, 314] width 8 height 8
click at [560, 312] on icon "close" at bounding box center [561, 314] width 6 height 6
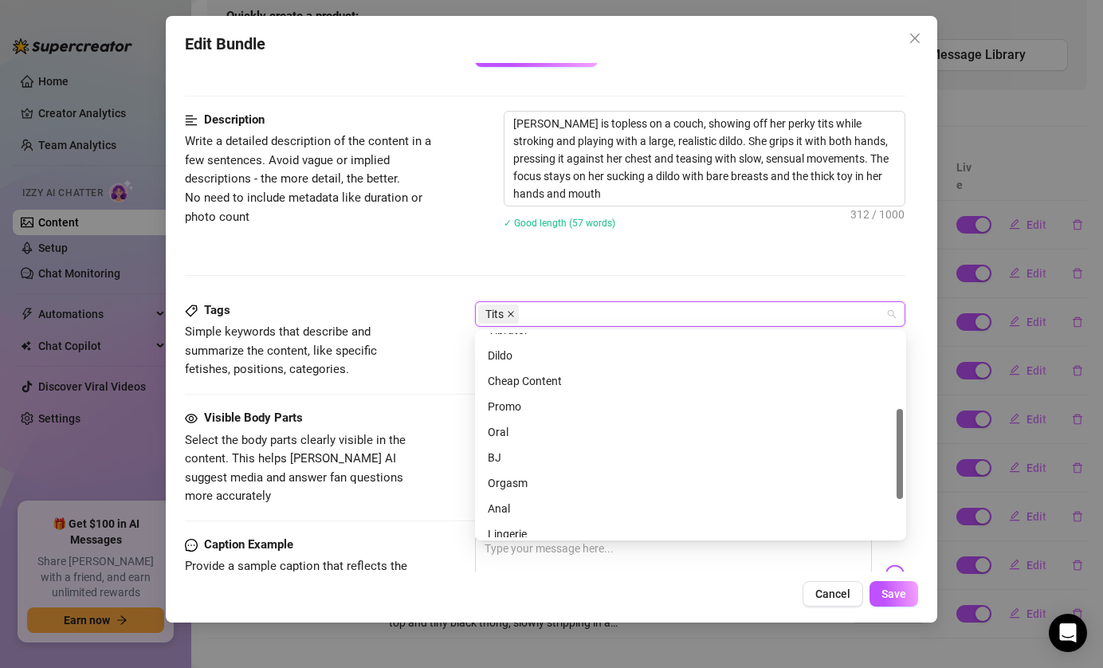
click at [512, 316] on icon "close" at bounding box center [511, 314] width 8 height 8
click at [513, 454] on div "BJ" at bounding box center [691, 458] width 406 height 18
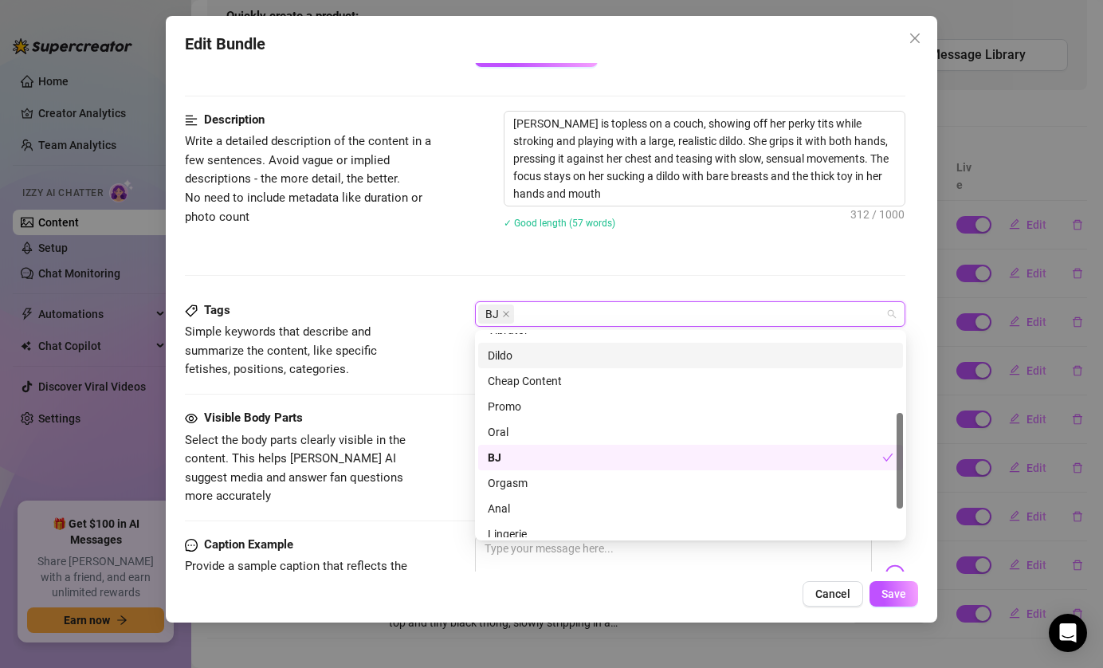
click at [516, 355] on div "Dildo" at bounding box center [691, 356] width 406 height 18
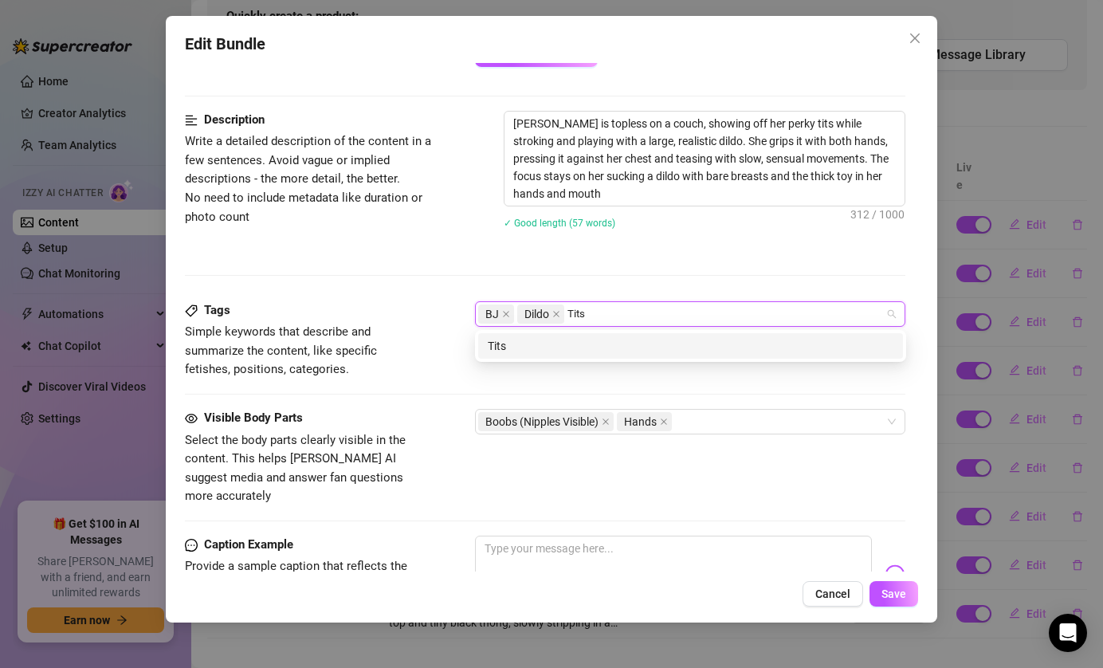
click at [560, 351] on div "Tits" at bounding box center [691, 346] width 406 height 18
click at [593, 347] on div "Nude" at bounding box center [691, 346] width 406 height 18
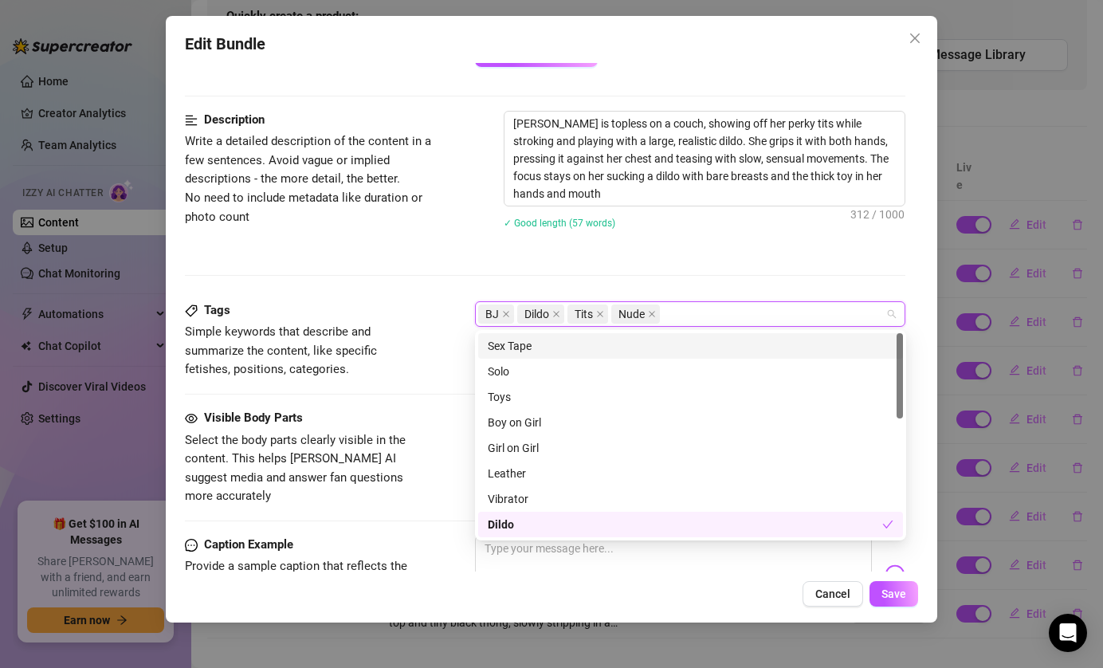
click at [548, 230] on div "✓ Good length (57 words)" at bounding box center [705, 223] width 403 height 18
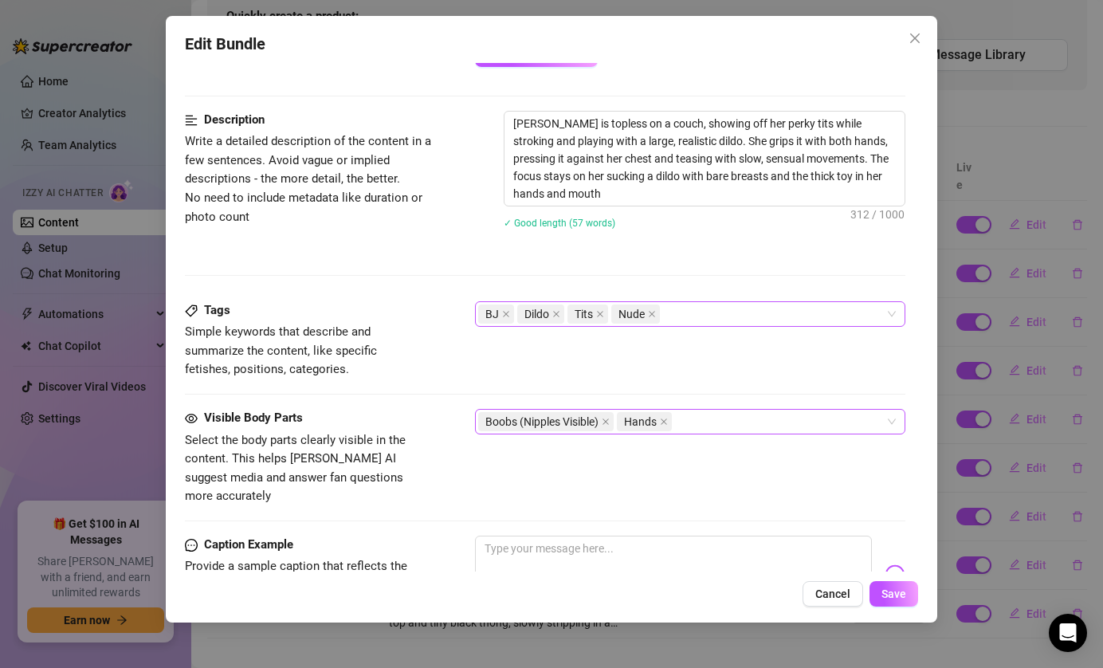
click at [766, 418] on div "Boobs (Nipples Visible) Hands" at bounding box center [682, 421] width 408 height 22
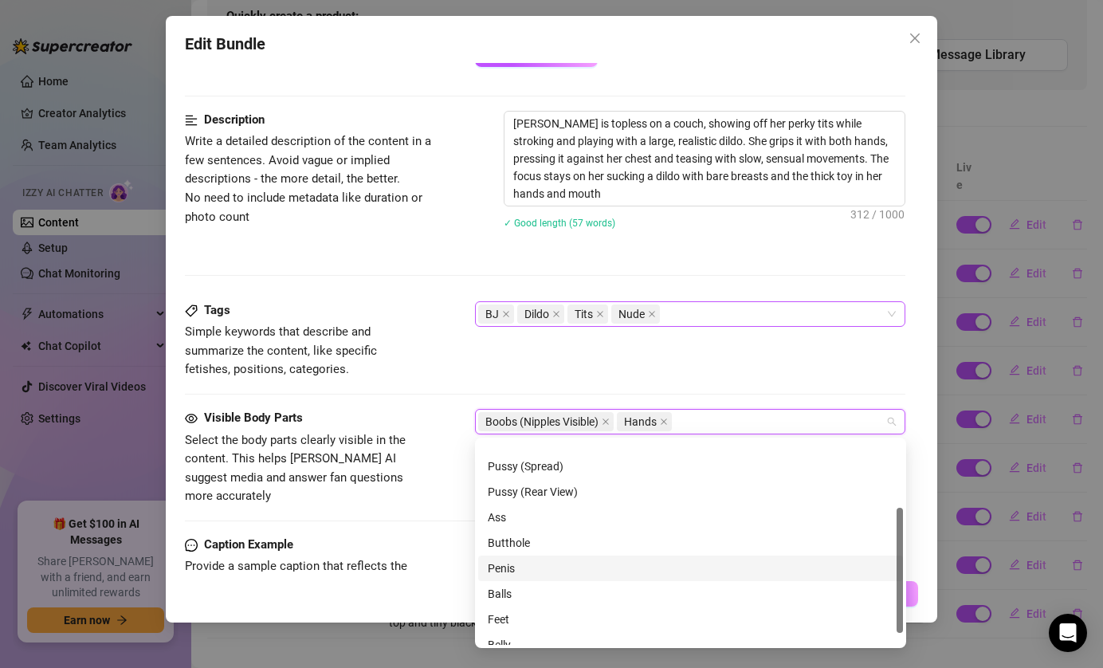
scroll to position [128, 0]
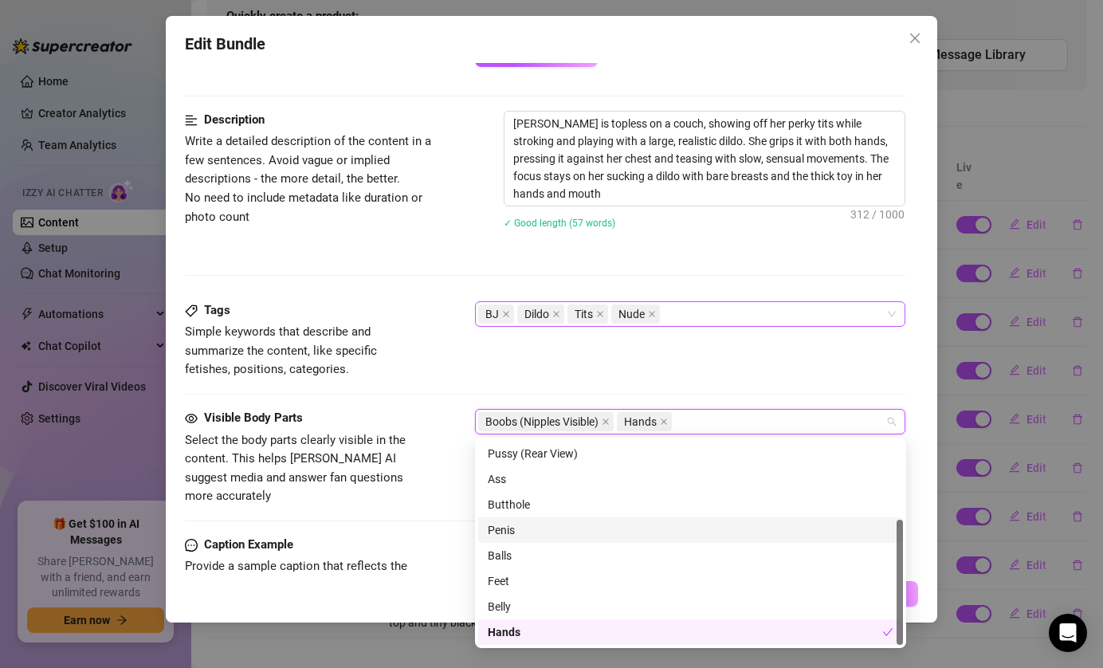
click at [582, 528] on div "Penis" at bounding box center [691, 530] width 406 height 18
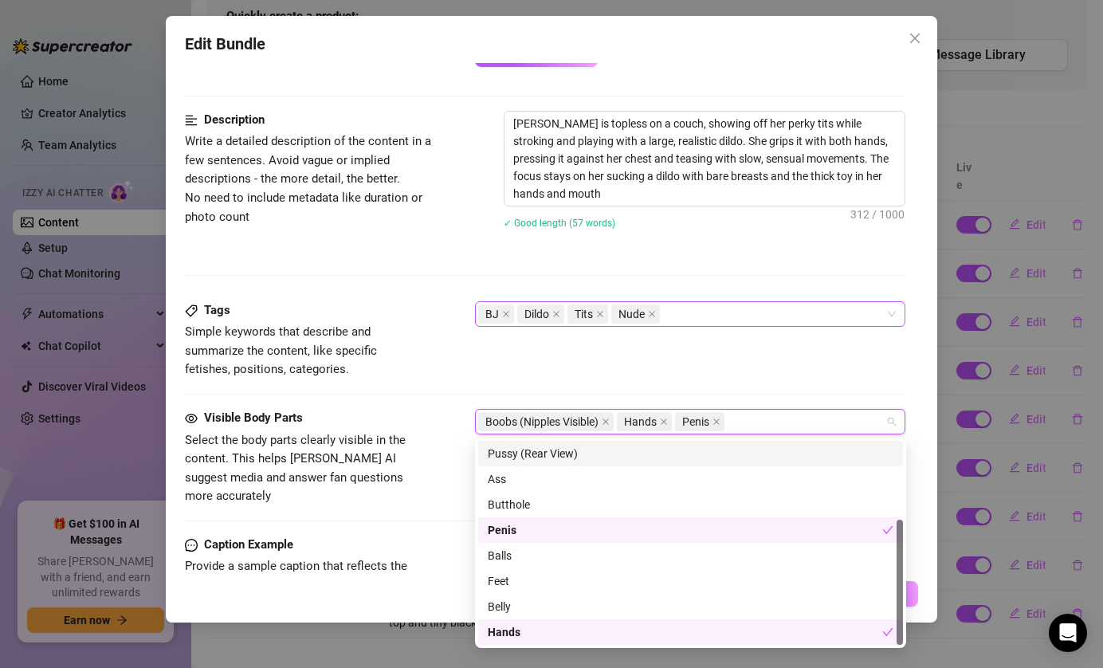
click at [632, 358] on div "Tags Simple keywords that describe and summarize the content, like specific fet…" at bounding box center [545, 340] width 721 height 78
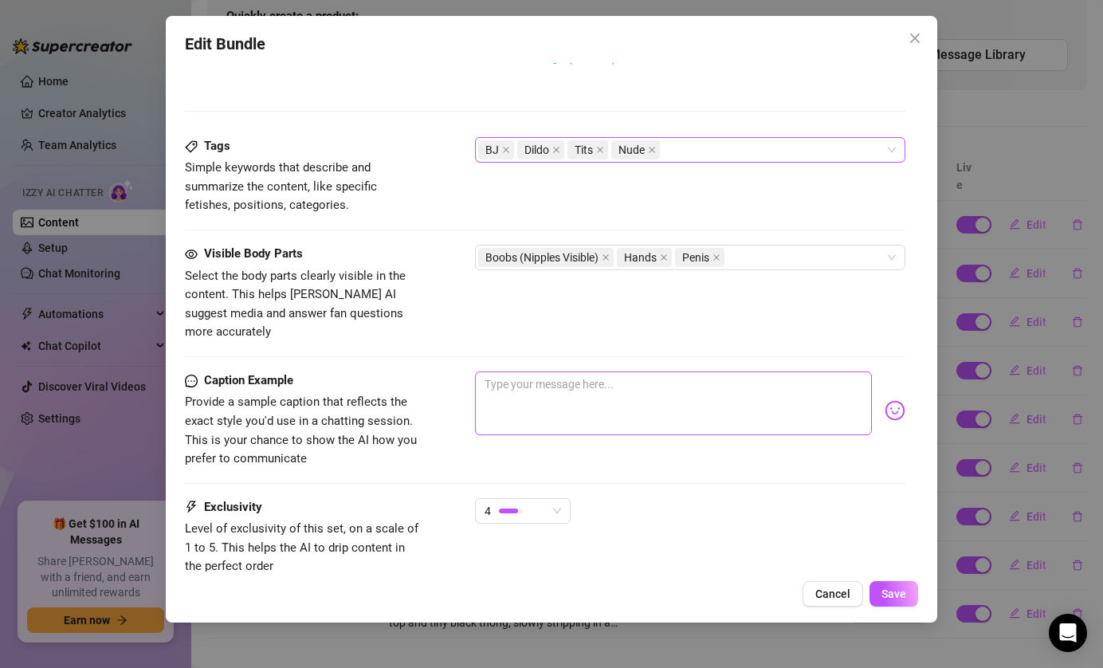
scroll to position [786, 0]
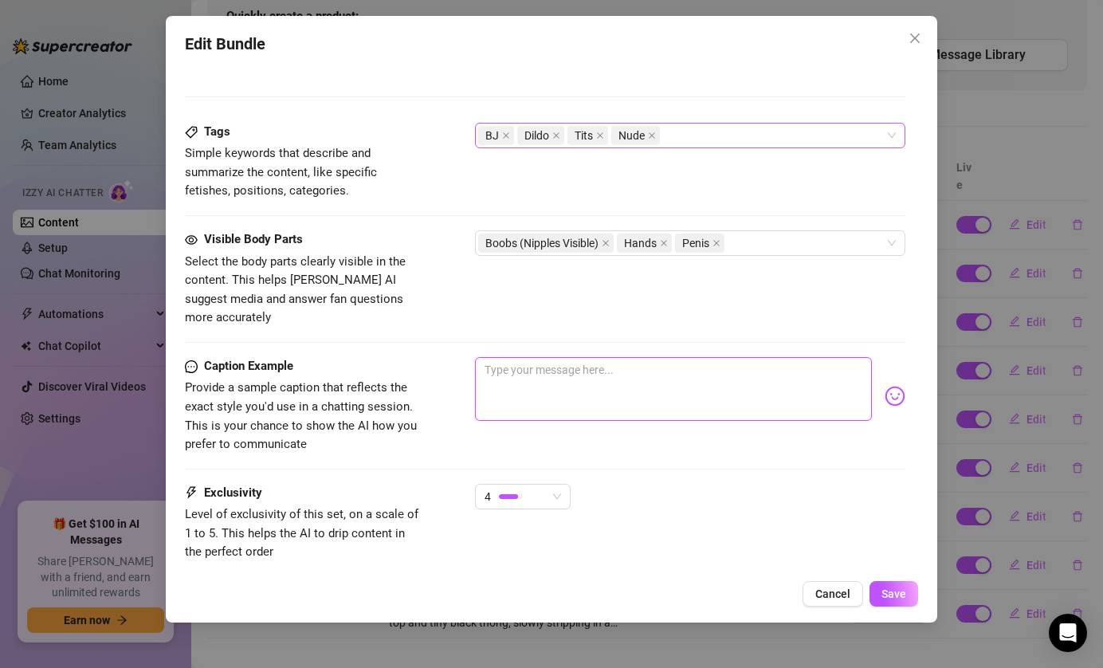
click at [597, 357] on textarea at bounding box center [674, 389] width 398 height 64
paste textarea "Tina sucking dildo"
click at [646, 370] on textarea at bounding box center [674, 389] width 398 height 64
paste textarea "Tina sucking dildo"
click at [592, 364] on textarea at bounding box center [674, 389] width 398 height 64
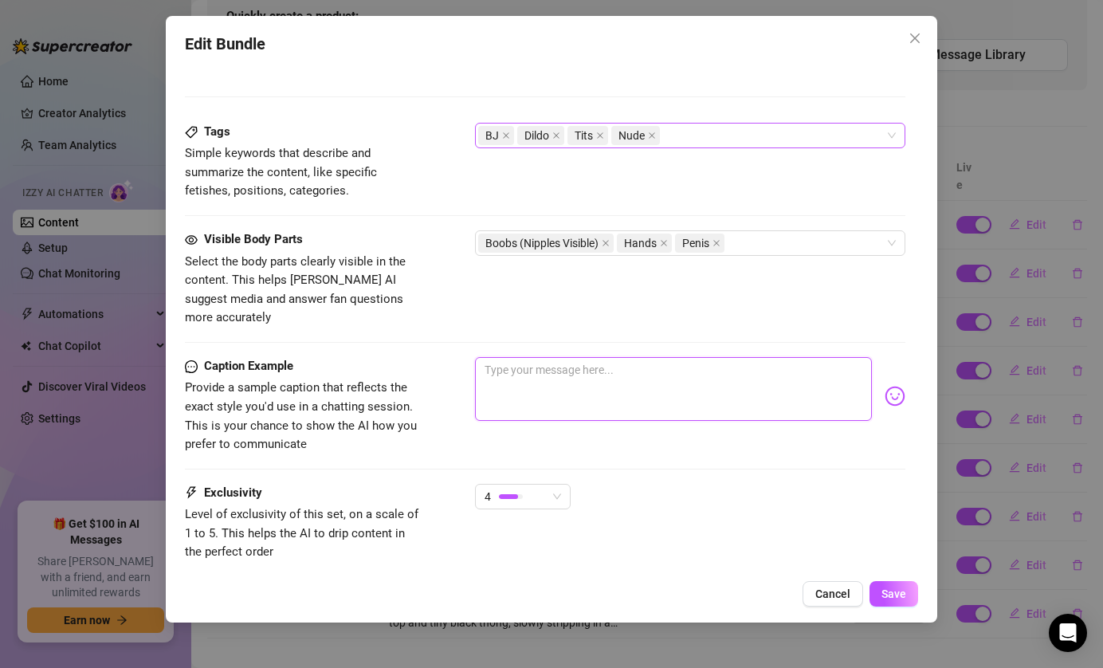
paste textarea "First I'm going to gently lick your balls babe👅…. Awww I love hearing you moani…"
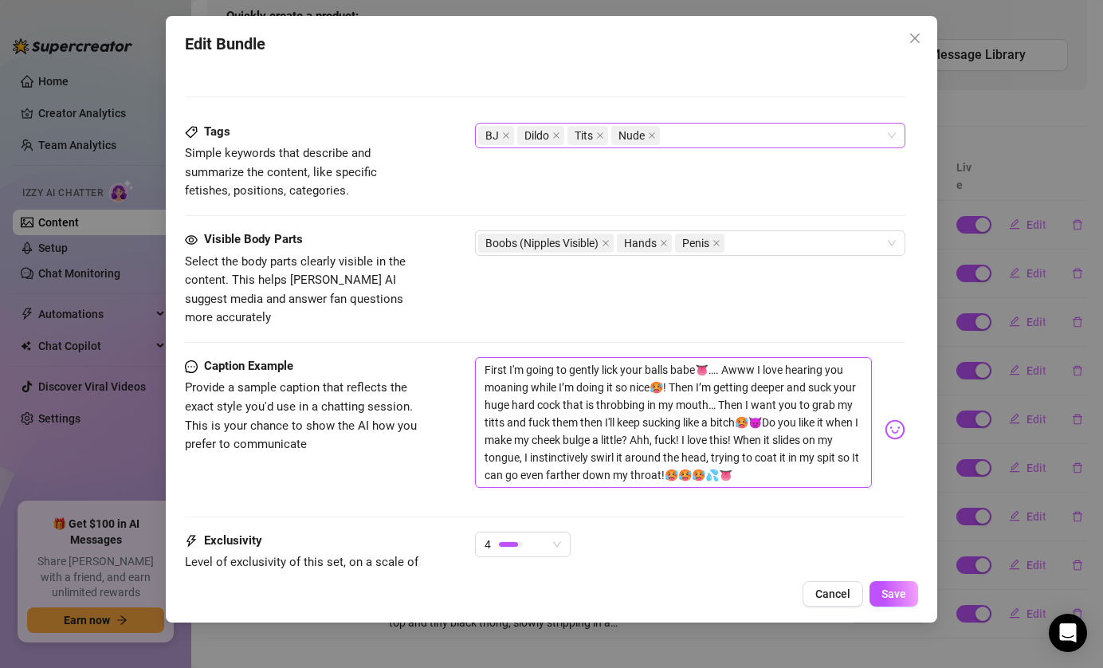
scroll to position [0, 0]
click at [745, 452] on textarea "First I'm going to gently lick your balls babe👅…. Awww I love hearing you moani…" at bounding box center [674, 422] width 398 height 131
paste textarea "First I'm going to gently lick your balls babe👅…. Awww I love hearing you moani…"
click at [760, 470] on div "First I'm going to gently lick your balls babe👅…. Awww I love hearing you moani…" at bounding box center [690, 429] width 431 height 145
click at [760, 456] on textarea "First I'm going to gently lick your balls babe👅…. Awww I love hearing you moani…" at bounding box center [674, 422] width 398 height 131
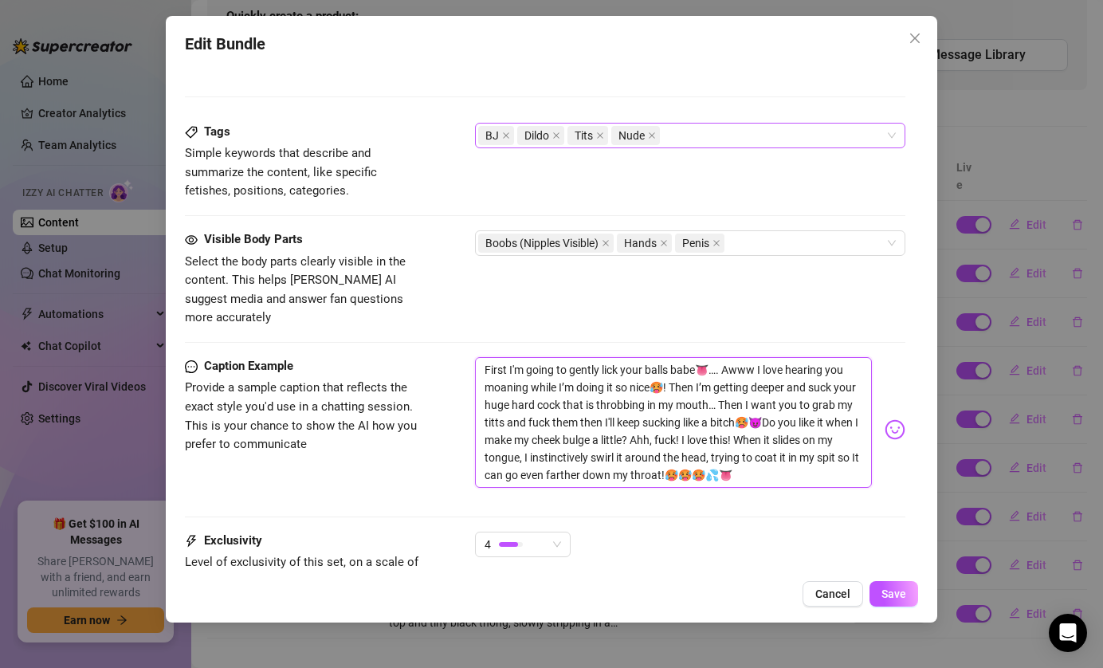
paste textarea "You love fucking my slutty mouth, don't you ?"
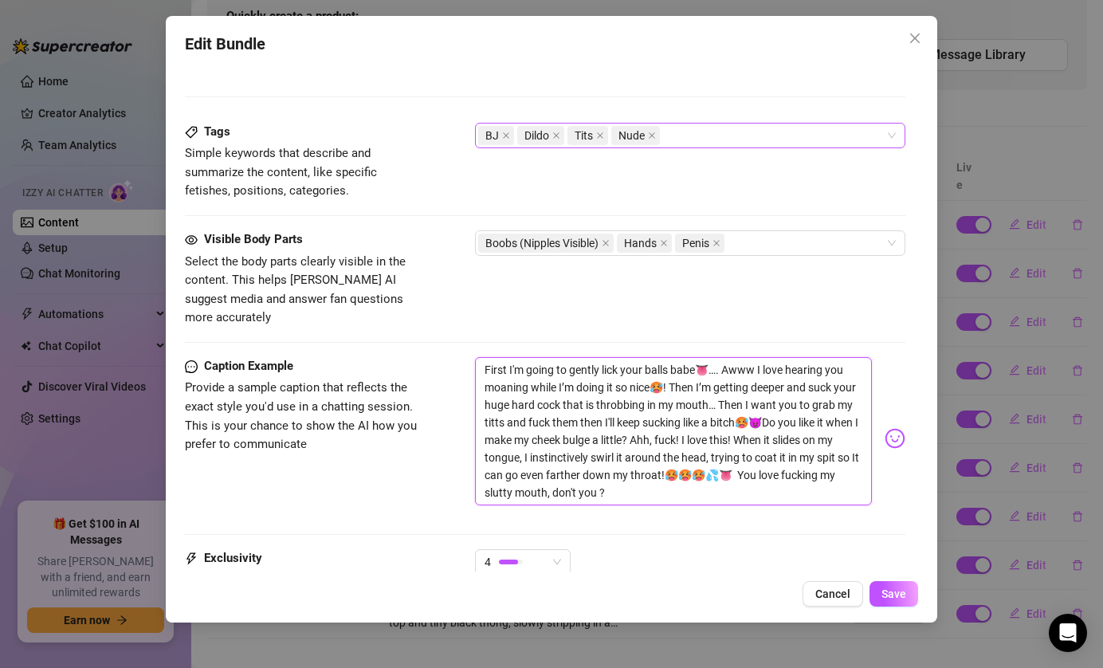
click at [568, 473] on textarea "First I'm going to gently lick your balls babe👅…. Awww I love hearing you moani…" at bounding box center [674, 431] width 398 height 148
click at [905, 591] on span "Save" at bounding box center [894, 593] width 25 height 13
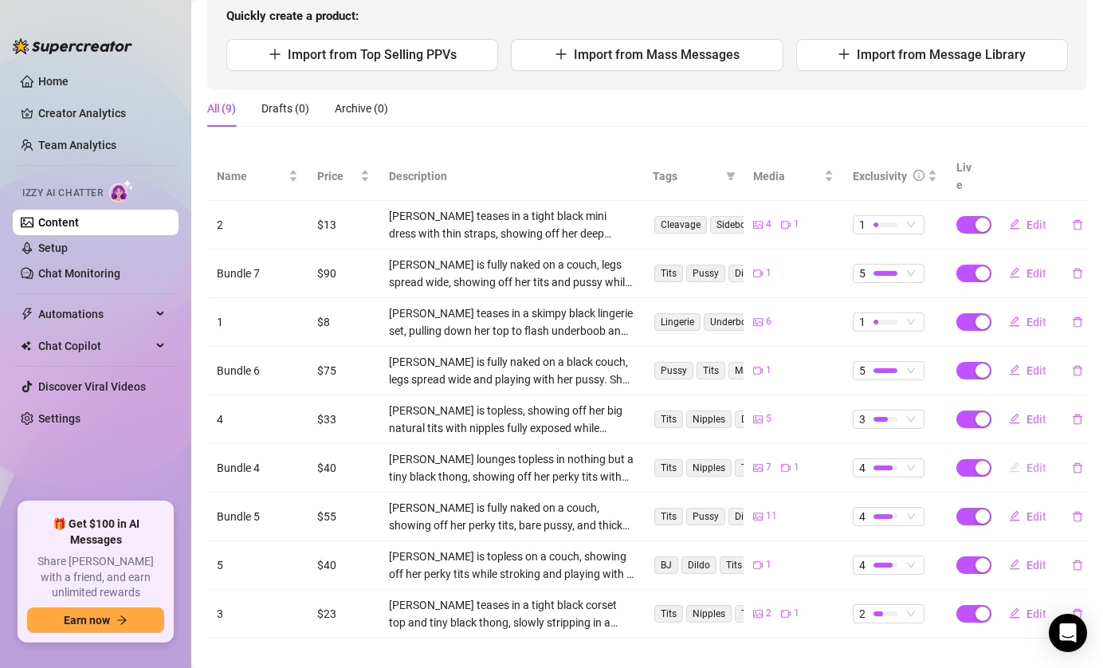
click at [1025, 455] on button "Edit" at bounding box center [1027, 468] width 63 height 26
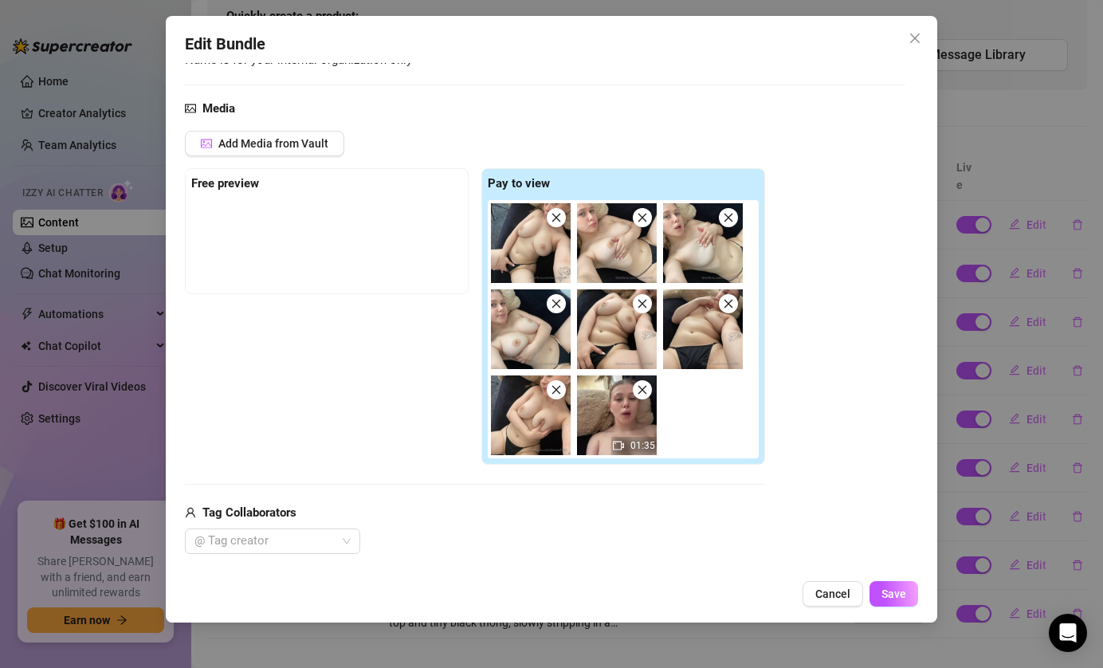
scroll to position [524, 0]
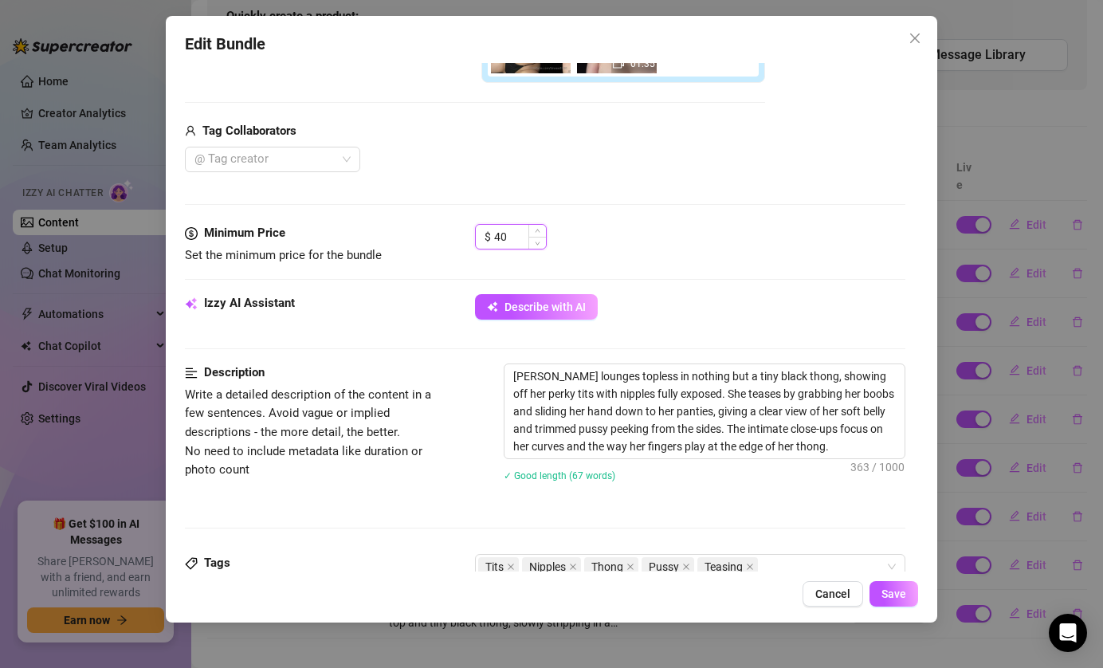
click at [526, 242] on input "40" at bounding box center [520, 237] width 52 height 24
click at [882, 596] on button "Save" at bounding box center [894, 594] width 49 height 26
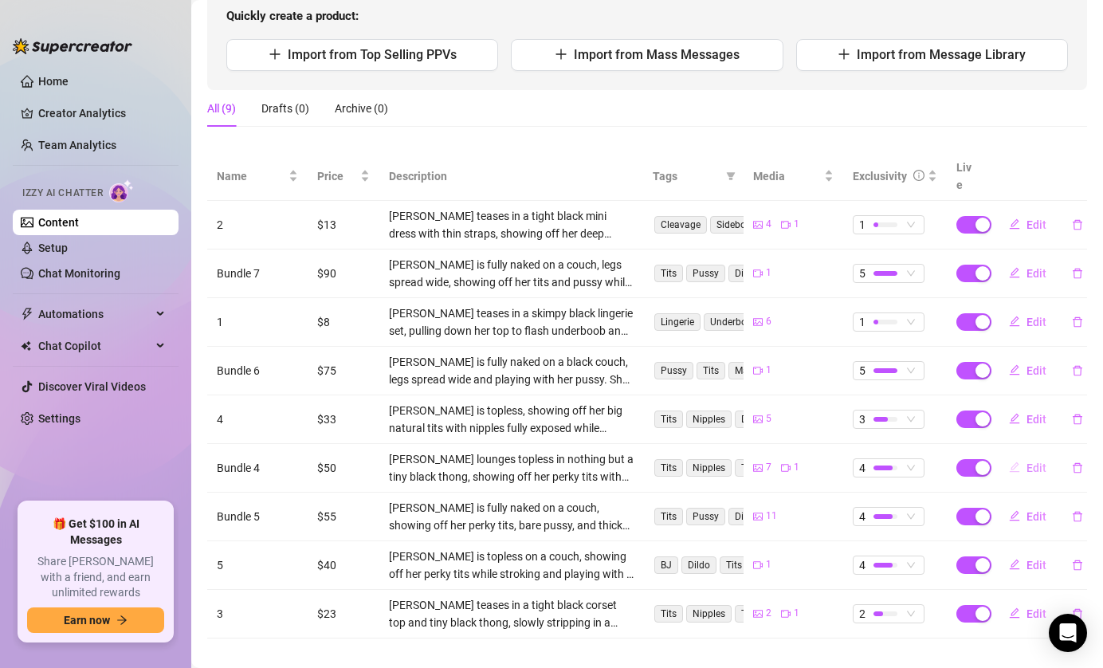
click at [1031, 461] on span "Edit" at bounding box center [1037, 467] width 20 height 13
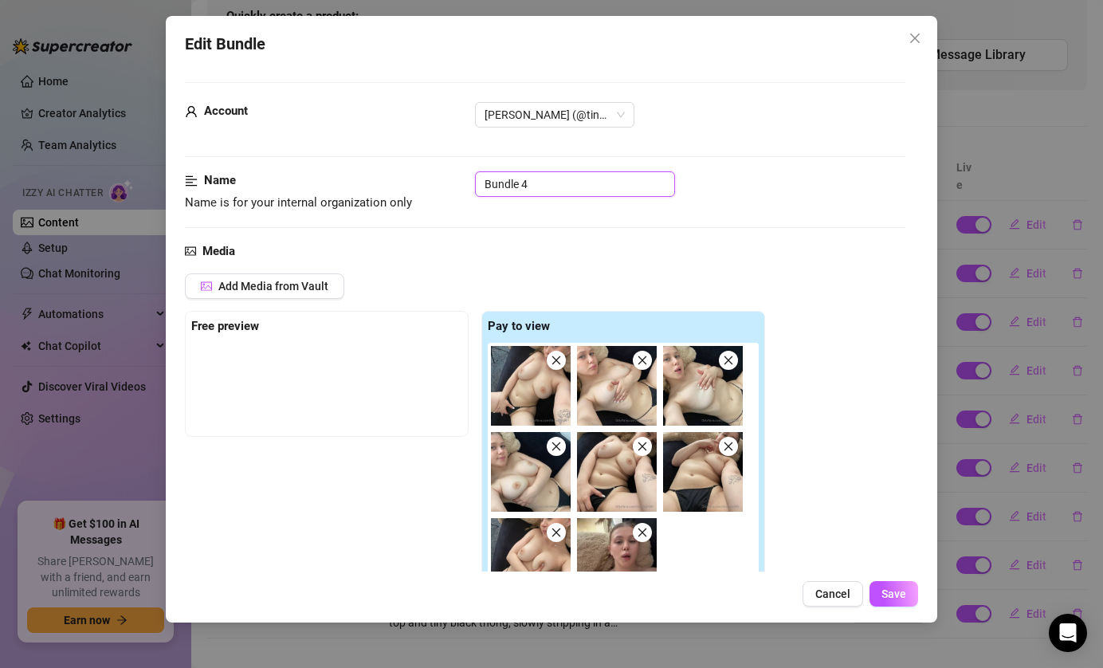
click at [564, 183] on input "Bundle 4" at bounding box center [575, 184] width 200 height 26
click at [842, 596] on span "Cancel" at bounding box center [832, 593] width 35 height 13
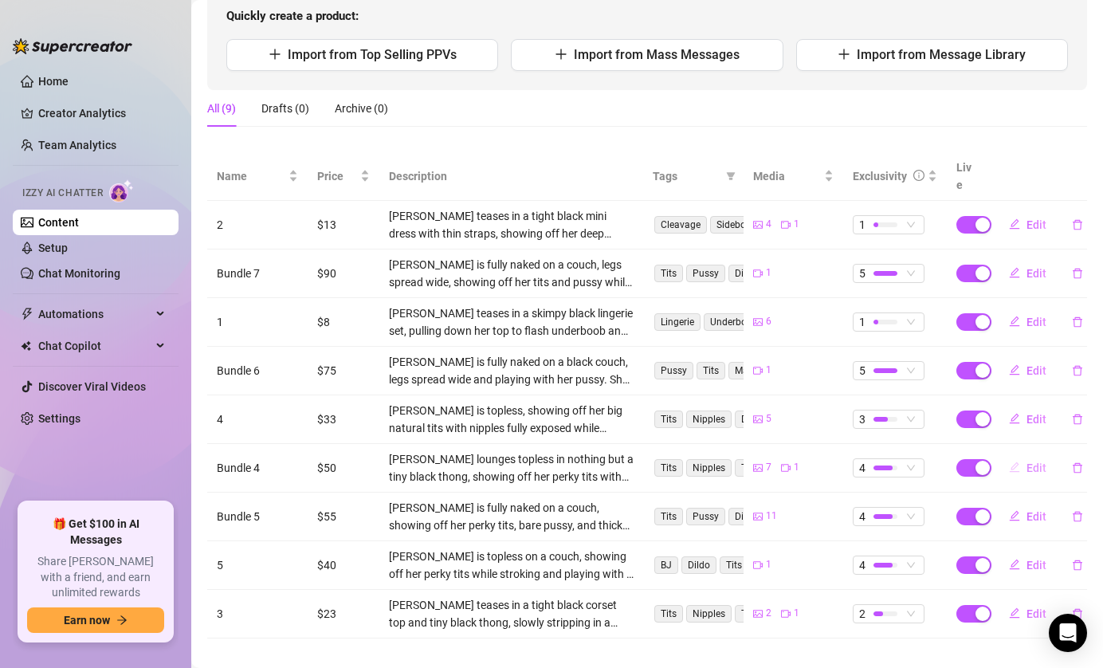
click at [1038, 458] on button "Edit" at bounding box center [1027, 468] width 63 height 26
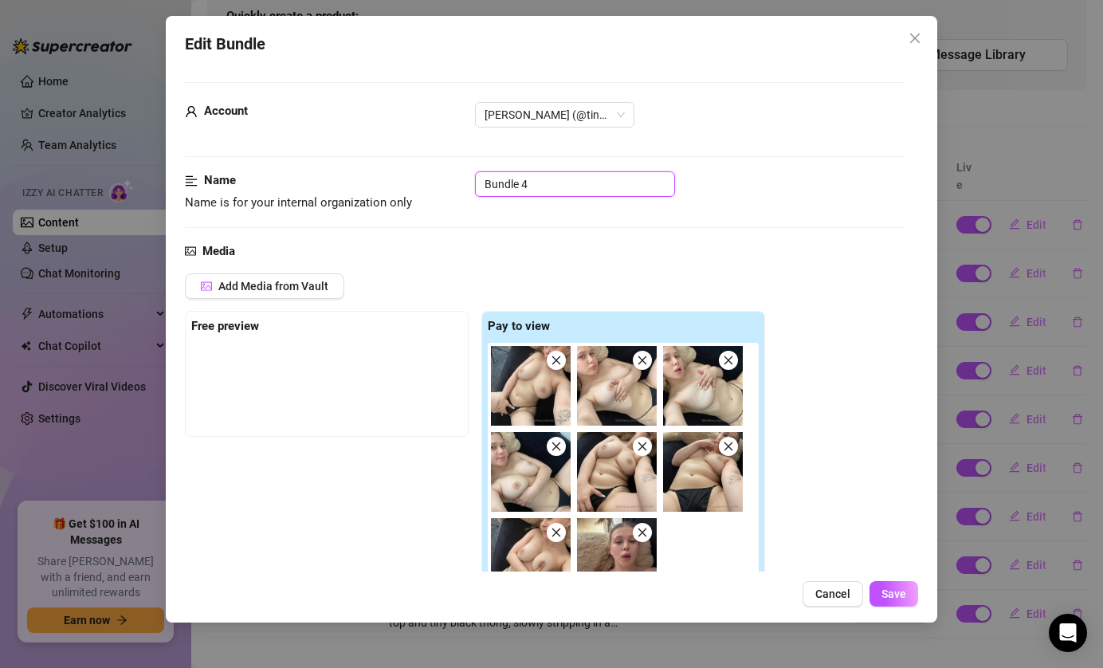
drag, startPoint x: 541, startPoint y: 181, endPoint x: 417, endPoint y: 181, distance: 124.3
click at [417, 181] on div "Name Name is for your internal organization only Bundle 4" at bounding box center [545, 191] width 721 height 41
click at [890, 591] on span "Save" at bounding box center [894, 593] width 25 height 13
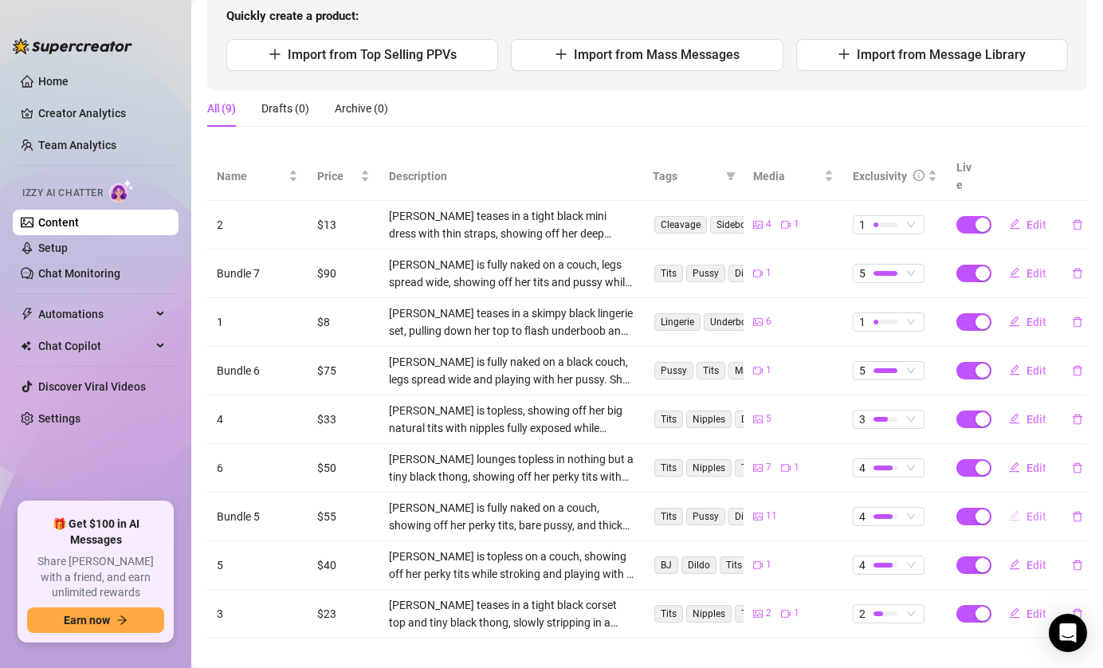
click at [1033, 510] on span "Edit" at bounding box center [1037, 516] width 20 height 13
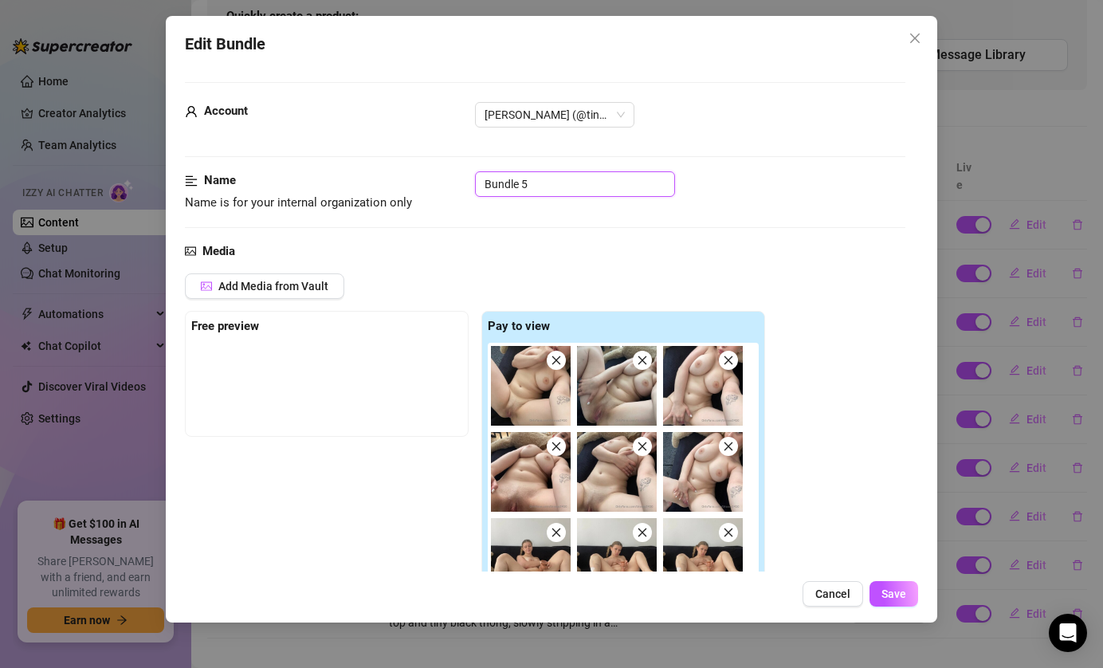
drag, startPoint x: 573, startPoint y: 180, endPoint x: 454, endPoint y: 180, distance: 118.8
click at [454, 180] on div "Name Name is for your internal organization only Bundle 5" at bounding box center [545, 191] width 721 height 41
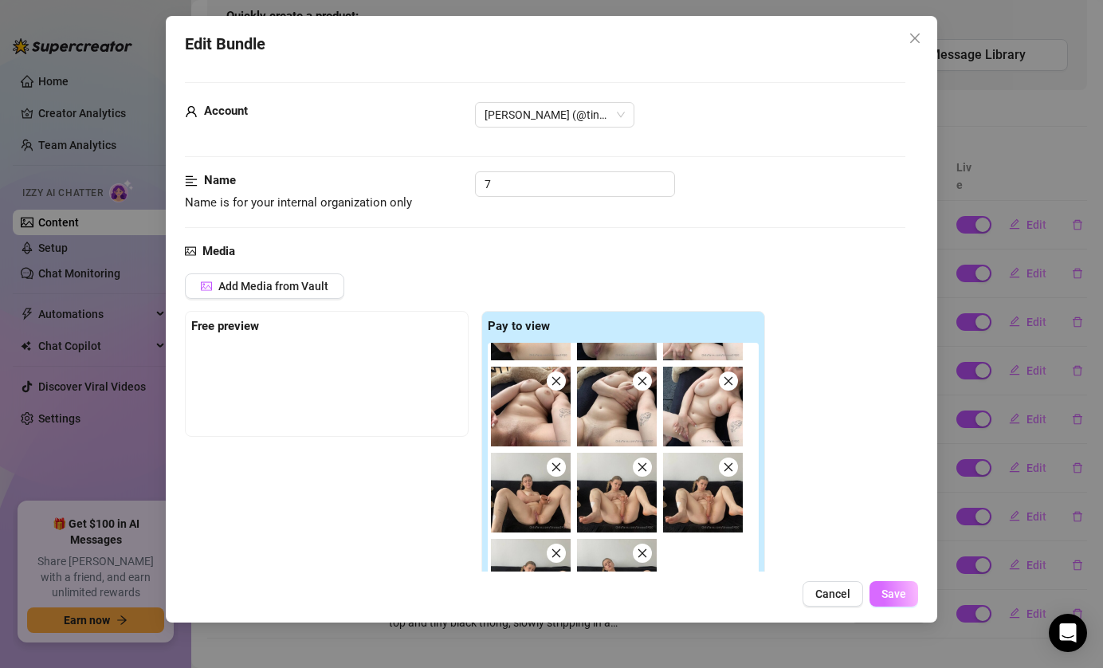
click at [897, 588] on span "Save" at bounding box center [894, 593] width 25 height 13
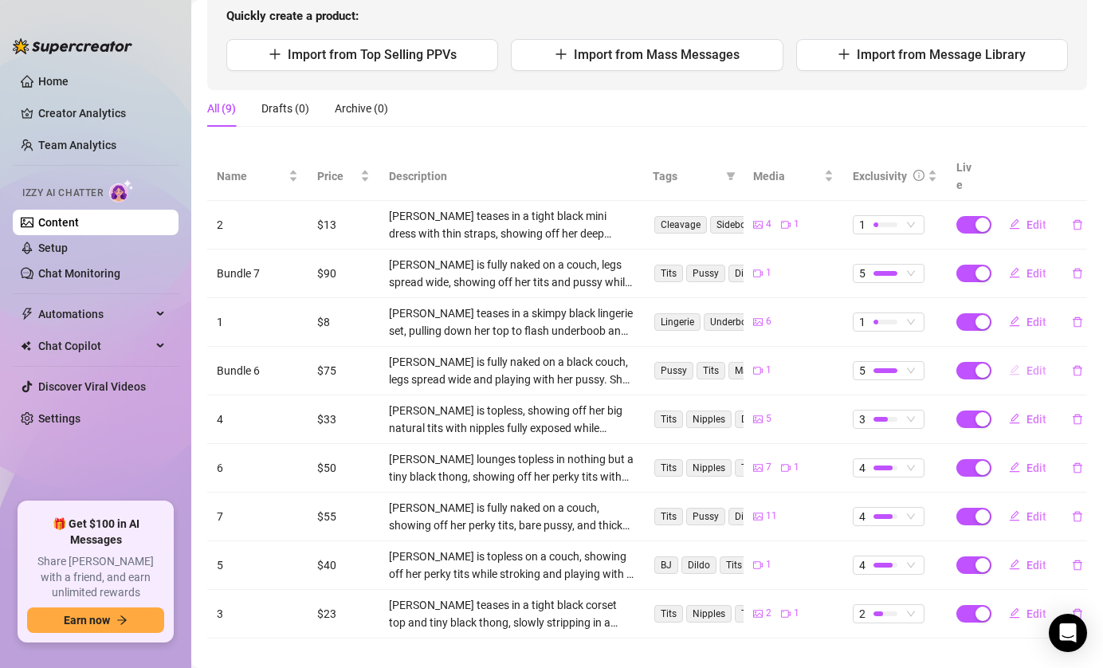
click at [1023, 358] on button "Edit" at bounding box center [1027, 371] width 63 height 26
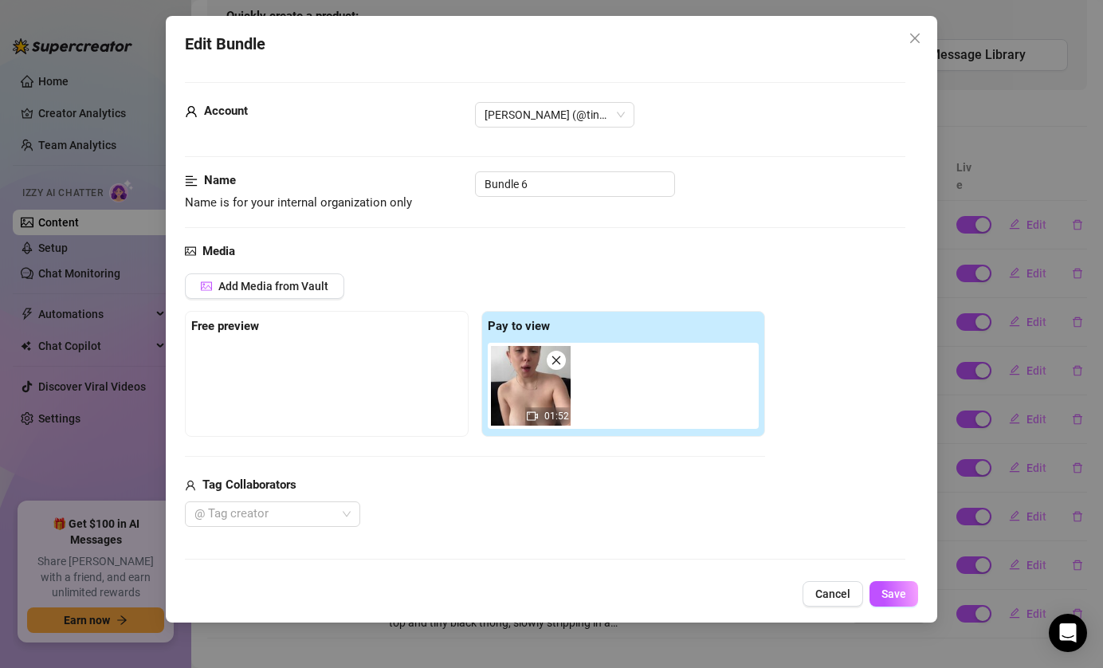
click at [814, 579] on div "Edit Bundle Account Tina (@tinaaa2410) Name Name is for your internal organizat…" at bounding box center [552, 319] width 772 height 607
click at [824, 588] on span "Cancel" at bounding box center [832, 593] width 35 height 13
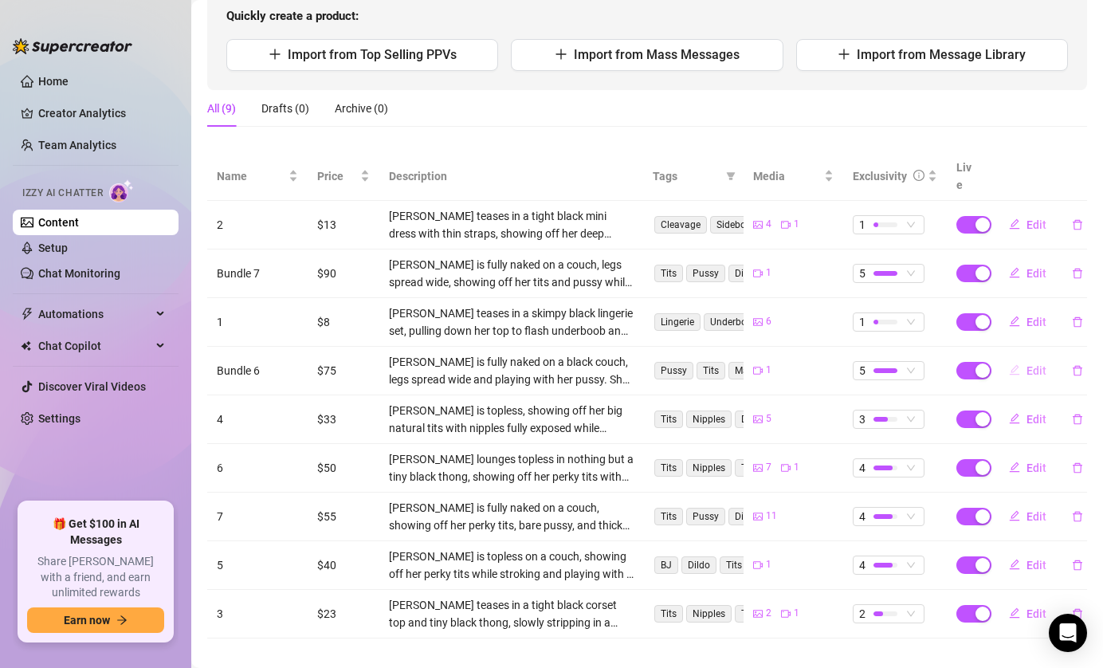
click at [1035, 364] on span "Edit" at bounding box center [1037, 370] width 20 height 13
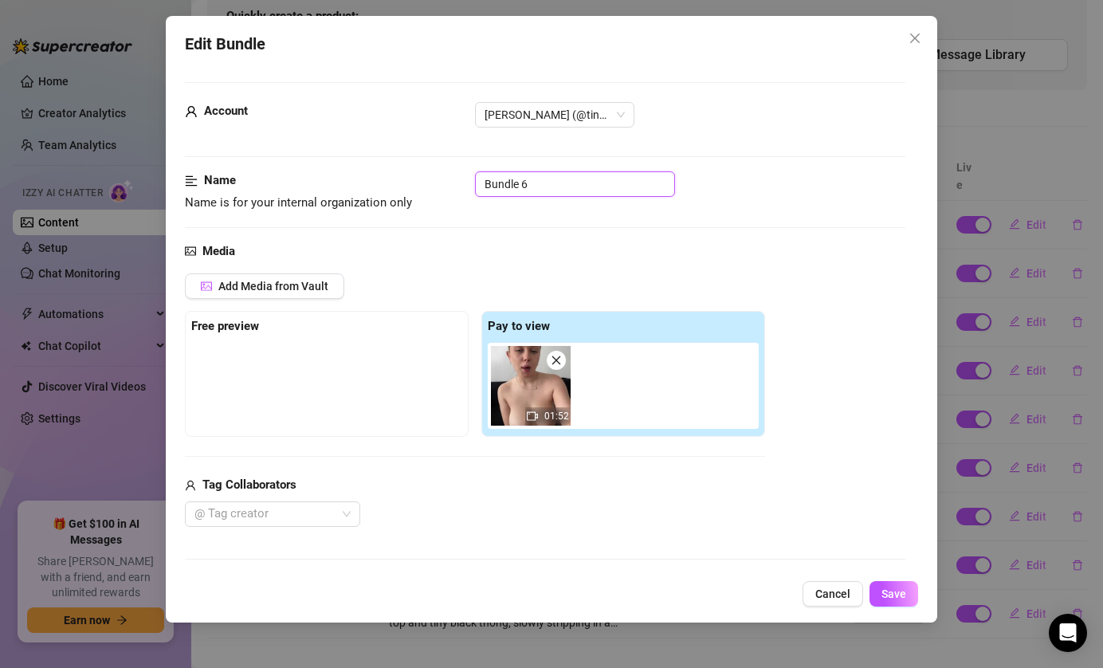
drag, startPoint x: 535, startPoint y: 185, endPoint x: 459, endPoint y: 185, distance: 75.7
click at [459, 185] on div "Name Name is for your internal organization only Bundle 6" at bounding box center [545, 191] width 721 height 41
click at [883, 583] on button "Save" at bounding box center [894, 594] width 49 height 26
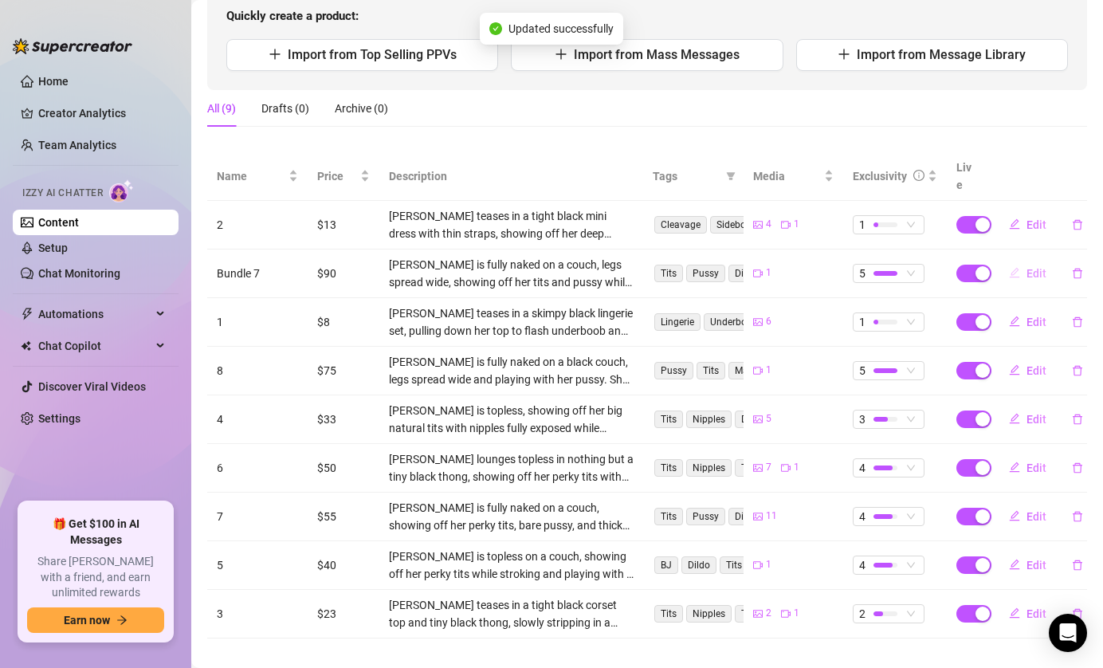
click at [1031, 266] on button "Edit" at bounding box center [1027, 274] width 63 height 26
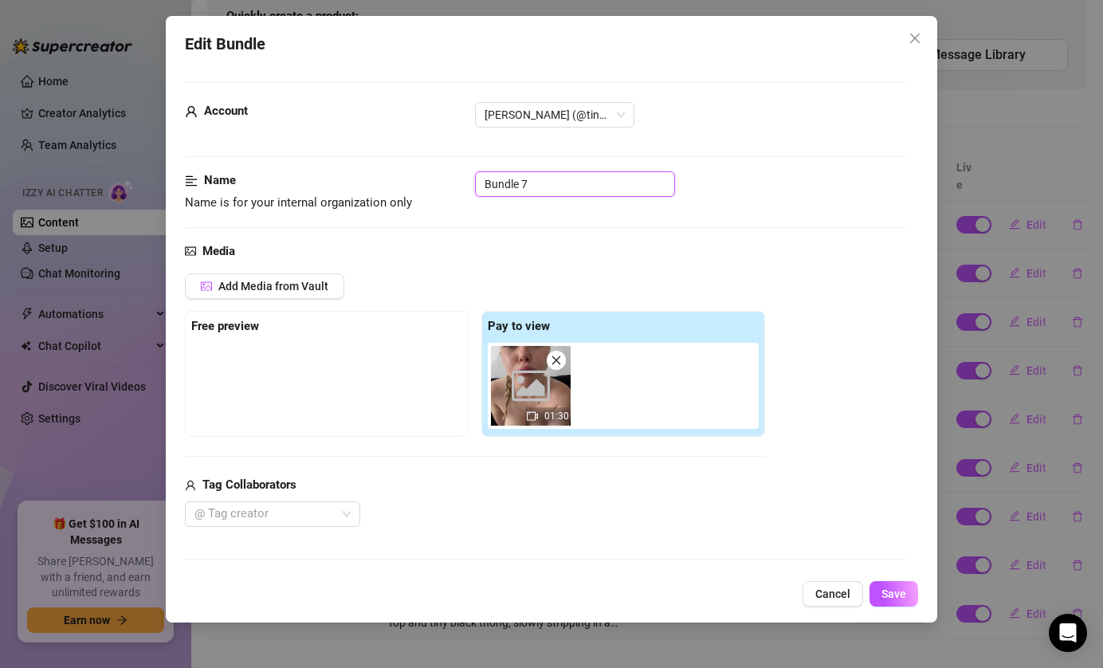
drag, startPoint x: 553, startPoint y: 179, endPoint x: 345, endPoint y: 179, distance: 208.0
click at [345, 179] on div "Name Name is for your internal organization only Bundle 7" at bounding box center [545, 191] width 721 height 41
click at [898, 592] on span "Save" at bounding box center [894, 593] width 25 height 13
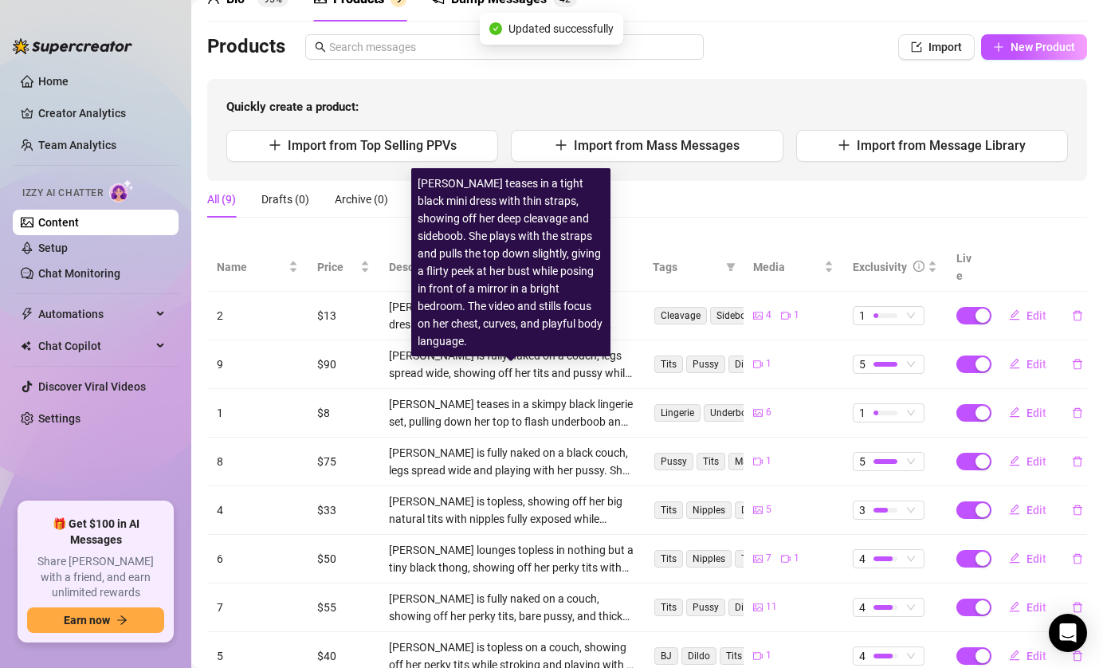
scroll to position [0, 0]
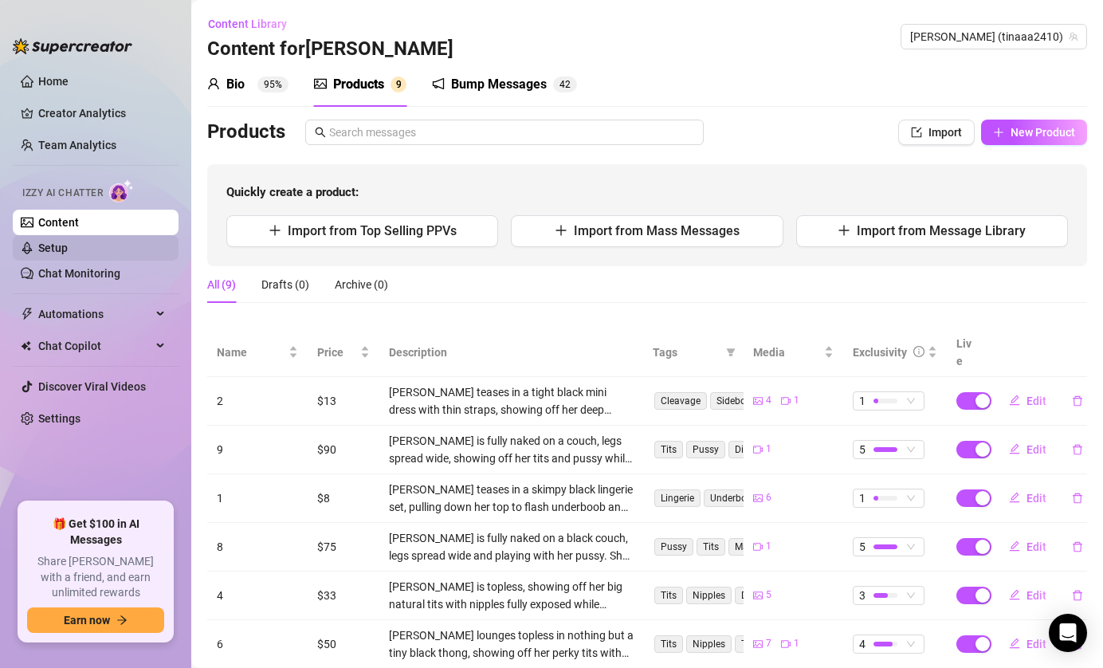
click at [66, 247] on link "Setup" at bounding box center [52, 248] width 29 height 13
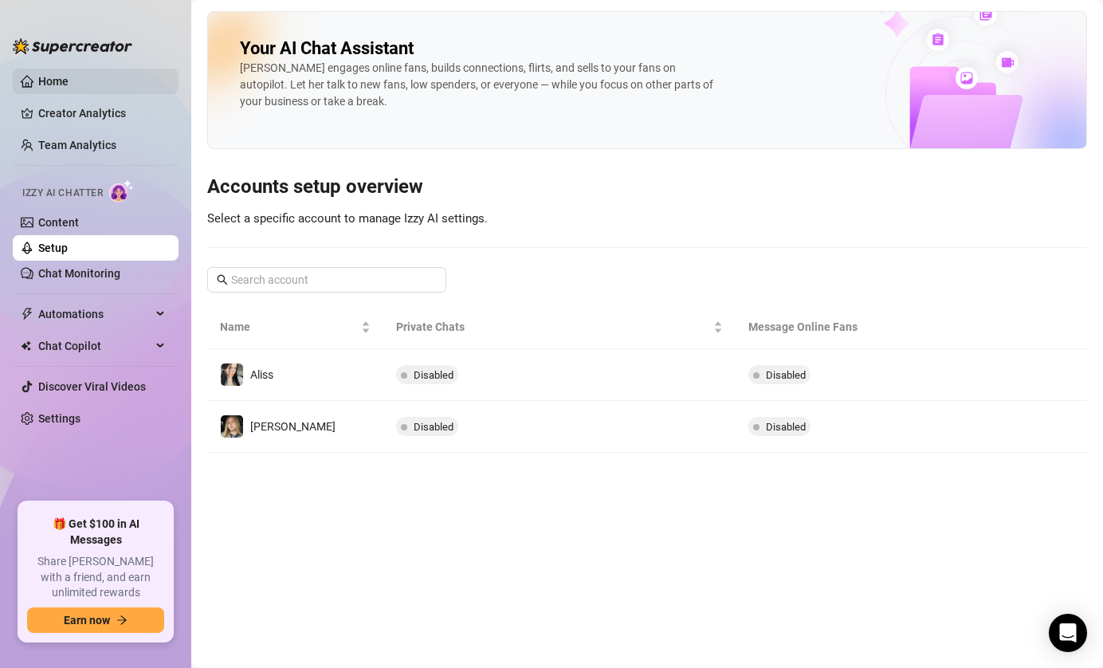
click at [69, 75] on link "Home" at bounding box center [53, 81] width 30 height 13
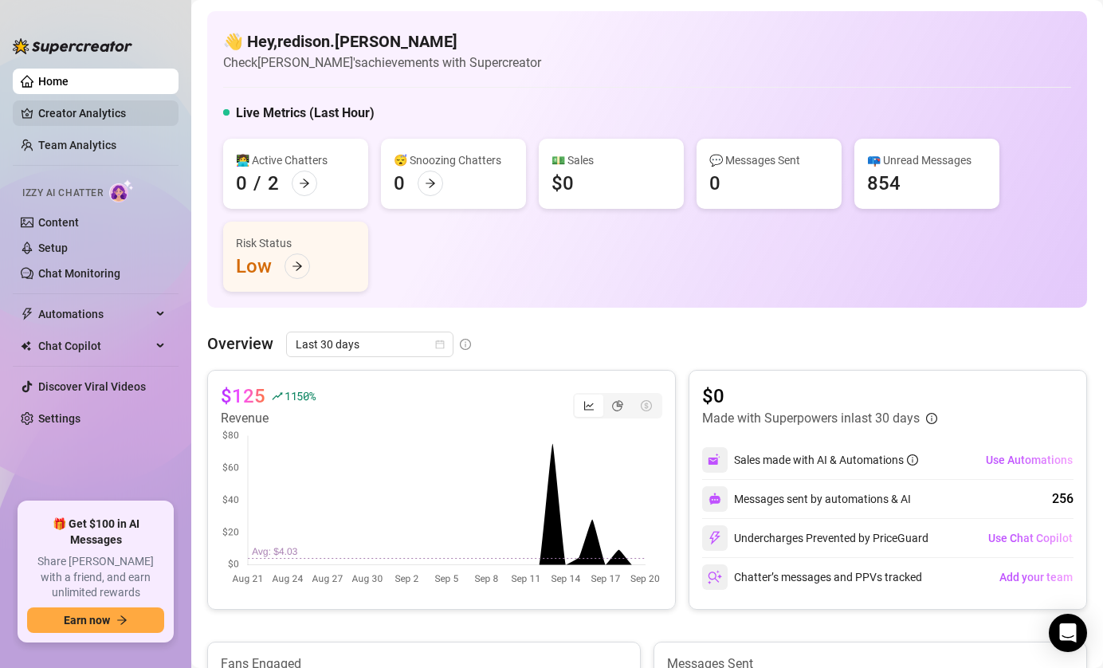
click at [96, 112] on link "Creator Analytics" at bounding box center [102, 113] width 128 height 26
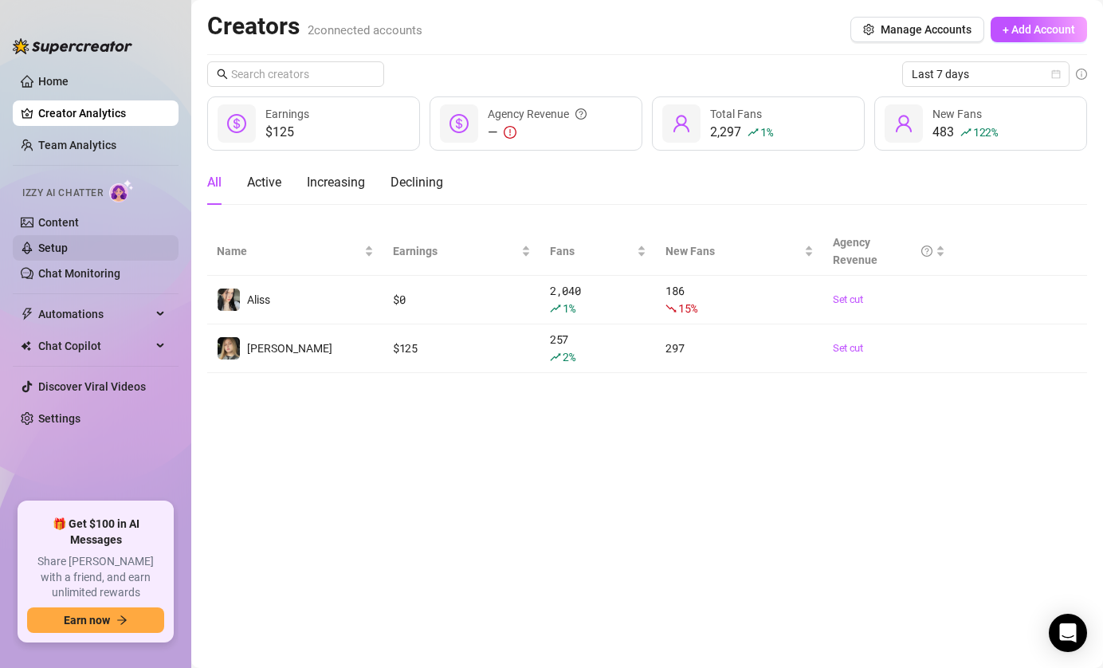
click at [68, 244] on link "Setup" at bounding box center [52, 248] width 29 height 13
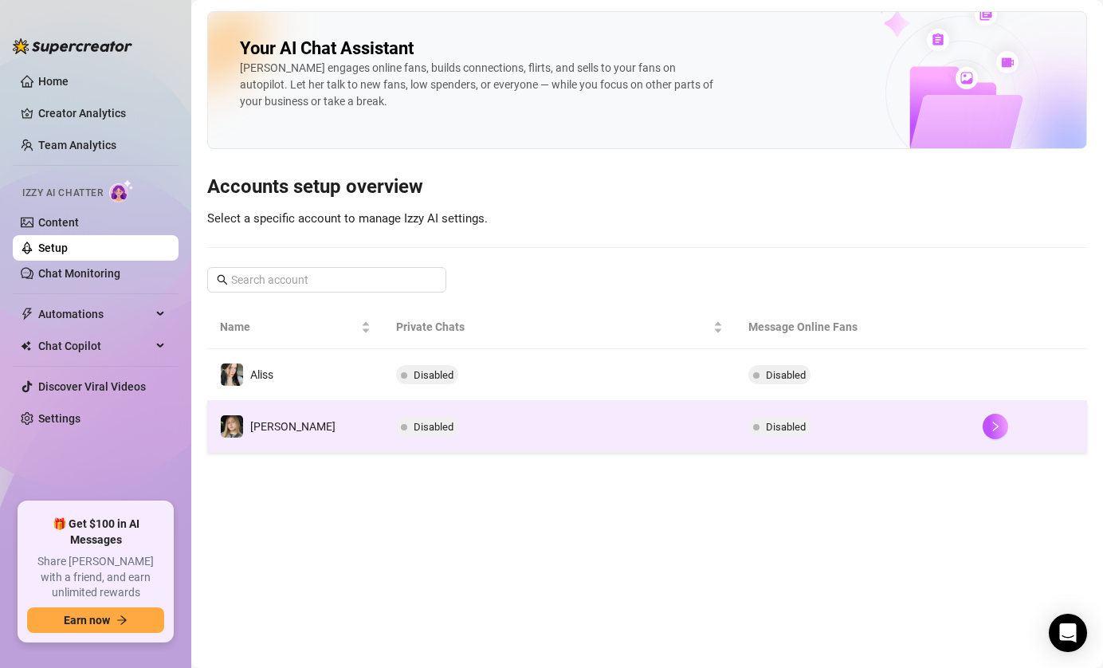
click at [469, 427] on td "Disabled" at bounding box center [558, 427] width 351 height 52
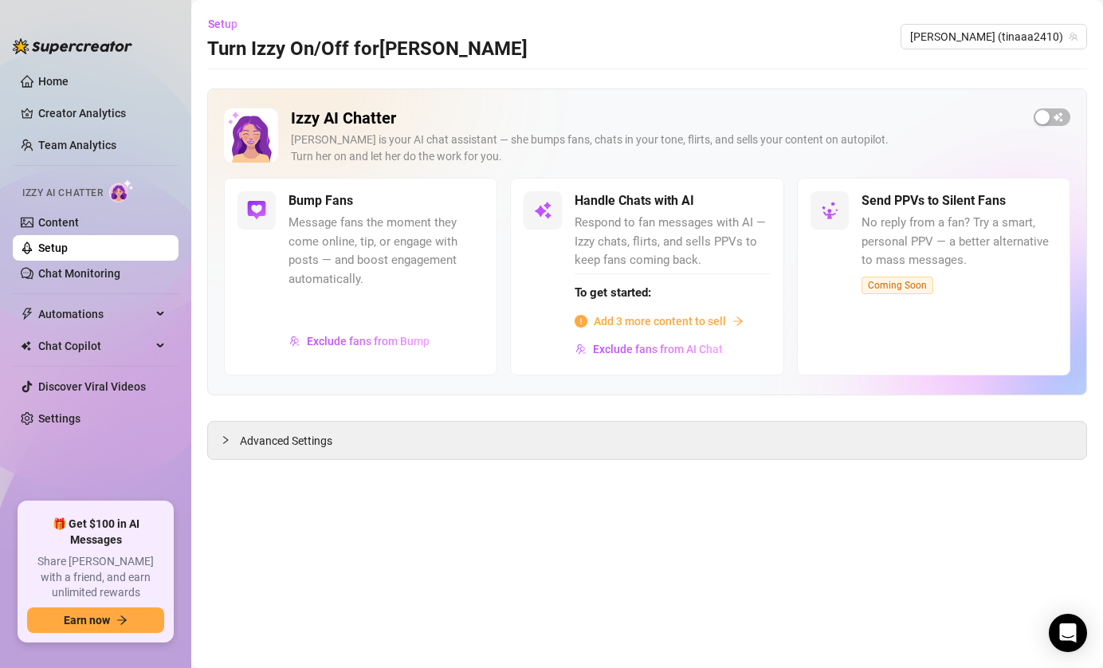
click at [705, 320] on span "Add 3 more content to sell" at bounding box center [660, 321] width 132 height 18
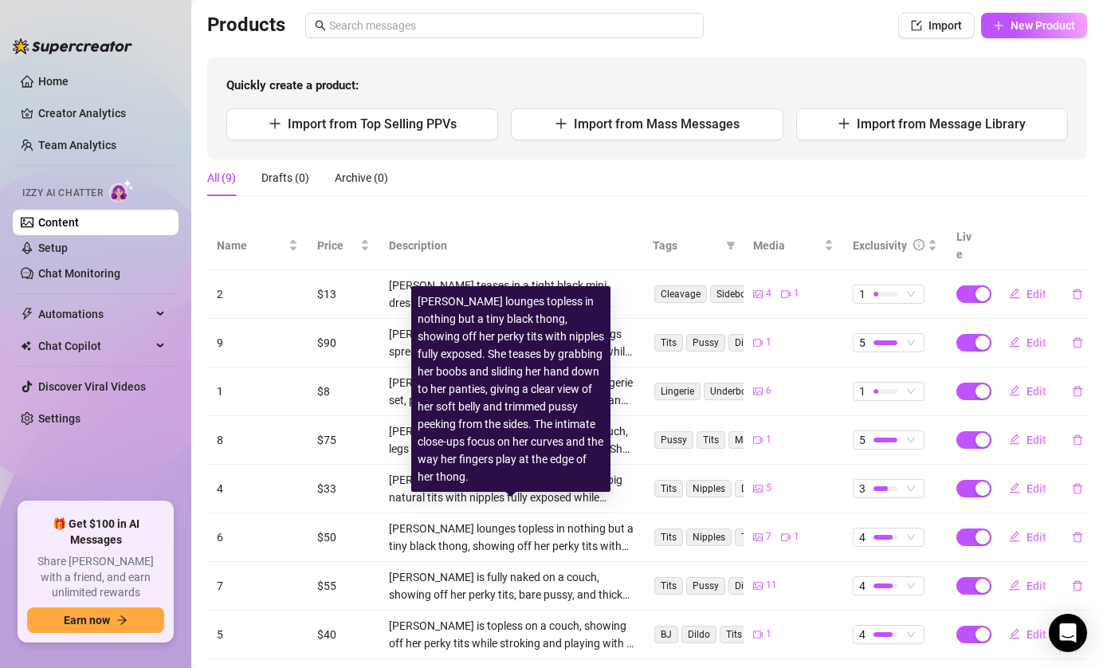
scroll to position [176, 0]
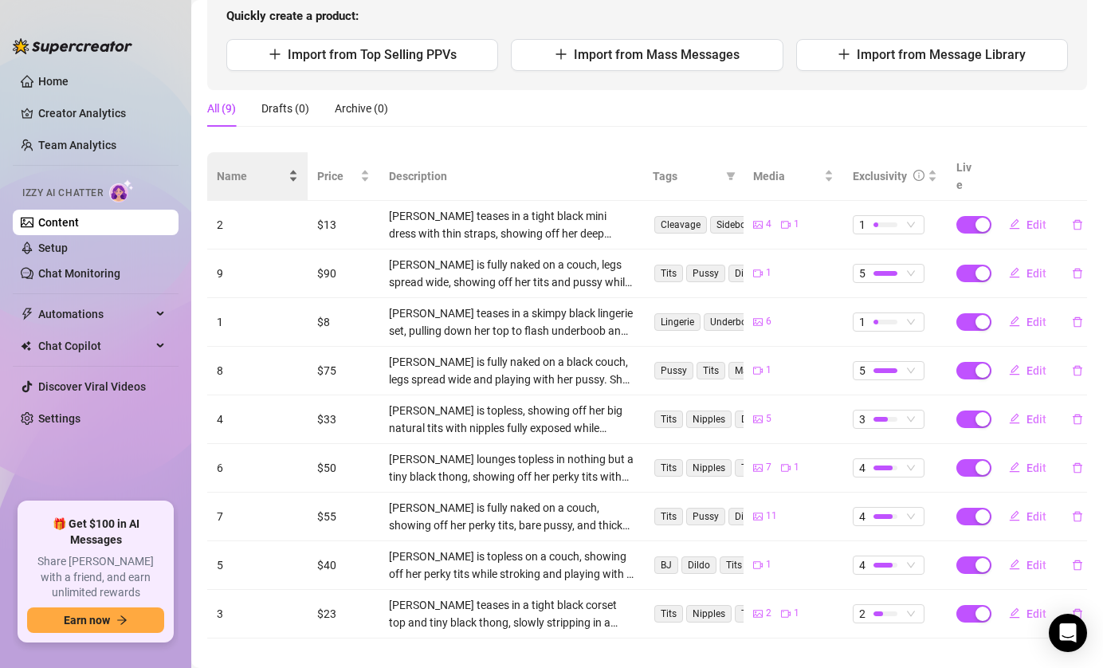
click at [280, 167] on span "Name" at bounding box center [251, 176] width 69 height 18
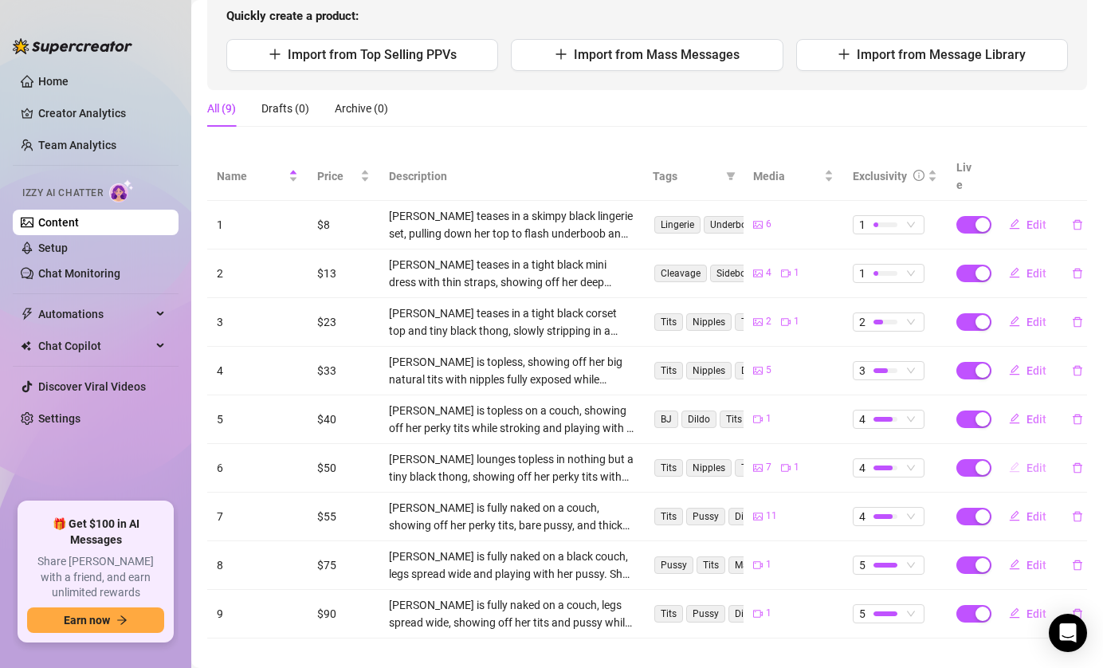
click at [1038, 461] on span "Edit" at bounding box center [1037, 467] width 20 height 13
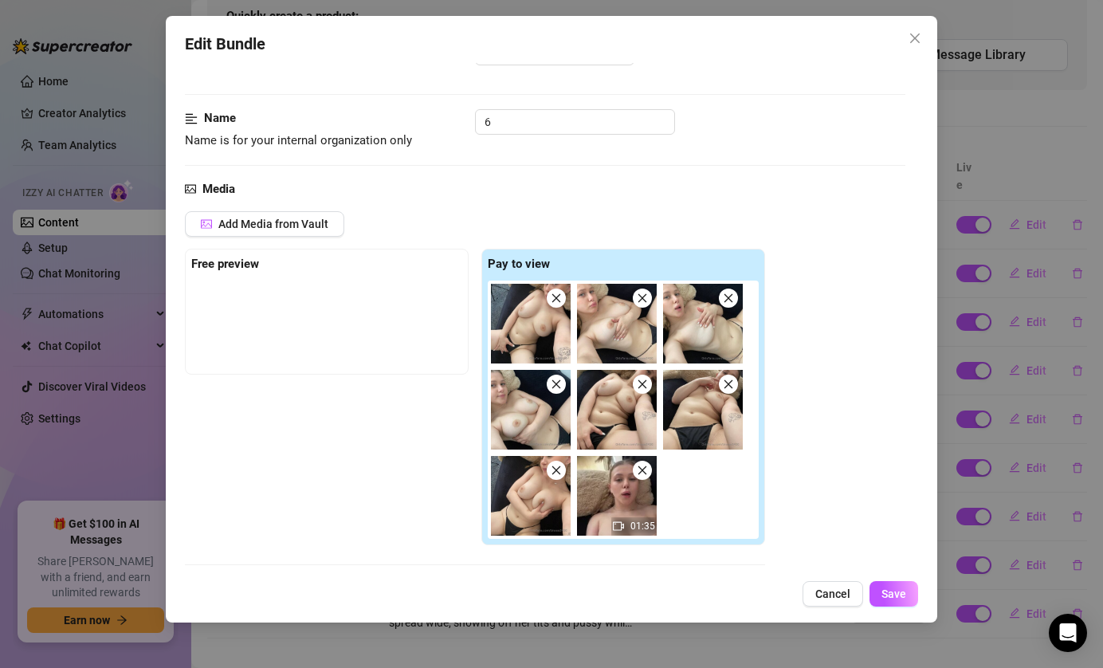
scroll to position [69, 0]
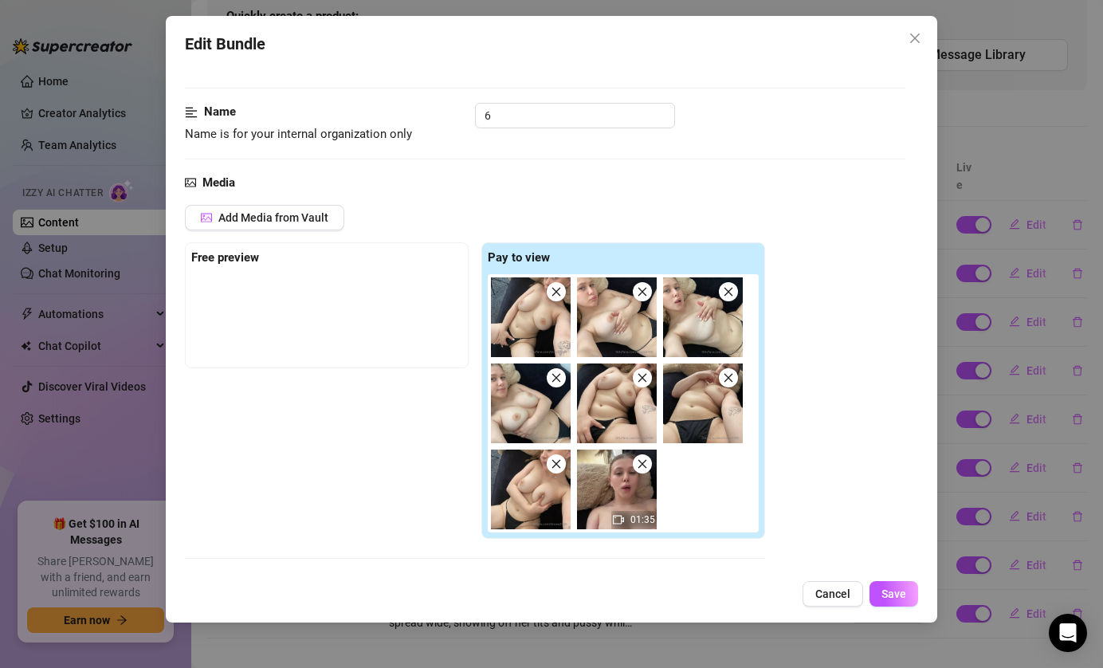
click at [641, 469] on span at bounding box center [642, 463] width 19 height 19
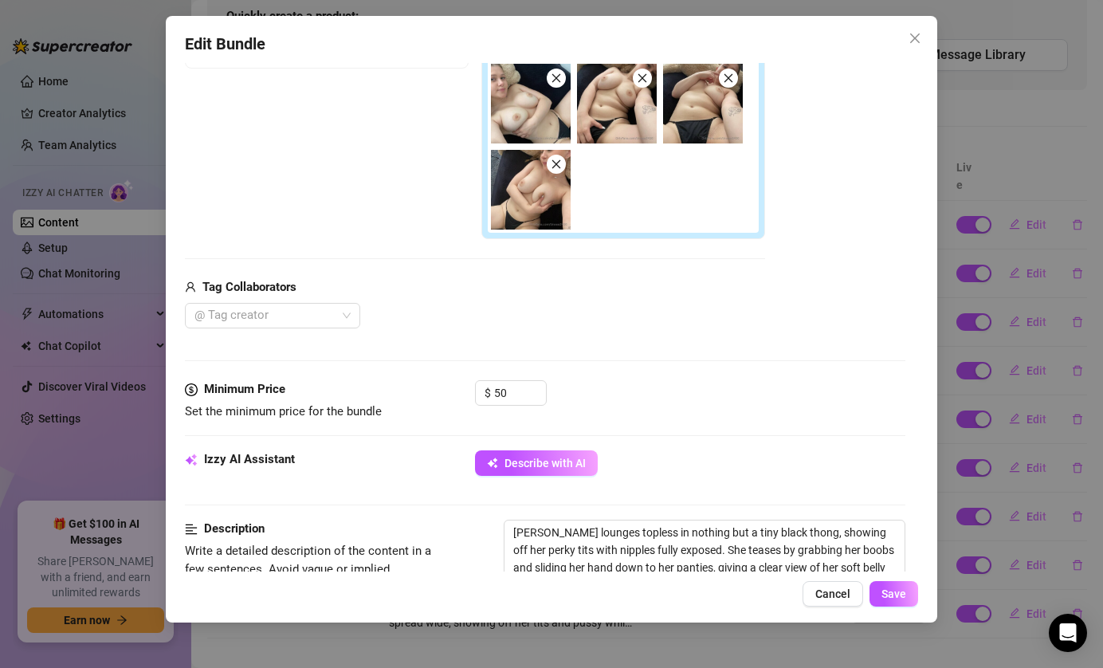
scroll to position [475, 0]
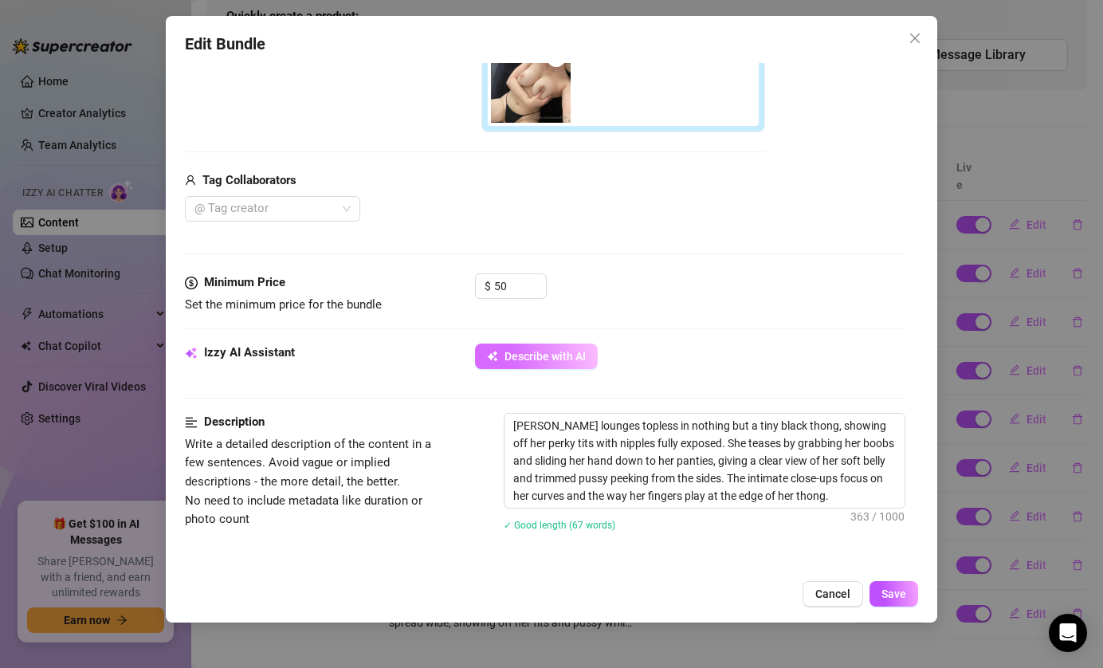
click at [542, 357] on span "Describe with AI" at bounding box center [545, 356] width 81 height 13
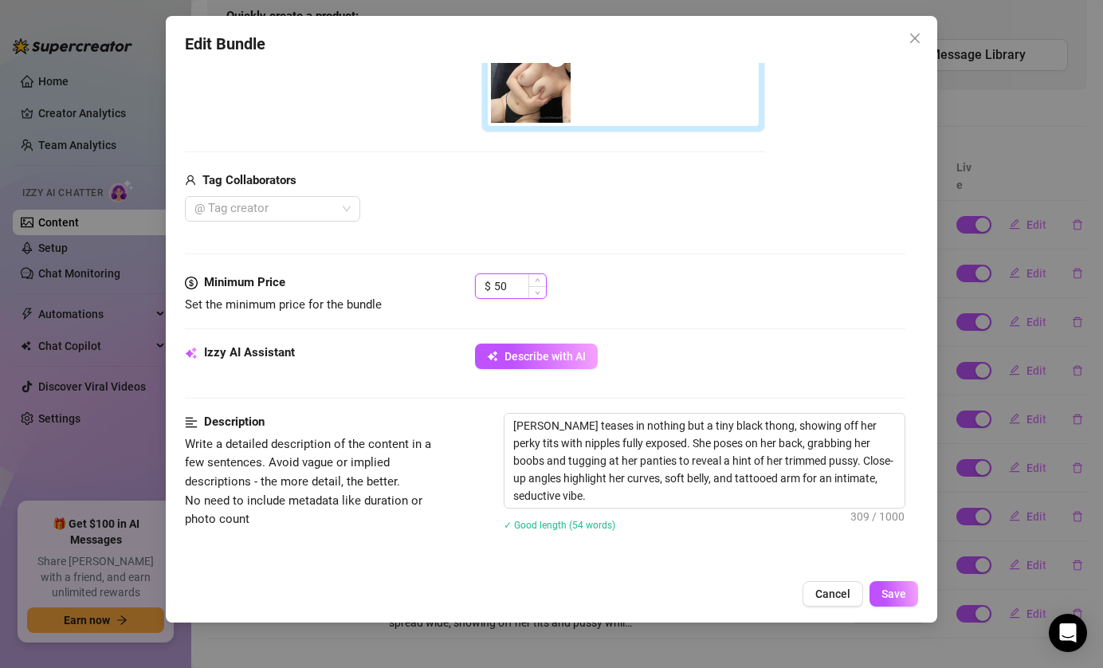
click at [520, 290] on input "50" at bounding box center [520, 286] width 52 height 24
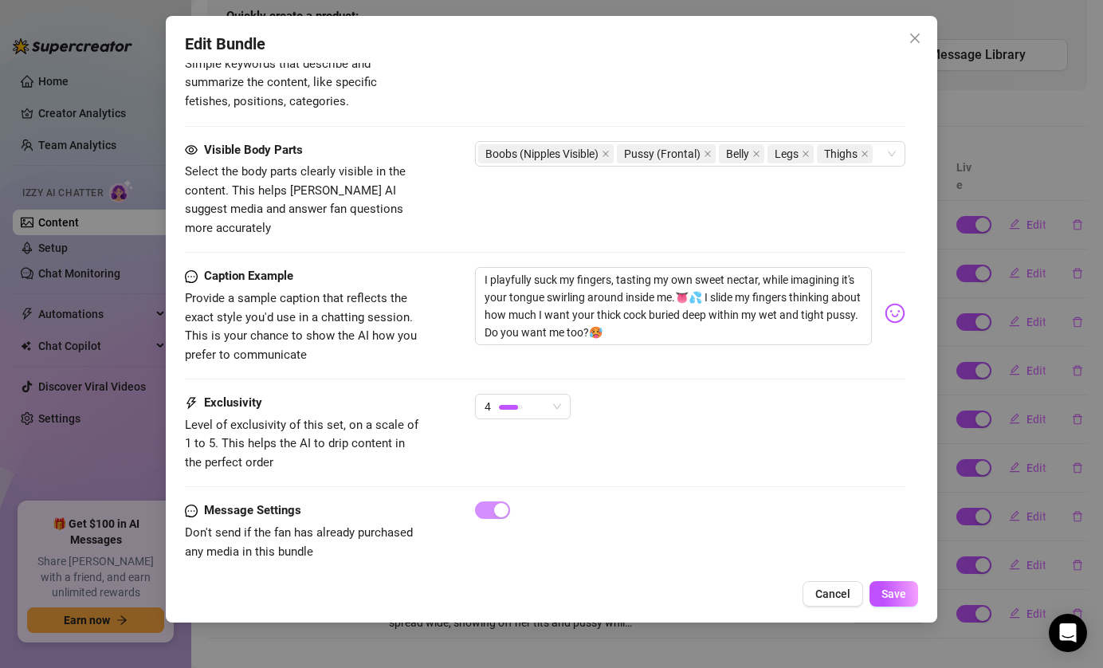
scroll to position [977, 0]
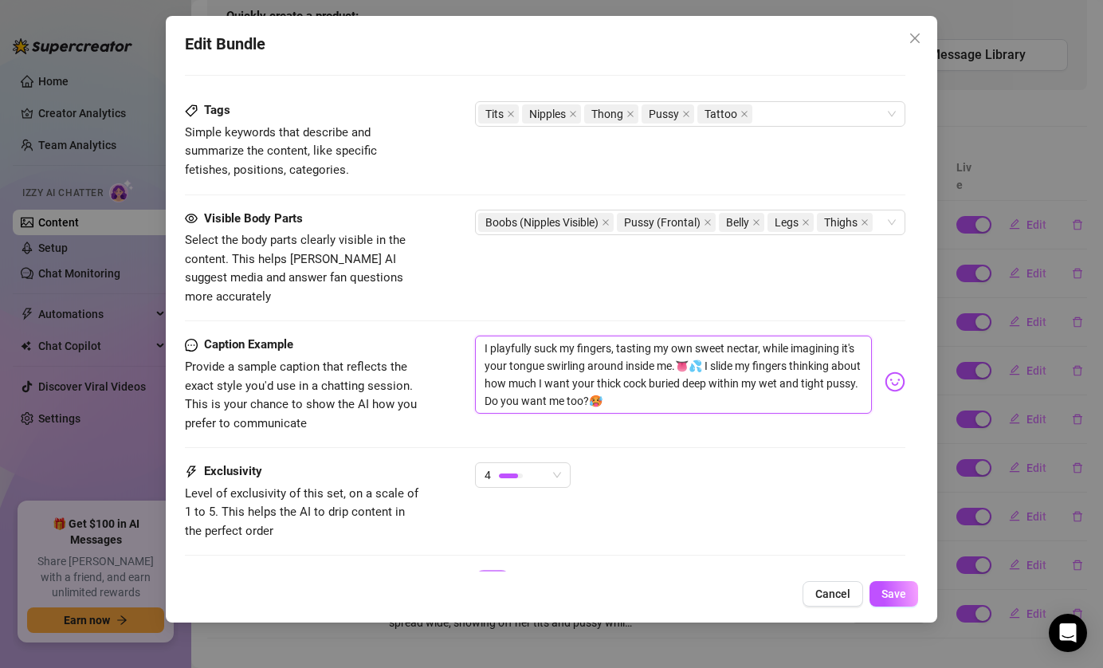
drag, startPoint x: 631, startPoint y: 381, endPoint x: 428, endPoint y: 297, distance: 219.8
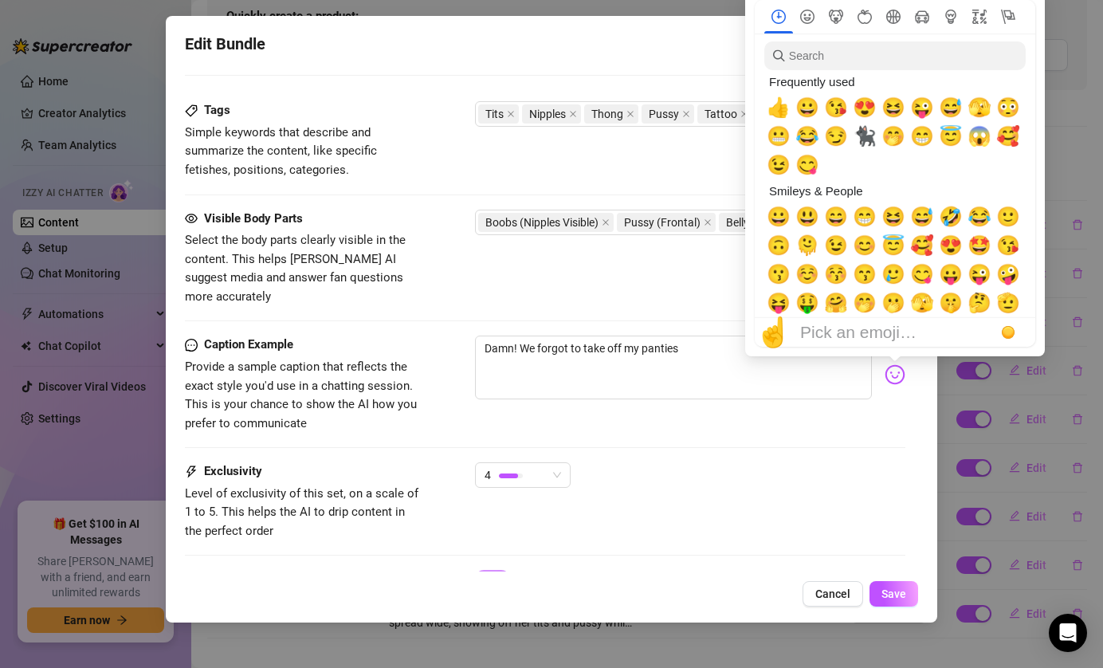
click at [901, 364] on img at bounding box center [895, 374] width 21 height 21
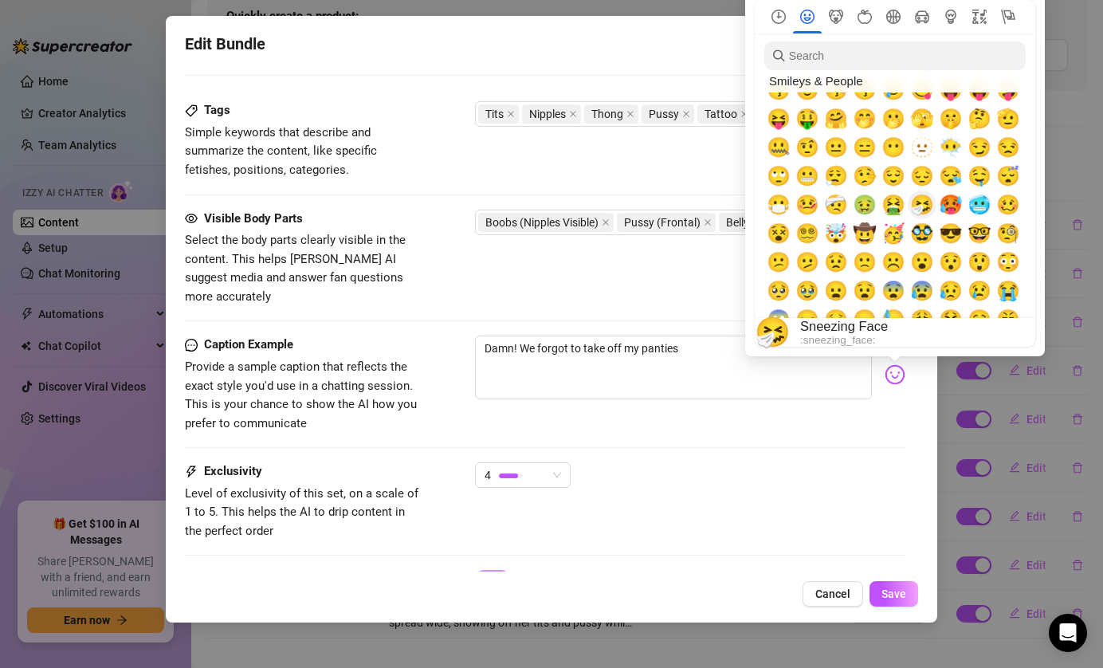
scroll to position [190, 0]
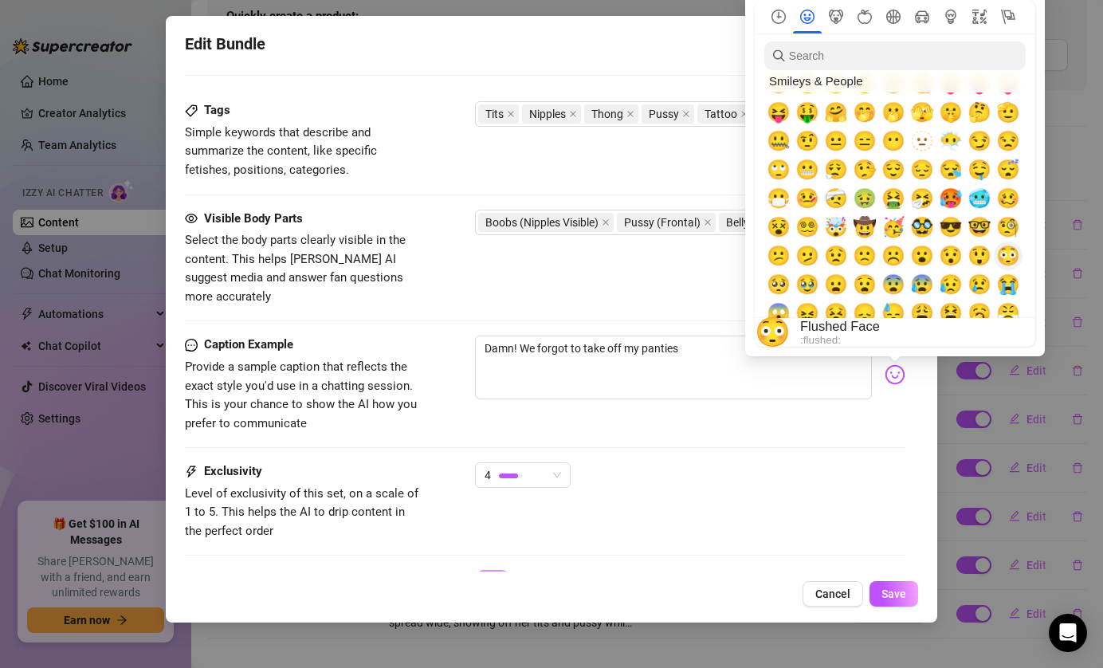
click at [1011, 259] on span "😳" at bounding box center [1008, 256] width 24 height 22
click at [756, 401] on div "Caption Example Provide a sample caption that reflects the exact style you'd us…" at bounding box center [545, 384] width 721 height 97
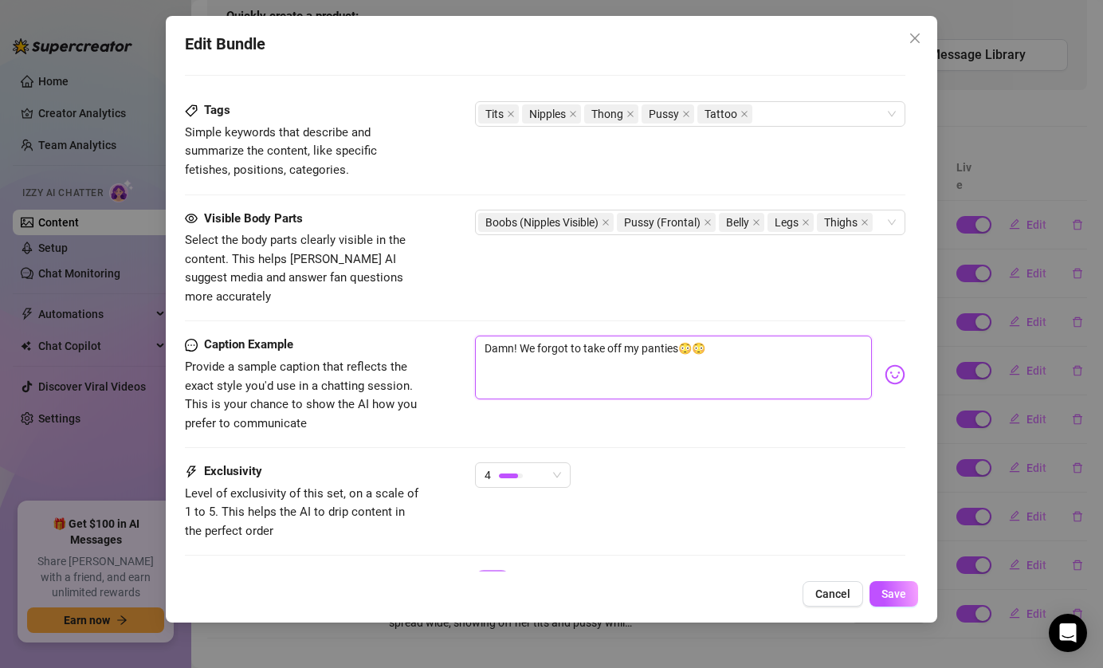
click at [802, 351] on textarea "Damn! We forgot to take off my panties😳😳" at bounding box center [674, 368] width 398 height 64
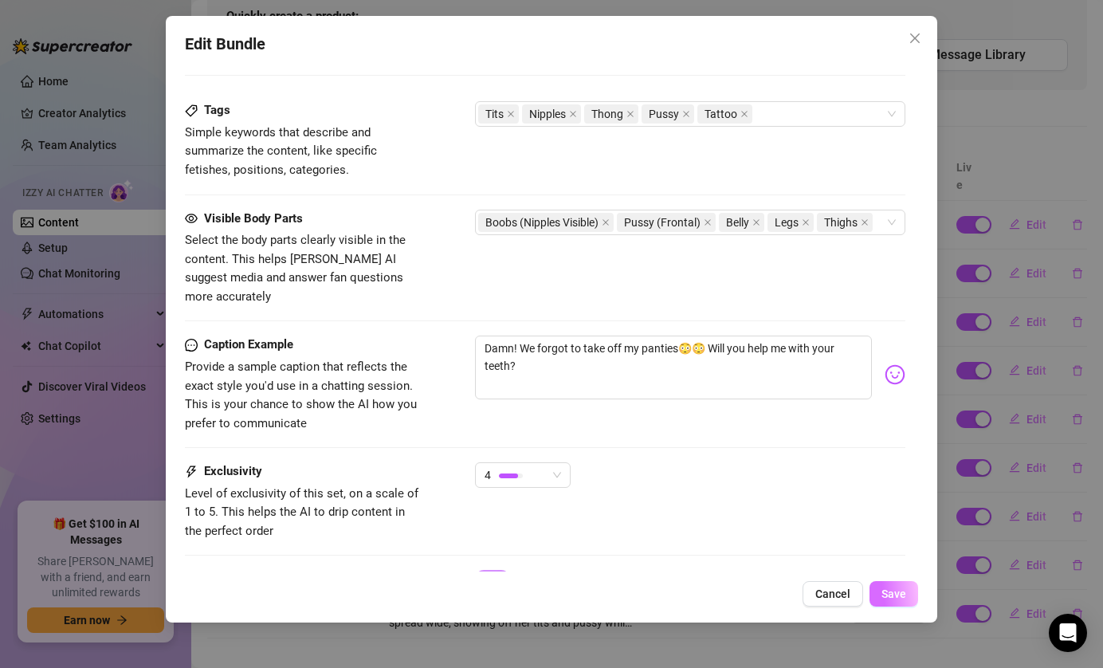
click at [892, 599] on span "Save" at bounding box center [894, 593] width 25 height 13
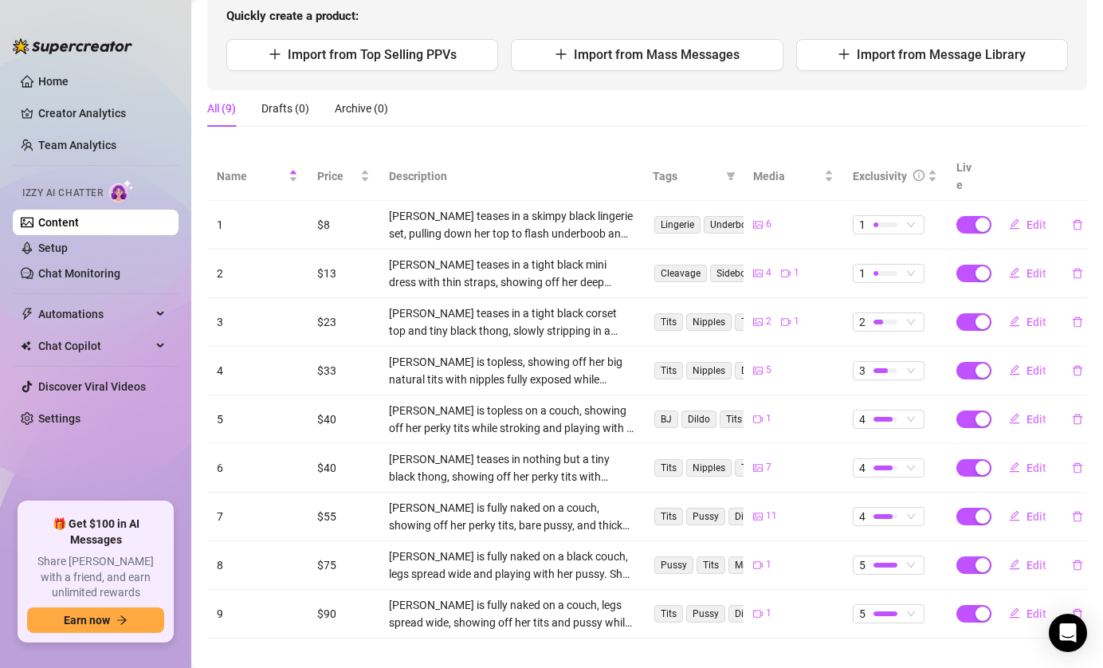
click at [913, 461] on td "4" at bounding box center [895, 468] width 104 height 49
click at [913, 459] on span "4" at bounding box center [888, 468] width 59 height 18
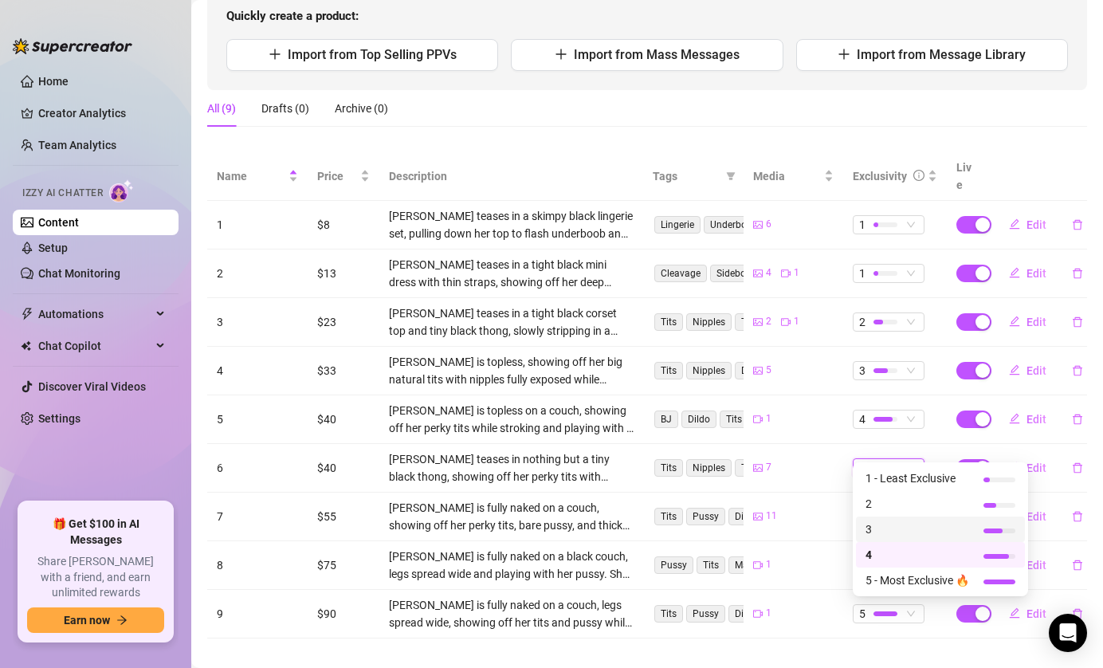
click at [899, 526] on span "3" at bounding box center [918, 529] width 104 height 18
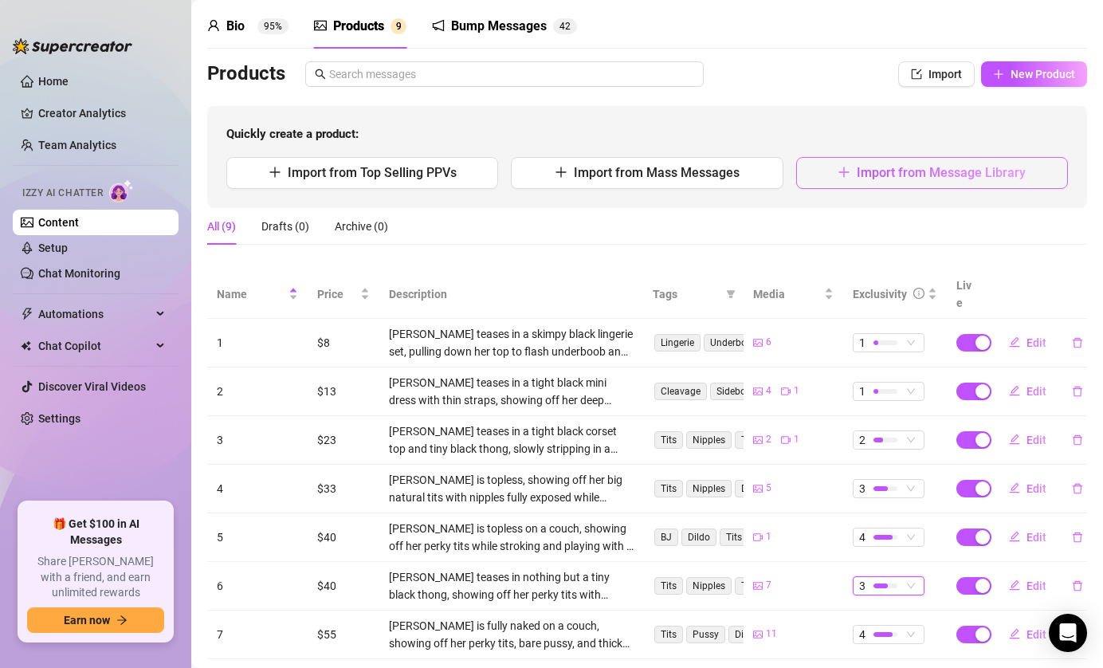
scroll to position [54, 0]
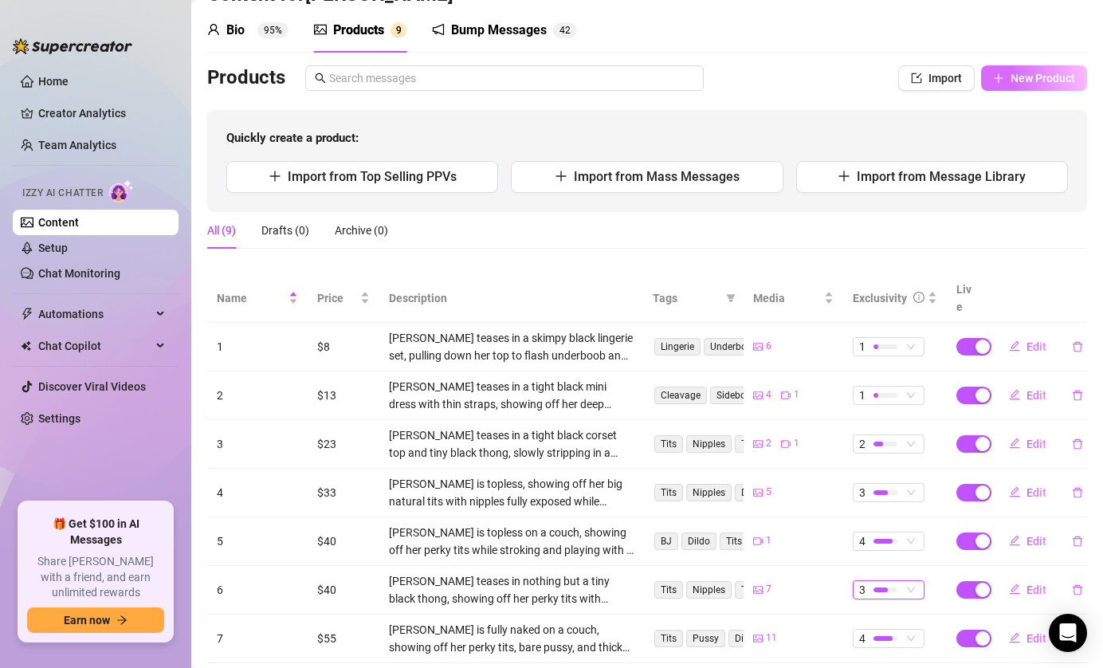
click at [1015, 82] on span "New Product" at bounding box center [1043, 78] width 65 height 13
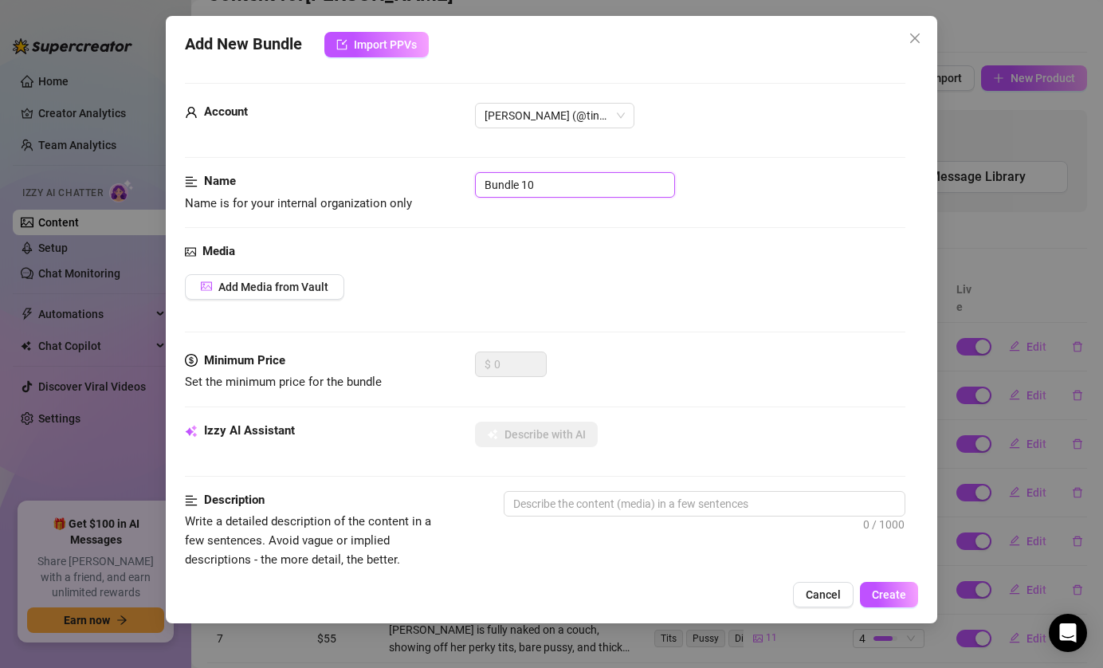
drag, startPoint x: 576, startPoint y: 183, endPoint x: 420, endPoint y: 179, distance: 156.3
click at [420, 179] on div "Name Name is for your internal organization only Bundle 10" at bounding box center [545, 192] width 721 height 41
click at [282, 287] on span "Add Media from Vault" at bounding box center [273, 287] width 110 height 13
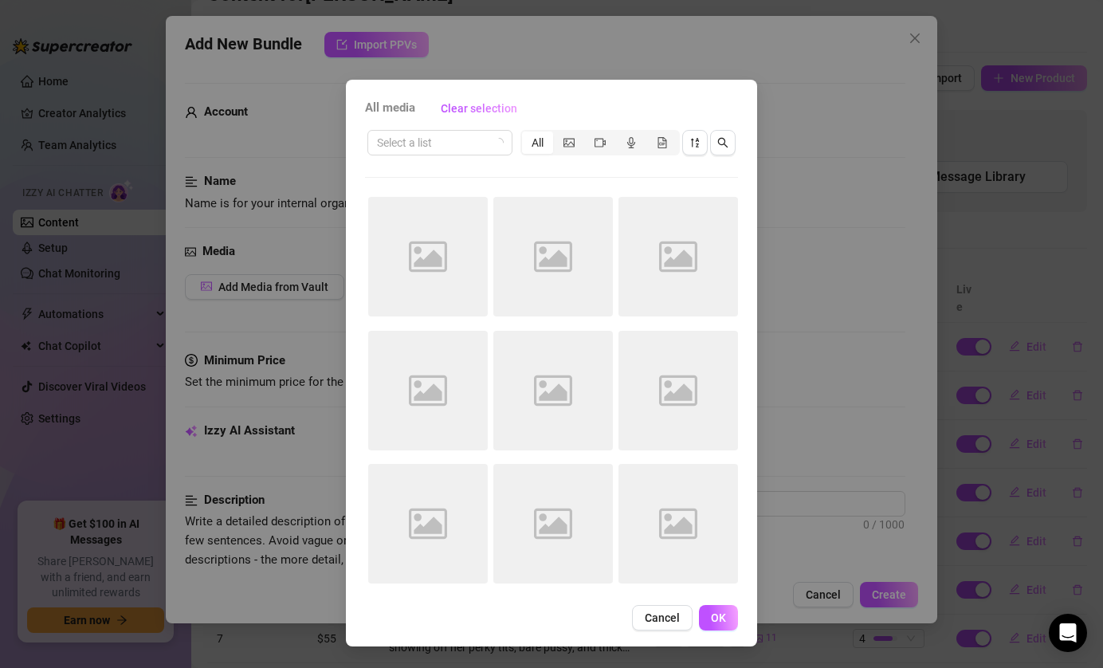
click at [496, 156] on div "Select a list All" at bounding box center [551, 143] width 373 height 30
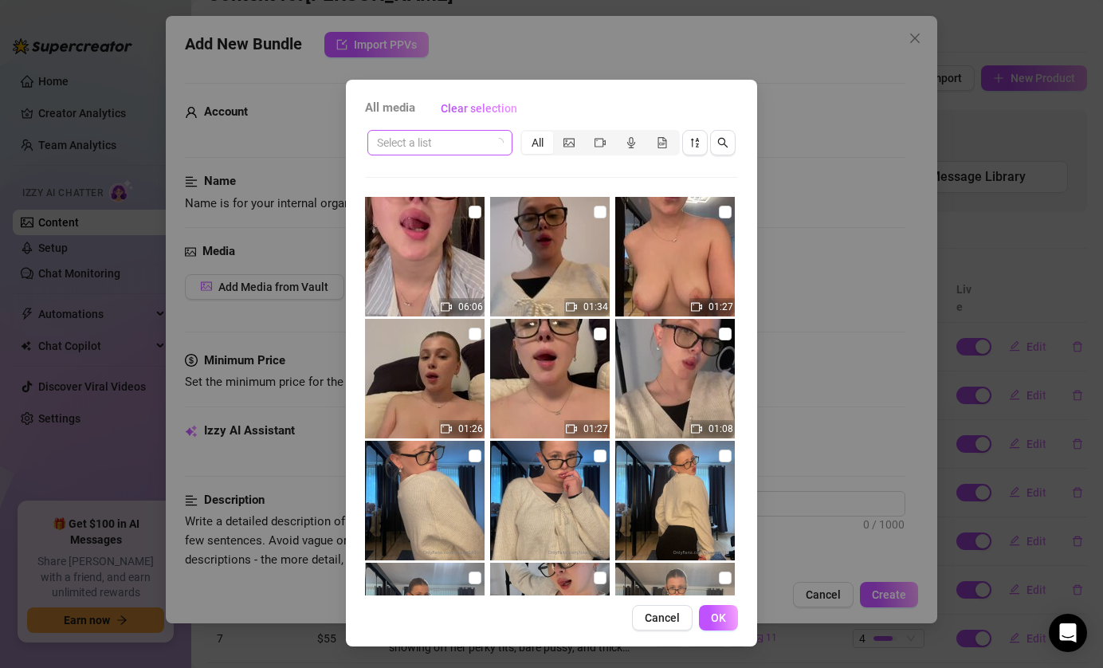
click at [496, 145] on icon "loading" at bounding box center [499, 143] width 10 height 10
click at [489, 134] on span at bounding box center [440, 143] width 126 height 24
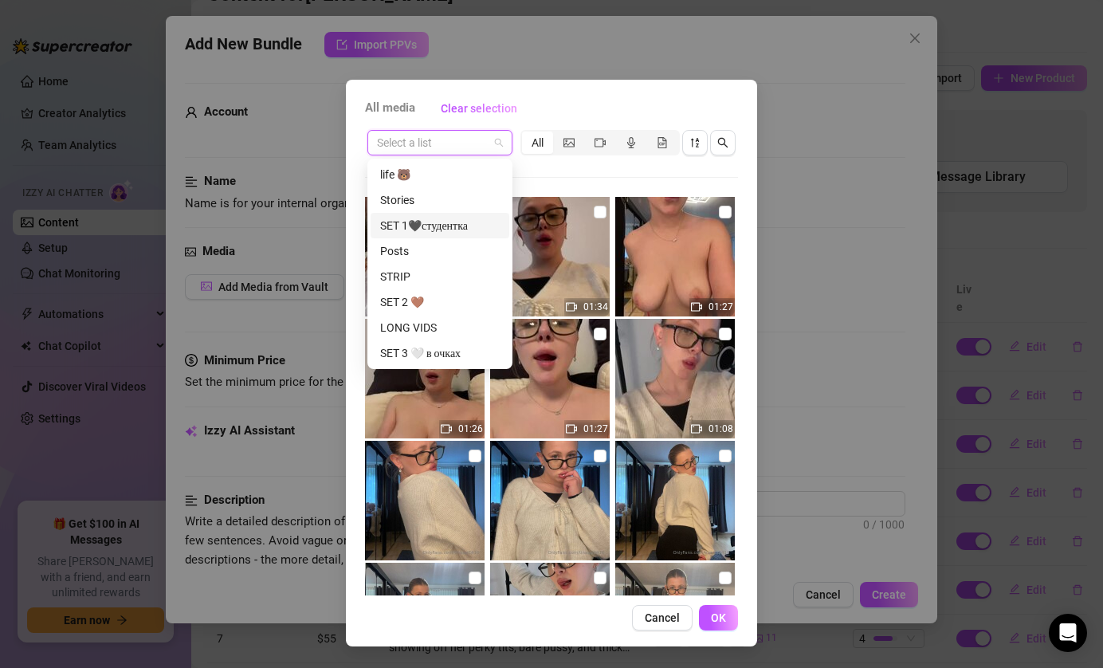
click at [452, 226] on div "SET 1🖤студентка" at bounding box center [440, 226] width 120 height 18
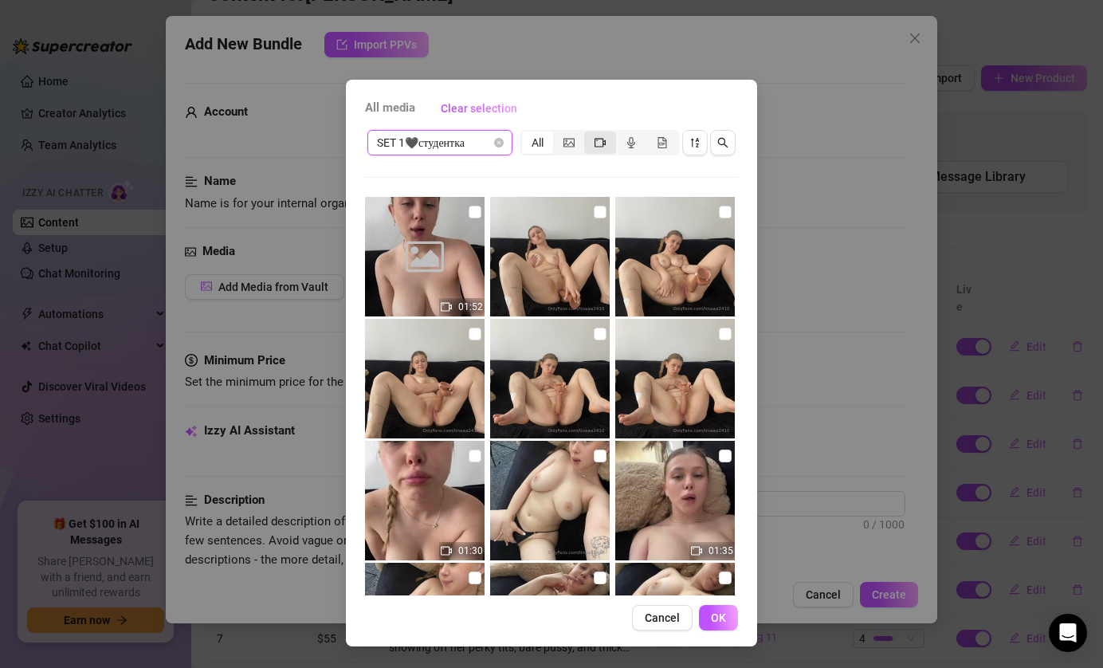
click at [599, 139] on icon "video-camera" at bounding box center [600, 142] width 11 height 11
click at [588, 134] on input "segmented control" at bounding box center [588, 134] width 0 height 0
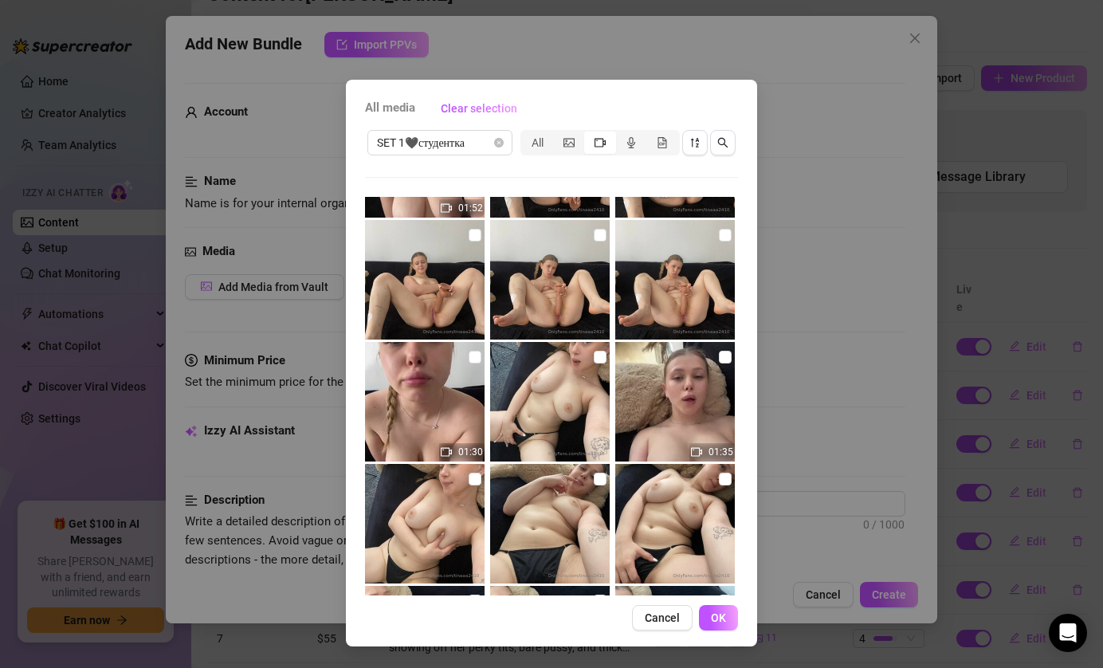
scroll to position [81, 0]
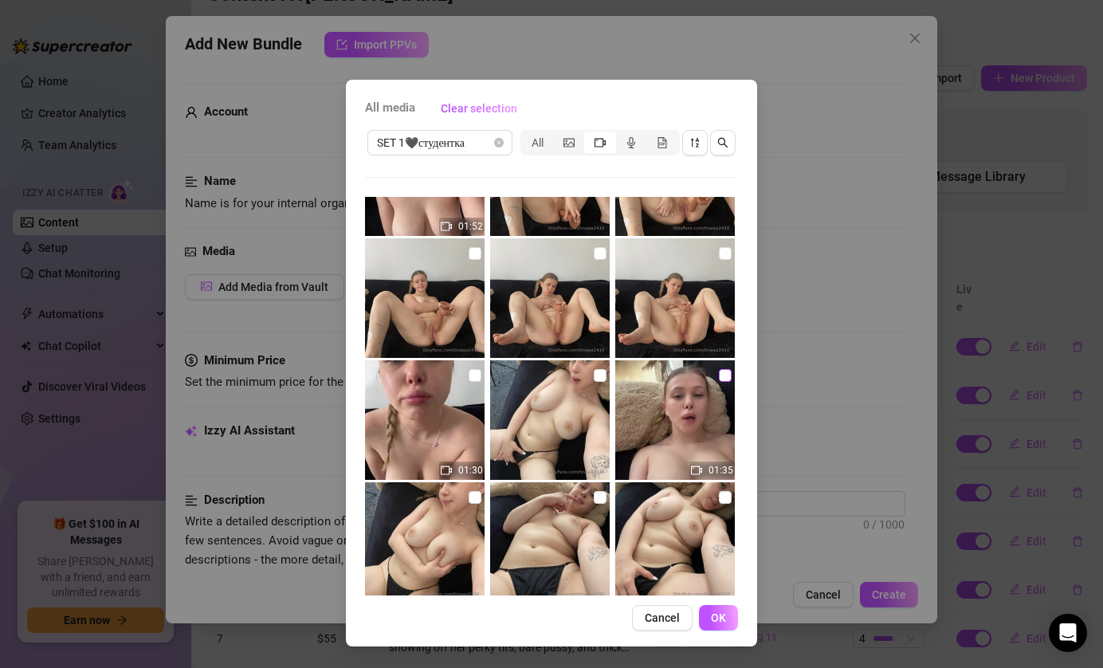
click at [721, 377] on input "checkbox" at bounding box center [725, 375] width 13 height 13
click at [710, 622] on button "OK" at bounding box center [718, 618] width 39 height 26
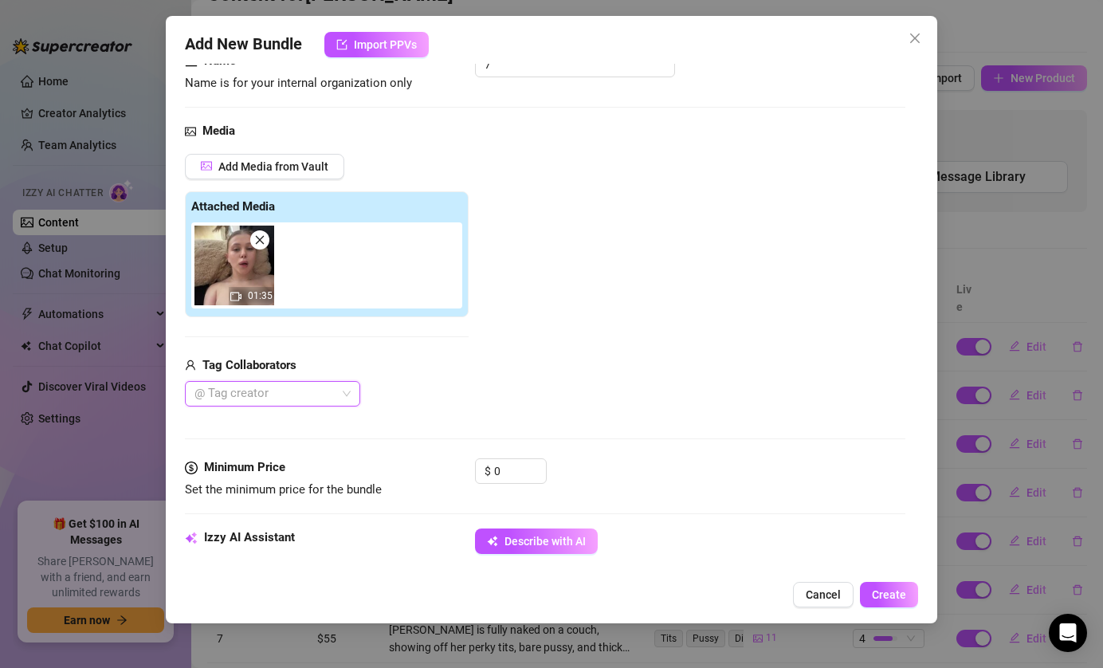
scroll to position [126, 0]
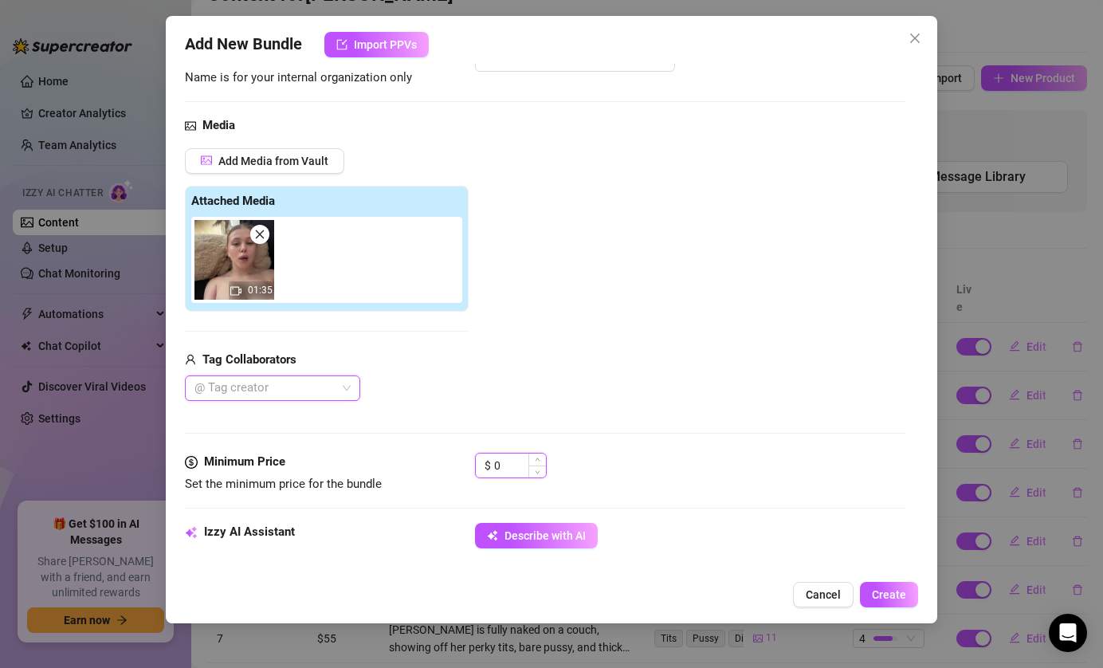
click at [505, 463] on input "0" at bounding box center [520, 466] width 52 height 24
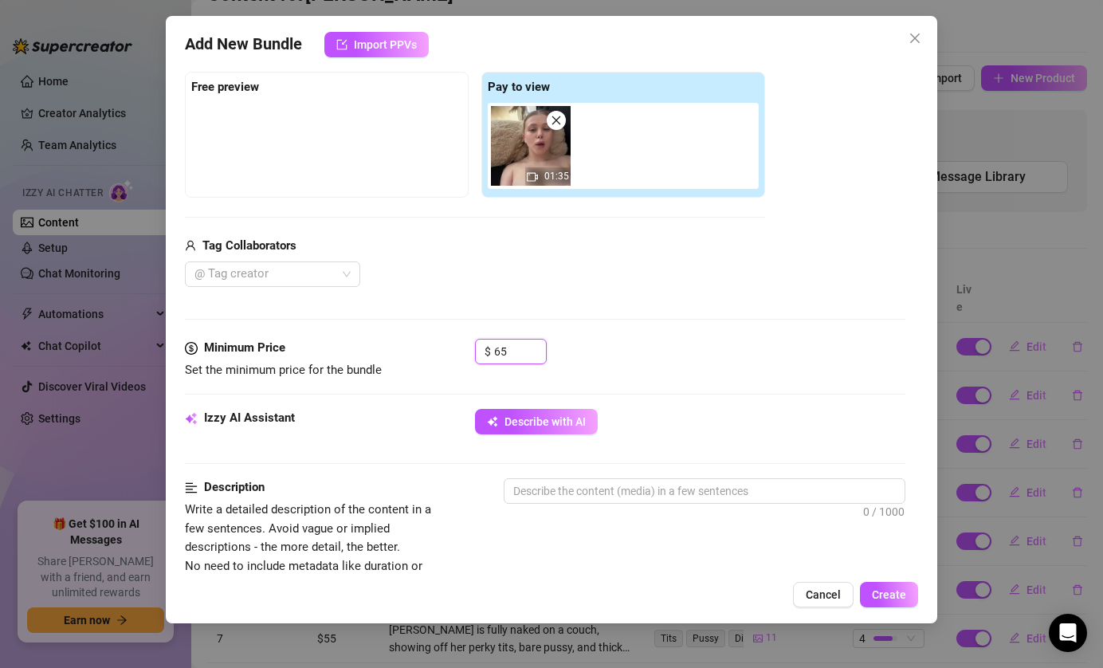
scroll to position [264, 0]
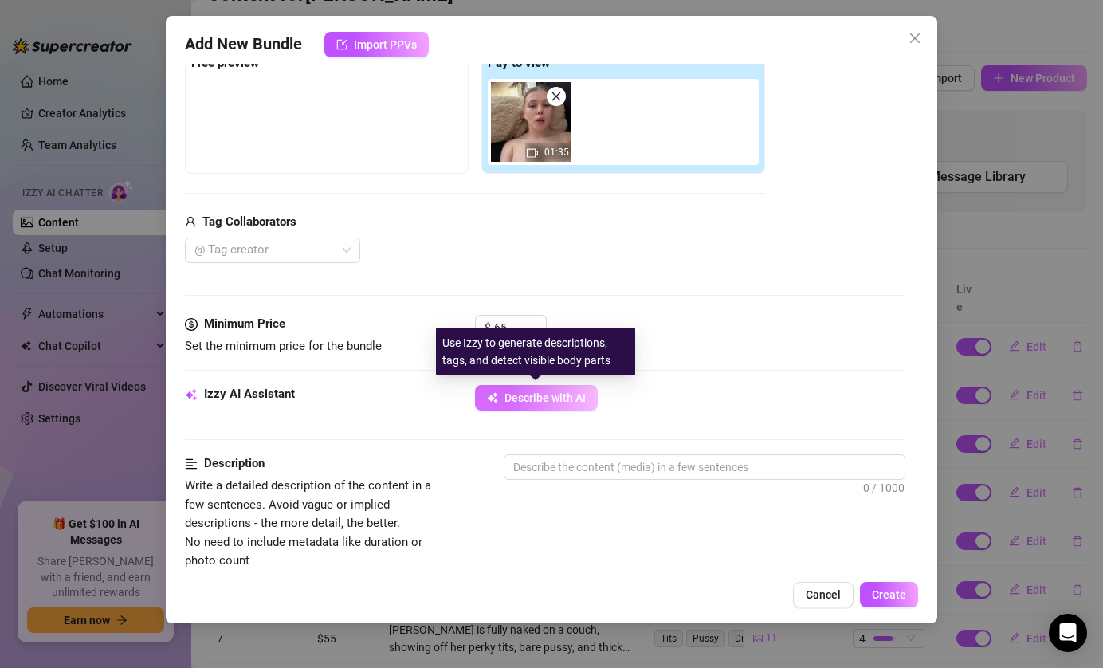
click at [585, 390] on button "Describe with AI" at bounding box center [536, 398] width 123 height 26
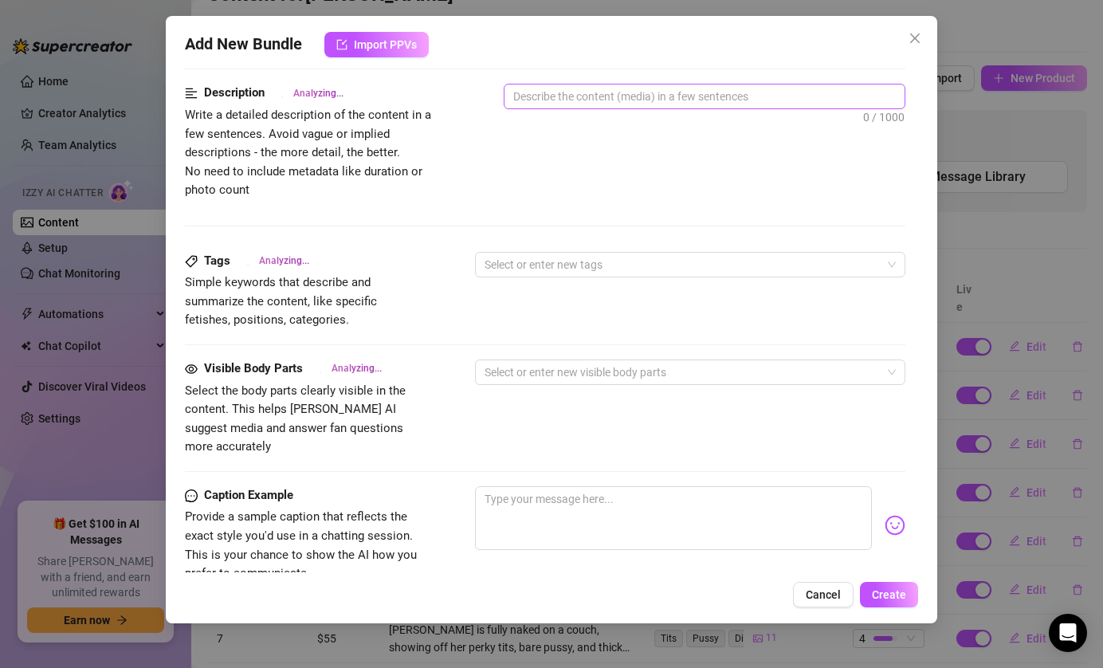
scroll to position [638, 0]
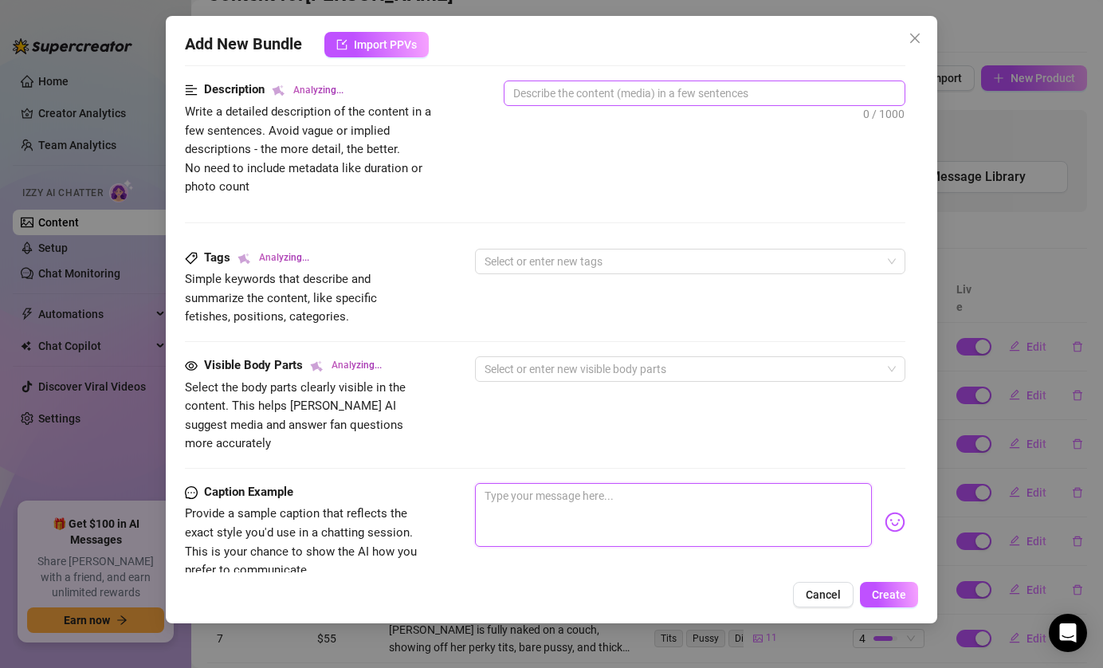
click at [556, 483] on textarea at bounding box center [674, 515] width 398 height 64
paste textarea "I playfully suck my fingers, tasting my own sweet nectar, while imagining it's …"
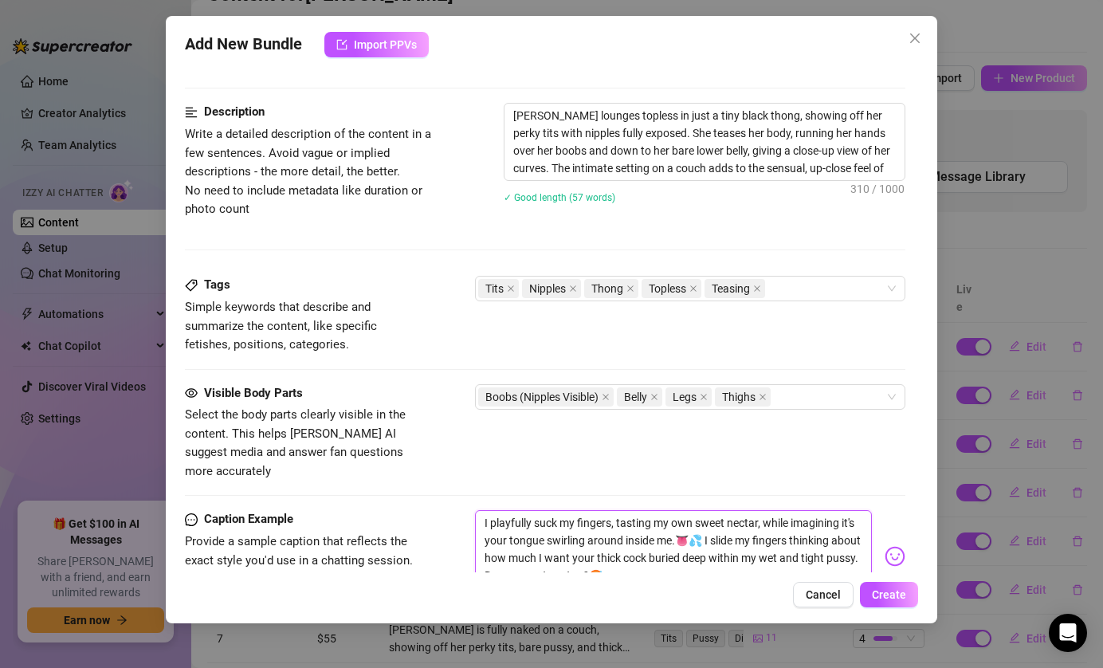
scroll to position [607, 0]
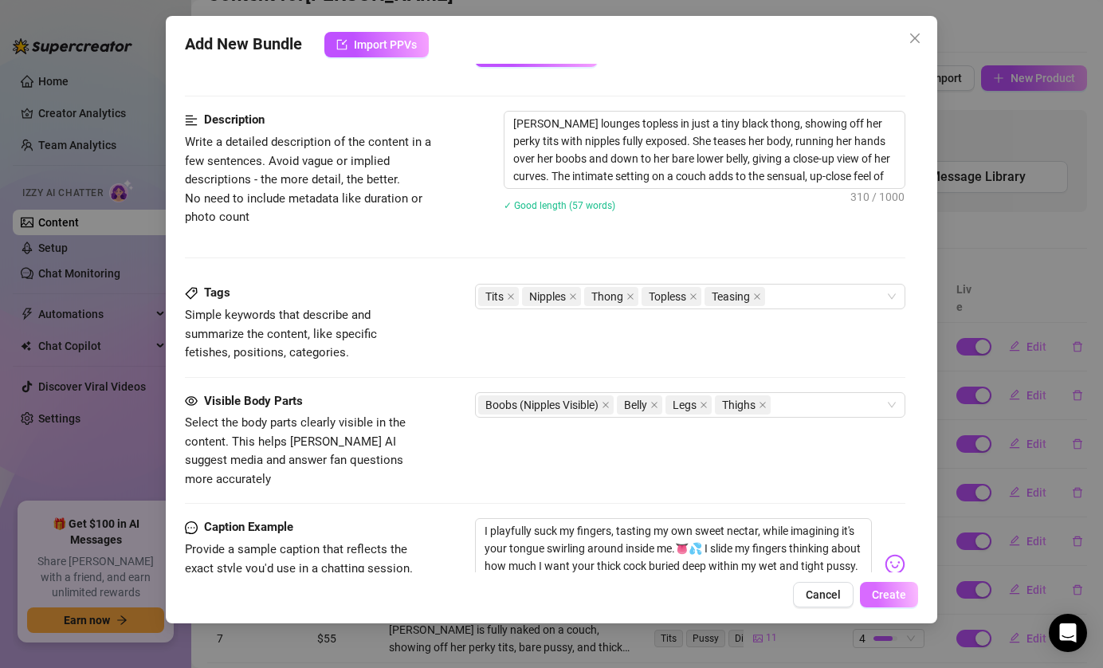
click at [886, 592] on span "Create" at bounding box center [889, 594] width 34 height 13
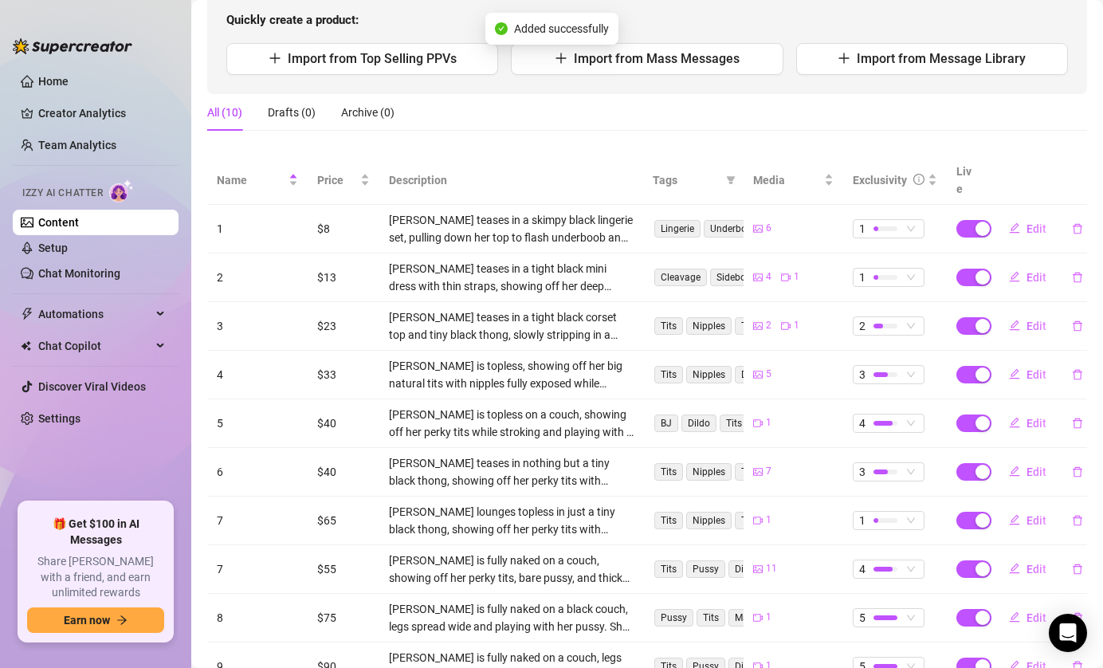
scroll to position [171, 0]
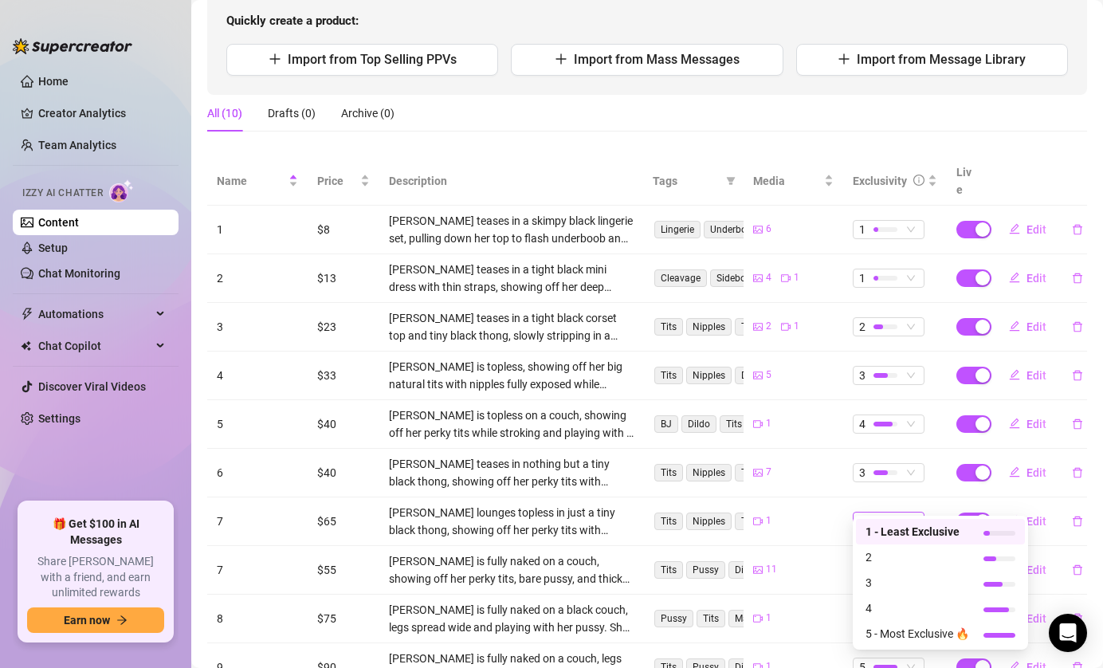
click at [908, 513] on span "1" at bounding box center [888, 522] width 59 height 18
click at [912, 578] on span "3" at bounding box center [918, 583] width 104 height 18
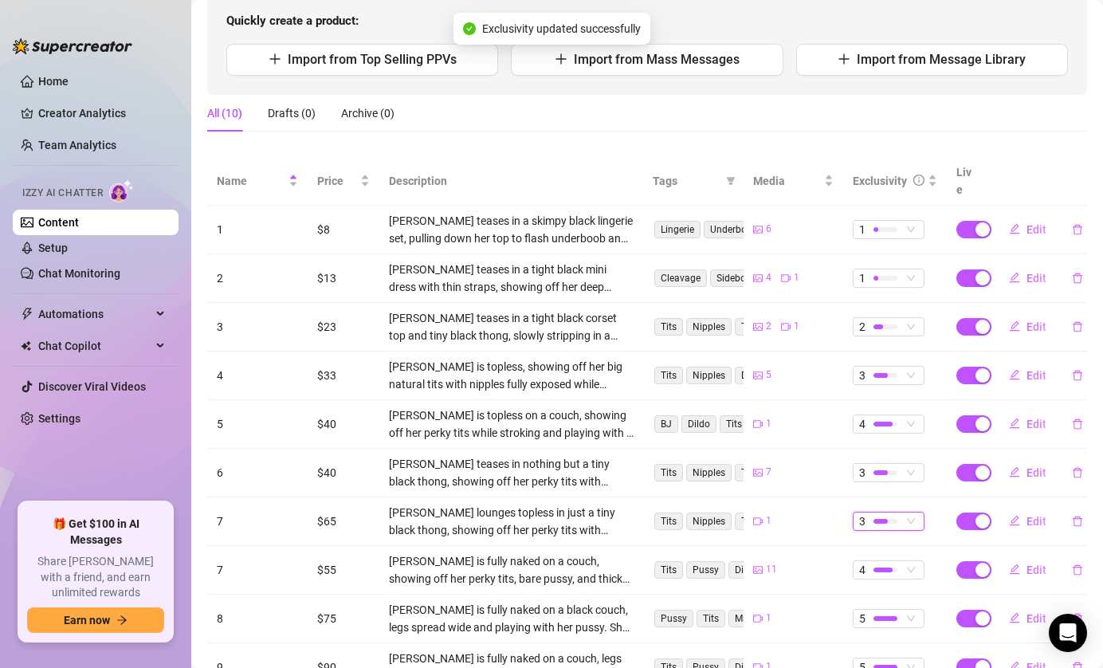
click at [916, 513] on span "3" at bounding box center [888, 522] width 59 height 18
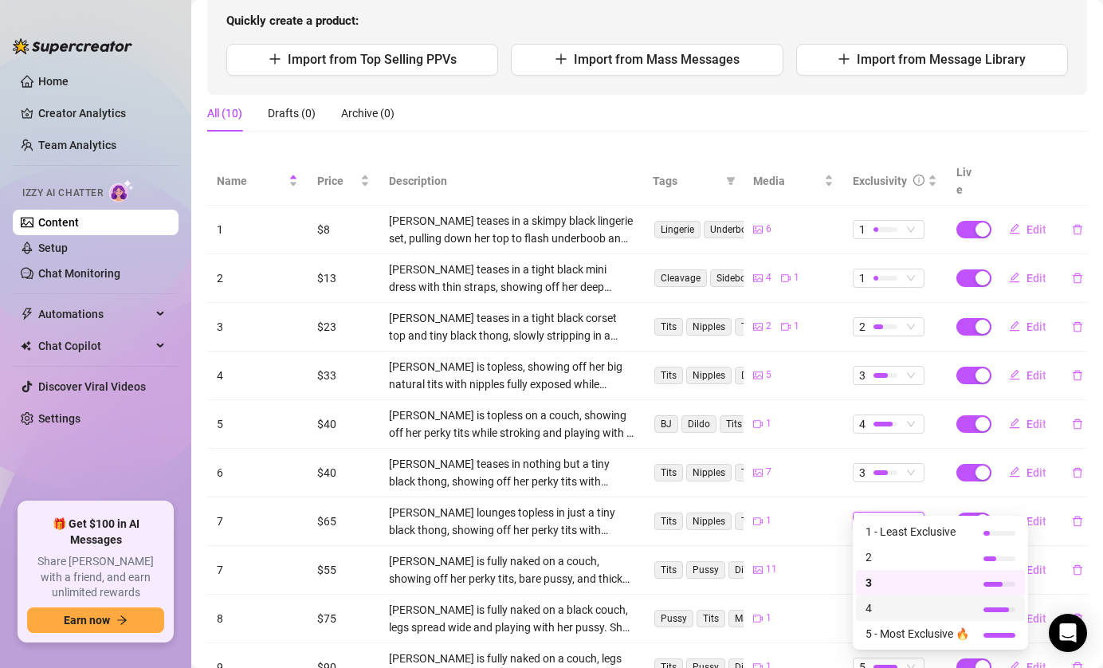
click at [917, 603] on span "4" at bounding box center [918, 608] width 104 height 18
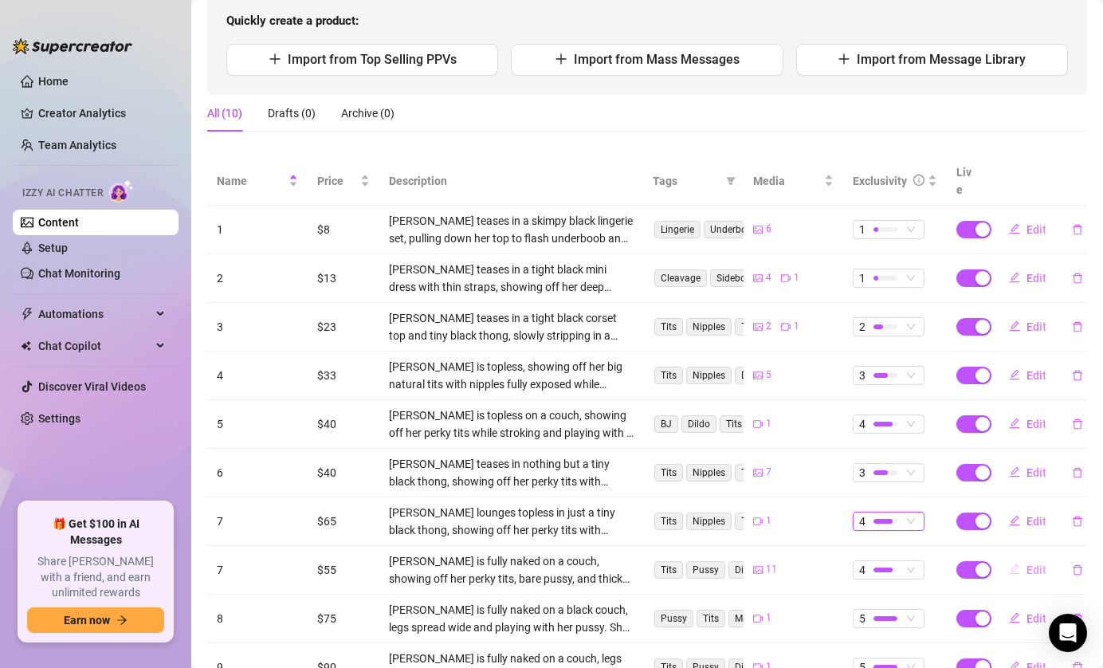
click at [1016, 564] on icon "edit" at bounding box center [1014, 569] width 11 height 11
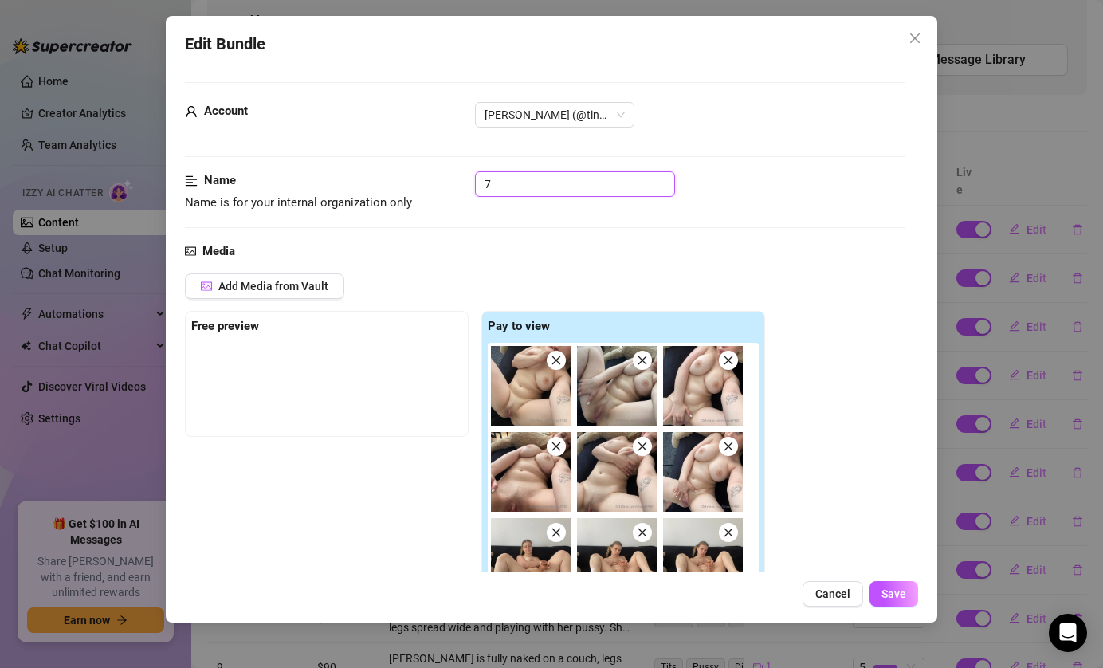
click at [528, 179] on input "7" at bounding box center [575, 184] width 200 height 26
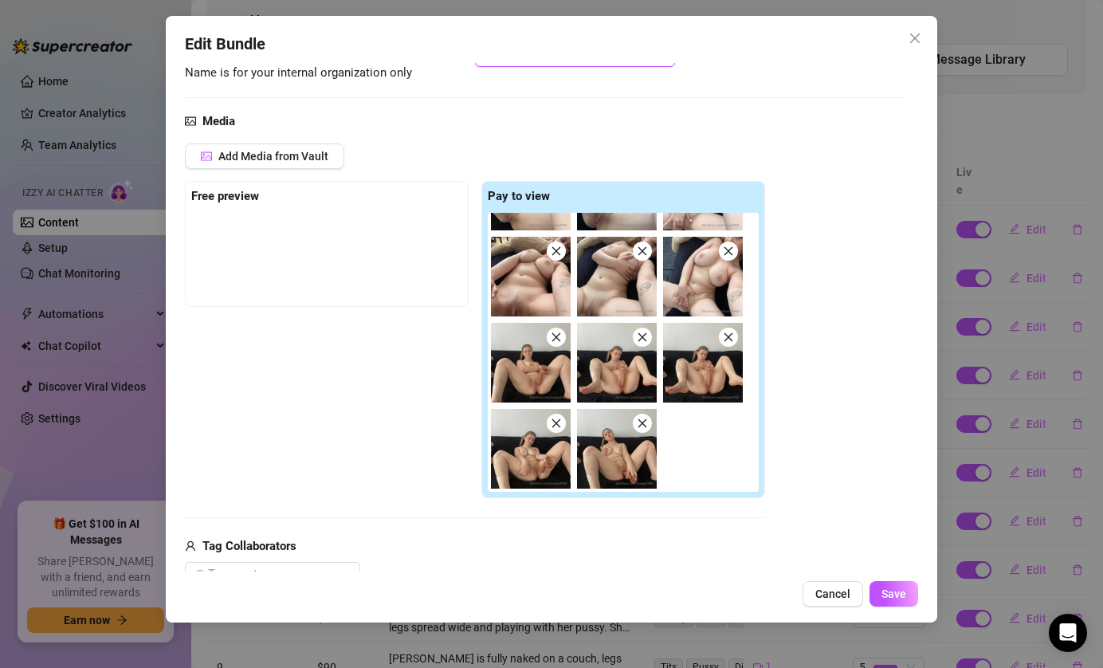
scroll to position [50, 0]
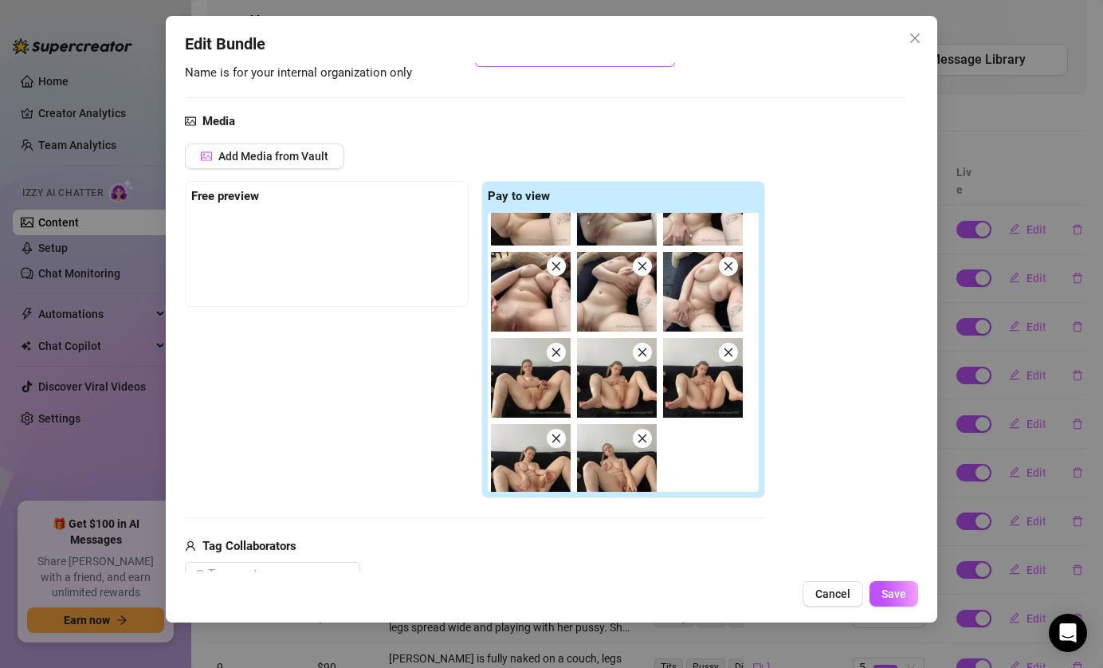
click at [554, 438] on icon "close" at bounding box center [556, 438] width 11 height 11
click at [554, 432] on span at bounding box center [556, 438] width 19 height 19
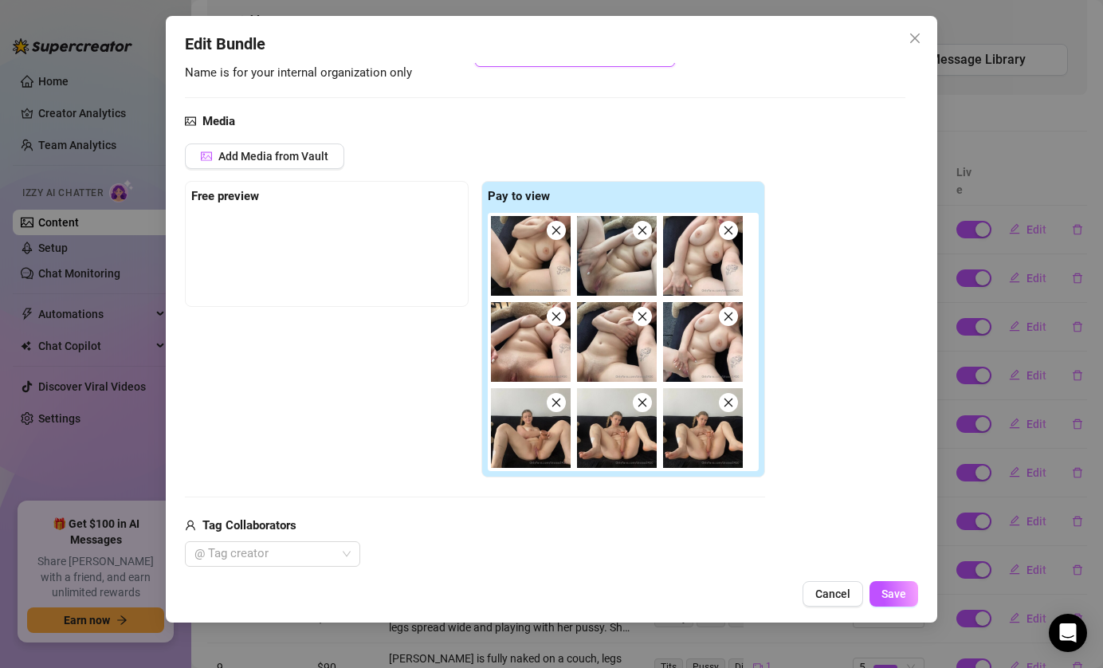
click at [558, 403] on icon "close" at bounding box center [556, 402] width 11 height 11
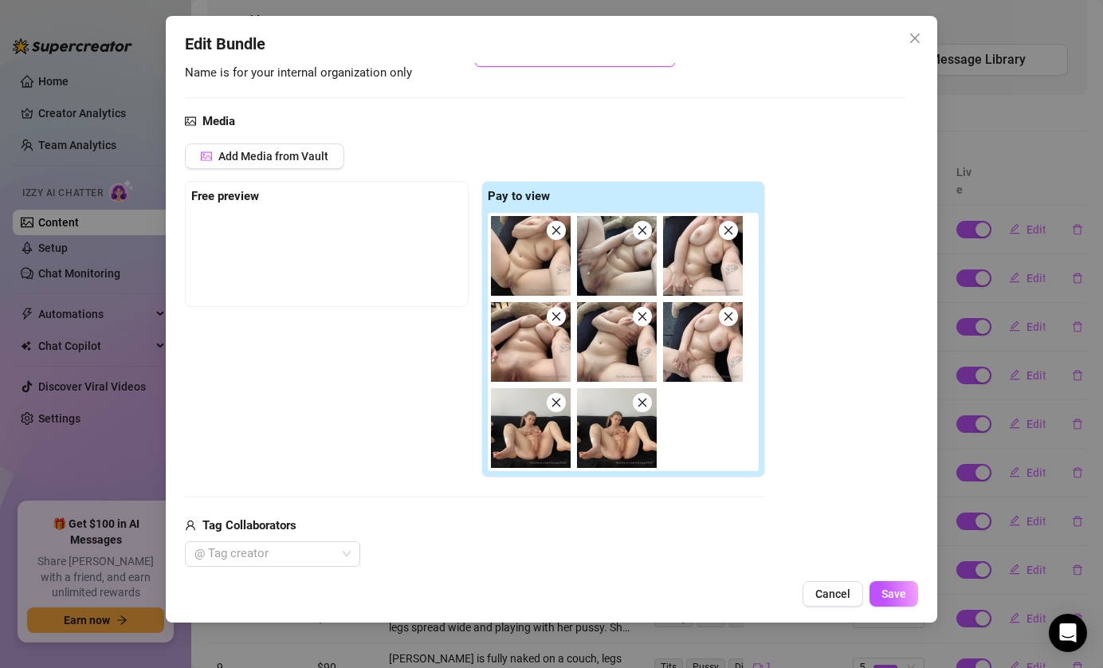
click at [558, 402] on icon "close" at bounding box center [556, 402] width 11 height 11
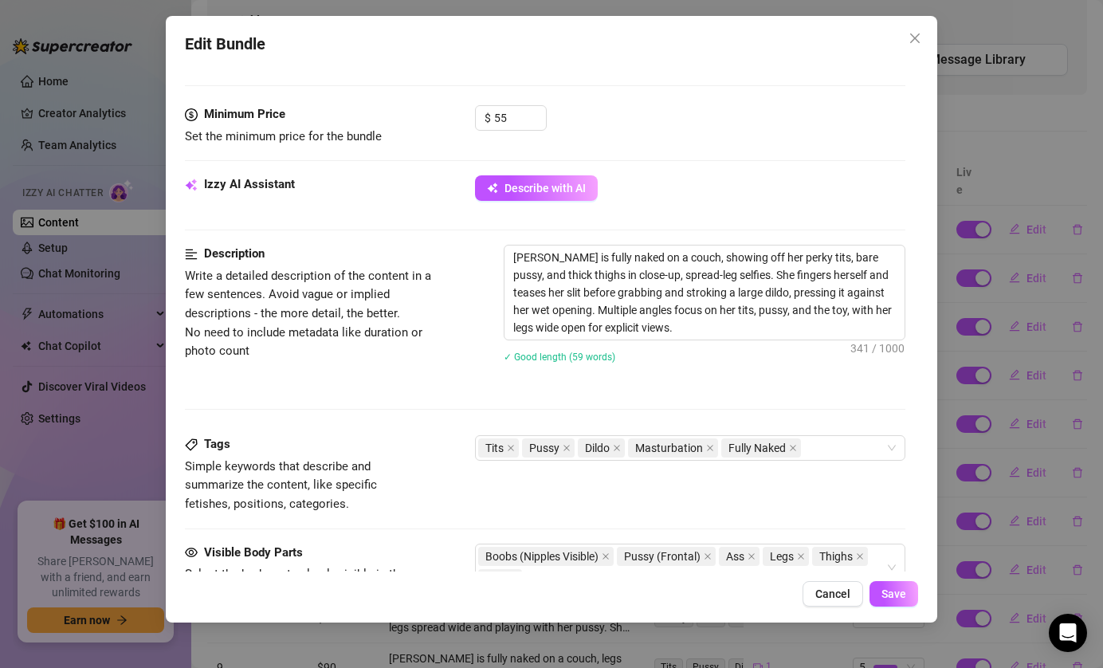
scroll to position [497, 0]
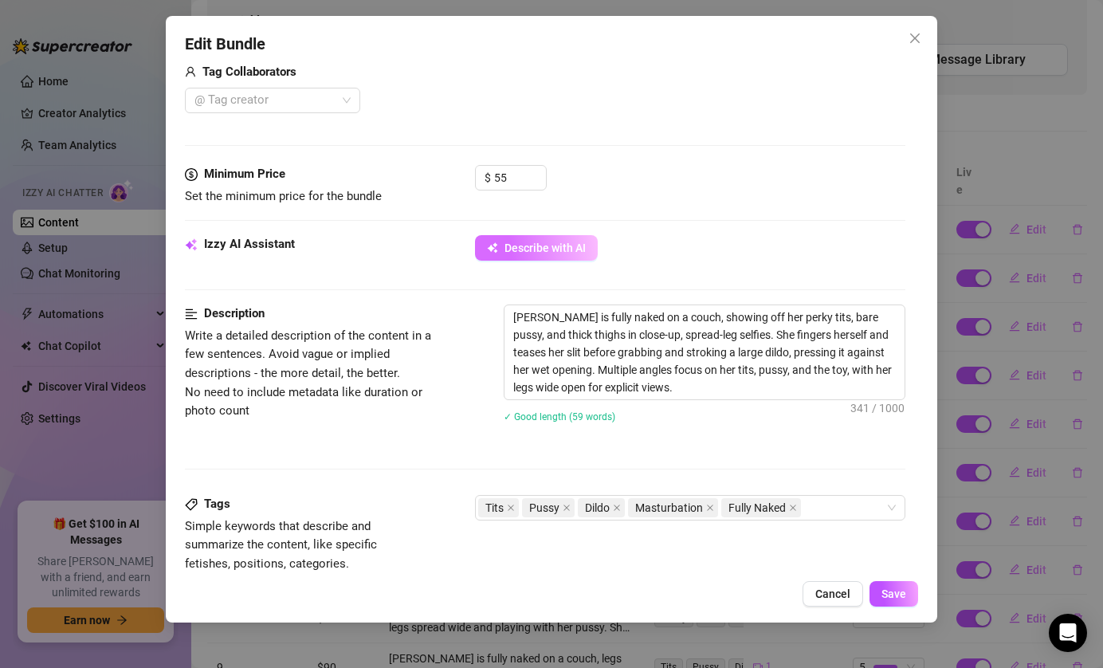
click at [559, 244] on span "Describe with AI" at bounding box center [545, 248] width 81 height 13
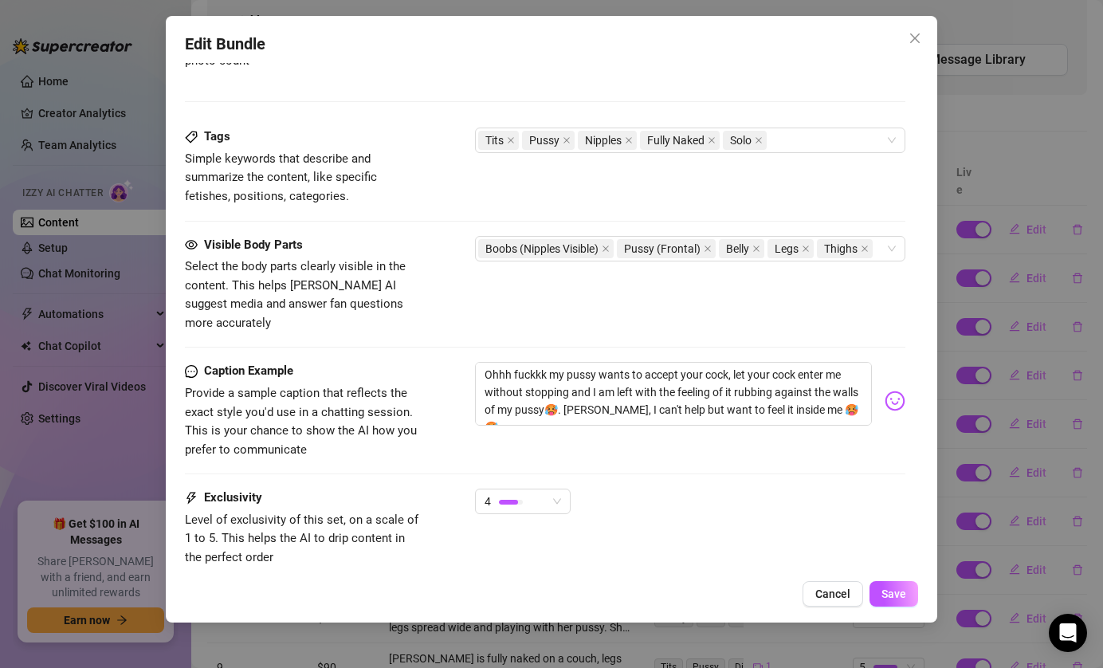
scroll to position [866, 0]
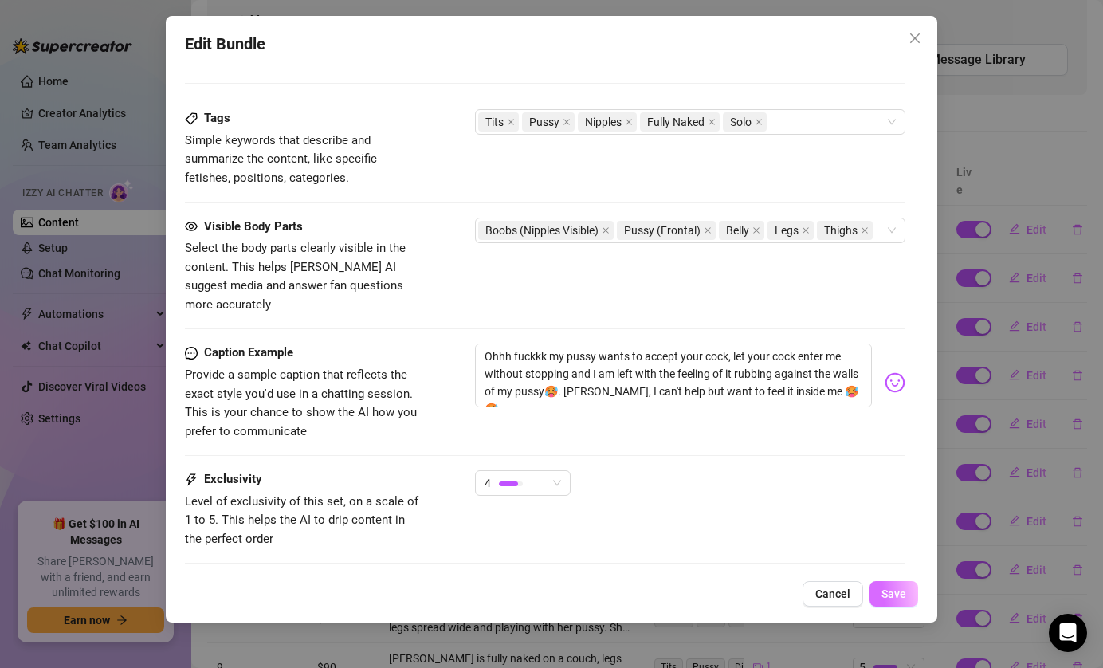
click at [876, 596] on button "Save" at bounding box center [894, 594] width 49 height 26
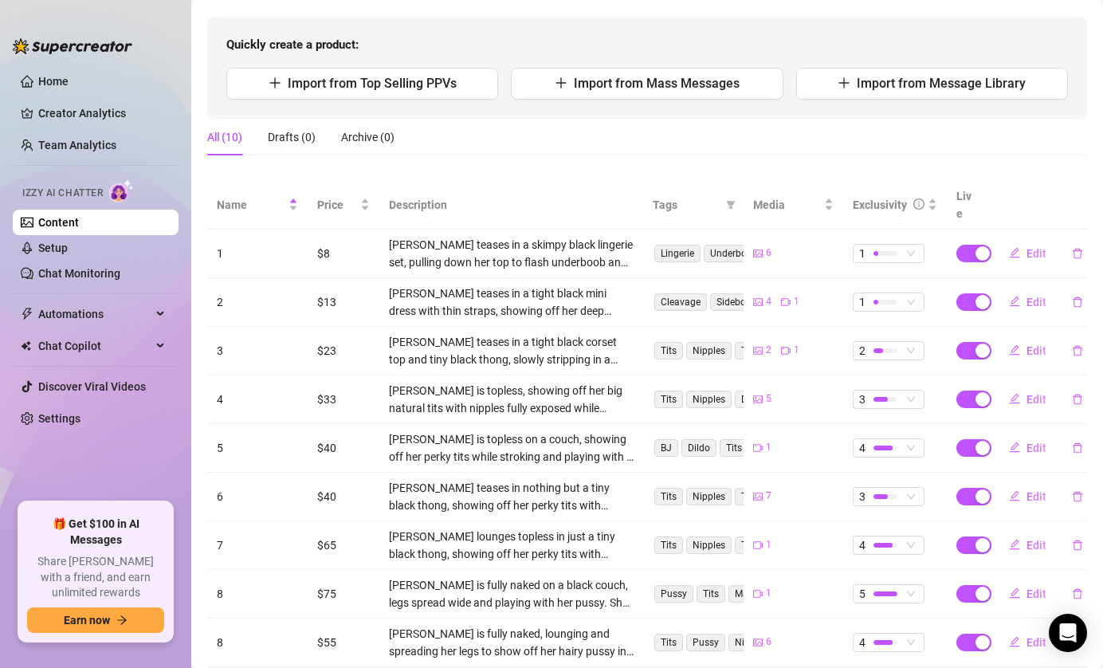
scroll to position [149, 0]
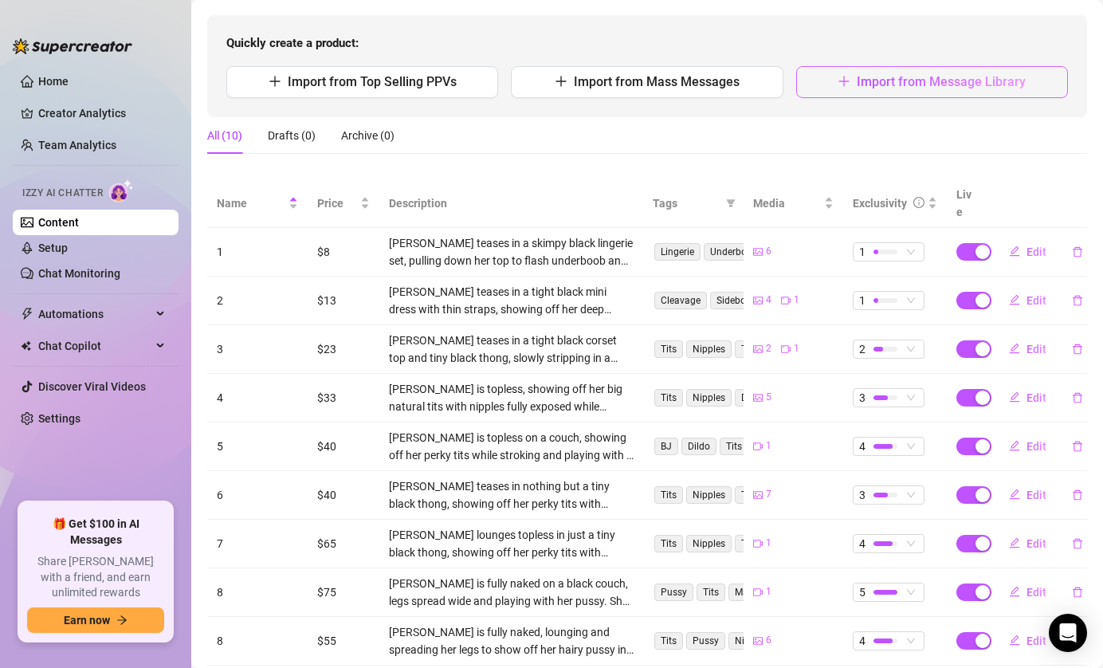
click at [827, 84] on button "Import from Message Library" at bounding box center [932, 82] width 272 height 32
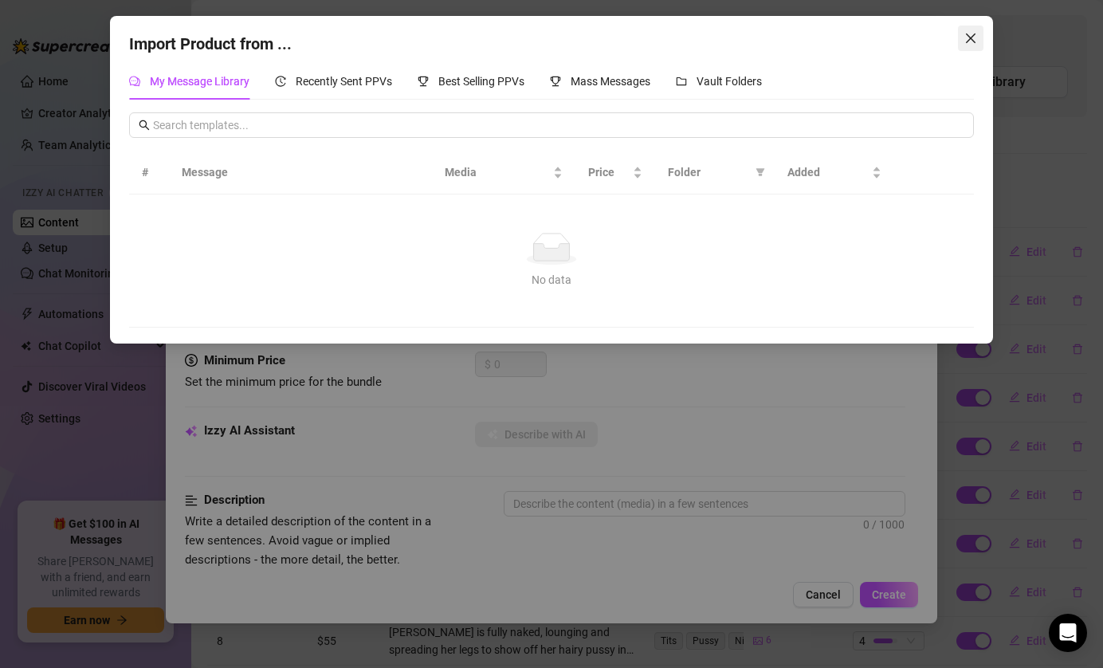
click at [963, 43] on span "Close" at bounding box center [971, 38] width 26 height 13
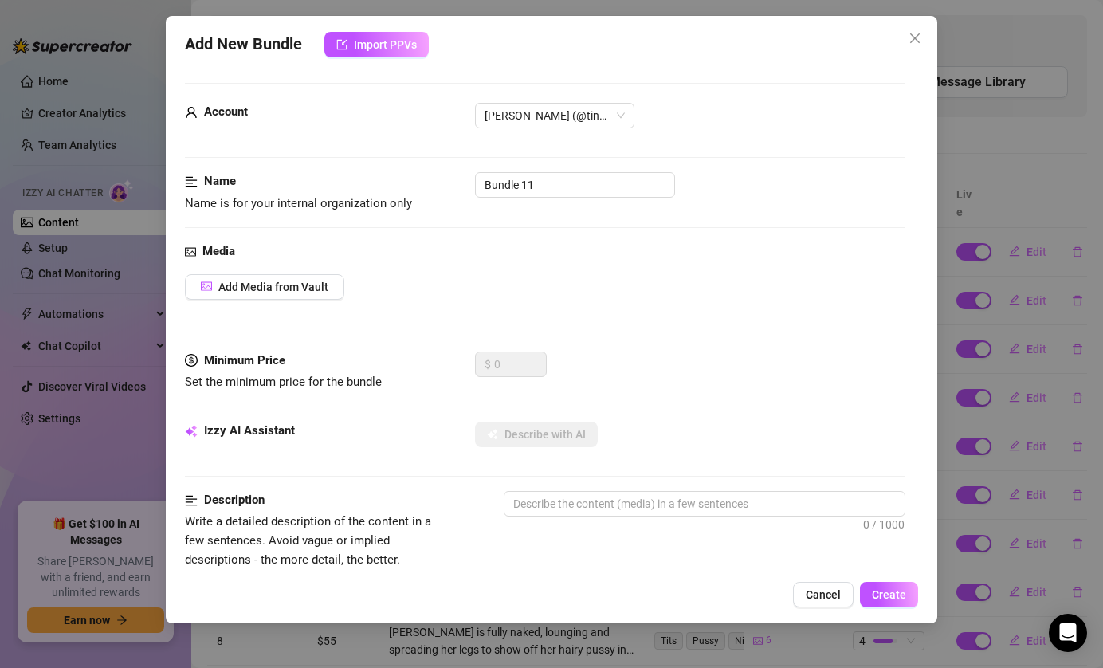
click at [964, 71] on div "Add New Bundle Import PPVs Account Tina (@tinaaa2410) Name Name is for your int…" at bounding box center [551, 334] width 1103 height 668
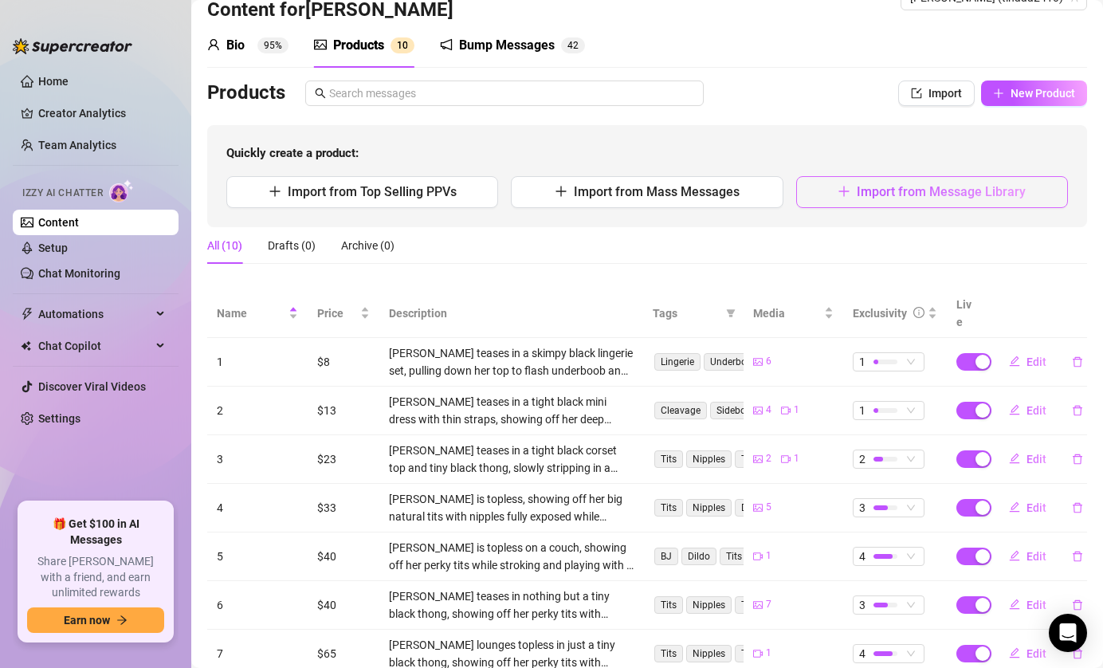
scroll to position [0, 0]
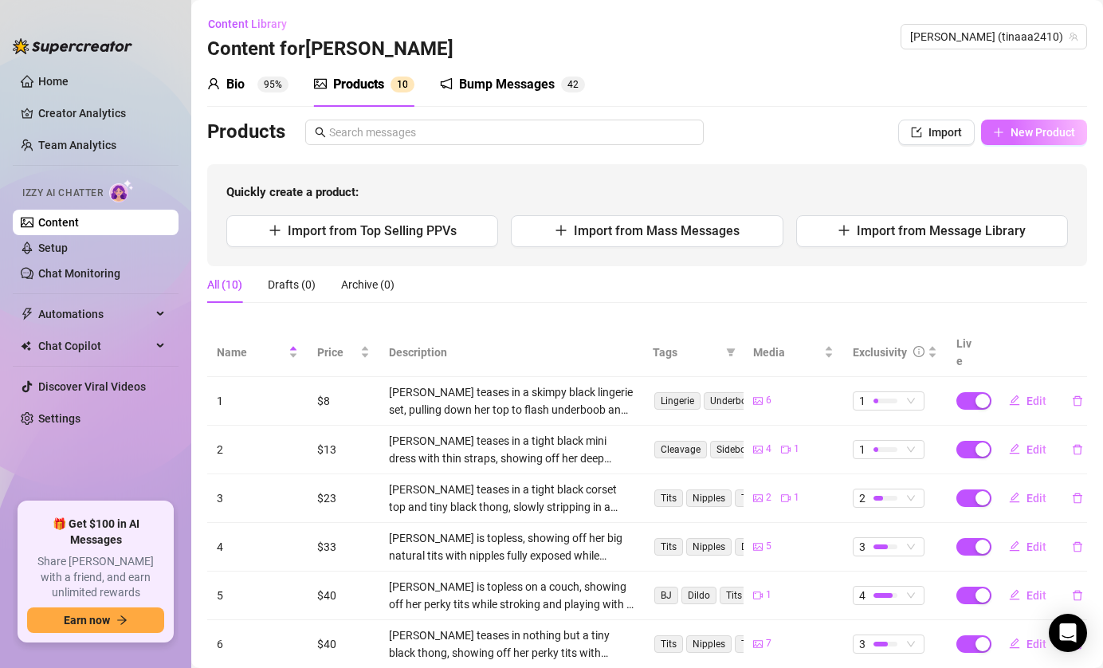
click at [1012, 126] on span "New Product" at bounding box center [1043, 132] width 65 height 13
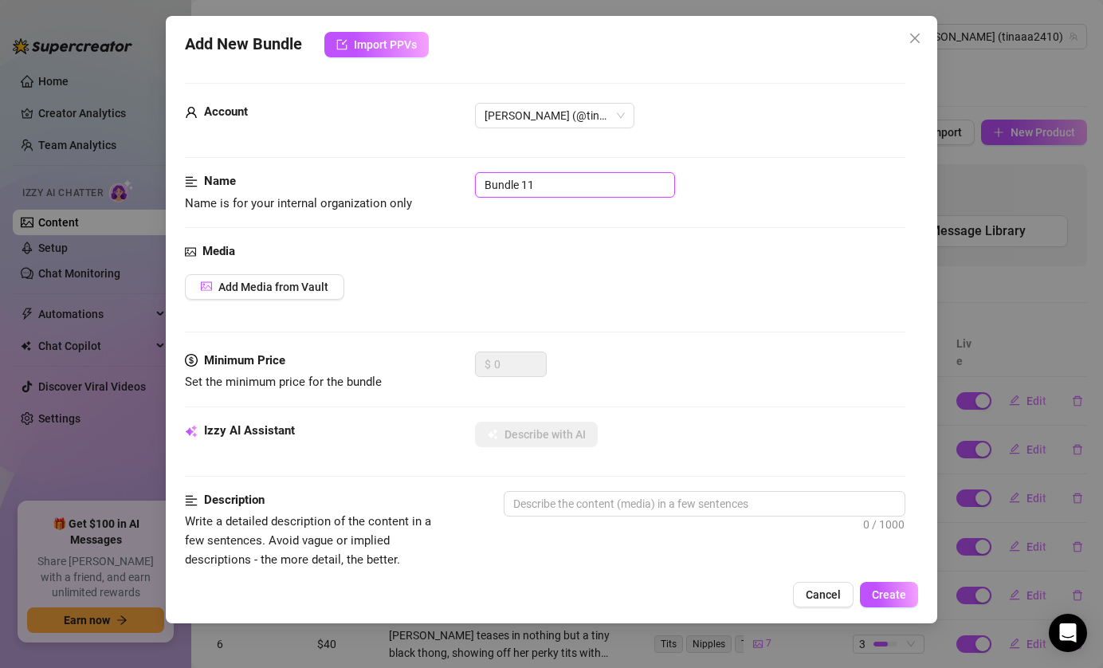
click at [564, 172] on input "Bundle 11" at bounding box center [575, 185] width 200 height 26
drag, startPoint x: 564, startPoint y: 177, endPoint x: 349, endPoint y: 195, distance: 215.2
click at [351, 194] on div "Name Name is for your internal organization only Bundle 11" at bounding box center [545, 192] width 721 height 41
drag, startPoint x: 540, startPoint y: 189, endPoint x: 379, endPoint y: 189, distance: 161.0
click at [382, 189] on div "Name Name is for your internal organization only Bundle 11" at bounding box center [545, 192] width 721 height 41
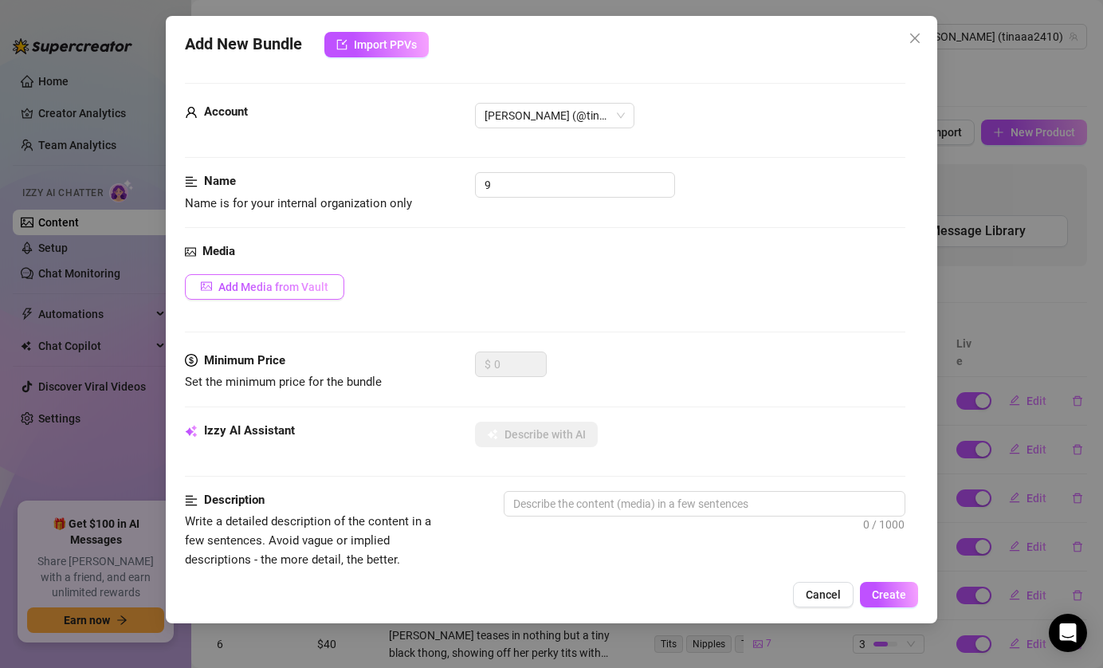
click at [260, 296] on button "Add Media from Vault" at bounding box center [264, 287] width 159 height 26
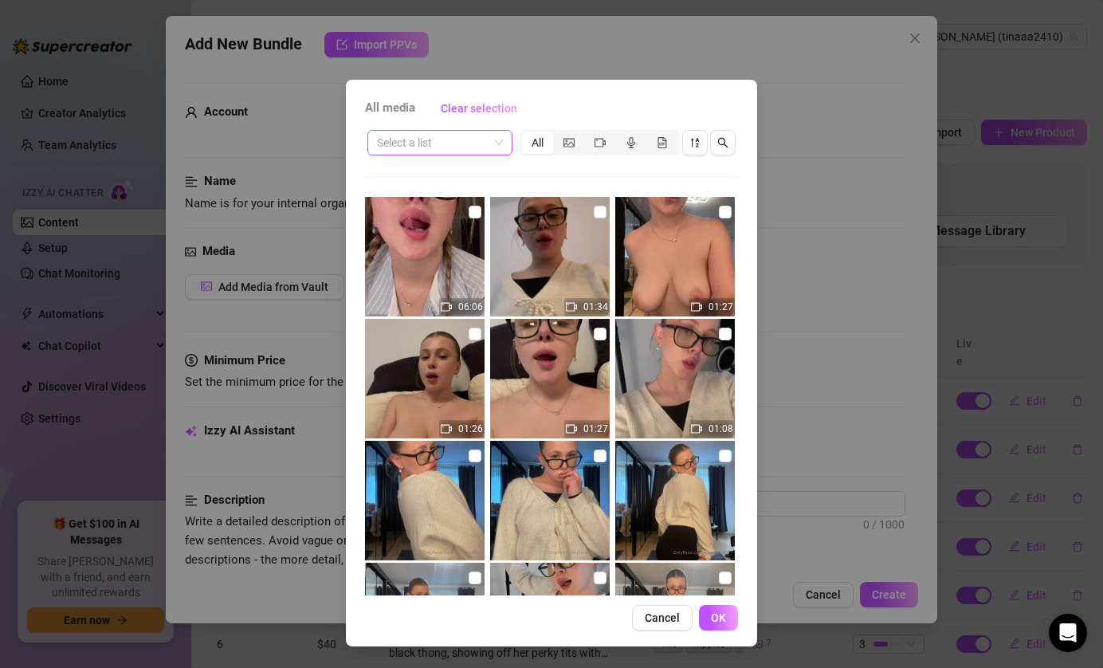
click at [481, 139] on input "search" at bounding box center [433, 143] width 112 height 24
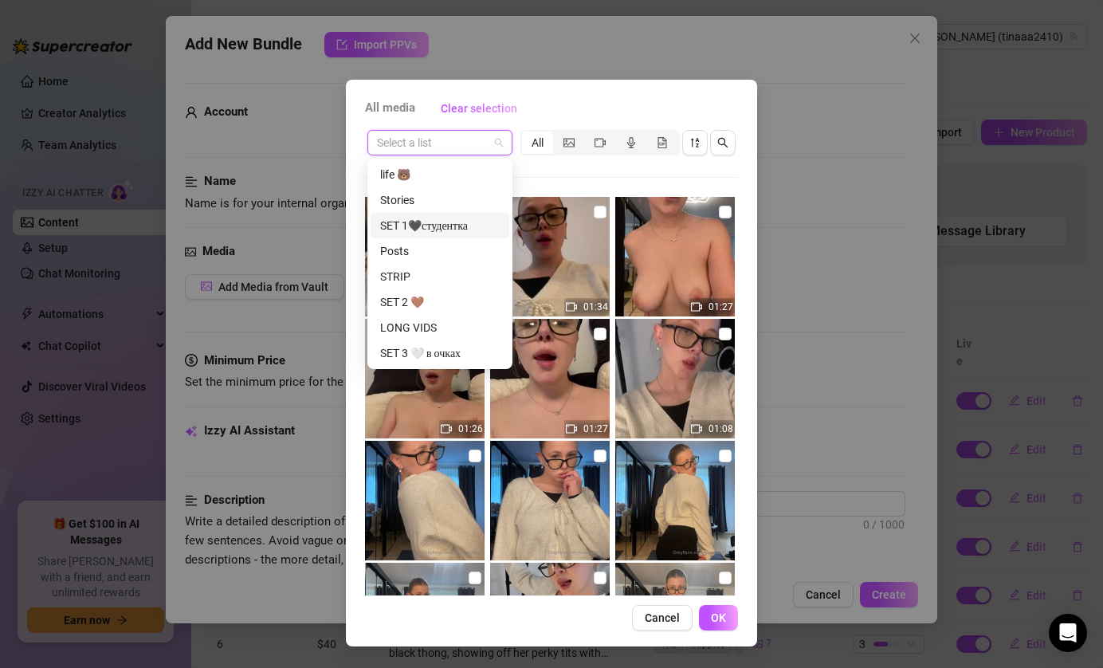
click at [473, 227] on div "SET 1🖤студентка" at bounding box center [440, 226] width 120 height 18
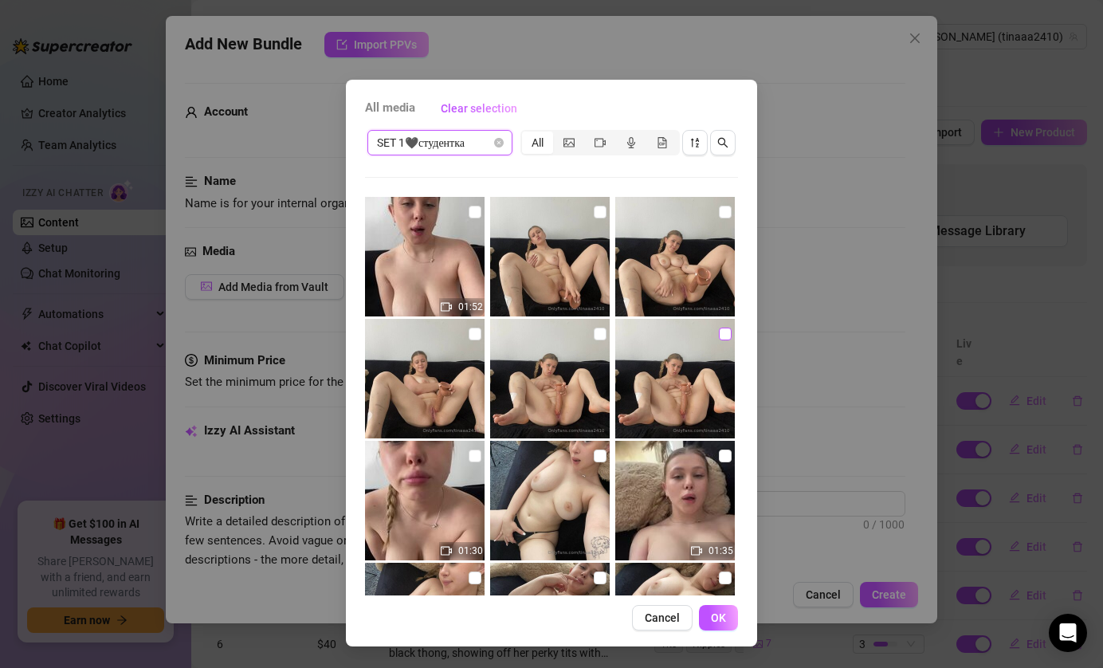
click at [731, 334] on input "checkbox" at bounding box center [725, 334] width 13 height 13
click at [607, 329] on img at bounding box center [550, 379] width 120 height 120
click at [472, 331] on input "checkbox" at bounding box center [475, 334] width 13 height 13
click at [727, 214] on input "checkbox" at bounding box center [725, 212] width 13 height 13
click at [599, 214] on input "checkbox" at bounding box center [600, 212] width 13 height 13
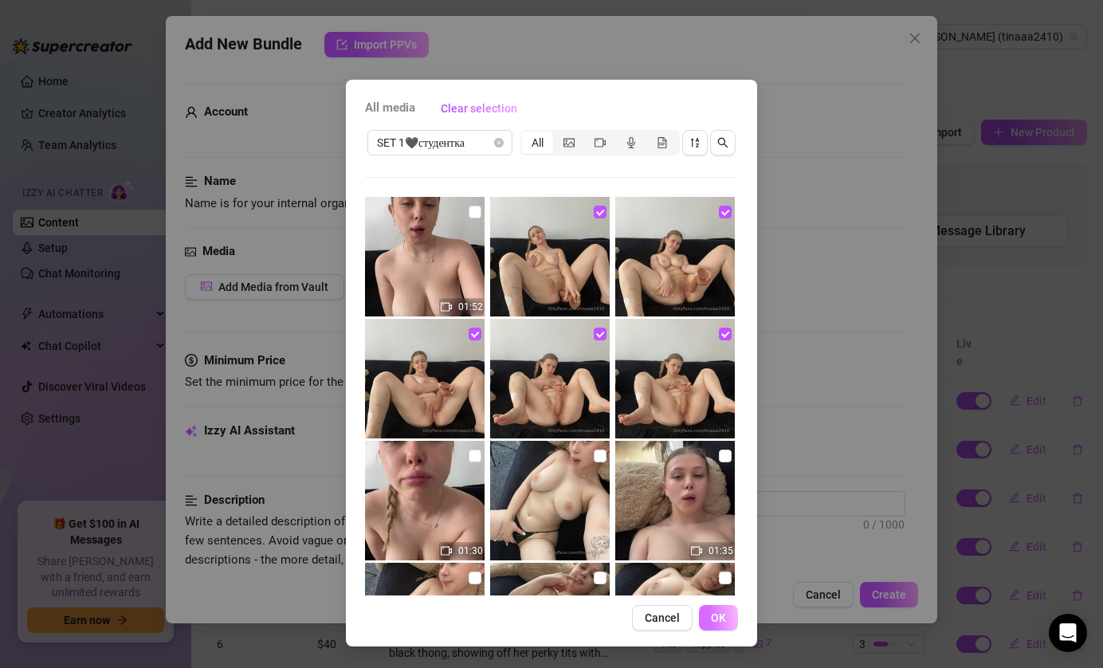
click at [715, 620] on span "OK" at bounding box center [718, 617] width 15 height 13
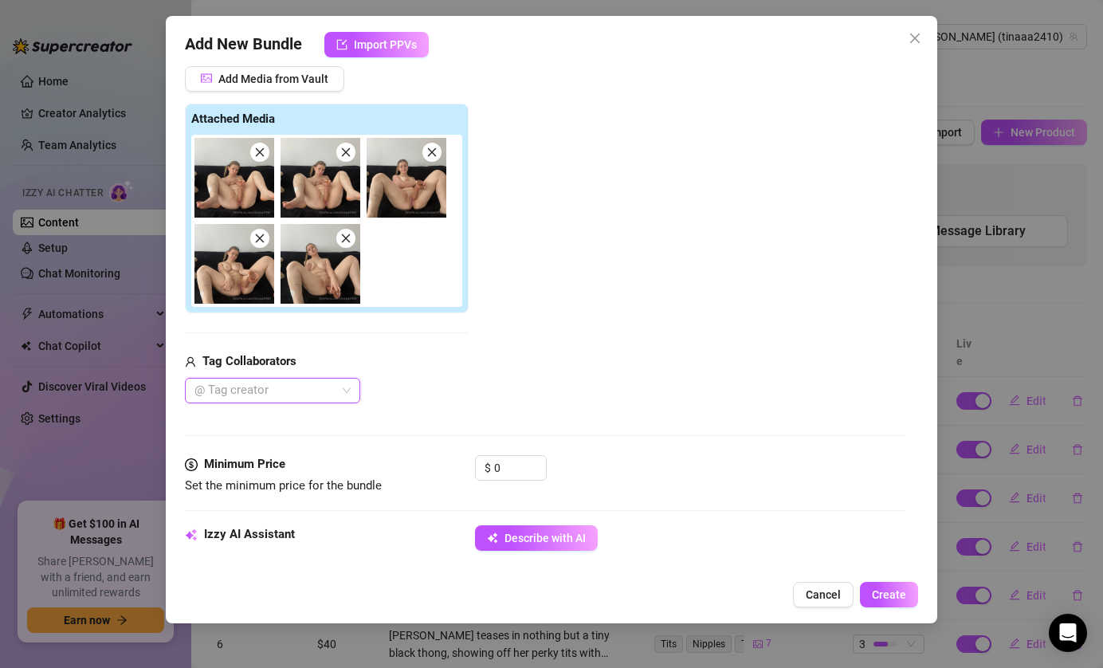
scroll to position [481, 0]
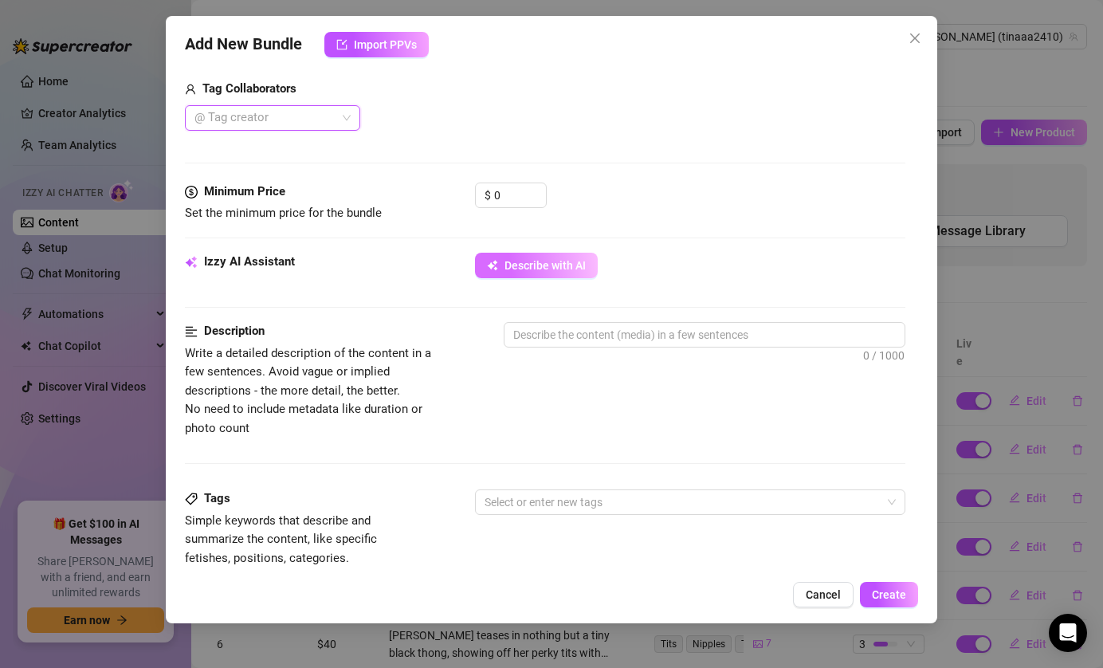
click at [559, 262] on span "Describe with AI" at bounding box center [545, 265] width 81 height 13
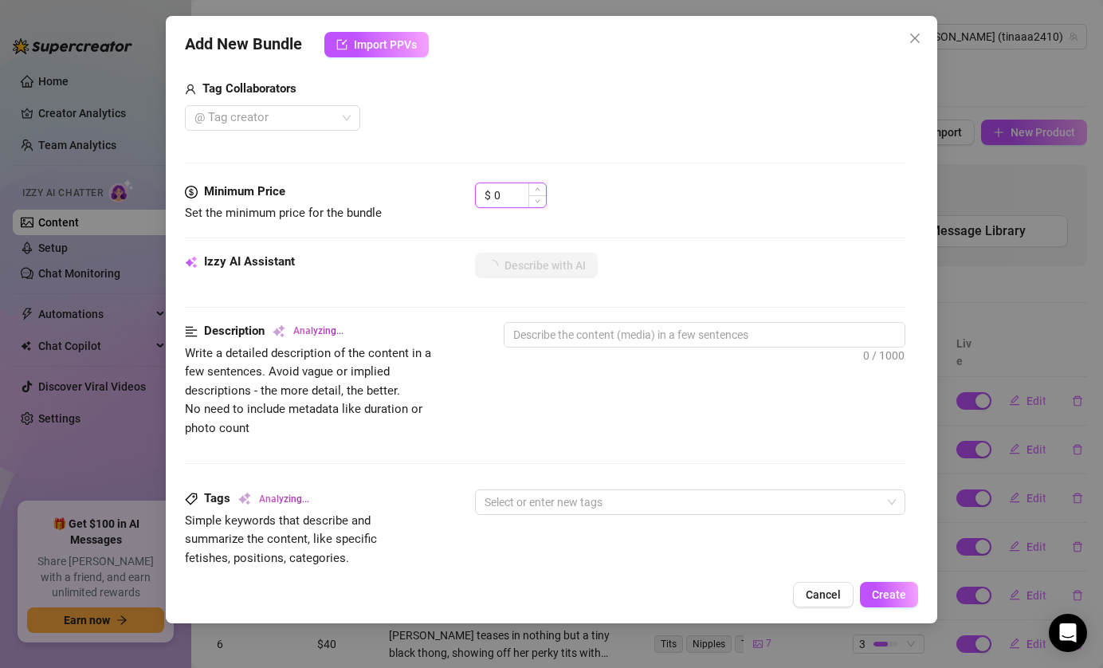
click at [525, 195] on input "0" at bounding box center [520, 195] width 52 height 24
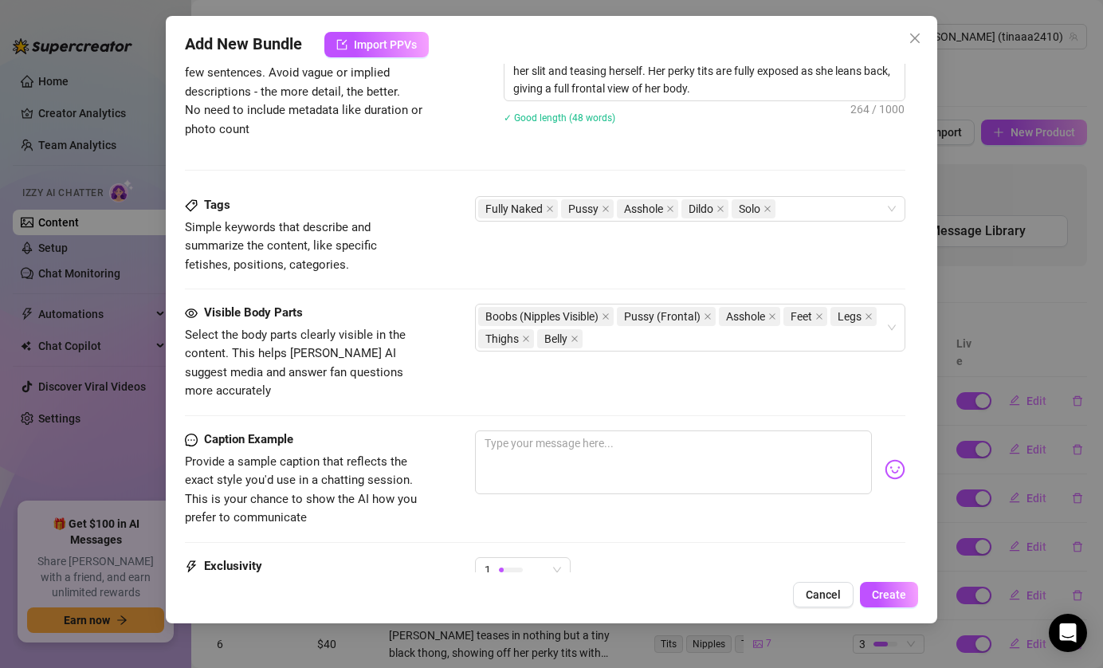
scroll to position [804, 0]
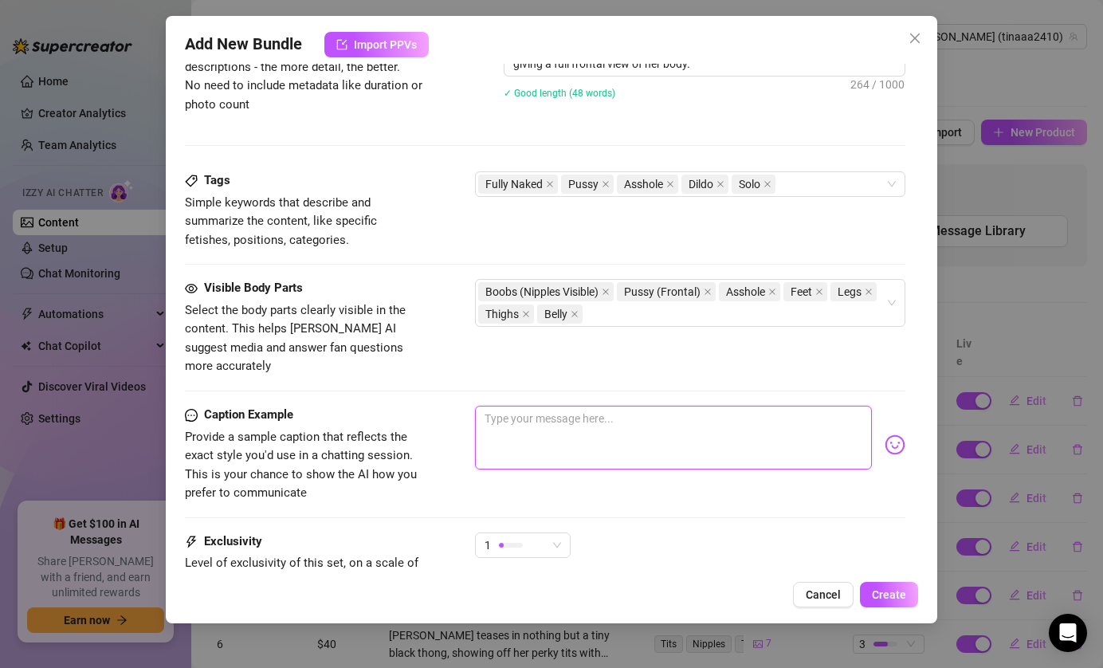
click at [573, 408] on textarea at bounding box center [674, 438] width 398 height 64
paste textarea "OHHH, your cock feels so good. My pussy is so wet and stretched by your hard co…"
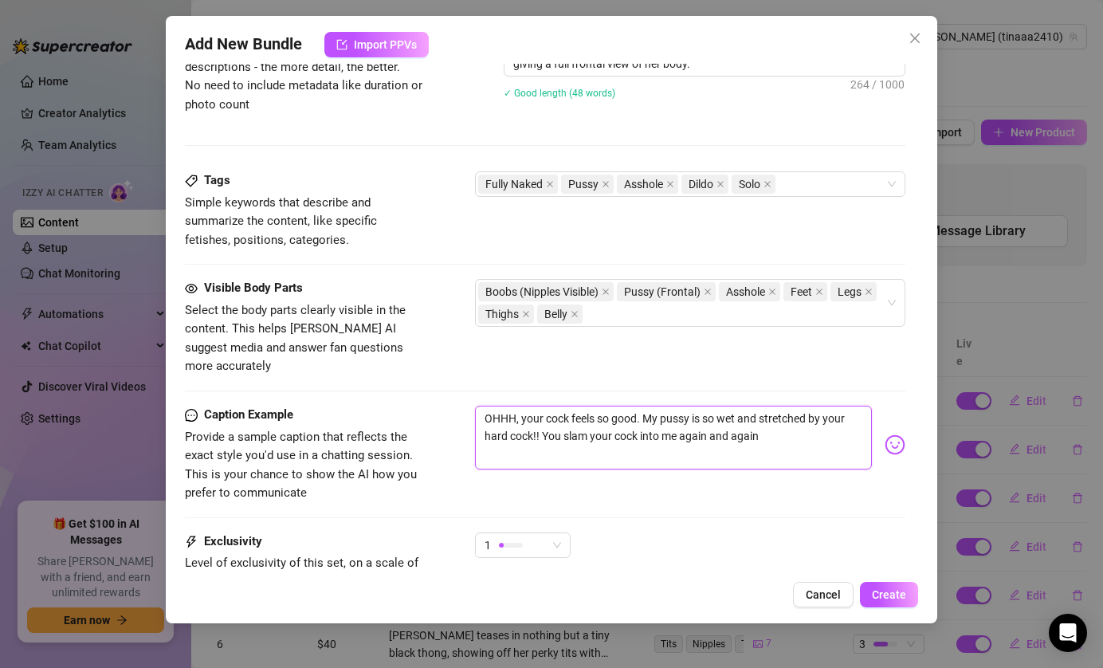
click at [774, 406] on textarea "OHHH, your cock feels so good. My pussy is so wet and stretched by your hard co…" at bounding box center [674, 438] width 398 height 64
click at [774, 416] on textarea "OHHH, your cock feels so good. My pussy is so wet and stretched by your hard co…" at bounding box center [674, 438] width 398 height 64
click at [760, 406] on textarea "OHHH, your cock feels so good. My pussy is so wet and stretched by your hard co…" at bounding box center [674, 438] width 398 height 64
click at [644, 406] on textarea "OHHH, your cock feels so good. My pussy is so wet and want to be stretched by y…" at bounding box center [674, 438] width 398 height 64
click at [548, 406] on textarea "OHHH, your cock feels so good. My pussy is so wet and want to be stretched by y…" at bounding box center [674, 438] width 398 height 64
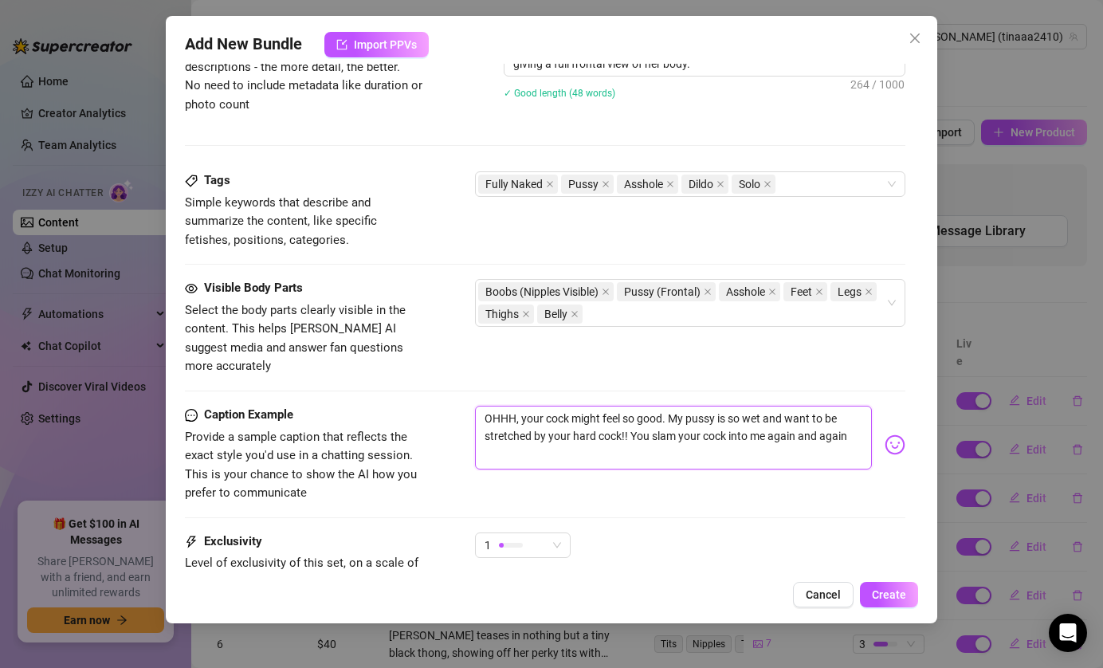
click at [629, 418] on textarea "OHHH, your cock might feel so good. My pussy is so wet and want to be stretched…" at bounding box center [674, 438] width 398 height 64
click at [523, 437] on textarea "OHHH, your cock might feel so good. My pussy is so wet and want to be stretched…" at bounding box center [674, 438] width 398 height 64
paste textarea "Wanna stick your dick in her baby??? No one has seen this yet🥵🥵 BUT you are spe…"
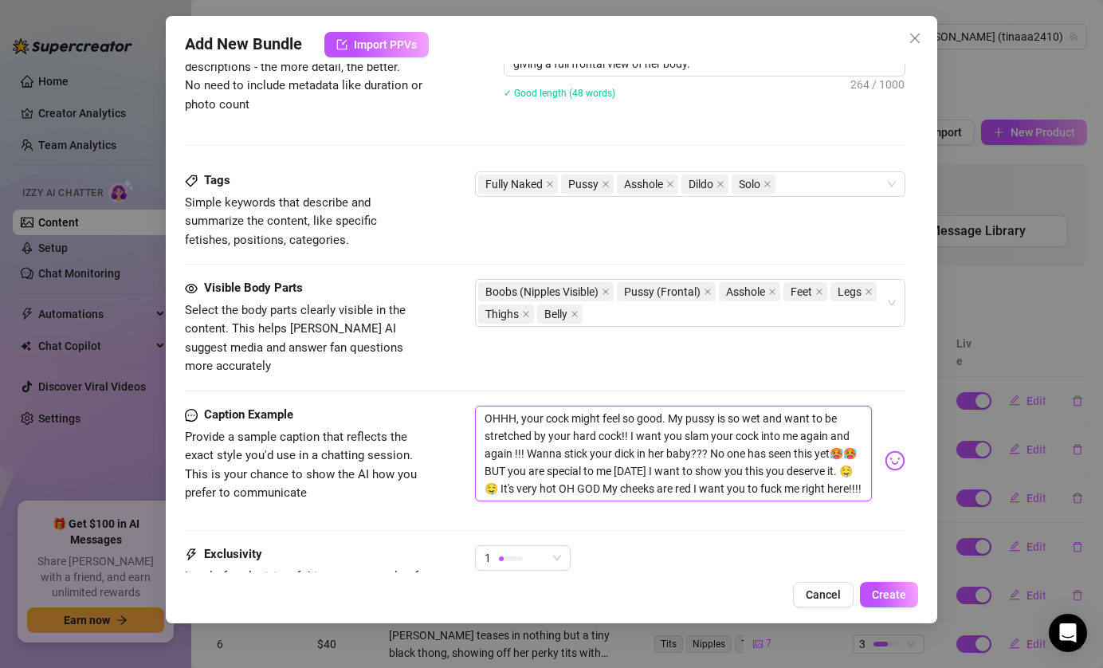
scroll to position [0, 0]
click at [669, 434] on textarea "OHHH, your cock might feel so good. My pussy is so wet and want to be stretched…" at bounding box center [674, 454] width 398 height 96
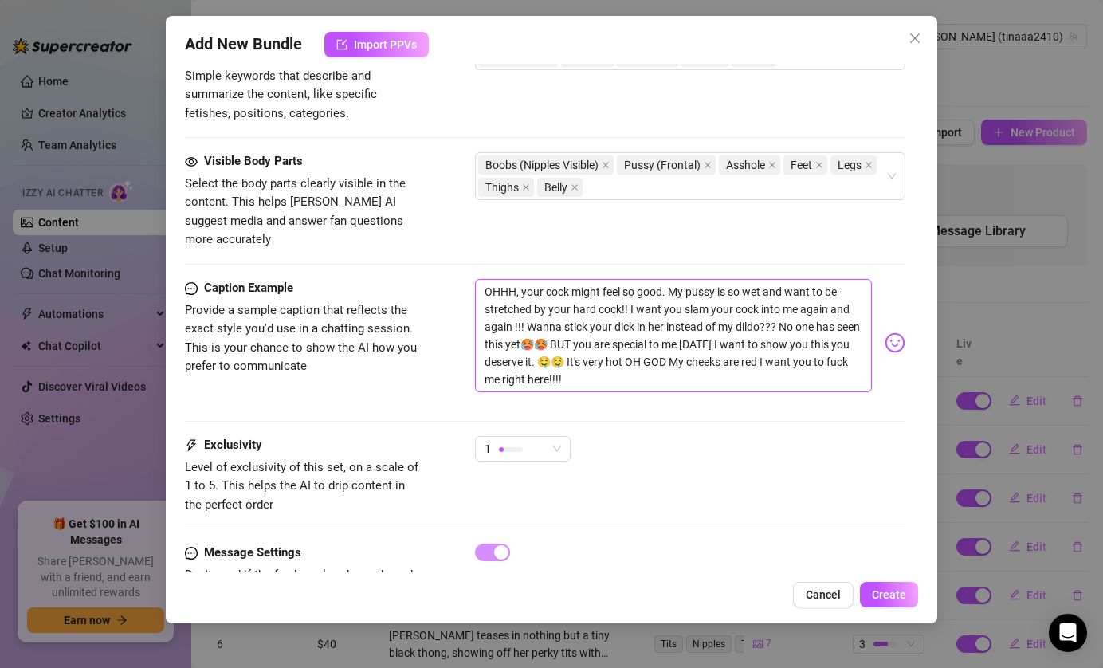
scroll to position [943, 0]
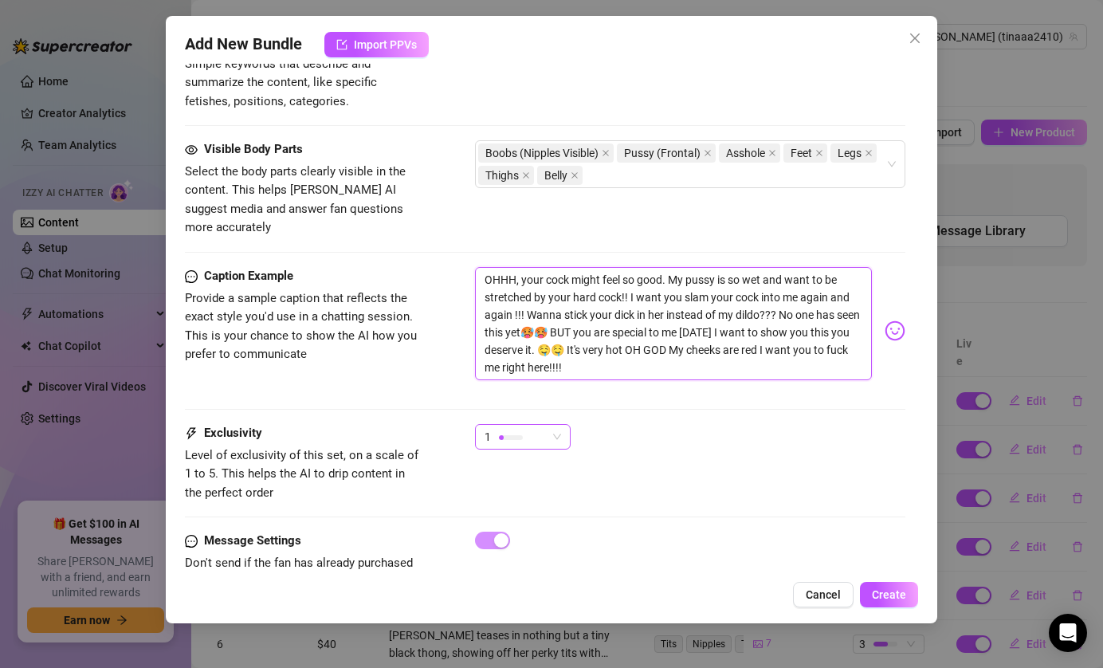
click at [544, 425] on div "1" at bounding box center [516, 437] width 62 height 24
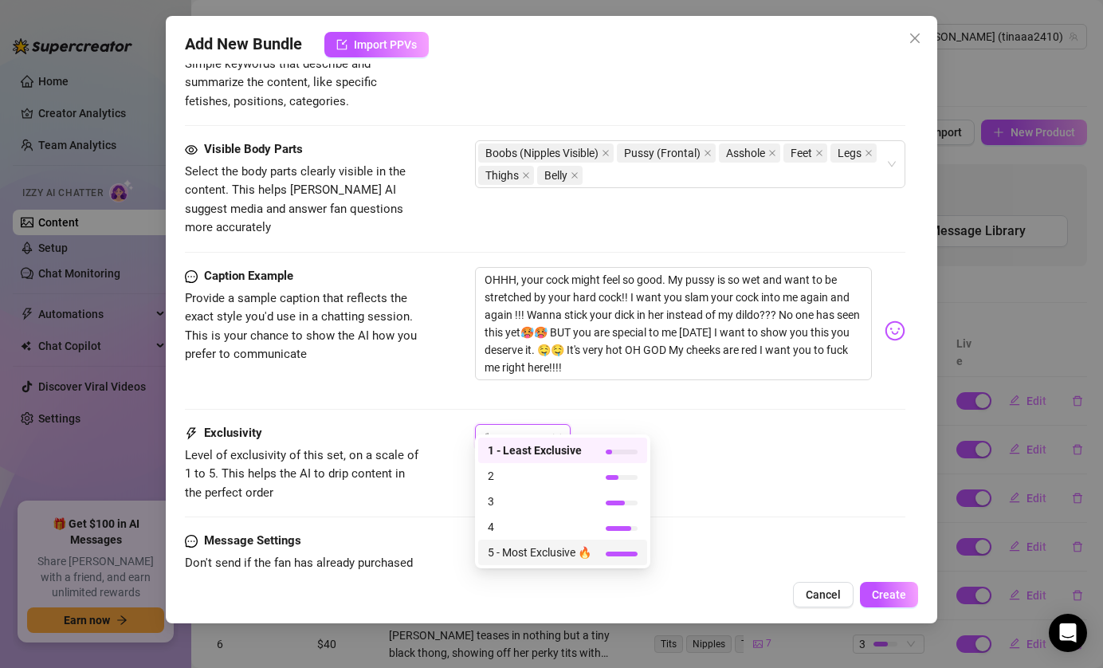
click at [544, 549] on span "5 - Most Exclusive 🔥" at bounding box center [540, 553] width 104 height 18
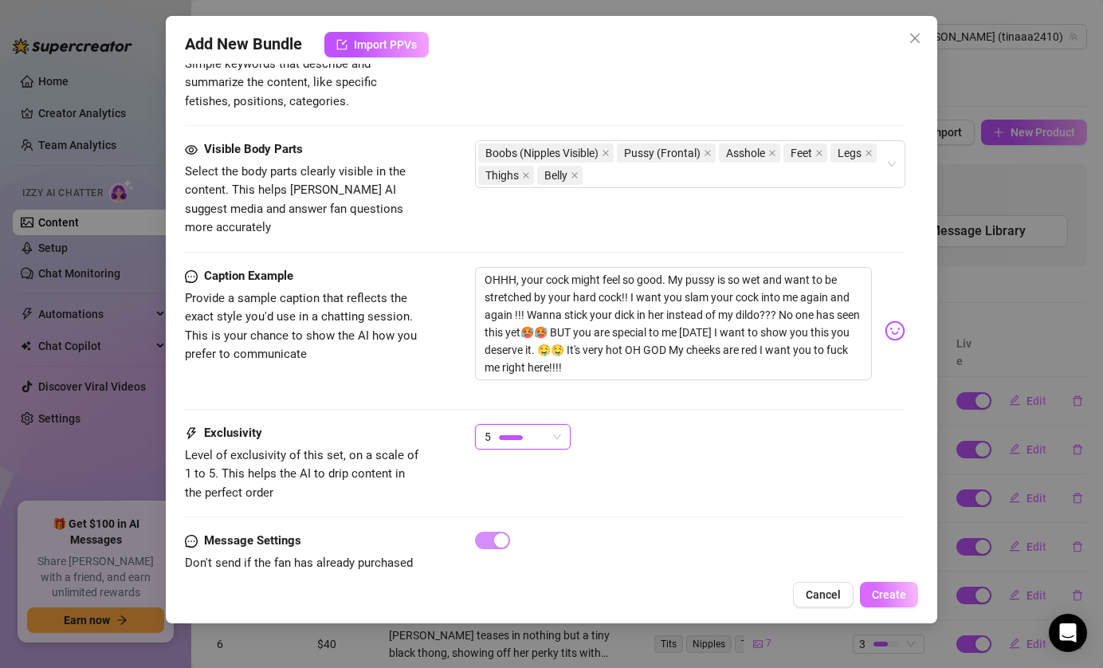
click at [883, 590] on span "Create" at bounding box center [889, 594] width 34 height 13
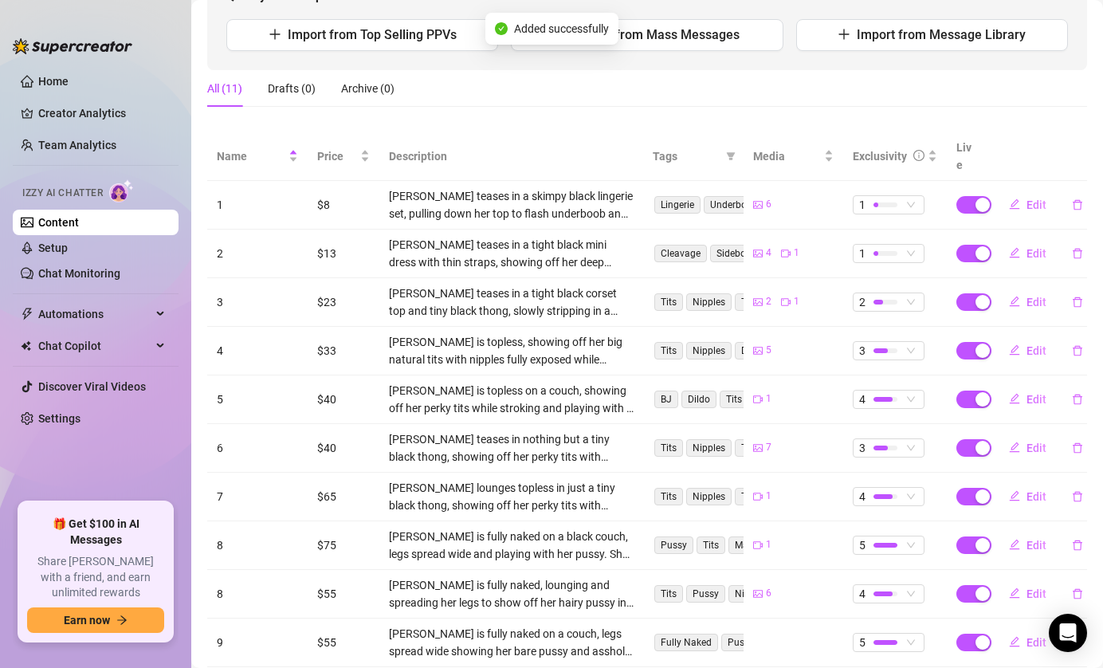
scroll to position [269, 0]
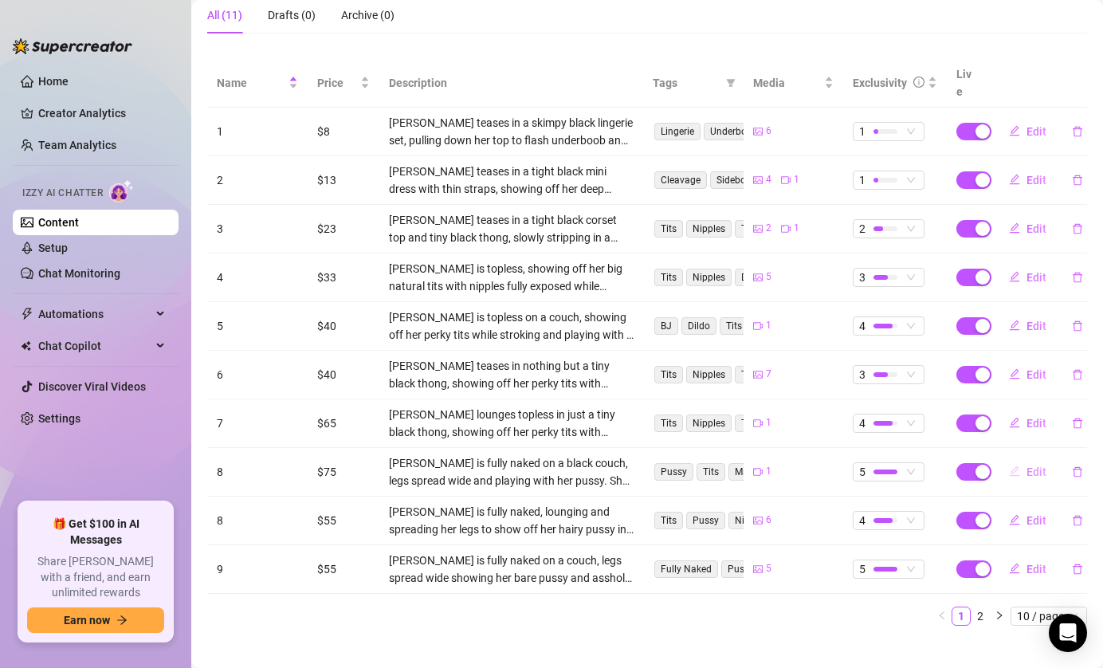
click at [1031, 465] on span "Edit" at bounding box center [1037, 471] width 20 height 13
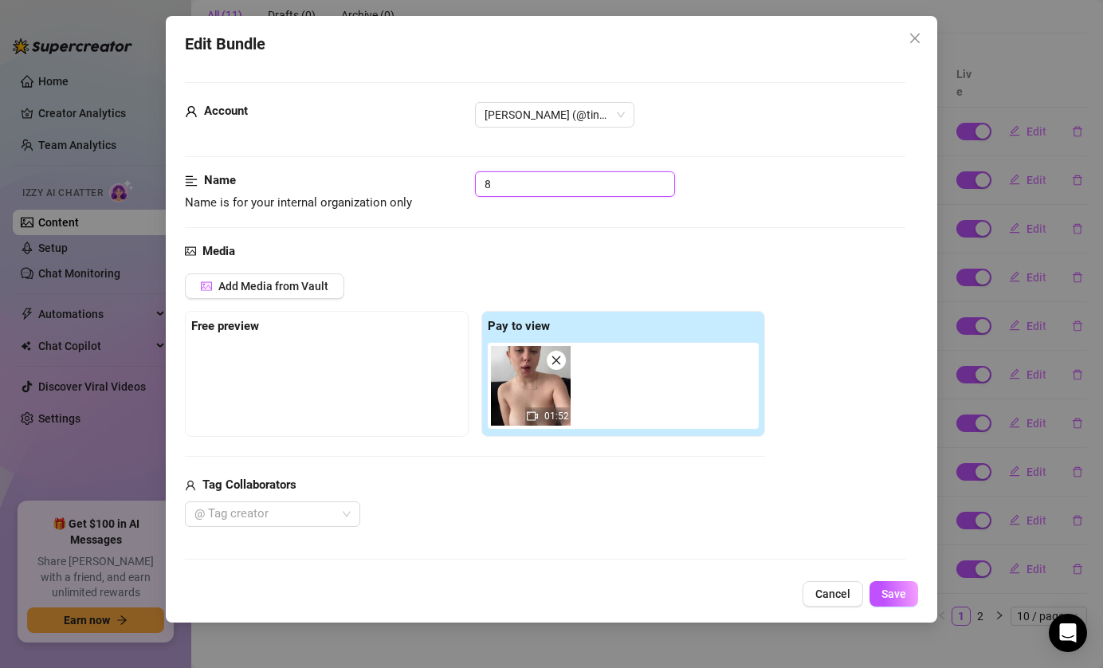
click at [531, 195] on input "8" at bounding box center [575, 184] width 200 height 26
click at [897, 596] on span "Save" at bounding box center [894, 593] width 25 height 13
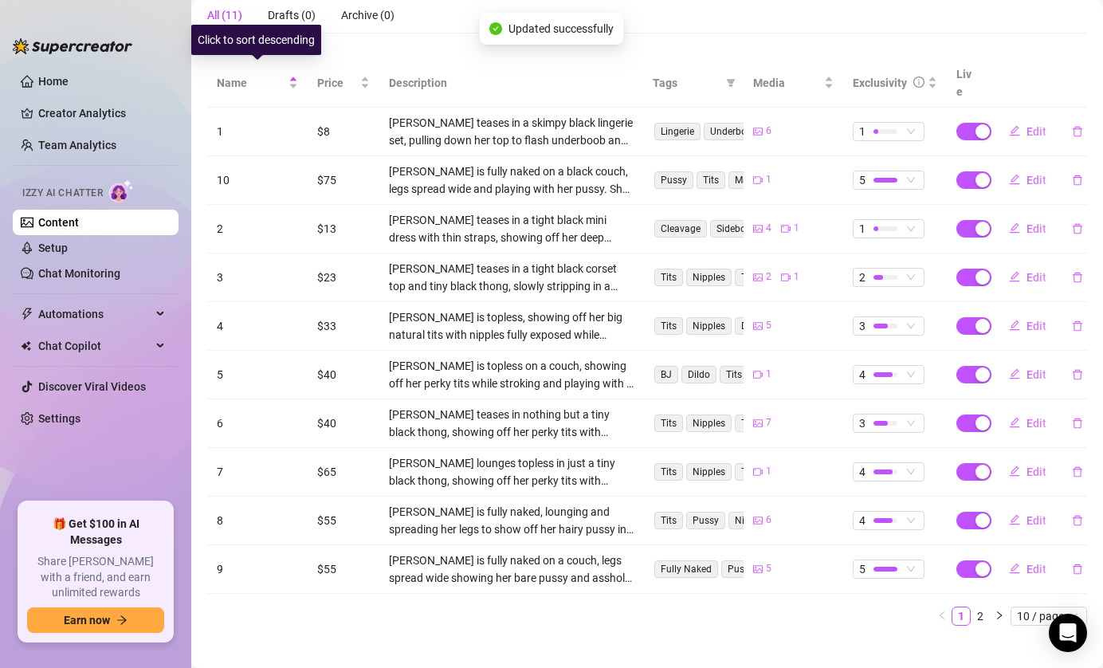
click at [238, 57] on div "Products Import New Product Quickly create a product: Import from Top Selling P…" at bounding box center [647, 244] width 880 height 788
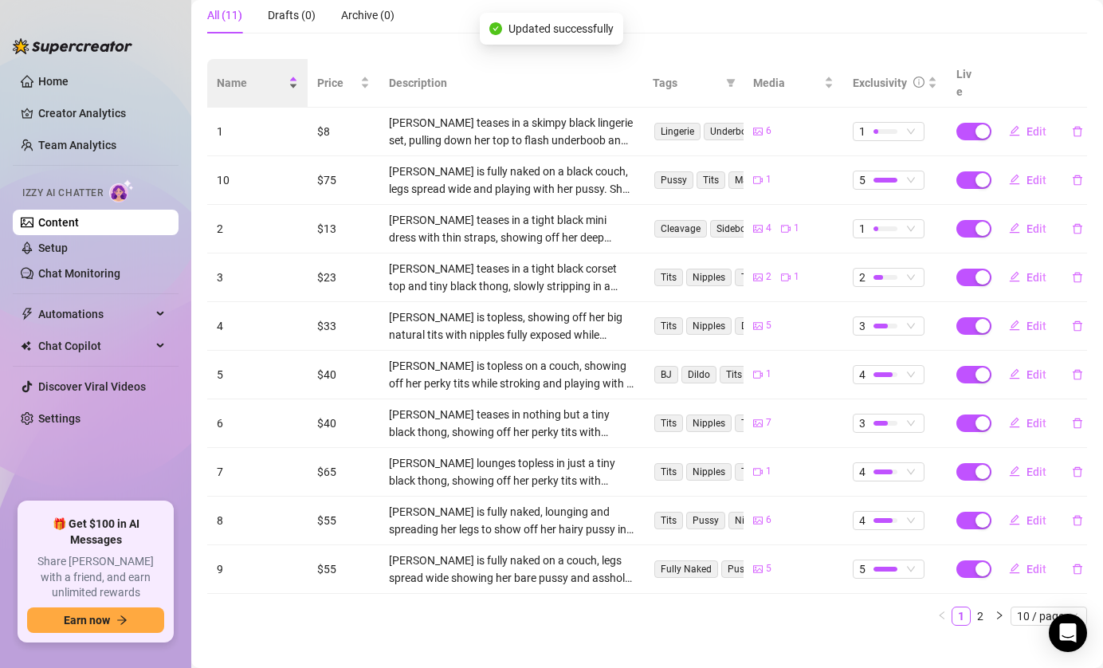
click at [242, 74] on span "Name" at bounding box center [251, 83] width 69 height 18
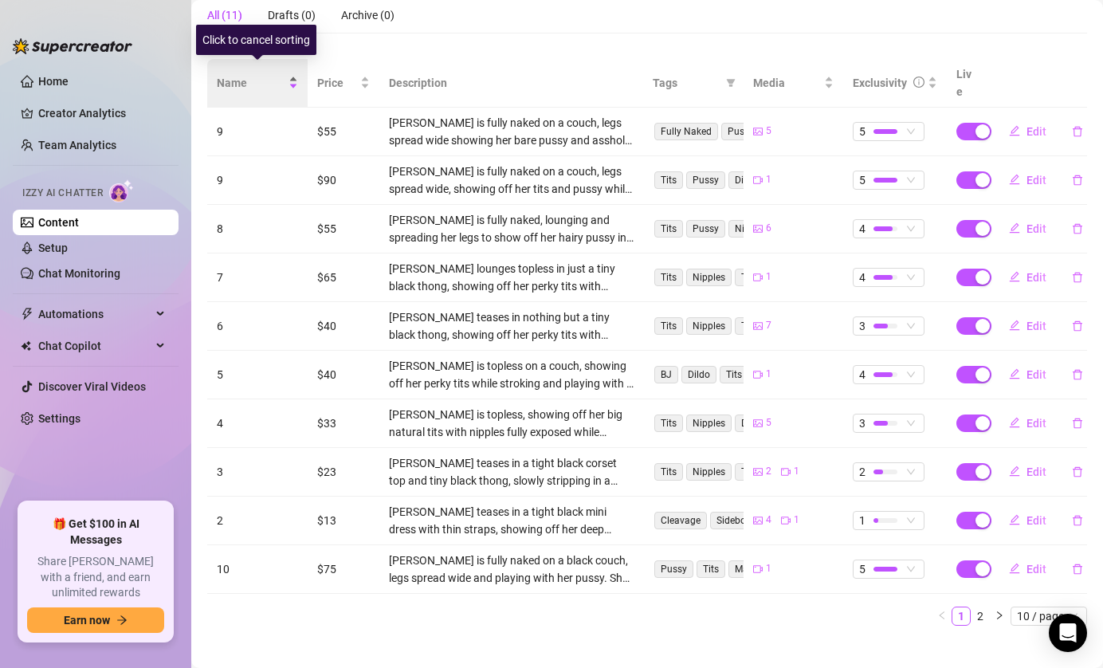
click at [242, 74] on span "Name" at bounding box center [251, 83] width 69 height 18
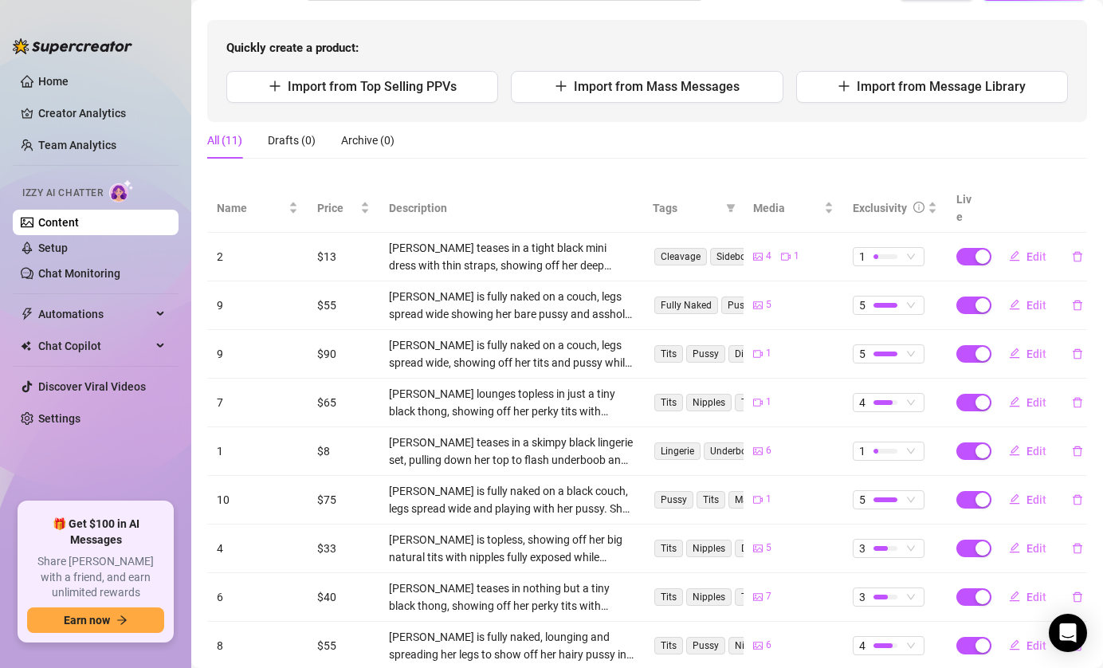
scroll to position [154, 0]
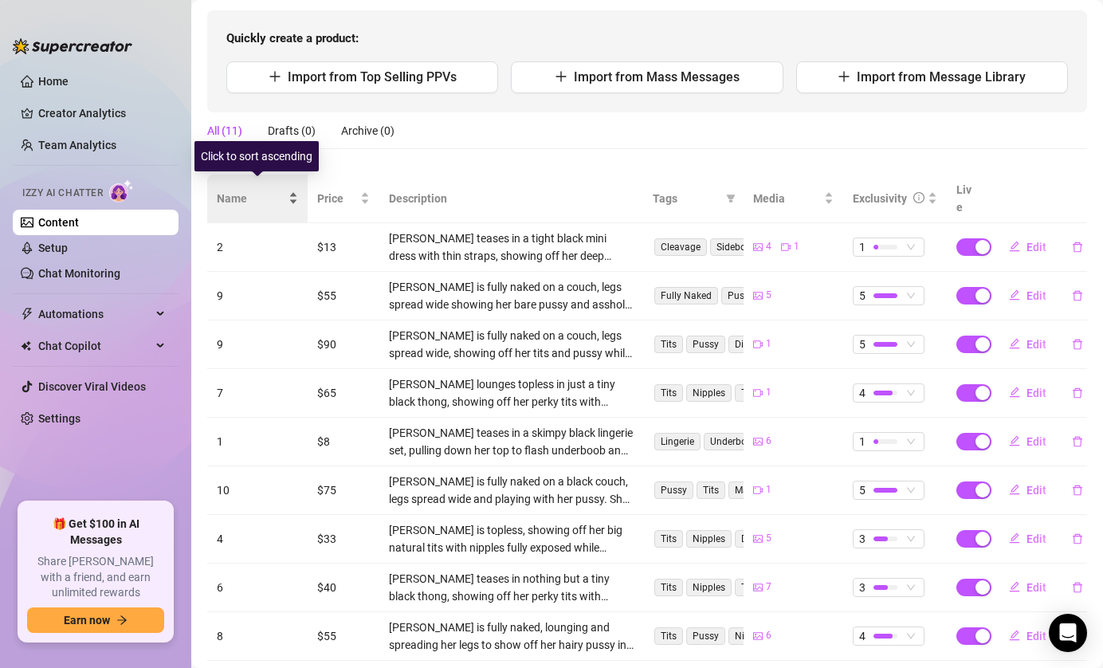
click at [298, 190] on div "Name" at bounding box center [257, 199] width 81 height 18
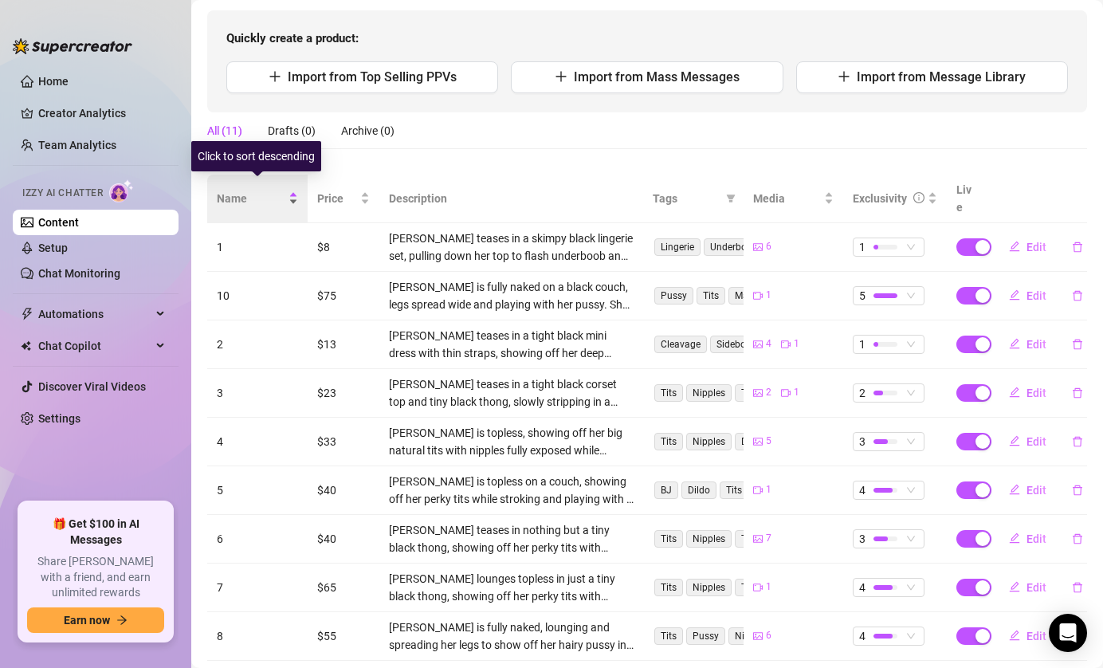
click at [292, 196] on div "Name" at bounding box center [257, 199] width 81 height 18
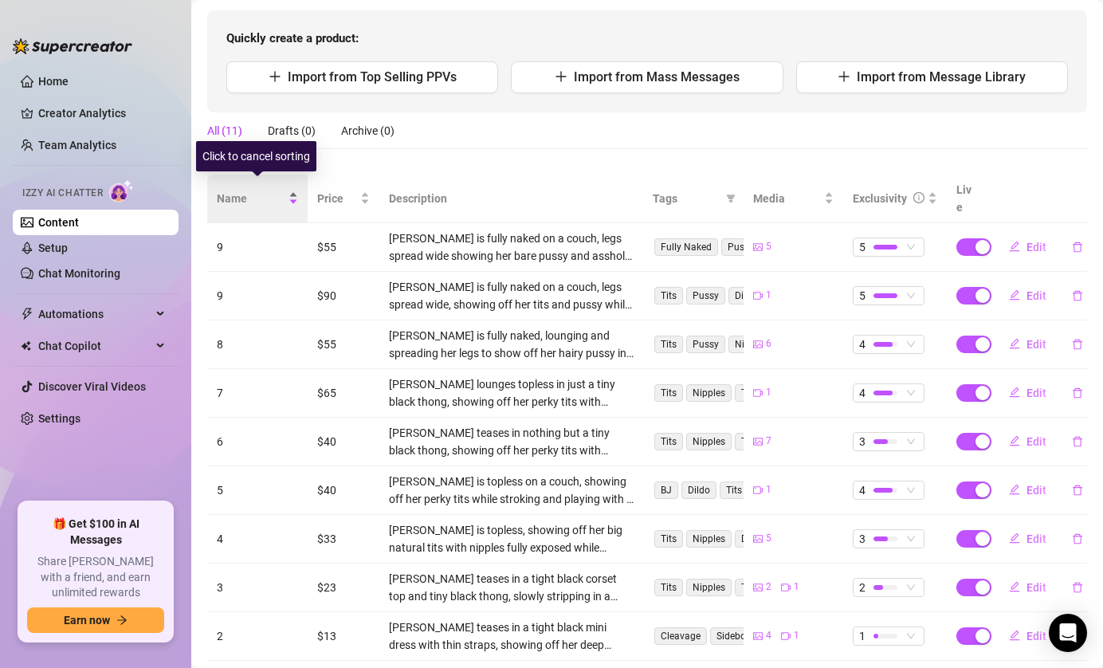
click at [292, 196] on div "Name" at bounding box center [257, 199] width 81 height 18
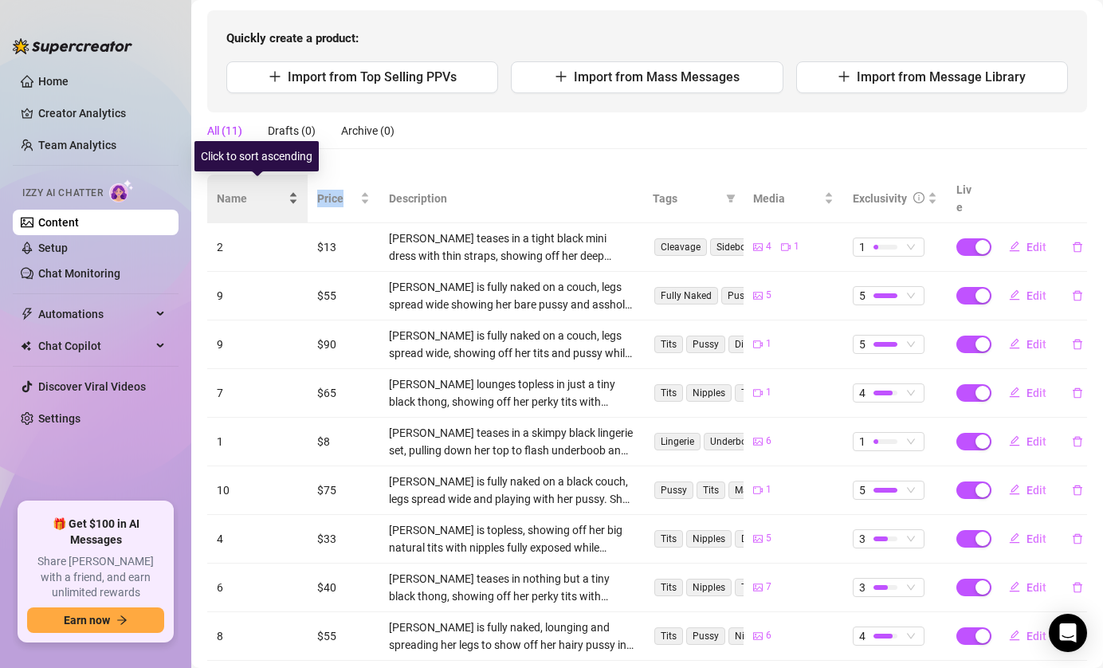
click at [291, 197] on div "Name" at bounding box center [257, 199] width 81 height 18
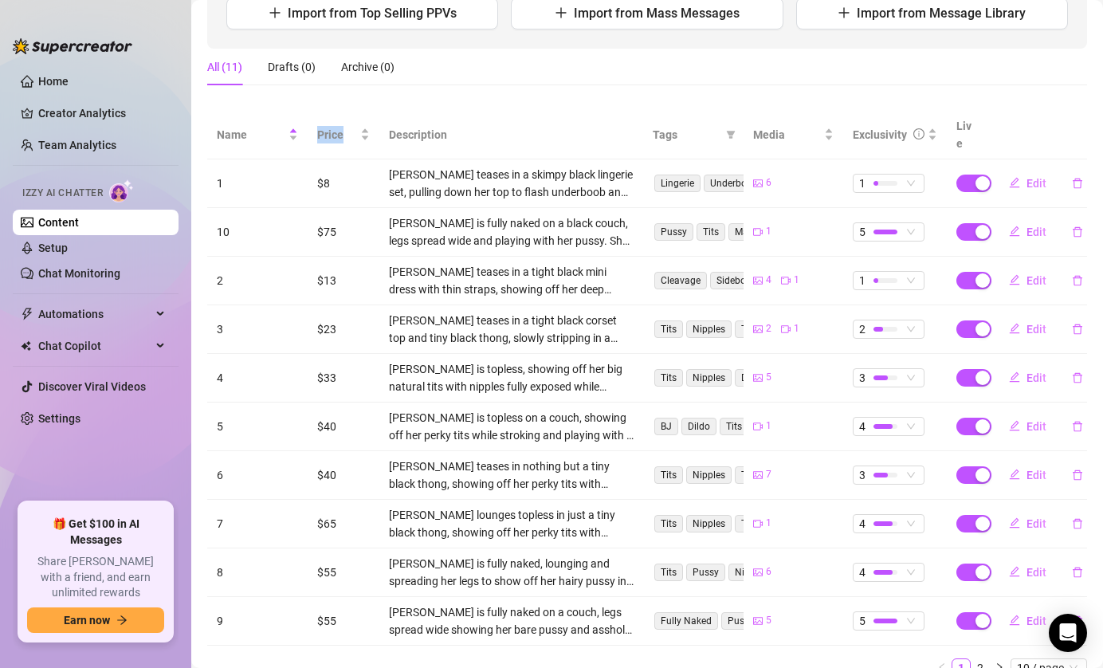
scroll to position [255, 0]
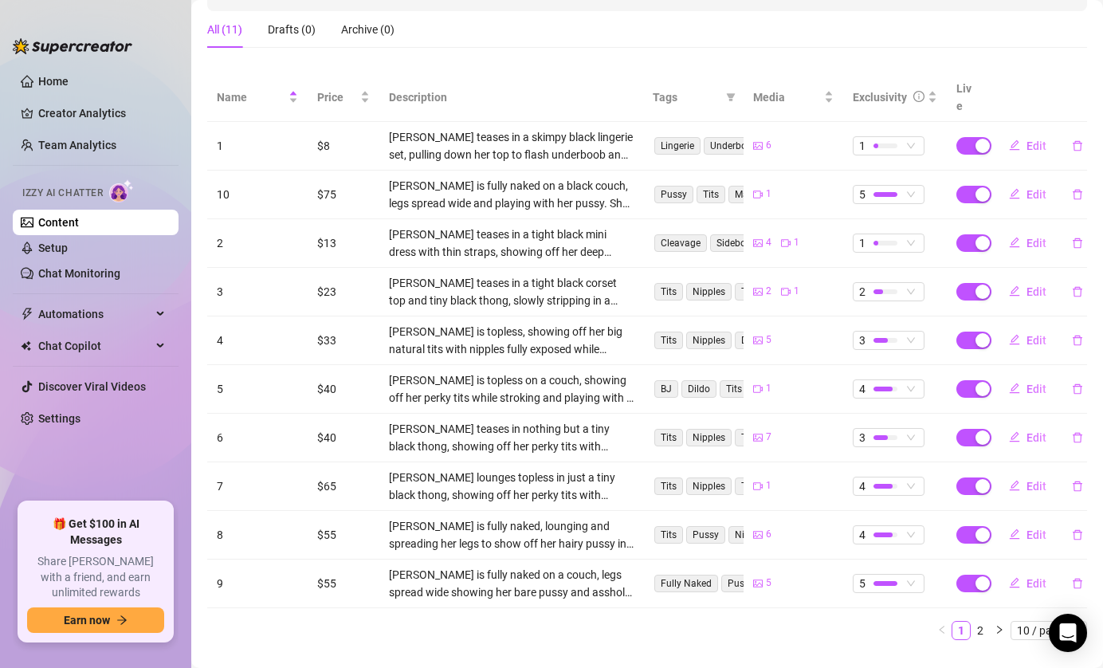
click at [1029, 599] on div "Name Price Description Tags Media Exclusivity Live 1 $8 Tina teases in a skimpy…" at bounding box center [647, 356] width 880 height 567
click at [1028, 622] on span "10 / page" at bounding box center [1049, 631] width 64 height 18
click at [1040, 589] on div "100 / page" at bounding box center [1050, 602] width 73 height 26
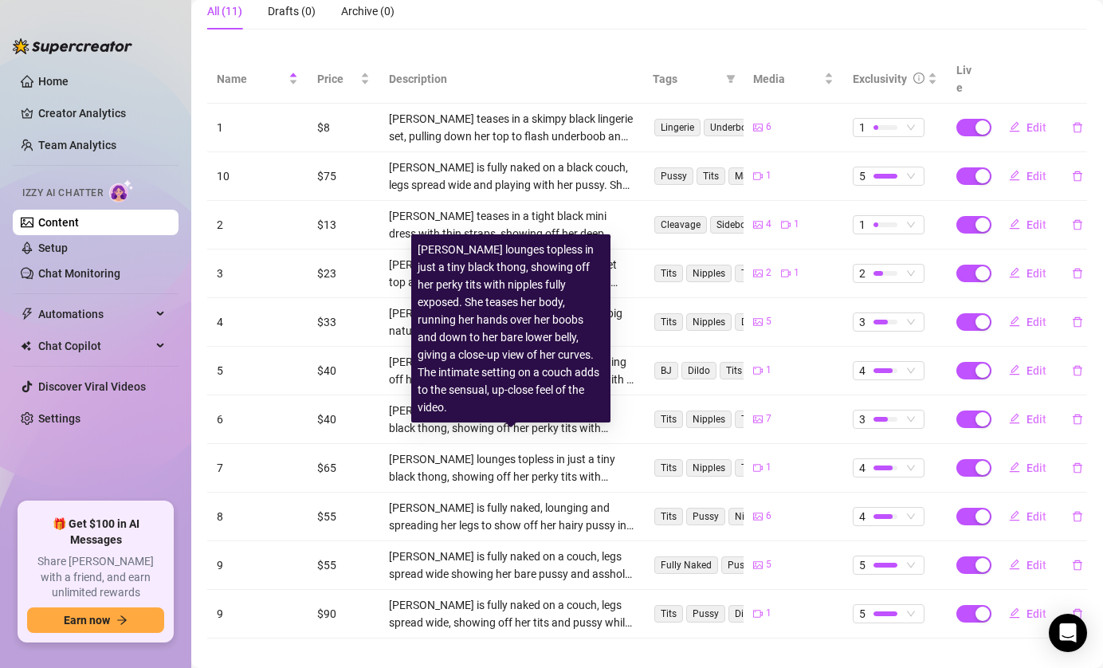
scroll to position [272, 0]
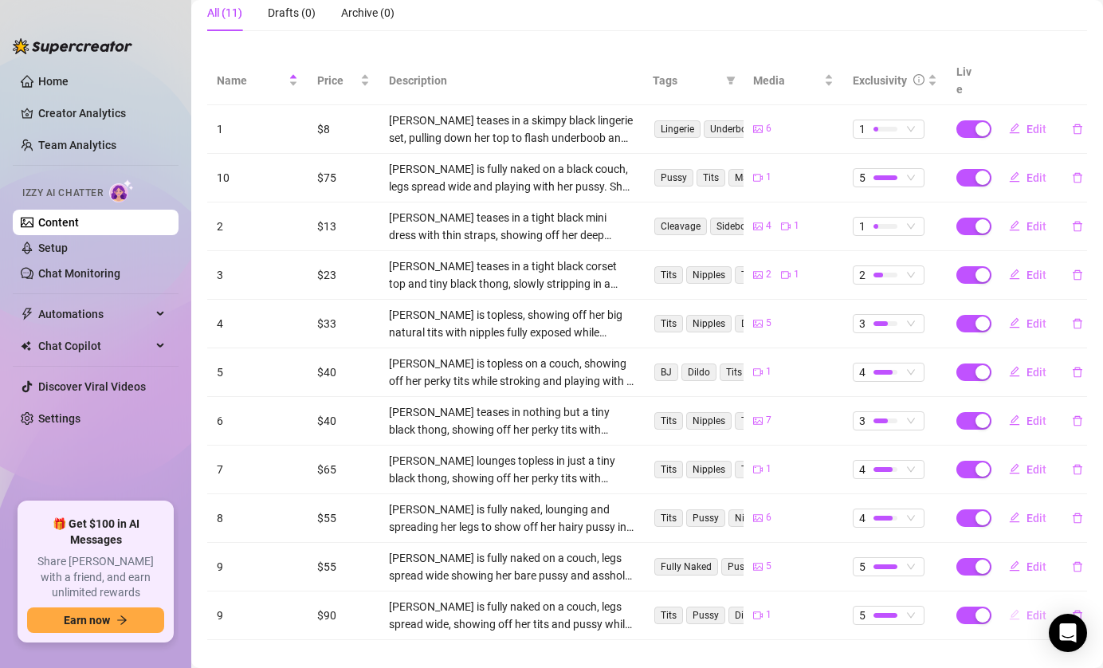
click at [1015, 609] on icon "edit" at bounding box center [1014, 614] width 11 height 11
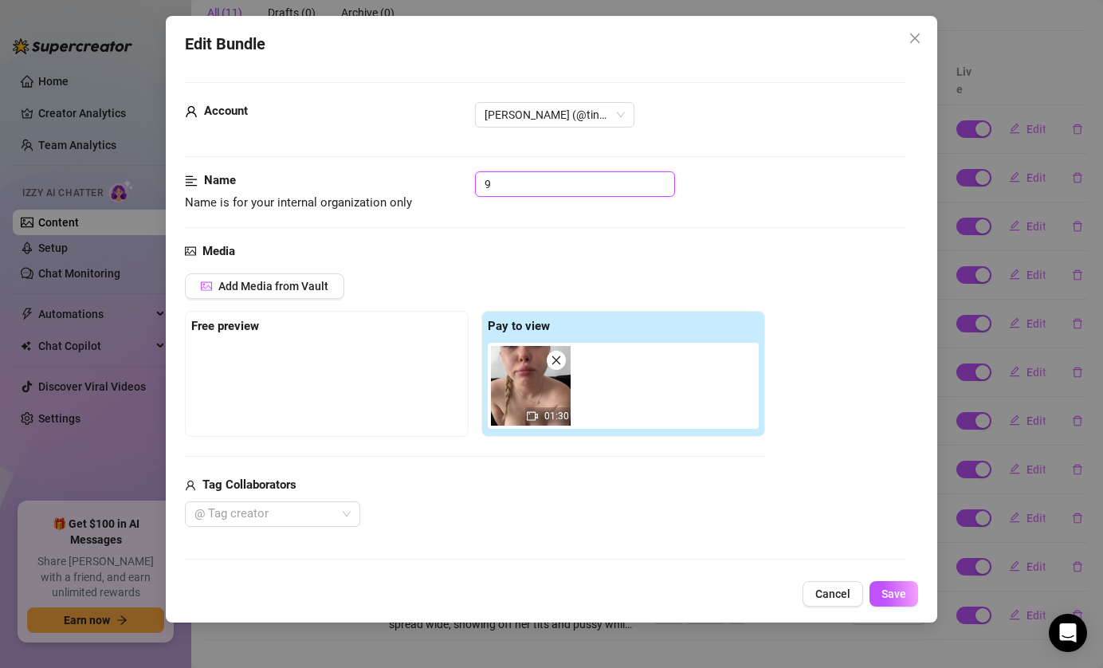
click at [506, 177] on input "9" at bounding box center [575, 184] width 200 height 26
click at [887, 576] on div "Edit Bundle Account Tina (@tinaaa2410) Name Name is for your internal organizat…" at bounding box center [552, 319] width 772 height 607
click at [887, 587] on button "Save" at bounding box center [894, 594] width 49 height 26
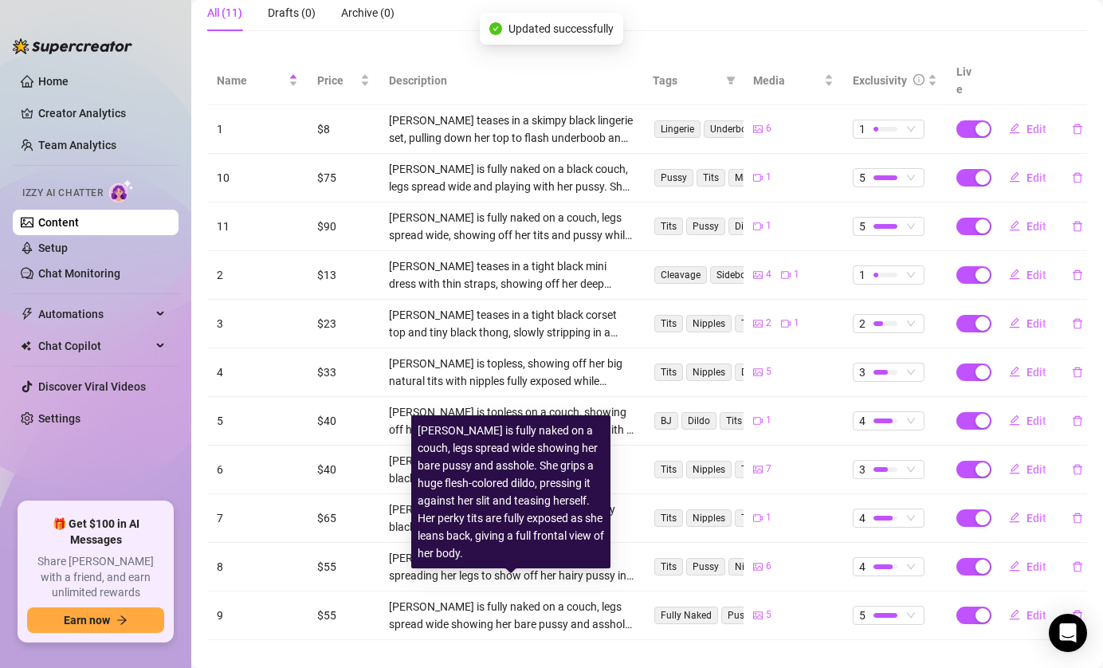
scroll to position [273, 0]
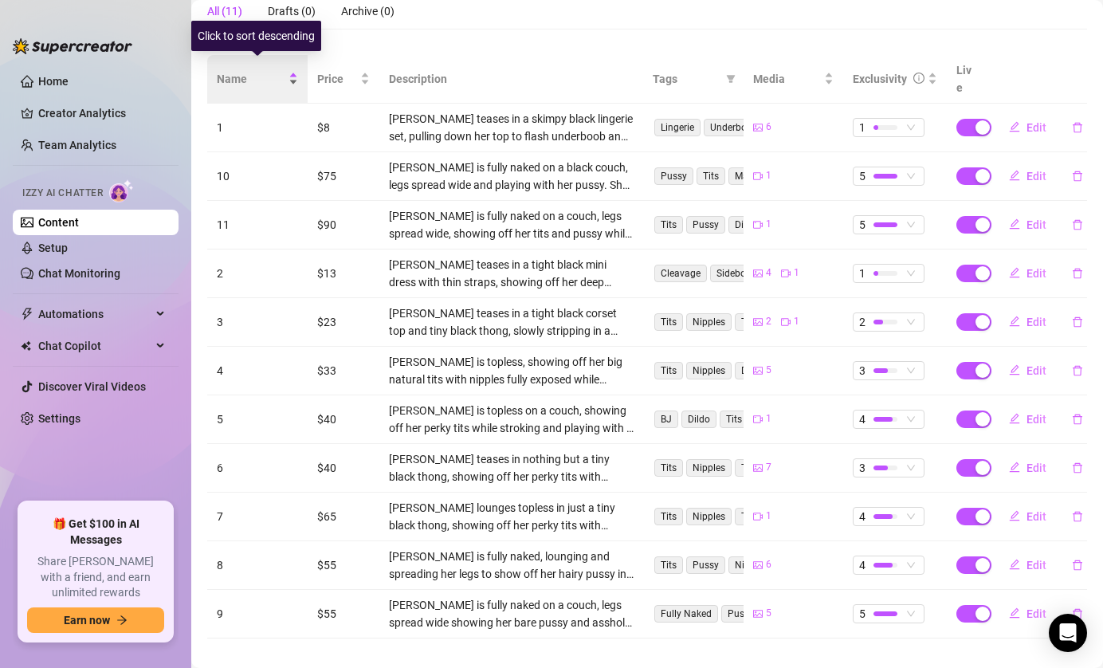
click at [293, 73] on div "Name" at bounding box center [257, 79] width 81 height 18
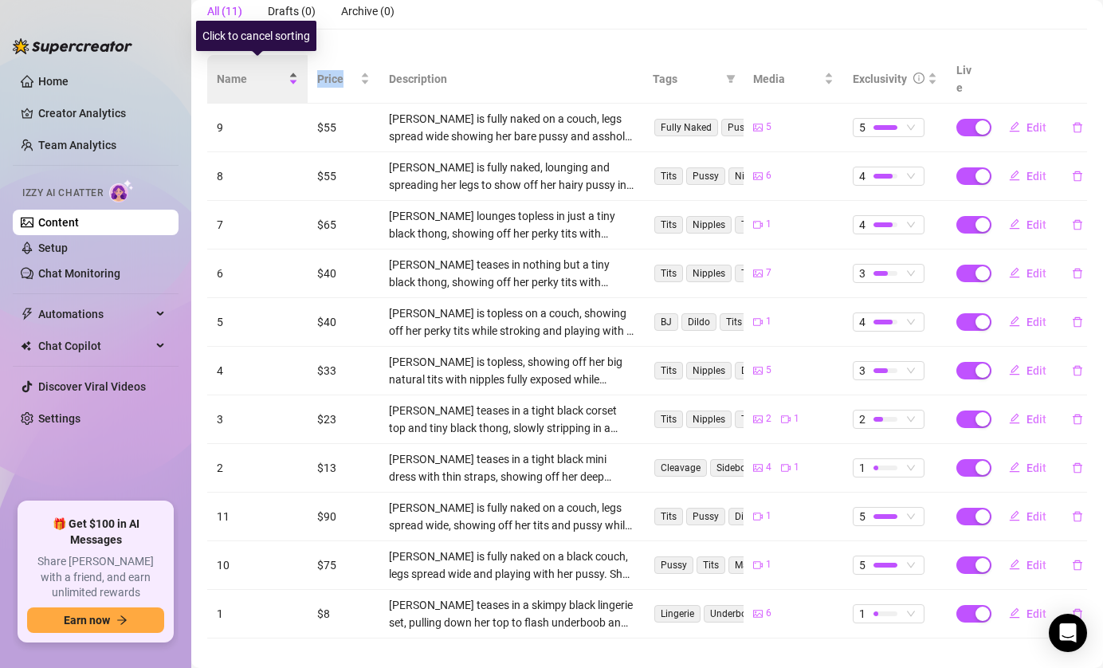
click at [293, 73] on div "Name" at bounding box center [257, 79] width 81 height 18
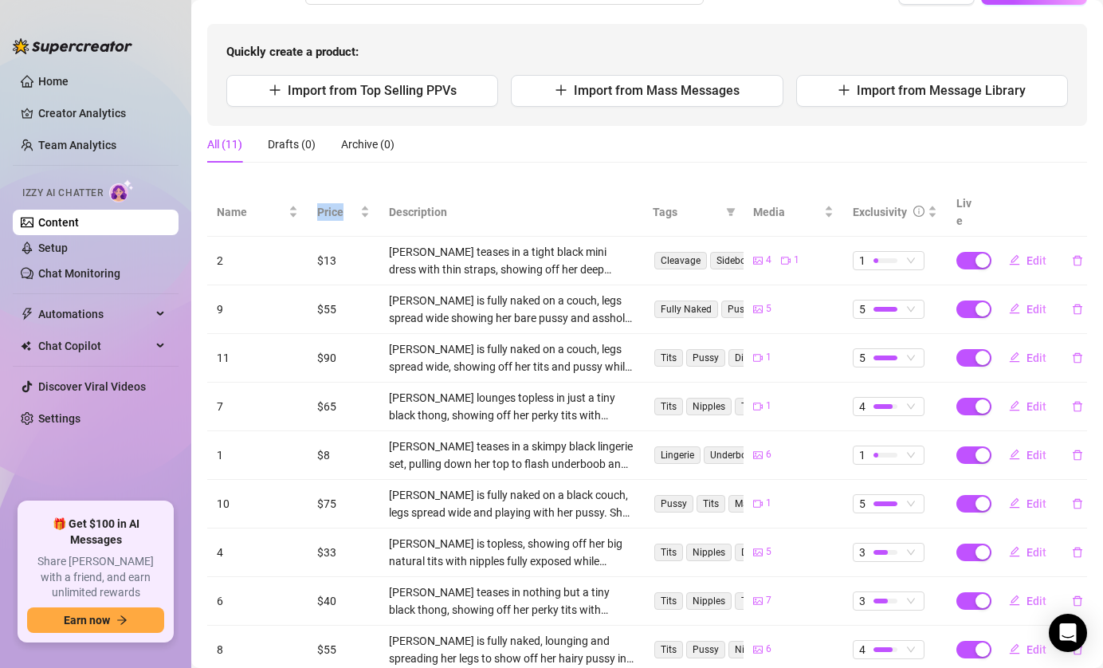
scroll to position [139, 0]
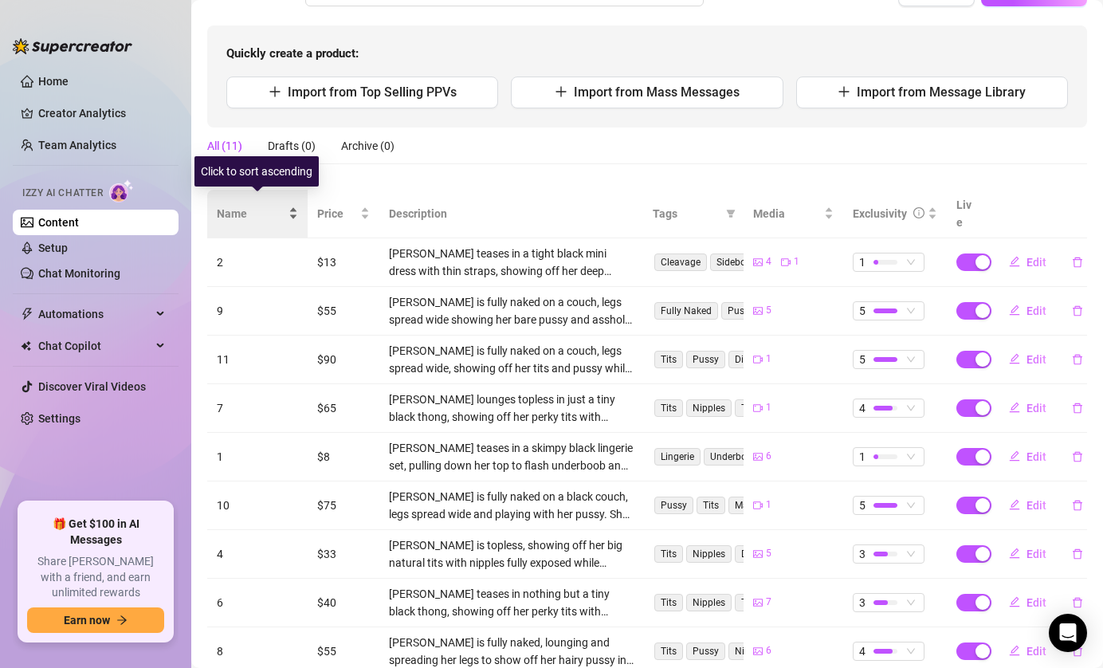
click at [287, 205] on div "Name" at bounding box center [257, 214] width 81 height 18
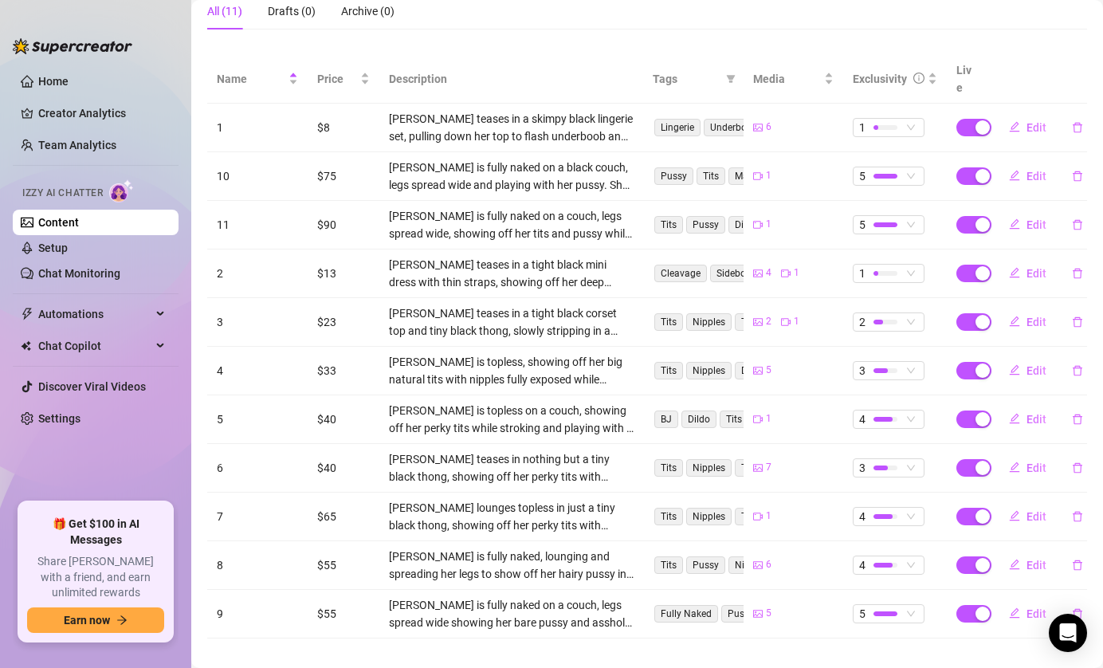
scroll to position [273, 0]
click at [348, 70] on span "Price" at bounding box center [337, 79] width 40 height 18
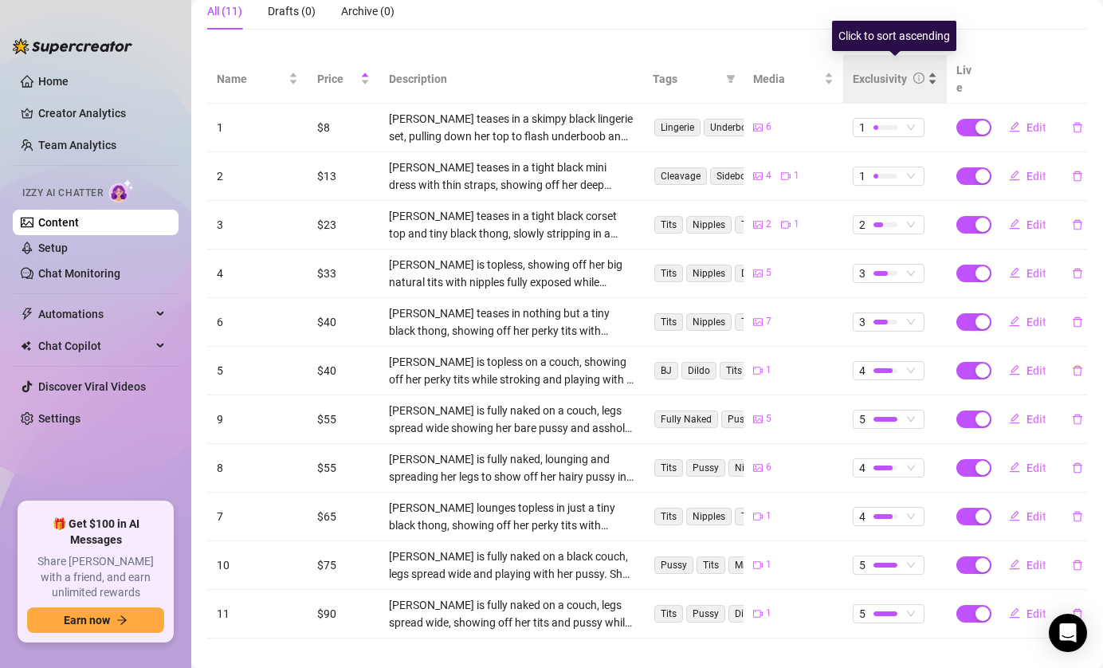
click at [935, 70] on div "Exclusivity" at bounding box center [895, 79] width 84 height 18
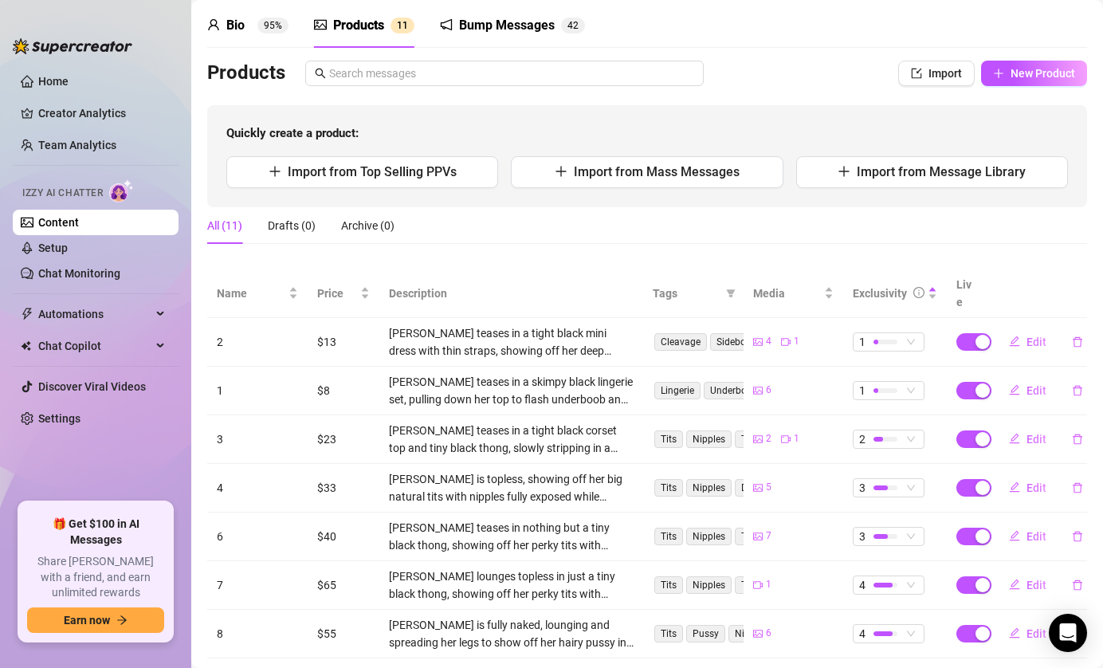
scroll to position [0, 0]
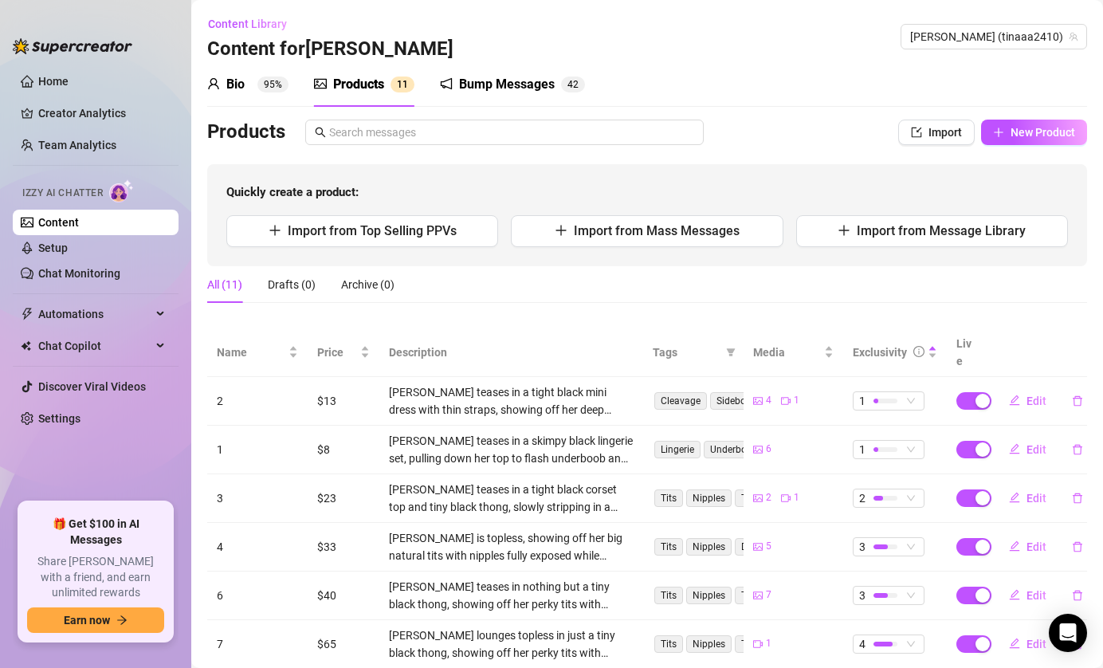
click at [61, 222] on link "Content" at bounding box center [58, 222] width 41 height 13
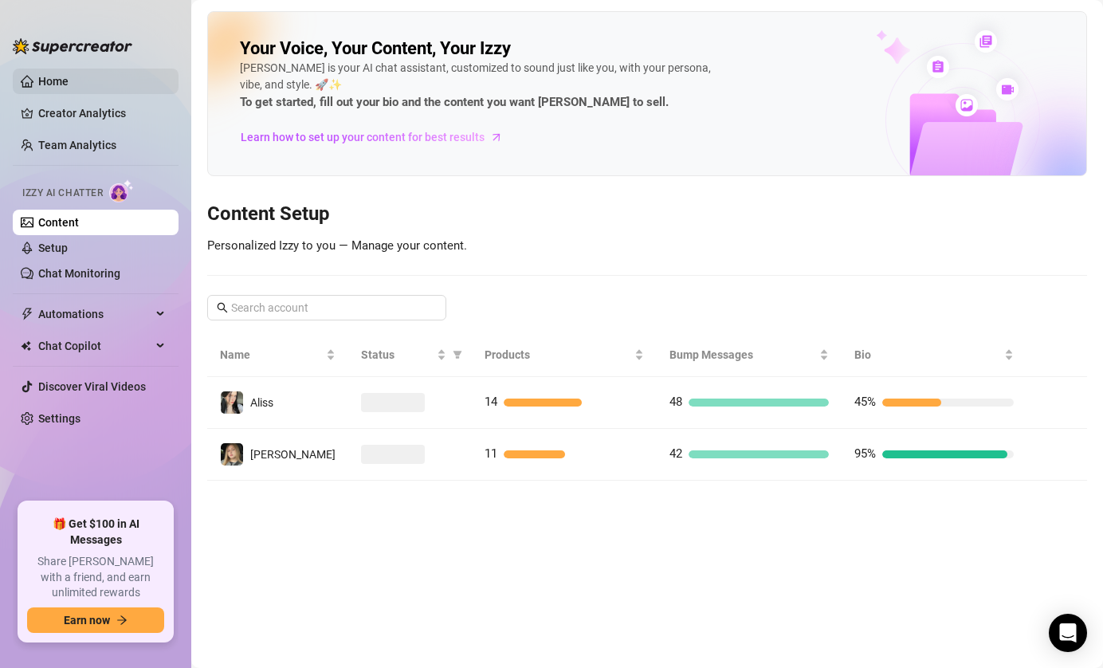
click at [69, 84] on link "Home" at bounding box center [53, 81] width 30 height 13
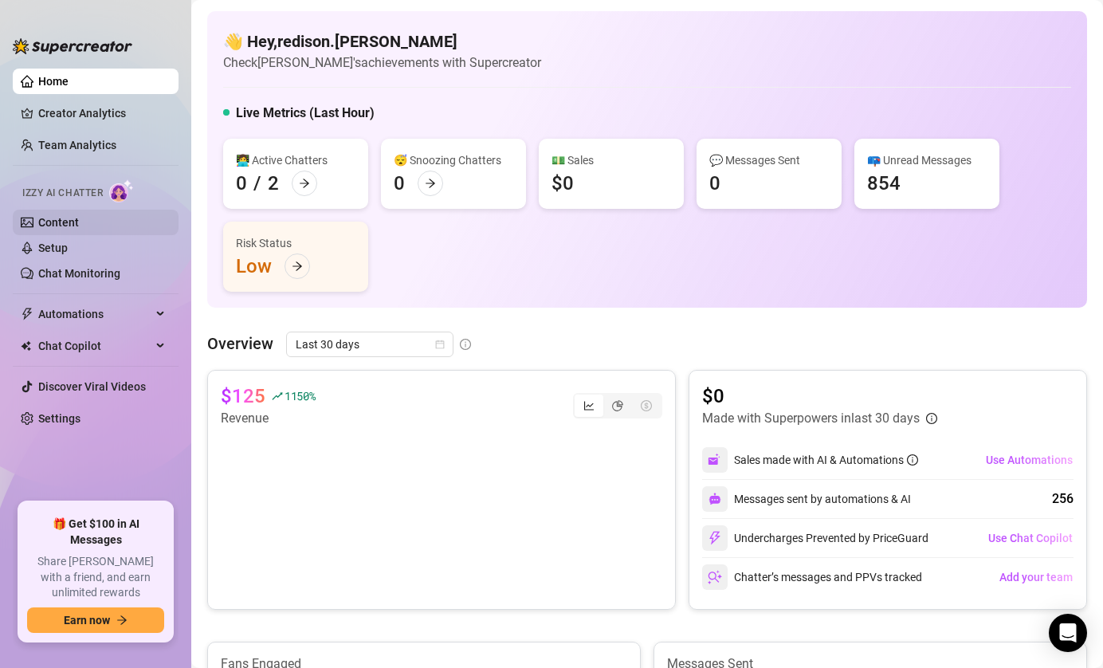
click at [69, 218] on link "Content" at bounding box center [58, 222] width 41 height 13
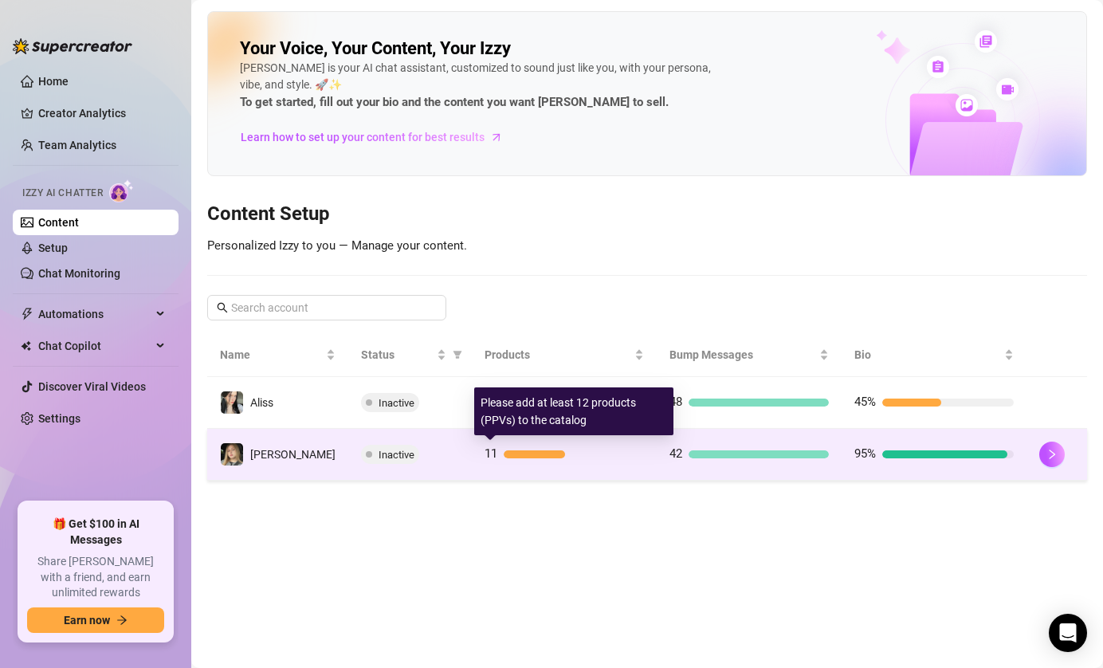
click at [609, 462] on div "11" at bounding box center [564, 454] width 159 height 19
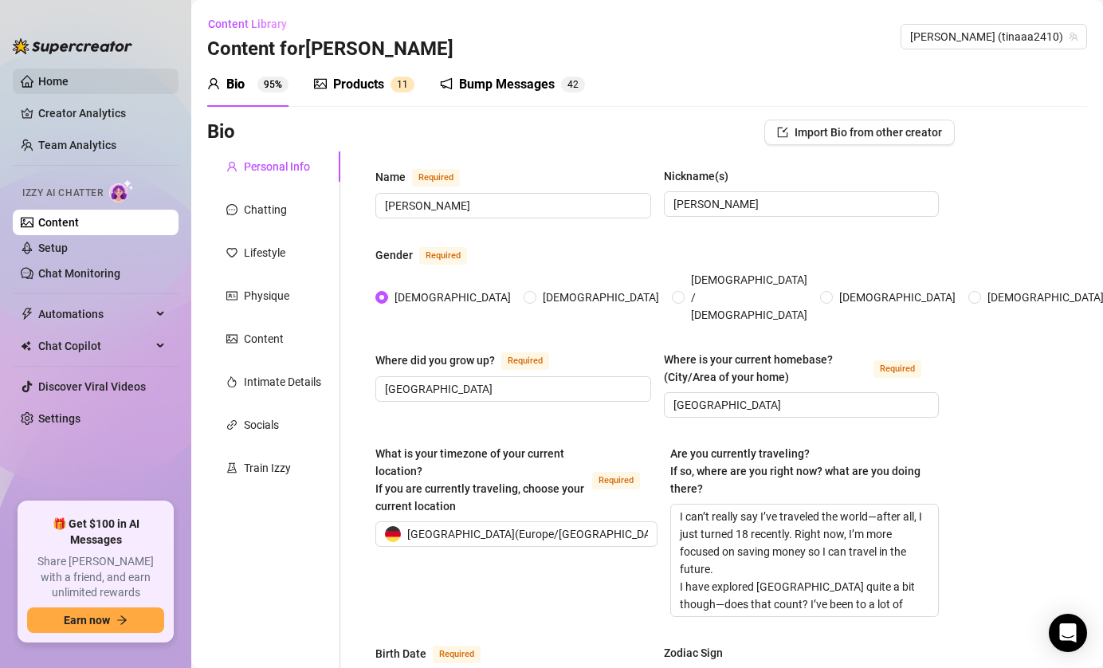
click at [59, 75] on link "Home" at bounding box center [53, 81] width 30 height 13
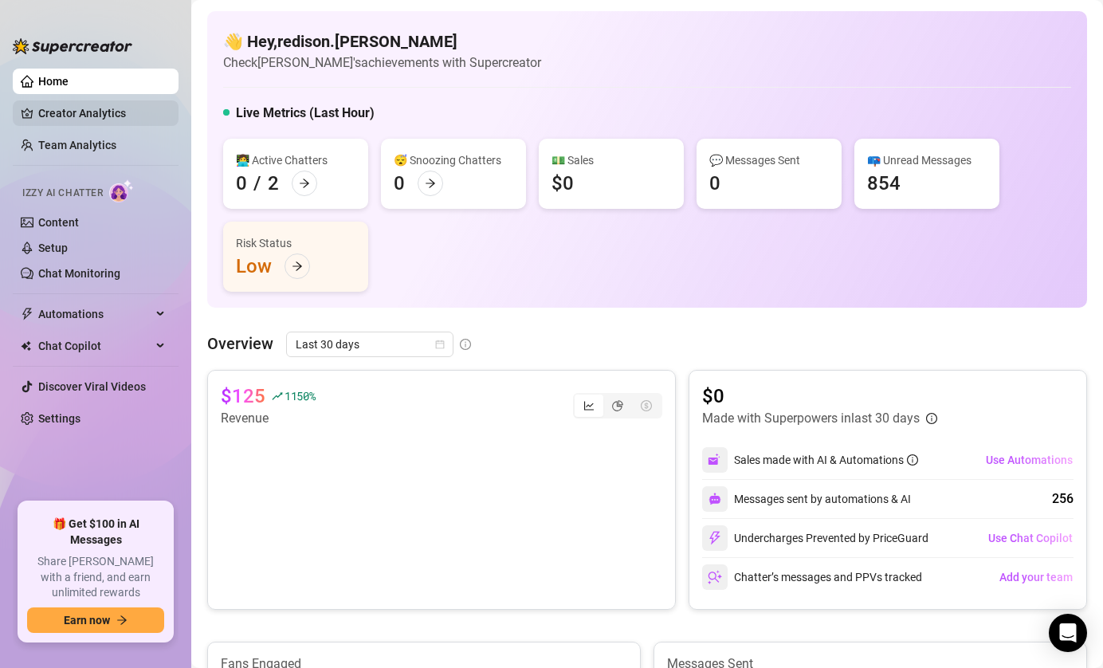
click at [104, 112] on link "Creator Analytics" at bounding box center [102, 113] width 128 height 26
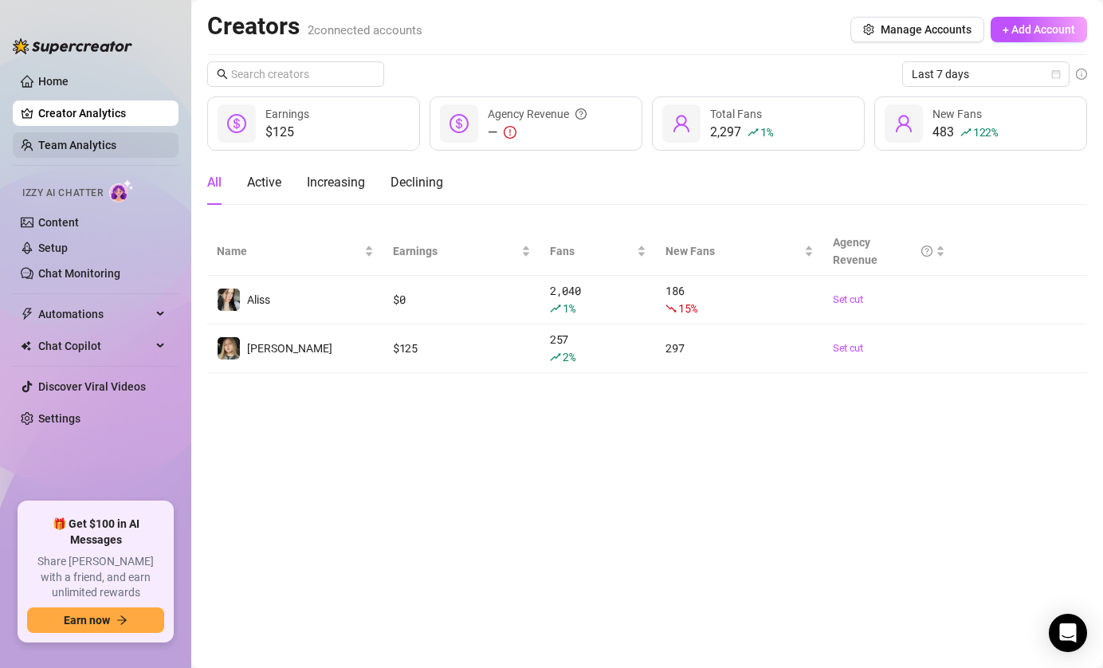
click at [116, 141] on link "Team Analytics" at bounding box center [77, 145] width 78 height 13
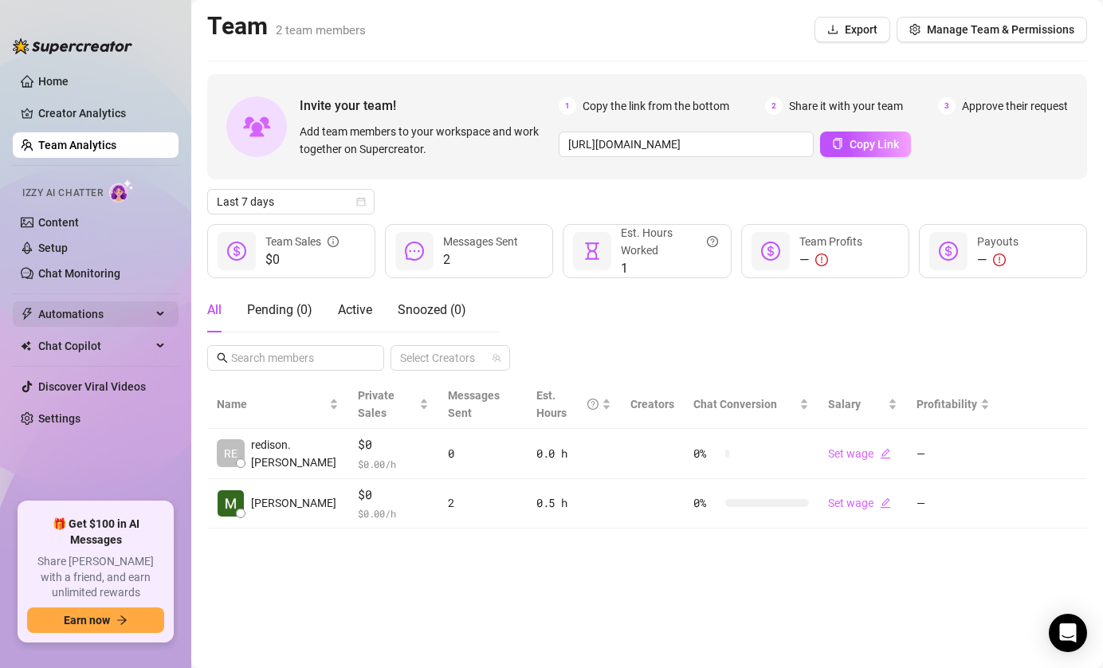
click at [92, 313] on span "Automations" at bounding box center [94, 314] width 113 height 26
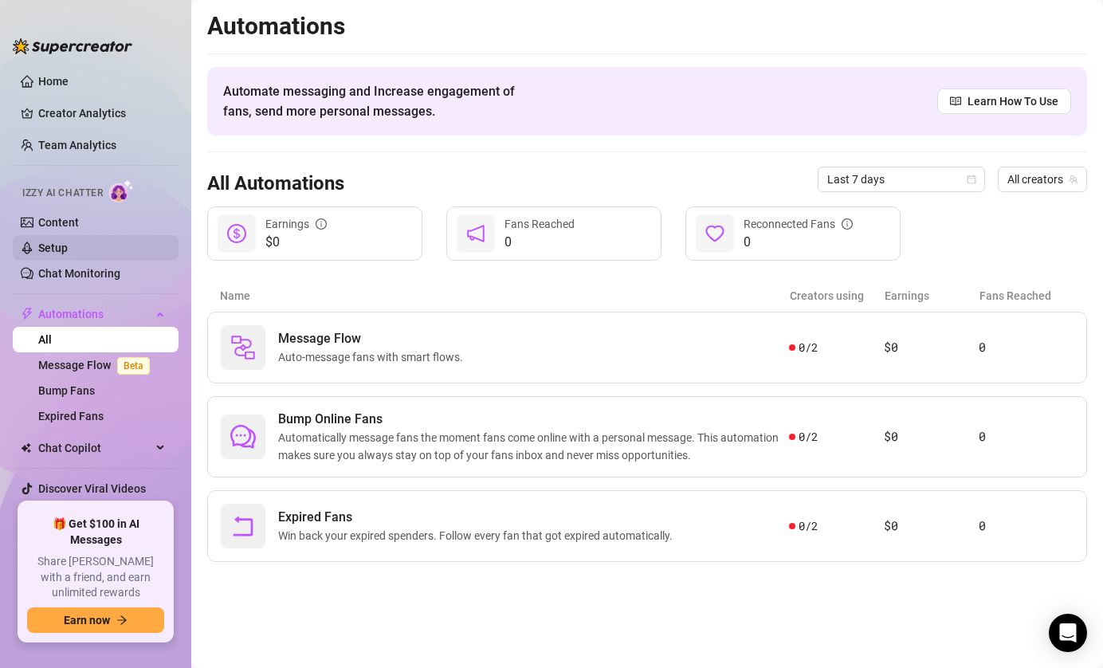
click at [68, 244] on link "Setup" at bounding box center [52, 248] width 29 height 13
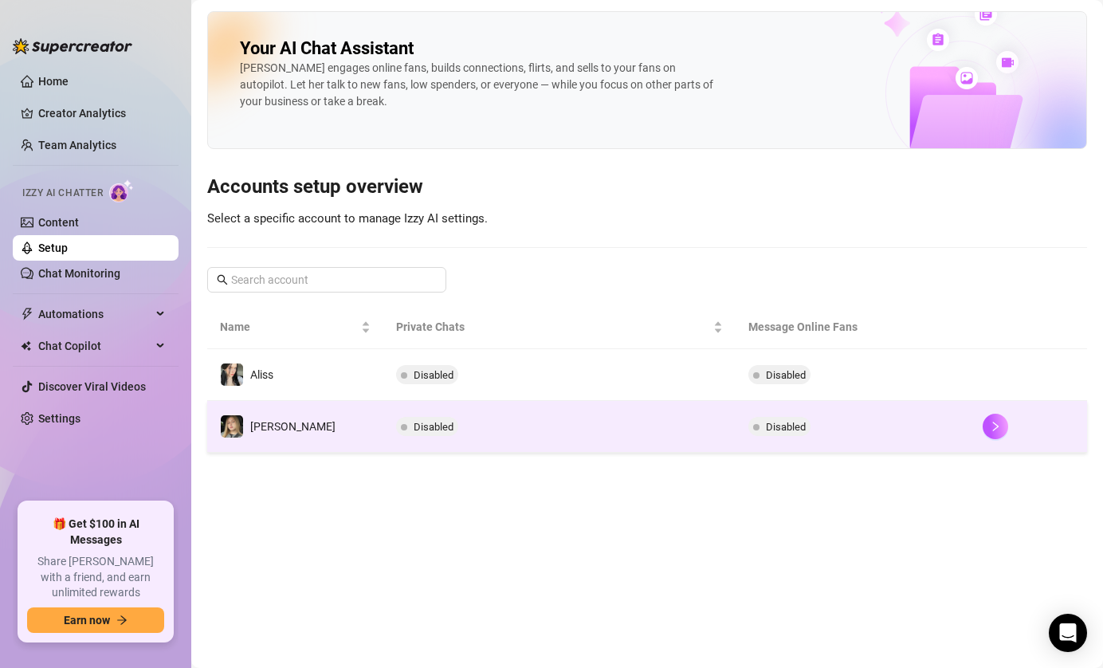
click at [564, 445] on td "Disabled" at bounding box center [558, 427] width 351 height 52
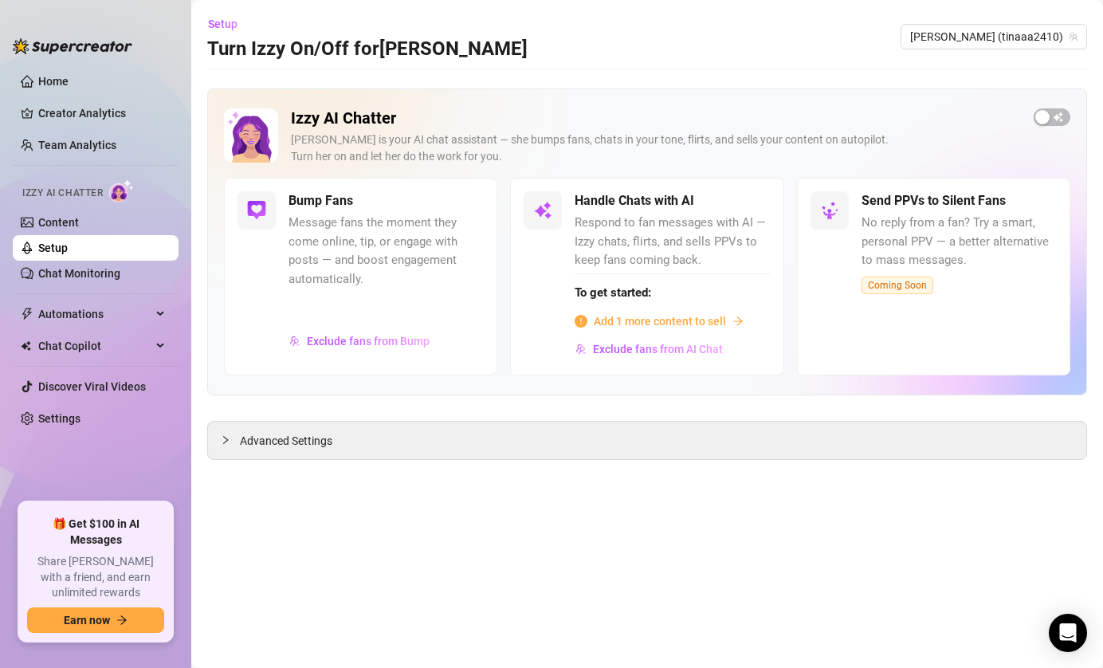
click at [684, 322] on span "Add 1 more content to sell" at bounding box center [660, 321] width 132 height 18
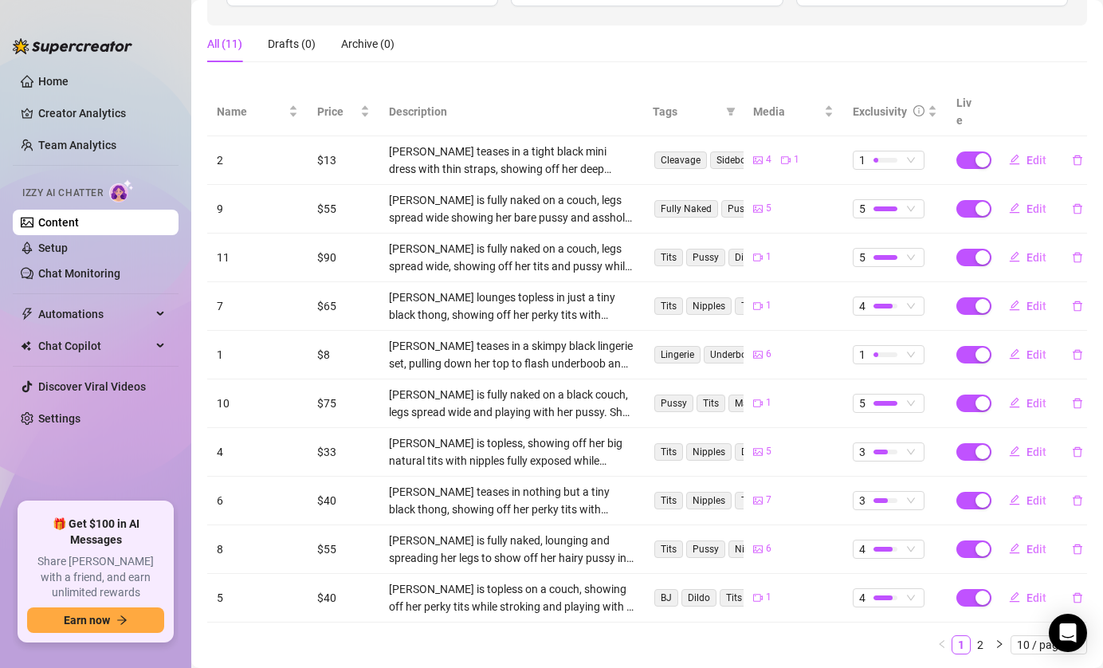
scroll to position [269, 0]
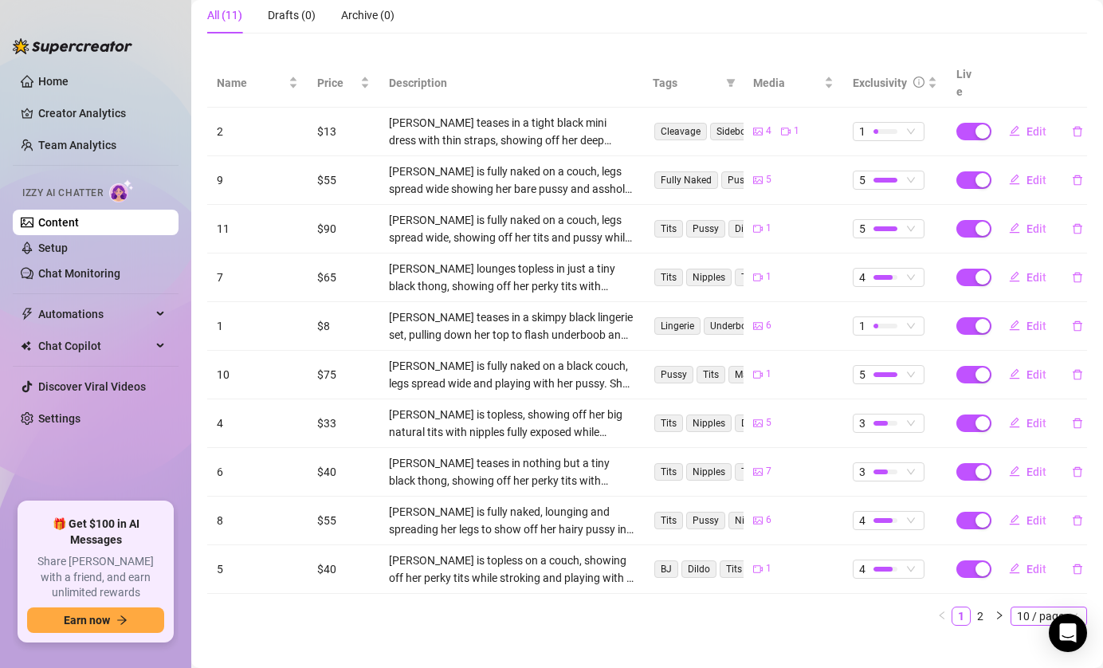
click at [1019, 607] on span "10 / page" at bounding box center [1049, 616] width 64 height 18
click at [1035, 579] on div "100 / page" at bounding box center [1049, 588] width 53 height 18
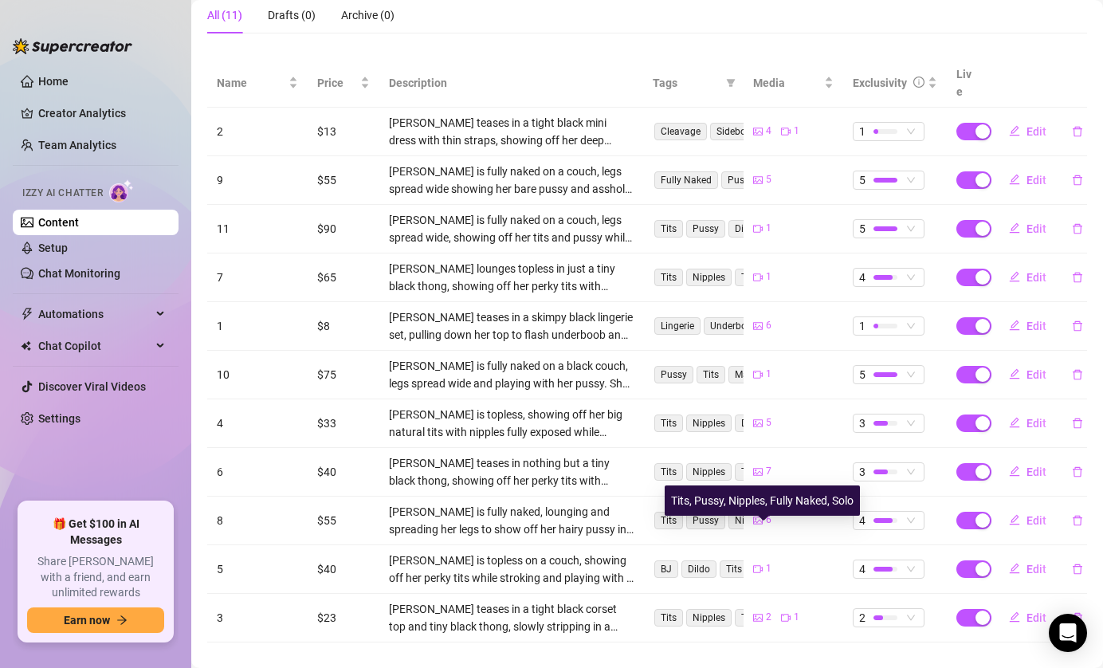
scroll to position [0, 0]
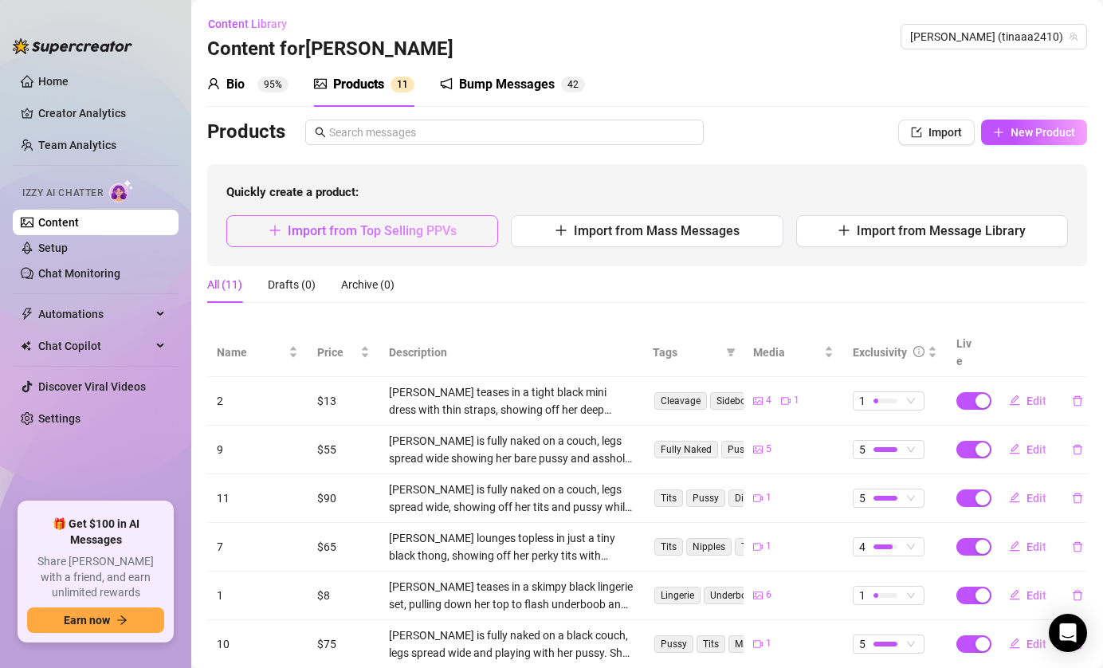
click at [275, 226] on icon "plus" at bounding box center [275, 230] width 13 height 13
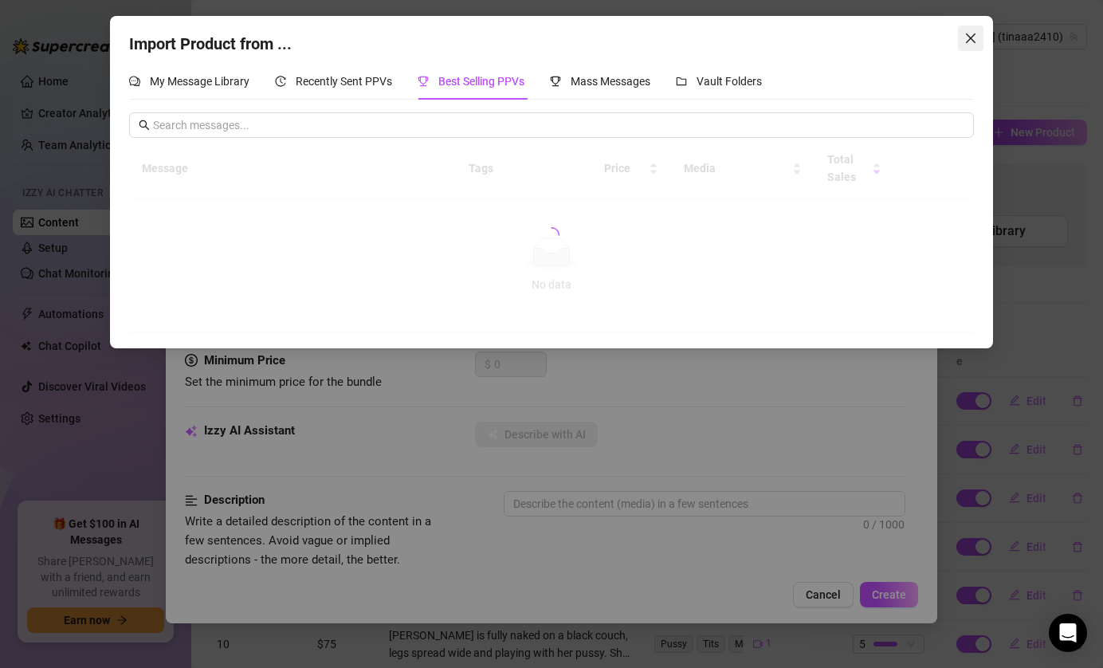
click at [964, 35] on icon "close" at bounding box center [970, 38] width 13 height 13
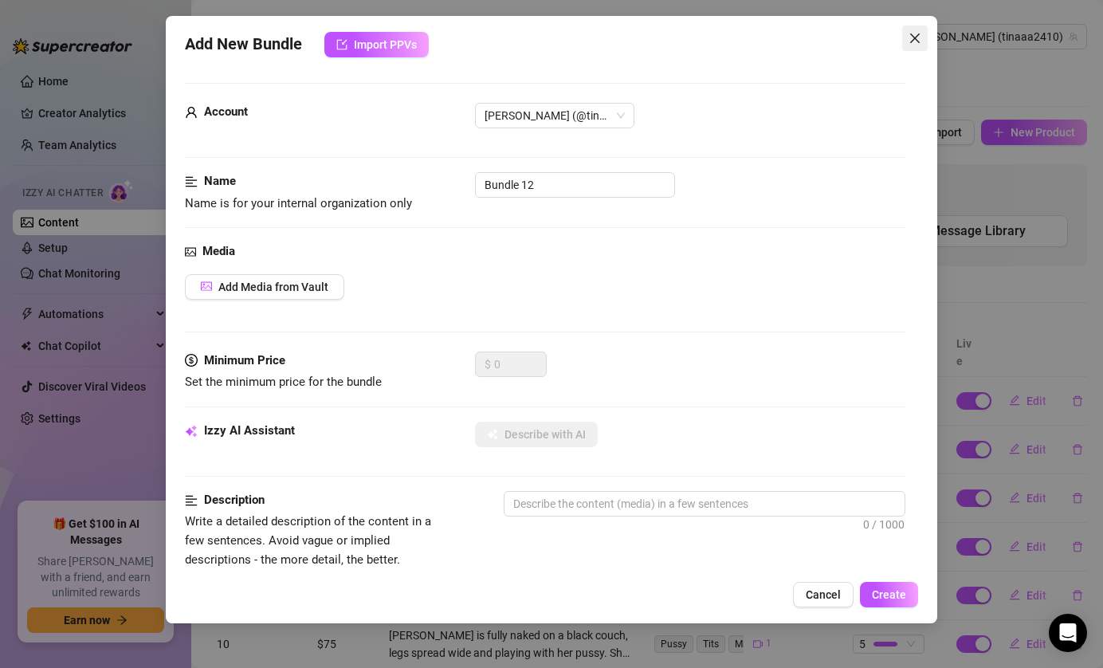
click at [911, 27] on button "Close" at bounding box center [915, 39] width 26 height 26
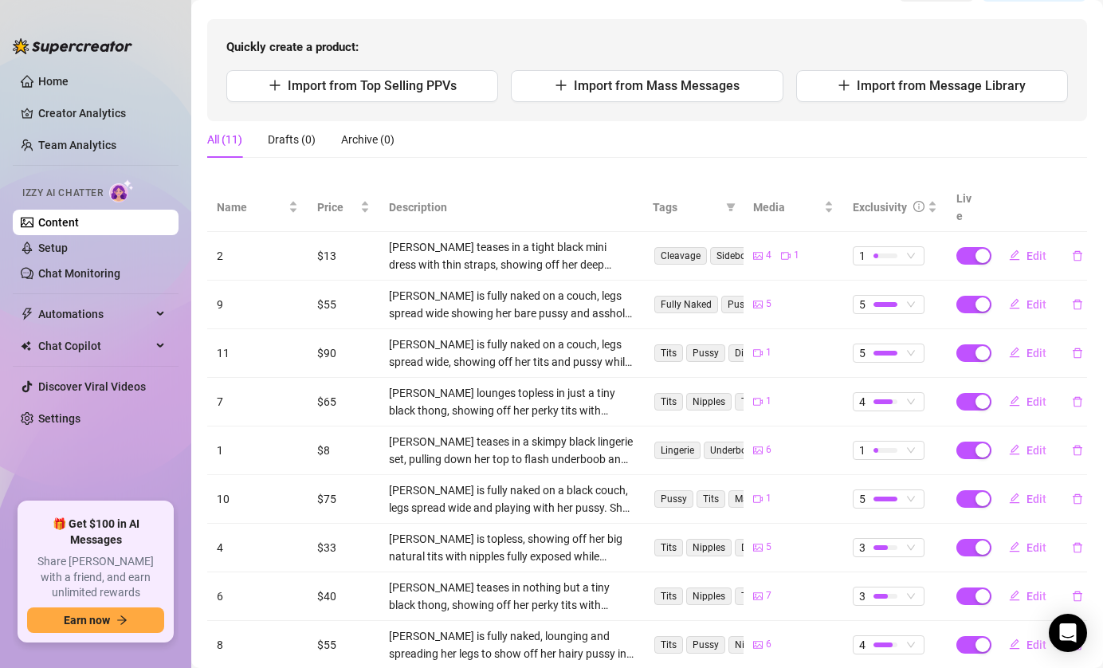
scroll to position [186, 0]
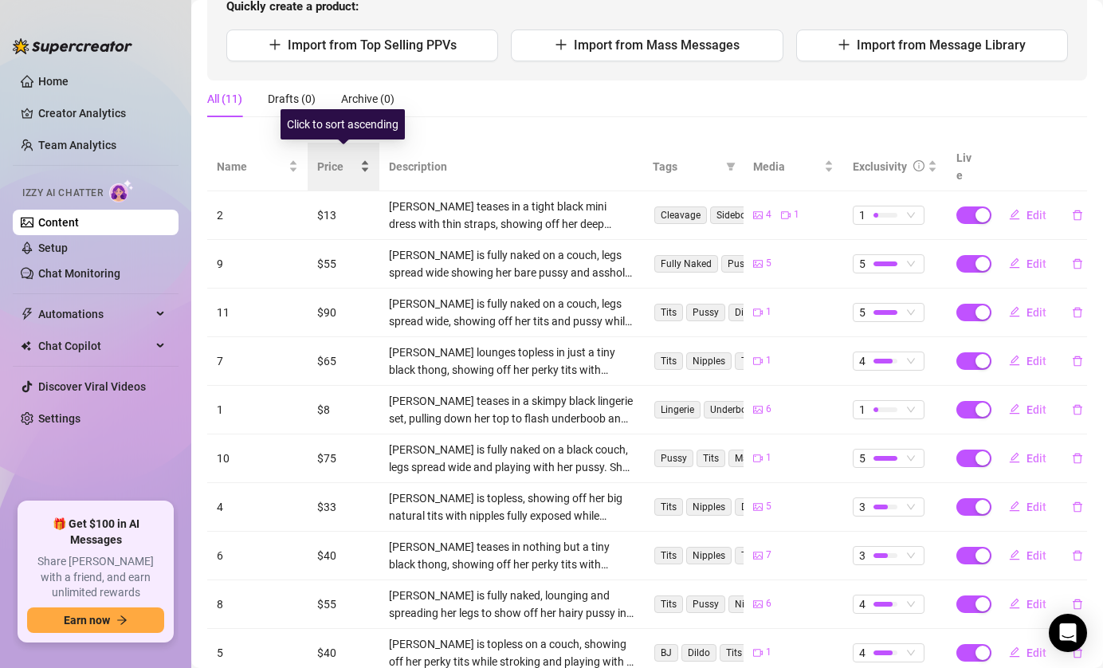
click at [359, 159] on div "Price" at bounding box center [343, 167] width 53 height 18
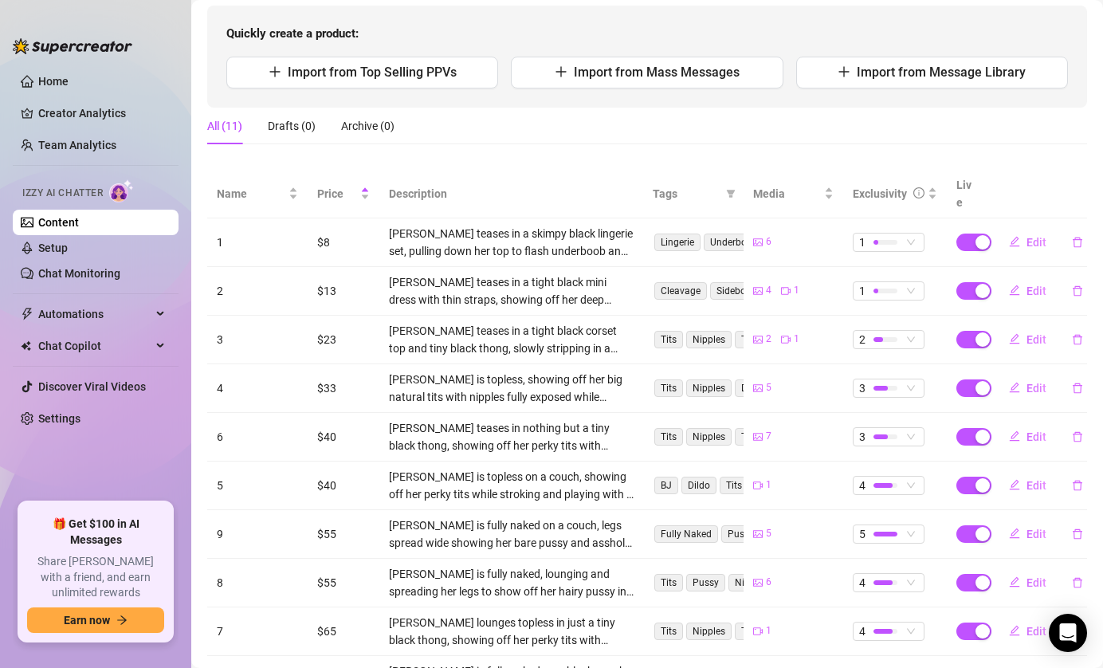
scroll to position [0, 0]
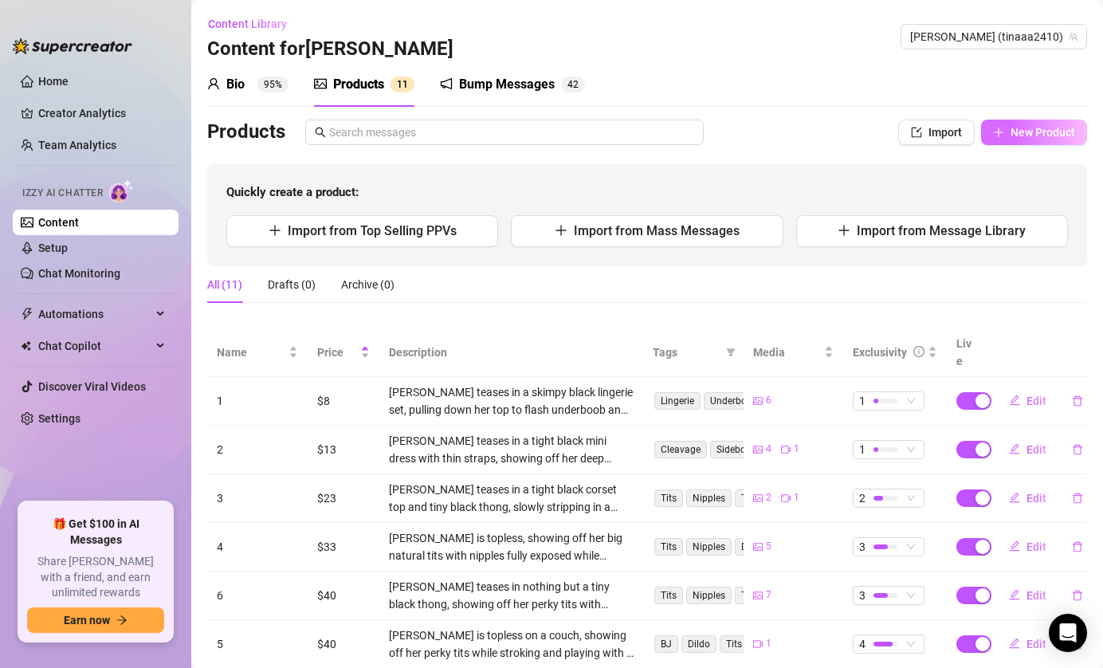
click at [1012, 137] on span "New Product" at bounding box center [1043, 132] width 65 height 13
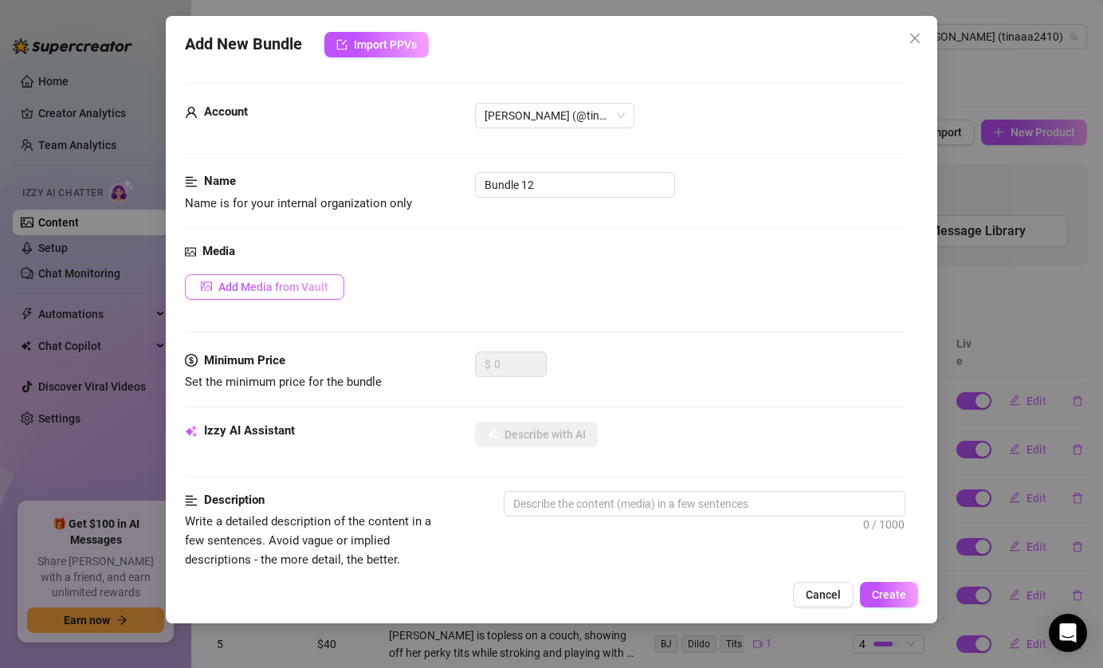
click at [312, 281] on span "Add Media from Vault" at bounding box center [273, 287] width 110 height 13
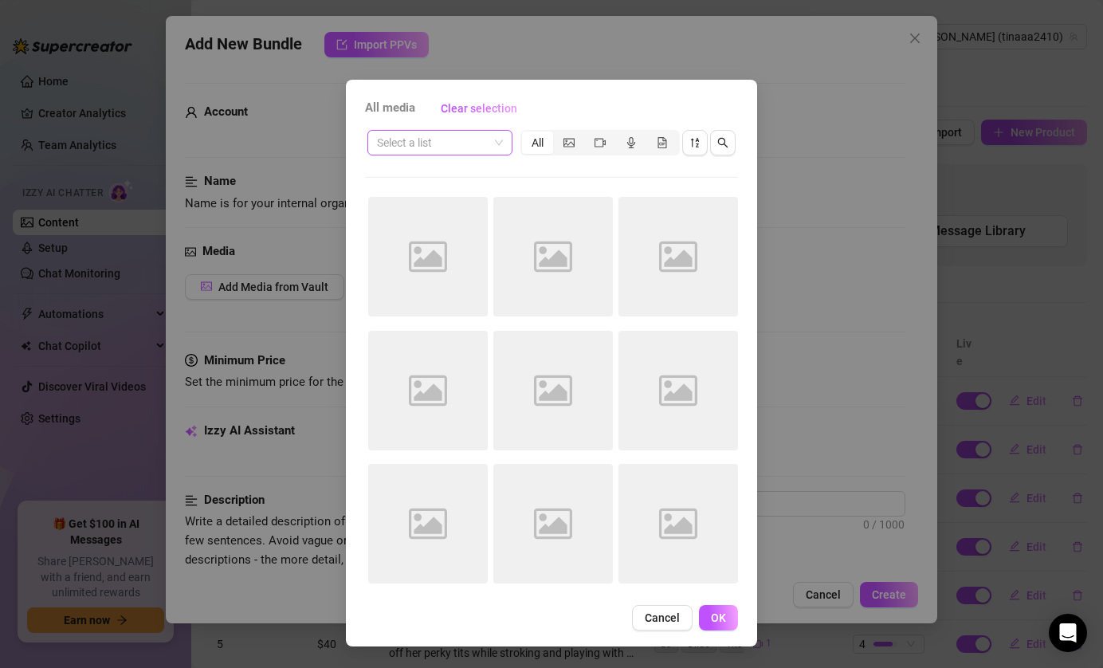
click at [491, 139] on span at bounding box center [440, 143] width 126 height 24
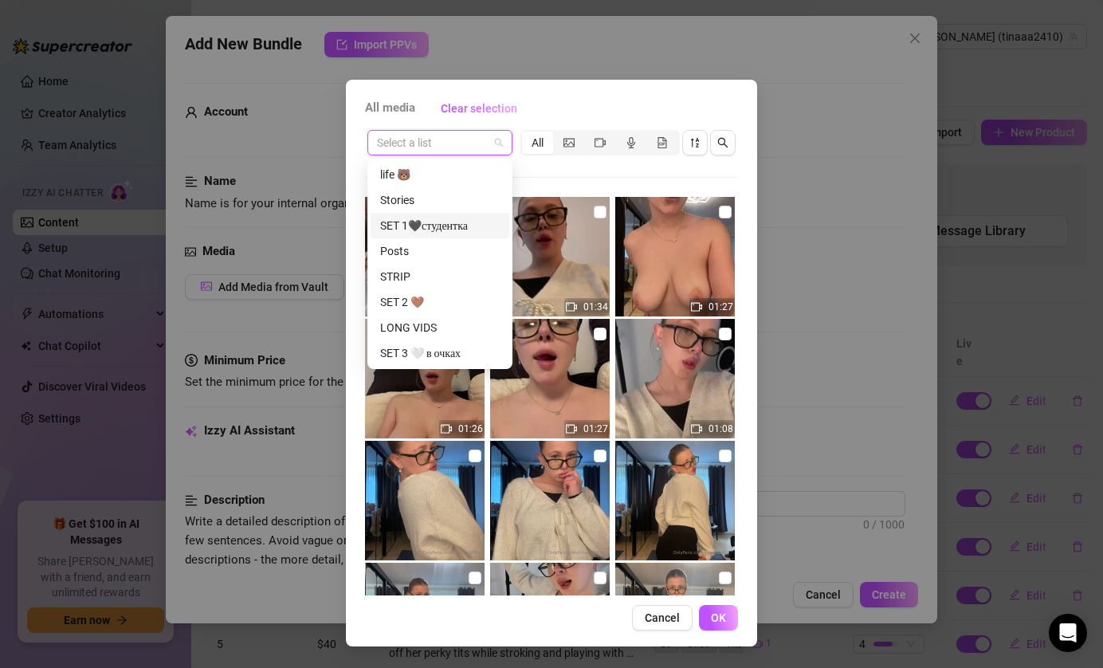
click at [455, 224] on div "SET 1🖤студентка" at bounding box center [440, 226] width 120 height 18
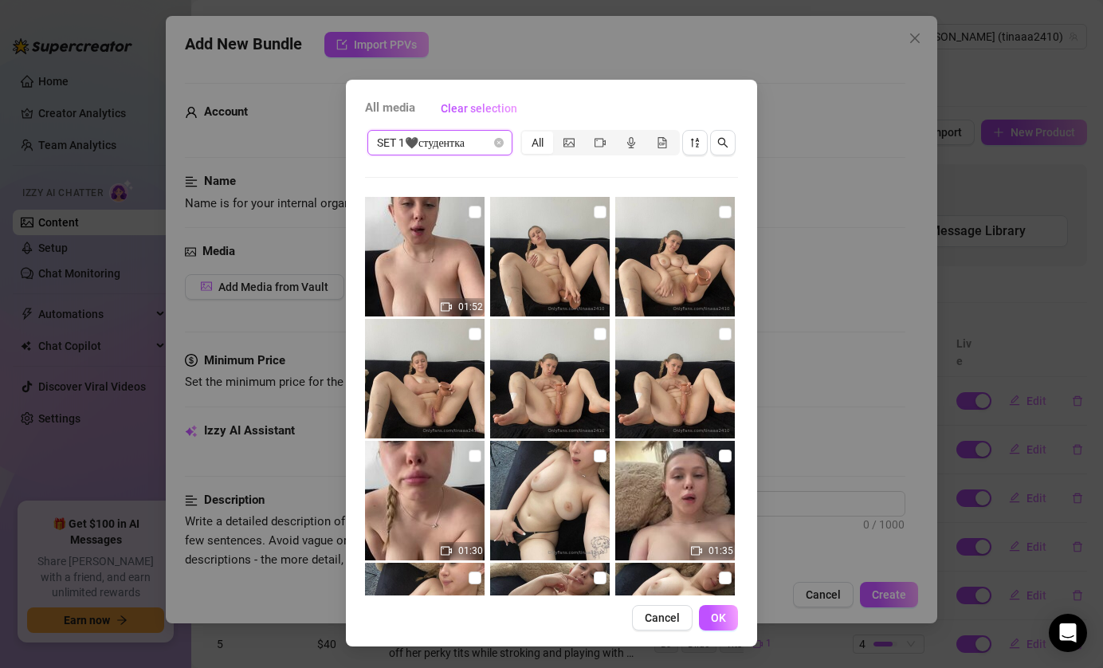
click at [493, 142] on span "SET 1🖤студентка" at bounding box center [440, 143] width 126 height 24
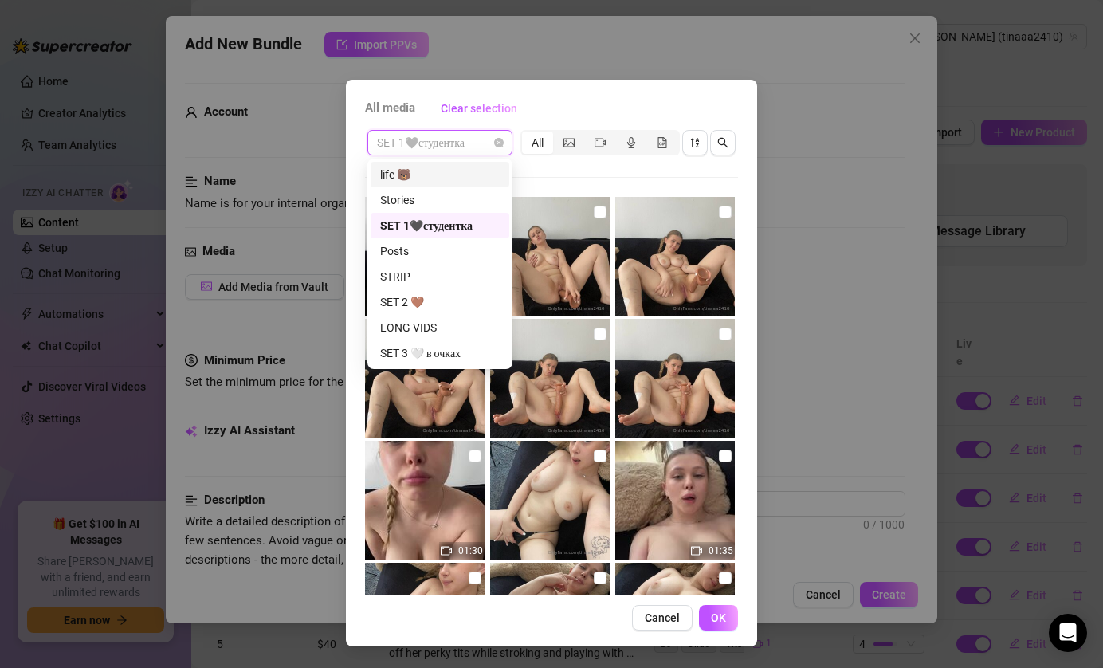
click at [461, 172] on div "life 🐻" at bounding box center [440, 175] width 120 height 18
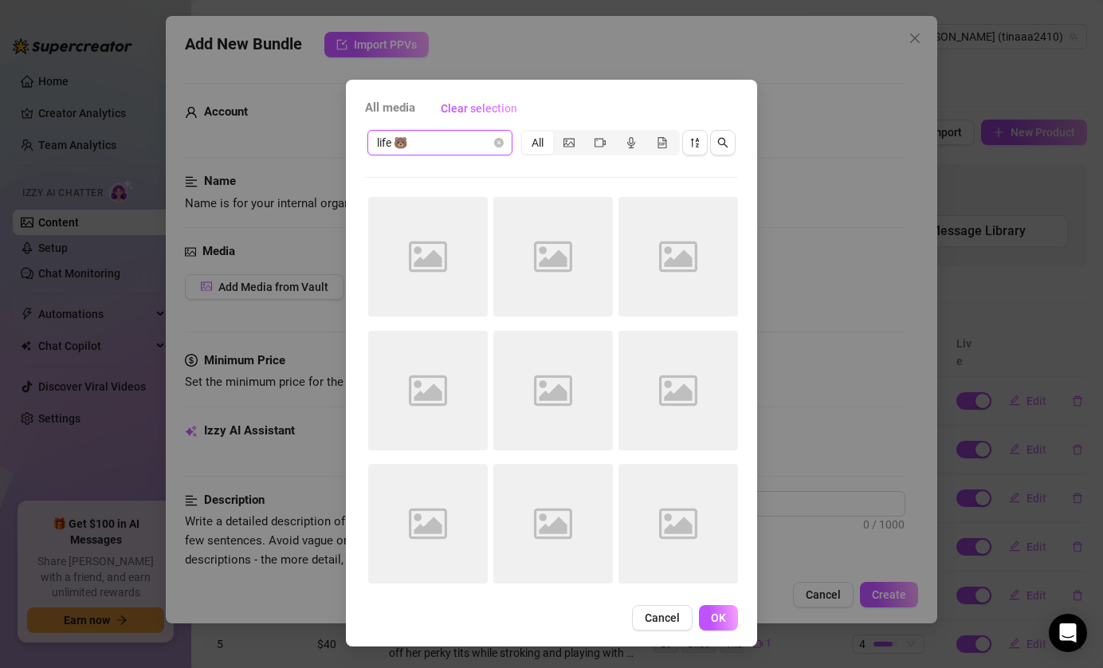
click at [477, 143] on span "life 🐻" at bounding box center [440, 143] width 126 height 24
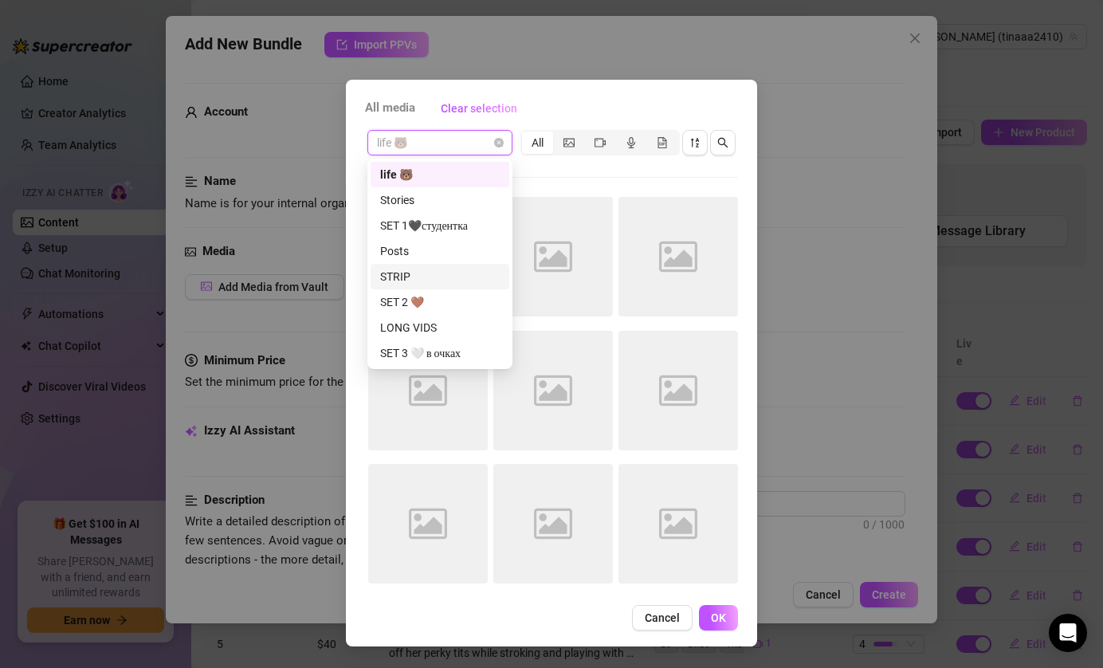
scroll to position [26, 0]
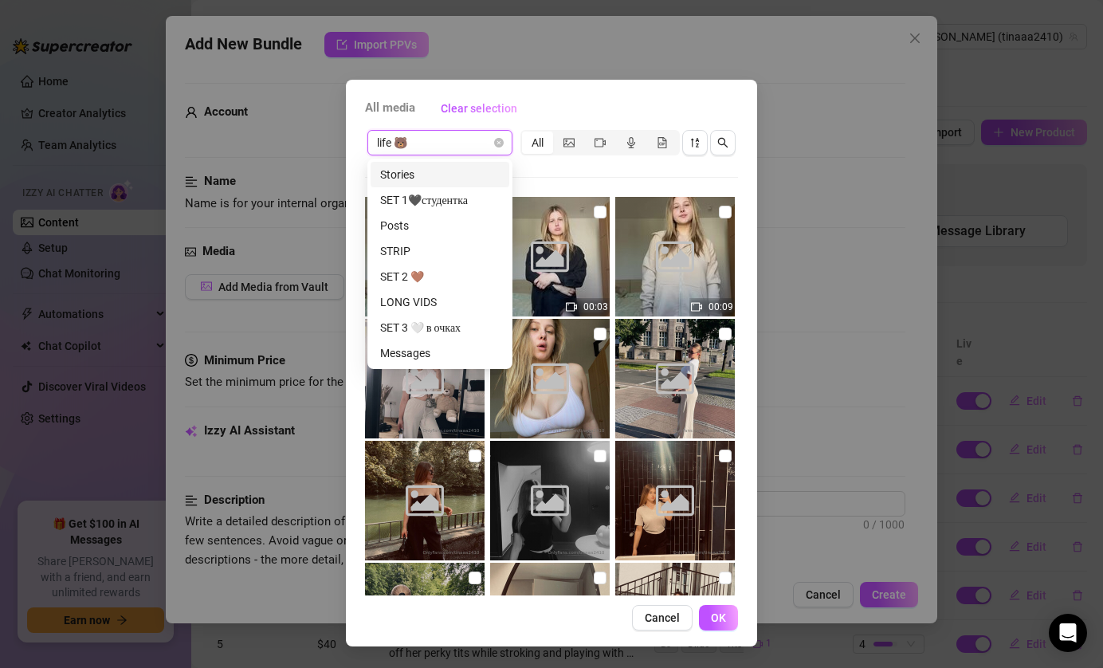
click at [399, 104] on span "All media" at bounding box center [390, 108] width 50 height 19
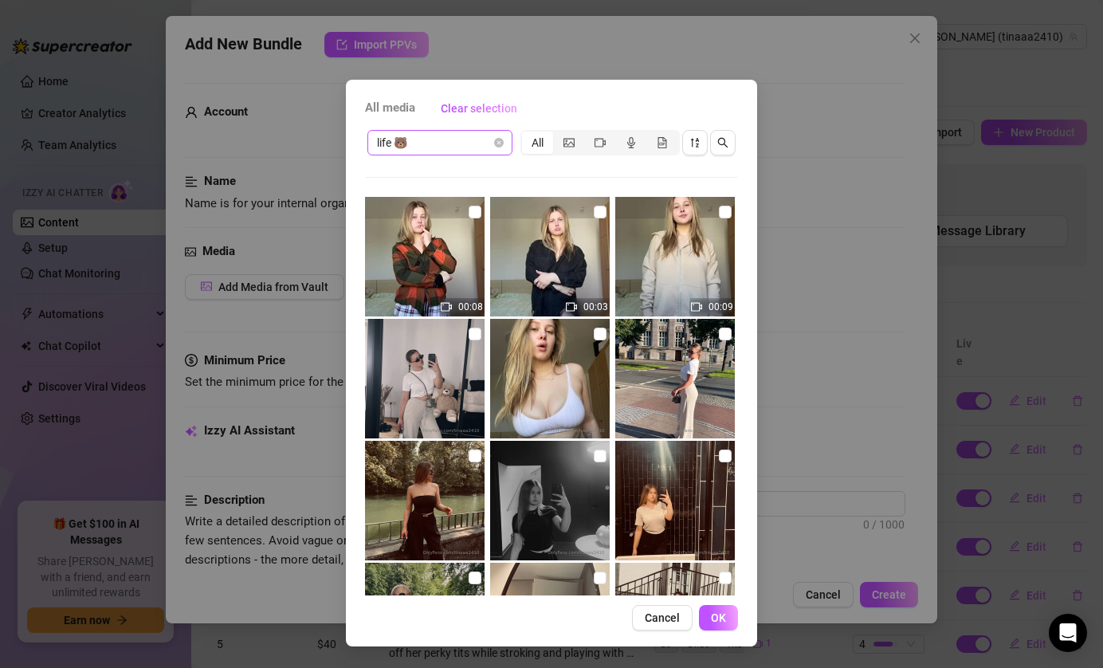
click at [432, 146] on span "life 🐻" at bounding box center [440, 143] width 126 height 24
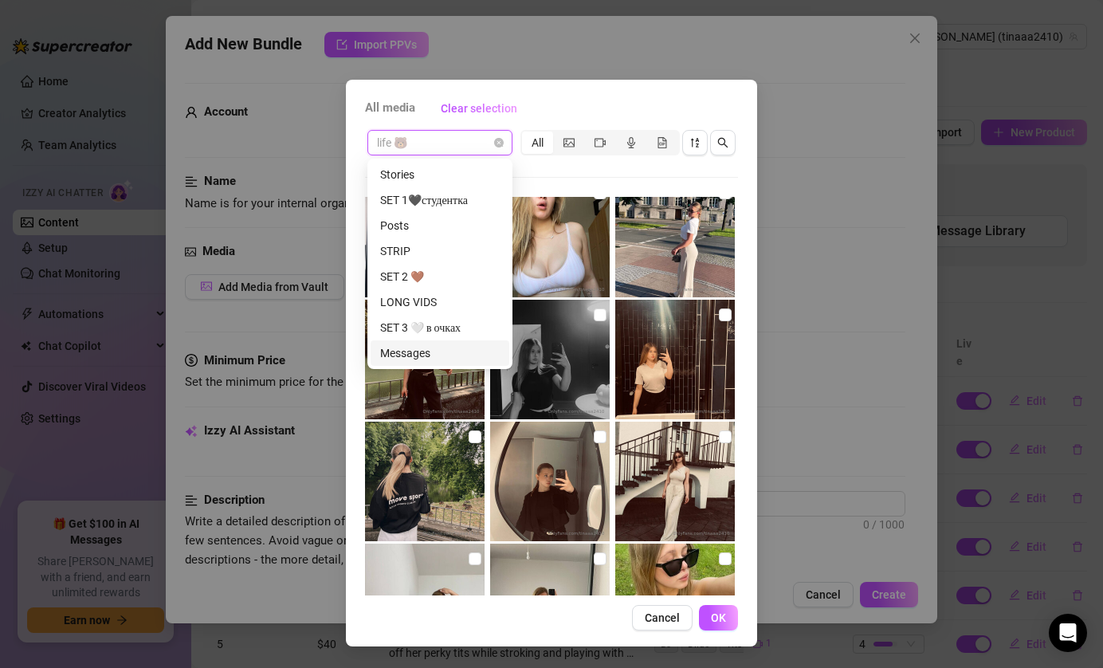
click at [419, 352] on div "Messages" at bounding box center [440, 353] width 120 height 18
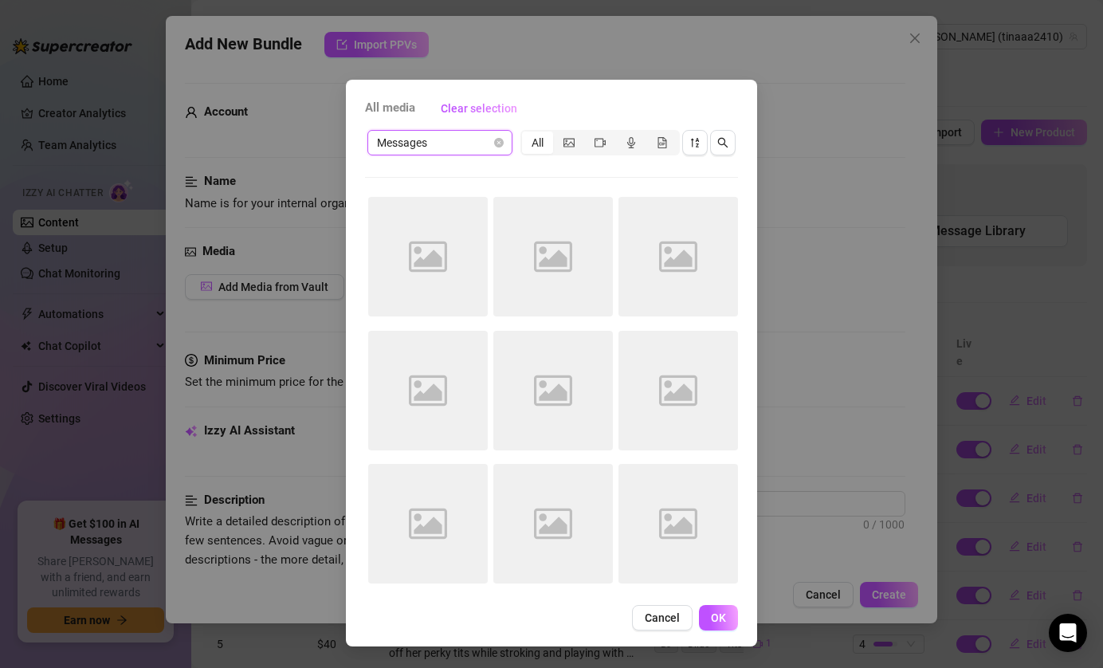
scroll to position [0, 0]
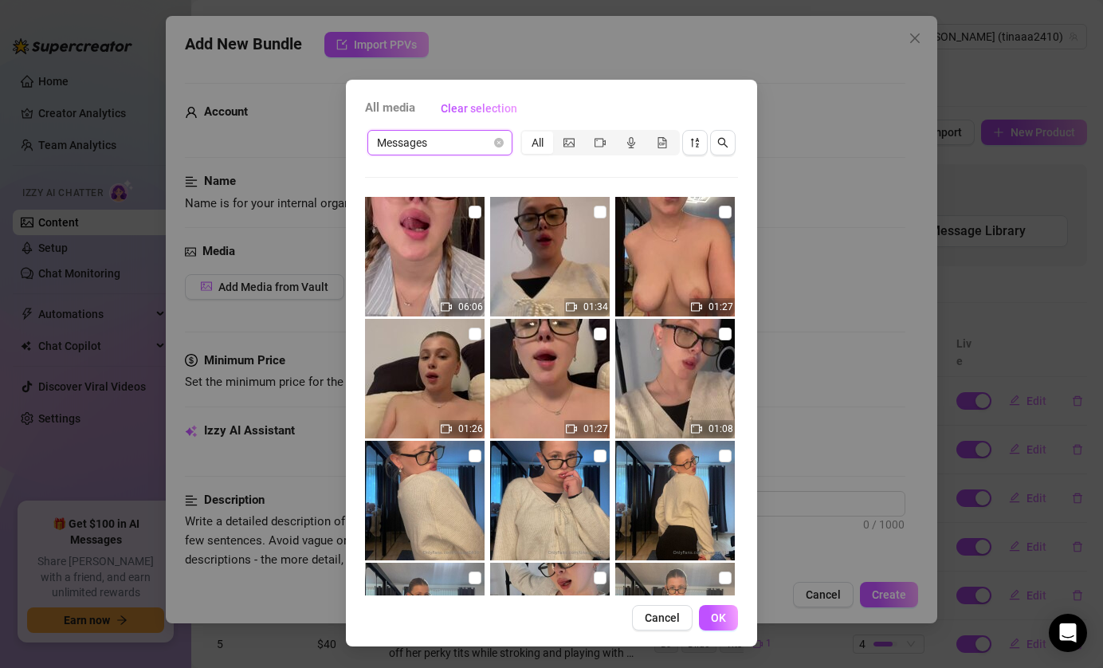
click at [556, 249] on img at bounding box center [550, 257] width 120 height 120
click at [722, 618] on span "OK" at bounding box center [718, 617] width 15 height 13
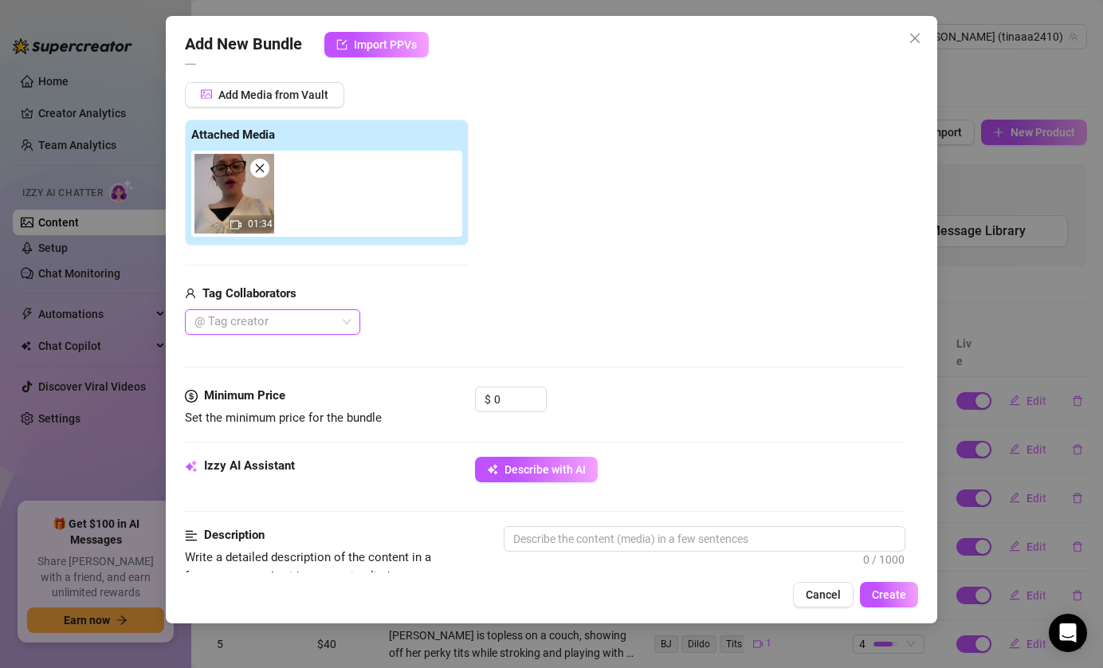
scroll to position [195, 0]
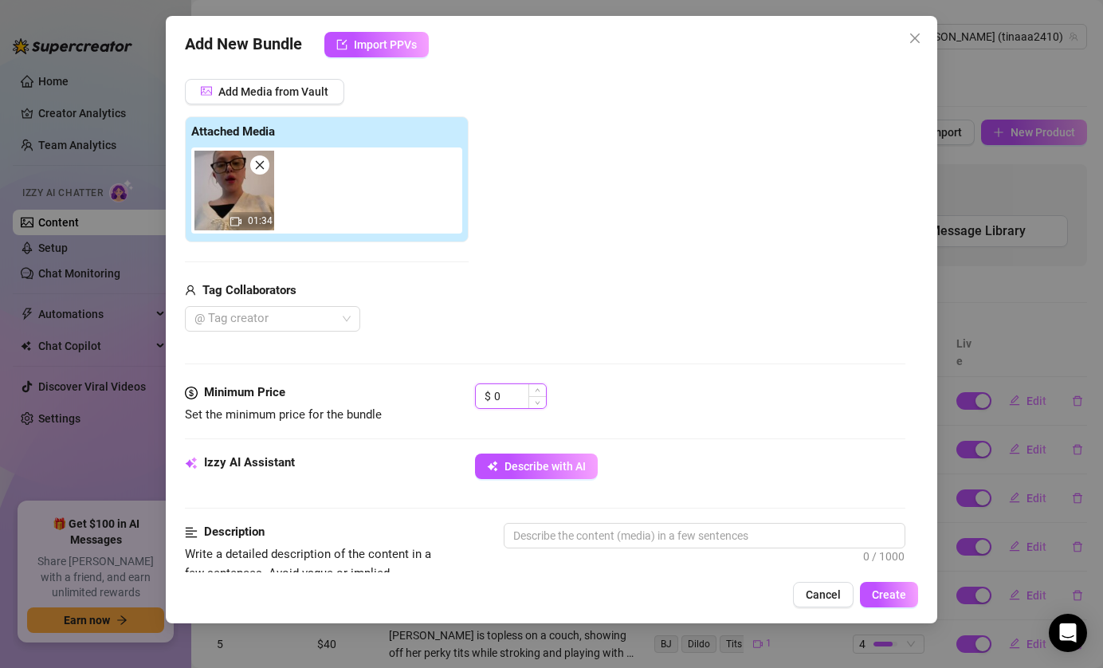
click at [517, 396] on input "0" at bounding box center [520, 396] width 52 height 24
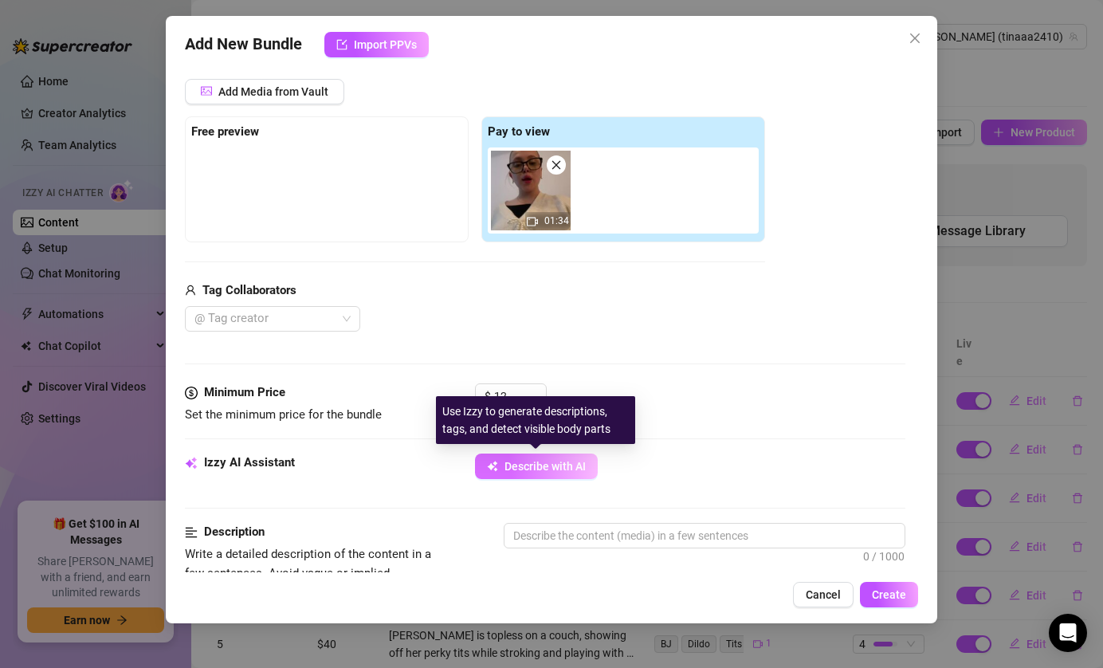
click at [535, 465] on span "Describe with AI" at bounding box center [545, 466] width 81 height 13
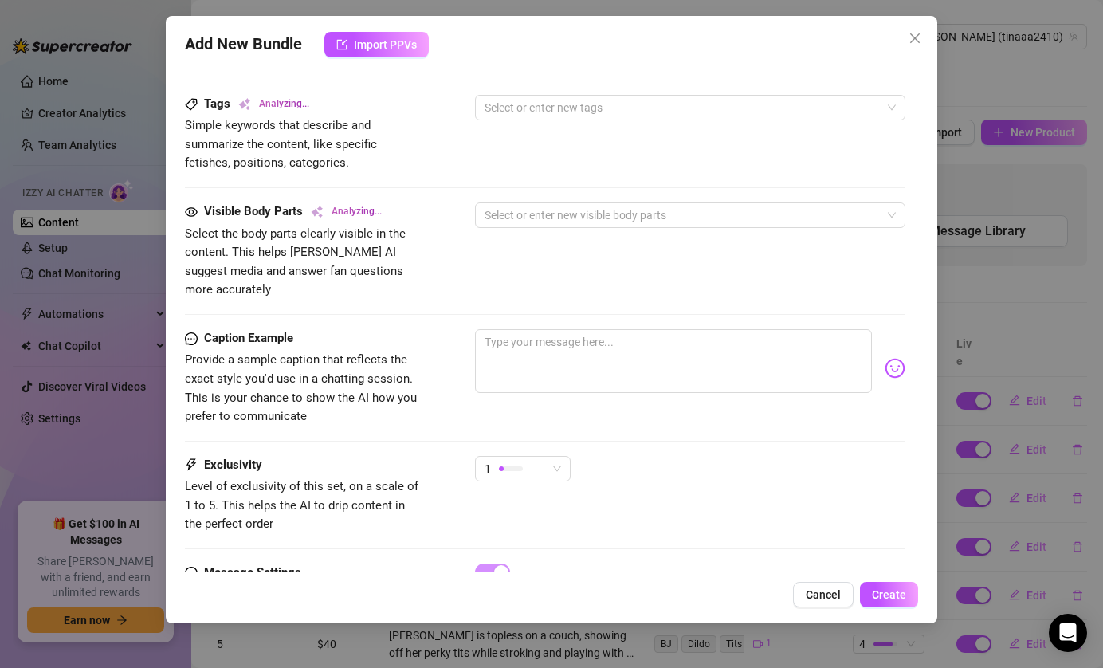
scroll to position [853, 0]
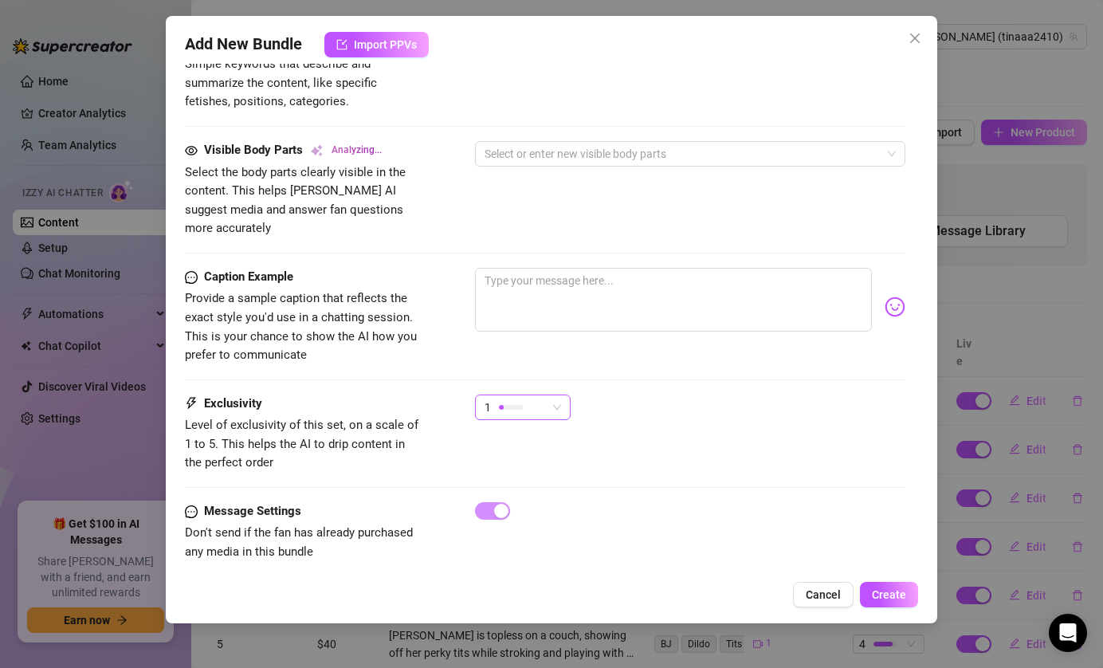
click at [544, 395] on div "1" at bounding box center [516, 407] width 62 height 24
click at [657, 336] on div "Caption Example Provide a sample caption that reflects the exact style you'd us…" at bounding box center [545, 316] width 721 height 97
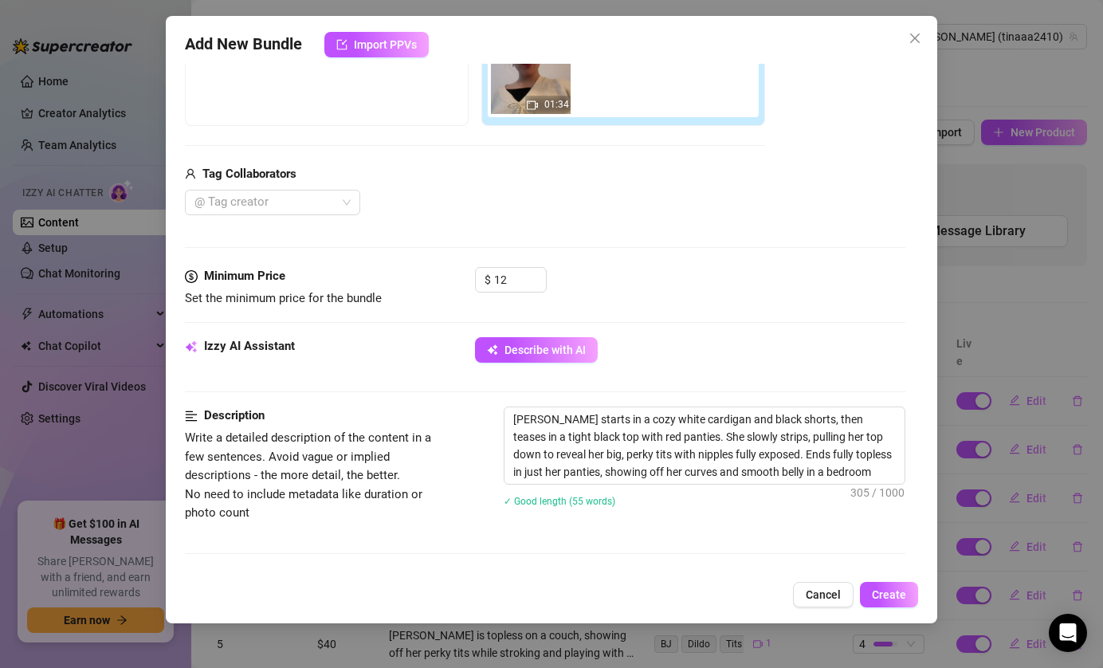
scroll to position [0, 0]
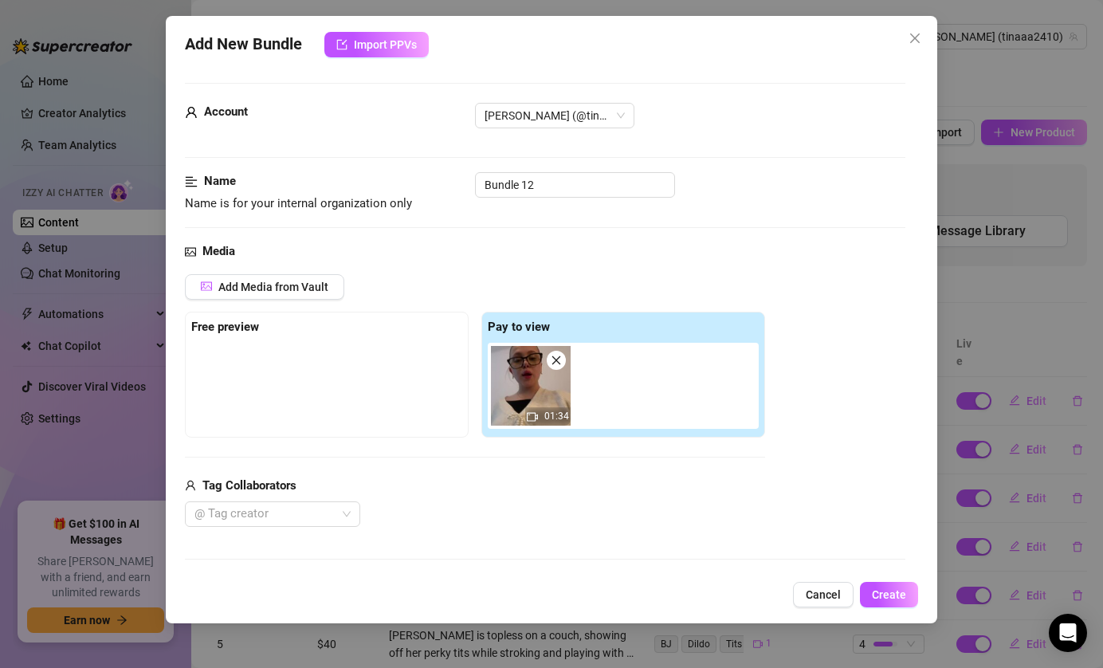
click at [564, 359] on span at bounding box center [556, 360] width 19 height 19
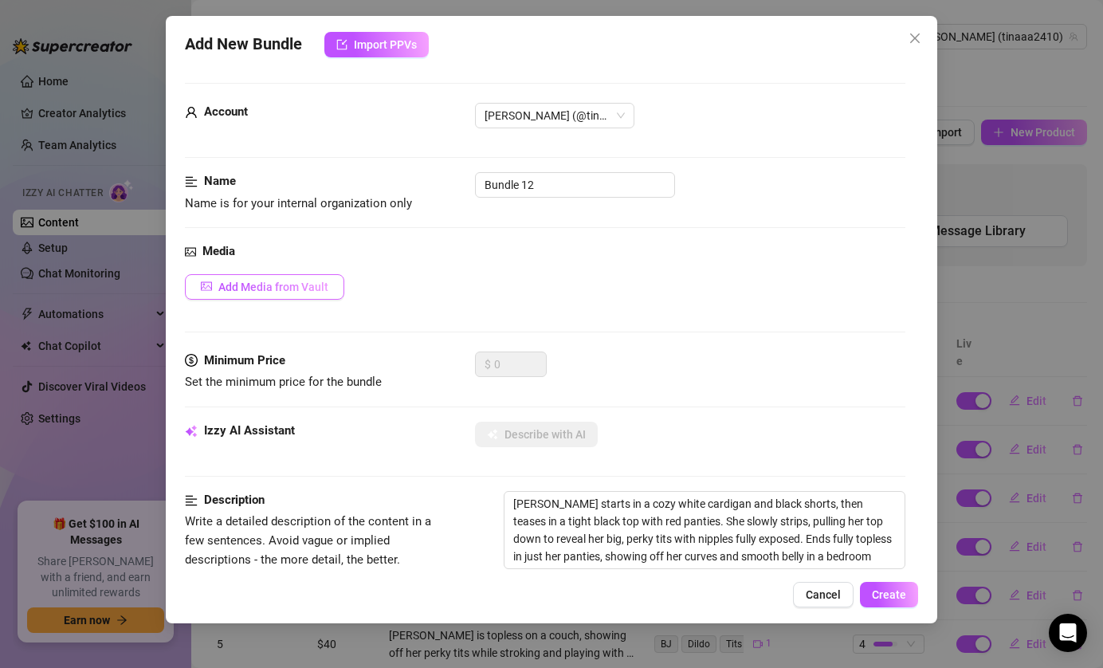
click at [220, 276] on button "Add Media from Vault" at bounding box center [264, 287] width 159 height 26
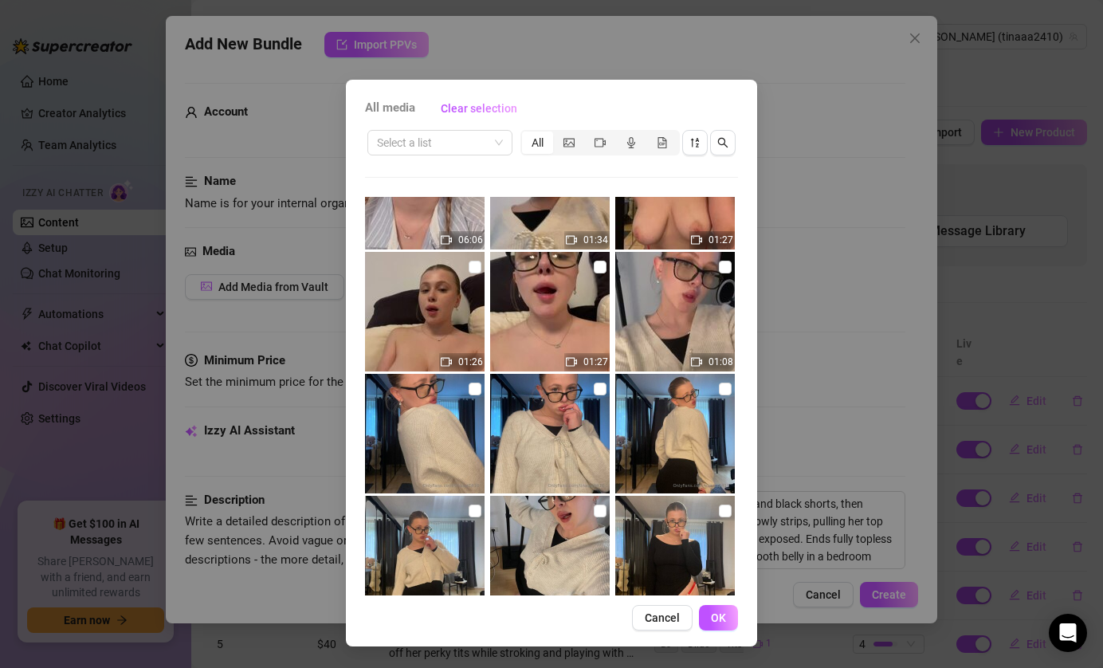
scroll to position [66, 0]
click at [721, 268] on input "checkbox" at bounding box center [725, 267] width 13 height 13
click at [725, 622] on span "OK" at bounding box center [718, 617] width 15 height 13
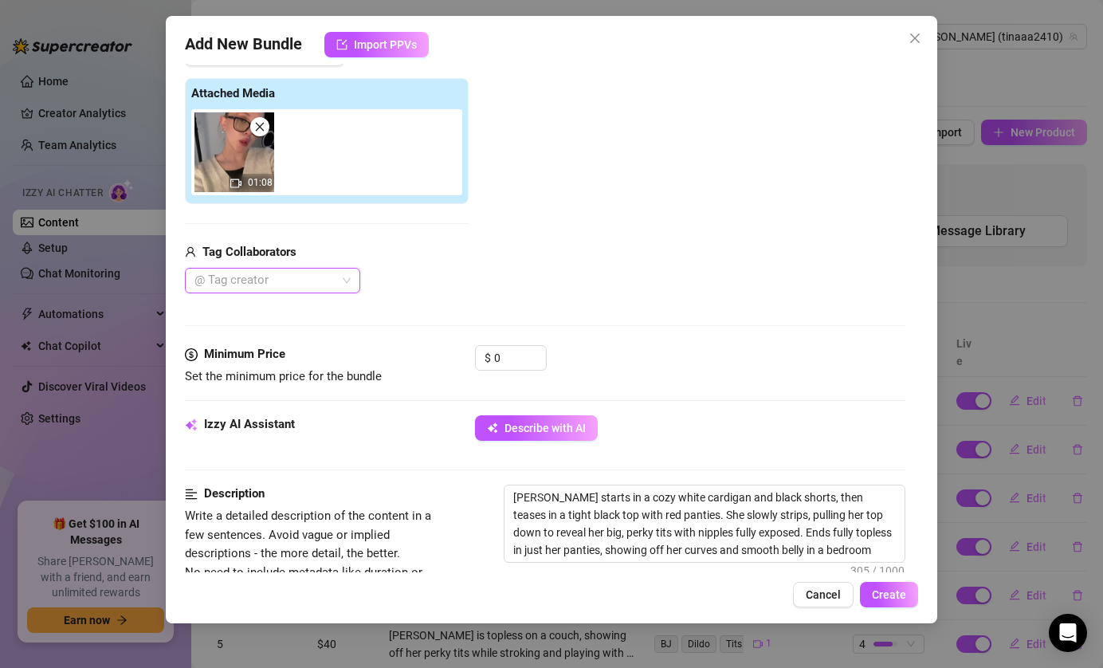
scroll to position [353, 0]
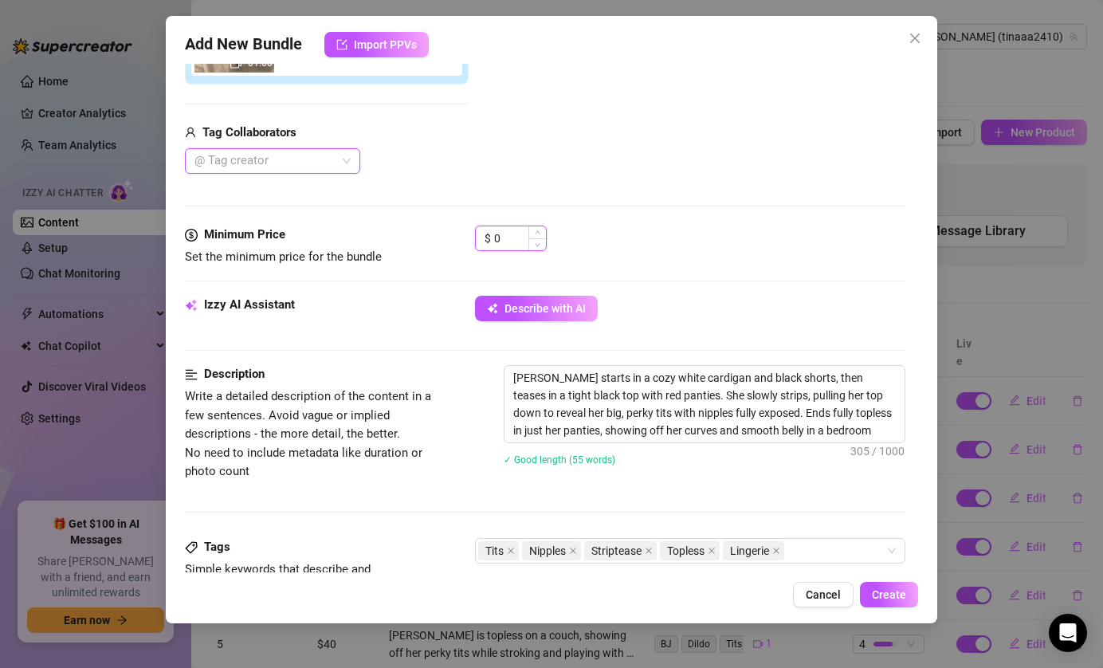
click at [510, 248] on input "0" at bounding box center [520, 238] width 52 height 24
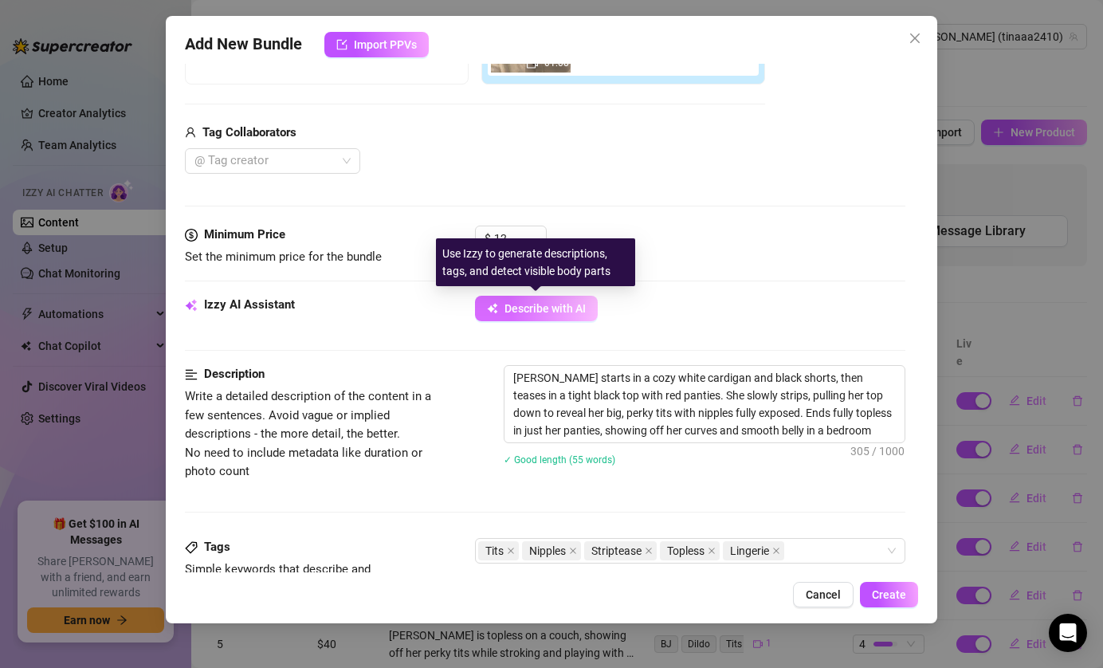
click at [534, 319] on button "Describe with AI" at bounding box center [536, 309] width 123 height 26
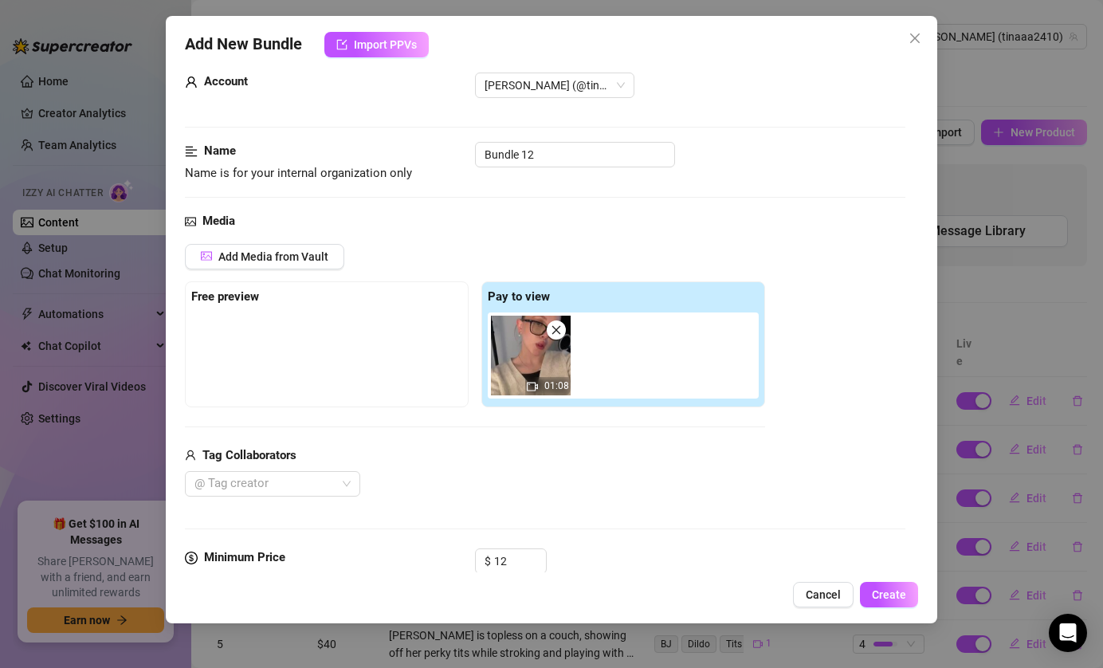
scroll to position [0, 0]
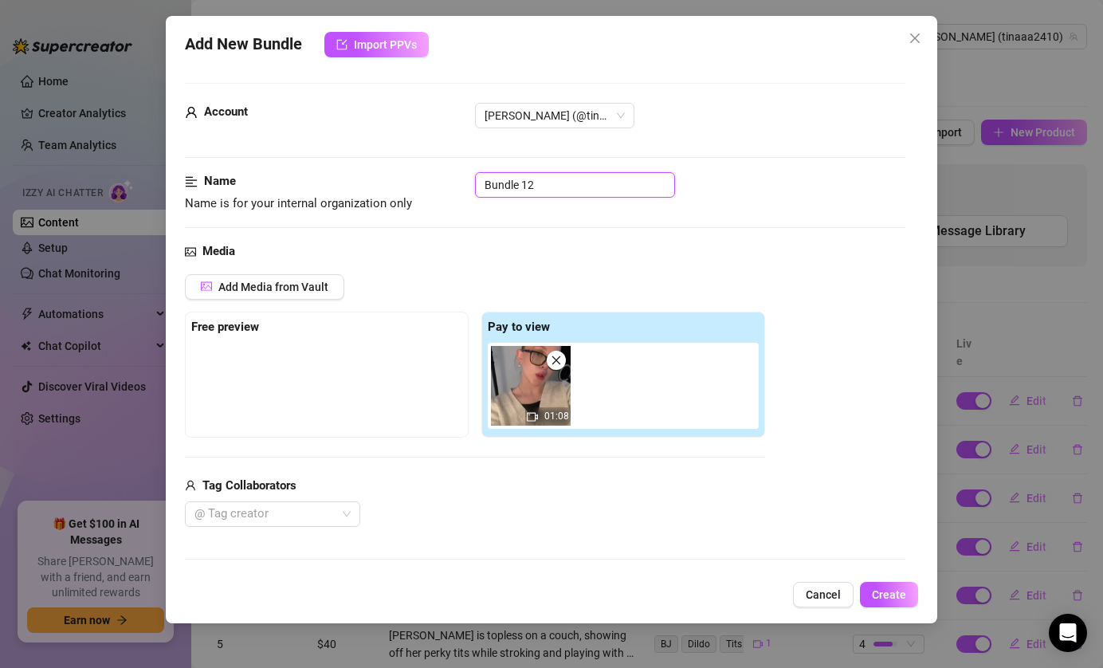
drag, startPoint x: 536, startPoint y: 187, endPoint x: 364, endPoint y: 187, distance: 172.2
click at [364, 187] on div "Name Name is for your internal organization only Bundle 12" at bounding box center [545, 192] width 721 height 41
drag, startPoint x: 605, startPoint y: 213, endPoint x: 622, endPoint y: 242, distance: 33.9
click at [622, 242] on div "Media" at bounding box center [545, 251] width 721 height 19
click at [607, 172] on input "Heya! Did you have time to watch this video already?😏" at bounding box center [575, 185] width 200 height 26
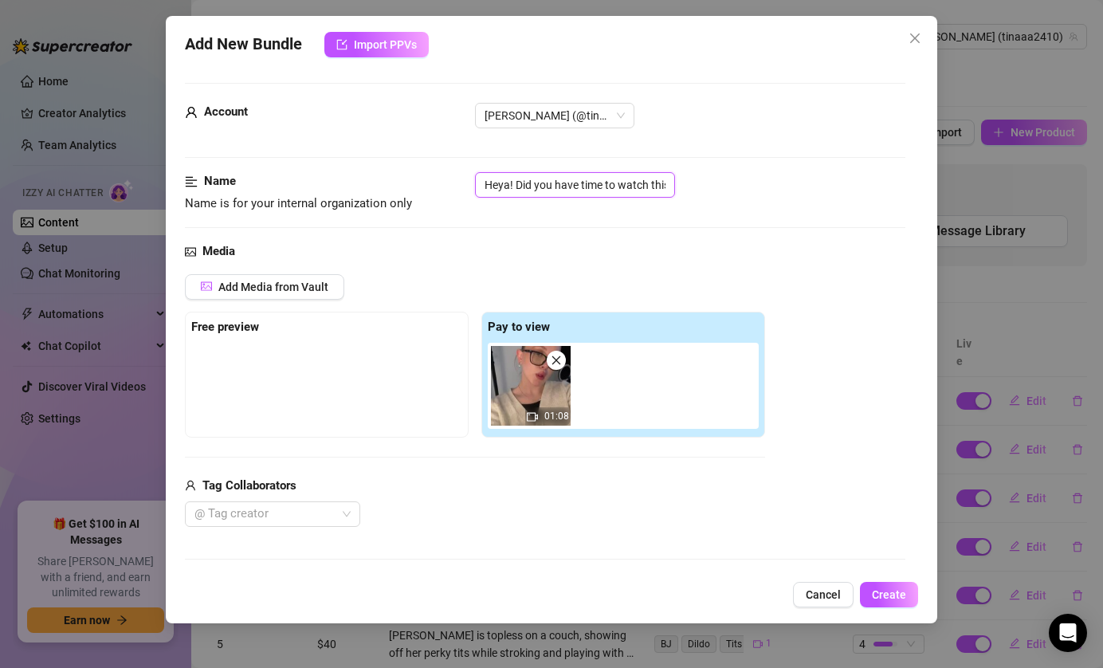
click at [607, 172] on input "Heya! Did you have time to watch this video already?😏" at bounding box center [575, 185] width 200 height 26
click at [607, 192] on input "Heya! Did you have time to watch this video already?😏" at bounding box center [575, 185] width 200 height 26
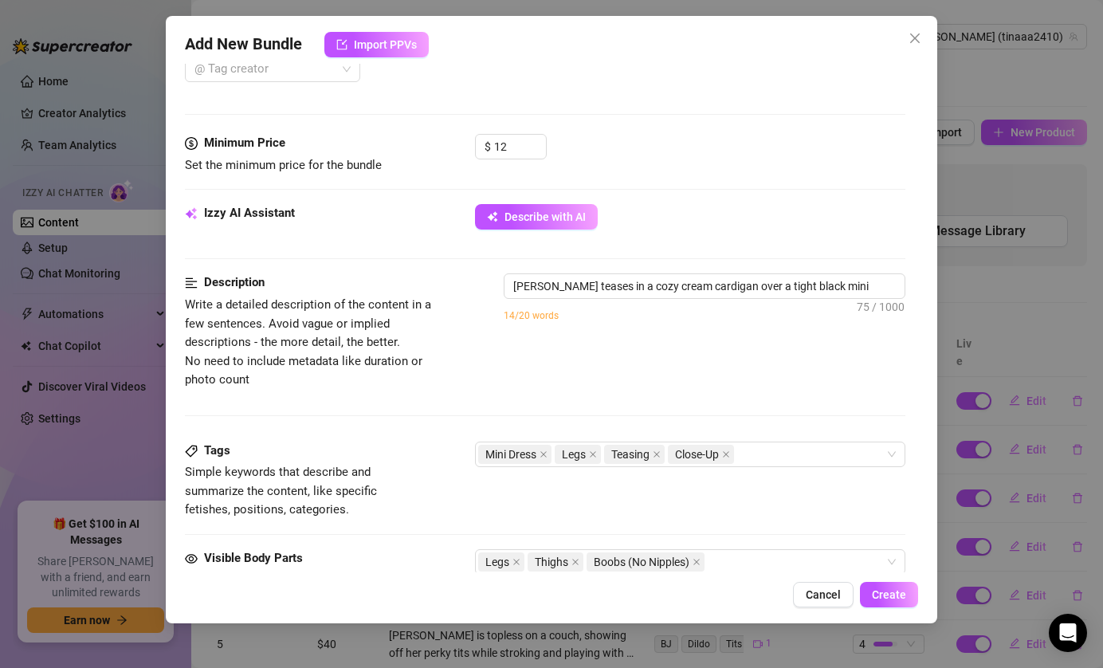
scroll to position [775, 0]
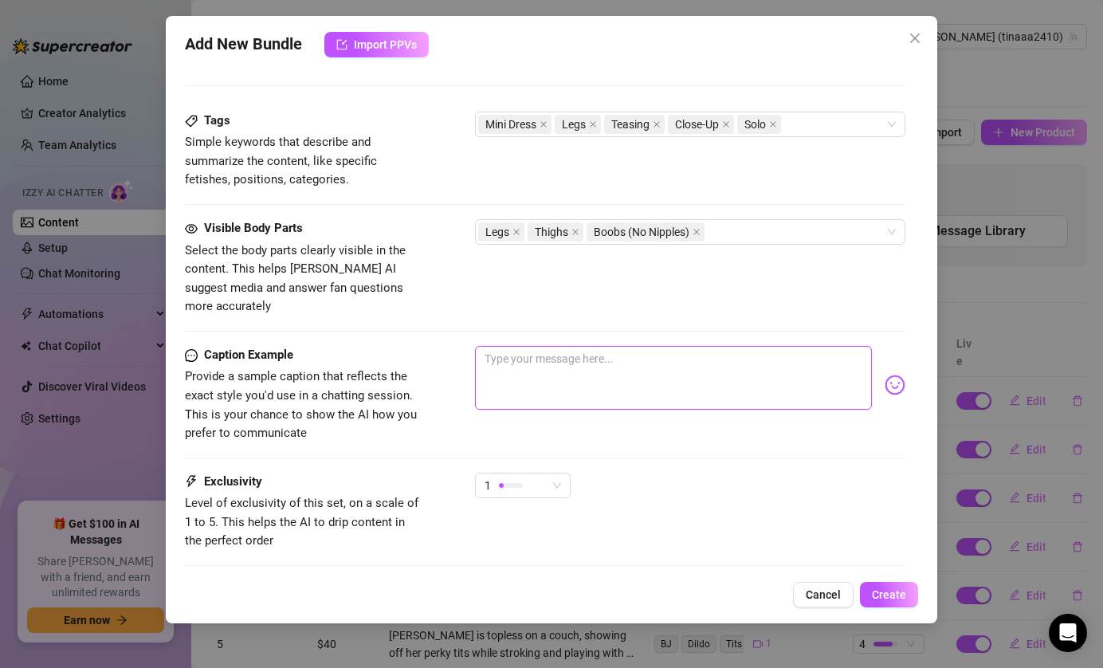
click at [609, 351] on textarea at bounding box center [674, 378] width 398 height 64
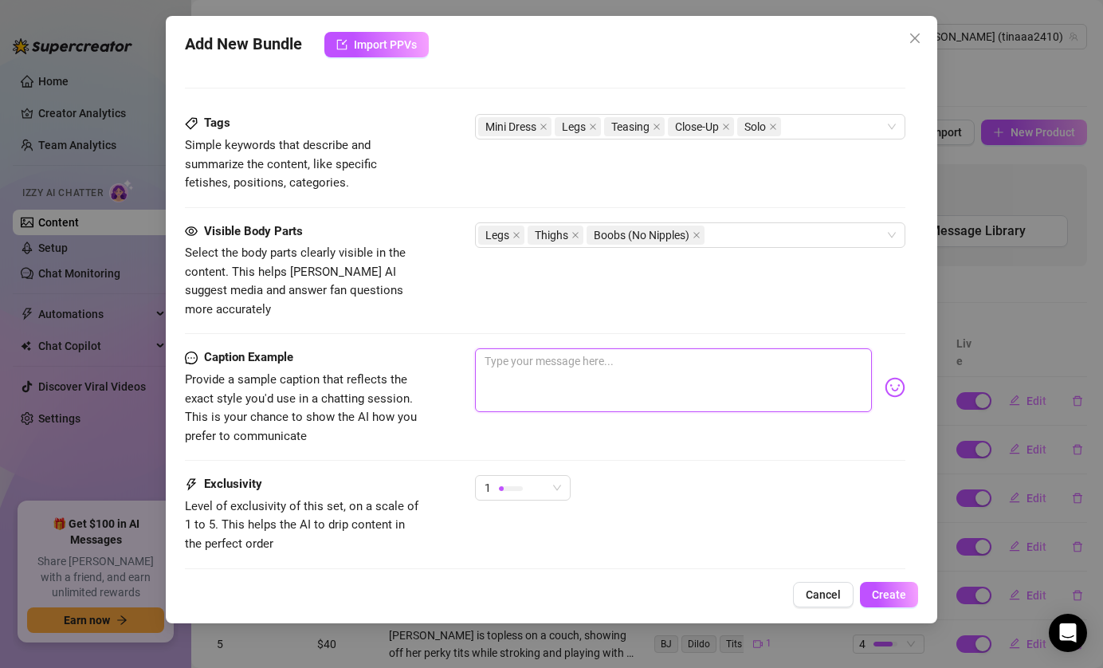
scroll to position [797, 0]
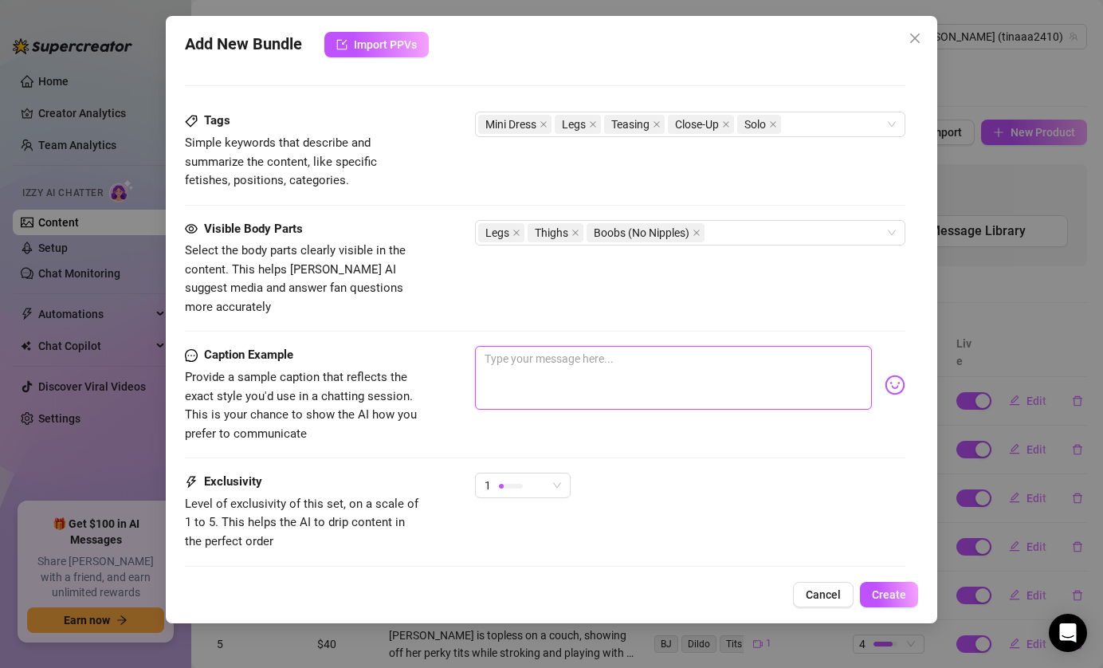
click at [589, 359] on textarea at bounding box center [674, 378] width 398 height 64
paste textarea "I’m experimenting with different styles… does this one get you going?"
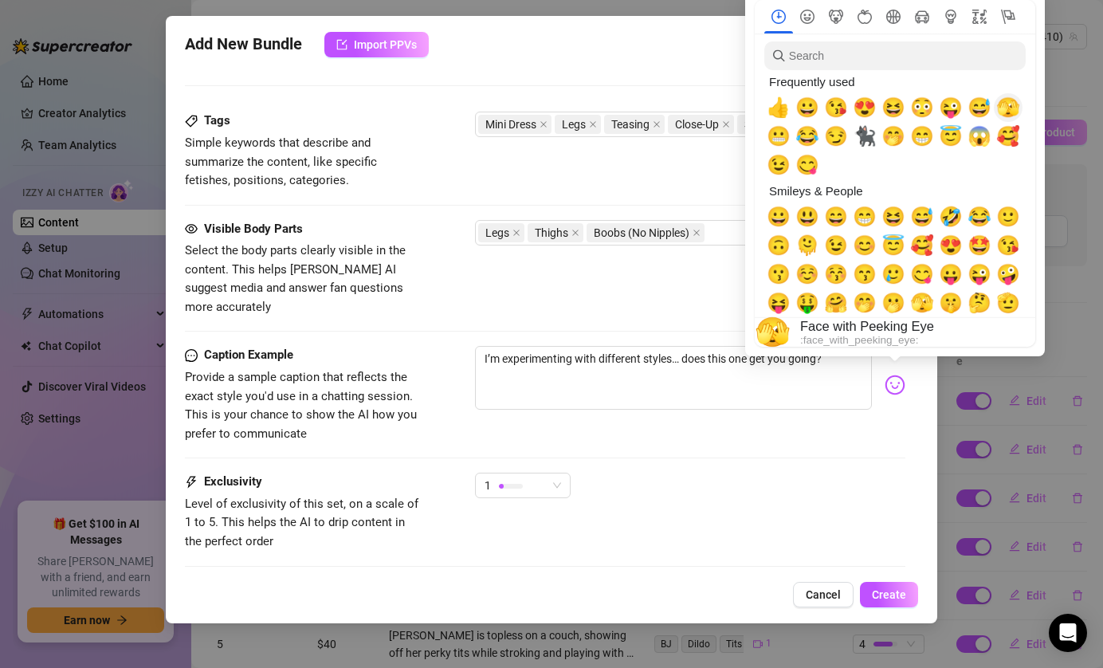
click at [1013, 102] on span "🫣" at bounding box center [1008, 107] width 24 height 22
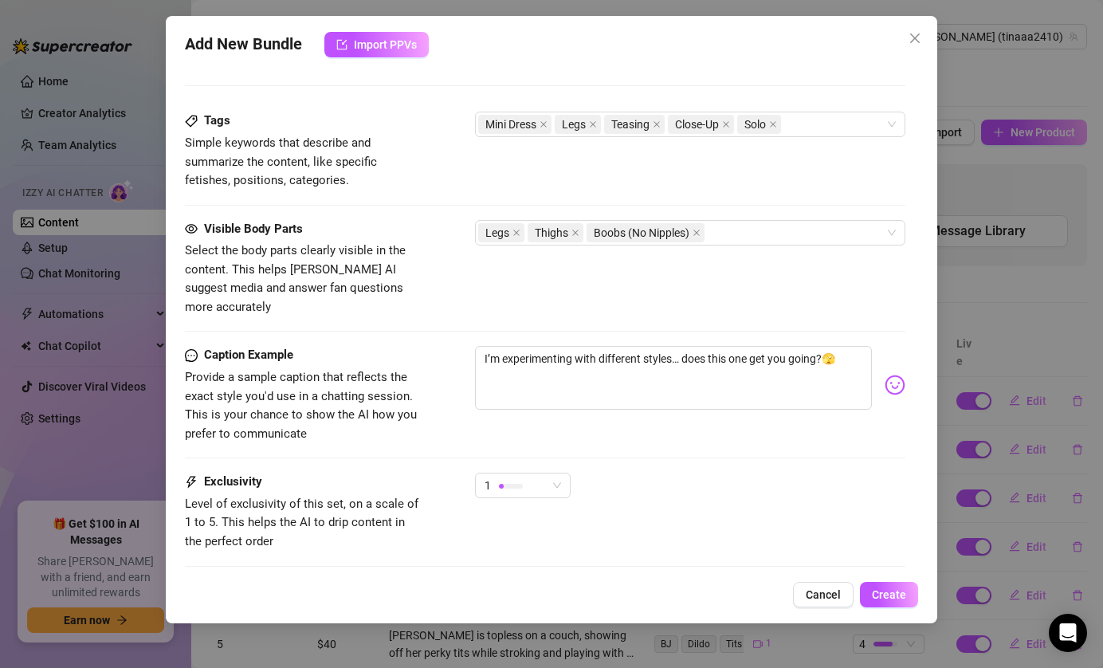
click at [674, 417] on div "Caption Example Provide a sample caption that reflects the exact style you'd us…" at bounding box center [545, 394] width 721 height 97
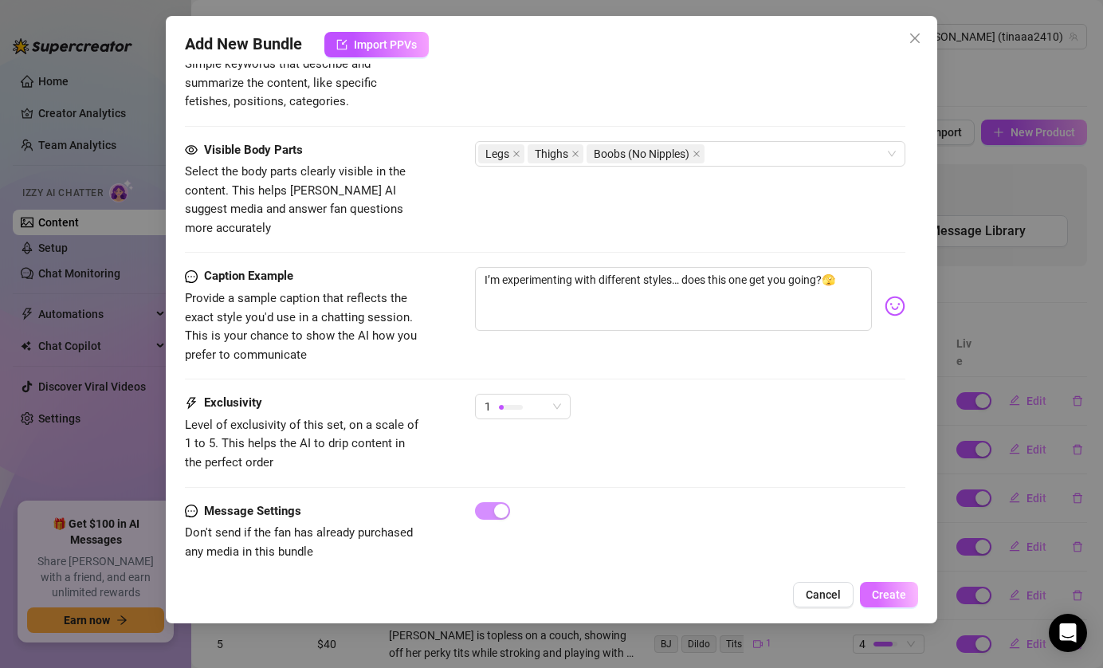
click at [887, 591] on span "Create" at bounding box center [889, 594] width 34 height 13
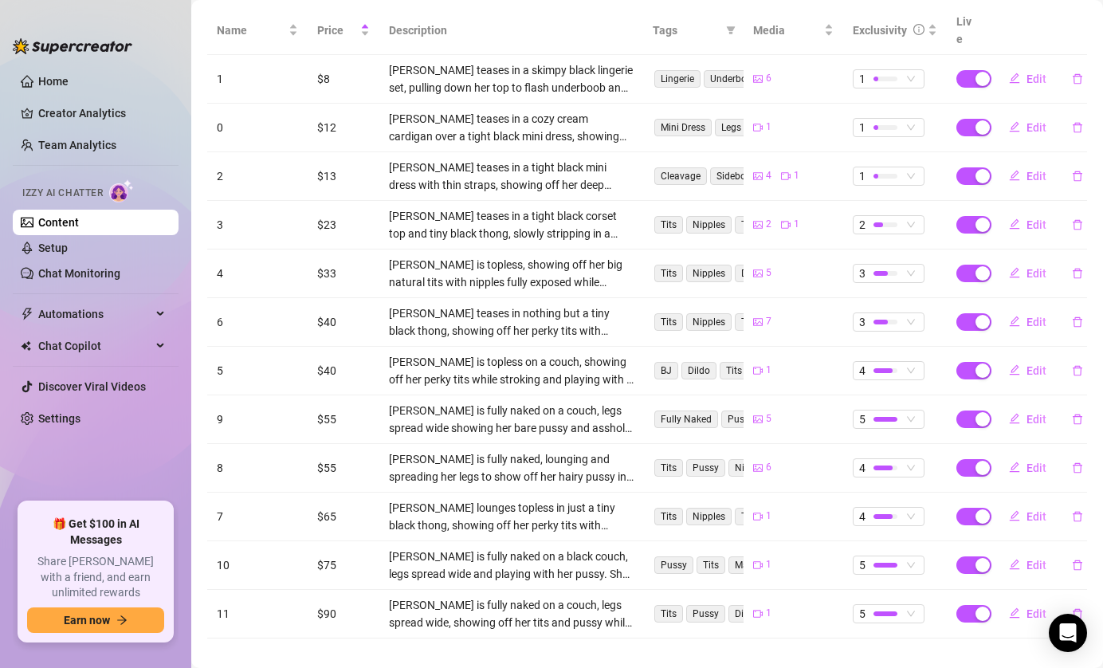
scroll to position [0, 0]
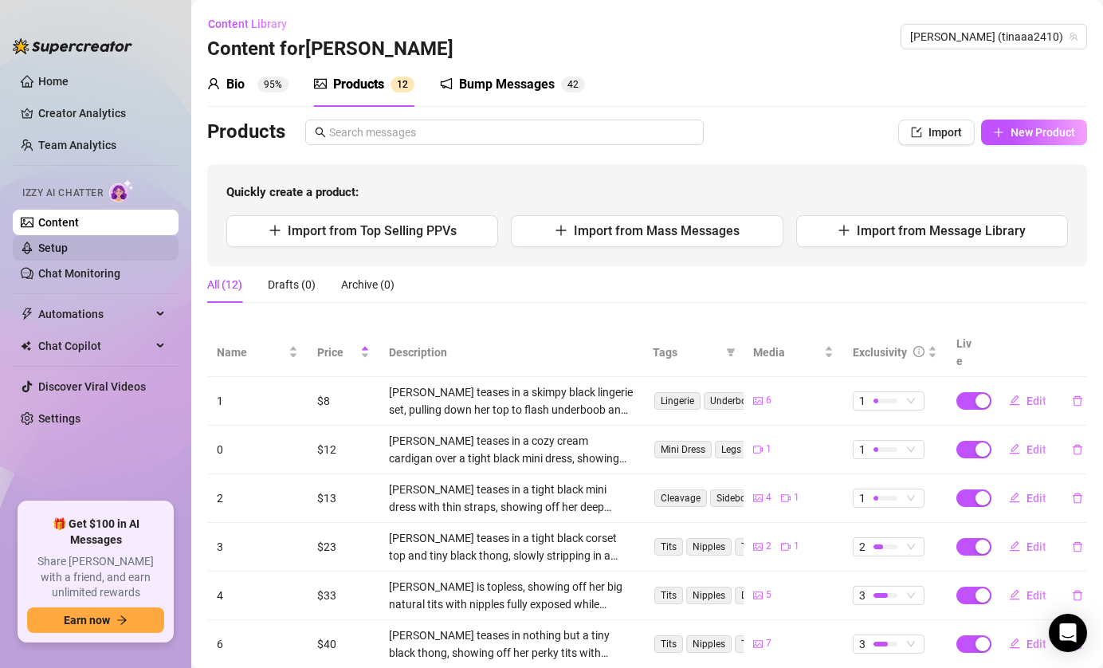
click at [68, 242] on link "Setup" at bounding box center [52, 248] width 29 height 13
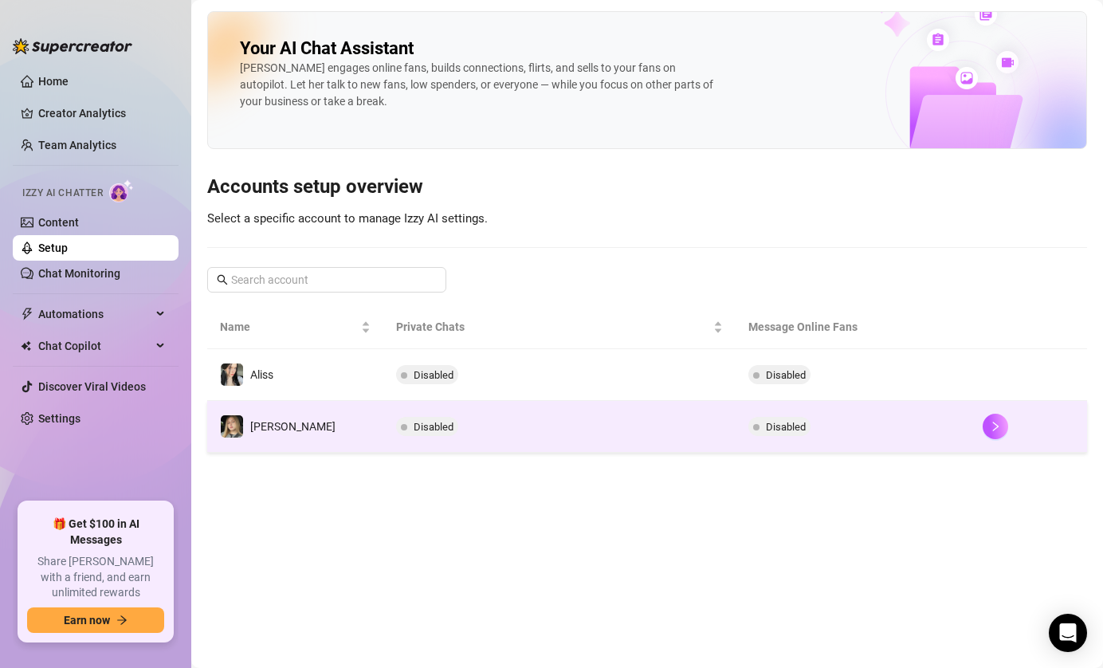
click at [501, 439] on td "Disabled" at bounding box center [558, 427] width 351 height 52
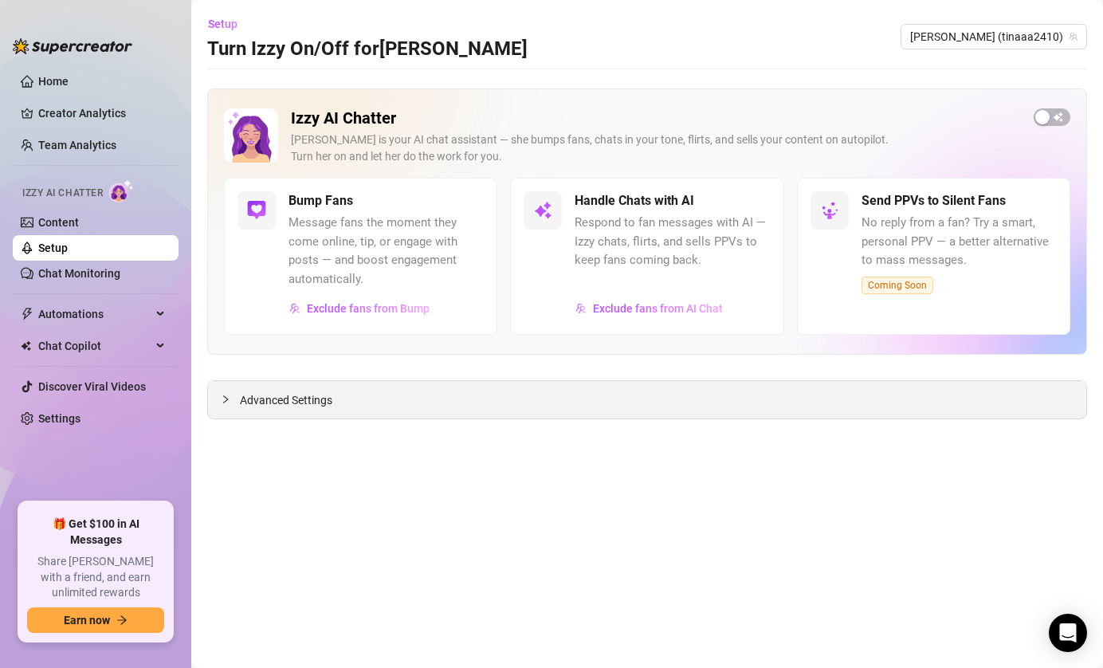
click at [225, 407] on div at bounding box center [230, 400] width 19 height 18
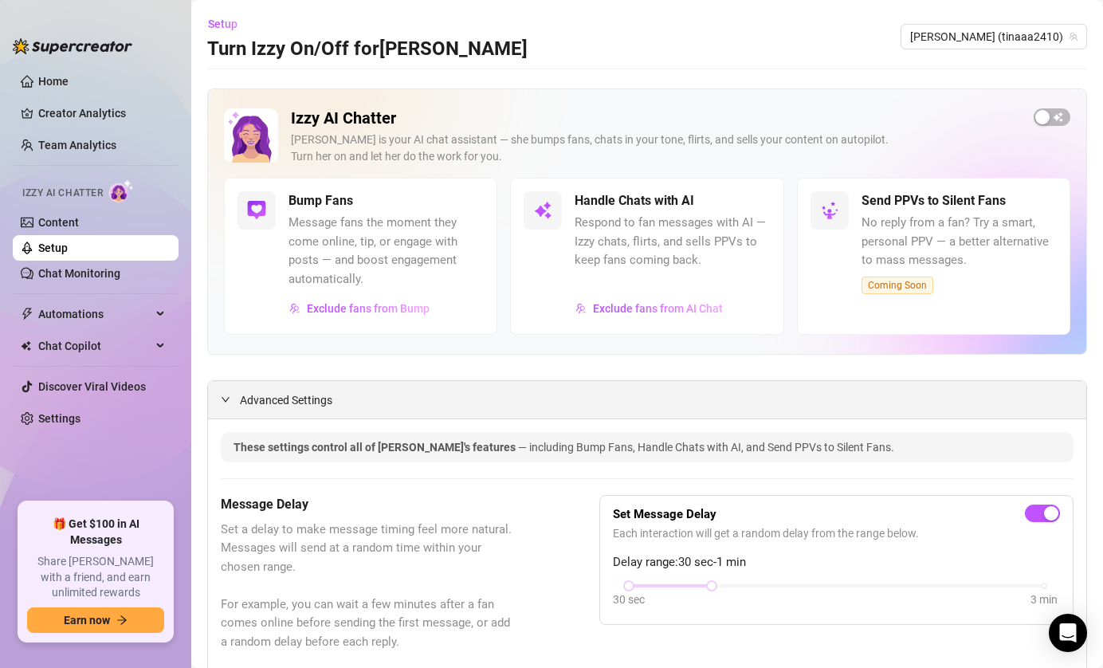
click at [225, 399] on icon "expanded" at bounding box center [226, 400] width 10 height 10
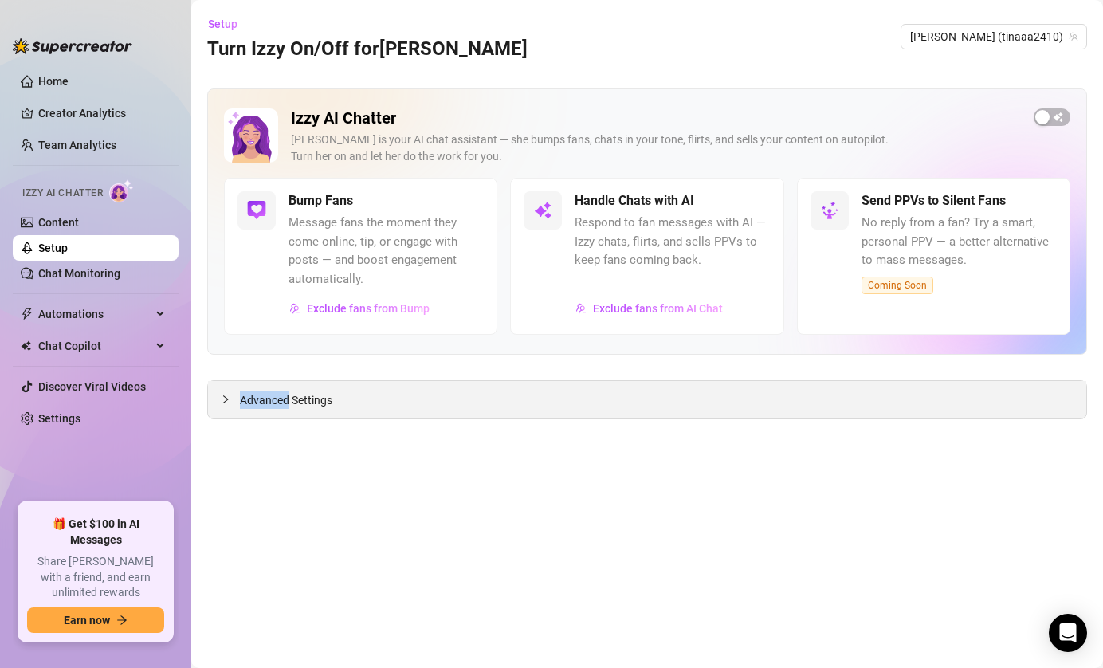
click at [225, 399] on icon "collapsed" at bounding box center [226, 400] width 10 height 10
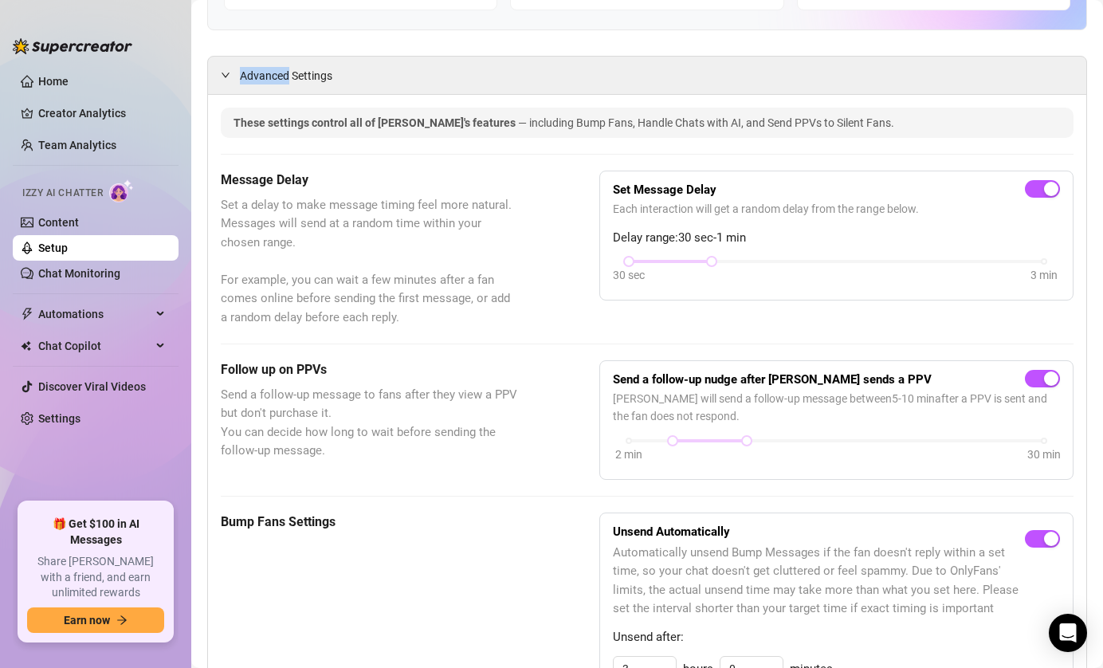
scroll to position [369, 0]
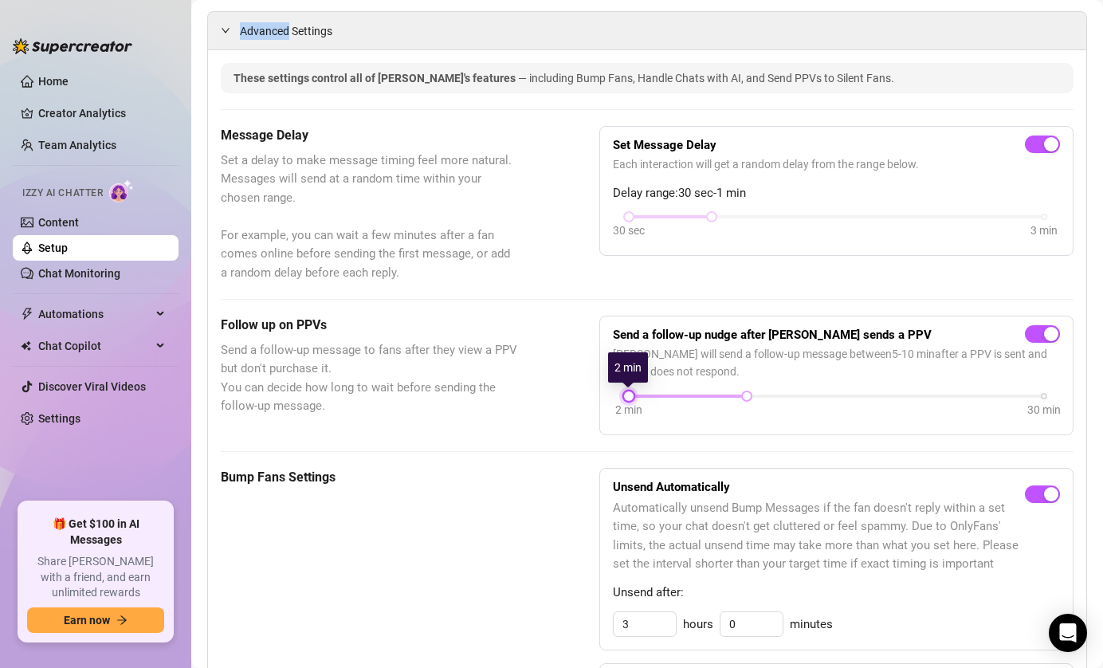
drag, startPoint x: 673, startPoint y: 398, endPoint x: 628, endPoint y: 399, distance: 44.6
click at [628, 399] on div at bounding box center [629, 396] width 8 height 8
drag, startPoint x: 744, startPoint y: 394, endPoint x: 676, endPoint y: 395, distance: 67.8
click at [675, 395] on div at bounding box center [673, 396] width 8 height 8
drag, startPoint x: 630, startPoint y: 398, endPoint x: 642, endPoint y: 397, distance: 12.0
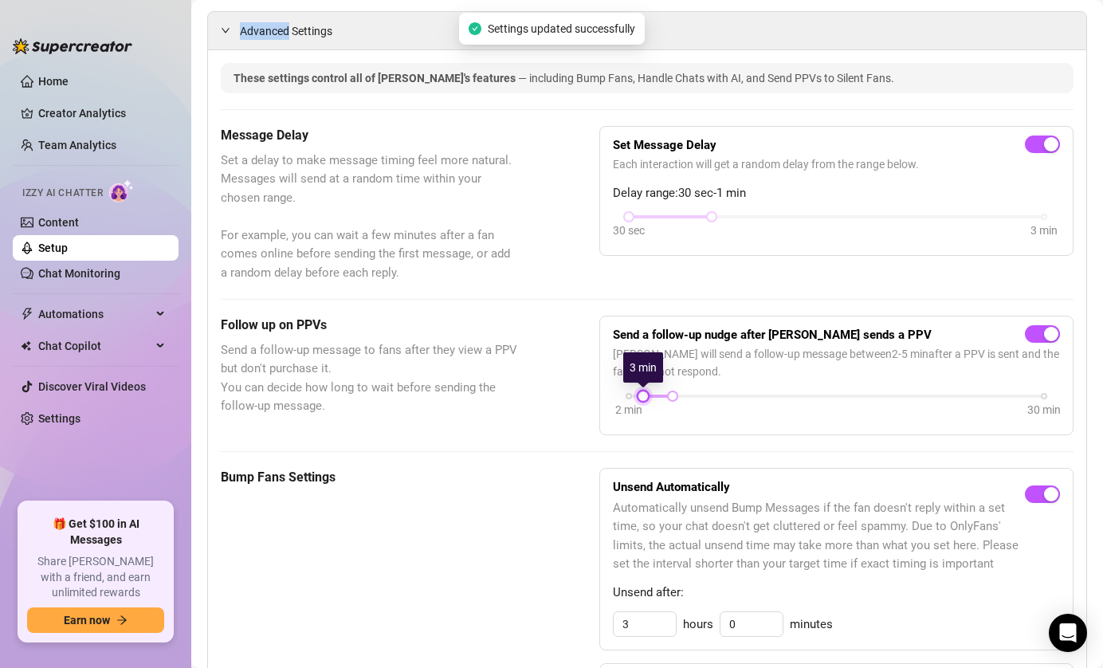
click at [642, 397] on div at bounding box center [643, 396] width 8 height 8
click at [677, 396] on div at bounding box center [673, 396] width 8 height 8
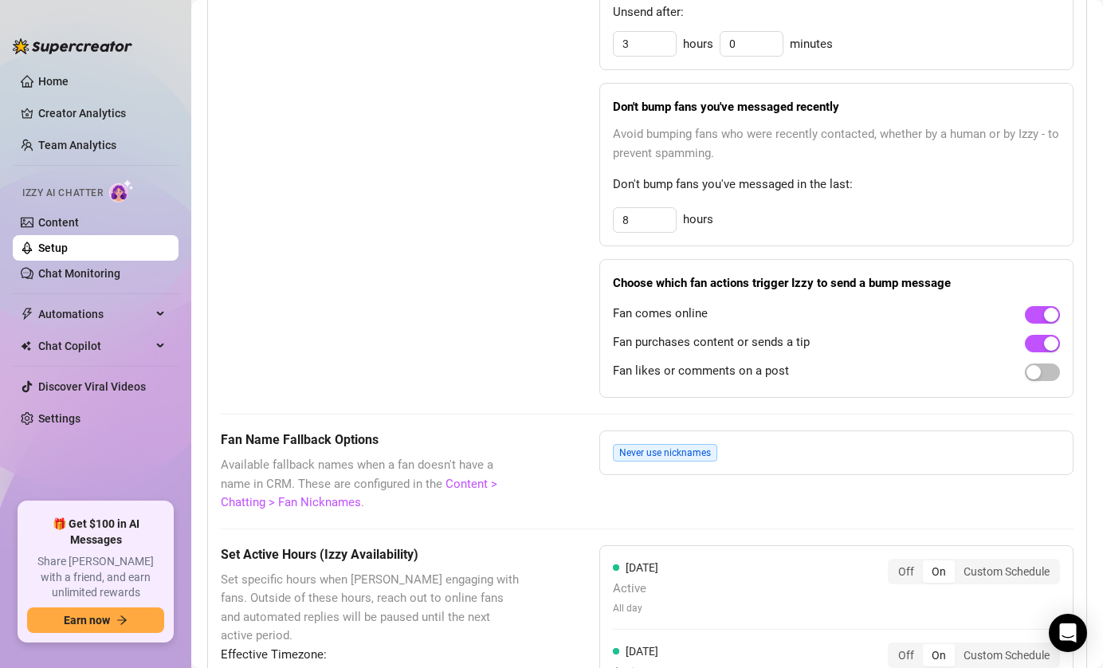
scroll to position [957, 0]
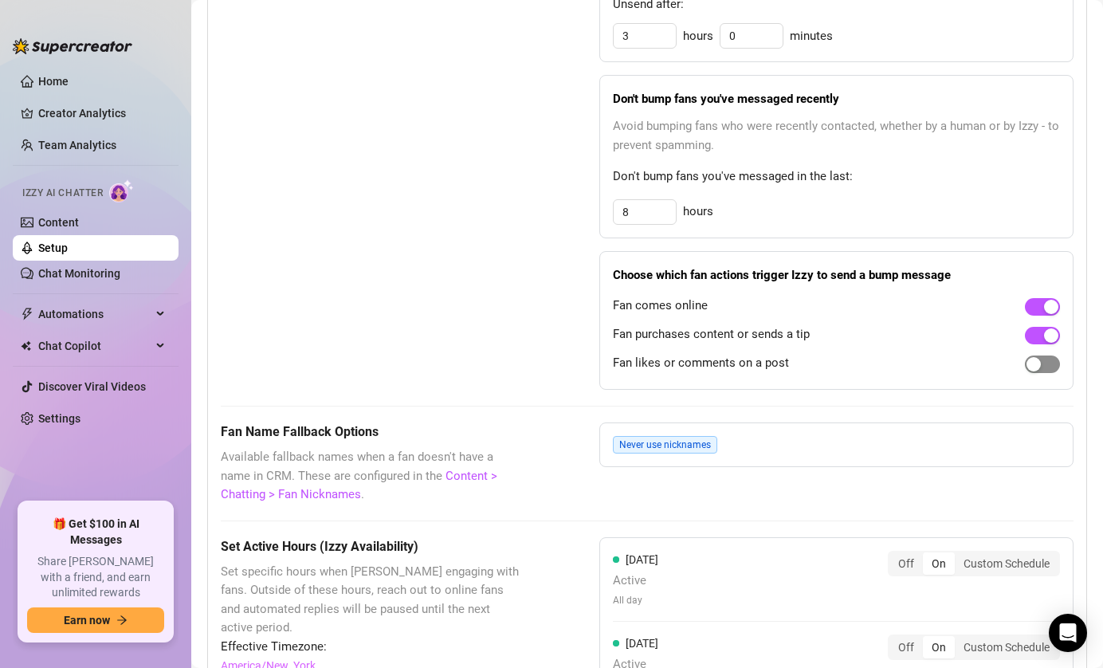
click at [1044, 363] on span "button" at bounding box center [1042, 364] width 35 height 18
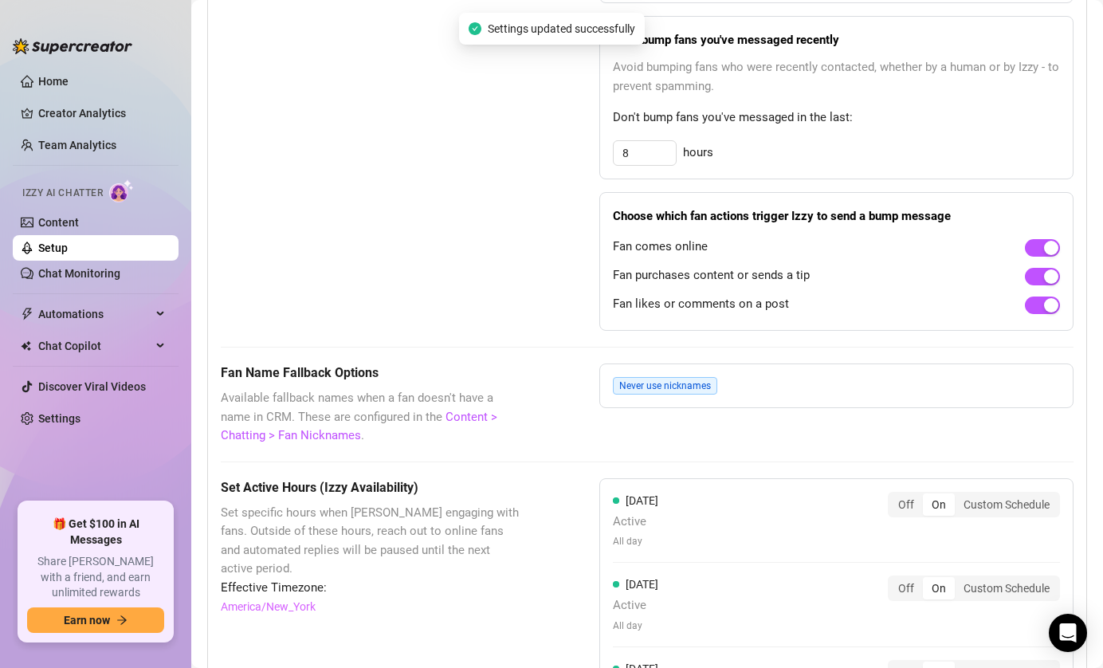
scroll to position [1021, 0]
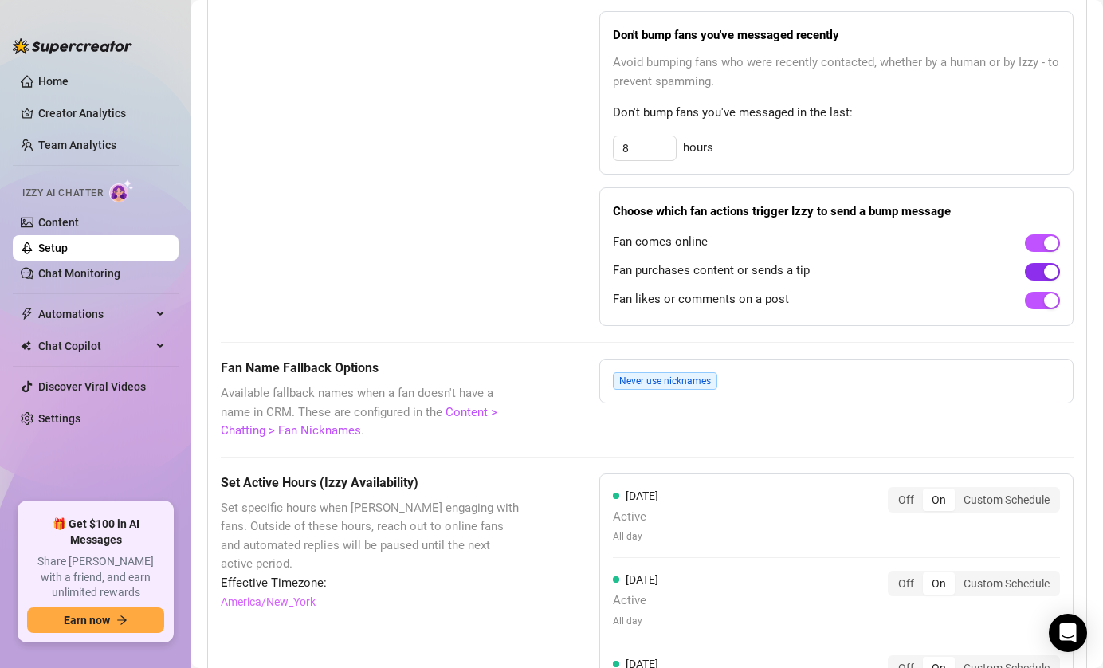
click at [1039, 272] on span "button" at bounding box center [1042, 272] width 35 height 18
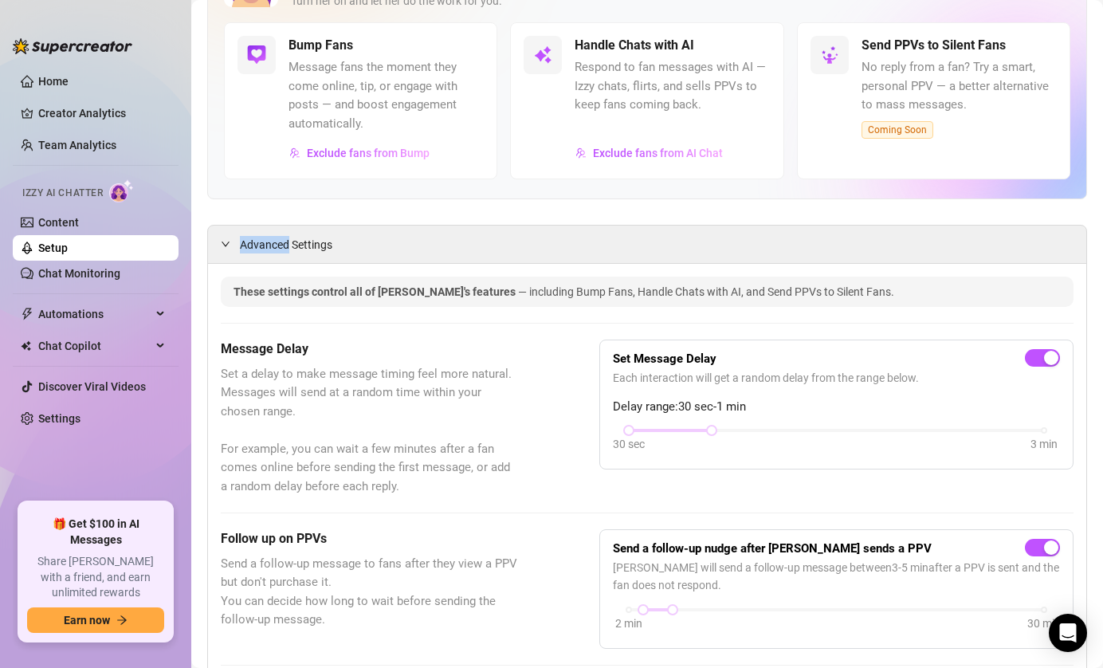
scroll to position [0, 0]
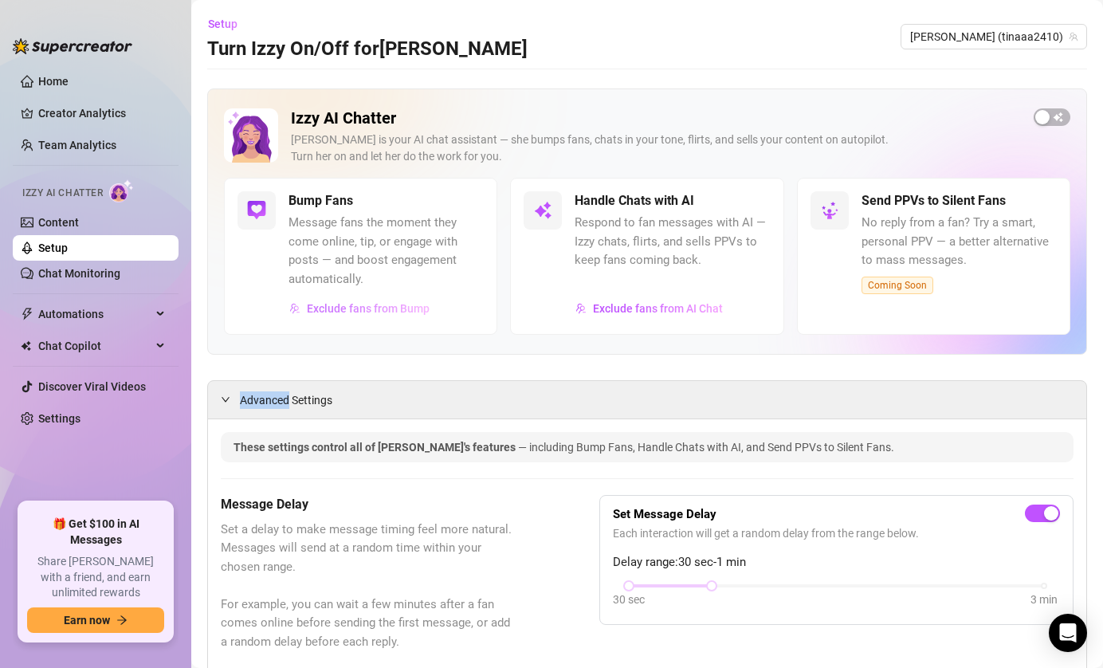
click at [363, 311] on span "Exclude fans from Bump" at bounding box center [368, 308] width 123 height 13
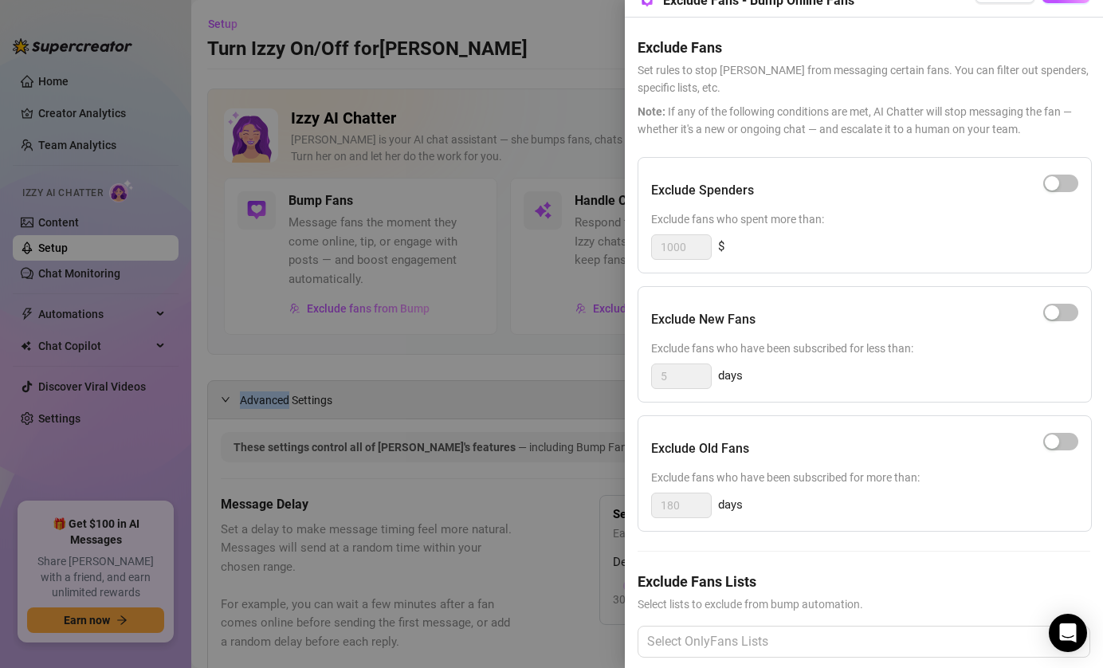
scroll to position [57, 0]
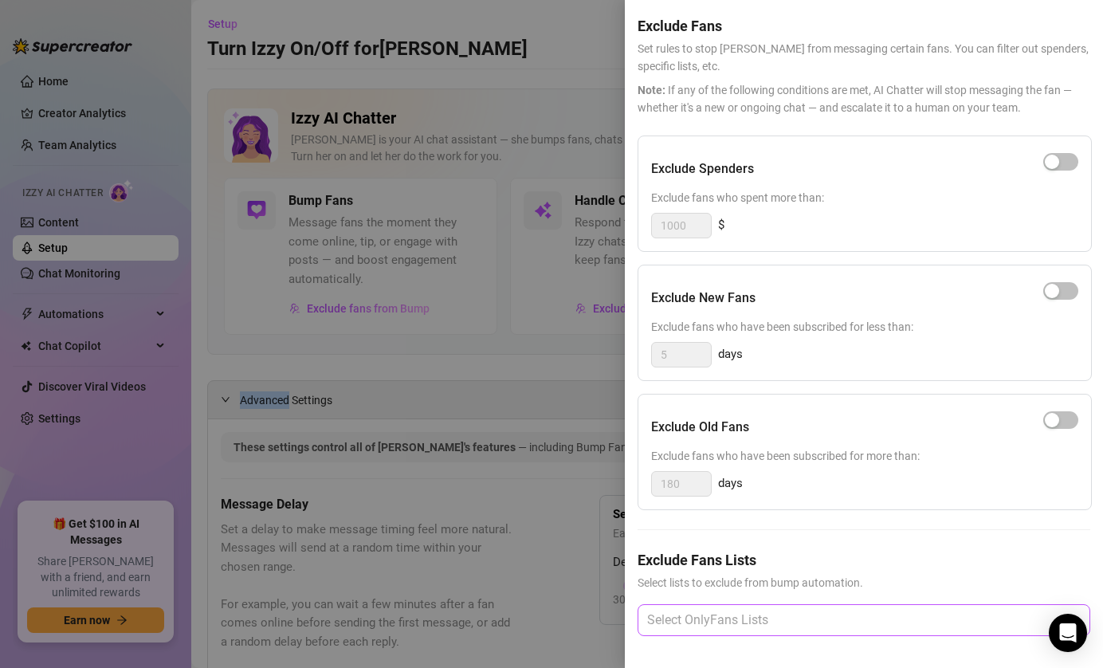
click at [835, 617] on div at bounding box center [856, 620] width 430 height 29
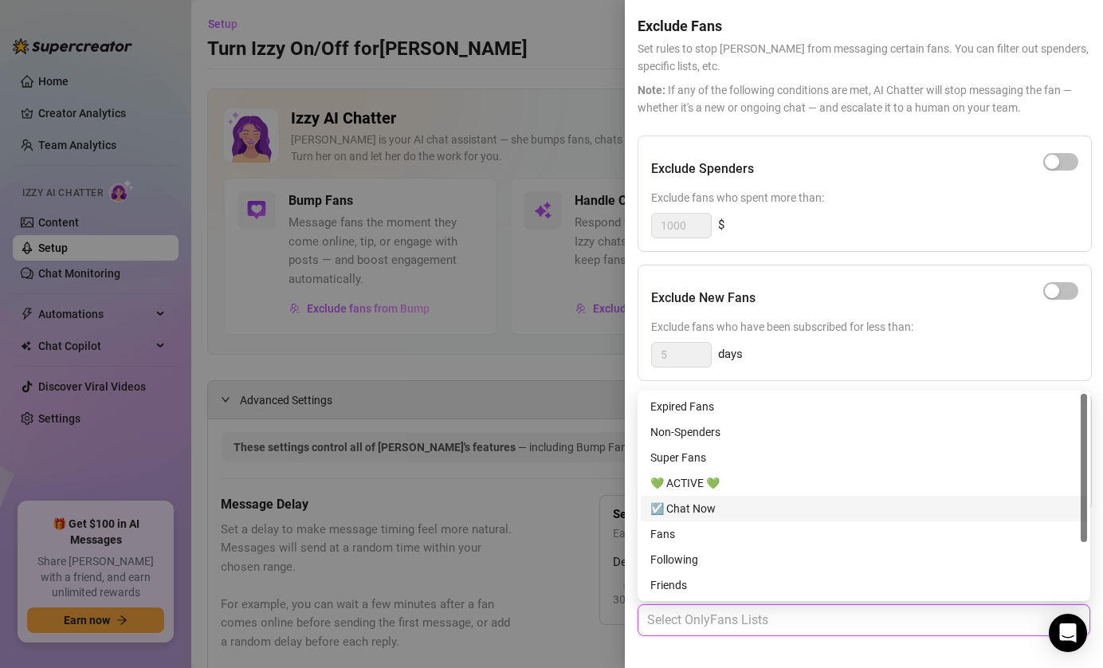
click at [721, 513] on div "☑️ Chat Now" at bounding box center [863, 509] width 427 height 18
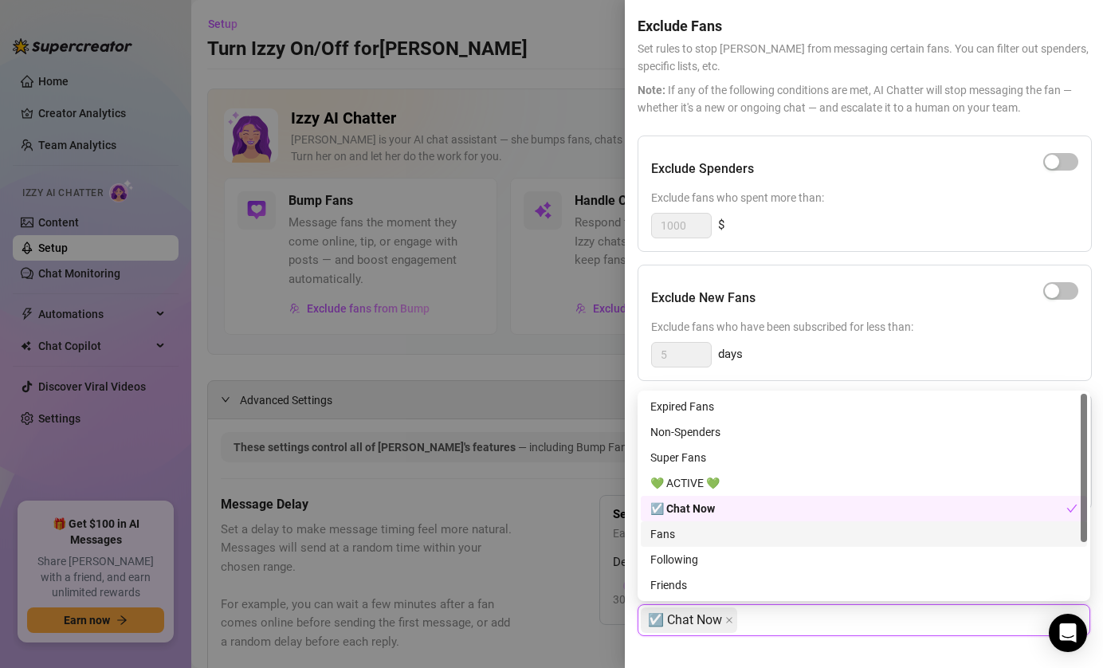
scroll to position [77, 0]
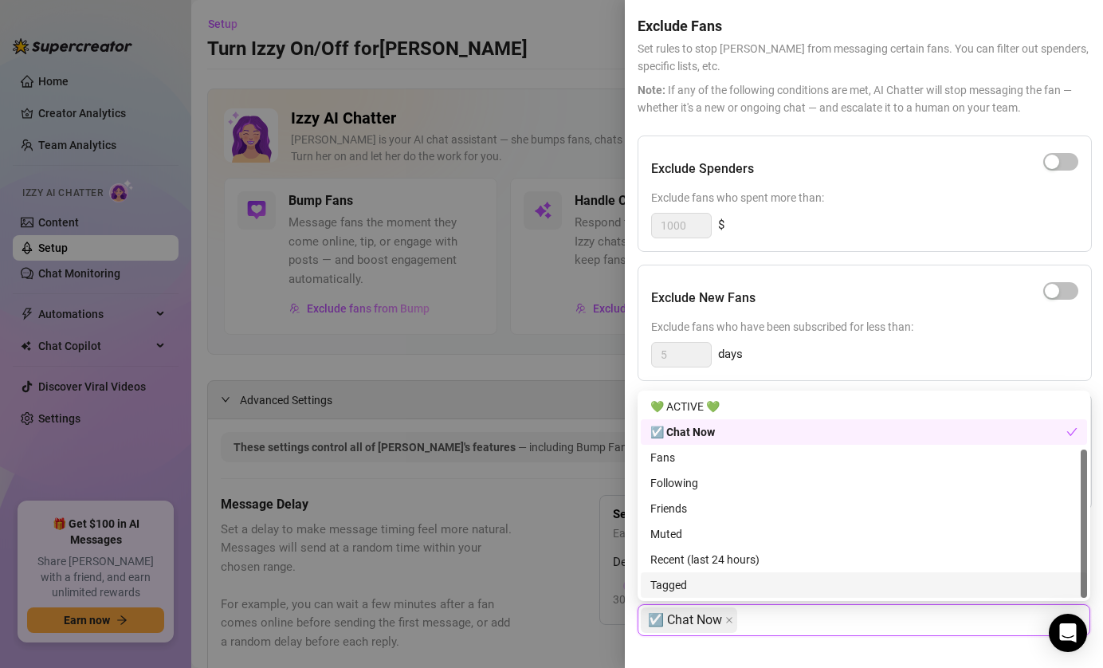
click at [794, 591] on div "Tagged" at bounding box center [863, 585] width 427 height 18
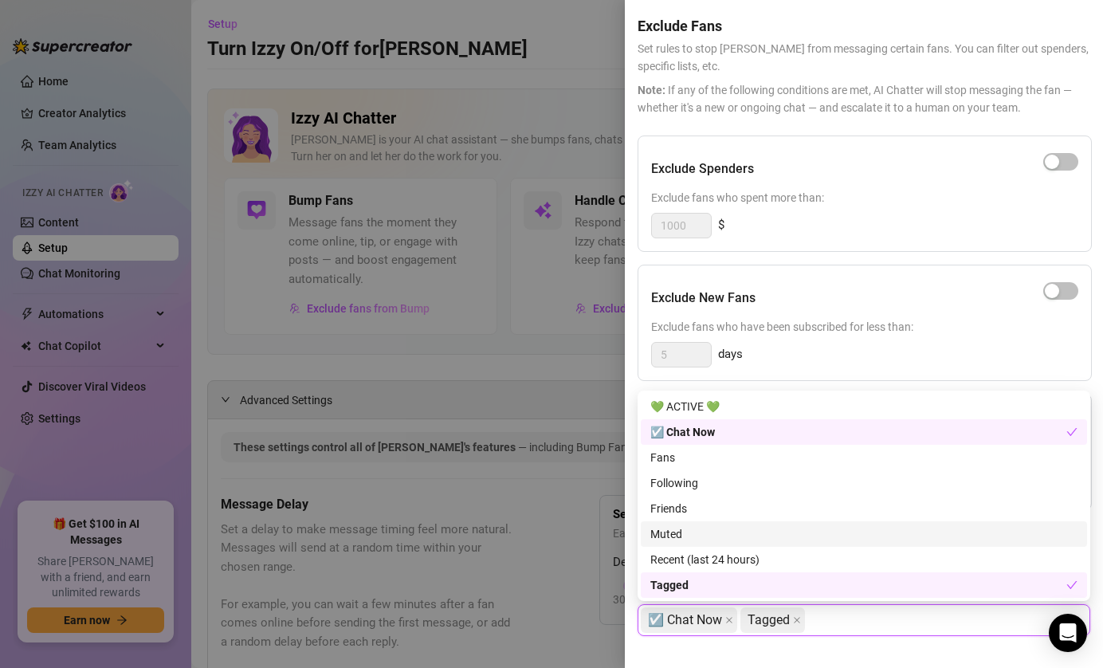
click at [817, 536] on div "Muted" at bounding box center [863, 534] width 427 height 18
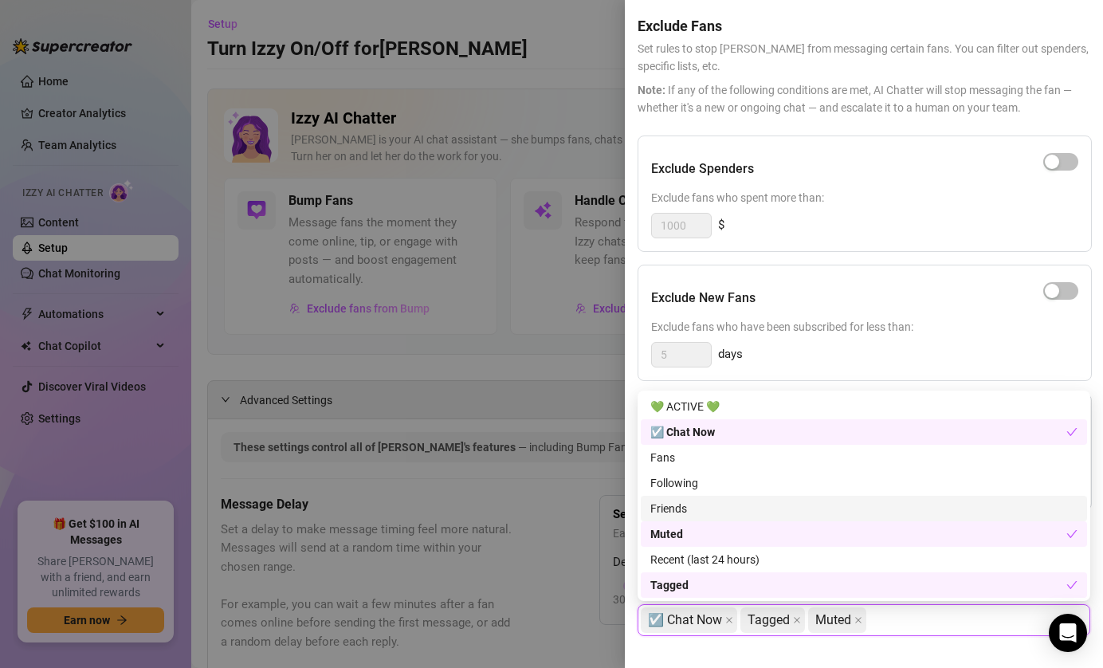
click at [816, 518] on div "Friends" at bounding box center [864, 509] width 446 height 26
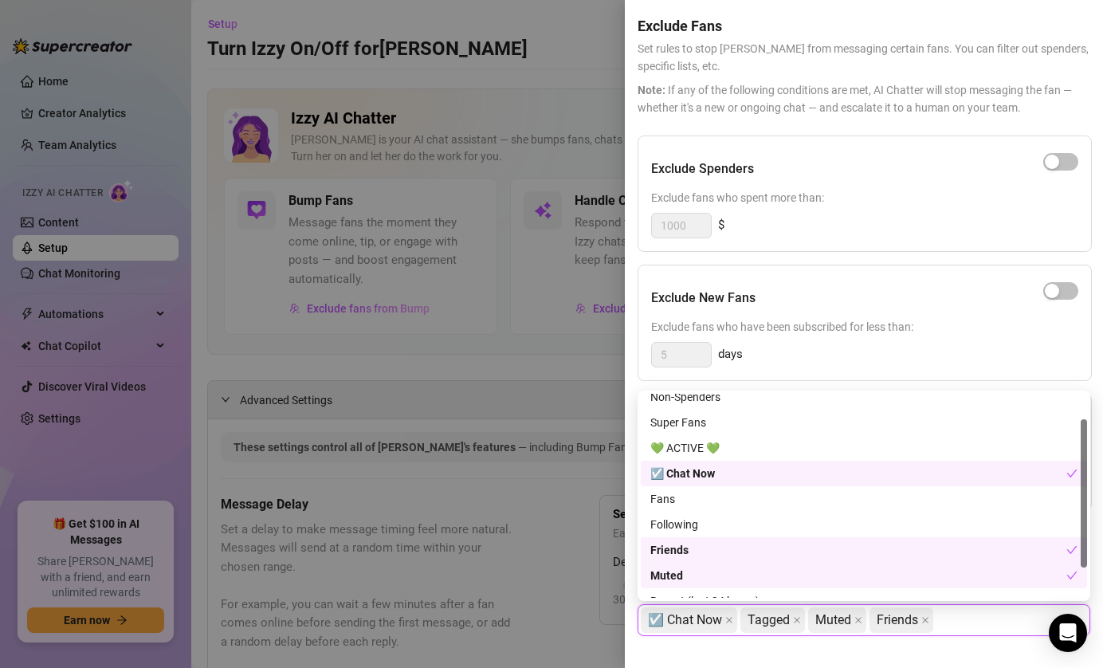
scroll to position [0, 0]
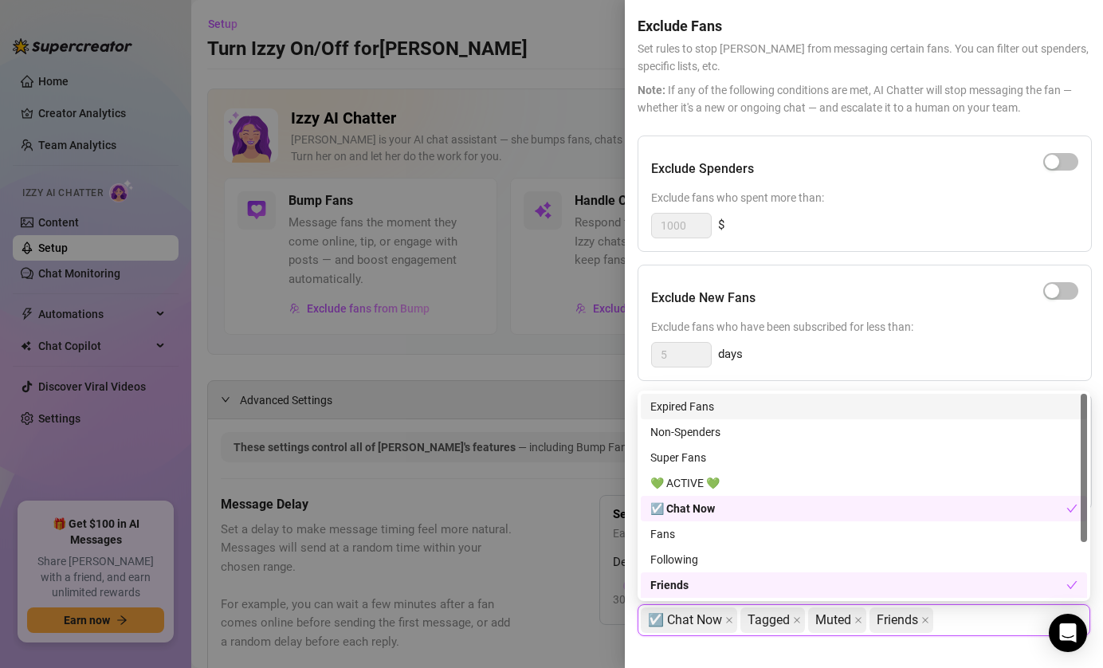
click at [875, 363] on div "5 days" at bounding box center [864, 355] width 427 height 26
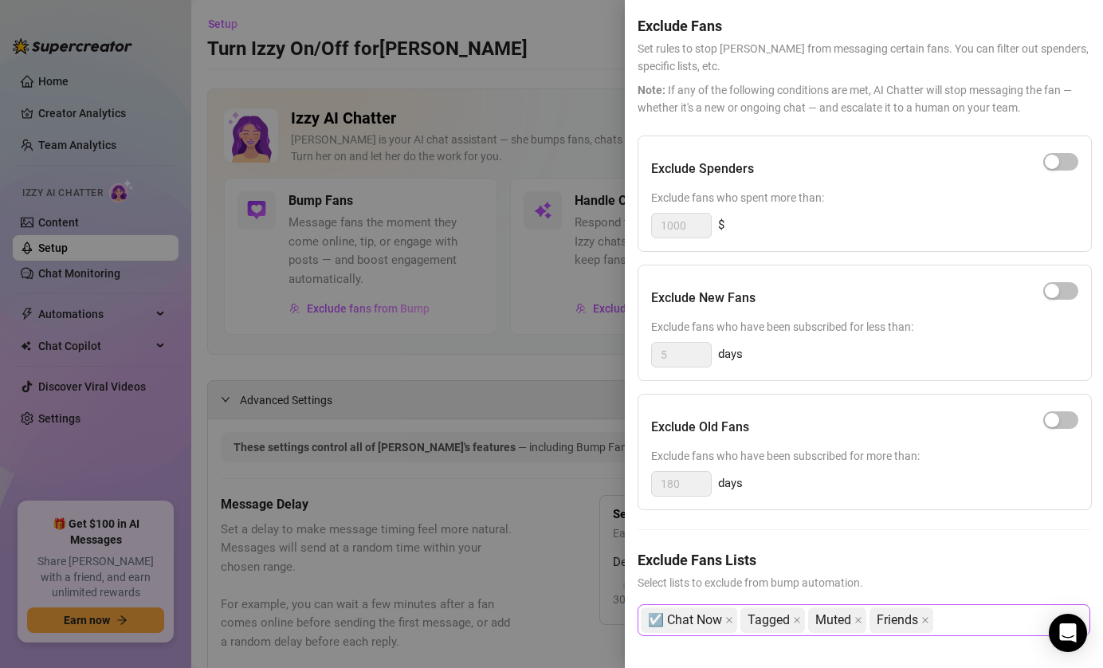
click at [986, 616] on div "☑️ Chat Now Tagged Muted Friends" at bounding box center [856, 620] width 430 height 29
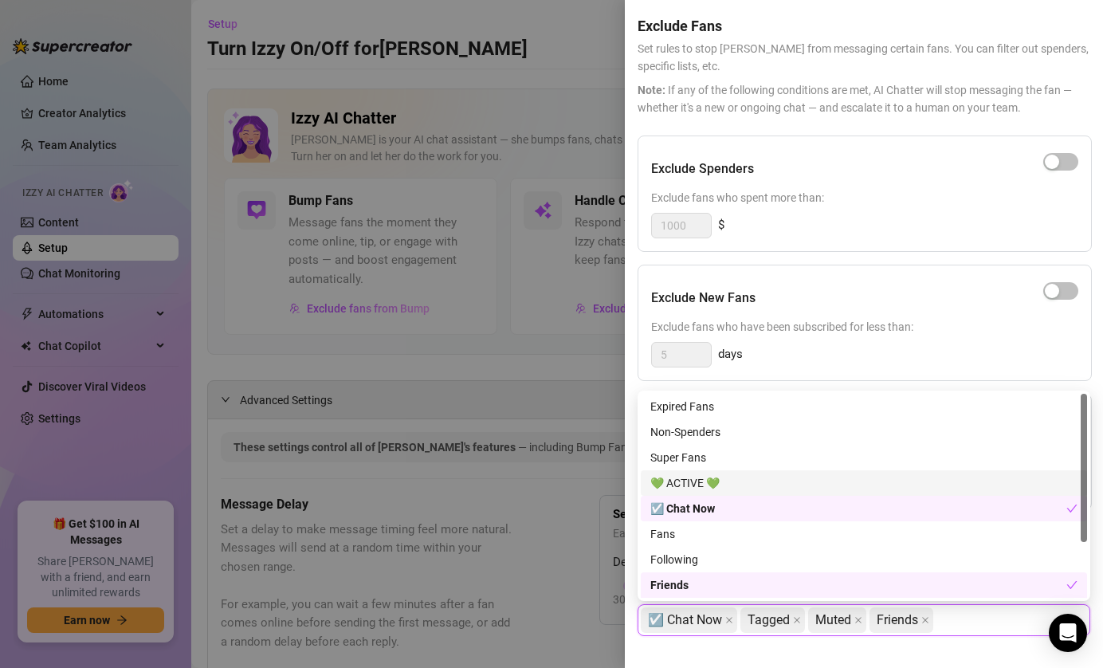
click at [815, 486] on div "💚 ACTIVE 💚" at bounding box center [863, 483] width 427 height 18
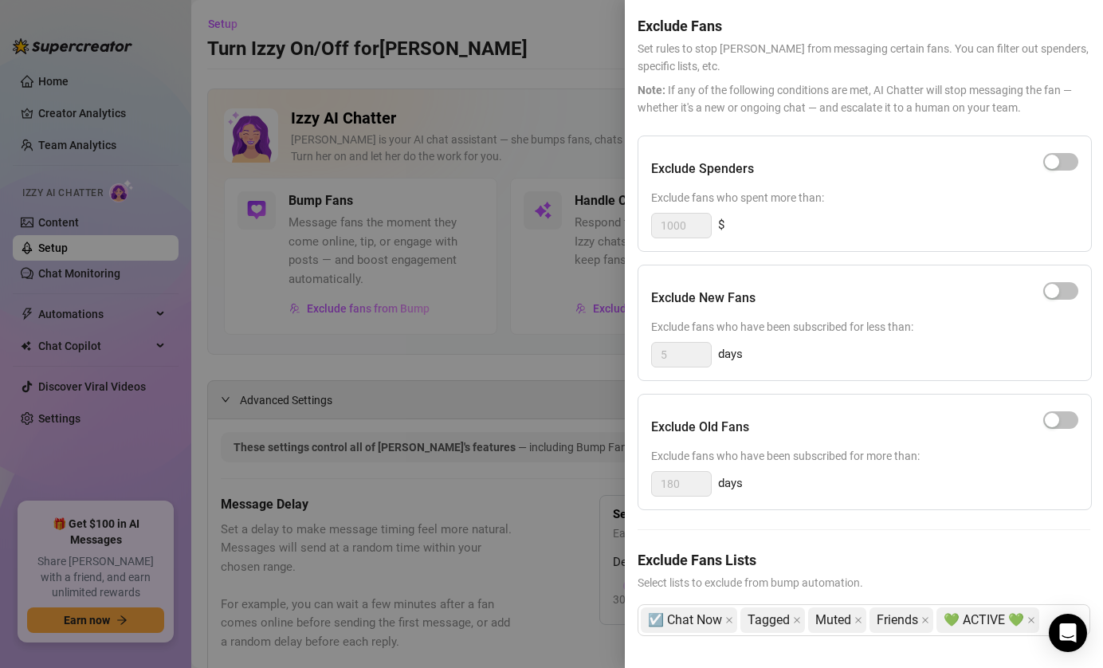
click at [968, 348] on div "5 days" at bounding box center [864, 355] width 427 height 26
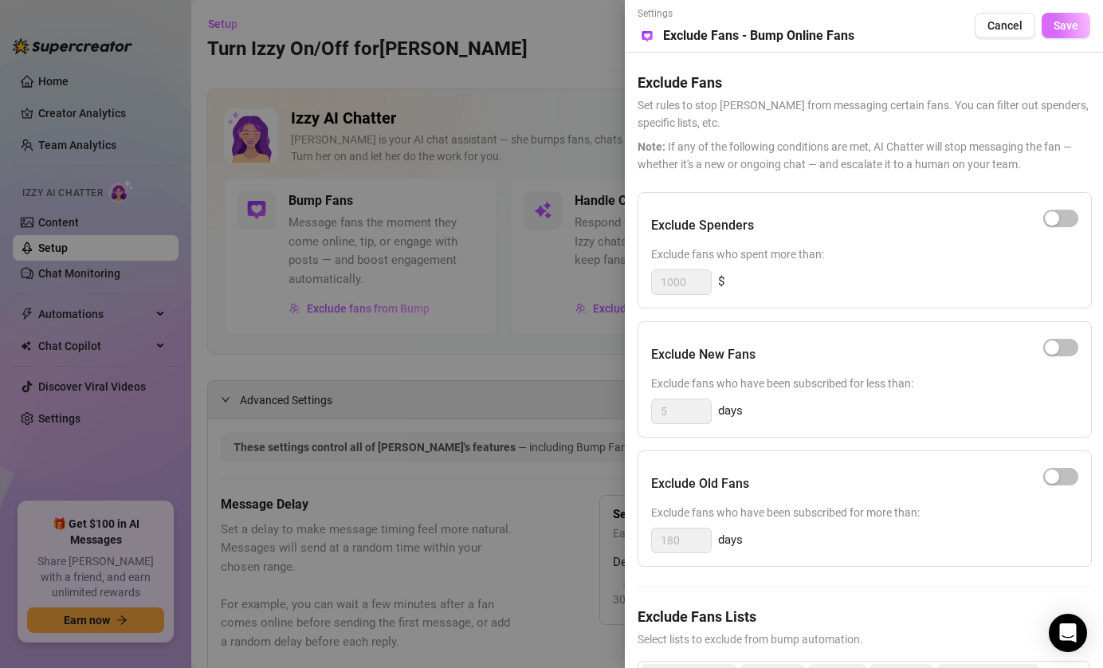
click at [1066, 33] on button "Save" at bounding box center [1066, 26] width 49 height 26
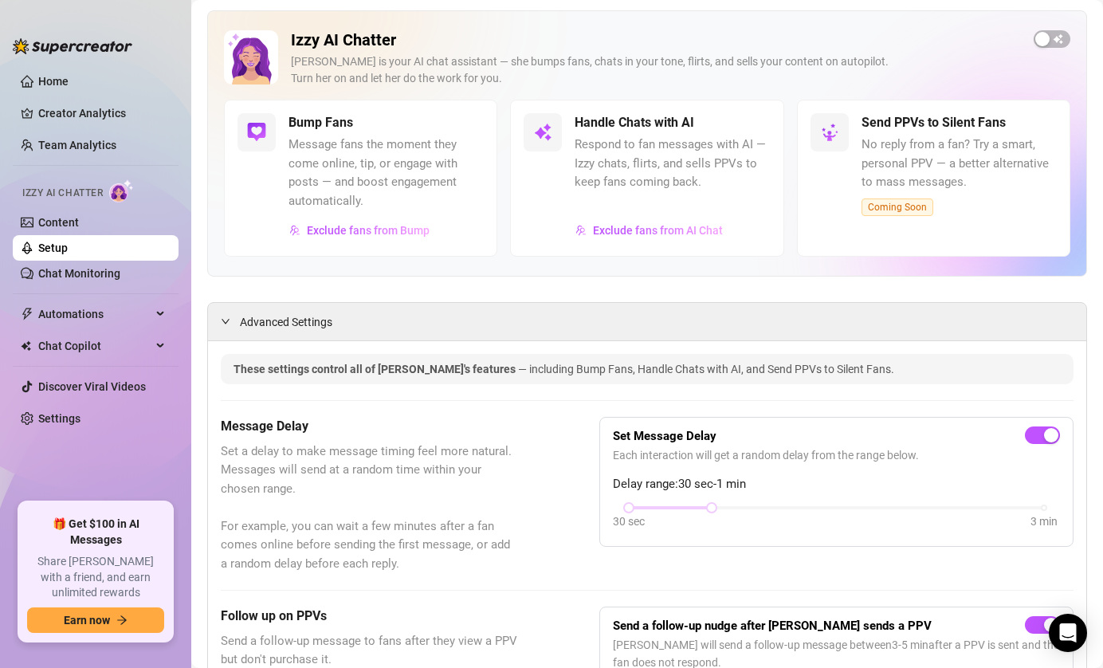
scroll to position [84, 0]
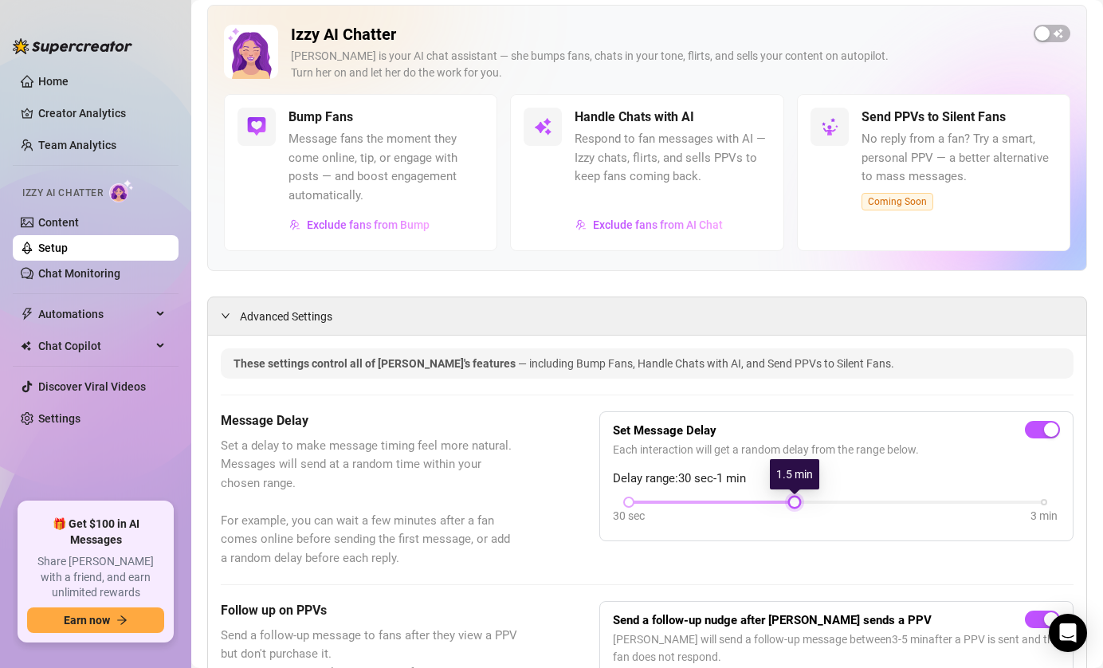
drag, startPoint x: 716, startPoint y: 499, endPoint x: 778, endPoint y: 501, distance: 62.2
click at [779, 501] on div "30 sec 3 min" at bounding box center [837, 500] width 416 height 6
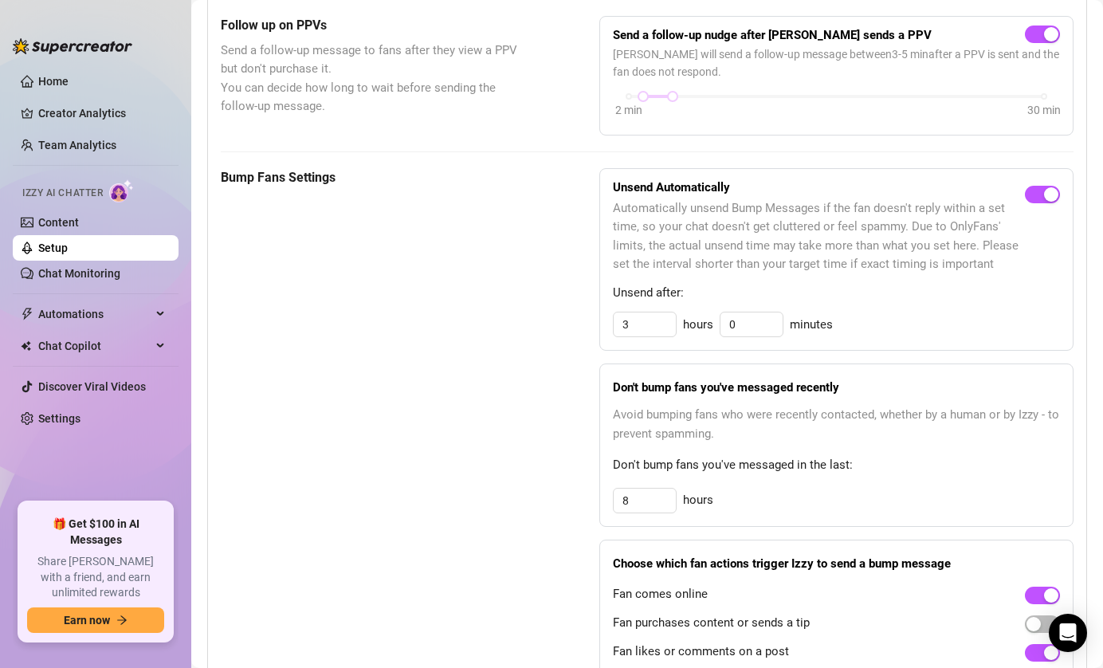
scroll to position [0, 0]
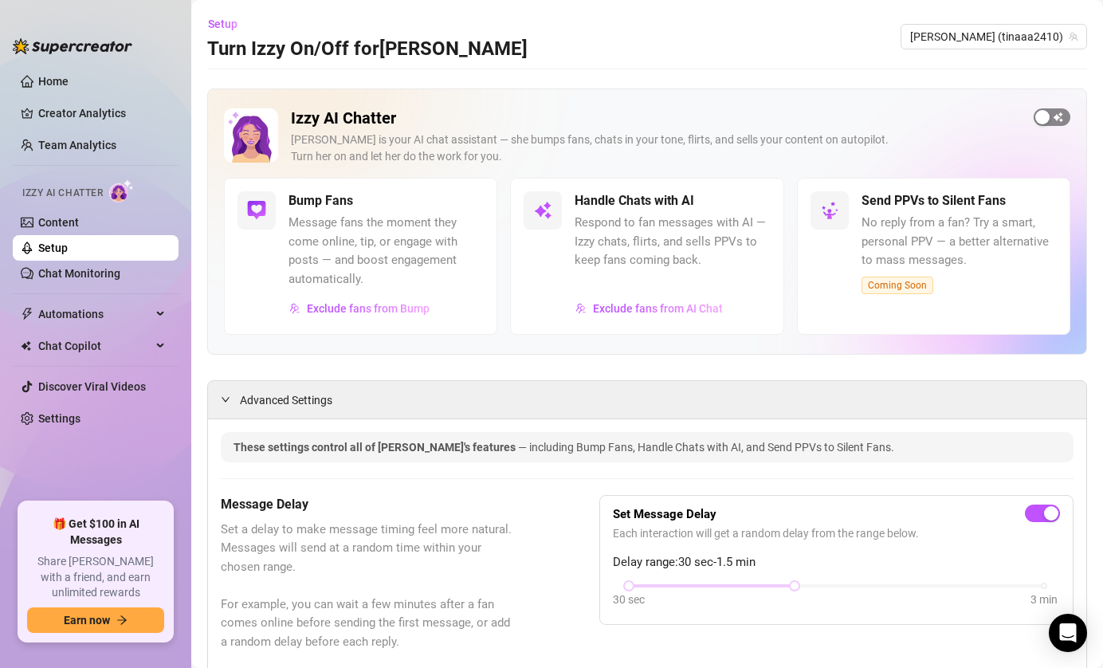
click at [1053, 121] on span "button" at bounding box center [1052, 117] width 37 height 18
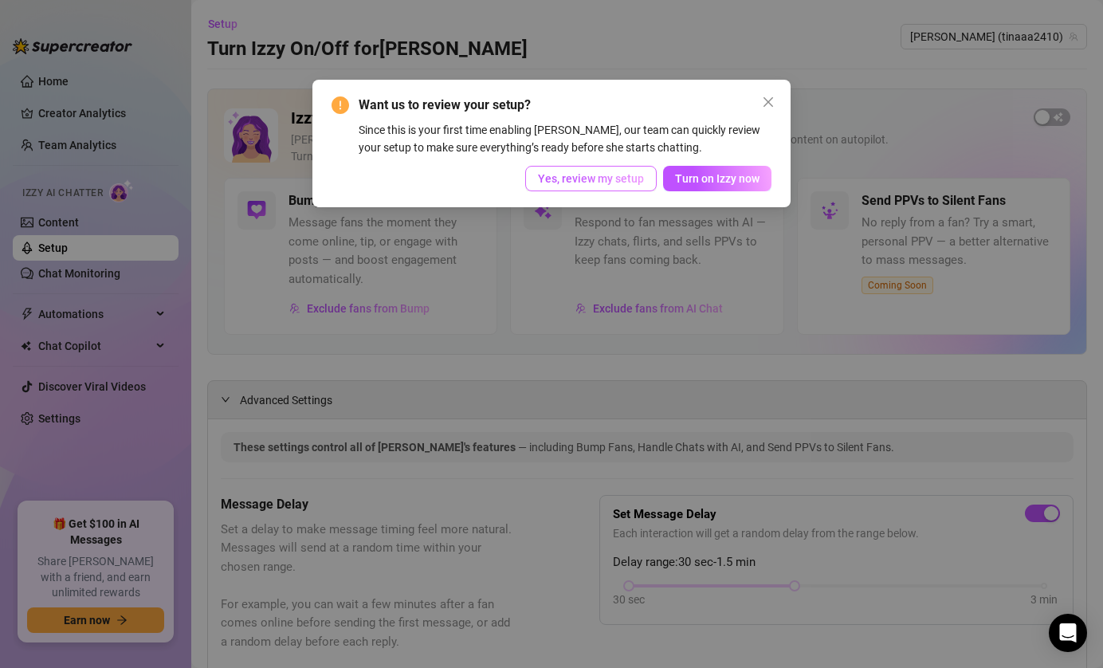
click at [591, 187] on button "Yes, review my setup" at bounding box center [591, 179] width 132 height 26
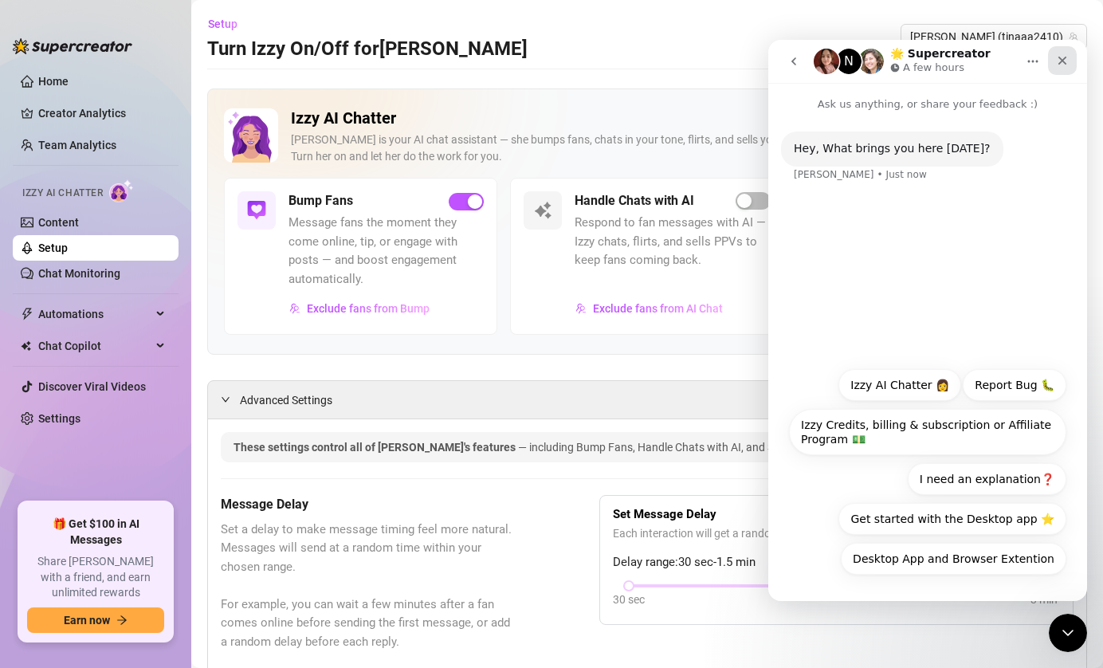
click at [1066, 61] on icon "Close" at bounding box center [1062, 60] width 13 height 13
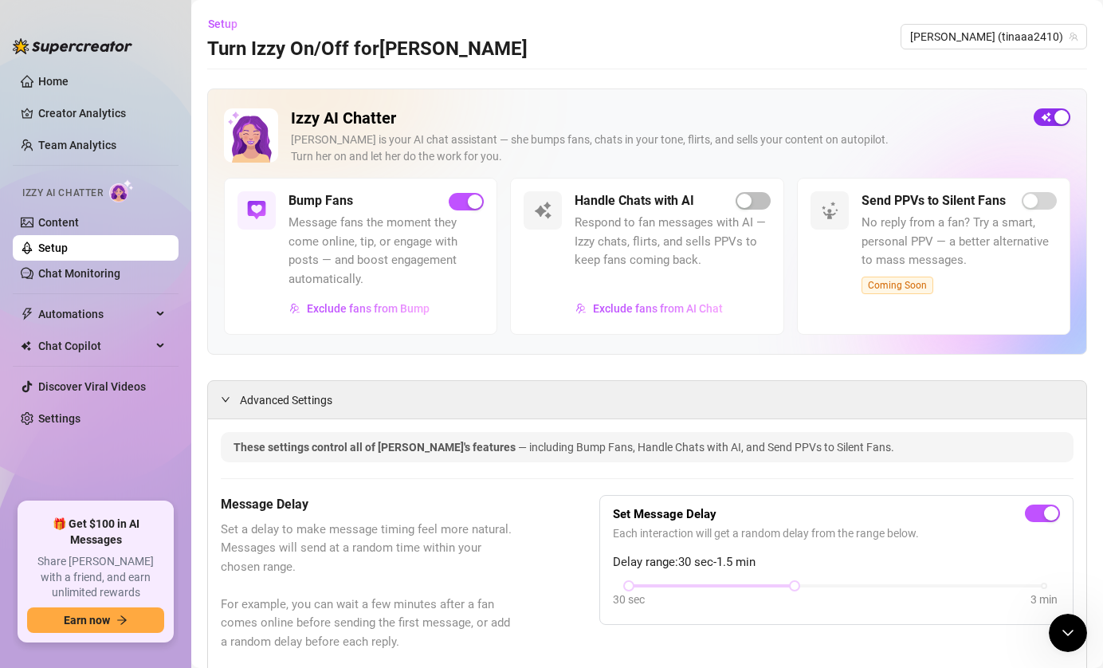
click at [1053, 108] on span "button" at bounding box center [1052, 117] width 37 height 18
click at [1048, 118] on span "button" at bounding box center [1052, 117] width 37 height 18
click at [751, 207] on div "button" at bounding box center [744, 201] width 14 height 14
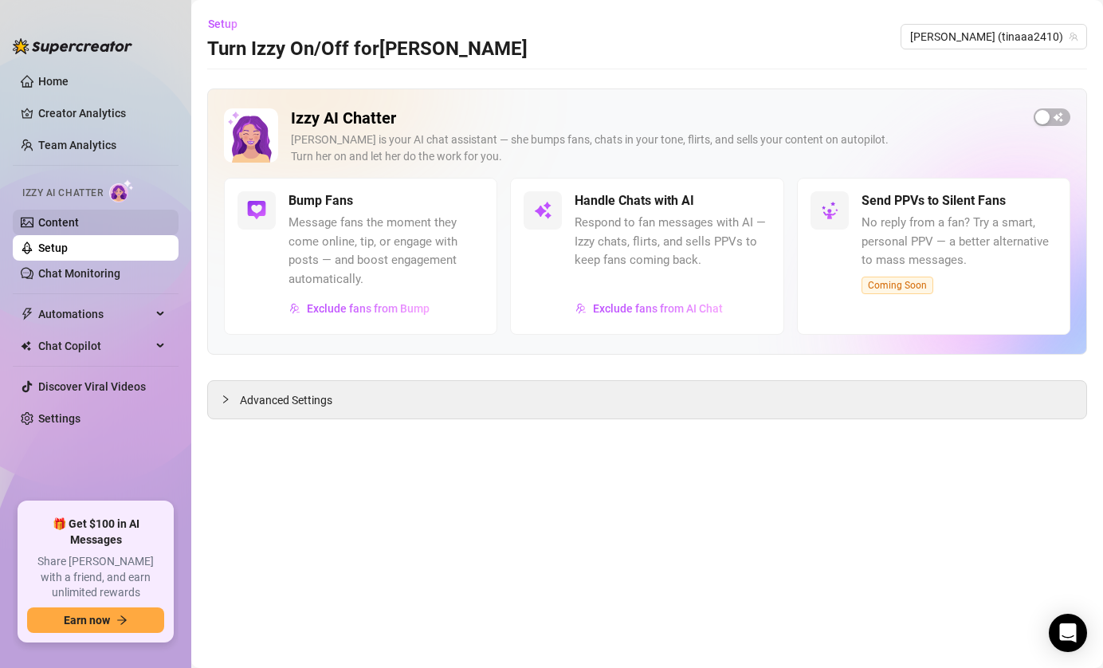
click at [79, 216] on link "Content" at bounding box center [58, 222] width 41 height 13
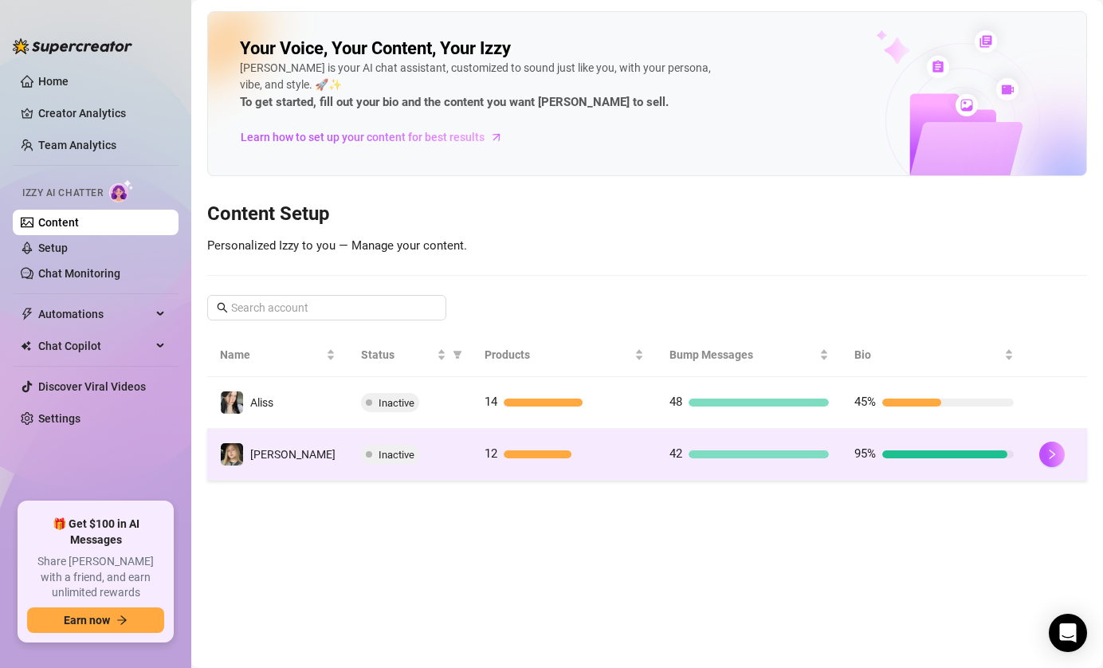
click at [448, 456] on div "Inactive" at bounding box center [410, 454] width 98 height 19
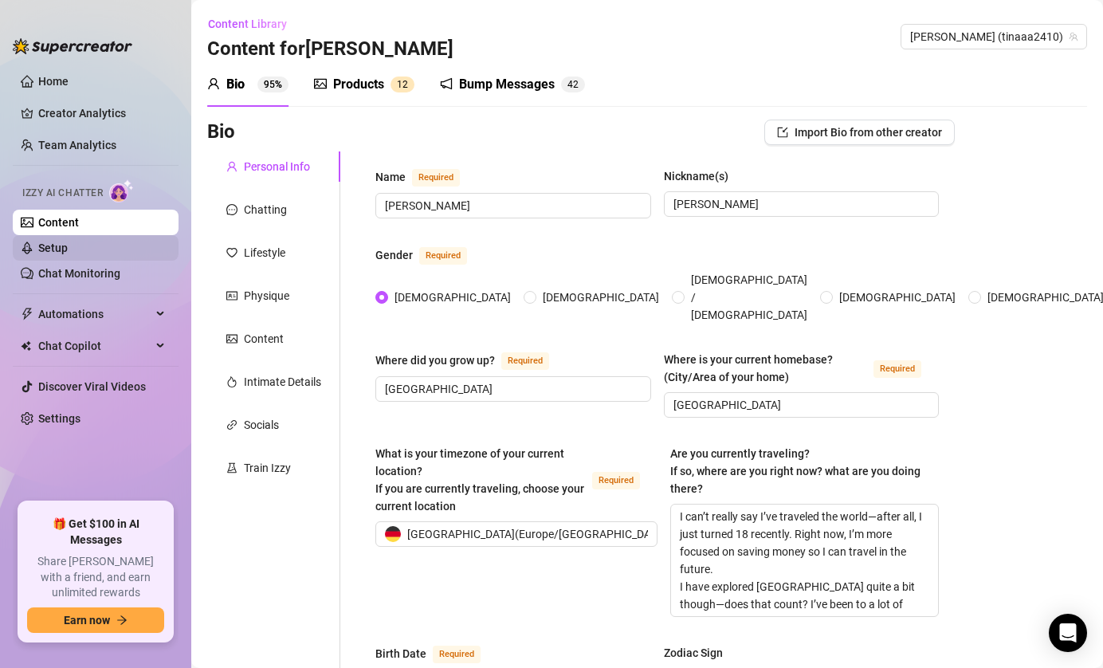
click at [62, 253] on link "Setup" at bounding box center [52, 248] width 29 height 13
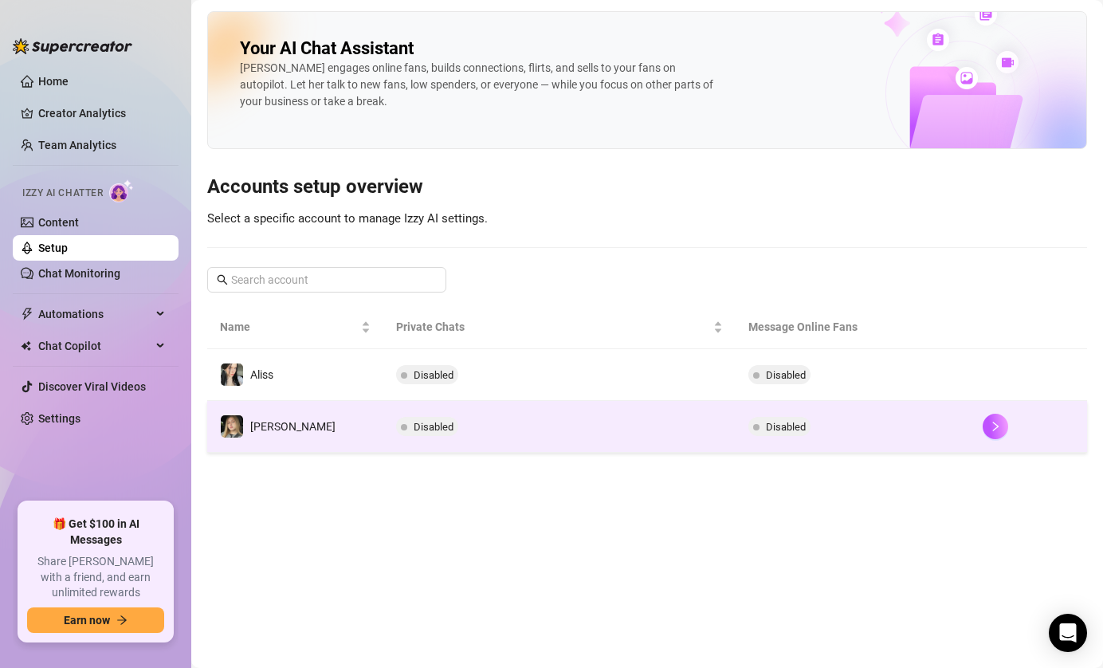
click at [497, 421] on td "Disabled" at bounding box center [558, 427] width 351 height 52
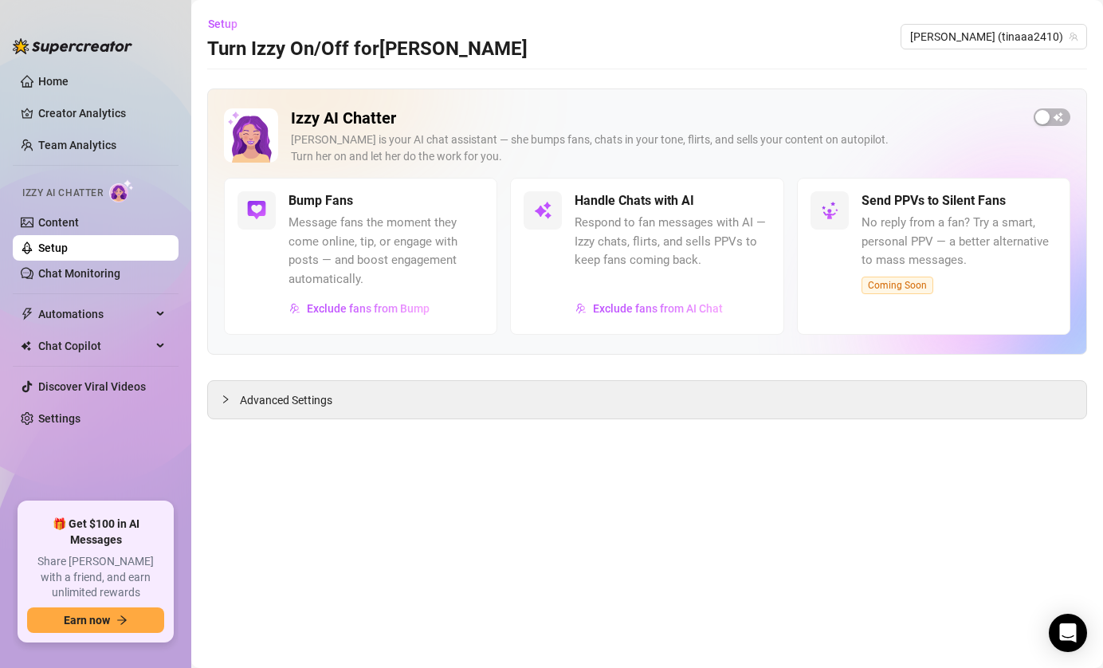
click at [68, 246] on link "Setup" at bounding box center [52, 248] width 29 height 13
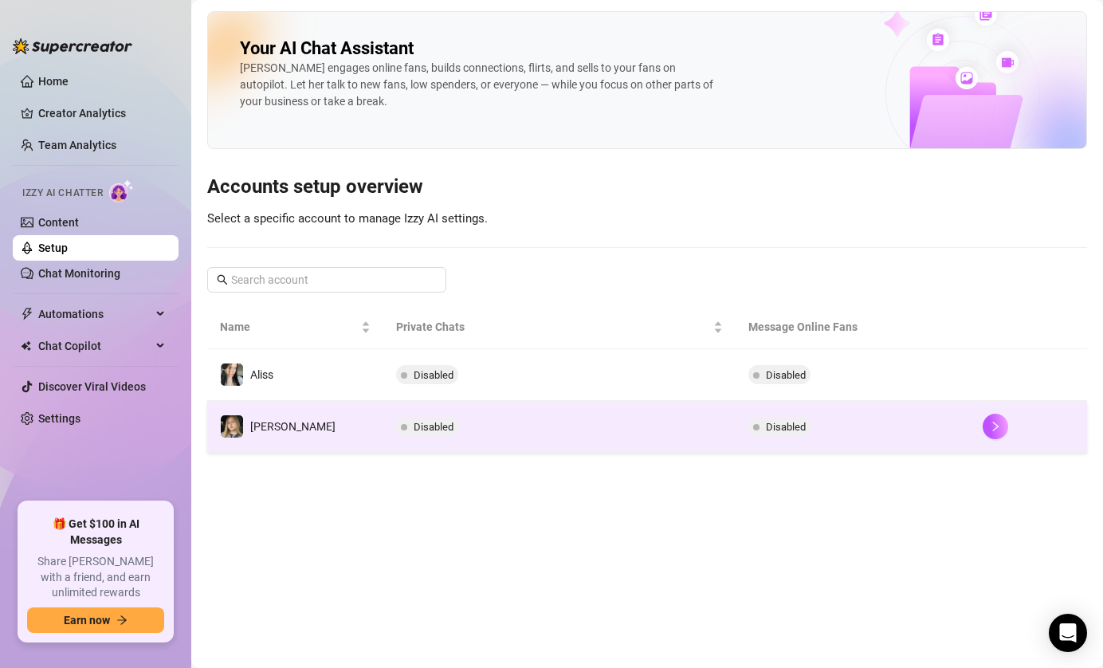
click at [414, 429] on span "Disabled" at bounding box center [434, 427] width 40 height 12
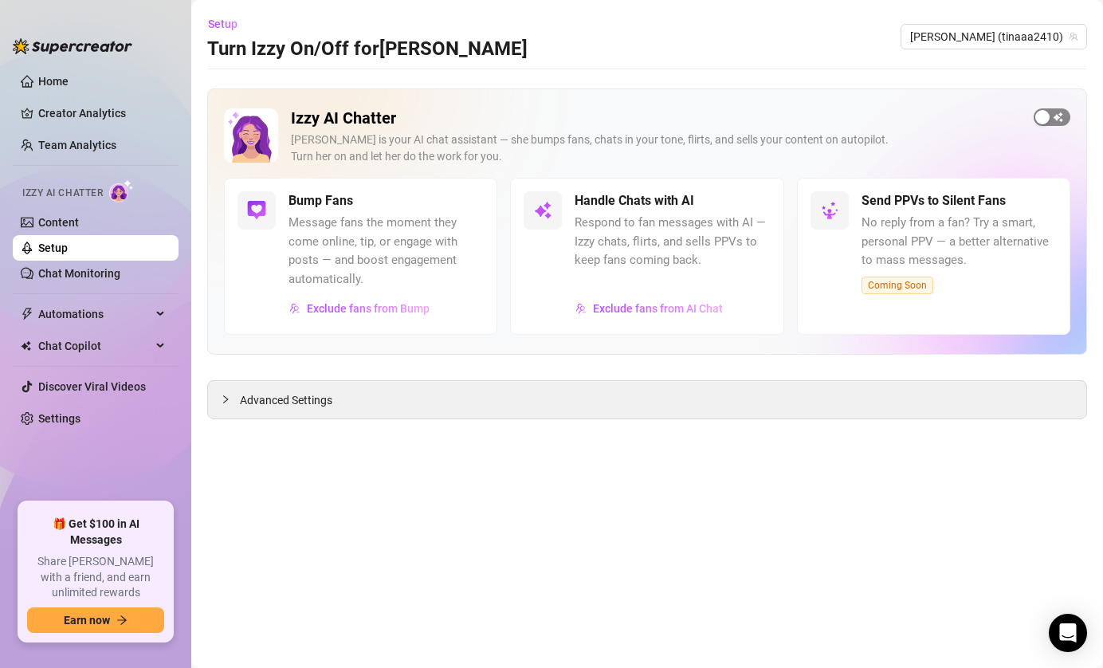
click at [1065, 115] on span "button" at bounding box center [1052, 117] width 37 height 18
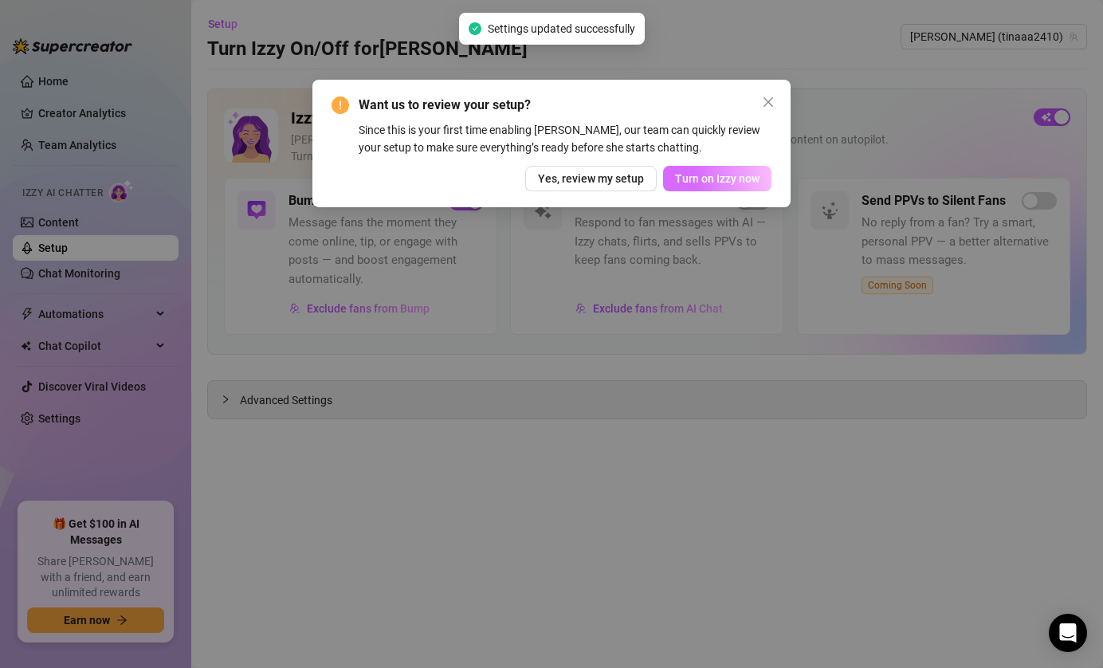
click at [705, 176] on span "Turn on Izzy now" at bounding box center [717, 178] width 84 height 13
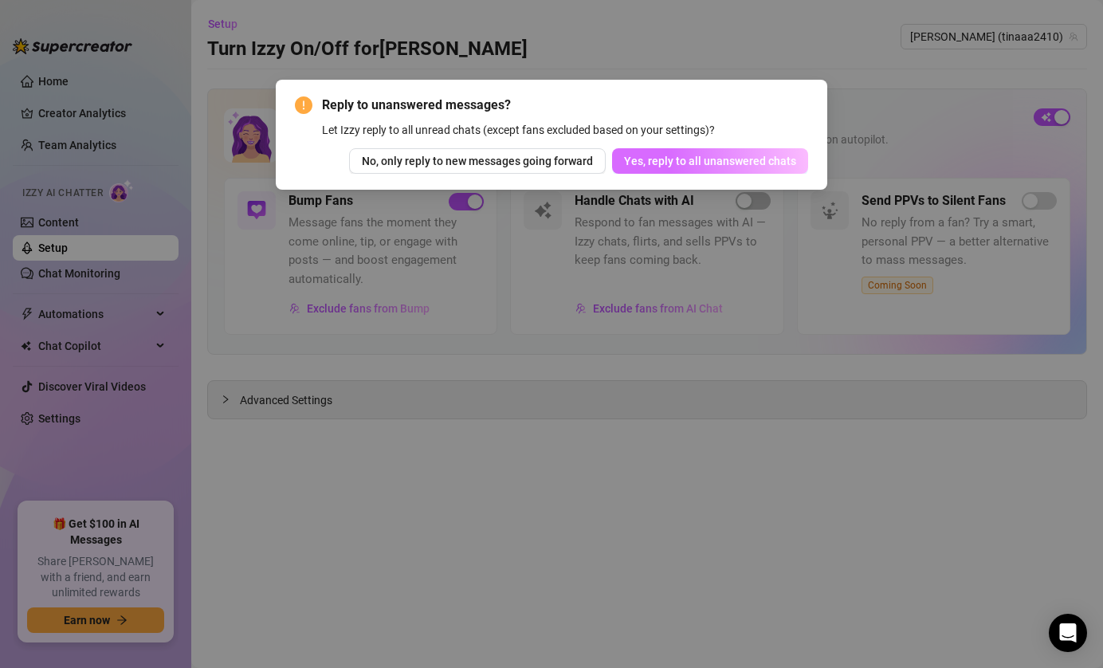
click at [692, 157] on span "Yes, reply to all unanswered chats" at bounding box center [710, 161] width 172 height 13
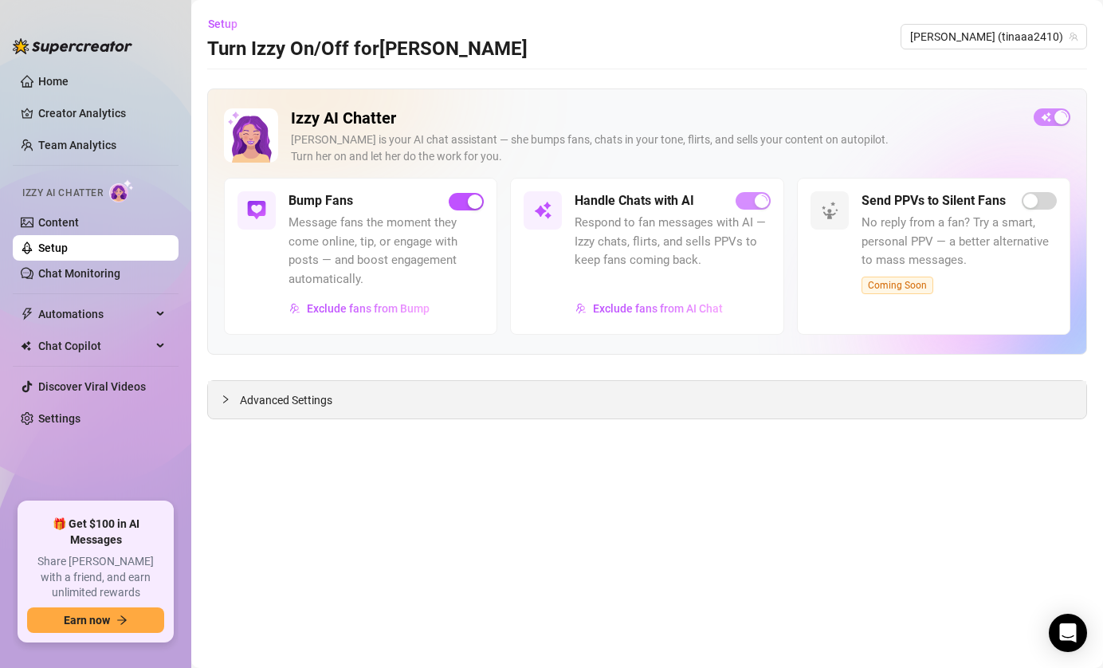
click at [222, 404] on div at bounding box center [230, 400] width 19 height 18
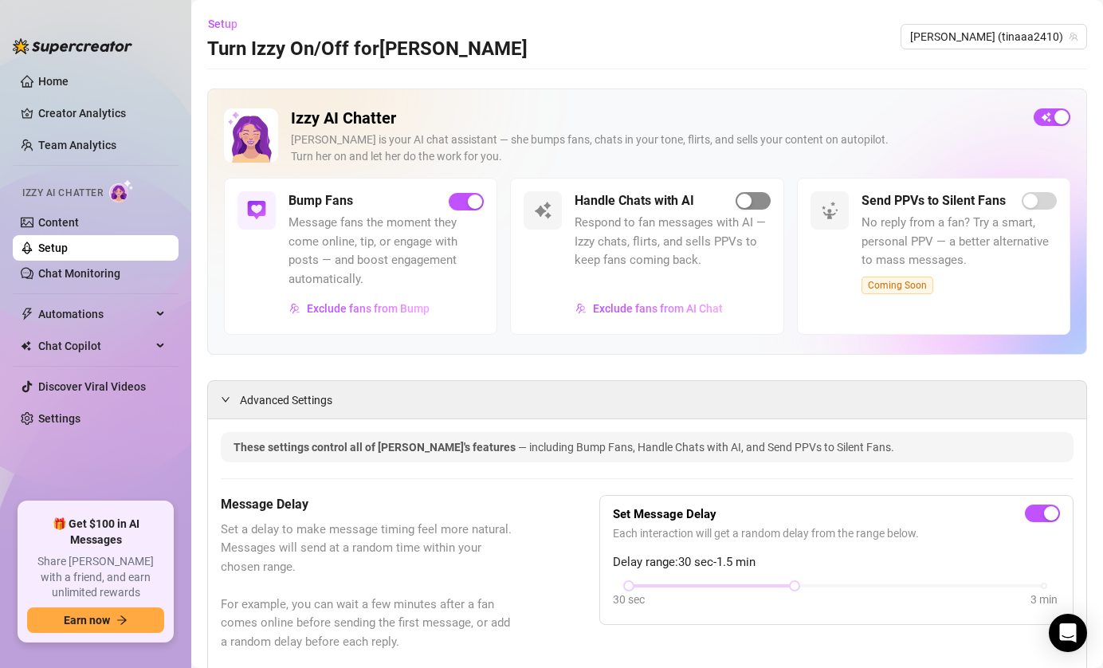
click at [753, 204] on span "button" at bounding box center [753, 201] width 35 height 18
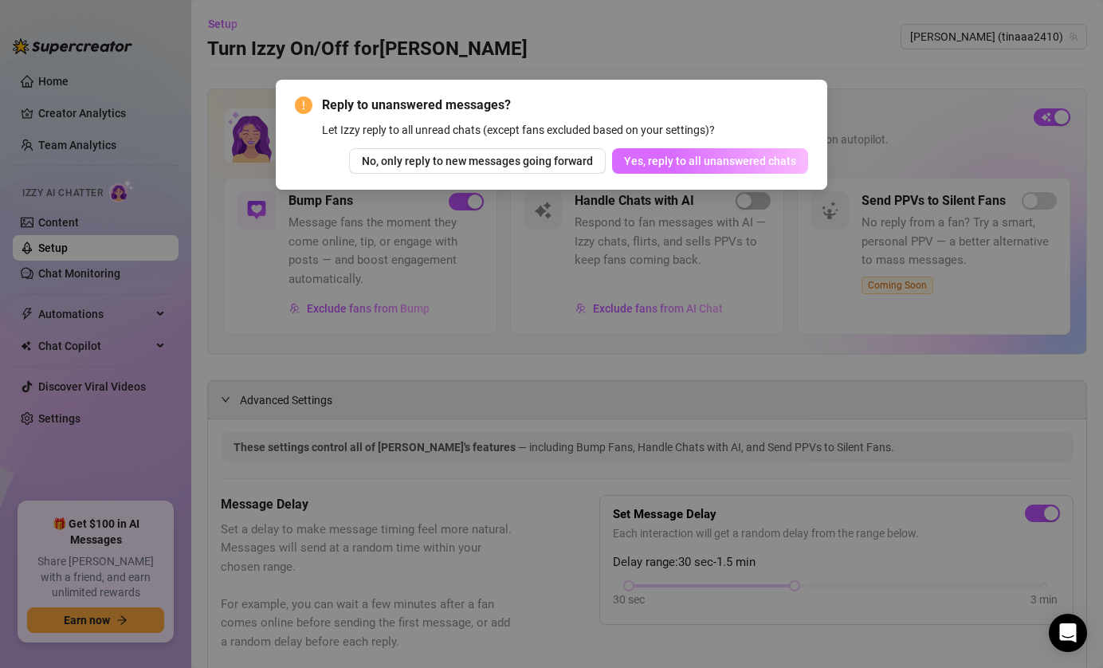
click at [696, 161] on span "Yes, reply to all unanswered chats" at bounding box center [710, 161] width 172 height 13
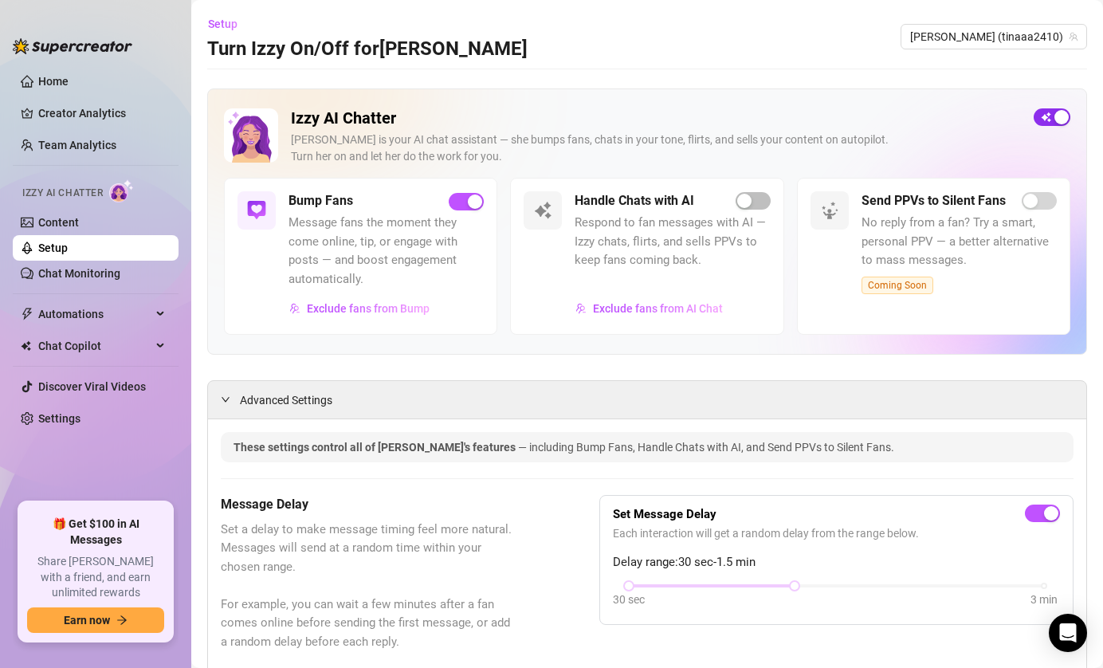
click at [1039, 120] on span "button" at bounding box center [1052, 117] width 37 height 18
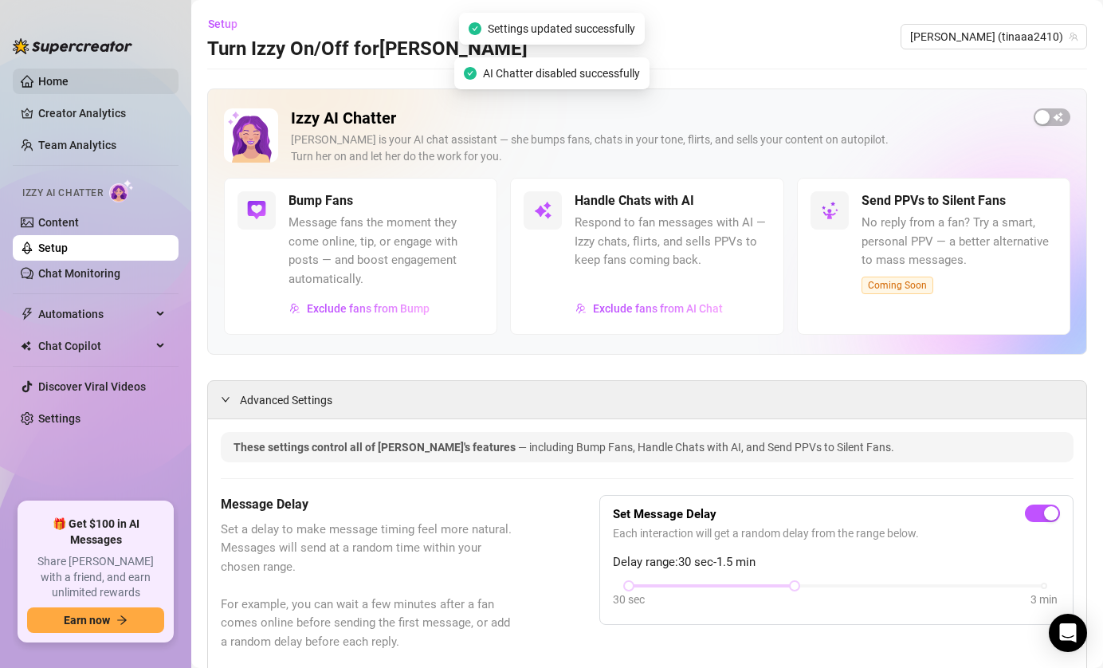
click at [69, 84] on link "Home" at bounding box center [53, 81] width 30 height 13
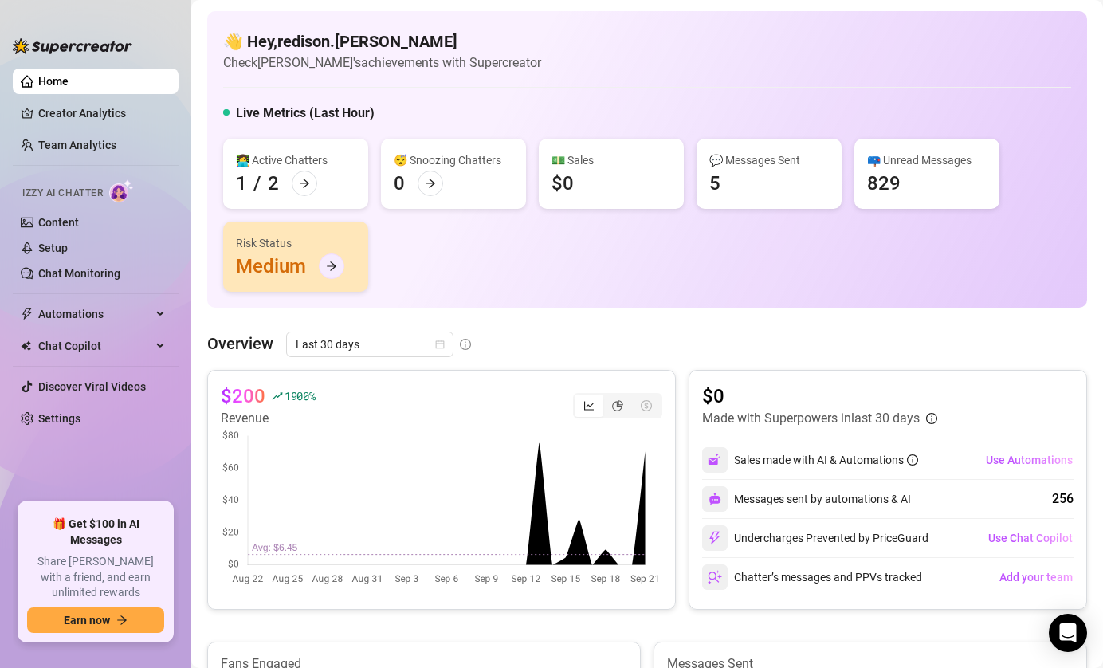
click at [335, 273] on div at bounding box center [332, 266] width 26 height 26
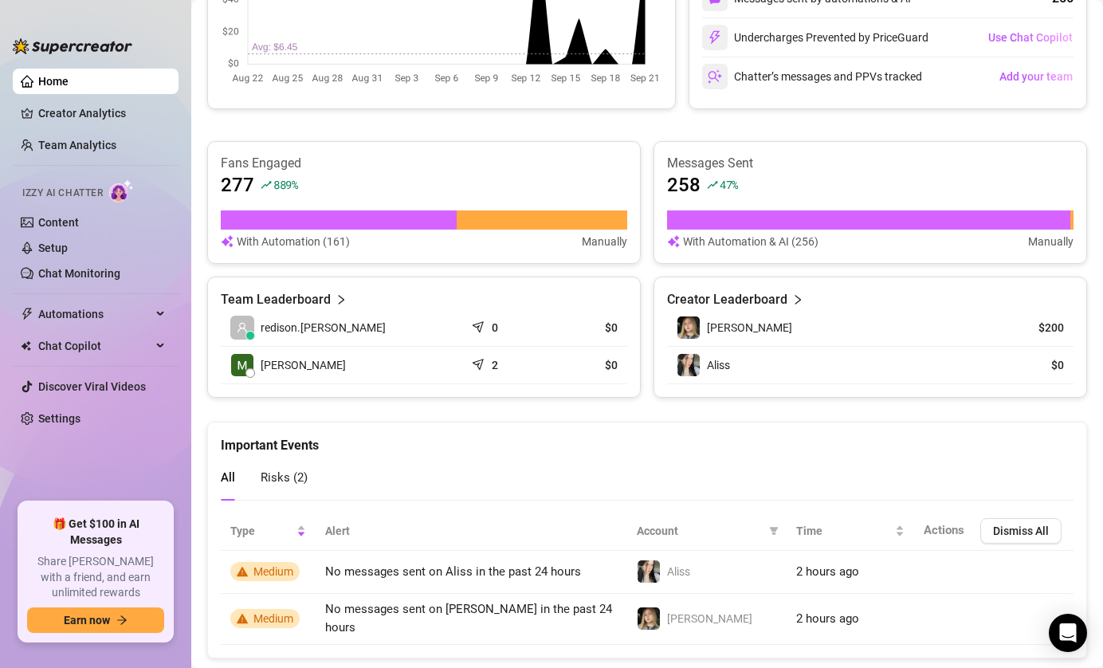
scroll to position [530, 0]
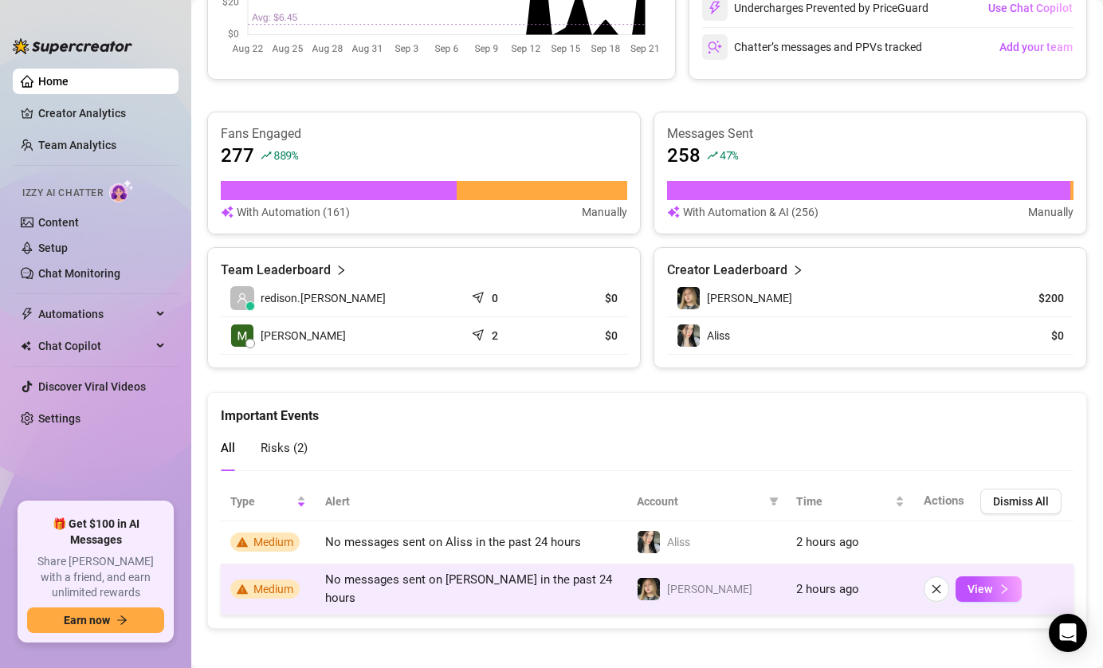
click at [583, 587] on span "No messages sent on Tina in the past 24 hours" at bounding box center [468, 588] width 287 height 33
click at [987, 587] on span "View" at bounding box center [980, 589] width 25 height 13
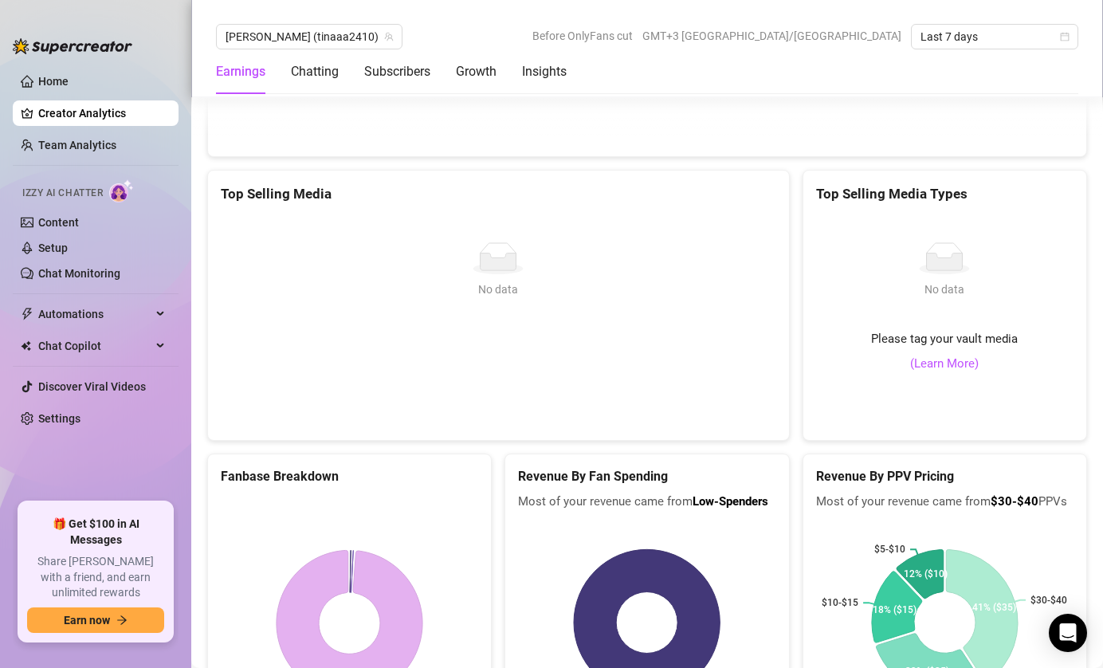
scroll to position [2997, 0]
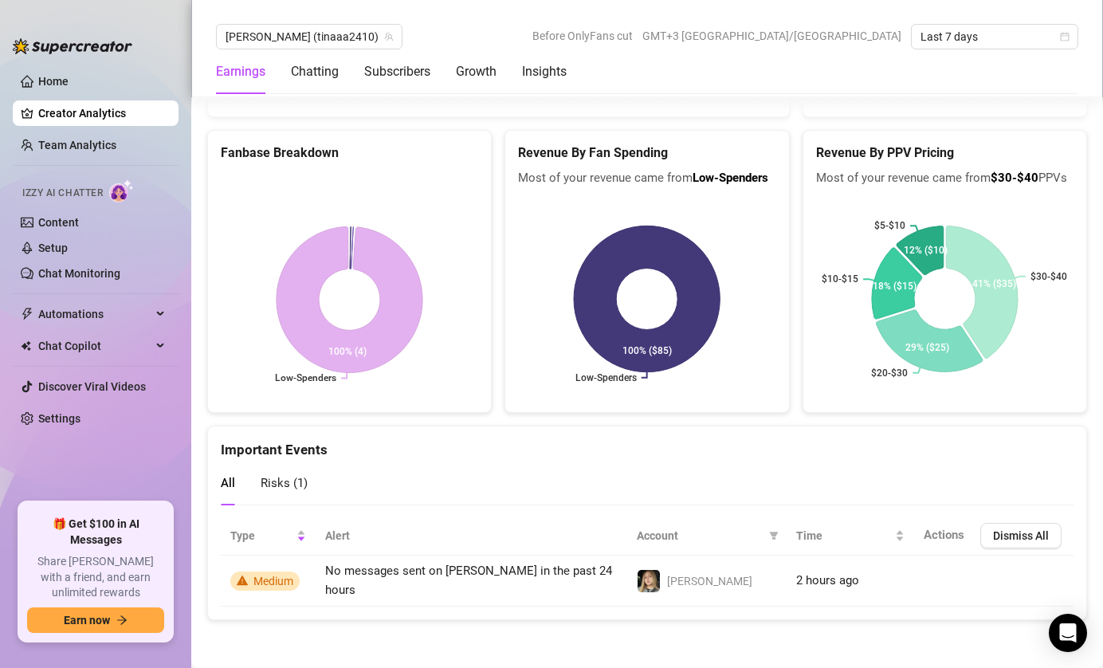
click at [271, 490] on span "Risks ( 1 )" at bounding box center [284, 483] width 47 height 14
click at [69, 77] on link "Home" at bounding box center [53, 81] width 30 height 13
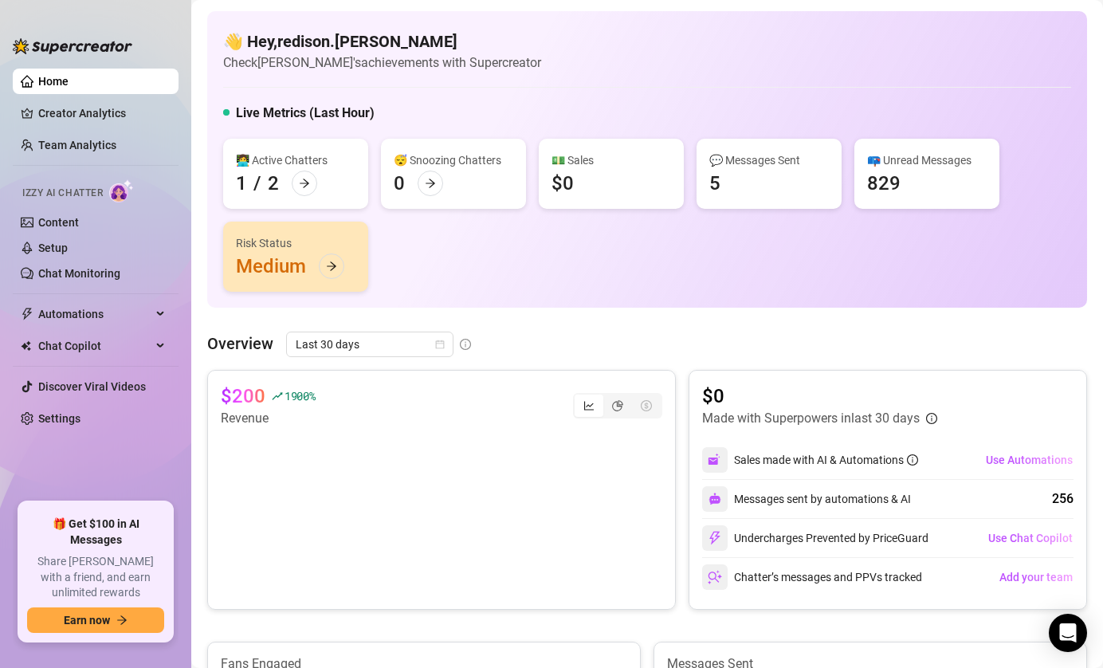
click at [702, 104] on div "Live Metrics (Last Hour)" at bounding box center [647, 117] width 848 height 26
click at [301, 181] on icon "arrow-right" at bounding box center [304, 183] width 11 height 11
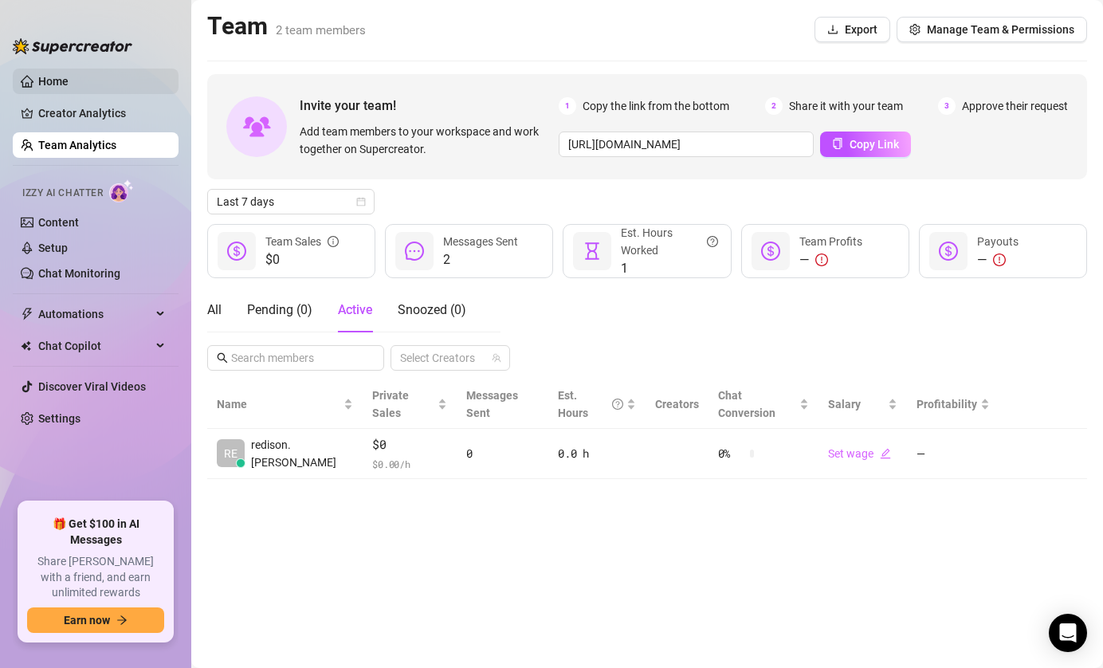
click at [69, 81] on link "Home" at bounding box center [53, 81] width 30 height 13
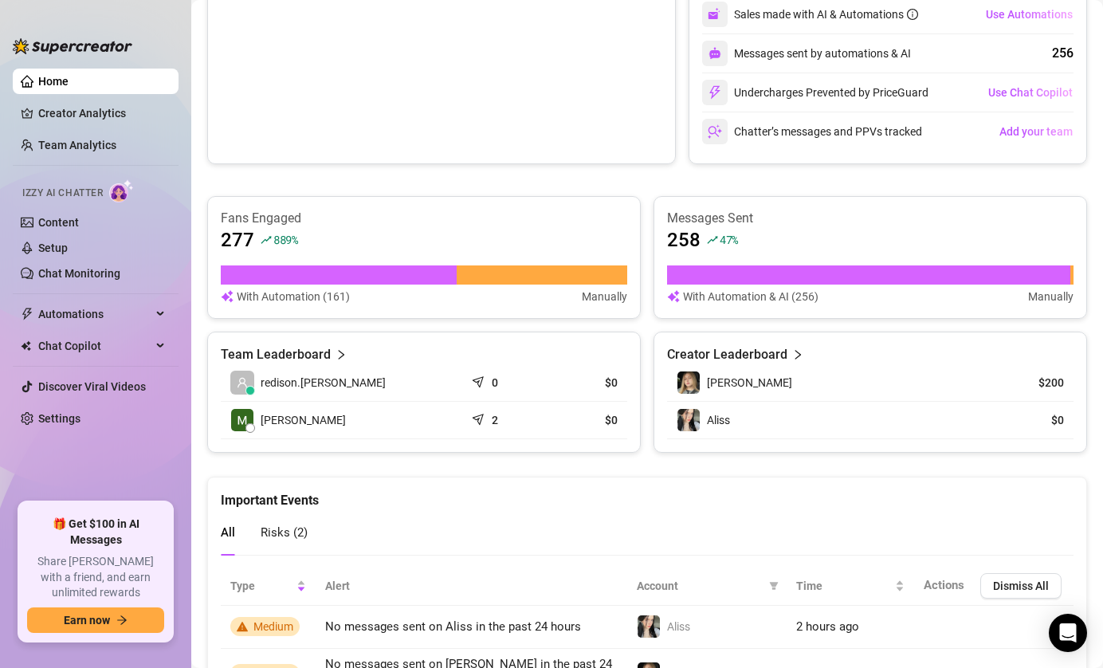
scroll to position [530, 0]
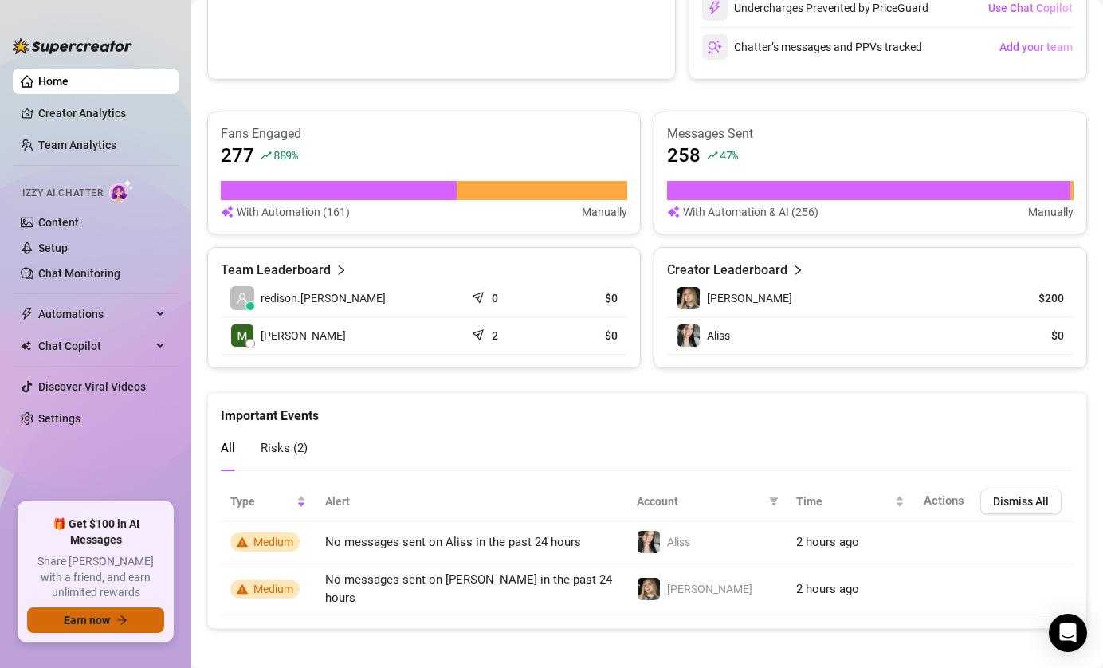
click at [119, 625] on icon "arrow-right" at bounding box center [121, 620] width 11 height 11
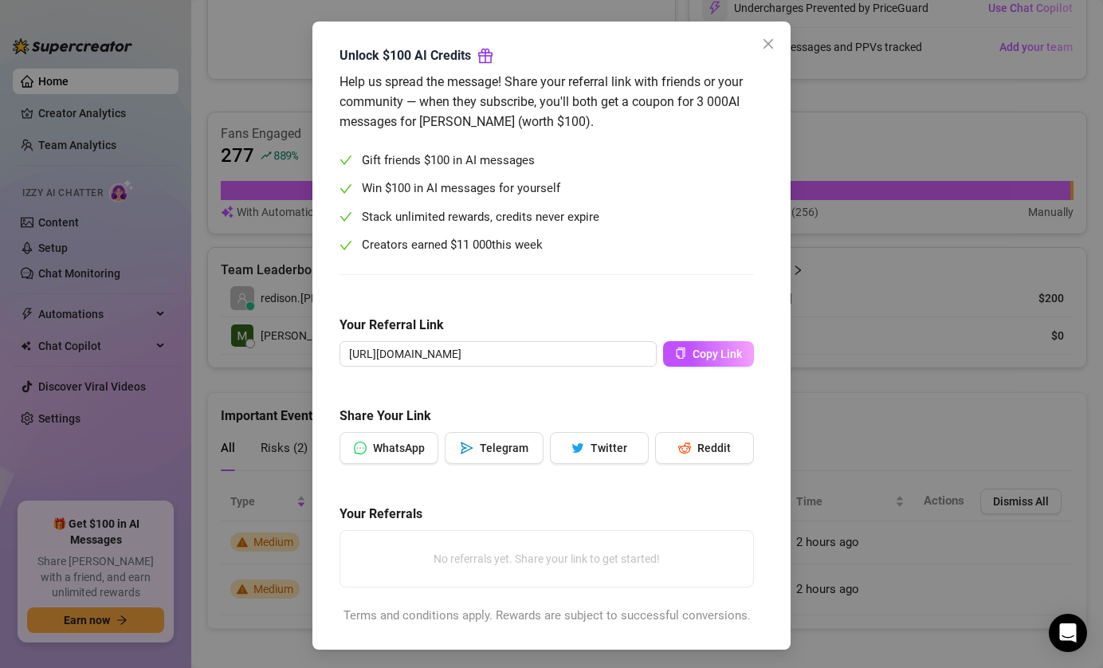
scroll to position [57, 0]
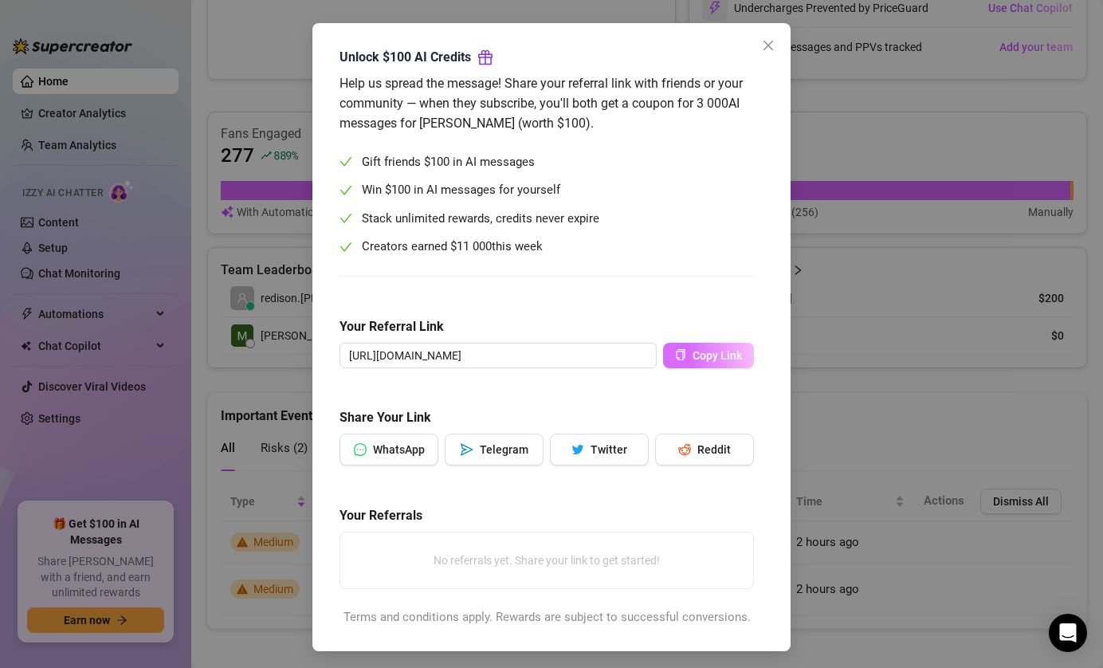
click at [690, 364] on button "Copy Link" at bounding box center [708, 356] width 91 height 26
click at [770, 45] on icon "close" at bounding box center [768, 45] width 13 height 13
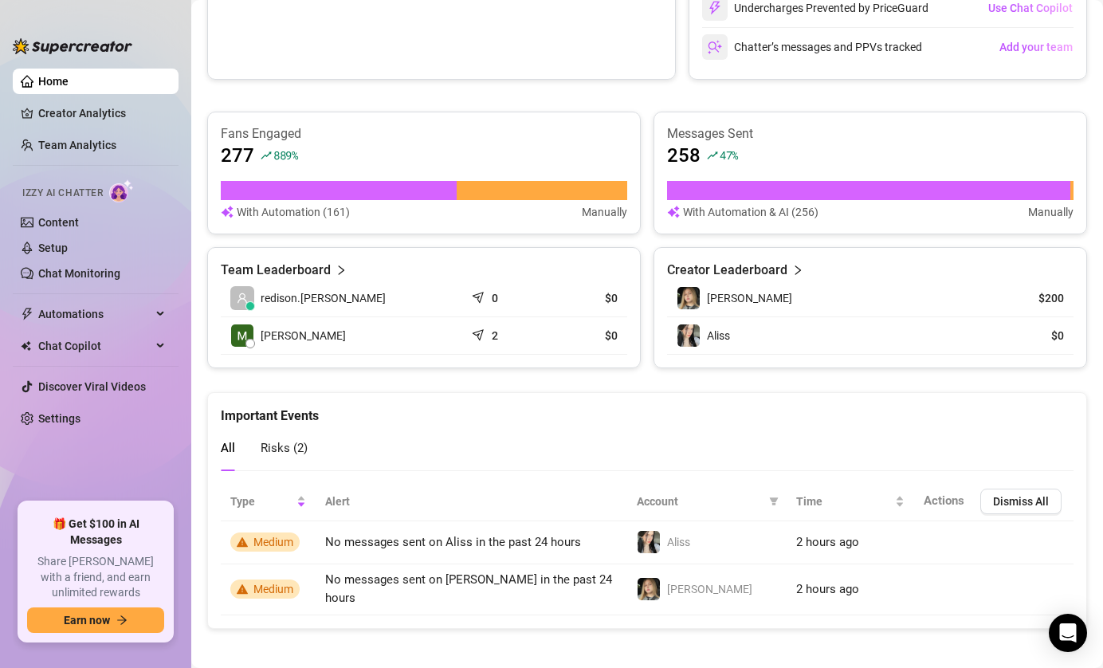
scroll to position [0, 0]
click at [132, 346] on span "Chat Copilot" at bounding box center [94, 346] width 113 height 26
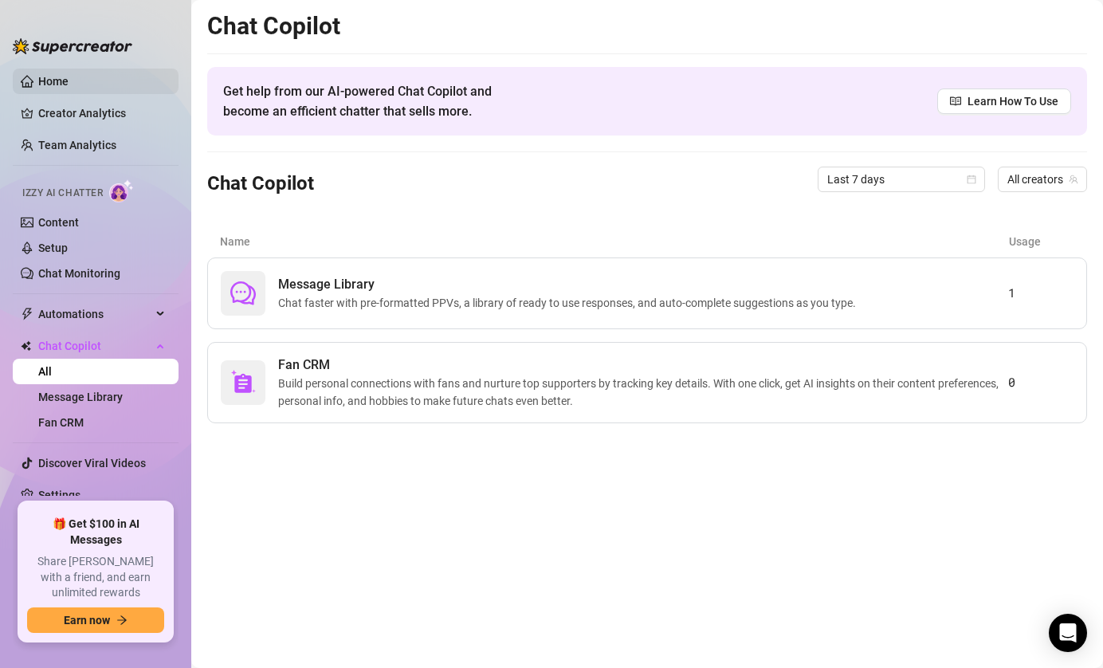
click at [69, 75] on link "Home" at bounding box center [53, 81] width 30 height 13
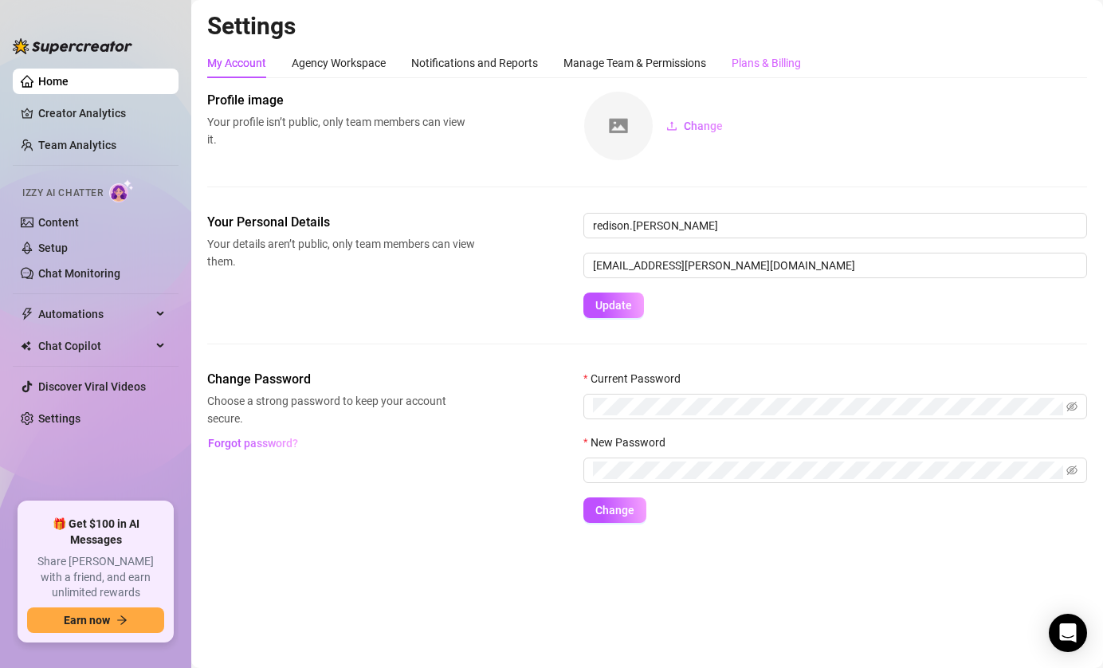
click at [773, 51] on div "Plans & Billing" at bounding box center [766, 63] width 69 height 30
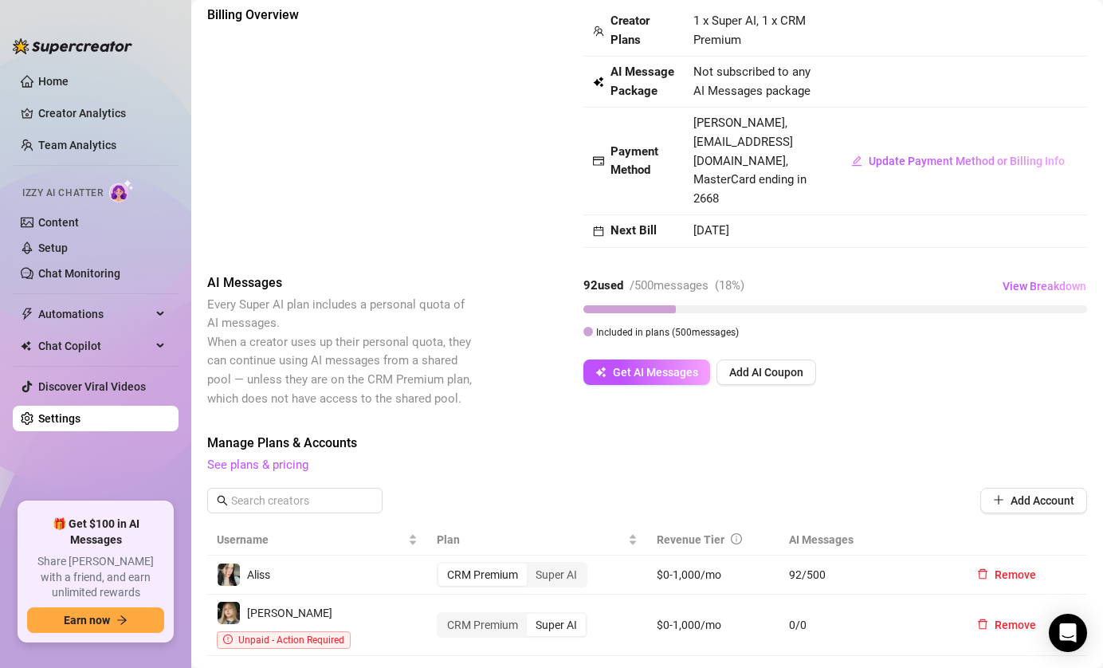
scroll to position [186, 0]
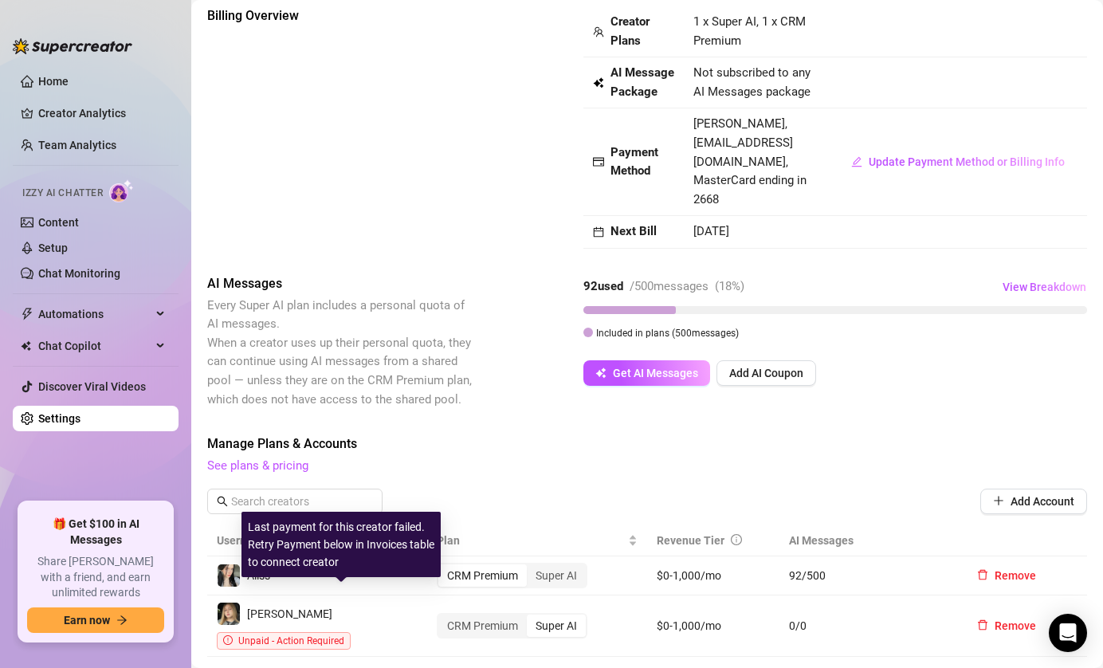
click at [324, 635] on span "Unpaid - Action Required" at bounding box center [291, 640] width 106 height 11
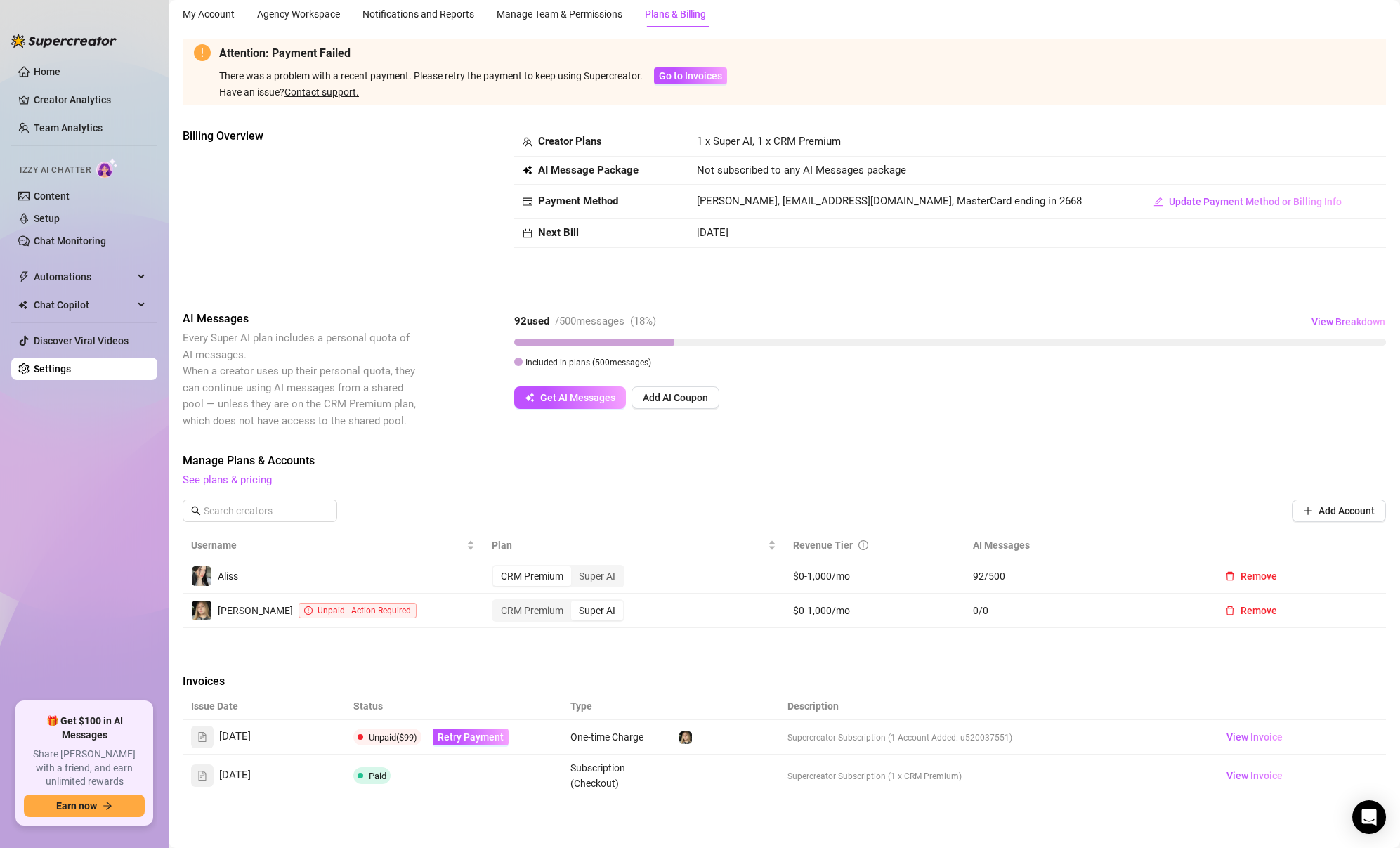
scroll to position [33, 0]
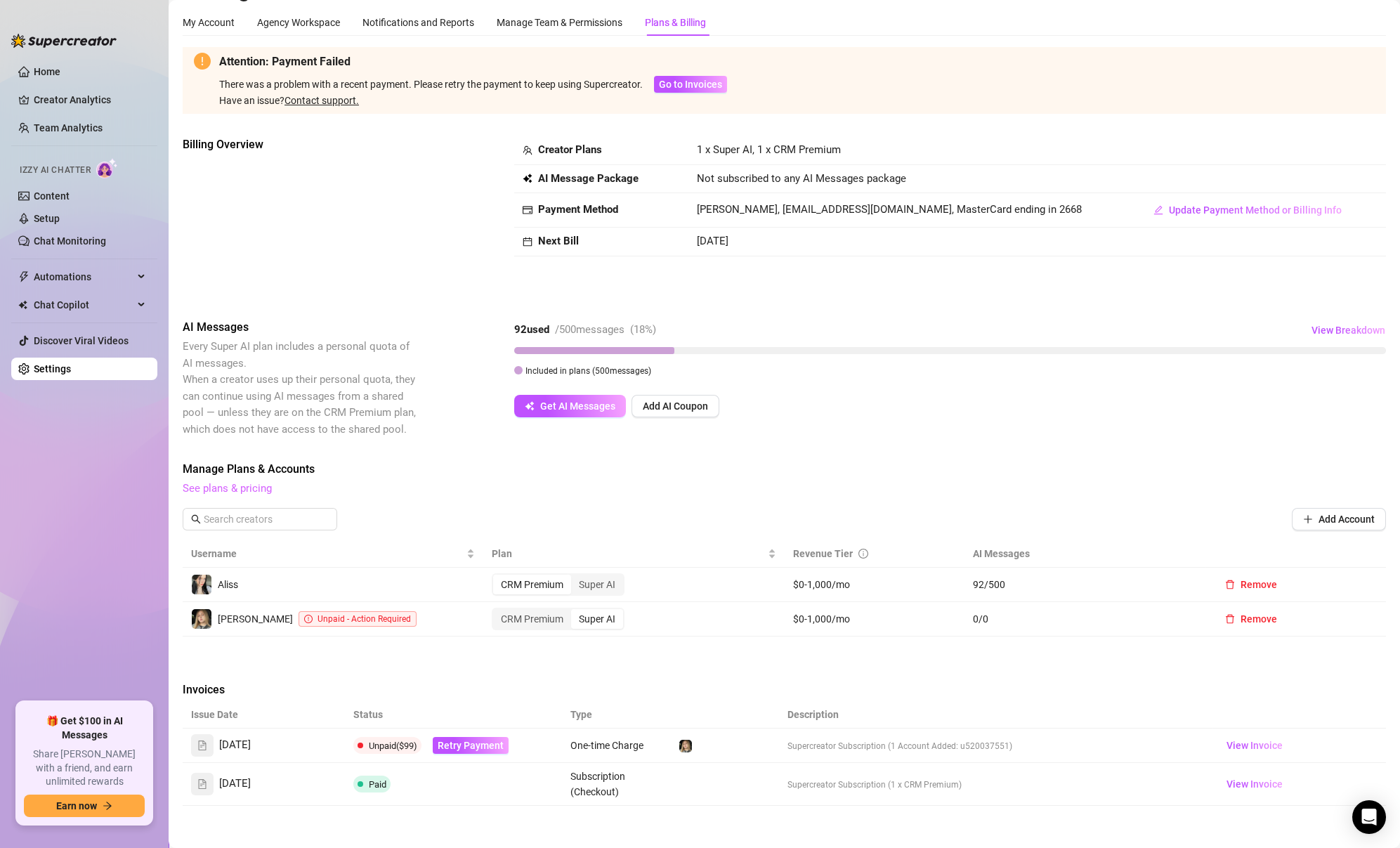
click at [219, 487] on link "See plans & pricing" at bounding box center [226, 488] width 89 height 12
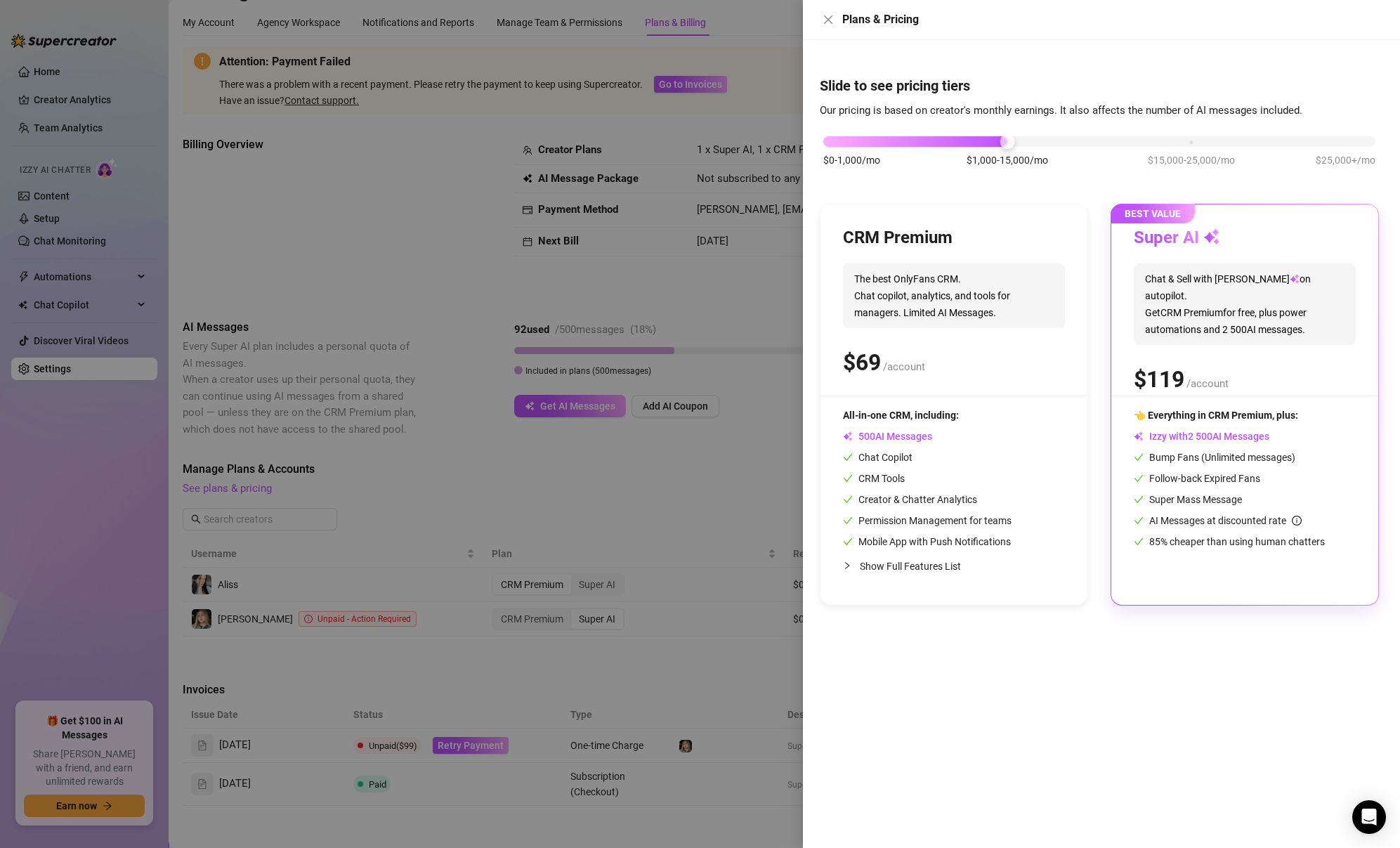
click at [443, 224] on div at bounding box center [700, 424] width 1400 height 848
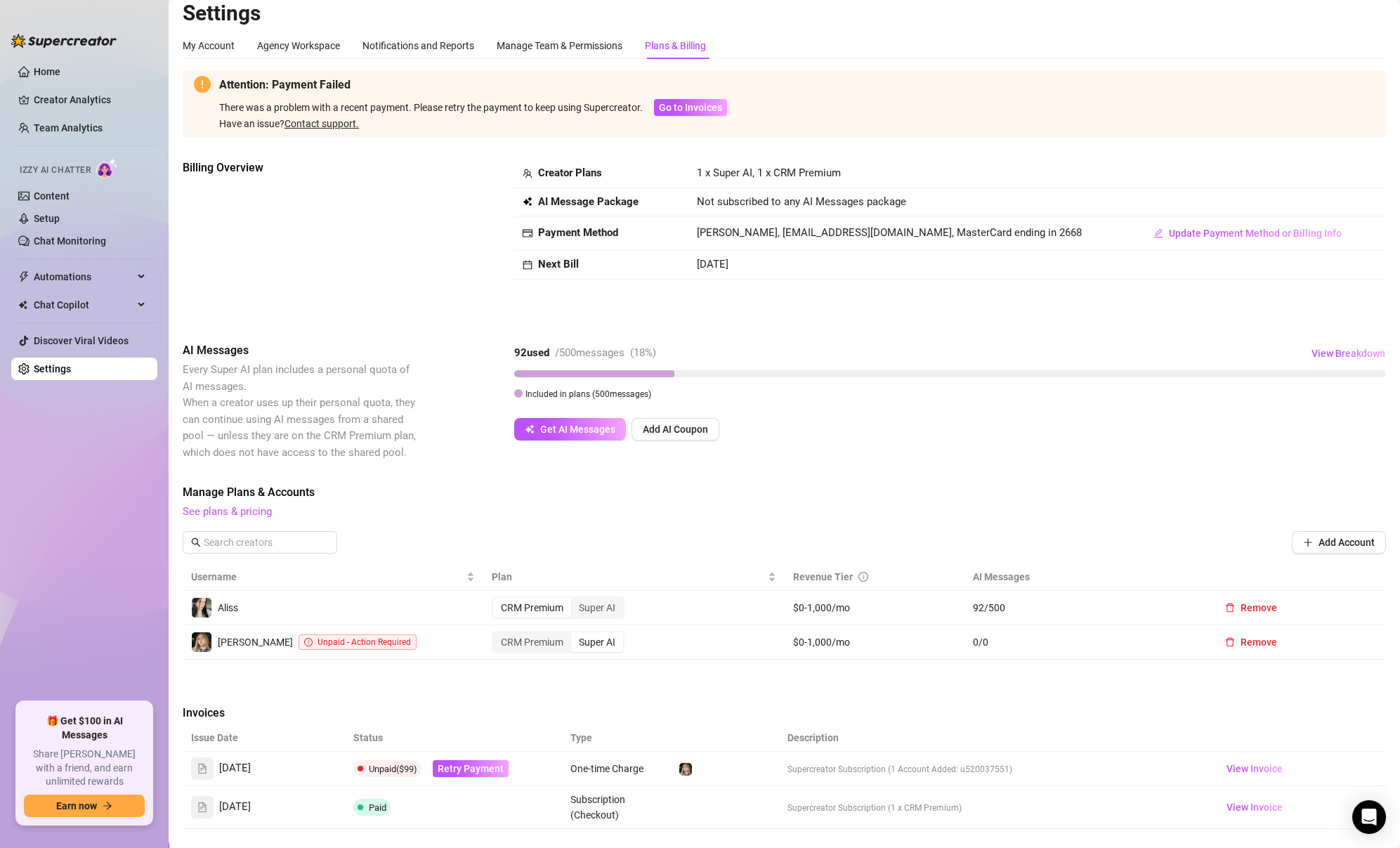
scroll to position [165, 0]
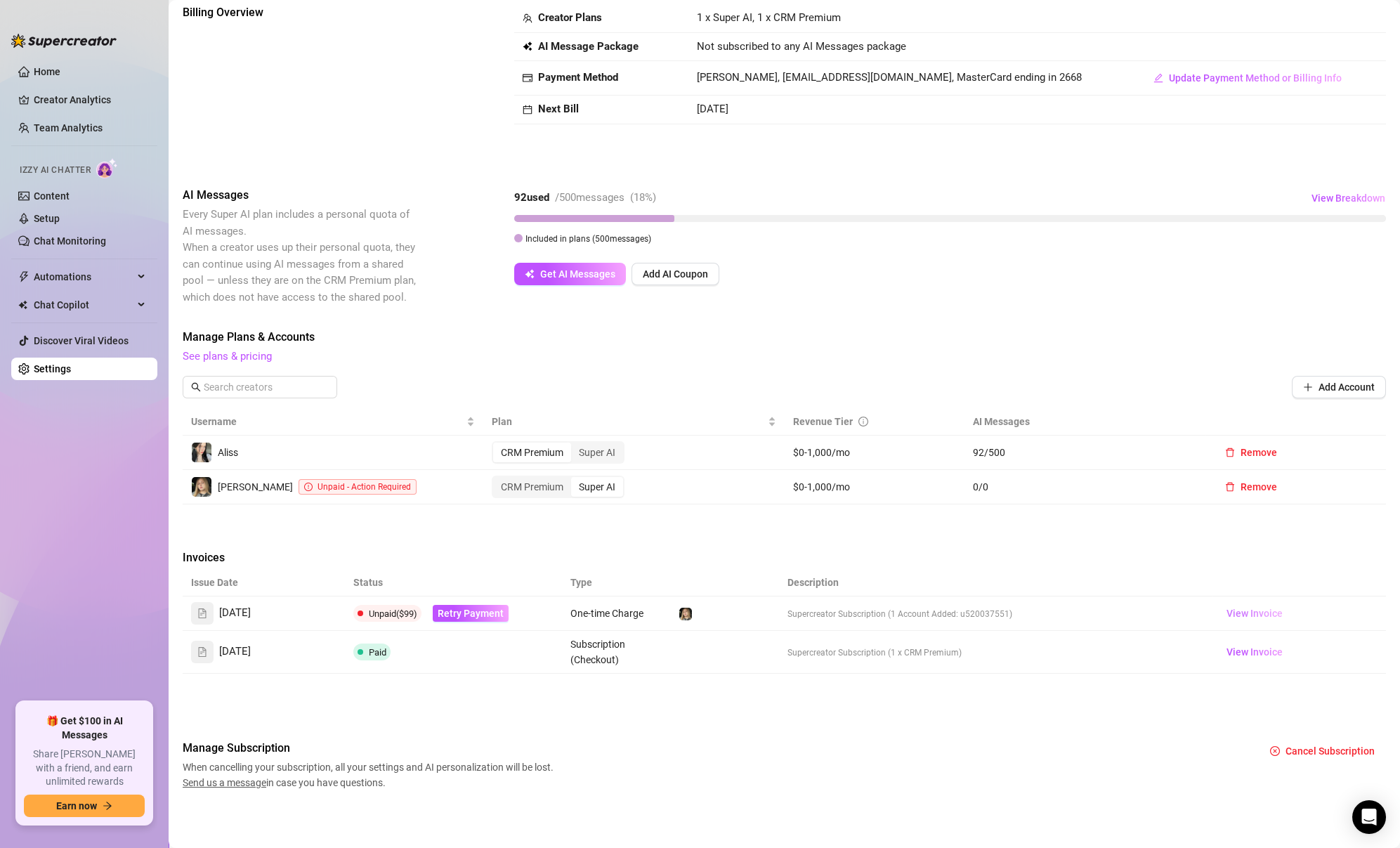
click at [971, 588] on span "View Invoice" at bounding box center [1255, 614] width 56 height 16
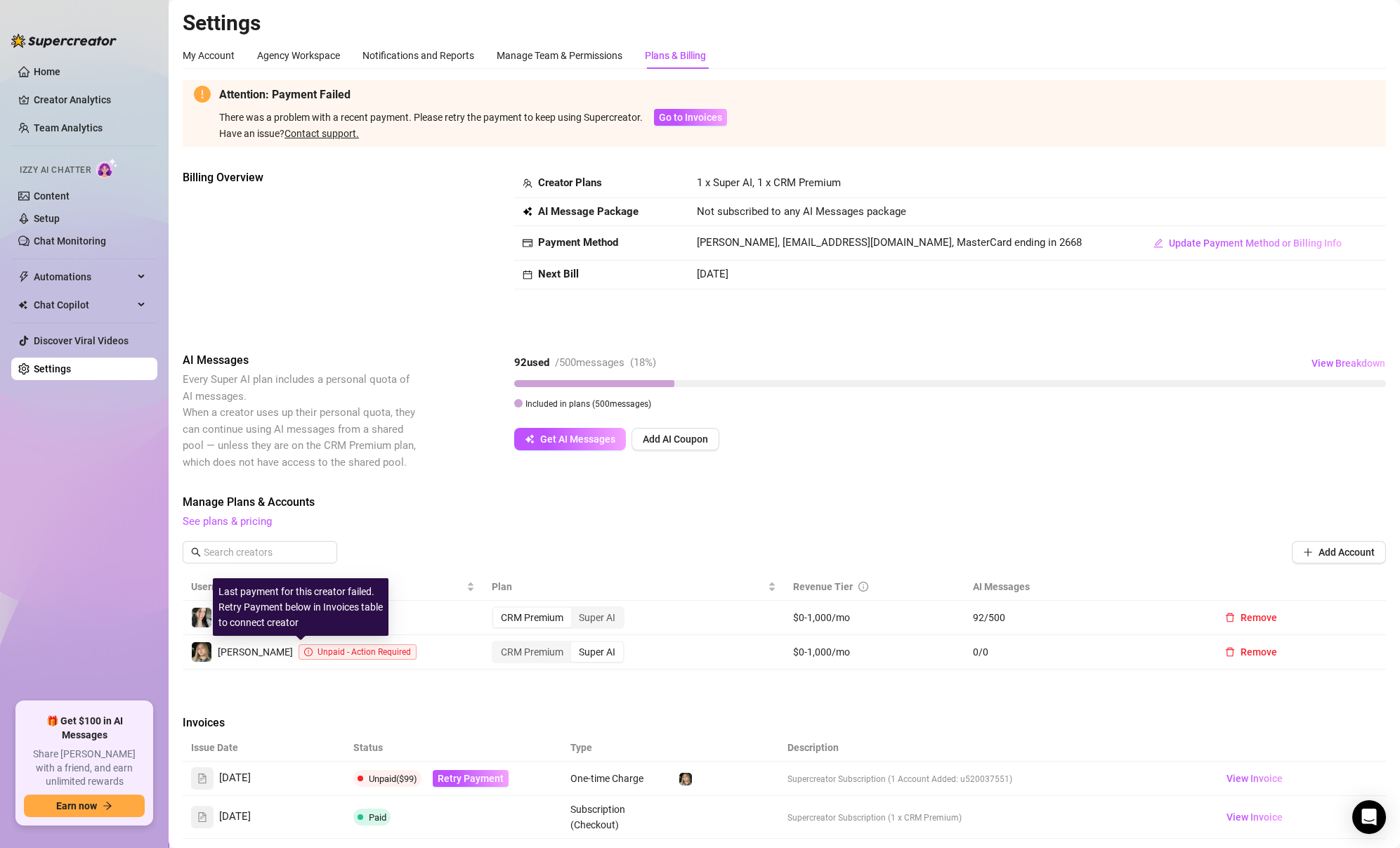
click at [317, 652] on span "Unpaid - Action Required" at bounding box center [364, 651] width 93 height 10
click at [692, 117] on span "Go to Invoices" at bounding box center [691, 117] width 63 height 11
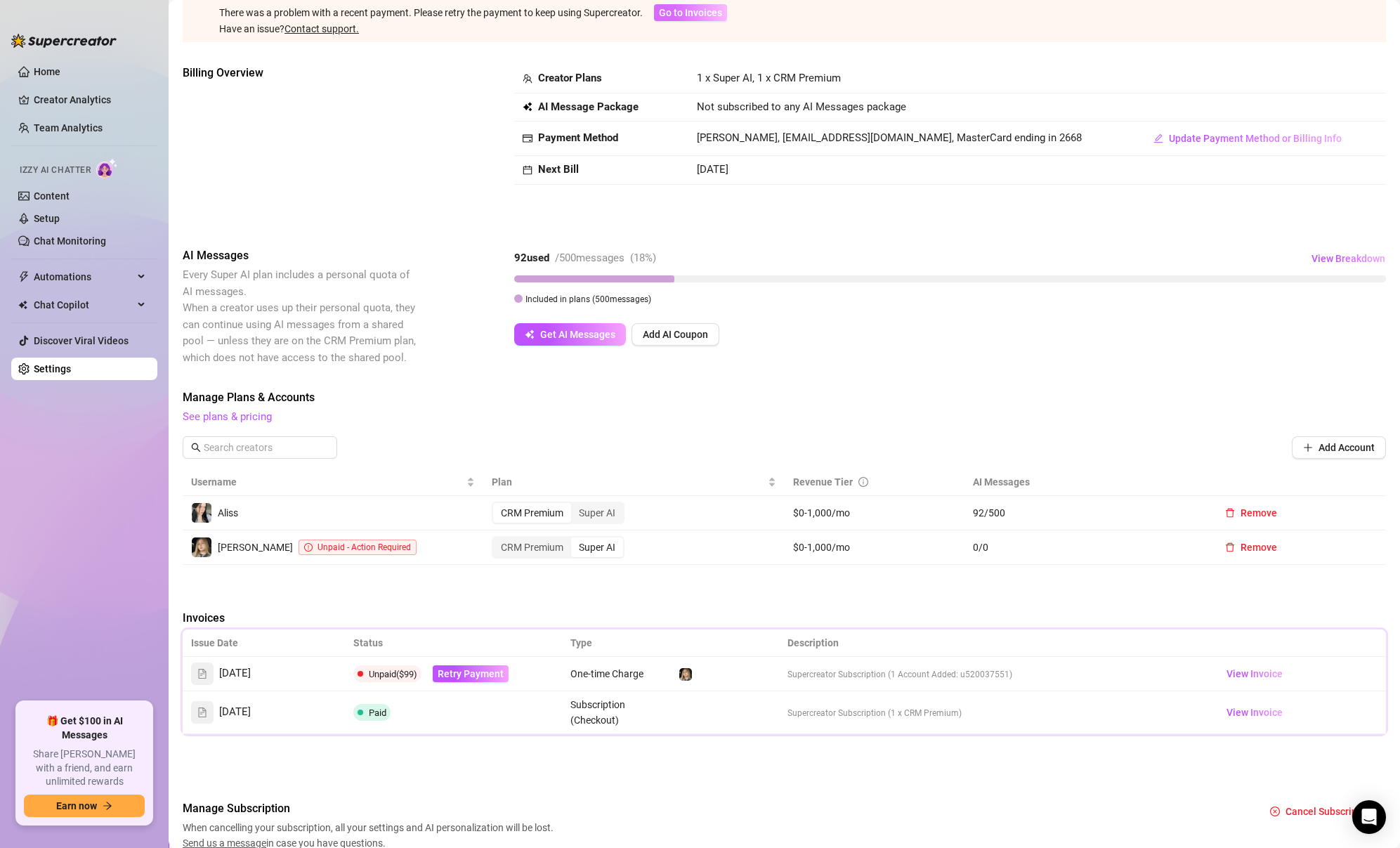
scroll to position [165, 0]
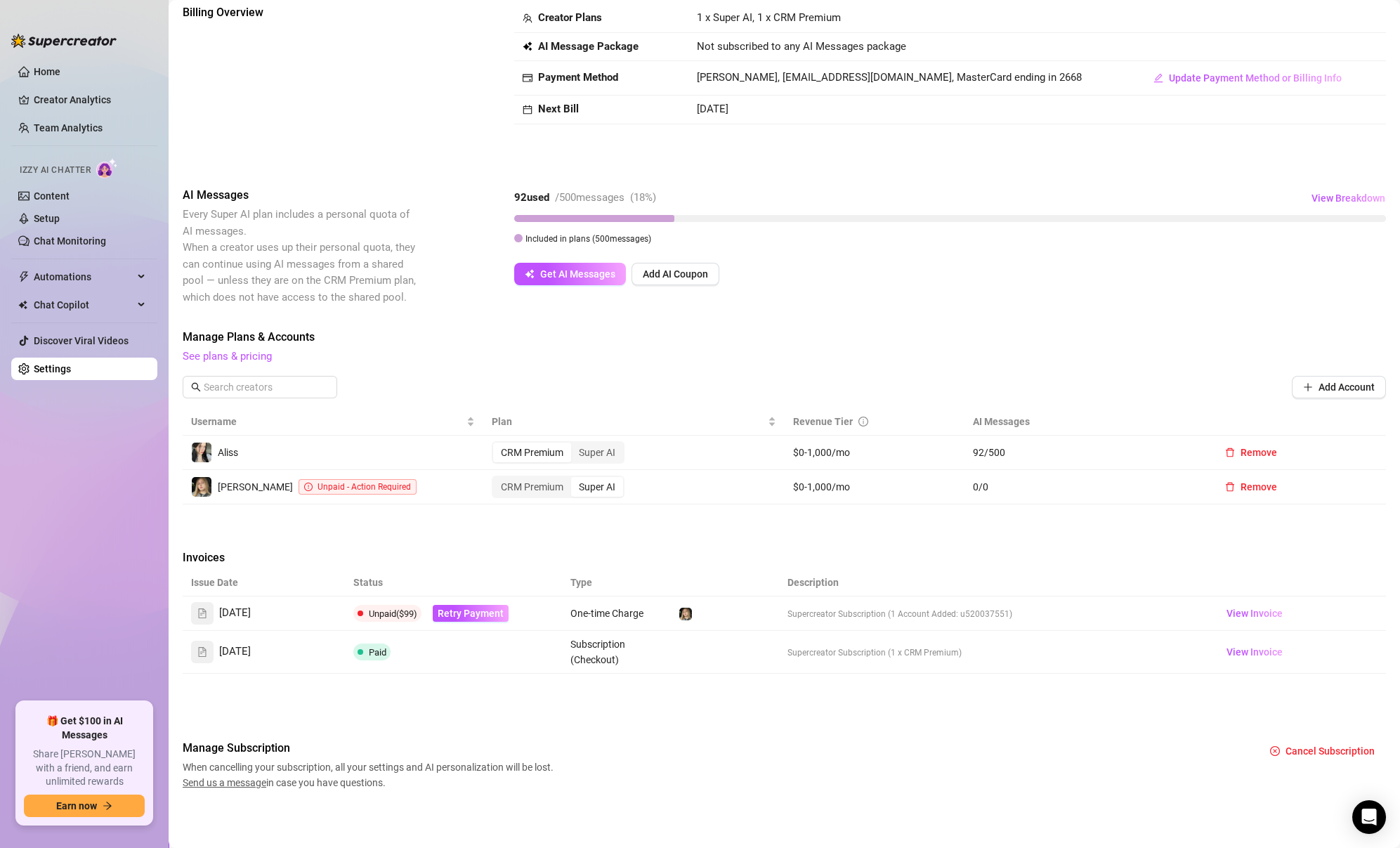
click at [614, 610] on span "One-time Charge" at bounding box center [606, 613] width 73 height 11
click at [393, 606] on div "Unpaid ($99)" at bounding box center [392, 614] width 48 height 17
click at [411, 608] on span "Unpaid ($99)" at bounding box center [392, 614] width 48 height 11
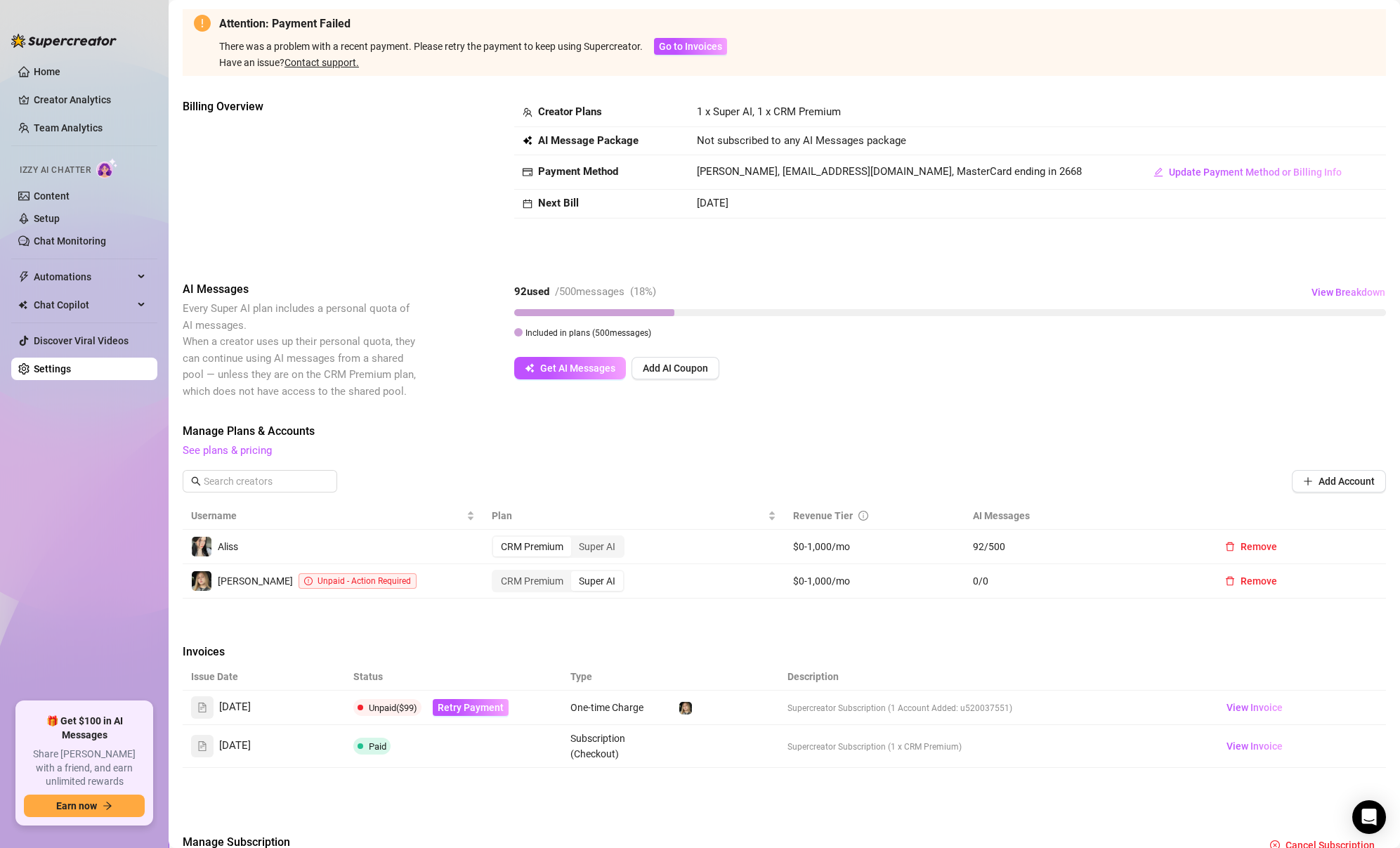
scroll to position [68, 0]
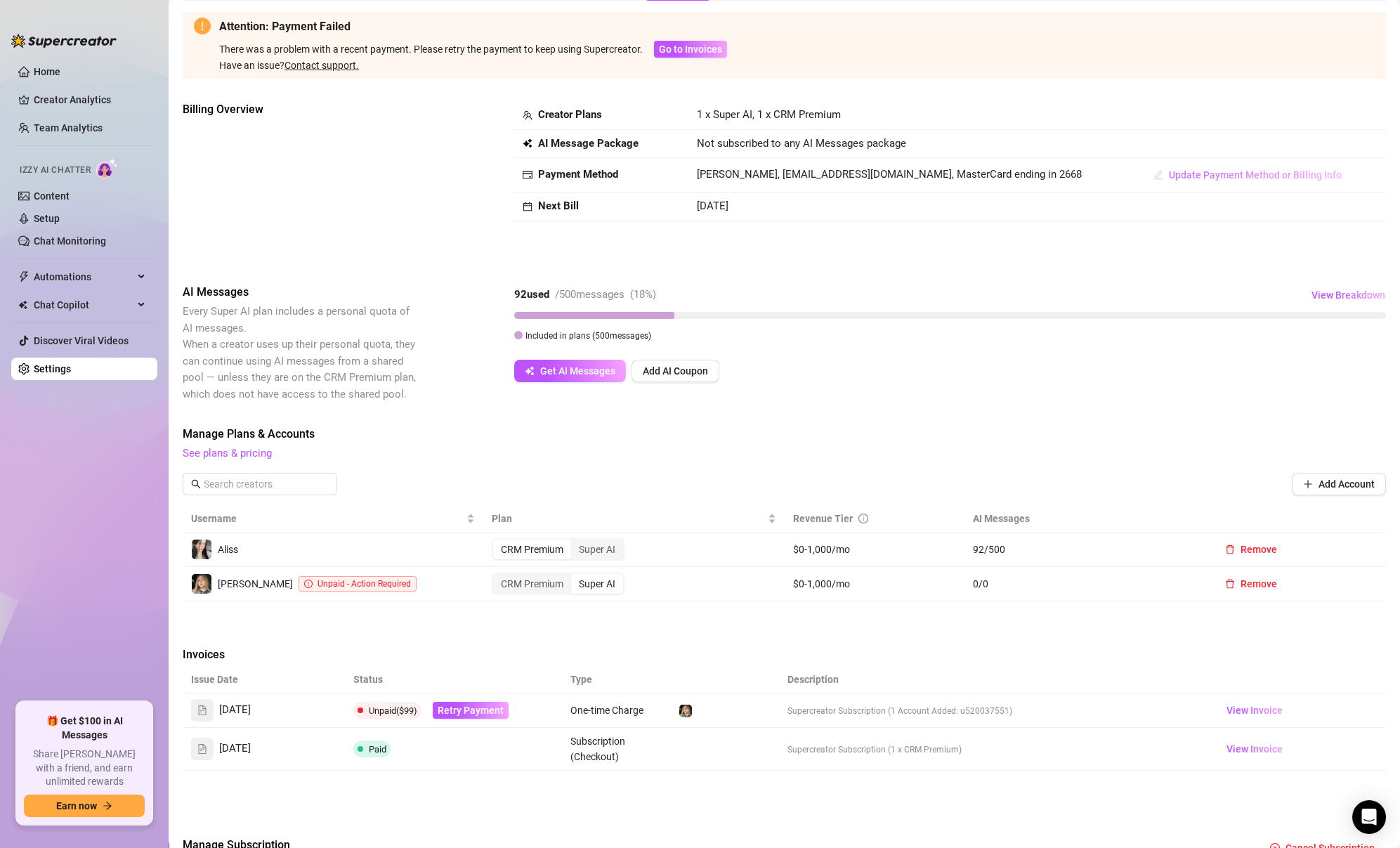
click at [1168, 175] on span "Update Payment Method or Billing Info" at bounding box center [1255, 175] width 173 height 11
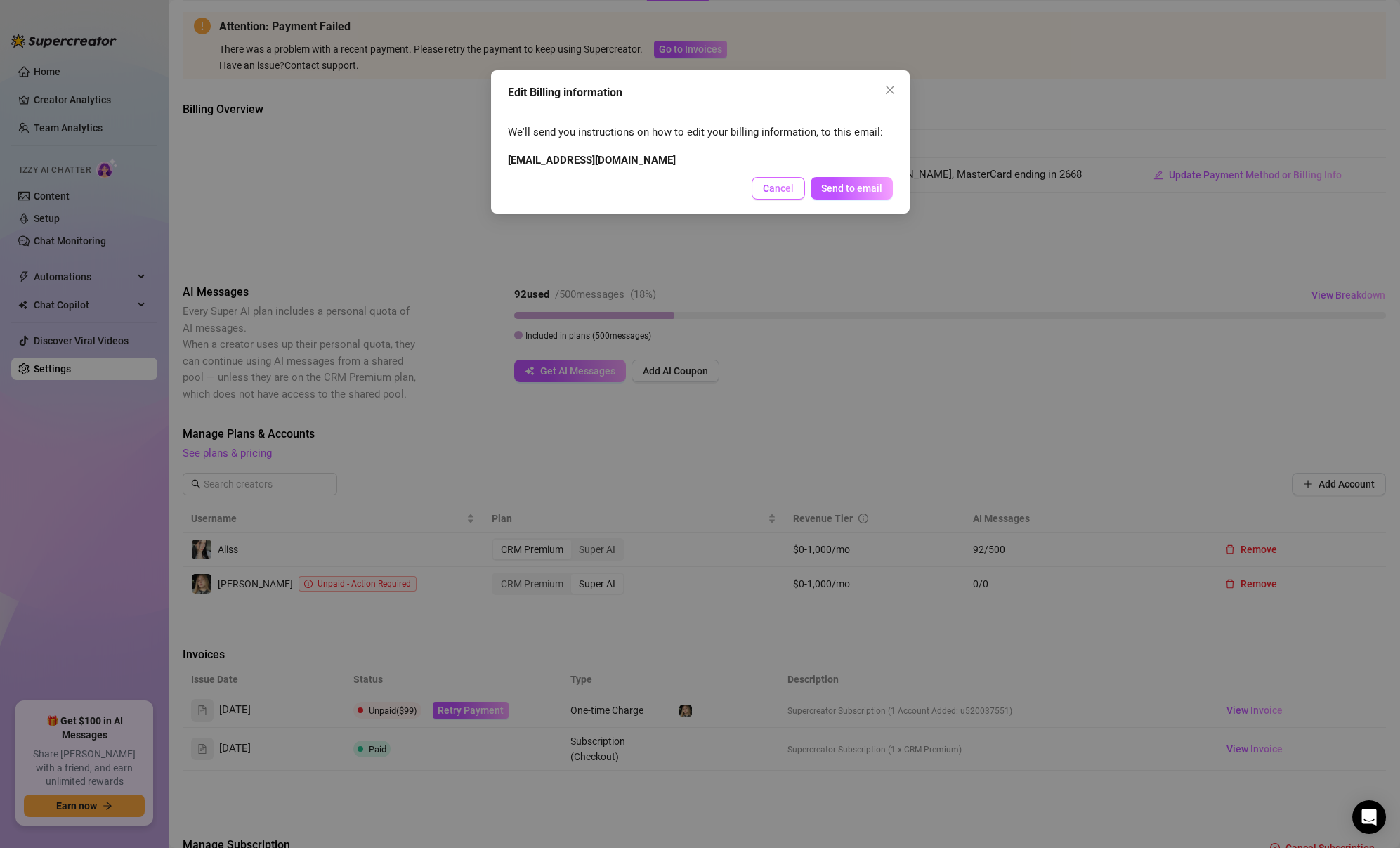
click at [770, 188] on span "Cancel" at bounding box center [778, 188] width 31 height 11
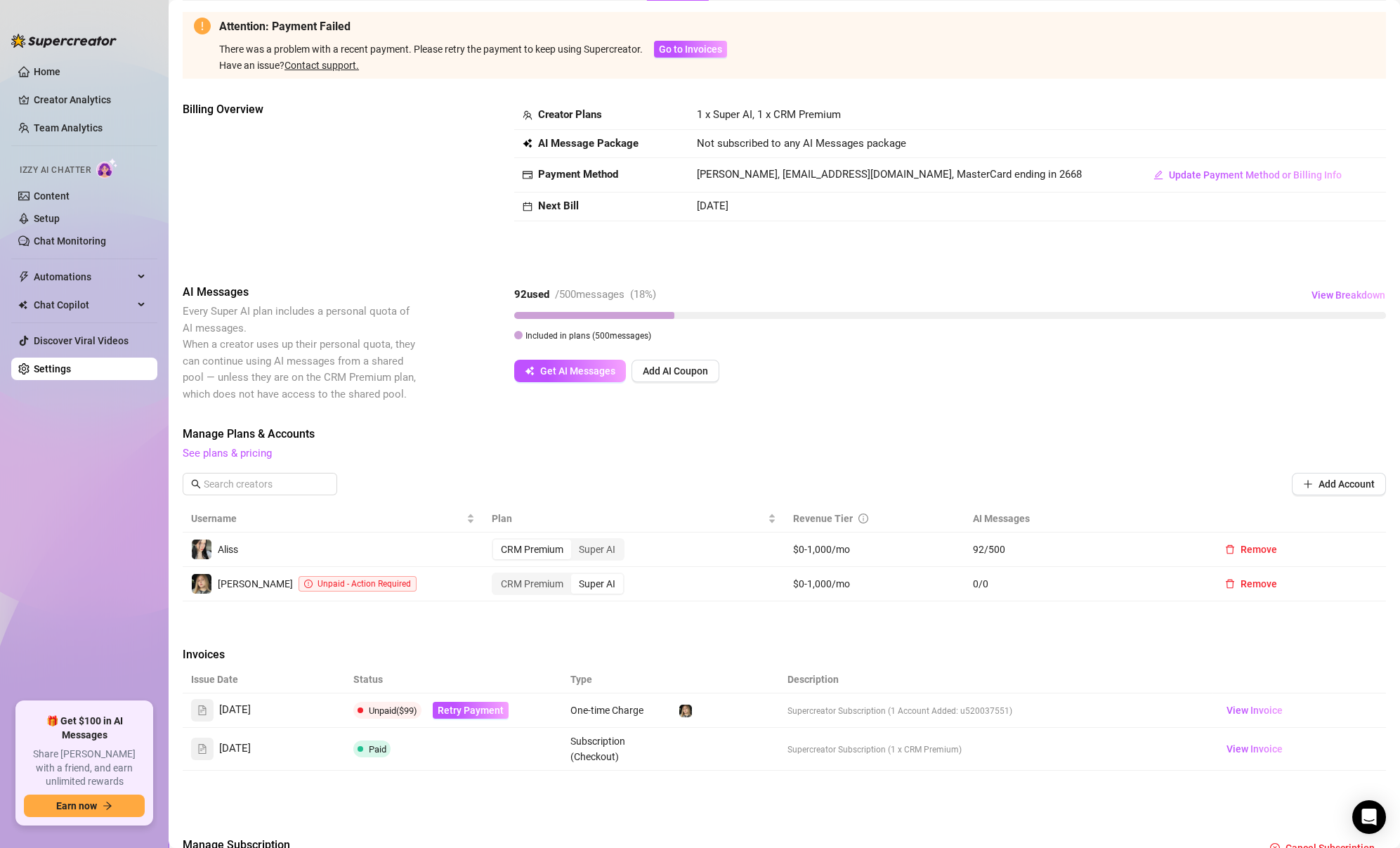
scroll to position [0, 0]
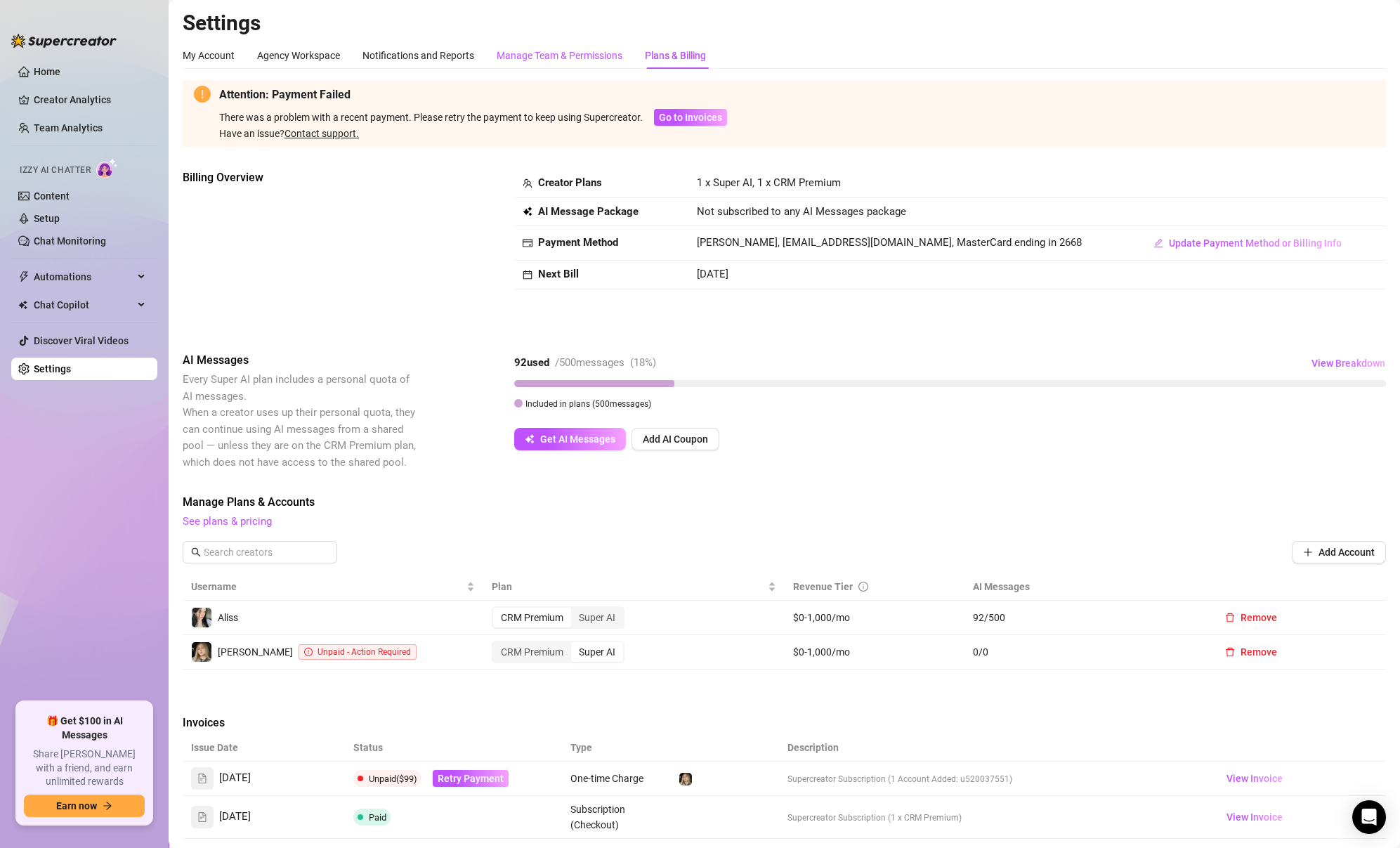
click at [587, 59] on div "Manage Team & Permissions" at bounding box center [559, 56] width 126 height 16
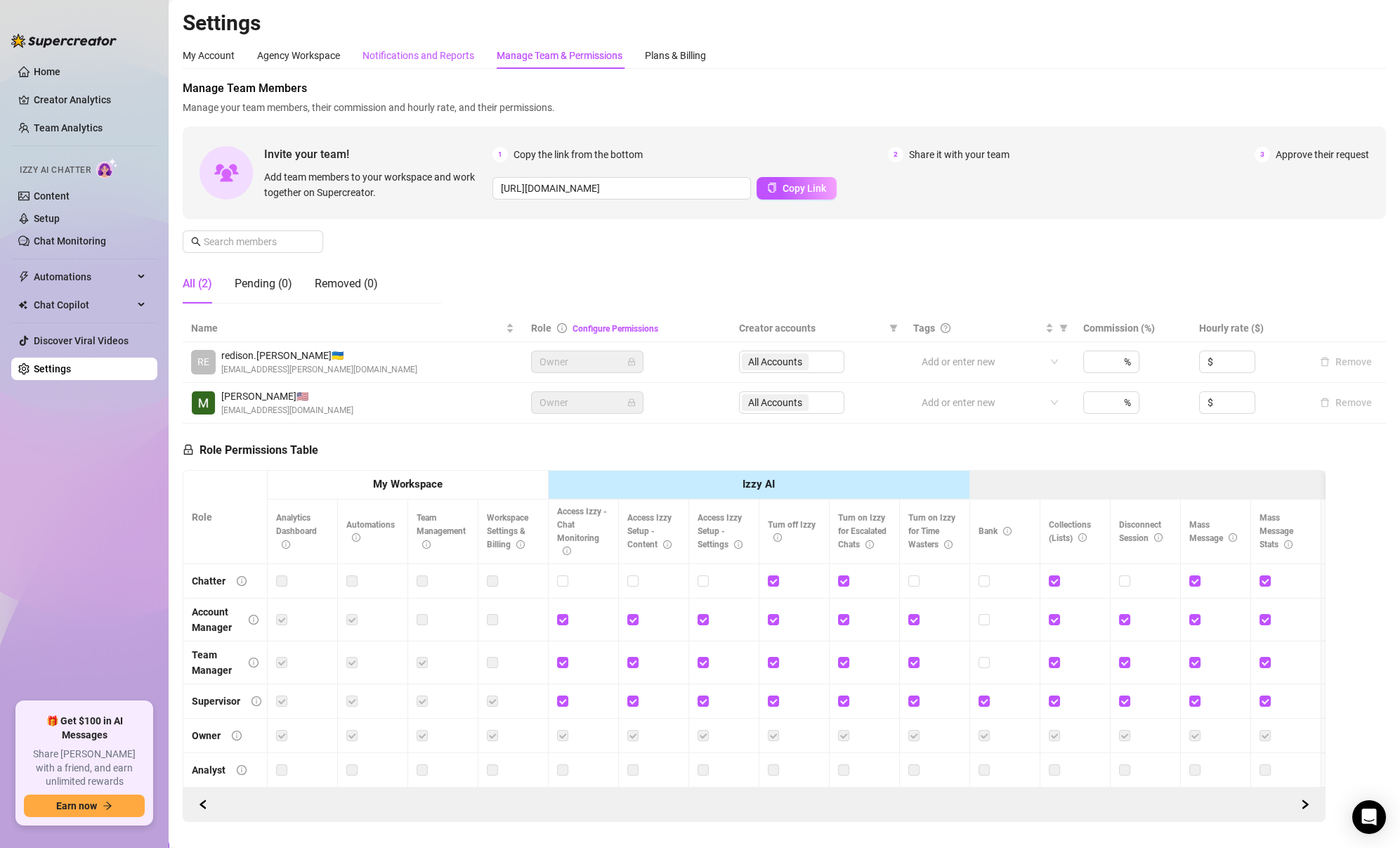
click at [427, 53] on div "Notifications and Reports" at bounding box center [418, 56] width 112 height 16
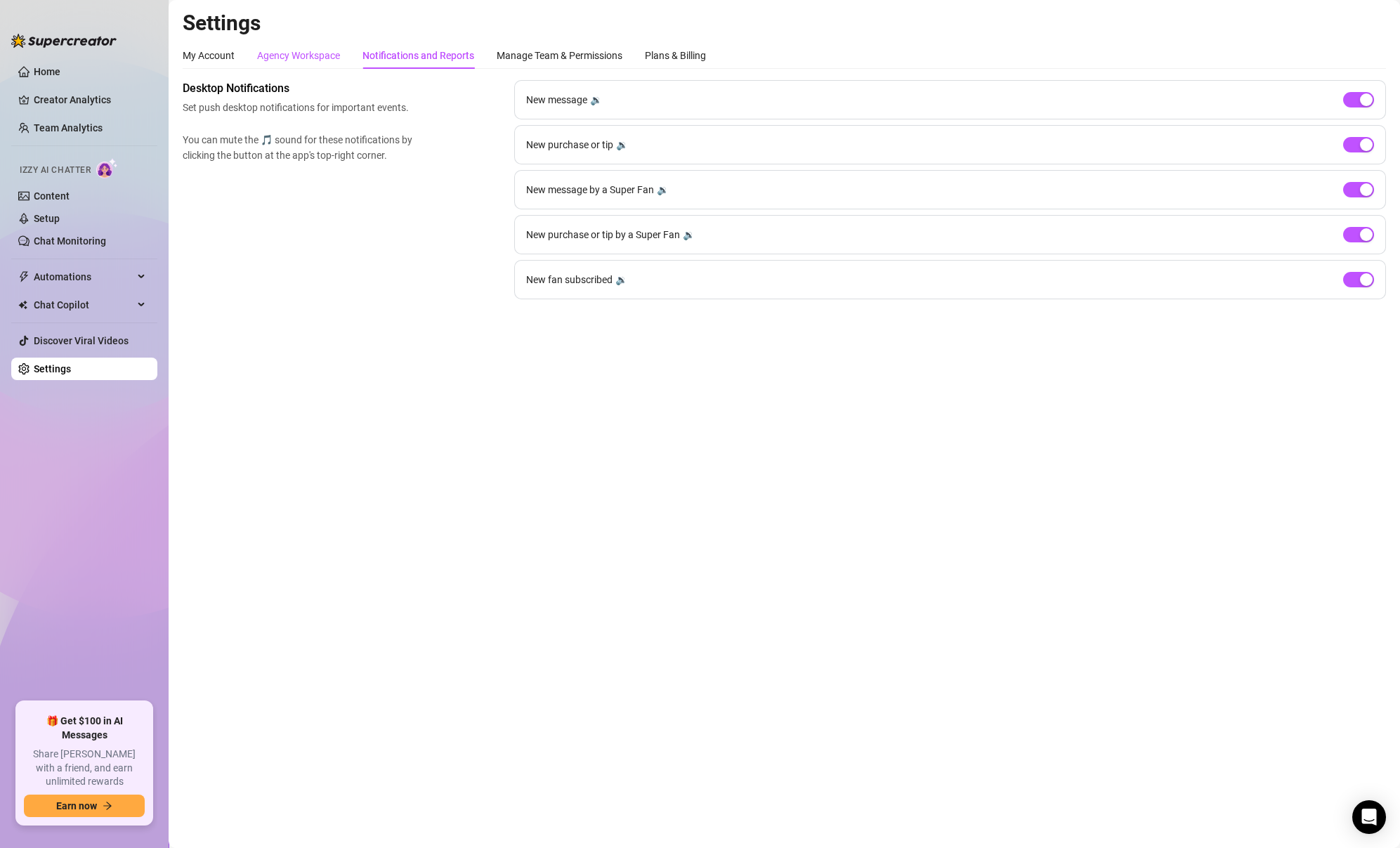
click at [311, 52] on div "Agency Workspace" at bounding box center [299, 56] width 83 height 16
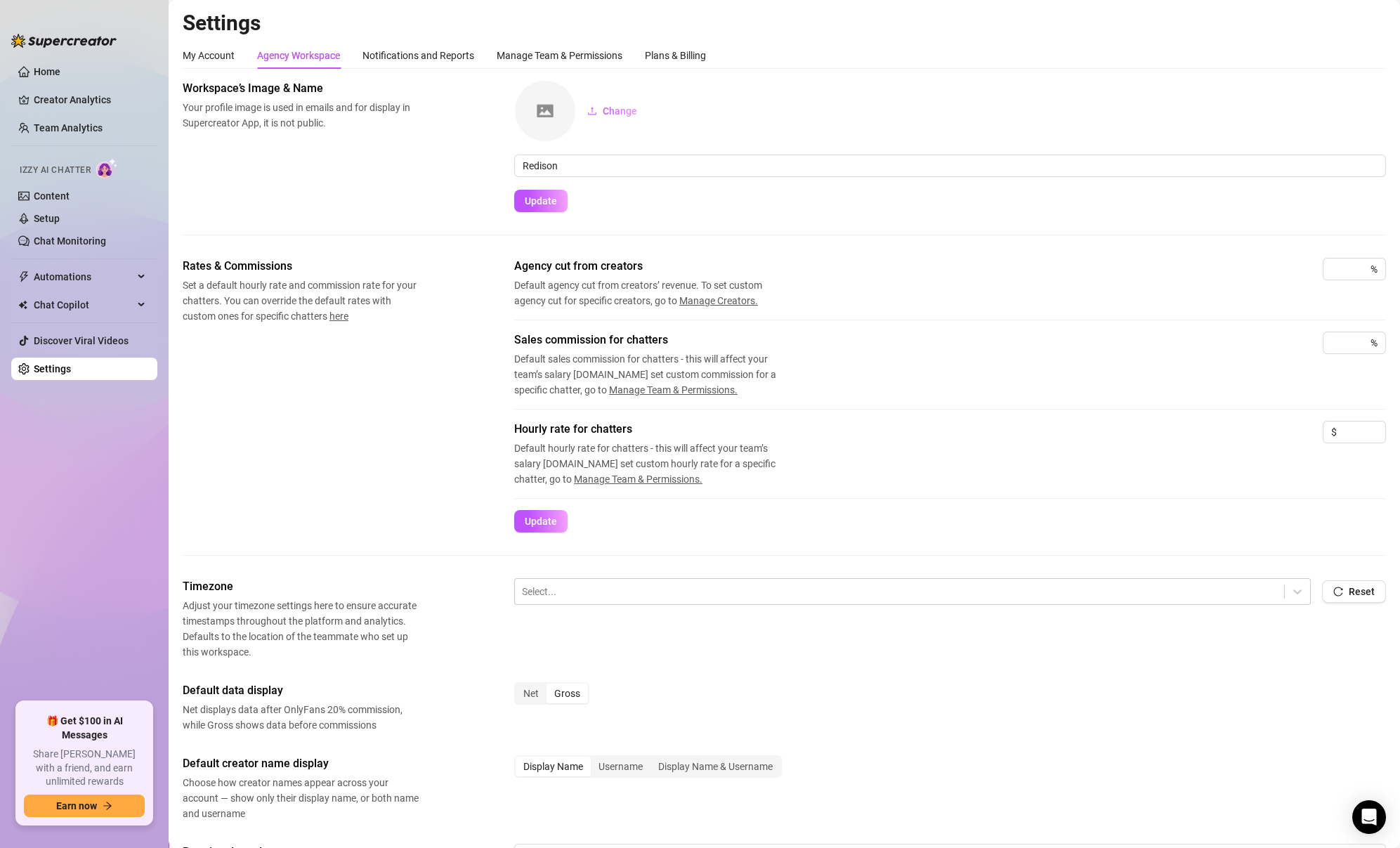
click at [213, 40] on div "Settings My Account Agency Workspace Notifications and Reports Manage Team & Pe…" at bounding box center [783, 548] width 1203 height 1078
click at [213, 45] on div "My Account" at bounding box center [208, 56] width 52 height 26
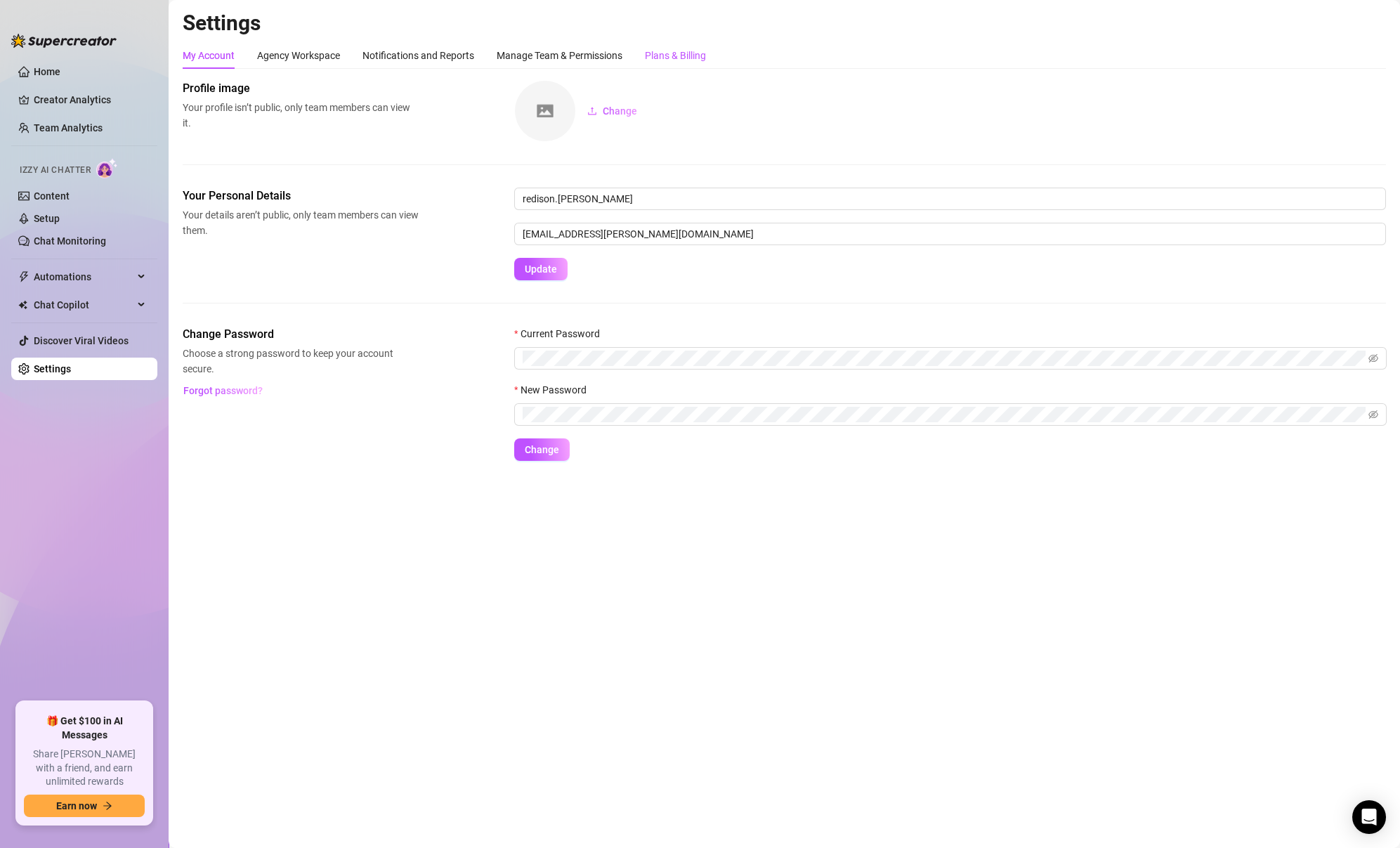
click at [687, 53] on div "Plans & Billing" at bounding box center [675, 56] width 61 height 16
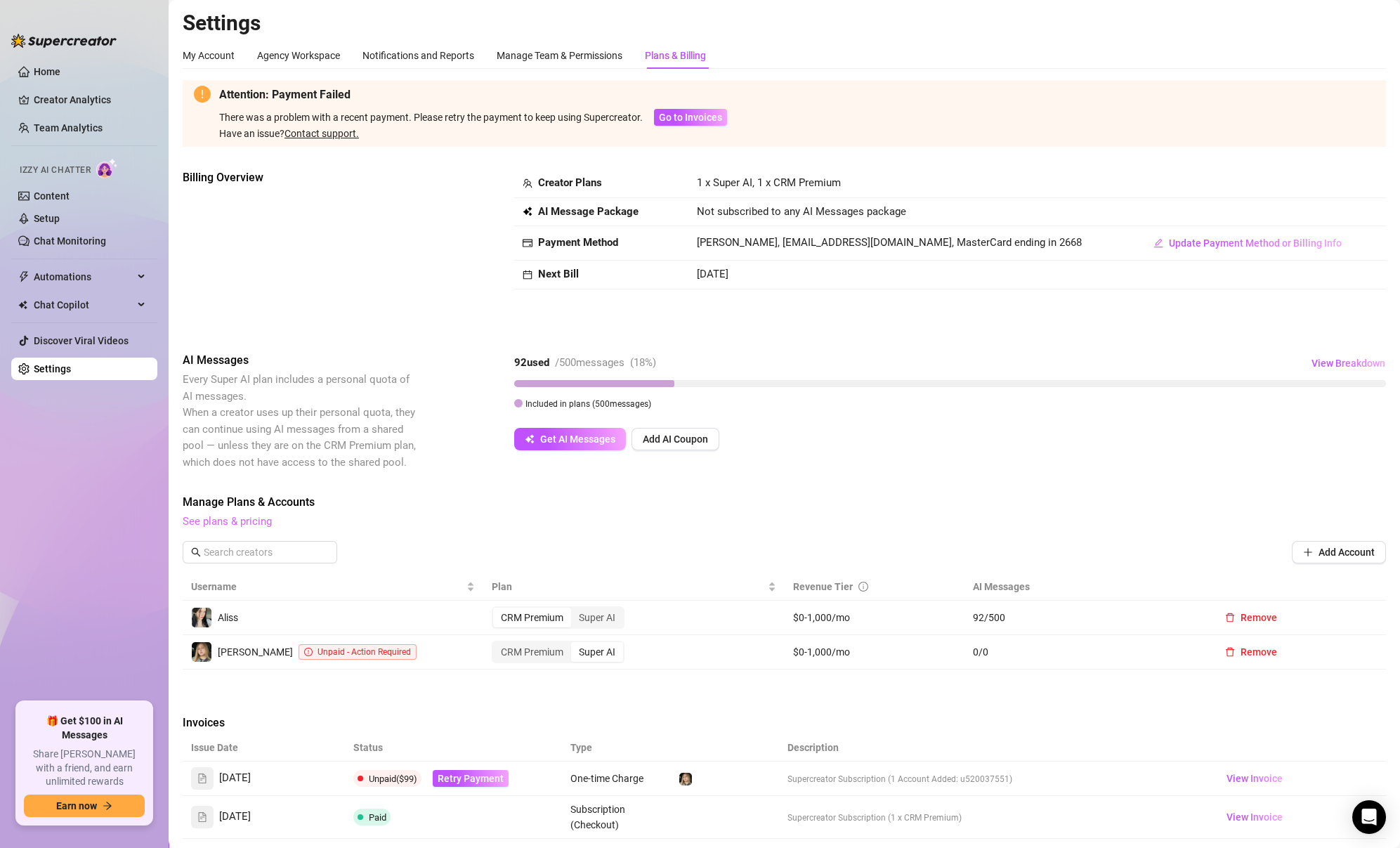
click at [247, 522] on link "See plans & pricing" at bounding box center [226, 521] width 89 height 12
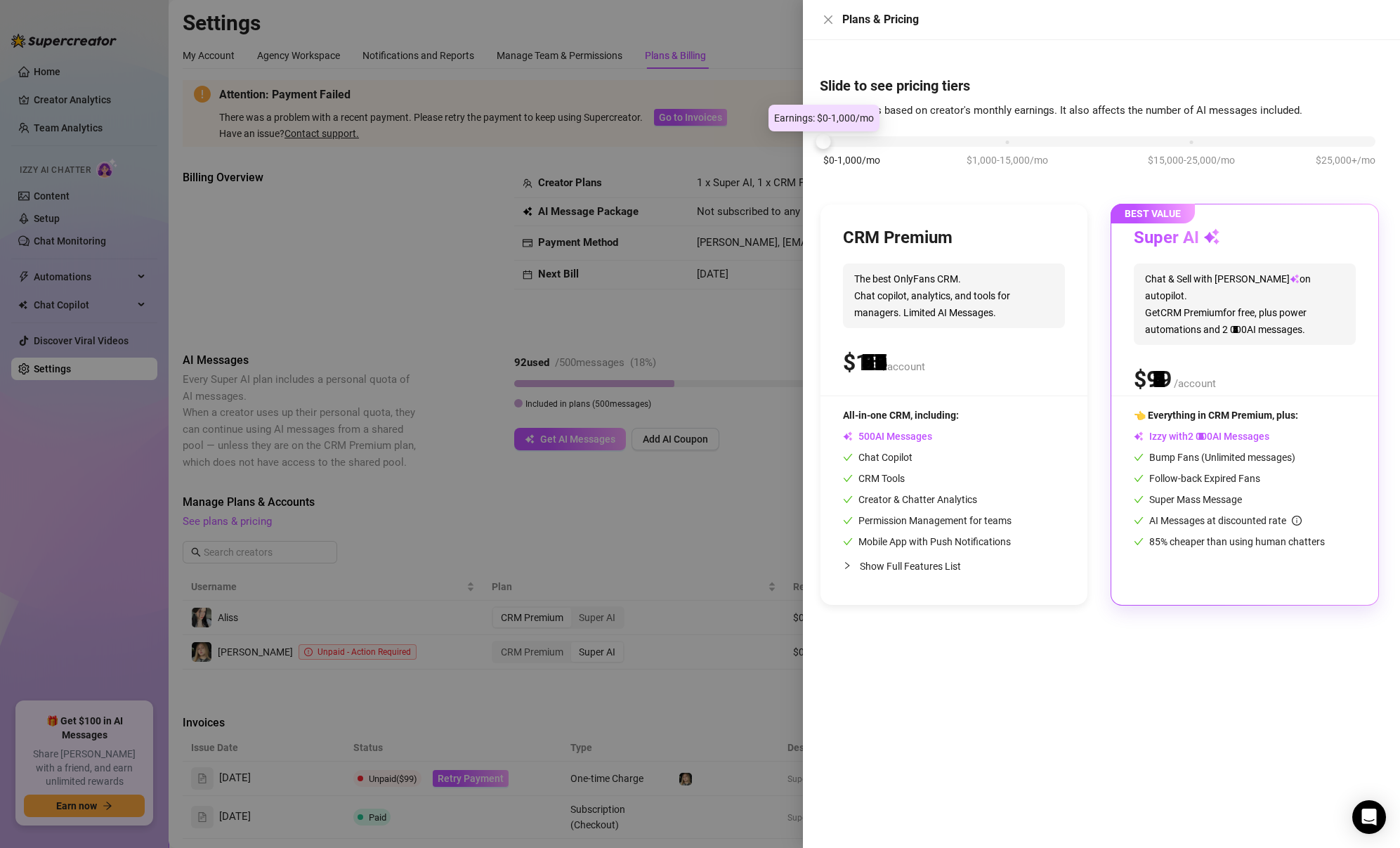
drag, startPoint x: 999, startPoint y: 141, endPoint x: 799, endPoint y: 147, distance: 200.1
click at [798, 147] on div "Plans & Pricing Slide to see pricing tiers Our pricing is based on creator's mo…" at bounding box center [700, 424] width 1400 height 848
click at [854, 564] on div at bounding box center [850, 566] width 17 height 16
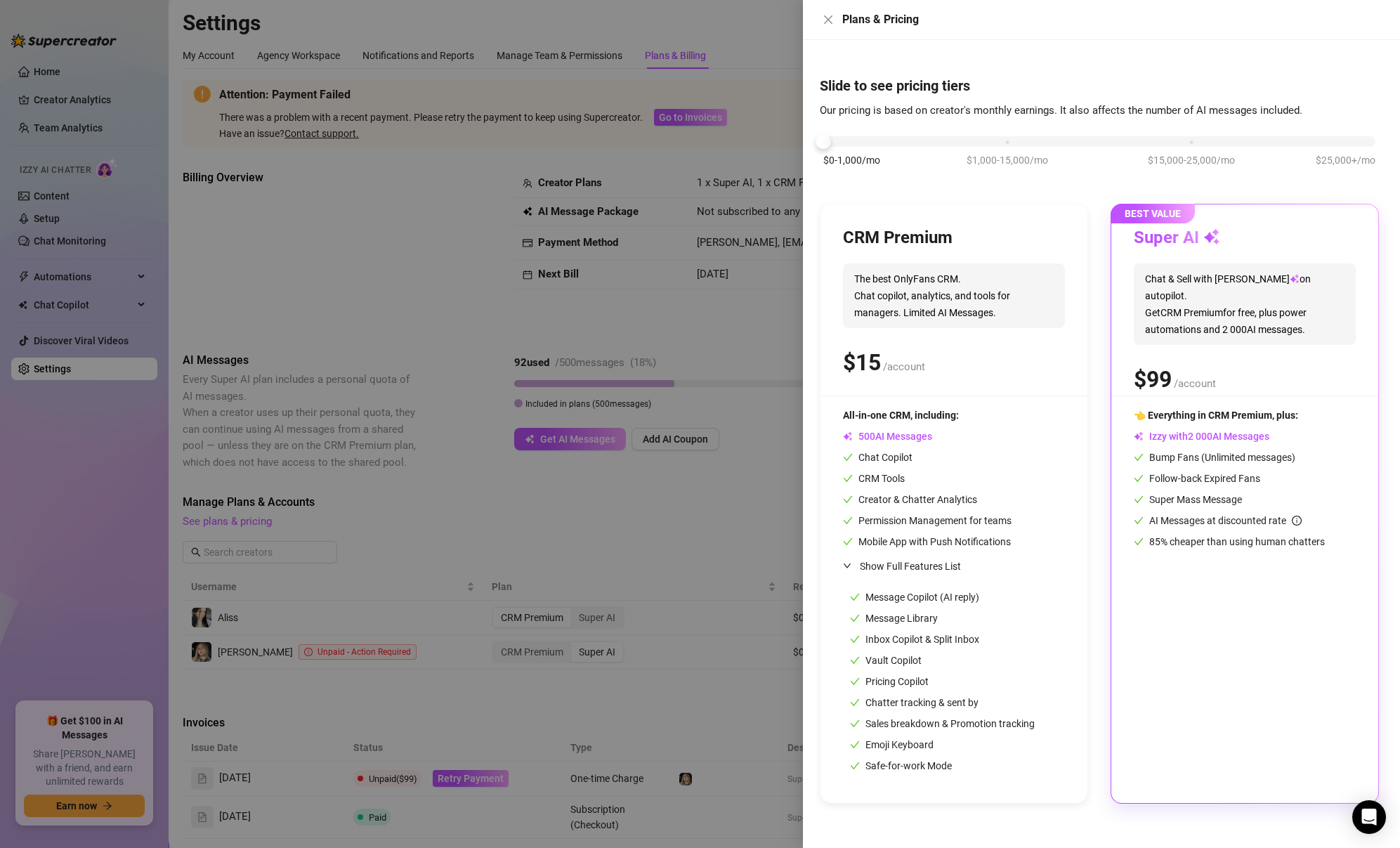
click at [849, 565] on icon "expanded" at bounding box center [847, 566] width 9 height 9
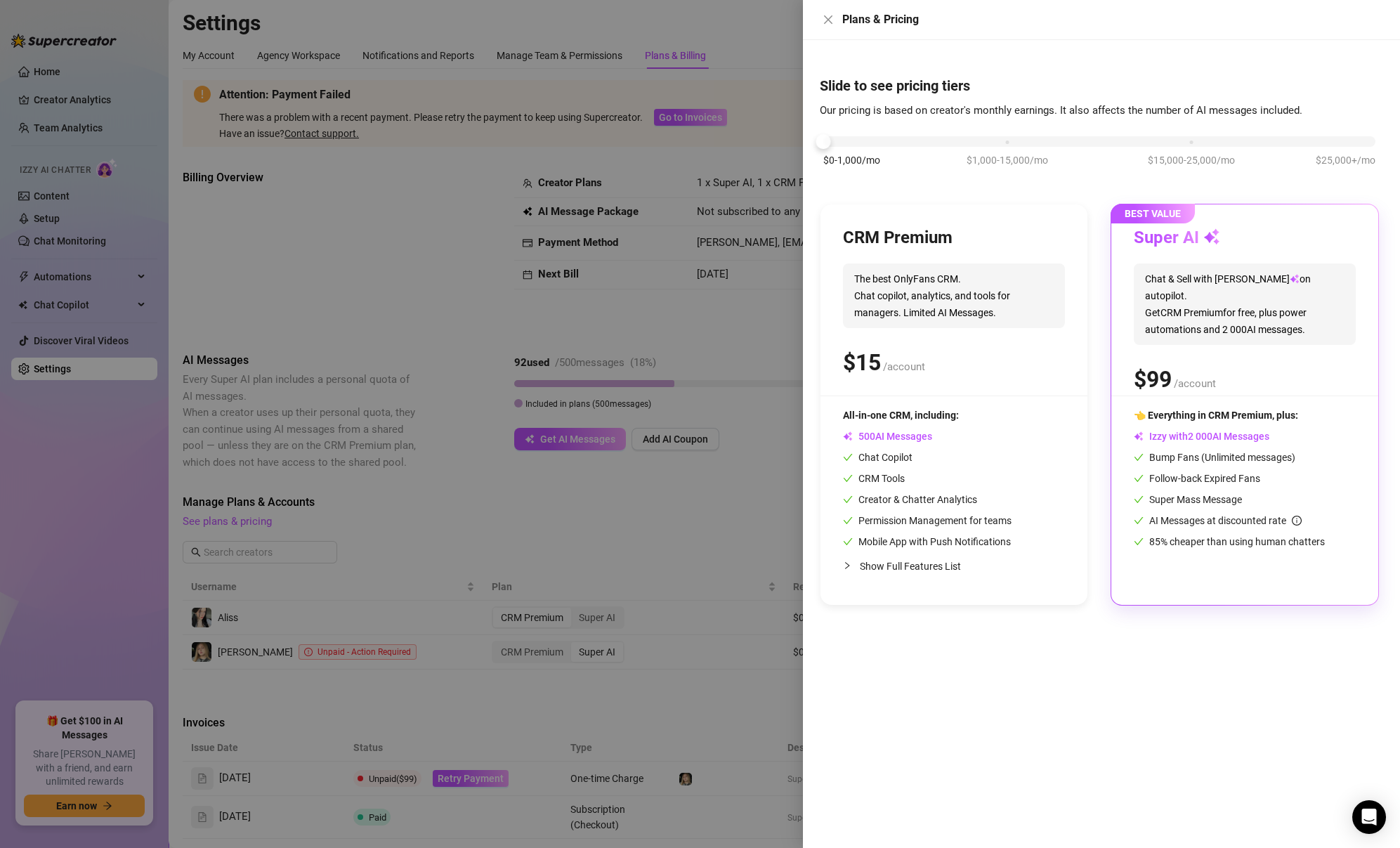
click at [967, 142] on div "$0-1,000/mo $1,000-15,000/mo $15,000-25,000/mo $25,000+/mo" at bounding box center [1099, 138] width 552 height 9
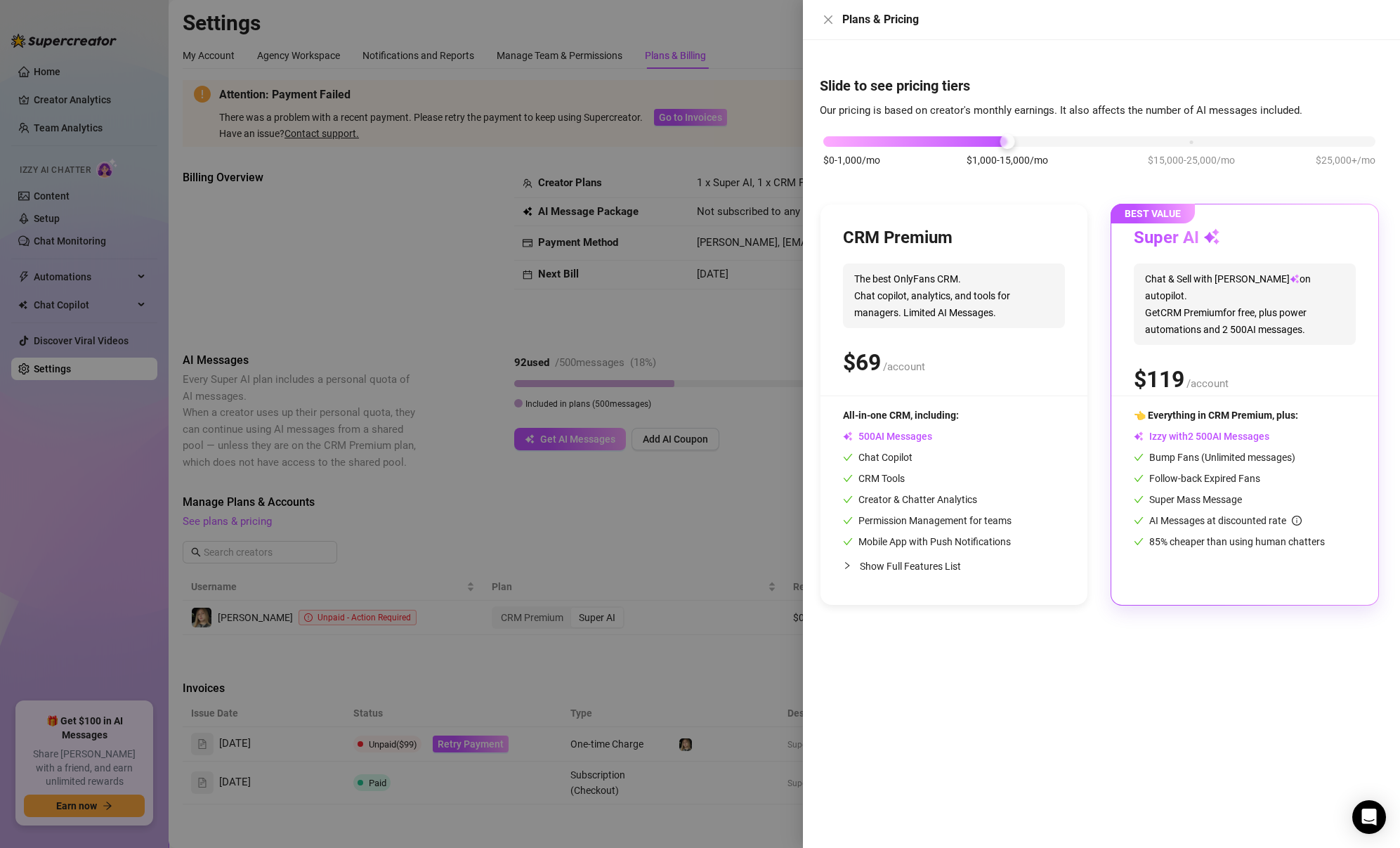
click at [828, 141] on div "$0-1,000/mo $1,000-15,000/mo $15,000-25,000/mo $25,000+/mo" at bounding box center [1099, 138] width 552 height 9
click at [1193, 137] on div "$0-1,000/mo $1,000-15,000/mo $15,000-25,000/mo $25,000+/mo" at bounding box center [1099, 138] width 552 height 9
click at [1356, 142] on div "$0-1,000/mo $1,000-15,000/mo $15,000-25,000/mo $25,000+/mo" at bounding box center [1099, 138] width 552 height 9
click at [826, 142] on div "$0-1,000/mo $1,000-15,000/mo $15,000-25,000/mo $25,000+/mo" at bounding box center [1099, 138] width 552 height 9
click at [826, 16] on icon "close" at bounding box center [827, 19] width 11 height 11
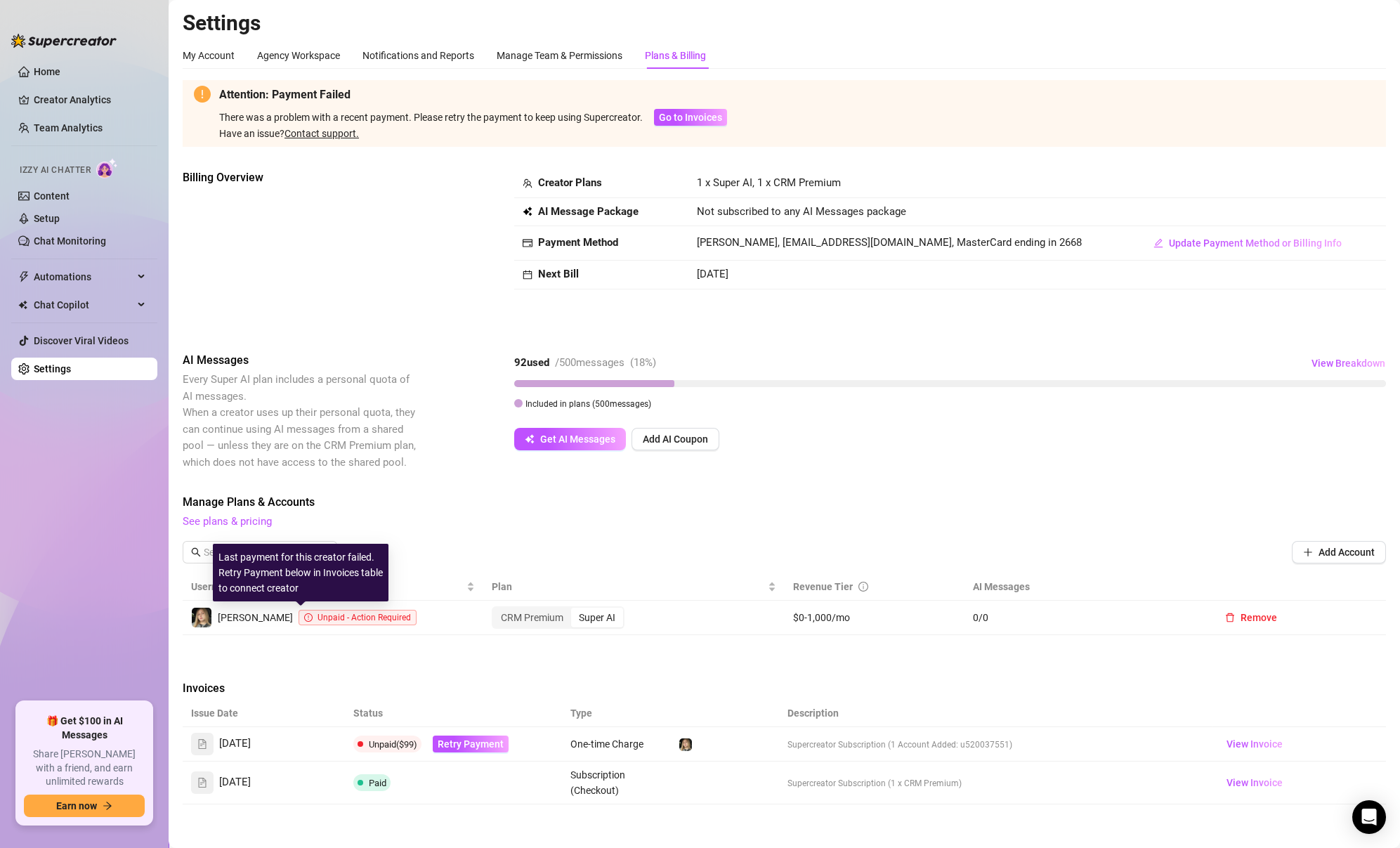
click at [341, 614] on span "Unpaid - Action Required" at bounding box center [364, 617] width 93 height 10
click at [586, 621] on div "Super AI" at bounding box center [596, 617] width 52 height 19
click at [574, 610] on input "Super AI" at bounding box center [574, 610] width 0 height 0
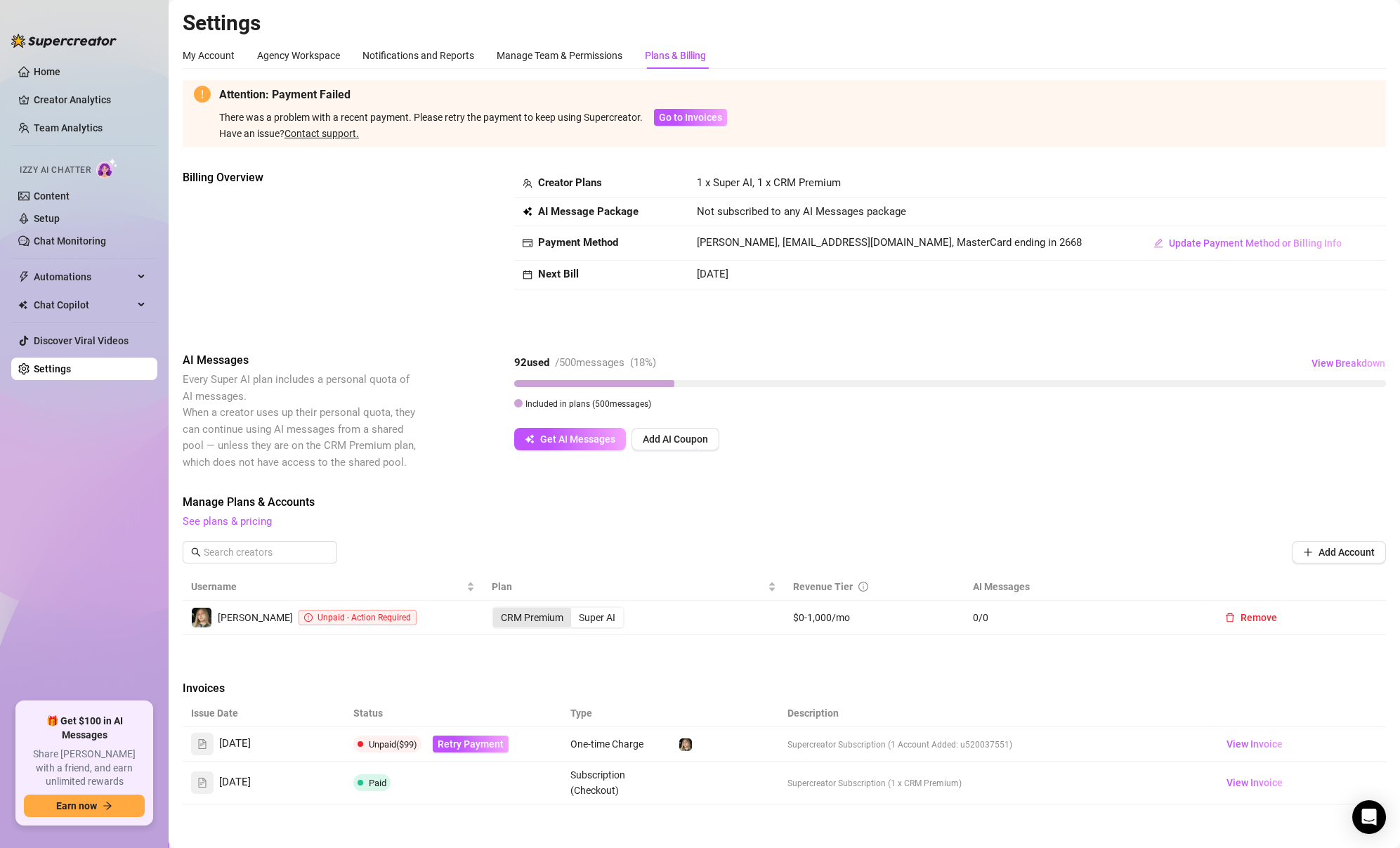
click at [539, 618] on div "CRM Premium" at bounding box center [532, 617] width 78 height 19
click at [497, 610] on input "CRM Premium" at bounding box center [497, 610] width 0 height 0
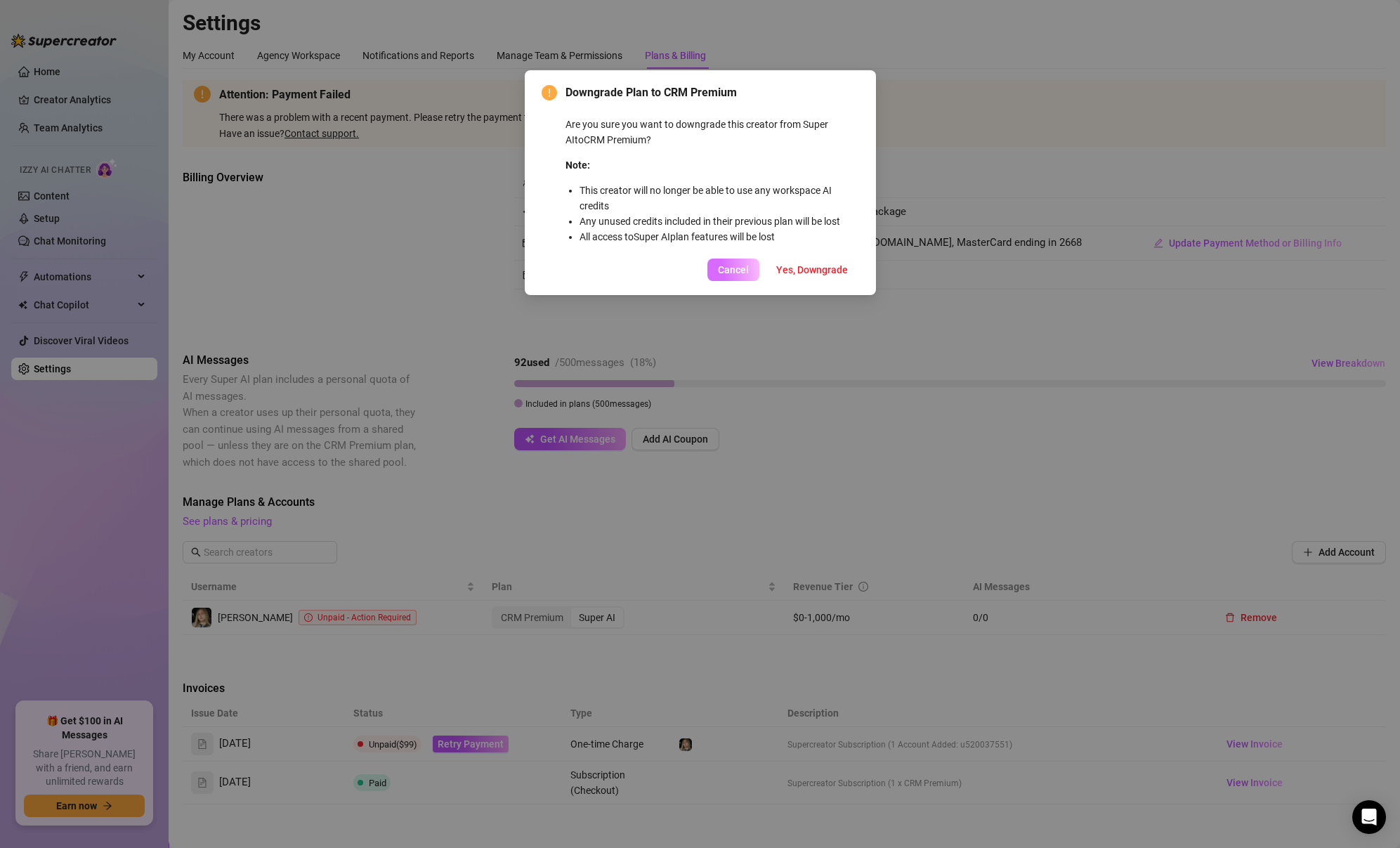
click at [724, 266] on span "Cancel" at bounding box center [733, 270] width 31 height 11
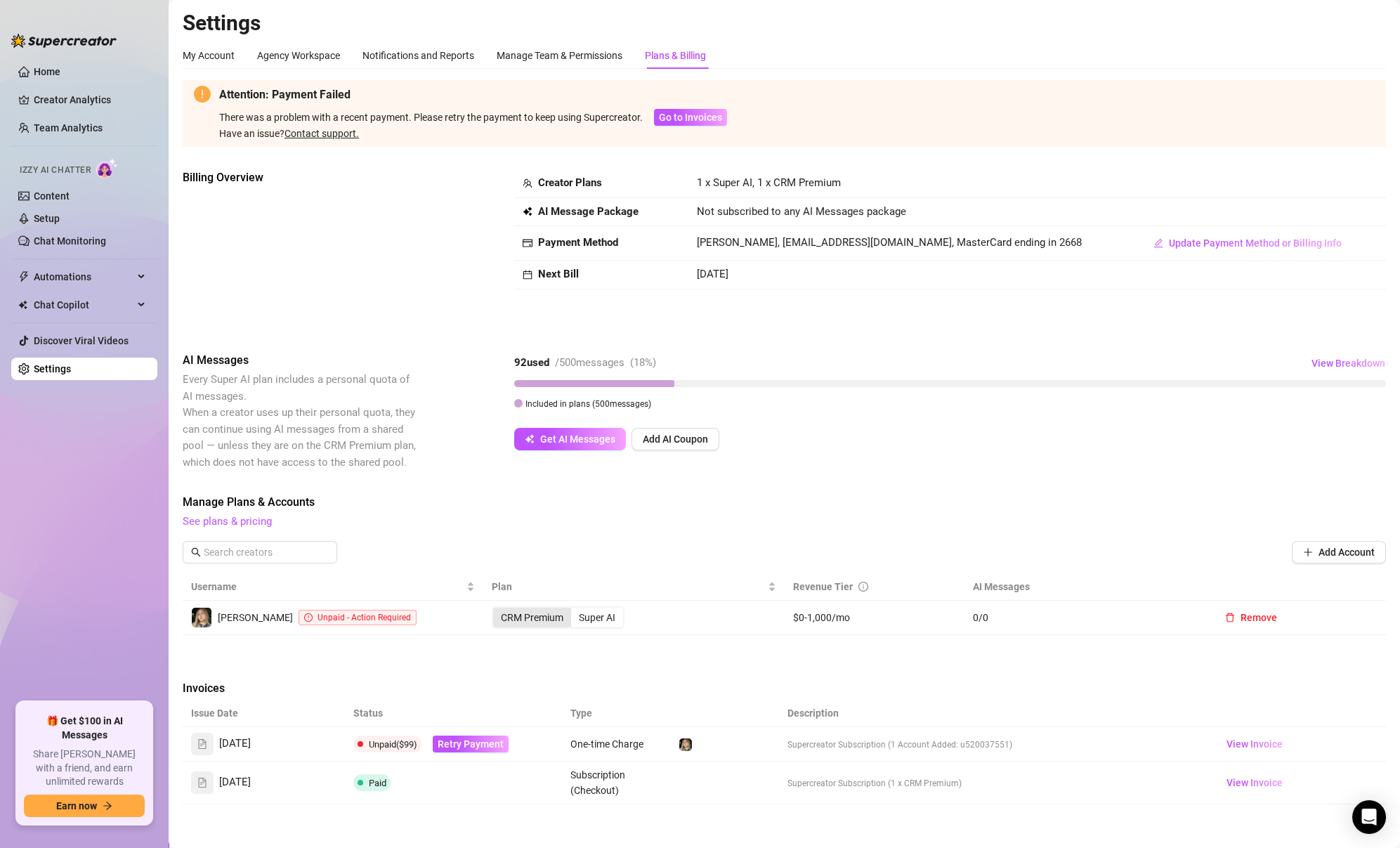
click at [515, 618] on div "CRM Premium" at bounding box center [532, 617] width 78 height 19
click at [497, 610] on input "CRM Premium" at bounding box center [497, 610] width 0 height 0
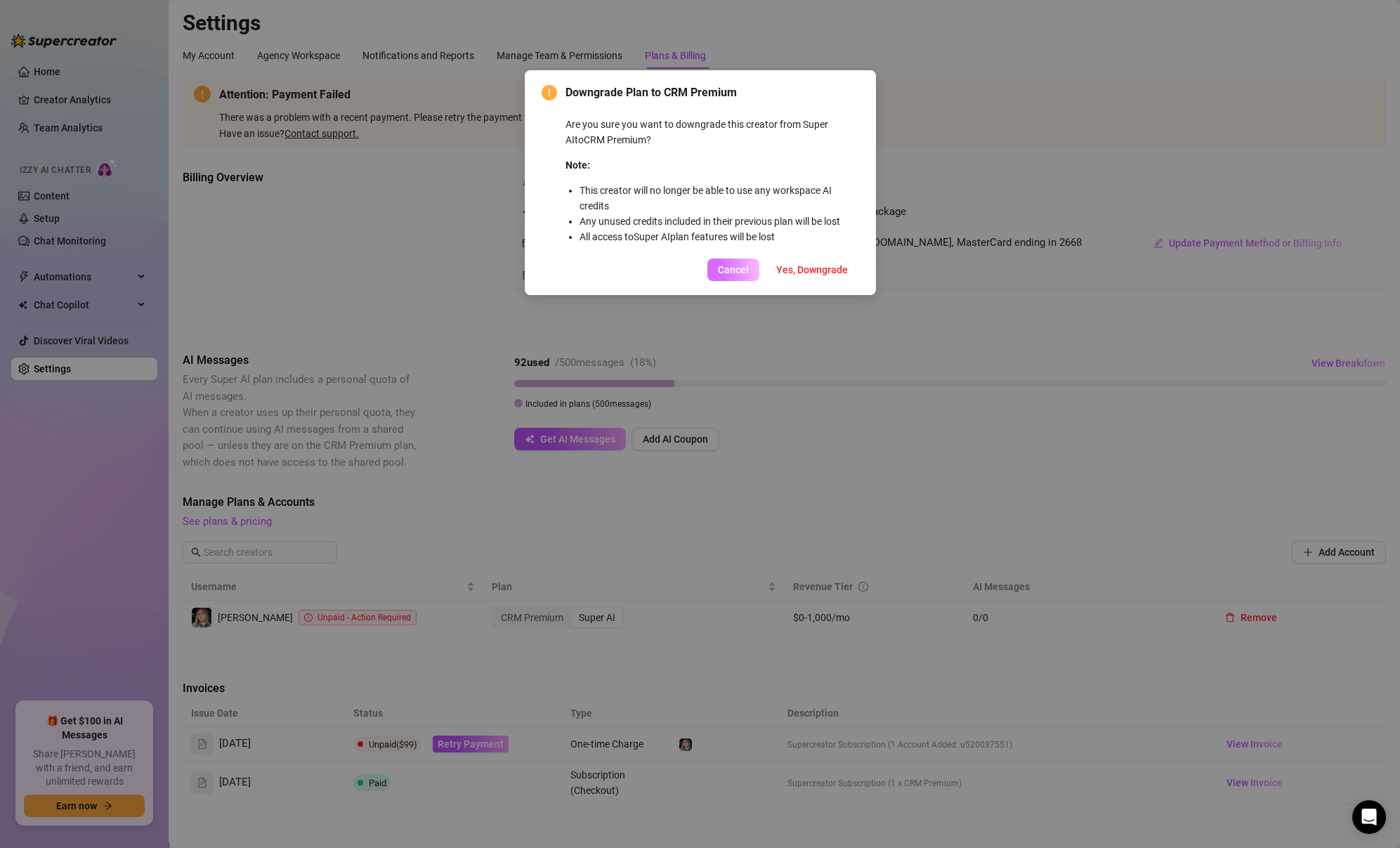
click at [742, 267] on span "Cancel" at bounding box center [733, 270] width 31 height 11
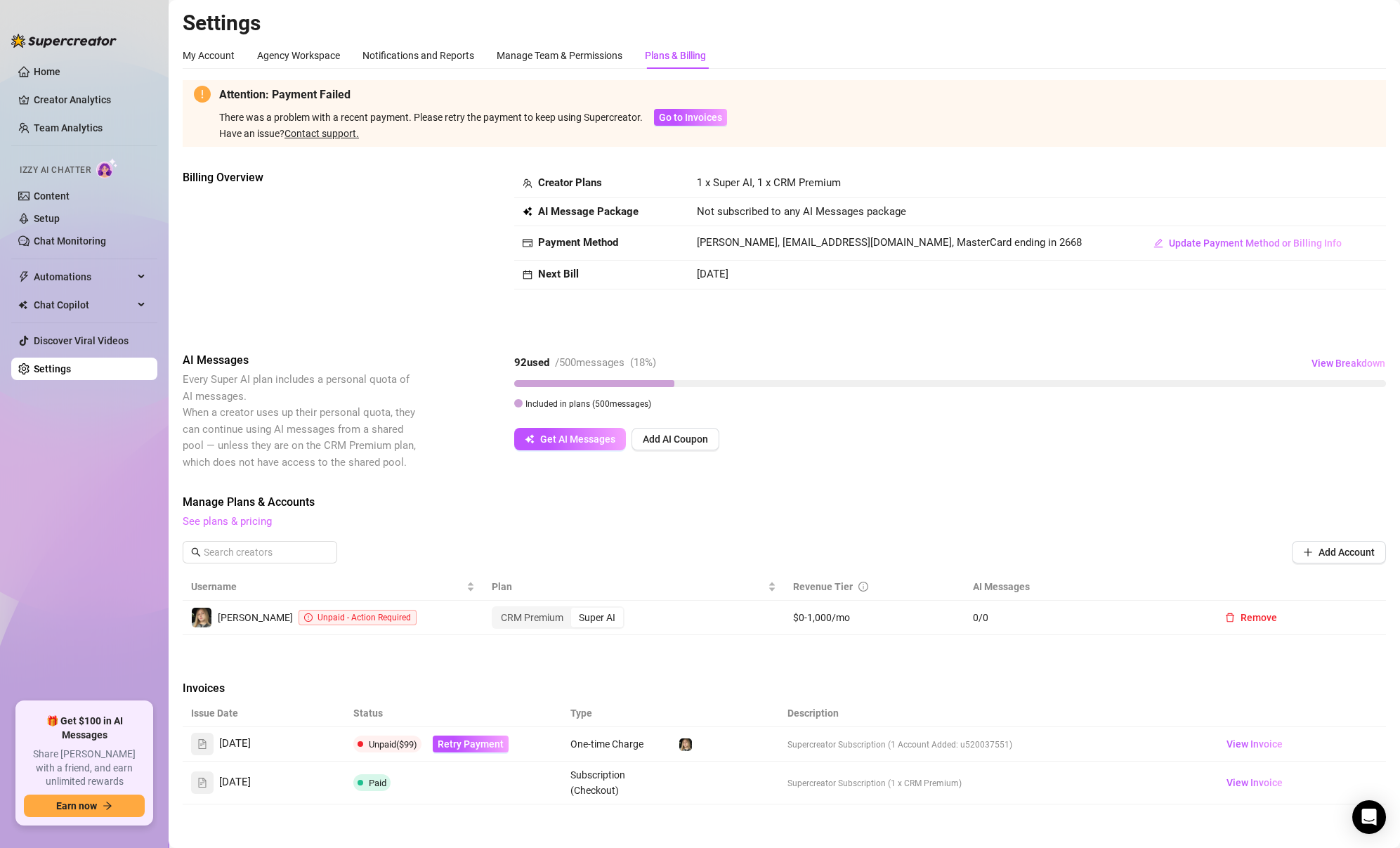
click at [219, 521] on link "See plans & pricing" at bounding box center [226, 521] width 89 height 12
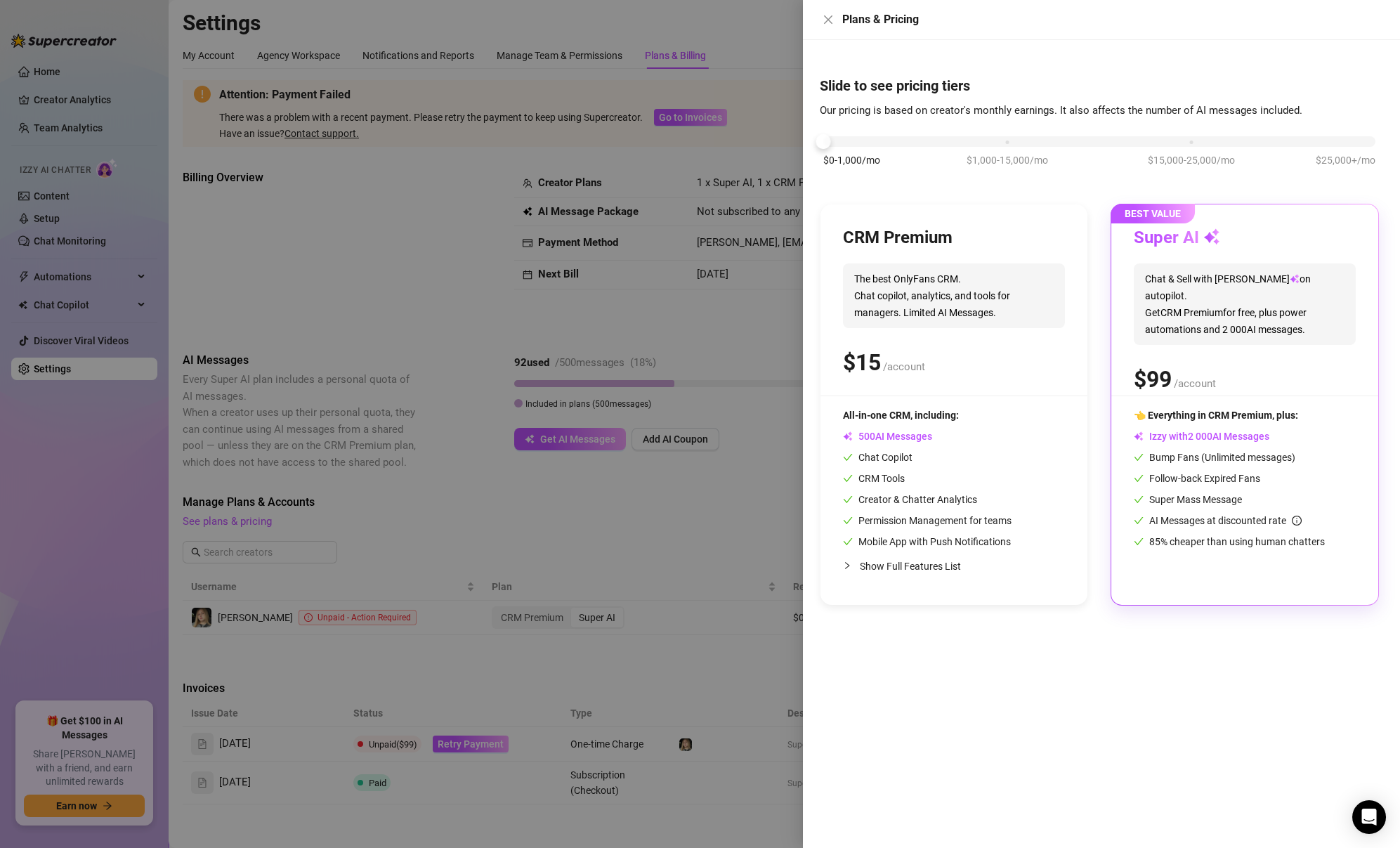
click at [699, 669] on div at bounding box center [700, 424] width 1400 height 848
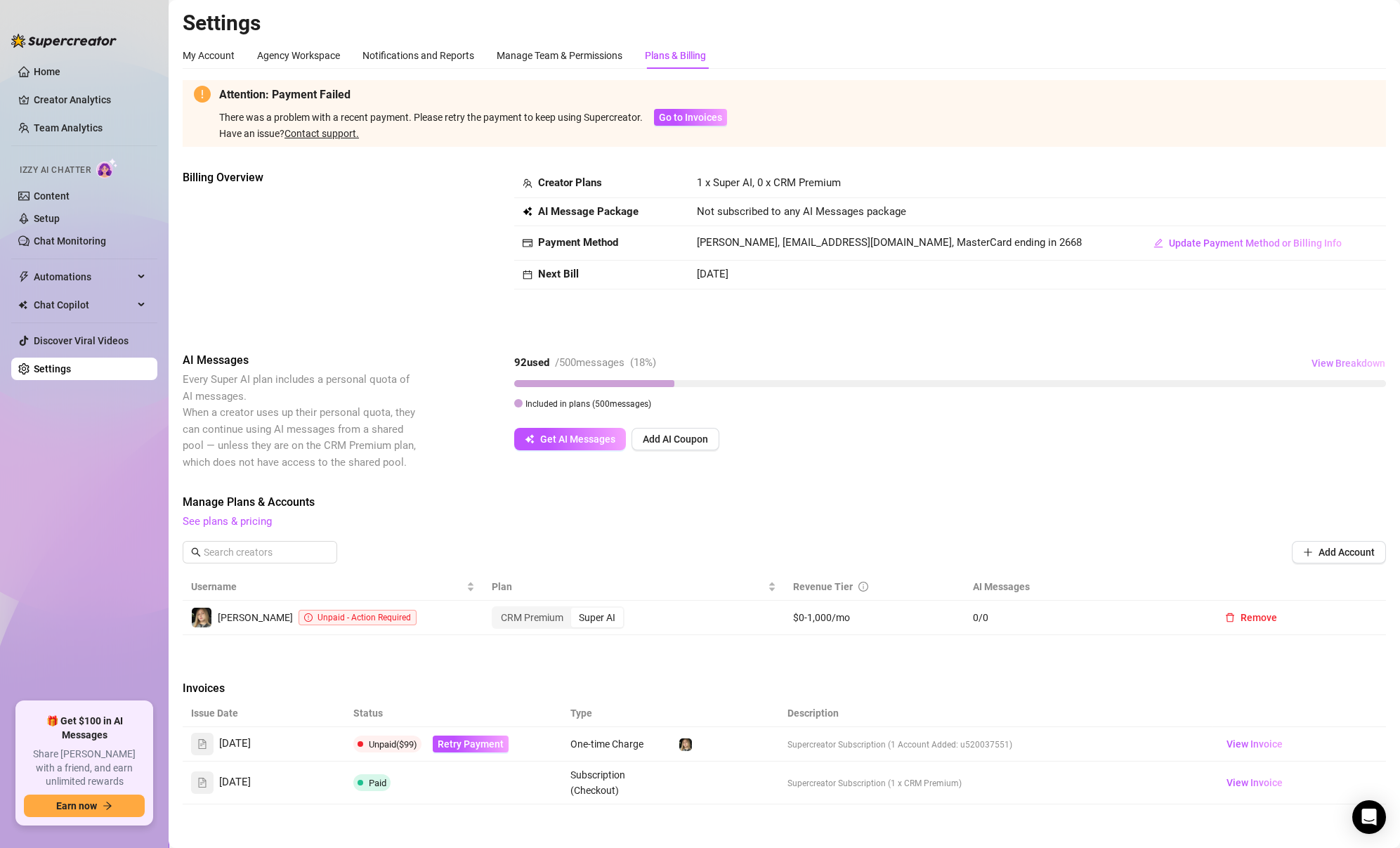
click at [1342, 364] on span "View Breakdown" at bounding box center [1348, 363] width 74 height 11
click at [1370, 431] on div "Aliss 92 / 500 used" at bounding box center [1254, 428] width 246 height 26
click at [1370, 427] on div "Aliss 92 / 500 used" at bounding box center [1254, 428] width 246 height 26
click at [1174, 312] on div "Billing Overview Creator Plans 1 x Super AI, 0 x CRM Premium AI Message Package…" at bounding box center [783, 249] width 1203 height 160
click at [317, 614] on span "Unpaid - Action Required" at bounding box center [364, 617] width 93 height 10
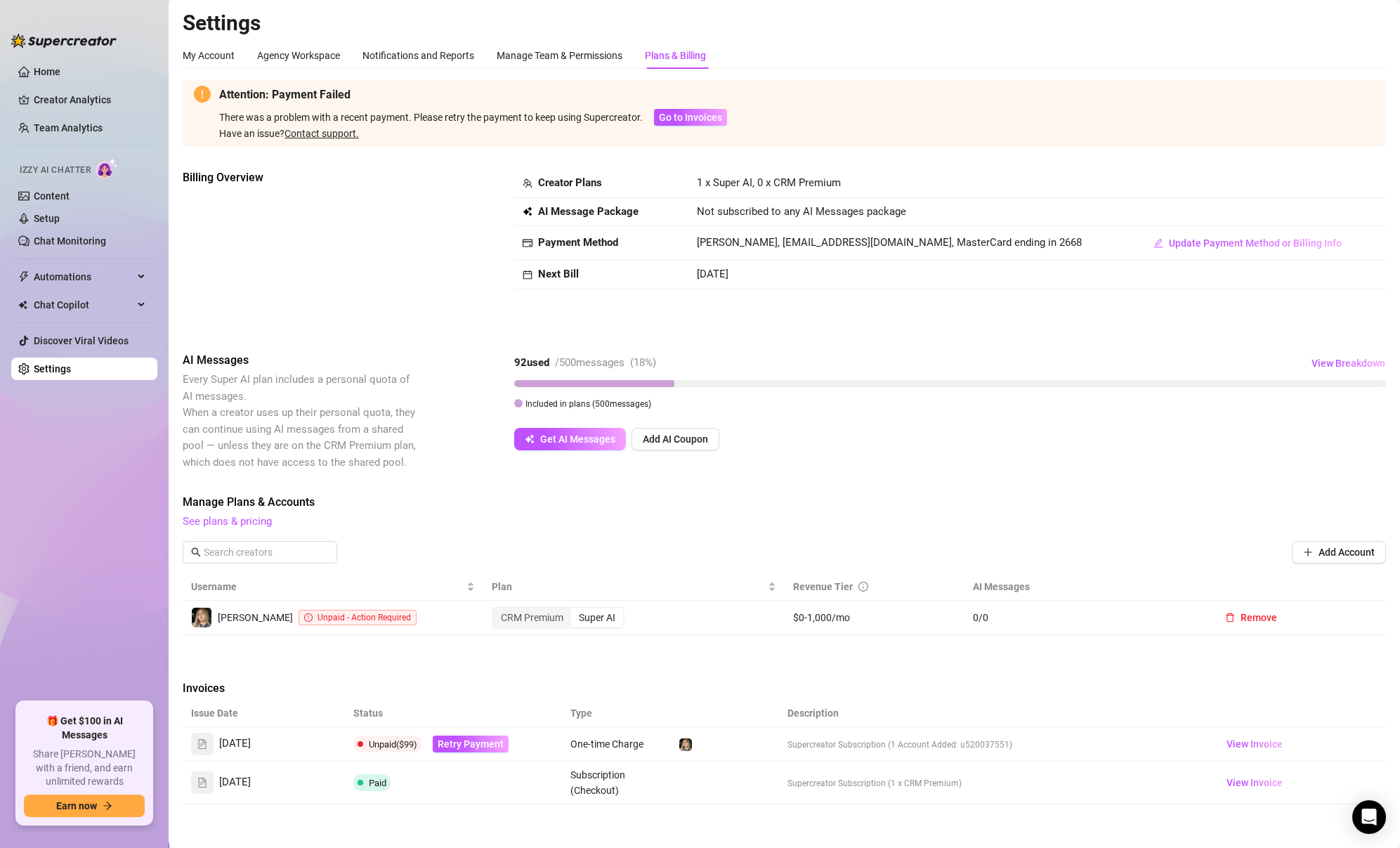
click at [683, 106] on div "Attention: Payment Failed There was a problem with a recent payment. Please ret…" at bounding box center [796, 113] width 1155 height 56
click at [682, 109] on button "Go to Invoices" at bounding box center [690, 117] width 73 height 17
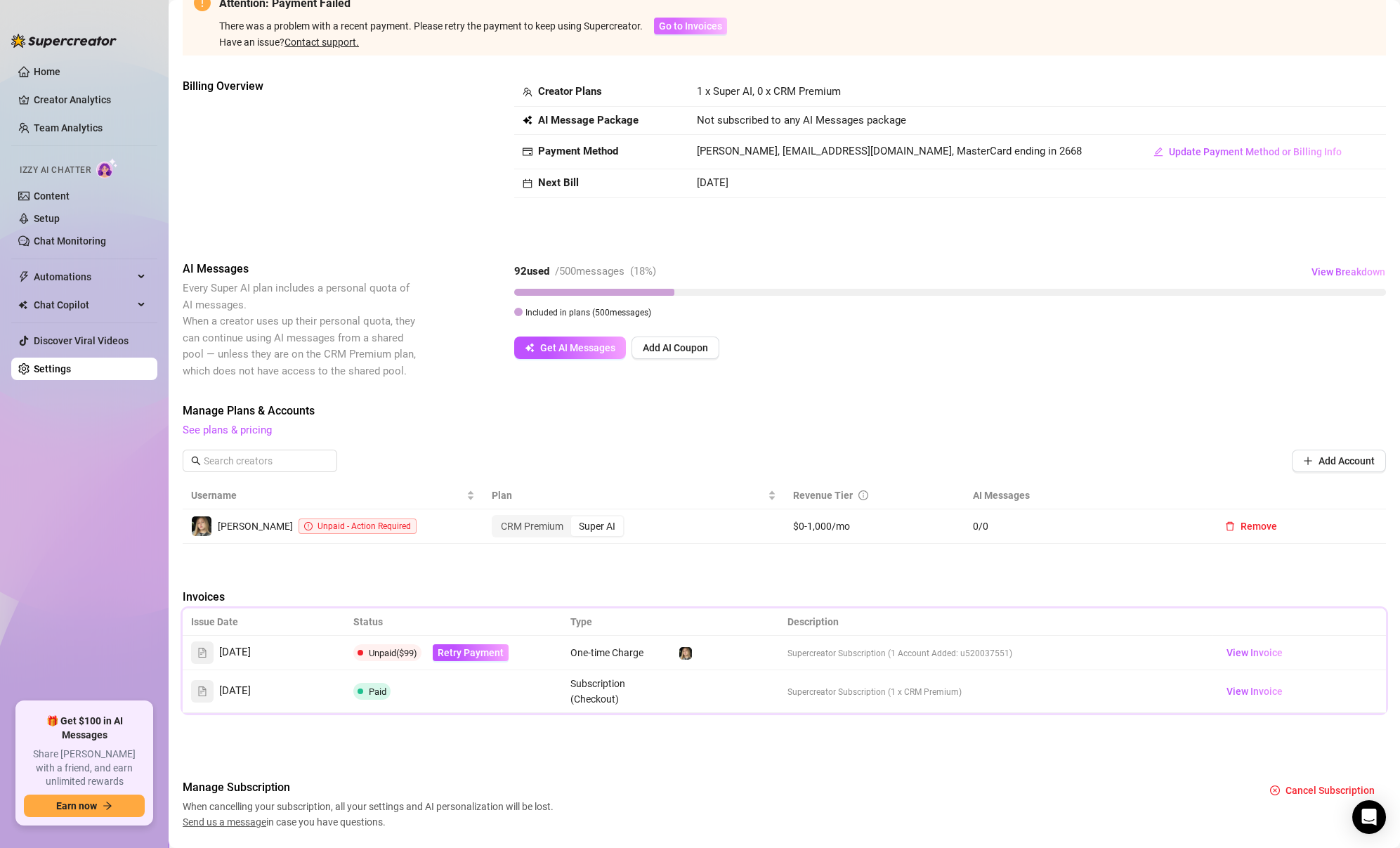
scroll to position [130, 0]
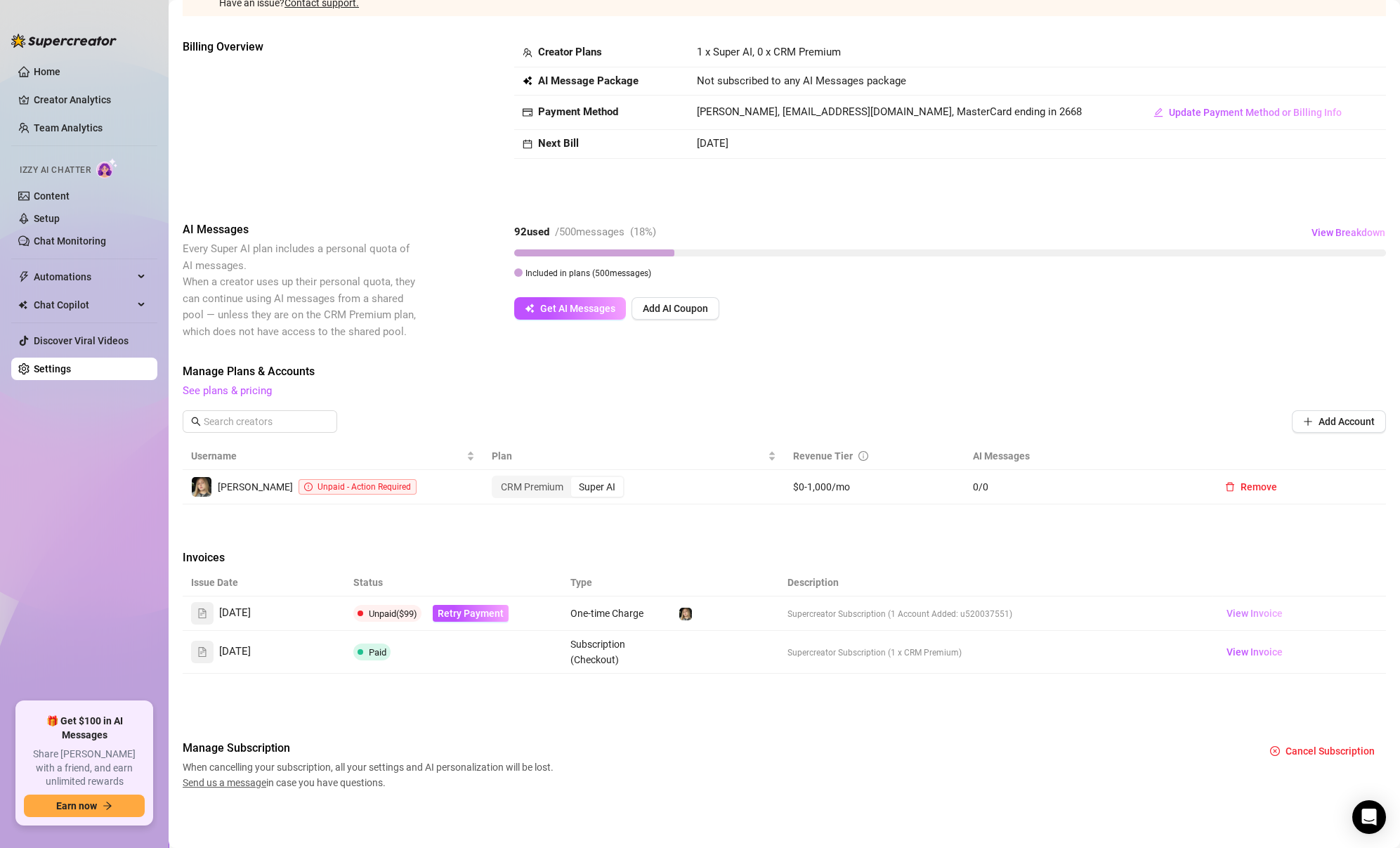
click at [1261, 609] on span "View Invoice" at bounding box center [1255, 614] width 56 height 16
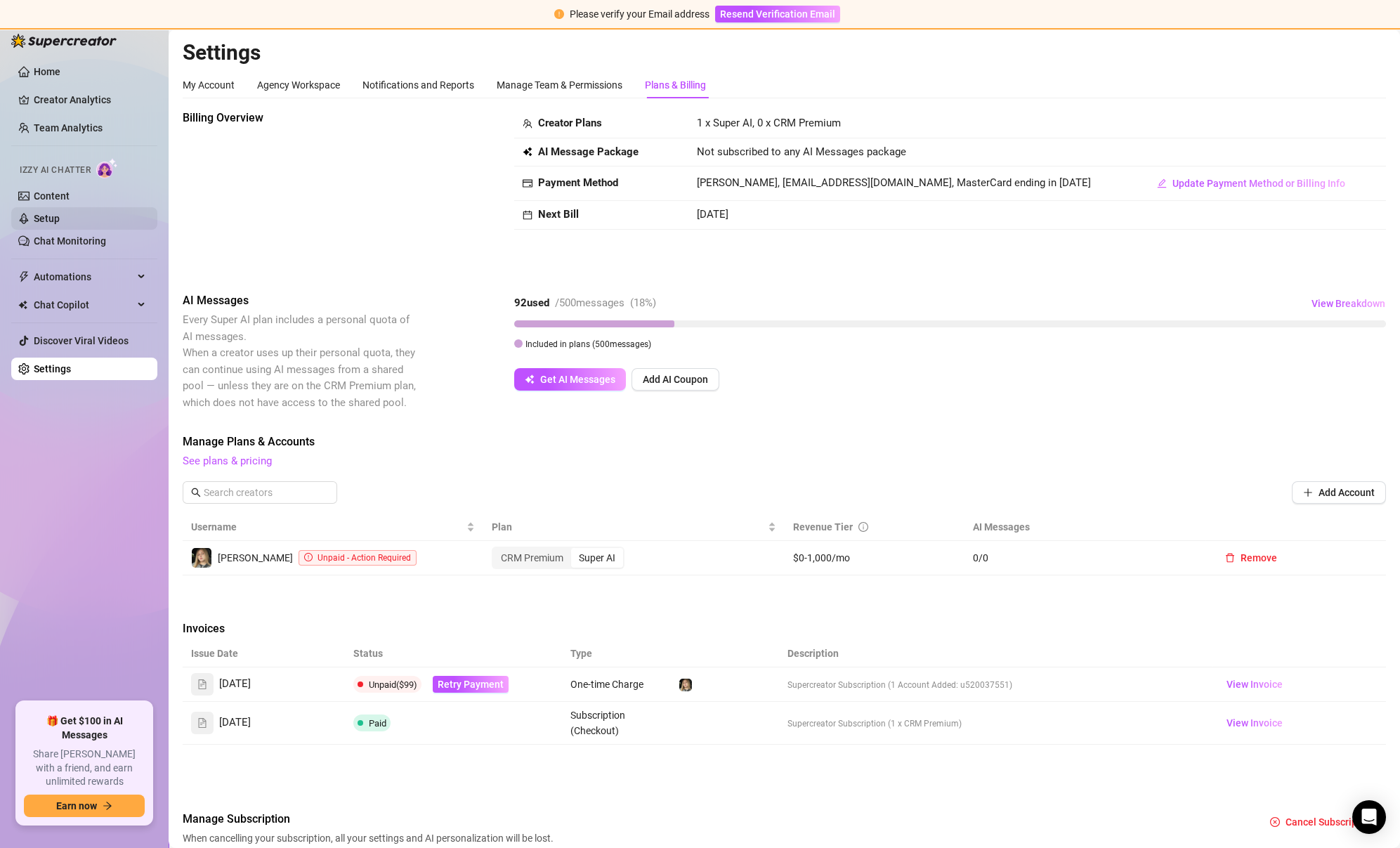
click at [60, 213] on link "Setup" at bounding box center [46, 219] width 26 height 11
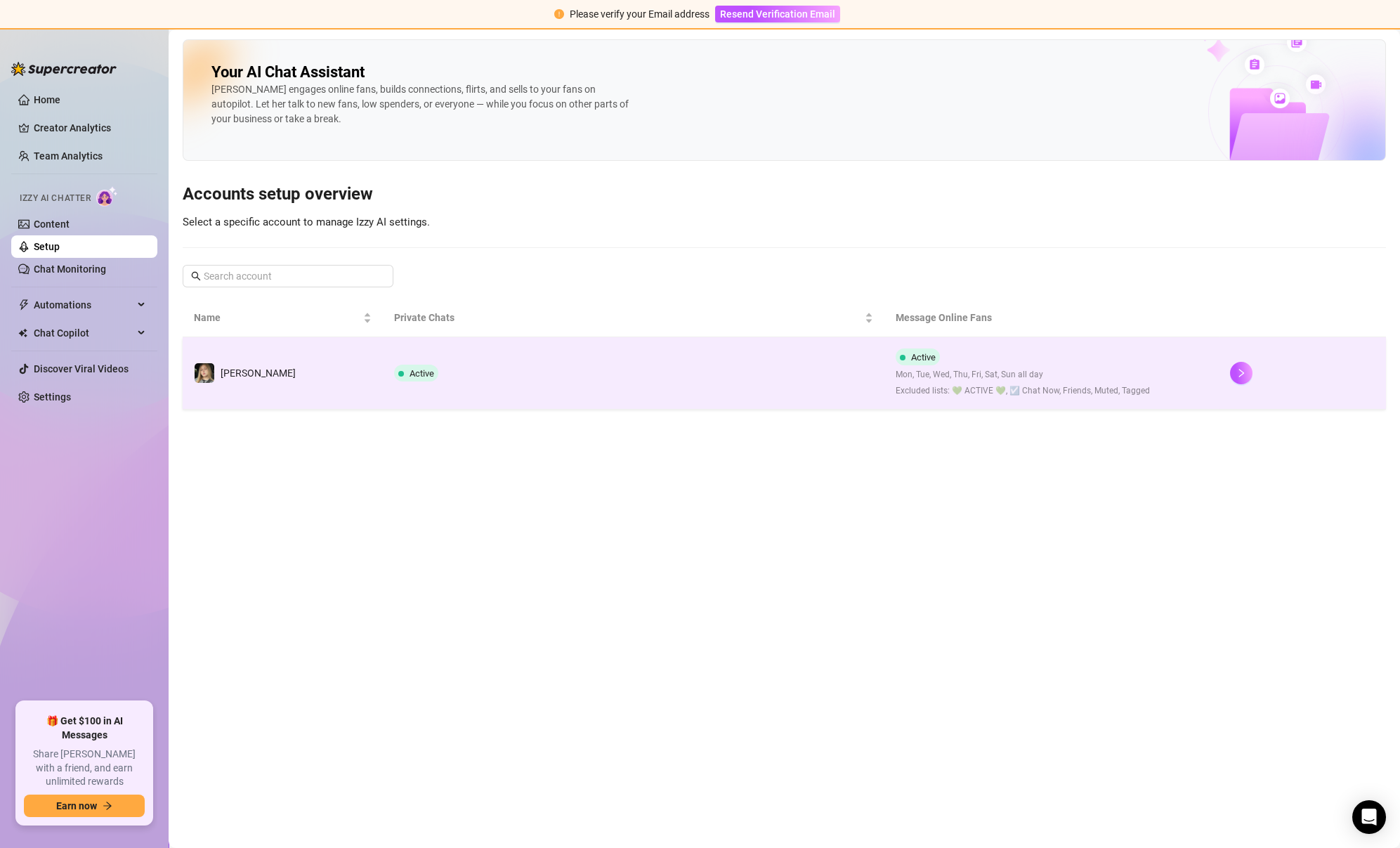
click at [649, 365] on td "Active" at bounding box center [633, 374] width 501 height 72
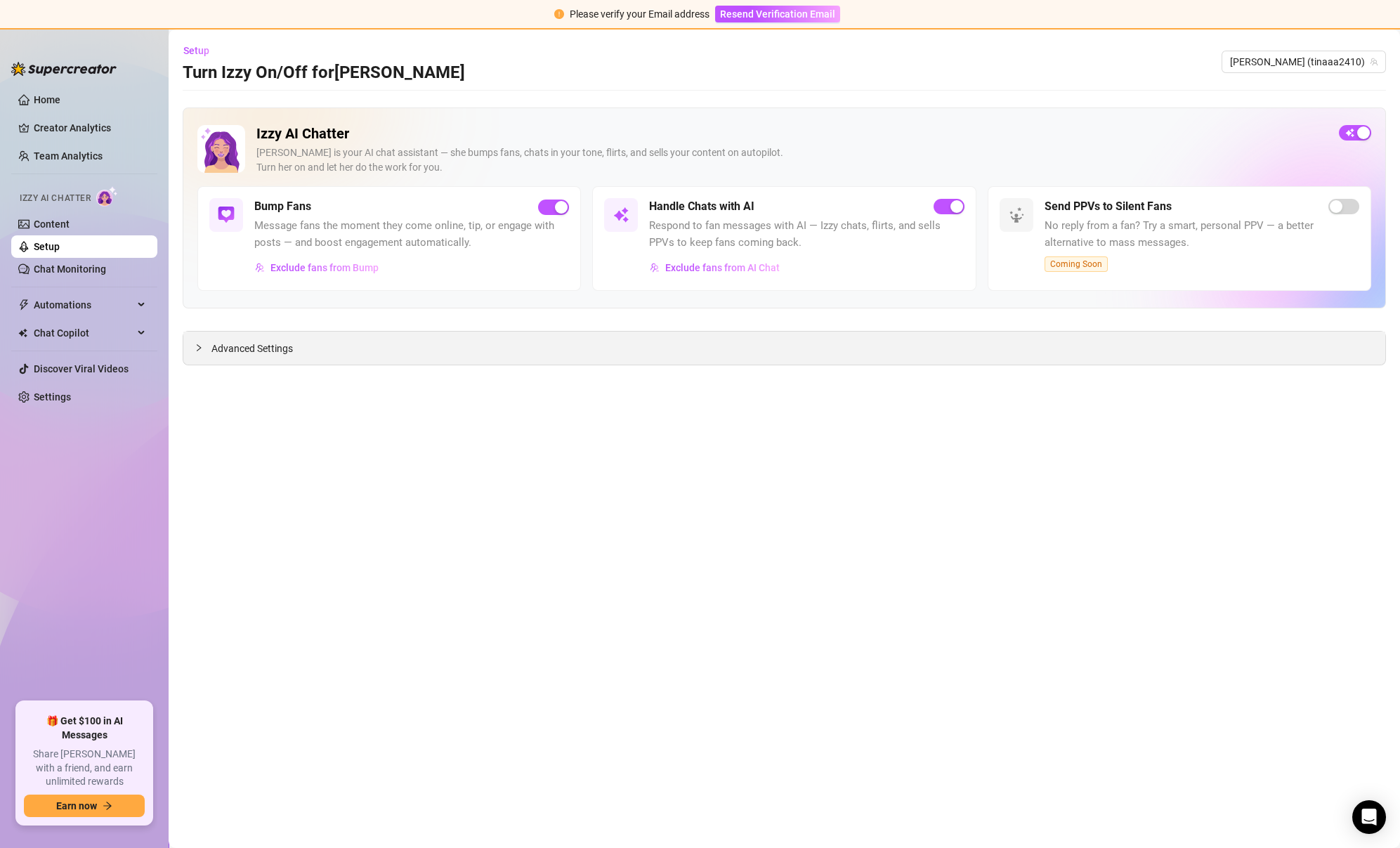
click at [611, 351] on div "Advanced Settings" at bounding box center [784, 347] width 1202 height 33
click at [235, 346] on span "Advanced Settings" at bounding box center [252, 349] width 81 height 16
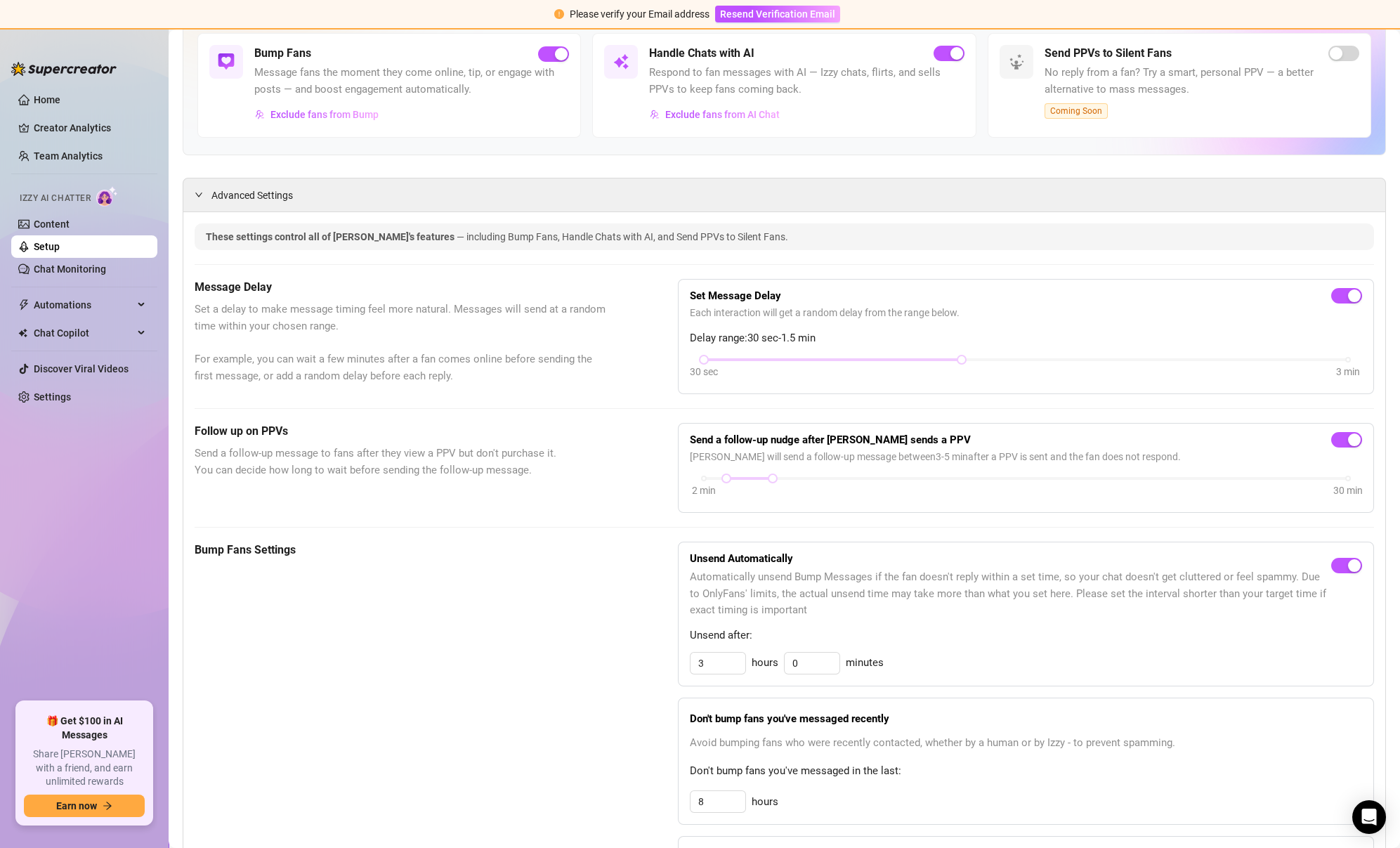
scroll to position [154, 0]
click at [704, 475] on div "2 min 30 min" at bounding box center [1026, 475] width 644 height 5
drag, startPoint x: 767, startPoint y: 472, endPoint x: 728, endPoint y: 473, distance: 39.0
click at [728, 473] on div at bounding box center [726, 477] width 7 height 7
drag, startPoint x: 728, startPoint y: 476, endPoint x: 744, endPoint y: 476, distance: 16.0
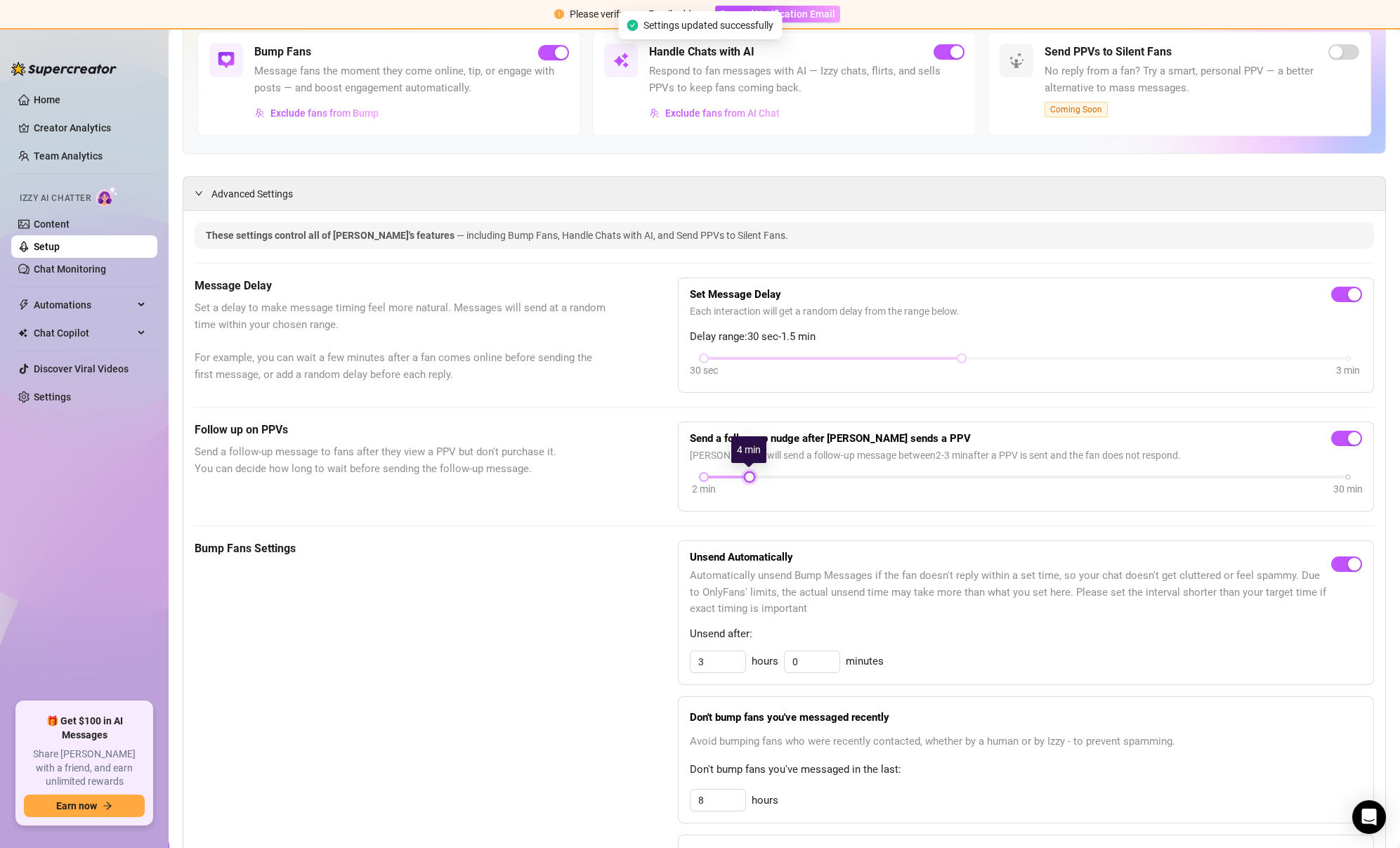
click at [745, 476] on div at bounding box center [749, 477] width 7 height 7
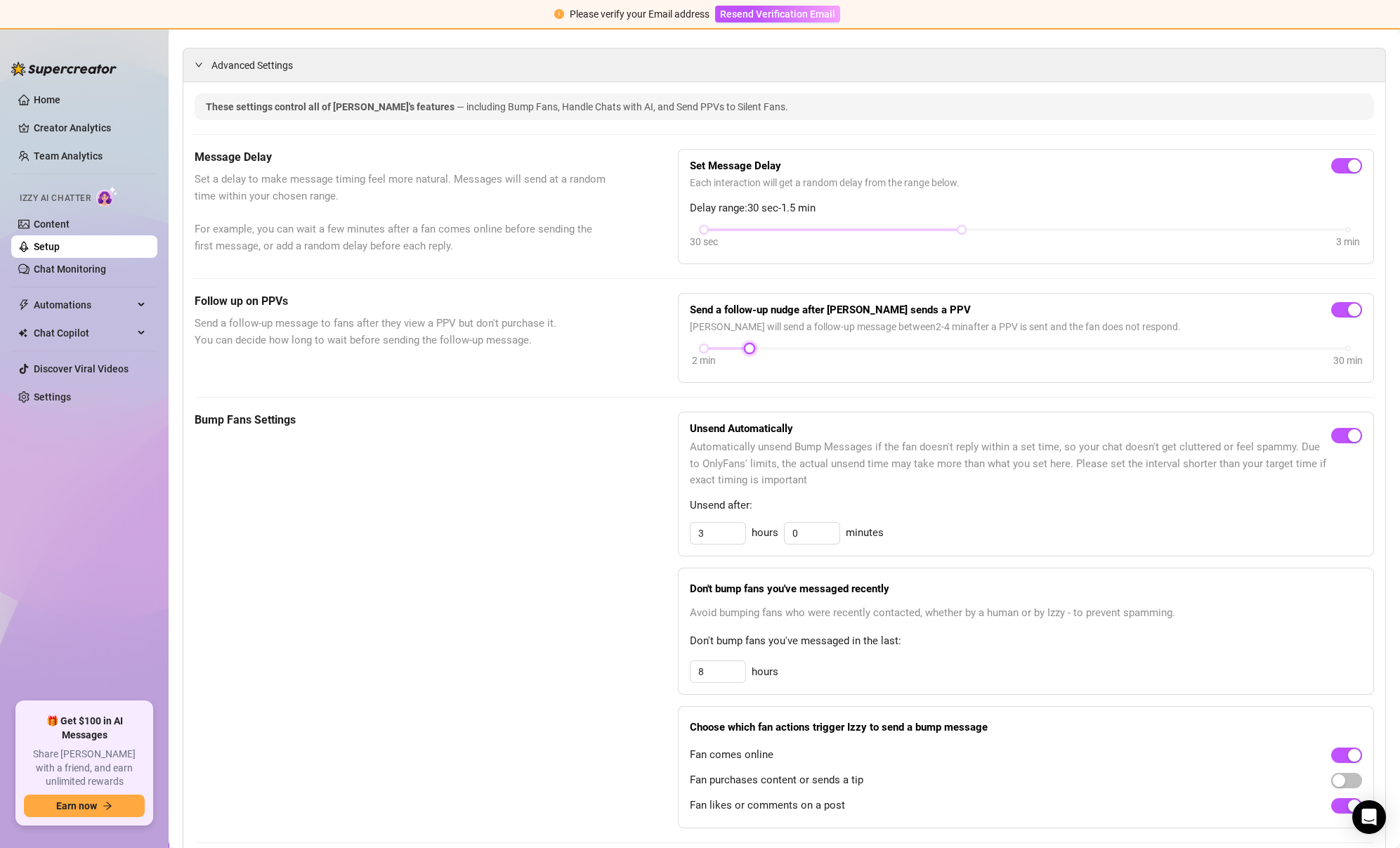
scroll to position [0, 0]
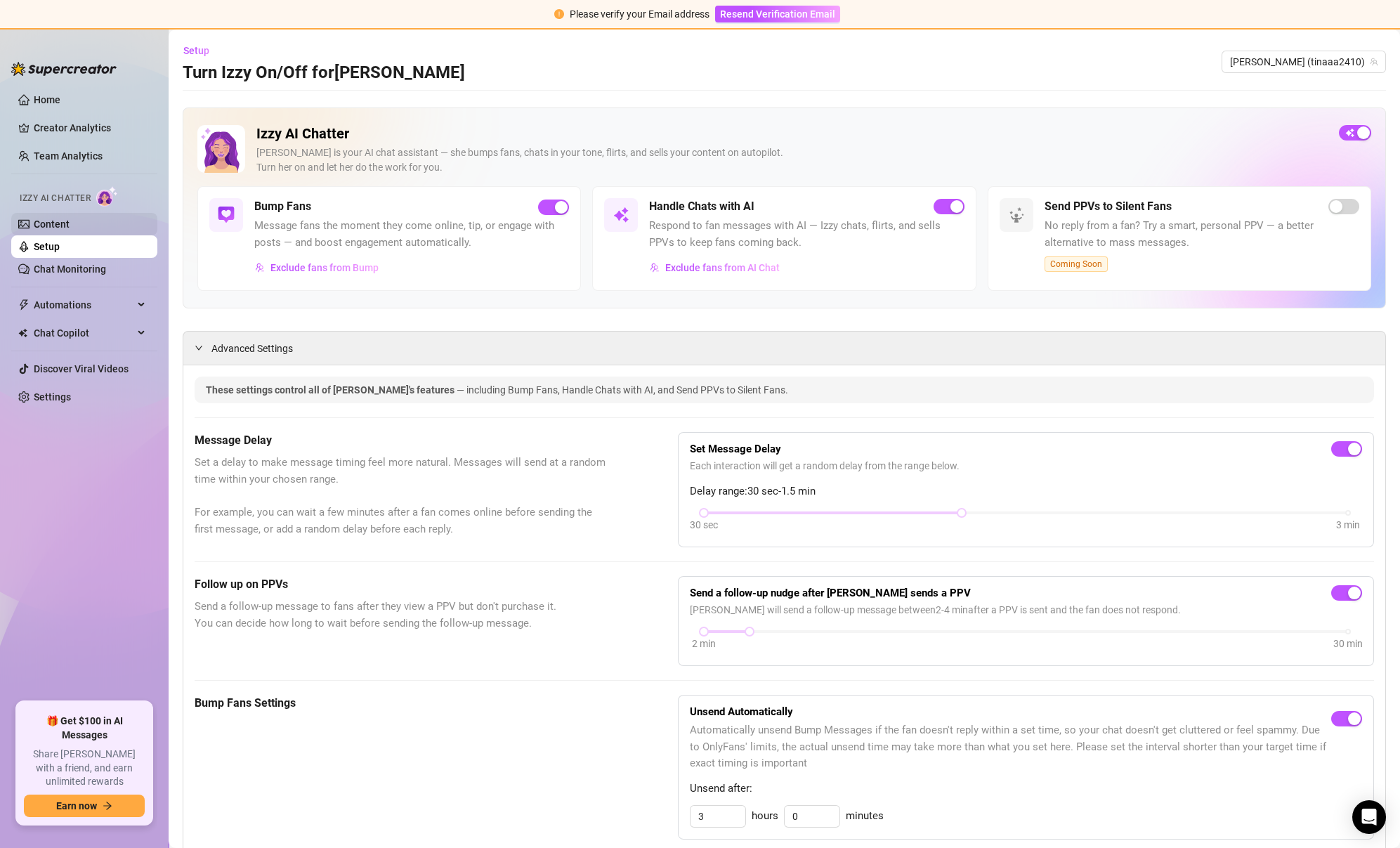
click at [62, 219] on link "Content" at bounding box center [51, 224] width 36 height 11
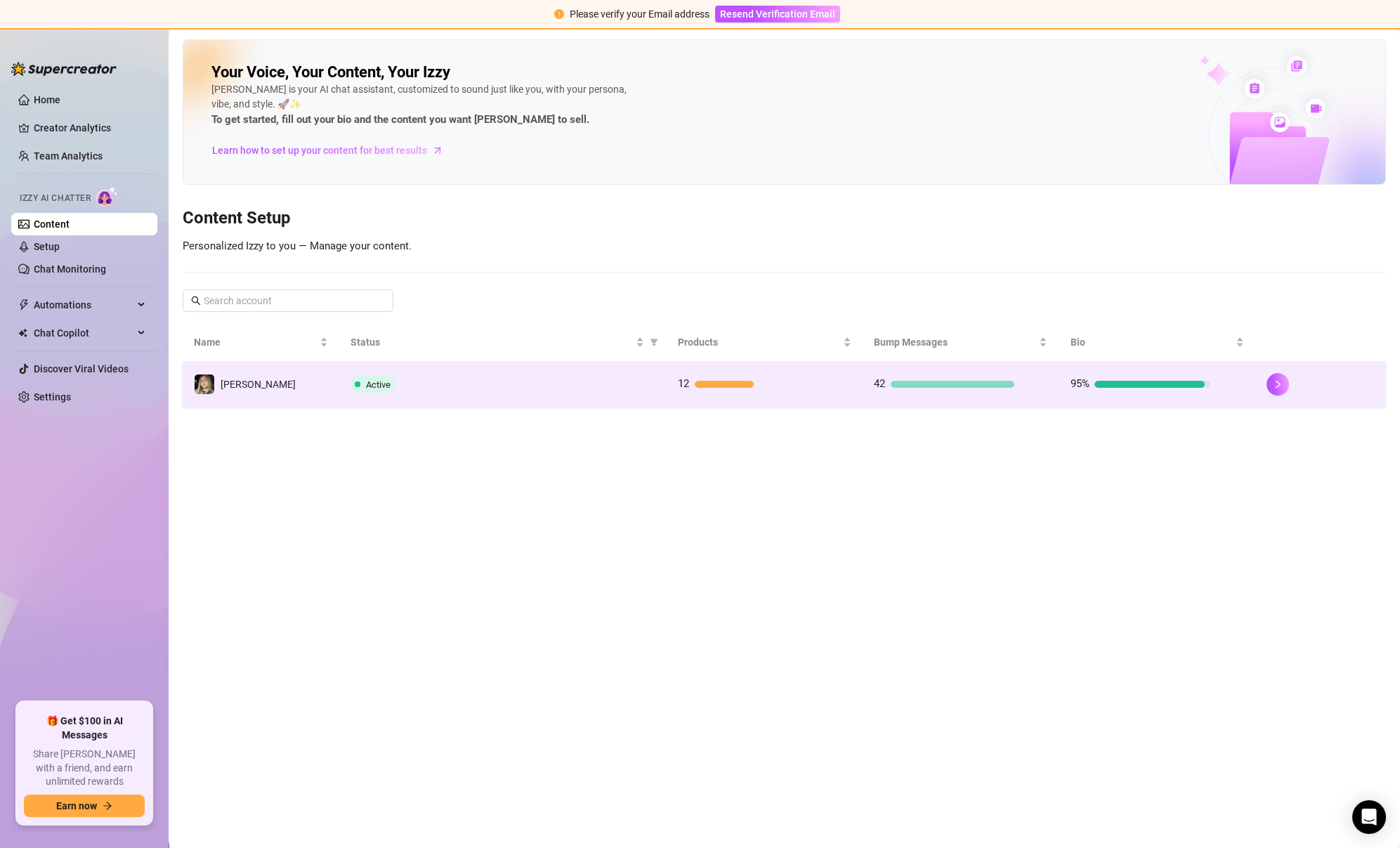
click at [508, 387] on div "Active" at bounding box center [503, 383] width 305 height 17
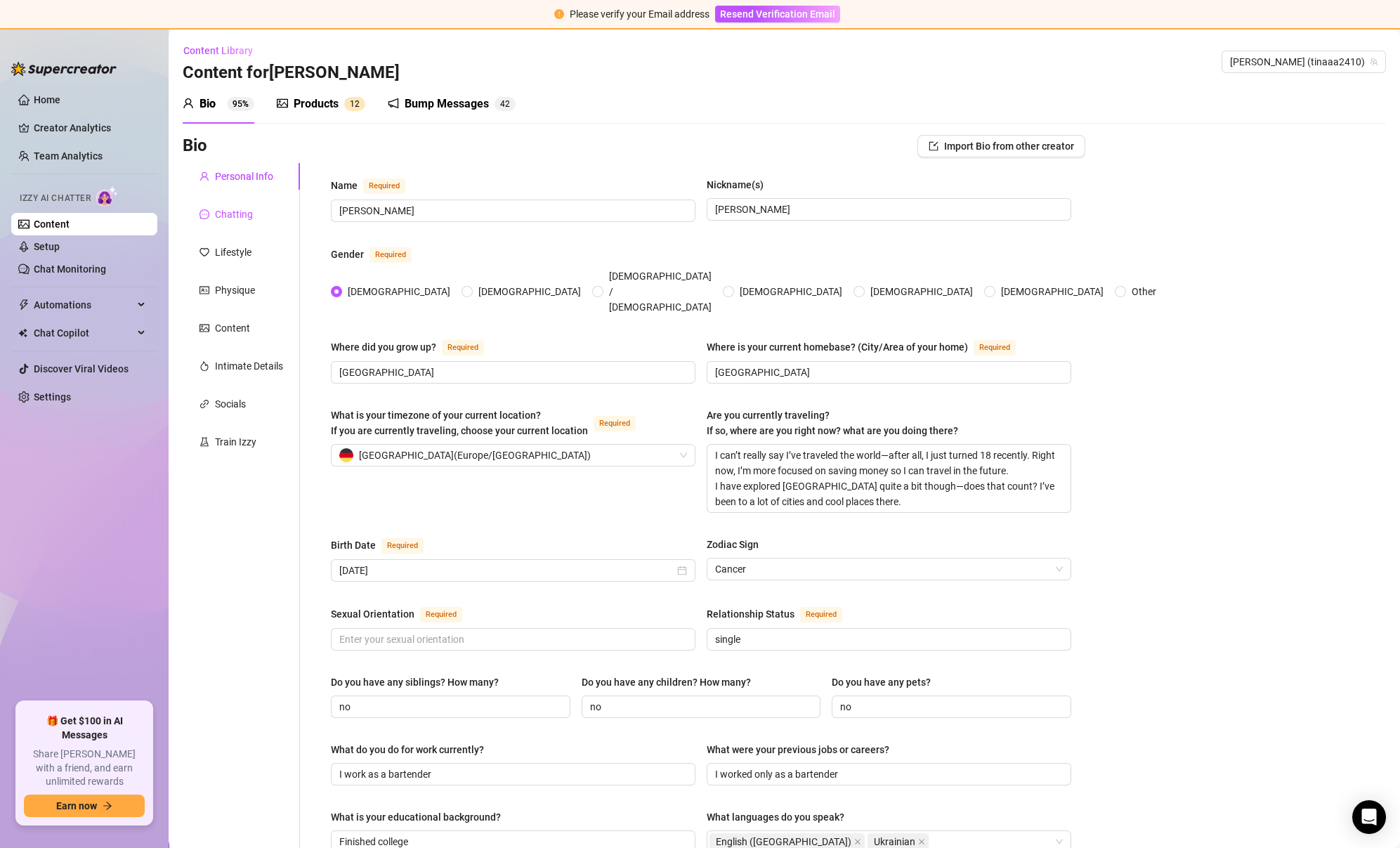
click at [249, 214] on div "Chatting" at bounding box center [233, 214] width 38 height 16
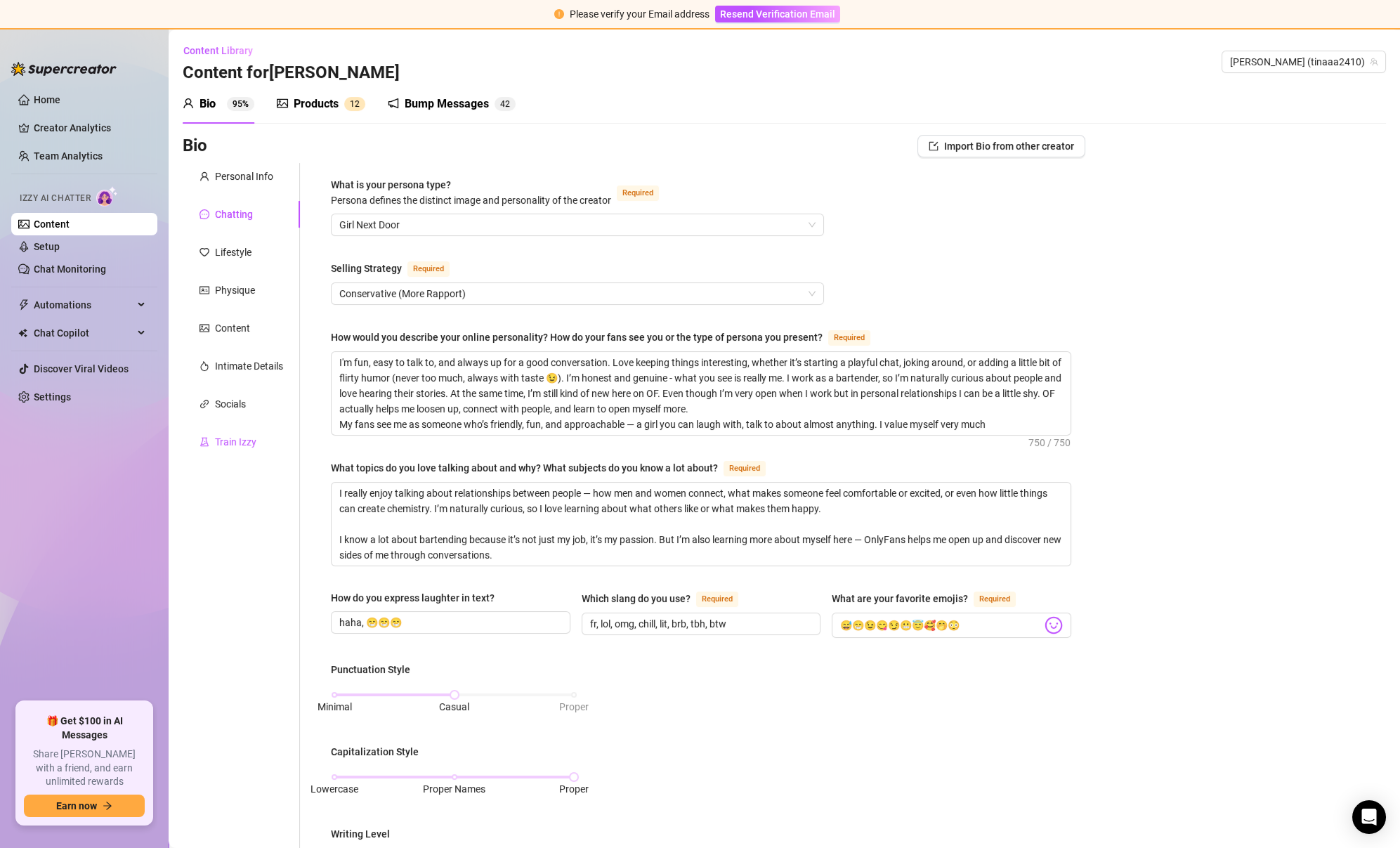
click at [230, 437] on div "Train Izzy" at bounding box center [235, 443] width 41 height 16
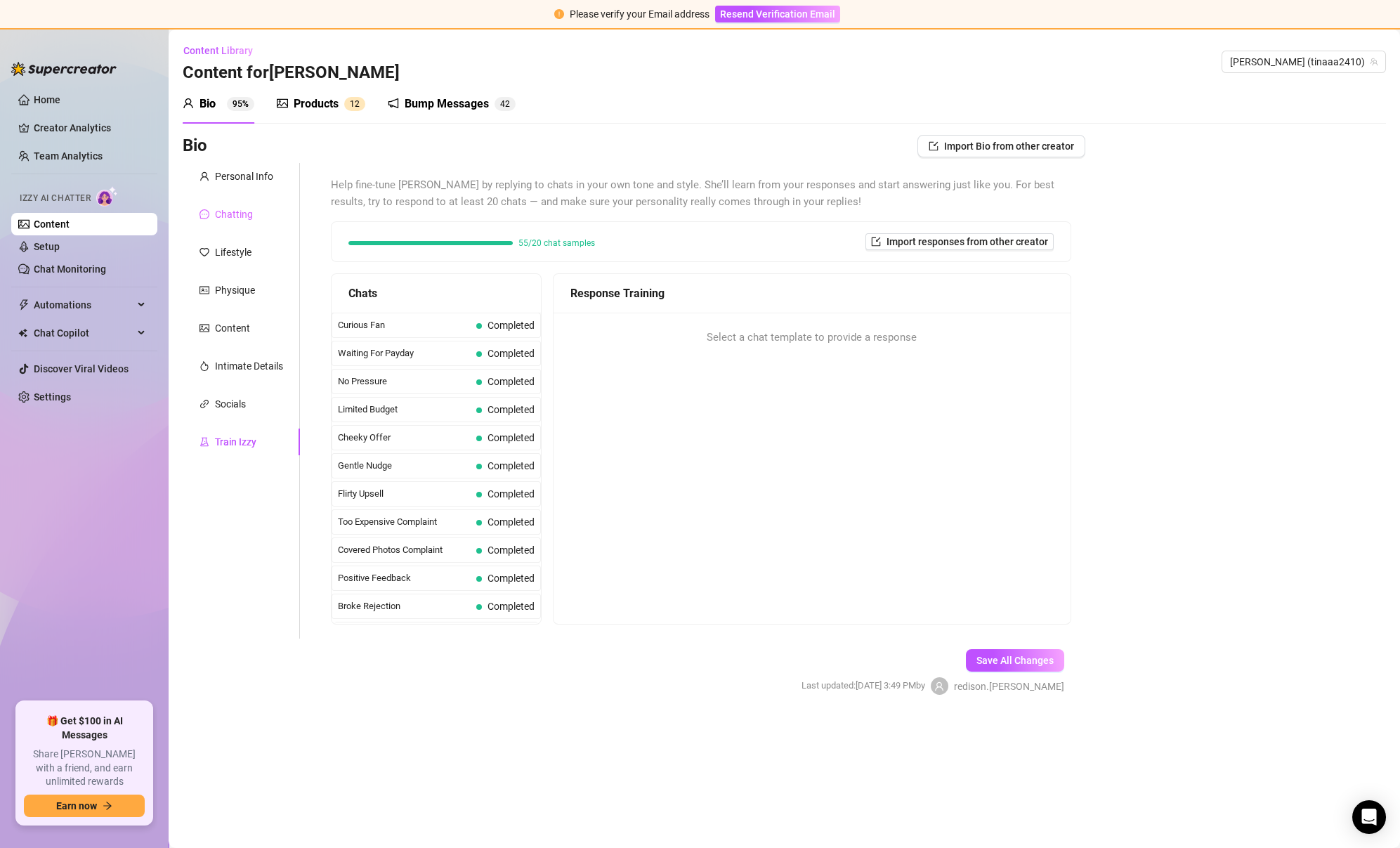
click at [241, 204] on div "Chatting" at bounding box center [241, 214] width 117 height 26
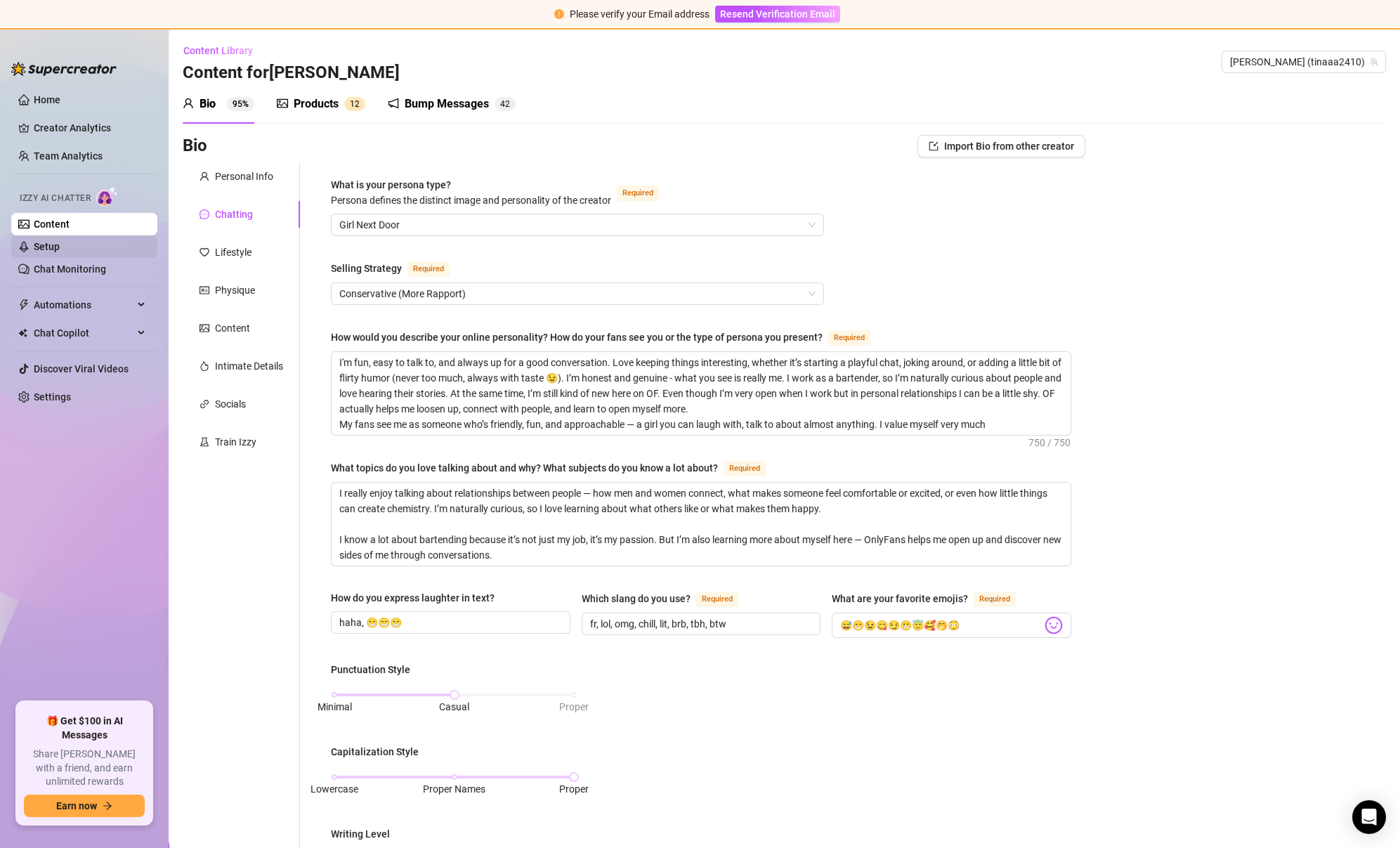
click at [60, 252] on link "Setup" at bounding box center [46, 246] width 26 height 11
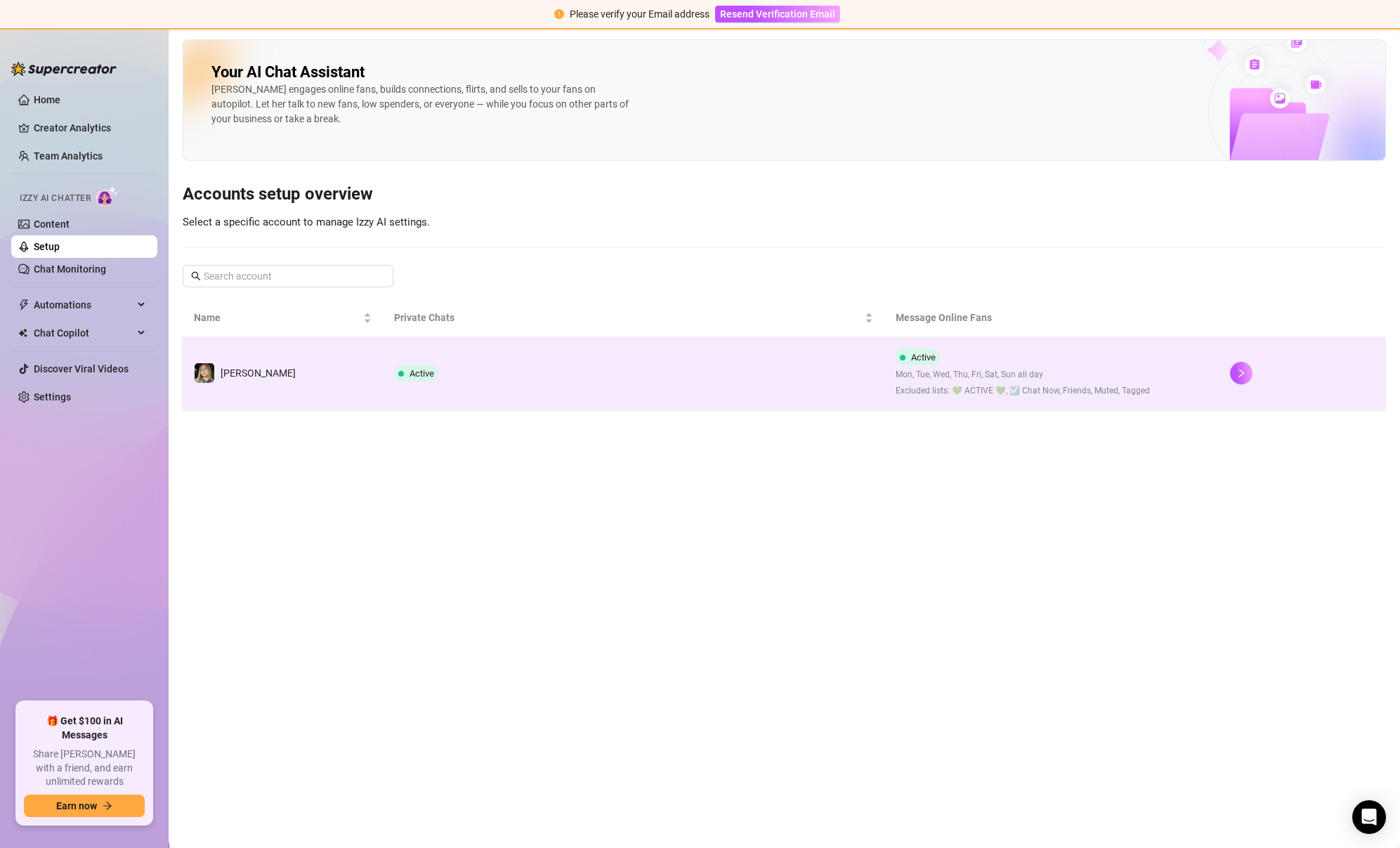
click at [715, 381] on td "Active" at bounding box center [633, 374] width 501 height 72
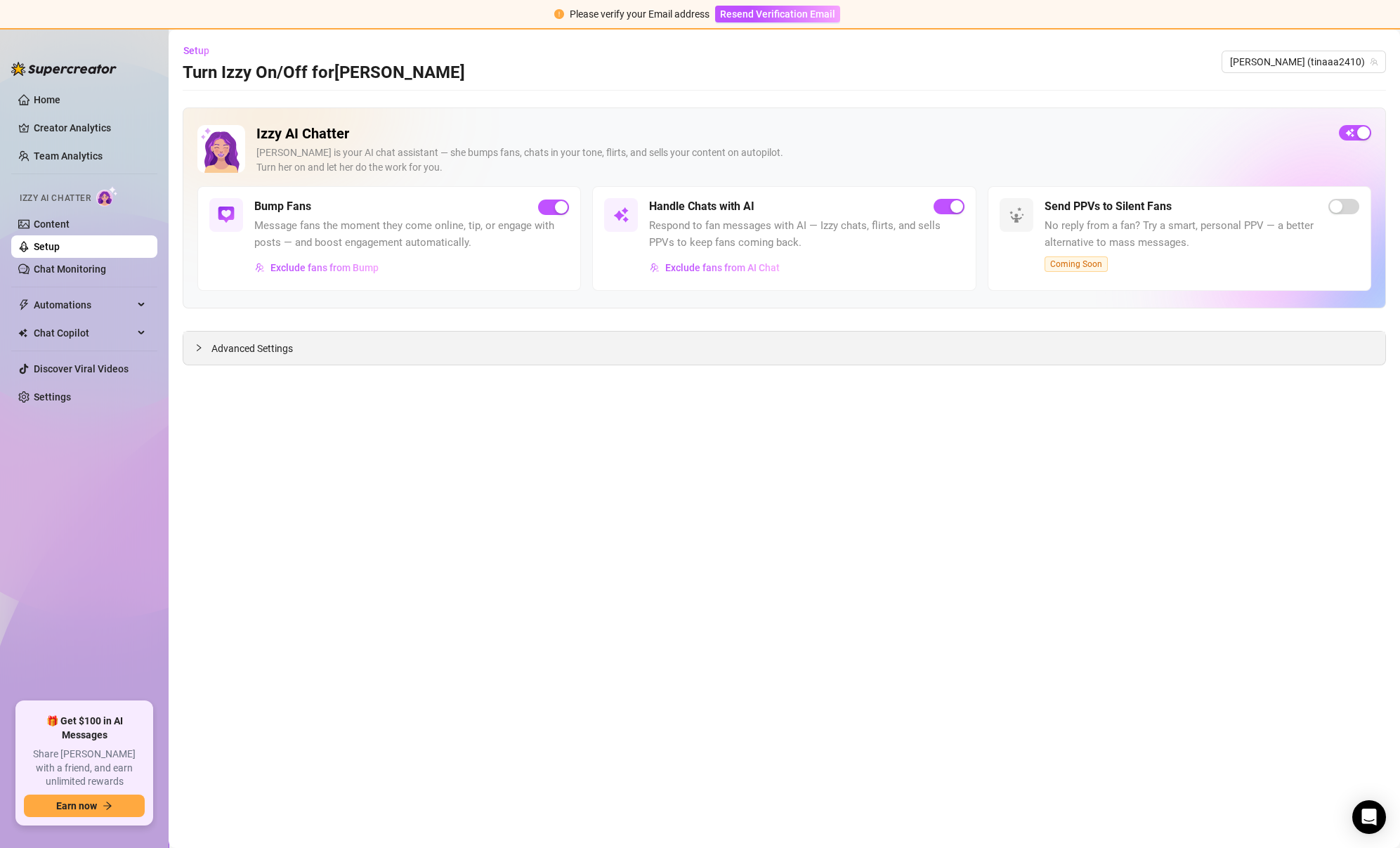
click at [448, 348] on div "Advanced Settings" at bounding box center [784, 347] width 1202 height 33
click at [203, 341] on div at bounding box center [203, 348] width 17 height 16
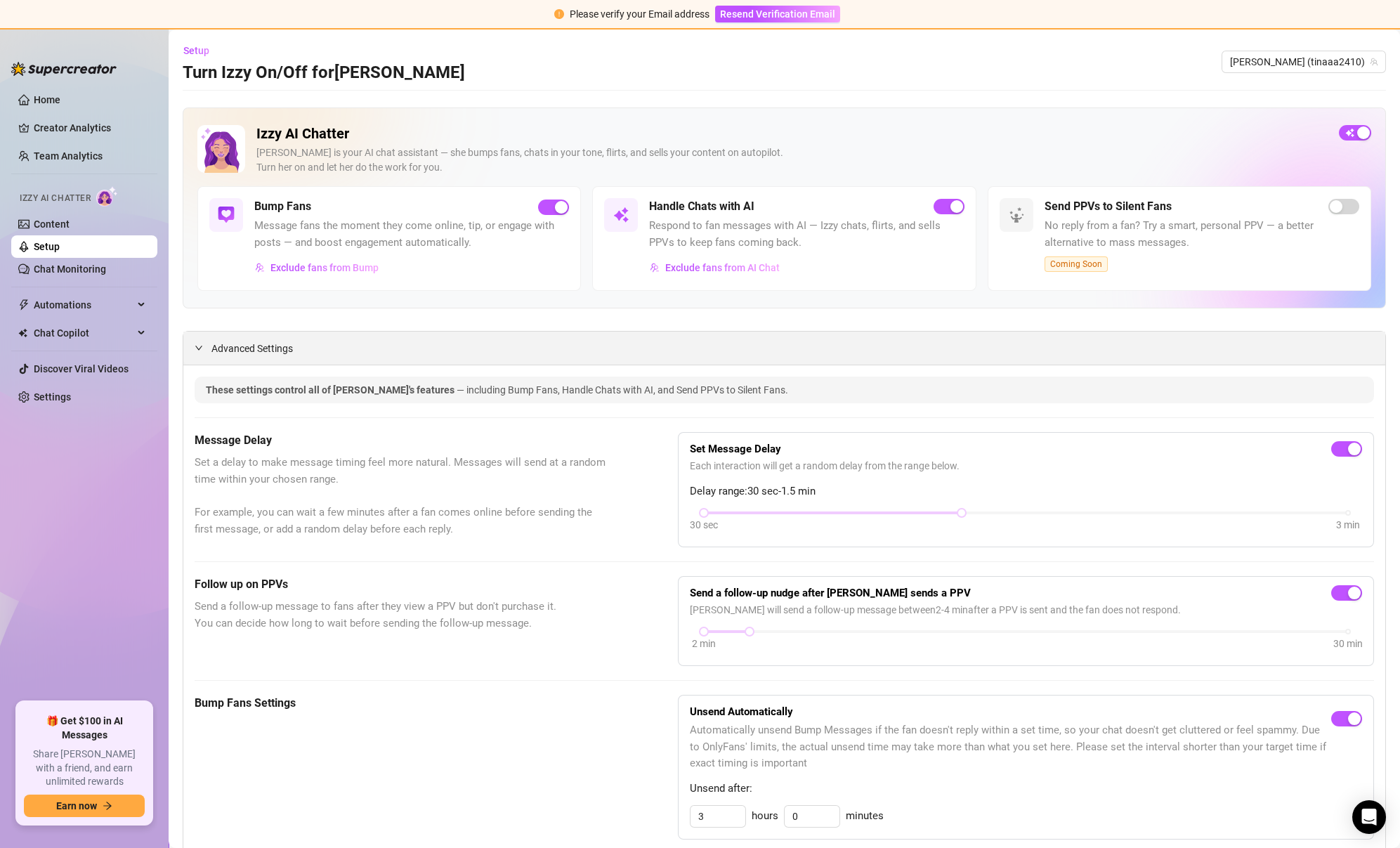
click at [230, 341] on span "Advanced Settings" at bounding box center [252, 349] width 81 height 16
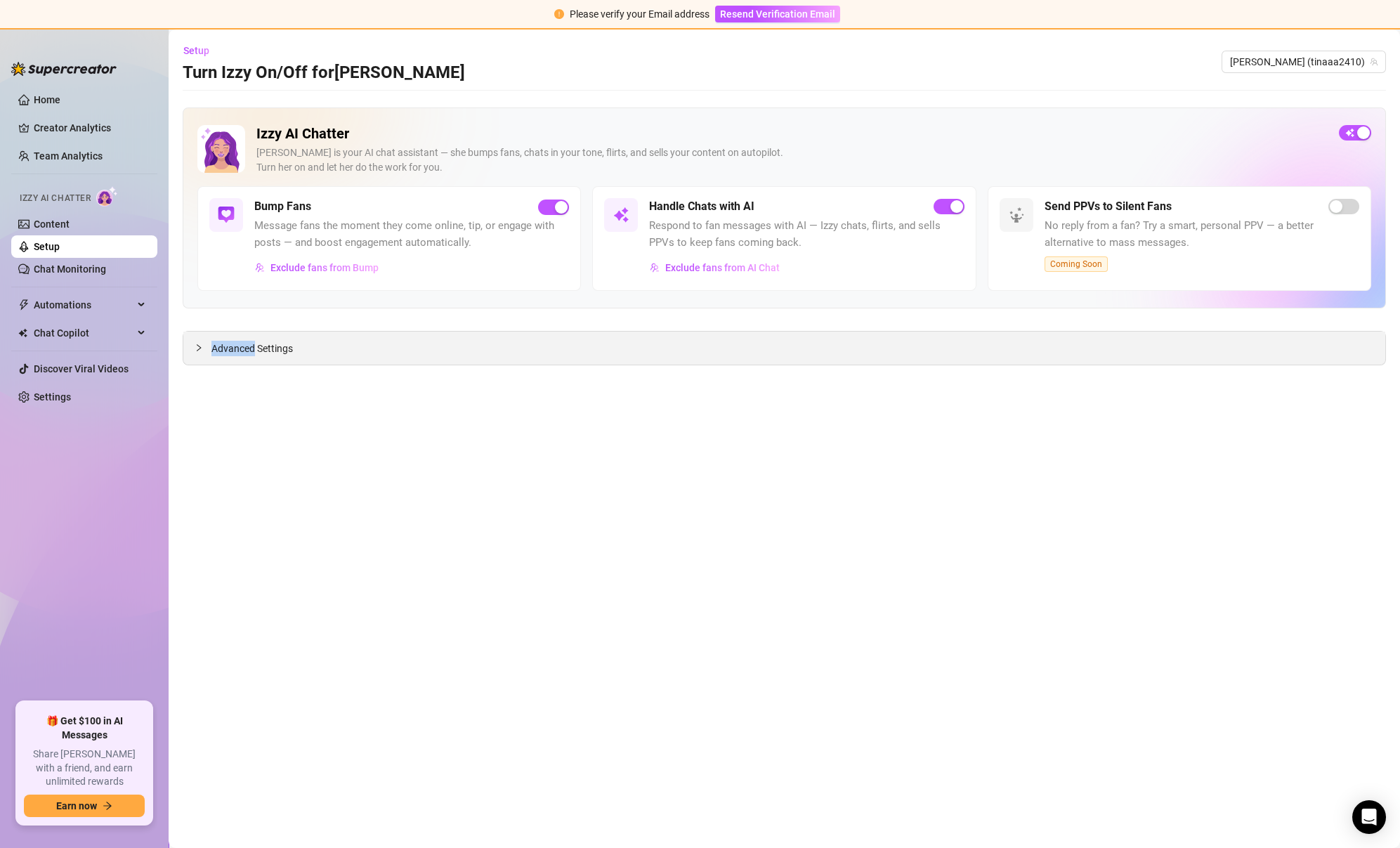
click at [230, 341] on span "Advanced Settings" at bounding box center [252, 349] width 81 height 16
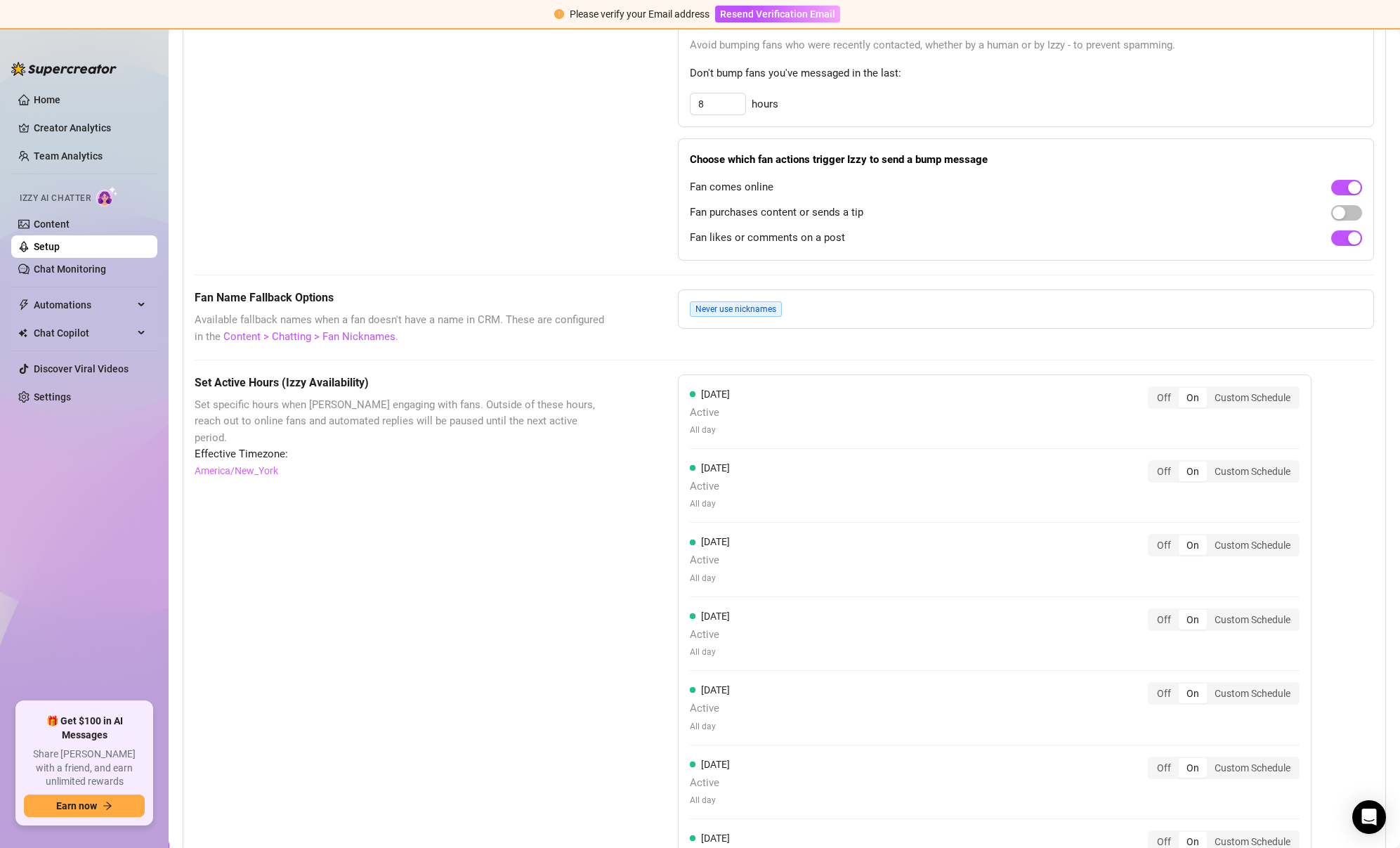
scroll to position [495, 0]
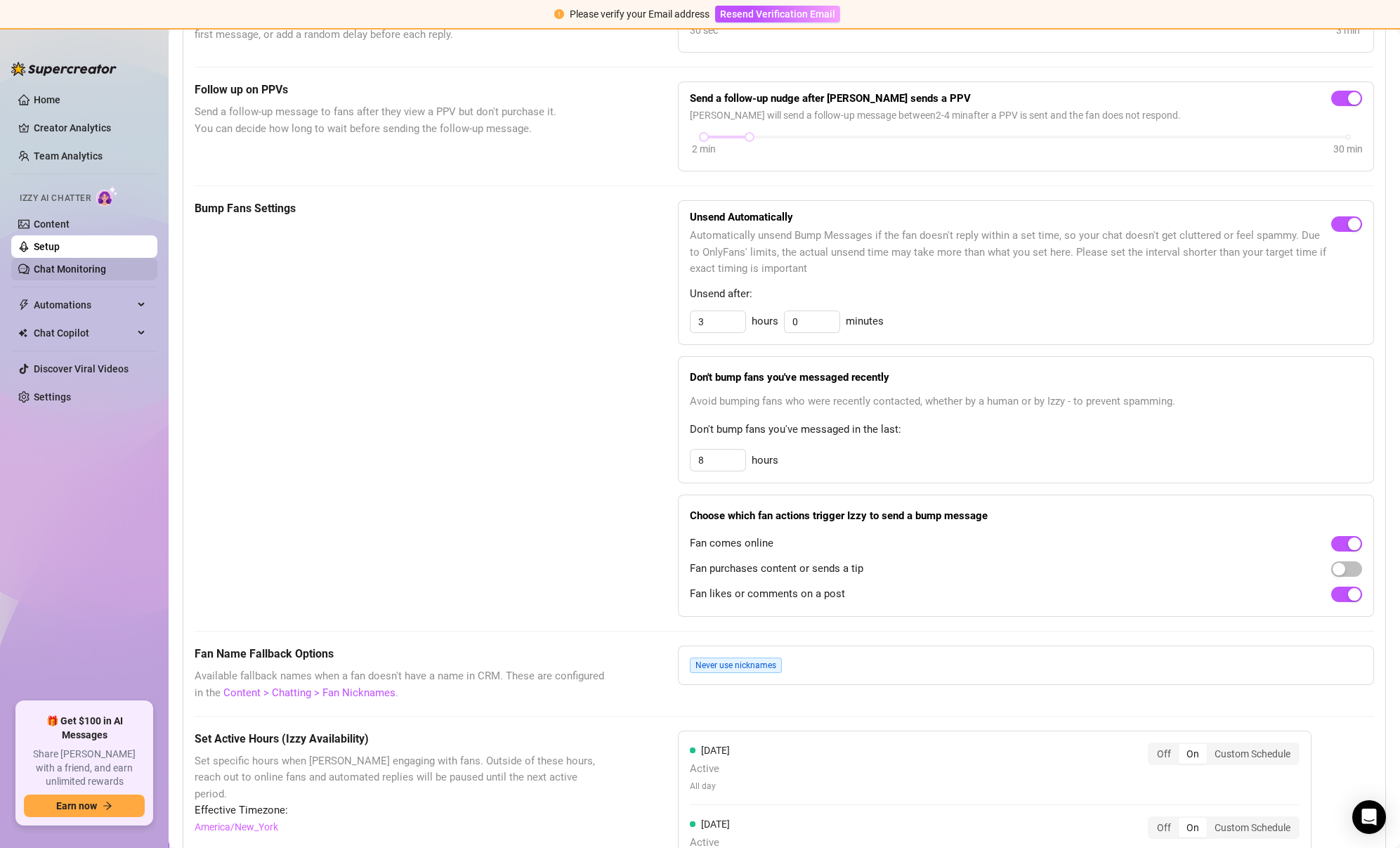
click at [106, 267] on link "Chat Monitoring" at bounding box center [70, 269] width 72 height 11
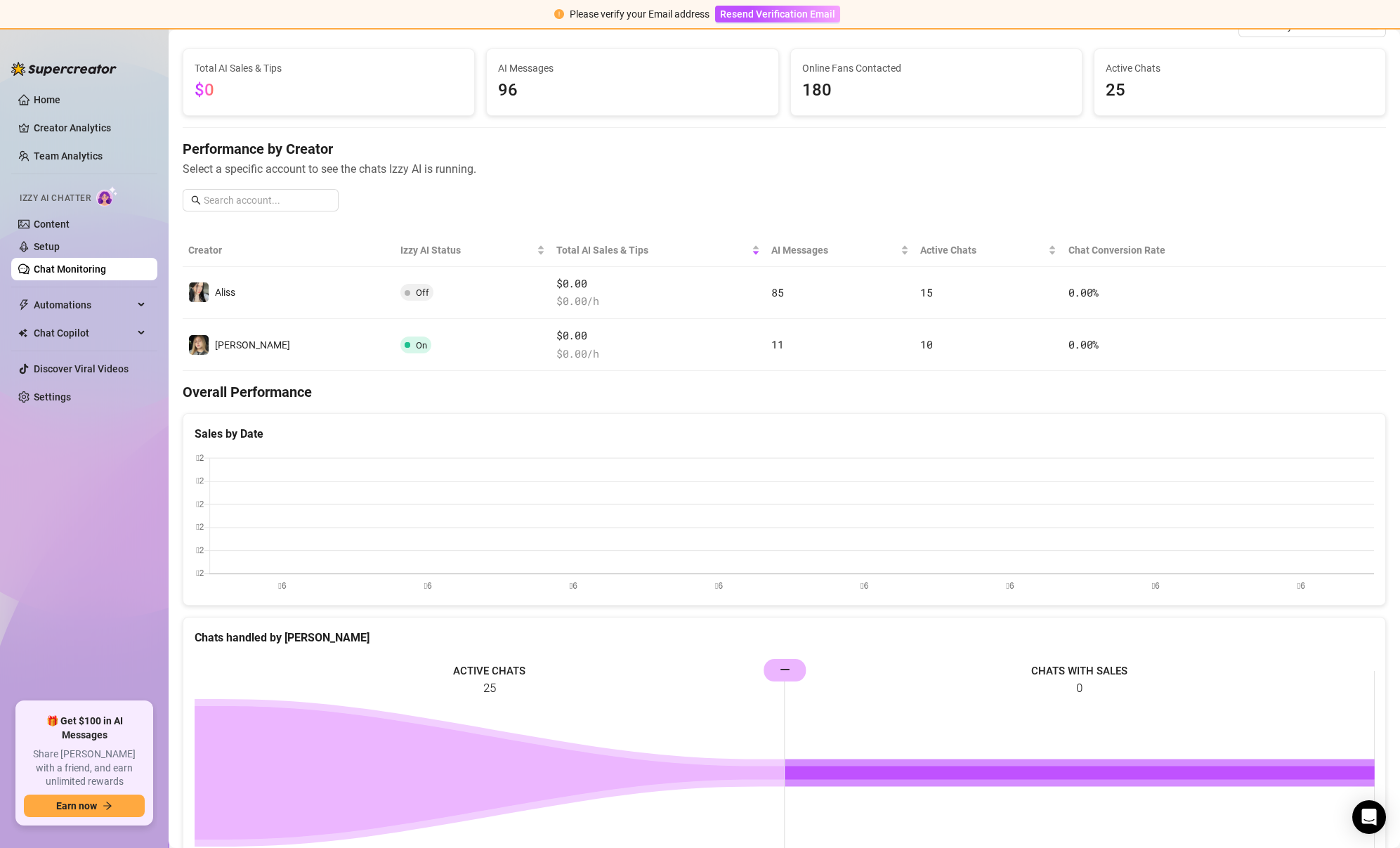
scroll to position [230, 0]
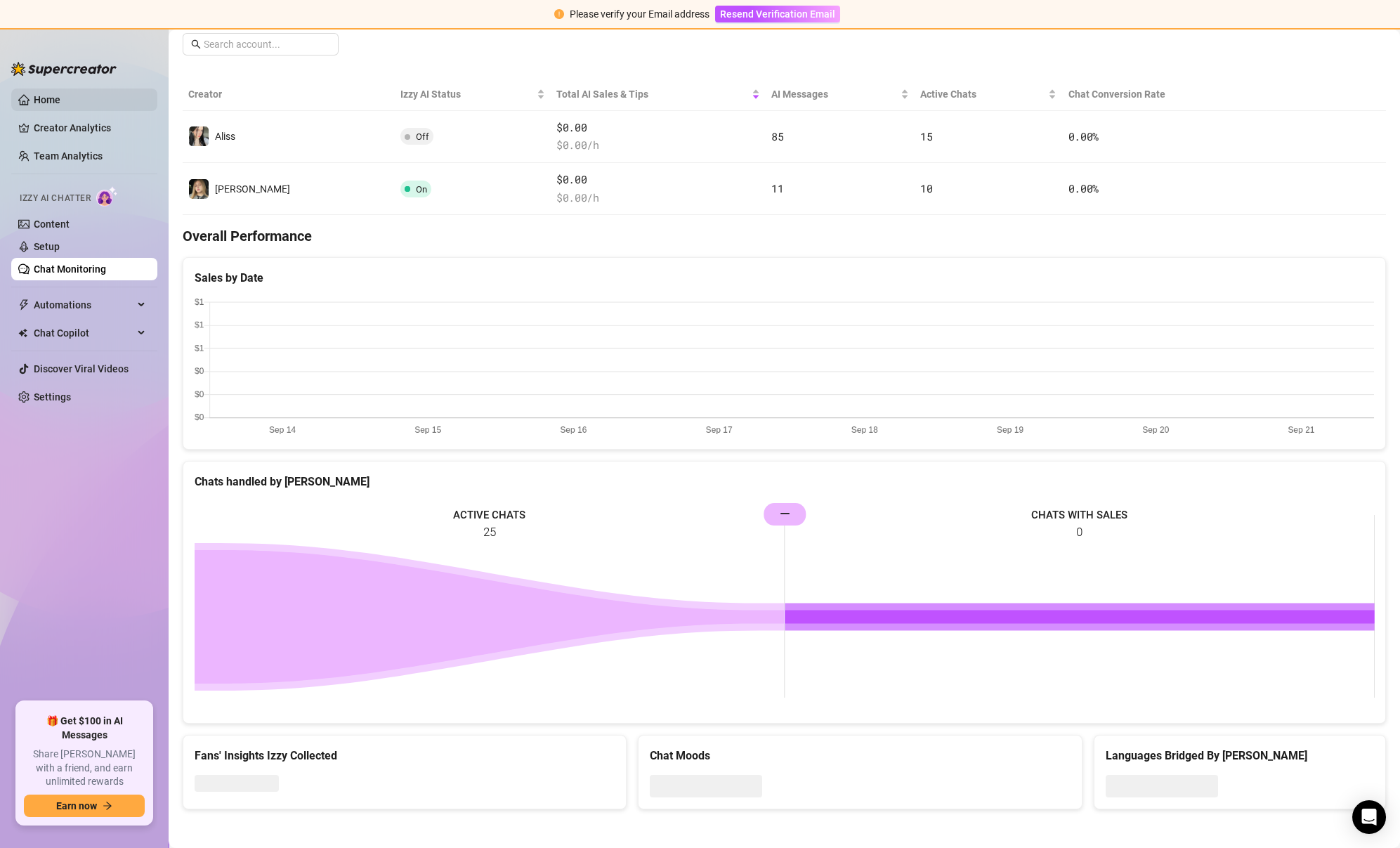
click at [61, 102] on link "Home" at bounding box center [47, 100] width 26 height 11
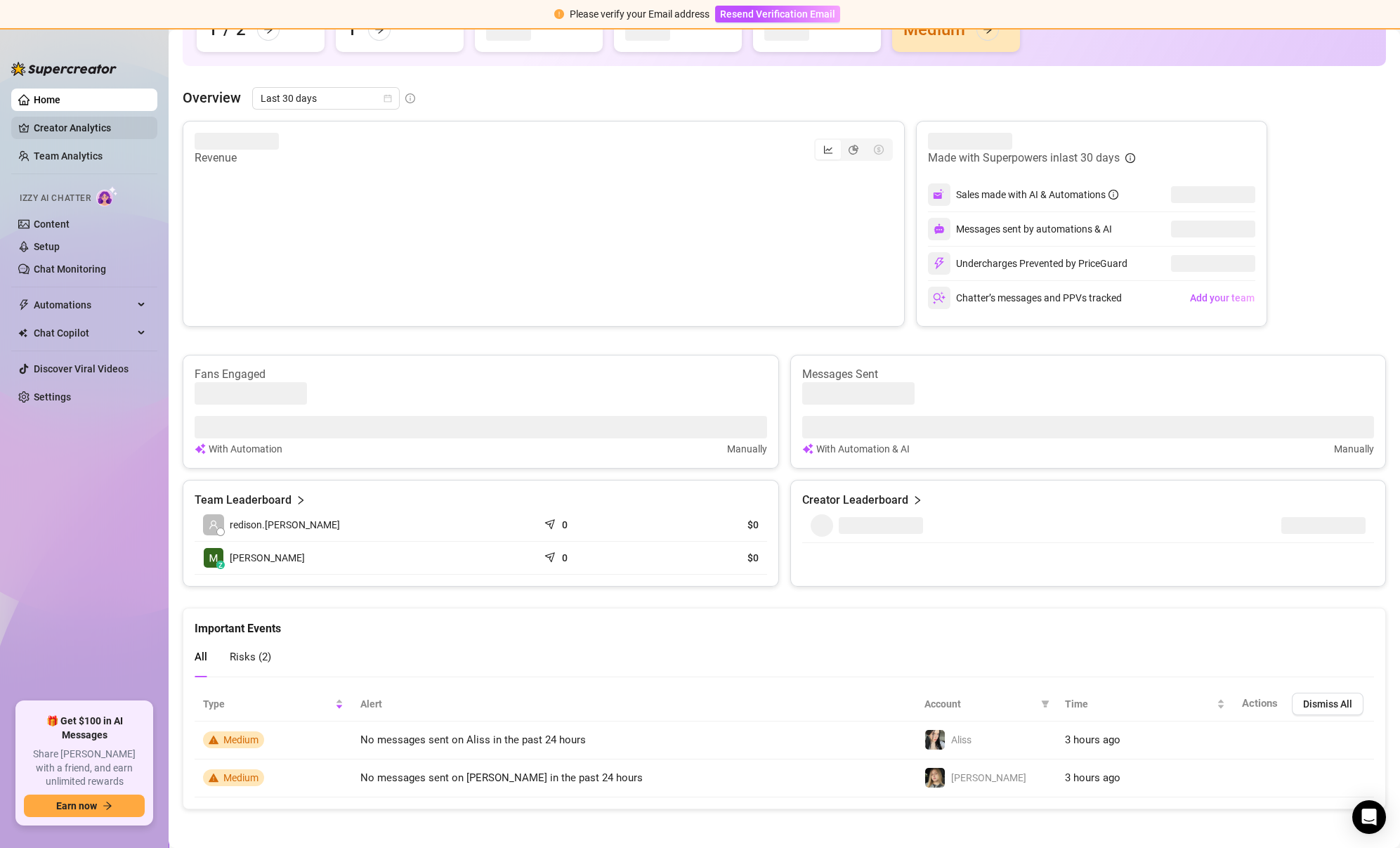
scroll to position [156, 0]
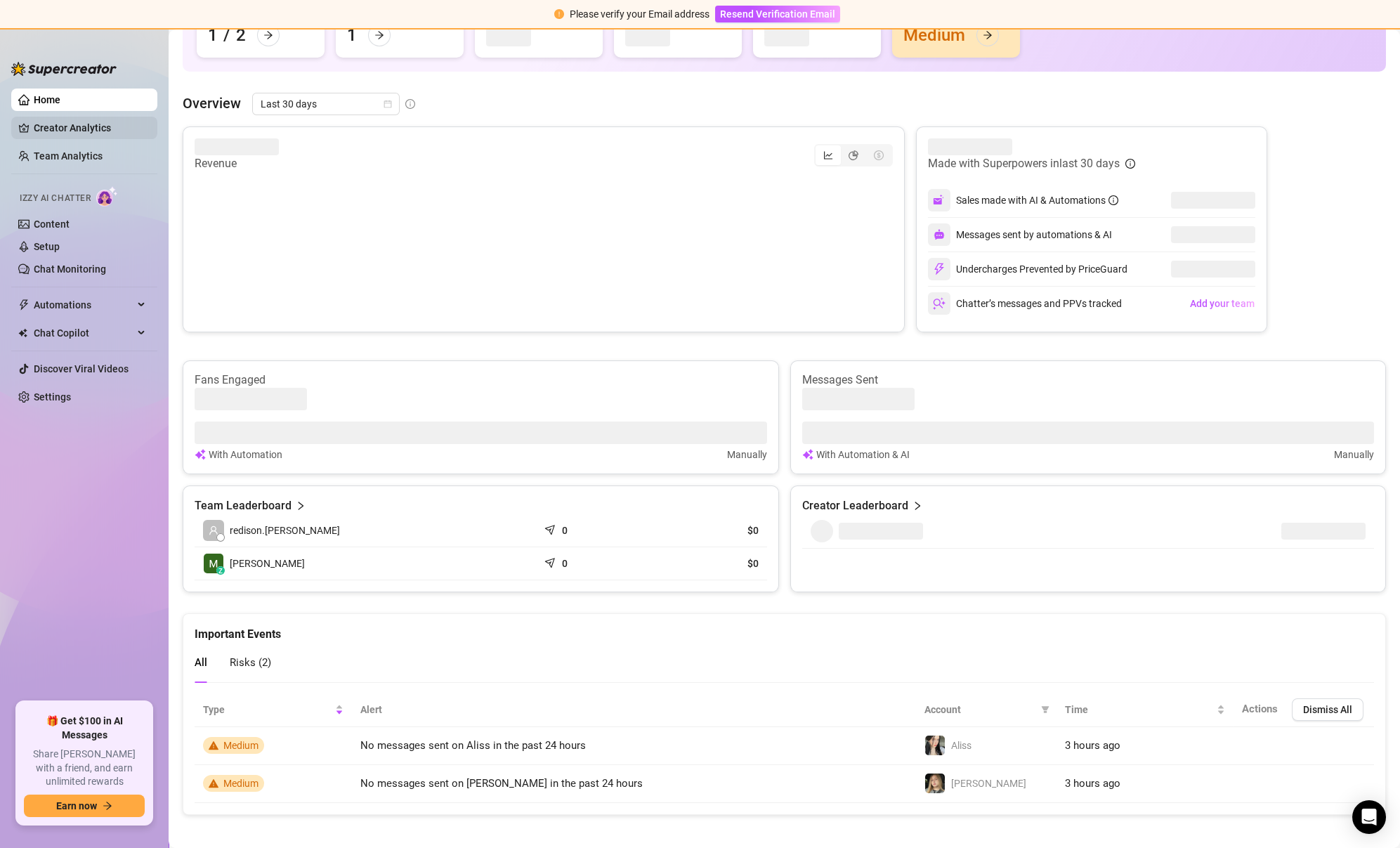
click at [98, 116] on link "Creator Analytics" at bounding box center [90, 128] width 113 height 23
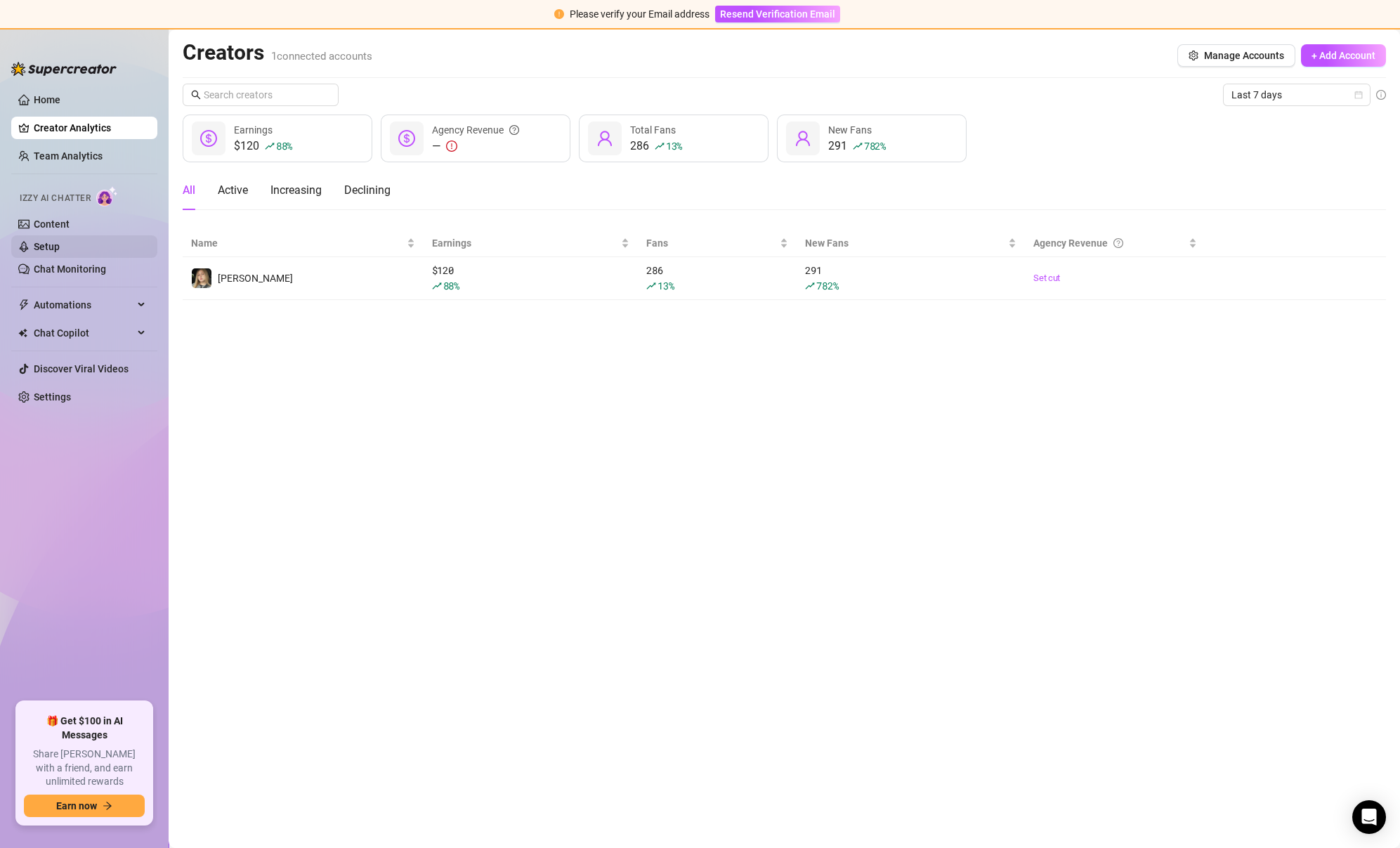
click at [60, 248] on link "Setup" at bounding box center [46, 246] width 26 height 11
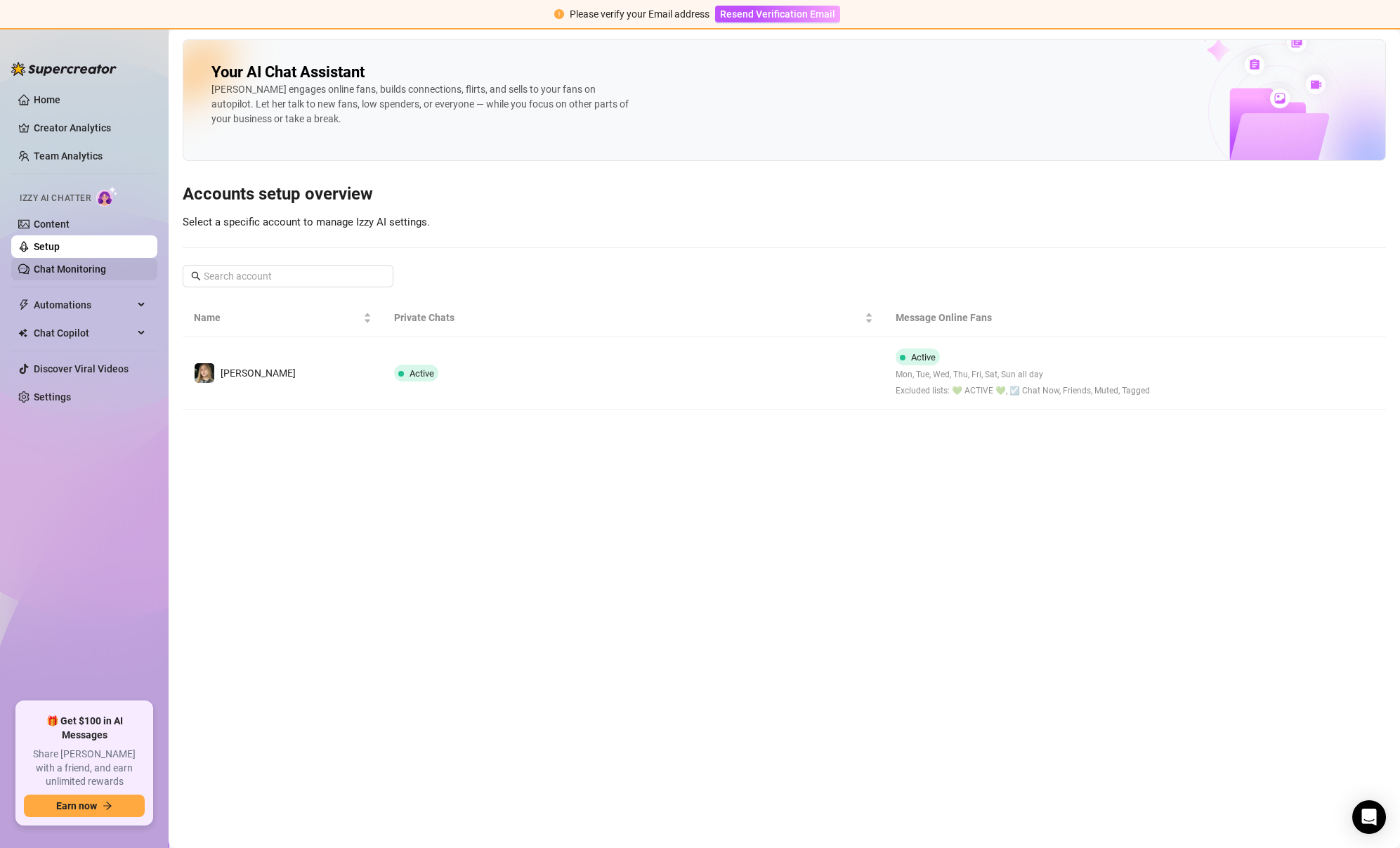
click at [85, 266] on link "Chat Monitoring" at bounding box center [70, 269] width 72 height 11
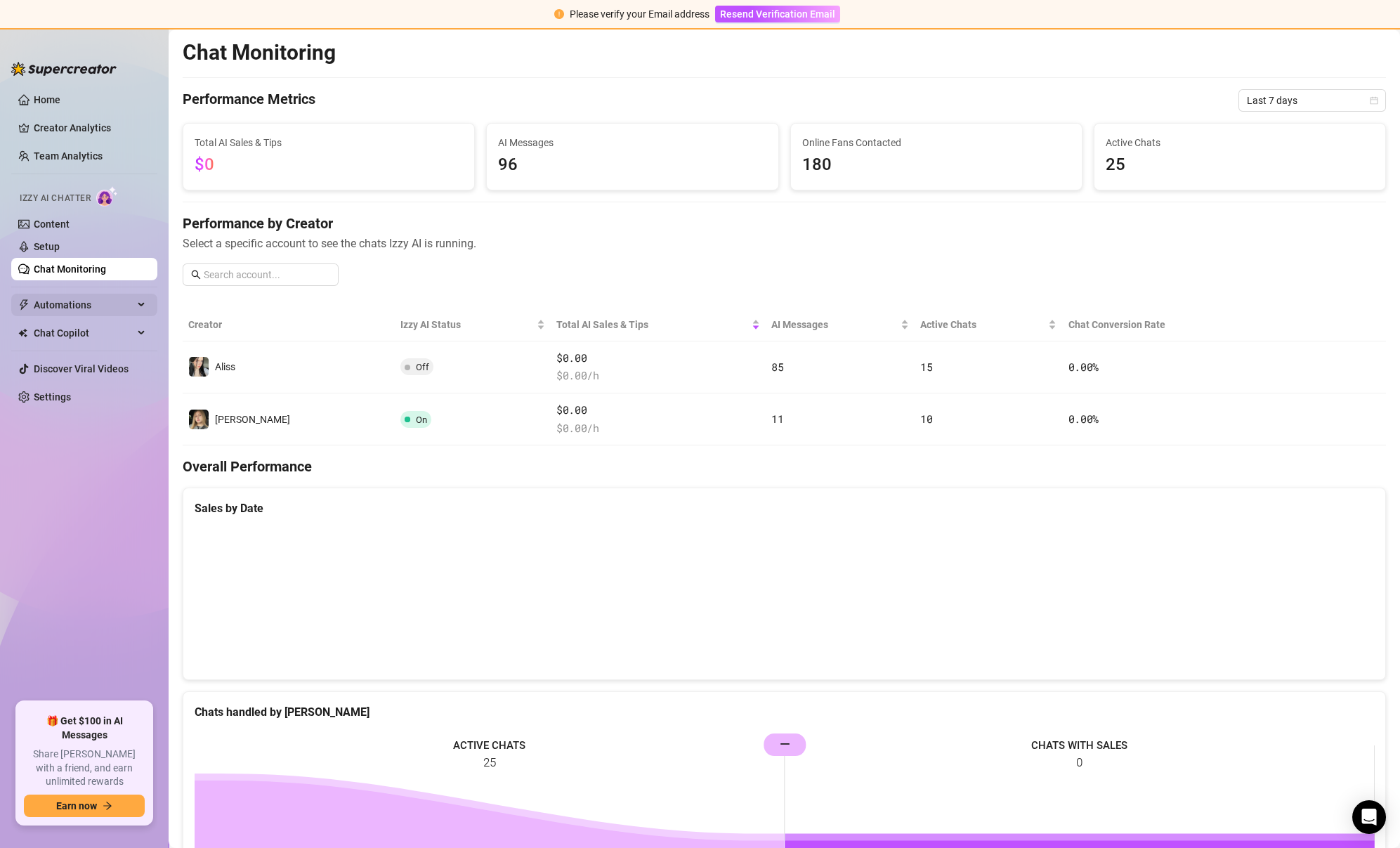
click at [84, 308] on span "Automations" at bounding box center [83, 305] width 100 height 23
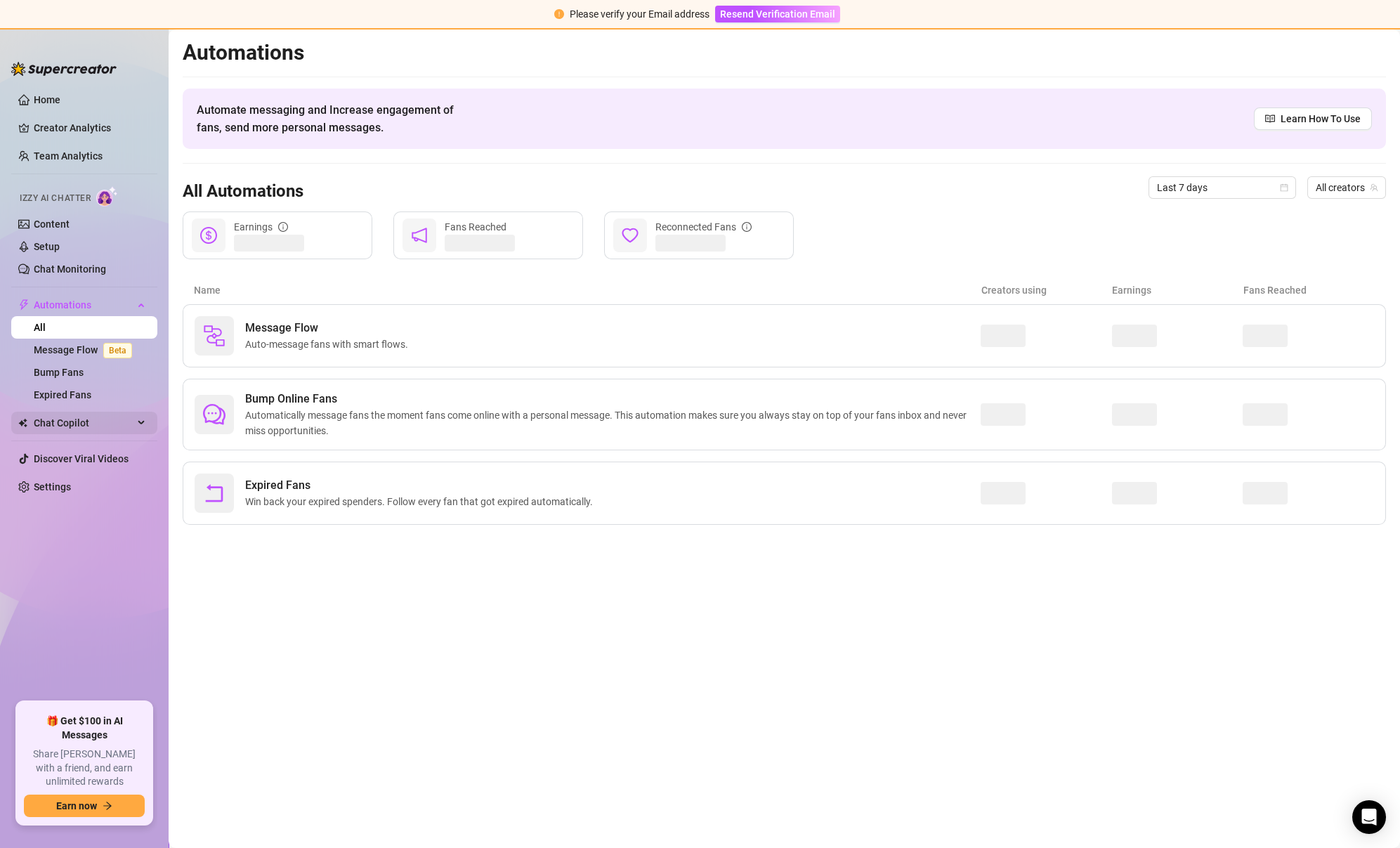
click at [93, 423] on span "Chat Copilot" at bounding box center [83, 423] width 100 height 23
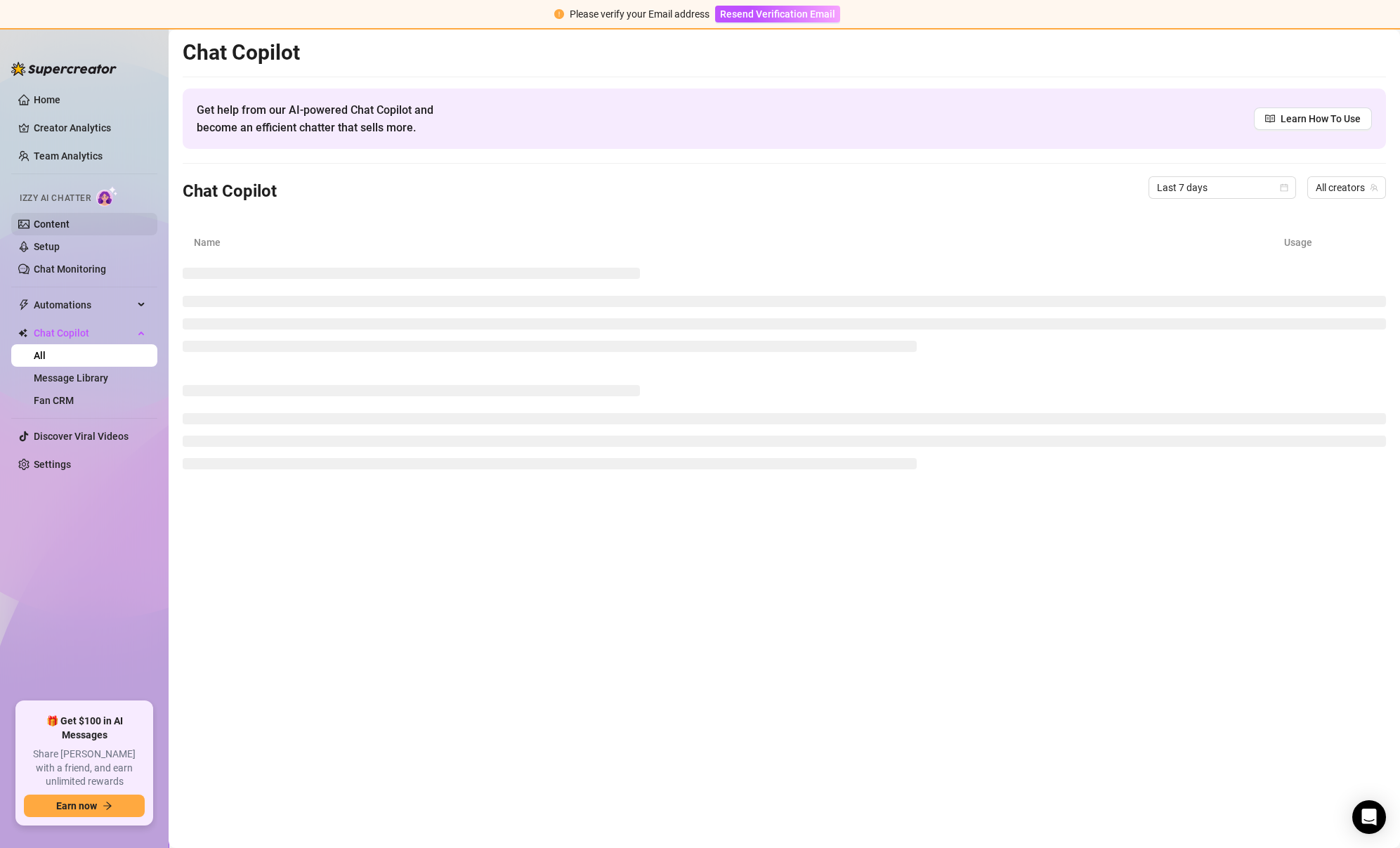
click at [70, 219] on link "Content" at bounding box center [51, 224] width 36 height 11
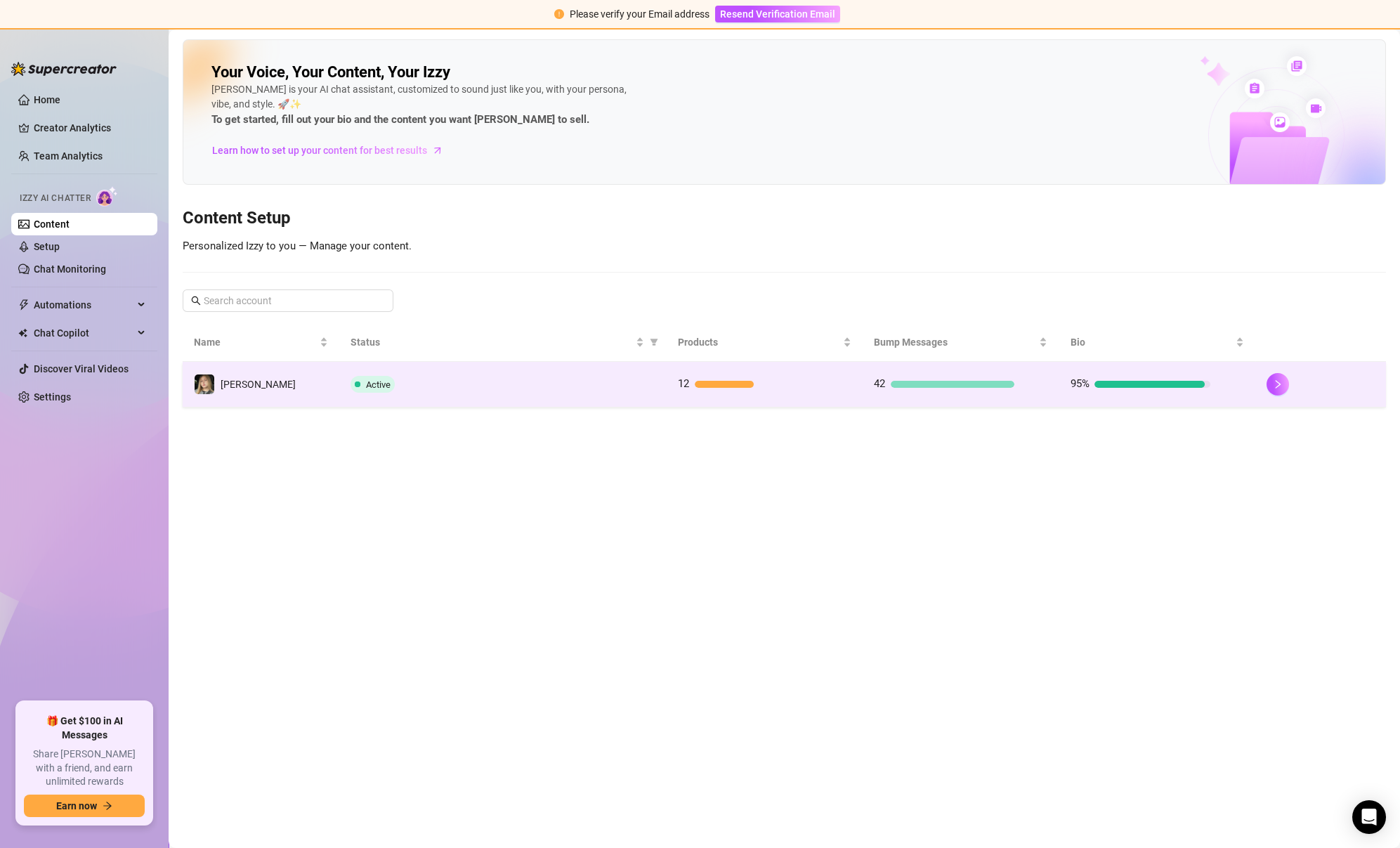
click at [502, 391] on td "Active" at bounding box center [502, 384] width 327 height 46
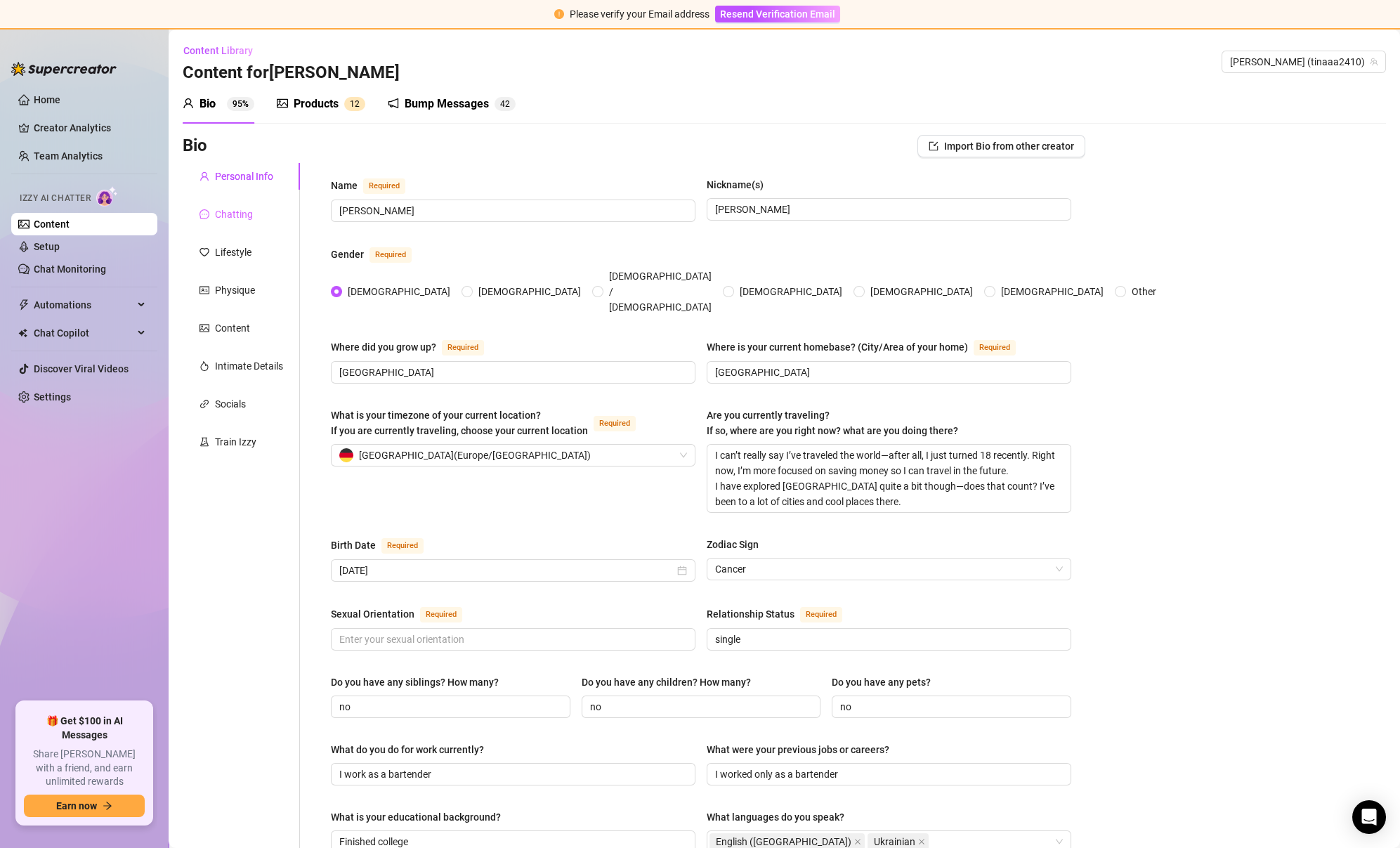
click at [255, 220] on div "Chatting" at bounding box center [241, 214] width 117 height 26
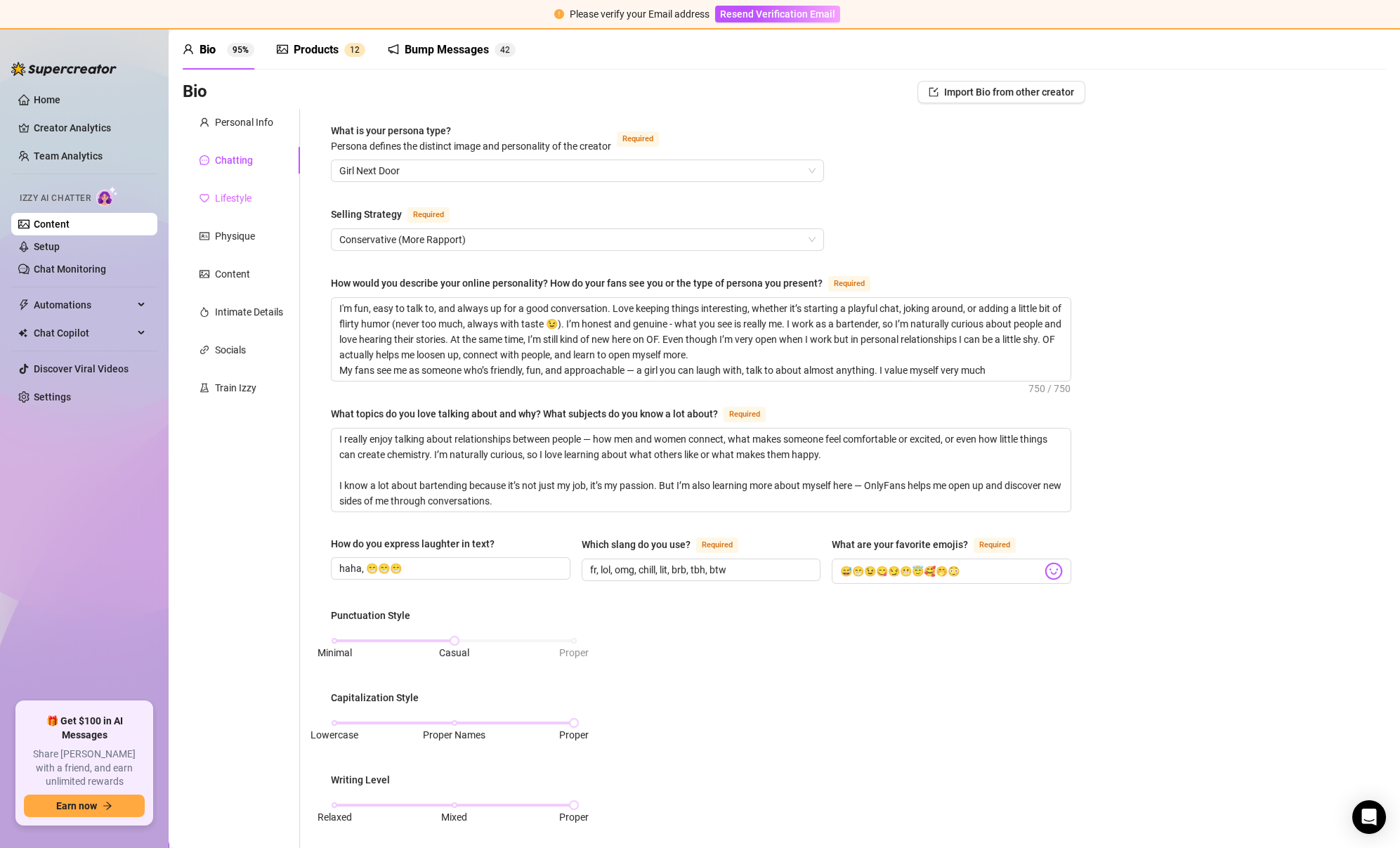
scroll to position [49, 0]
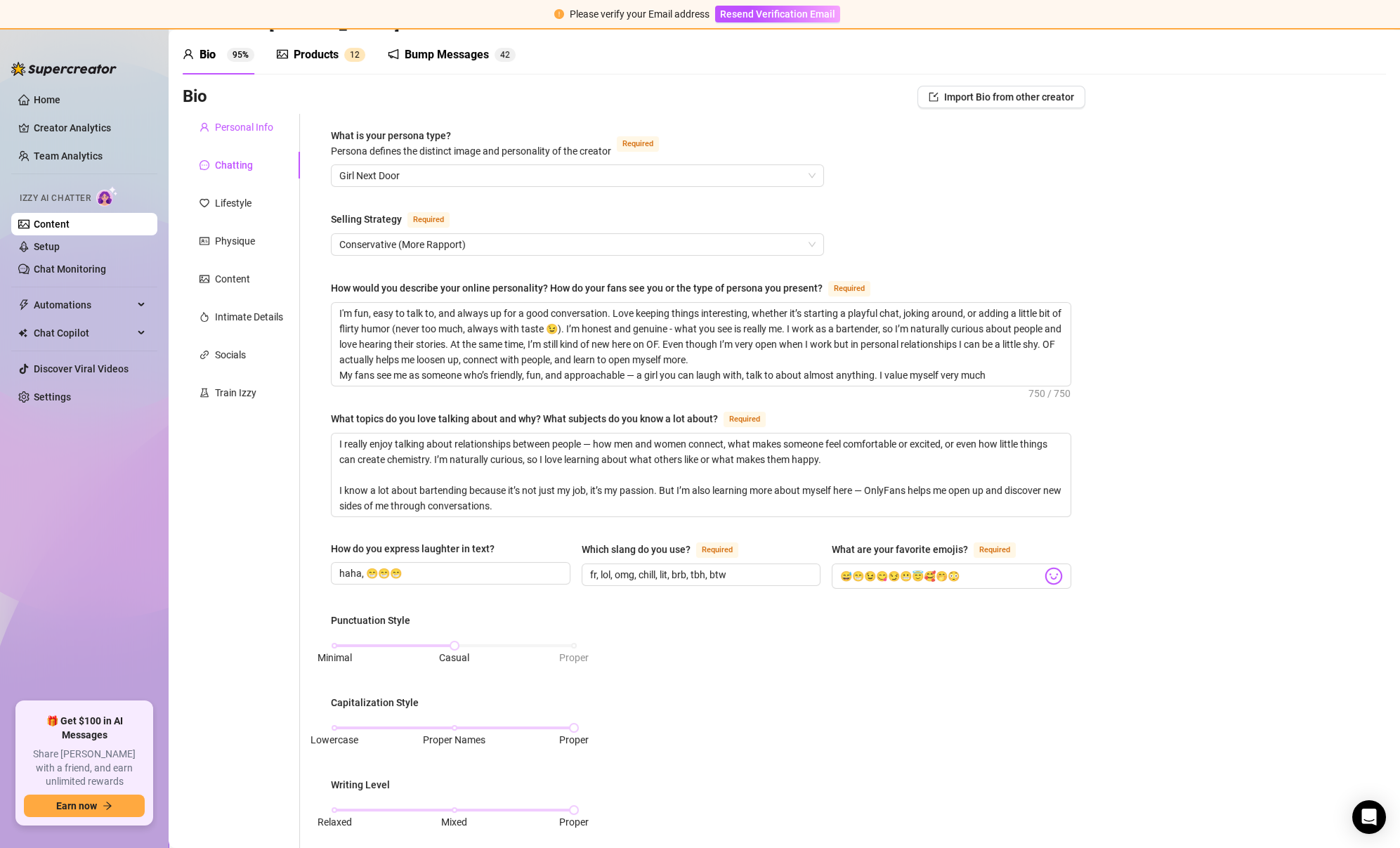
click at [245, 123] on div "Personal Info" at bounding box center [244, 127] width 58 height 16
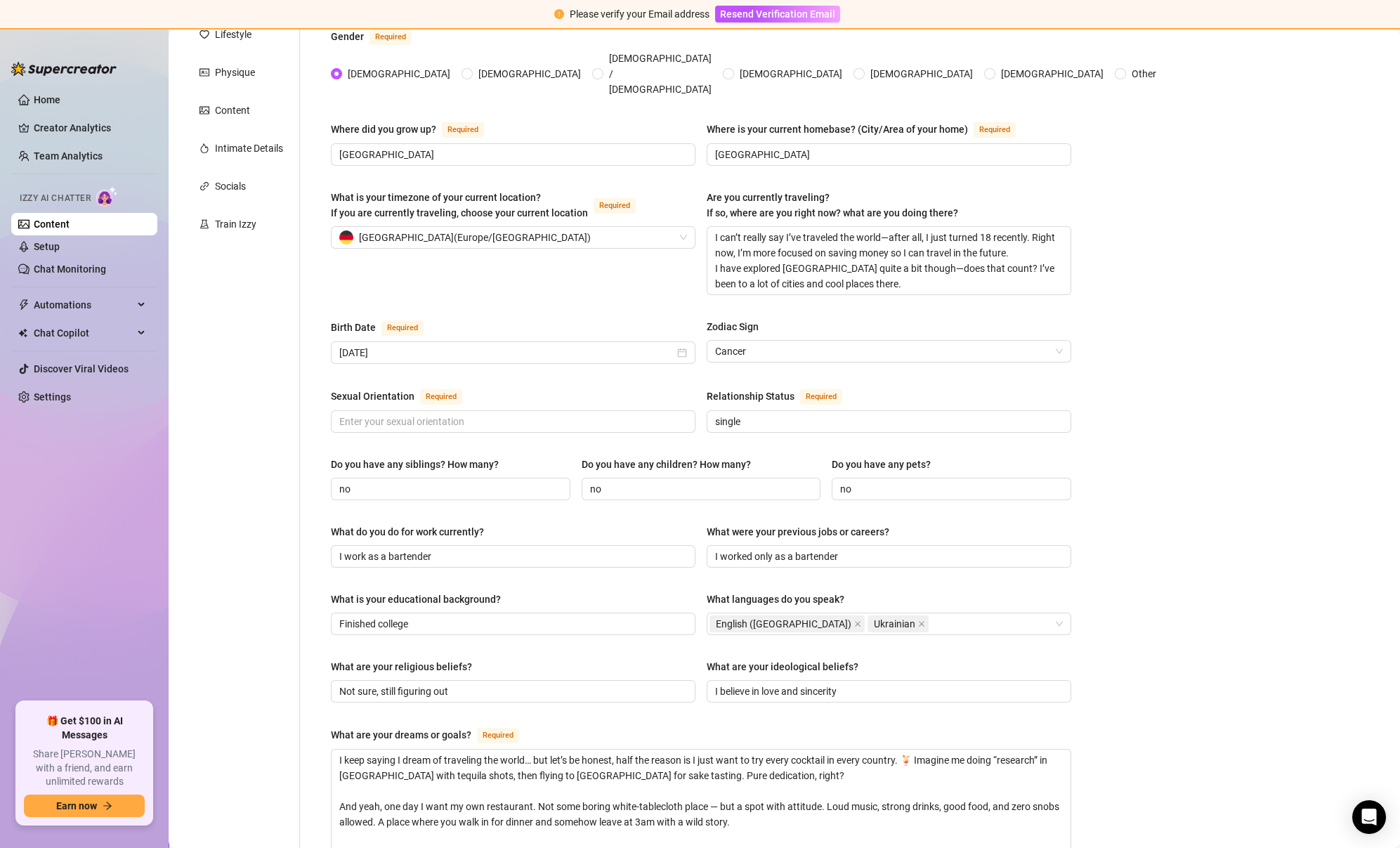
scroll to position [0, 0]
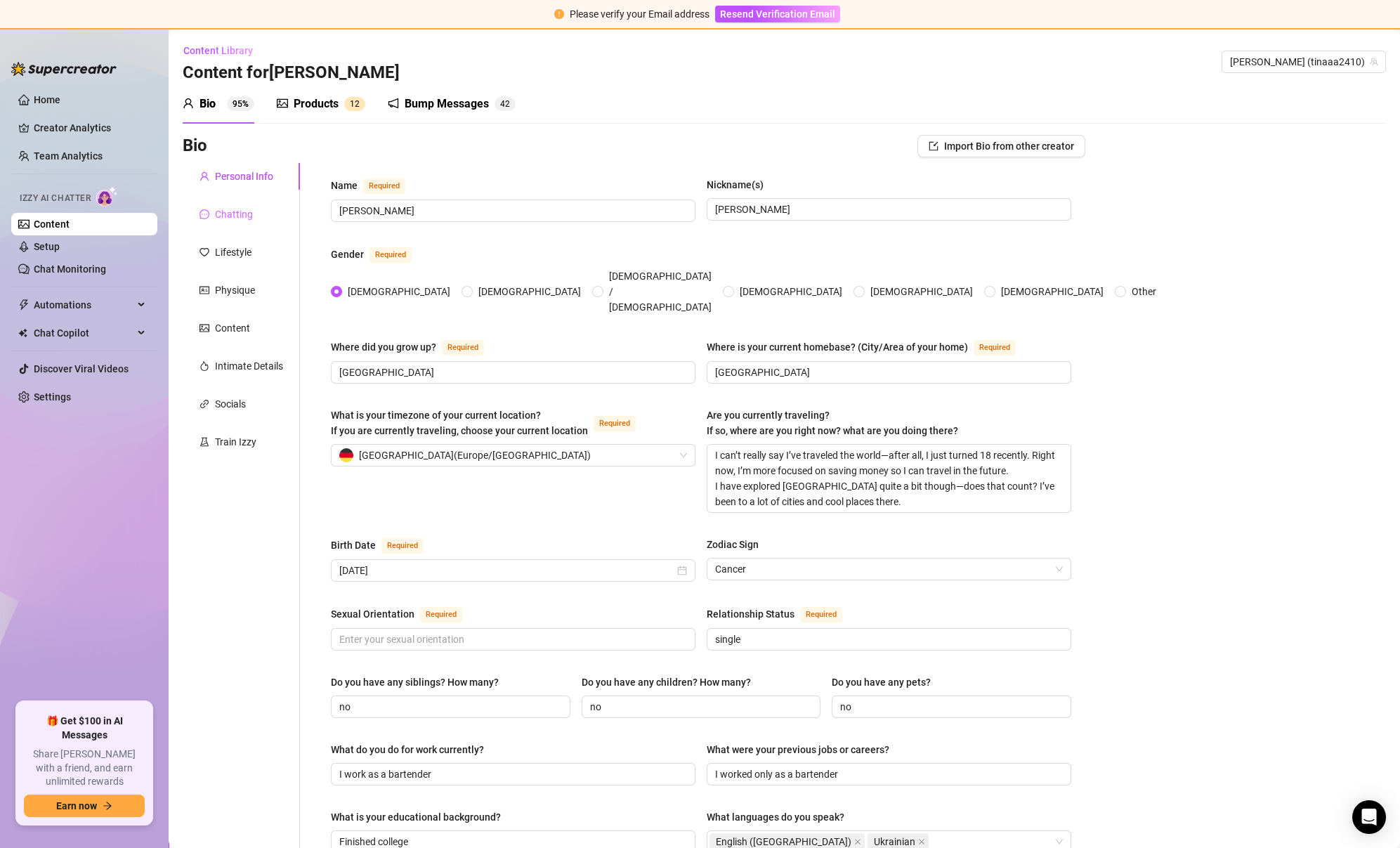
click at [245, 205] on div "Chatting" at bounding box center [241, 214] width 117 height 26
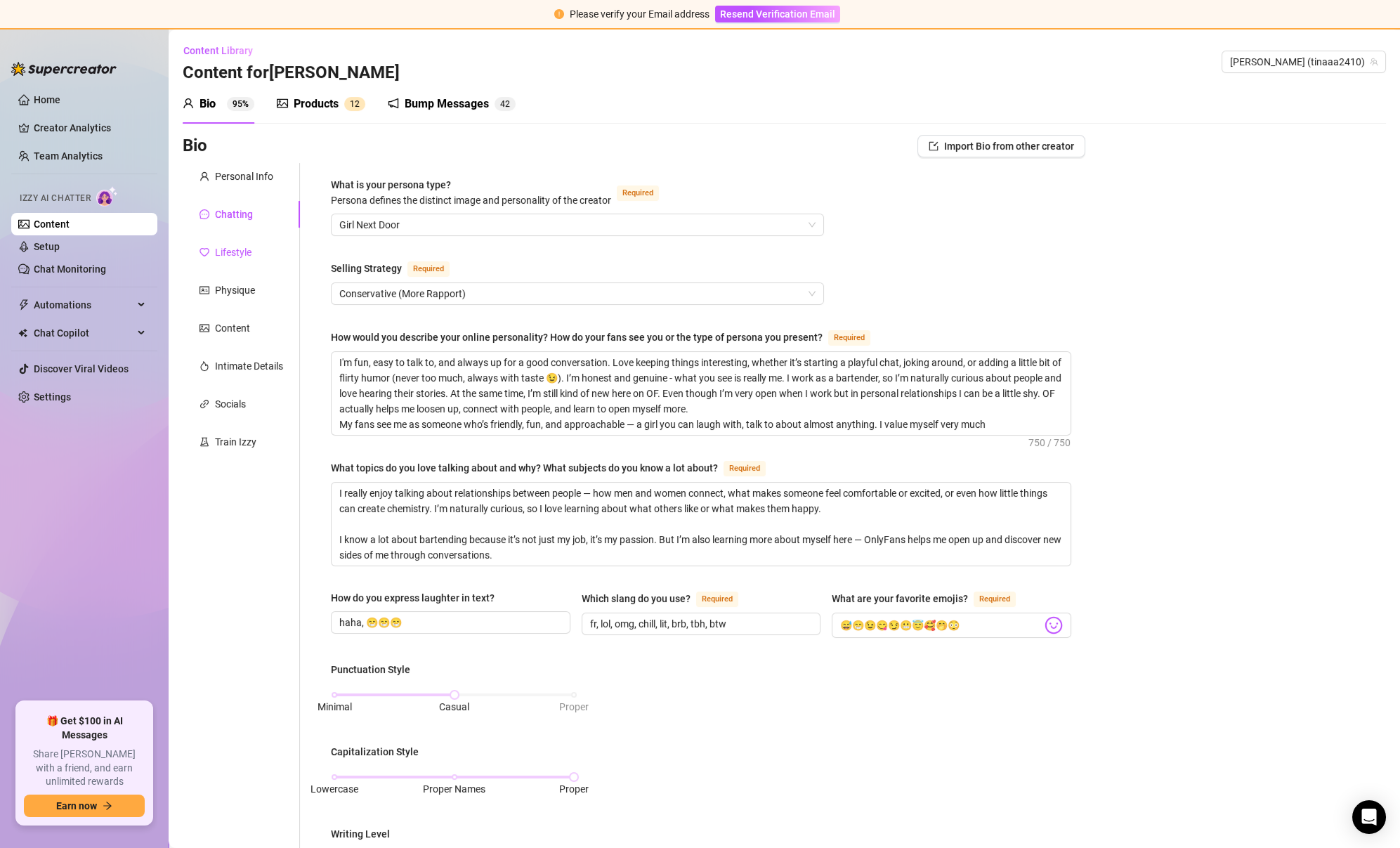
click at [218, 252] on div "Lifestyle" at bounding box center [233, 252] width 36 height 16
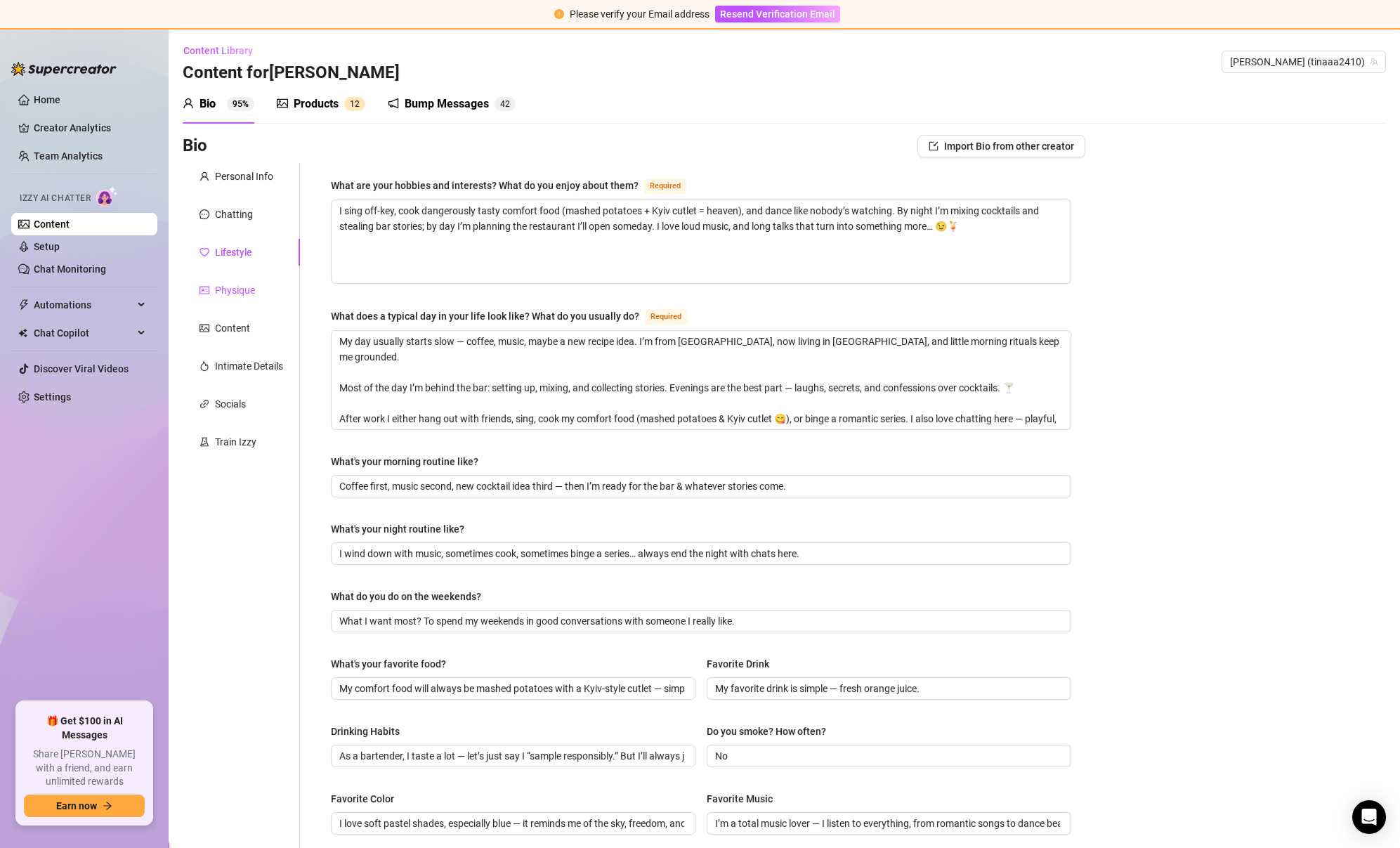
click at [253, 282] on div "Physique" at bounding box center [234, 290] width 40 height 16
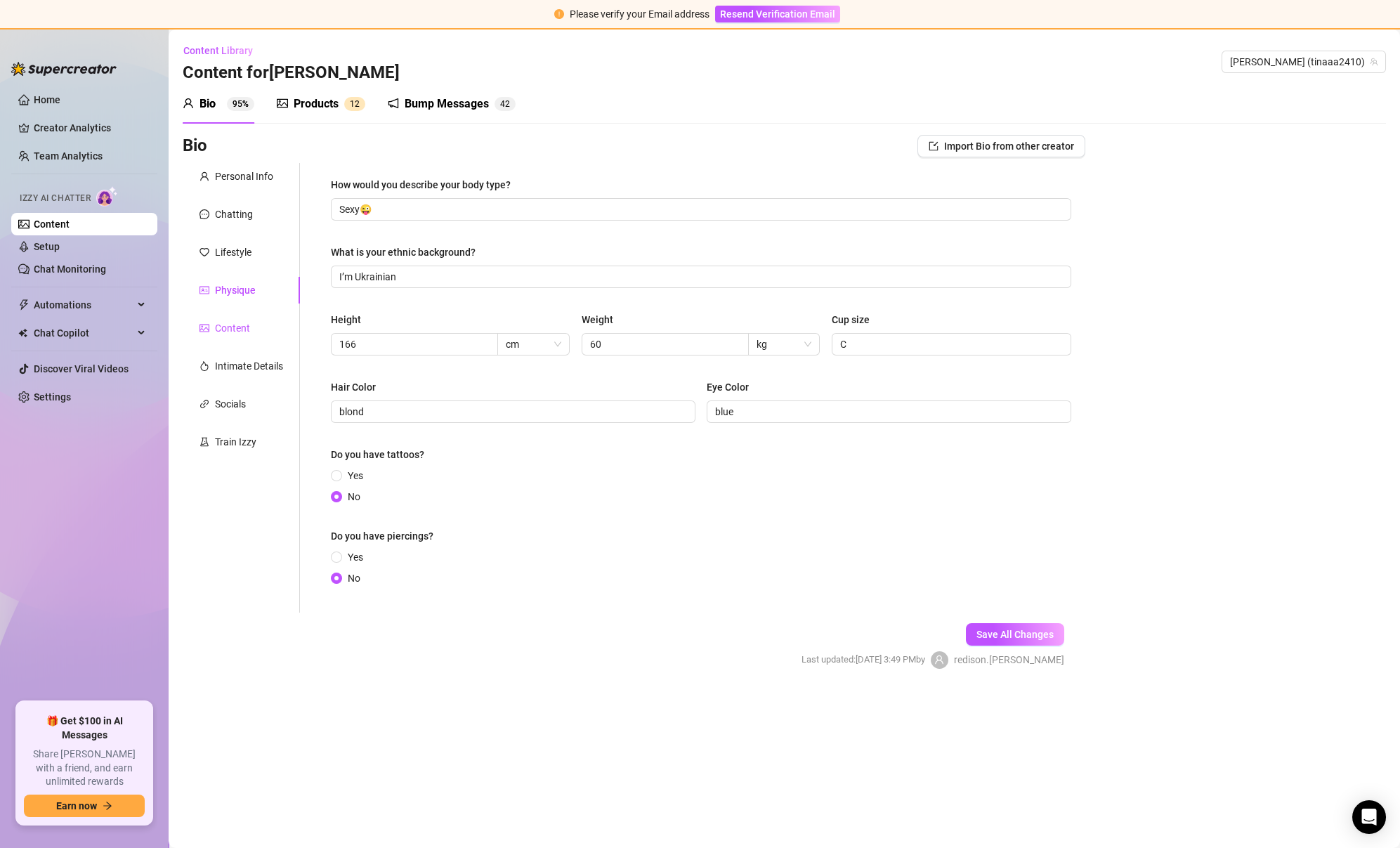
click at [238, 330] on div "Content" at bounding box center [233, 328] width 35 height 16
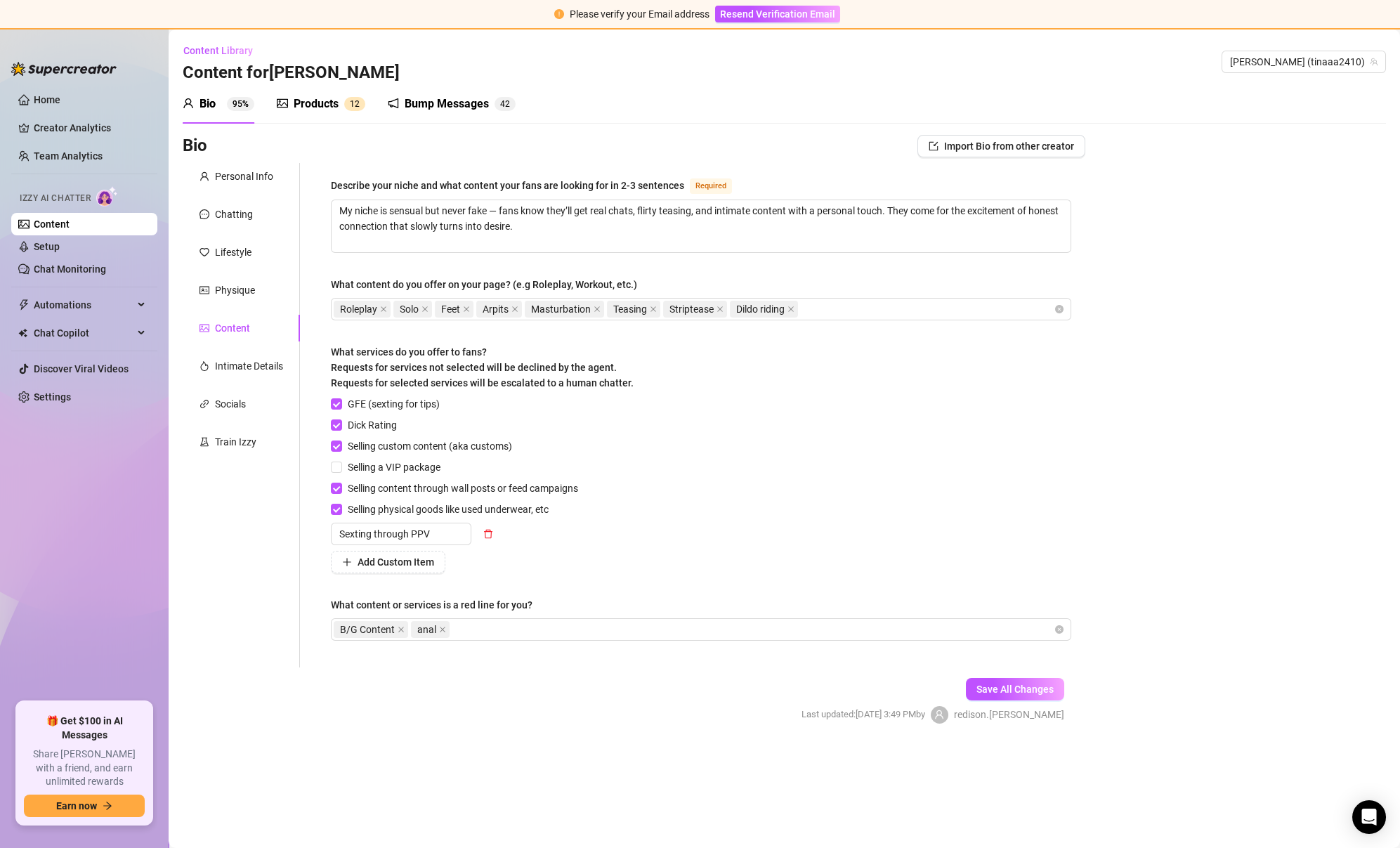
click at [239, 346] on div "Personal Info Chatting Lifestyle Physique Content Intimate Details Socials Trai…" at bounding box center [241, 415] width 117 height 504
click at [248, 361] on div "Intimate Details" at bounding box center [248, 366] width 68 height 16
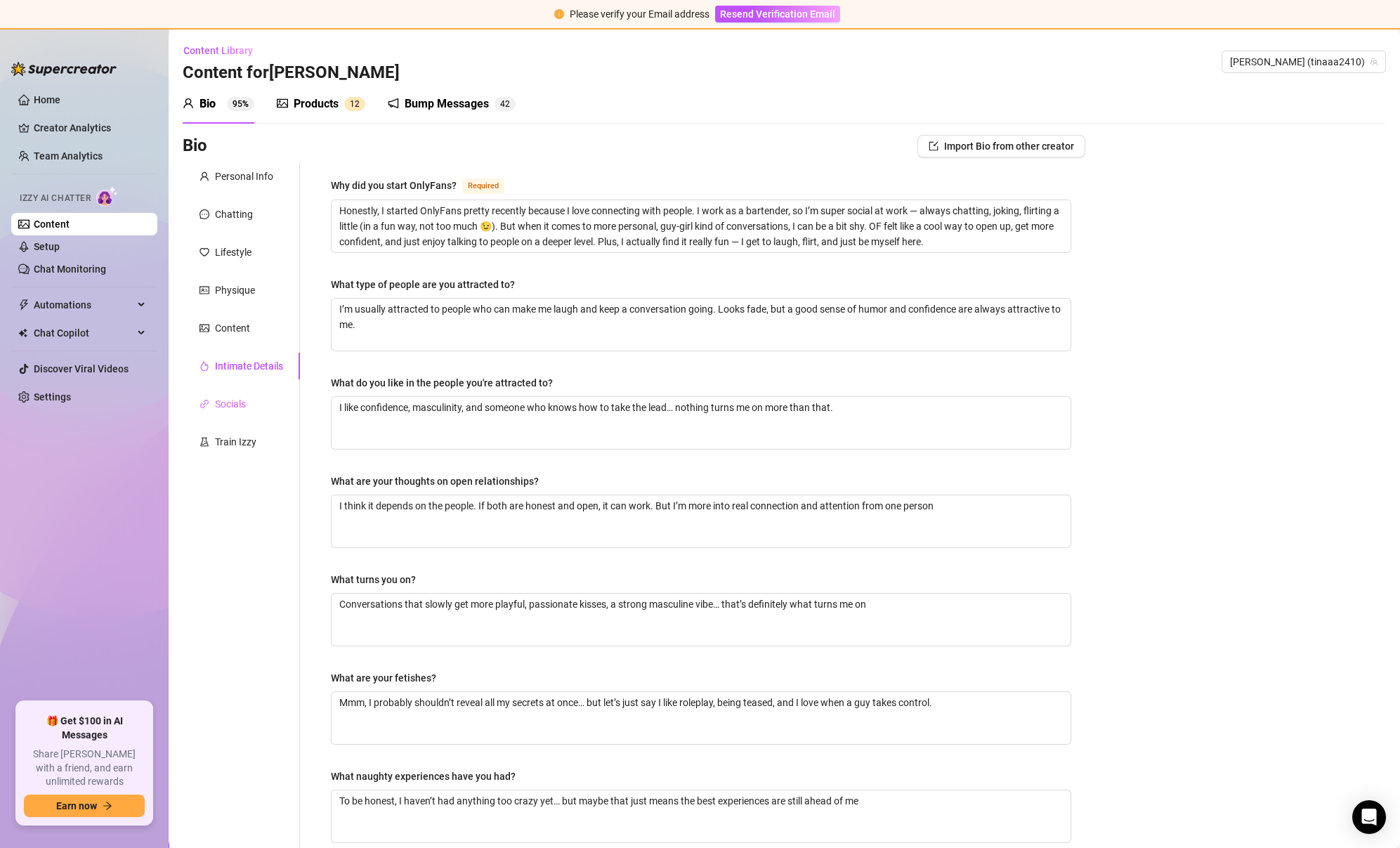
click at [248, 400] on div "Socials" at bounding box center [241, 404] width 117 height 26
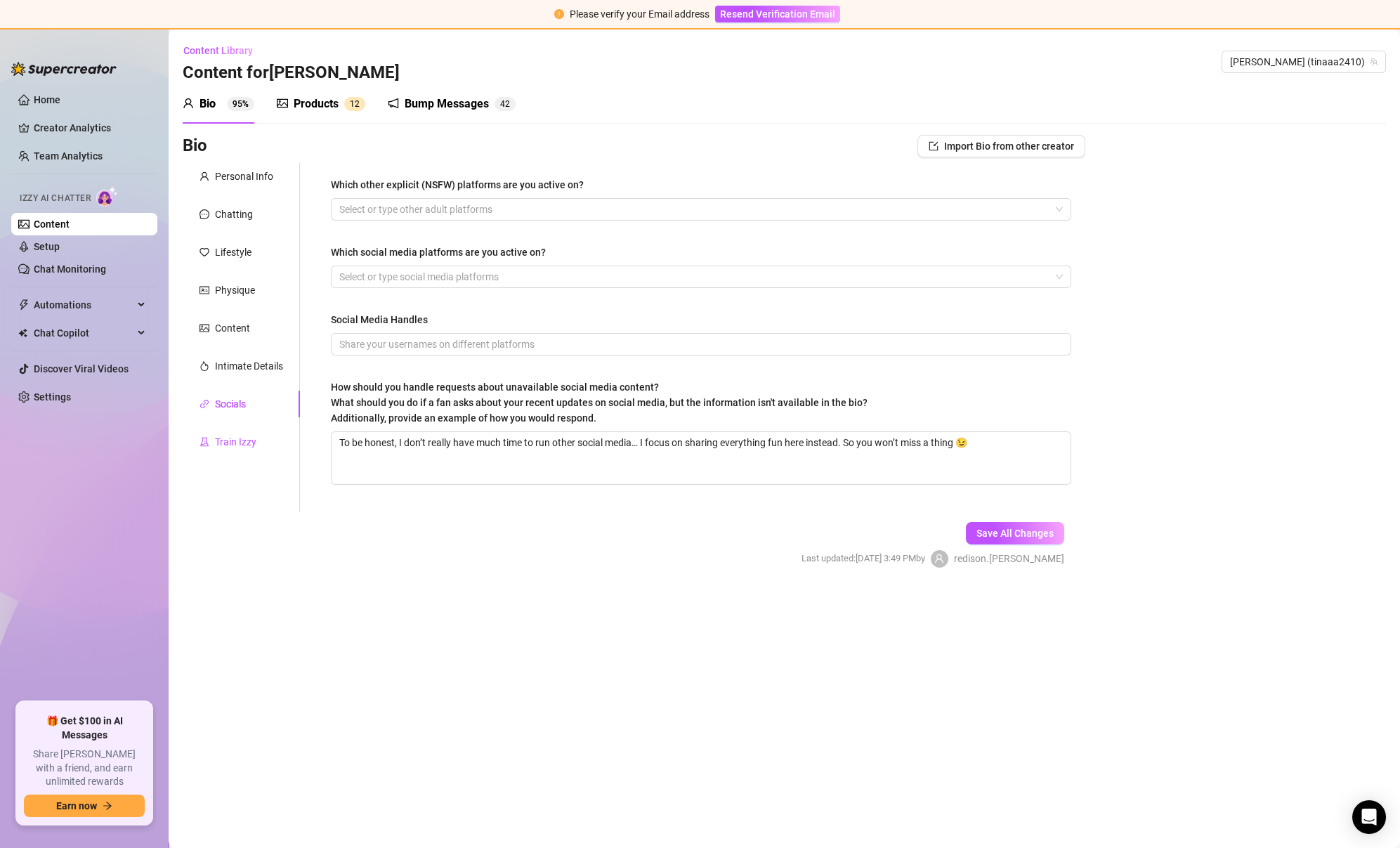
click at [248, 437] on div "Train Izzy" at bounding box center [235, 443] width 41 height 16
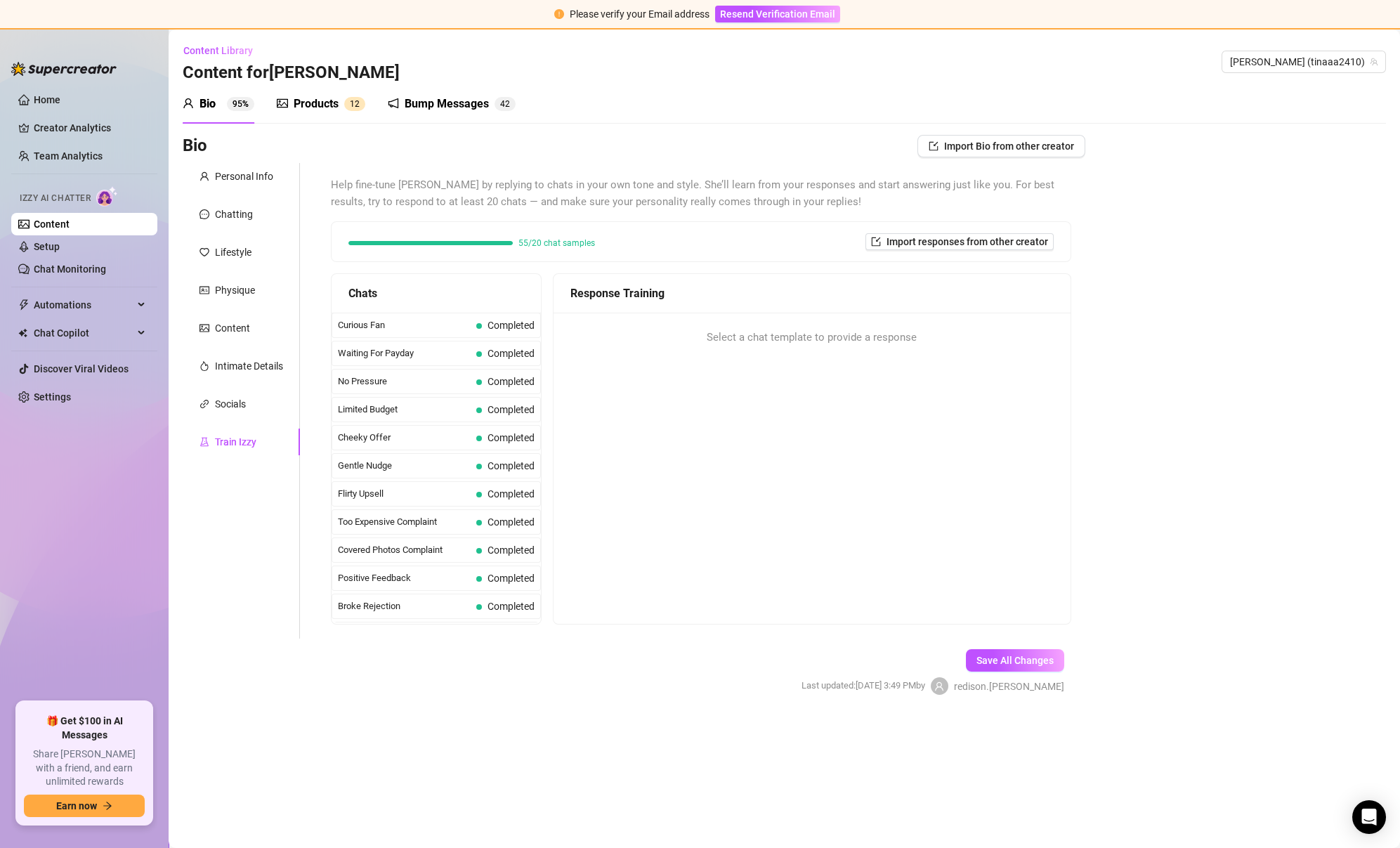
click at [419, 86] on div "Bump Messages 4 2" at bounding box center [451, 104] width 128 height 40
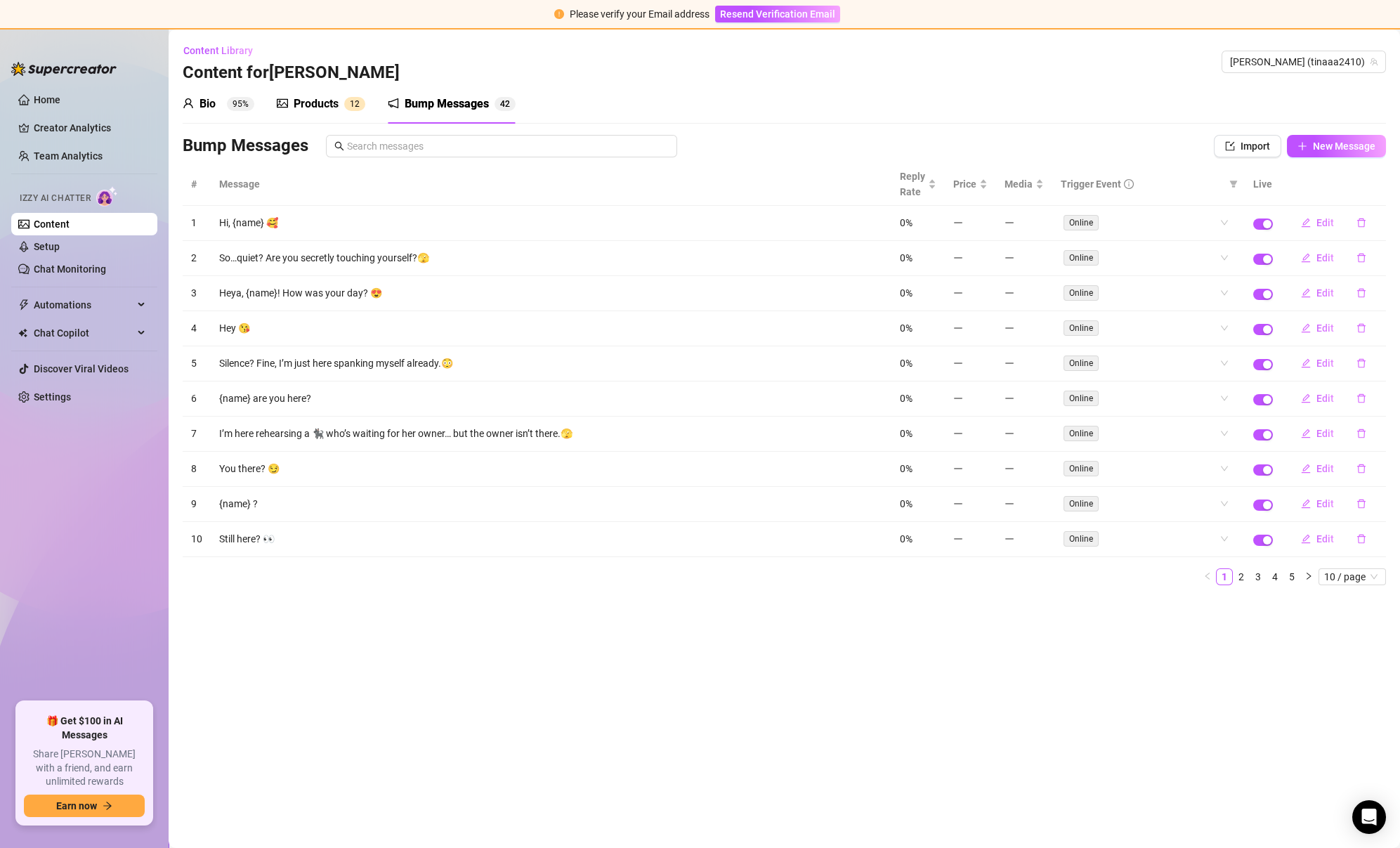
click at [197, 104] on div "Bio 95%" at bounding box center [218, 103] width 71 height 17
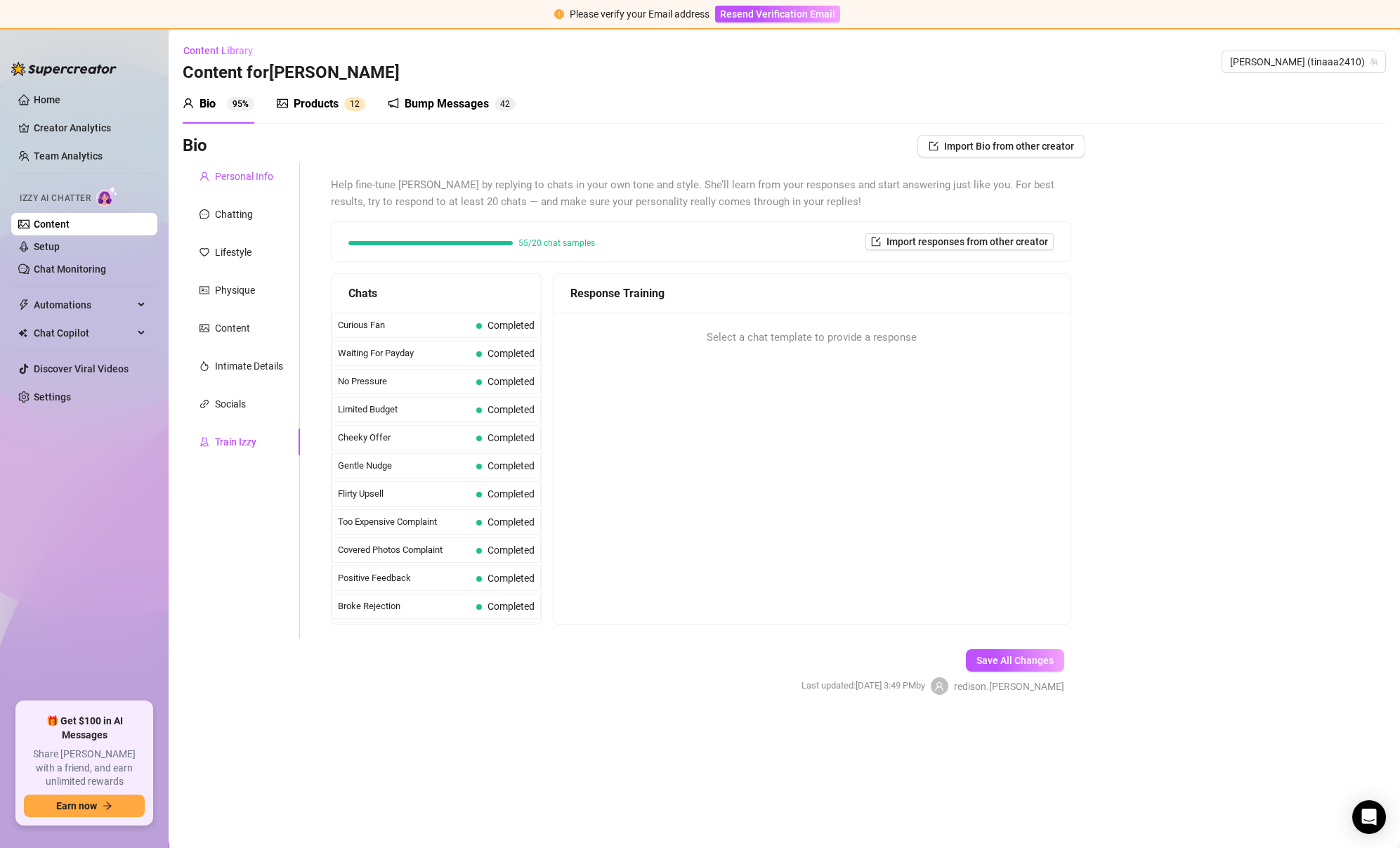
click at [240, 168] on div "Personal Info" at bounding box center [244, 176] width 58 height 16
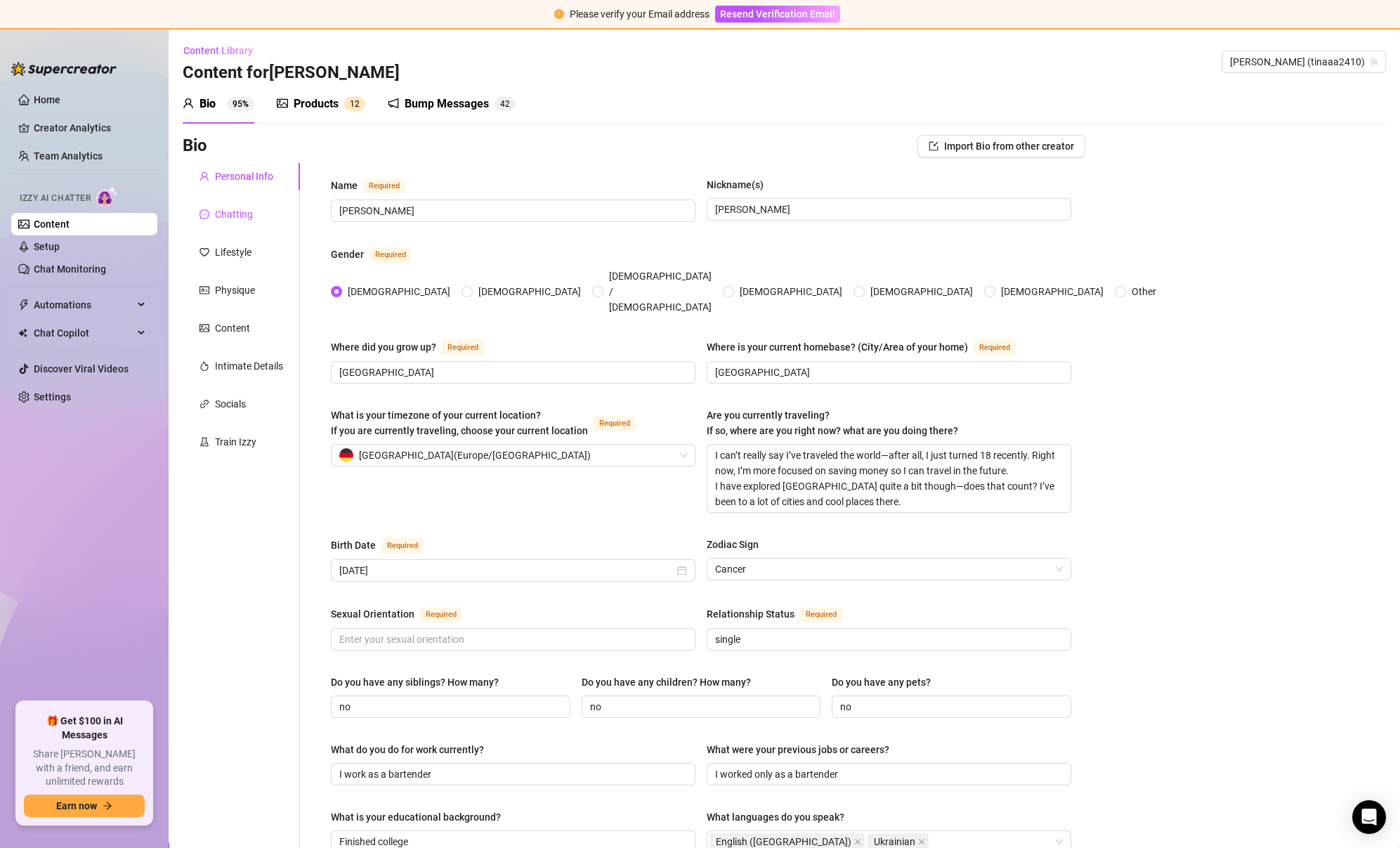
click at [241, 215] on div "Chatting" at bounding box center [233, 214] width 38 height 16
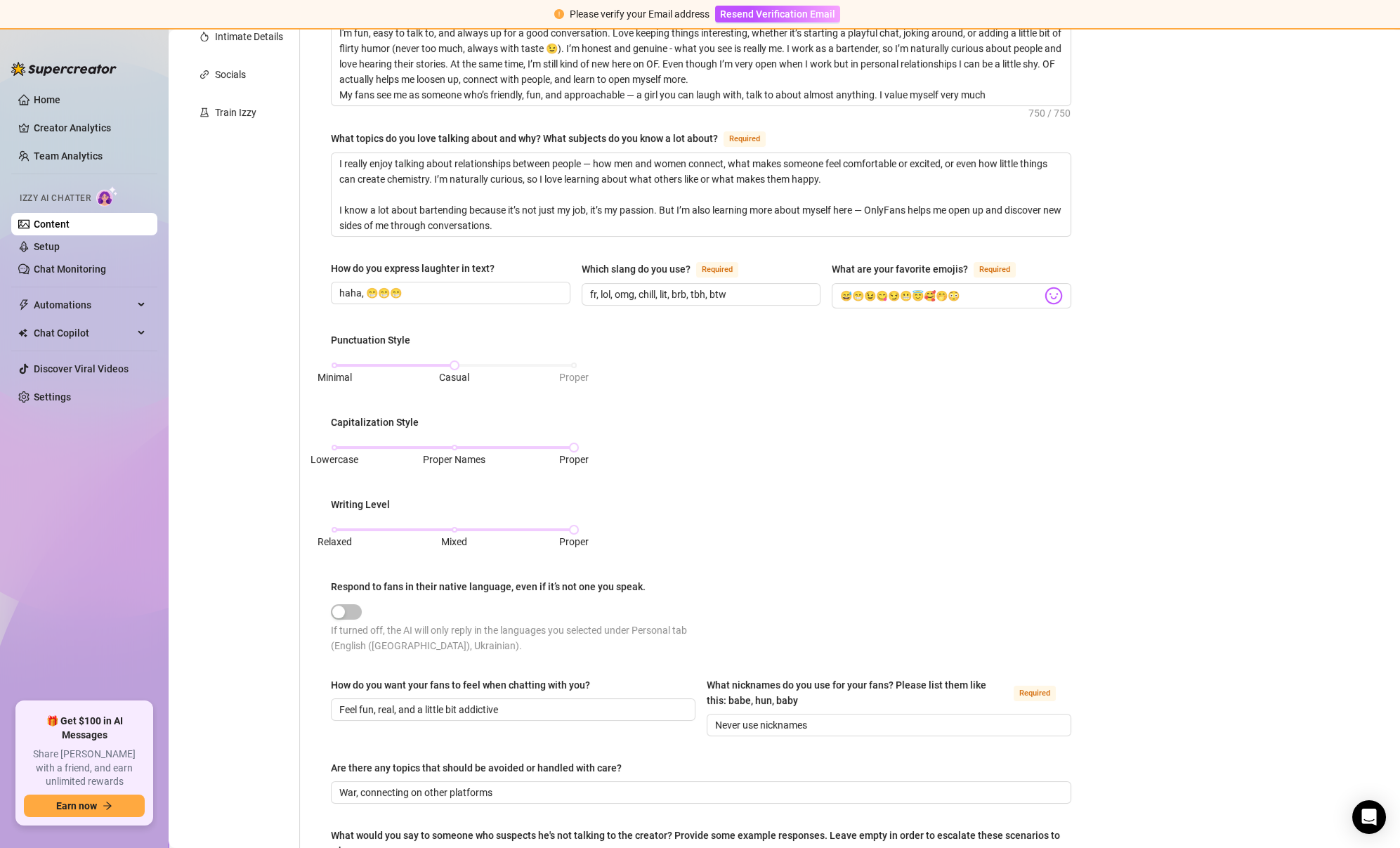
scroll to position [343, 0]
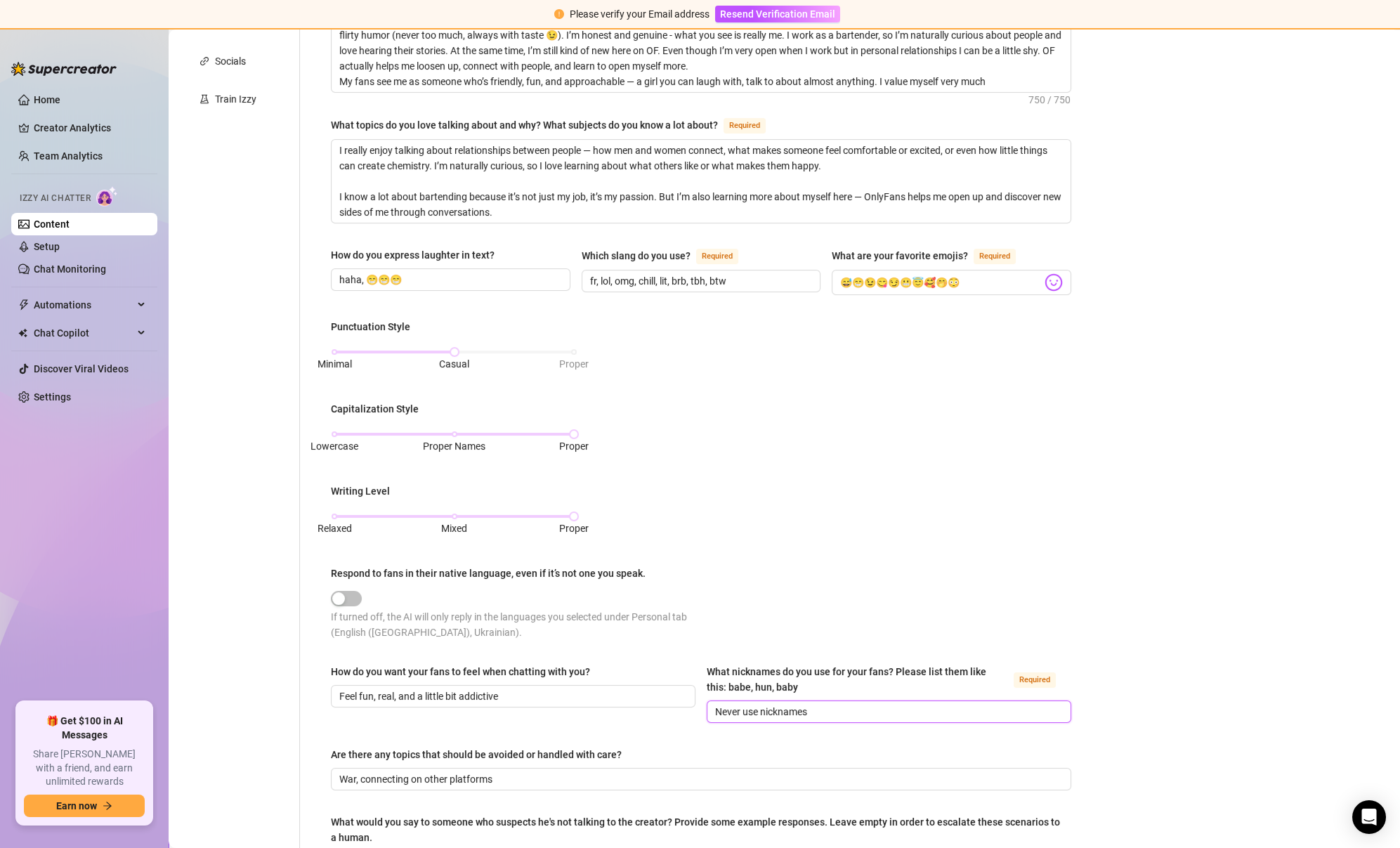
drag, startPoint x: 826, startPoint y: 711, endPoint x: 556, endPoint y: 707, distance: 270.0
click at [556, 707] on div "How do you want your fans to feel when chatting with you? Feel fun, real, and a…" at bounding box center [700, 699] width 740 height 71
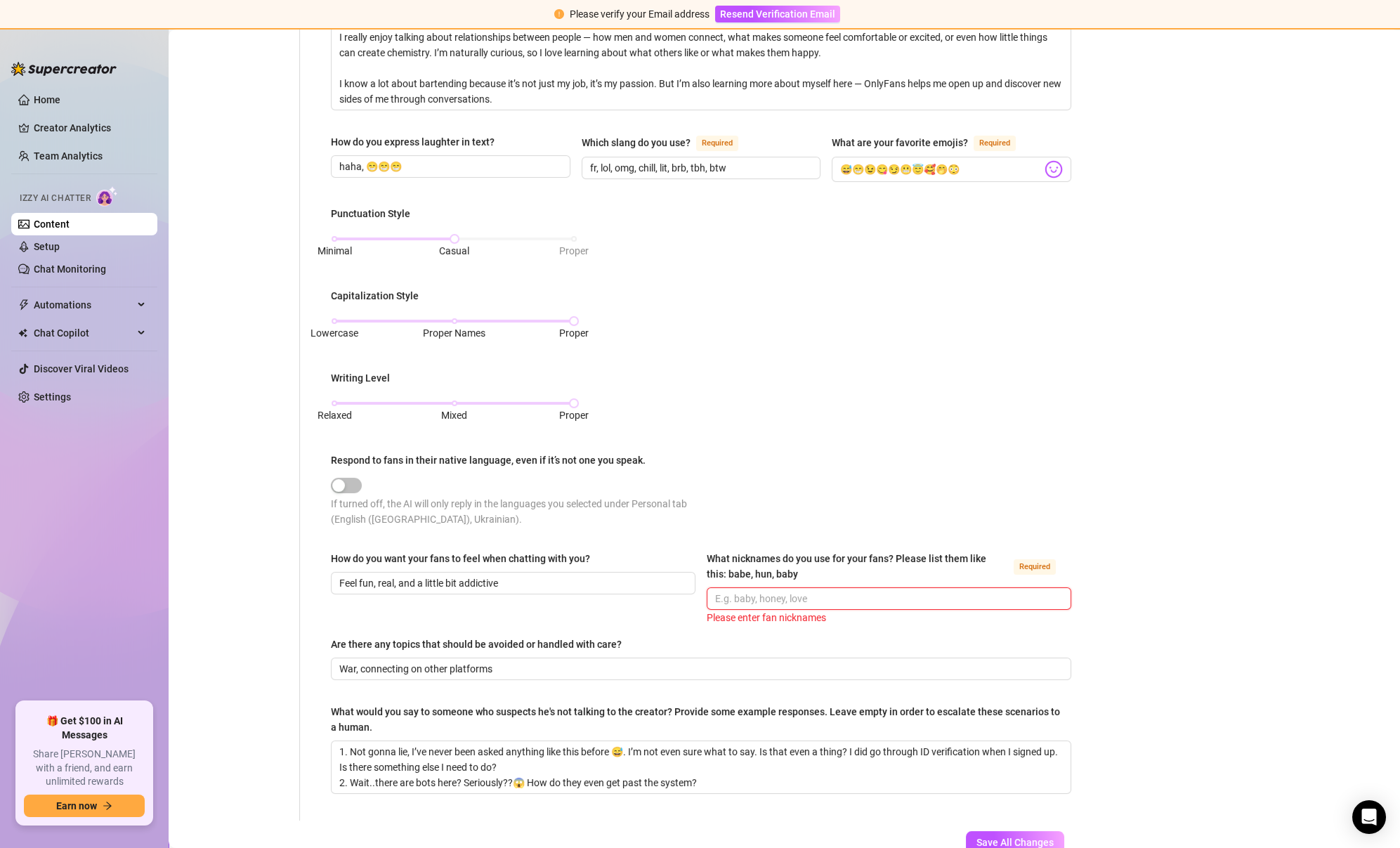
scroll to position [546, 0]
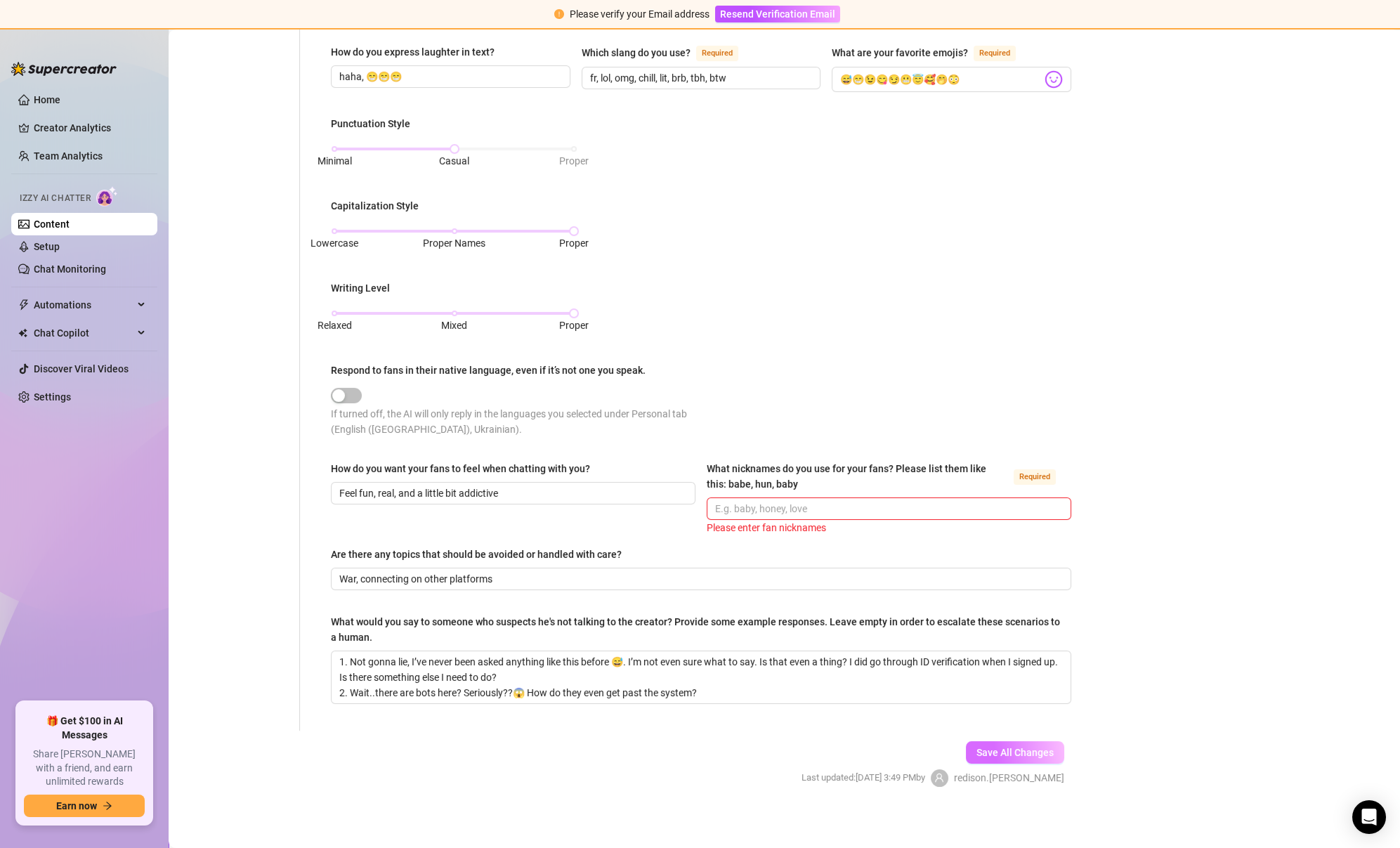
click at [996, 747] on span "Save All Changes" at bounding box center [1015, 752] width 78 height 11
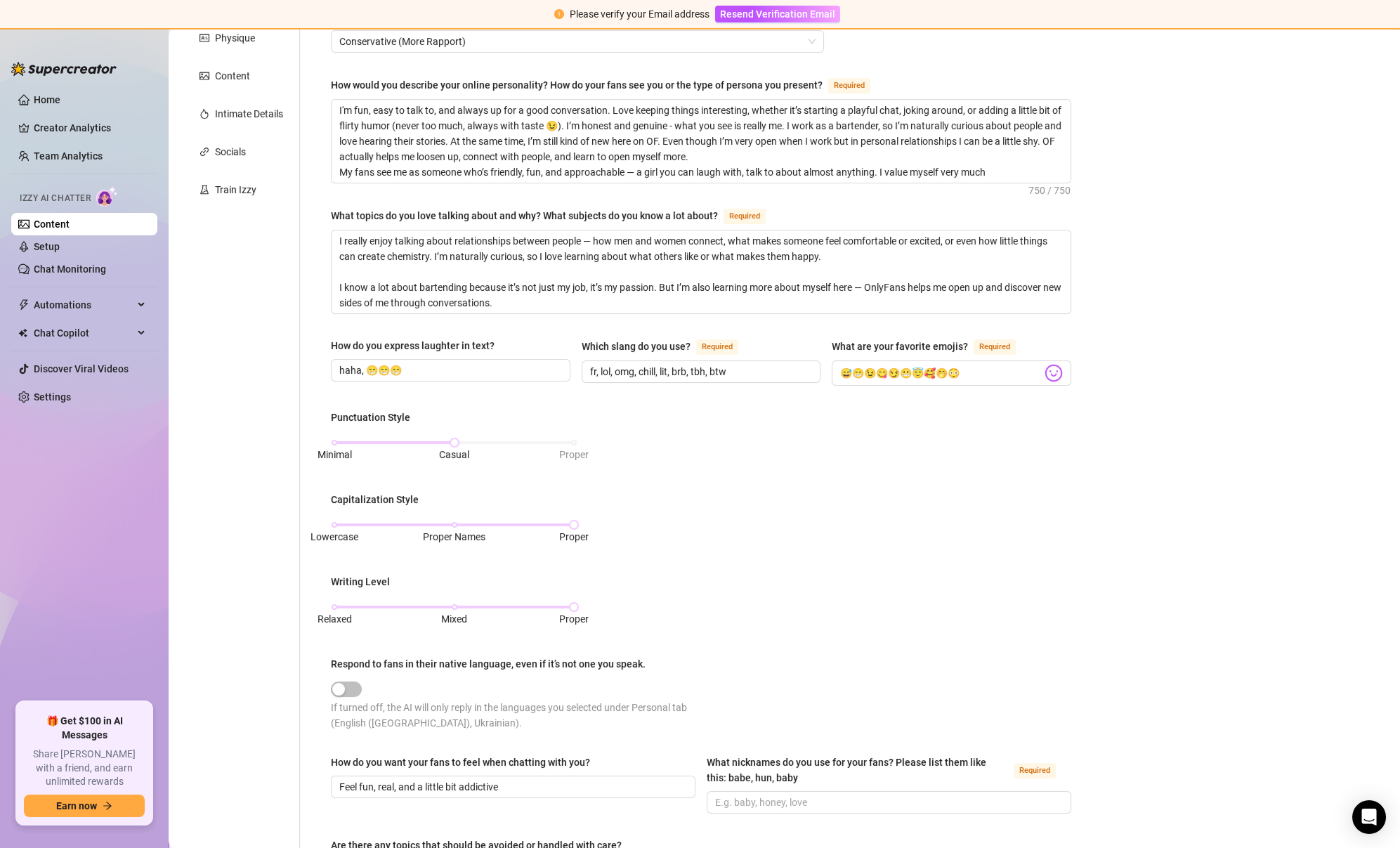
scroll to position [0, 0]
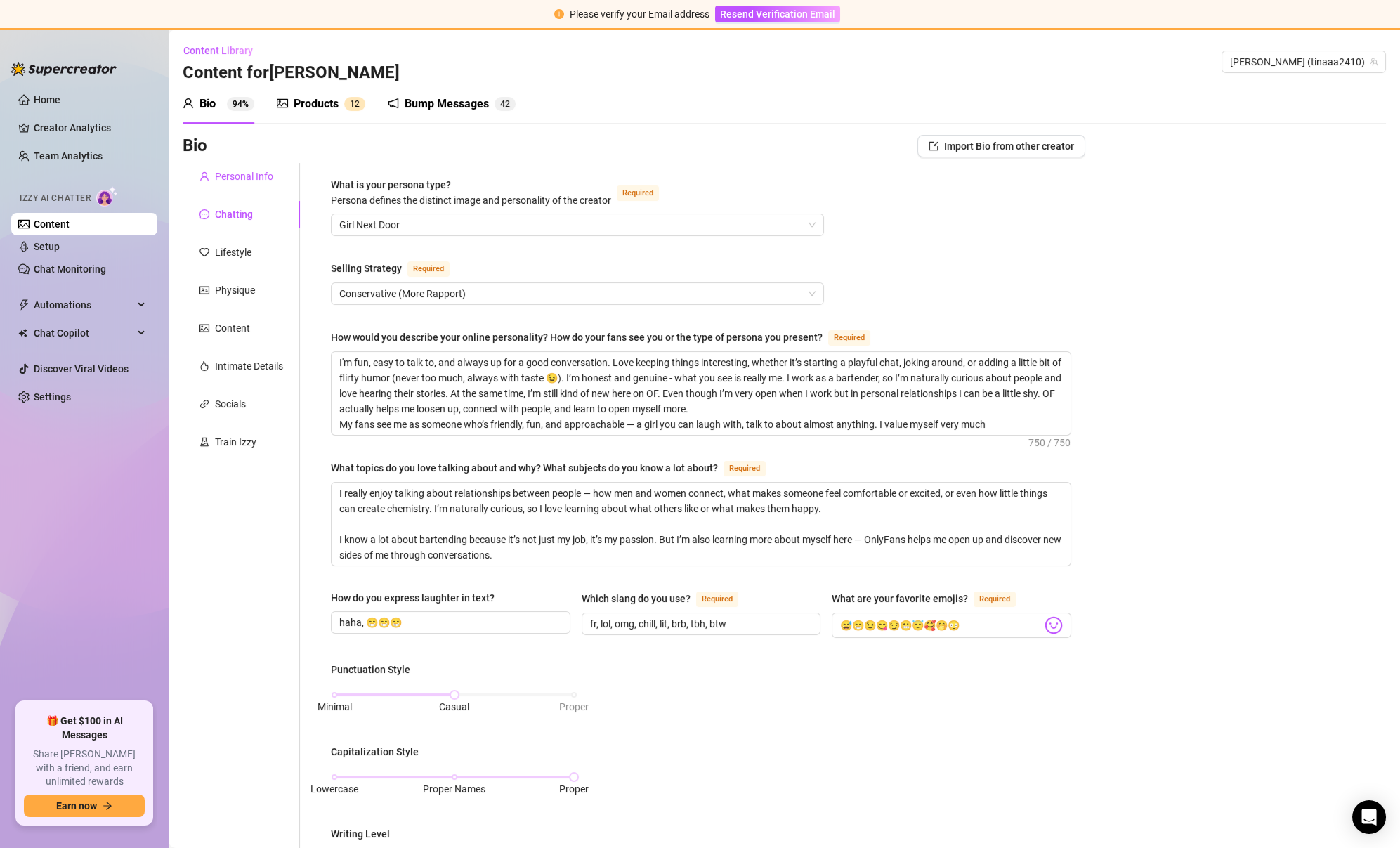
click at [241, 178] on div "Personal Info" at bounding box center [244, 176] width 58 height 16
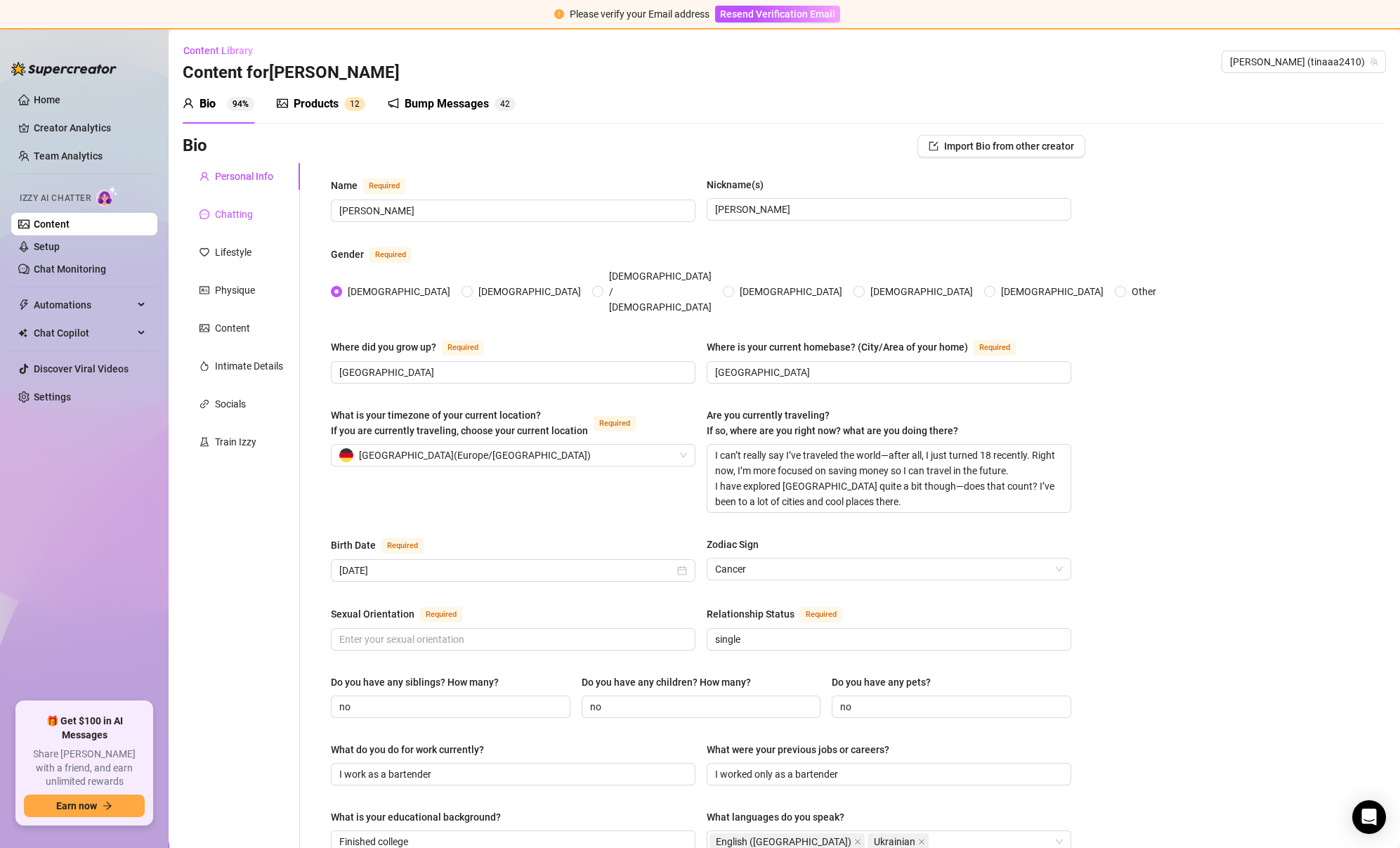
click at [248, 206] on div "Chatting" at bounding box center [233, 214] width 38 height 16
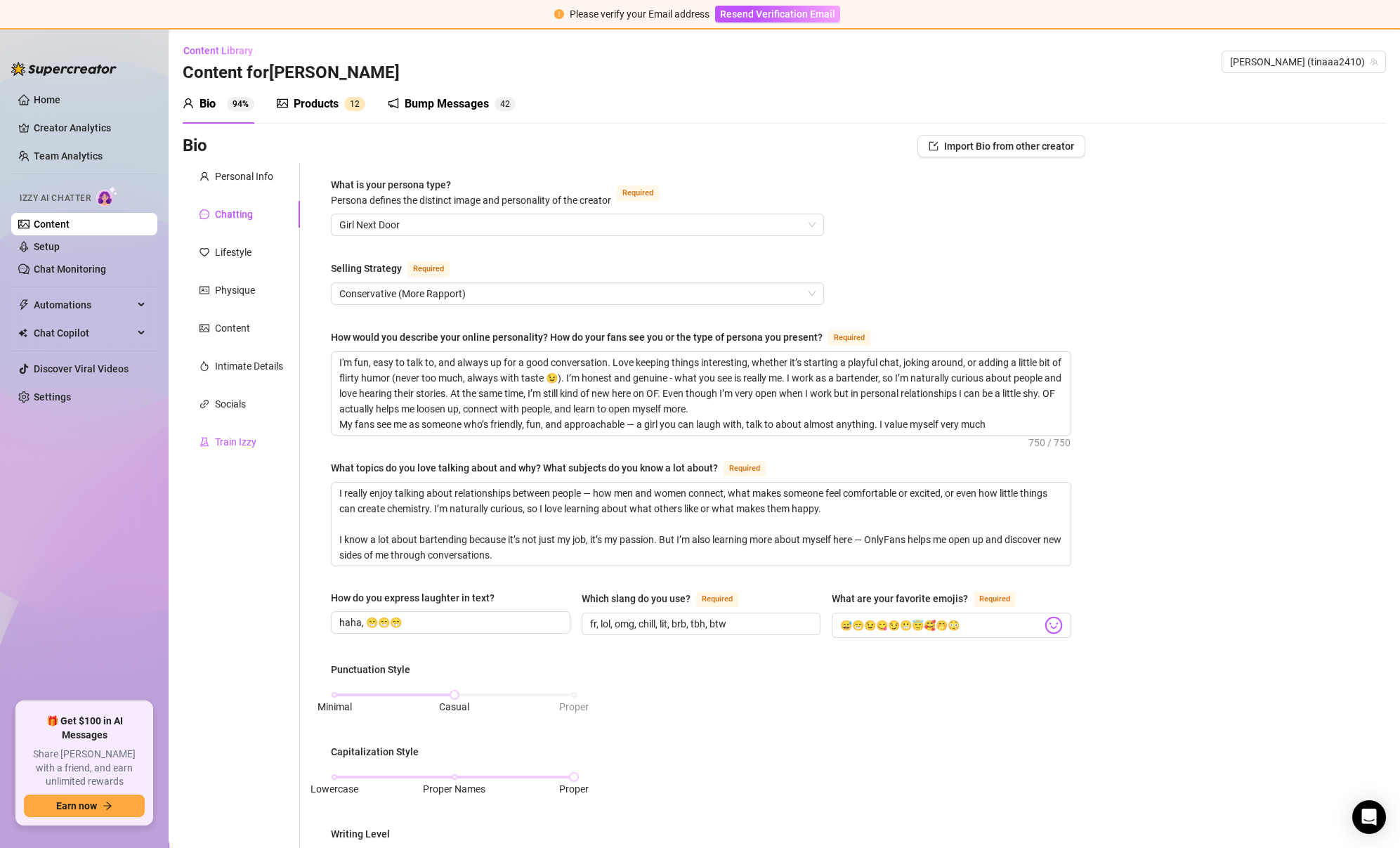
click at [243, 437] on div "Train Izzy" at bounding box center [235, 443] width 41 height 16
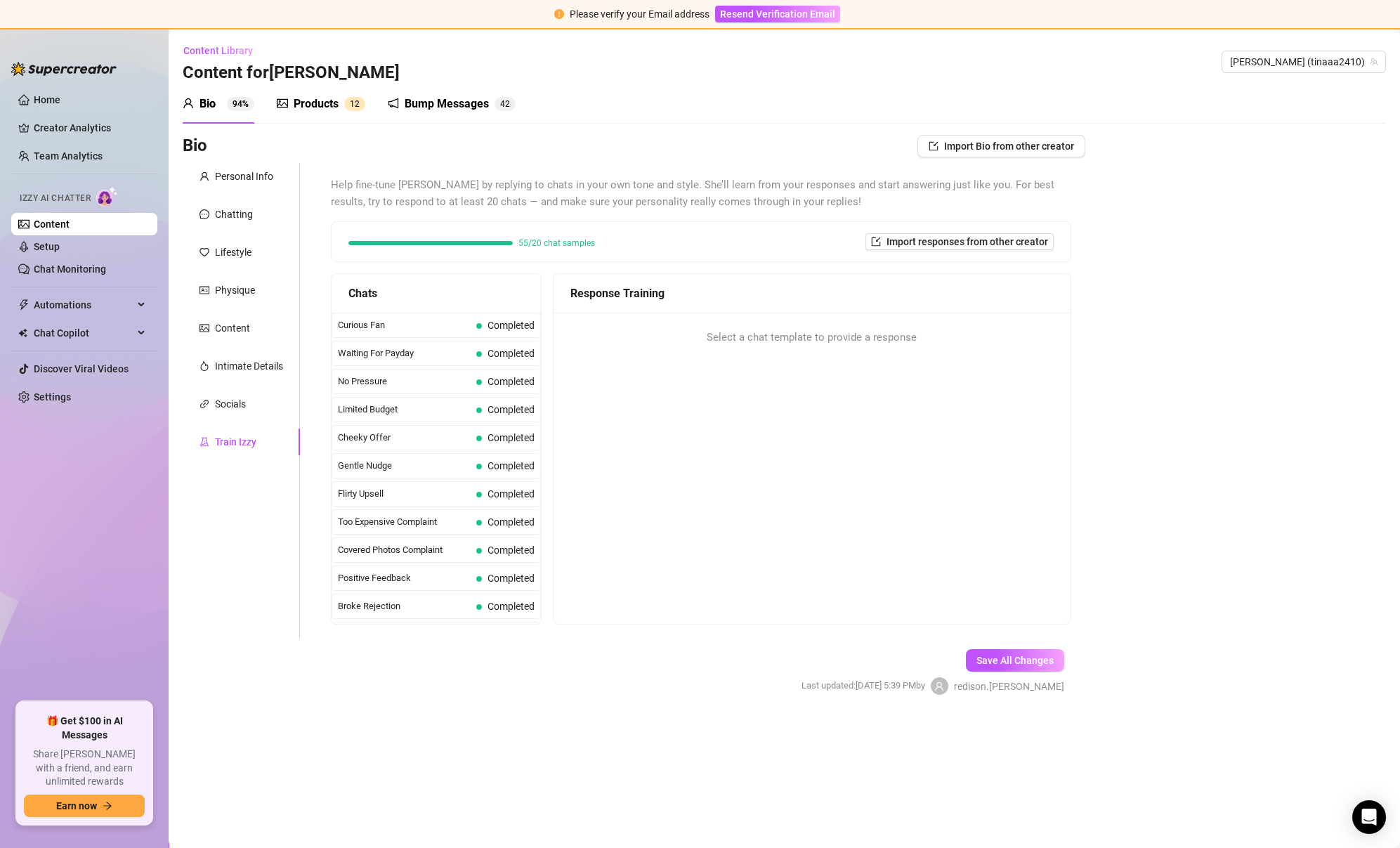
click at [322, 102] on div "Products" at bounding box center [315, 103] width 45 height 17
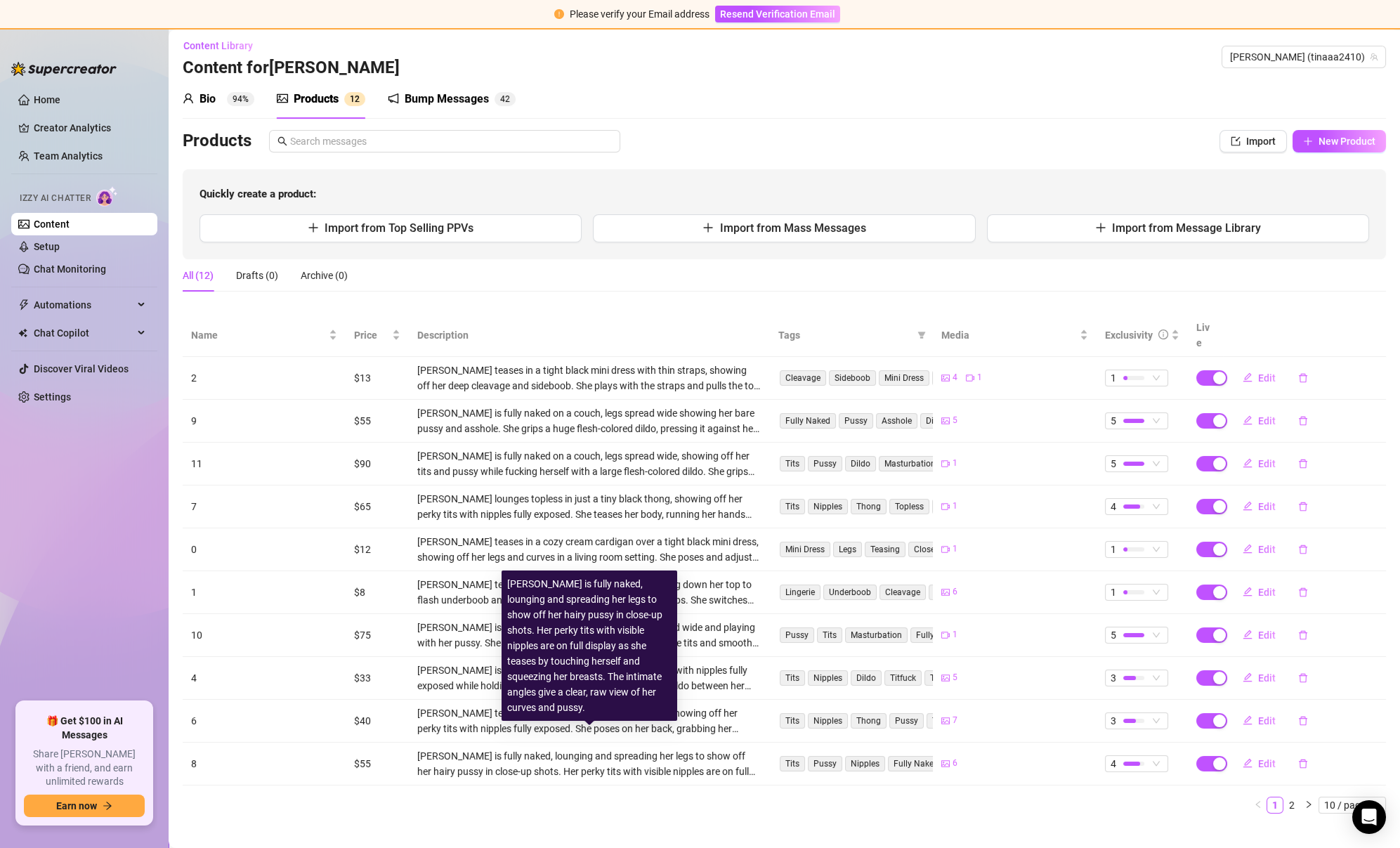
scroll to position [4, 0]
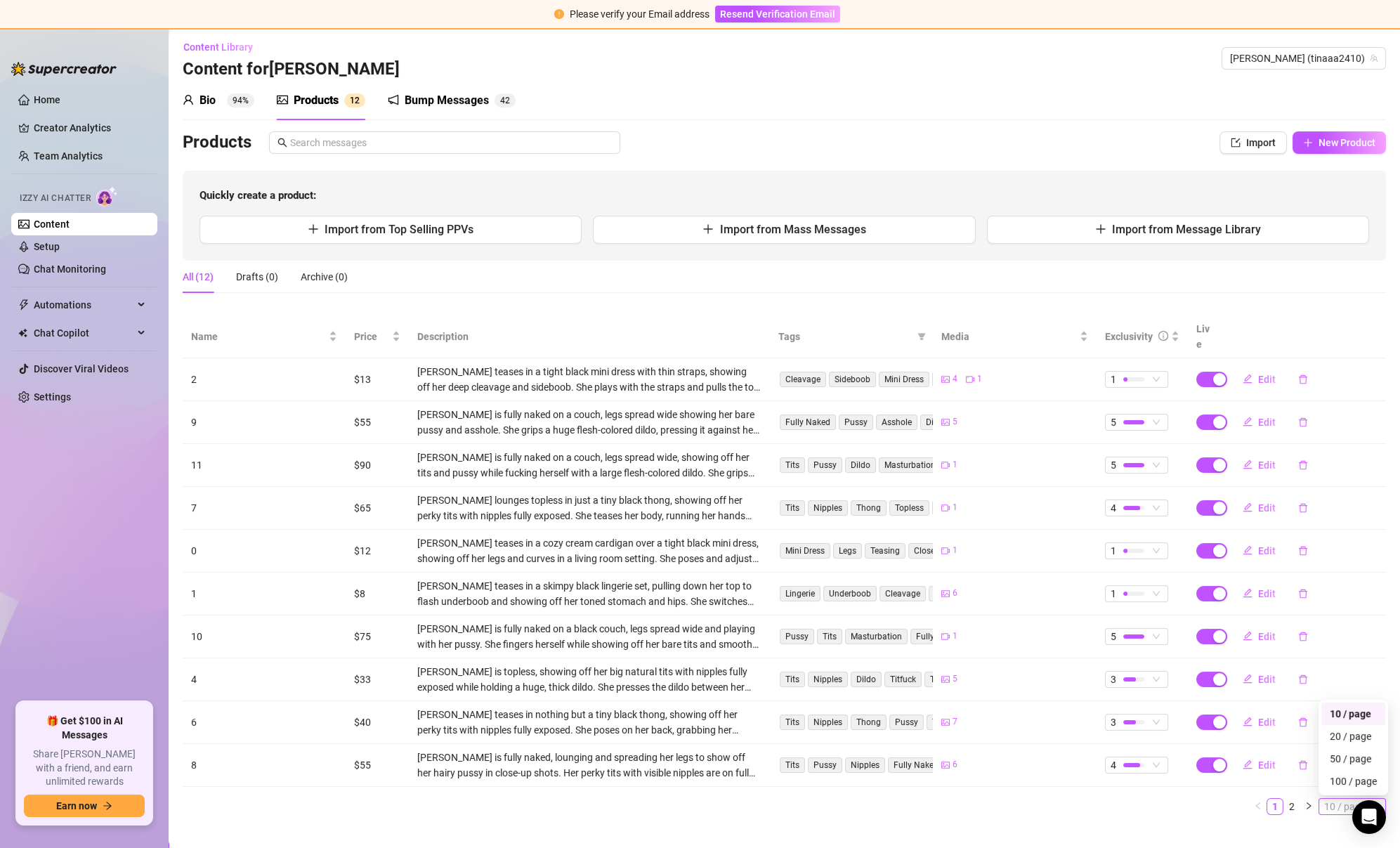
click at [1341, 799] on span "10 / page" at bounding box center [1352, 807] width 56 height 16
click at [1362, 725] on div "20 / page" at bounding box center [1352, 737] width 64 height 23
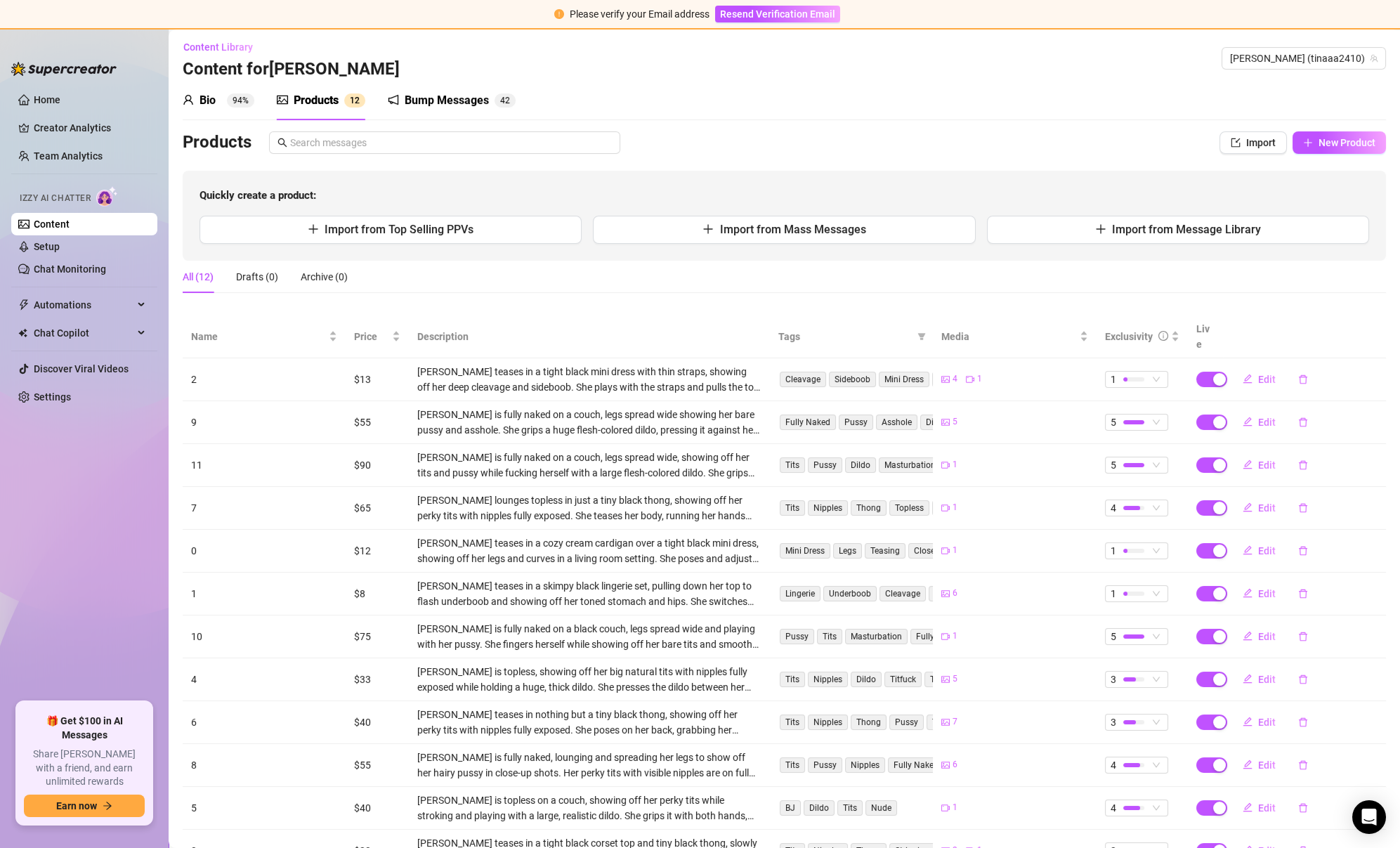
scroll to position [50, 0]
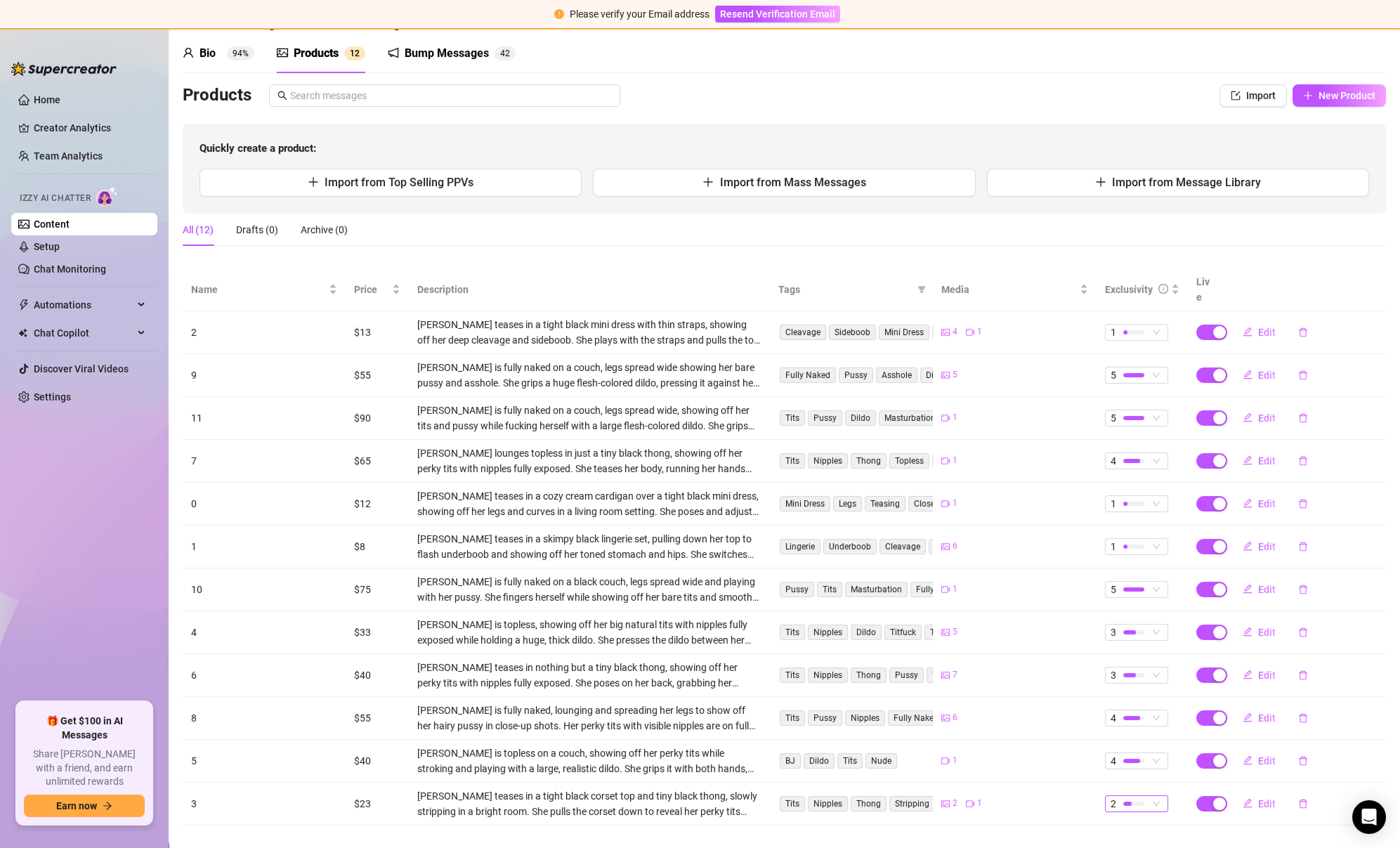
click at [1155, 796] on span "2" at bounding box center [1136, 804] width 52 height 16
click at [1158, 715] on span "3" at bounding box center [1162, 715] width 92 height 16
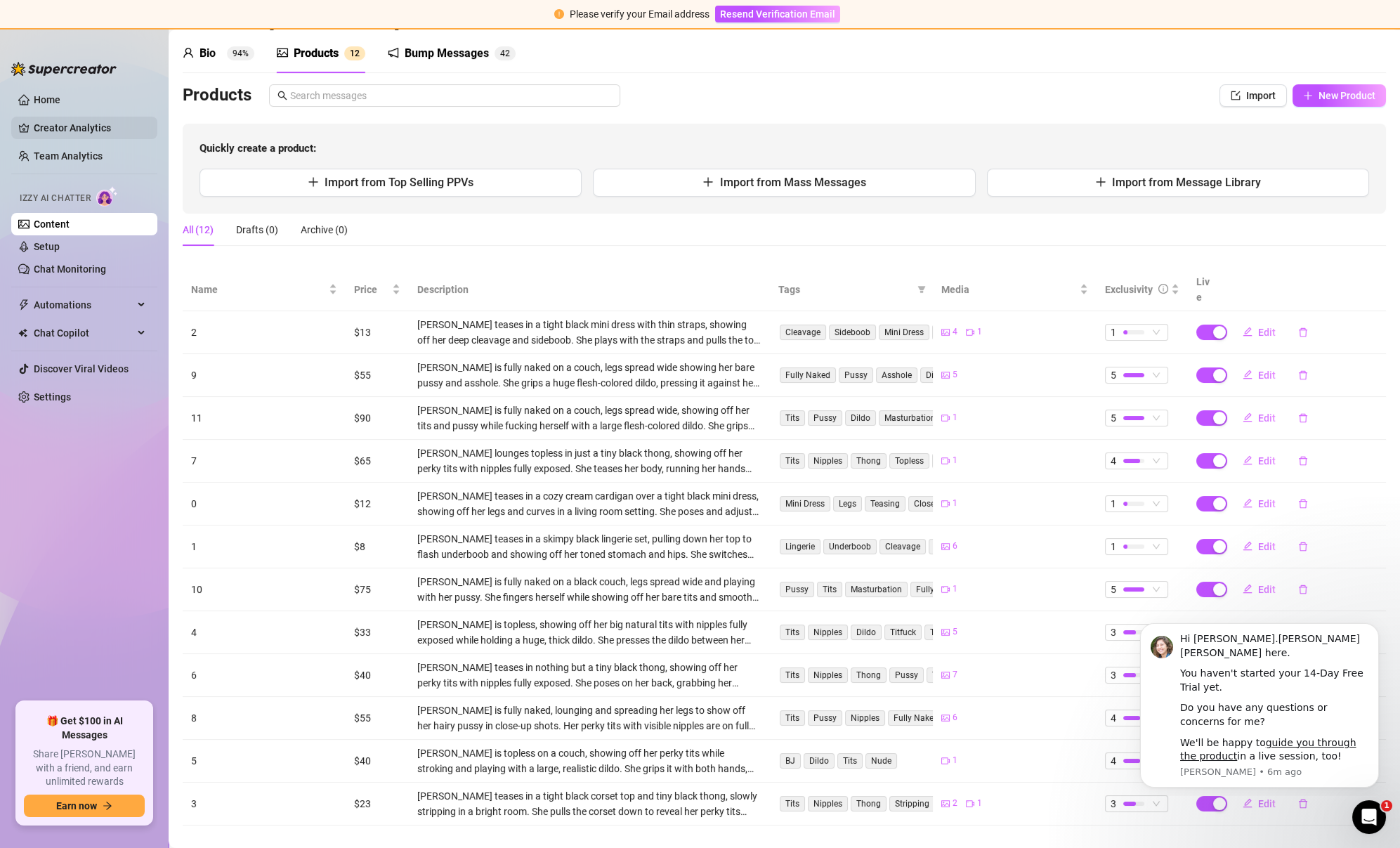
scroll to position [0, 0]
click at [443, 33] on div "Bump Messages 4 2" at bounding box center [451, 53] width 128 height 40
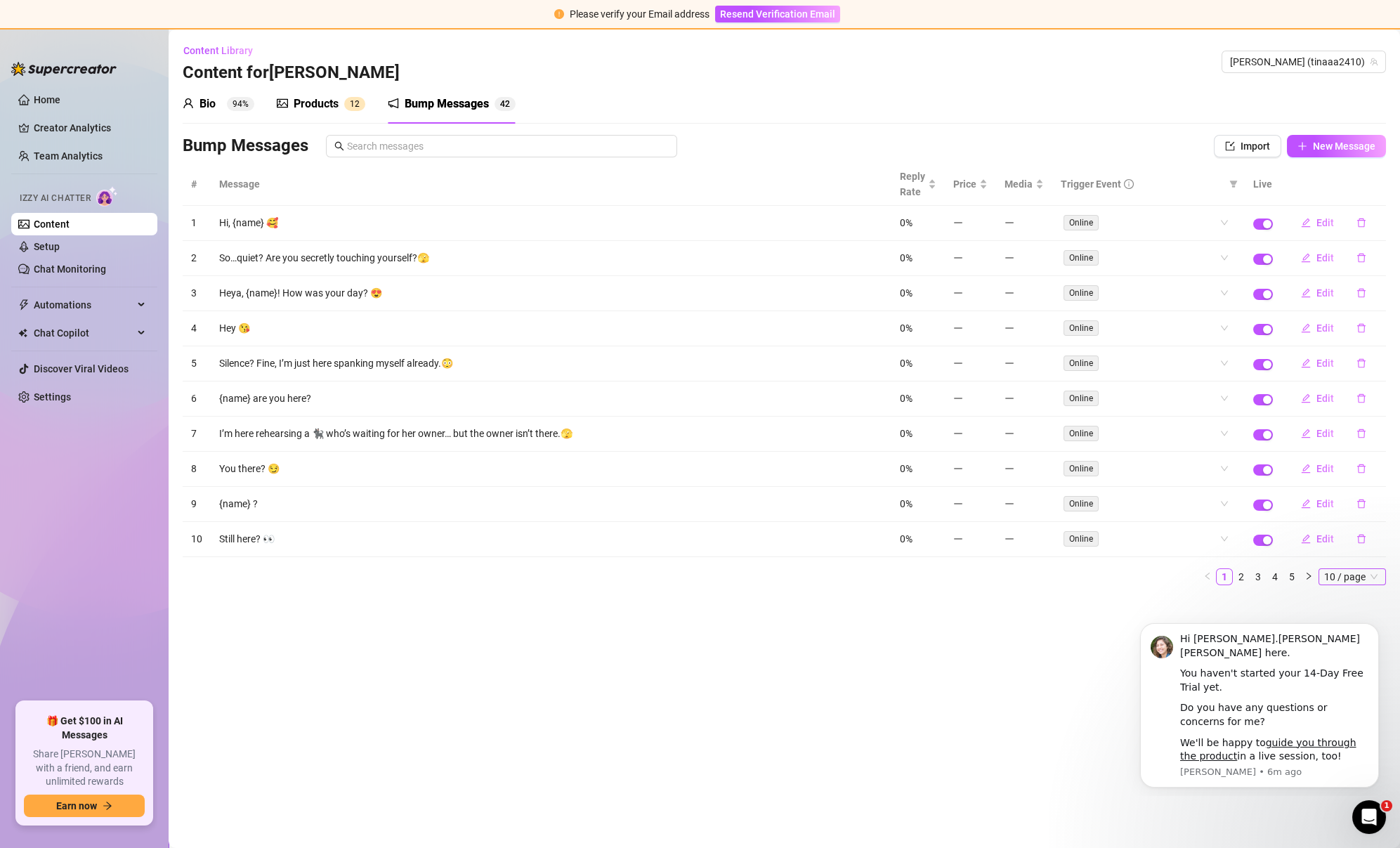
click at [1346, 569] on span "10 / page" at bounding box center [1352, 577] width 56 height 16
click at [1361, 816] on icon "Open Intercom Messenger" at bounding box center [1367, 815] width 23 height 23
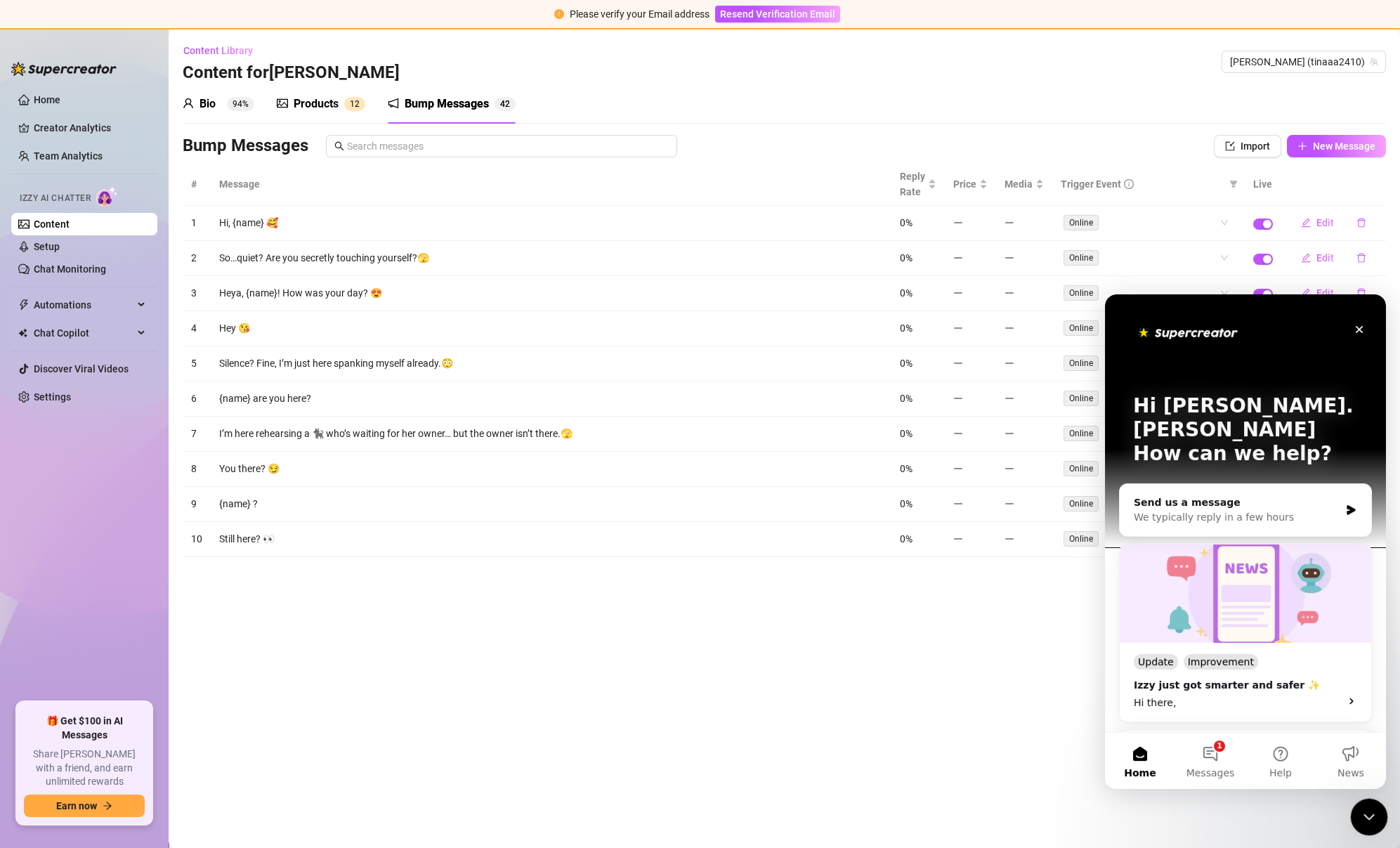
click at [1361, 812] on icon "Close Intercom Messenger" at bounding box center [1366, 815] width 17 height 17
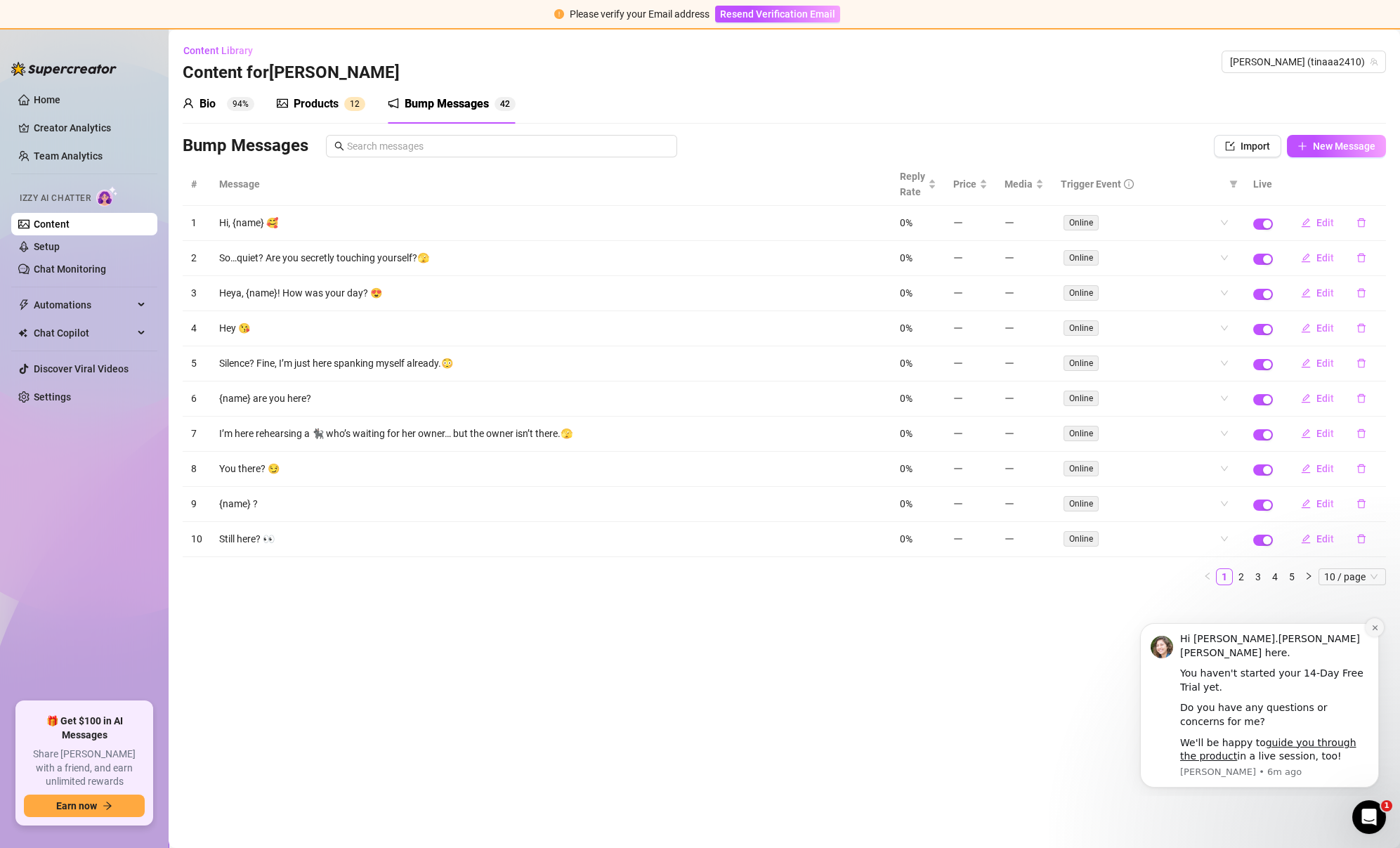
click at [1373, 629] on icon "Dismiss notification" at bounding box center [1374, 628] width 8 height 8
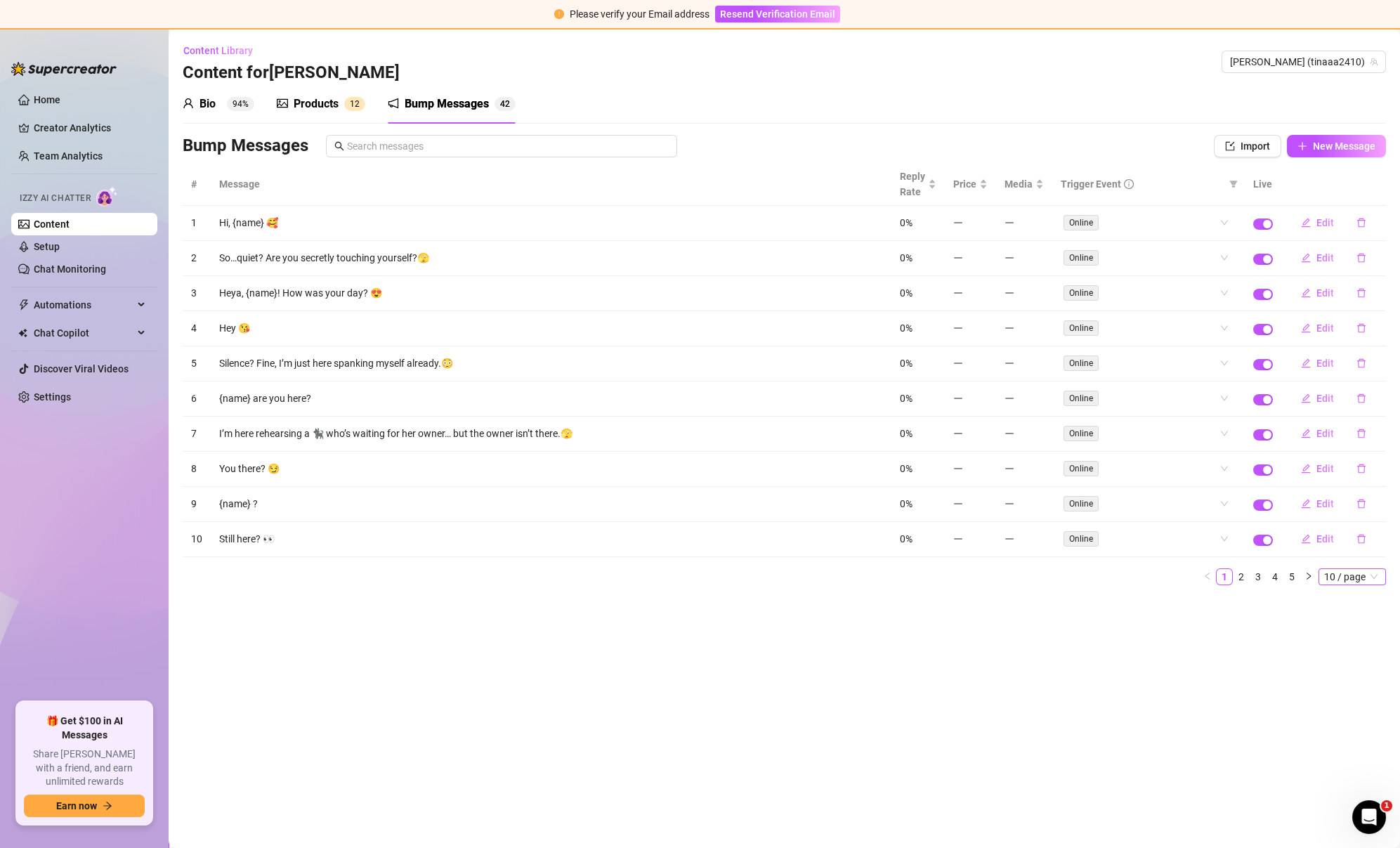
click at [1376, 571] on span "10 / page" at bounding box center [1352, 577] width 56 height 16
click at [1367, 662] on div "100 / page" at bounding box center [1352, 670] width 47 height 16
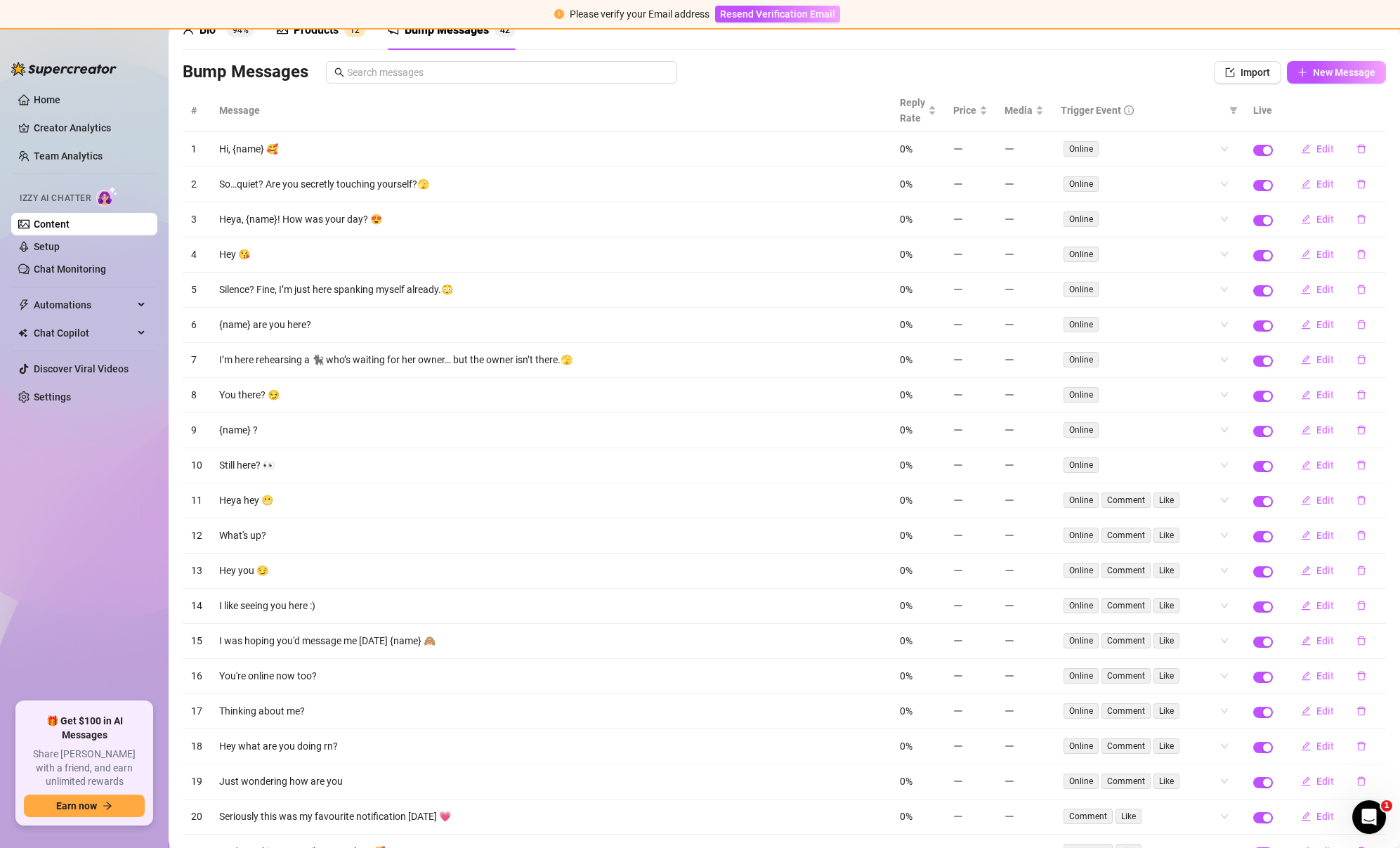
scroll to position [74, 0]
click at [1330, 146] on span "Edit" at bounding box center [1325, 148] width 18 height 11
type textarea "Hi, {name} 🥰"
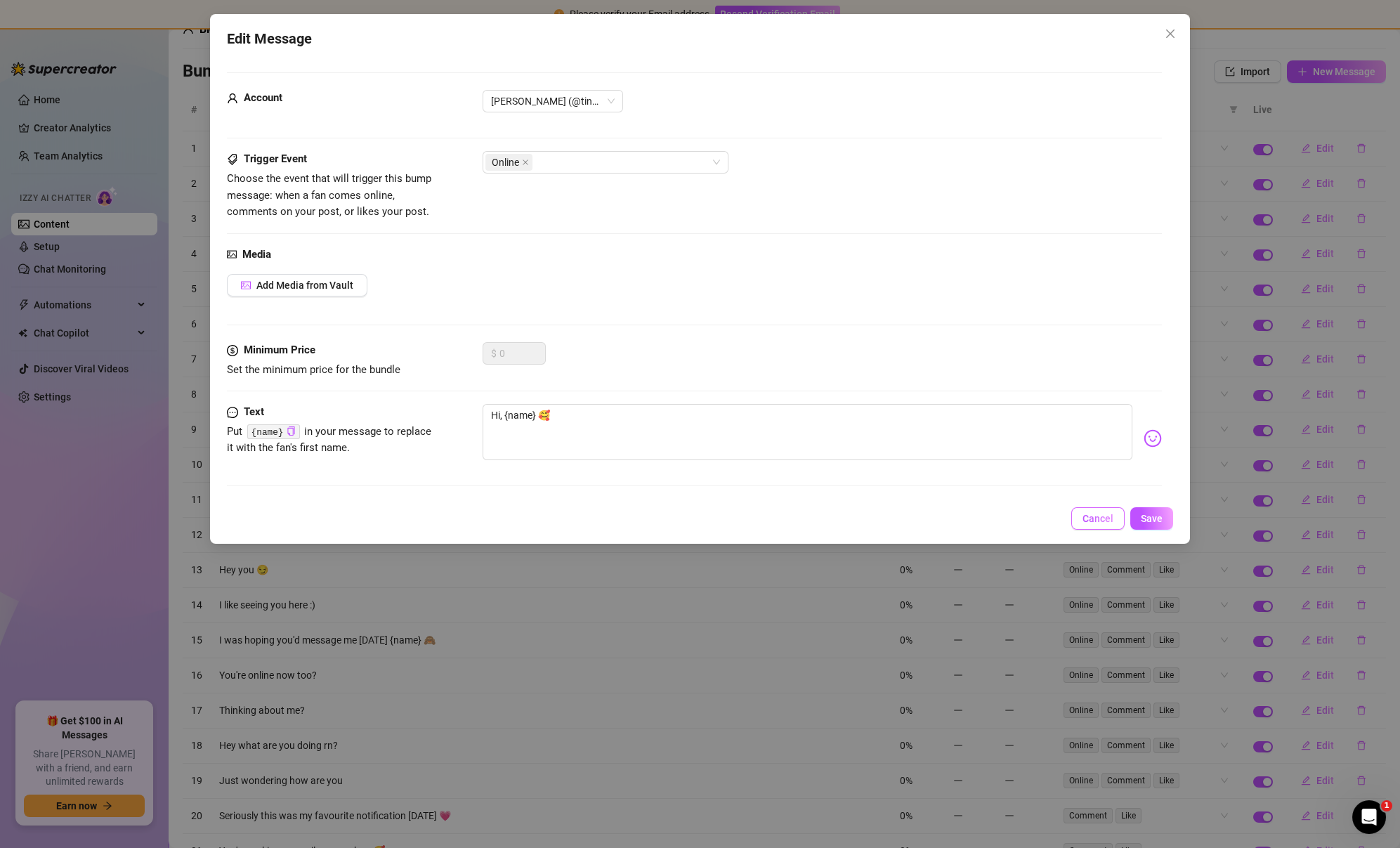
click at [1094, 523] on button "Cancel" at bounding box center [1097, 518] width 54 height 23
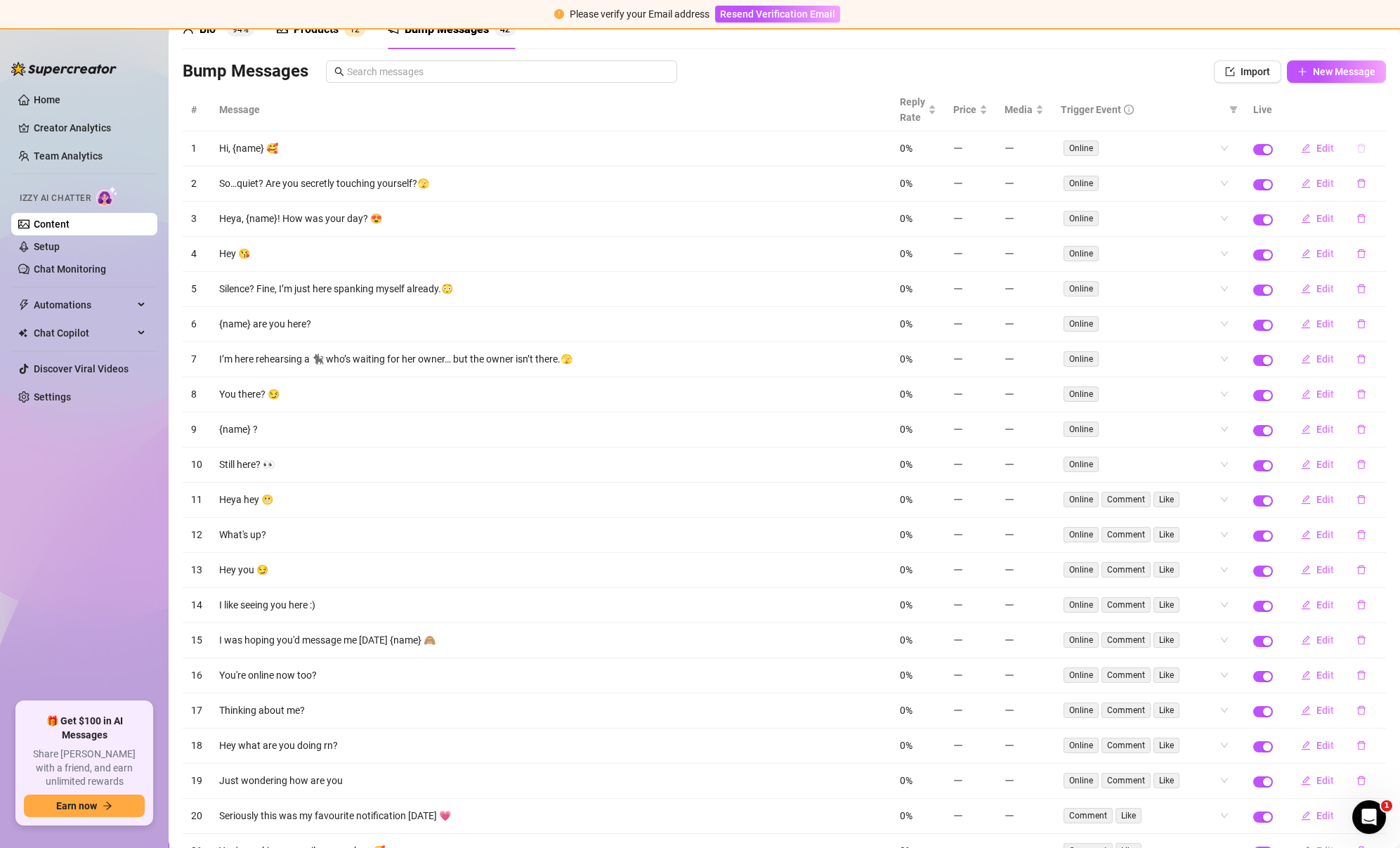
click at [1367, 144] on button "button" at bounding box center [1360, 148] width 33 height 23
click at [1381, 120] on div "Delete this message? No Yes" at bounding box center [1336, 100] width 123 height 55
click at [1382, 113] on span "Yes" at bounding box center [1375, 111] width 17 height 11
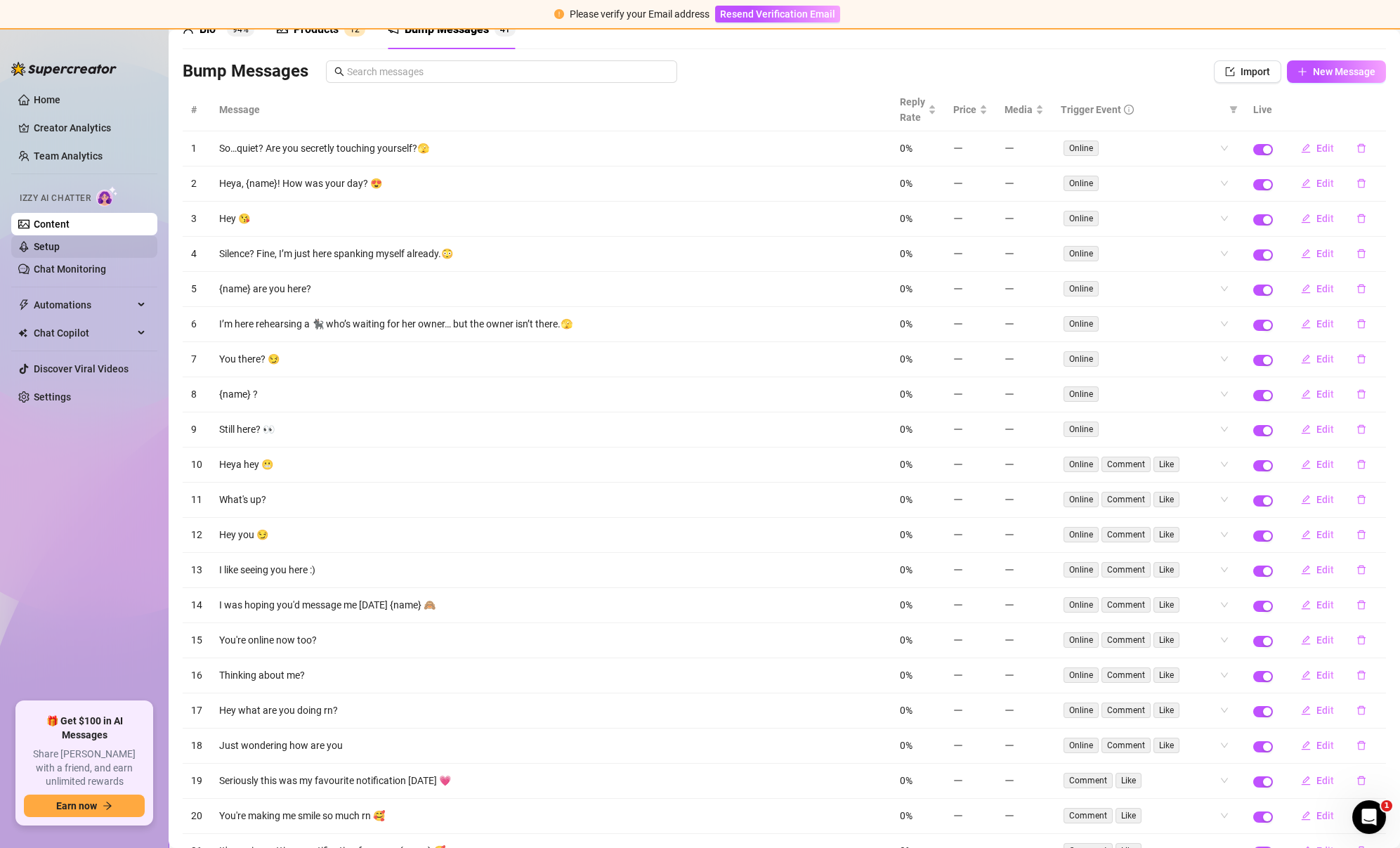
click at [60, 243] on link "Setup" at bounding box center [46, 246] width 26 height 11
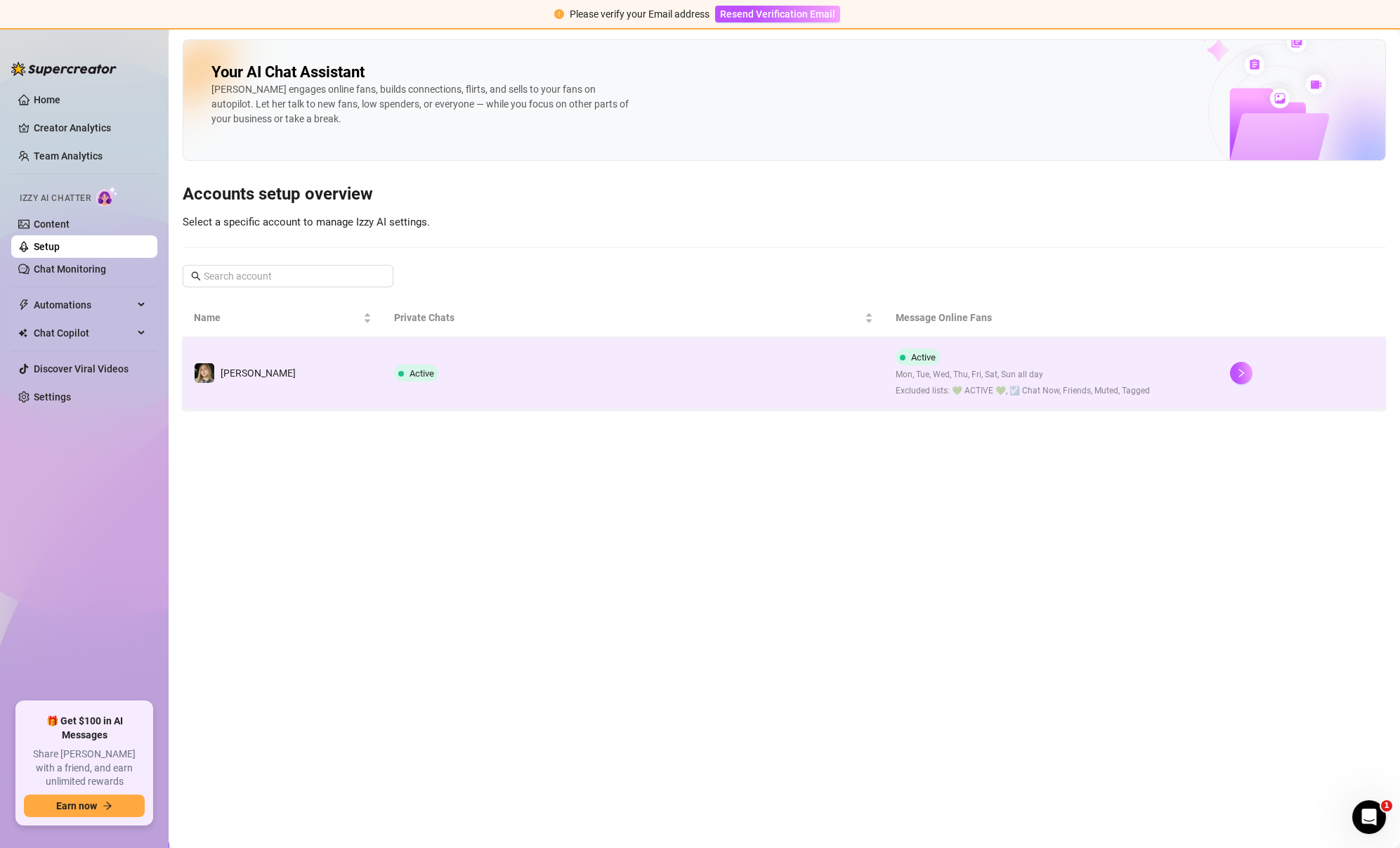
click at [549, 383] on td "Active" at bounding box center [633, 374] width 501 height 72
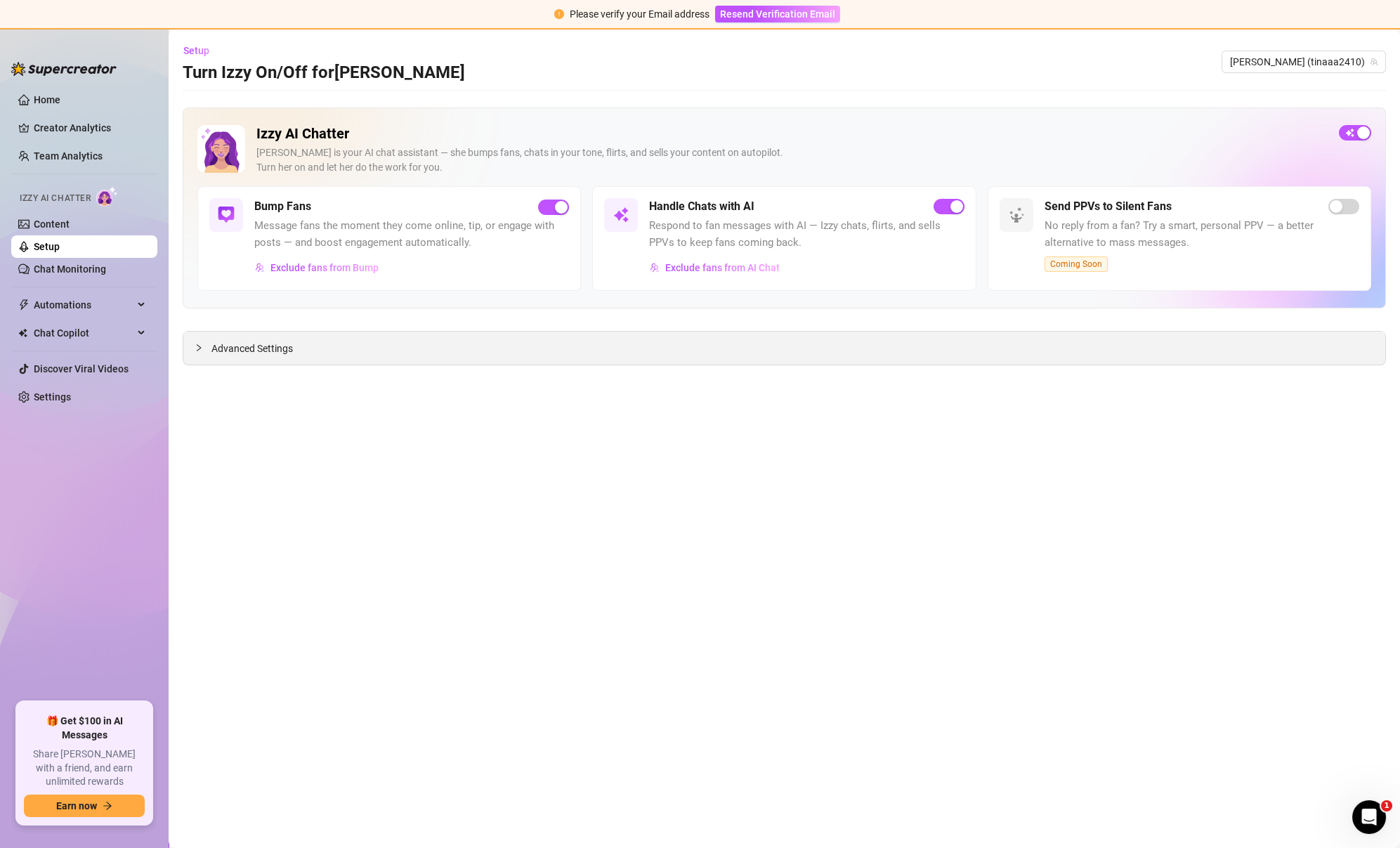
click at [431, 348] on div "Advanced Settings" at bounding box center [784, 347] width 1202 height 33
click at [219, 342] on span "Advanced Settings" at bounding box center [252, 349] width 81 height 16
